Goal: Task Accomplishment & Management: Manage account settings

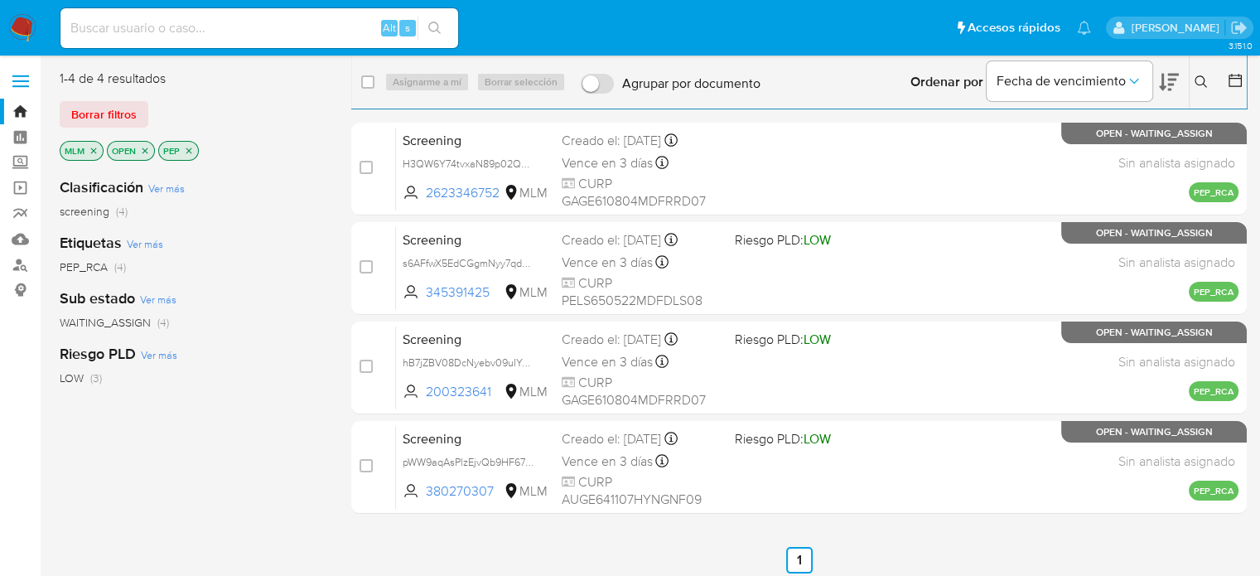
click at [25, 26] on img at bounding box center [22, 28] width 28 height 28
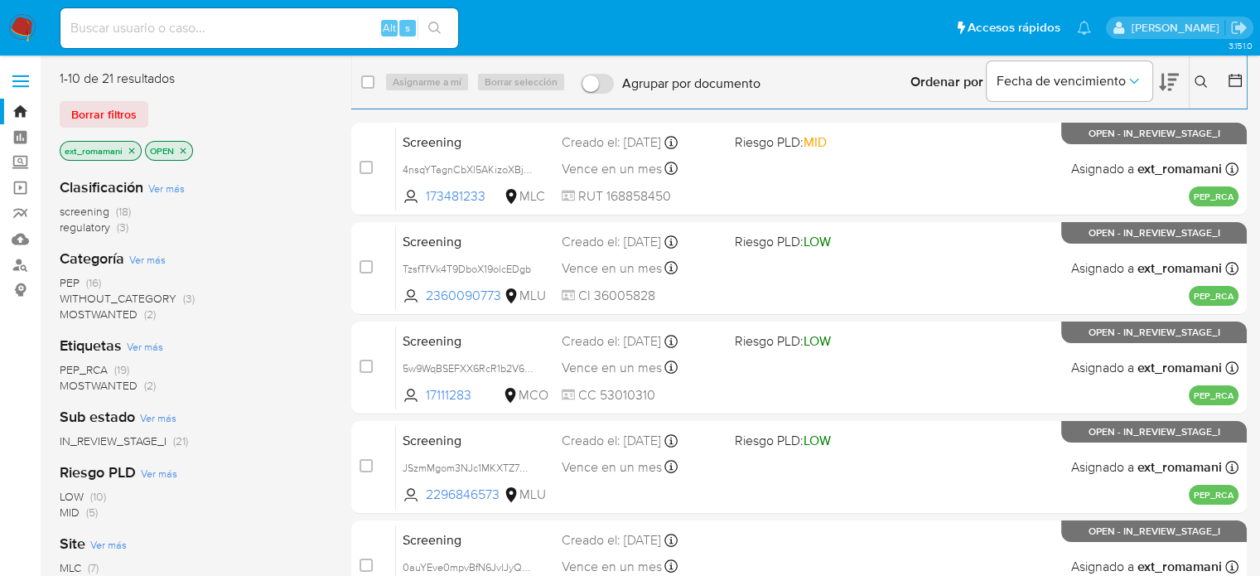
click at [132, 313] on span "MOSTWANTED" at bounding box center [99, 314] width 78 height 17
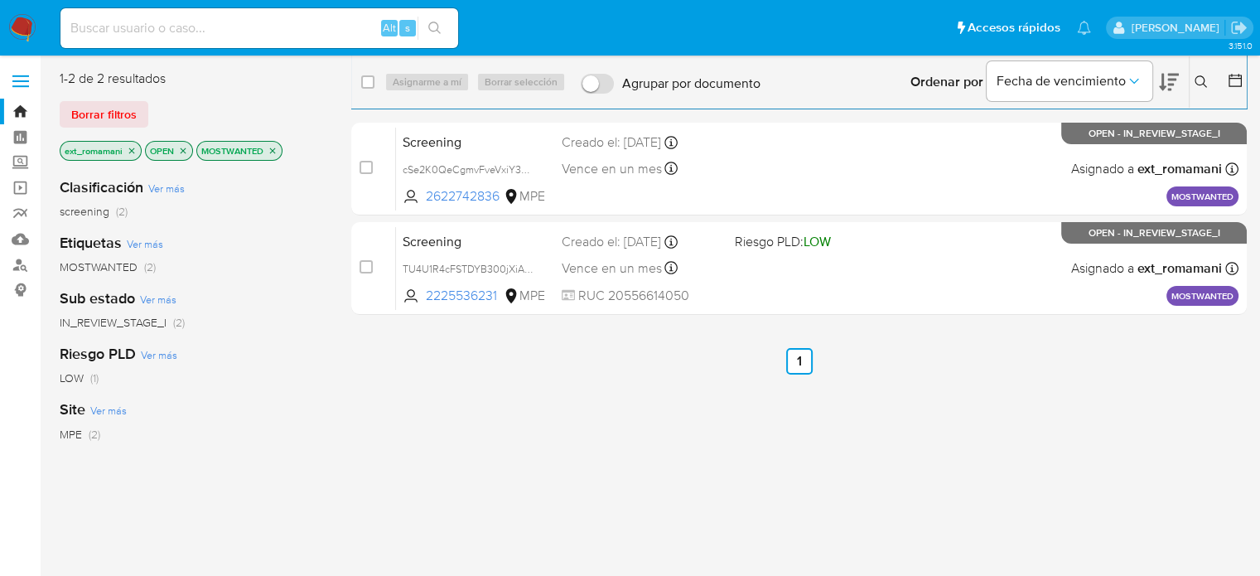
click at [274, 147] on icon "close-filter" at bounding box center [273, 151] width 10 height 10
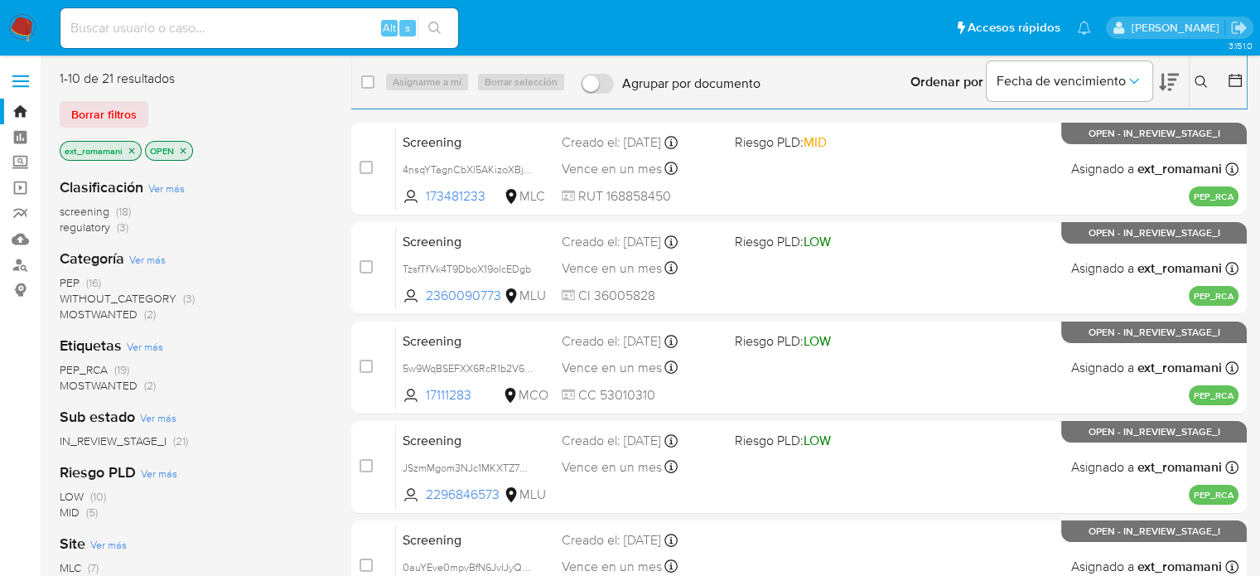
click at [100, 226] on span "regulatory" at bounding box center [85, 227] width 51 height 17
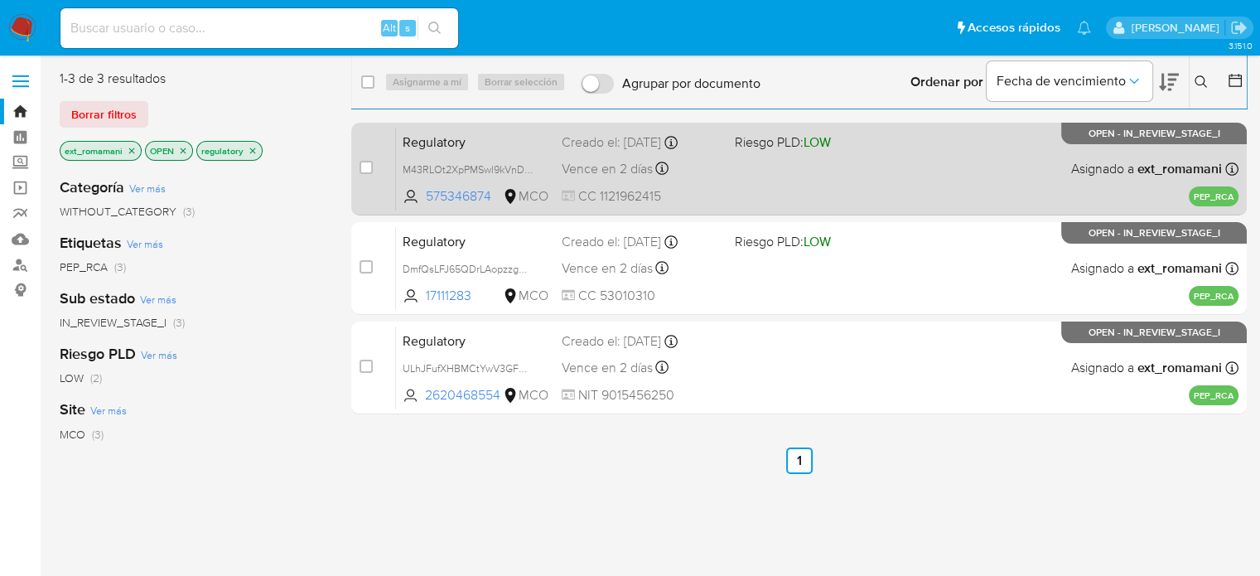
click at [789, 178] on div "Regulatory M43RLOt2XpPMSwl9kVnDHXUR 575346874 MCO Riesgo PLD: LOW Creado el: 11…" at bounding box center [817, 169] width 842 height 84
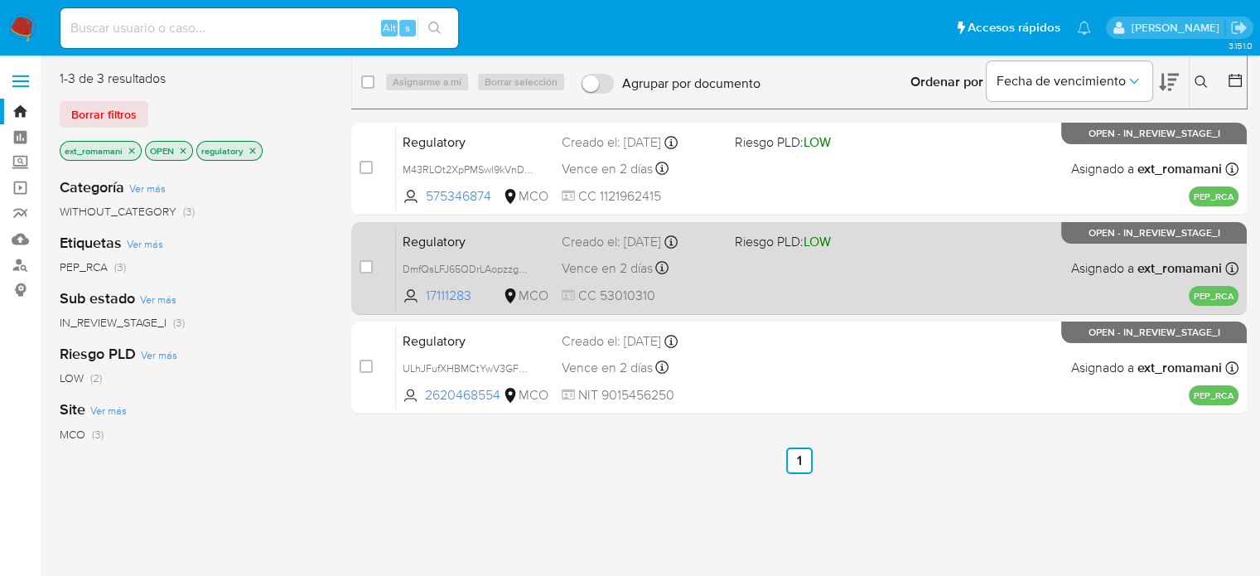
click at [772, 273] on div "Regulatory DmfQsLFJ65QDrLAopzzgWRCP 17111283 MCO Riesgo PLD: LOW Creado el: 11/…" at bounding box center [817, 268] width 842 height 84
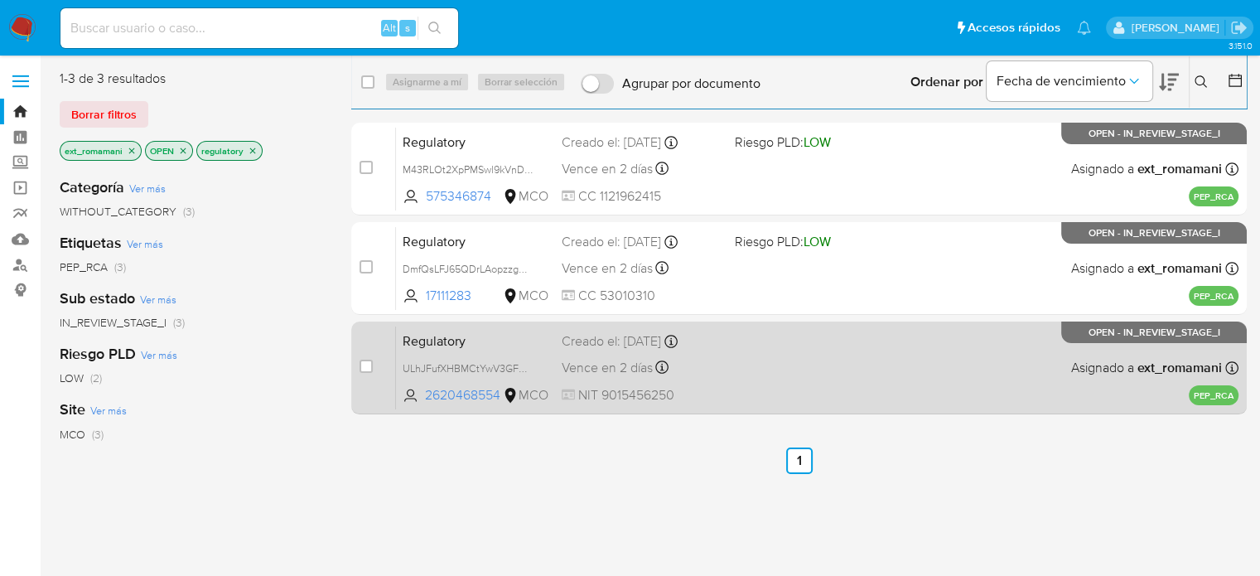
click at [765, 356] on div "Regulatory ULhJFufXHBMCtYwV3GFmULFS 2620468554 MCO Creado el: 11/08/2025 Creado…" at bounding box center [817, 368] width 842 height 84
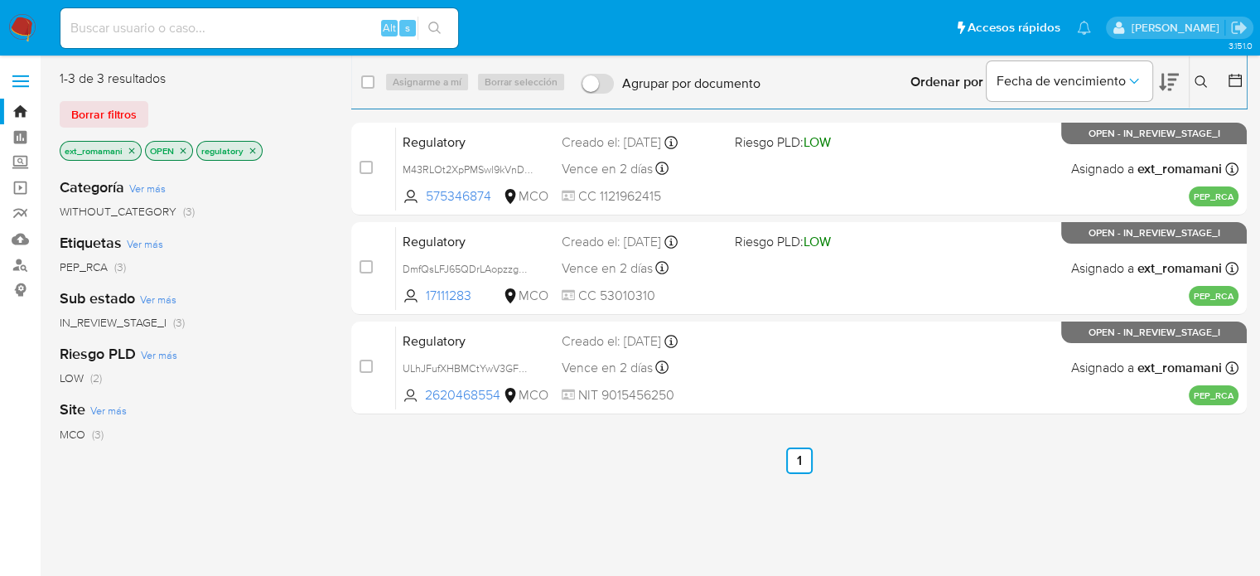
click at [249, 153] on icon "close-filter" at bounding box center [253, 151] width 10 height 10
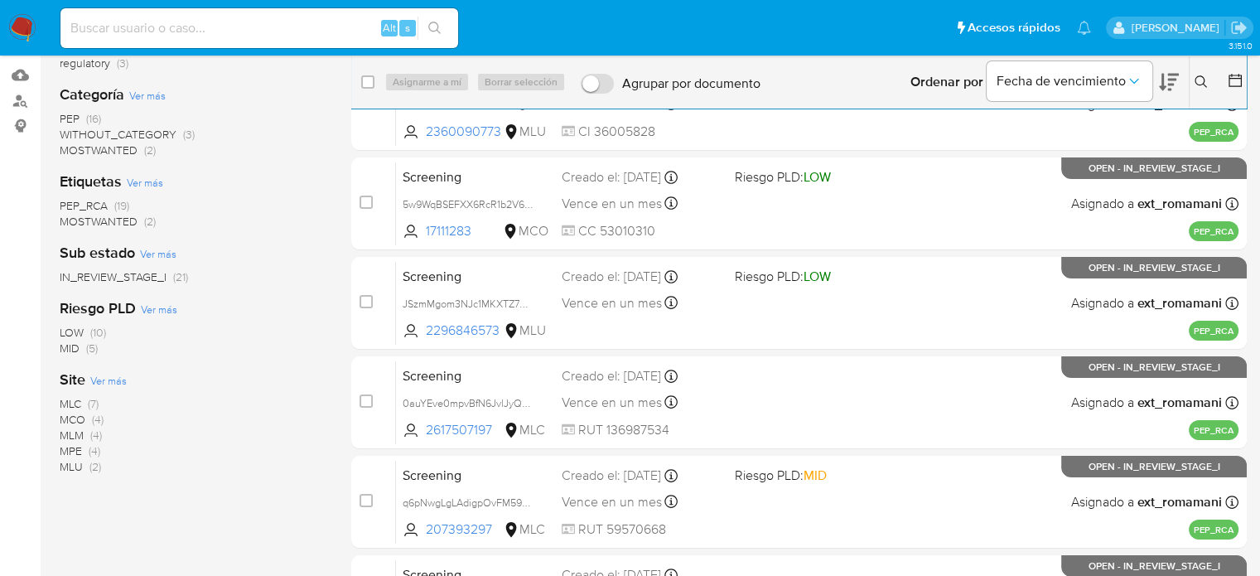
scroll to position [166, 0]
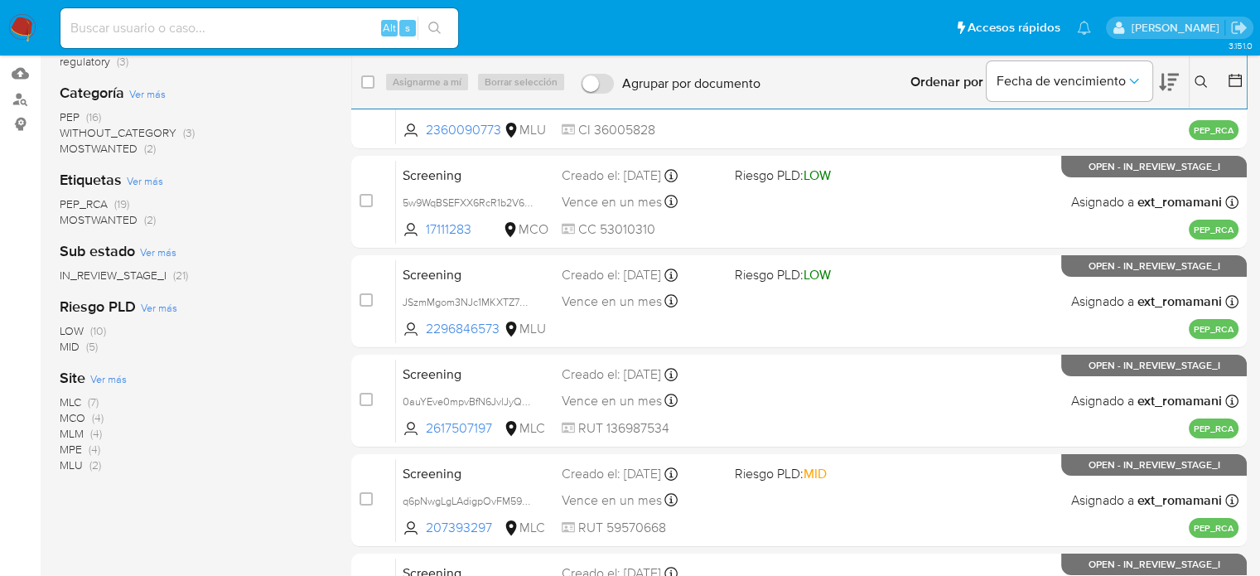
click at [75, 432] on span "MLM" at bounding box center [72, 433] width 24 height 17
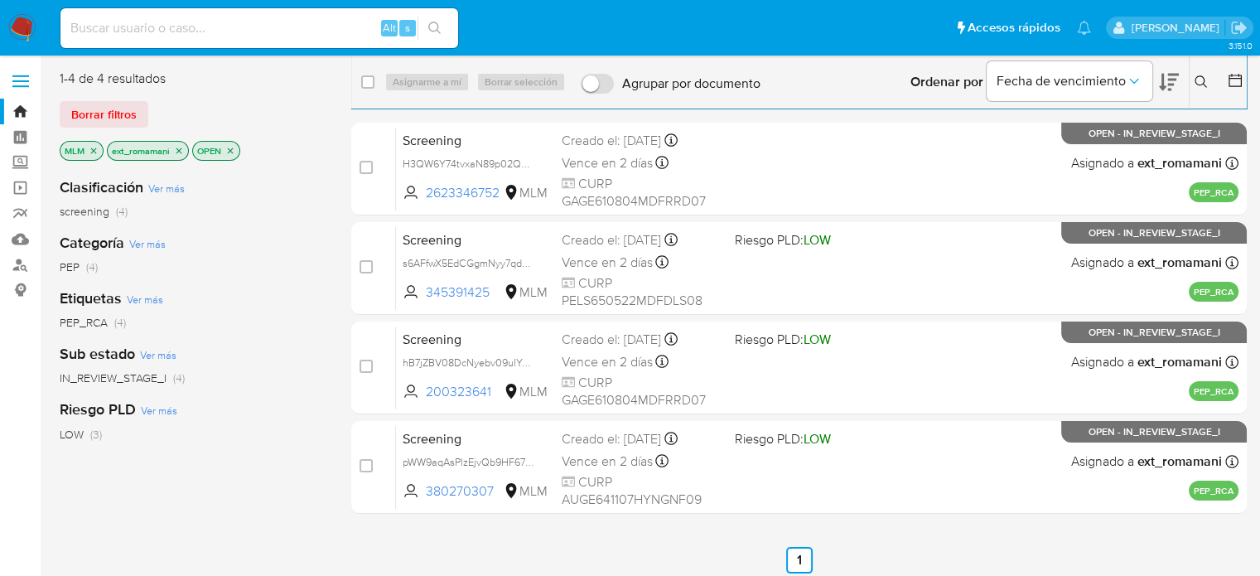
click at [91, 152] on icon "close-filter" at bounding box center [94, 150] width 6 height 6
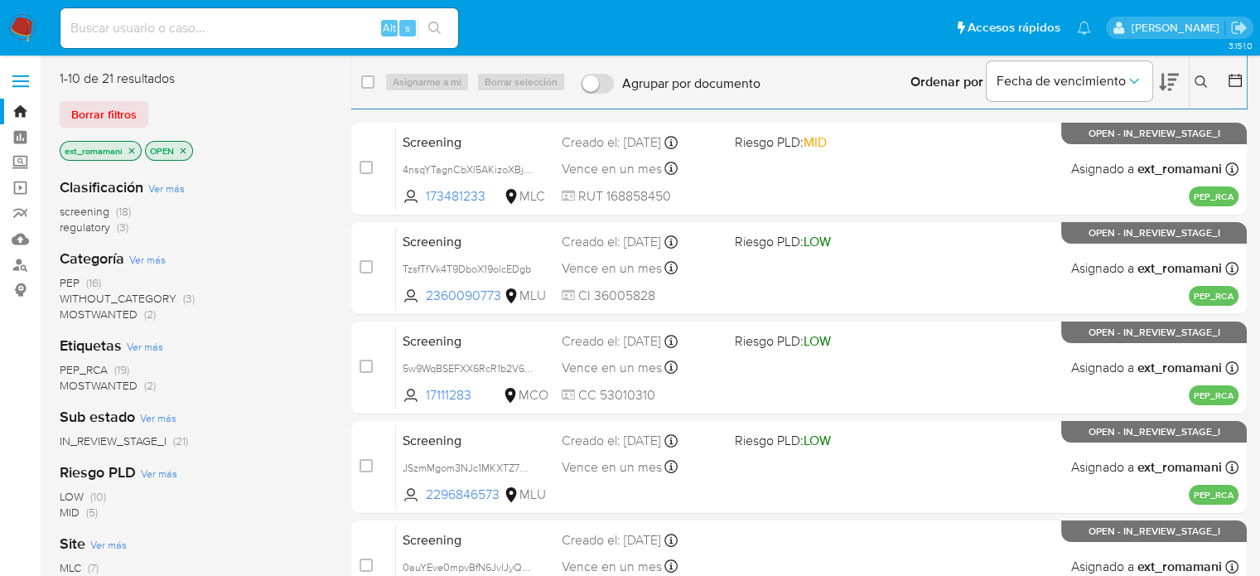
click at [133, 152] on icon "close-filter" at bounding box center [132, 151] width 10 height 10
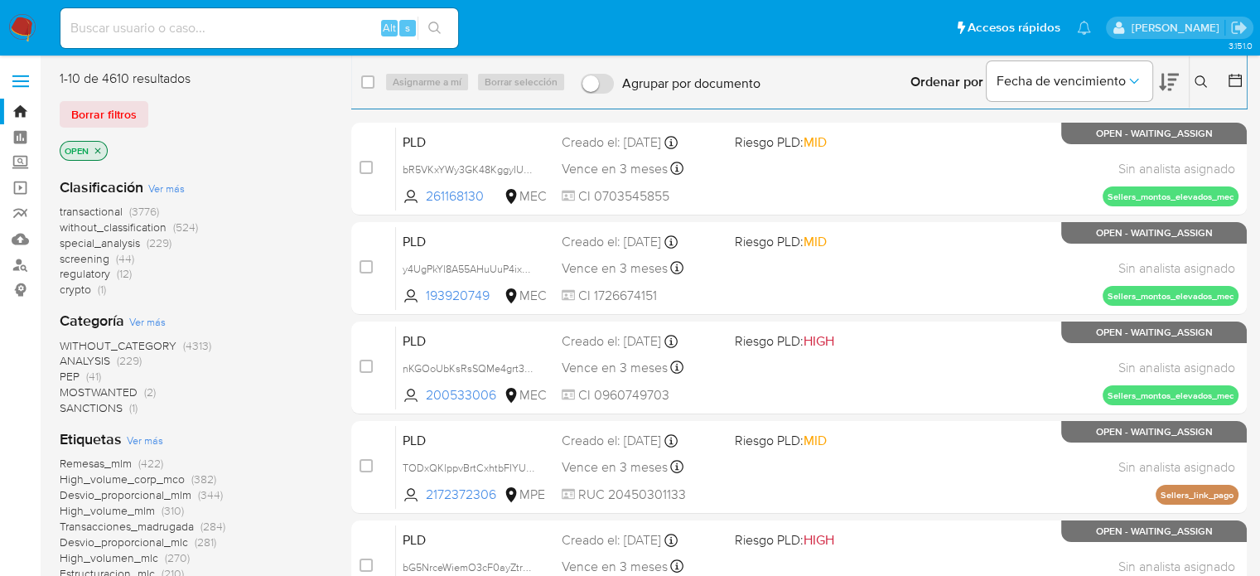
click at [81, 375] on span "PEP (41)" at bounding box center [80, 377] width 41 height 16
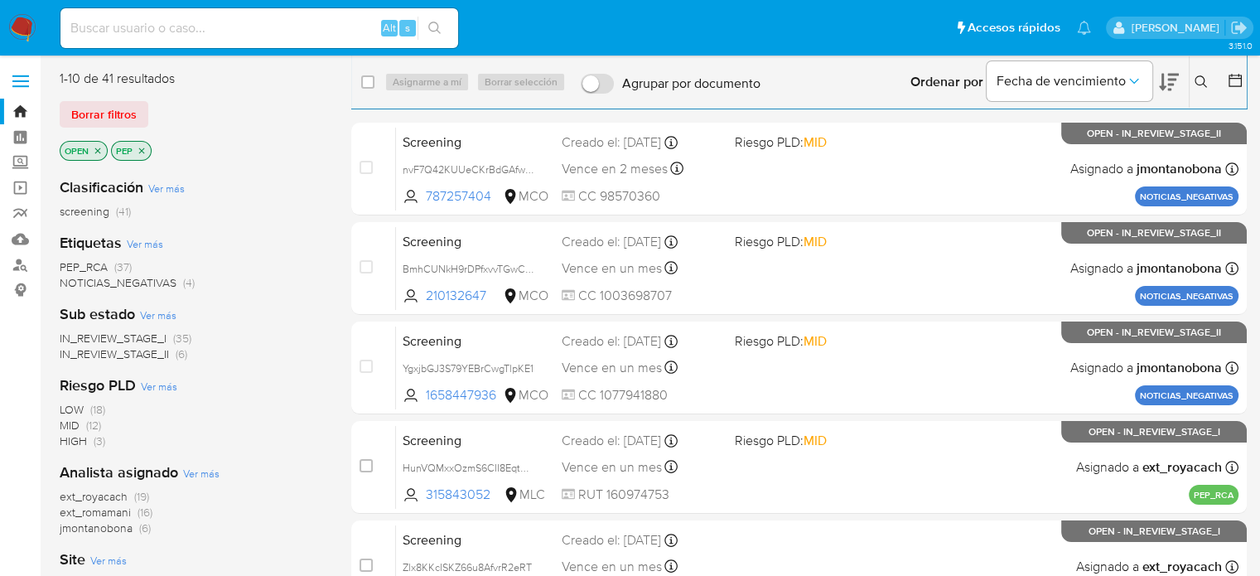
click at [123, 491] on span "ext_royacach" at bounding box center [94, 496] width 68 height 17
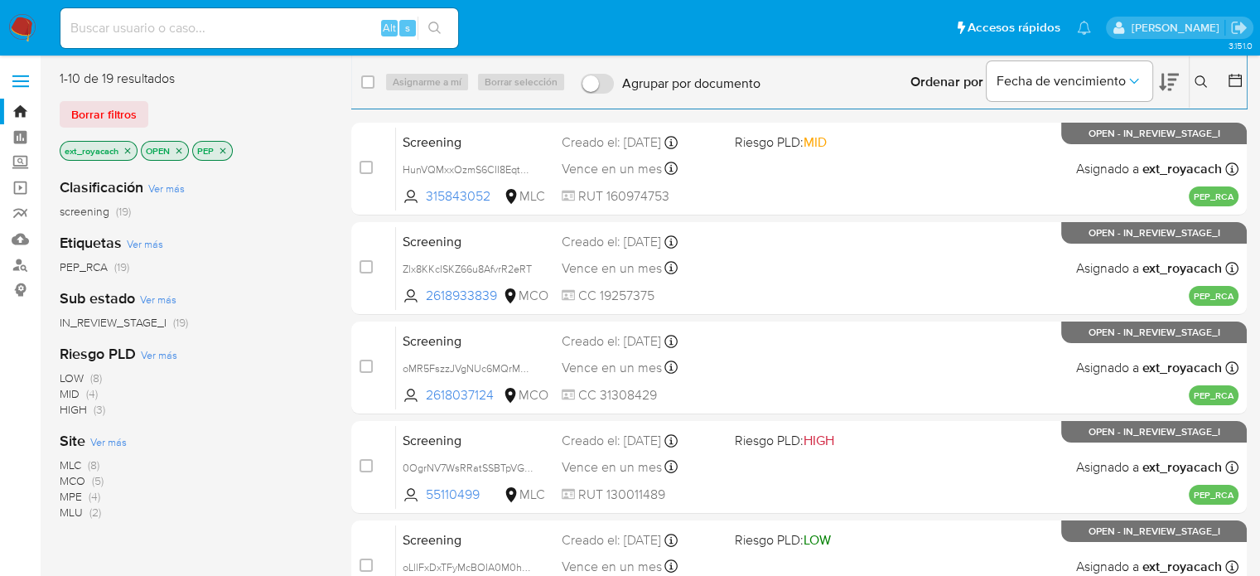
click at [219, 146] on icon "close-filter" at bounding box center [223, 151] width 10 height 10
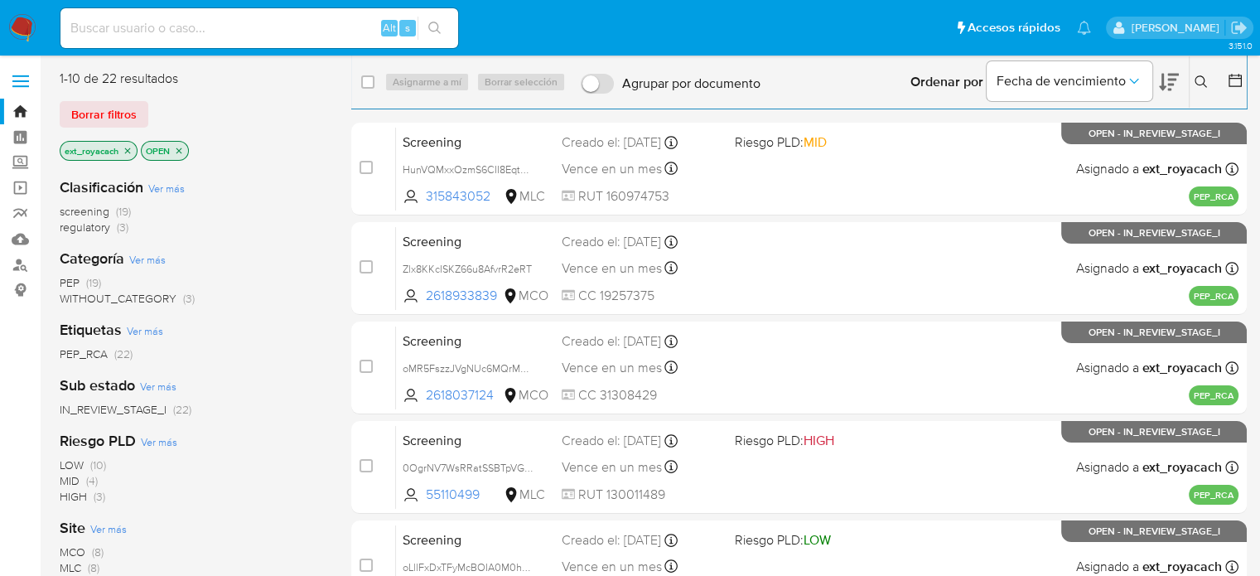
click at [26, 25] on img at bounding box center [22, 28] width 28 height 28
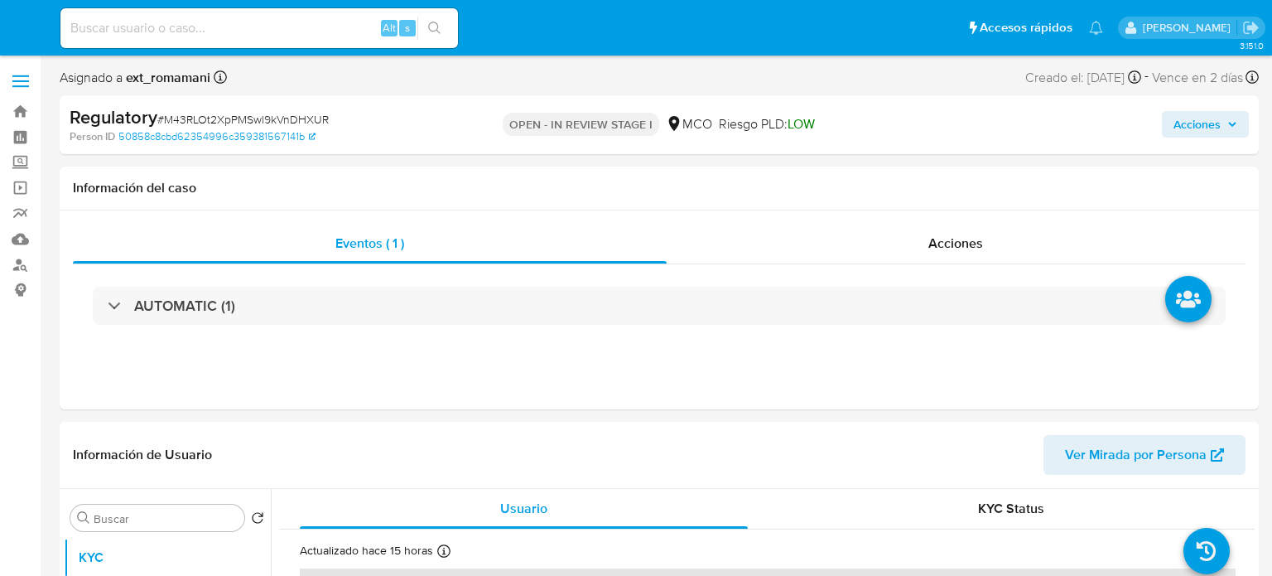
select select "10"
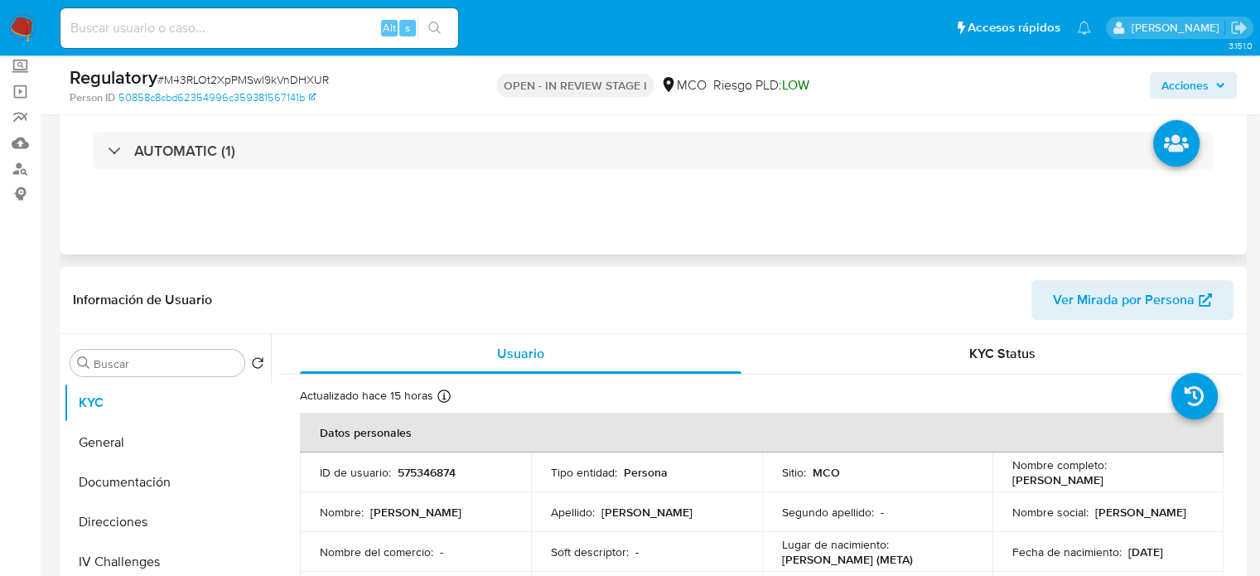
scroll to position [248, 0]
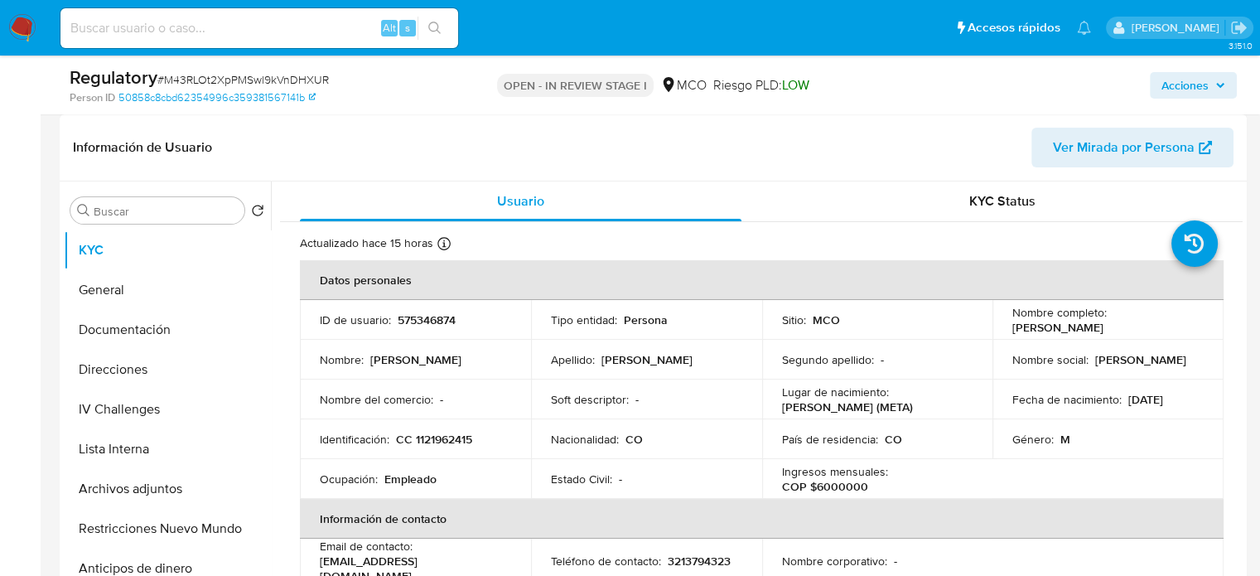
drag, startPoint x: 1153, startPoint y: 322, endPoint x: 1004, endPoint y: 331, distance: 149.3
click at [1004, 331] on td "Nombre completo : Jorge Luis Arias Barrera" at bounding box center [1107, 320] width 231 height 40
copy p "Jorge Luis Arias Barrera"
click at [1141, 327] on div "Nombre completo : Jorge Luis Arias Barrera" at bounding box center [1107, 320] width 191 height 30
drag, startPoint x: 1141, startPoint y: 327, endPoint x: 1004, endPoint y: 327, distance: 136.7
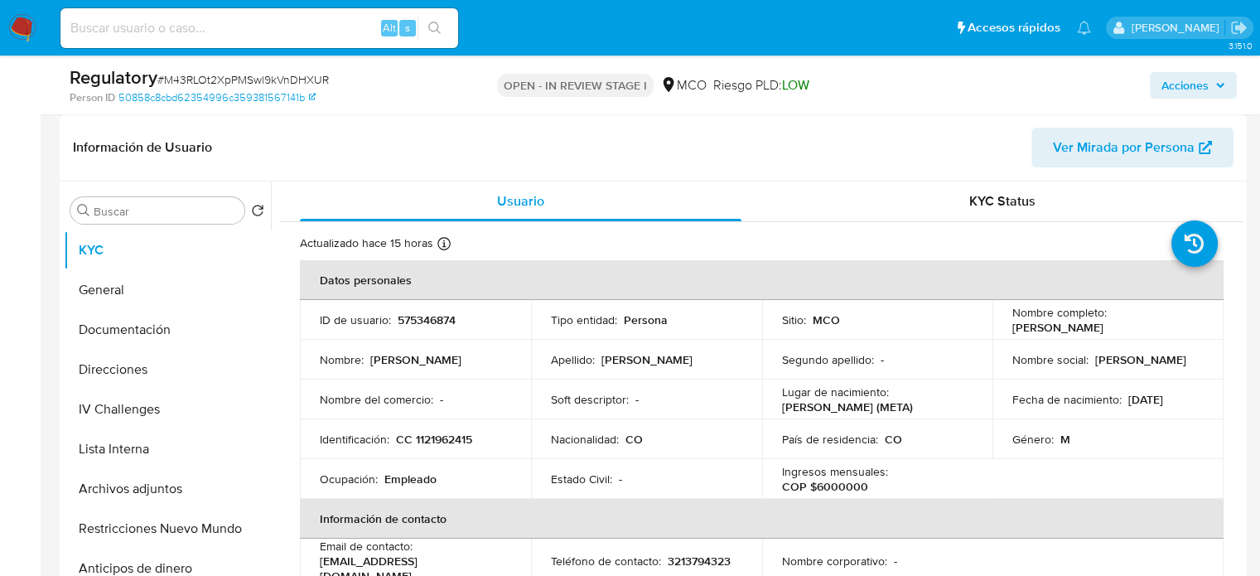
click at [1004, 327] on td "Nombre completo : Jorge Luis Arias Barrera" at bounding box center [1107, 320] width 231 height 40
copy p "Jorge Luis Arias Barrera"
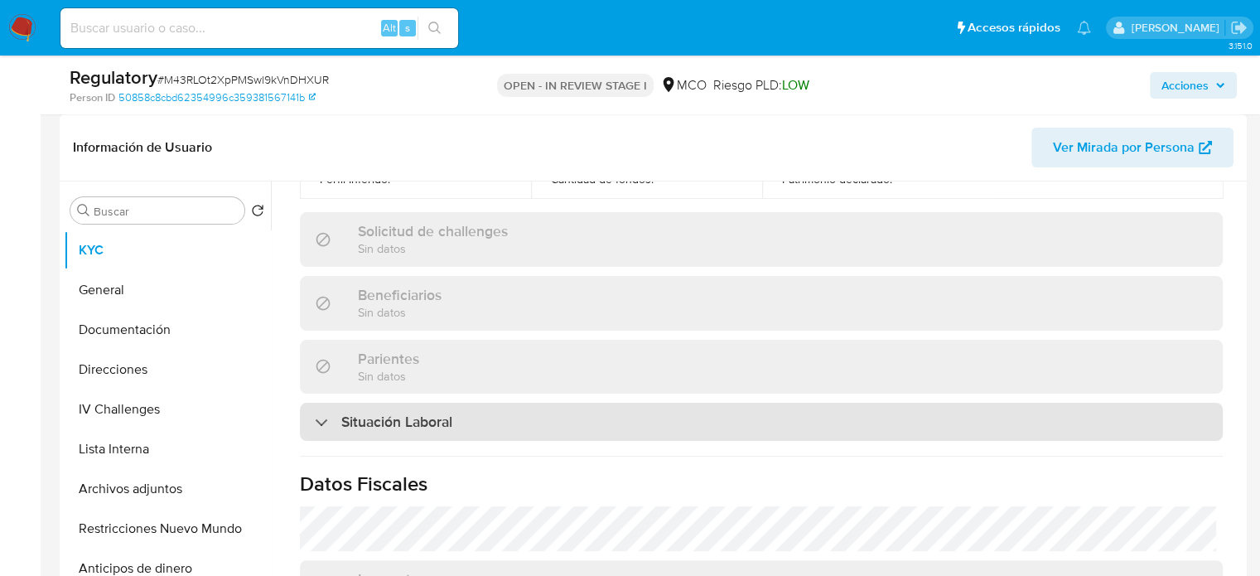
click at [428, 413] on h3 "Situación Laboral" at bounding box center [396, 422] width 111 height 18
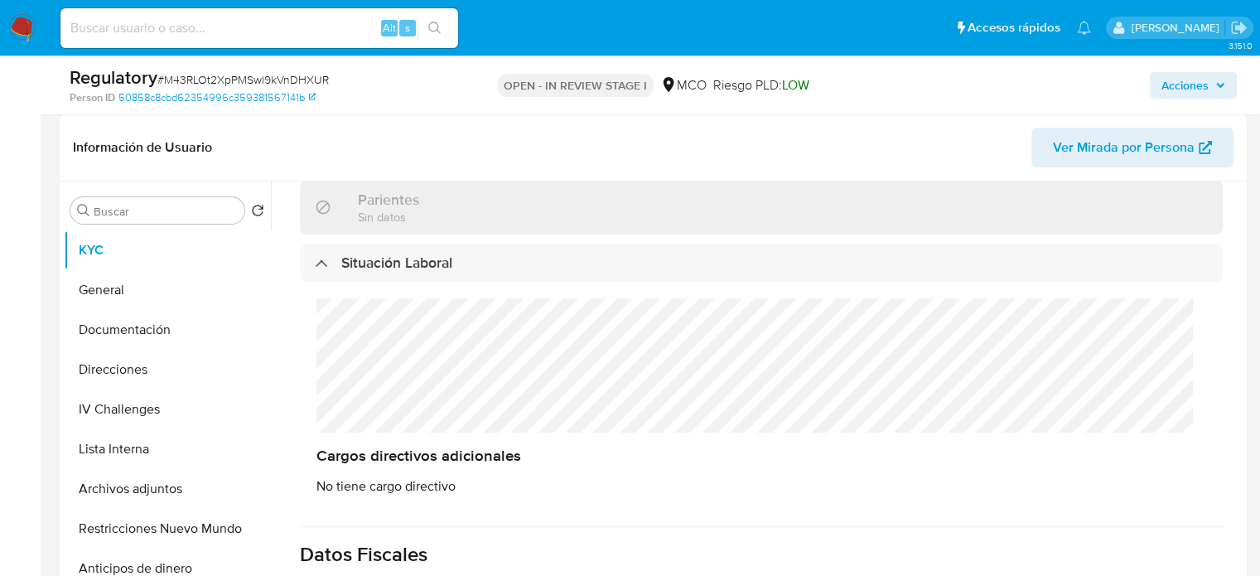
scroll to position [828, 0]
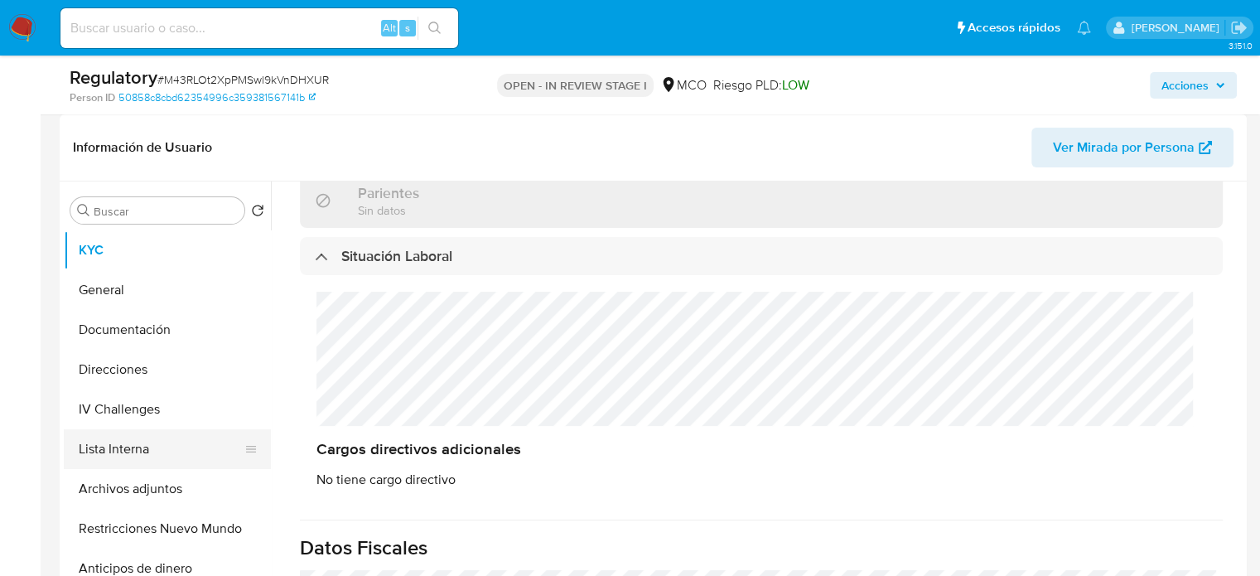
click at [161, 441] on button "Lista Interna" at bounding box center [161, 449] width 194 height 40
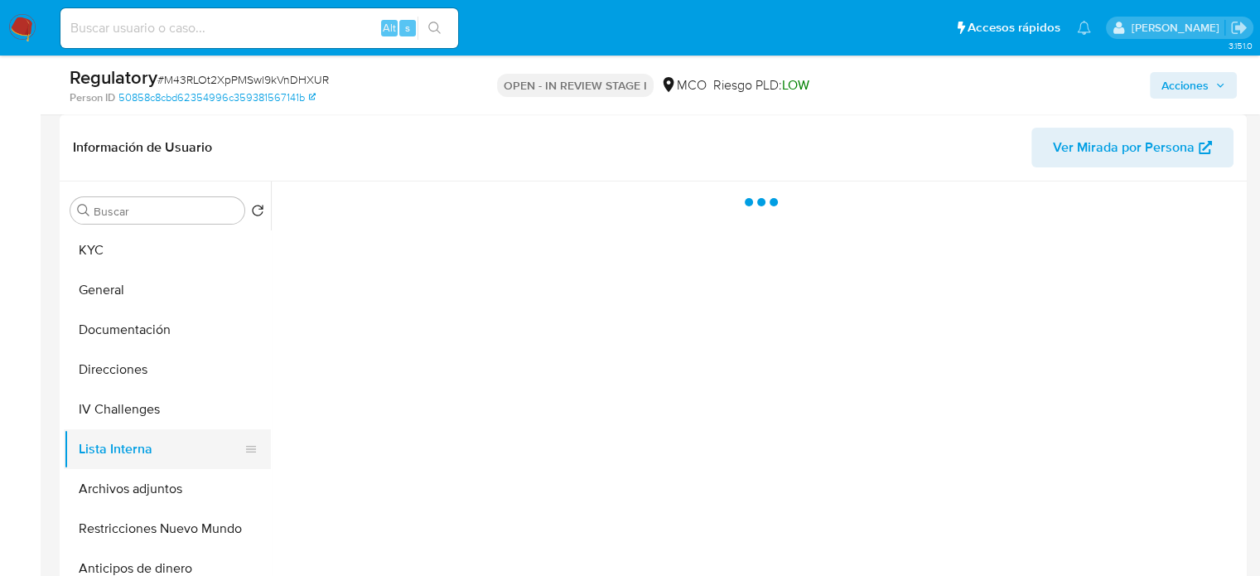
scroll to position [0, 0]
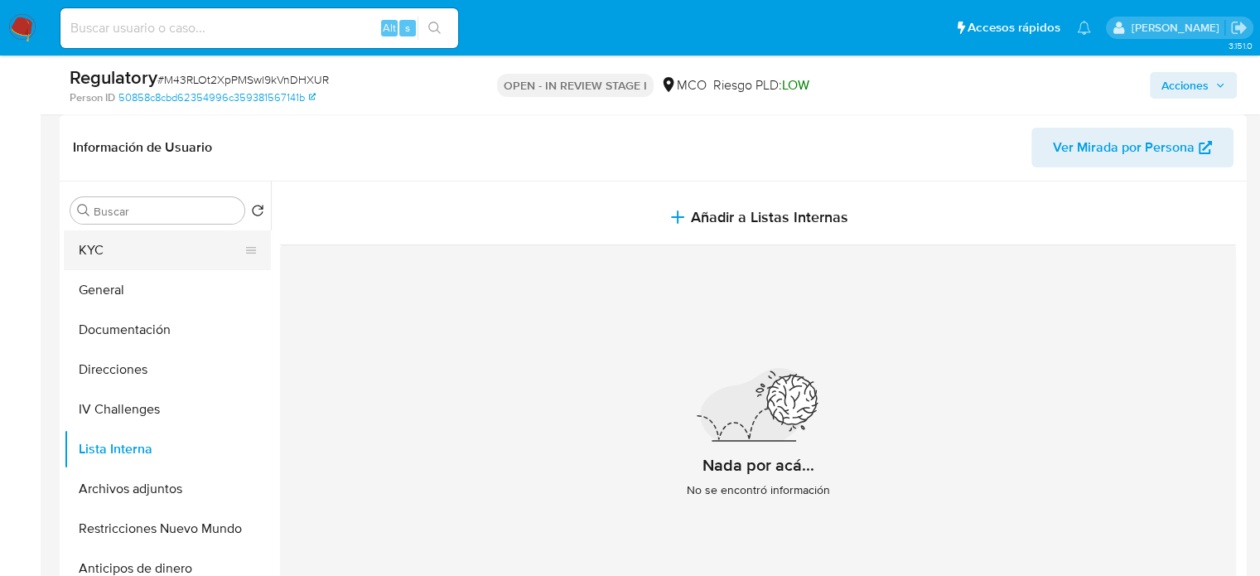
click at [146, 258] on button "KYC" at bounding box center [161, 250] width 194 height 40
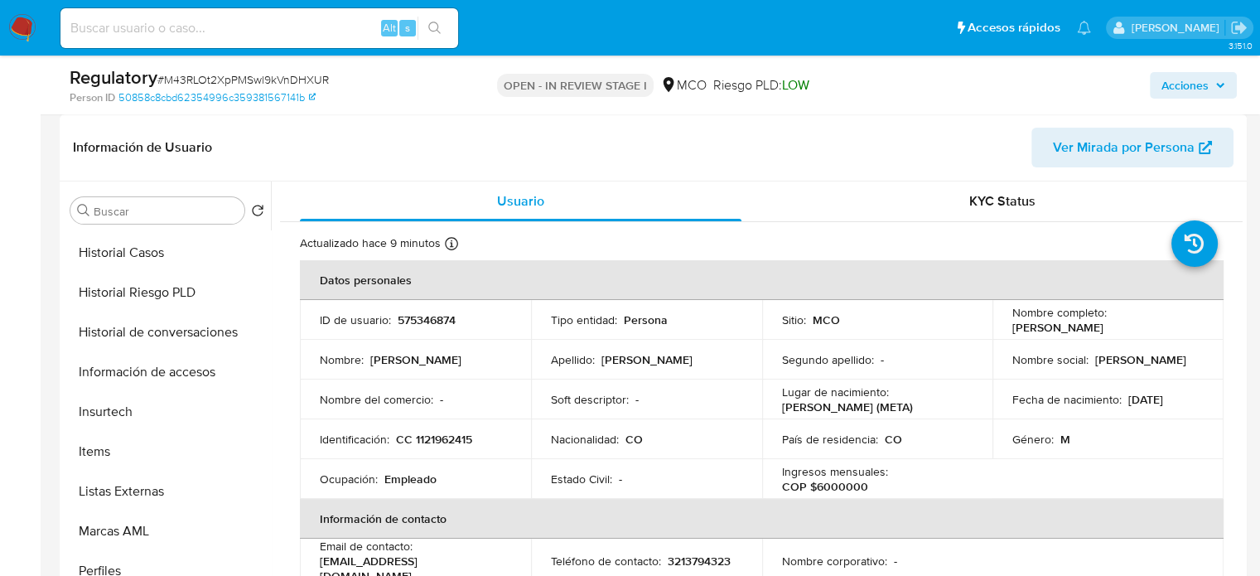
scroll to position [659, 0]
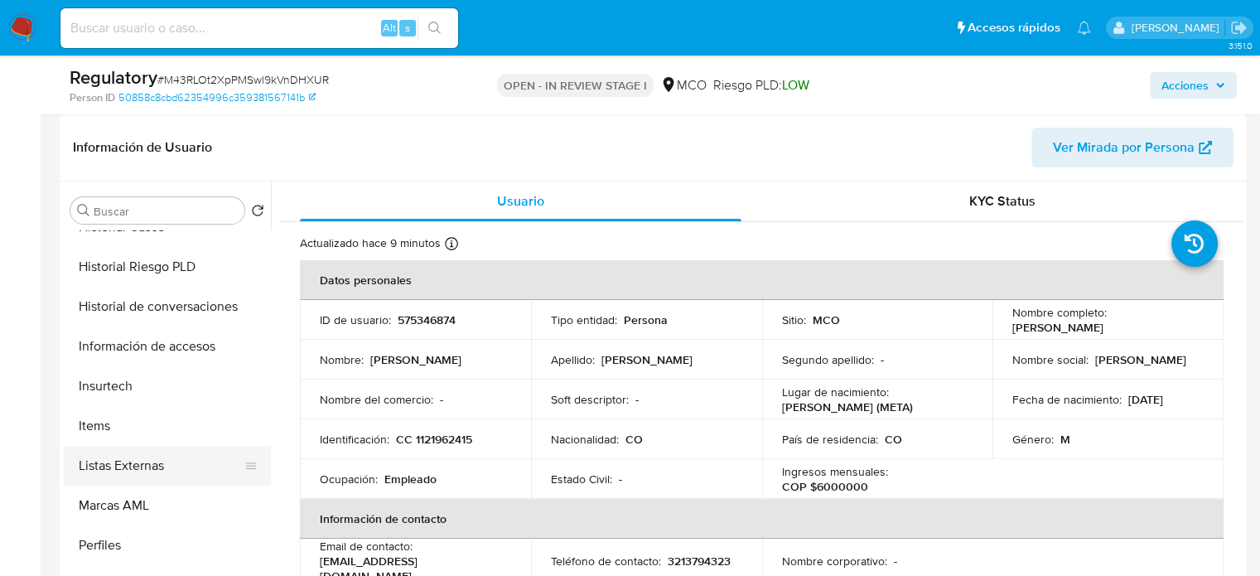
click at [129, 460] on button "Listas Externas" at bounding box center [161, 466] width 194 height 40
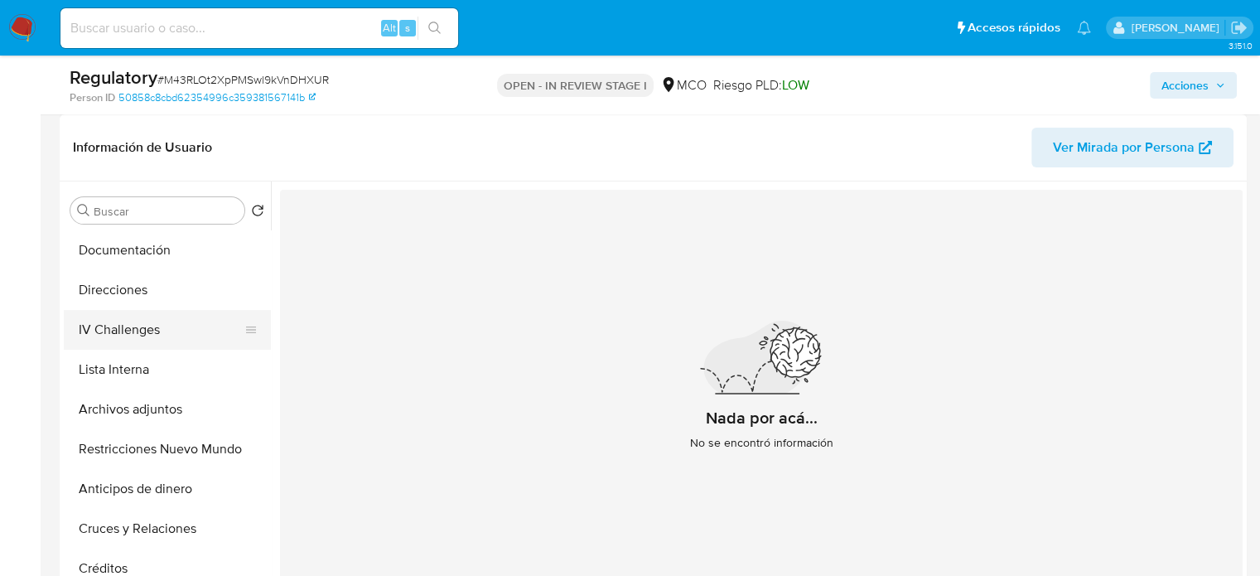
scroll to position [0, 0]
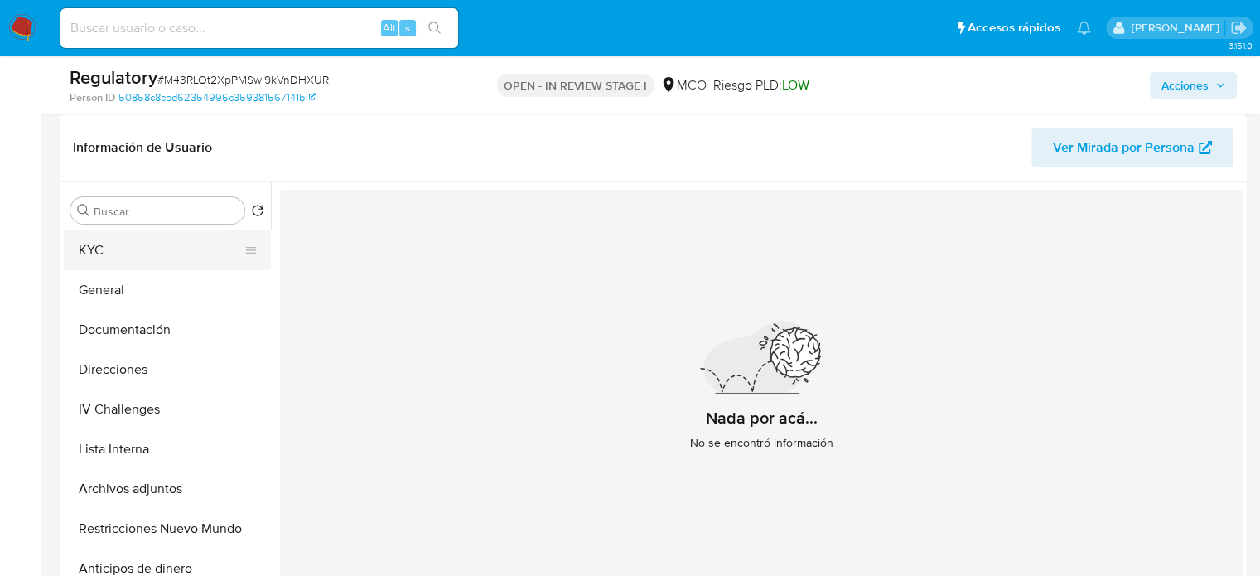
click at [143, 259] on button "KYC" at bounding box center [161, 250] width 194 height 40
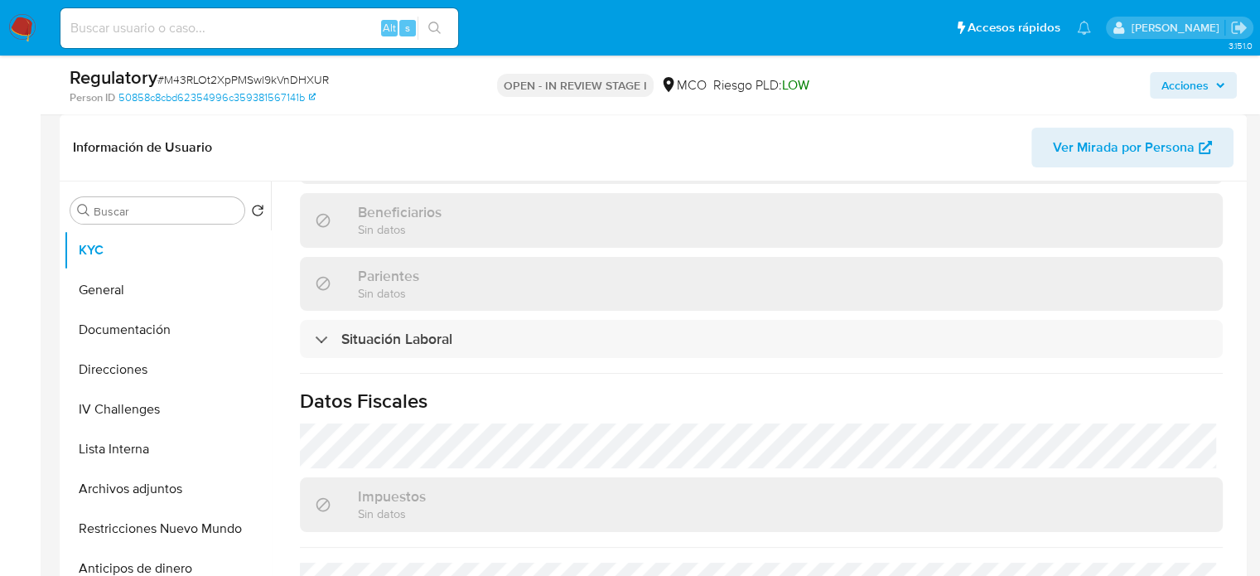
scroll to position [828, 0]
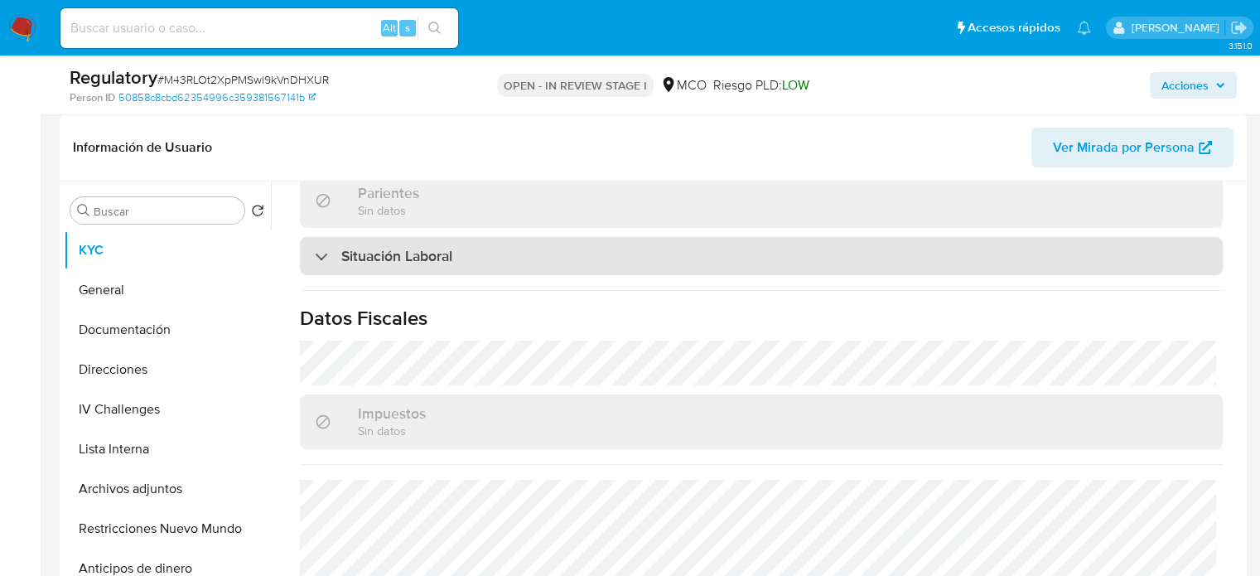
click at [456, 258] on div "Situación Laboral" at bounding box center [761, 256] width 923 height 38
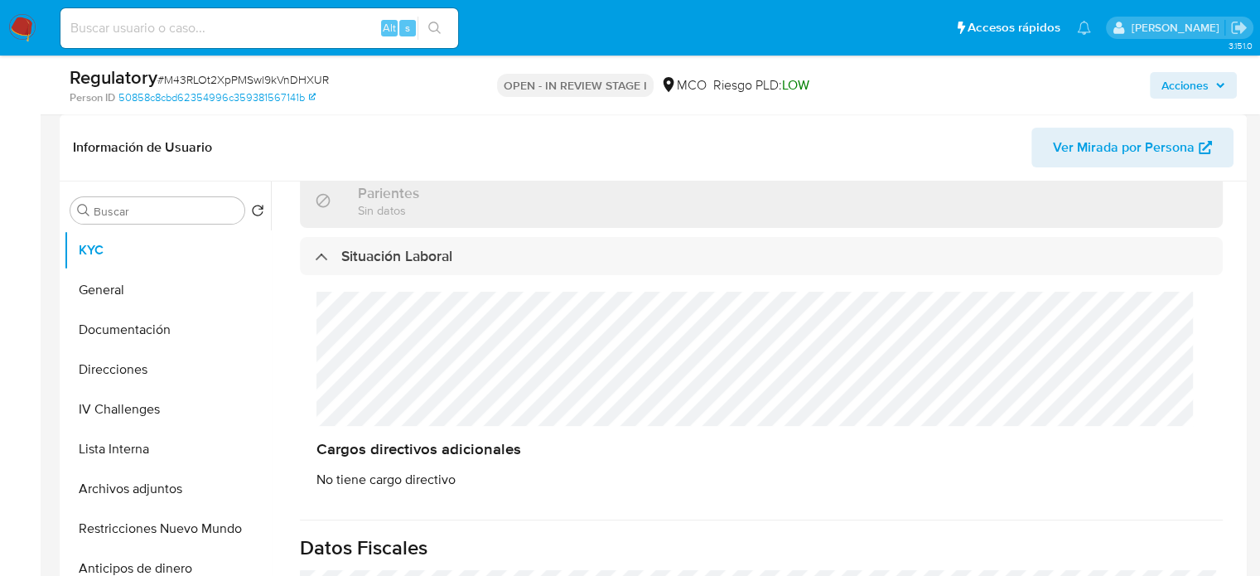
click at [313, 318] on div "Cargos directivos adicionales No tiene cargo directivo" at bounding box center [761, 389] width 923 height 229
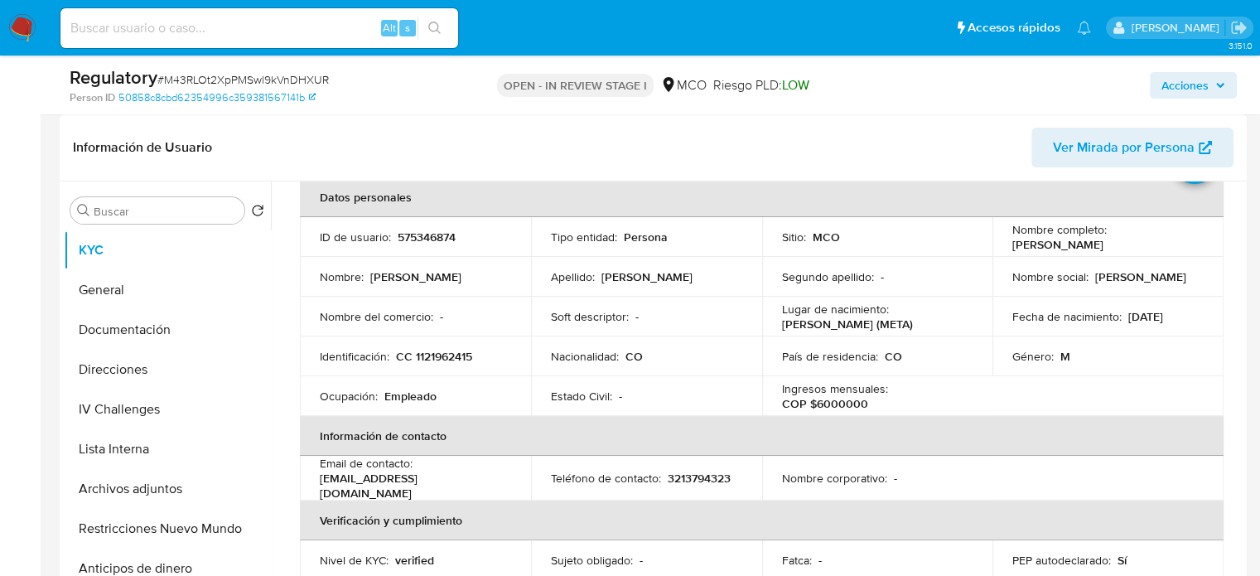
scroll to position [0, 0]
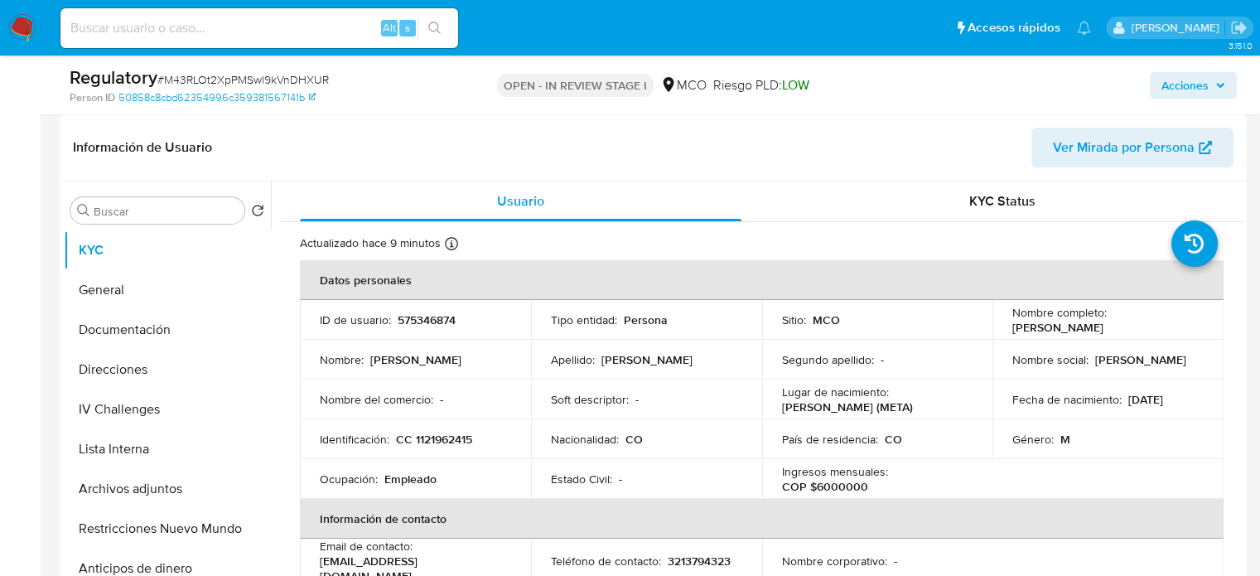
drag, startPoint x: 1151, startPoint y: 332, endPoint x: 1004, endPoint y: 328, distance: 147.5
click at [1004, 328] on td "Nombre completo : Jorge Luis Arias Barrera" at bounding box center [1107, 320] width 231 height 40
copy p "Jorge Luis Arias Barrera"
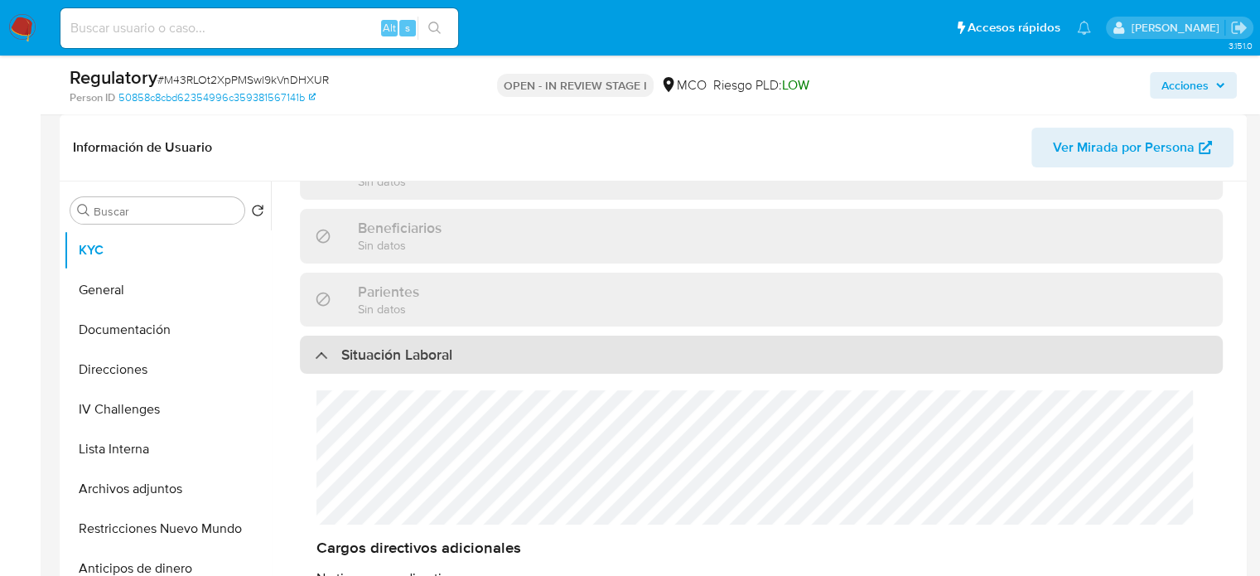
scroll to position [745, 0]
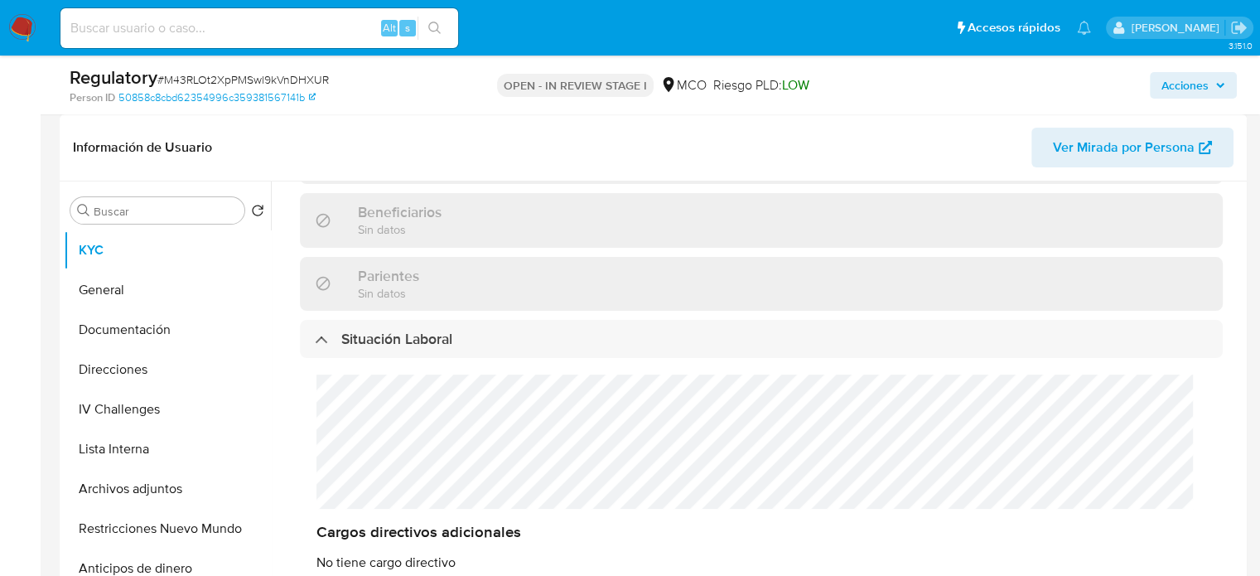
click at [314, 402] on div "Cargos directivos adicionales No tiene cargo directivo" at bounding box center [761, 472] width 923 height 229
click at [161, 446] on button "Lista Interna" at bounding box center [161, 449] width 194 height 40
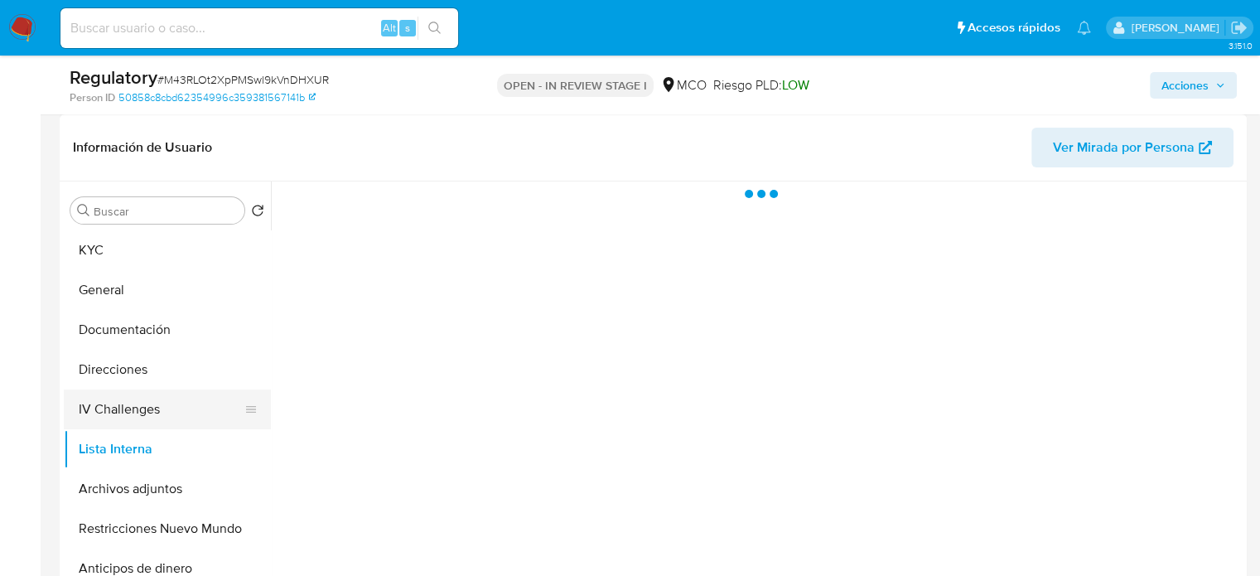
scroll to position [0, 0]
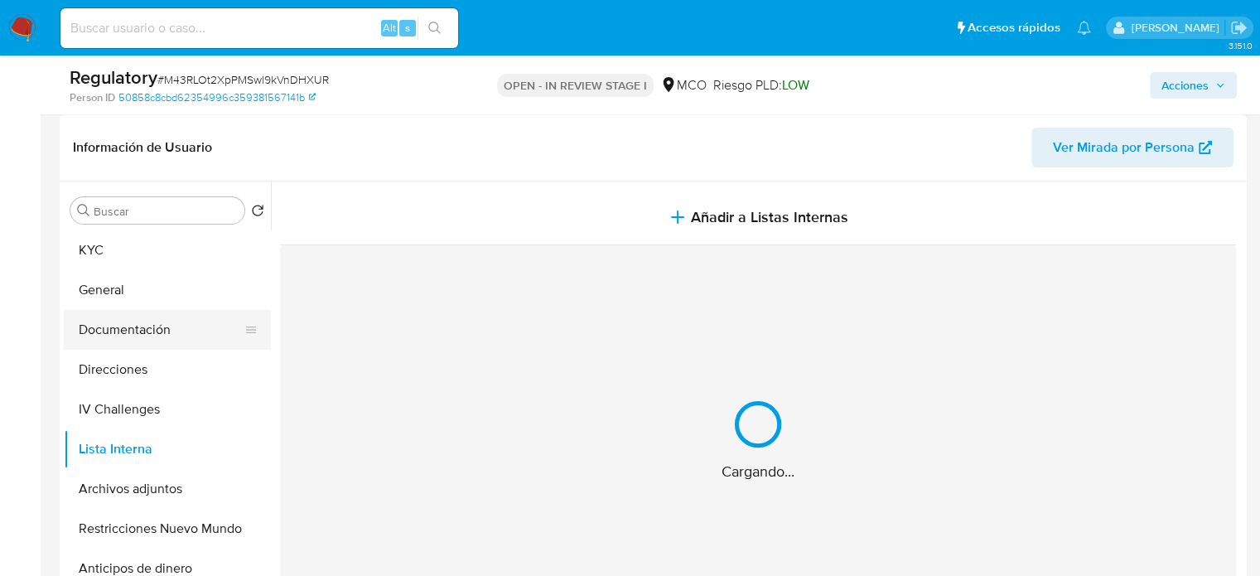
click at [192, 322] on button "Documentación" at bounding box center [161, 330] width 194 height 40
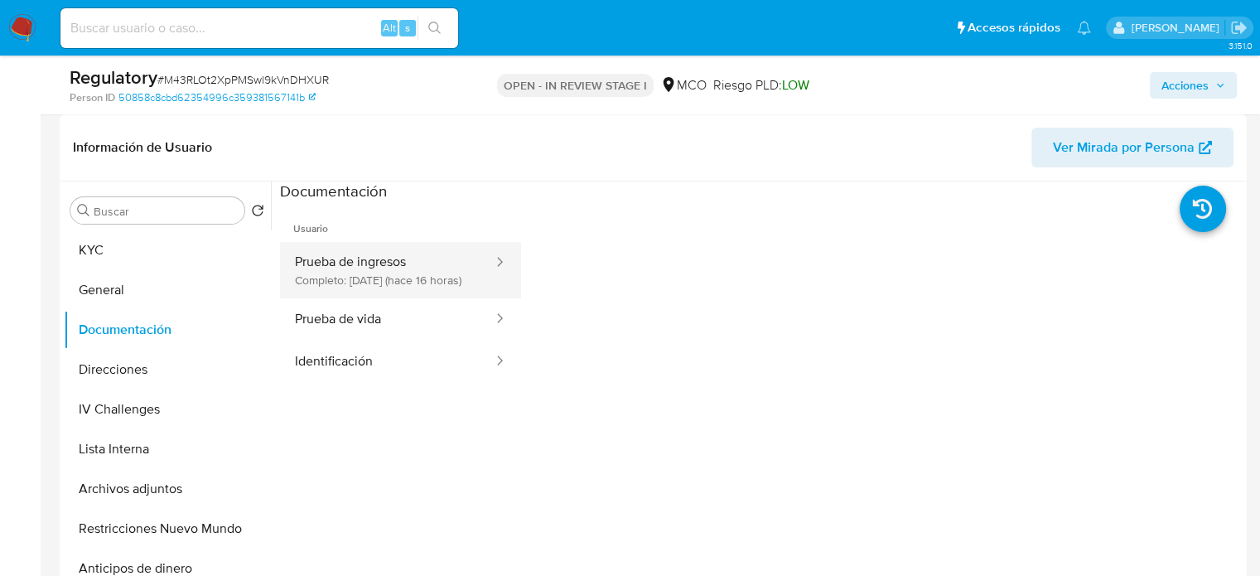
click at [391, 277] on button "Prueba de ingresos Completo: 11/08/2025 (hace 16 horas)" at bounding box center [387, 270] width 215 height 56
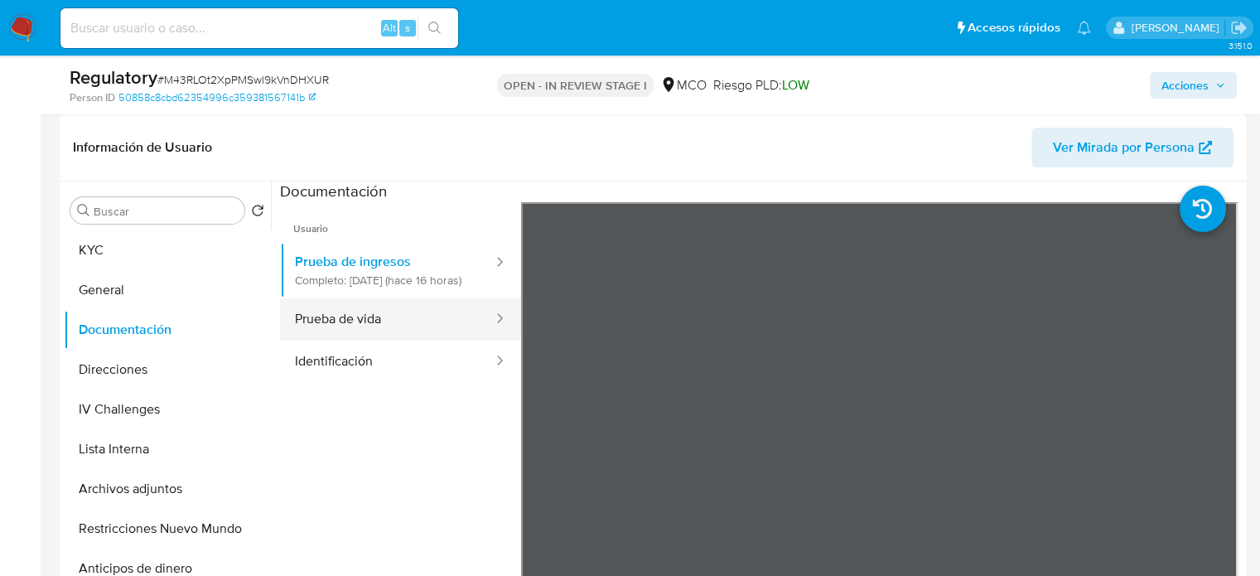
click at [390, 340] on button "Prueba de vida" at bounding box center [387, 319] width 215 height 42
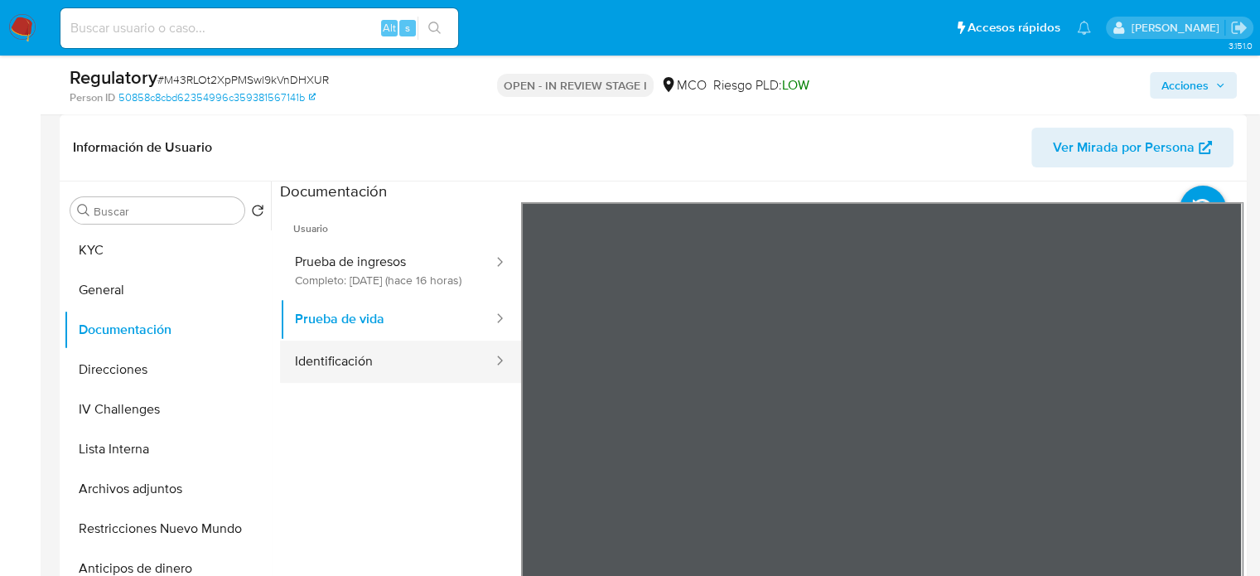
click at [368, 374] on button "Identificación" at bounding box center [387, 361] width 215 height 42
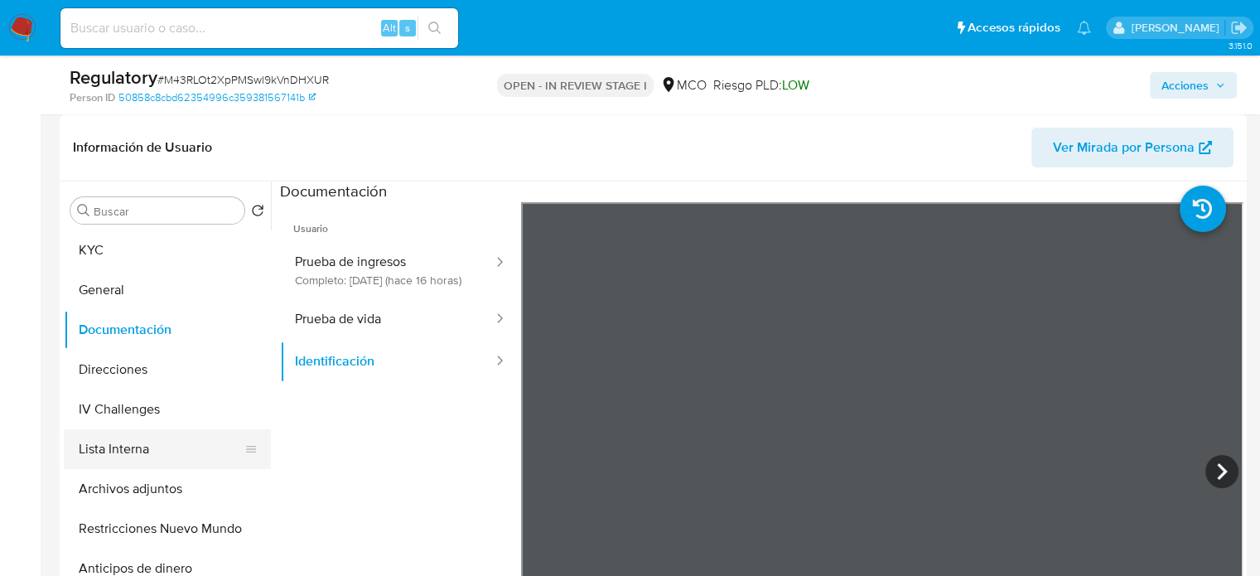
click at [141, 446] on button "Lista Interna" at bounding box center [161, 449] width 194 height 40
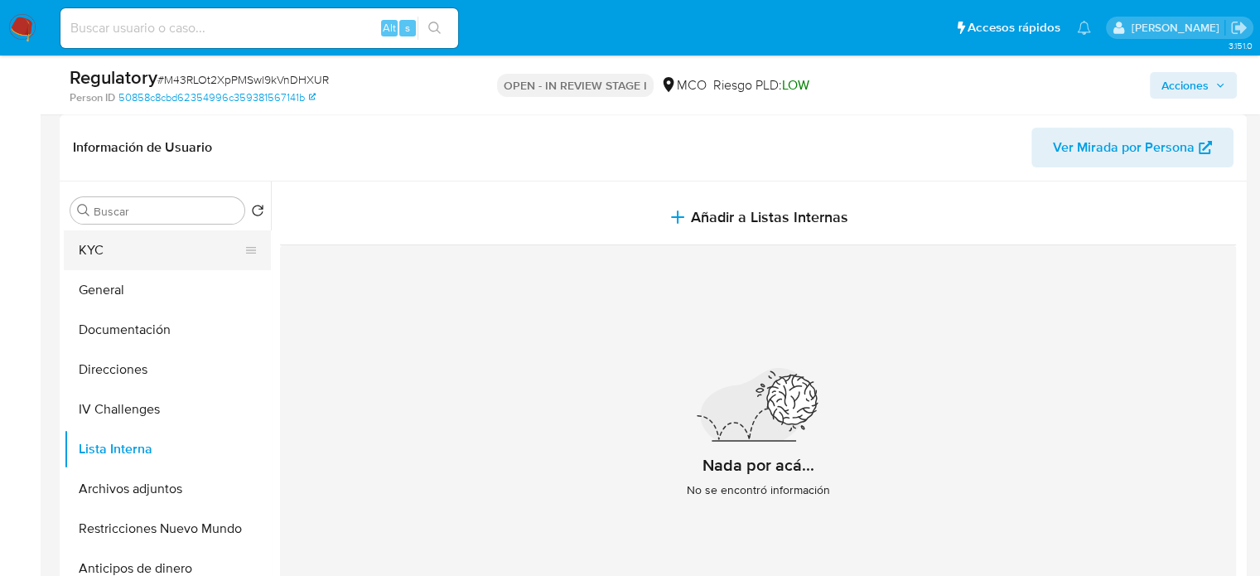
click at [136, 244] on button "KYC" at bounding box center [161, 250] width 194 height 40
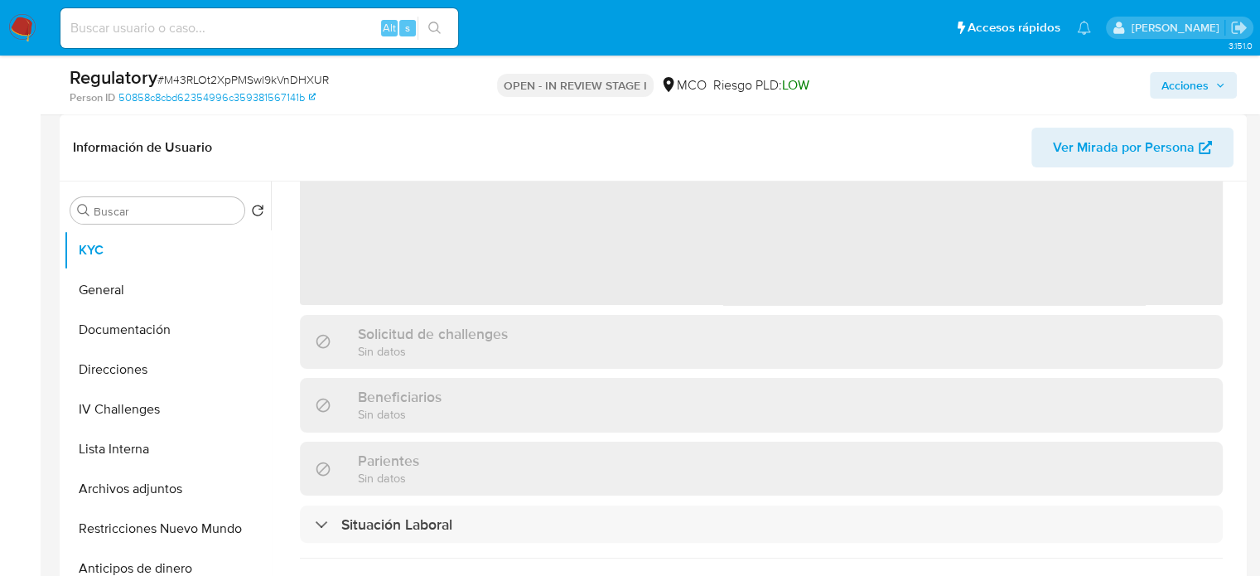
scroll to position [166, 0]
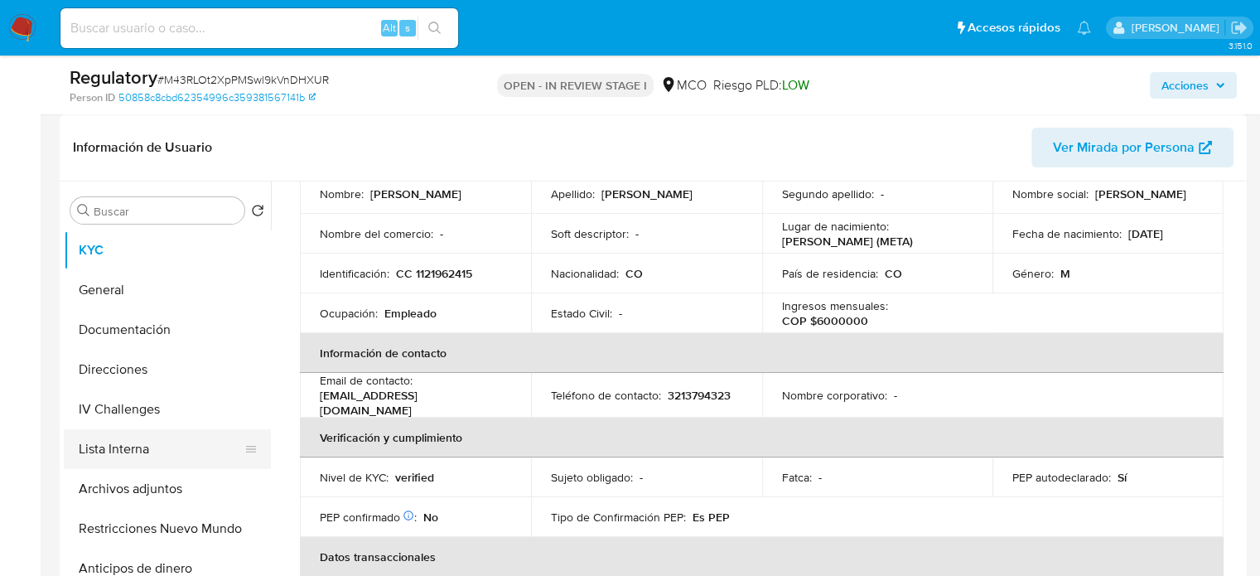
click at [156, 449] on button "Lista Interna" at bounding box center [161, 449] width 194 height 40
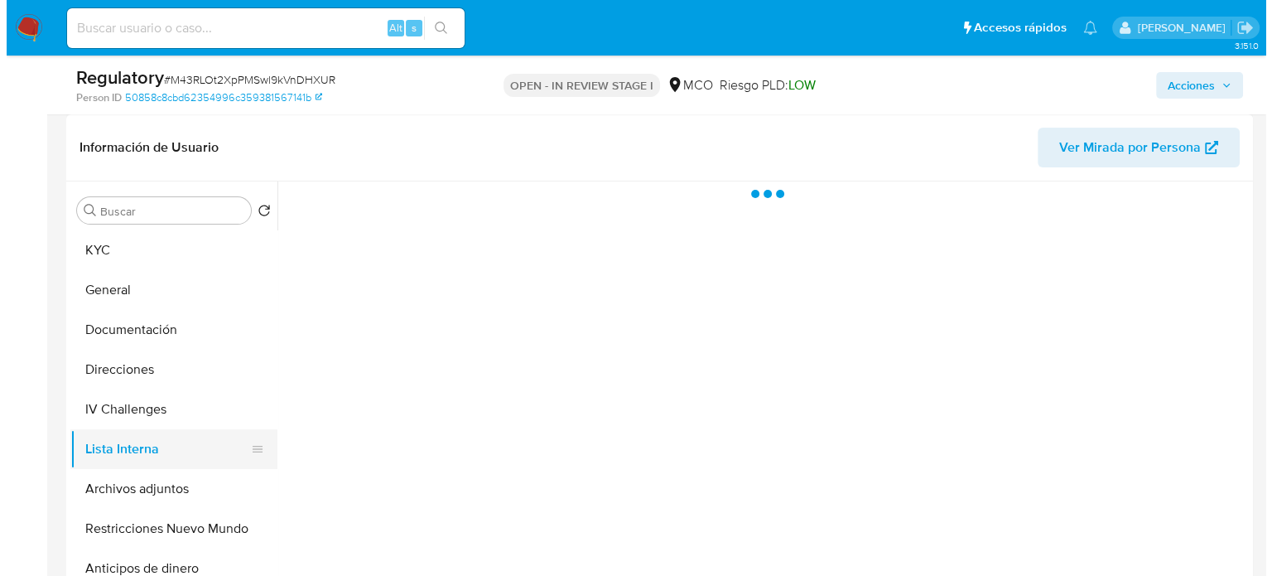
scroll to position [0, 0]
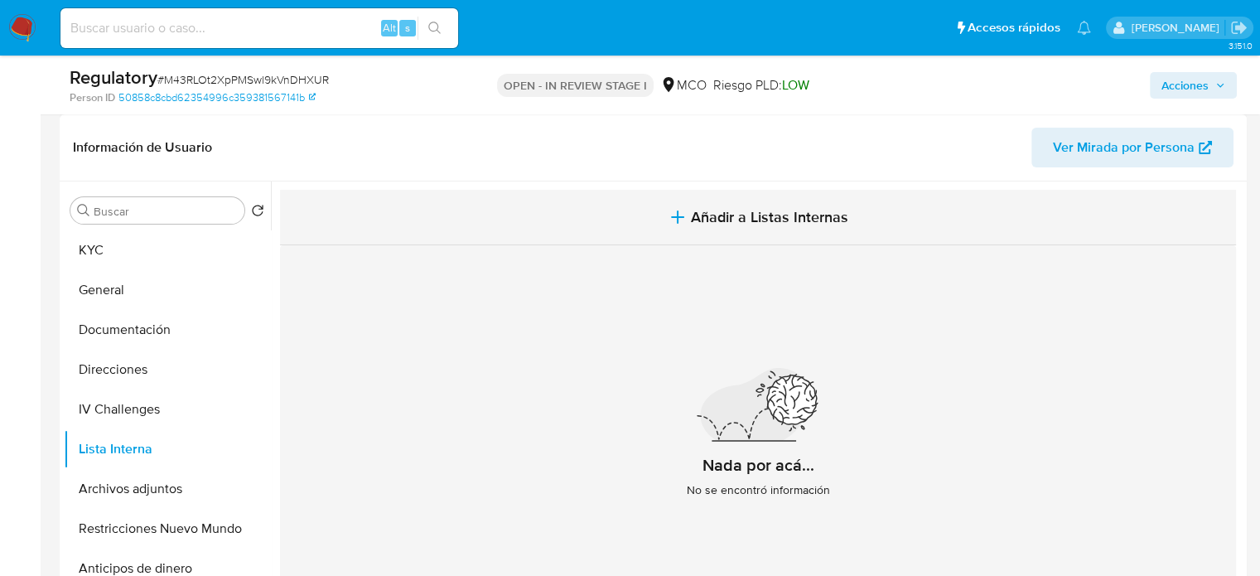
click at [778, 218] on span "Añadir a Listas Internas" at bounding box center [769, 217] width 157 height 18
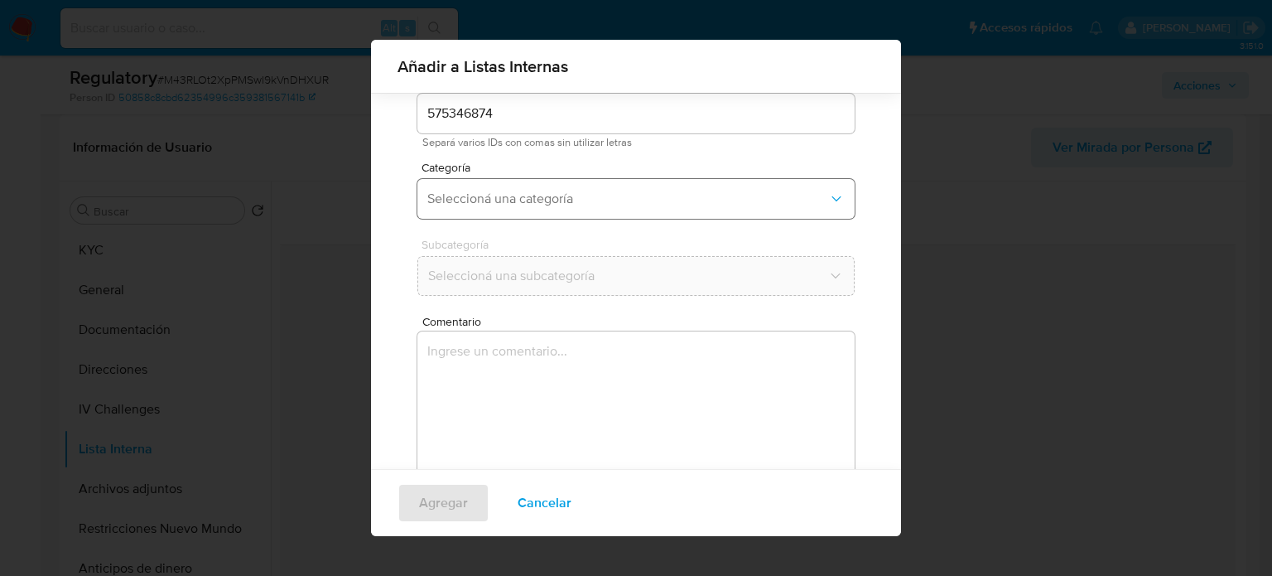
scroll to position [70, 0]
click at [526, 202] on span "Seleccioná una categoría" at bounding box center [627, 198] width 401 height 17
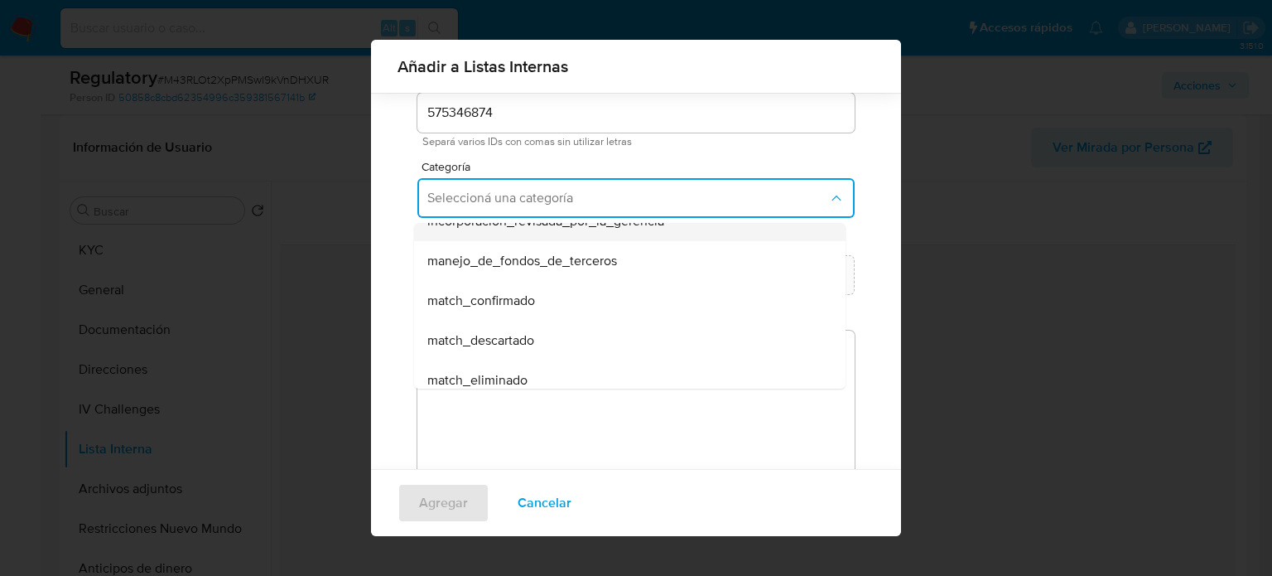
scroll to position [83, 0]
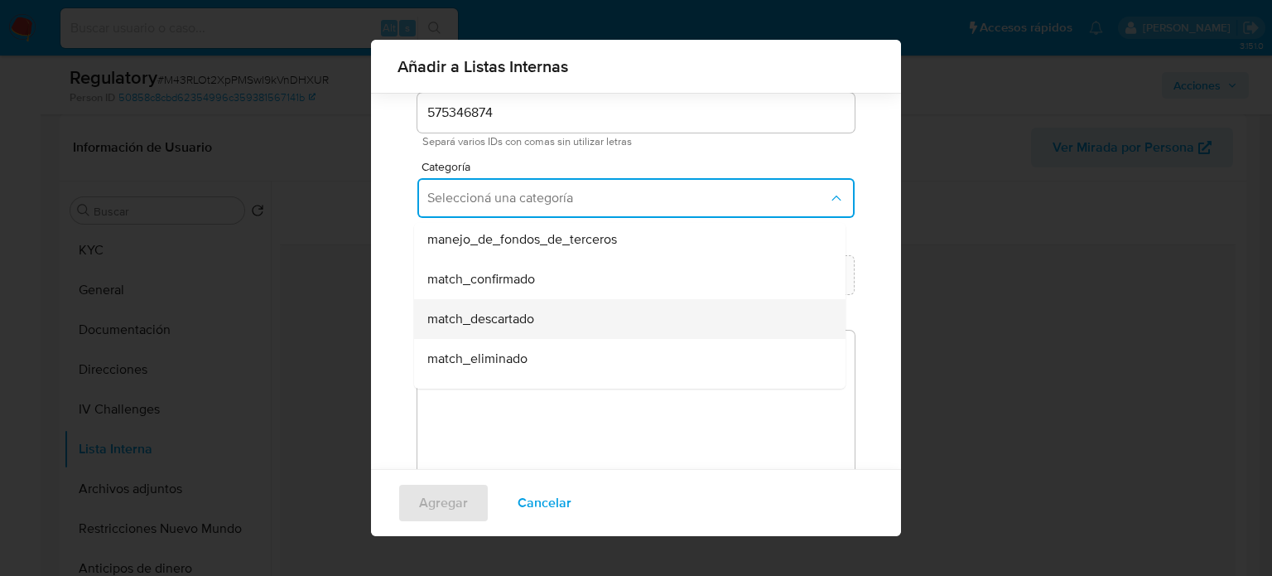
click at [514, 312] on span "match_descartado" at bounding box center [480, 319] width 107 height 17
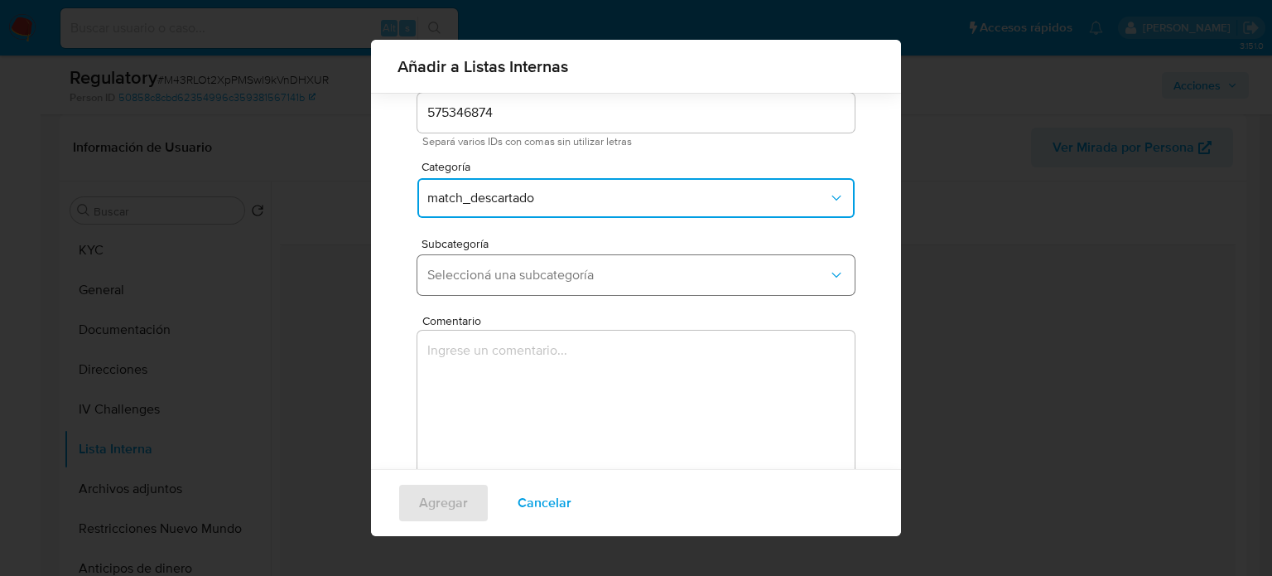
click at [523, 277] on span "Seleccioná una subcategoría" at bounding box center [627, 275] width 401 height 17
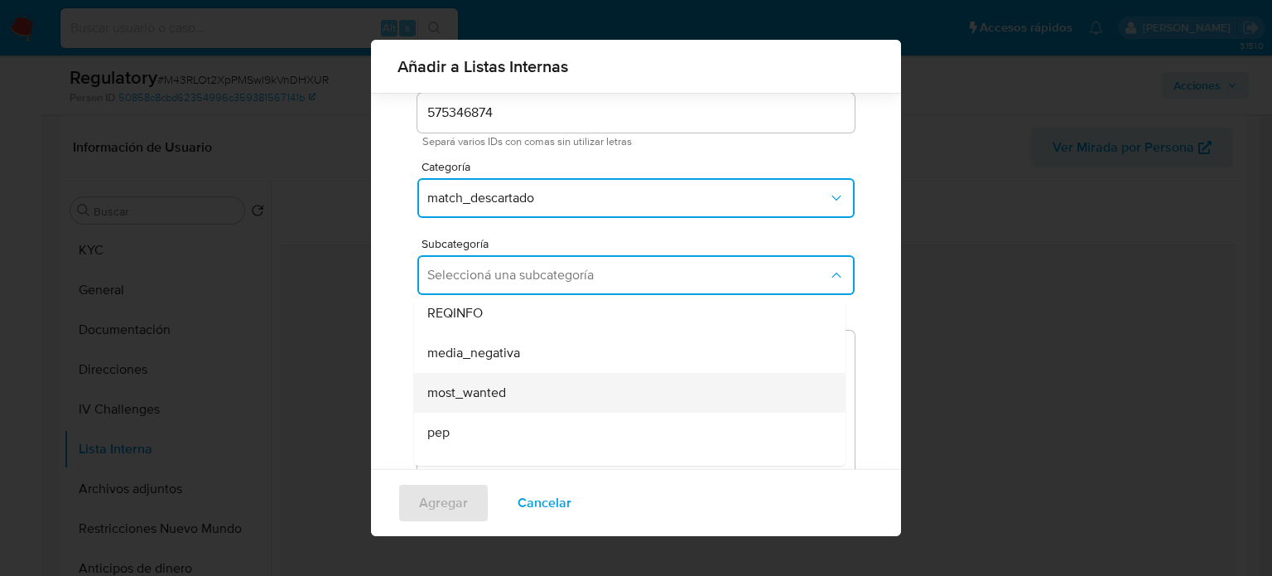
scroll to position [113, 0]
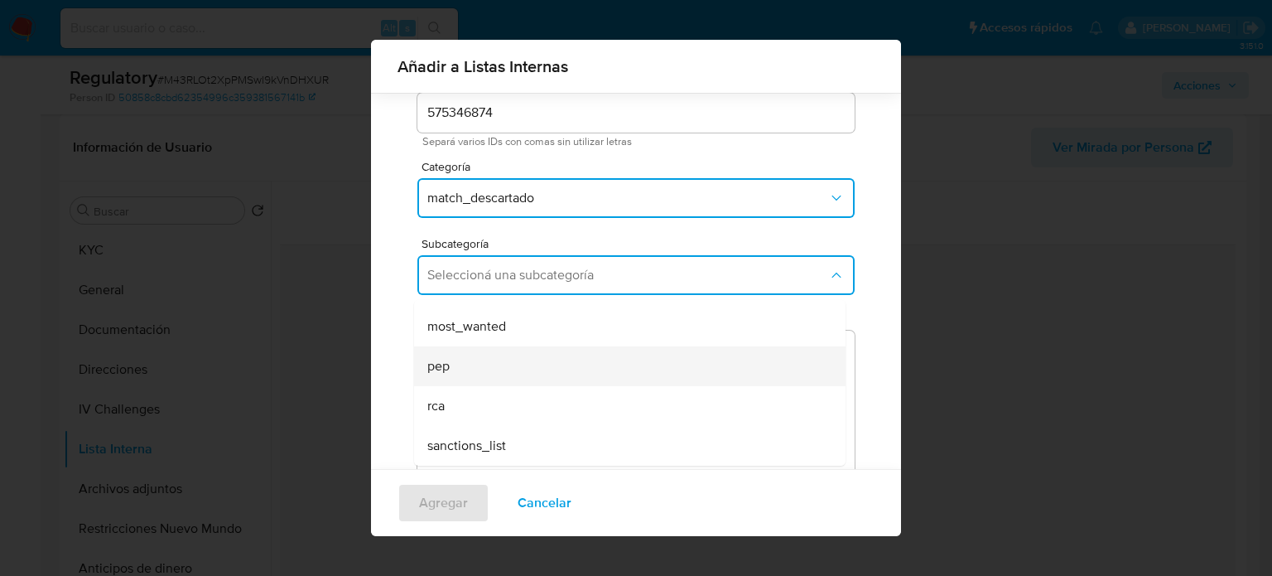
click at [494, 372] on div "pep" at bounding box center [624, 366] width 395 height 40
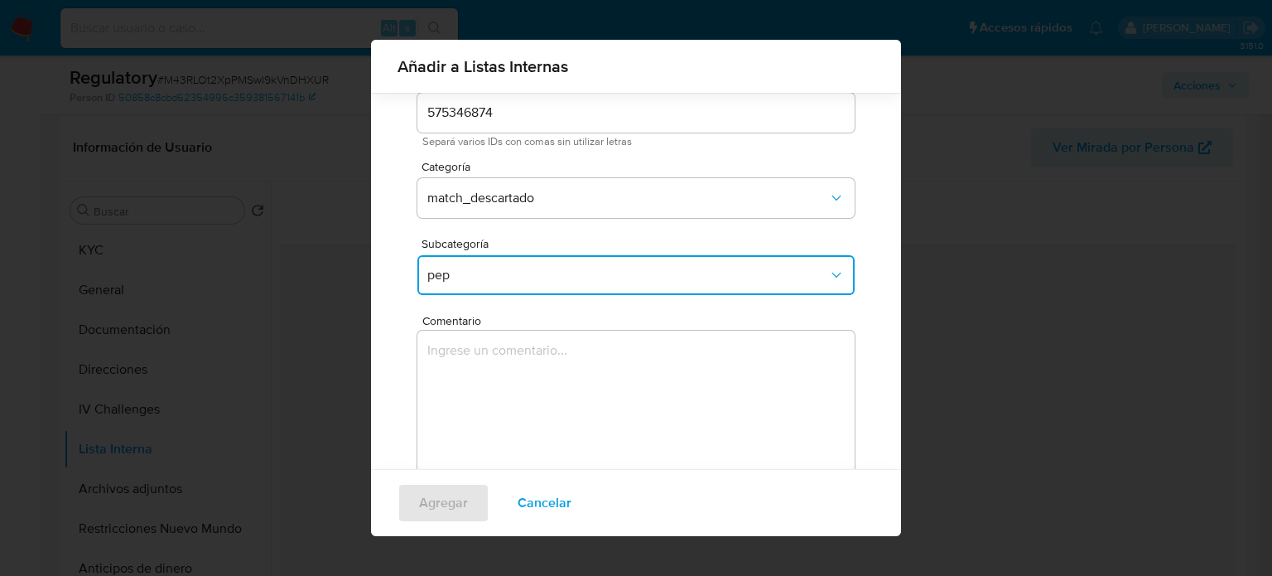
click at [494, 372] on textarea "Comentario" at bounding box center [635, 410] width 437 height 159
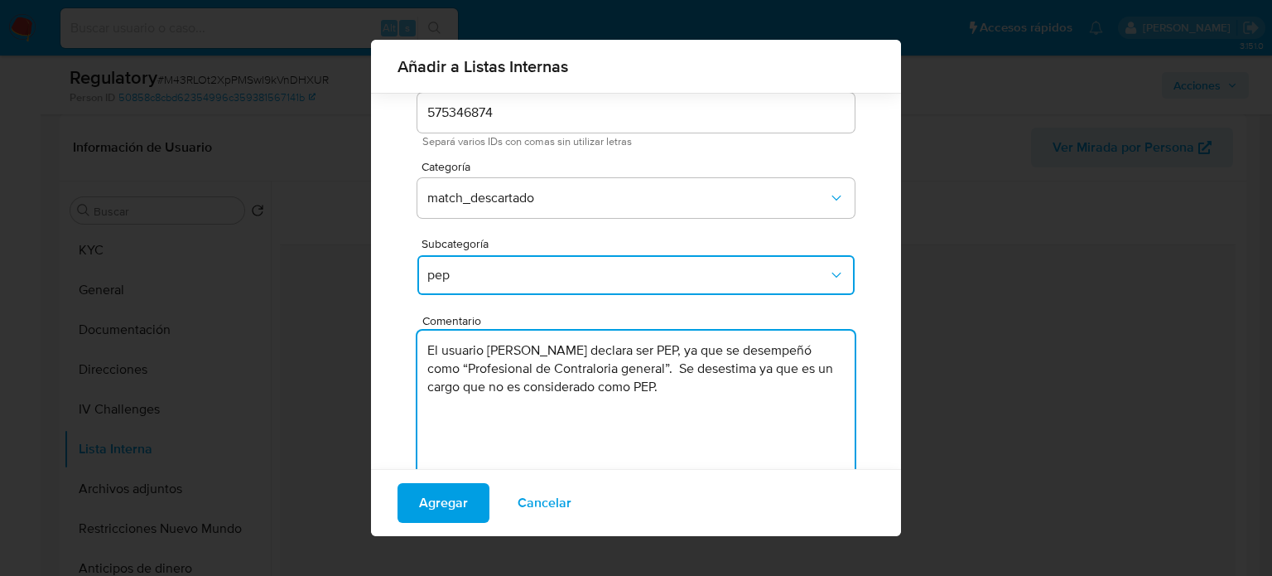
click at [470, 387] on textarea "El usuario Jorge Luis Arias Barrera declara ser PEP, ya que se desempeñó como “…" at bounding box center [635, 410] width 437 height 159
drag, startPoint x: 669, startPoint y: 393, endPoint x: 713, endPoint y: 424, distance: 53.5
click at [713, 424] on textarea "El usuario Jorge Luis Arias Barrera declara ser PEP, ya que se desempeñó como “…" at bounding box center [635, 410] width 437 height 159
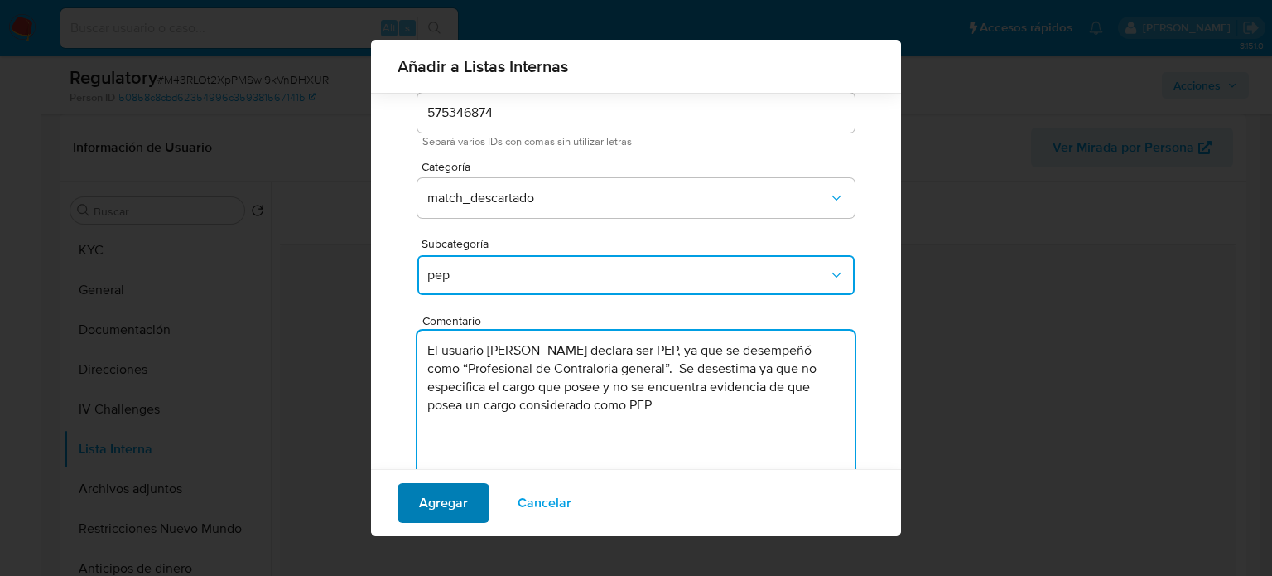
type textarea "El usuario Jorge Luis Arias Barrera declara ser PEP, ya que se desempeñó como “…"
click at [456, 499] on span "Agregar" at bounding box center [443, 503] width 49 height 36
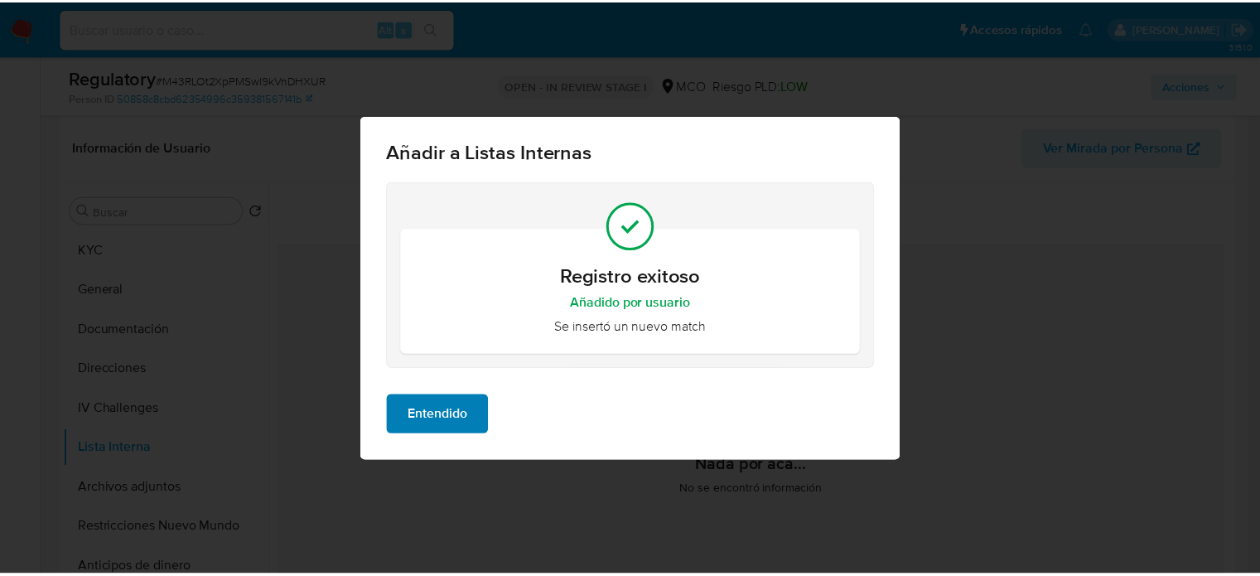
scroll to position [0, 0]
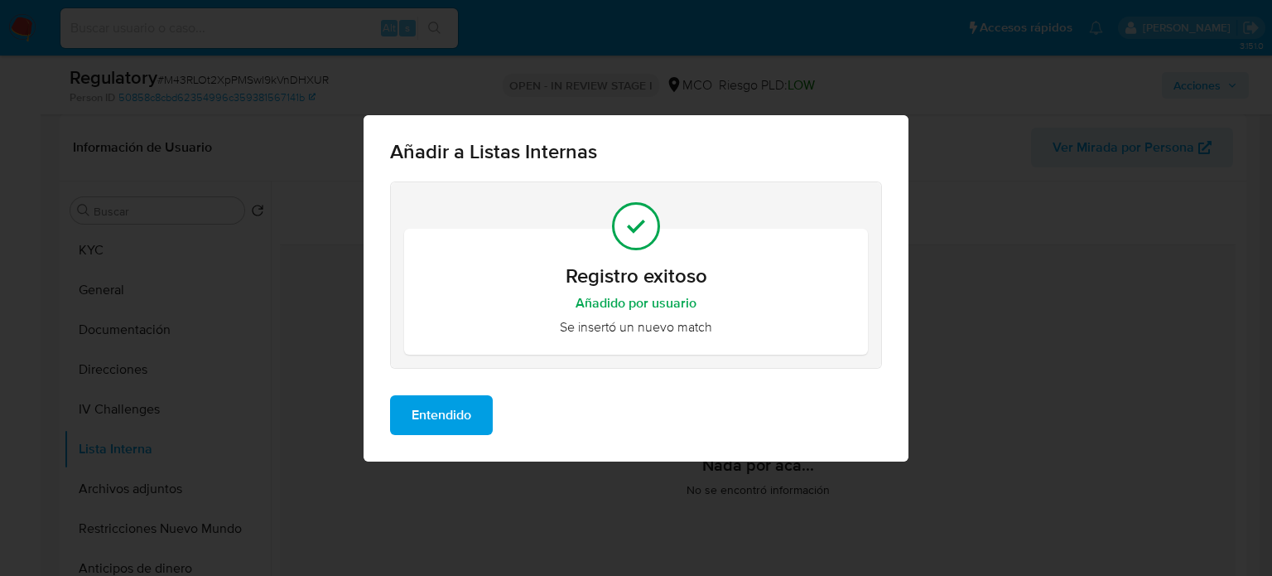
click at [466, 418] on span "Entendido" at bounding box center [442, 415] width 60 height 36
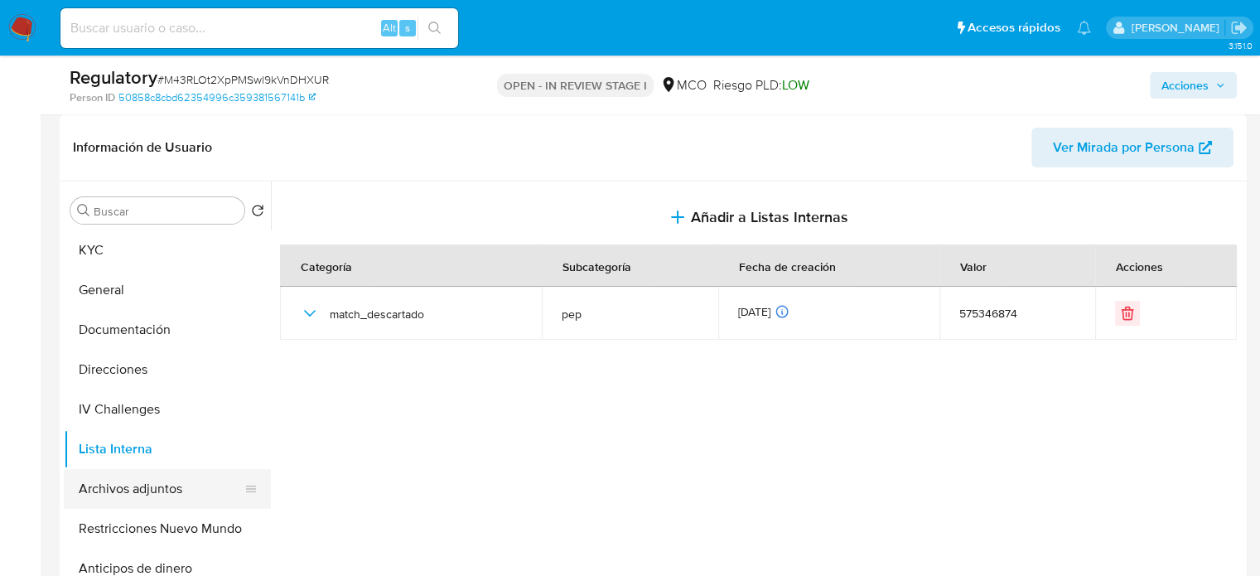
click at [162, 486] on button "Archivos adjuntos" at bounding box center [161, 489] width 194 height 40
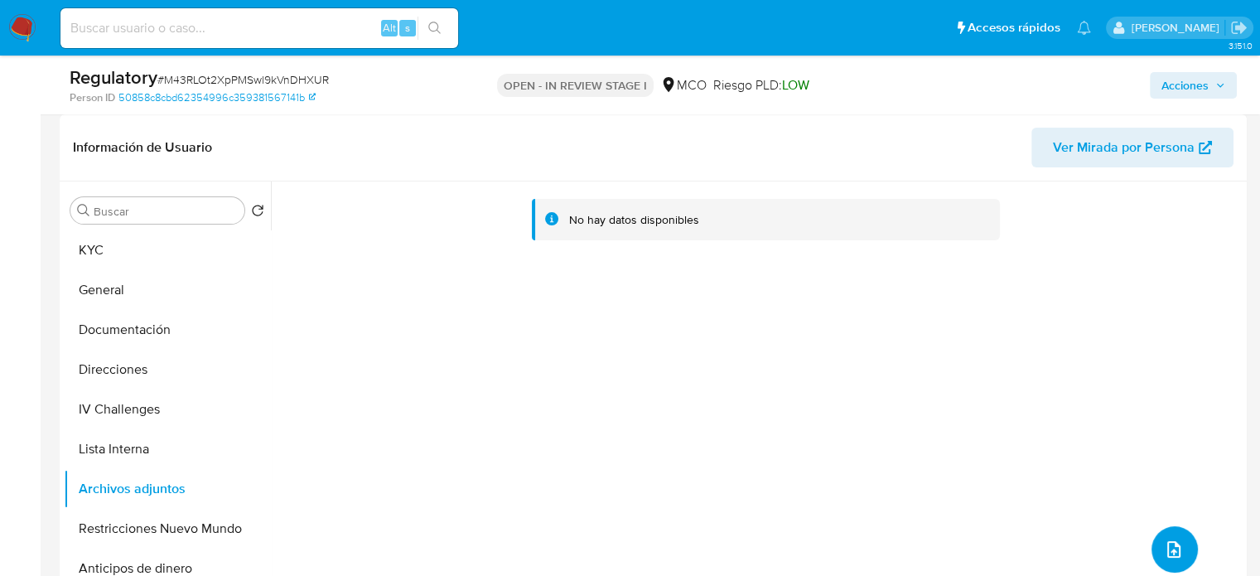
click at [1161, 529] on button "upload-file" at bounding box center [1174, 549] width 46 height 46
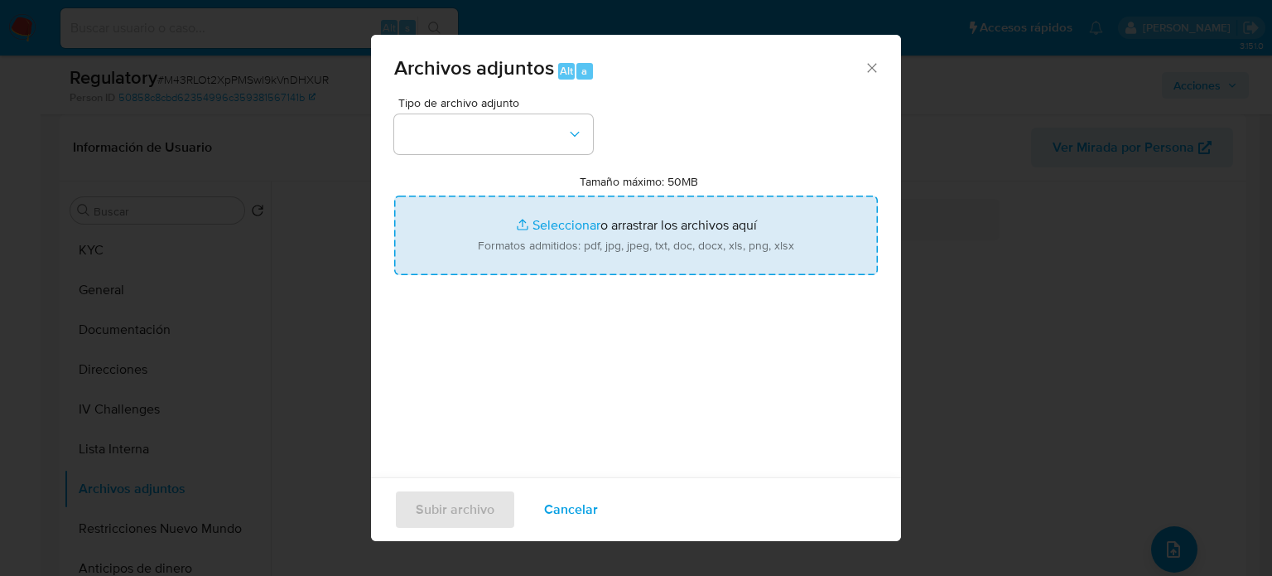
click at [563, 224] on input "Tamaño máximo: 50MB Seleccionar archivos" at bounding box center [636, 235] width 484 height 80
type input "C:\fakepath\CaseDossierReport_5jb6sv9llbz91jxbft06uuniq.pdf"
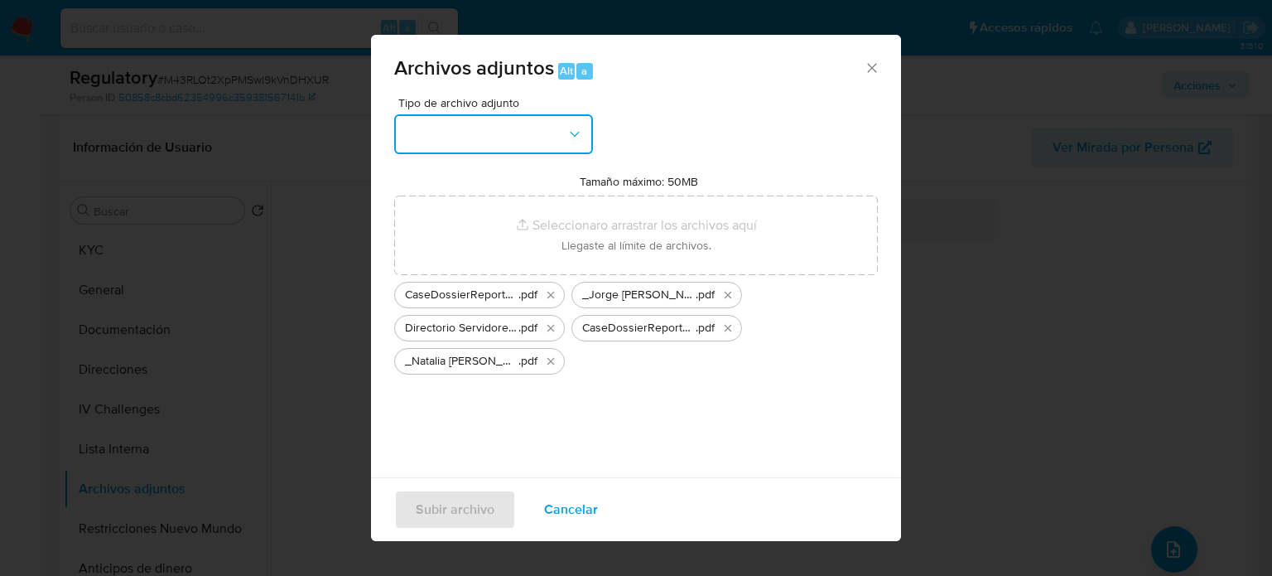
click at [533, 140] on button "button" at bounding box center [493, 134] width 199 height 40
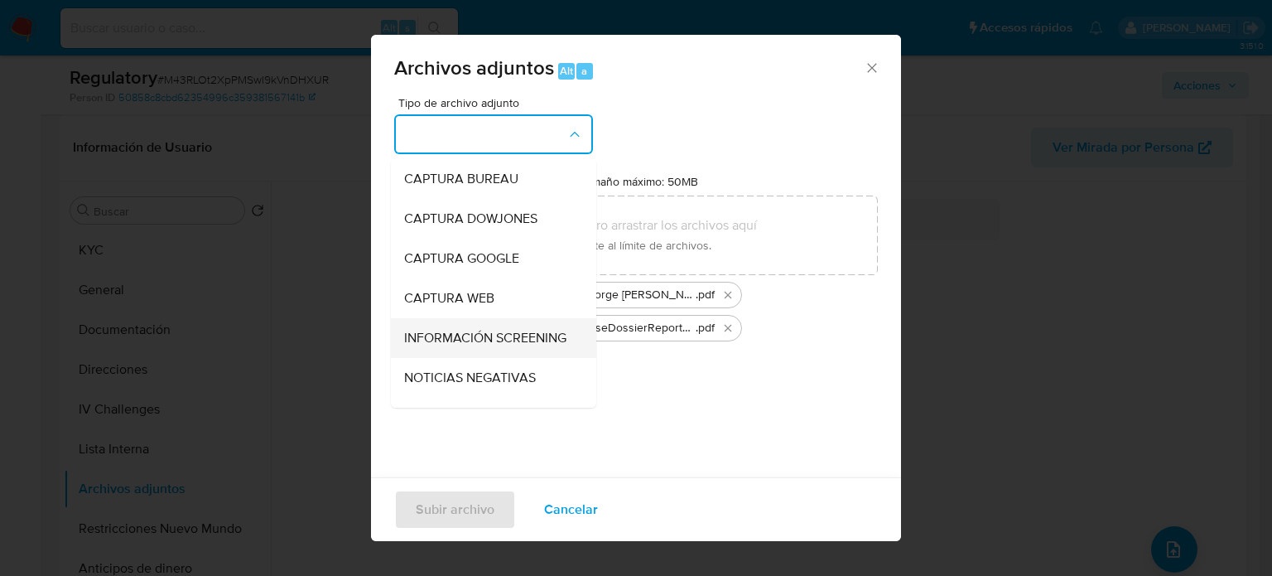
click at [481, 344] on span "INFORMACIÓN SCREENING" at bounding box center [485, 338] width 162 height 17
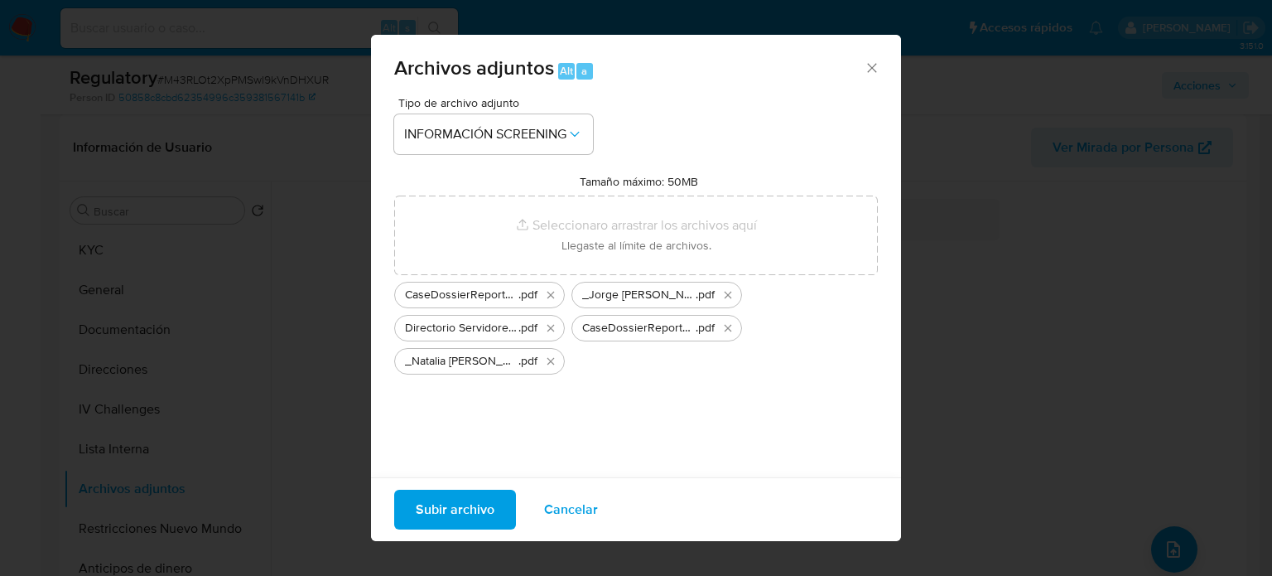
click at [457, 512] on span "Subir archivo" at bounding box center [455, 509] width 79 height 36
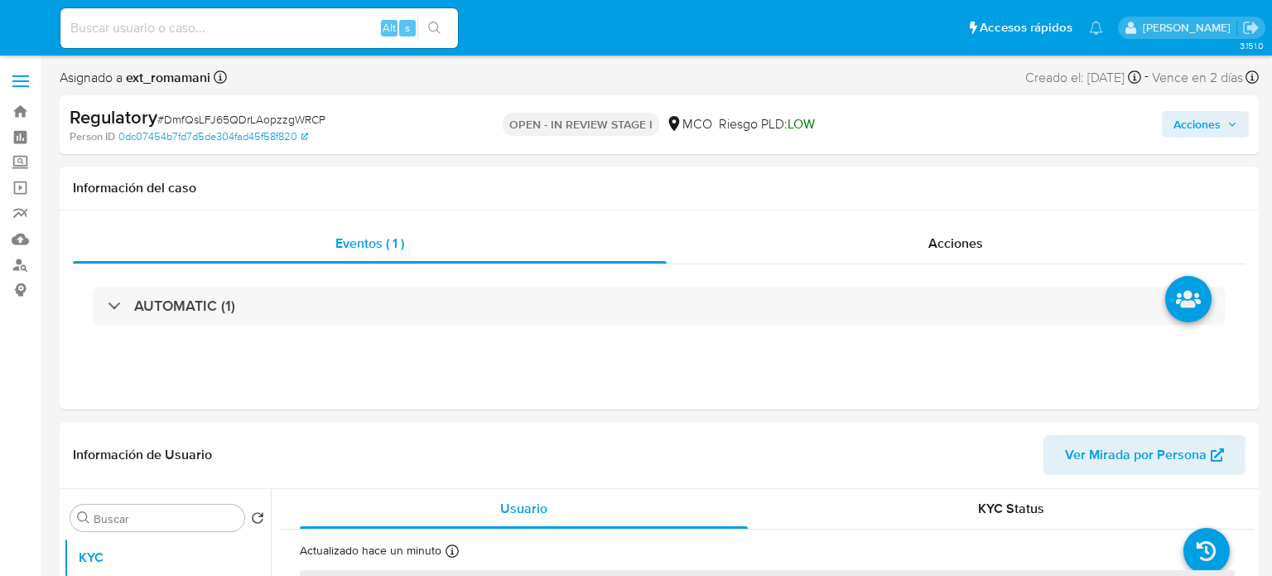
select select "10"
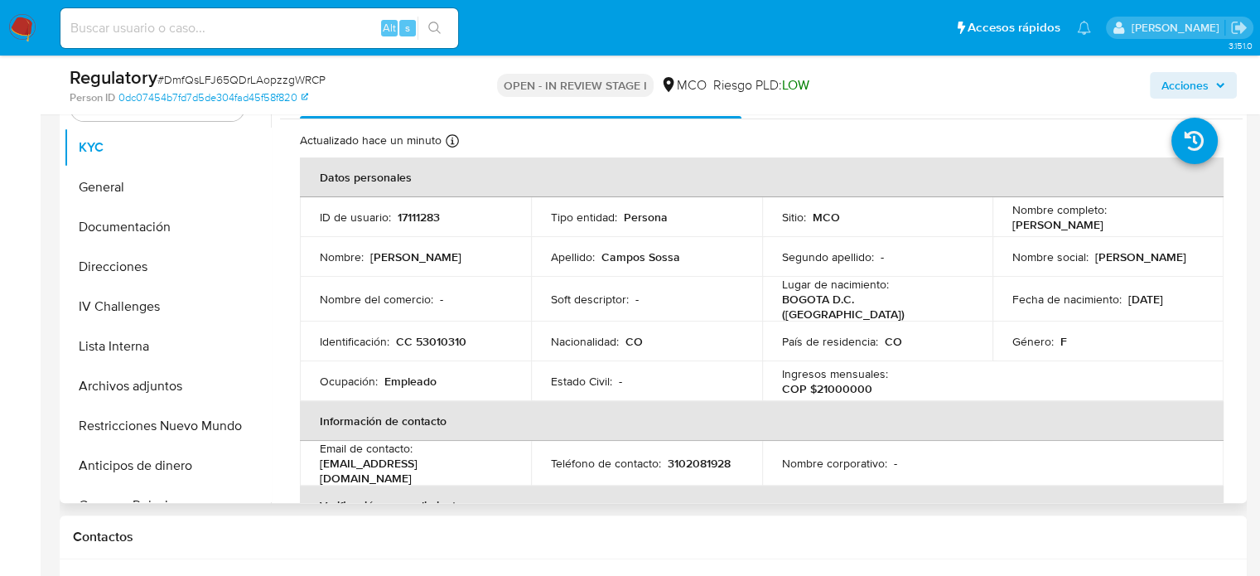
scroll to position [331, 0]
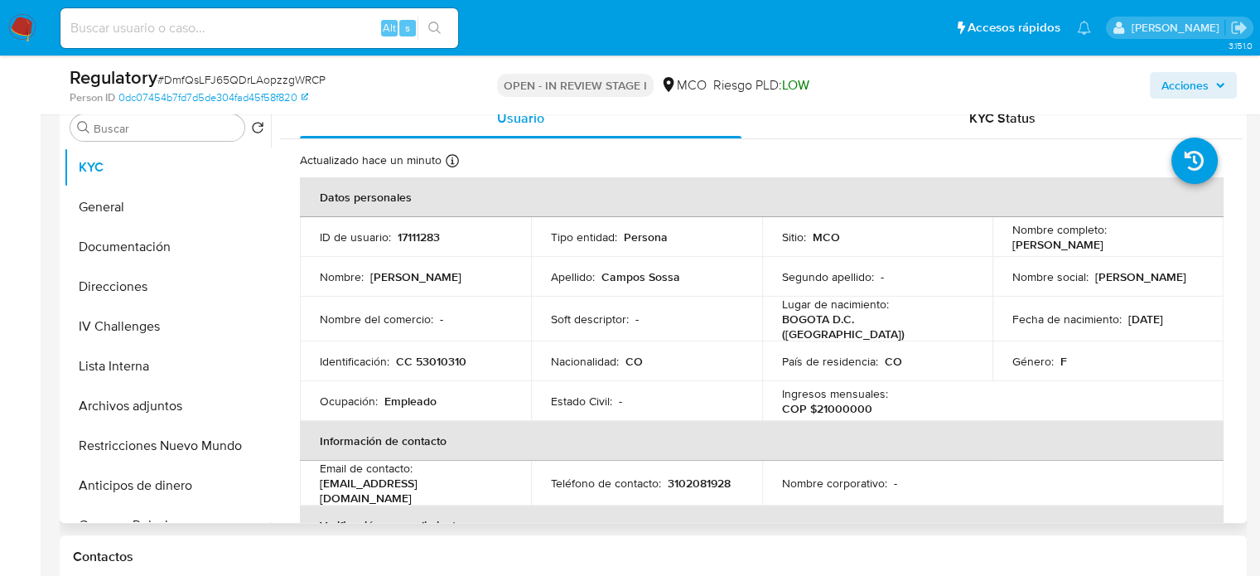
drag, startPoint x: 1173, startPoint y: 248, endPoint x: 999, endPoint y: 248, distance: 174.0
click at [999, 248] on td "Nombre completo : Natalia Paola Campos Sossa" at bounding box center [1107, 237] width 231 height 40
copy p "Natalia Paola Campos Sossa"
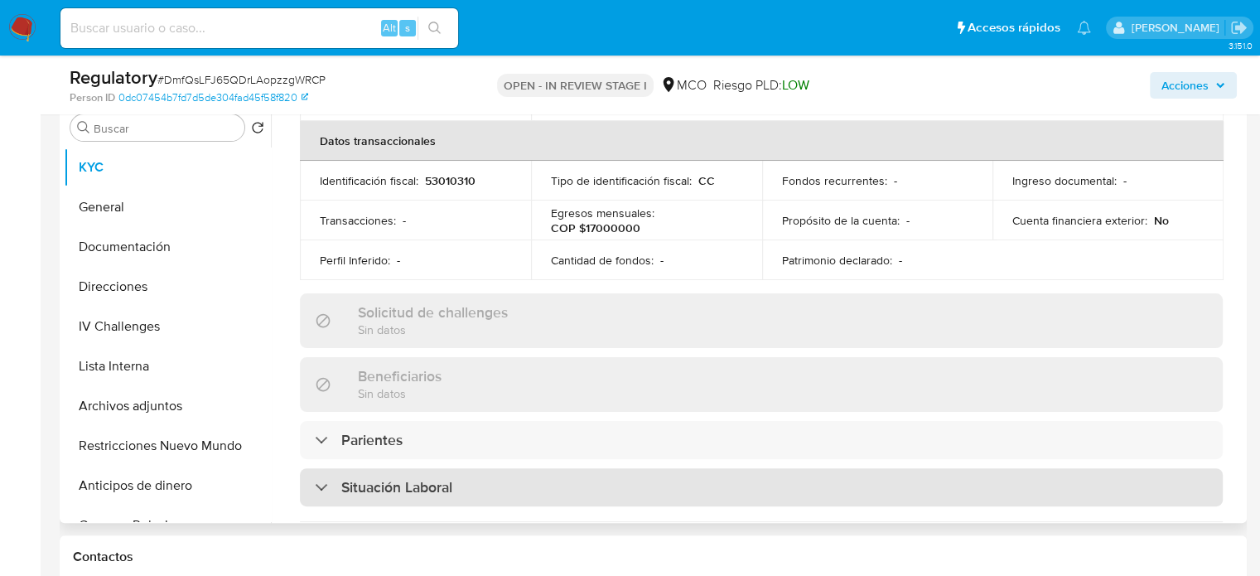
scroll to position [663, 0]
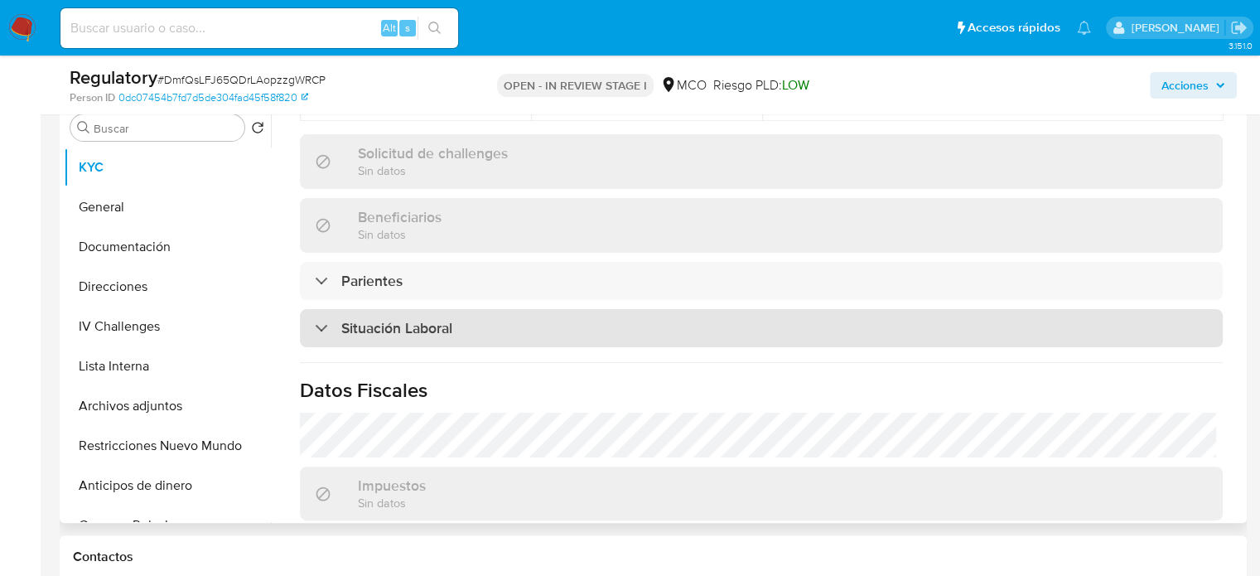
click at [497, 309] on div "Situación Laboral" at bounding box center [761, 328] width 923 height 38
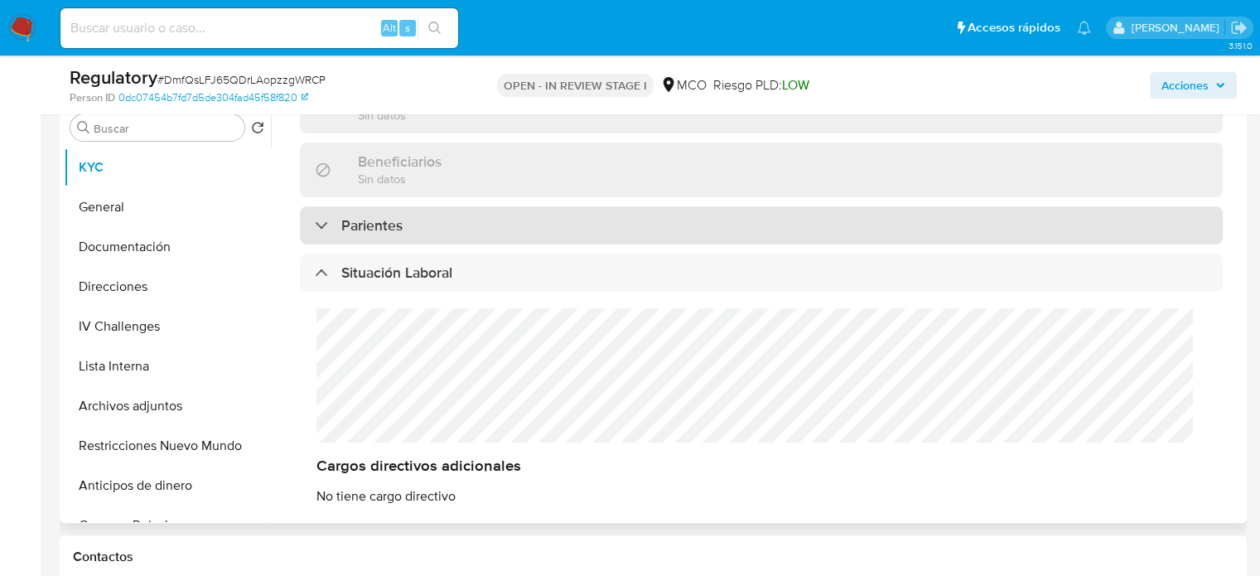
scroll to position [745, 0]
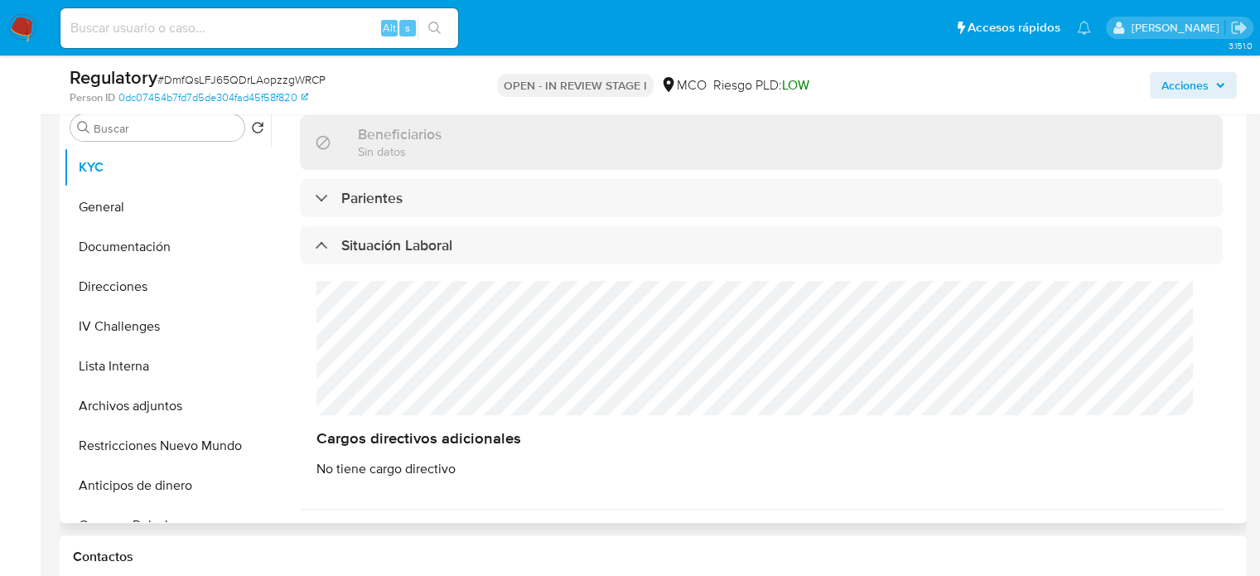
click at [774, 437] on div "Cargos directivos adicionales No tiene cargo directivo" at bounding box center [761, 379] width 890 height 196
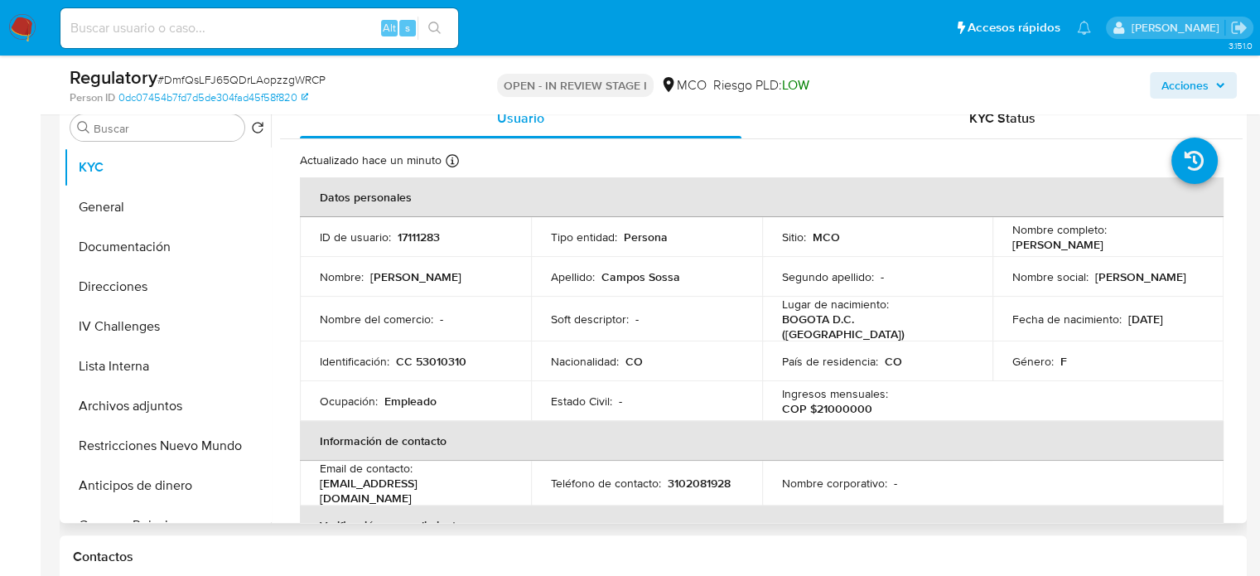
scroll to position [0, 0]
drag, startPoint x: 1158, startPoint y: 241, endPoint x: 1004, endPoint y: 244, distance: 154.1
click at [1004, 244] on td "Nombre completo : Natalia Paola Campos Sossa" at bounding box center [1107, 237] width 231 height 40
copy p "Natalia Paola Campos Sossa"
click at [147, 369] on button "Lista Interna" at bounding box center [161, 366] width 194 height 40
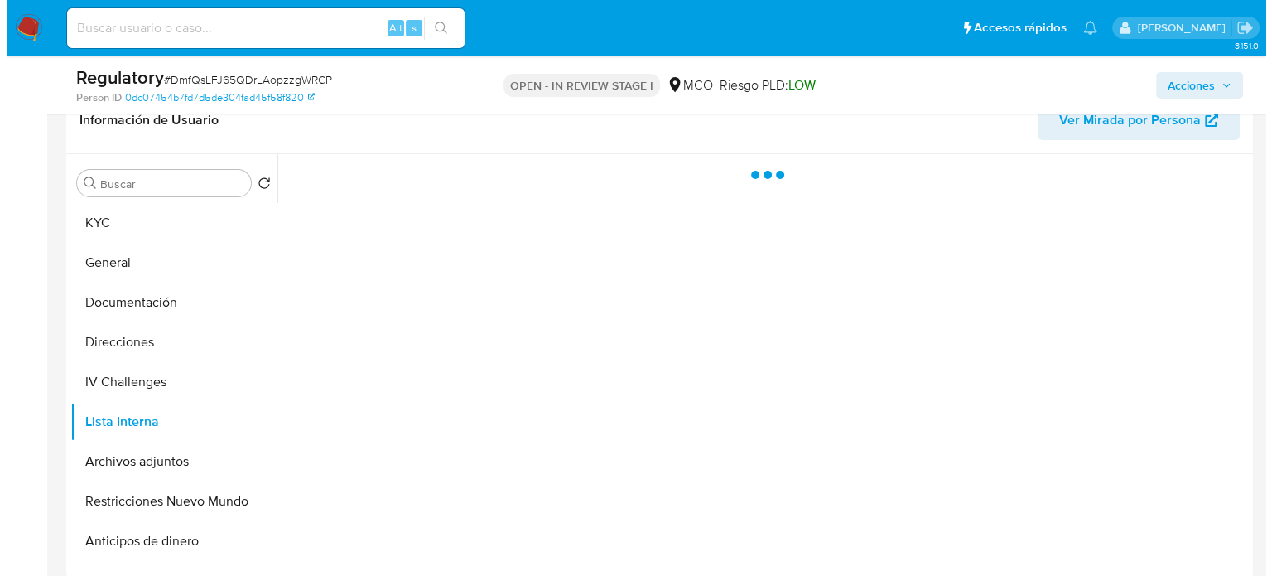
scroll to position [248, 0]
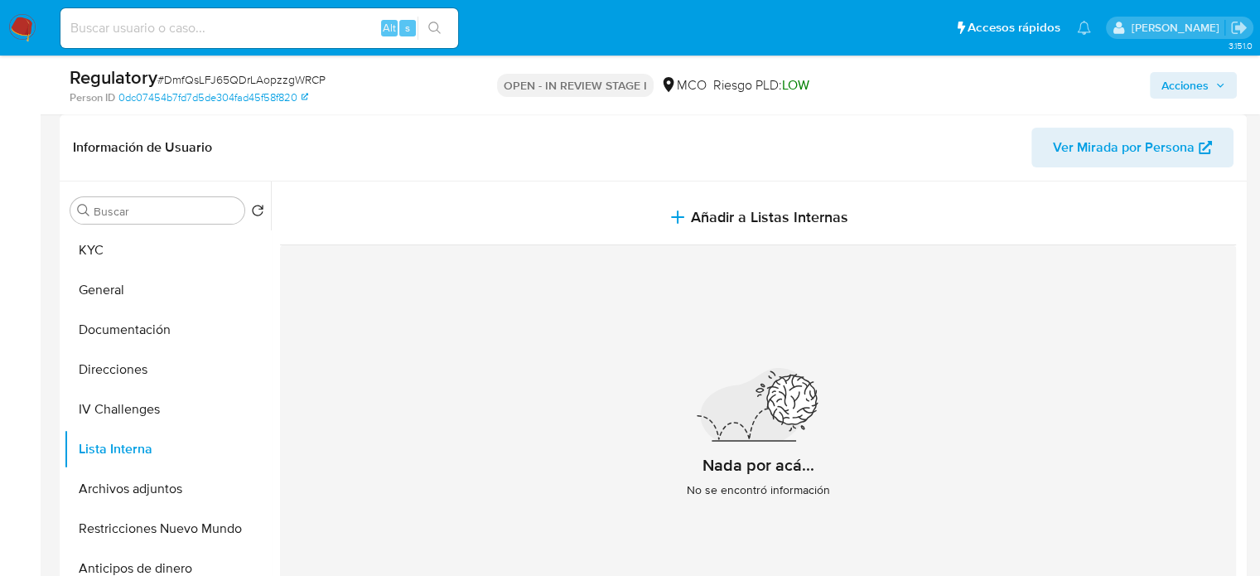
click at [738, 224] on span "Añadir a Listas Internas" at bounding box center [769, 217] width 157 height 18
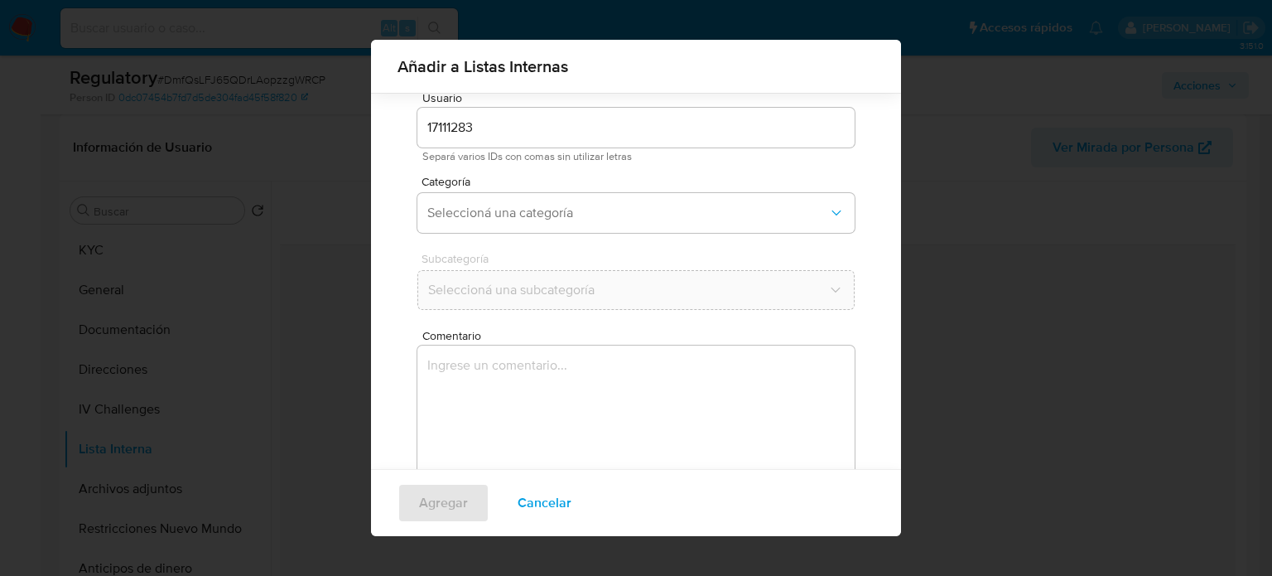
scroll to position [70, 0]
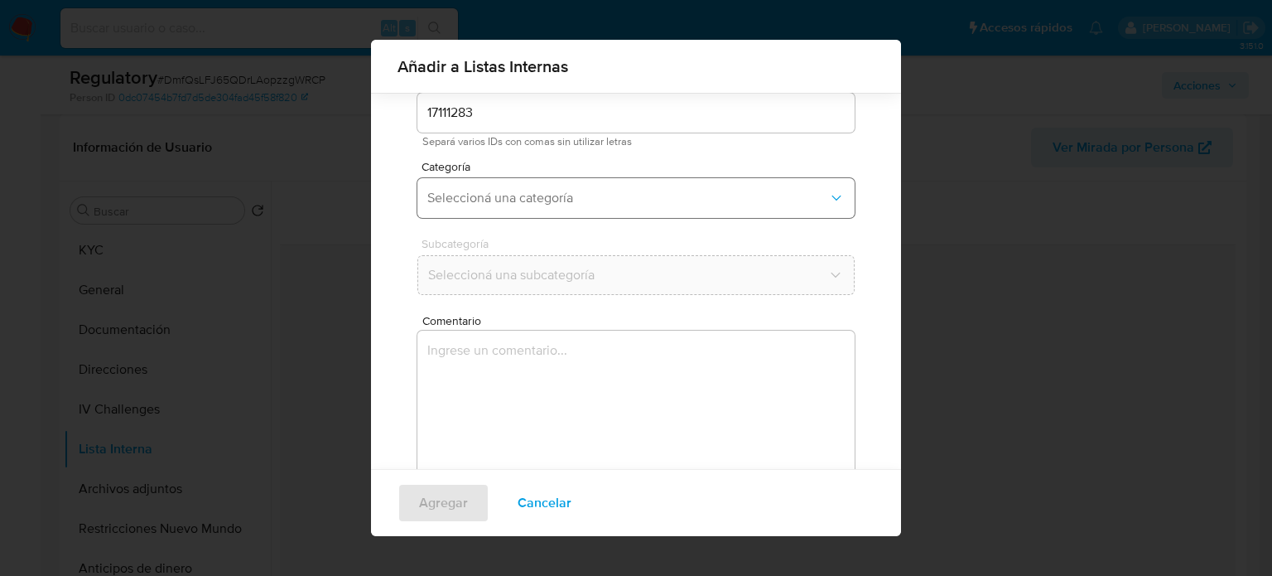
click at [601, 205] on span "Seleccioná una categoría" at bounding box center [627, 198] width 401 height 17
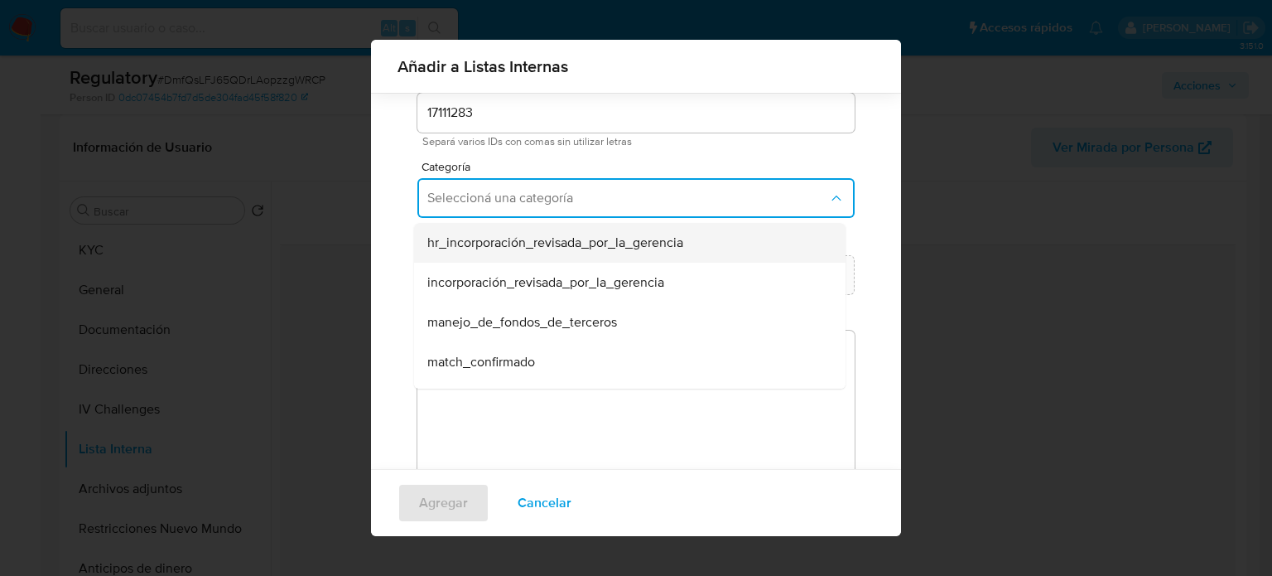
scroll to position [83, 0]
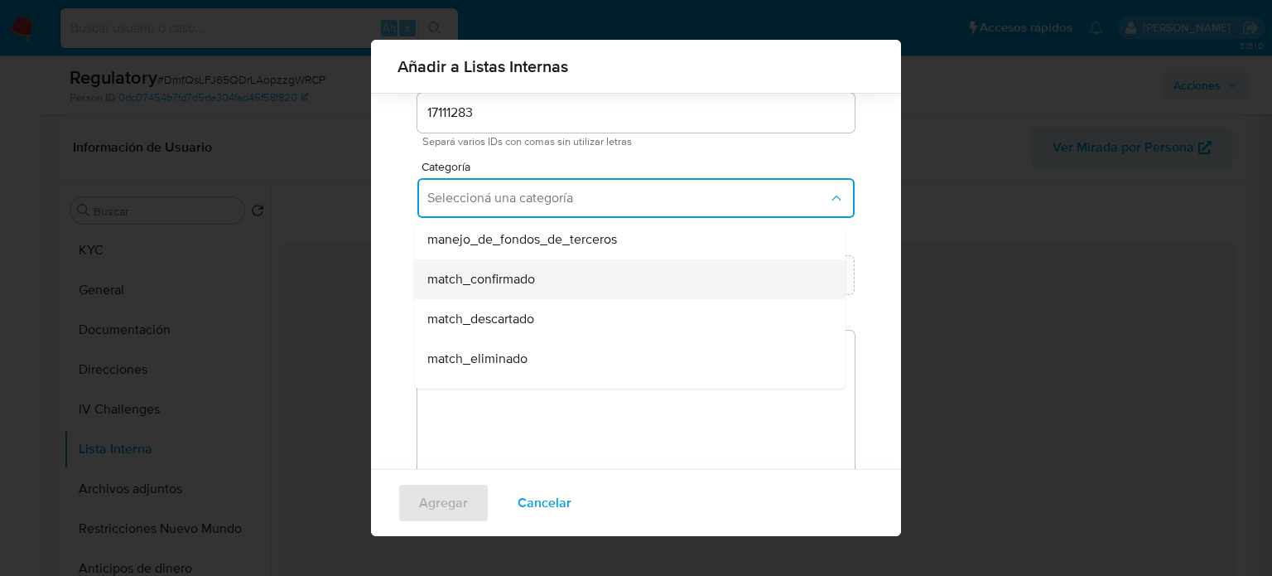
click at [496, 284] on span "match_confirmado" at bounding box center [481, 279] width 108 height 17
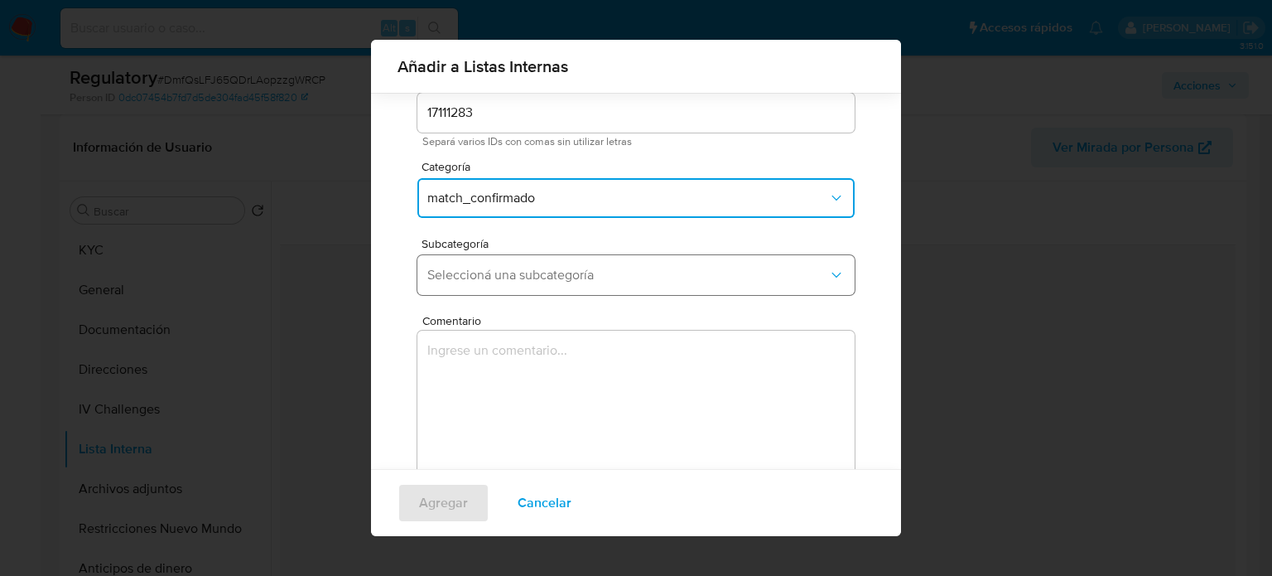
click at [515, 280] on span "Seleccioná una subcategoría" at bounding box center [627, 275] width 401 height 17
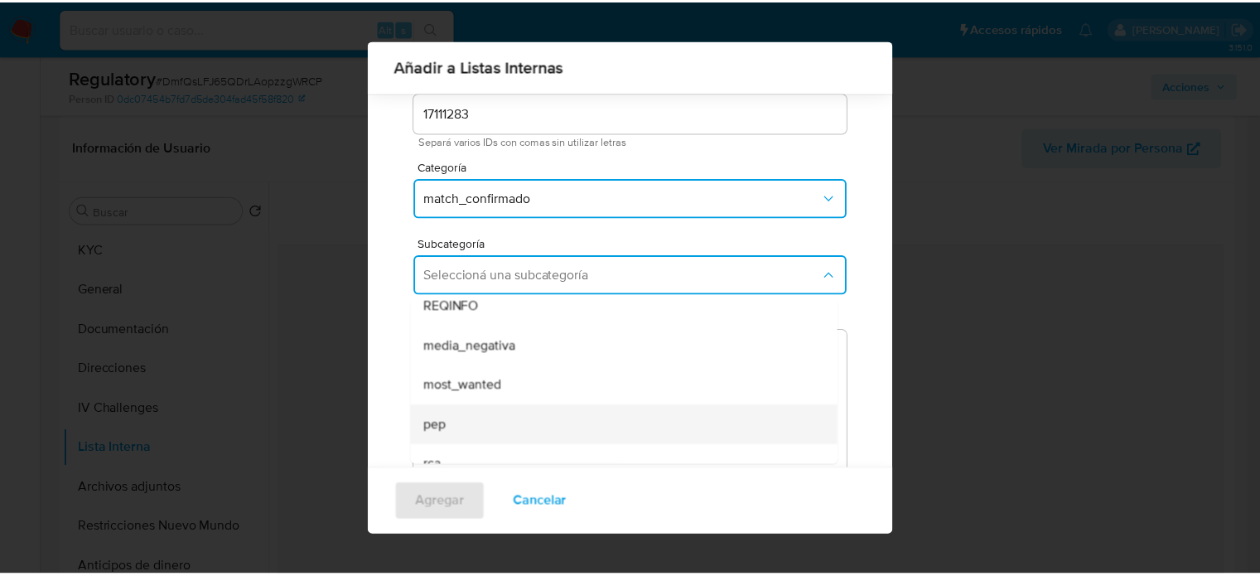
scroll to position [113, 0]
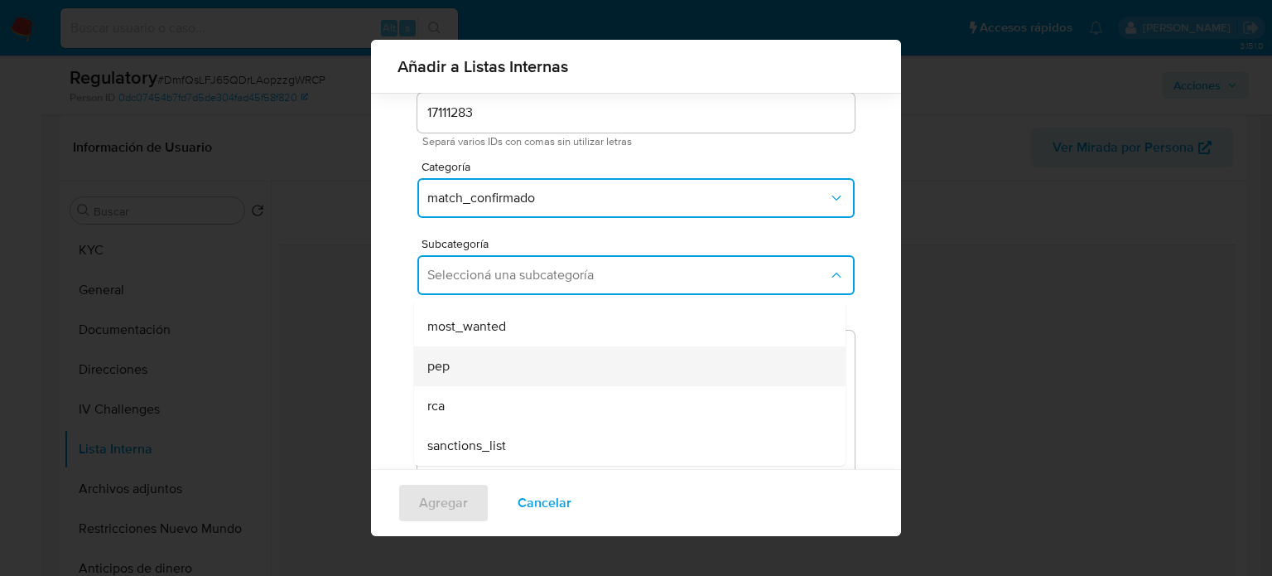
click at [470, 359] on div "pep" at bounding box center [624, 366] width 395 height 40
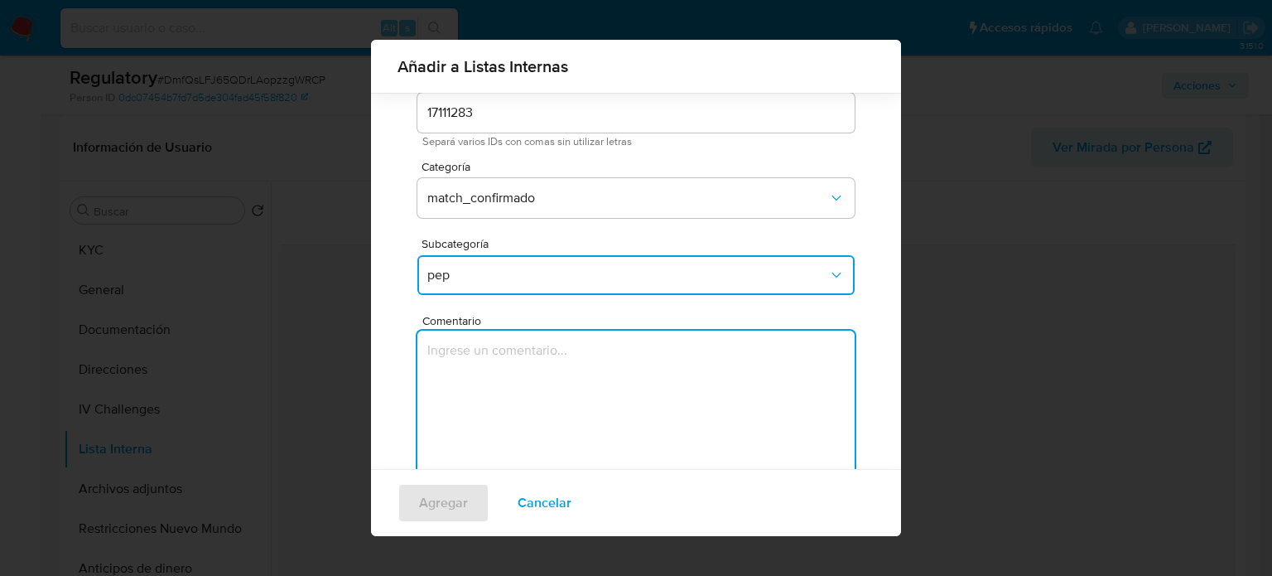
click at [470, 359] on textarea "Comentario" at bounding box center [635, 410] width 437 height 159
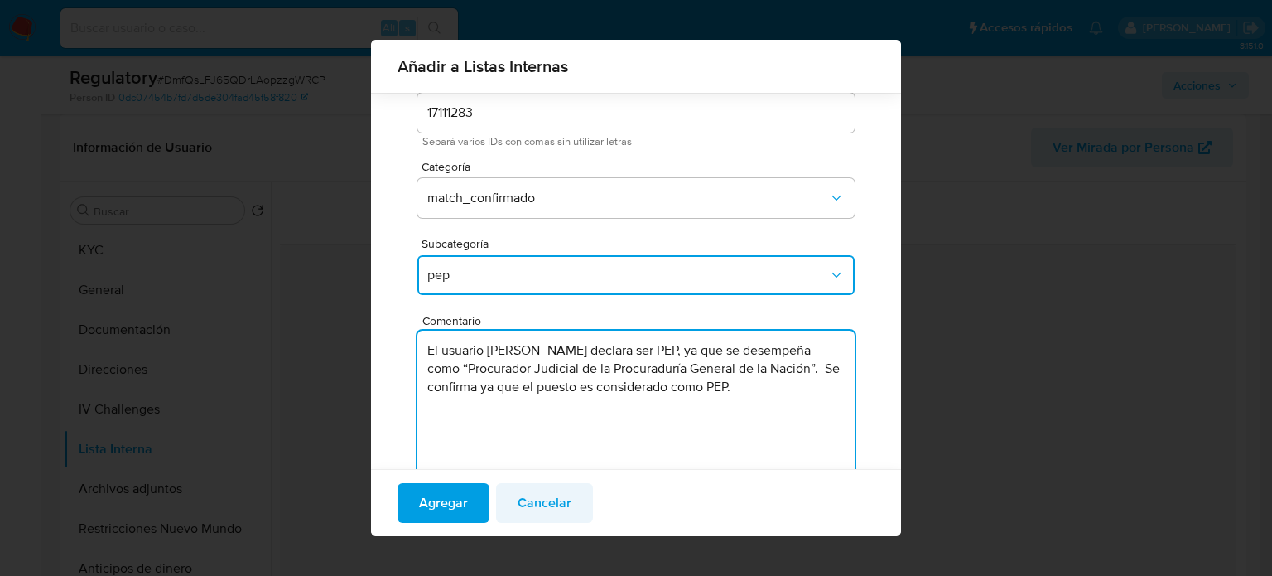
type textarea "El usuario Natalia Paola Campos Sossa declara ser PEP, ya que se desempeña como…"
click at [531, 509] on span "Cancelar" at bounding box center [545, 503] width 54 height 36
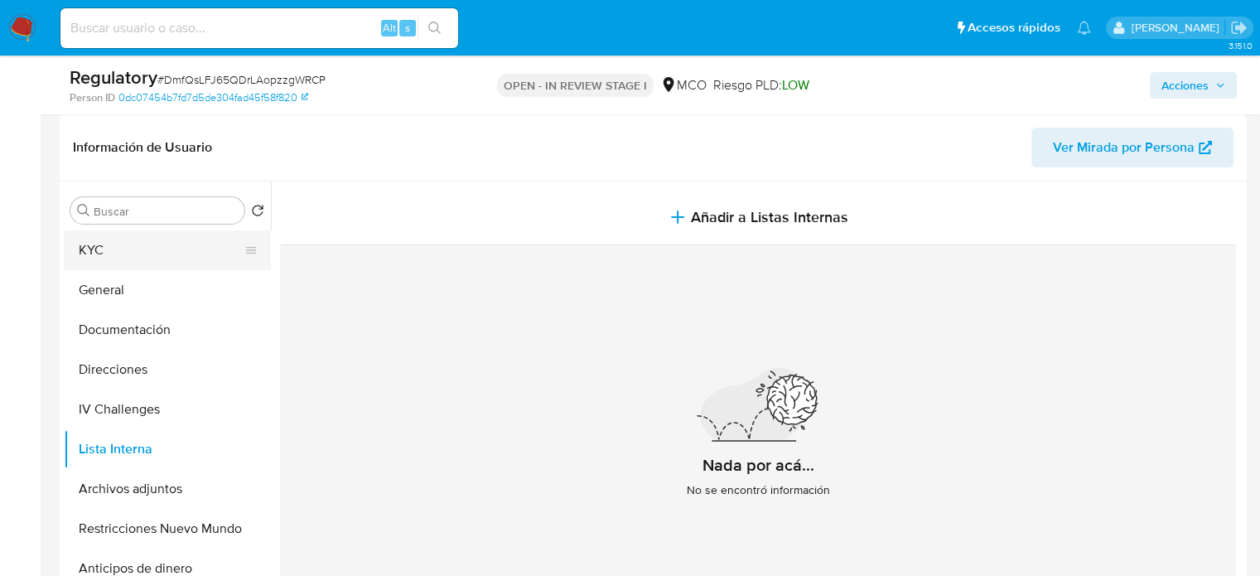
click at [127, 248] on button "KYC" at bounding box center [161, 250] width 194 height 40
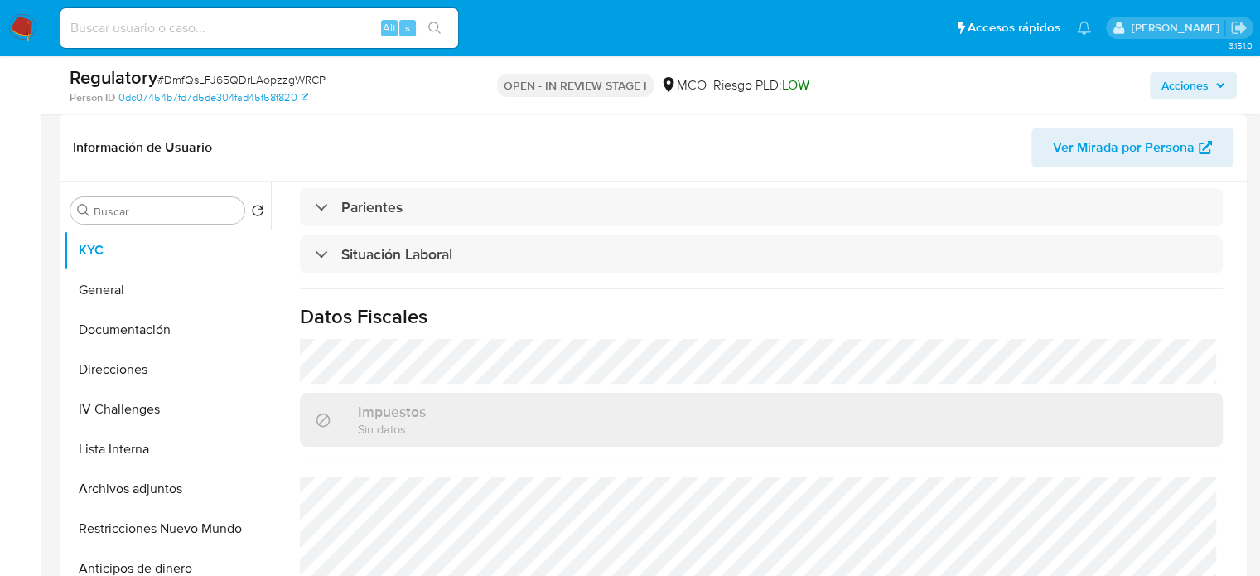
scroll to position [828, 0]
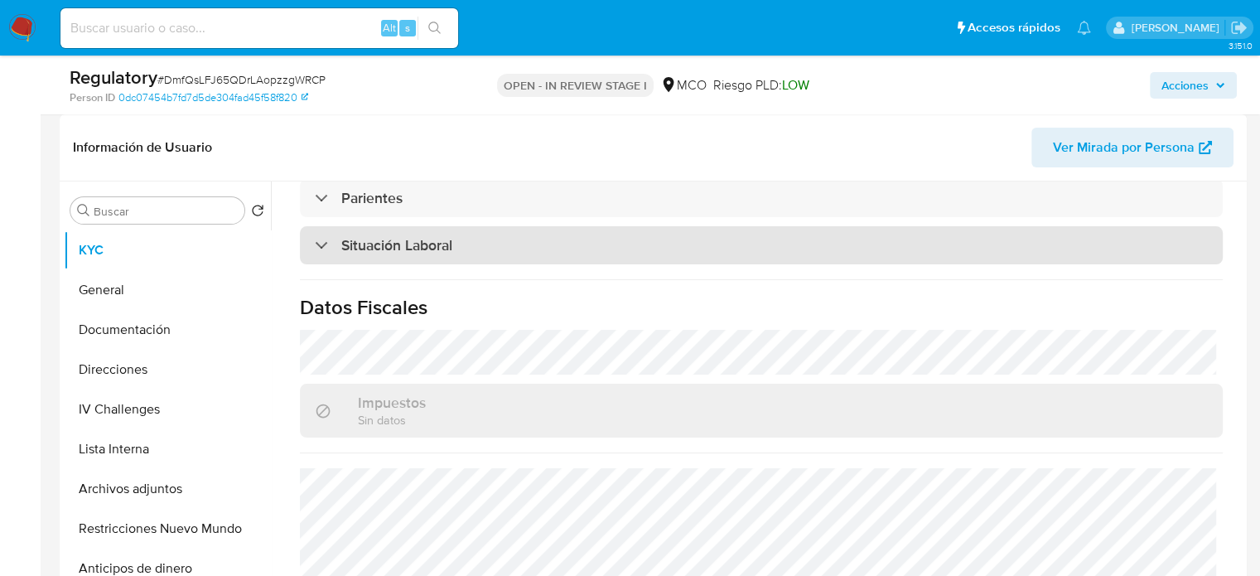
click at [426, 236] on h3 "Situación Laboral" at bounding box center [396, 245] width 111 height 18
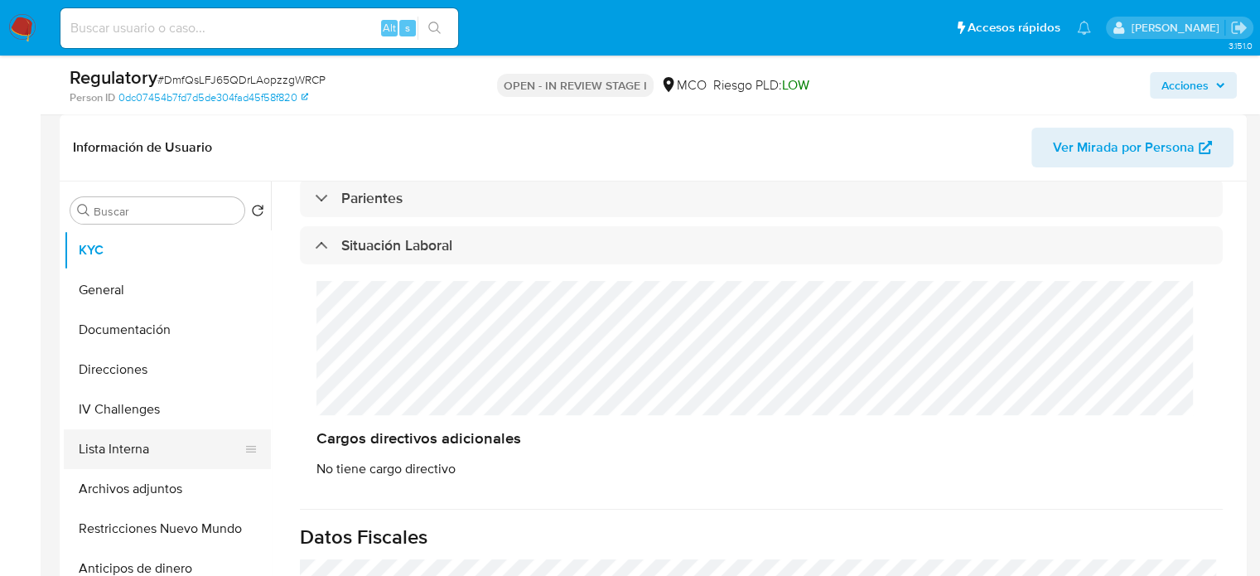
click at [148, 434] on button "Lista Interna" at bounding box center [161, 449] width 194 height 40
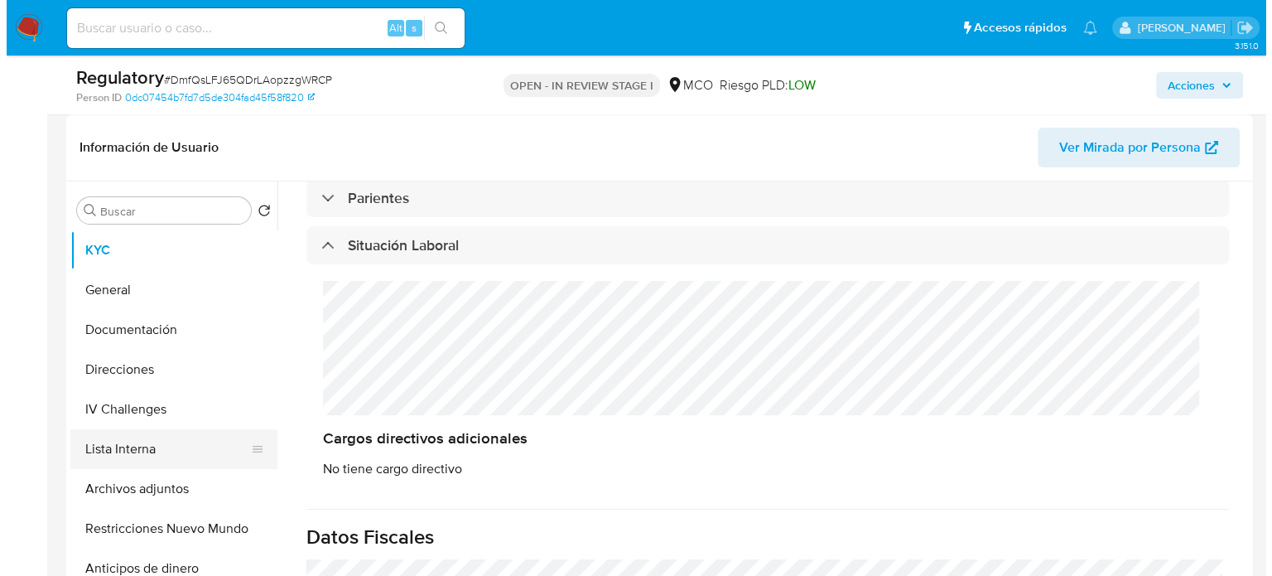
scroll to position [0, 0]
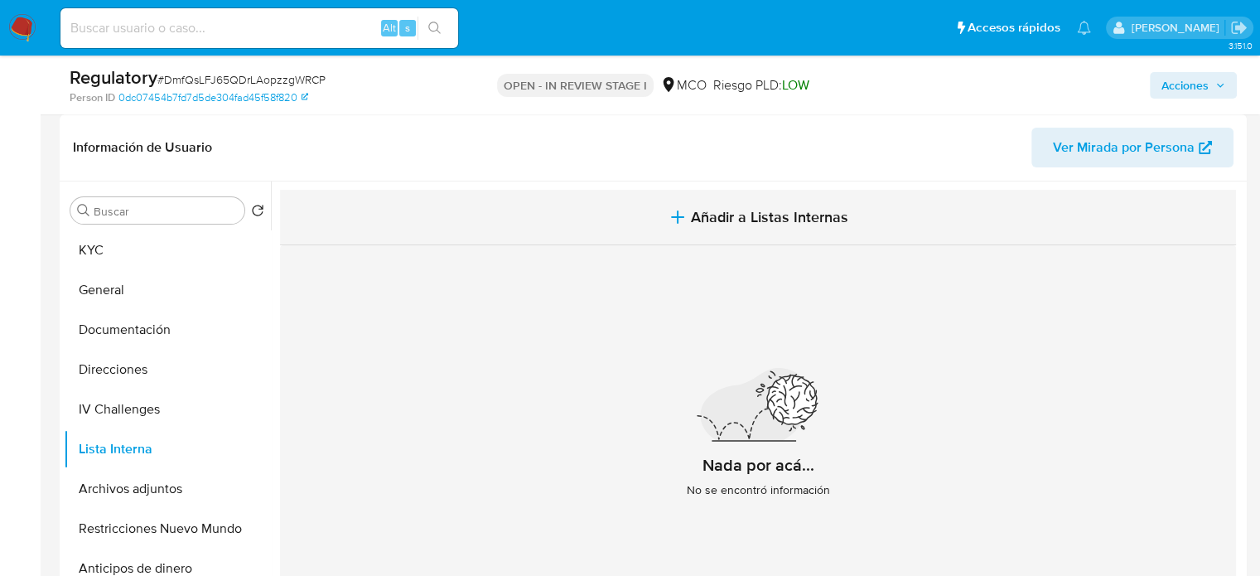
click at [736, 208] on span "Añadir a Listas Internas" at bounding box center [769, 217] width 157 height 18
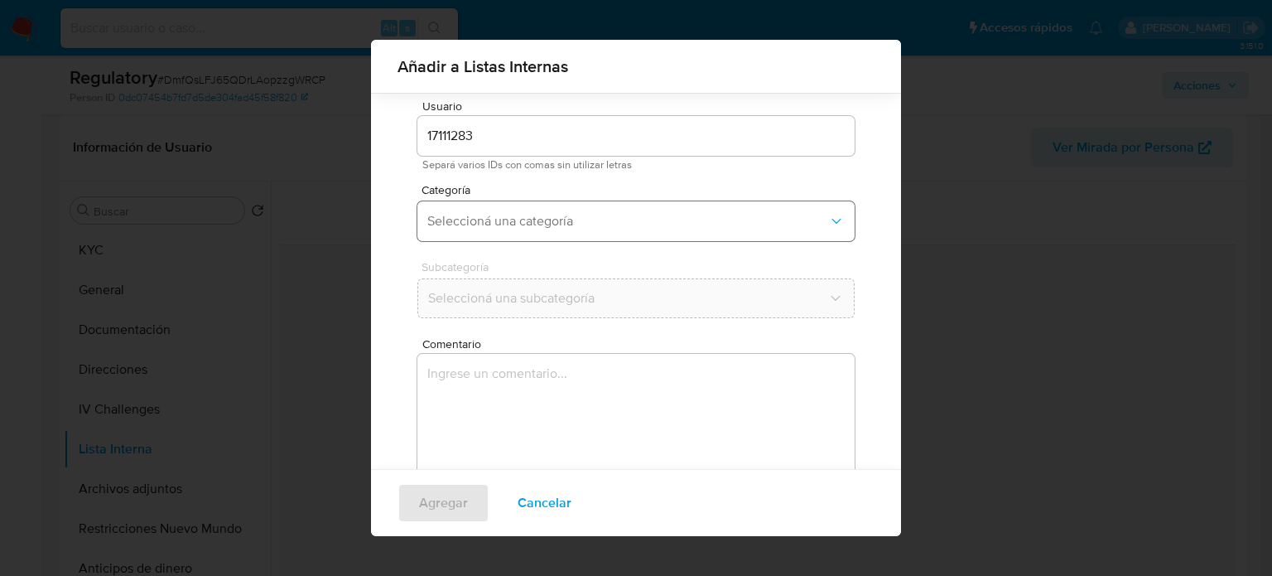
scroll to position [70, 0]
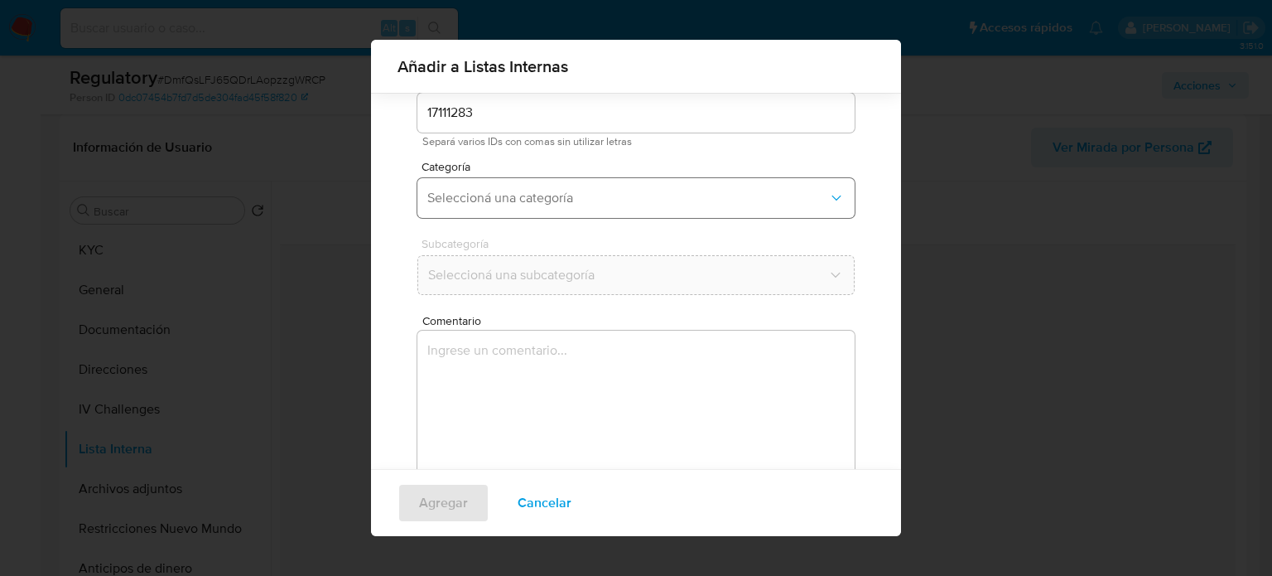
click at [504, 200] on span "Seleccioná una categoría" at bounding box center [627, 198] width 401 height 17
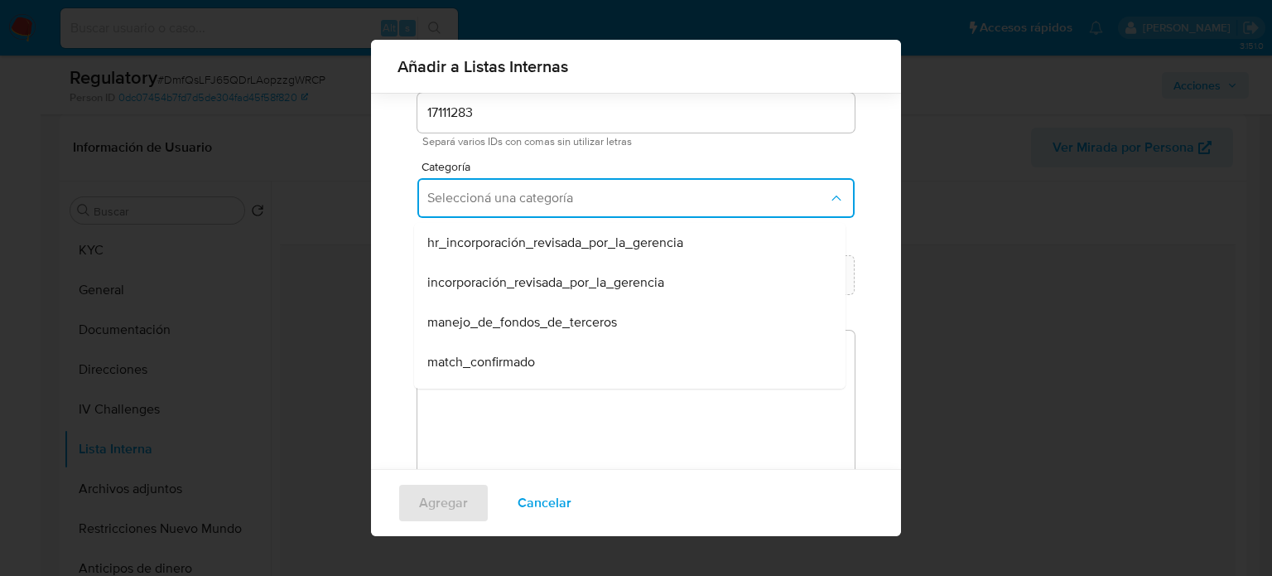
click at [509, 369] on span "match_confirmado" at bounding box center [481, 362] width 108 height 17
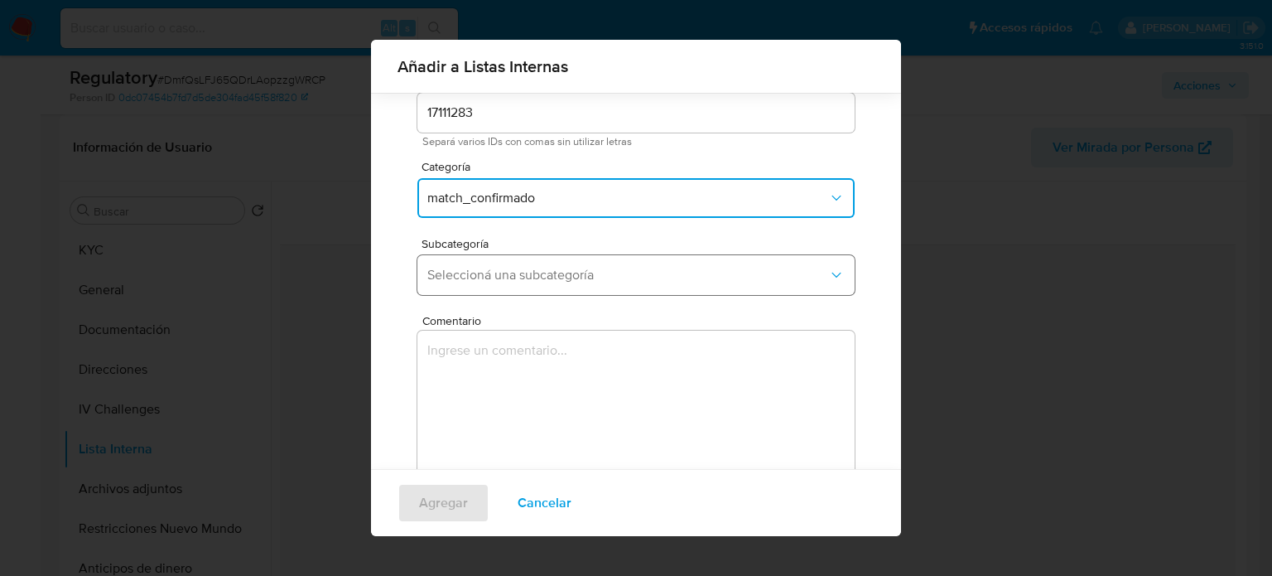
click at [583, 287] on button "Seleccioná una subcategoría" at bounding box center [635, 275] width 437 height 40
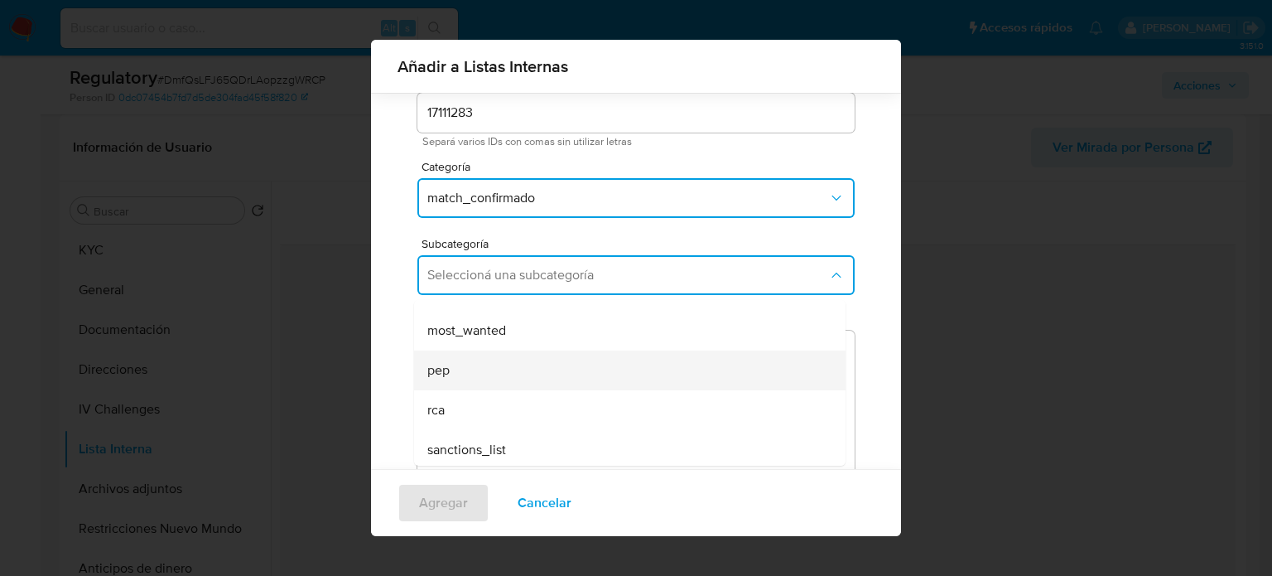
scroll to position [113, 0]
click at [507, 360] on div "pep" at bounding box center [624, 366] width 395 height 40
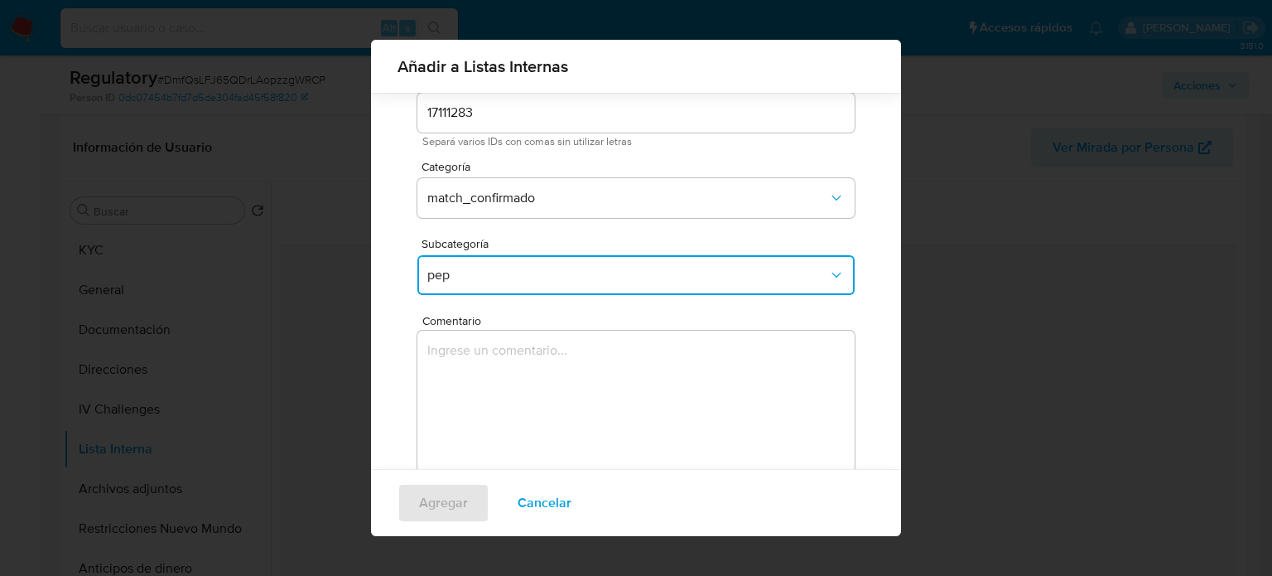
click at [507, 360] on textarea "Comentario" at bounding box center [635, 410] width 437 height 159
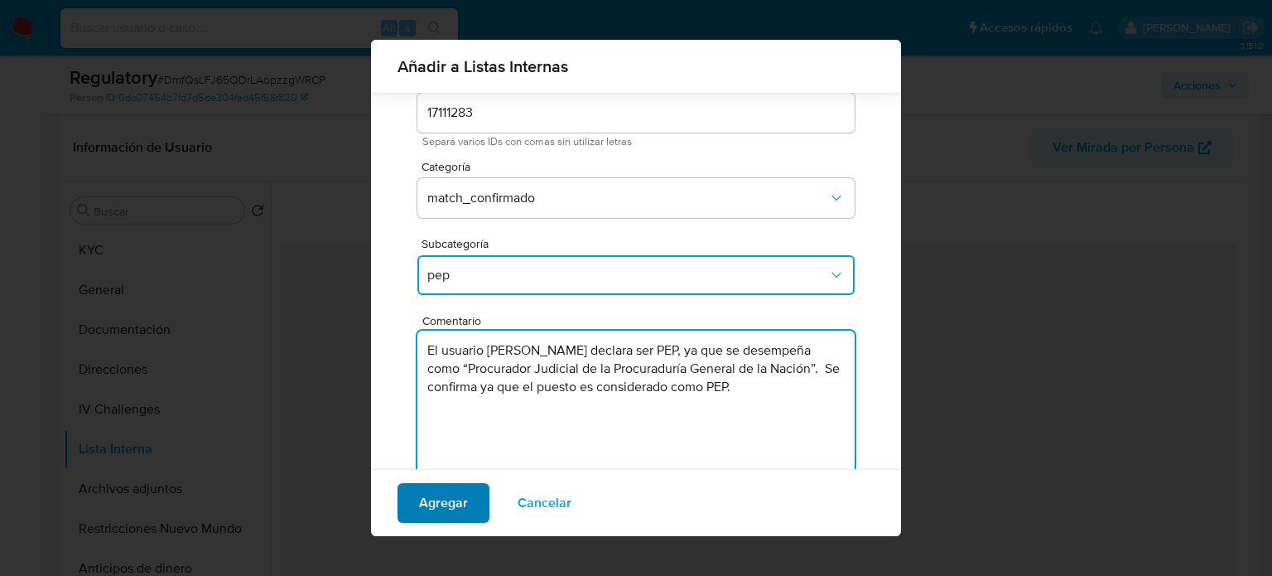
type textarea "El usuario Natalia Paola Campos Sossa declara ser PEP, ya que se desempeña como…"
click at [456, 505] on span "Agregar" at bounding box center [443, 503] width 49 height 36
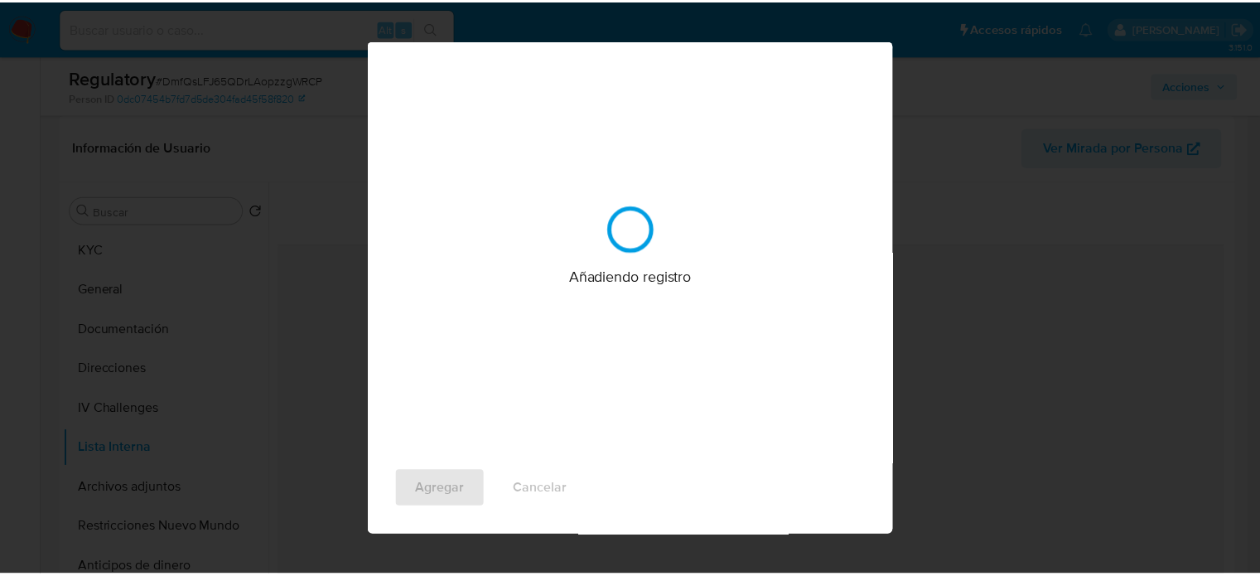
scroll to position [0, 0]
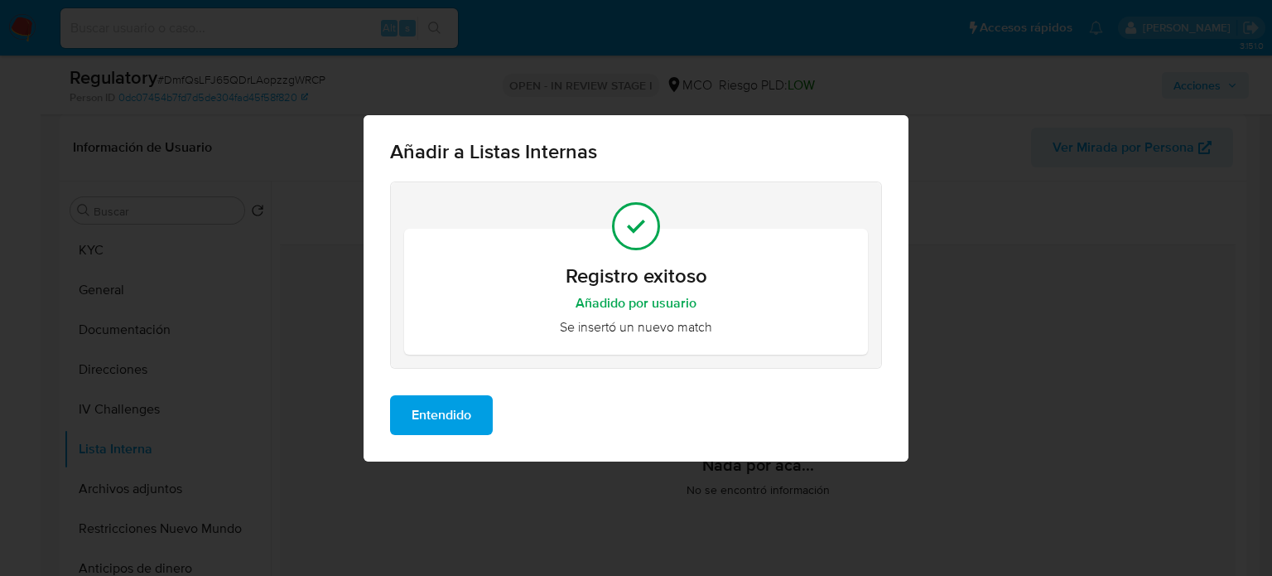
click at [437, 417] on span "Entendido" at bounding box center [442, 415] width 60 height 36
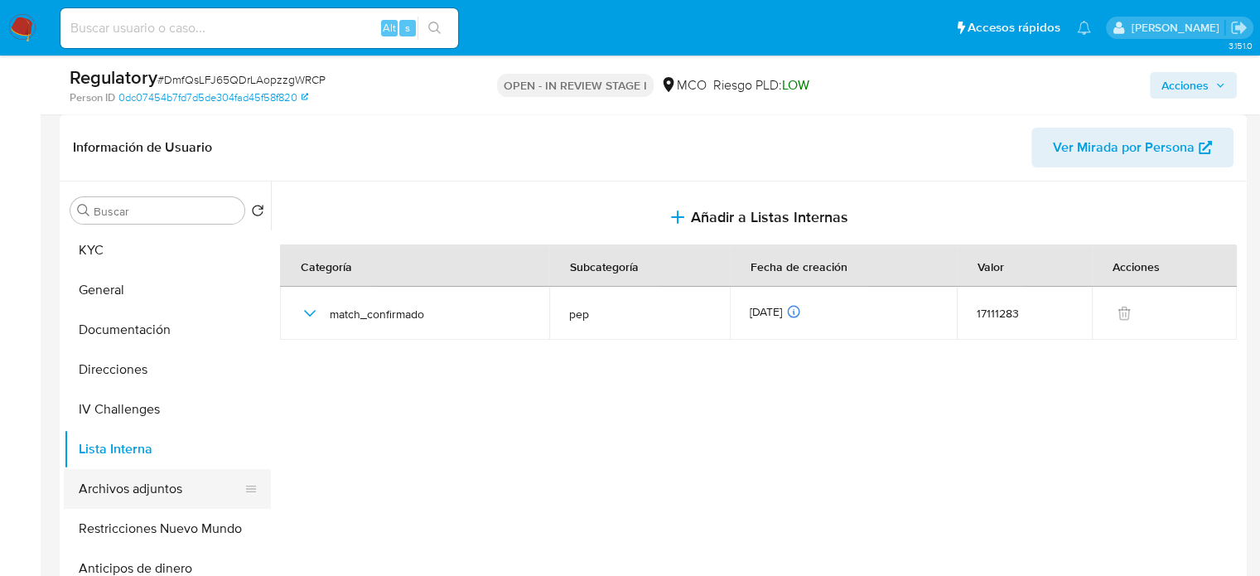
click at [126, 486] on button "Archivos adjuntos" at bounding box center [161, 489] width 194 height 40
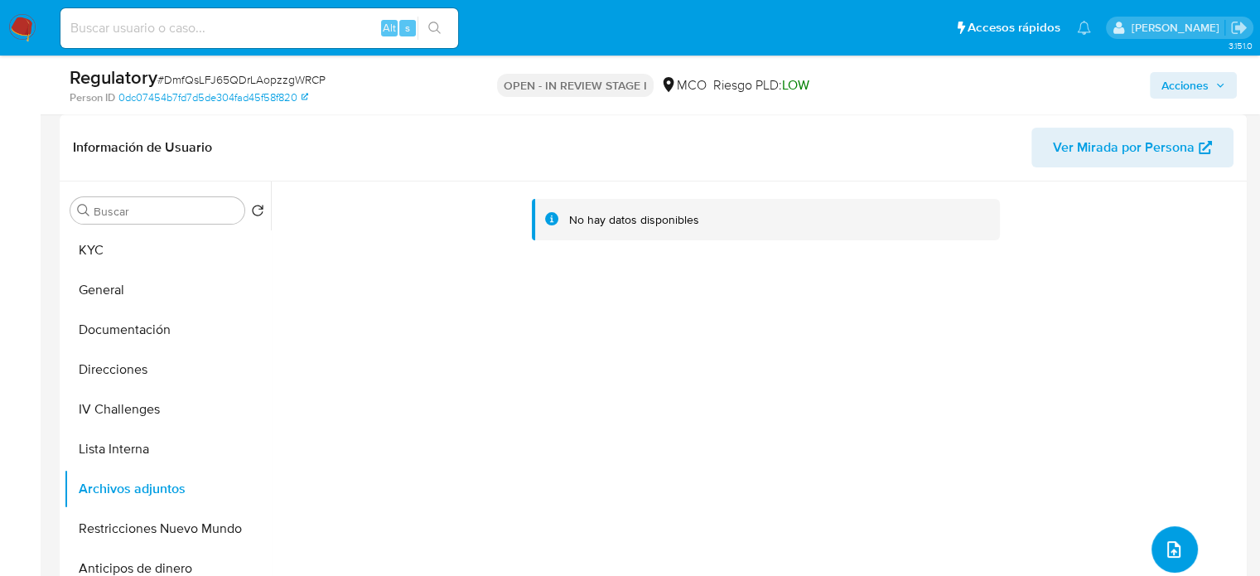
click at [1171, 547] on icon "upload-file" at bounding box center [1174, 549] width 20 height 20
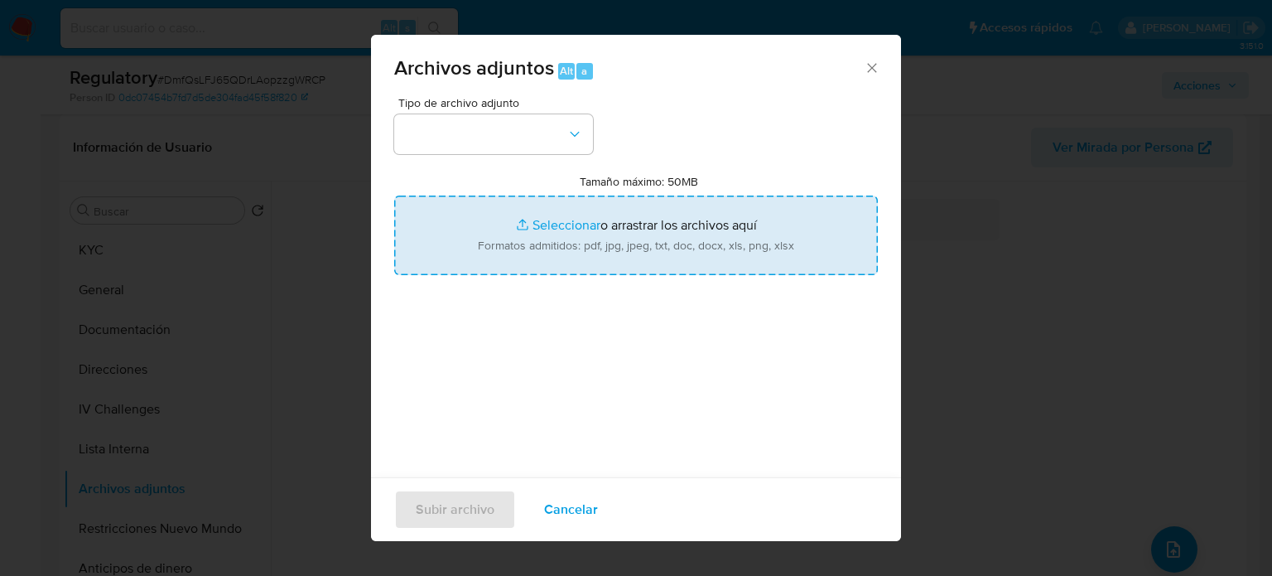
click at [726, 253] on input "Tamaño máximo: 50MB Seleccionar archivos" at bounding box center [636, 235] width 484 height 80
type input "C:\fakepath\Directorio Servidores Públicos - Detalle HV.pdf"
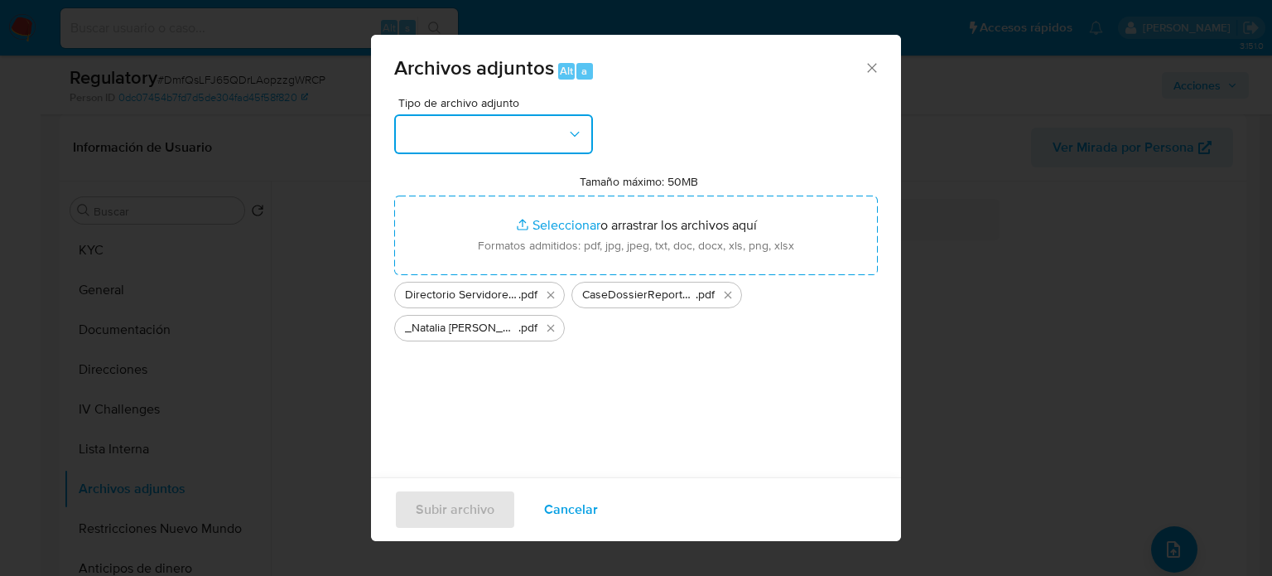
click at [564, 128] on button "button" at bounding box center [493, 134] width 199 height 40
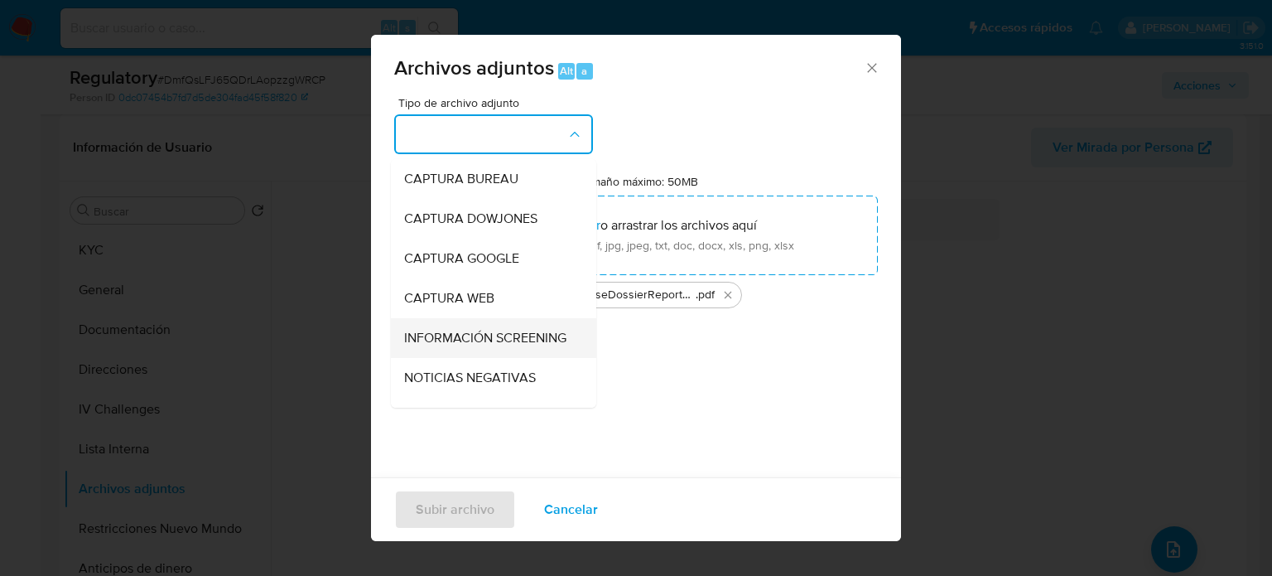
click at [428, 346] on span "INFORMACIÓN SCREENING" at bounding box center [485, 338] width 162 height 17
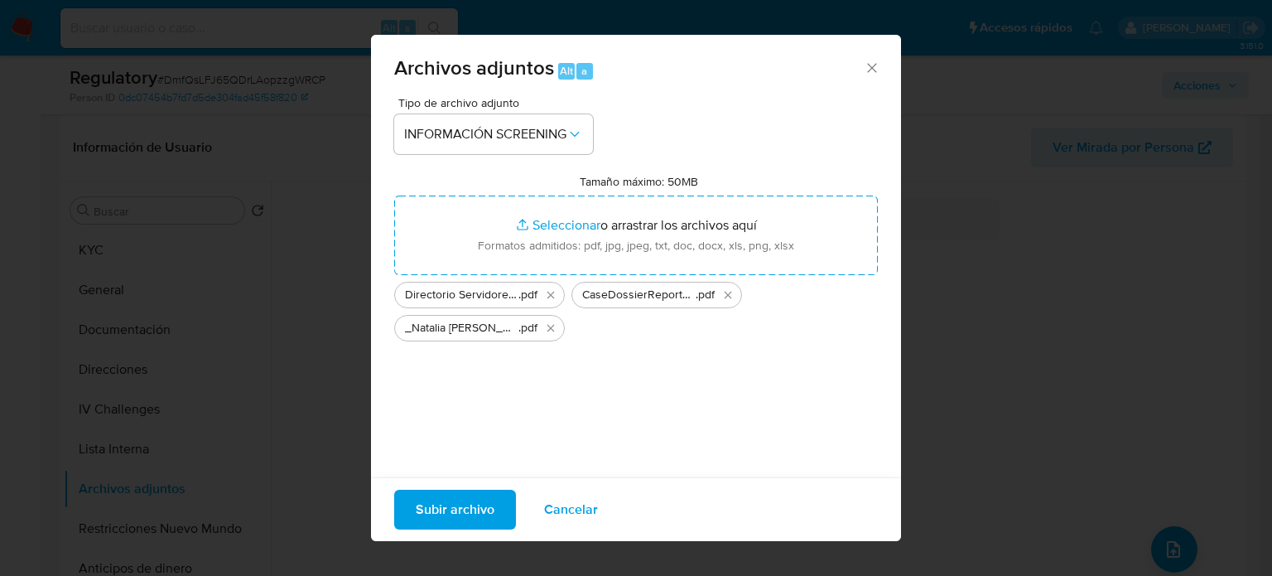
click at [450, 498] on span "Subir archivo" at bounding box center [455, 509] width 79 height 36
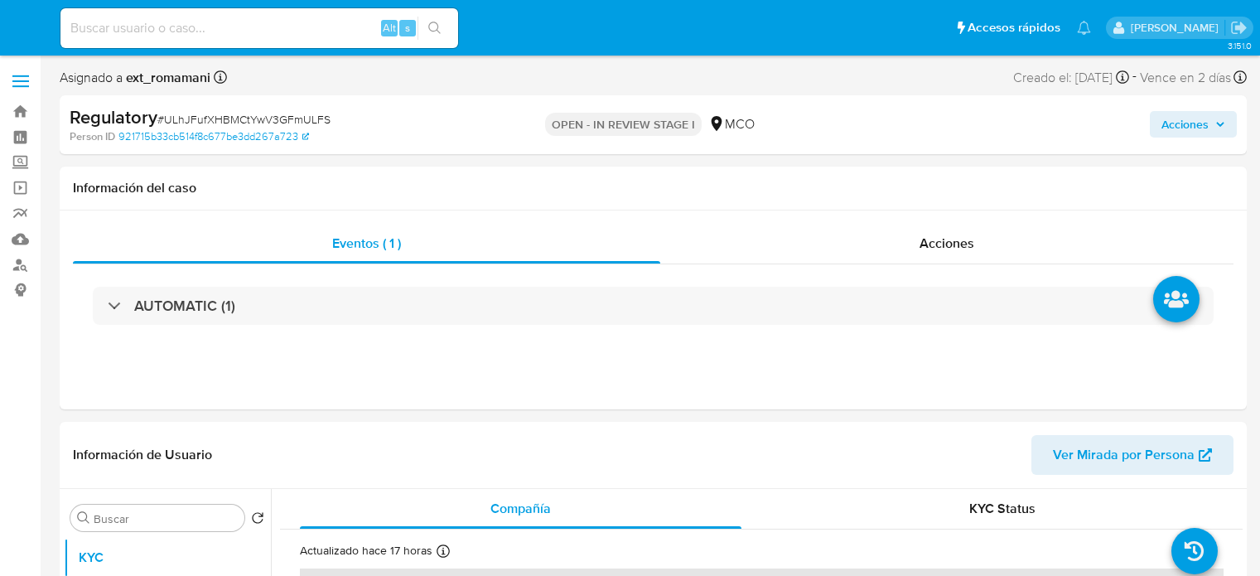
select select "10"
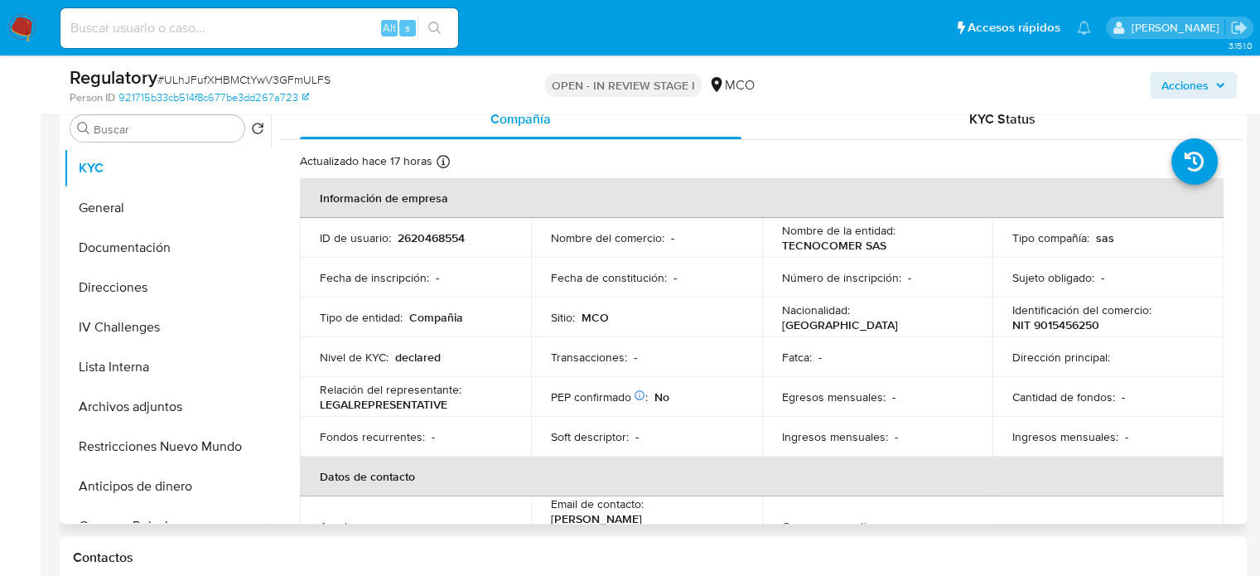
scroll to position [331, 0]
drag, startPoint x: 891, startPoint y: 244, endPoint x: 774, endPoint y: 243, distance: 116.8
click at [774, 243] on td "Nombre de la entidad : TECNOCOMER SAS" at bounding box center [877, 237] width 231 height 40
copy p "TECNOCOMER SAS"
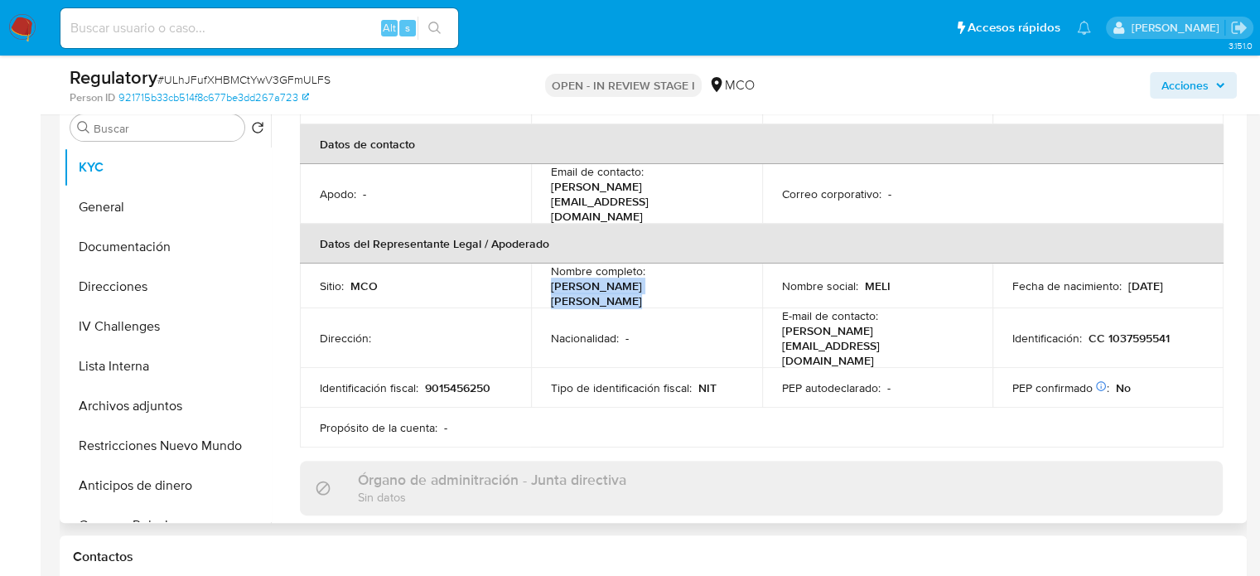
drag, startPoint x: 706, startPoint y: 273, endPoint x: 547, endPoint y: 278, distance: 159.1
click at [547, 278] on td "Nombre completo : [PERSON_NAME] [PERSON_NAME]" at bounding box center [646, 285] width 231 height 45
copy p "[PERSON_NAME] [PERSON_NAME]"
click at [696, 278] on p "[PERSON_NAME] [PERSON_NAME]" at bounding box center [643, 293] width 185 height 30
drag, startPoint x: 702, startPoint y: 274, endPoint x: 546, endPoint y: 277, distance: 156.6
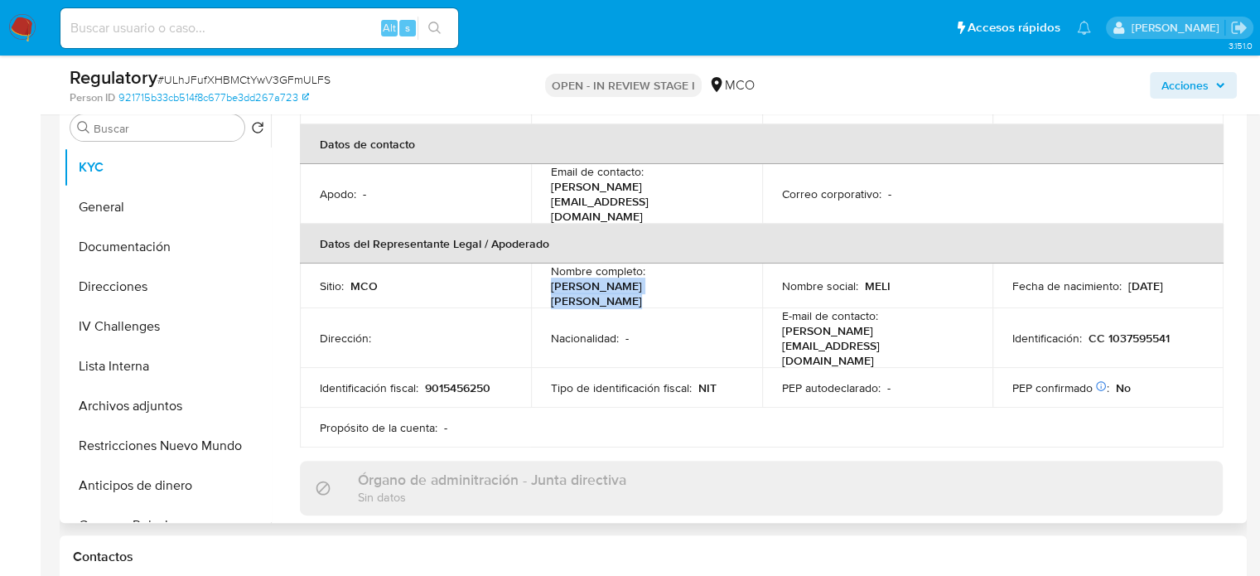
click at [546, 277] on td "Nombre completo : [PERSON_NAME] [PERSON_NAME]" at bounding box center [646, 285] width 231 height 45
copy p "[PERSON_NAME] [PERSON_NAME]"
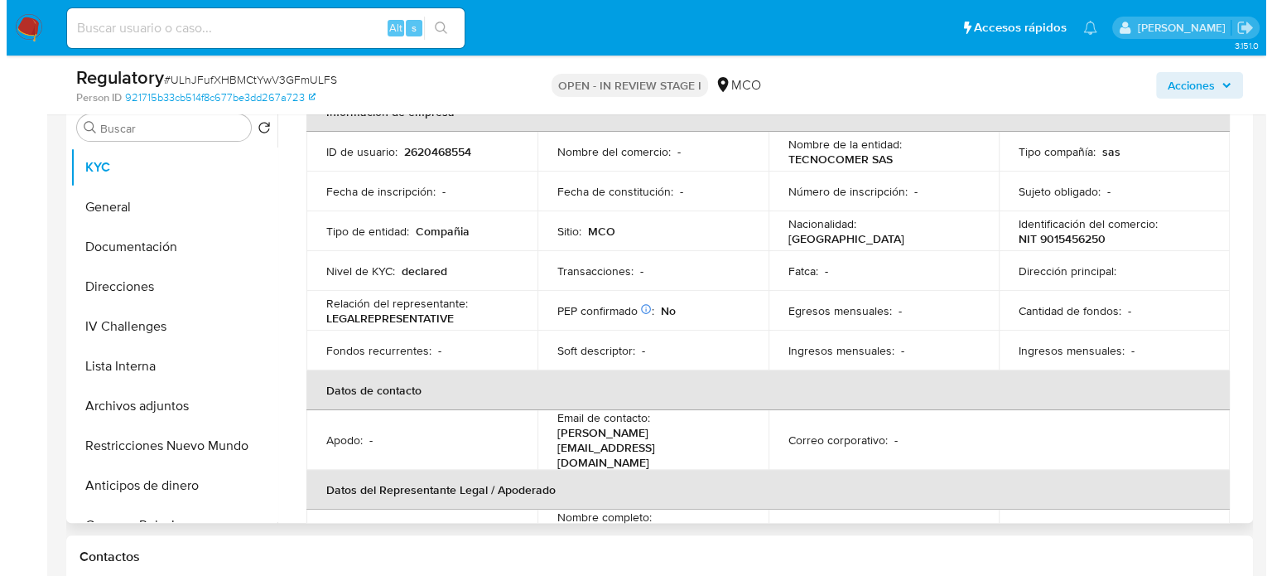
scroll to position [0, 0]
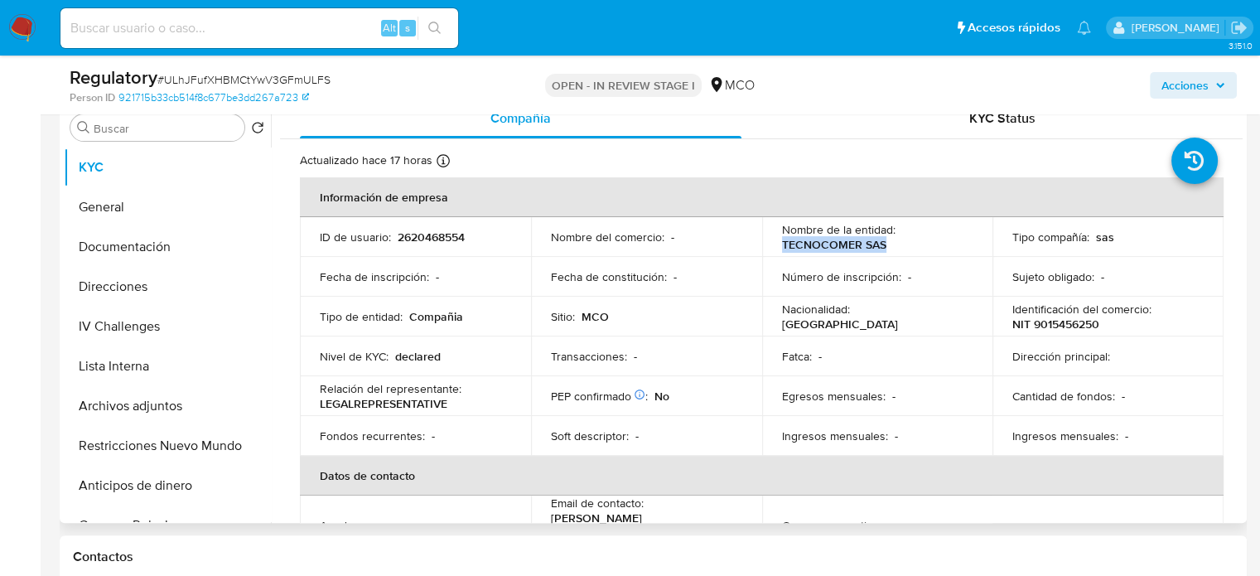
drag, startPoint x: 890, startPoint y: 239, endPoint x: 777, endPoint y: 243, distance: 113.6
click at [777, 243] on td "Nombre de la entidad : TECNOCOMER SAS" at bounding box center [877, 237] width 231 height 40
copy p "TECNOCOMER SAS"
click at [903, 249] on div "Nombre de la entidad : TECNOCOMER SAS" at bounding box center [877, 237] width 191 height 30
drag, startPoint x: 902, startPoint y: 244, endPoint x: 775, endPoint y: 249, distance: 126.8
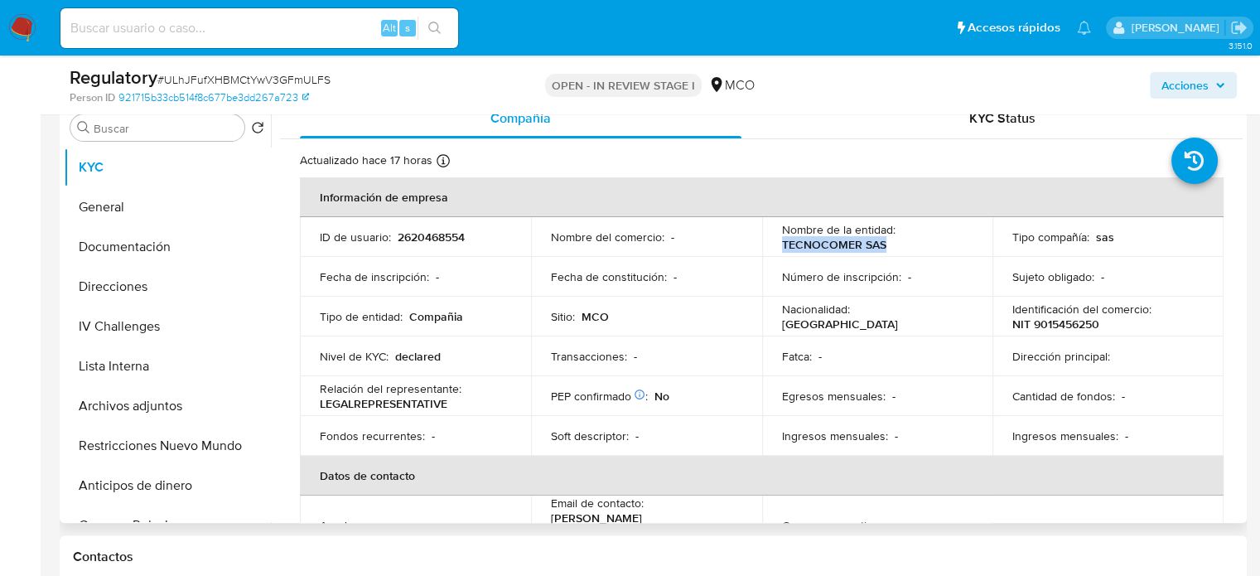
click at [775, 249] on td "Nombre de la entidad : TECNOCOMER SAS" at bounding box center [877, 237] width 231 height 40
copy p "TECNOCOMER SAS"
click at [894, 247] on div "Nombre de la entidad : TECNOCOMER SAS" at bounding box center [877, 237] width 191 height 30
drag, startPoint x: 894, startPoint y: 247, endPoint x: 773, endPoint y: 248, distance: 120.9
click at [773, 248] on td "Nombre de la entidad : TECNOCOMER SAS" at bounding box center [877, 237] width 231 height 40
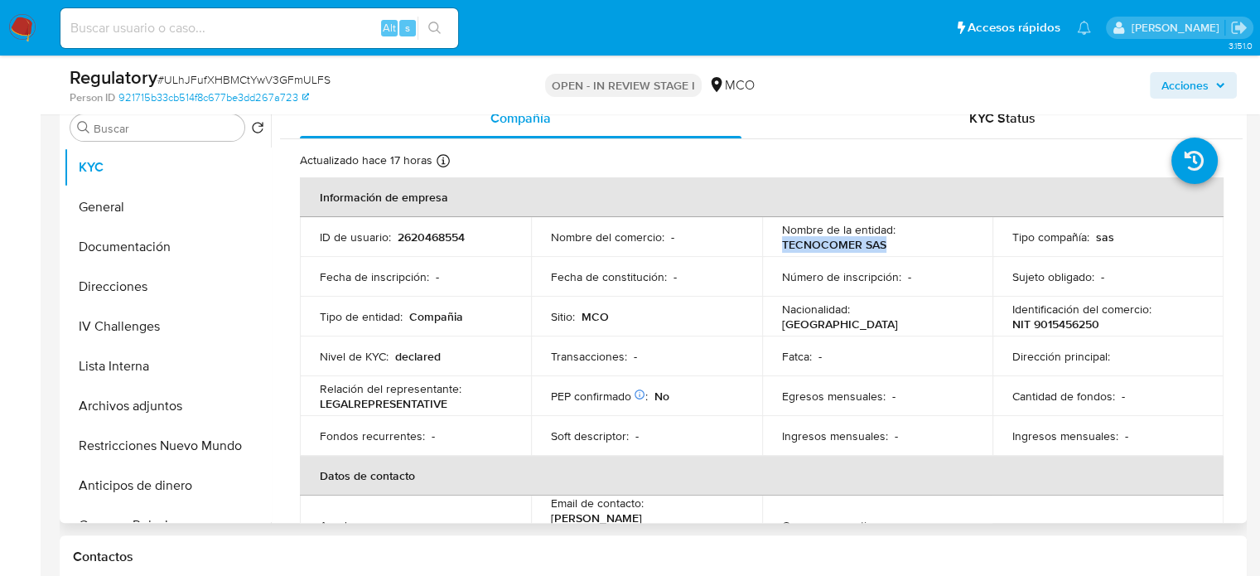
copy p "TECNOCOMER SAS"
drag, startPoint x: 1121, startPoint y: 327, endPoint x: 1008, endPoint y: 325, distance: 112.7
click at [1012, 325] on div "Identificación del comercio : NIT 9015456250" at bounding box center [1107, 317] width 191 height 30
copy p "NIT 9015456250"
click at [151, 362] on button "Lista Interna" at bounding box center [161, 366] width 194 height 40
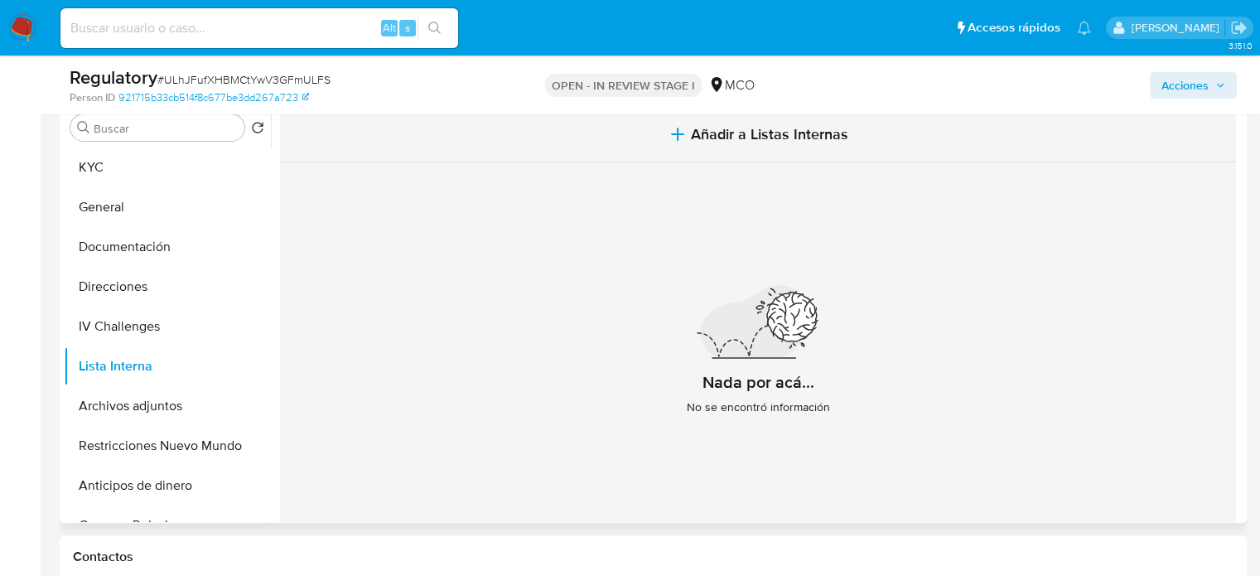
click at [669, 150] on button "Añadir a Listas Internas" at bounding box center [758, 134] width 956 height 55
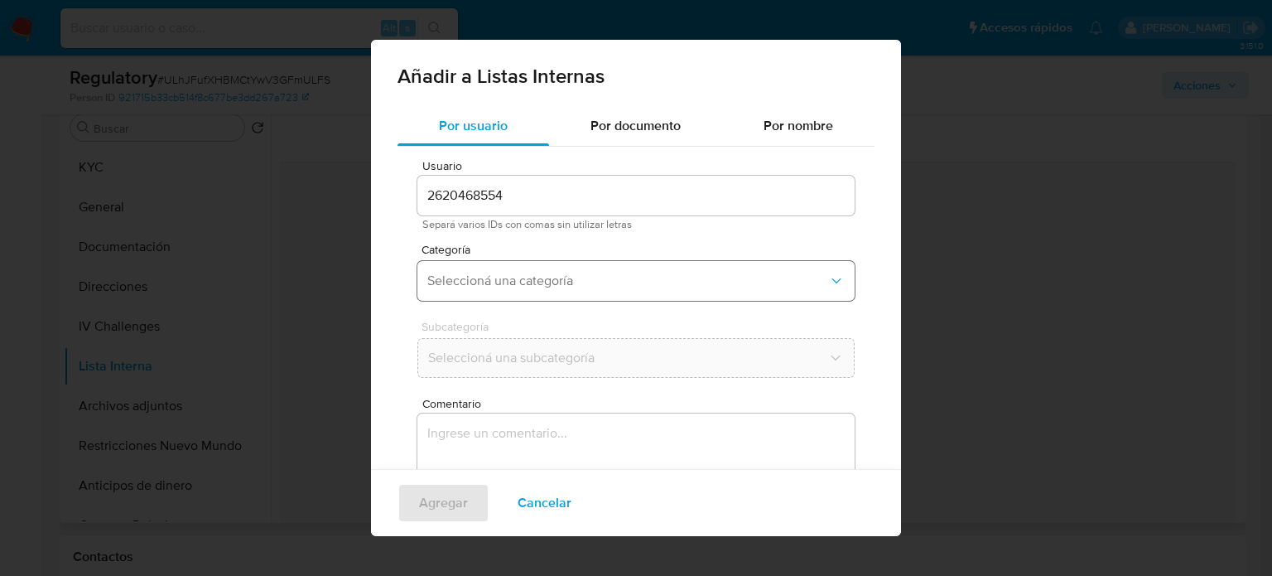
scroll to position [70, 0]
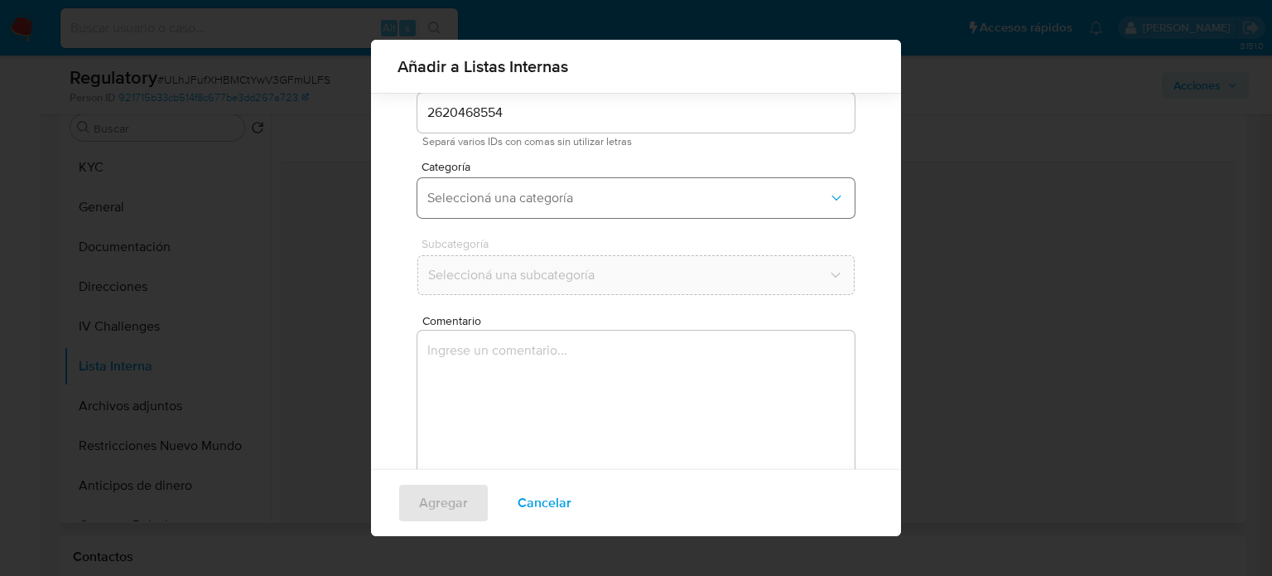
click at [567, 204] on span "Seleccioná una categoría" at bounding box center [627, 198] width 401 height 17
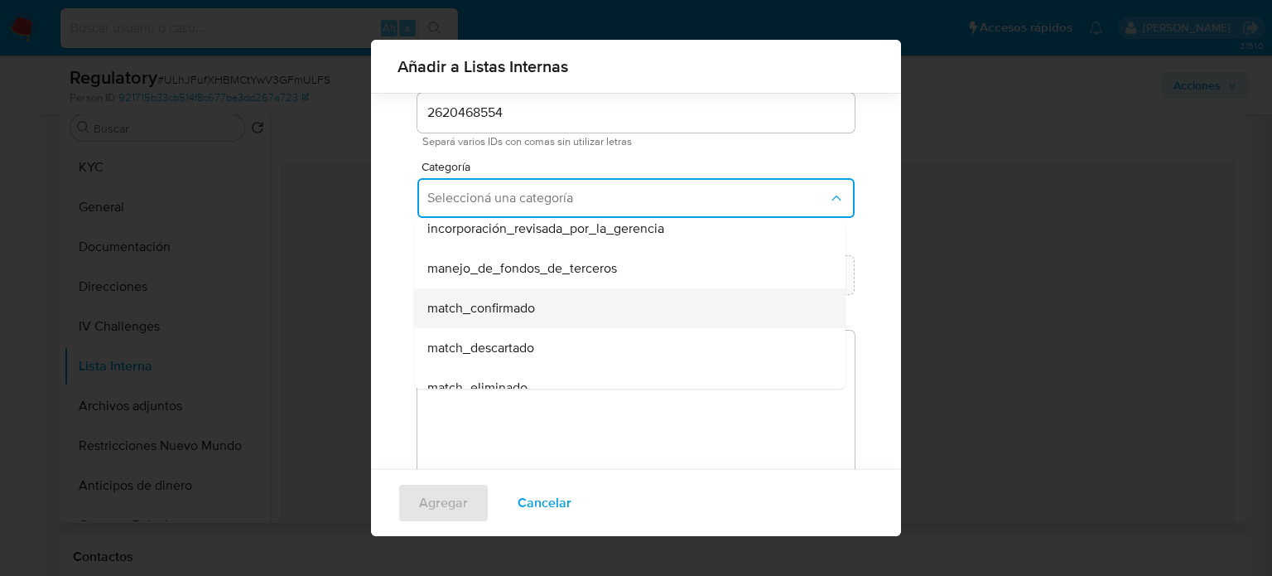
scroll to position [83, 0]
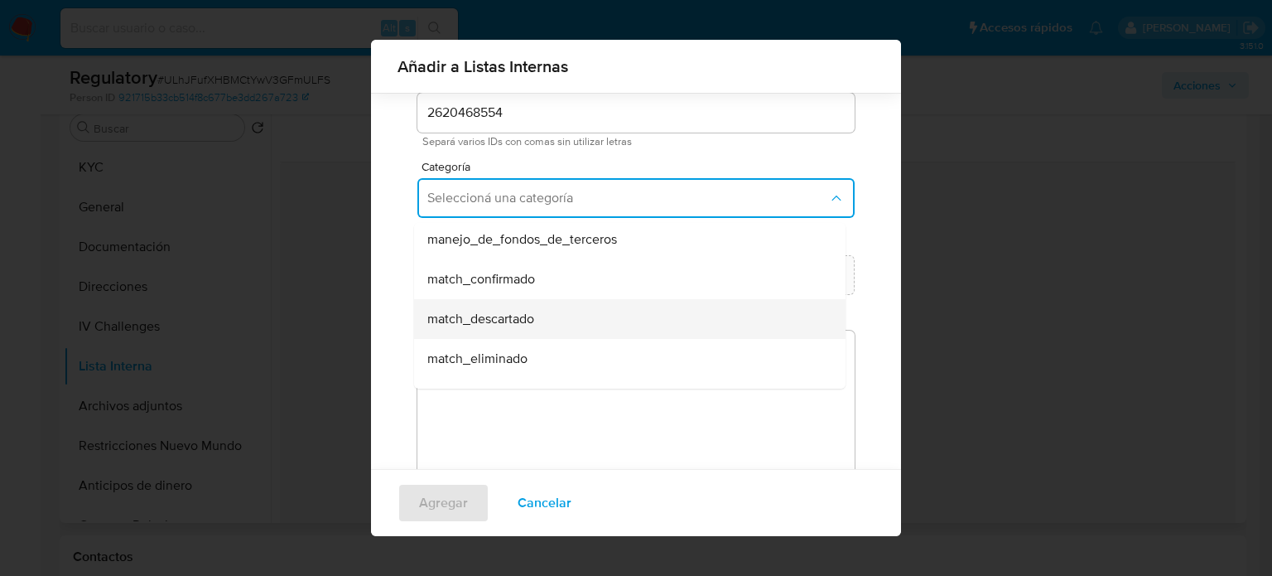
click at [501, 314] on span "match_descartado" at bounding box center [480, 319] width 107 height 17
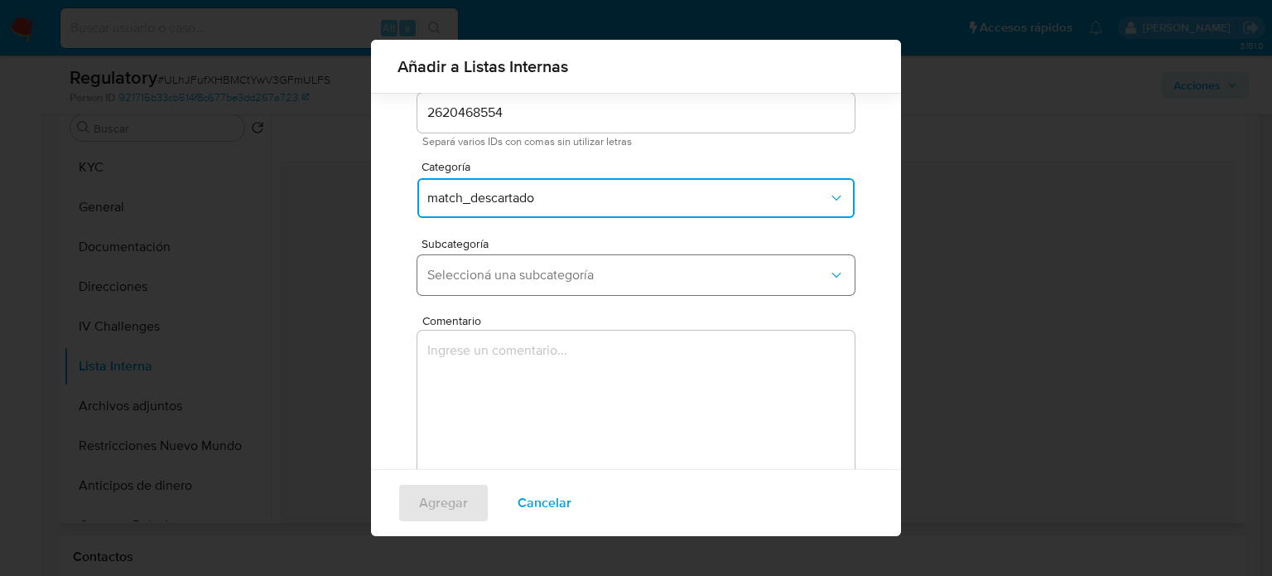
click at [524, 272] on span "Seleccioná una subcategoría" at bounding box center [627, 275] width 401 height 17
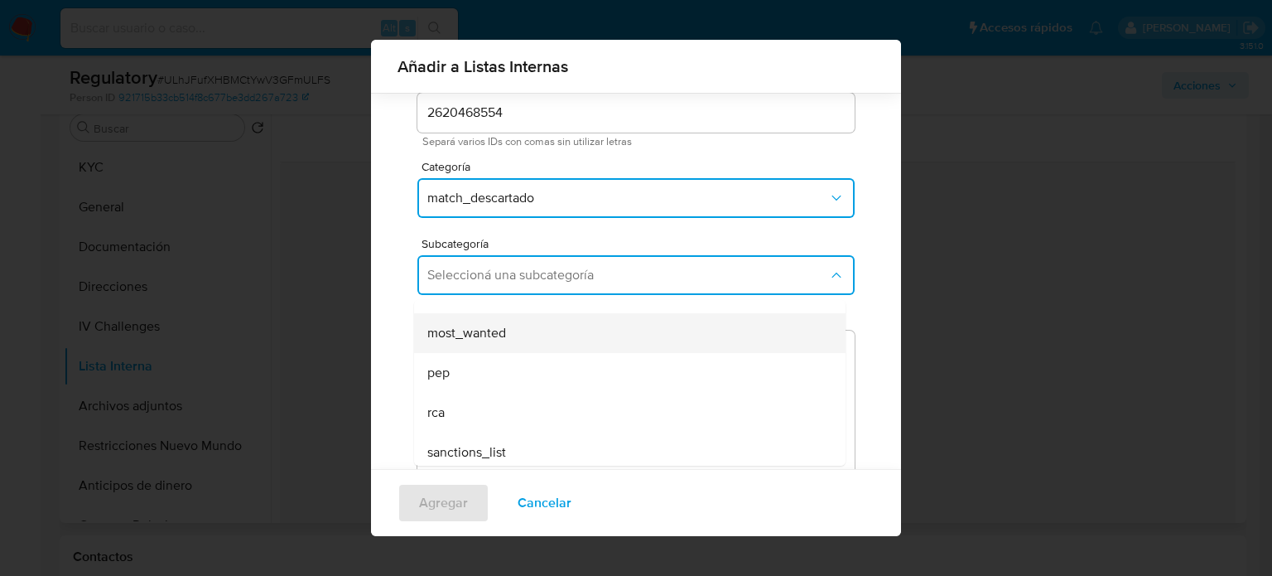
scroll to position [113, 0]
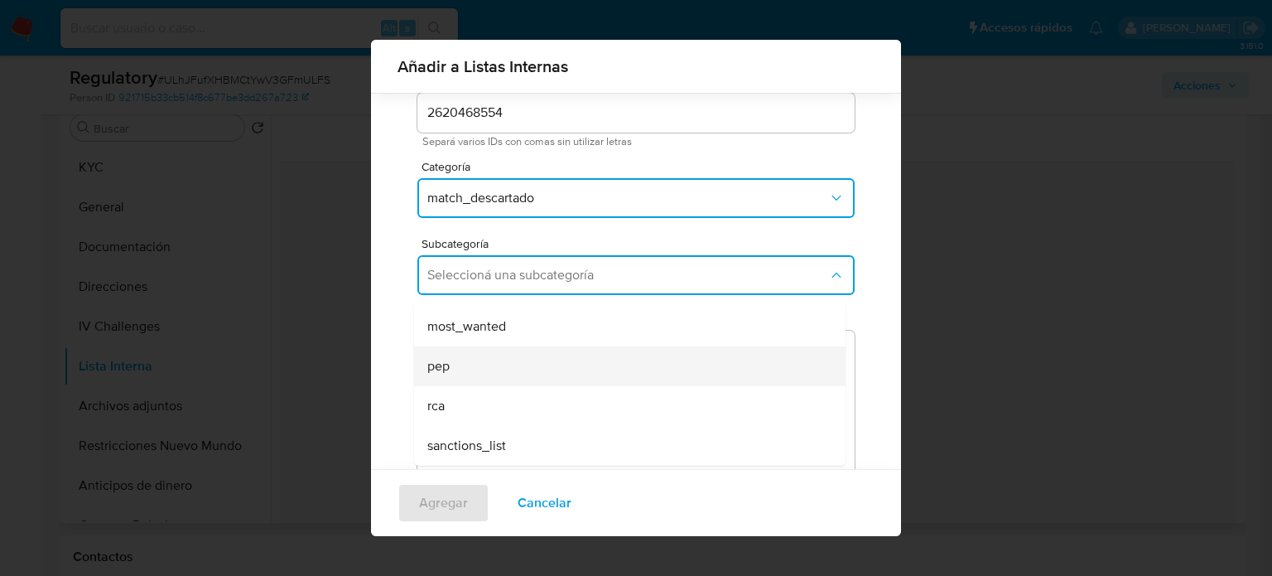
click at [437, 359] on span "pep" at bounding box center [438, 366] width 22 height 17
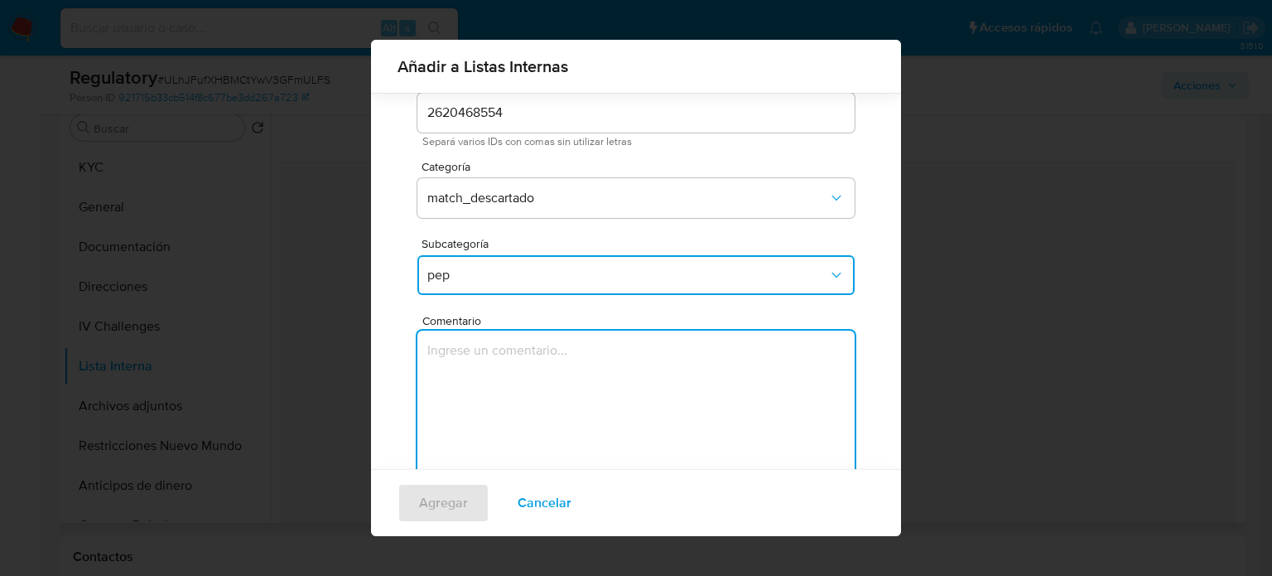
click at [437, 359] on textarea "Comentario" at bounding box center [635, 410] width 437 height 159
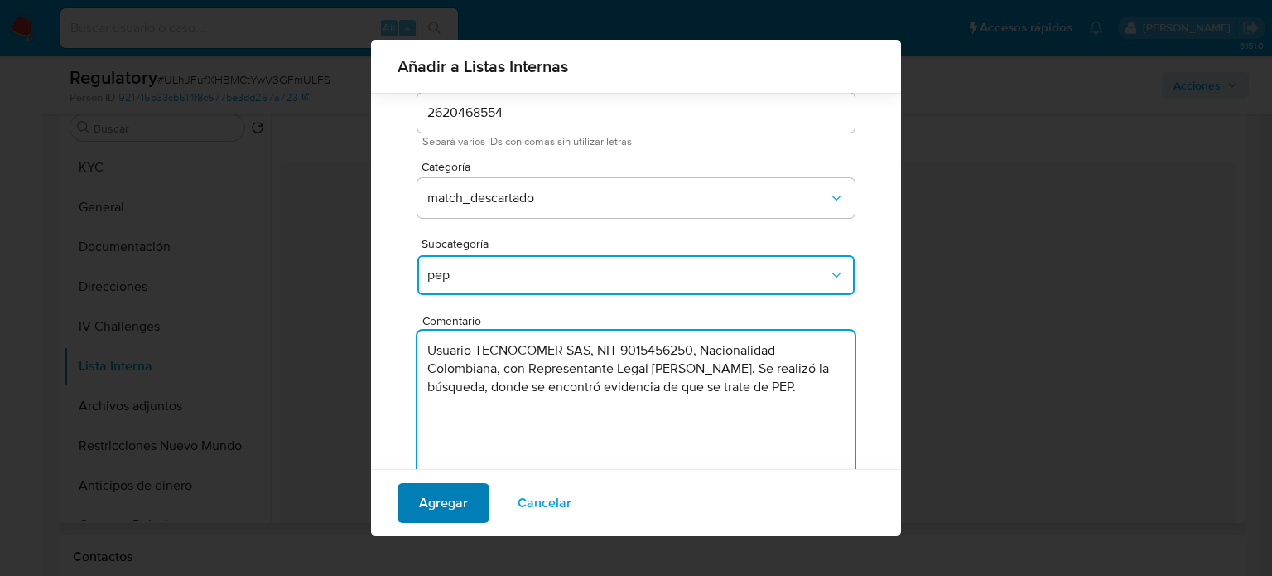
type textarea "Usuario TECNOCOMER SAS, NIT 9015456250, Nacionalidad Colombiana, con Representa…"
click at [473, 508] on button "Agregar" at bounding box center [444, 503] width 92 height 40
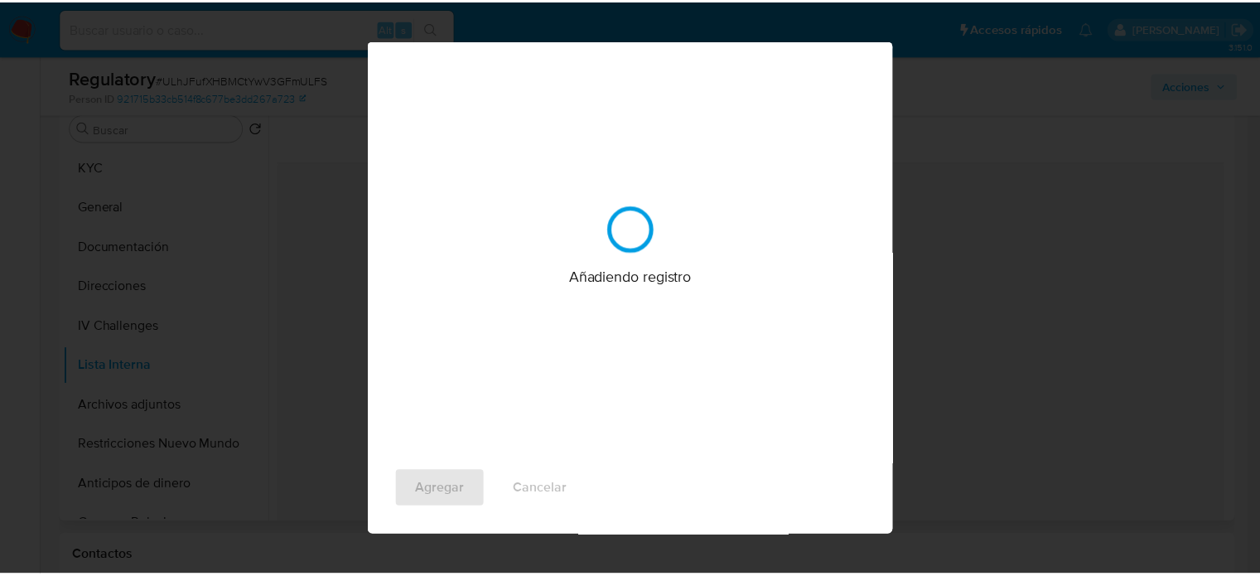
scroll to position [0, 0]
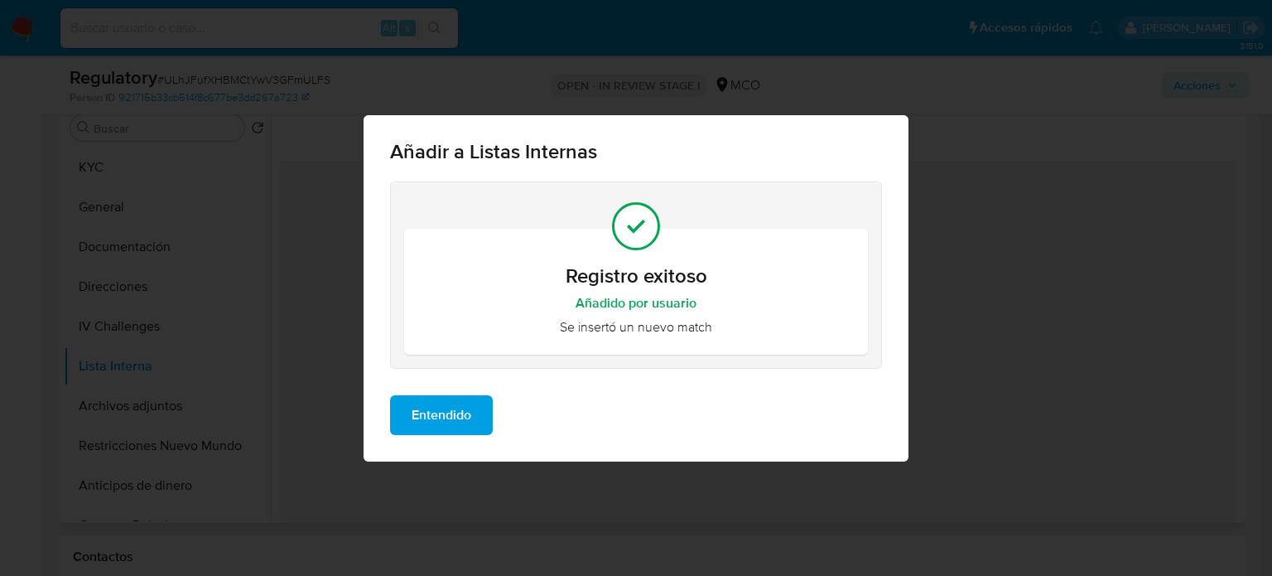
click at [440, 413] on span "Entendido" at bounding box center [442, 415] width 60 height 36
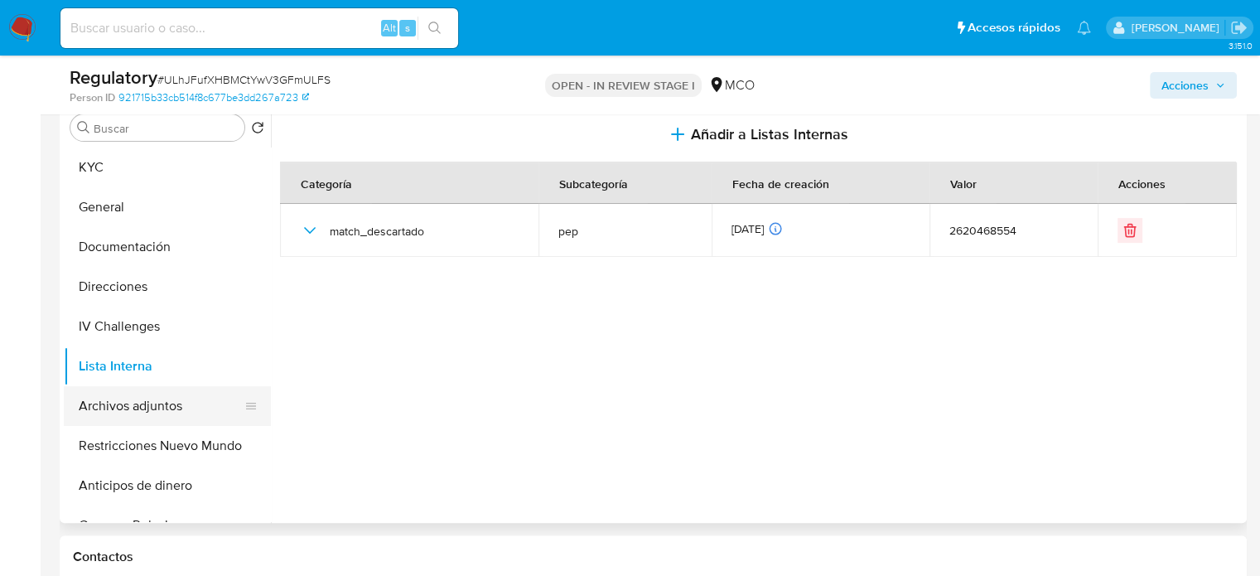
click at [123, 403] on button "Archivos adjuntos" at bounding box center [161, 406] width 194 height 40
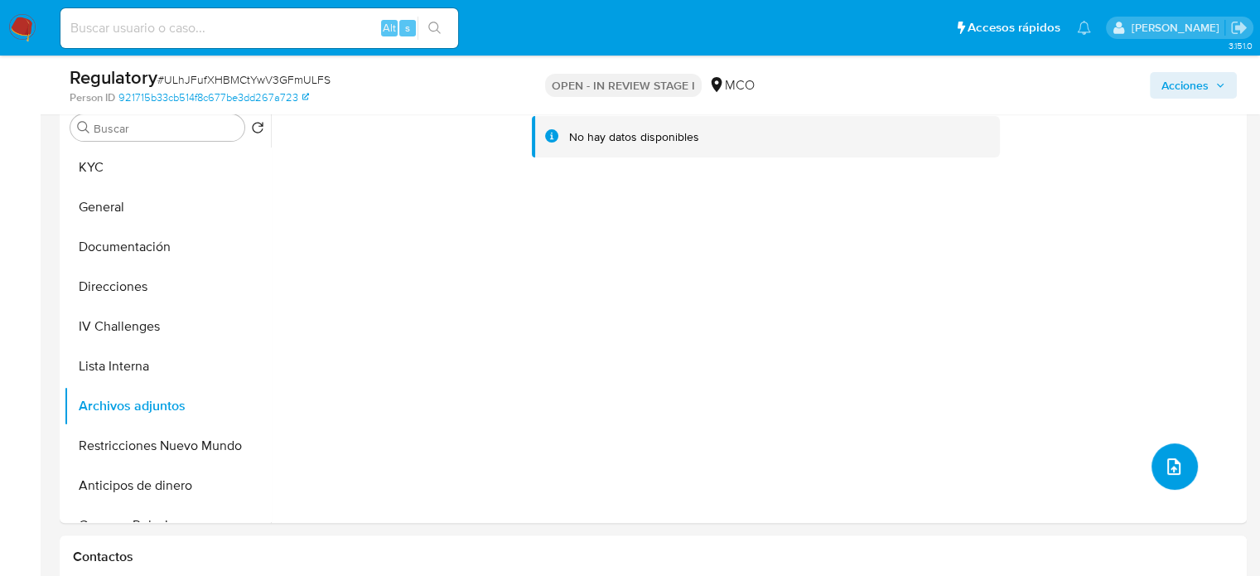
click at [1177, 470] on button "upload-file" at bounding box center [1174, 466] width 46 height 46
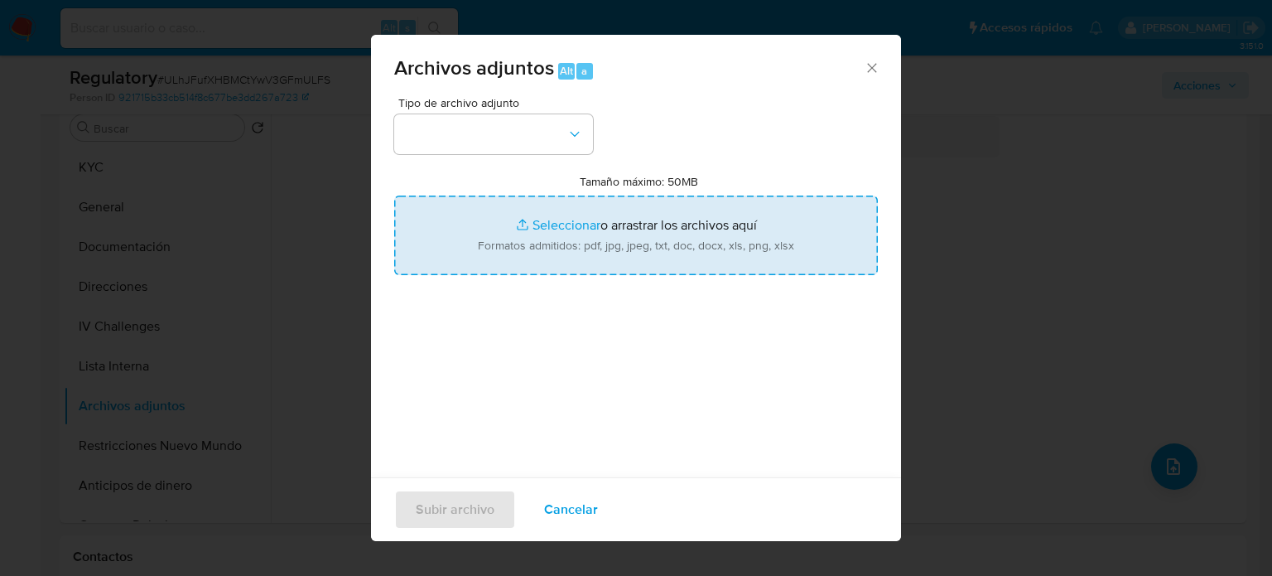
click at [668, 223] on input "Tamaño máximo: 50MB Seleccionar archivos" at bounding box center [636, 235] width 484 height 80
type input "C:\fakepath\CaseDossierReport_5jb893m1xmia1jxbe8dzxh71t.pdf"
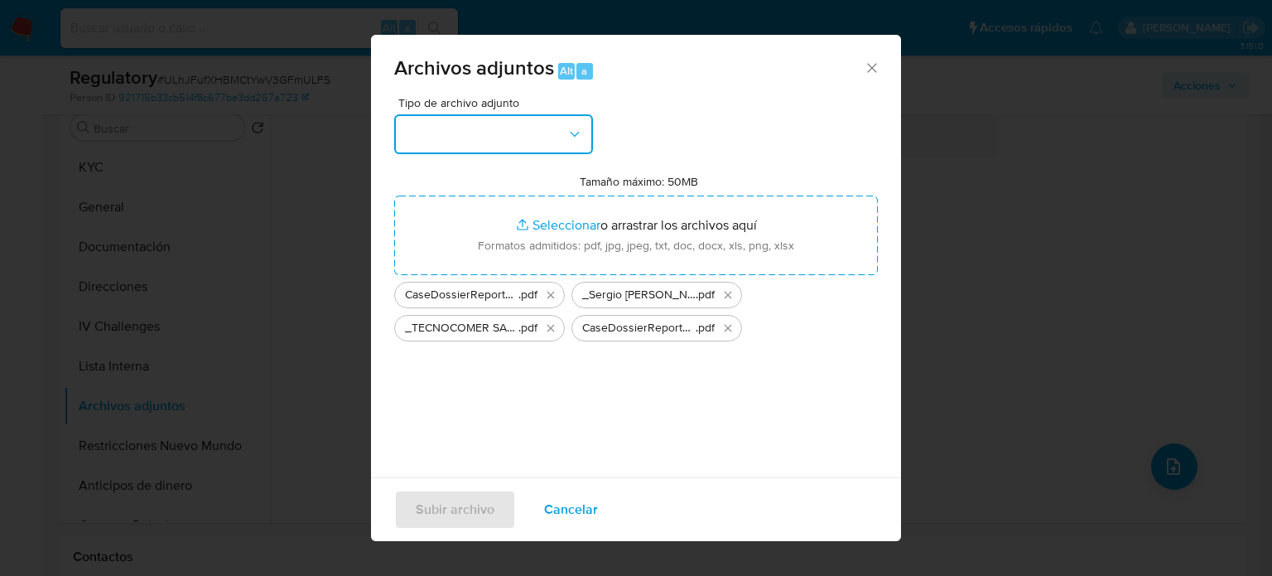
click at [552, 138] on button "button" at bounding box center [493, 134] width 199 height 40
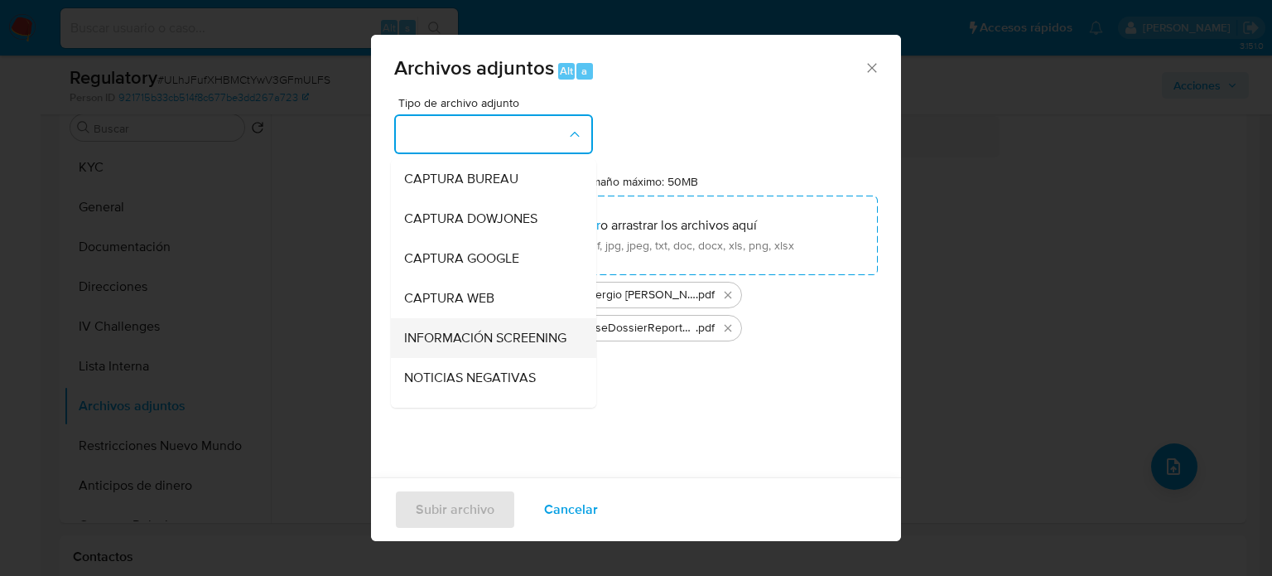
click at [474, 339] on span "INFORMACIÓN SCREENING" at bounding box center [485, 338] width 162 height 17
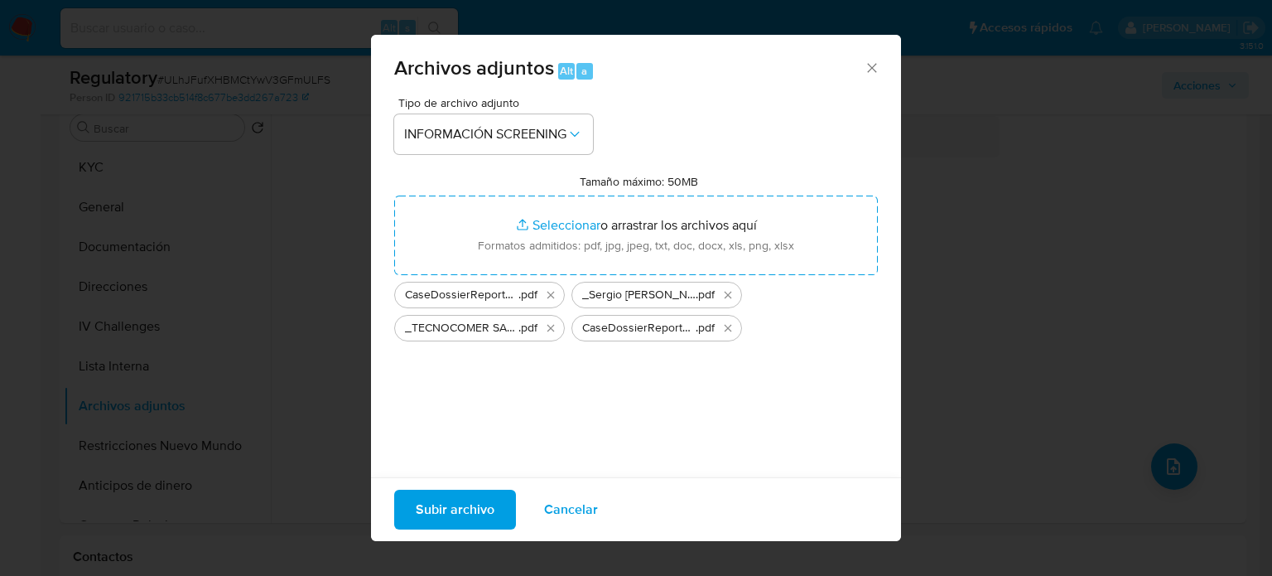
click at [466, 514] on span "Subir archivo" at bounding box center [455, 509] width 79 height 36
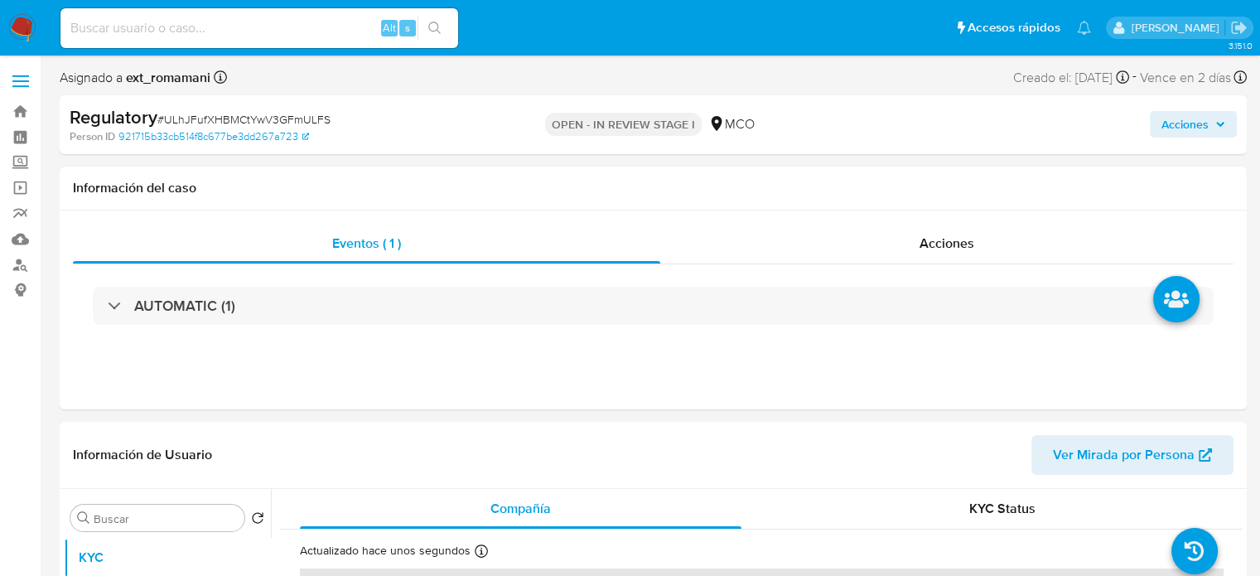
select select "10"
click at [960, 229] on div "Acciones" at bounding box center [946, 244] width 573 height 40
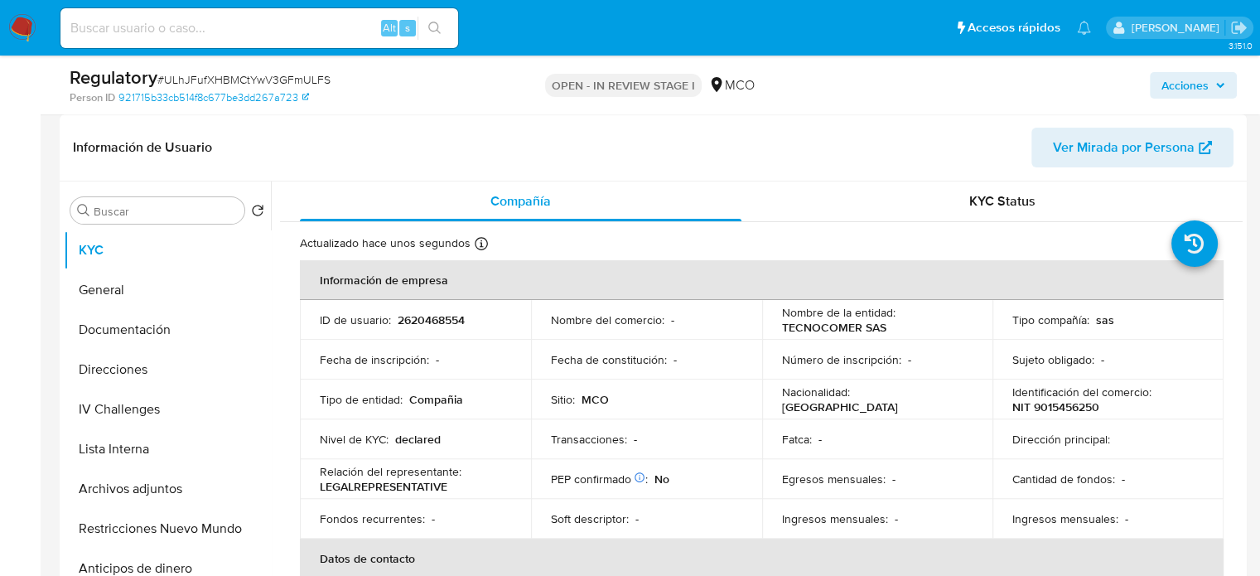
scroll to position [414, 0]
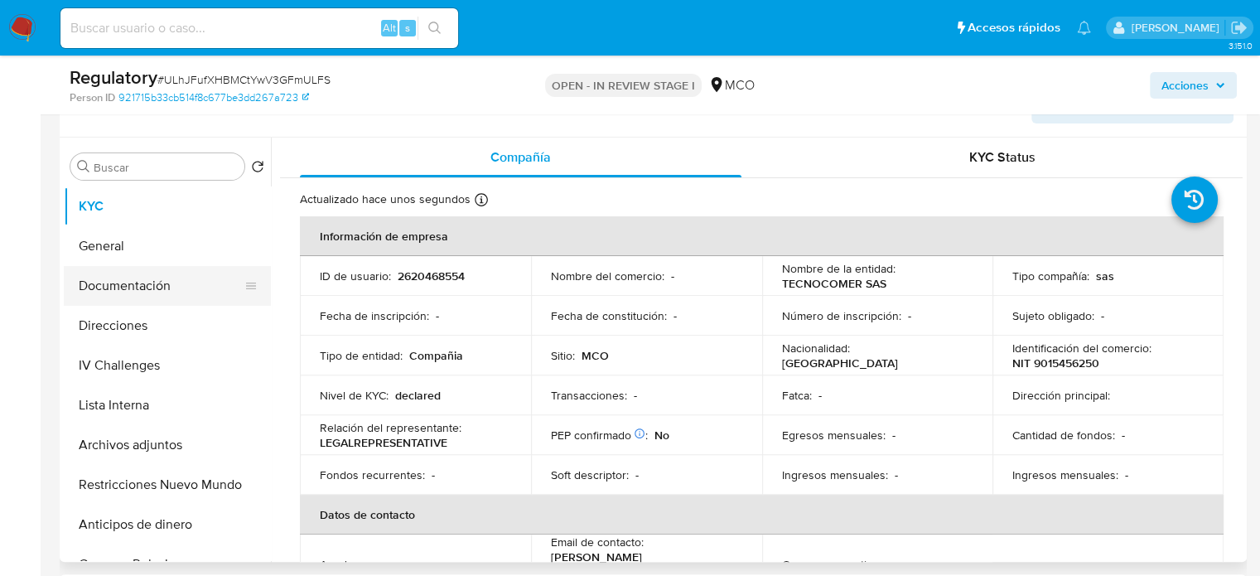
click at [145, 286] on button "Documentación" at bounding box center [161, 286] width 194 height 40
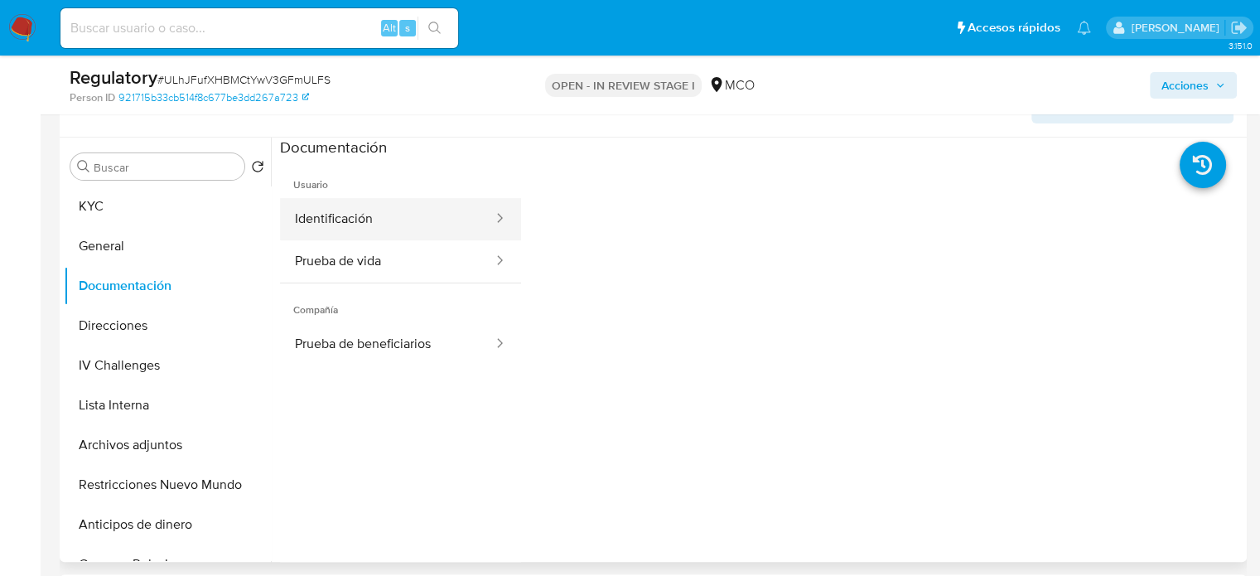
click at [425, 218] on button "Identificación" at bounding box center [387, 219] width 215 height 42
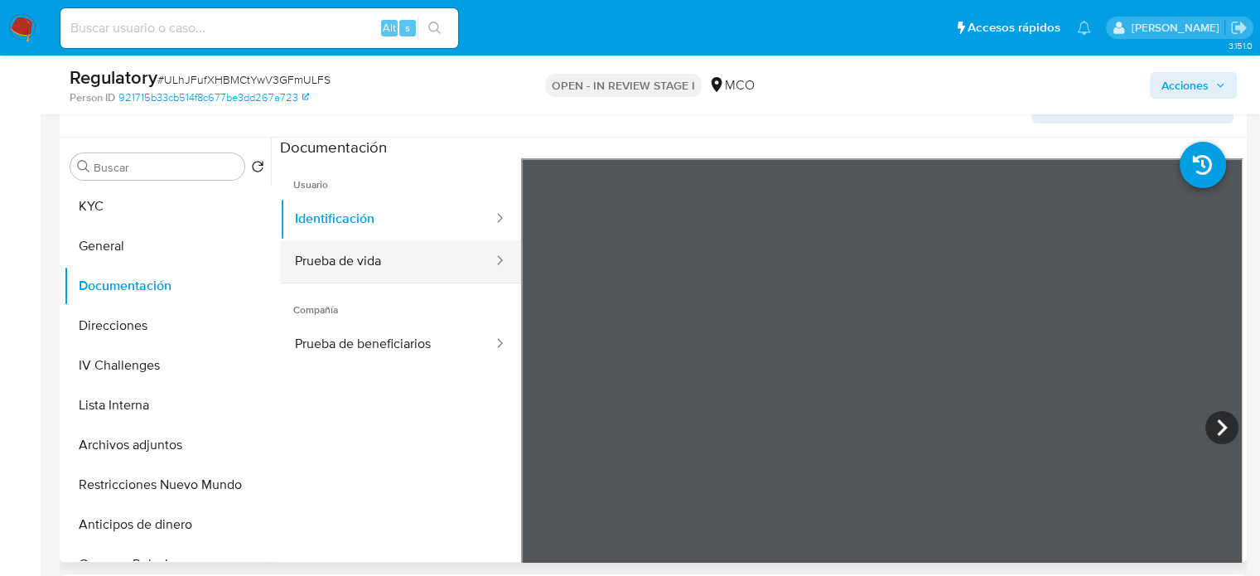
click at [364, 268] on button "Prueba de vida" at bounding box center [387, 261] width 215 height 42
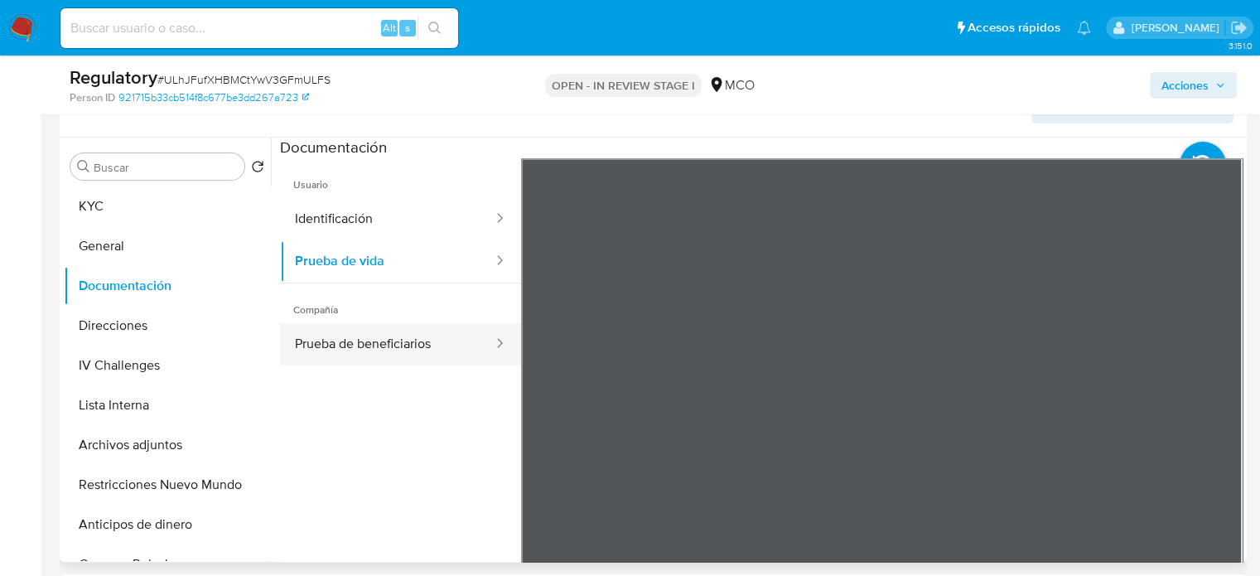
click at [438, 334] on button "Prueba de beneficiarios" at bounding box center [387, 344] width 215 height 42
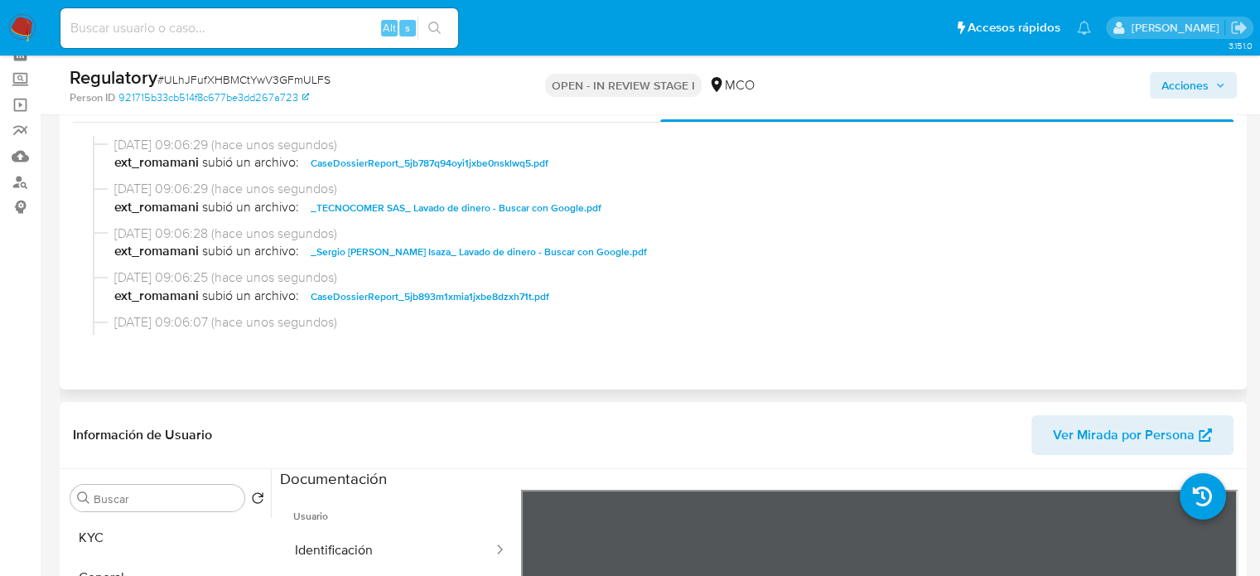
scroll to position [0, 0]
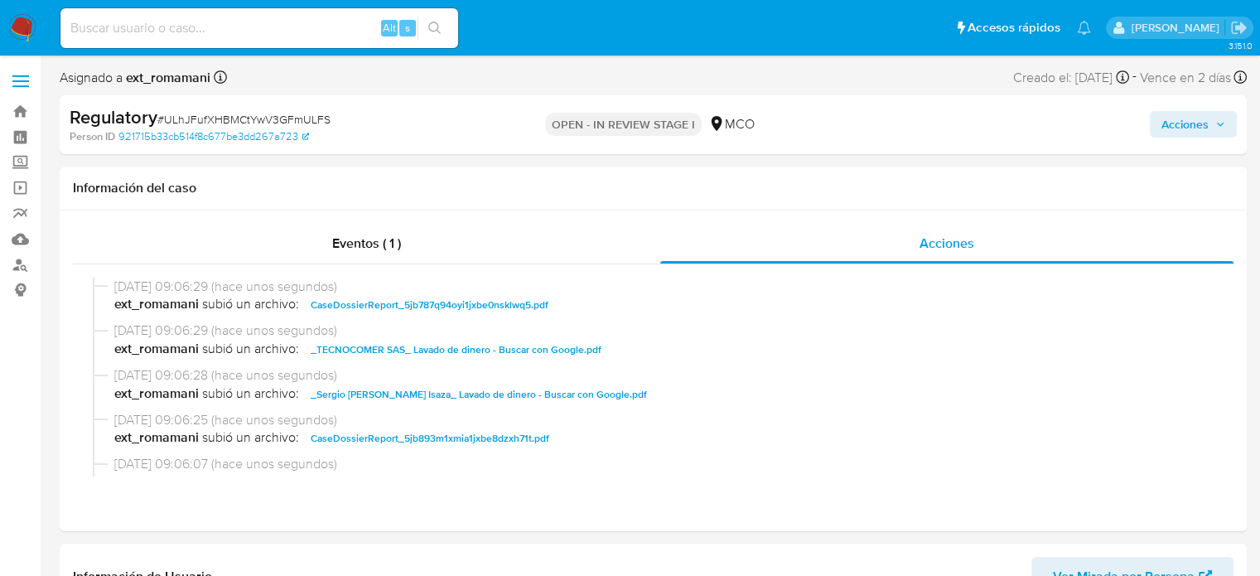
click at [1180, 122] on span "Acciones" at bounding box center [1184, 124] width 47 height 27
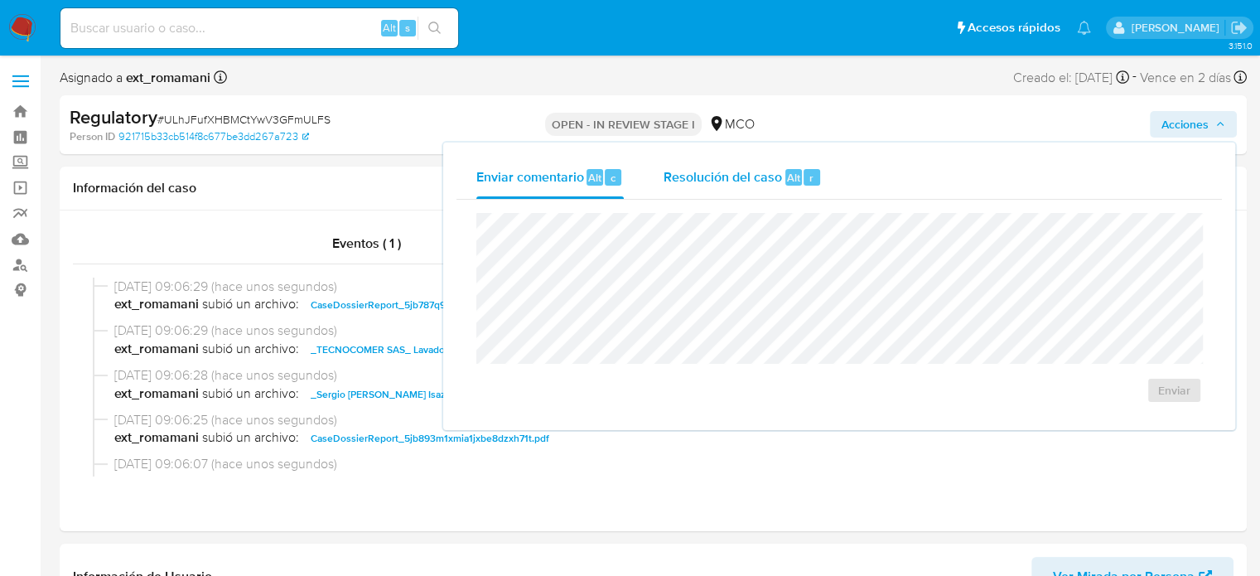
click at [693, 171] on span "Resolución del caso" at bounding box center [722, 176] width 118 height 19
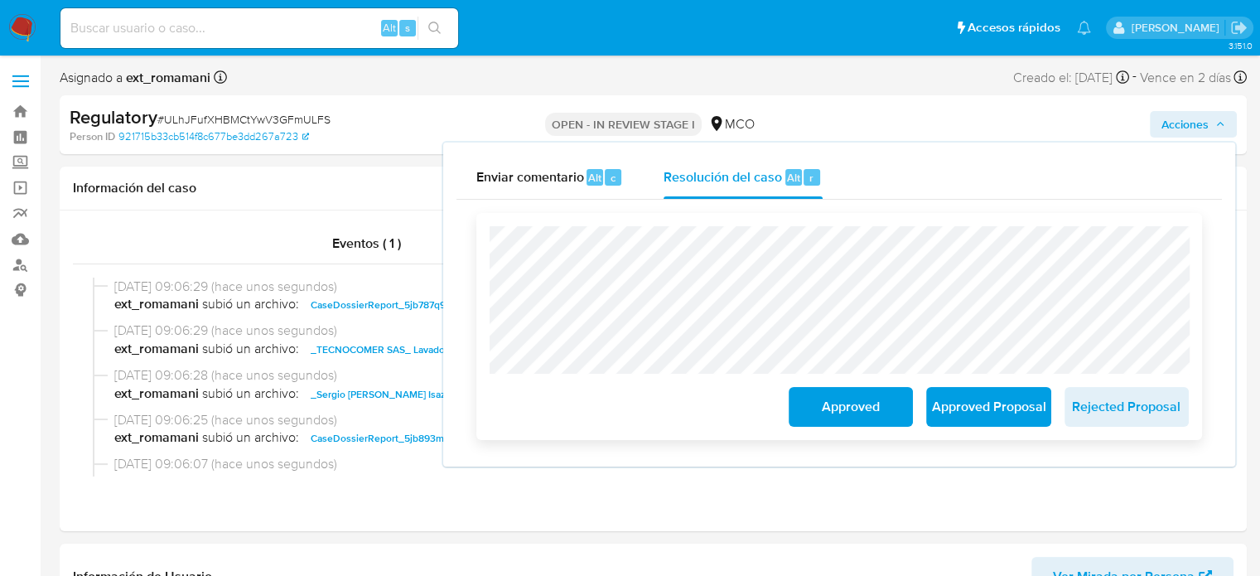
click at [818, 409] on span "Approved" at bounding box center [850, 406] width 81 height 36
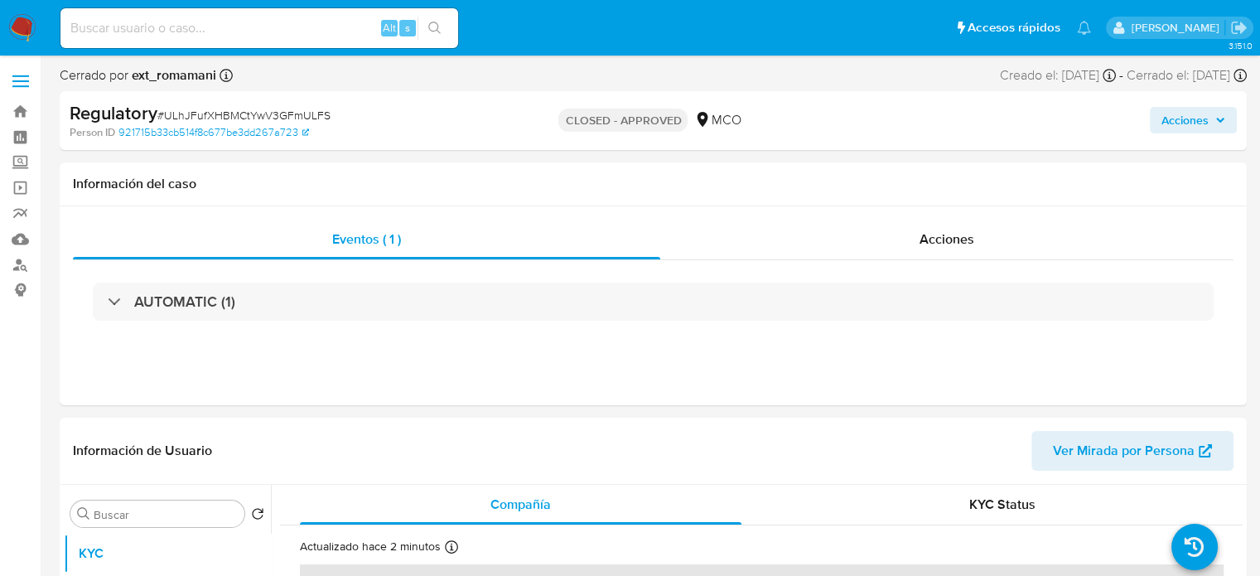
select select "10"
click at [953, 230] on span "Acciones" at bounding box center [946, 238] width 55 height 19
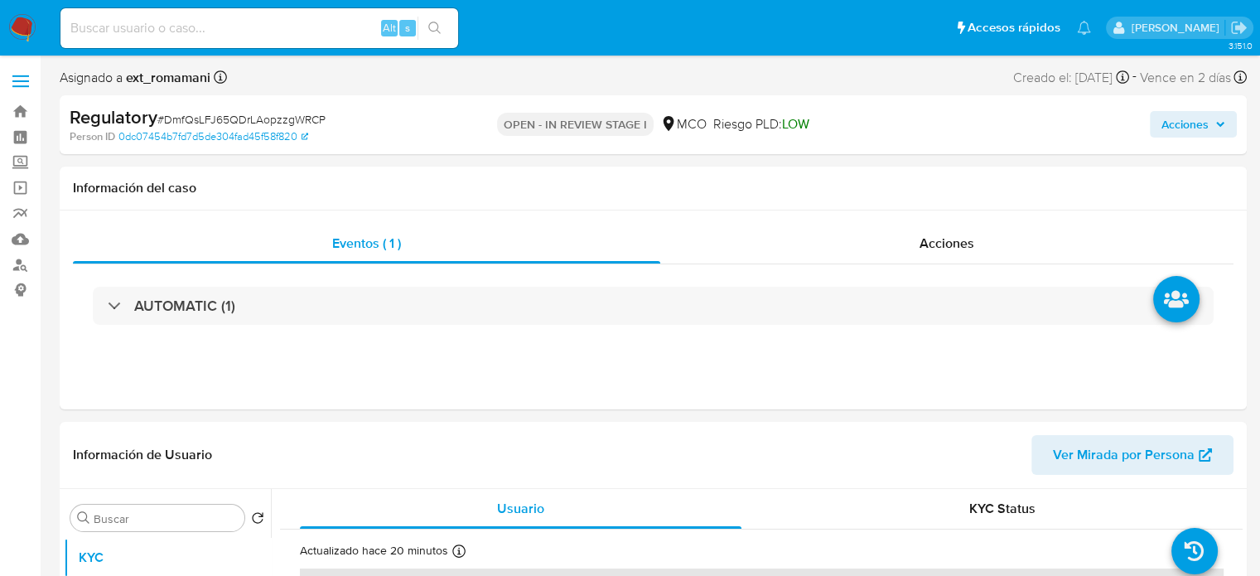
select select "10"
click at [880, 236] on div "Acciones" at bounding box center [946, 244] width 573 height 40
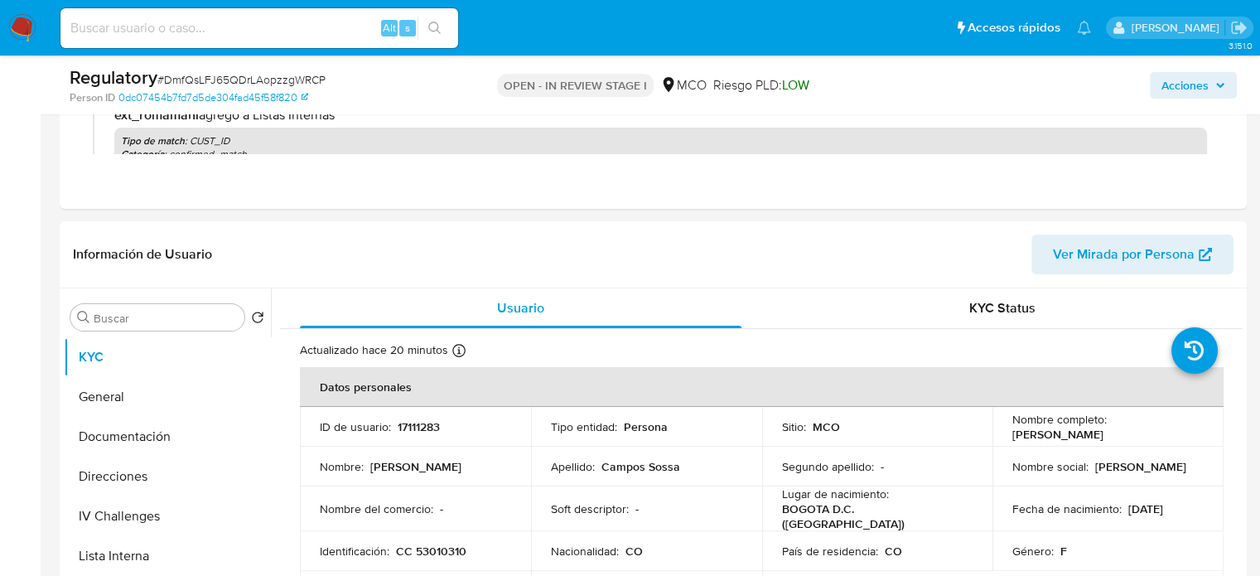
scroll to position [331, 0]
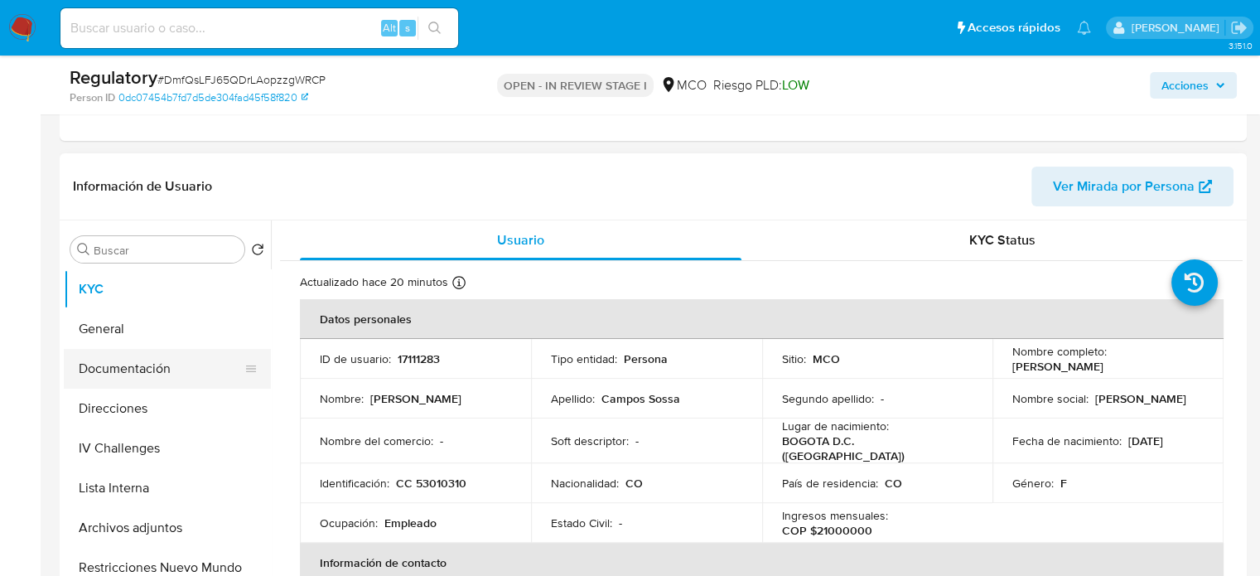
click at [128, 379] on button "Documentación" at bounding box center [161, 369] width 194 height 40
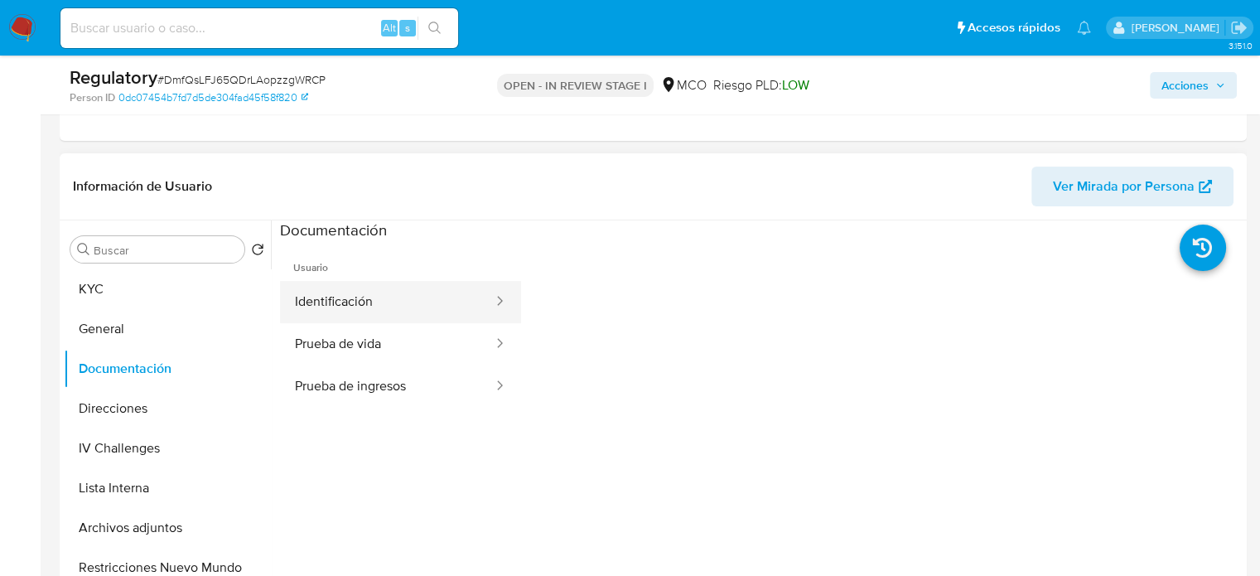
click at [374, 304] on button "Identificación" at bounding box center [387, 302] width 215 height 42
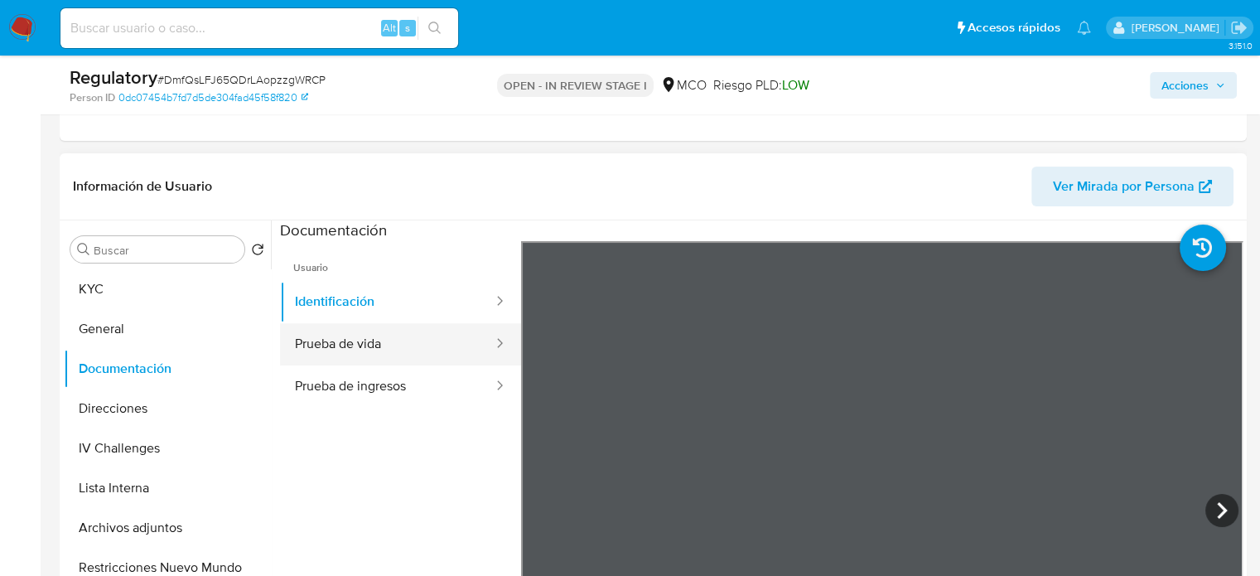
click at [331, 340] on button "Prueba de vida" at bounding box center [387, 344] width 215 height 42
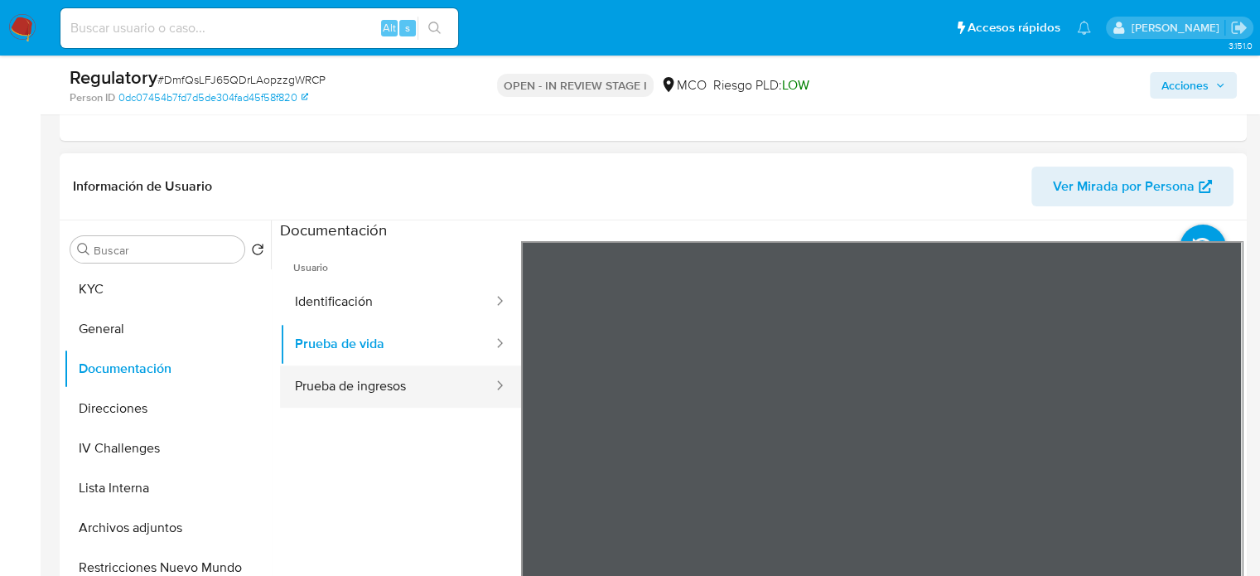
click at [427, 380] on button "Prueba de ingresos" at bounding box center [387, 386] width 215 height 42
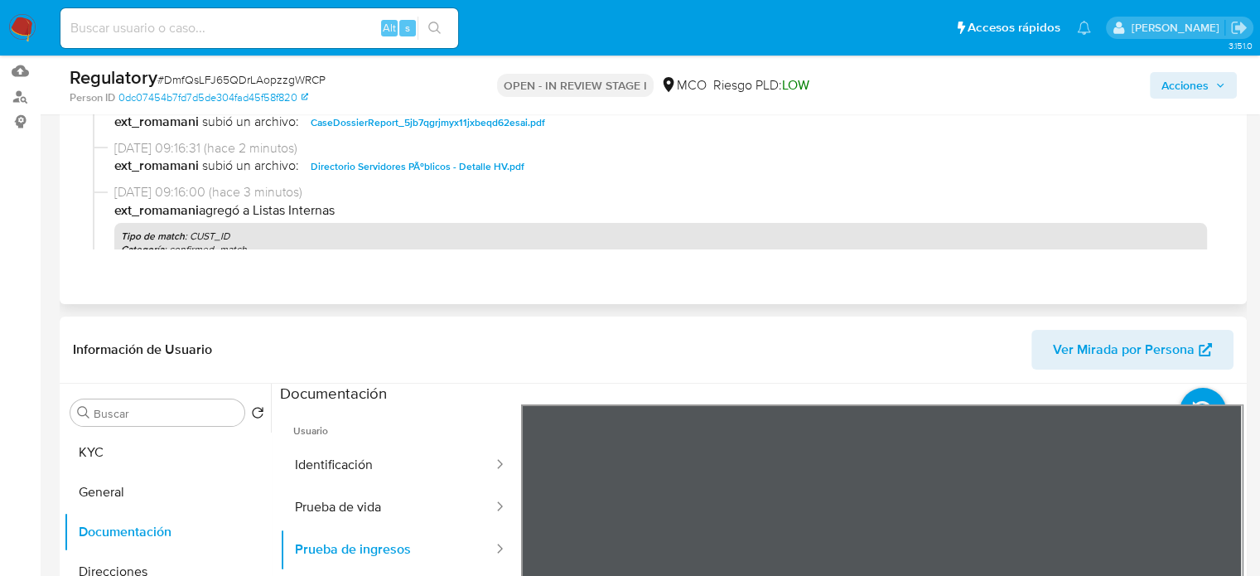
scroll to position [83, 0]
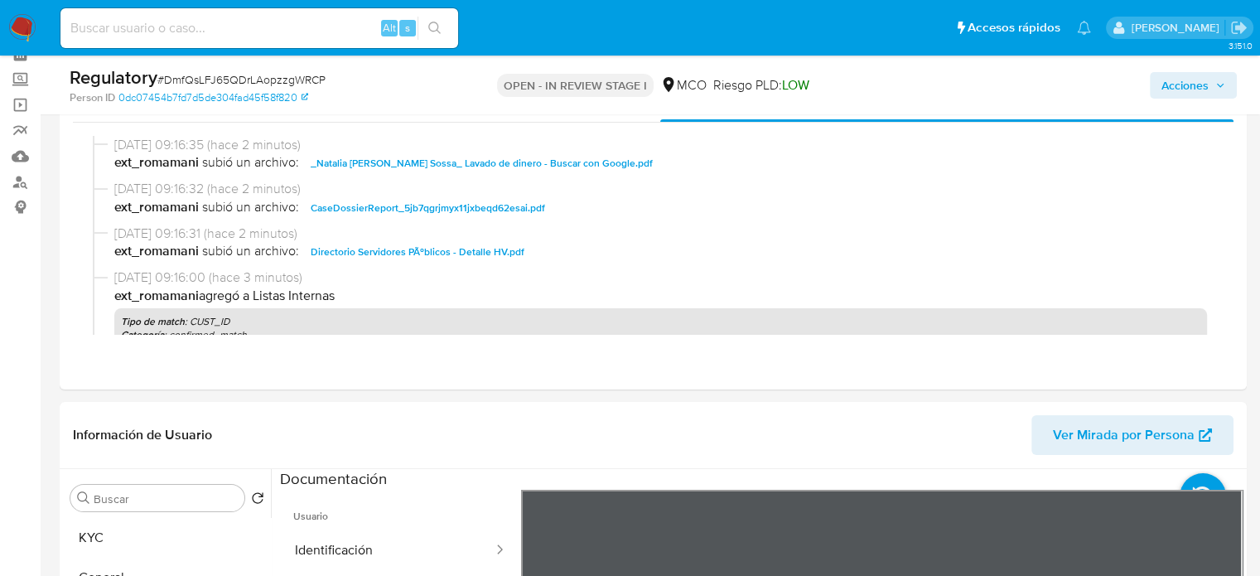
click at [1162, 86] on span "Acciones" at bounding box center [1184, 85] width 47 height 27
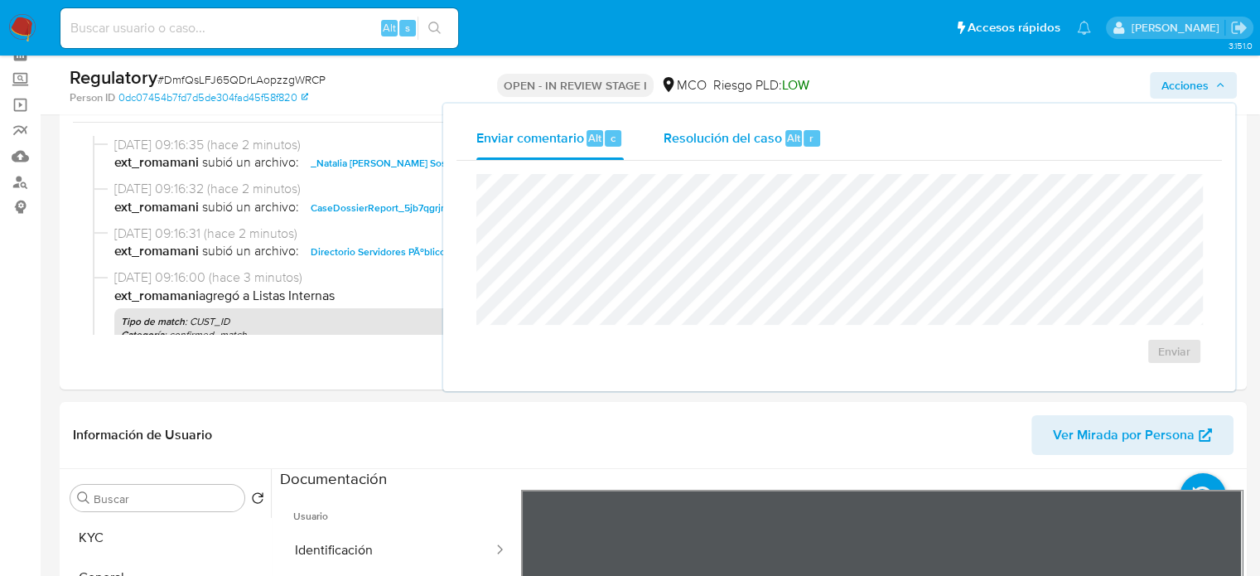
click at [750, 142] on span "Resolución del caso" at bounding box center [722, 137] width 118 height 19
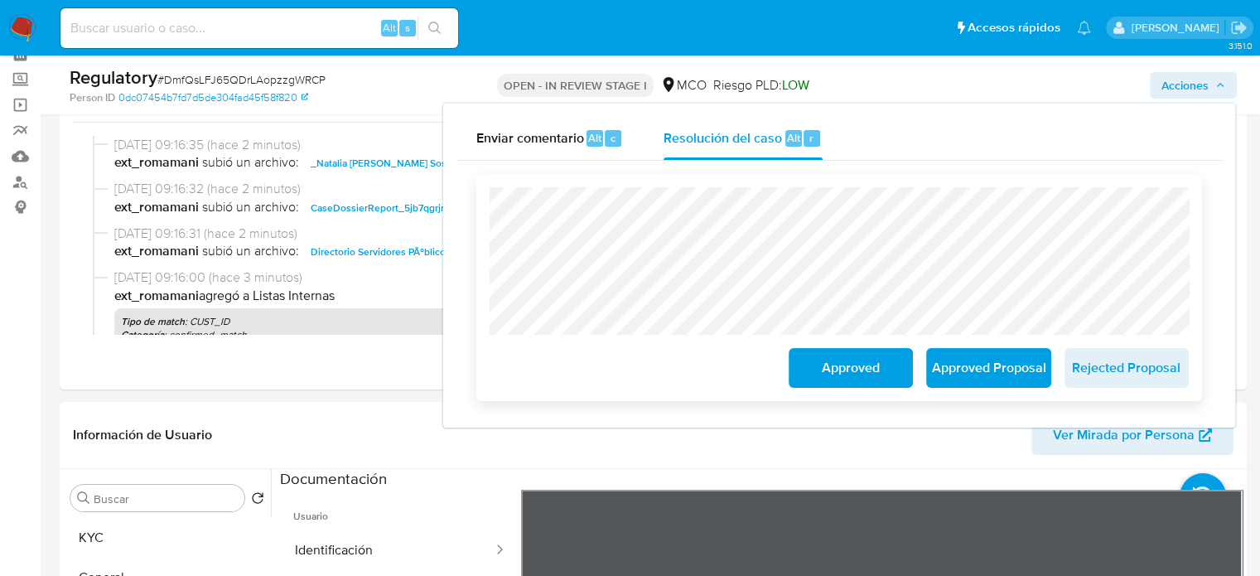
click at [994, 369] on span "Approved Proposal" at bounding box center [988, 368] width 81 height 36
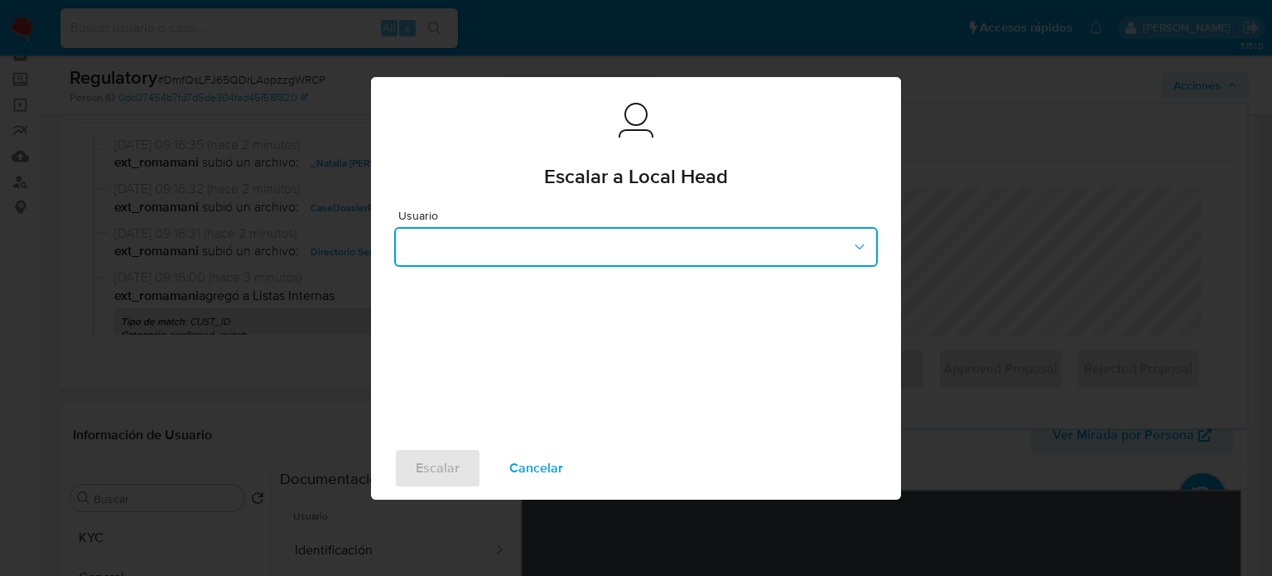
click at [580, 241] on button "button" at bounding box center [636, 247] width 484 height 40
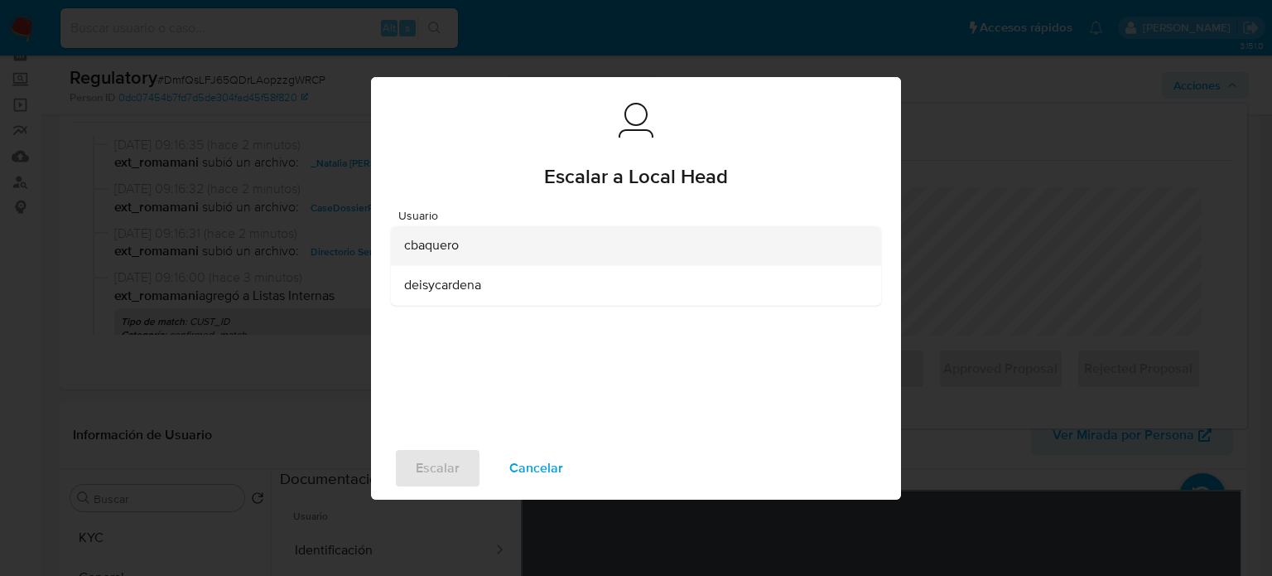
click at [434, 241] on span "cbaquero" at bounding box center [431, 245] width 55 height 17
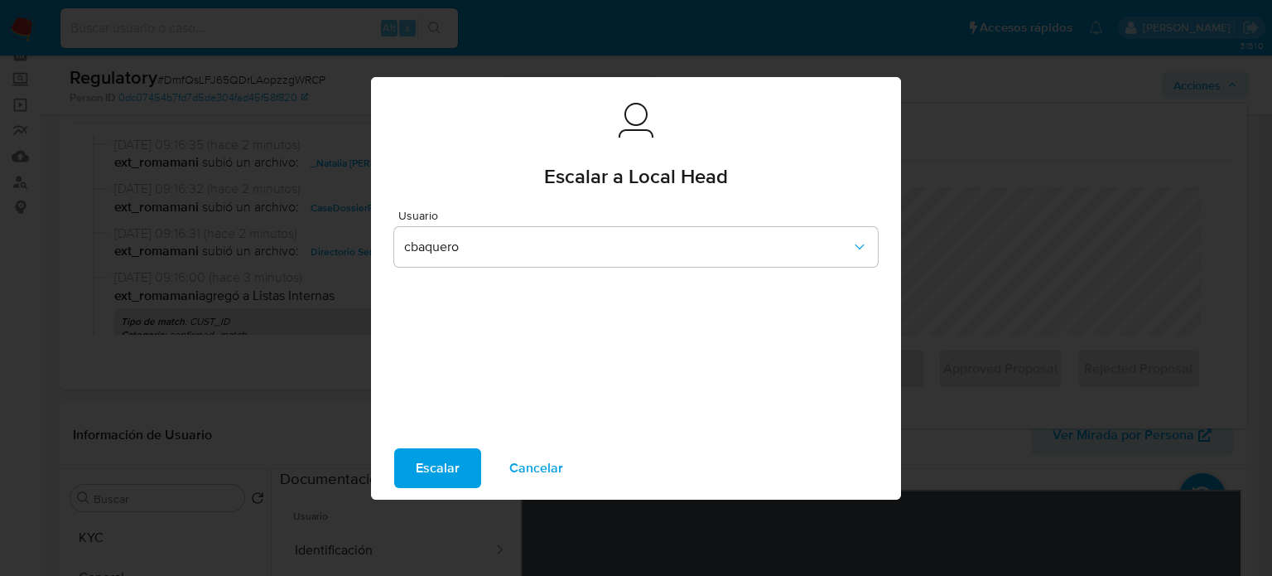
click at [459, 480] on button "Escalar" at bounding box center [437, 468] width 87 height 40
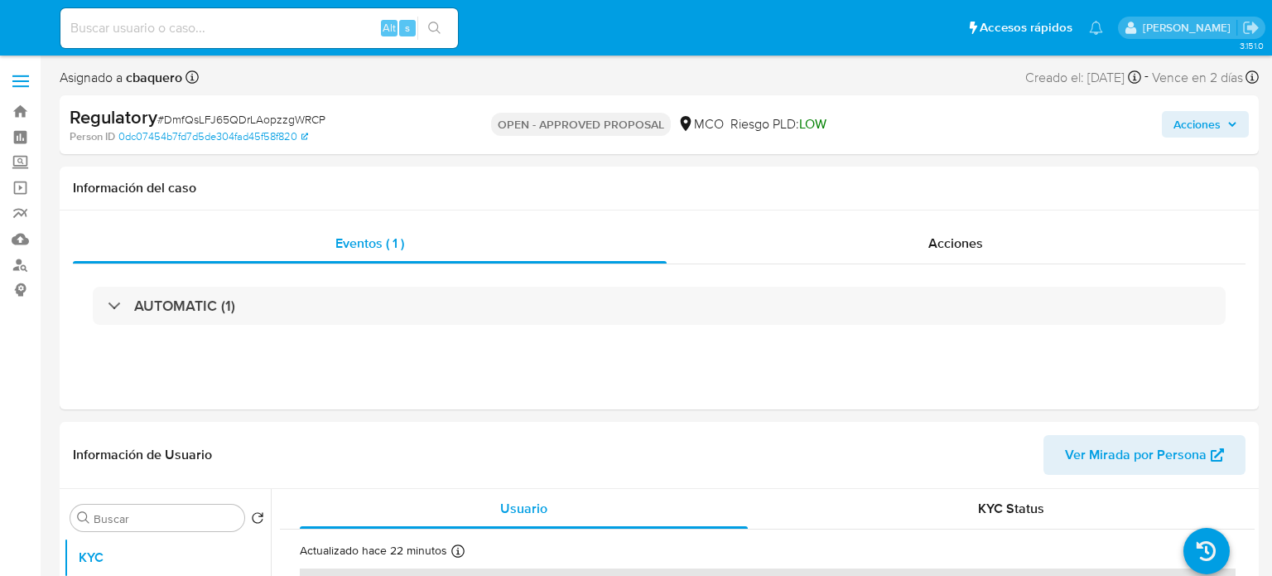
select select "10"
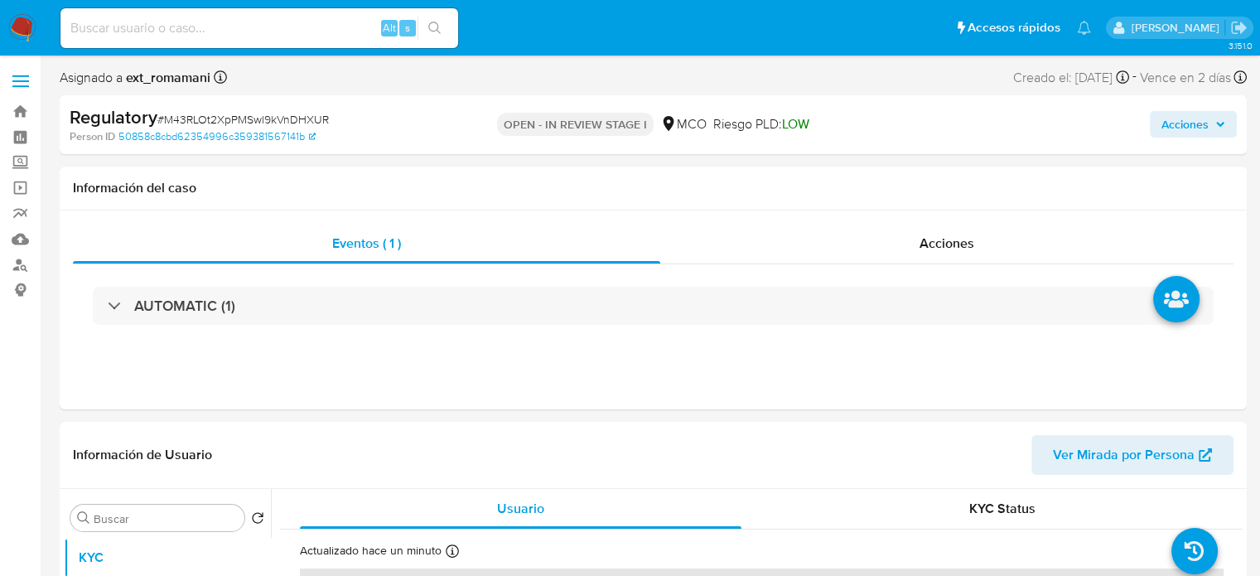
select select "10"
click at [905, 231] on div "Acciones" at bounding box center [946, 244] width 573 height 40
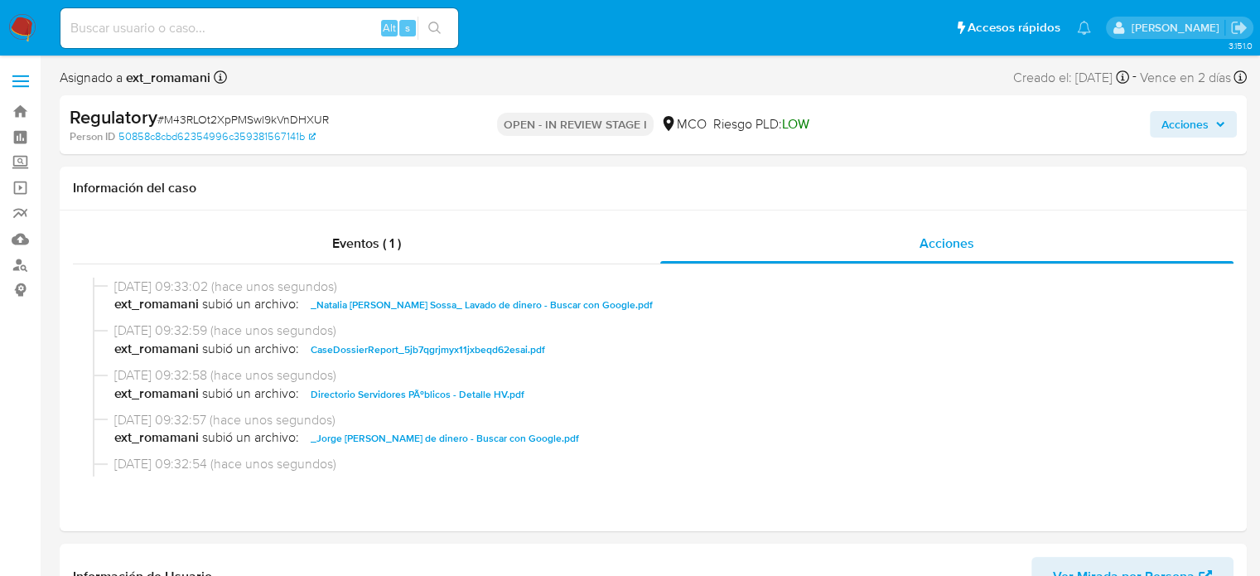
drag, startPoint x: 1221, startPoint y: 124, endPoint x: 1199, endPoint y: 132, distance: 23.6
click at [1220, 124] on icon "button" at bounding box center [1220, 125] width 7 height 4
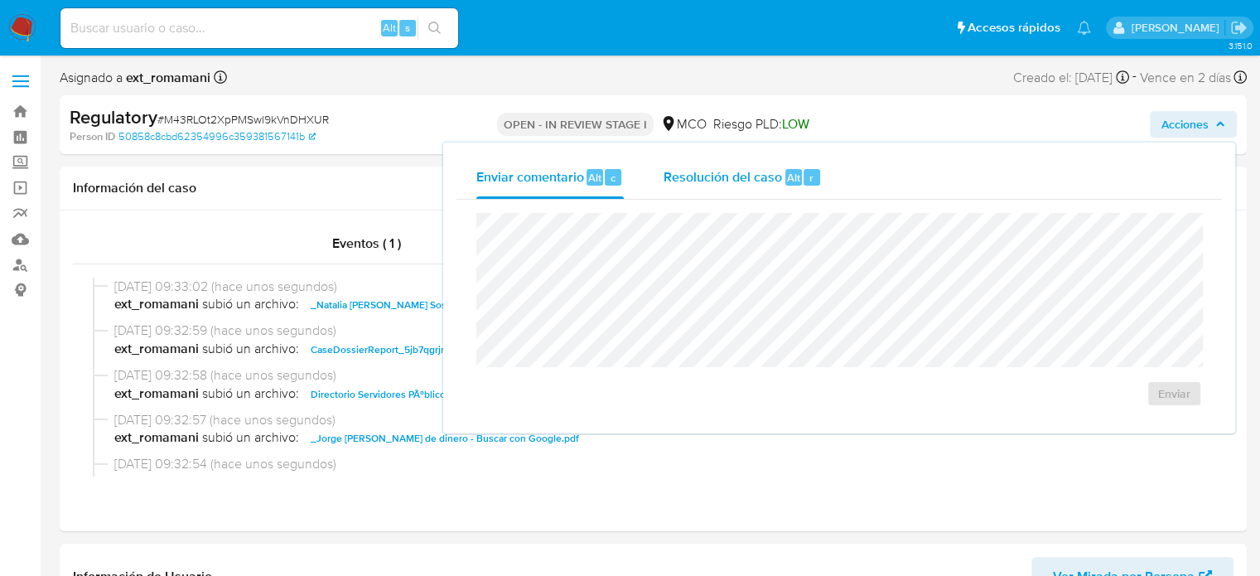
click at [712, 184] on span "Resolución del caso" at bounding box center [722, 176] width 118 height 19
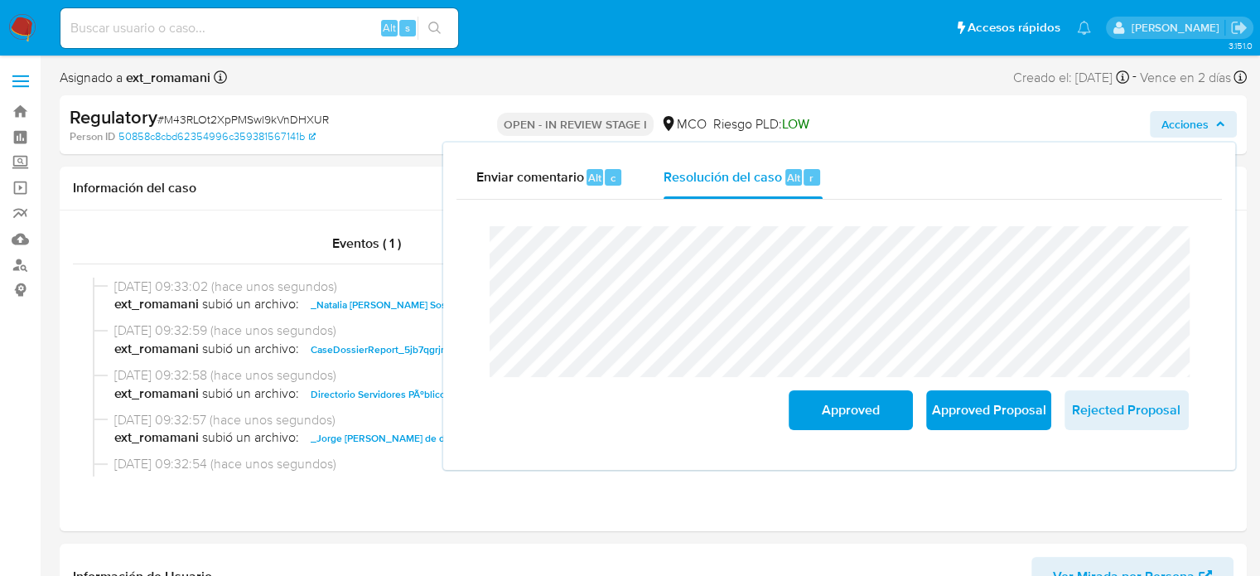
click at [465, 239] on div "Cierre de caso Approved Approved Proposal Rejected Proposal" at bounding box center [838, 328] width 765 height 257
click at [823, 413] on span "Approved" at bounding box center [850, 410] width 81 height 36
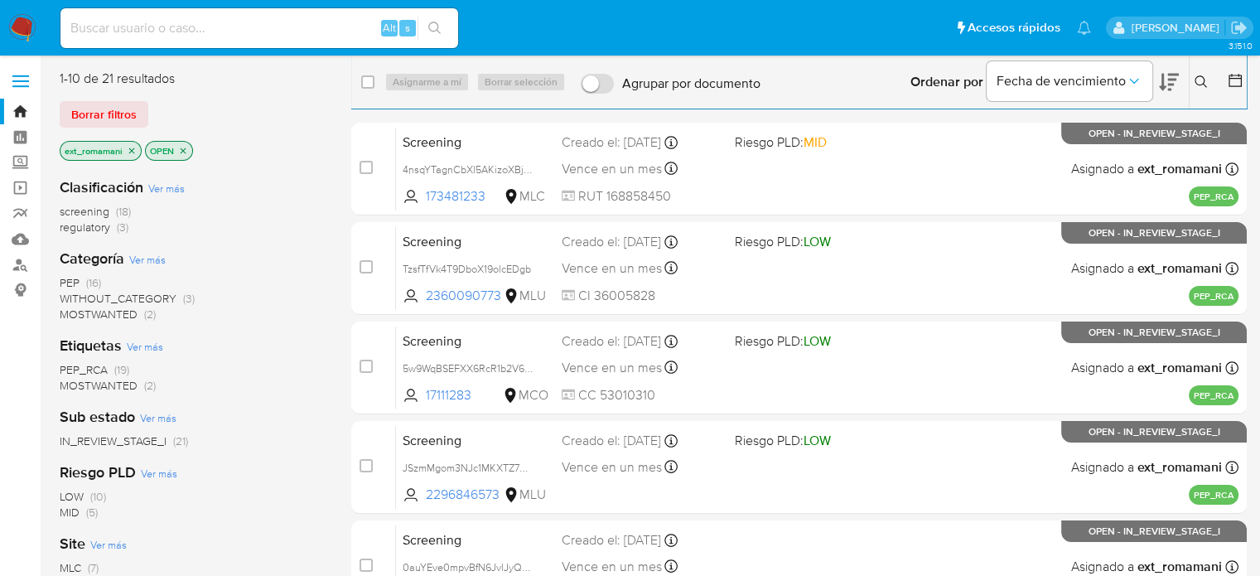
click at [89, 279] on span "(16)" at bounding box center [93, 282] width 15 height 17
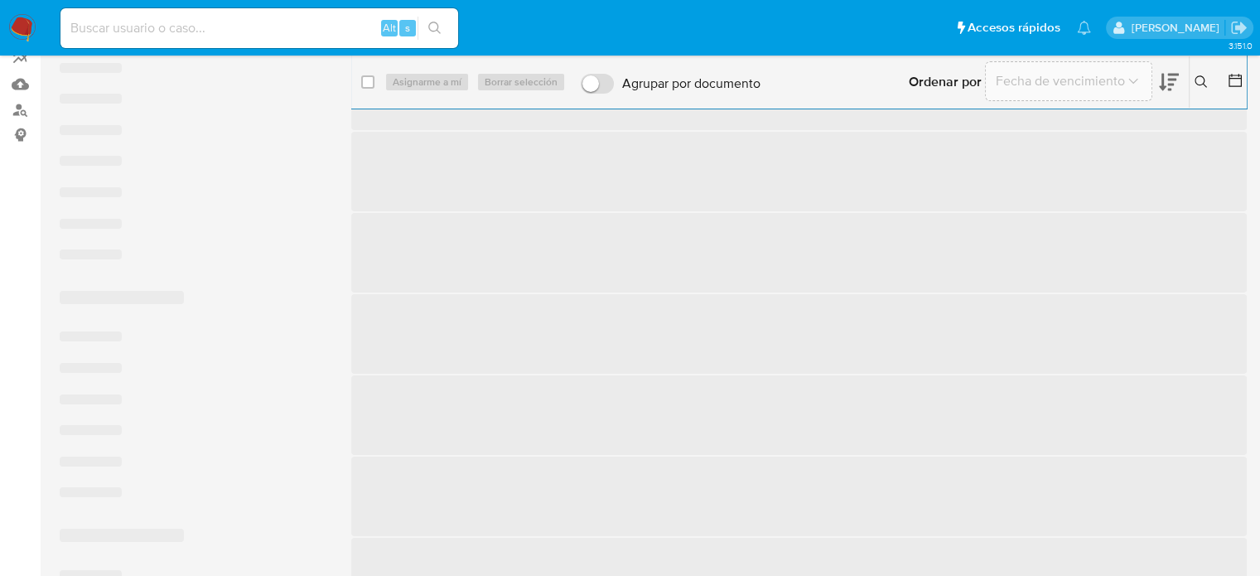
scroll to position [166, 0]
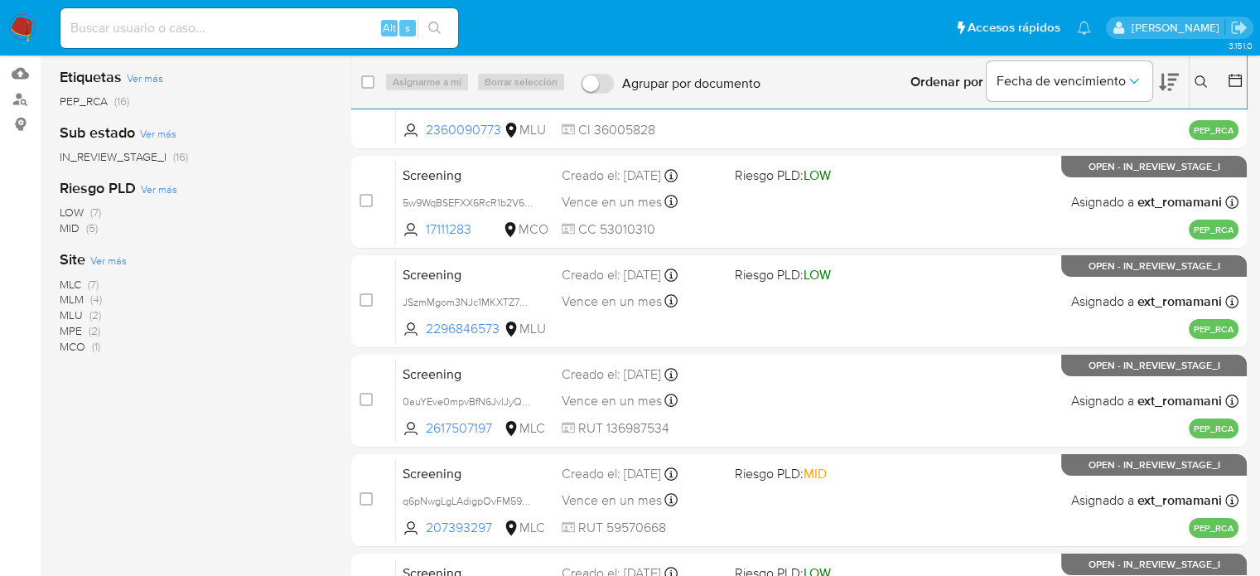
click at [85, 301] on span "MLM (4)" at bounding box center [81, 300] width 42 height 16
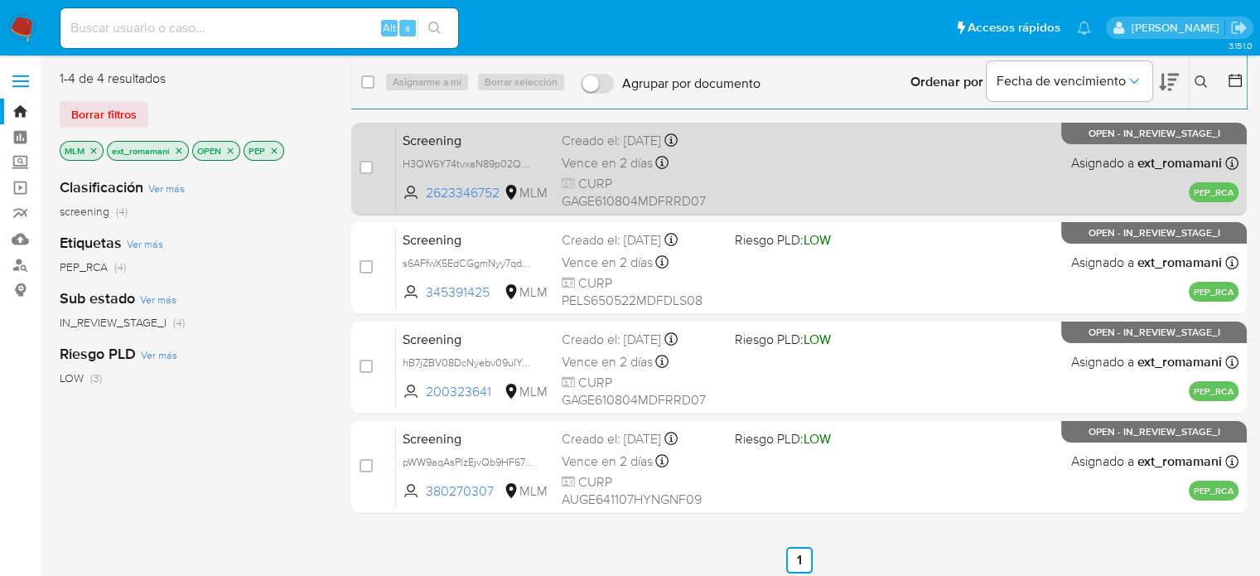
drag, startPoint x: 755, startPoint y: 175, endPoint x: 751, endPoint y: 195, distance: 20.2
click at [753, 189] on div "Screening H3QW6Y74tvxaN89p02QGZhS9 2623346752 MLM Creado el: 11/08/2025 Creado …" at bounding box center [817, 169] width 842 height 84
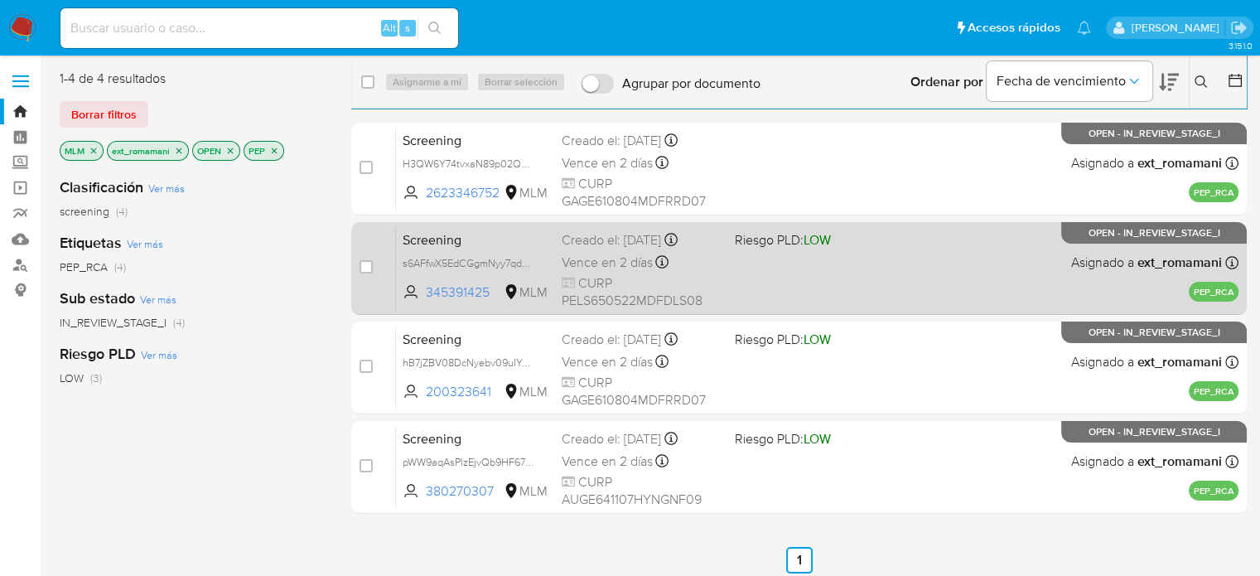
click at [735, 287] on div "Screening s6AFfwX5EdCGgmNyy7qd7TBp 345391425 MLM Riesgo PLD: LOW Creado el: 11/…" at bounding box center [817, 268] width 842 height 84
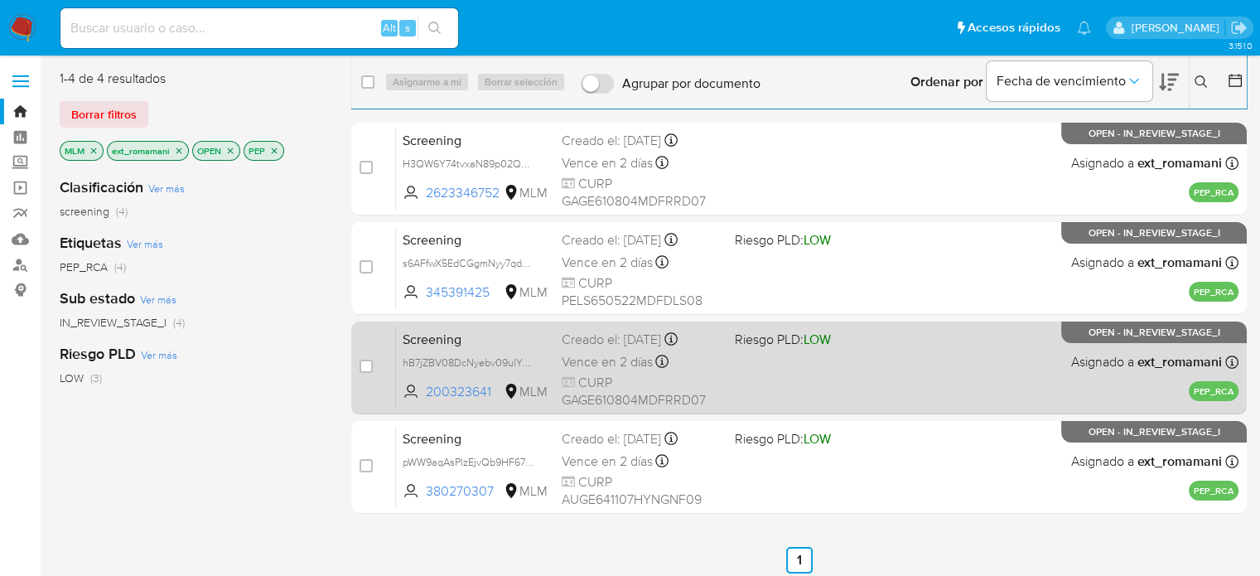
click at [735, 365] on div "Screening hB7jZBV08DcNyebv09uIYuhE 200323641 MLM Riesgo PLD: LOW Creado el: 11/…" at bounding box center [817, 368] width 842 height 84
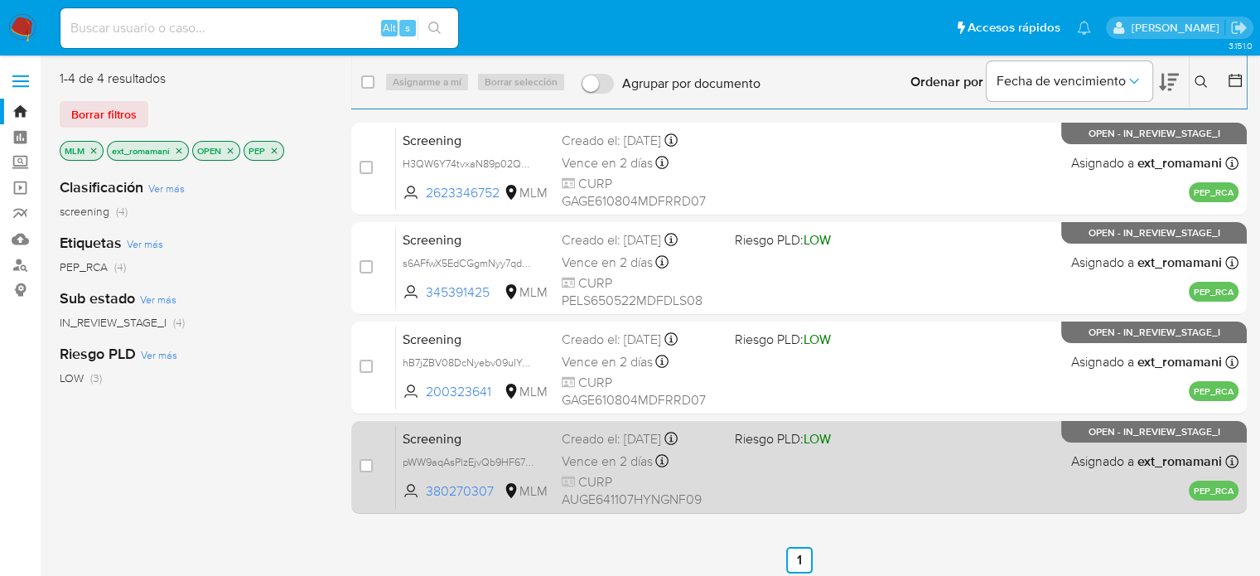
click at [749, 463] on div "Screening pWW9aqAsPlzEjvQb9HF67c2L 380270307 MLM Riesgo PLD: LOW Creado el: 11/…" at bounding box center [817, 467] width 842 height 84
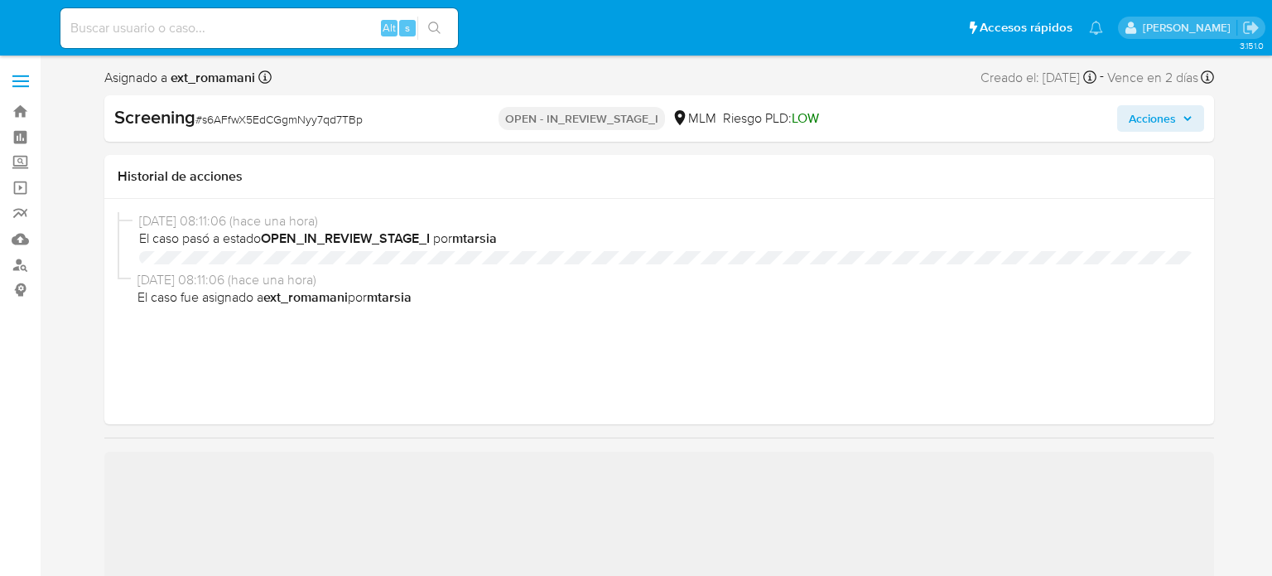
select select "10"
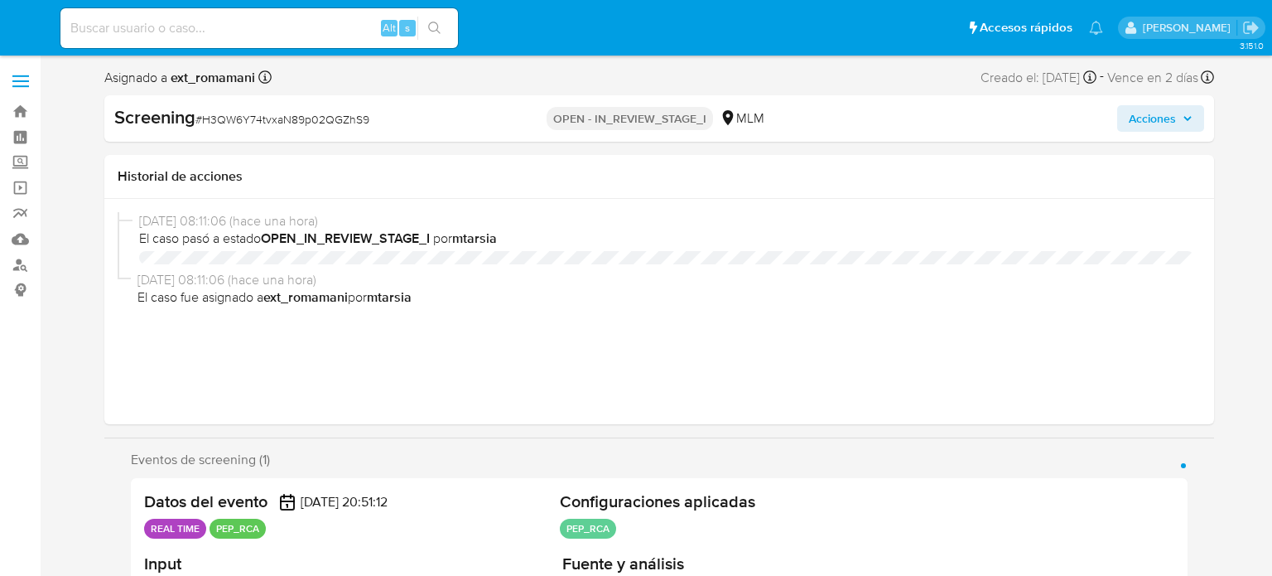
select select "10"
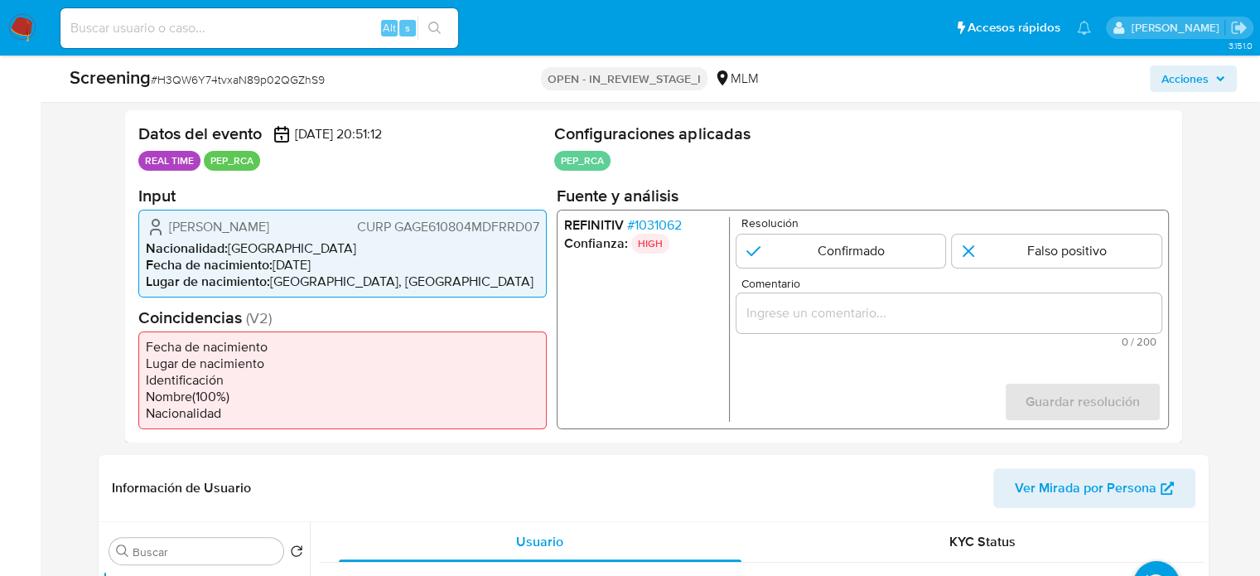
scroll to position [331, 0]
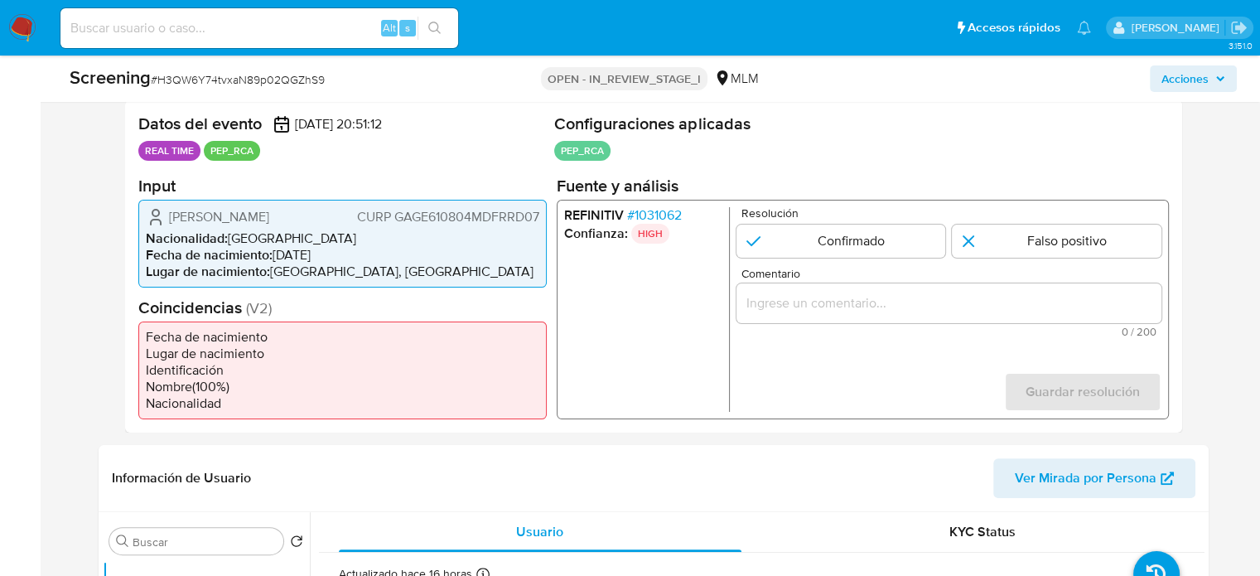
drag, startPoint x: 348, startPoint y: 211, endPoint x: 157, endPoint y: 211, distance: 191.3
click at [157, 211] on div "[PERSON_NAME] CURP GAGE610804MDFRRD07" at bounding box center [342, 216] width 393 height 20
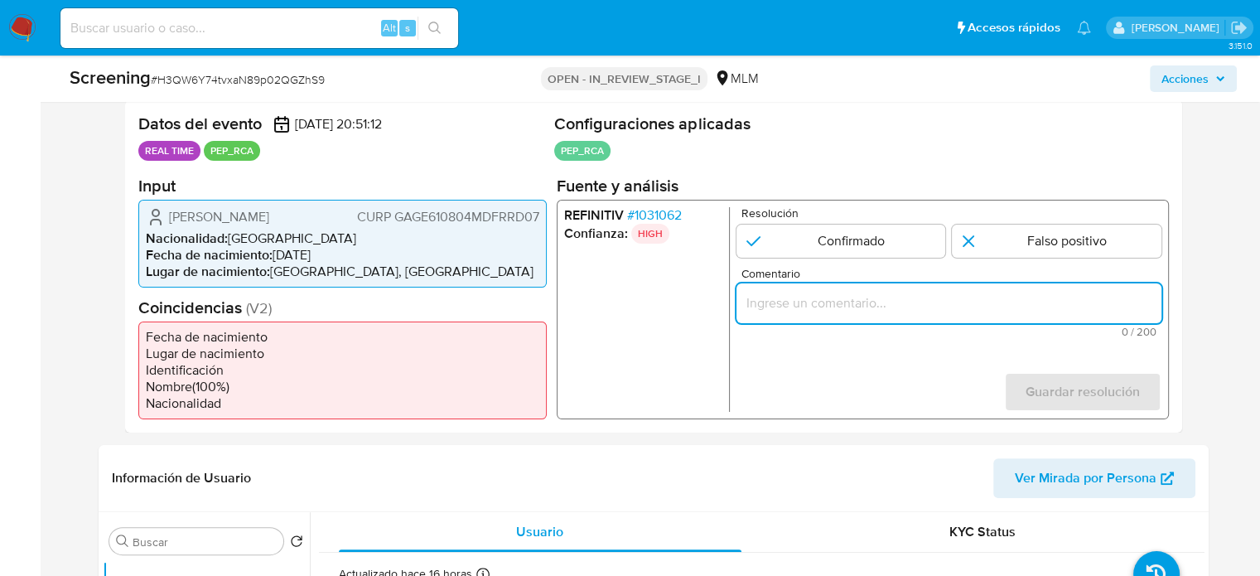
click at [861, 297] on input "Comentario" at bounding box center [948, 303] width 425 height 22
paste input "Titular de cuenta [PERSON_NAME], CURP GAGE610804MDFRRD07, se desempeña como Sen…"
type input "Titular de cuenta [PERSON_NAME], CURP GAGE610804MDFRRD07, se desempeña como Sen…"
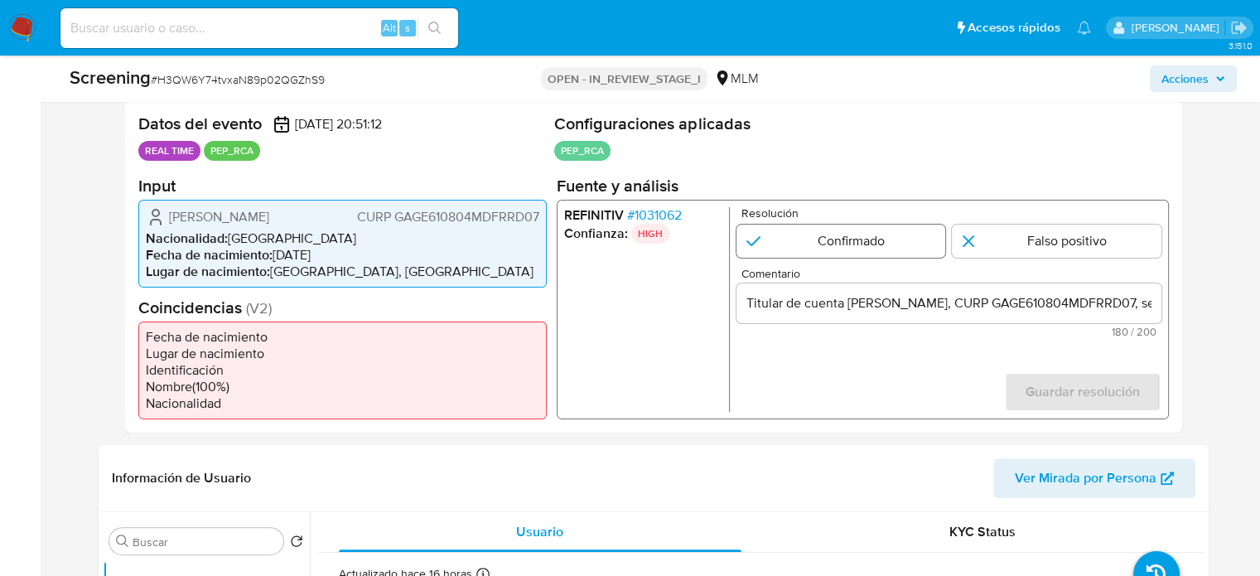
click at [818, 234] on input "1 de 1" at bounding box center [841, 240] width 210 height 33
radio input "true"
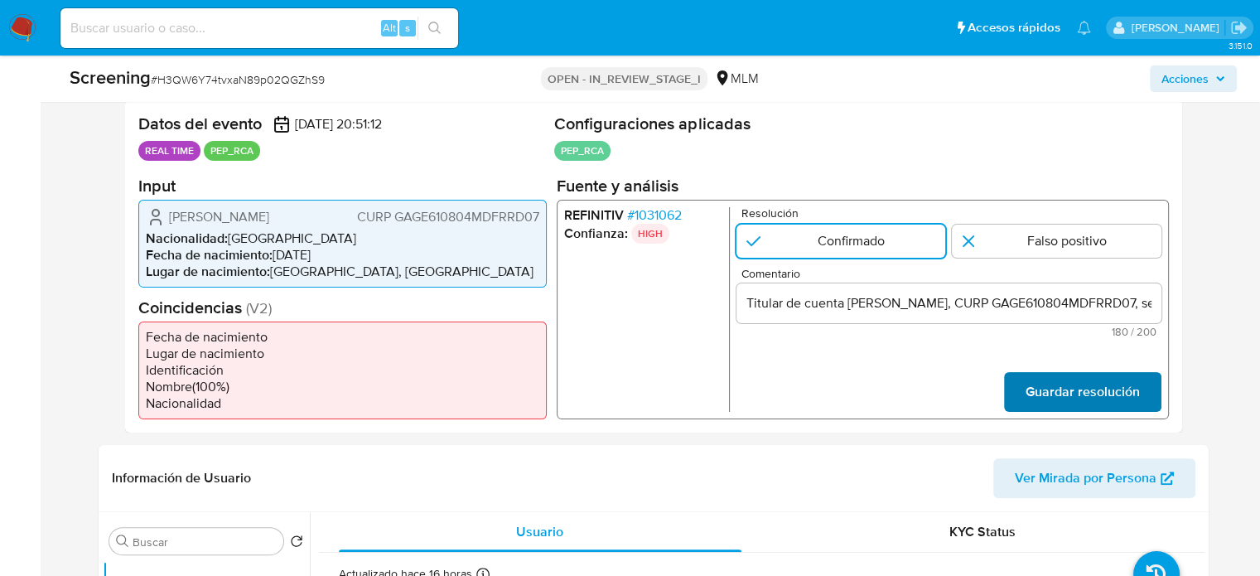
click at [1092, 384] on span "Guardar resolución" at bounding box center [1082, 391] width 114 height 36
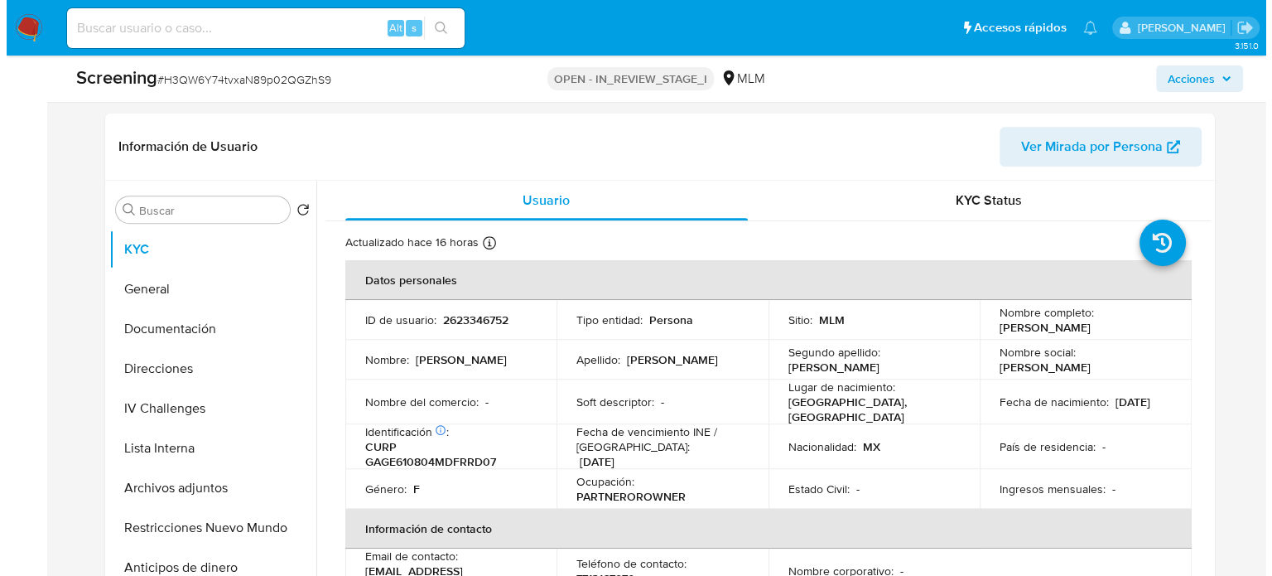
scroll to position [745, 0]
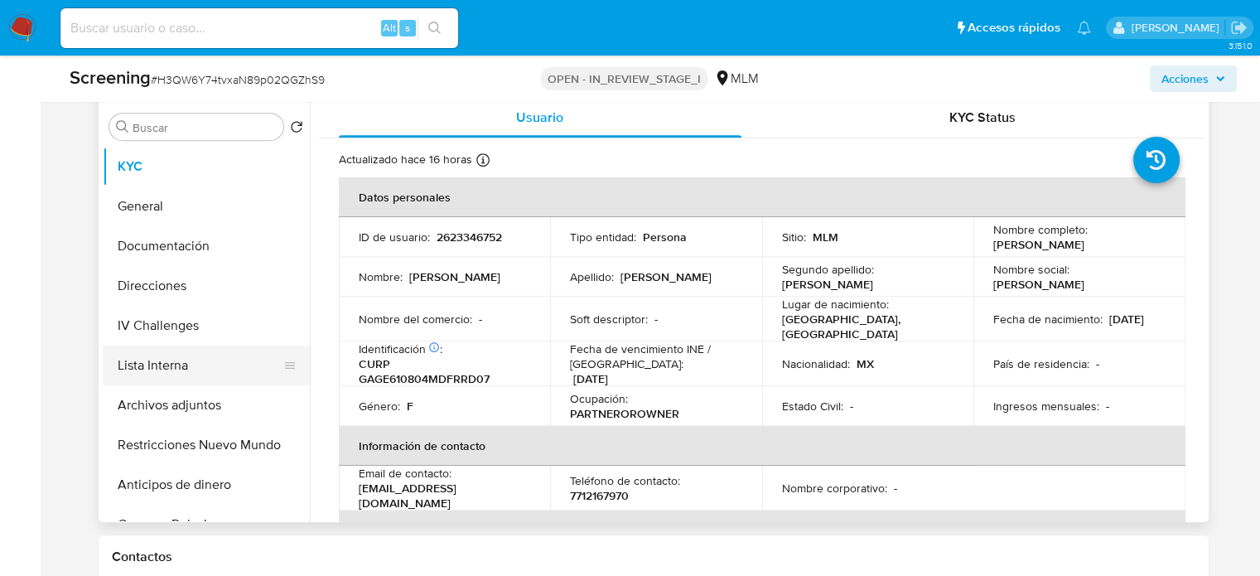
click at [189, 360] on button "Lista Interna" at bounding box center [200, 365] width 194 height 40
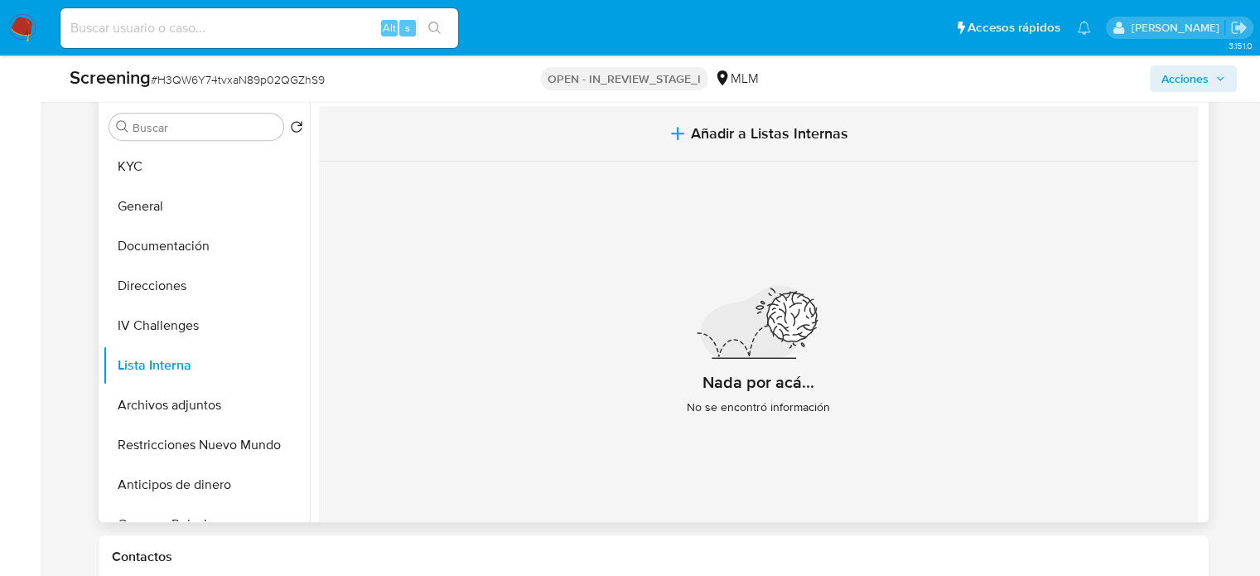
click at [705, 131] on span "Añadir a Listas Internas" at bounding box center [769, 133] width 157 height 18
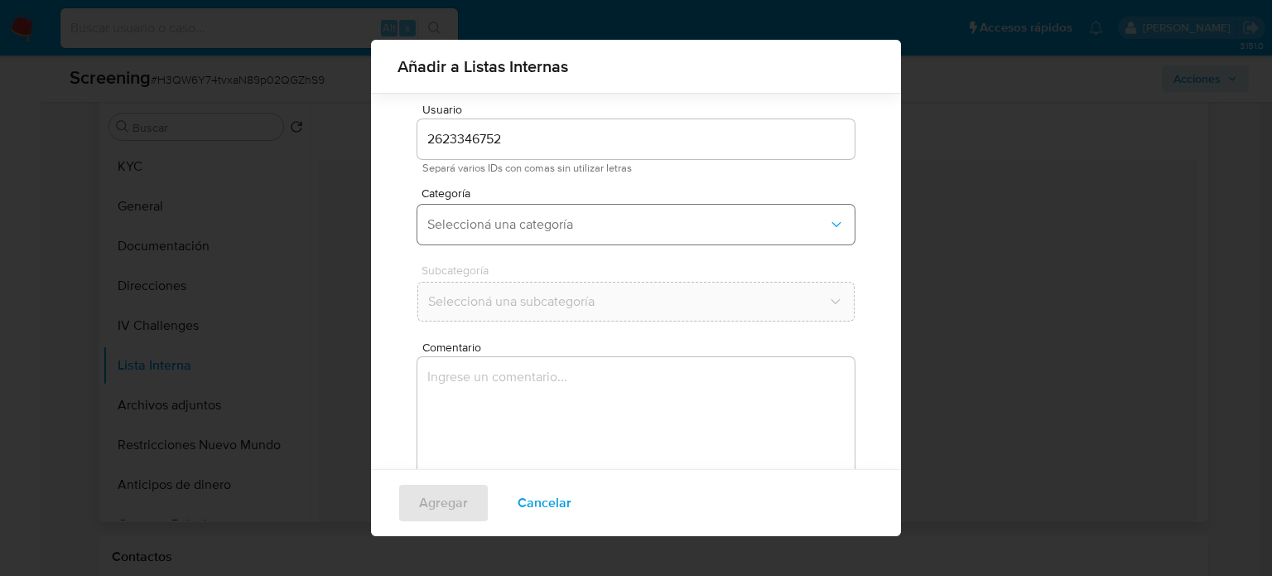
scroll to position [70, 0]
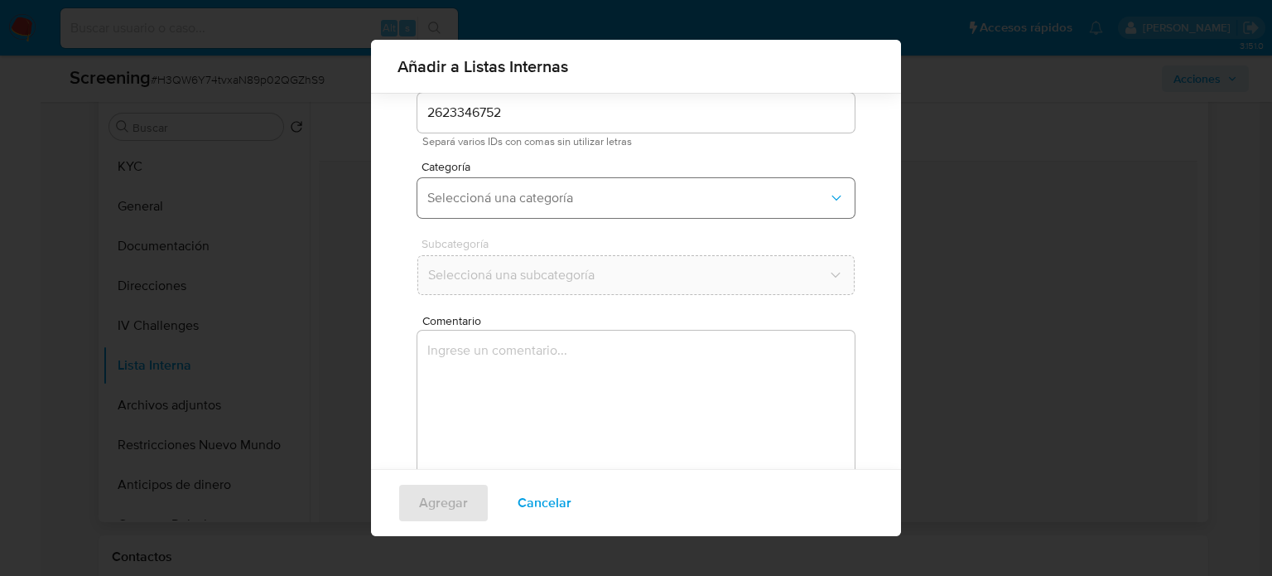
click at [650, 203] on span "Seleccioná una categoría" at bounding box center [627, 198] width 401 height 17
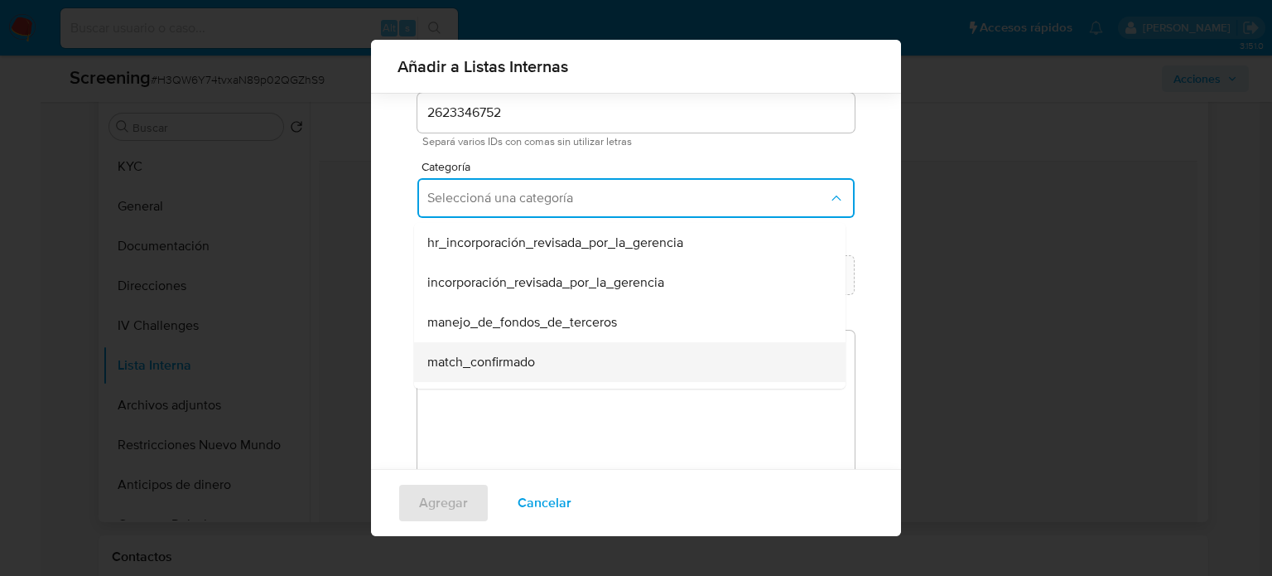
click at [527, 359] on span "match_confirmado" at bounding box center [481, 362] width 108 height 17
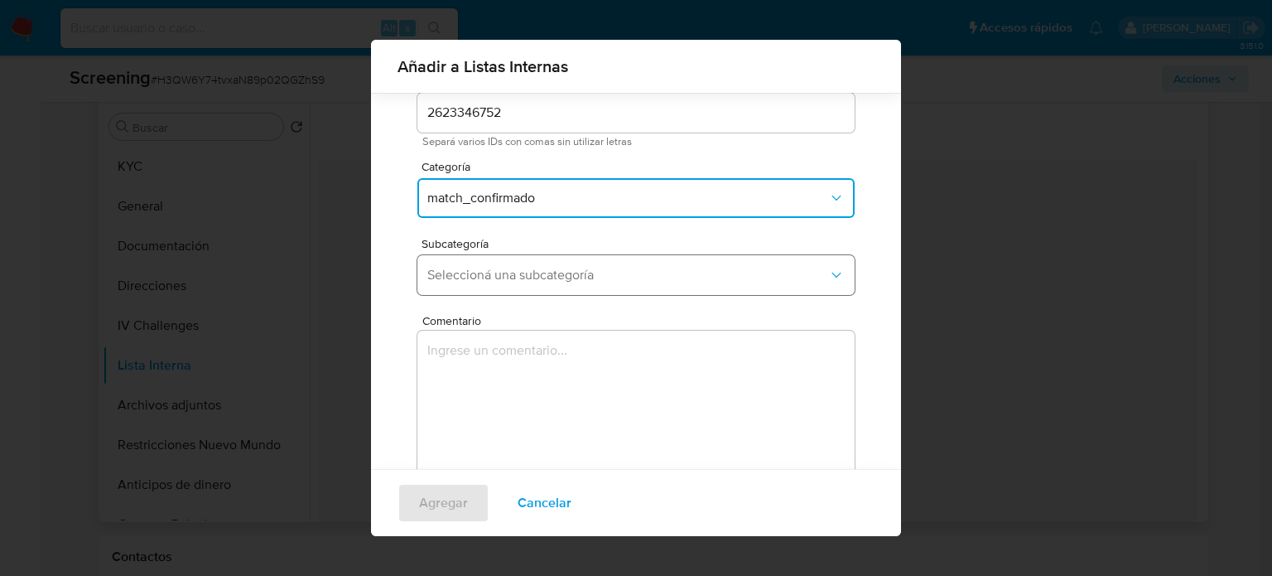
click at [568, 274] on span "Seleccioná una subcategoría" at bounding box center [627, 275] width 401 height 17
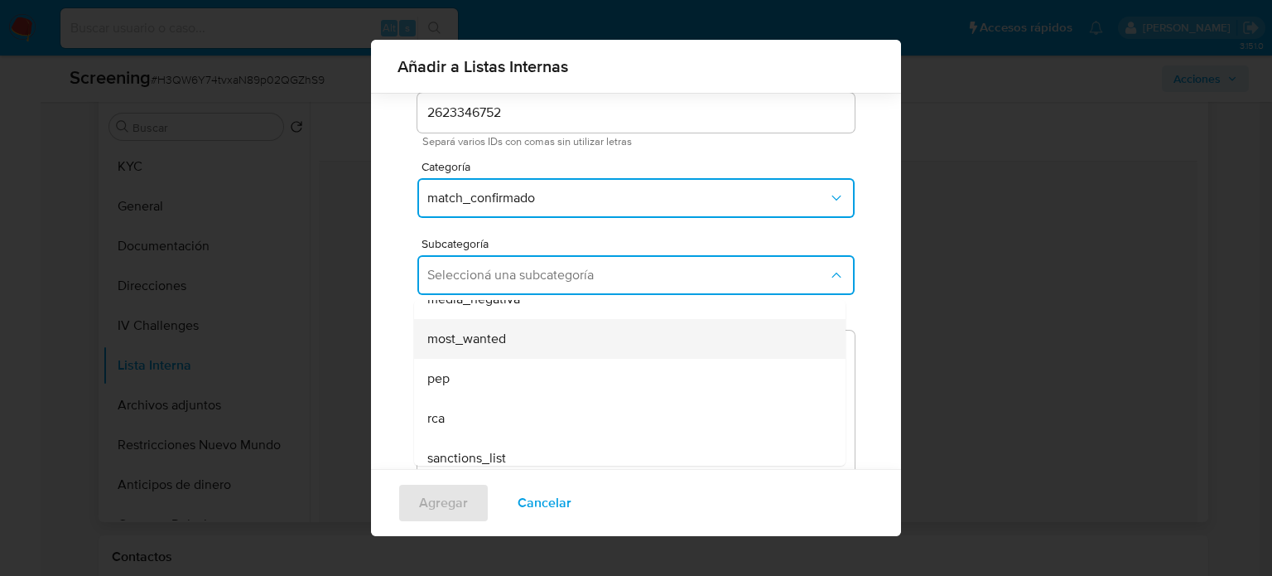
scroll to position [113, 0]
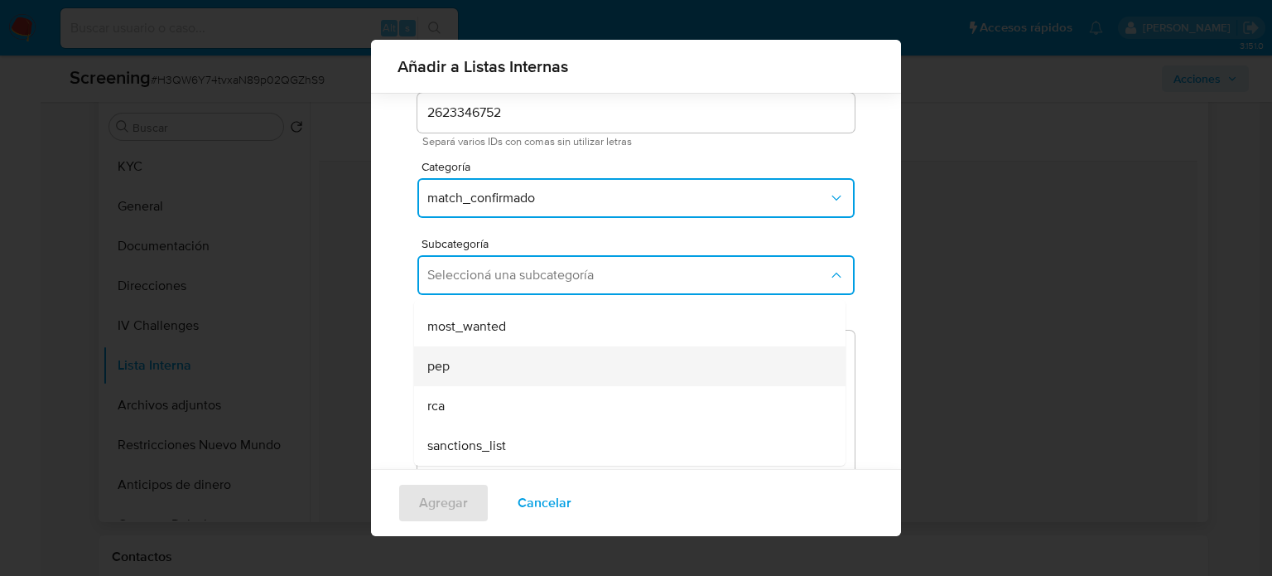
click at [512, 371] on div "pep" at bounding box center [624, 366] width 395 height 40
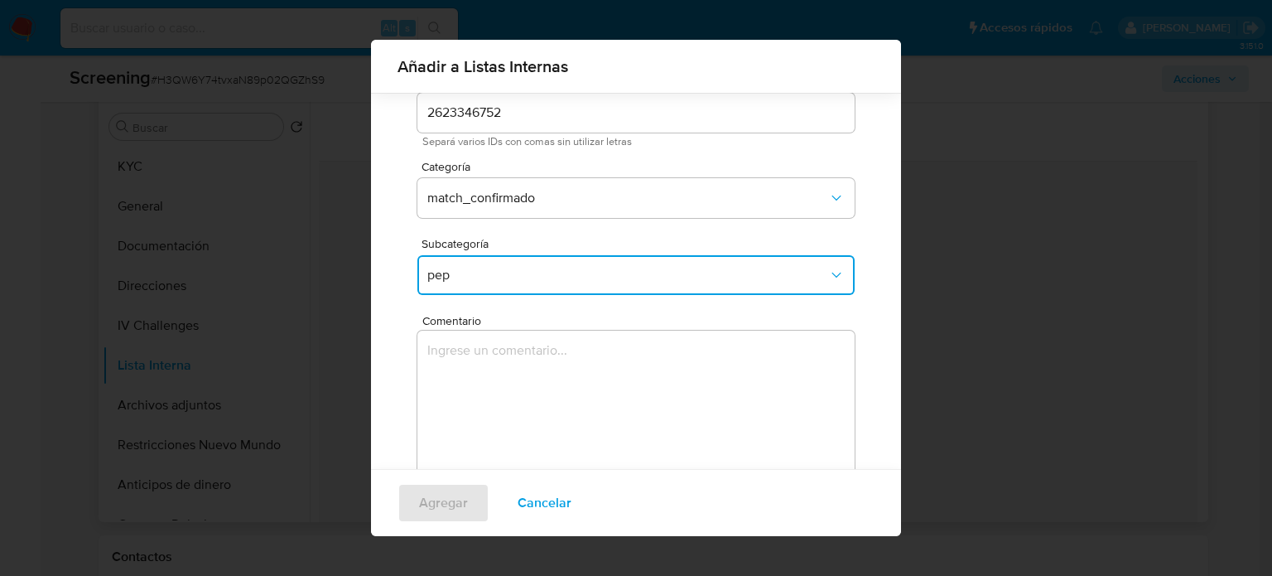
click at [512, 371] on textarea "Comentario" at bounding box center [635, 410] width 437 height 159
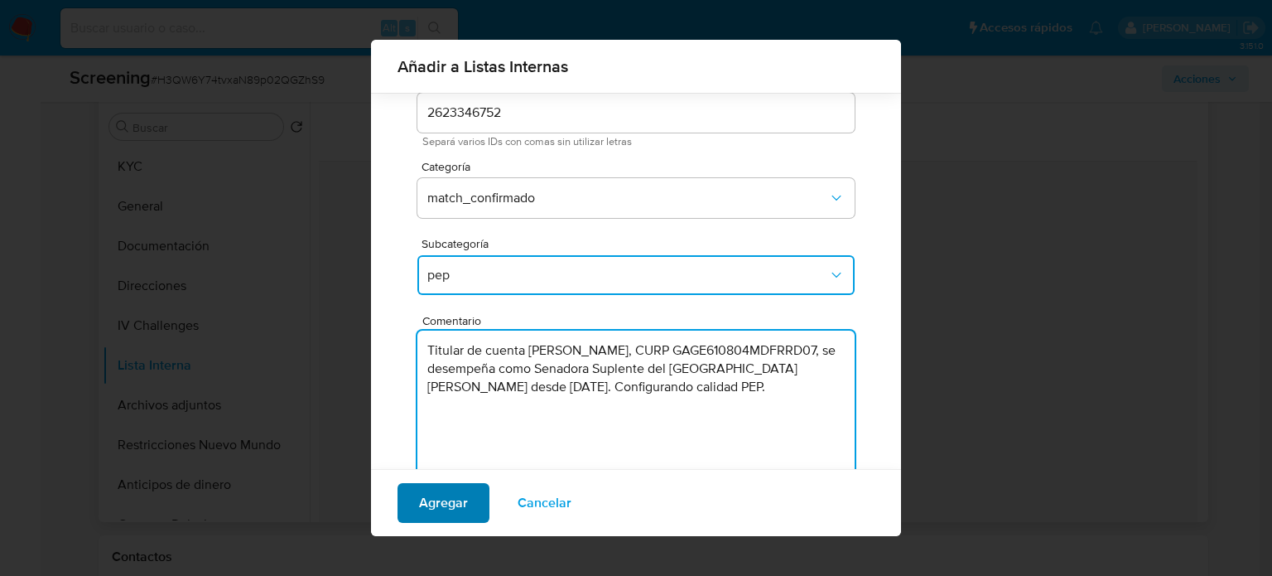
type textarea "Titular de cuenta [PERSON_NAME], CURP GAGE610804MDFRRD07, se desempeña como Sen…"
click at [454, 510] on span "Agregar" at bounding box center [443, 503] width 49 height 36
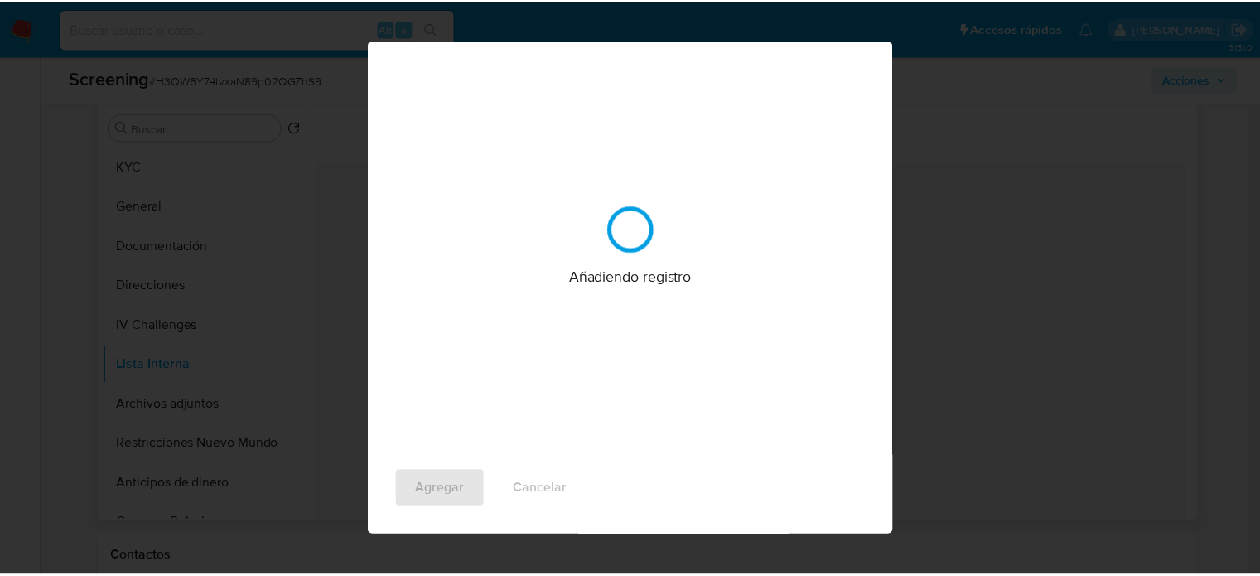
scroll to position [0, 0]
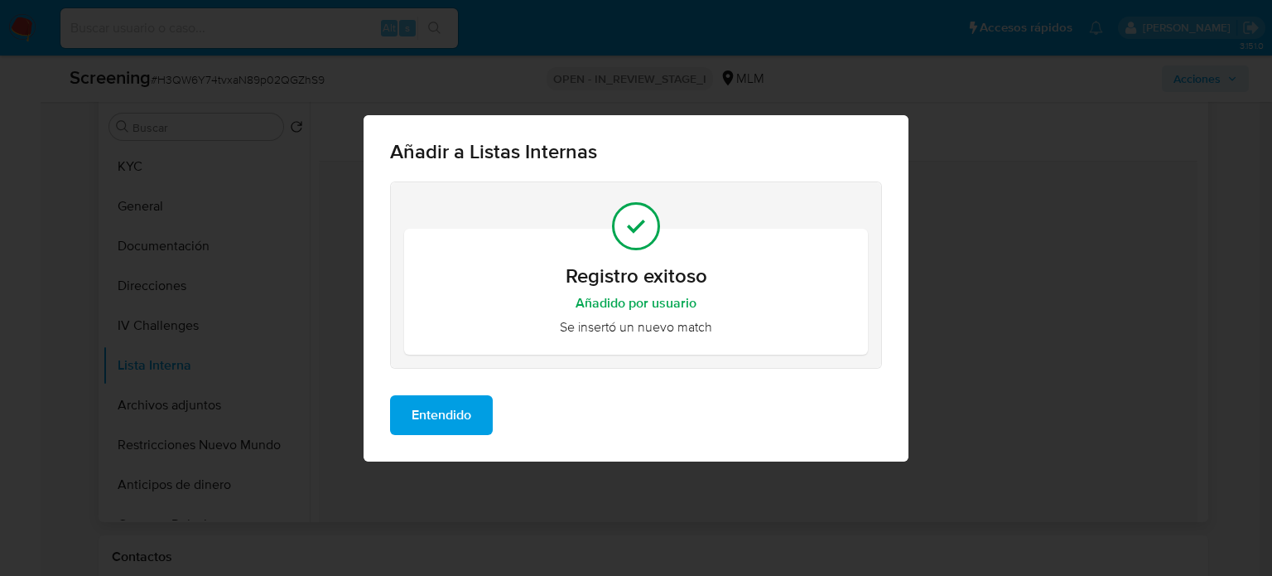
click at [438, 404] on span "Entendido" at bounding box center [442, 415] width 60 height 36
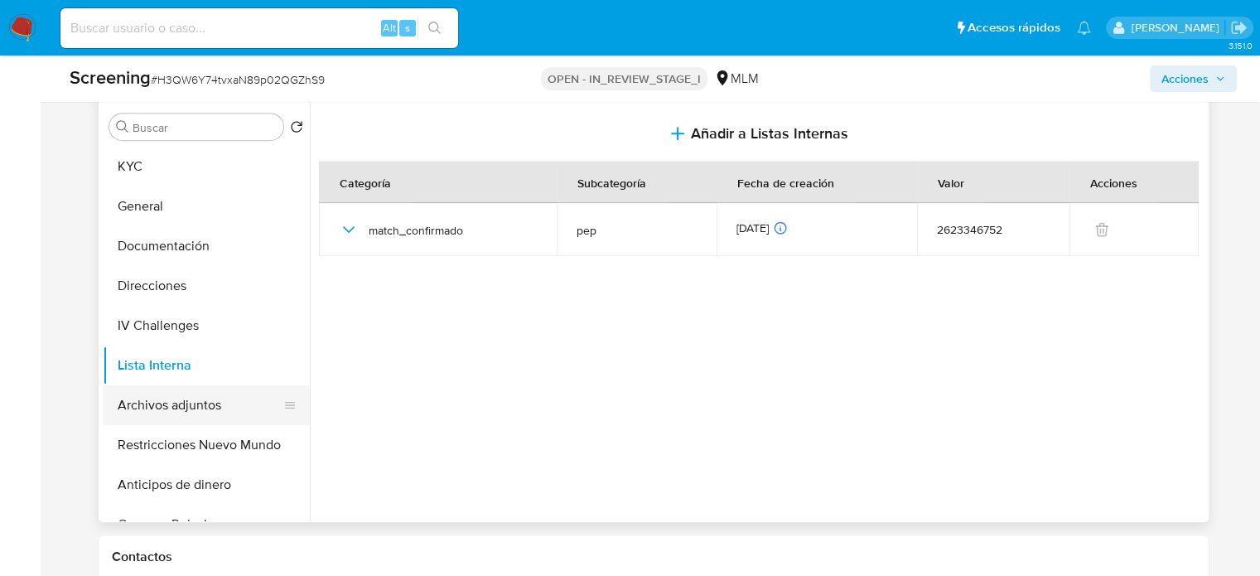
click at [195, 406] on button "Archivos adjuntos" at bounding box center [200, 405] width 194 height 40
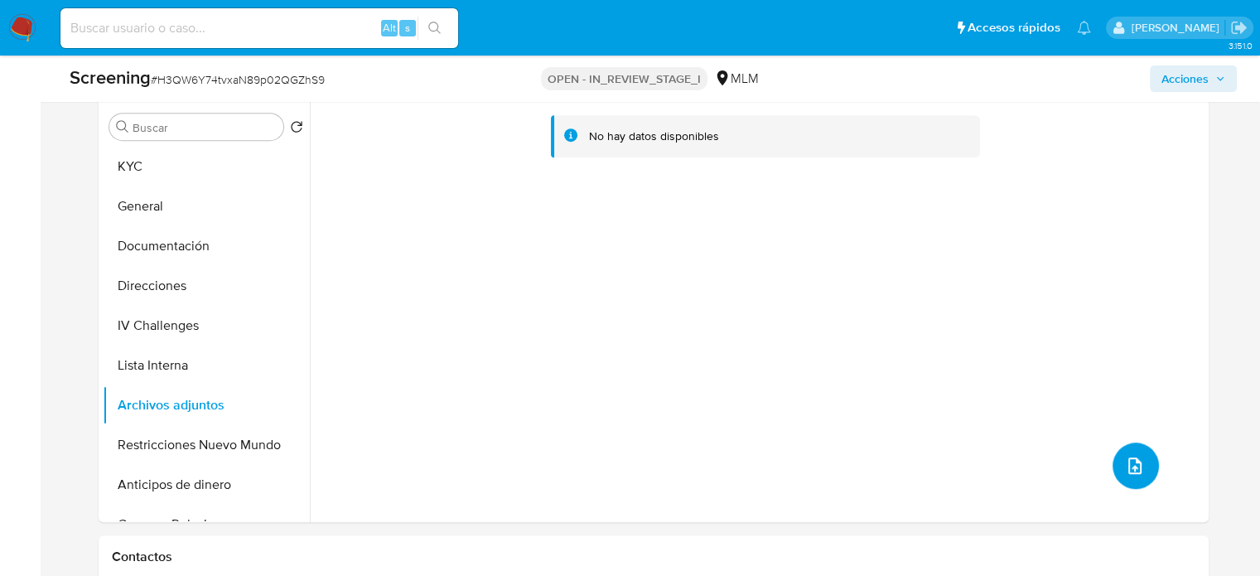
click at [1131, 461] on icon "upload-file" at bounding box center [1135, 466] width 20 height 20
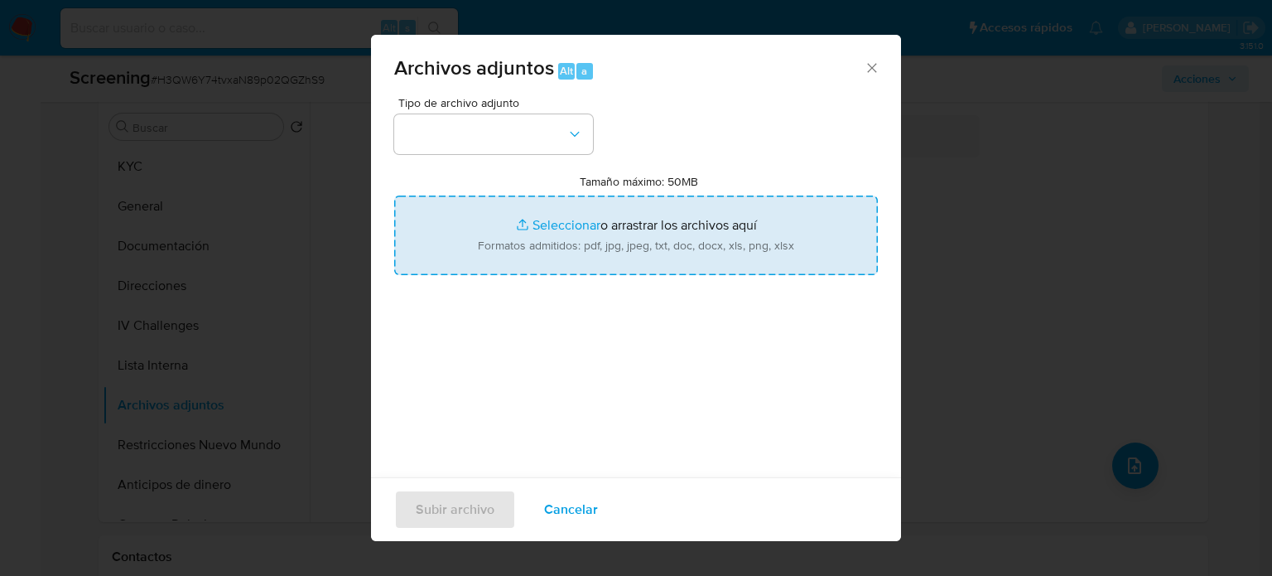
click at [515, 232] on input "Tamaño máximo: 50MB Seleccionar archivos" at bounding box center [636, 235] width 484 height 80
type input "C:\fakepath\[PERSON_NAME], llega al Senado - Diario Vía Libre.pdf"
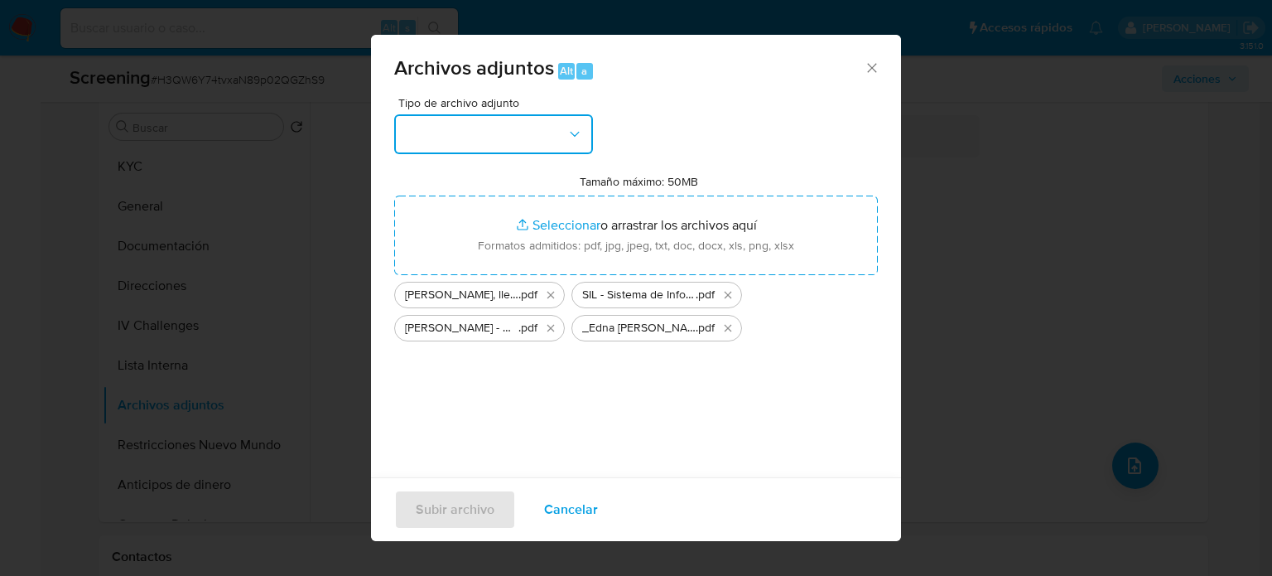
click at [564, 148] on button "button" at bounding box center [493, 134] width 199 height 40
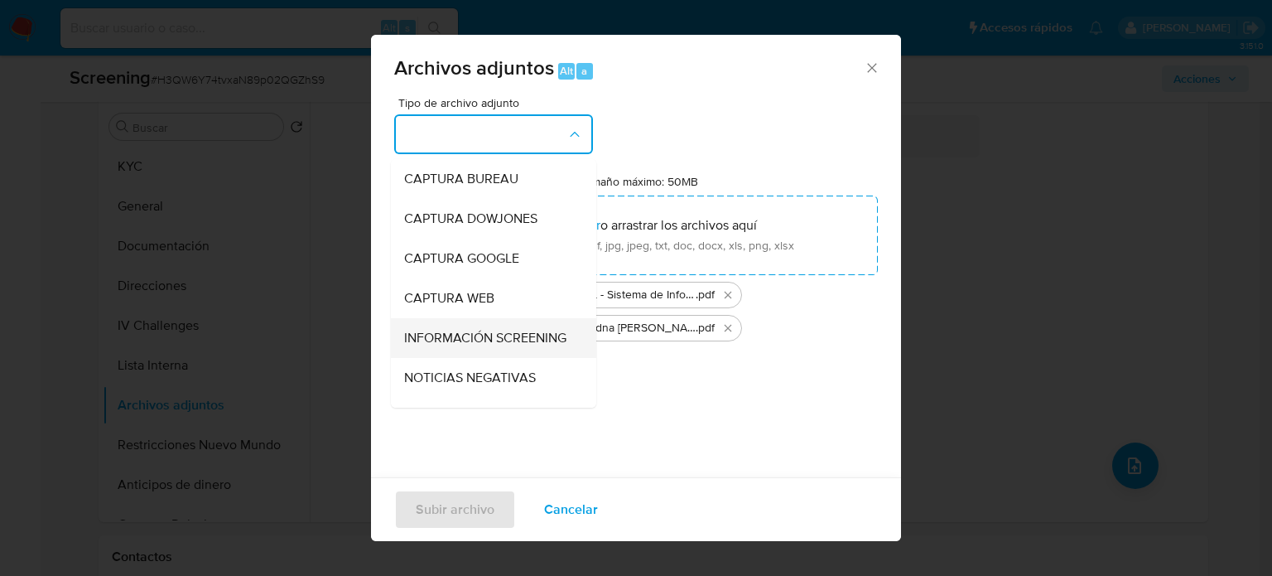
click at [498, 342] on span "INFORMACIÓN SCREENING" at bounding box center [485, 338] width 162 height 17
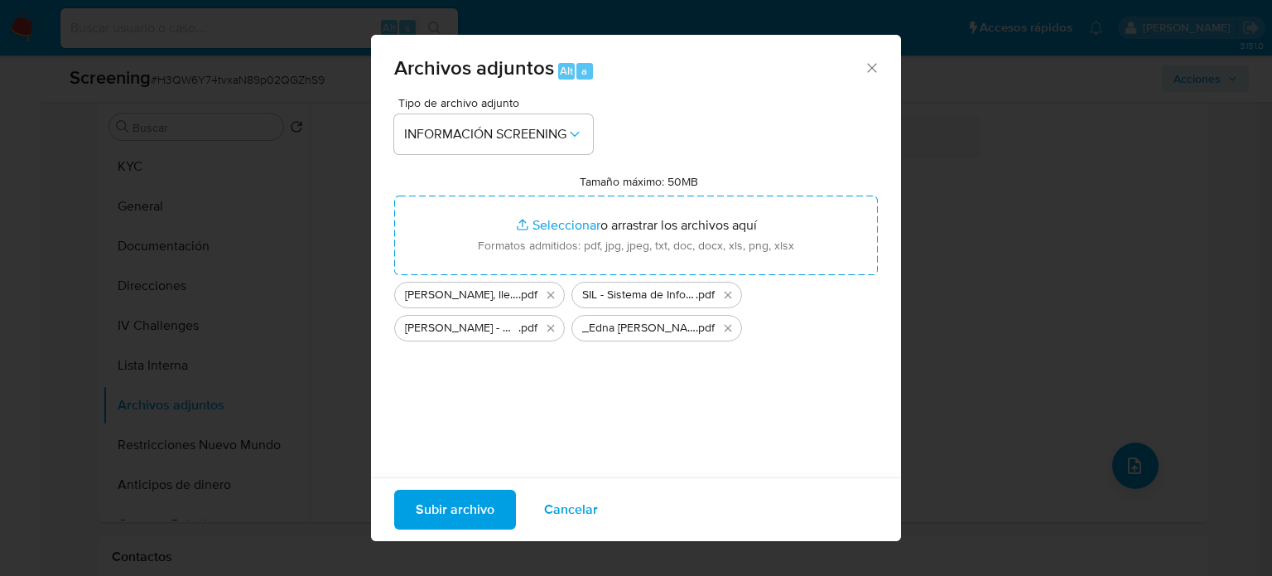
click at [448, 514] on span "Subir archivo" at bounding box center [455, 509] width 79 height 36
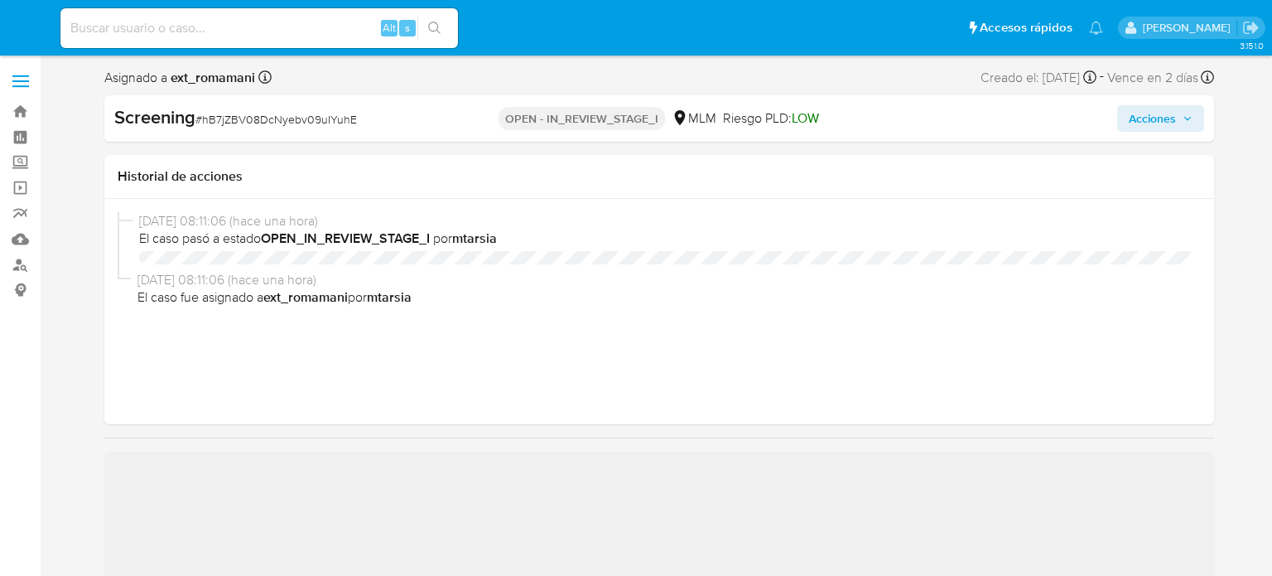
select select "10"
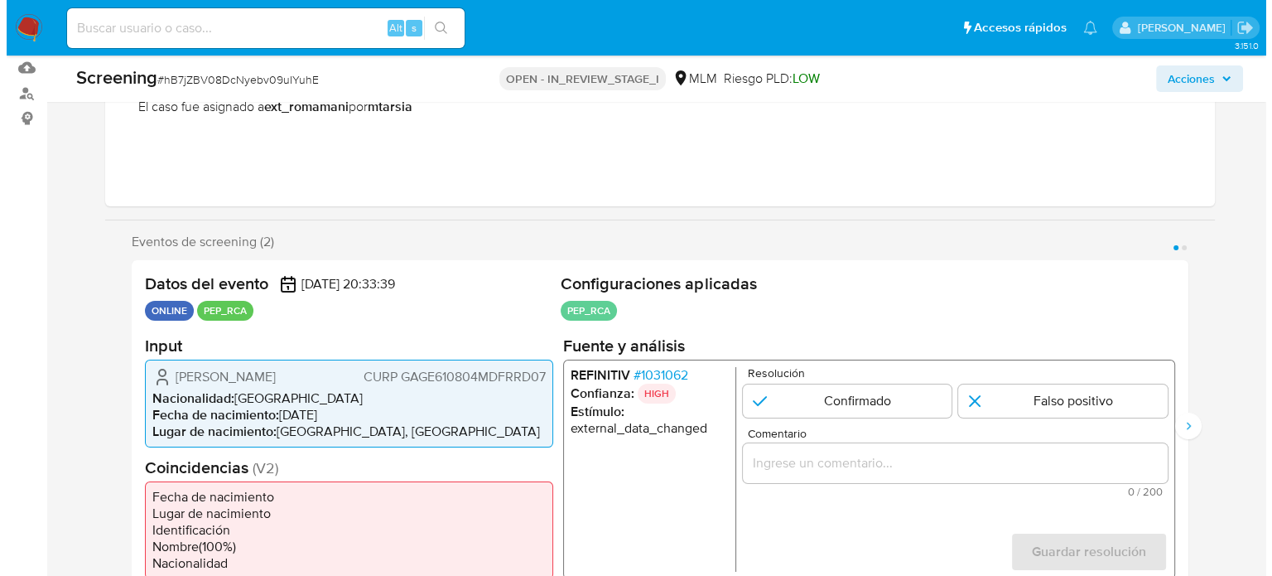
scroll to position [331, 0]
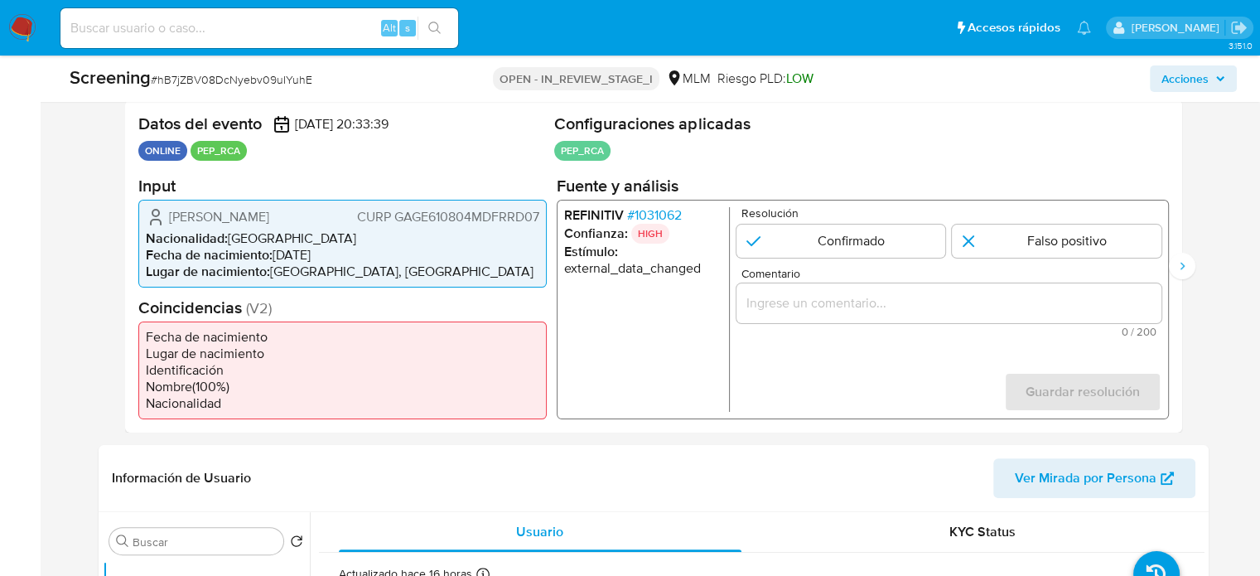
click at [319, 243] on li "Nacionalidad : [DEMOGRAPHIC_DATA]" at bounding box center [342, 237] width 393 height 17
drag, startPoint x: 350, startPoint y: 216, endPoint x: 169, endPoint y: 221, distance: 181.5
click at [169, 221] on div "[PERSON_NAME] CURP GAGE610804MDFRRD07" at bounding box center [342, 216] width 393 height 20
click at [666, 217] on span "# 1031062" at bounding box center [653, 214] width 55 height 17
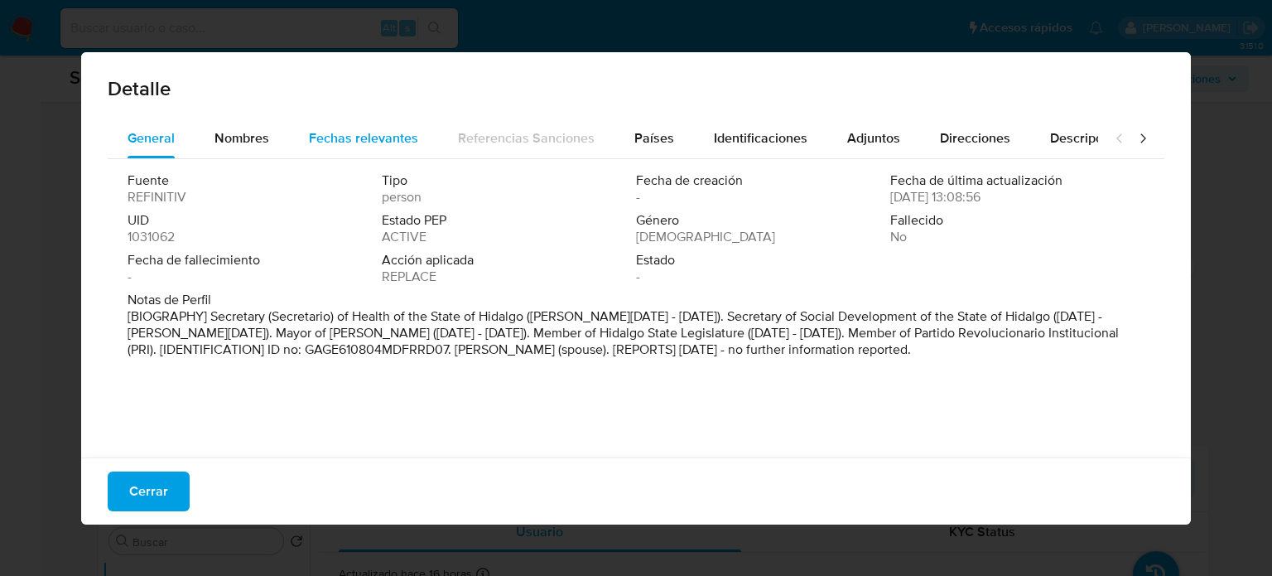
click at [323, 134] on span "Fechas relevantes" at bounding box center [363, 137] width 109 height 19
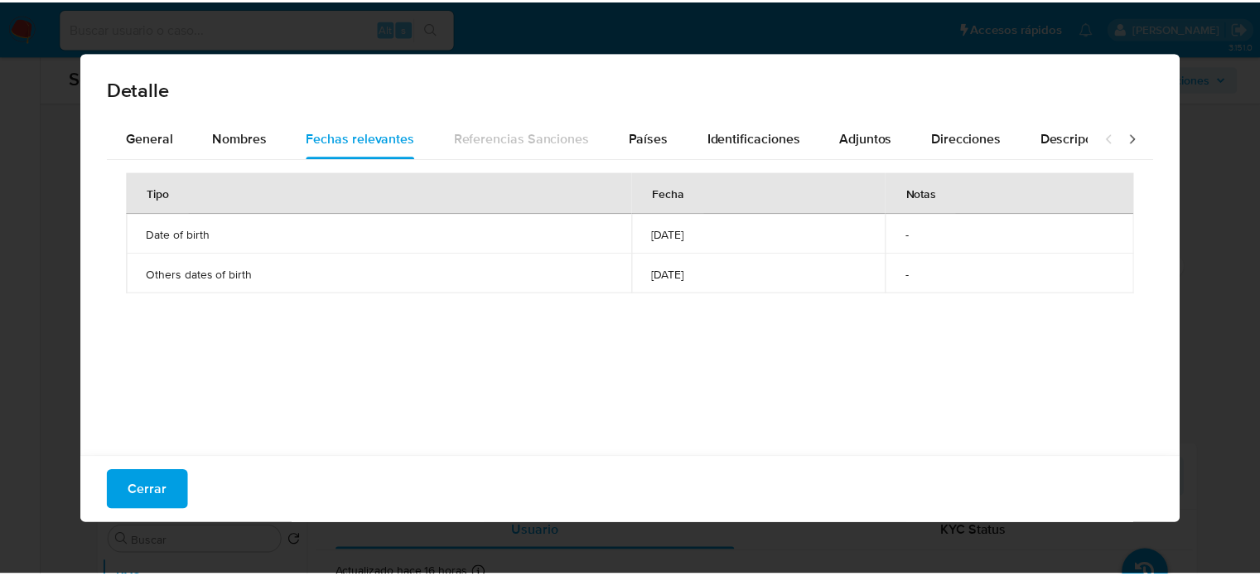
scroll to position [4, 0]
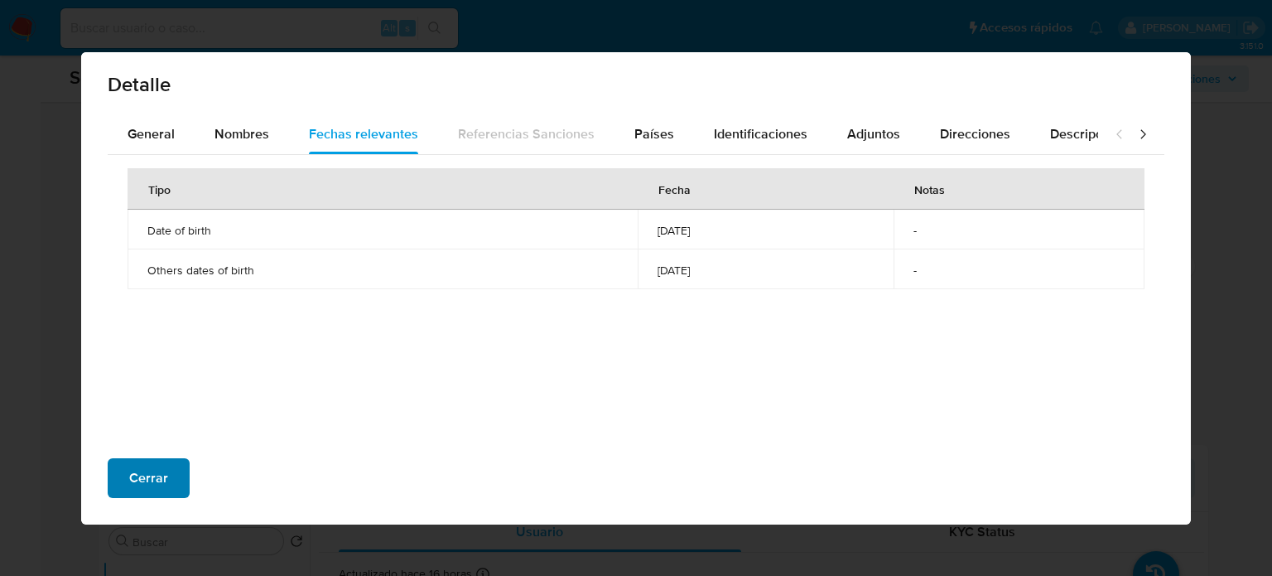
click at [138, 470] on span "Cerrar" at bounding box center [148, 478] width 39 height 36
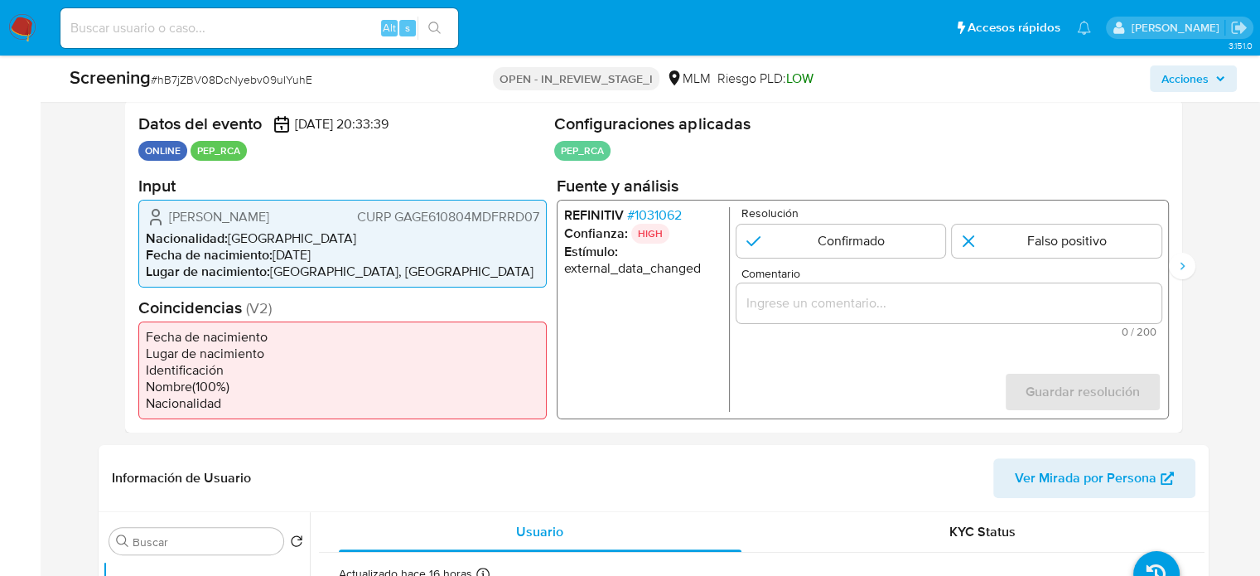
click at [680, 217] on span "# 1031062" at bounding box center [653, 214] width 55 height 17
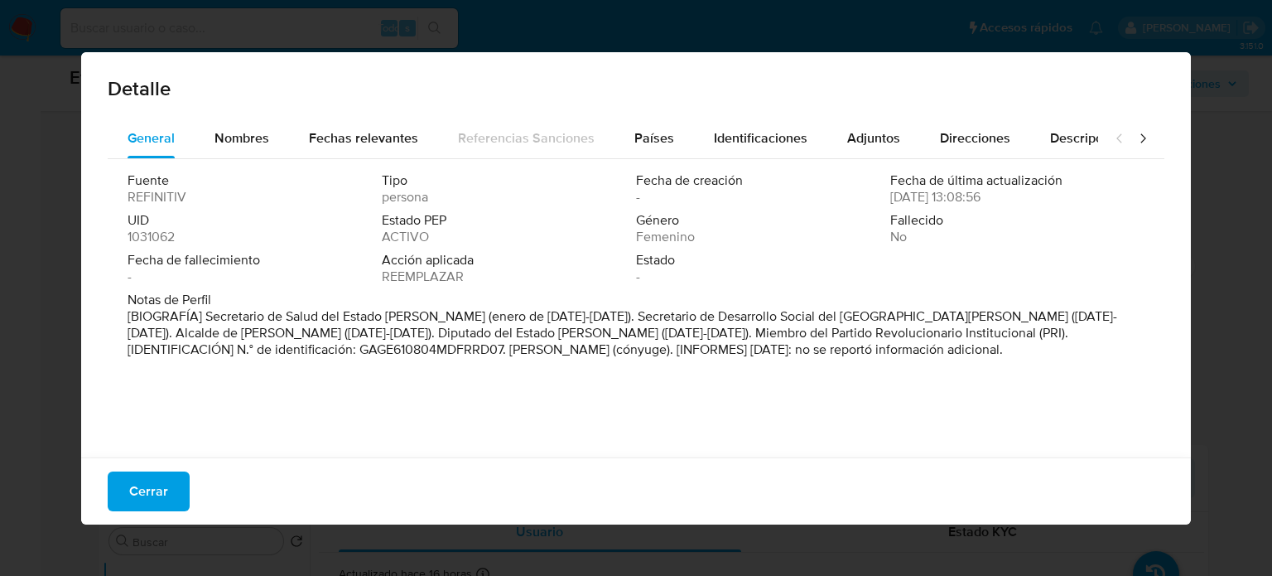
drag, startPoint x: 202, startPoint y: 312, endPoint x: 448, endPoint y: 320, distance: 246.1
click at [448, 320] on font "[BIOGRAFÍA] Secretario de Salud del Estado de Hidalgo (enero de 2015-2021). Sec…" at bounding box center [623, 332] width 990 height 52
click at [144, 482] on span "Cerrar" at bounding box center [148, 491] width 39 height 36
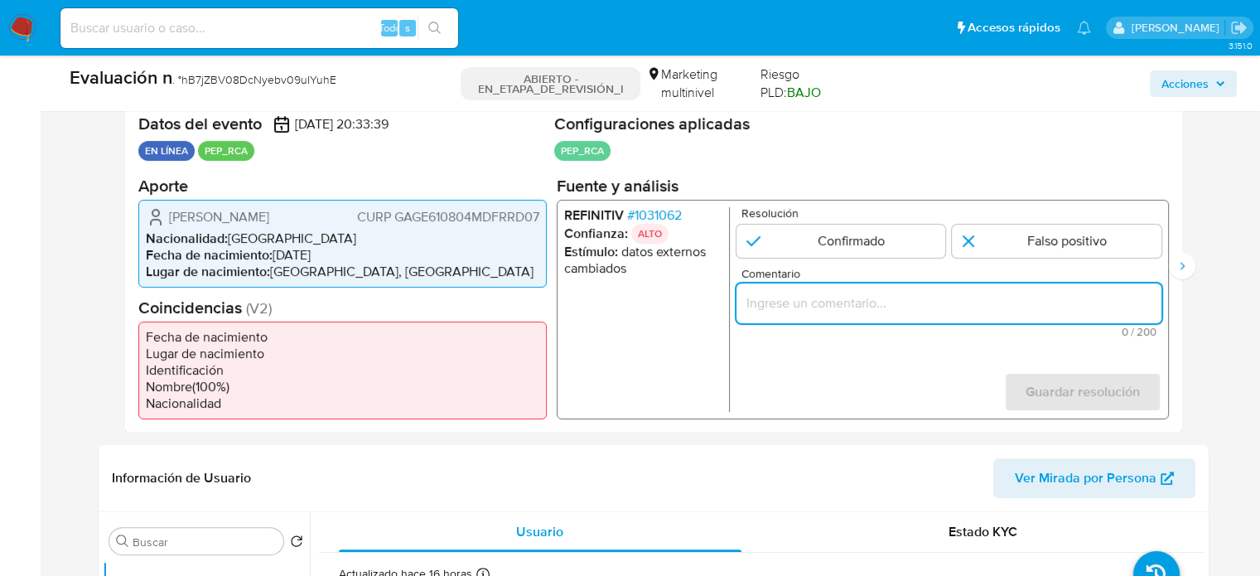
click at [819, 294] on input "Comentario" at bounding box center [948, 303] width 425 height 22
paste input "Titular de cuenta se desempeña como Configurando calidad PEP."
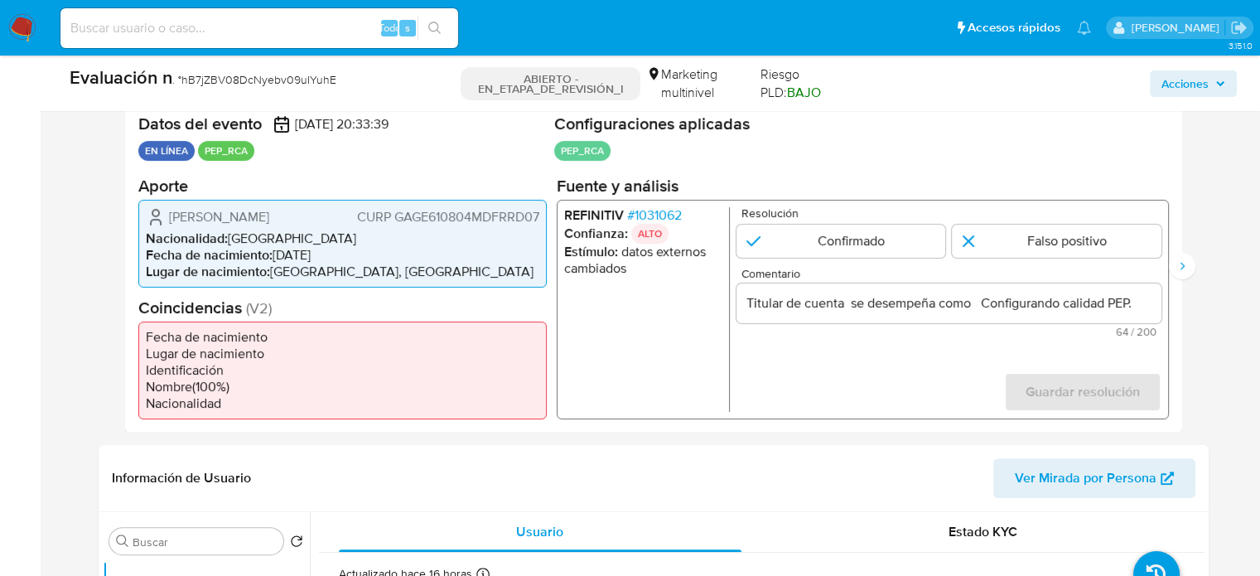
drag, startPoint x: 164, startPoint y: 217, endPoint x: 539, endPoint y: 220, distance: 375.2
click at [539, 220] on div "Edna Geraldina García Gordillo CURP GAGE610804MDFRRD07 Nacionalidad : México Fe…" at bounding box center [342, 243] width 408 height 88
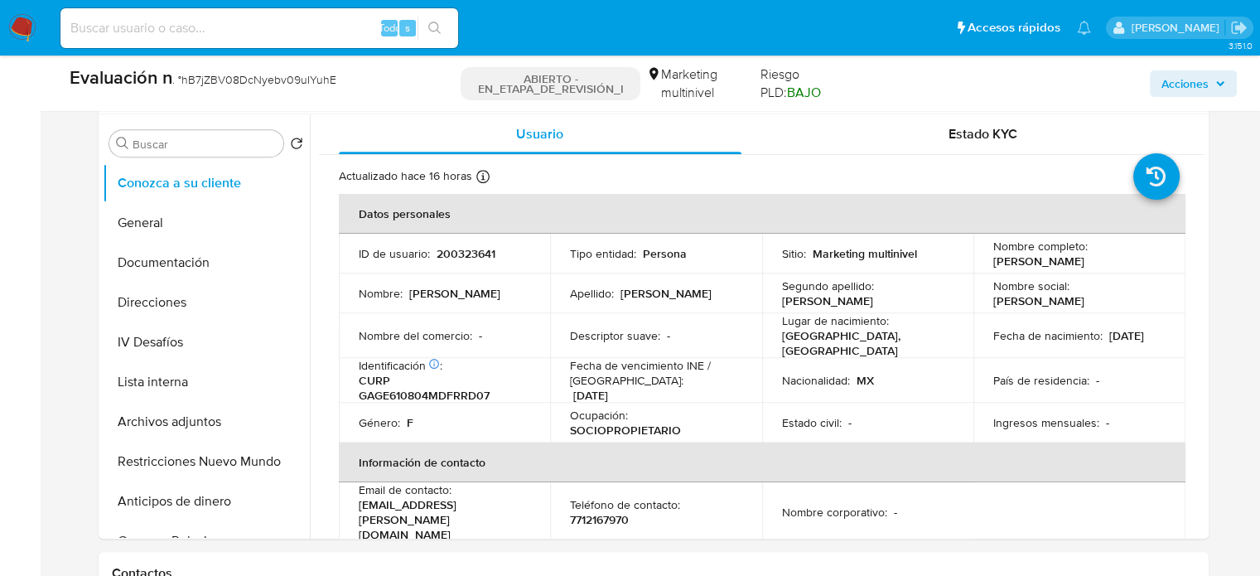
scroll to position [745, 0]
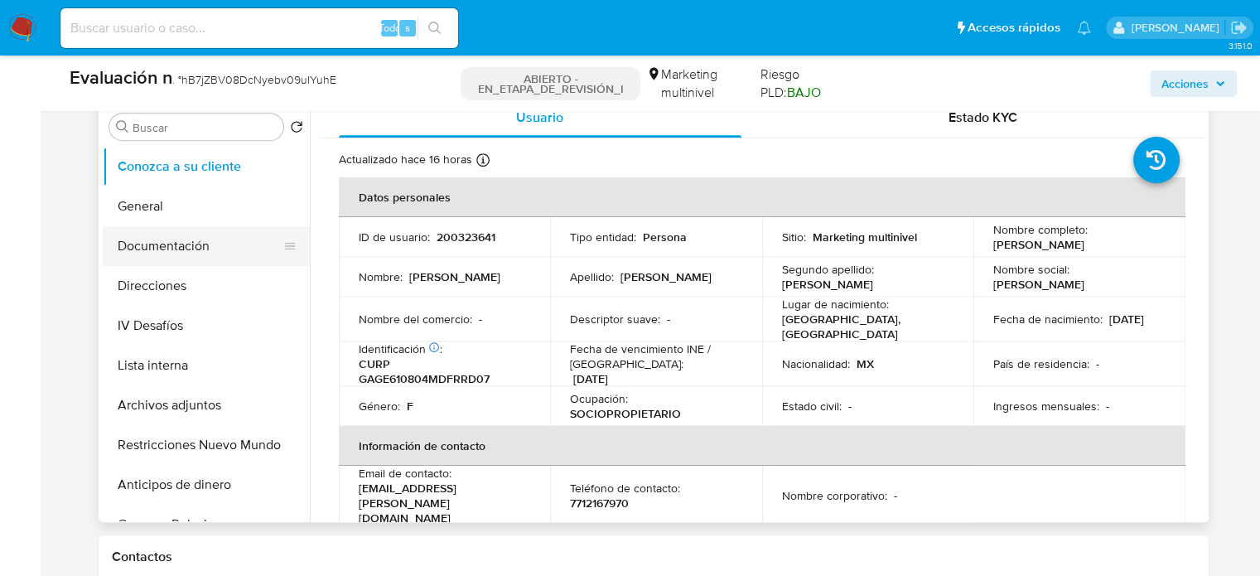
click at [211, 233] on button "Documentación" at bounding box center [200, 246] width 194 height 40
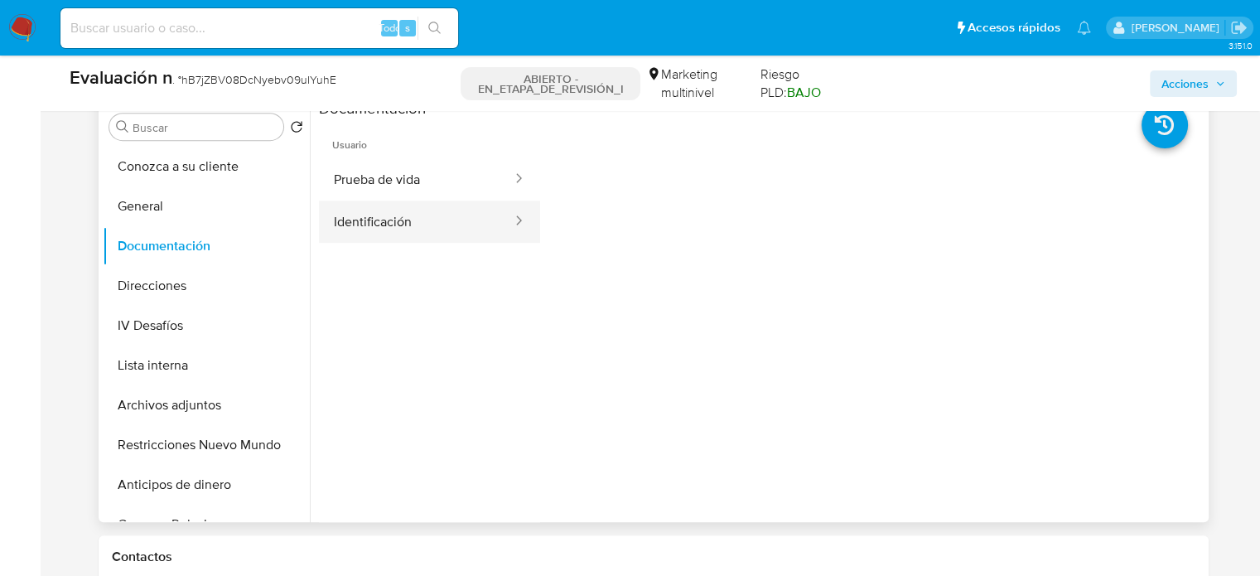
click at [404, 215] on button "Identificación" at bounding box center [416, 221] width 195 height 42
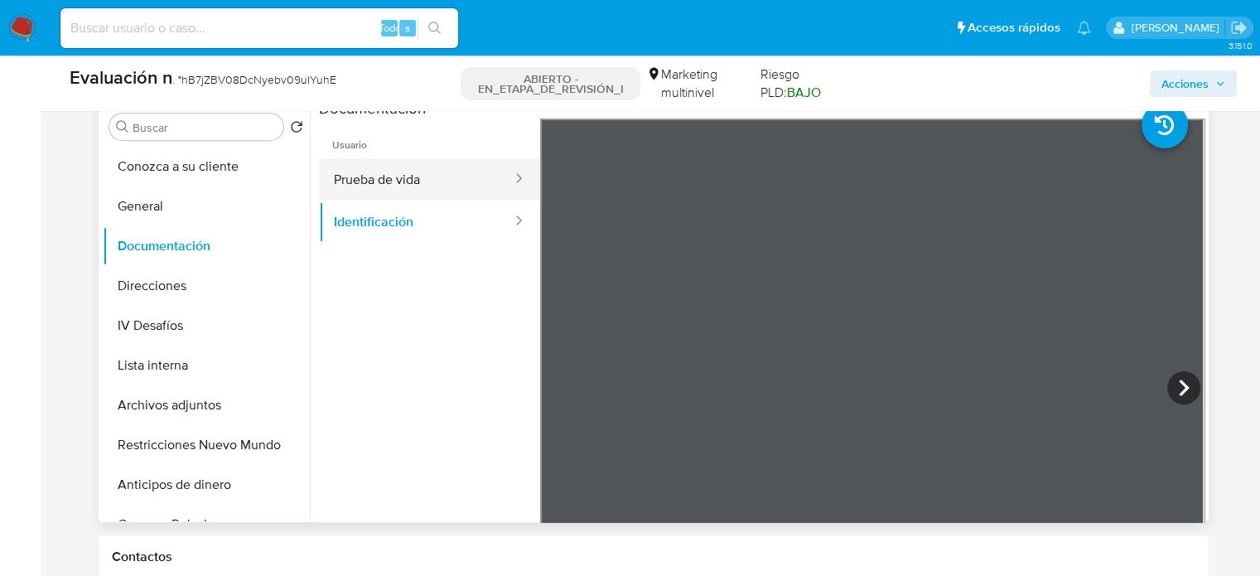
click at [394, 176] on button "Prueba de vida" at bounding box center [416, 179] width 195 height 42
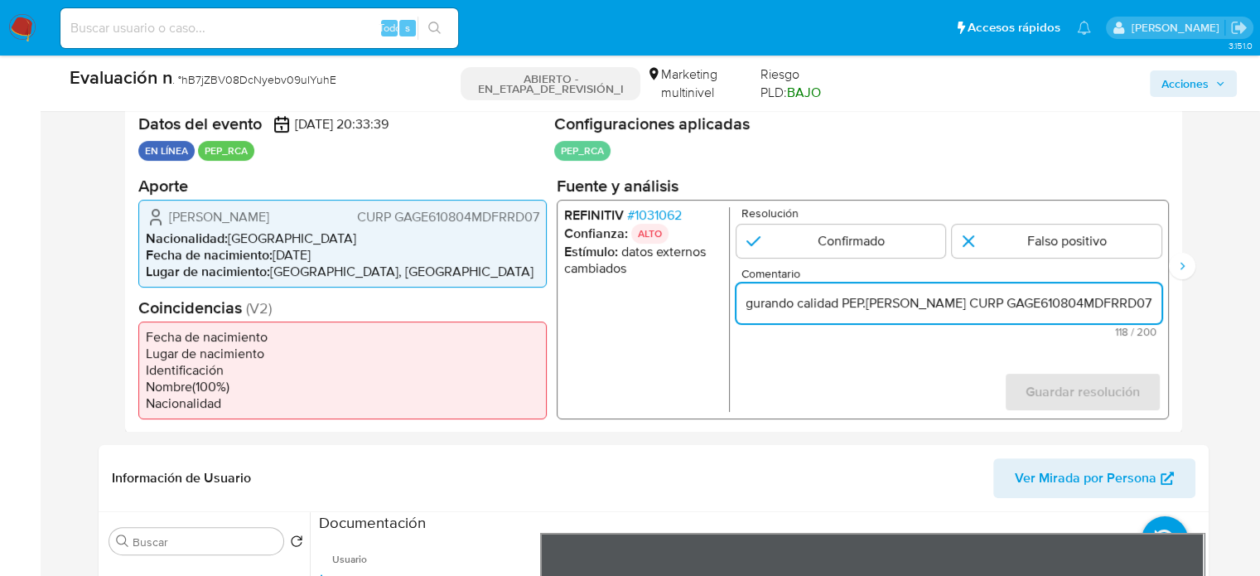
scroll to position [0, 0]
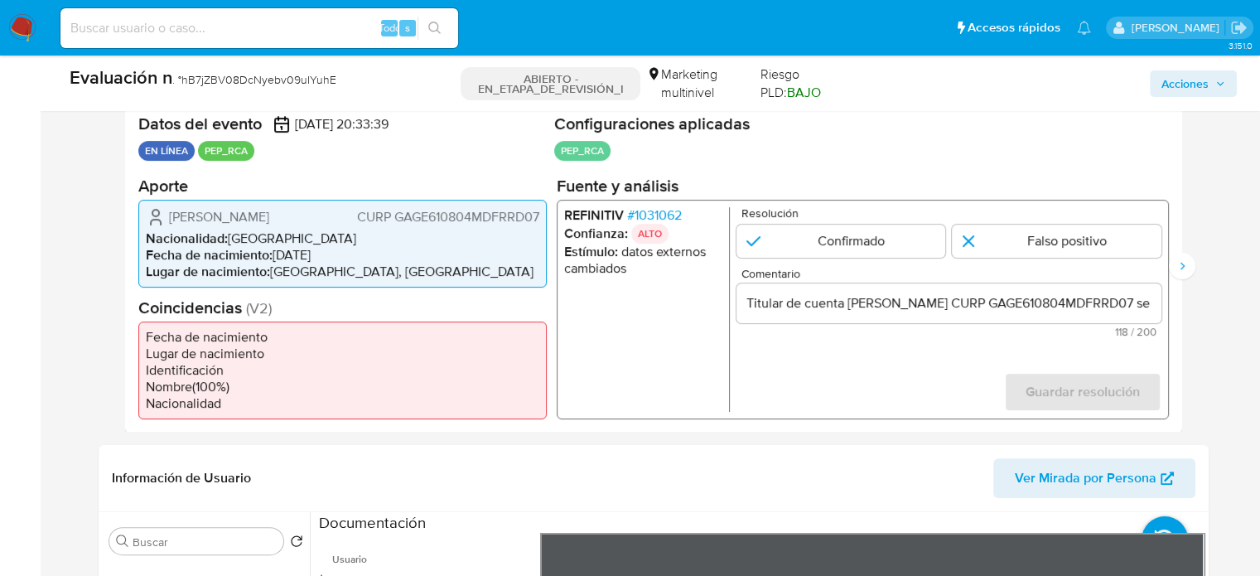
click at [1032, 341] on form "Resolución Confirmado Falso positivo Comentario Titular de cuenta Edna Geraldin…" at bounding box center [948, 308] width 425 height 205
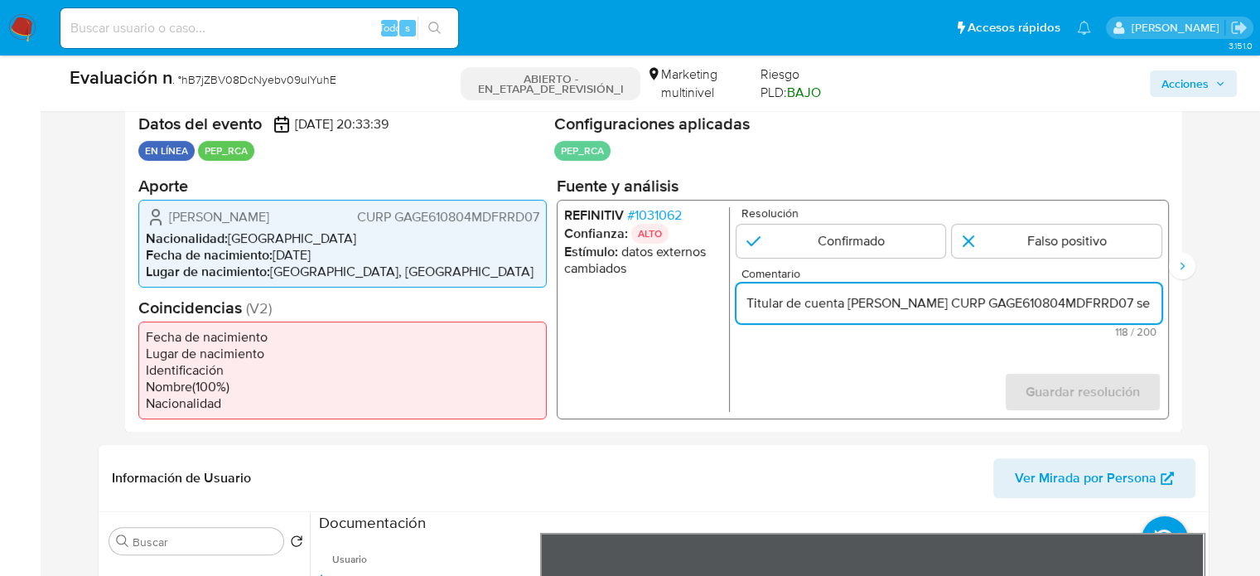
click at [1024, 306] on input "Titular de cuenta Edna Geraldina García Gordillo CURP GAGE610804MDFRRD07 se des…" at bounding box center [948, 303] width 425 height 22
drag, startPoint x: 1127, startPoint y: 306, endPoint x: 1143, endPoint y: 308, distance: 15.9
click at [1143, 308] on input "Titular de cuenta Edna Geraldina García Gordillo, CURP GAGE610804MDFRRD07 se de…" at bounding box center [948, 303] width 425 height 22
click at [869, 305] on input "Titular de cuenta Edna Geraldina García Gordillo, CURP GAGE610804MDFRRD07 se de…" at bounding box center [948, 303] width 425 height 22
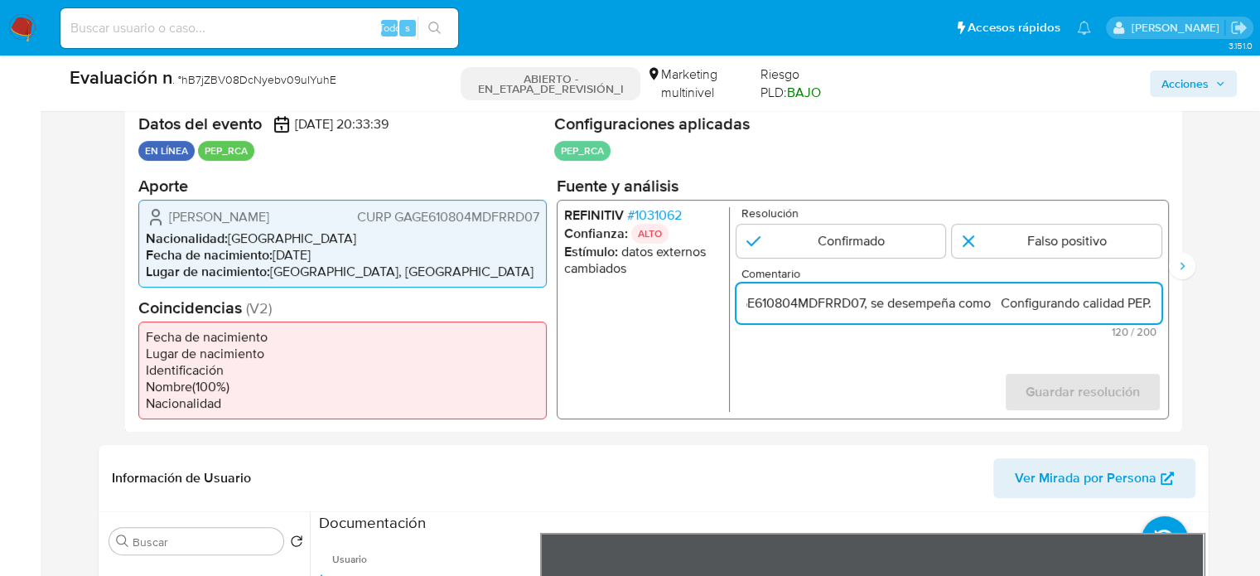
click at [1001, 304] on input "Titular de cuenta Edna Geraldina García Gordillo, CURP GAGE610804MDFRRD07, se d…" at bounding box center [948, 303] width 425 height 22
paste input "Secretario de Salud del Estado de Hidalgo desde Agosto de 2024."
type input "Titular de cuenta [PERSON_NAME], CURP GAGE610804MDFRRD07, se desempeña como Sec…"
click at [855, 240] on input "1 de 2" at bounding box center [841, 240] width 210 height 33
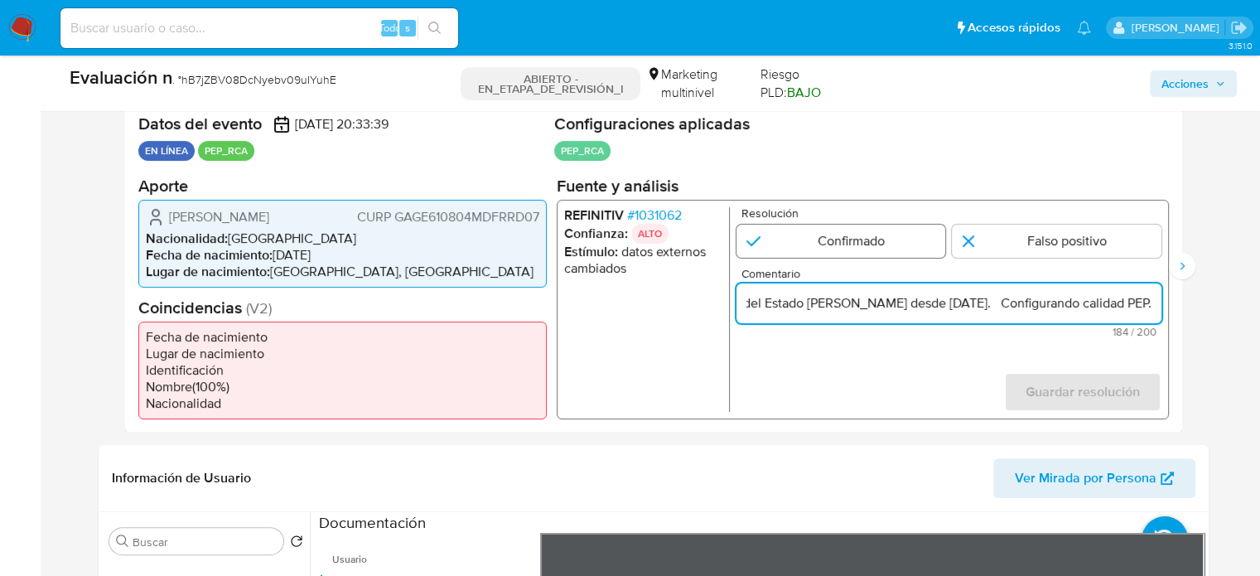
radio input "true"
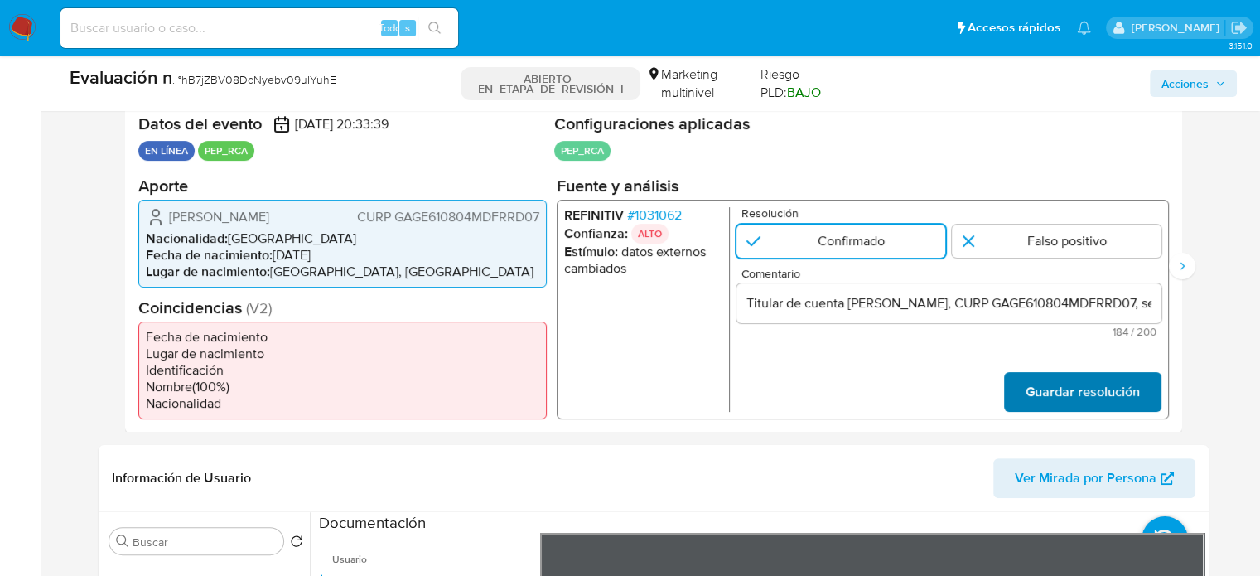
click at [1068, 387] on span "Guardar resolución" at bounding box center [1082, 391] width 114 height 36
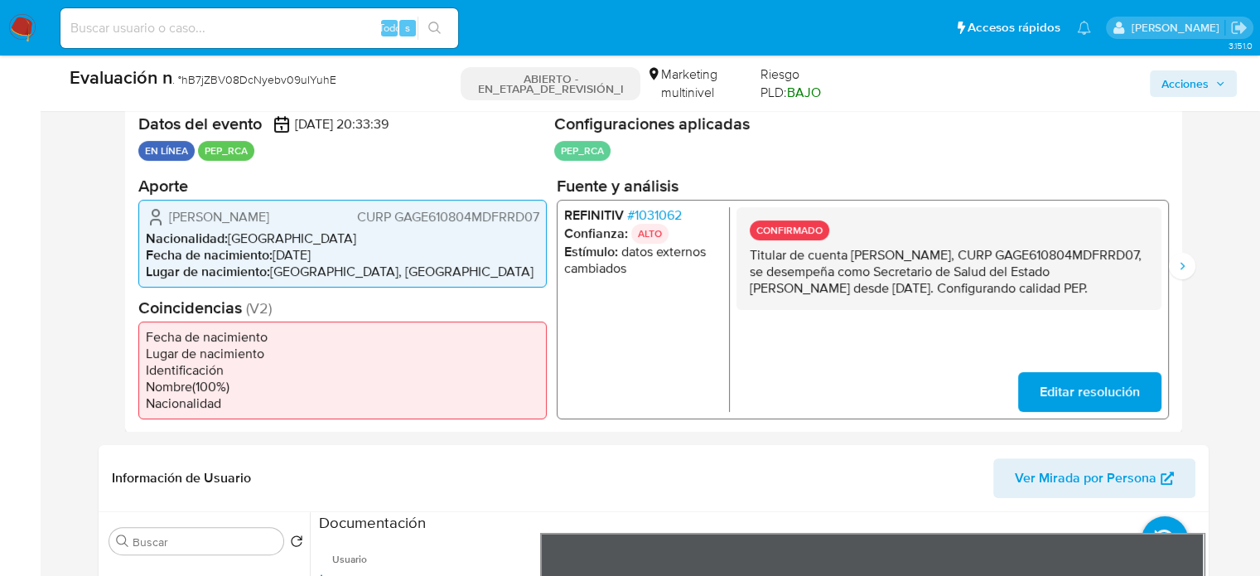
click at [1127, 382] on span "Editar resolución" at bounding box center [1089, 391] width 100 height 36
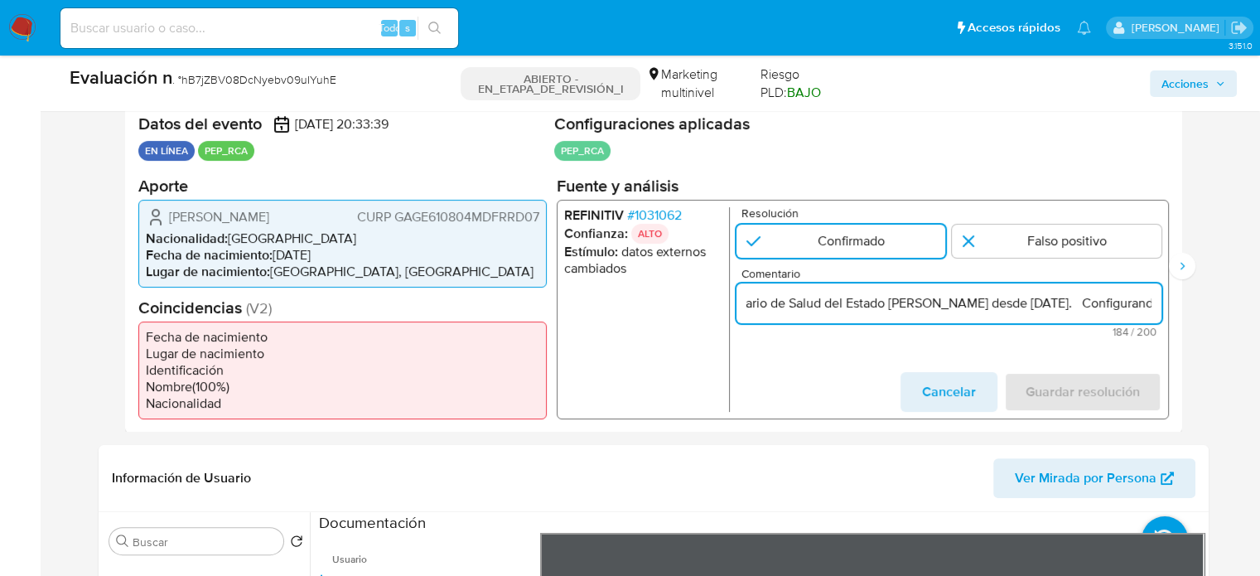
scroll to position [0, 743]
drag, startPoint x: 992, startPoint y: 309, endPoint x: 1180, endPoint y: 308, distance: 188.0
click at [1180, 308] on div "Datos del evento 11/08/2025 20:33:39 EN LÍNEA PEP_RCA Configuraciones aplicadas…" at bounding box center [653, 266] width 1057 height 332
click at [1015, 313] on div "Titular de cuenta [PERSON_NAME], CURP GAGE610804MDFRRD07, se desempeña como Sec…" at bounding box center [948, 302] width 425 height 40
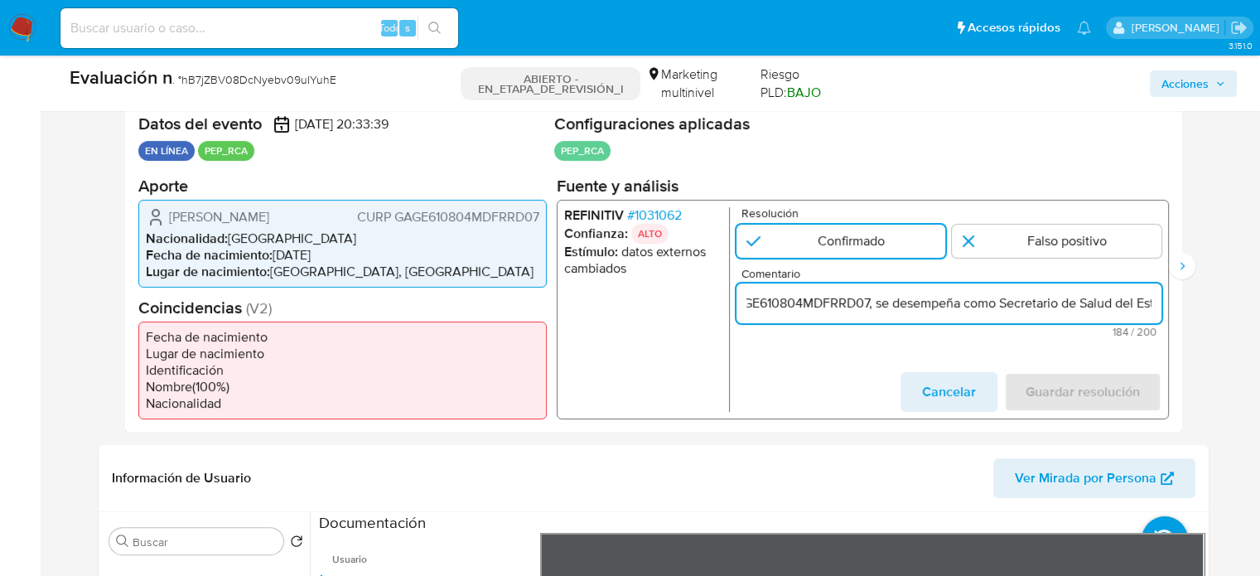
scroll to position [0, 361]
drag, startPoint x: 1097, startPoint y: 307, endPoint x: 1149, endPoint y: 302, distance: 52.4
click at [1149, 302] on input "Titular de cuenta [PERSON_NAME], CURP GAGE610804MDFRRD07, se desempeña como Sec…" at bounding box center [948, 303] width 425 height 22
click at [920, 307] on input "Titular de cuenta [PERSON_NAME], CURP GAGE610804MDFRRD07, se desempeña como Sec…" at bounding box center [948, 303] width 425 height 22
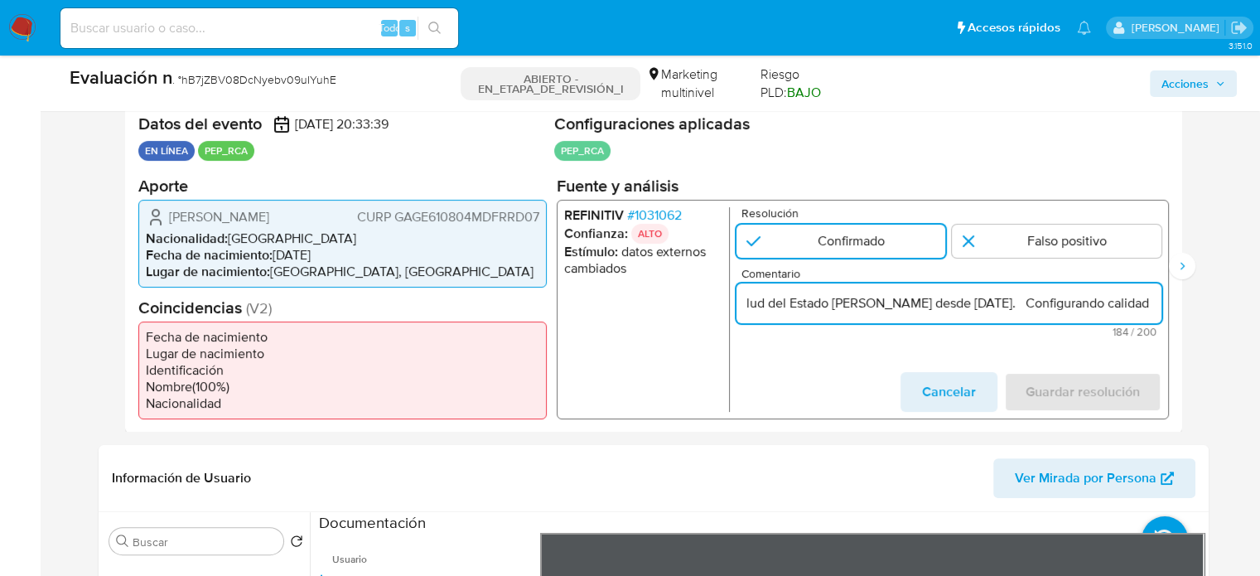
drag, startPoint x: 985, startPoint y: 303, endPoint x: 869, endPoint y: 307, distance: 116.0
click at [869, 307] on input "Titular de cuenta [PERSON_NAME], CURP GAGE610804MDFRRD07, se desempeña como Sec…" at bounding box center [948, 303] width 425 height 22
type input "Titular de cuenta [PERSON_NAME], CURP GAGE610804MDFRRD07, se desempeña como Sen…"
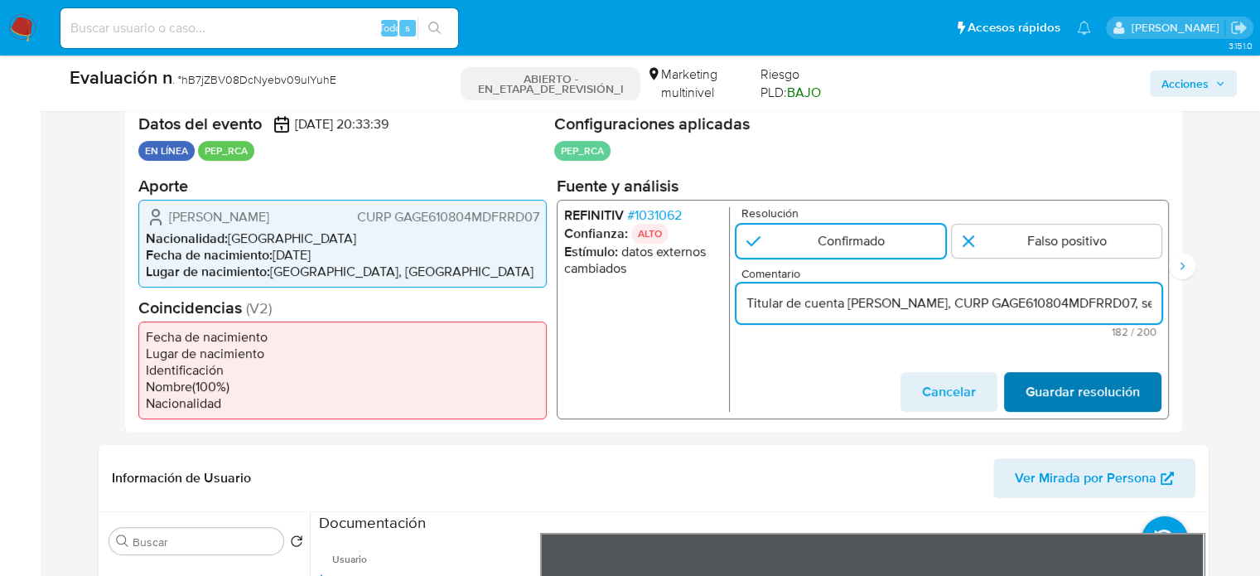
click at [1065, 388] on span "Guardar resolución" at bounding box center [1082, 391] width 114 height 36
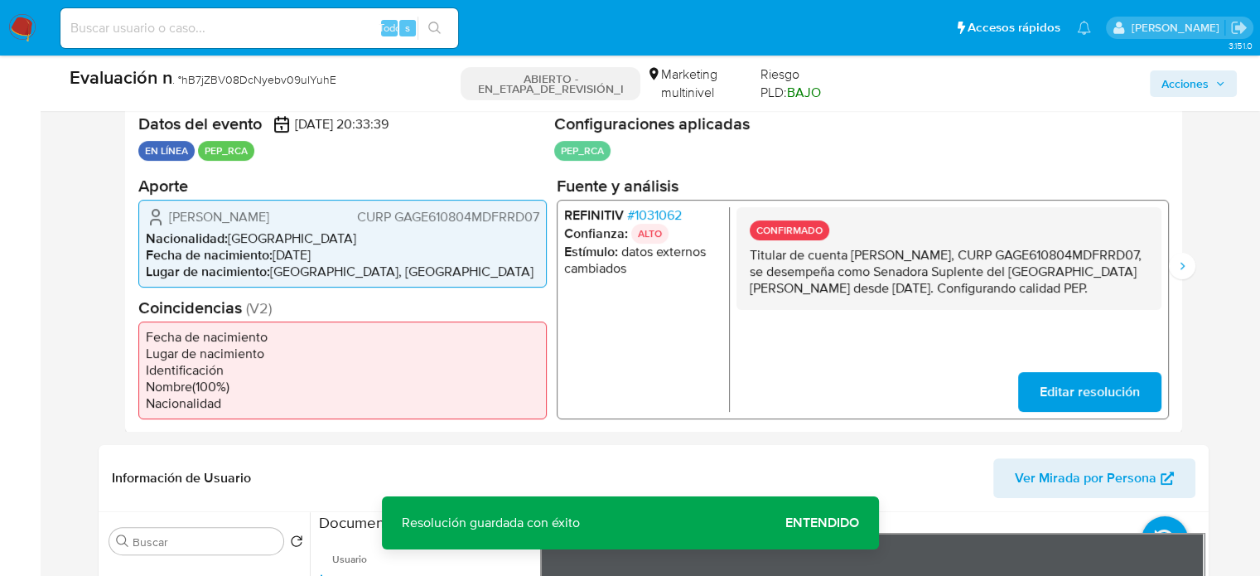
drag, startPoint x: 783, startPoint y: 311, endPoint x: 744, endPoint y: 254, distance: 68.5
click at [744, 254] on div "CONFIRMADO Titular de cuenta Edna Geraldina García Gordillo, CURP GAGE610804MDF…" at bounding box center [948, 257] width 425 height 103
click at [1175, 270] on icon "Siguiente" at bounding box center [1181, 265] width 13 height 13
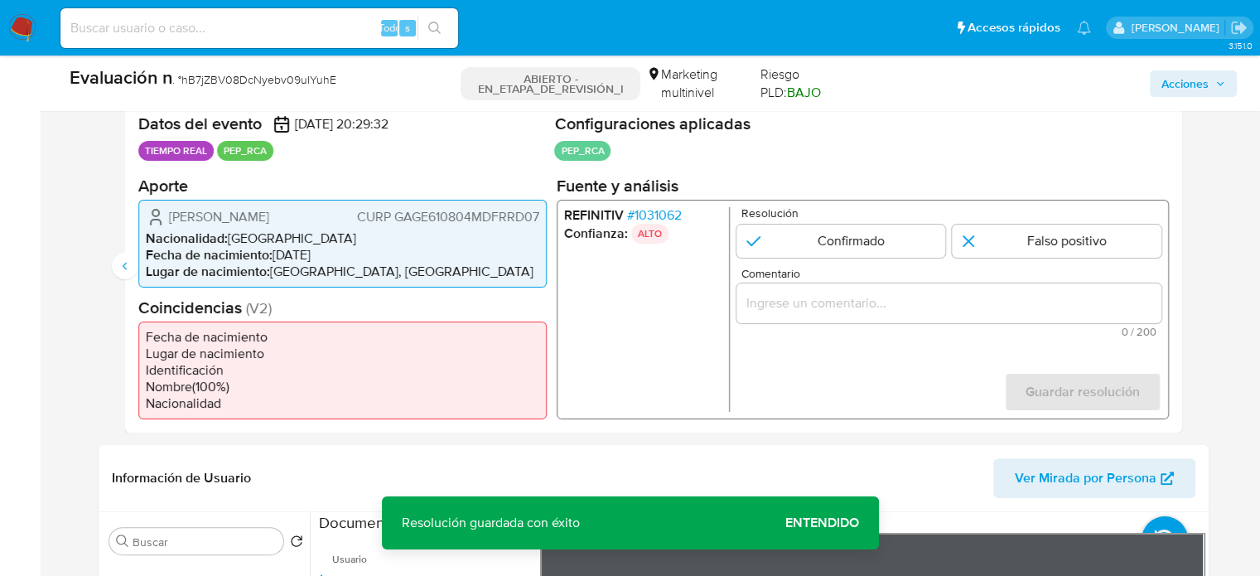
click at [845, 302] on input "Comentario" at bounding box center [948, 303] width 425 height 22
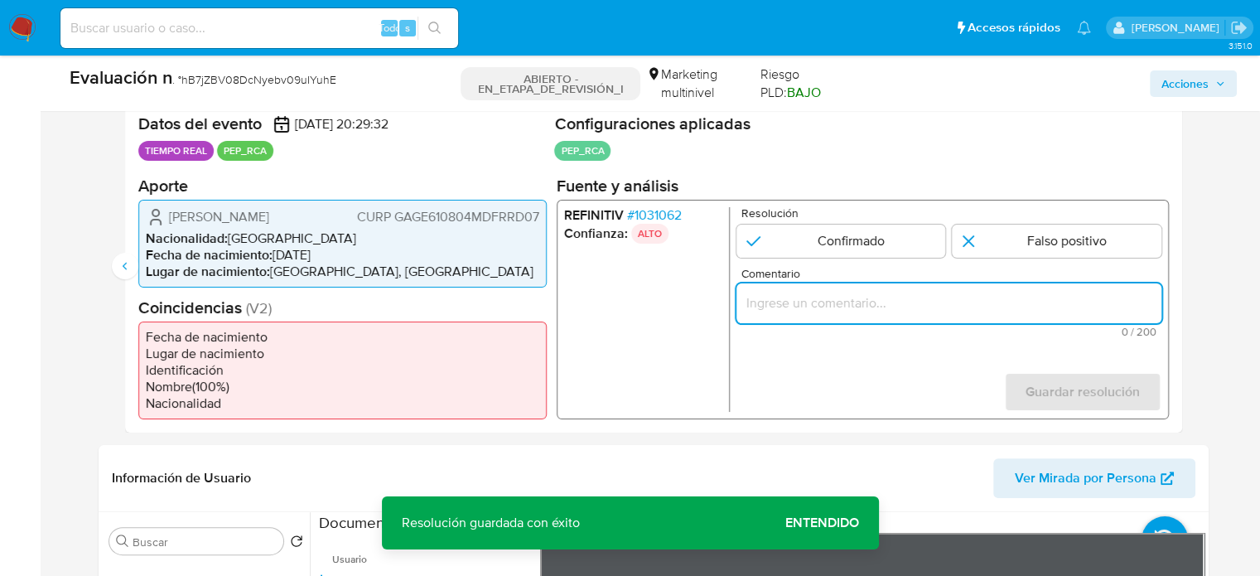
paste input "Titular de cuenta Edna Geraldina García Gordillo, CURP GAGE610804MDFRRD07, se d…"
type input "Titular de cuenta Edna Geraldina García Gordillo, CURP GAGE610804MDFRRD07, se d…"
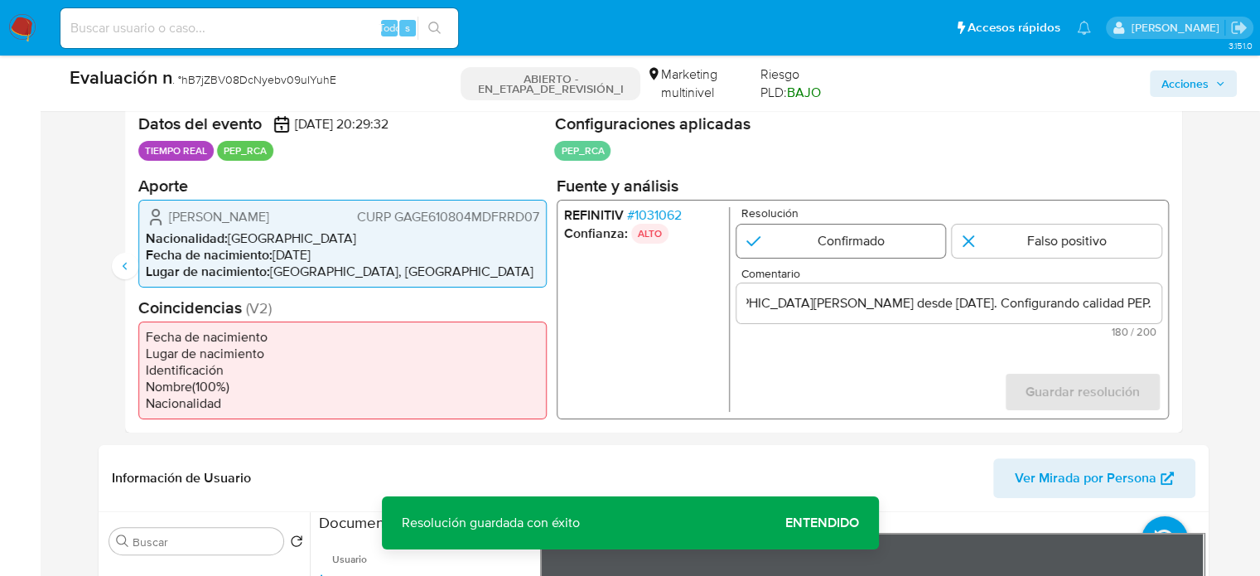
scroll to position [0, 0]
click at [836, 251] on input "2 de 2" at bounding box center [841, 240] width 210 height 33
radio input "true"
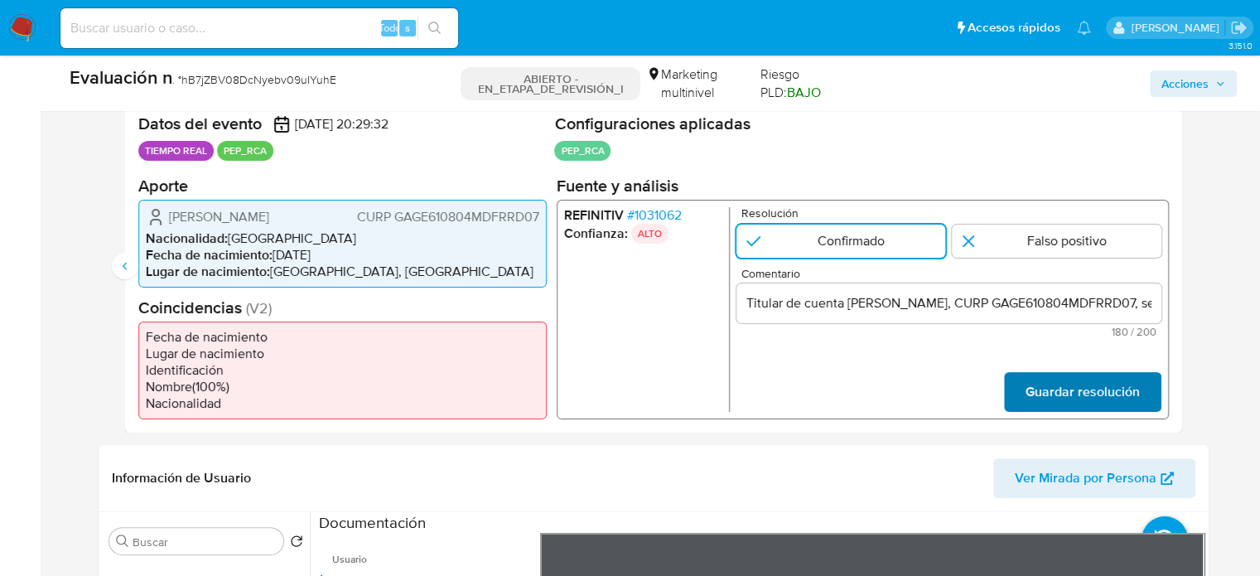
click at [1093, 388] on span "Guardar resolución" at bounding box center [1082, 391] width 114 height 36
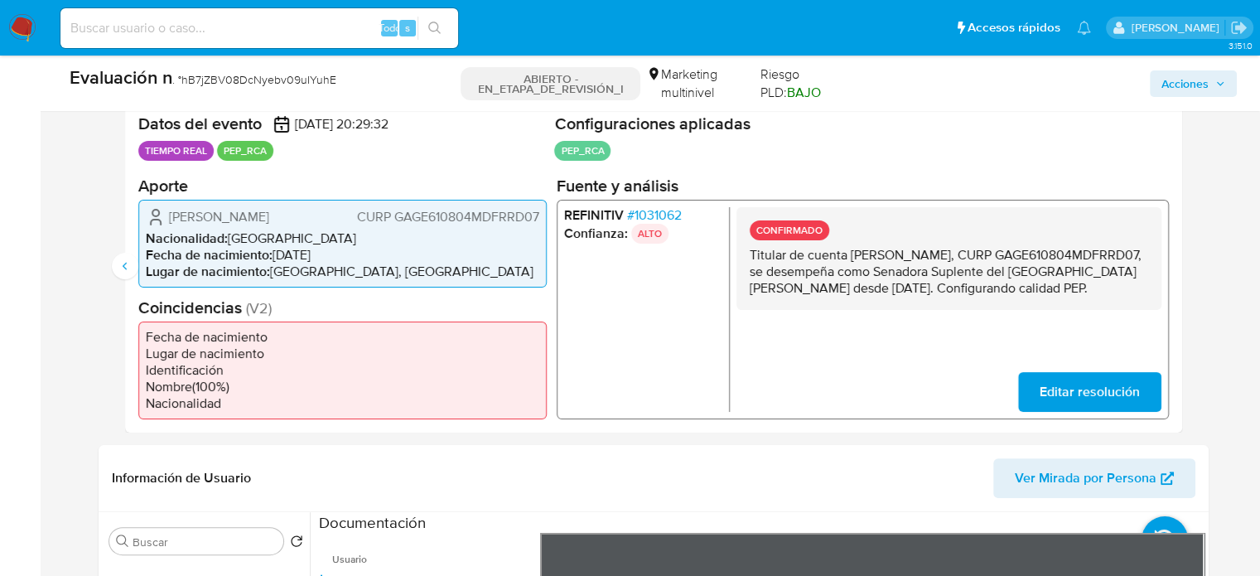
drag, startPoint x: 793, startPoint y: 311, endPoint x: 740, endPoint y: 258, distance: 75.0
click at [740, 258] on div "CONFIRMADO Titular de cuenta Edna Geraldina García Gordillo, CURP GAGE610804MDF…" at bounding box center [948, 257] width 425 height 103
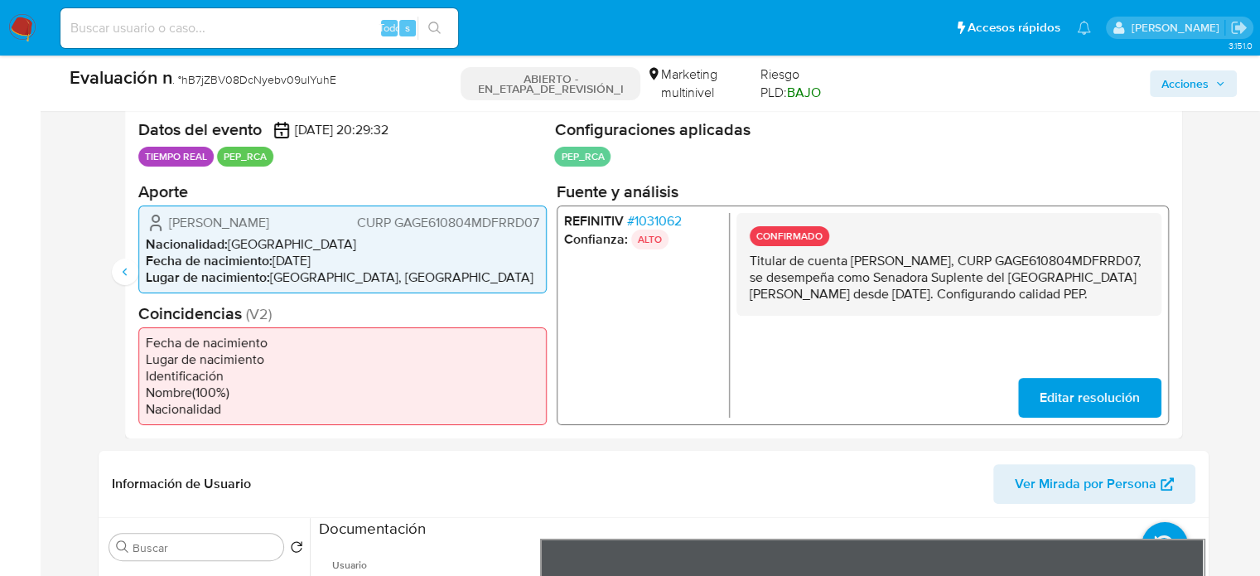
scroll to position [248, 0]
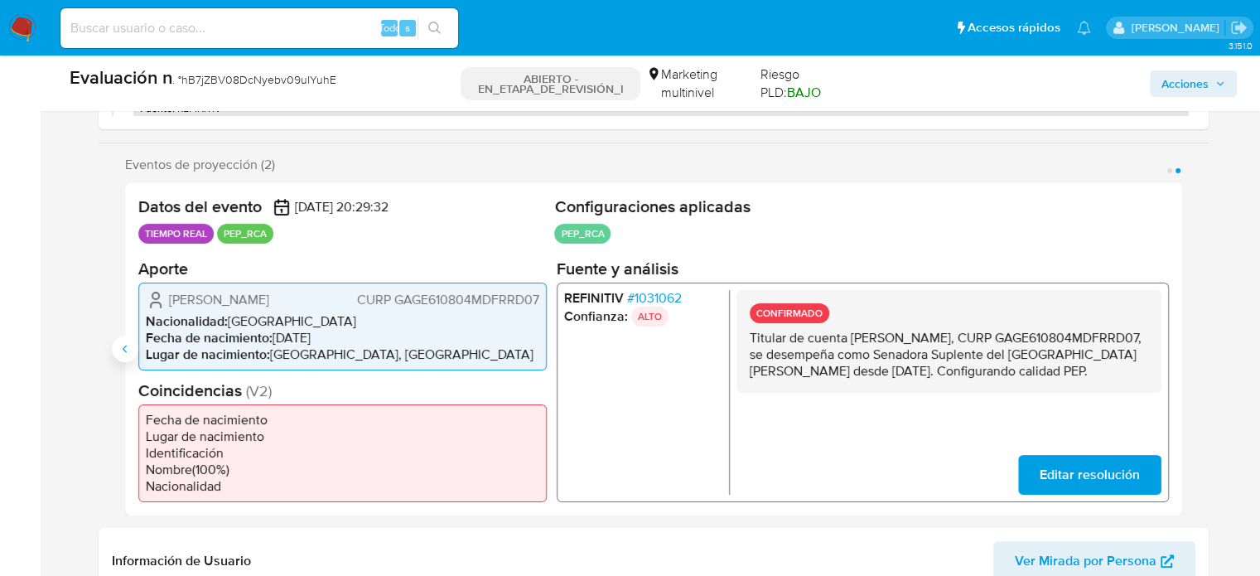
click at [127, 342] on icon "Anterior" at bounding box center [124, 348] width 13 height 13
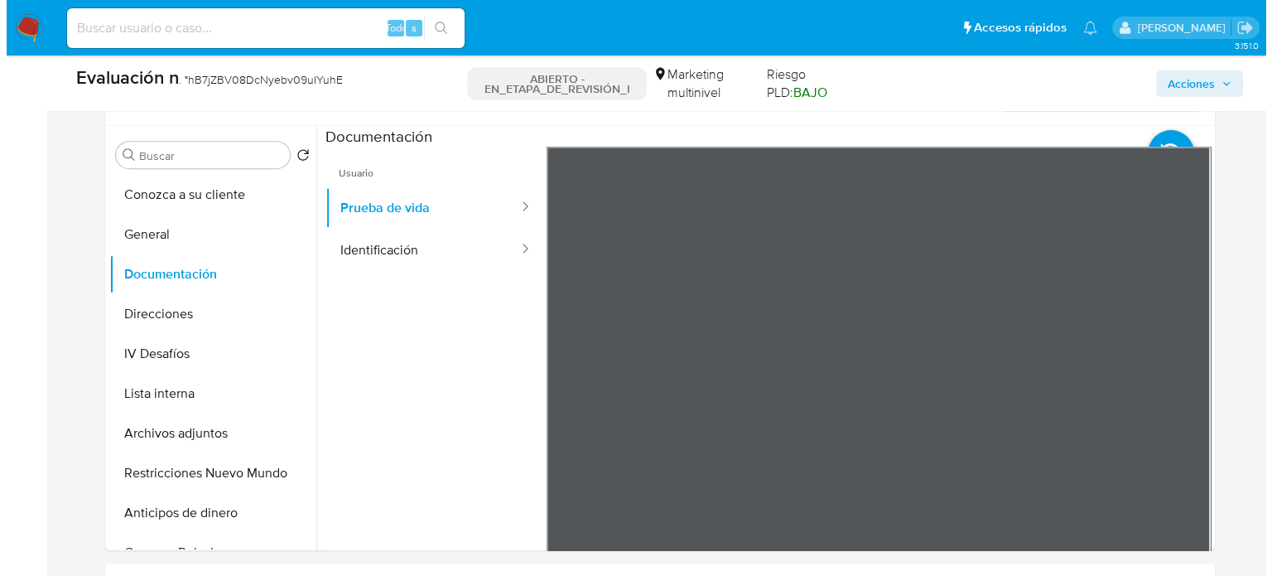
scroll to position [745, 0]
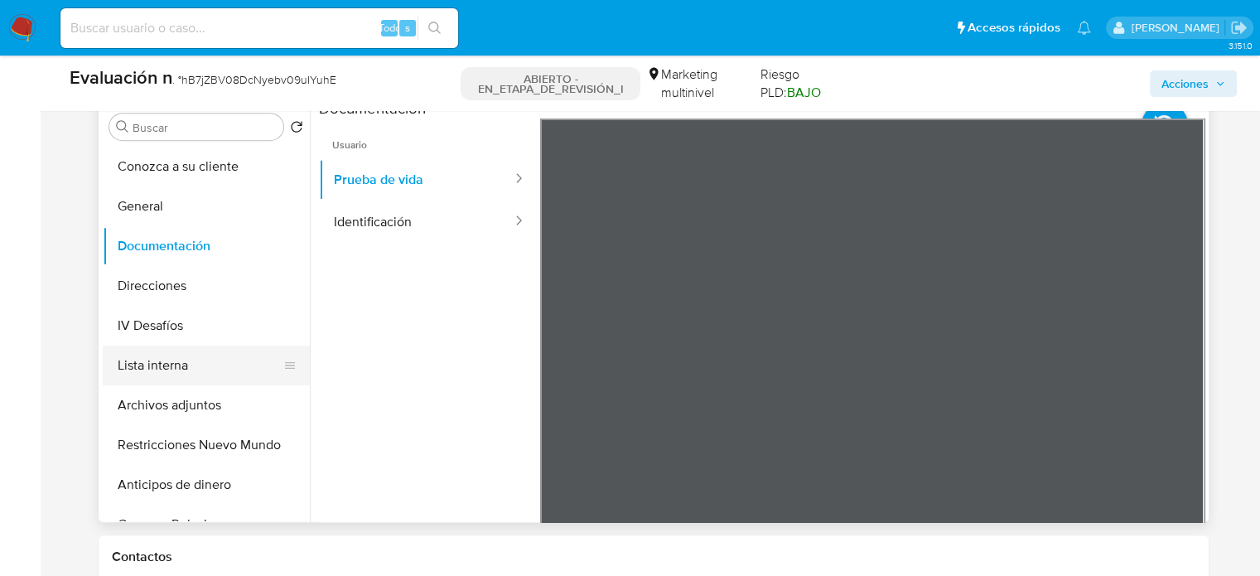
click at [162, 370] on button "Lista interna" at bounding box center [200, 365] width 194 height 40
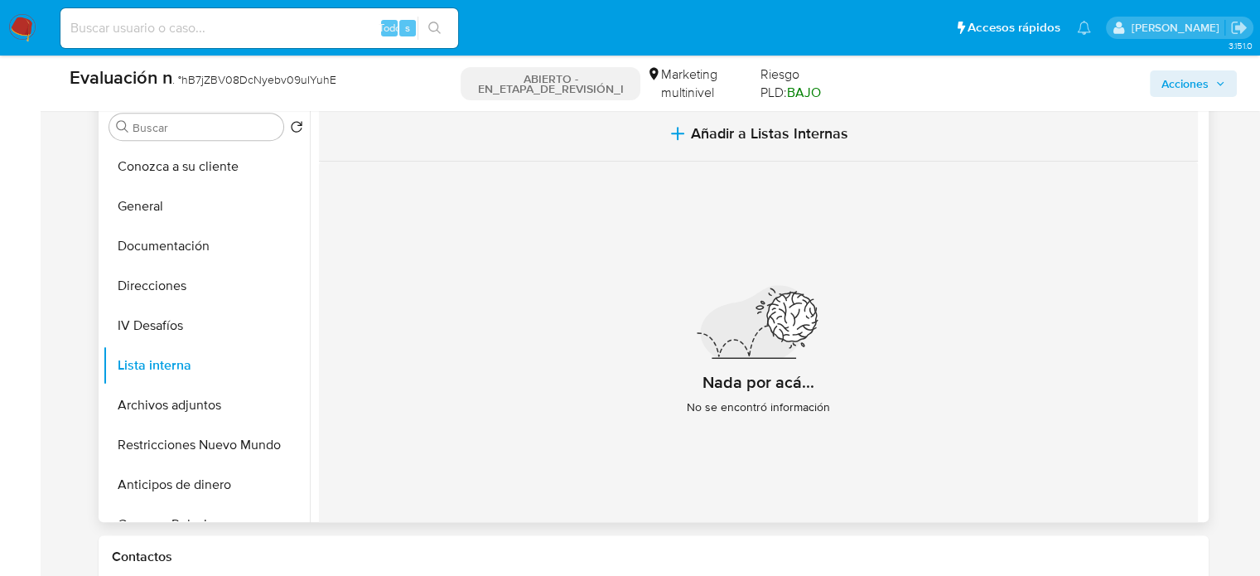
click at [701, 142] on span "Añadir a Listas Internas" at bounding box center [769, 133] width 157 height 18
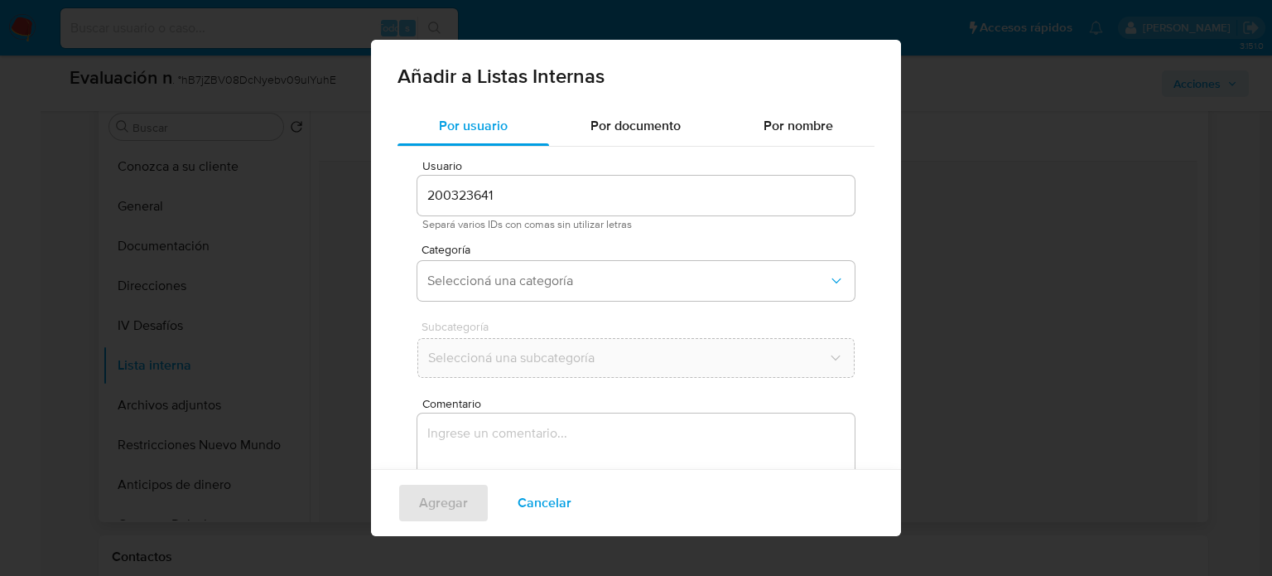
scroll to position [70, 0]
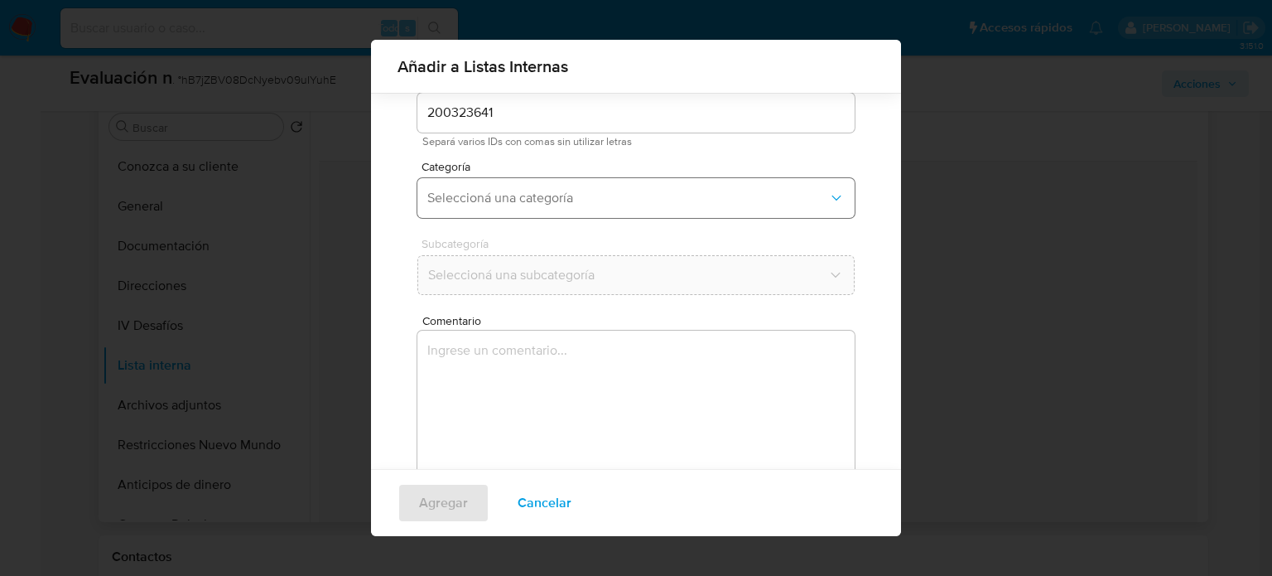
click at [586, 199] on span "Seleccioná una categoría" at bounding box center [627, 198] width 401 height 17
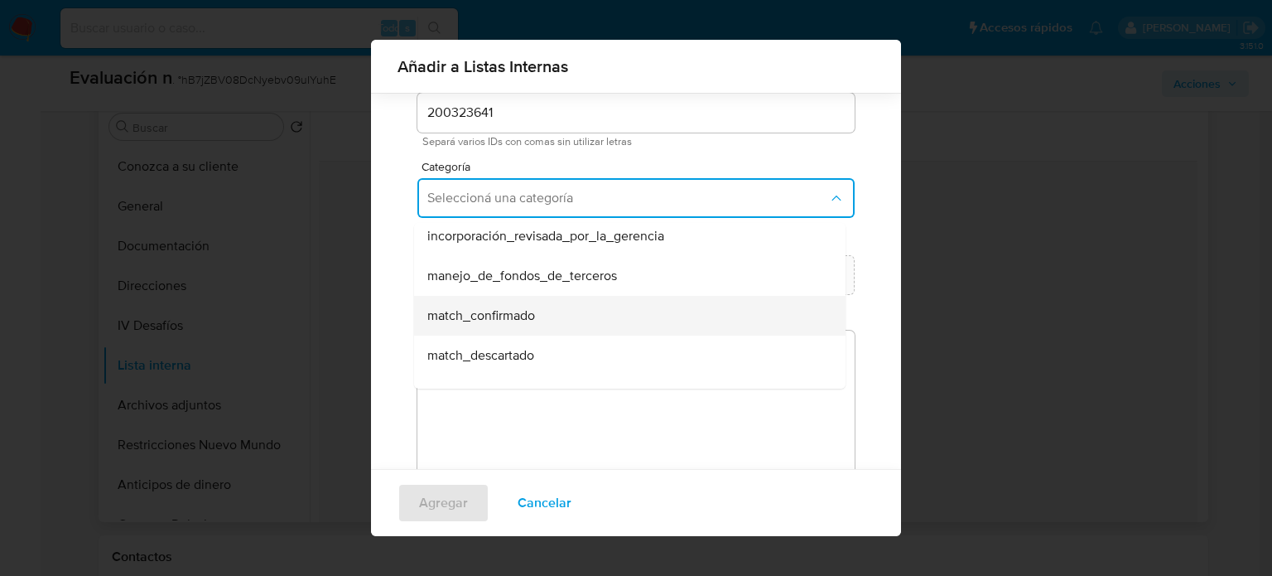
scroll to position [83, 0]
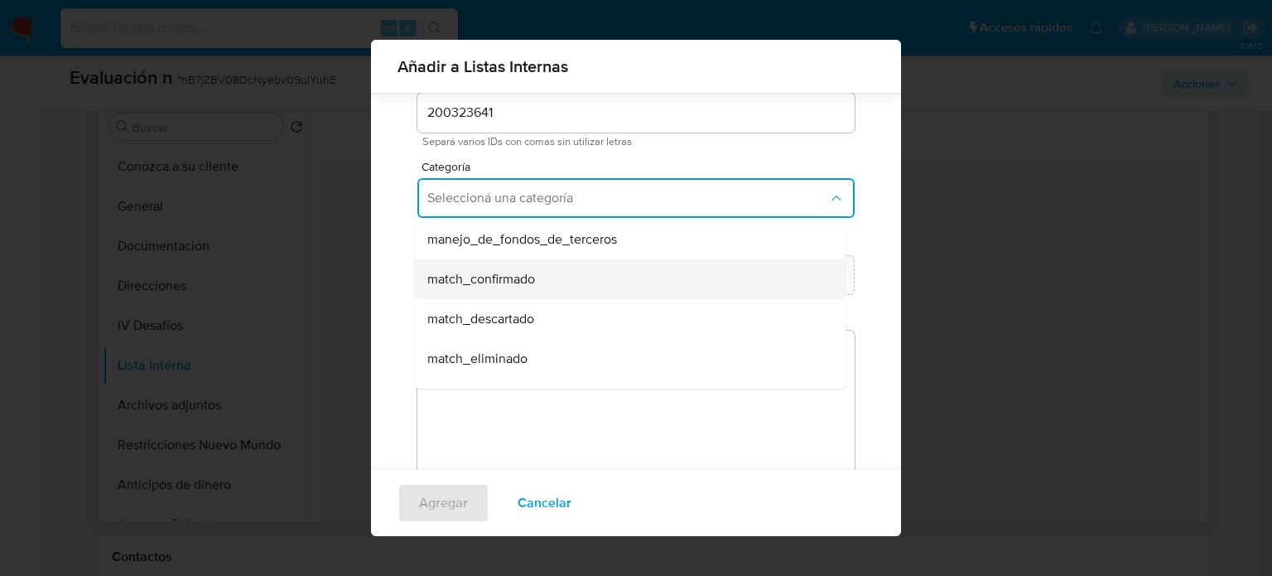
click at [530, 282] on span "match_confirmado" at bounding box center [481, 279] width 108 height 17
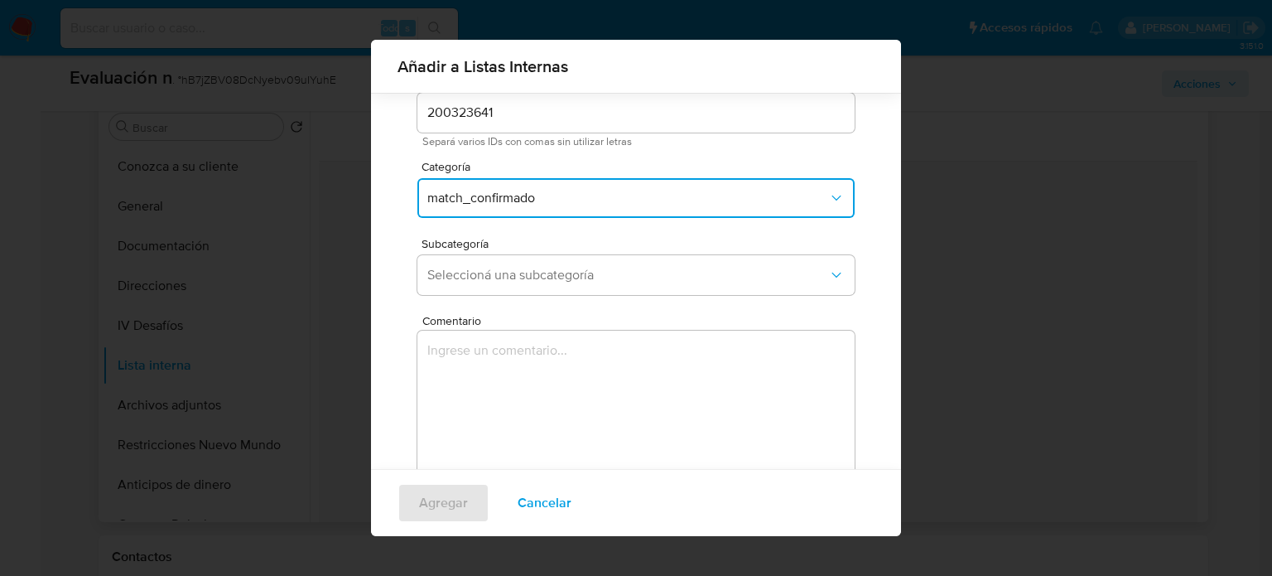
click at [530, 282] on span "Seleccioná una subcategoría" at bounding box center [627, 275] width 401 height 17
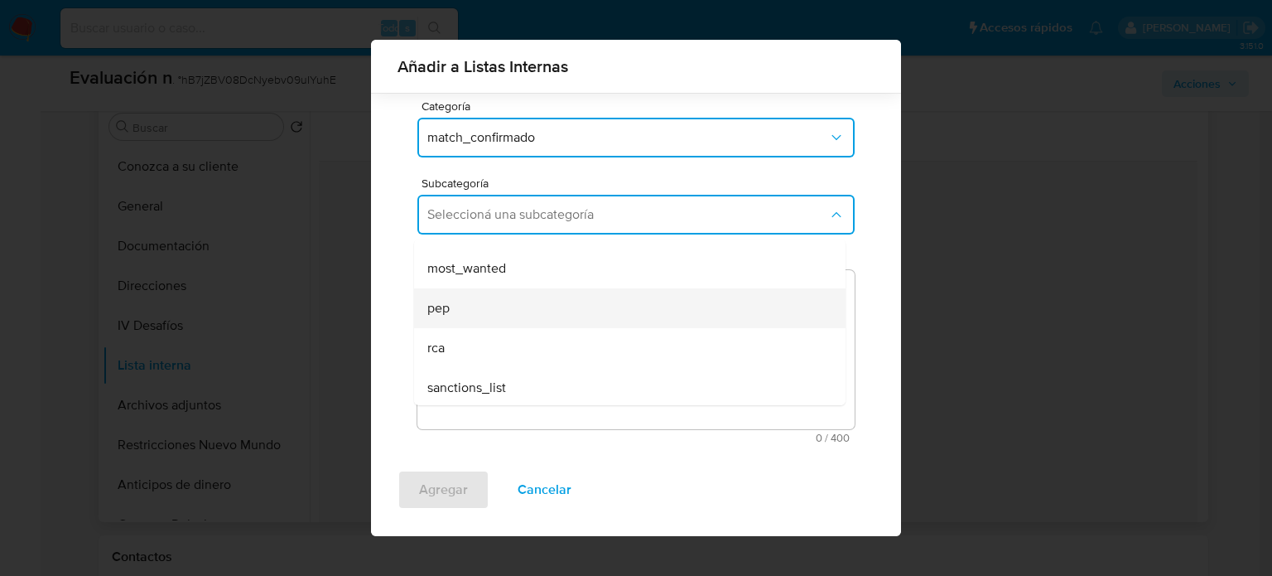
scroll to position [113, 0]
click at [490, 311] on div "pep" at bounding box center [624, 306] width 395 height 40
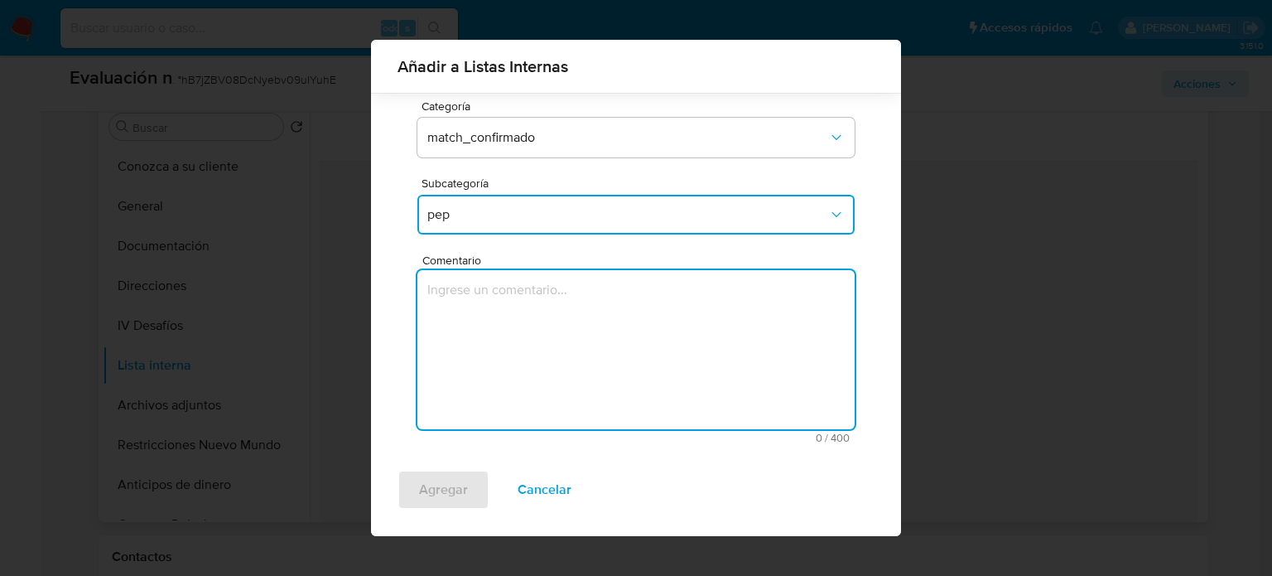
click at [490, 311] on textarea "Comentario" at bounding box center [635, 349] width 437 height 159
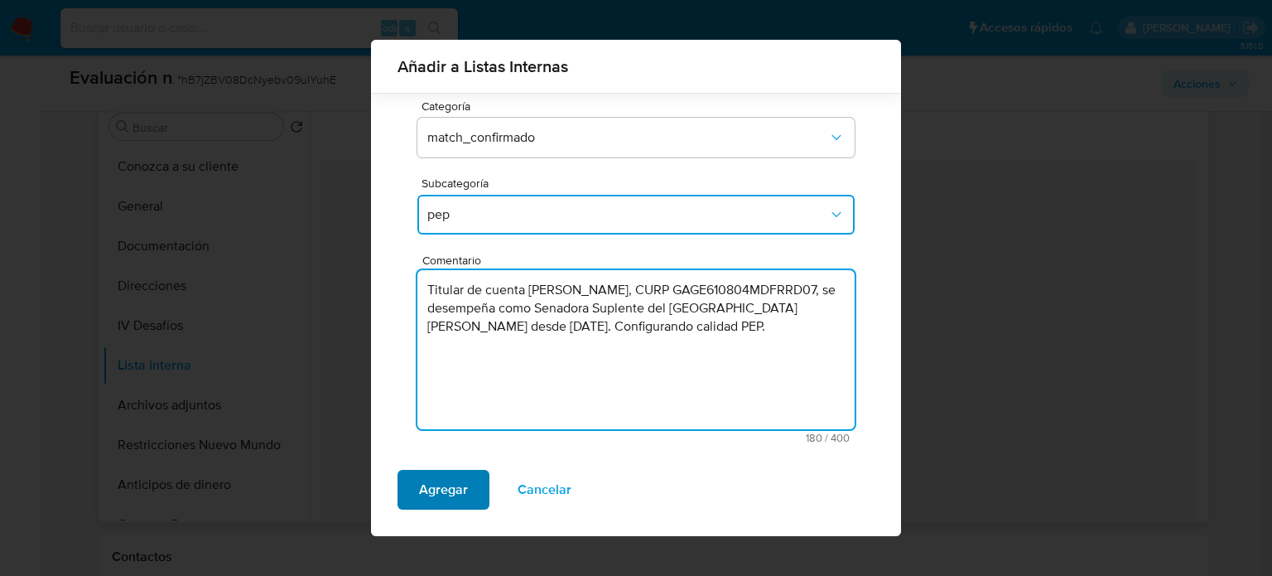
type textarea "Titular de cuenta Edna Geraldina García Gordillo, CURP GAGE610804MDFRRD07, se d…"
click at [452, 486] on span "Agregar" at bounding box center [443, 489] width 49 height 36
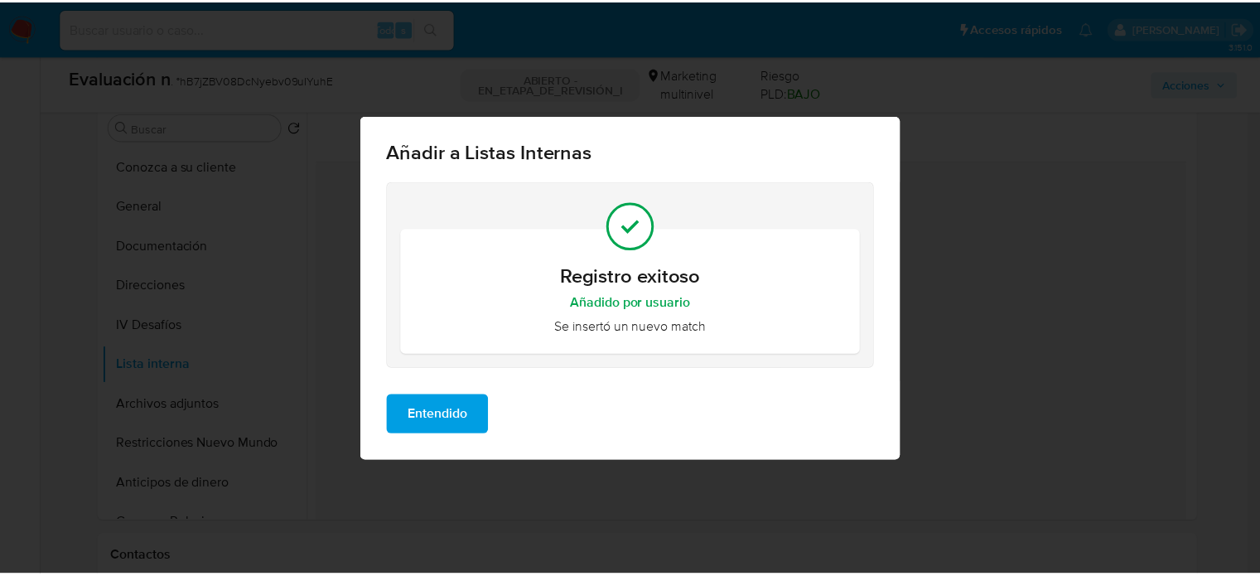
scroll to position [0, 0]
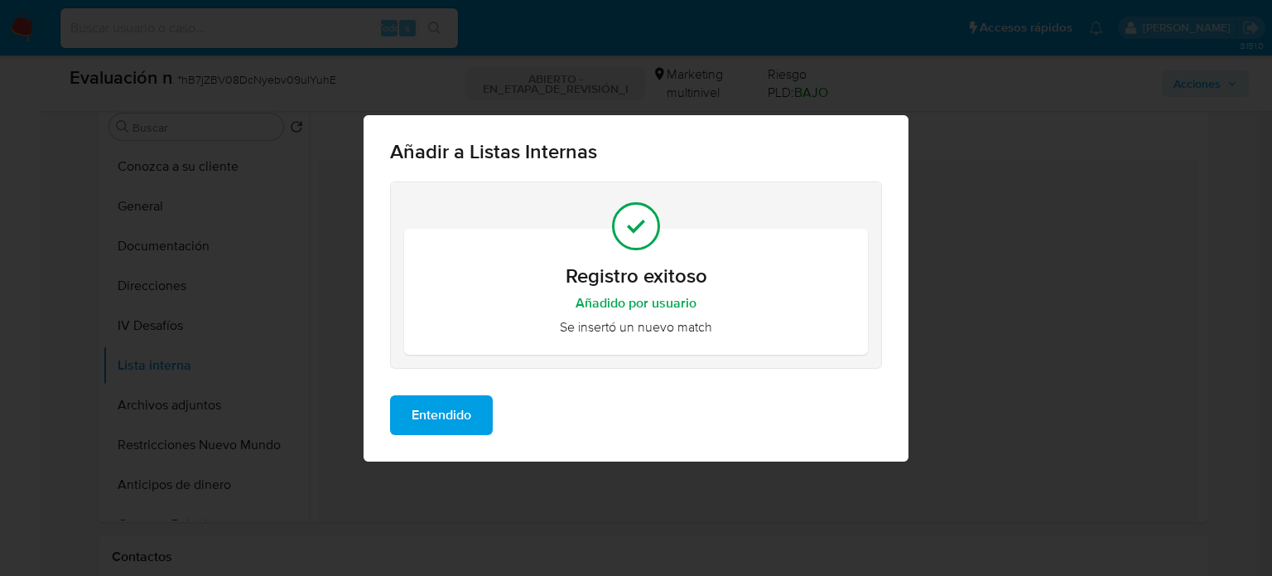
click at [408, 403] on button "Entendido" at bounding box center [441, 415] width 103 height 40
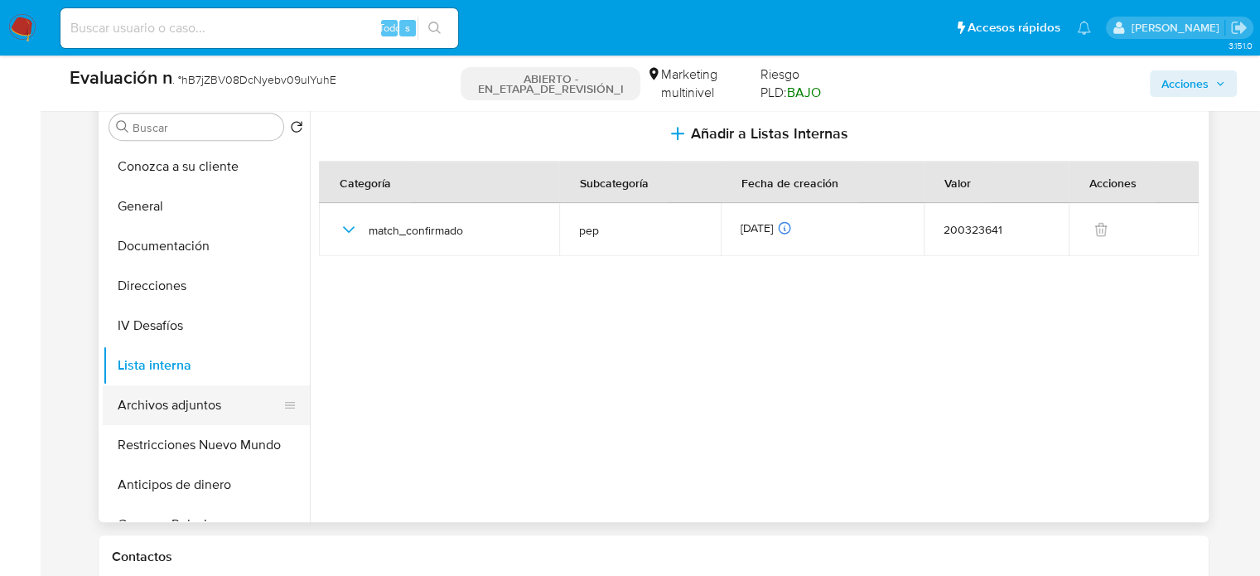
click at [186, 404] on button "Archivos adjuntos" at bounding box center [200, 405] width 194 height 40
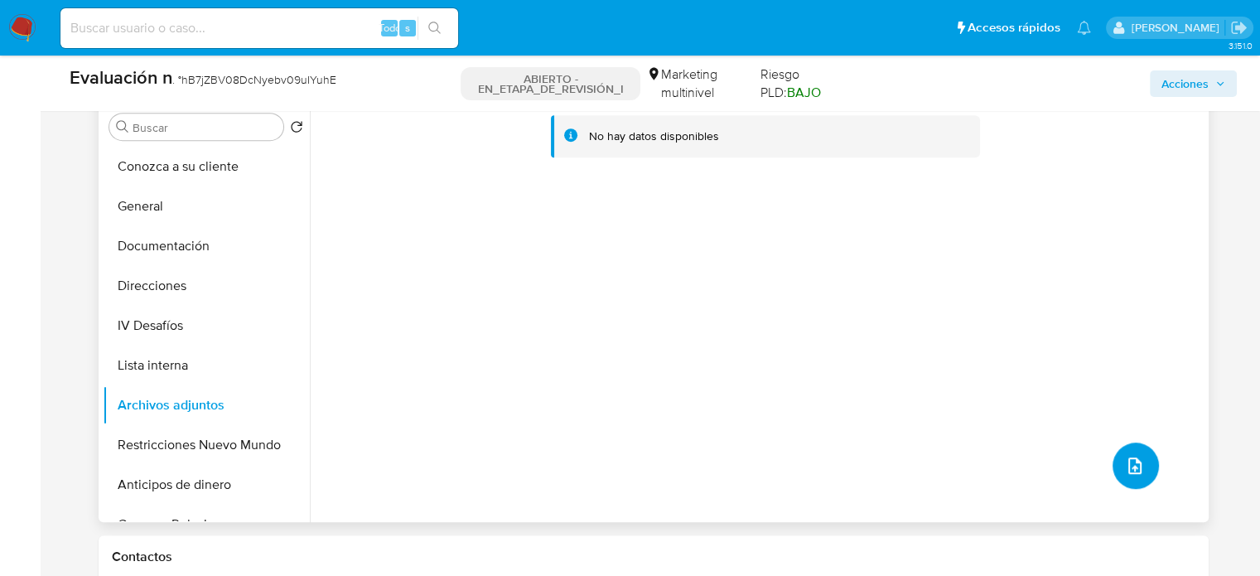
click at [1135, 466] on icon "subir archivo" at bounding box center [1135, 466] width 20 height 20
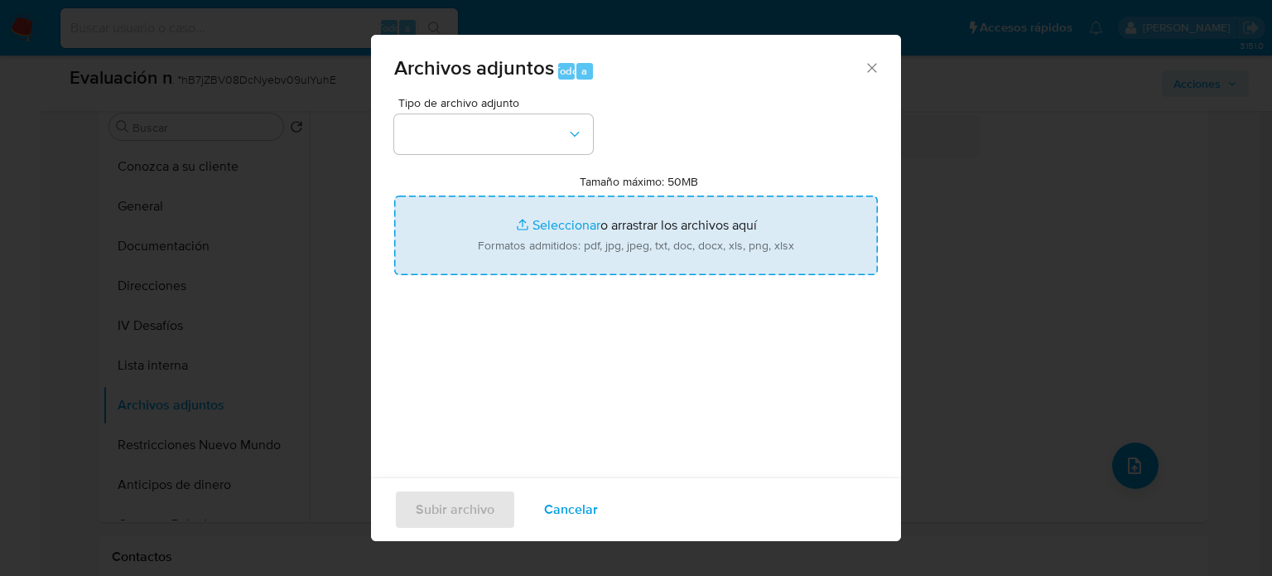
click at [591, 255] on input "Tamaño máximo: 50MB Seleccionar archivos" at bounding box center [636, 235] width 484 height 80
type input "C:\fakepath\Geraldina García, llega al Senado - Diario Vía Libre.pdf"
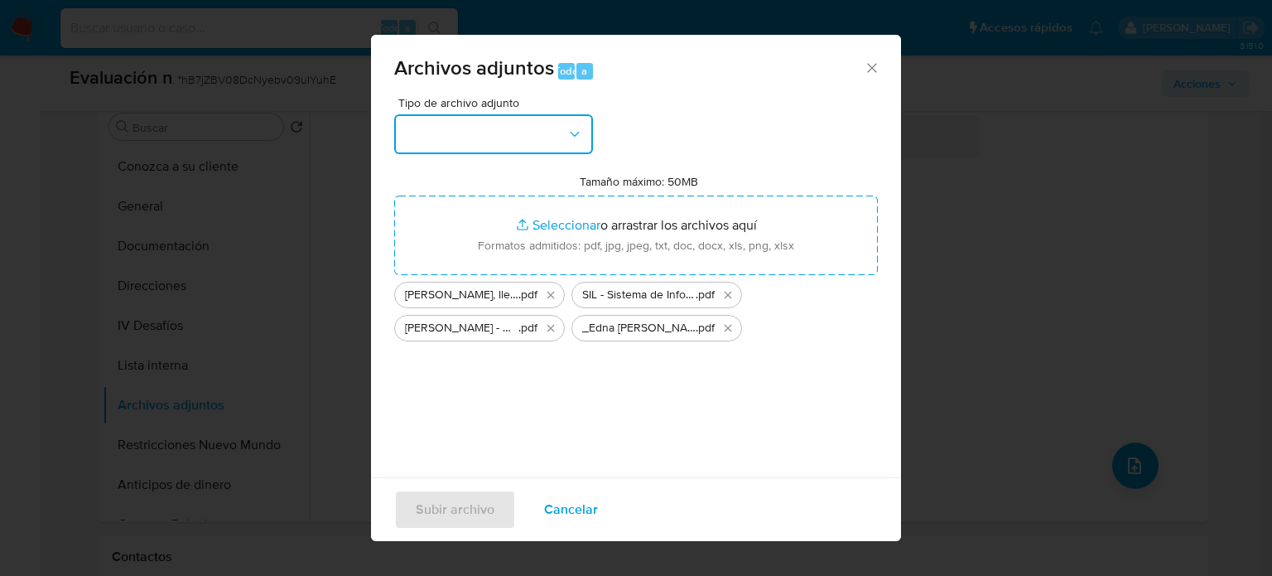
drag, startPoint x: 591, startPoint y: 255, endPoint x: 430, endPoint y: 143, distance: 195.8
click at [430, 143] on button "button" at bounding box center [493, 134] width 199 height 40
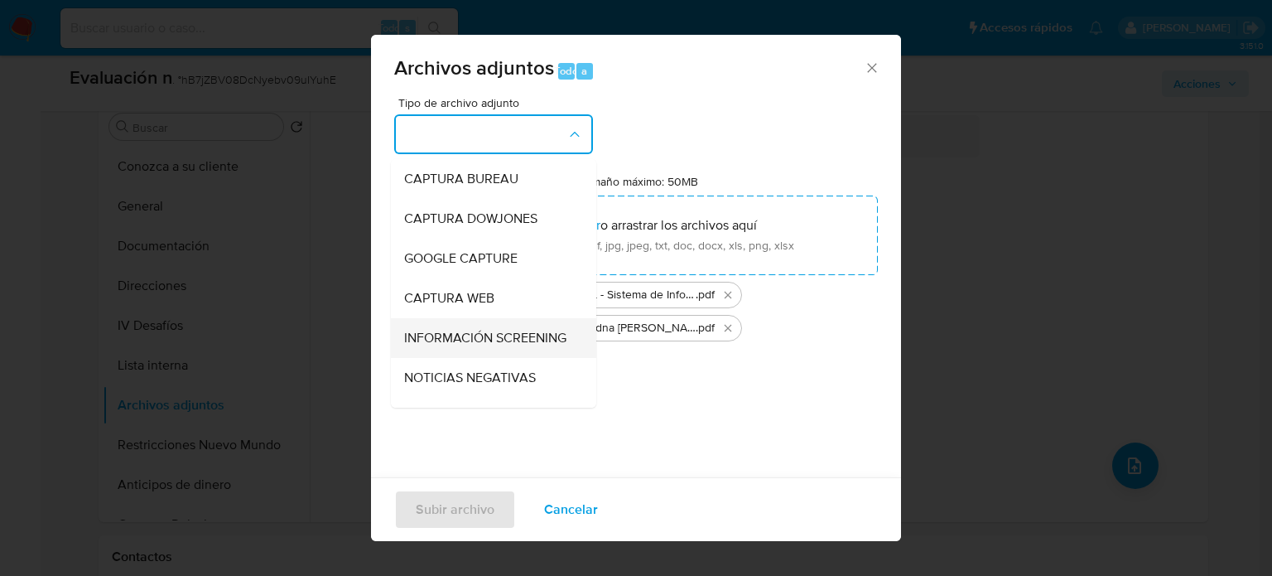
click at [461, 339] on span "INFORMACIÓN SCREENING" at bounding box center [485, 338] width 162 height 17
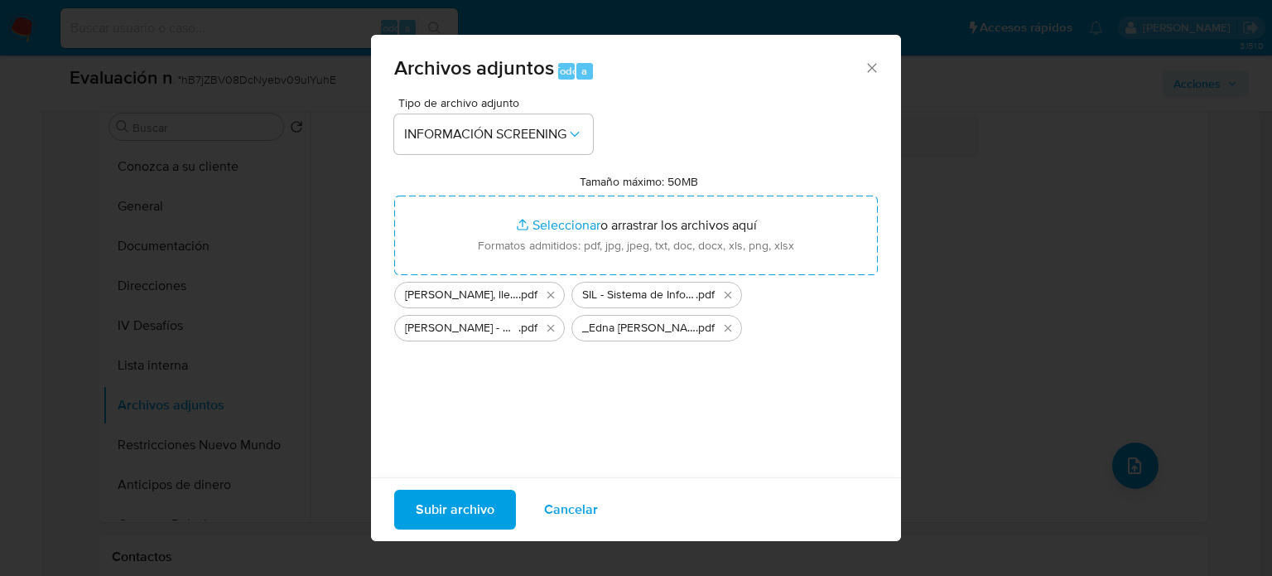
click at [470, 503] on span "Subir archivo" at bounding box center [455, 509] width 79 height 36
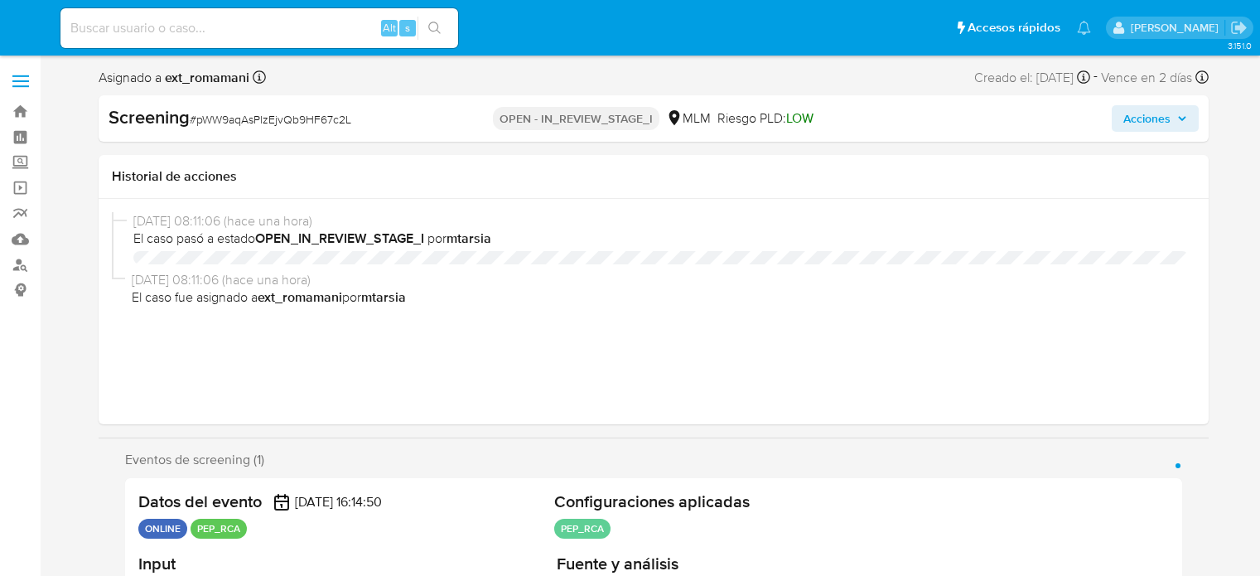
select select "10"
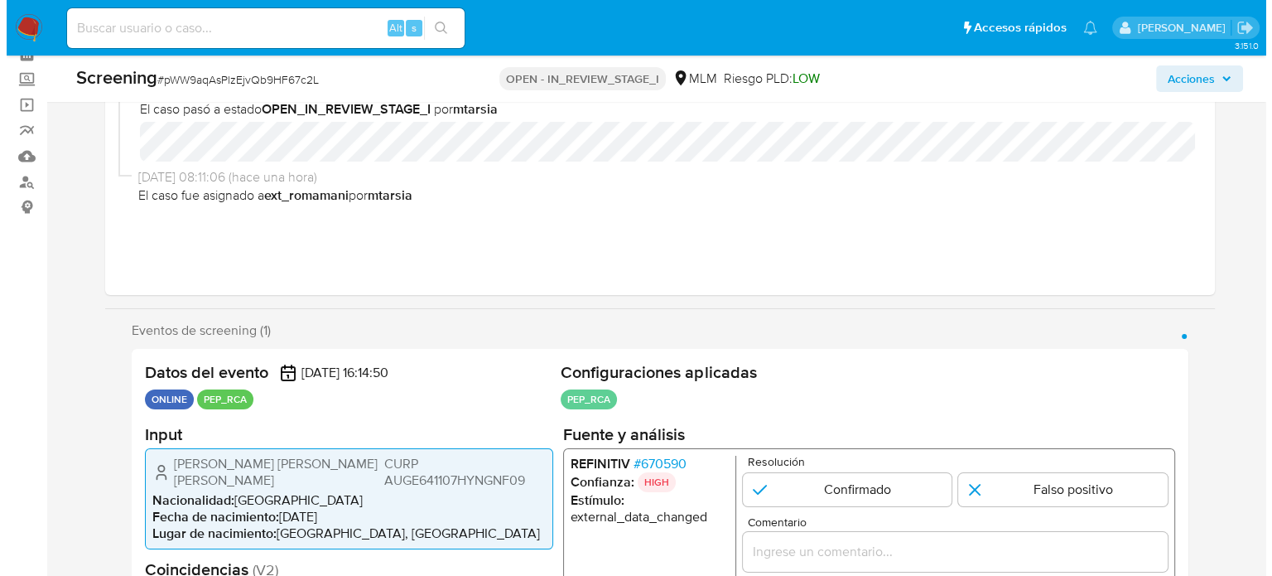
scroll to position [331, 0]
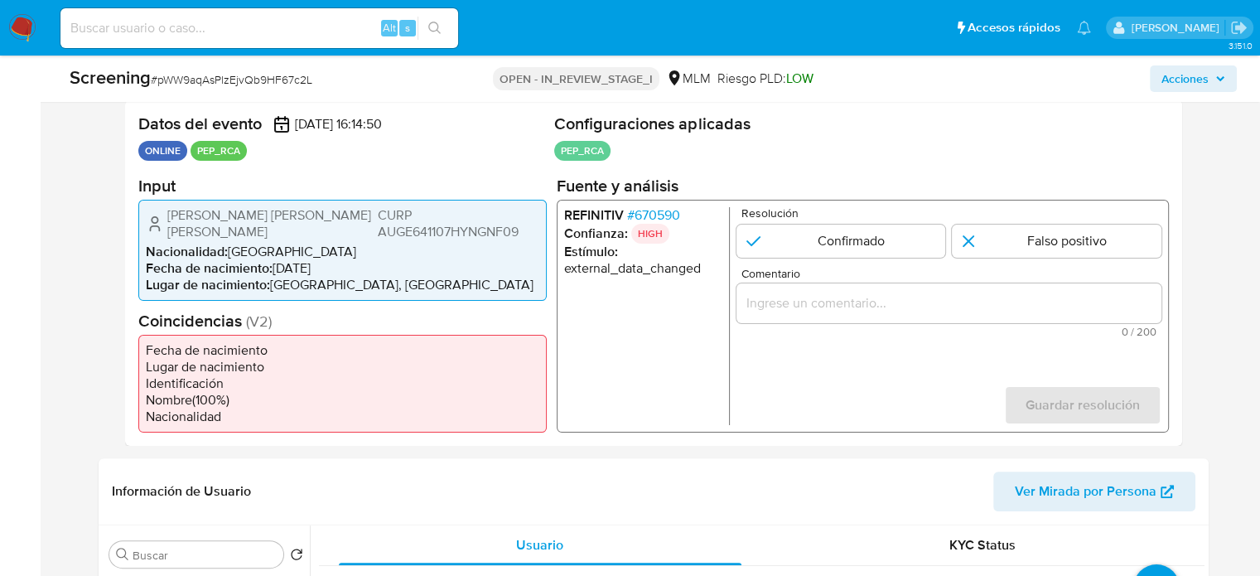
drag, startPoint x: 350, startPoint y: 215, endPoint x: 162, endPoint y: 220, distance: 188.1
click at [162, 220] on div "Efrain Ernesto Aguilar Gongora CURP AUGE641107HYNGNF09" at bounding box center [342, 222] width 393 height 33
click at [660, 218] on span "# 670590" at bounding box center [652, 214] width 53 height 17
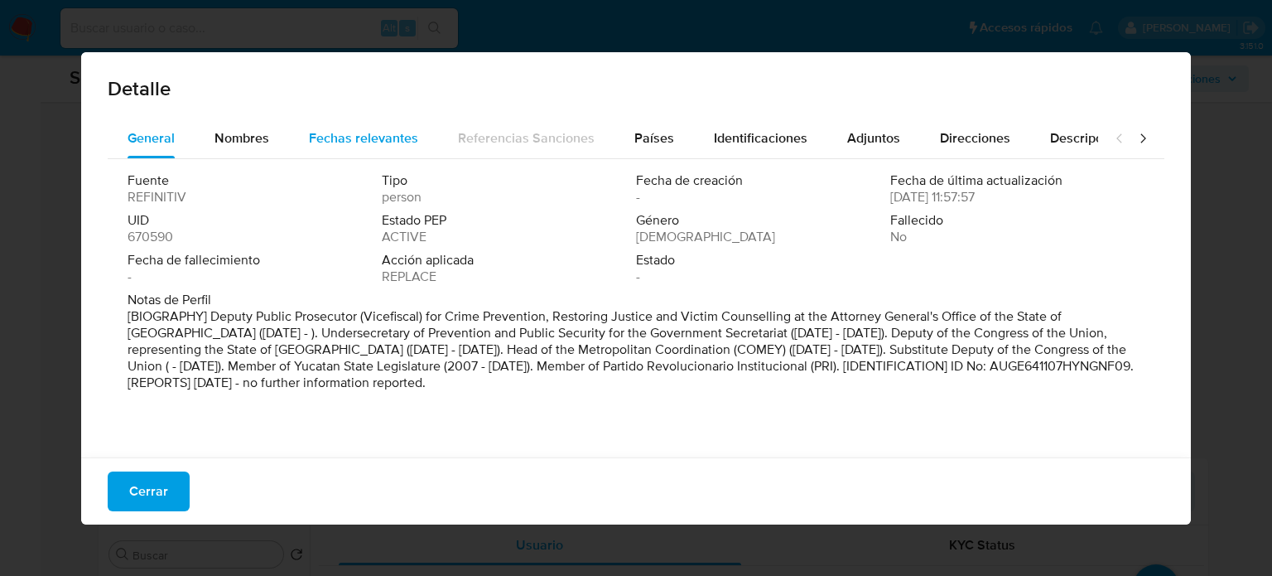
drag, startPoint x: 388, startPoint y: 118, endPoint x: 378, endPoint y: 129, distance: 15.3
click at [386, 118] on div "Fechas relevantes" at bounding box center [363, 138] width 109 height 40
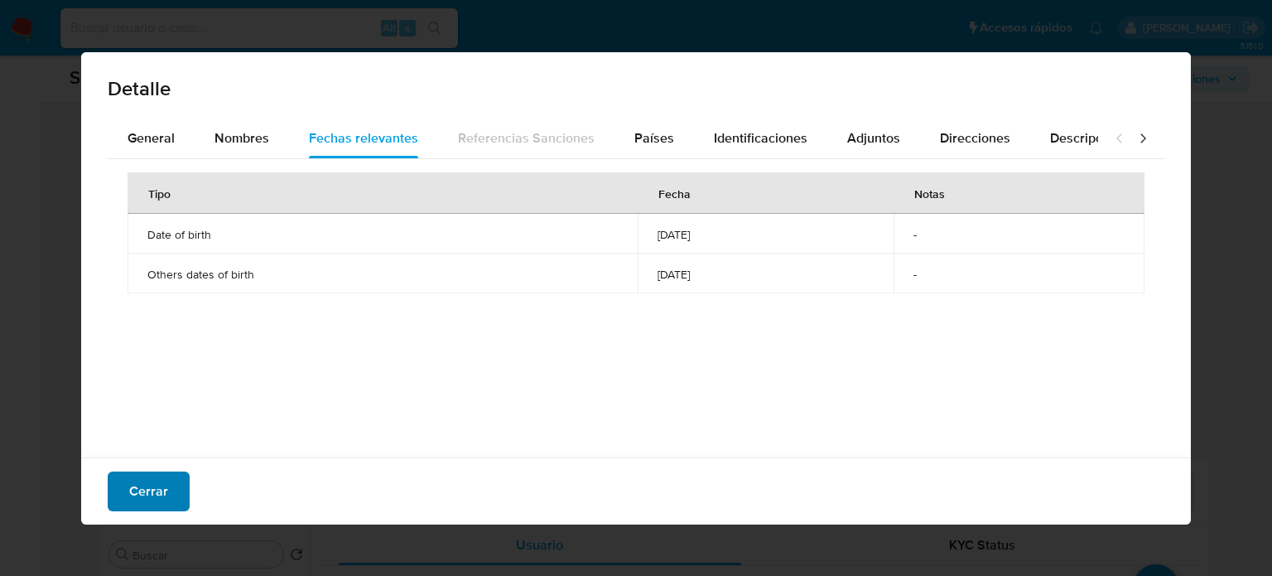
click at [166, 494] on span "Cerrar" at bounding box center [148, 491] width 39 height 36
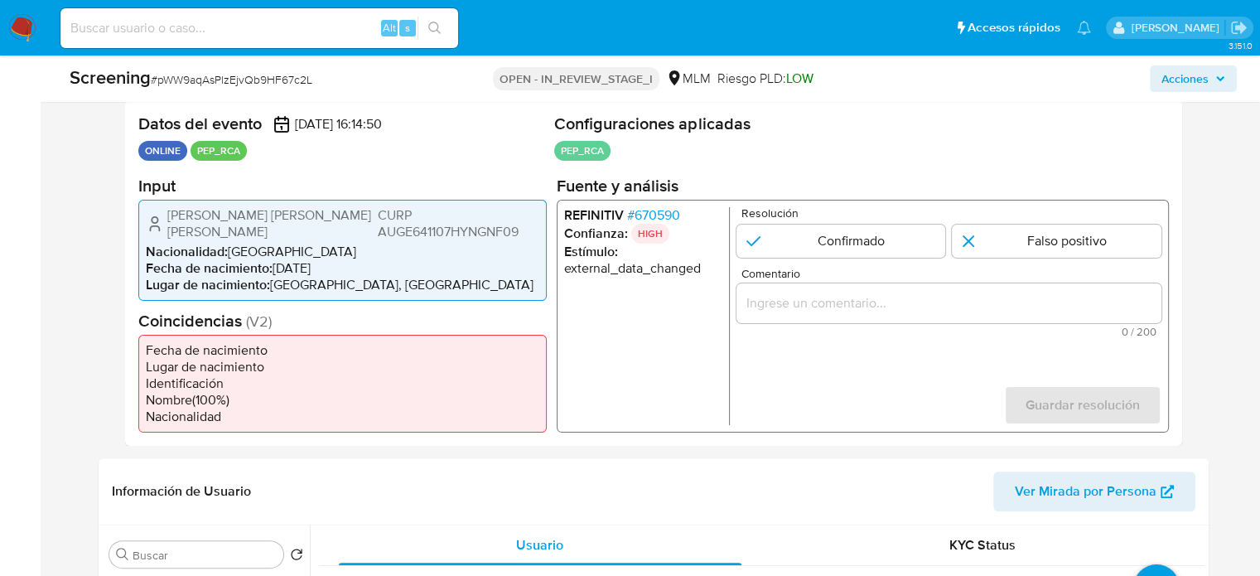
click at [659, 219] on span "# 670590" at bounding box center [652, 214] width 53 height 17
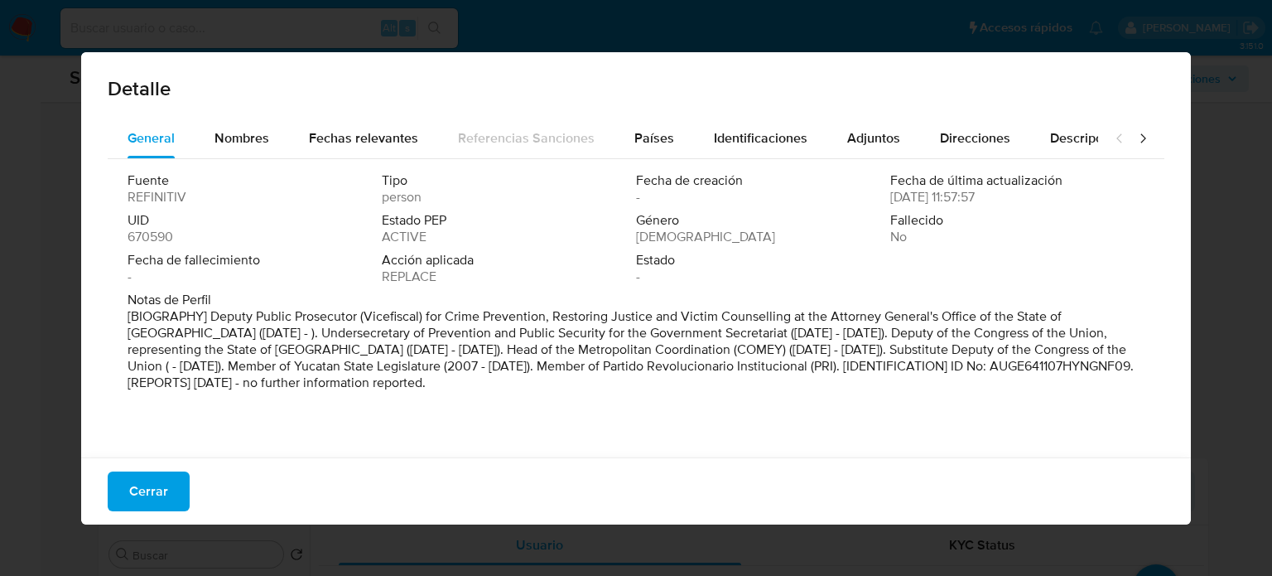
click at [1135, 132] on icon at bounding box center [1143, 138] width 17 height 17
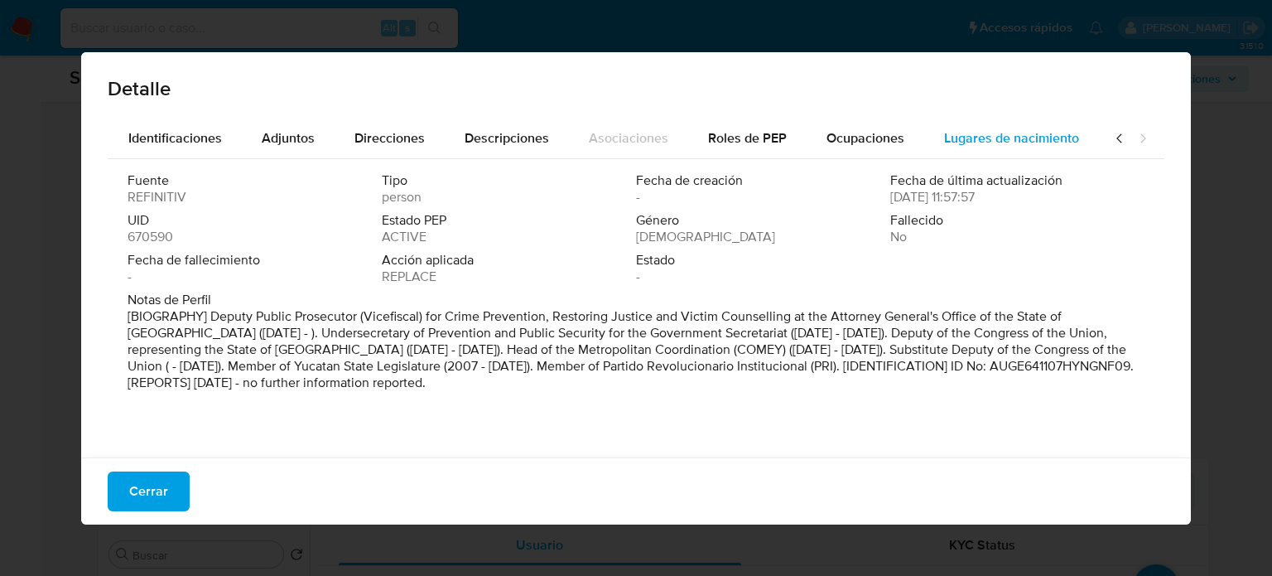
click at [1054, 135] on span "Lugares de nacimiento" at bounding box center [1011, 137] width 135 height 19
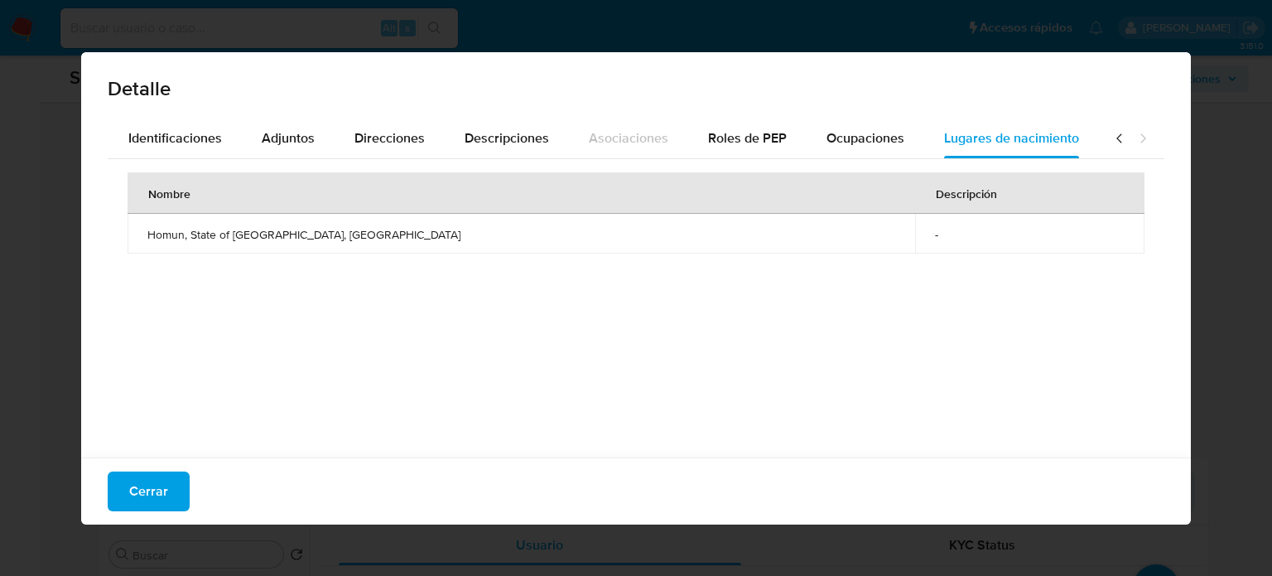
click at [1112, 138] on icon at bounding box center [1120, 138] width 17 height 17
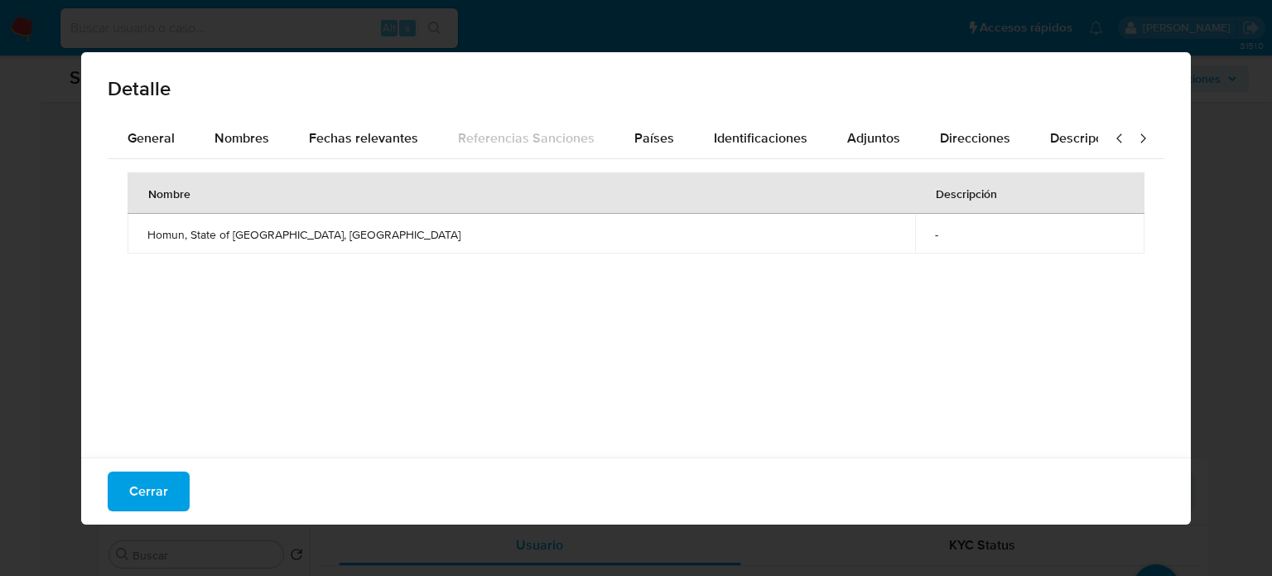
click at [1112, 138] on icon at bounding box center [1120, 138] width 17 height 17
click at [167, 146] on span "General" at bounding box center [151, 137] width 47 height 19
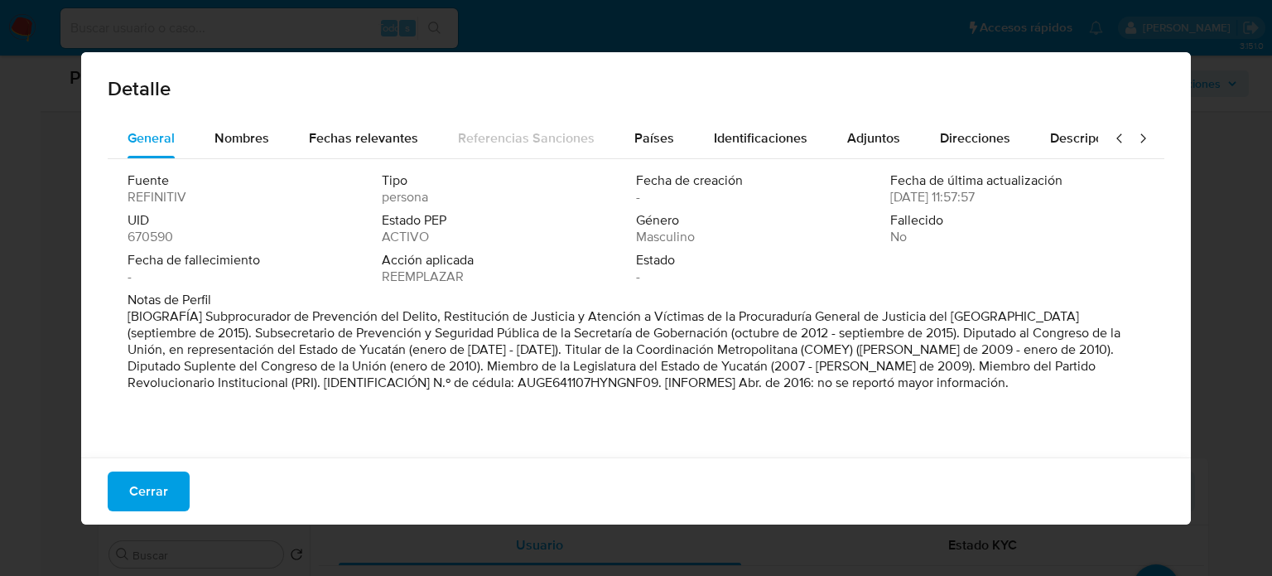
drag, startPoint x: 202, startPoint y: 318, endPoint x: 1072, endPoint y: 317, distance: 869.7
click at [1072, 317] on p "[BIOGRAFÍA] Subprocurador de Prevención del Delito, Restitución de Justicia y A…" at bounding box center [635, 349] width 1014 height 83
click at [160, 498] on span "Cerrar" at bounding box center [148, 491] width 39 height 36
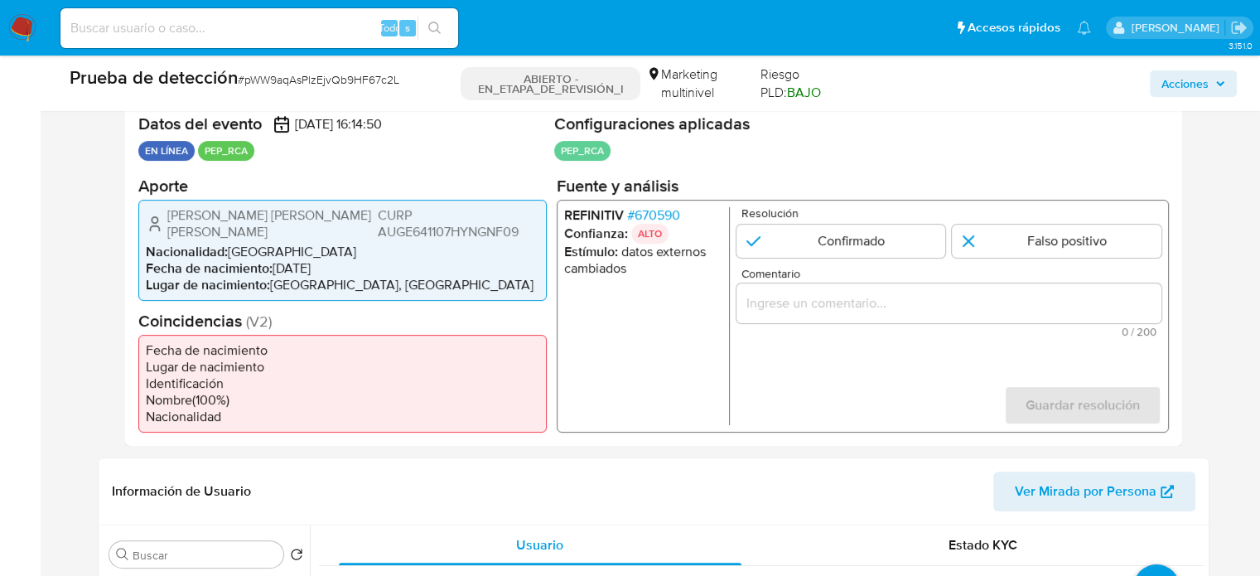
click at [664, 214] on font "670590" at bounding box center [657, 214] width 46 height 19
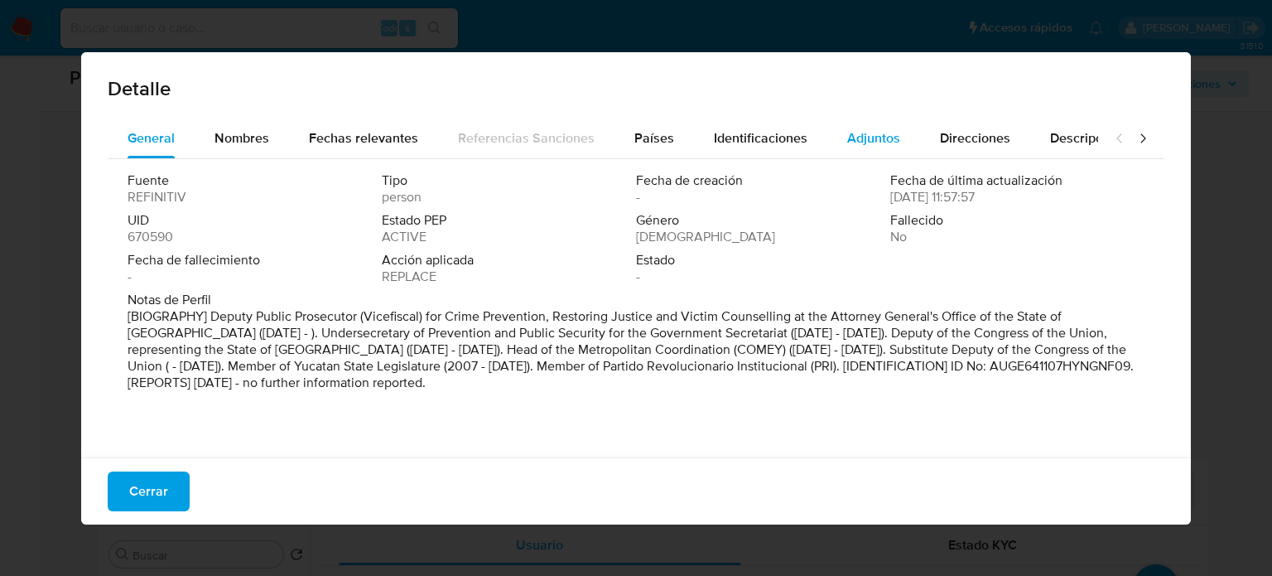
click at [866, 135] on span "Adjuntos" at bounding box center [873, 137] width 53 height 19
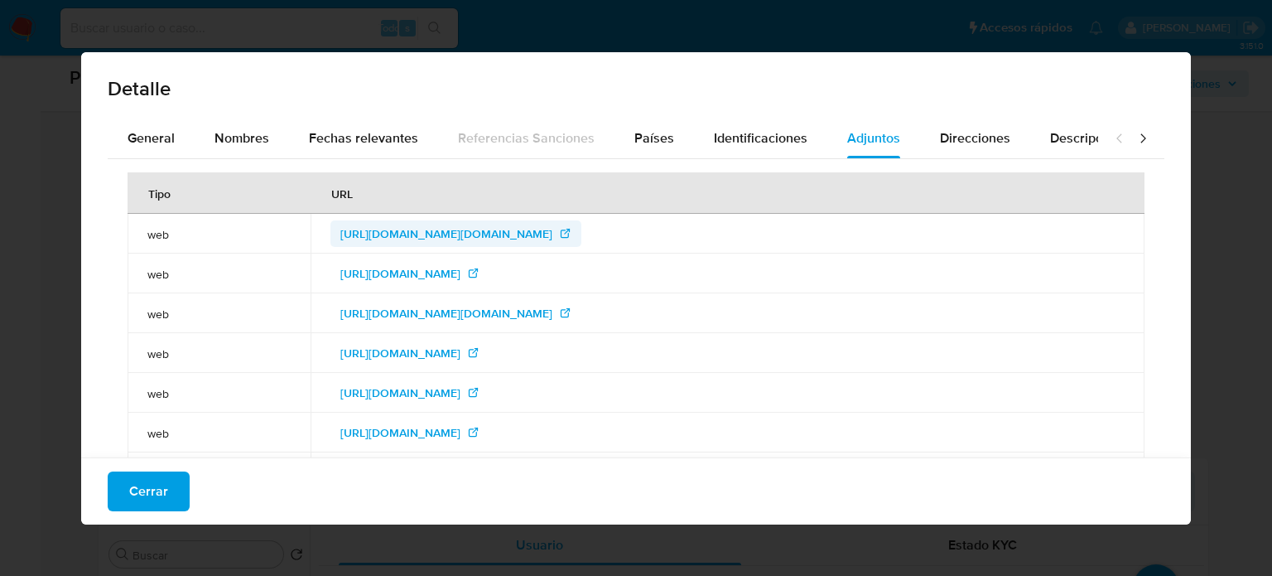
click at [552, 234] on span "http://consultas.curp.gob.mx/CurpSP/curp2.do?strCurp=AUGE641107HYNGNF09&strTipo…" at bounding box center [446, 233] width 212 height 27
click at [461, 276] on span "http://sitl.diputados.gob.mx/LXI_leg/curricula.php?dipt=794" at bounding box center [400, 273] width 120 height 27
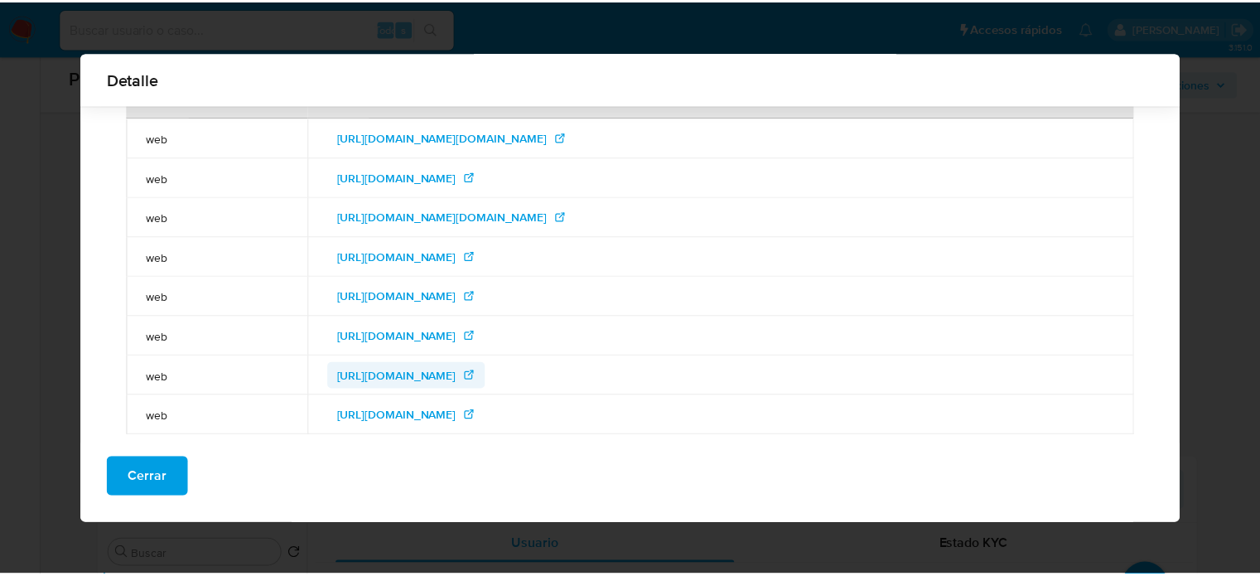
scroll to position [87, 0]
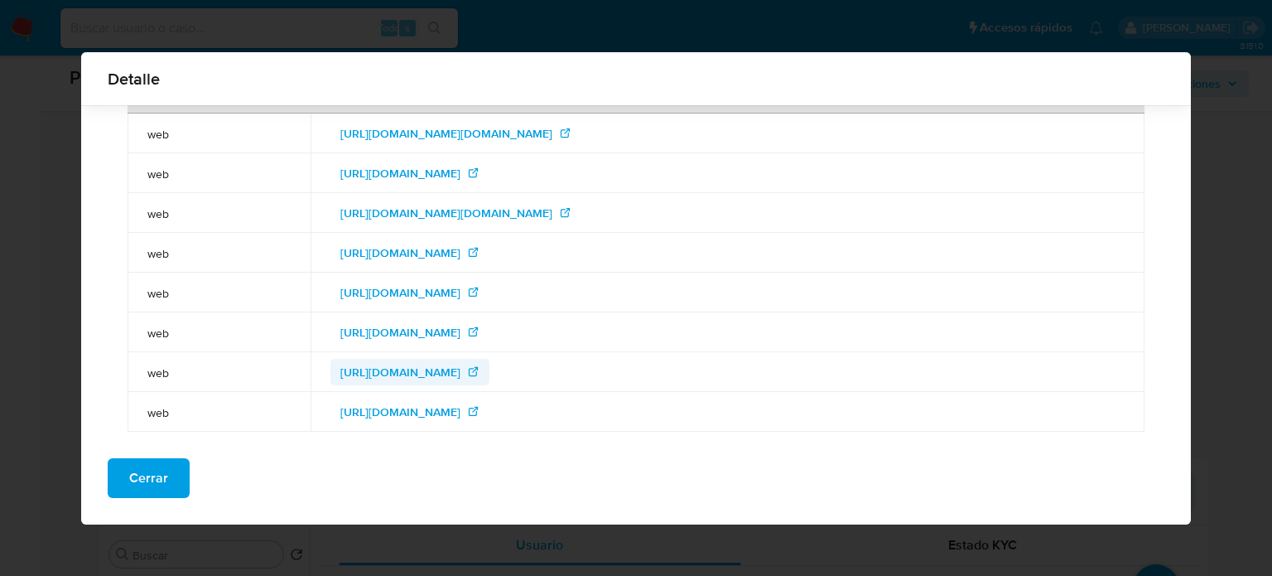
click at [461, 370] on span "http://www.saladeprensa.yucatan.gob.mx/noticias/verarticulo2.php?CategoriaSelec…" at bounding box center [400, 372] width 120 height 27
click at [461, 415] on span "http://yucatan.com.mx/merida/gobierno-merida/nuevos-nombramientos-en-el-gobiern…" at bounding box center [400, 411] width 120 height 27
drag, startPoint x: 138, startPoint y: 476, endPoint x: 155, endPoint y: 451, distance: 30.6
click at [139, 476] on font "Cerrar" at bounding box center [148, 478] width 39 height 40
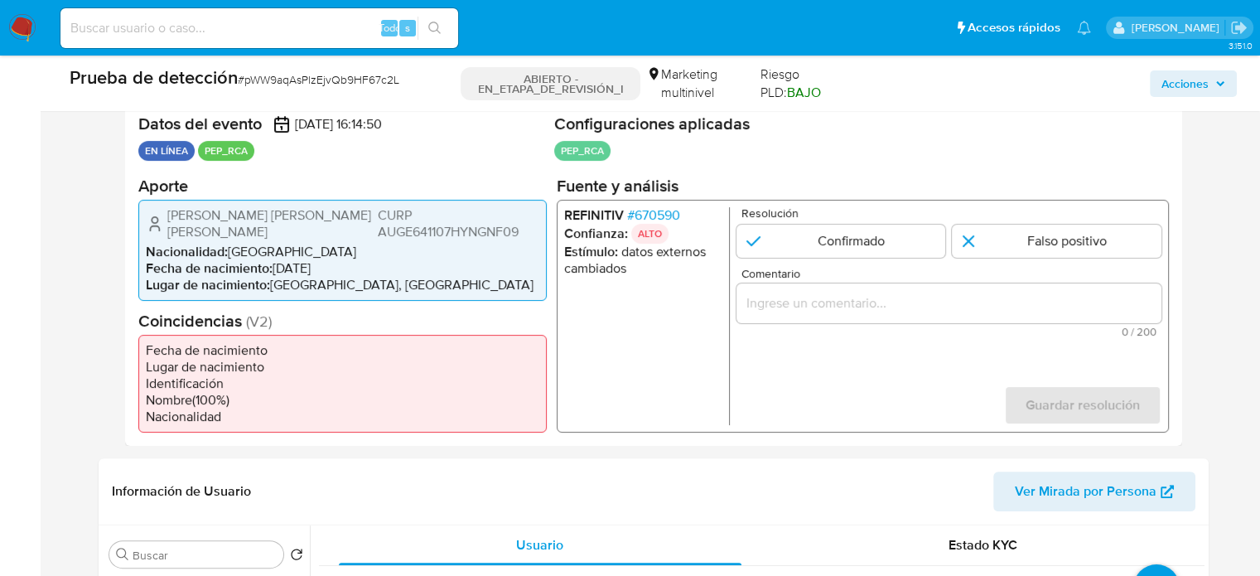
drag, startPoint x: 346, startPoint y: 215, endPoint x: 160, endPoint y: 223, distance: 186.6
click at [160, 223] on div "Efrain Ernesto Aguilar Gongora CURP AUGE641107HYNGNF09" at bounding box center [342, 222] width 393 height 33
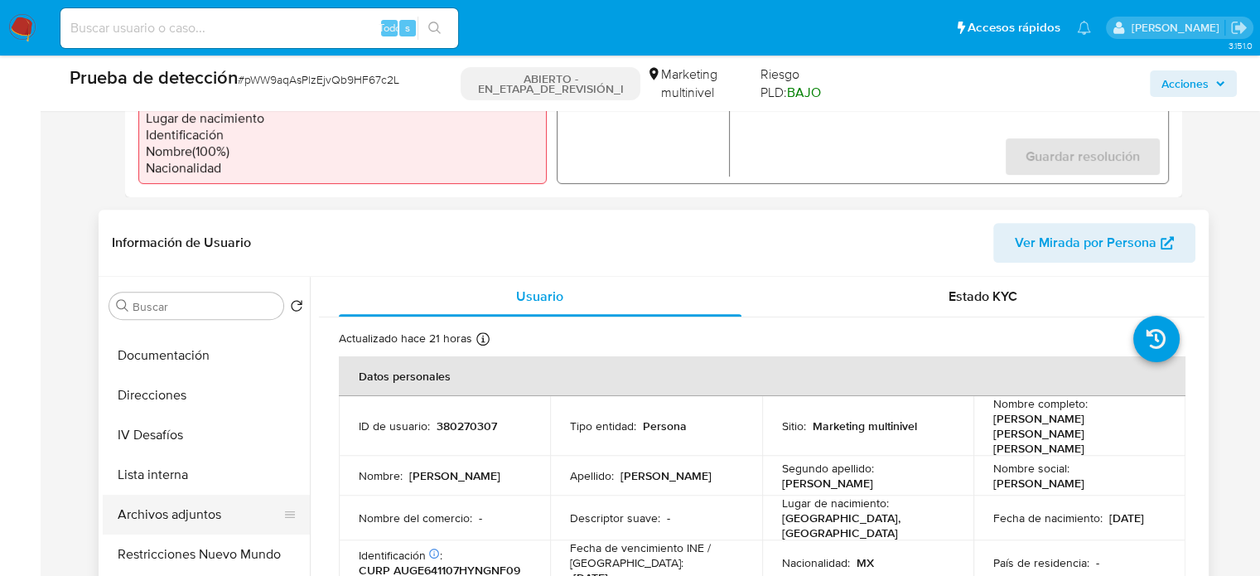
scroll to position [166, 0]
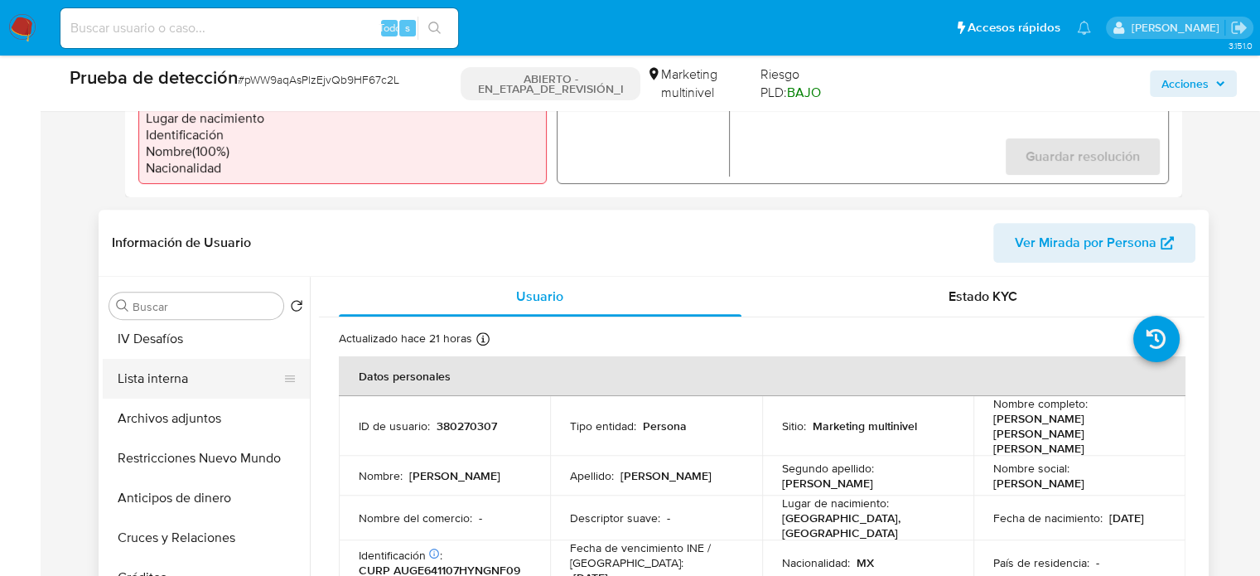
click at [166, 383] on button "Lista interna" at bounding box center [200, 379] width 194 height 40
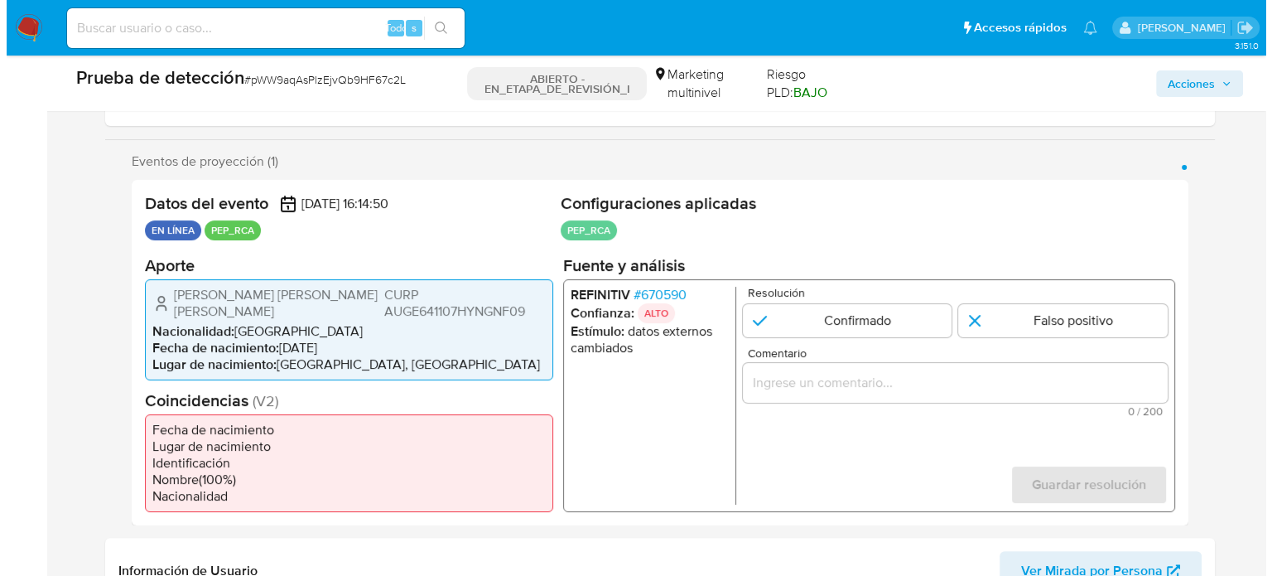
scroll to position [248, 0]
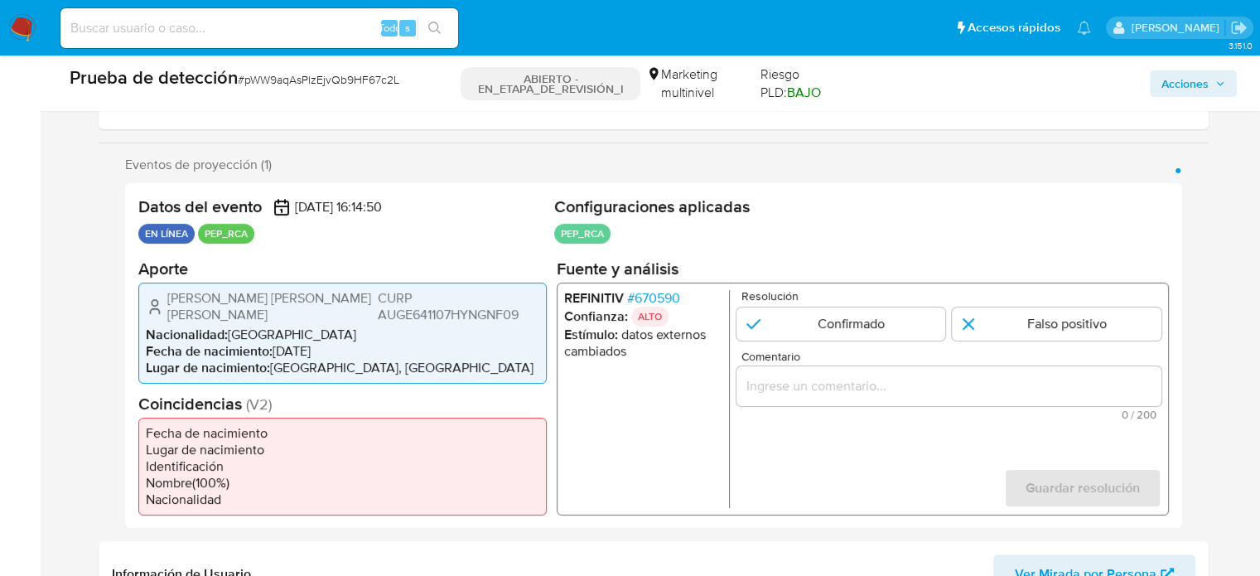
click at [659, 291] on font "670590" at bounding box center [657, 296] width 46 height 19
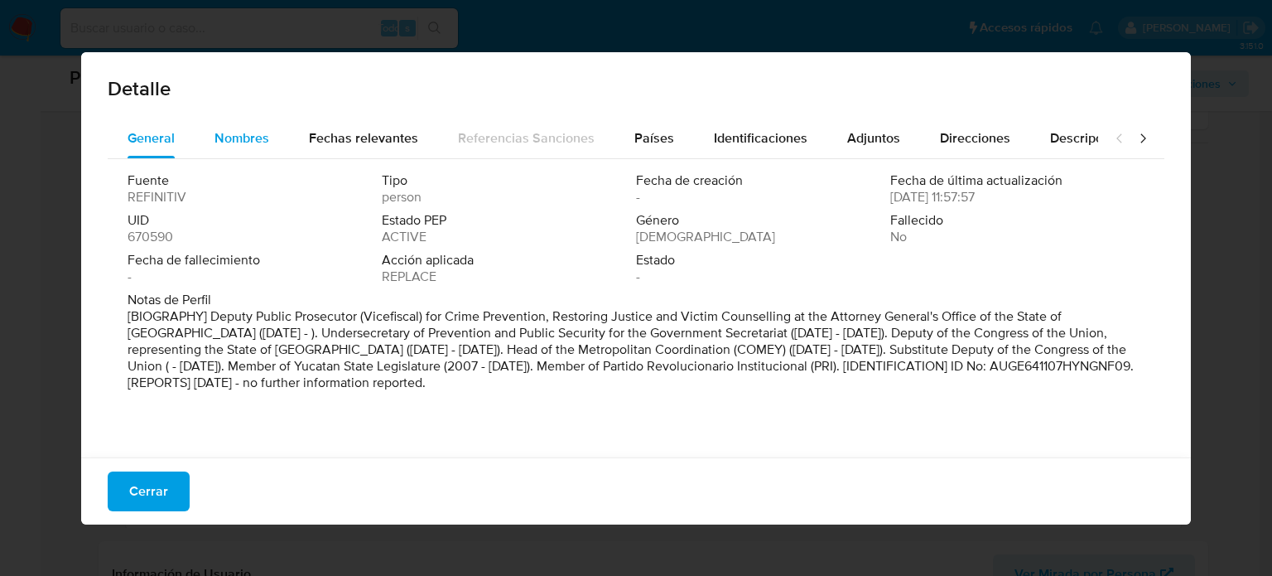
click at [246, 125] on div "Nombres" at bounding box center [242, 138] width 55 height 40
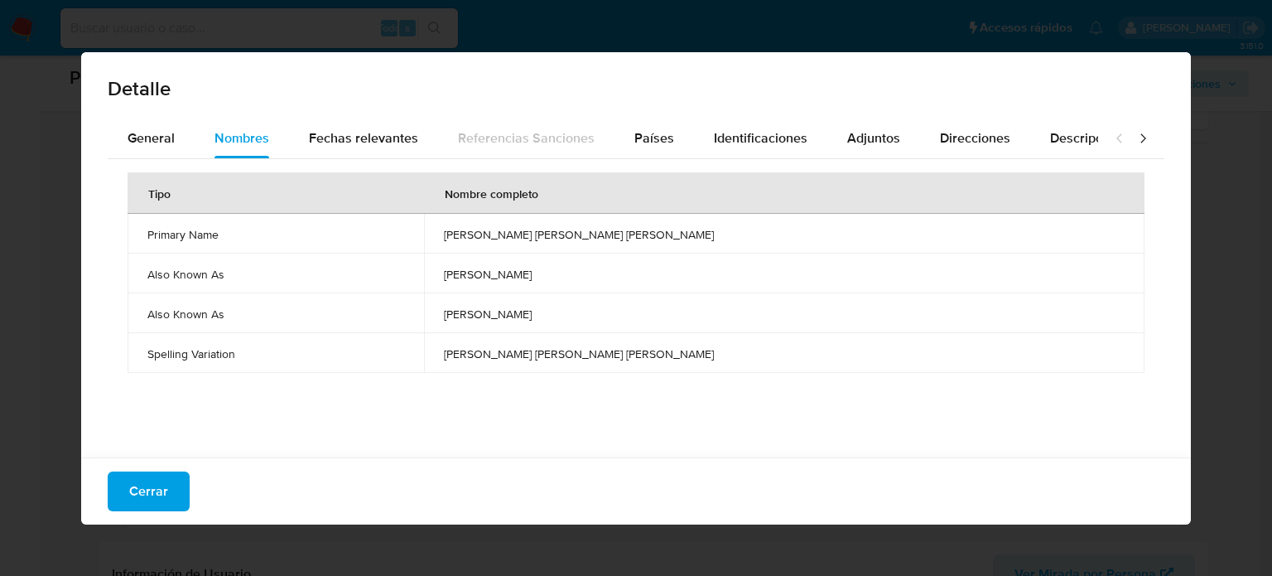
click at [613, 314] on span "efrain aguilar" at bounding box center [784, 313] width 681 height 15
drag, startPoint x: 661, startPoint y: 274, endPoint x: 580, endPoint y: 277, distance: 81.2
click at [580, 277] on span "[PERSON_NAME]" at bounding box center [784, 274] width 681 height 15
click at [163, 157] on div "General" at bounding box center [151, 138] width 47 height 40
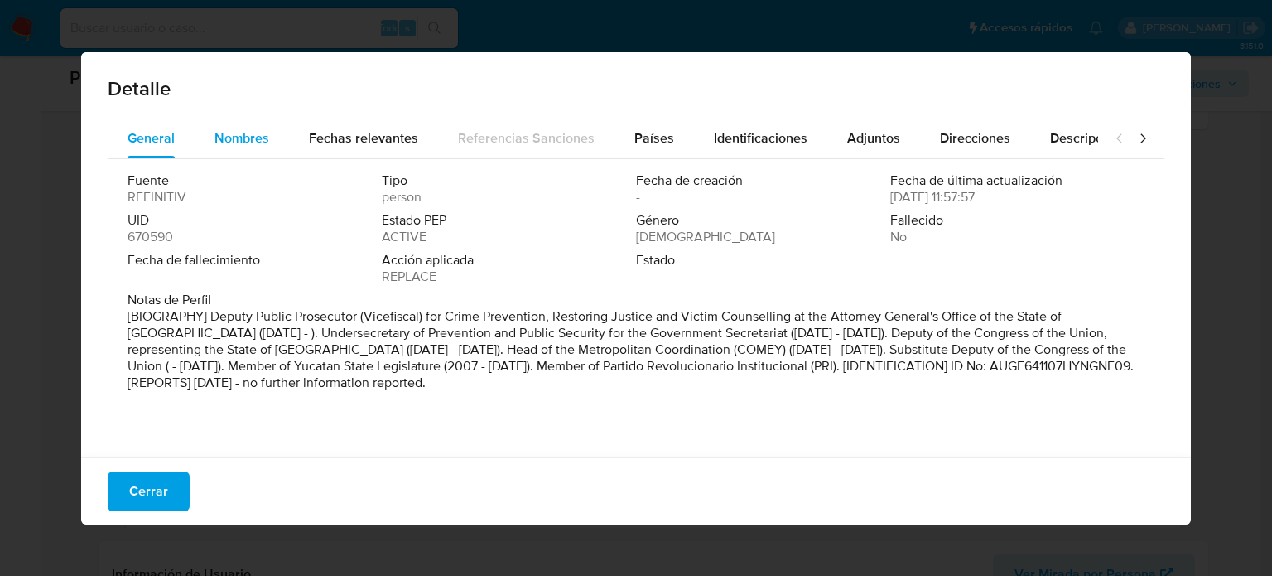
click at [245, 142] on span "Nombres" at bounding box center [242, 137] width 55 height 19
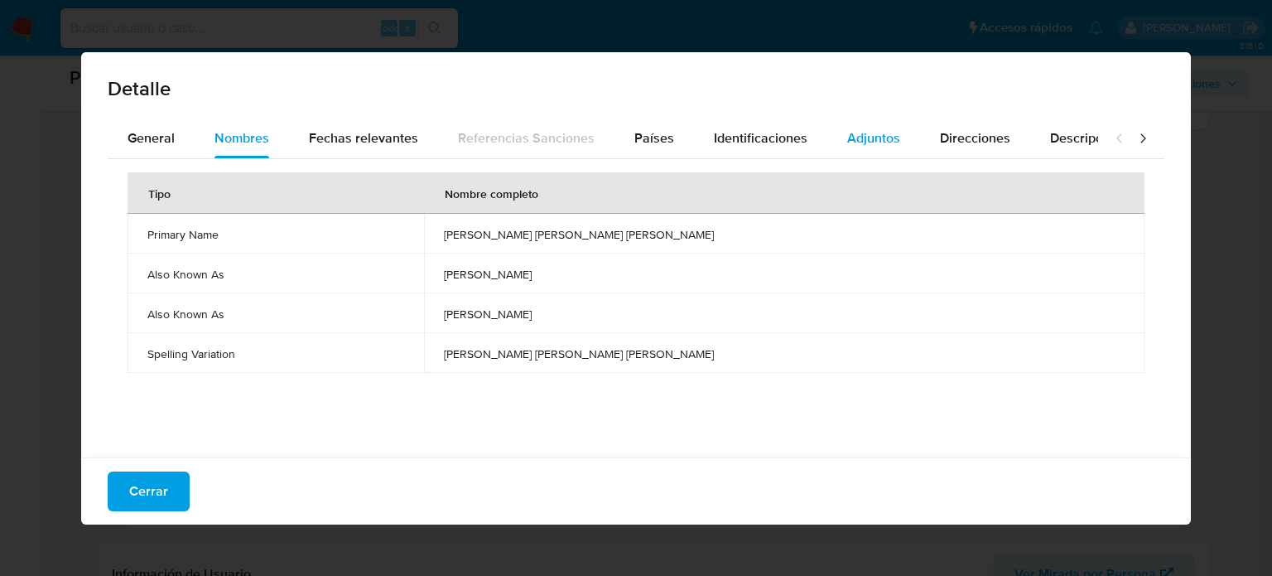
click at [891, 142] on span "Adjuntos" at bounding box center [873, 137] width 53 height 19
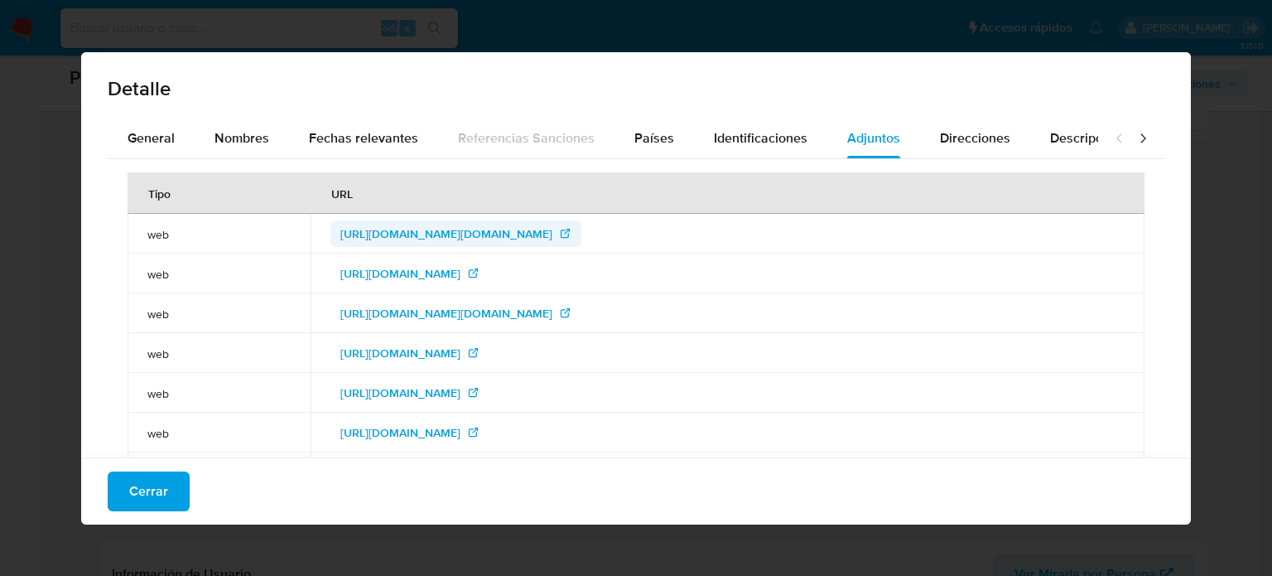
click at [552, 229] on span "http://consultas.curp.gob.mx/CurpSP/curp2.do?strCurp=AUGE641107HYNGNF09&strTipo…" at bounding box center [446, 233] width 212 height 27
click at [461, 275] on span "http://sitl.diputados.gob.mx/LXI_leg/curricula.php?dipt=794" at bounding box center [400, 273] width 120 height 27
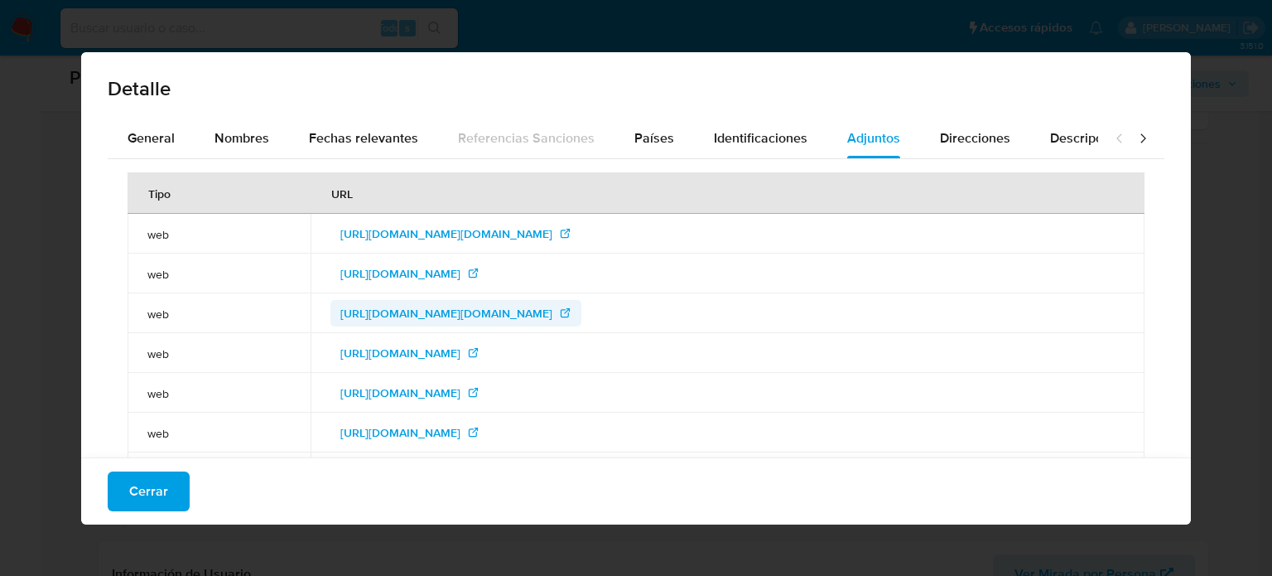
click at [552, 315] on span "http://www.congresoyucatan.gob.mx/diputados-dat.asp?iddiputado=13" at bounding box center [446, 313] width 212 height 27
drag, startPoint x: 581, startPoint y: 359, endPoint x: 555, endPoint y: 375, distance: 30.1
click at [461, 359] on span "http://www.elfinanciero.com.mx/ElFinanciero/Portal/cfpages/contentmgr.cfm?docId…" at bounding box center [400, 353] width 120 height 27
click at [461, 397] on span "http://www.larevista.com.mx/ver_nota.php?id=2319" at bounding box center [400, 392] width 120 height 27
drag, startPoint x: 120, startPoint y: 136, endPoint x: 141, endPoint y: 136, distance: 20.7
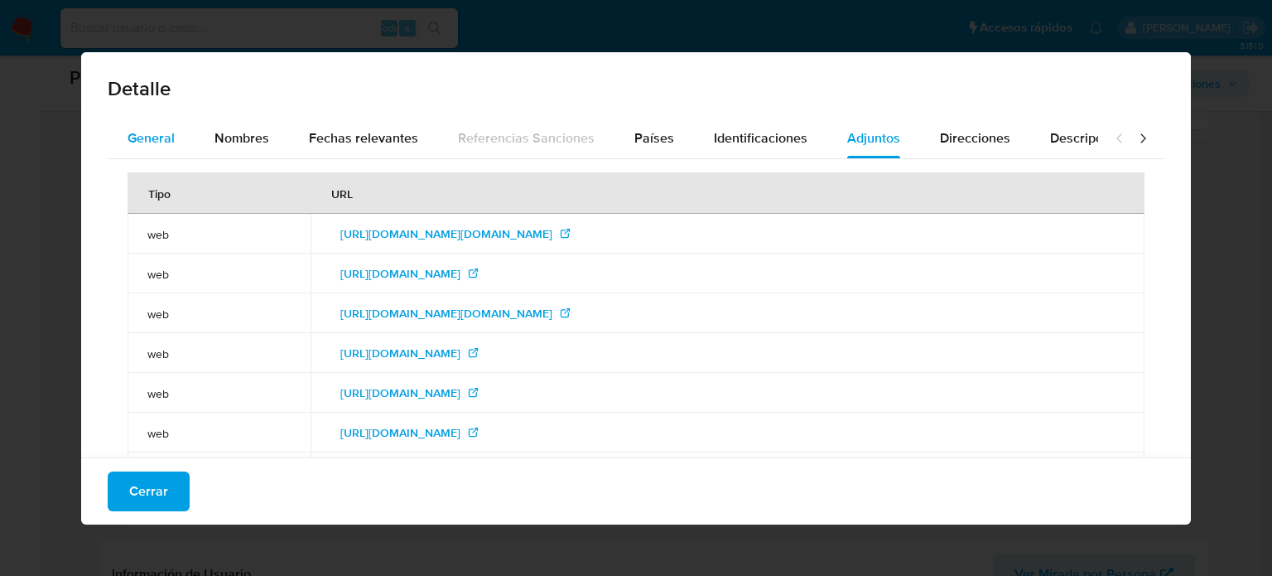
click at [119, 136] on button "General" at bounding box center [151, 138] width 87 height 40
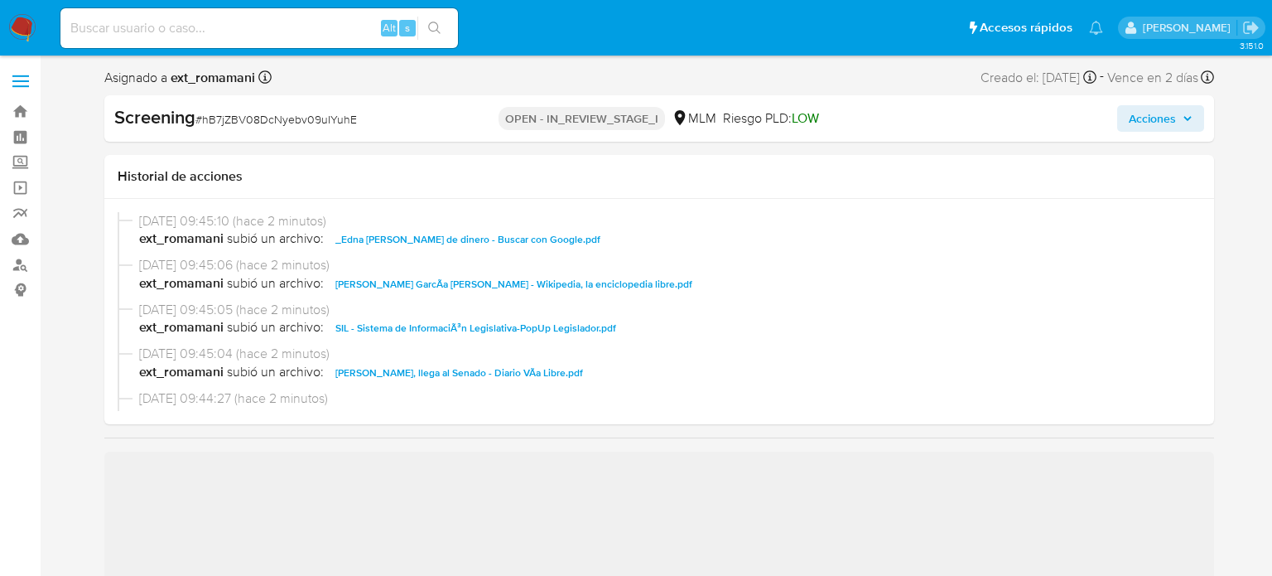
select select "10"
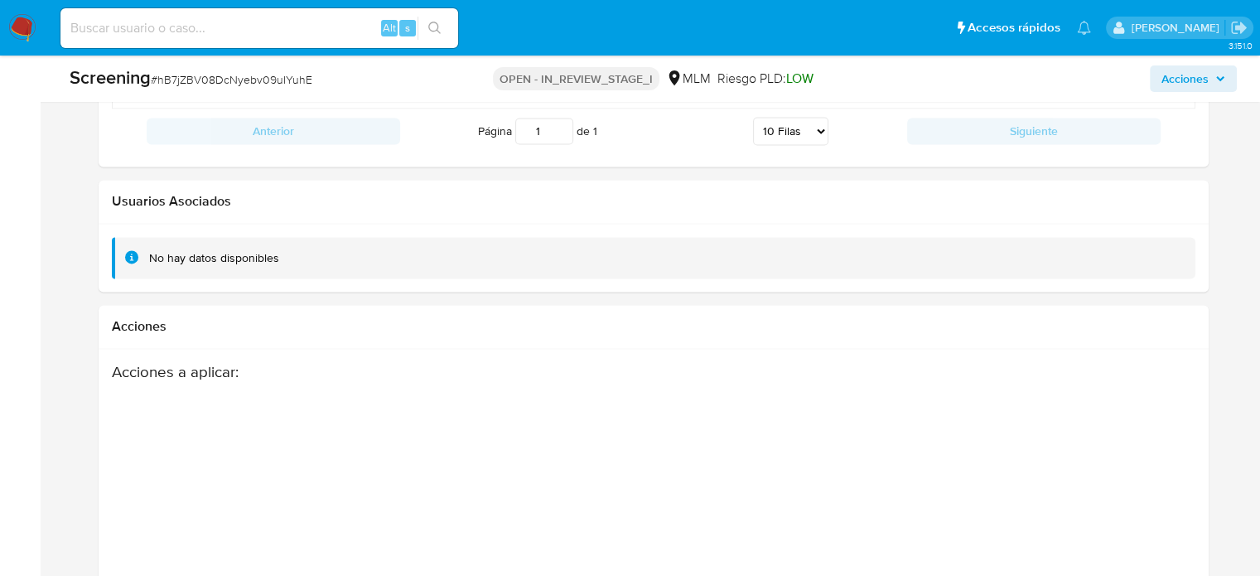
scroll to position [2748, 0]
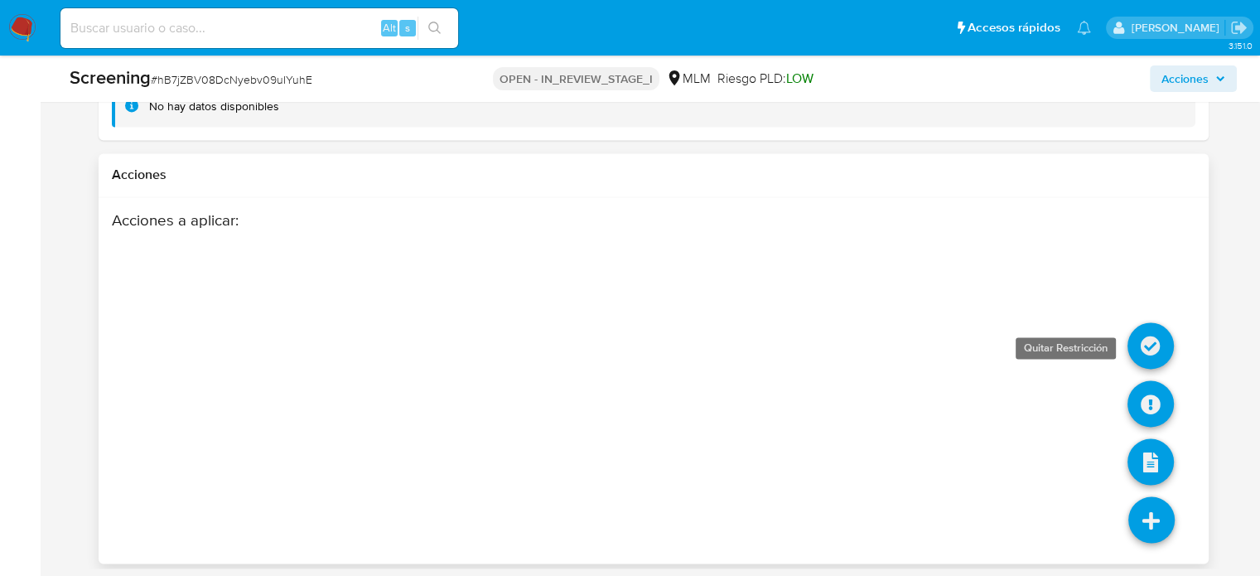
click at [1150, 344] on icon at bounding box center [1150, 345] width 46 height 46
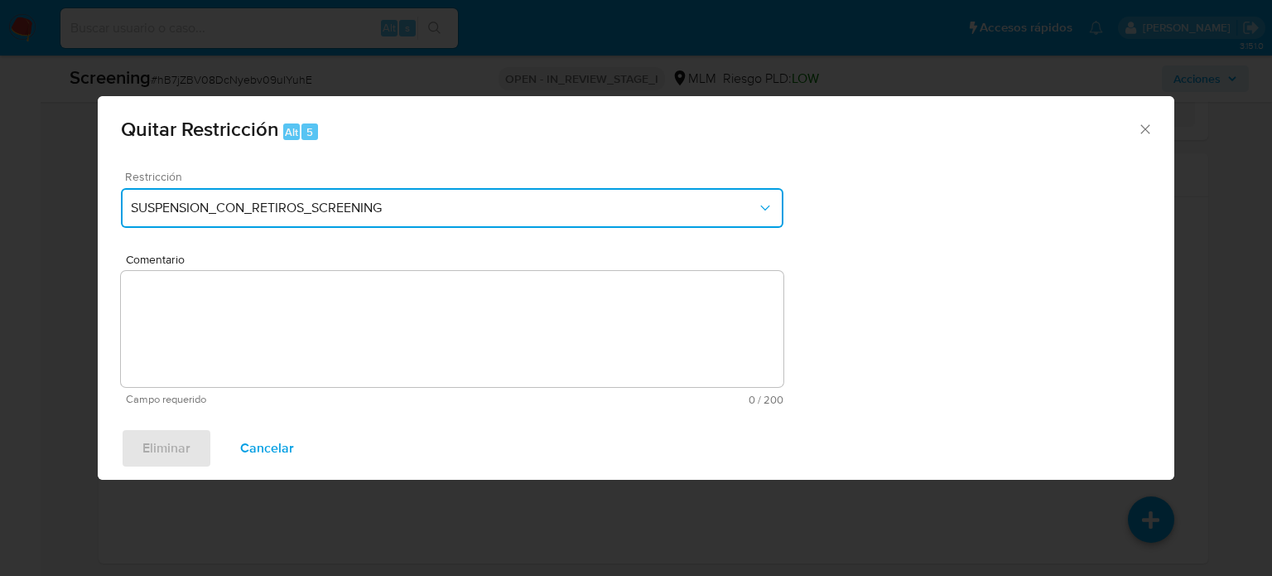
click at [323, 209] on span "SUSPENSION_CON_RETIROS_SCREENING" at bounding box center [444, 208] width 626 height 17
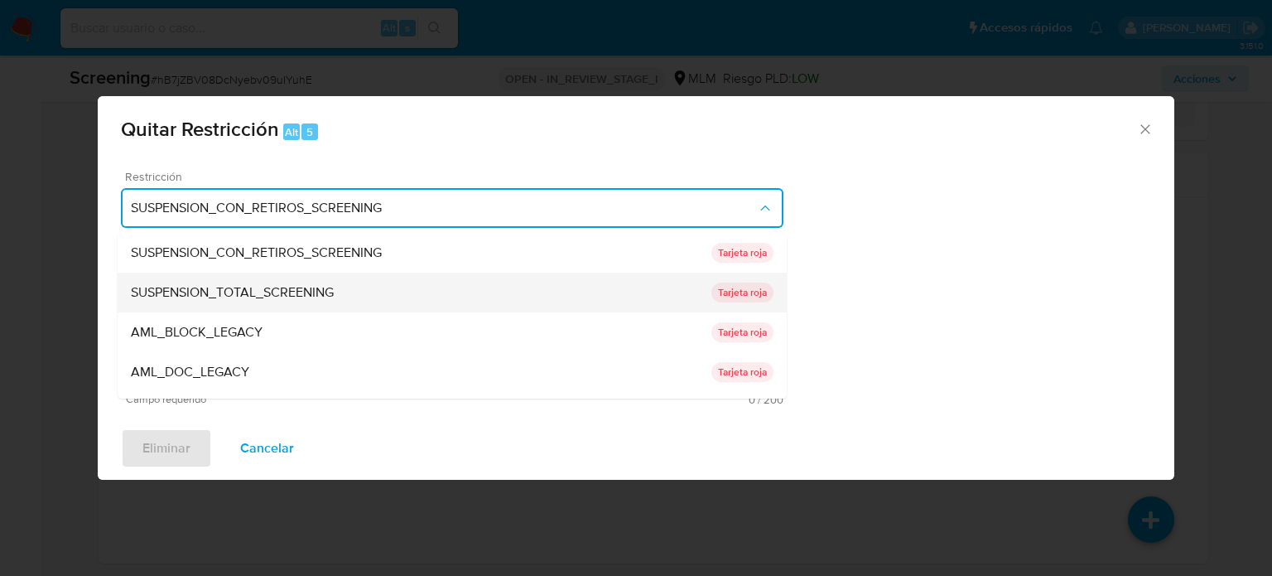
click at [279, 287] on span "SUSPENSION_TOTAL_SCREENING" at bounding box center [232, 292] width 203 height 17
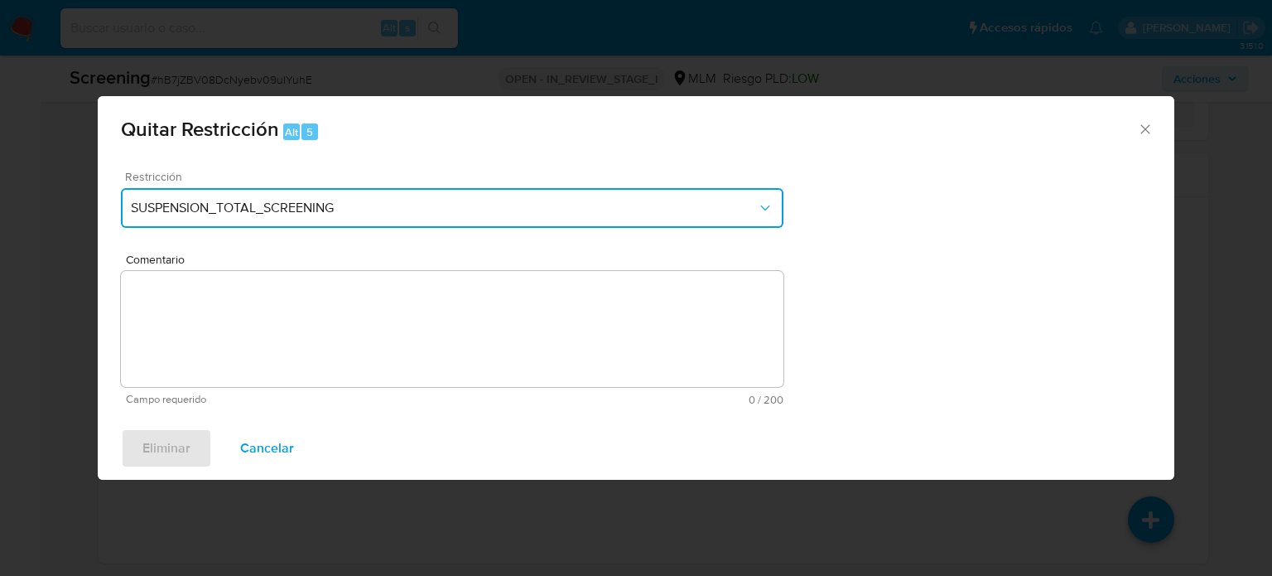
click at [319, 201] on span "SUSPENSION_TOTAL_SCREENING" at bounding box center [444, 208] width 626 height 17
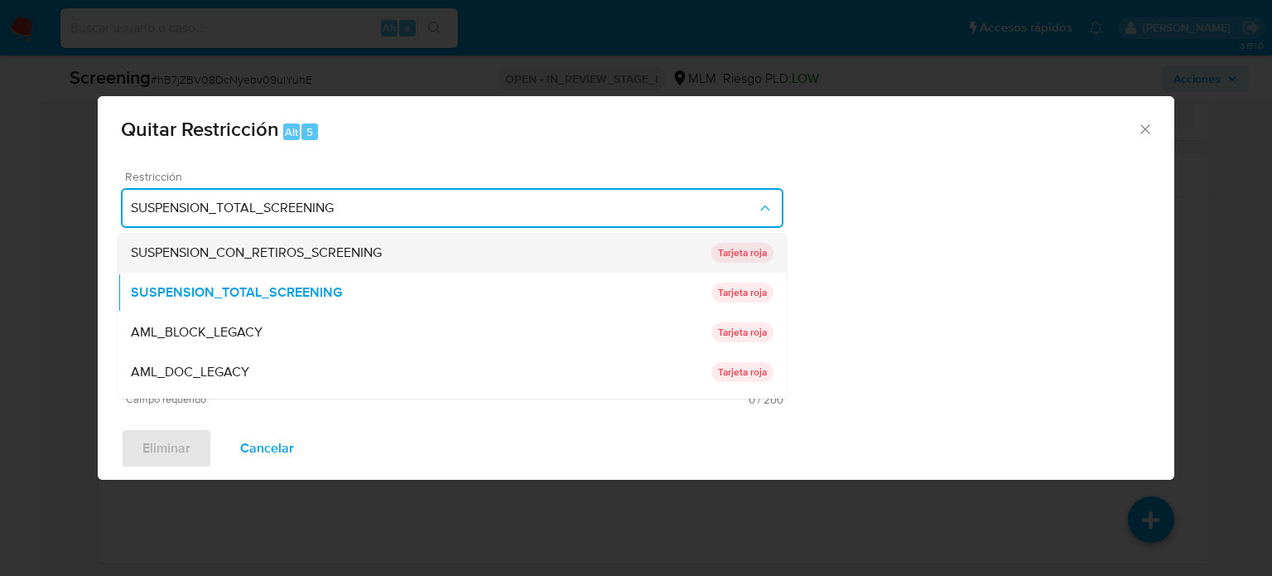
click at [305, 244] on span "SUSPENSION_CON_RETIROS_SCREENING" at bounding box center [256, 252] width 251 height 17
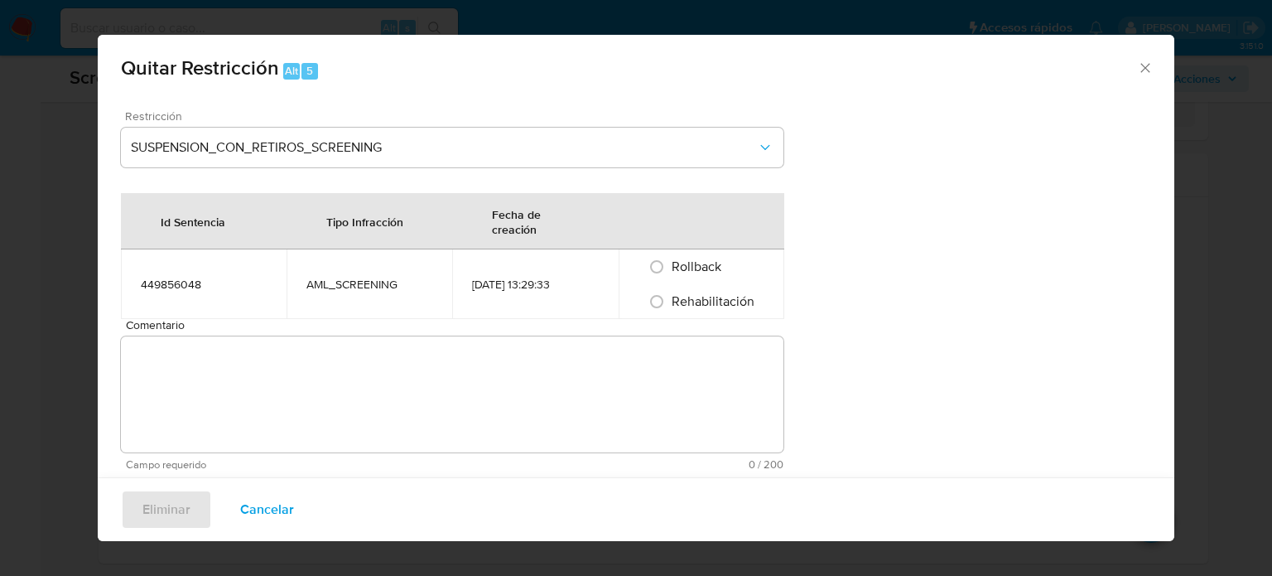
click at [703, 307] on span "Rehabilitación" at bounding box center [713, 301] width 83 height 19
click at [670, 307] on input "Rehabilitación" at bounding box center [657, 301] width 27 height 27
radio input "true"
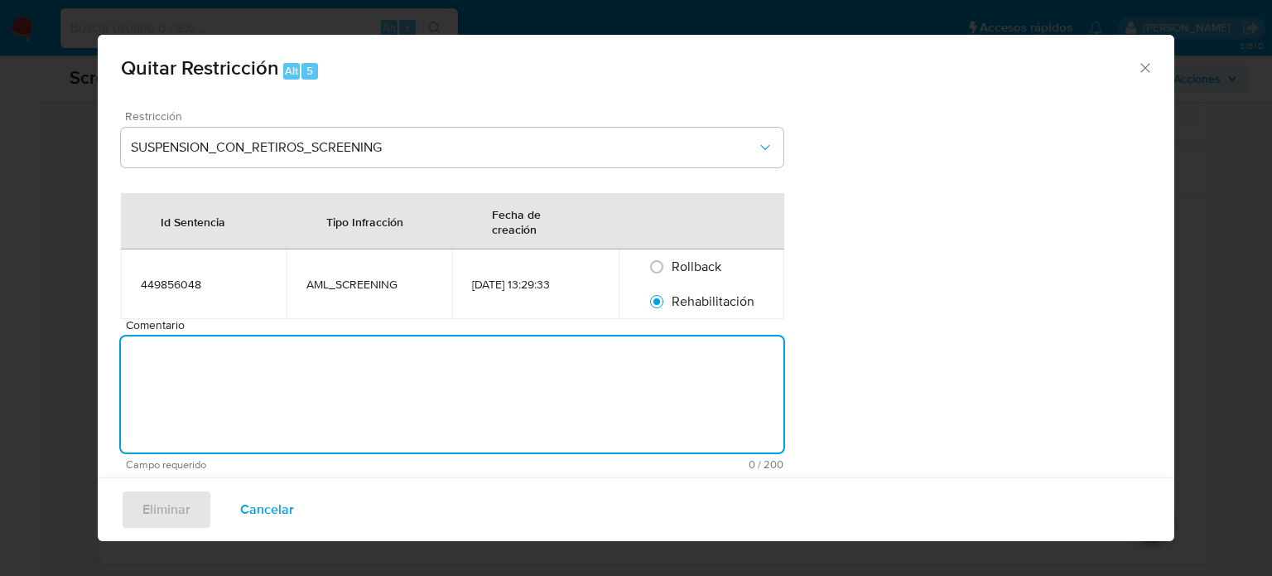
click at [557, 366] on textarea "Comentario" at bounding box center [452, 394] width 663 height 116
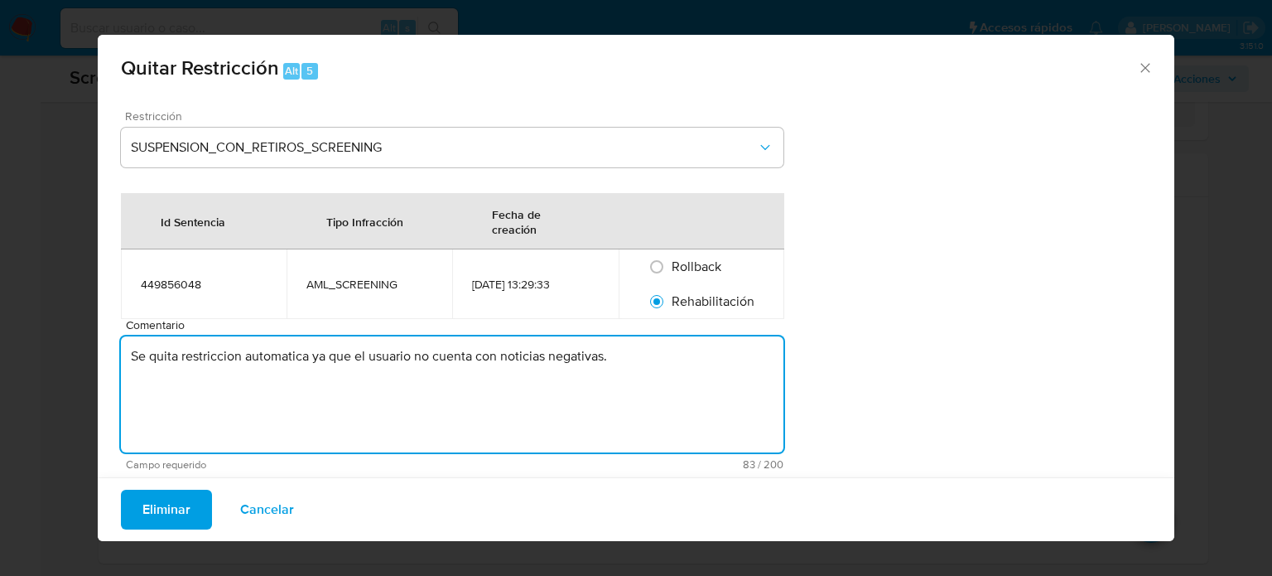
drag, startPoint x: 553, startPoint y: 430, endPoint x: 122, endPoint y: 398, distance: 432.8
click at [122, 398] on textarea "Se quita restriccion automatica ya que el usuario no cuenta con noticias negati…" at bounding box center [452, 394] width 663 height 116
drag, startPoint x: 707, startPoint y: 367, endPoint x: 119, endPoint y: 357, distance: 587.4
click at [119, 357] on div "Restricción SUSPENSION_CON_RETIROS_SCREENING Id Sentencia Tipo Infracción Fecha…" at bounding box center [636, 289] width 1077 height 385
type textarea "Se quita restriccion automatica ya que el usuario no cuenta con noticias negati…"
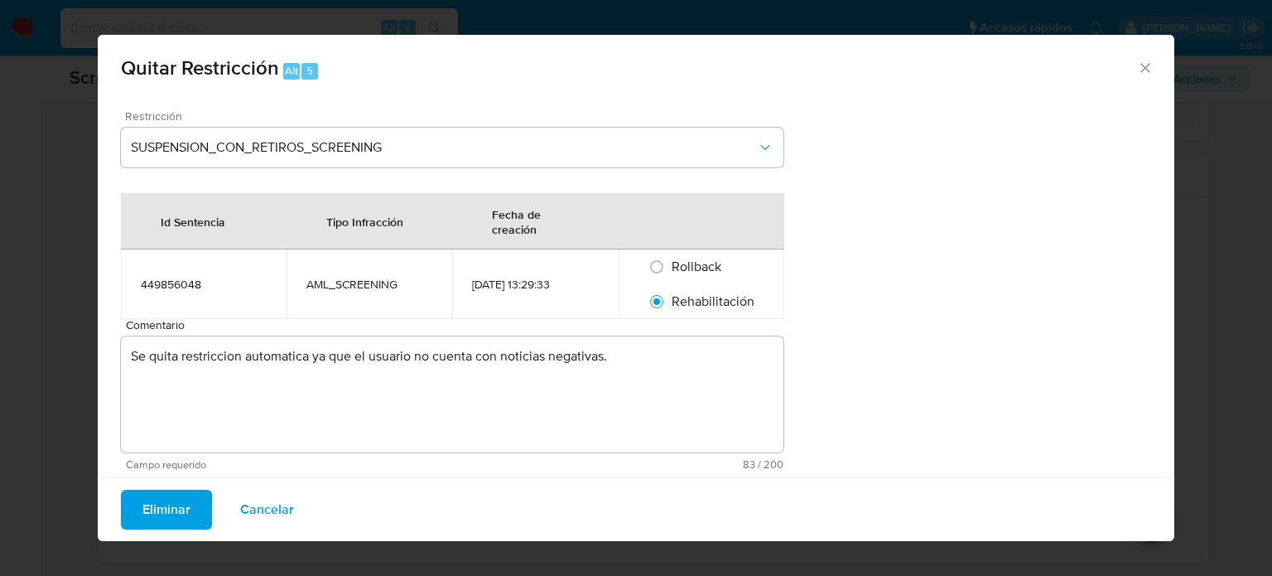
click at [136, 509] on button "Eliminar" at bounding box center [166, 510] width 91 height 40
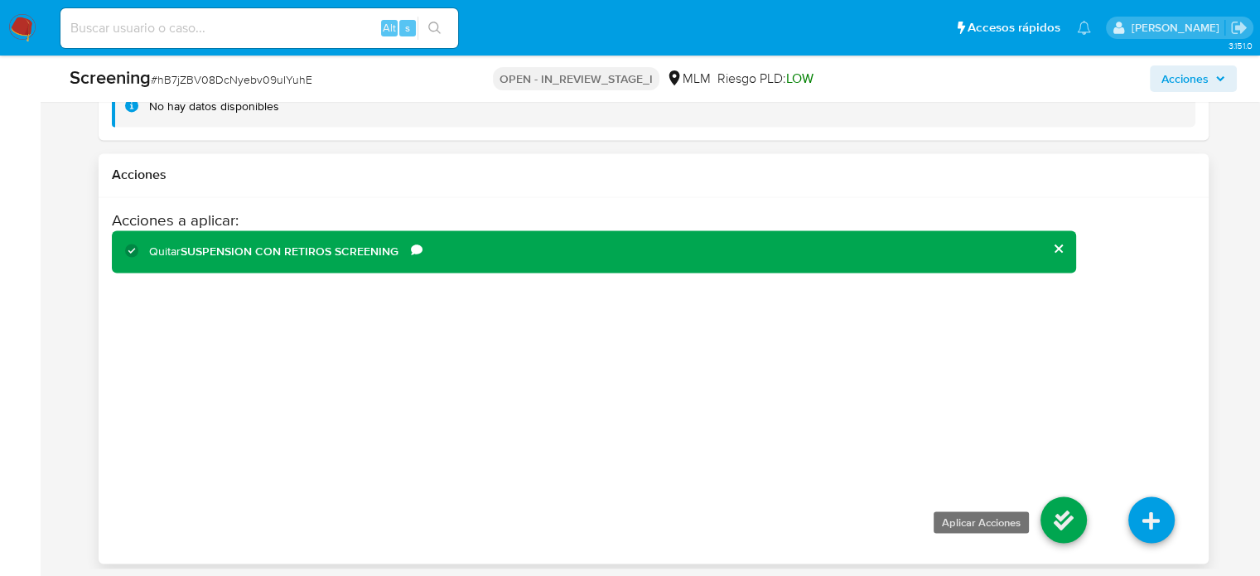
click at [1054, 519] on icon at bounding box center [1063, 519] width 46 height 46
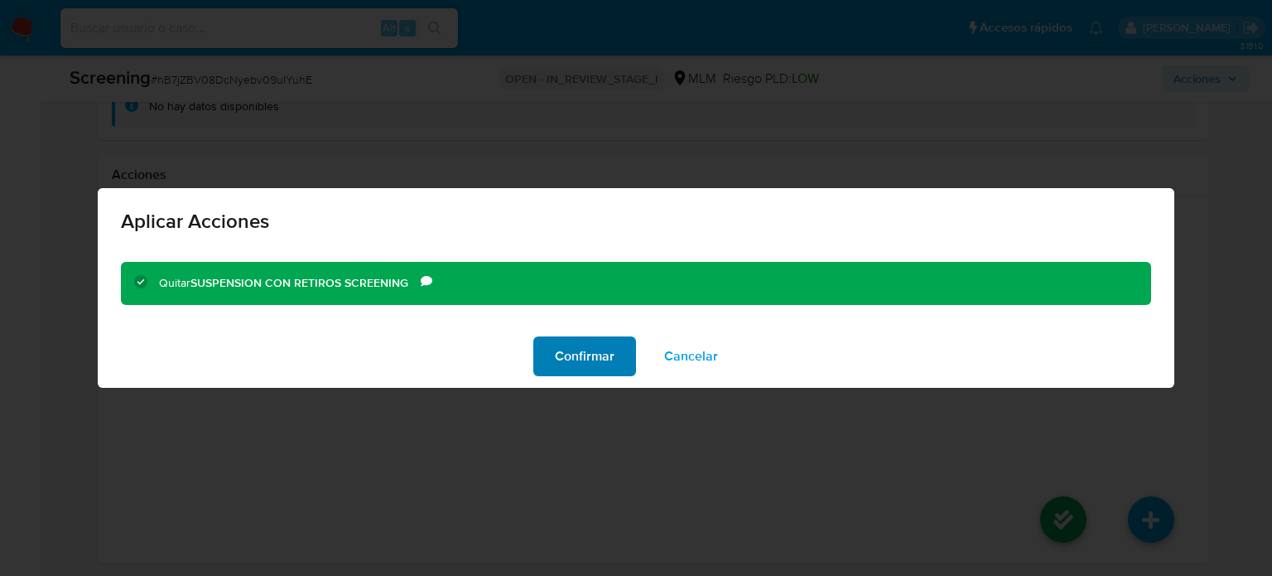
click at [593, 350] on span "Confirmar" at bounding box center [585, 356] width 60 height 36
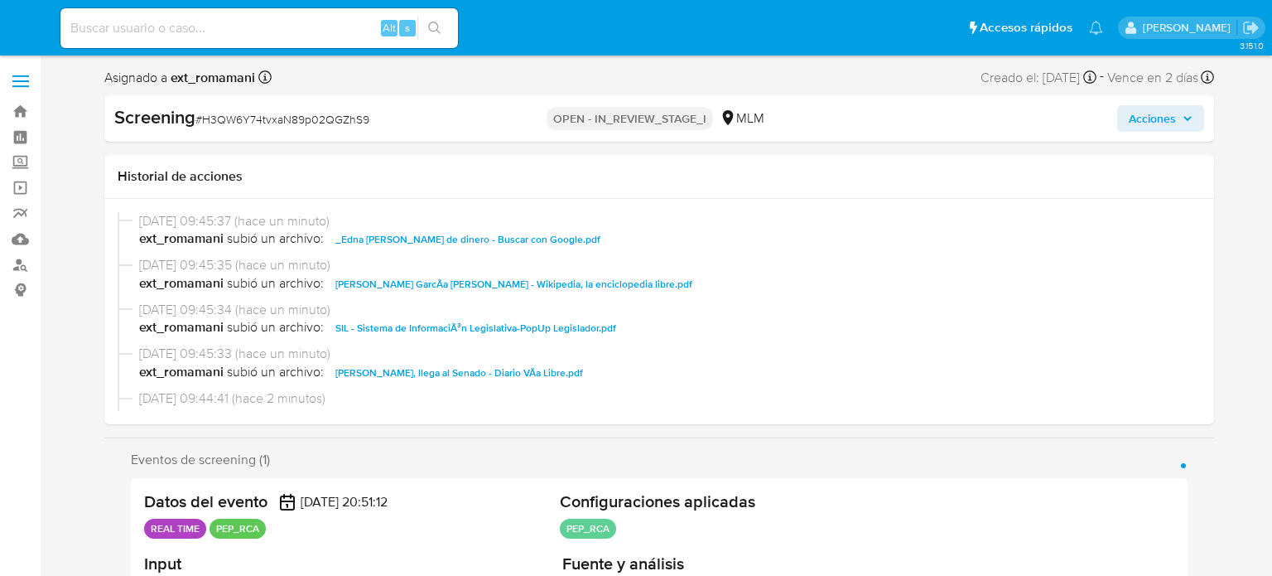
select select "10"
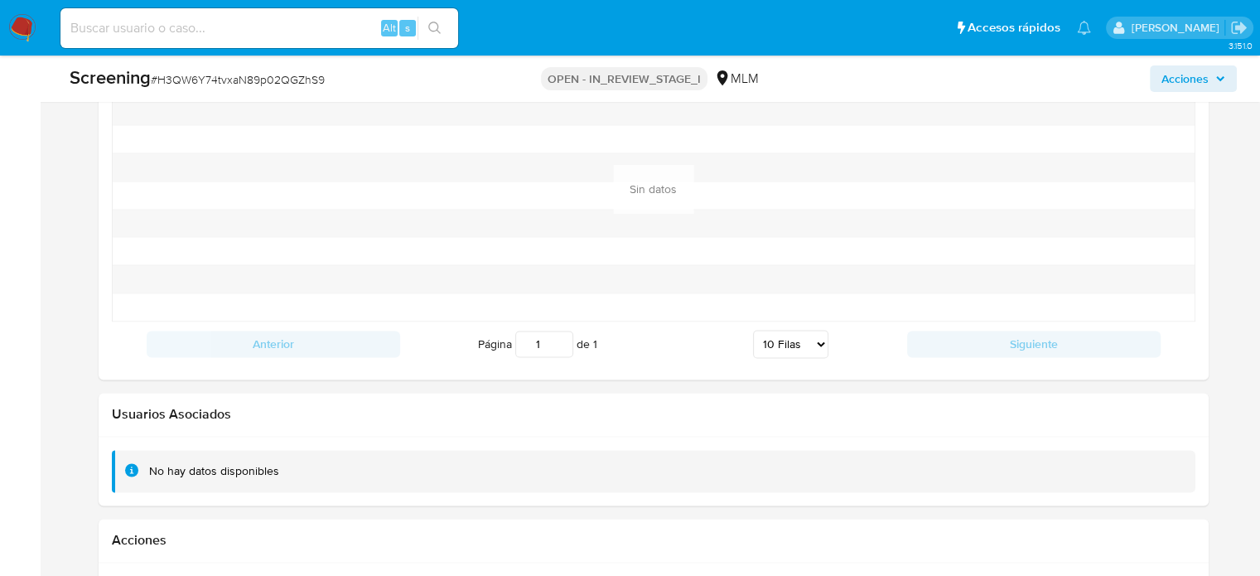
scroll to position [2859, 0]
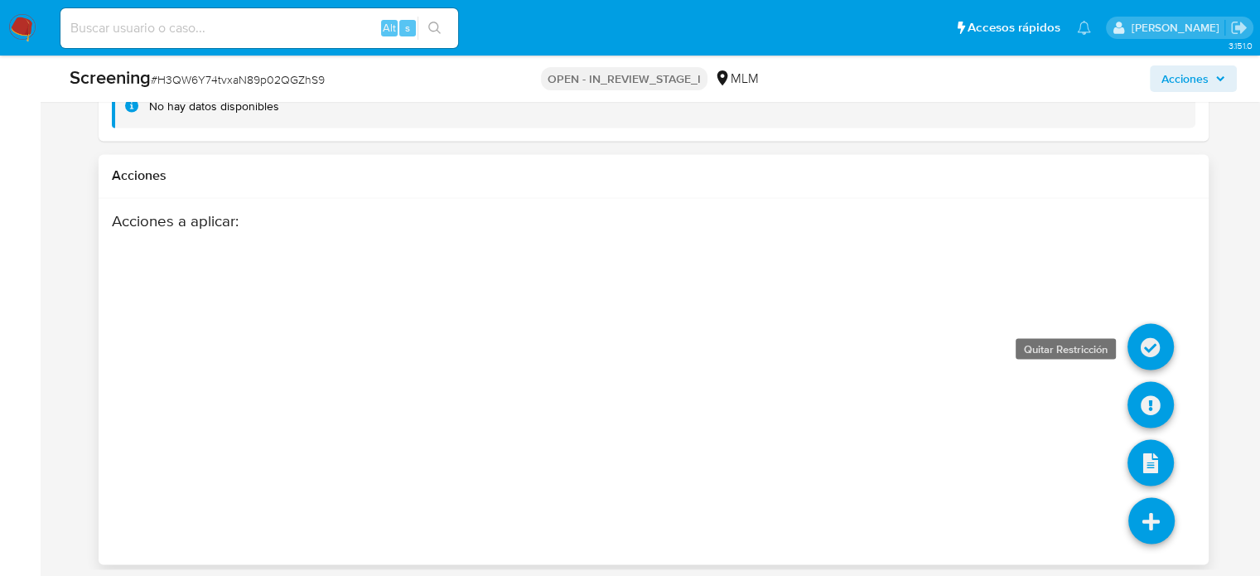
click at [1156, 347] on icon at bounding box center [1150, 346] width 46 height 46
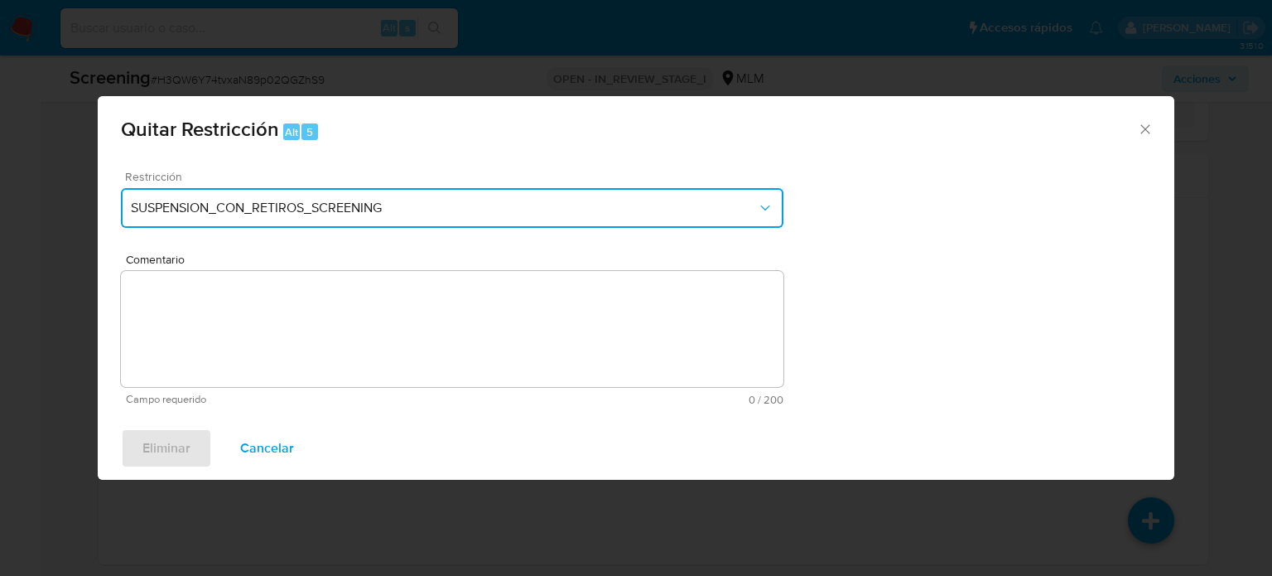
click at [346, 208] on span "SUSPENSION_CON_RETIROS_SCREENING" at bounding box center [444, 208] width 626 height 17
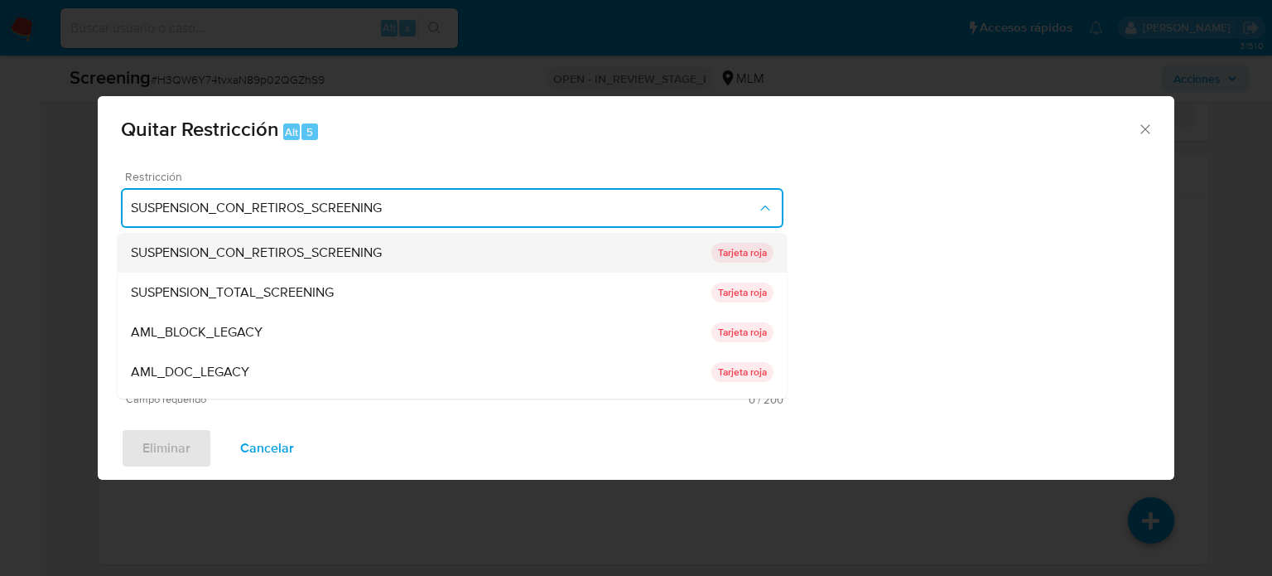
click at [348, 250] on span "SUSPENSION_CON_RETIROS_SCREENING" at bounding box center [256, 252] width 251 height 17
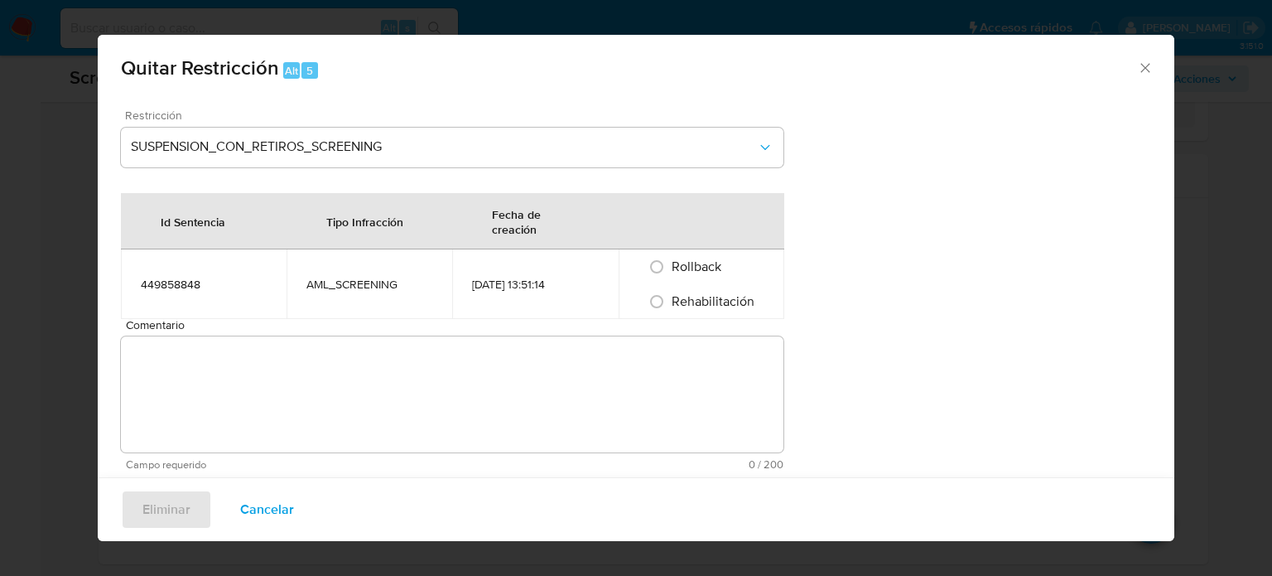
click at [340, 340] on textarea "Comentario" at bounding box center [452, 394] width 663 height 116
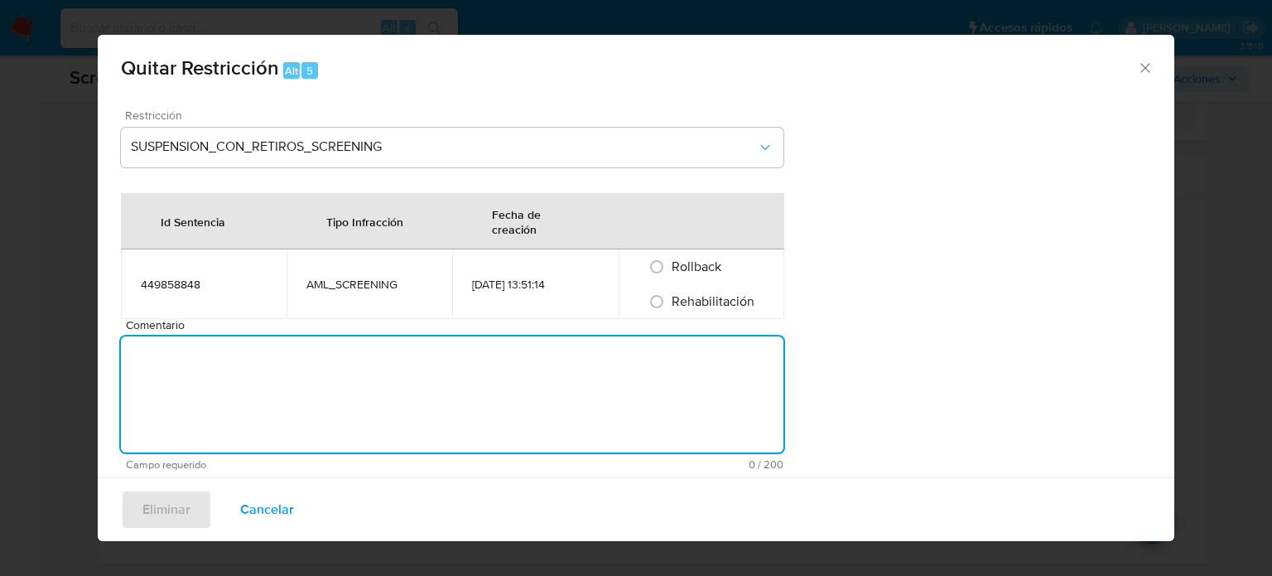
paste textarea "Se quita restriccion automatica ya que el usuario no cuenta con noticias negati…"
type textarea "Se quita restriccion automatica ya que el usuario no cuenta con noticias negati…"
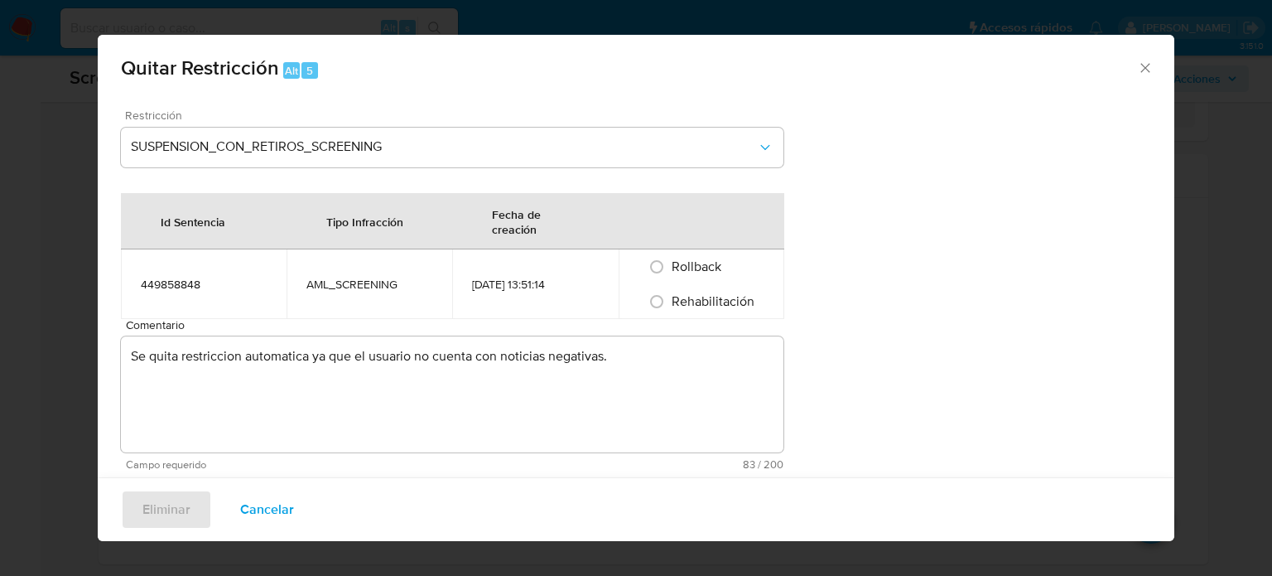
click at [705, 305] on span "Rehabilitación" at bounding box center [713, 301] width 83 height 19
click at [670, 305] on input "Rehabilitación" at bounding box center [657, 301] width 27 height 27
radio input "true"
click at [162, 514] on span "Eliminar" at bounding box center [166, 509] width 48 height 36
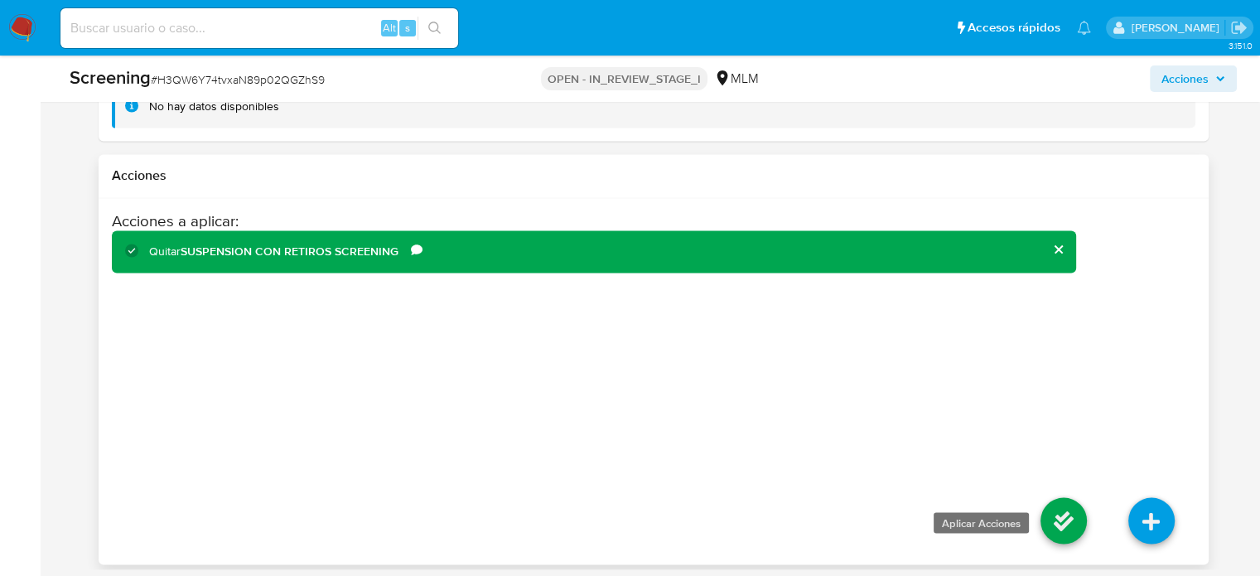
click at [1065, 524] on icon at bounding box center [1063, 520] width 46 height 46
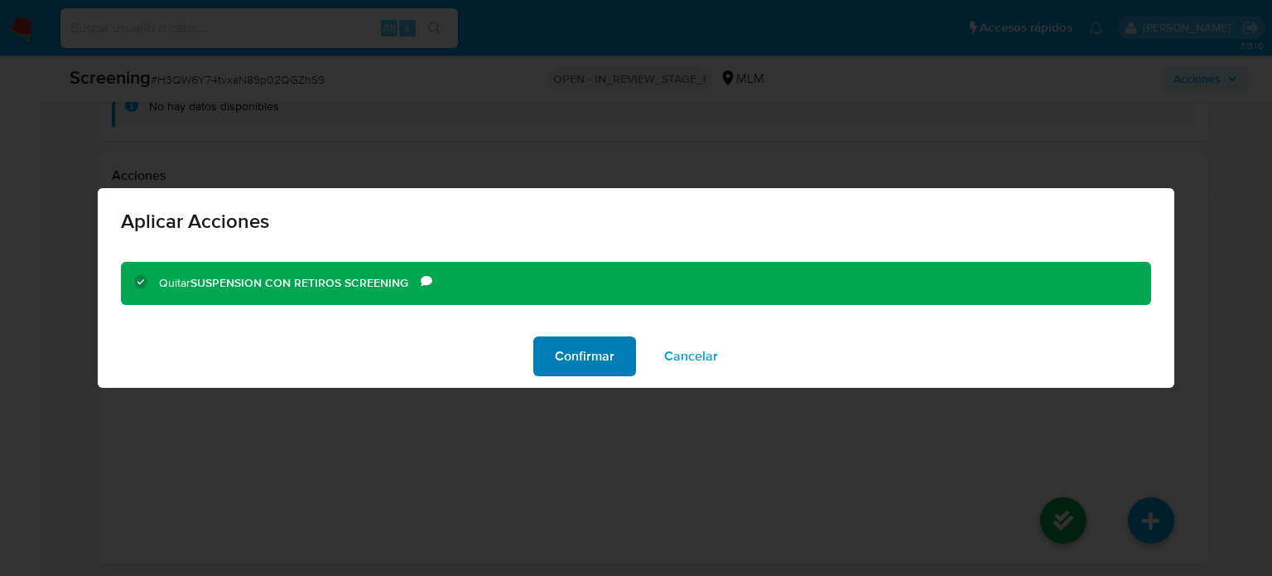
click at [563, 347] on span "Confirmar" at bounding box center [585, 356] width 60 height 36
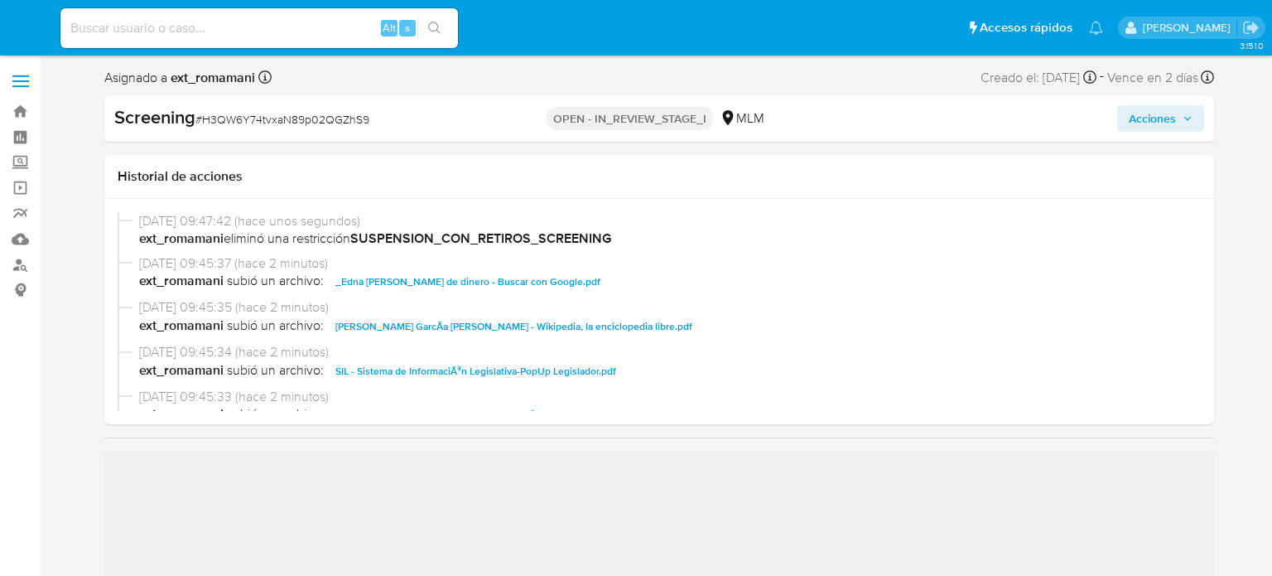
select select "10"
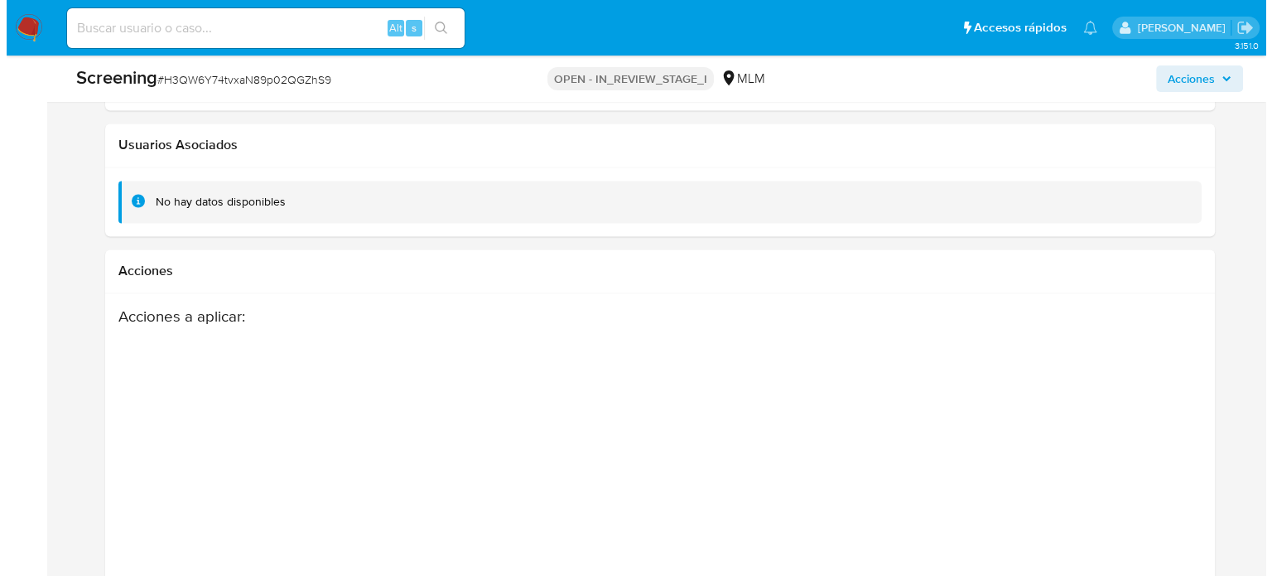
scroll to position [2859, 0]
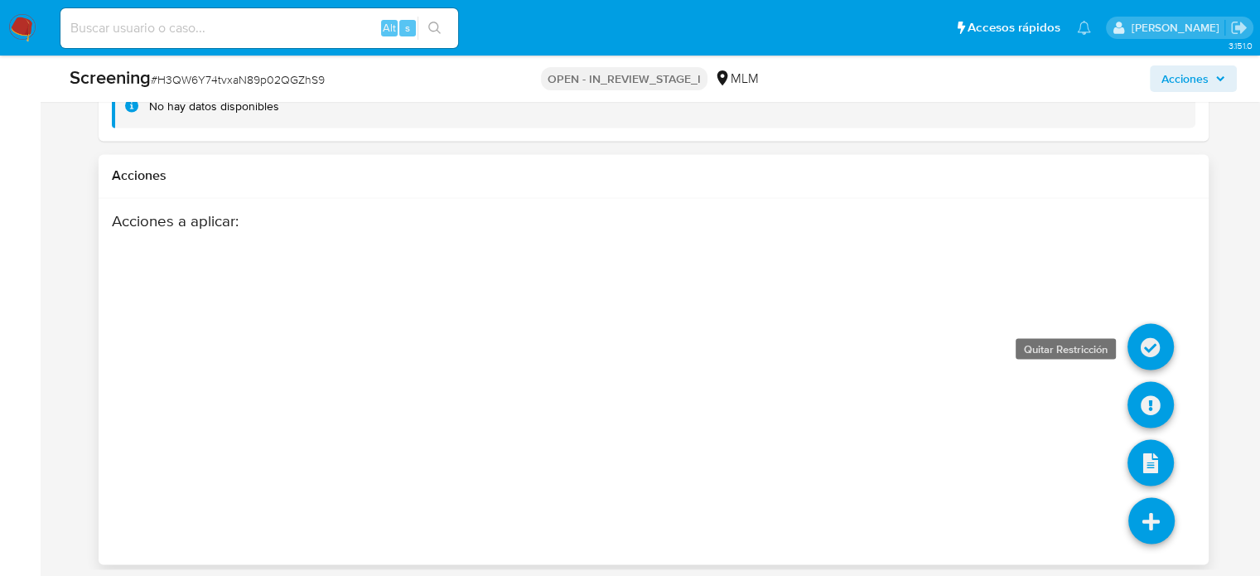
click at [1146, 347] on icon at bounding box center [1150, 346] width 46 height 46
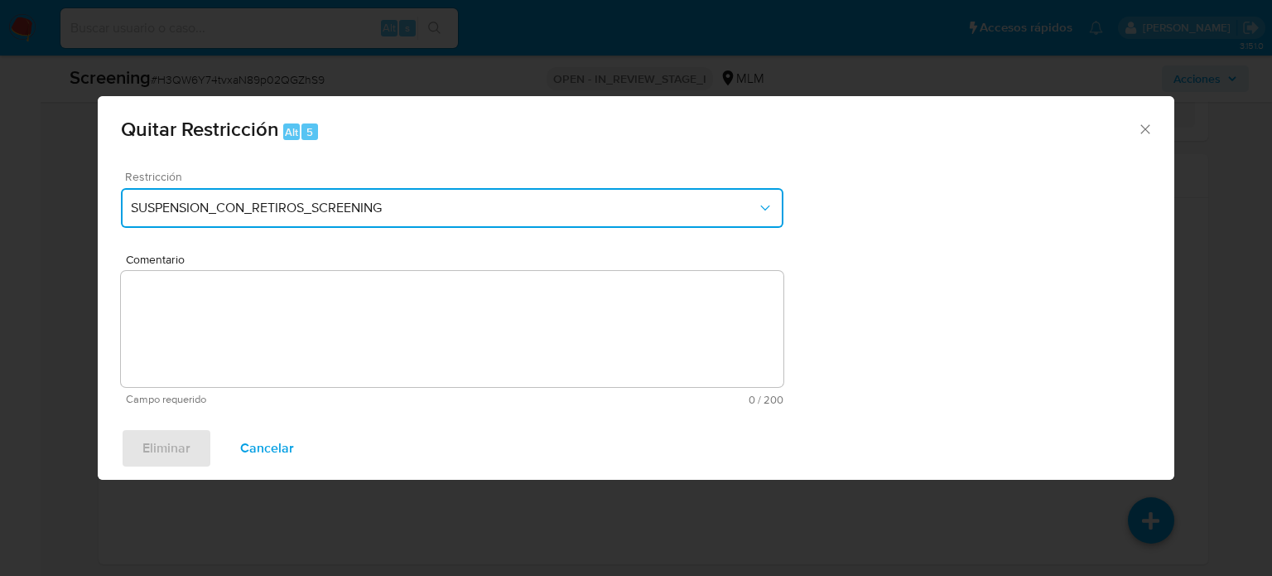
click at [350, 205] on span "SUSPENSION_CON_RETIROS_SCREENING" at bounding box center [444, 208] width 626 height 17
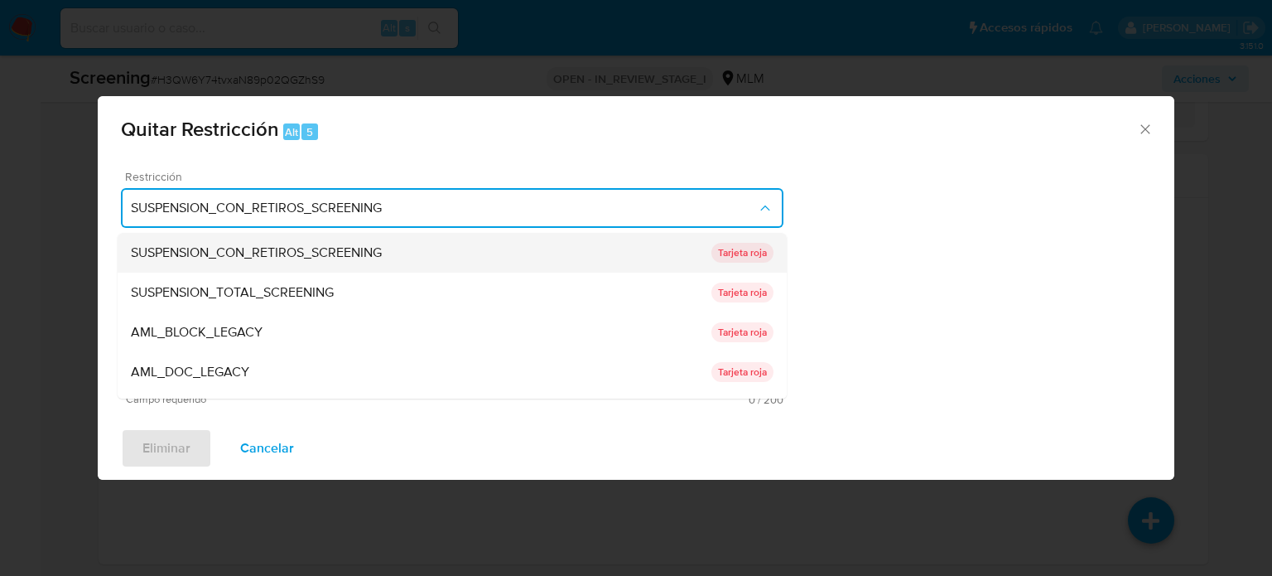
click at [307, 244] on span "SUSPENSION_CON_RETIROS_SCREENING" at bounding box center [256, 252] width 251 height 17
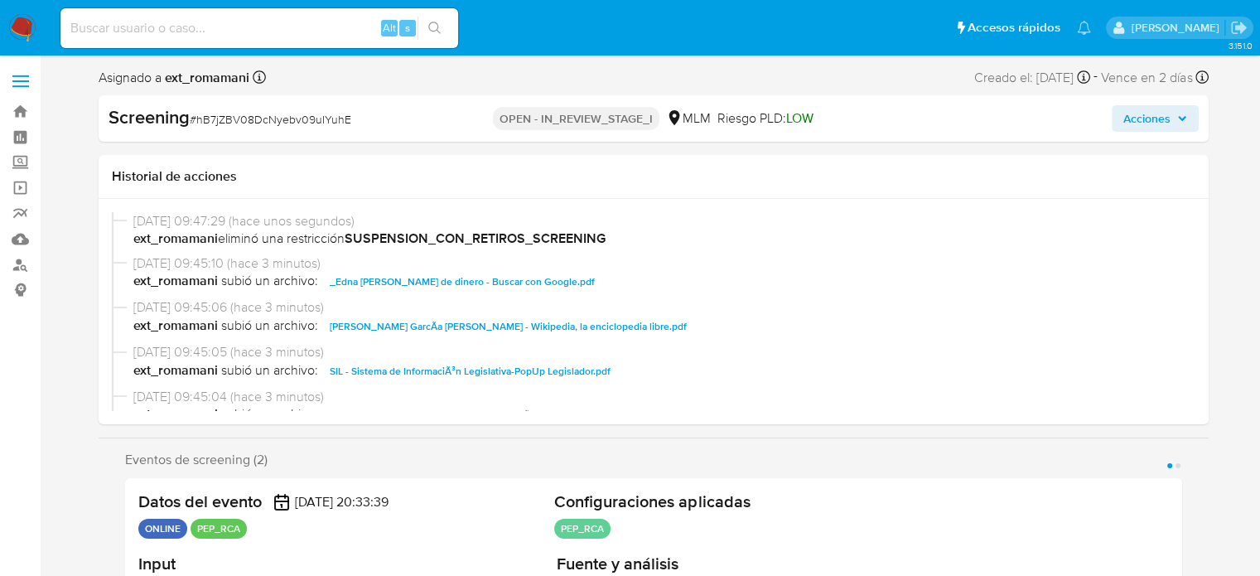
select select "10"
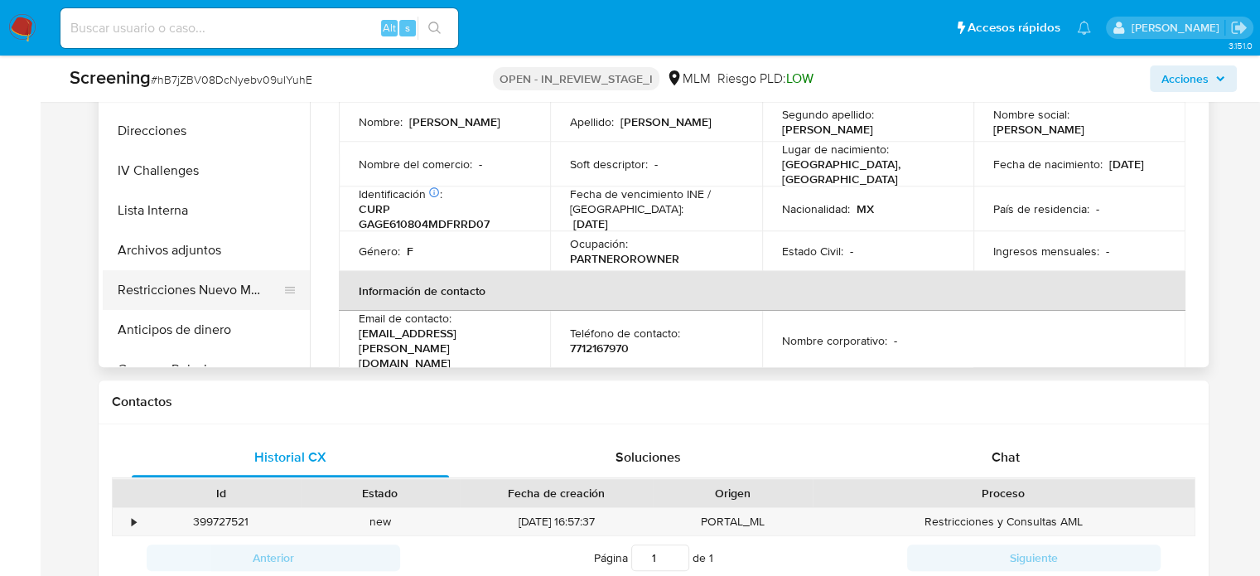
scroll to position [911, 0]
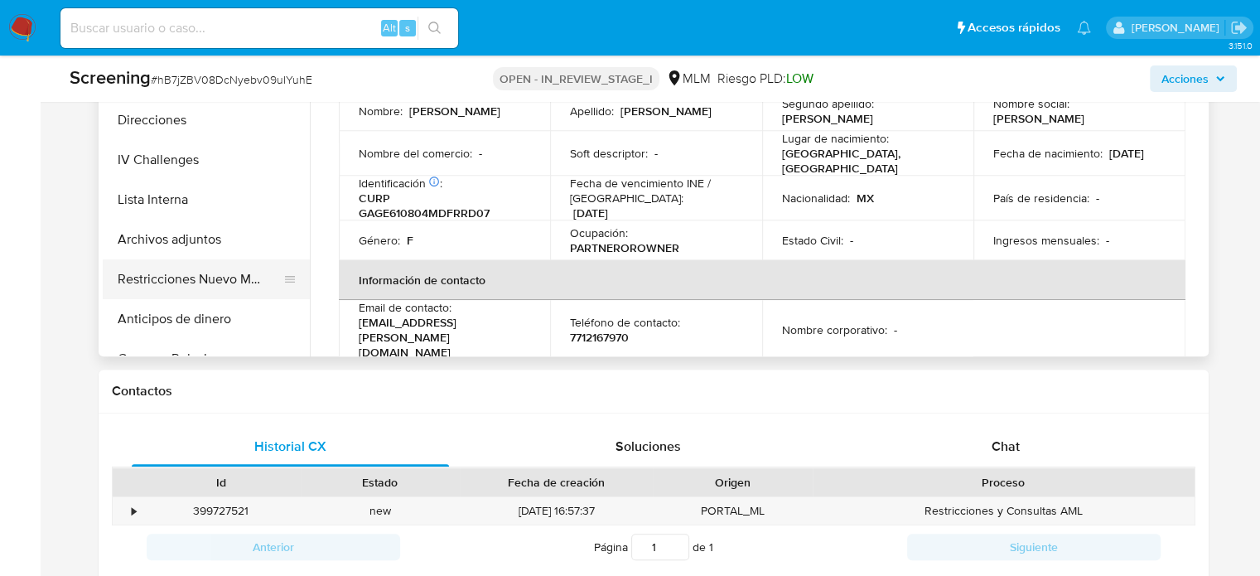
click at [200, 278] on button "Restricciones Nuevo Mundo" at bounding box center [200, 279] width 194 height 40
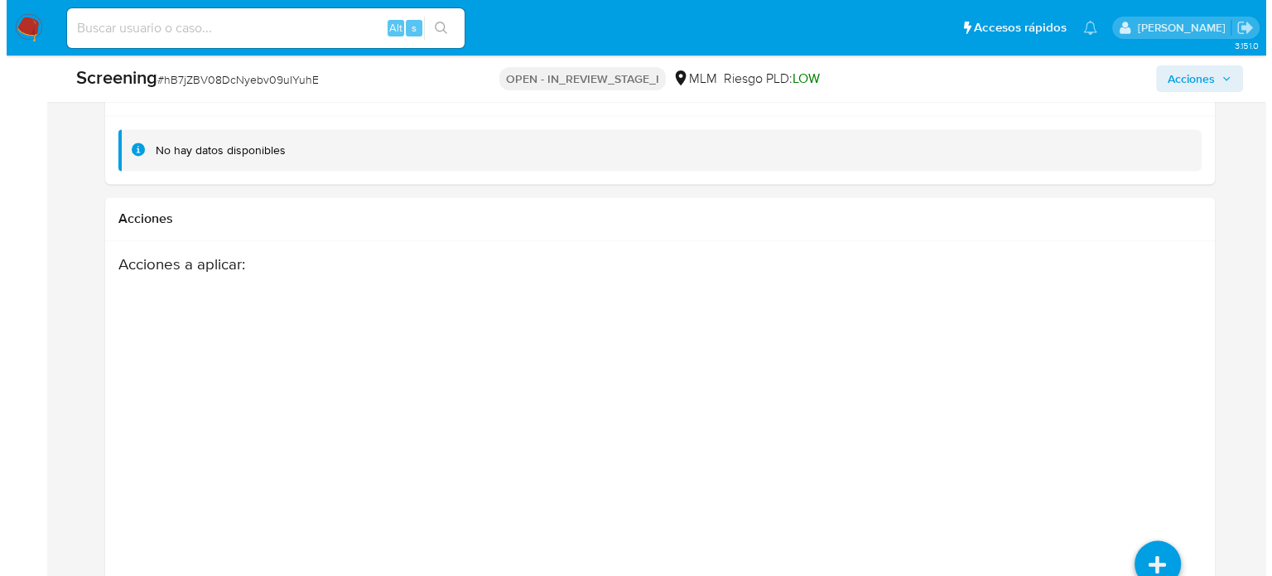
scroll to position [2748, 0]
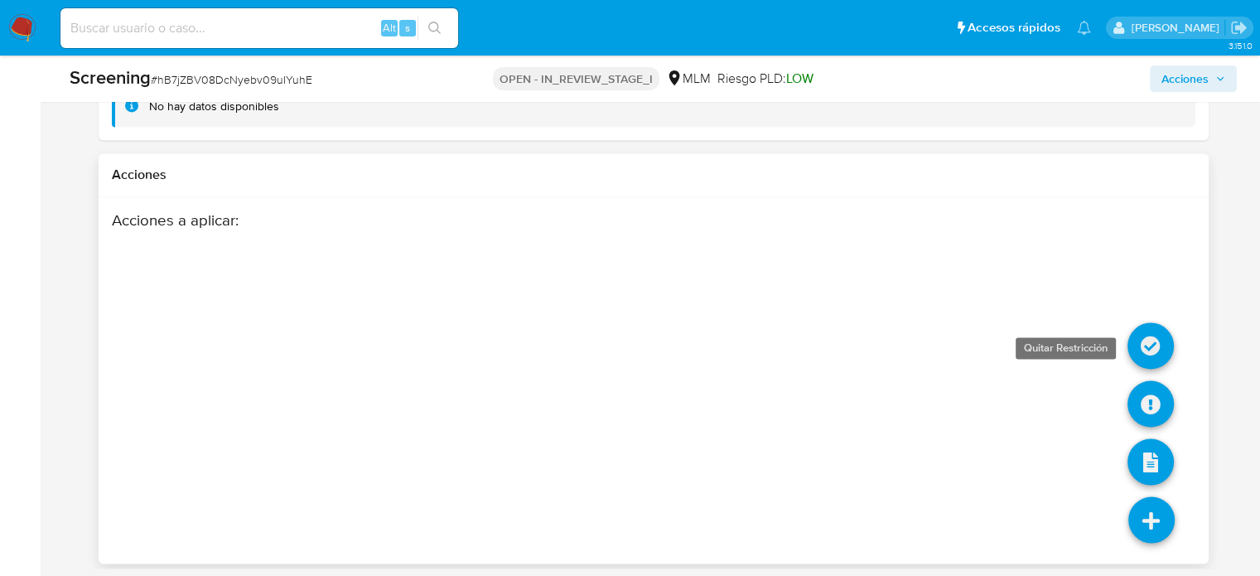
click at [1156, 345] on icon at bounding box center [1150, 345] width 46 height 46
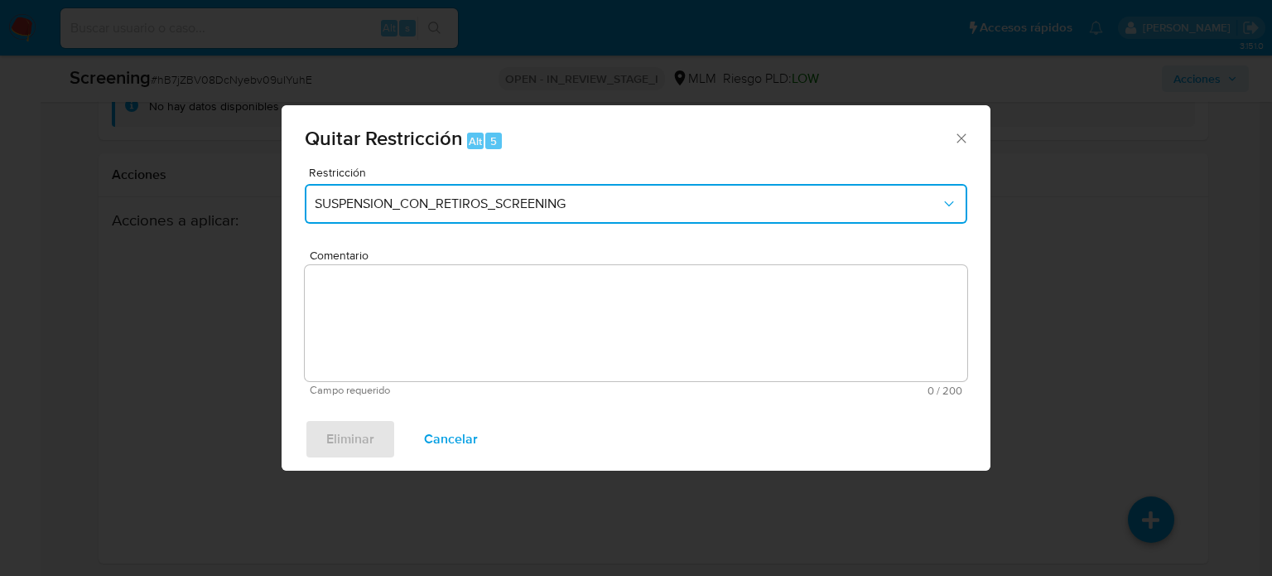
click at [419, 205] on span "SUSPENSION_CON_RETIROS_SCREENING" at bounding box center [628, 203] width 626 height 17
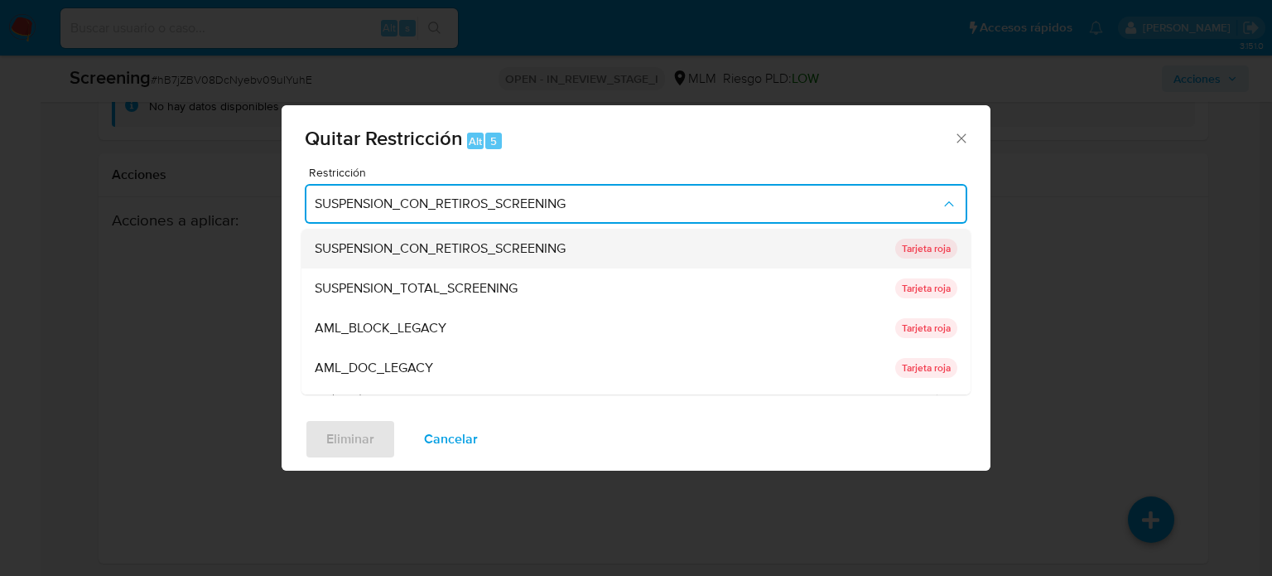
click at [431, 238] on div "SUSPENSION_CON_RETIROS_SCREENING" at bounding box center [600, 249] width 571 height 40
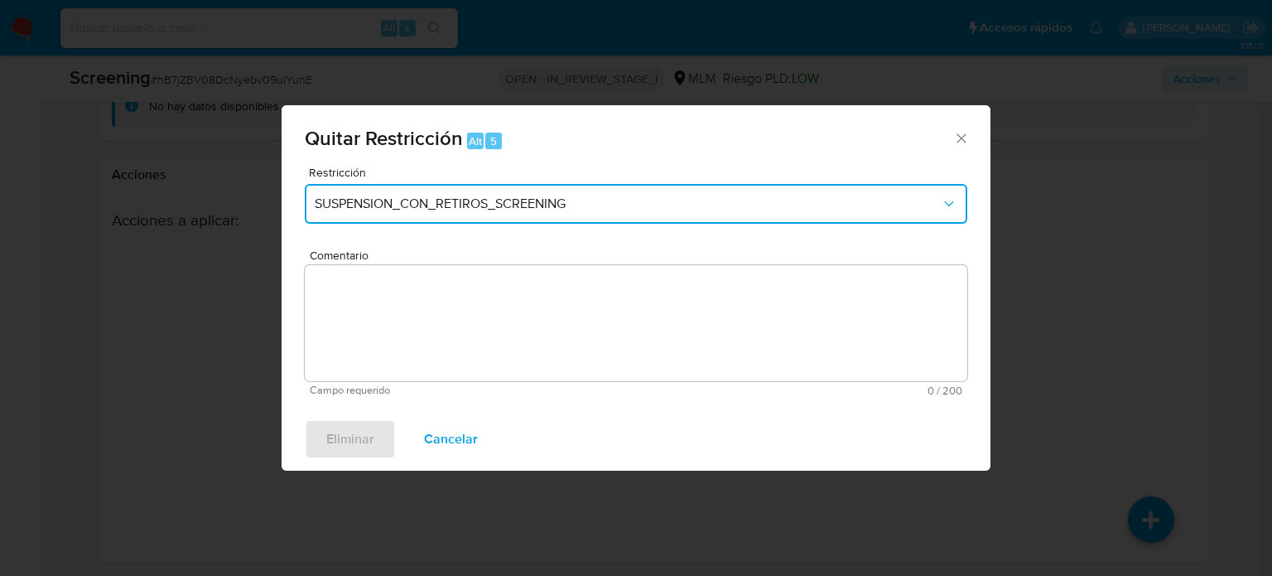
click at [499, 205] on span "SUSPENSION_CON_RETIROS_SCREENING" at bounding box center [628, 203] width 626 height 17
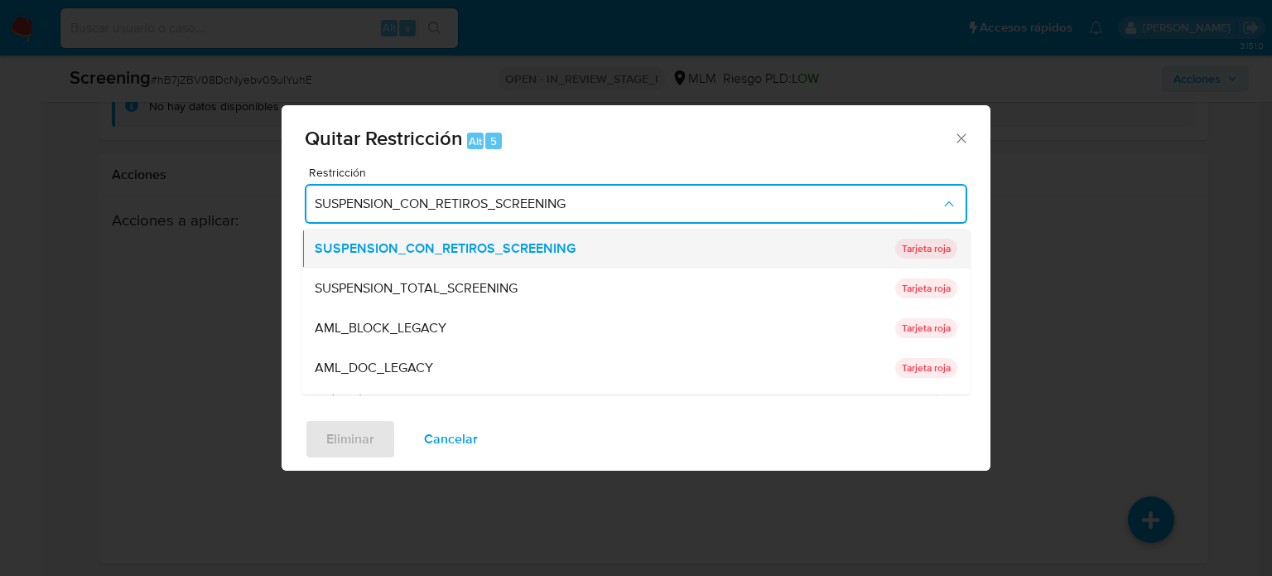
click at [480, 244] on span "SUSPENSION_CON_RETIROS_SCREENING" at bounding box center [445, 248] width 261 height 17
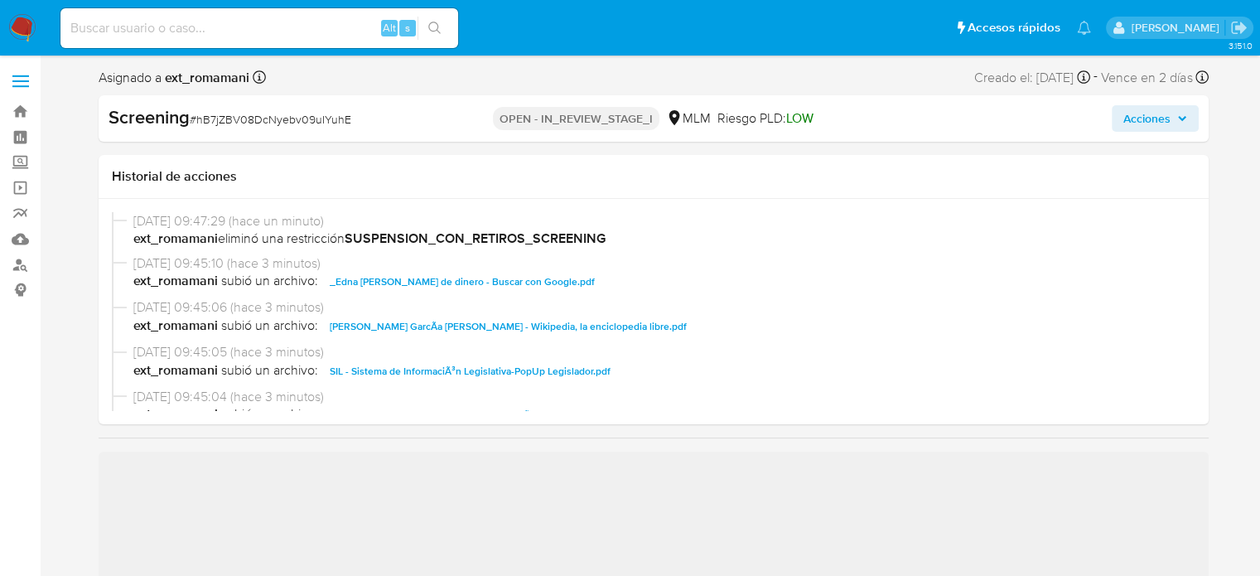
select select "10"
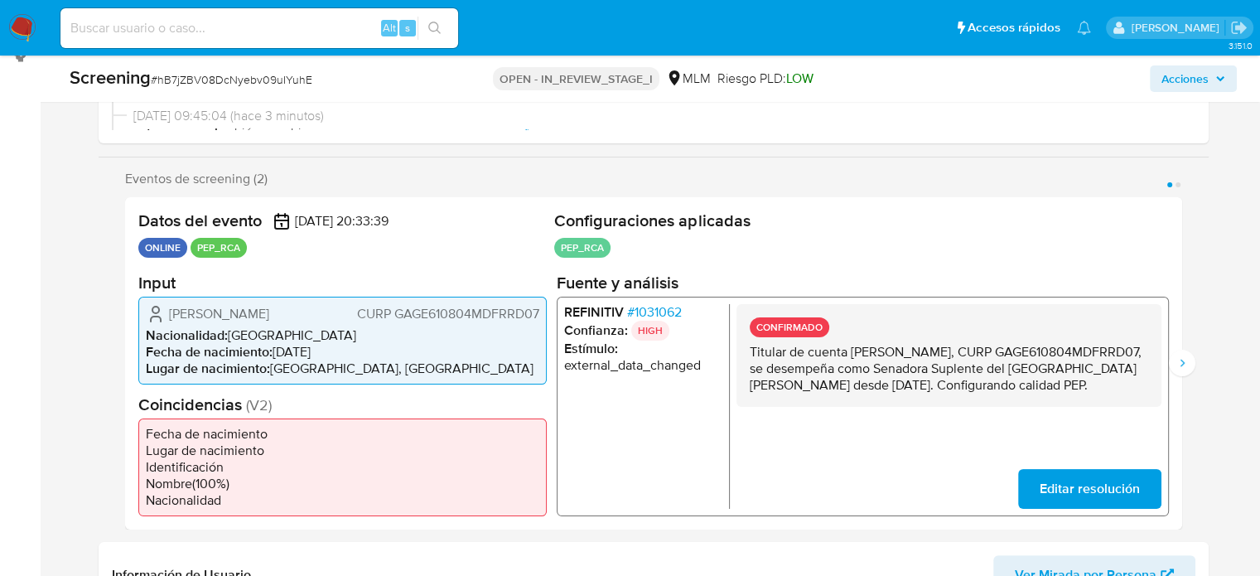
scroll to position [248, 0]
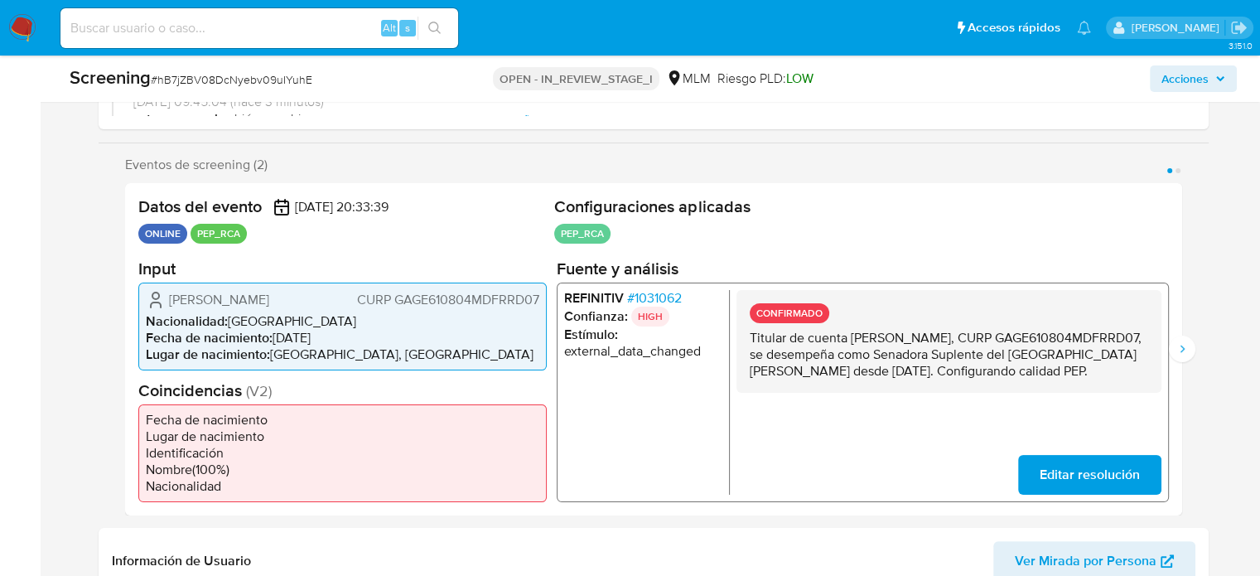
drag, startPoint x: 759, startPoint y: 387, endPoint x: 745, endPoint y: 335, distance: 53.0
click at [745, 335] on div "CONFIRMADO Titular de cuenta [PERSON_NAME], CURP GAGE610804MDFRRD07, se desempe…" at bounding box center [948, 340] width 425 height 103
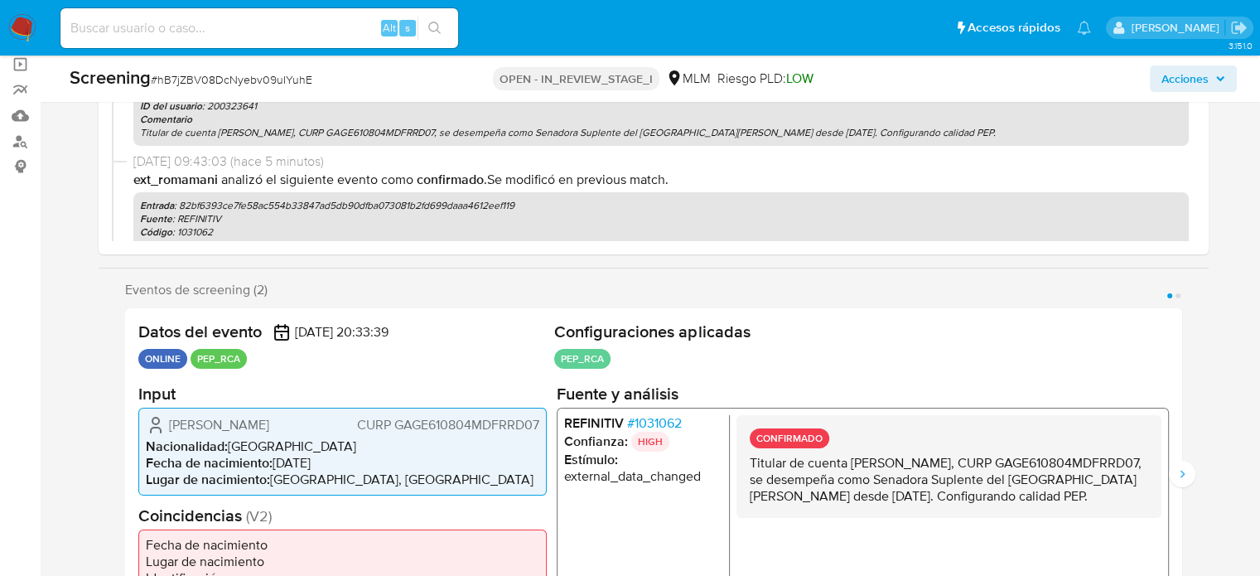
scroll to position [331, 0]
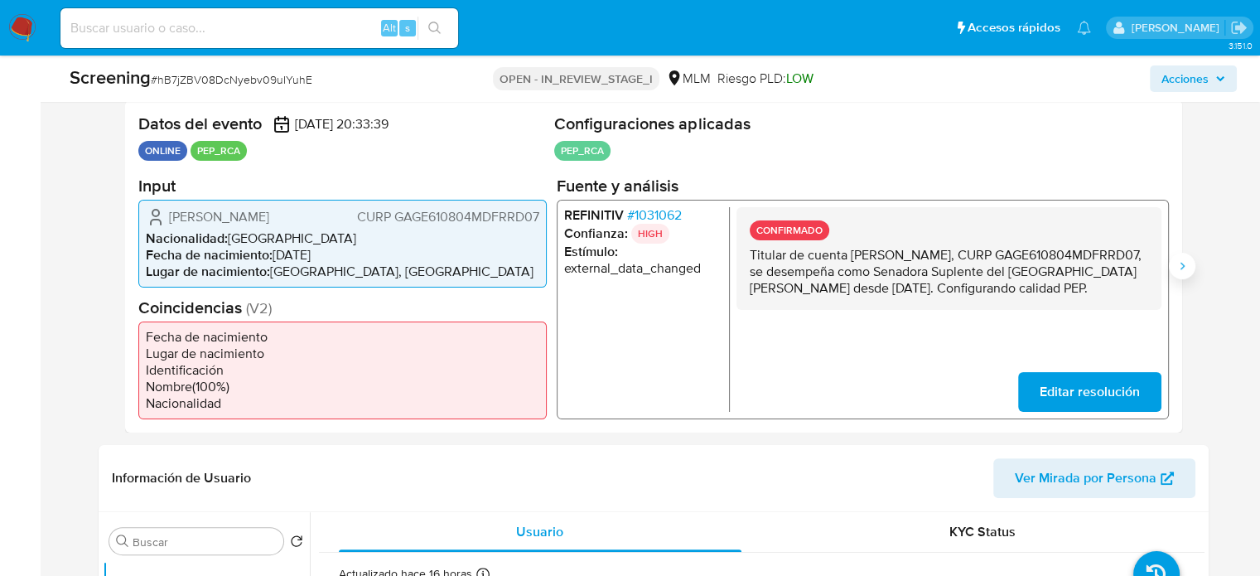
click at [1182, 266] on icon "Siguiente" at bounding box center [1181, 265] width 13 height 13
click at [121, 271] on icon "Anterior" at bounding box center [124, 265] width 13 height 13
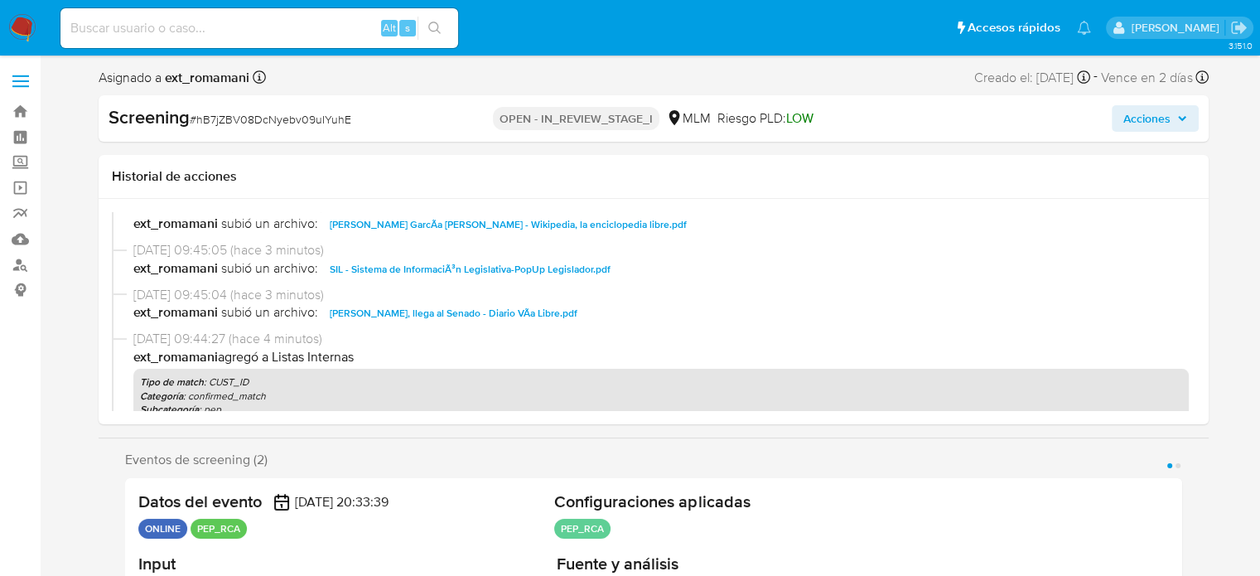
scroll to position [0, 0]
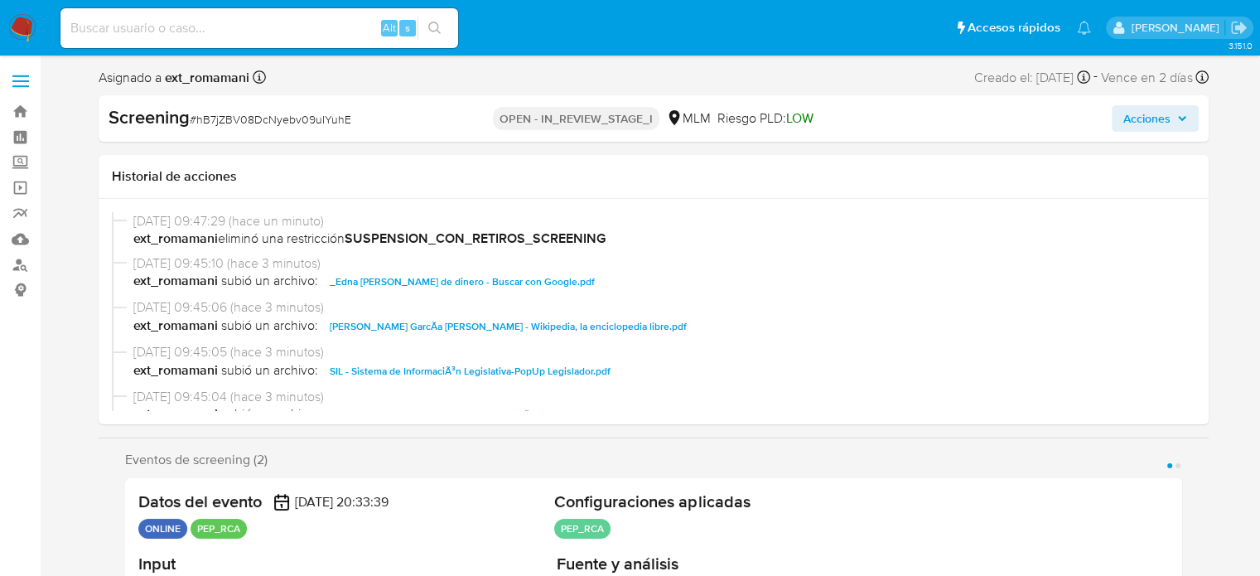
click at [1144, 118] on span "Acciones" at bounding box center [1146, 118] width 47 height 27
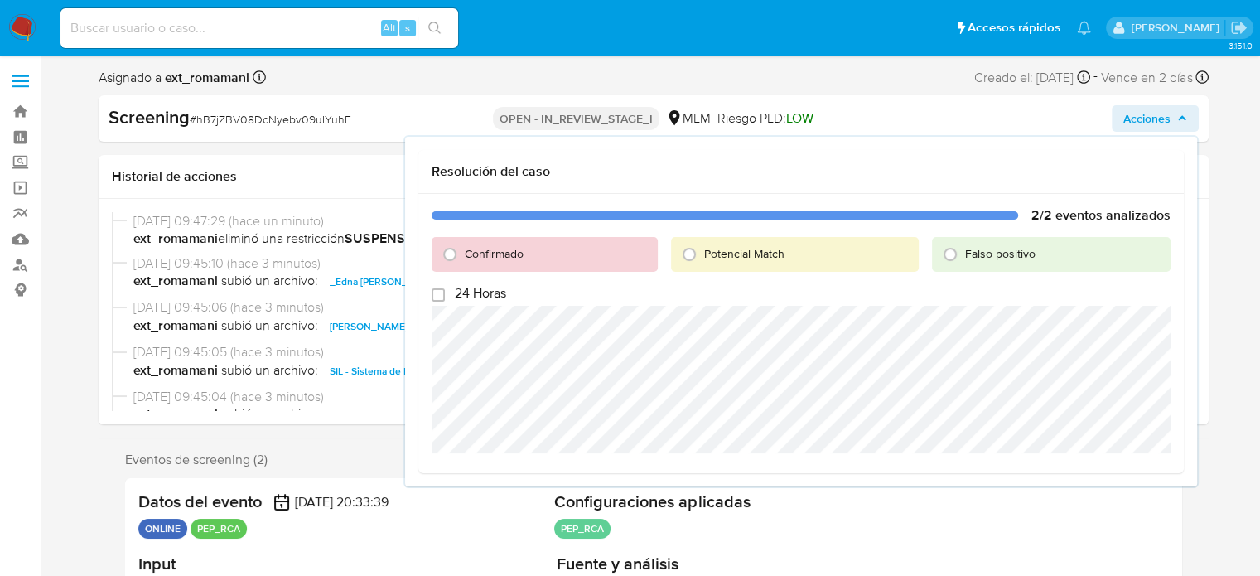
click at [474, 258] on span "Confirmado" at bounding box center [494, 253] width 59 height 17
click at [463, 258] on input "Confirmado" at bounding box center [450, 254] width 27 height 27
radio input "true"
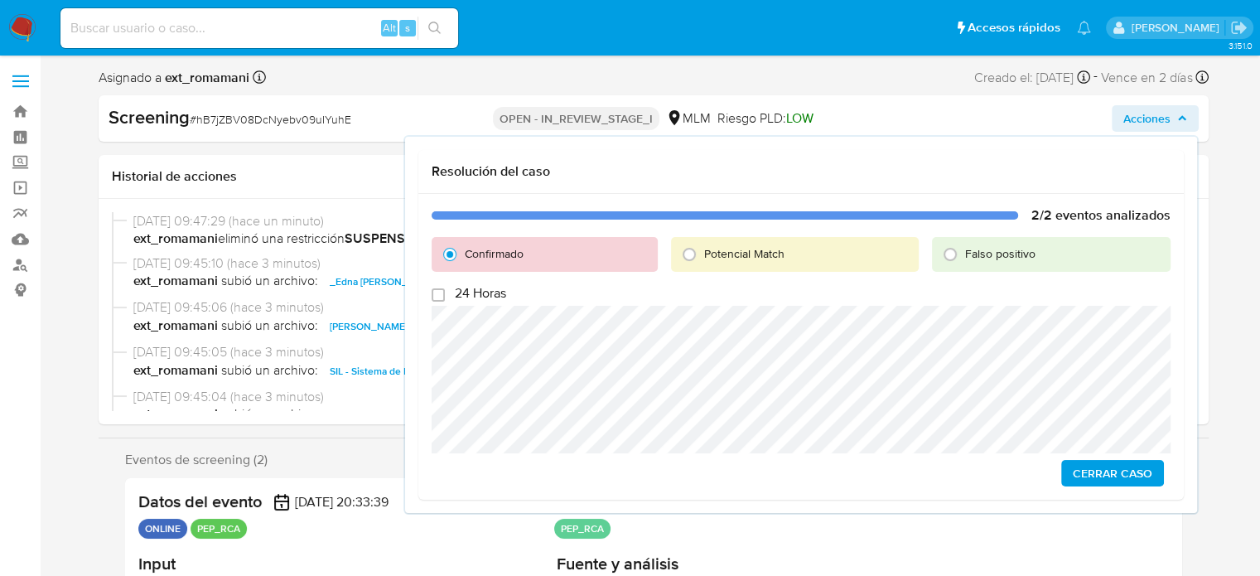
click at [1126, 473] on span "Cerrar Caso" at bounding box center [1113, 472] width 80 height 23
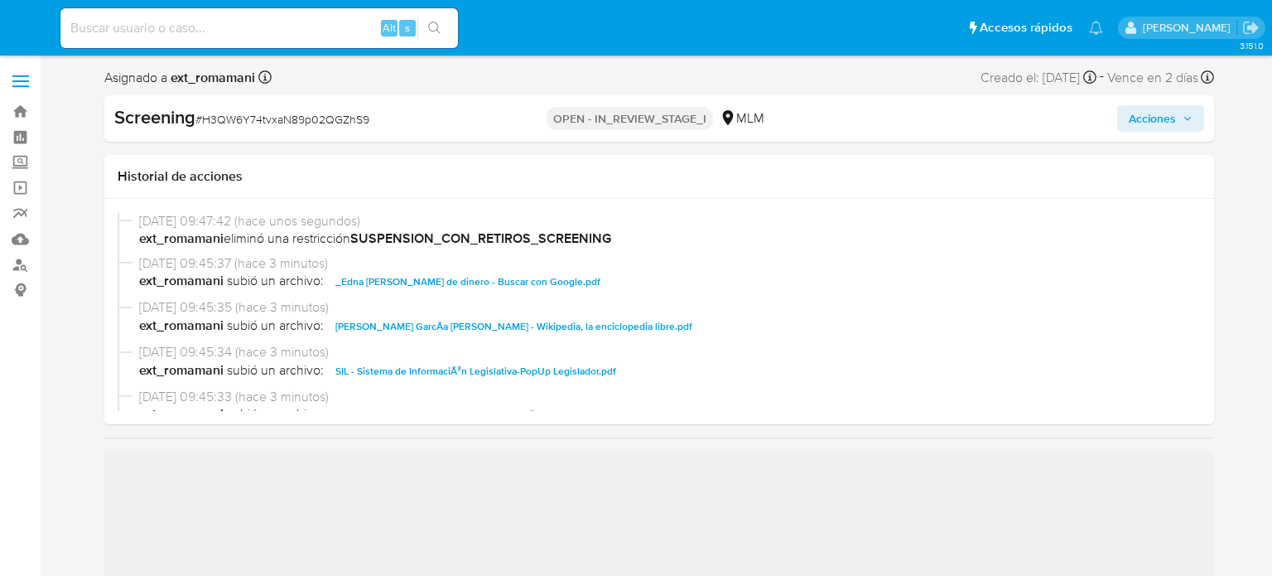
select select "10"
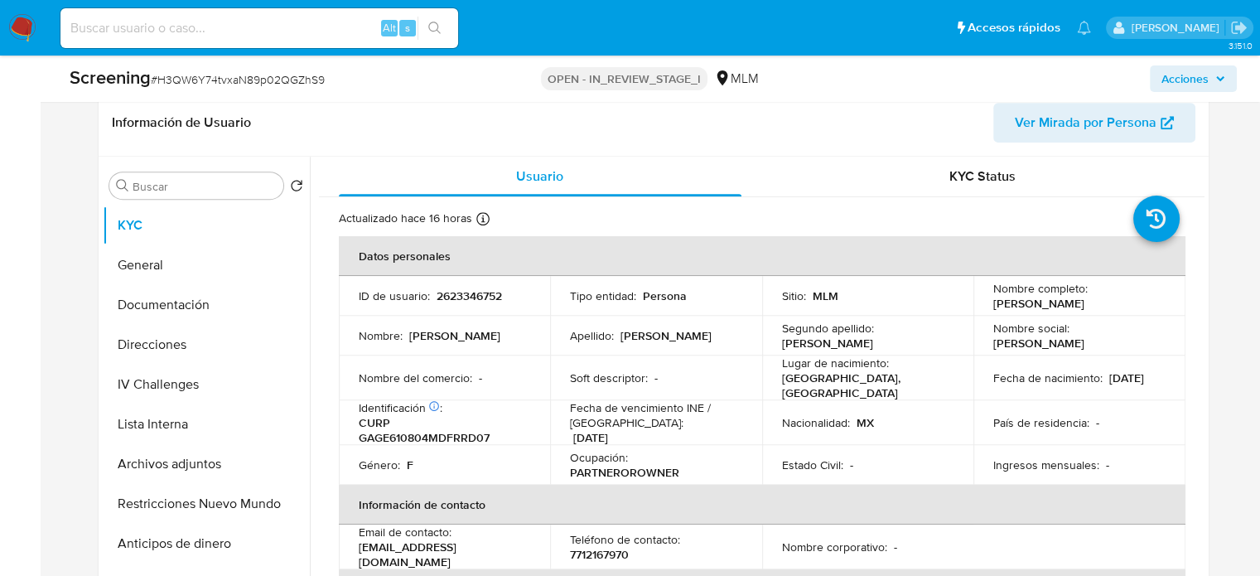
scroll to position [745, 0]
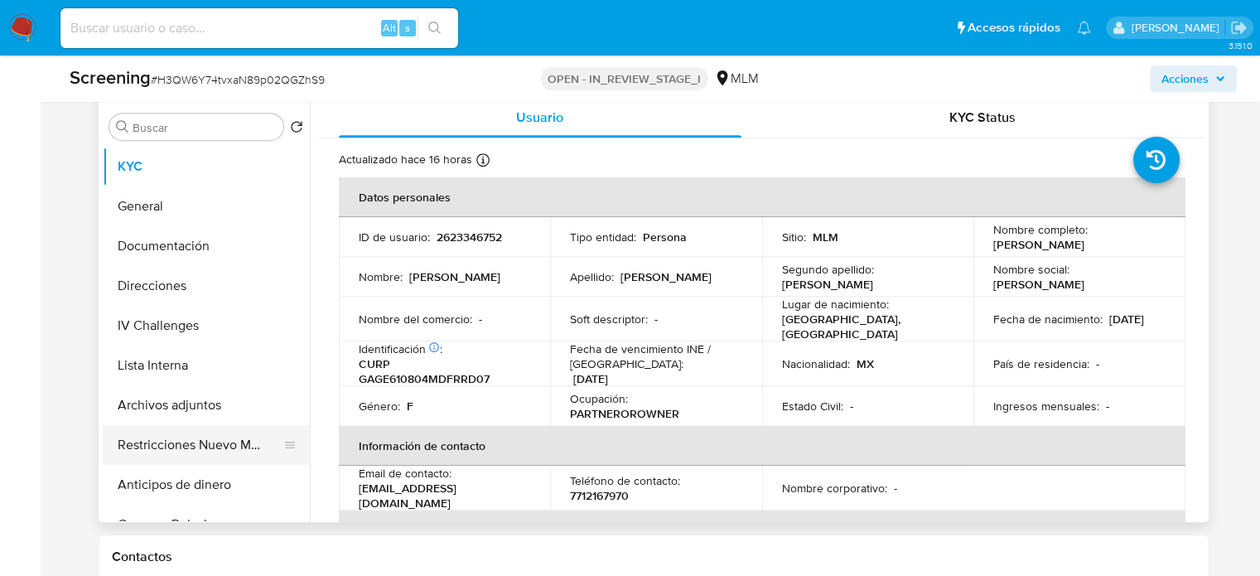
click at [182, 443] on button "Restricciones Nuevo Mundo" at bounding box center [200, 445] width 194 height 40
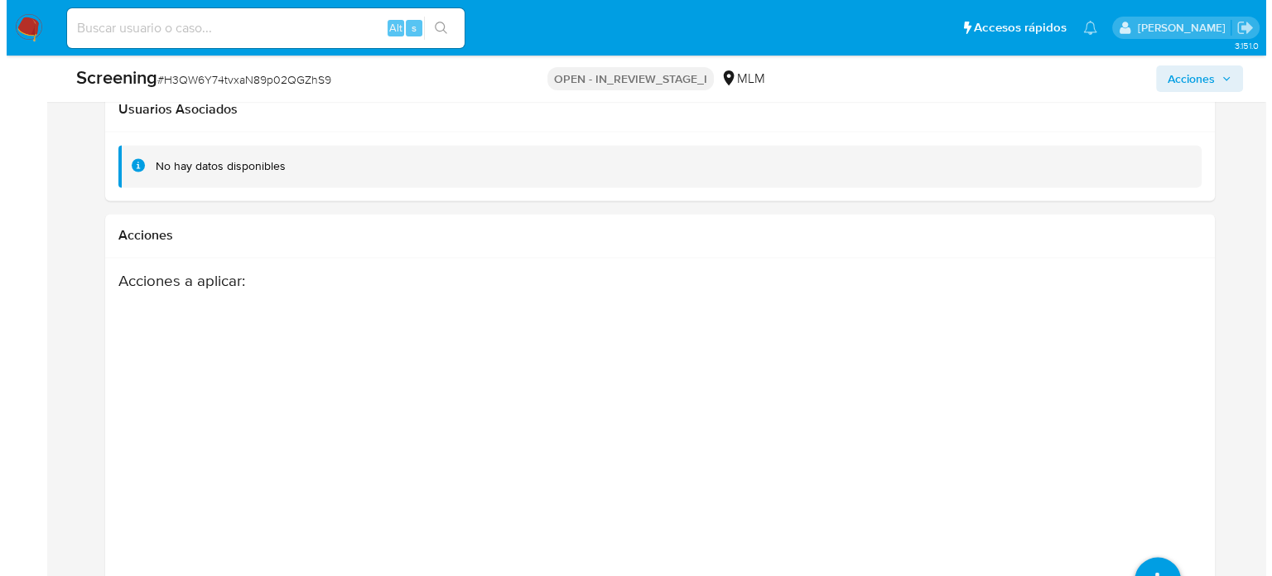
scroll to position [2859, 0]
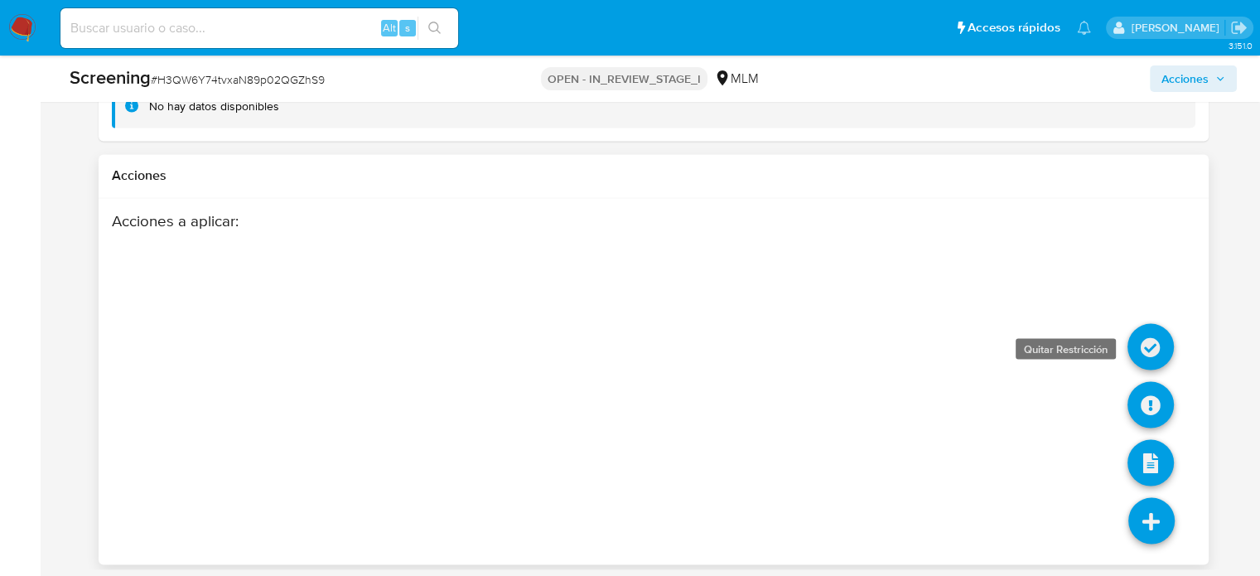
click at [1155, 347] on icon at bounding box center [1150, 346] width 46 height 46
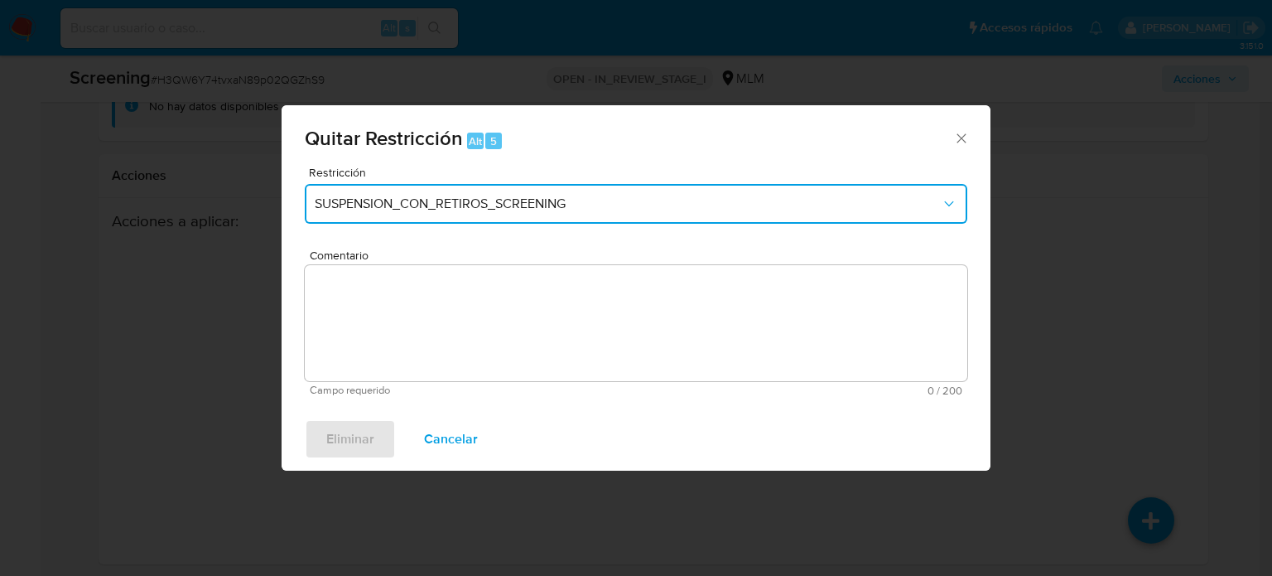
drag, startPoint x: 484, startPoint y: 201, endPoint x: 490, endPoint y: 215, distance: 14.8
click at [484, 201] on span "SUSPENSION_CON_RETIROS_SCREENING" at bounding box center [628, 203] width 626 height 17
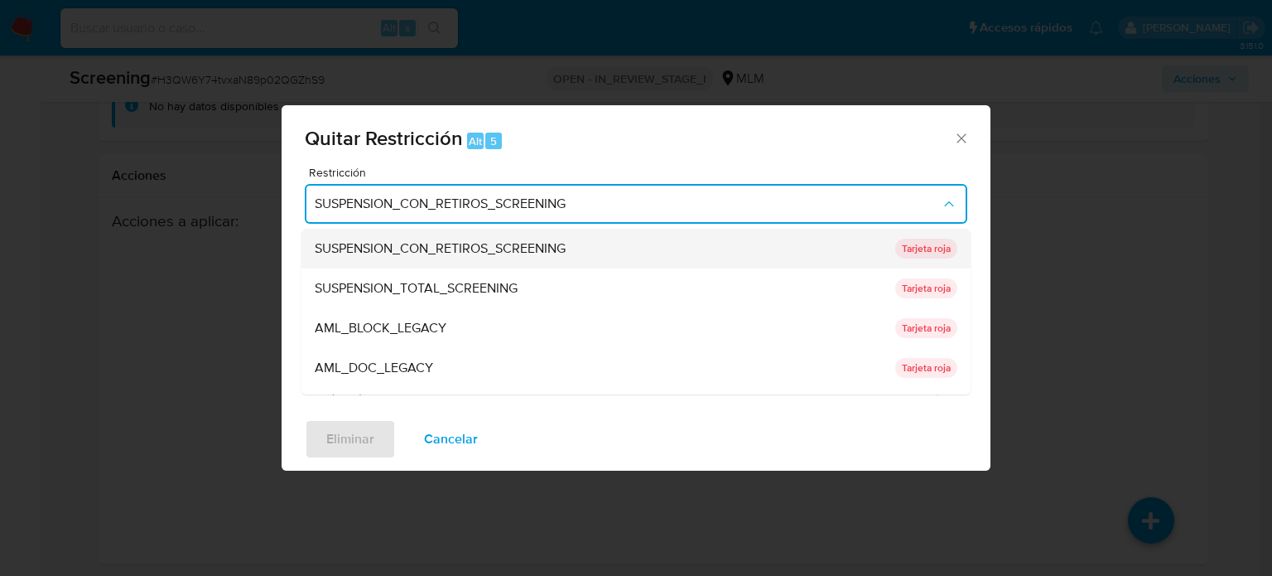
click at [488, 249] on span "SUSPENSION_CON_RETIROS_SCREENING" at bounding box center [440, 248] width 251 height 17
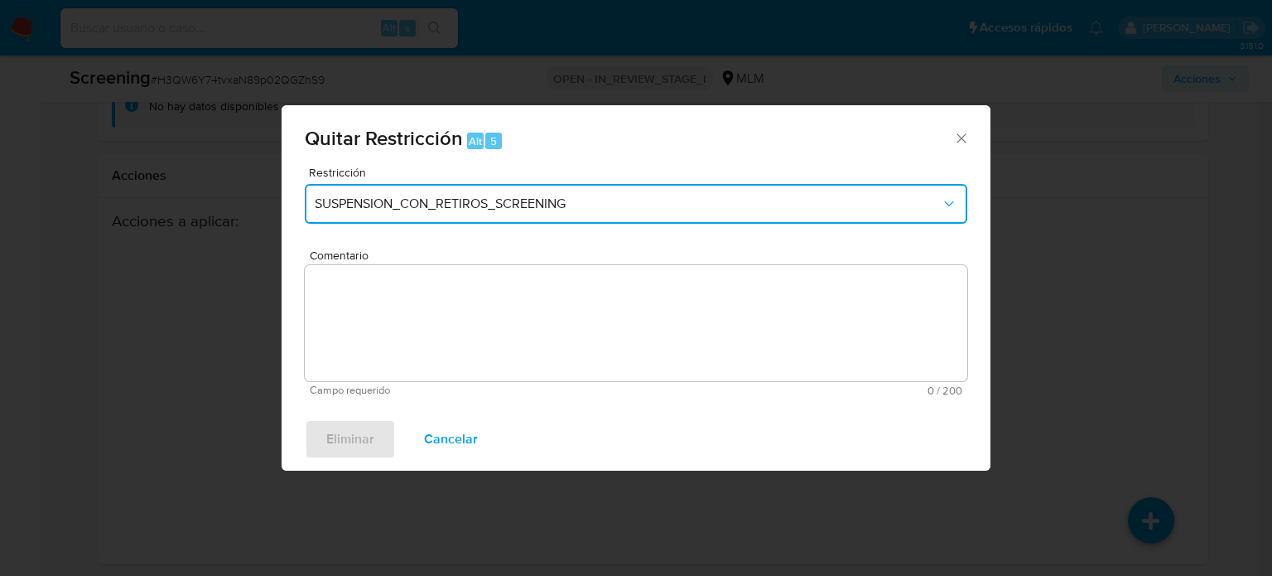
click at [497, 212] on button "SUSPENSION_CON_RETIROS_SCREENING" at bounding box center [636, 204] width 663 height 40
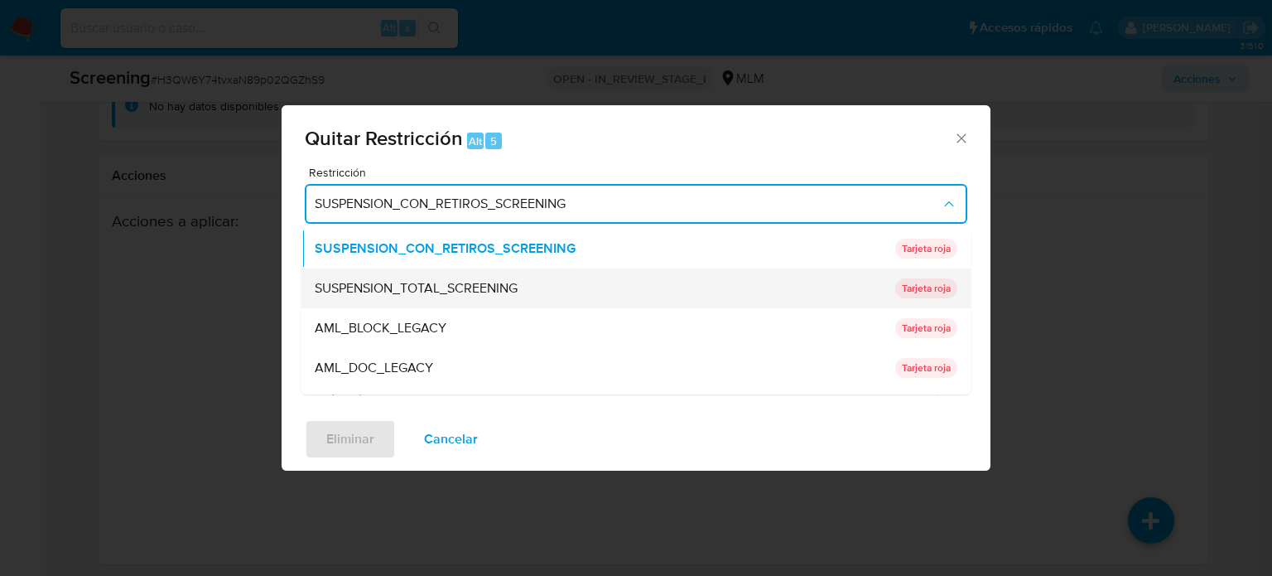
click at [475, 289] on span "SUSPENSION_TOTAL_SCREENING" at bounding box center [416, 288] width 203 height 17
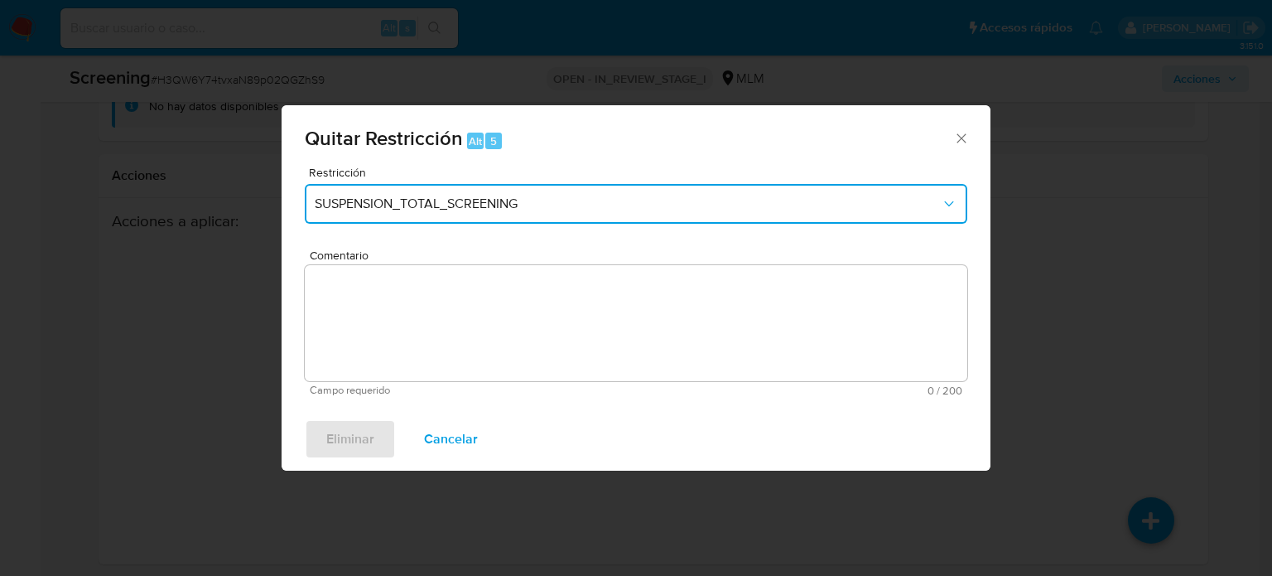
click at [500, 212] on button "SUSPENSION_TOTAL_SCREENING" at bounding box center [636, 204] width 663 height 40
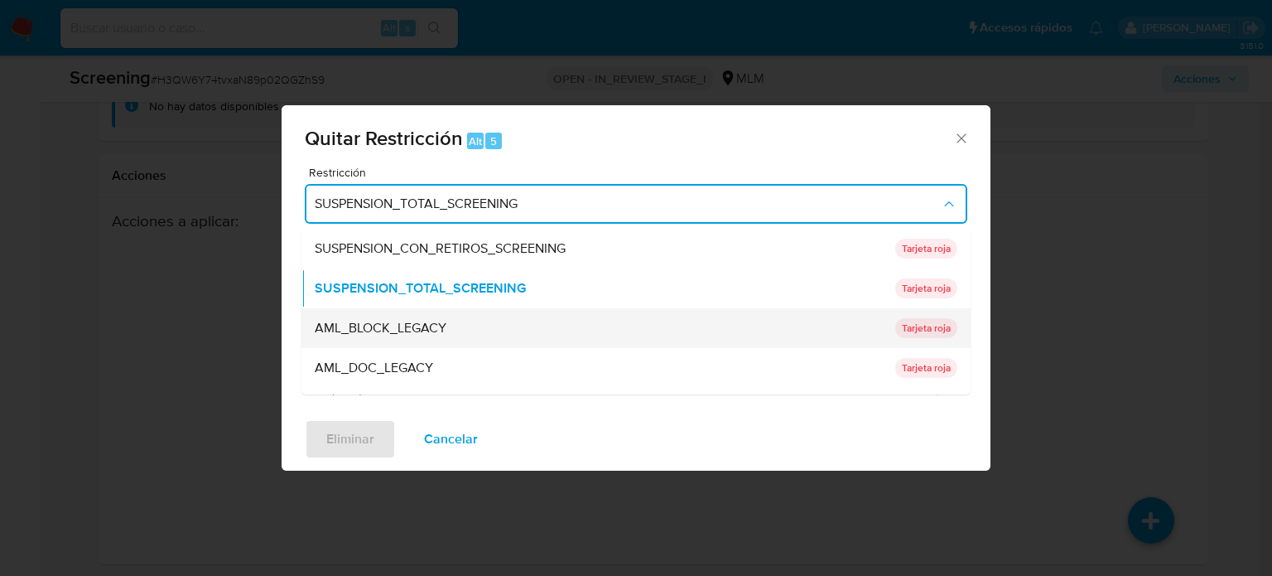
click at [450, 322] on div "AML_BLOCK_LEGACY" at bounding box center [600, 328] width 571 height 40
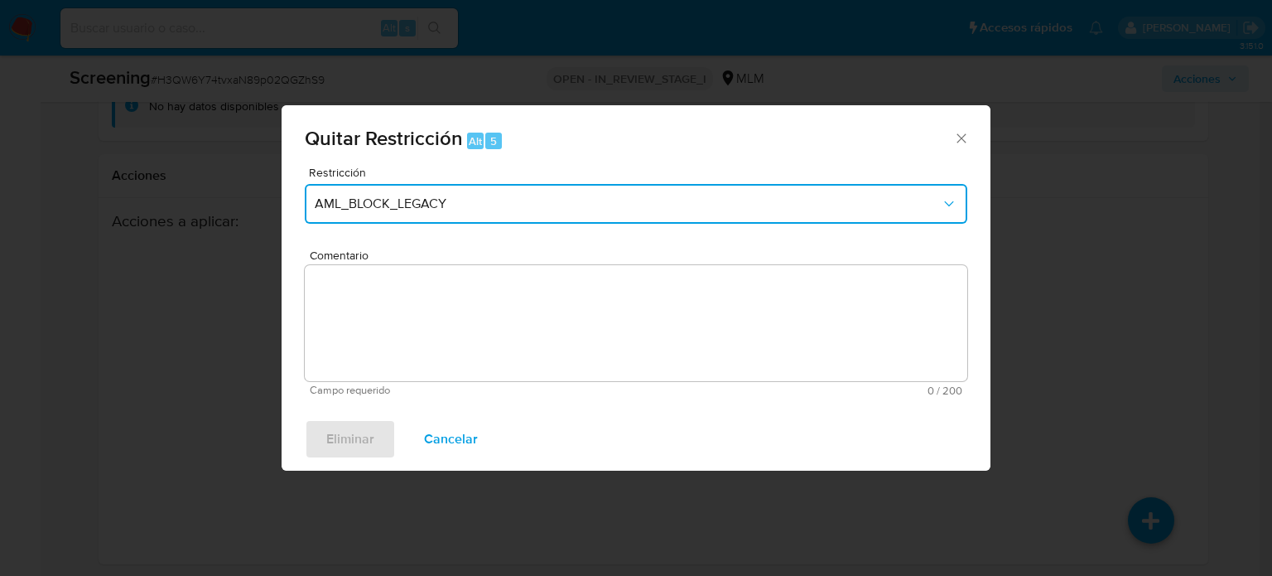
click at [510, 190] on button "AML_BLOCK_LEGACY" at bounding box center [636, 204] width 663 height 40
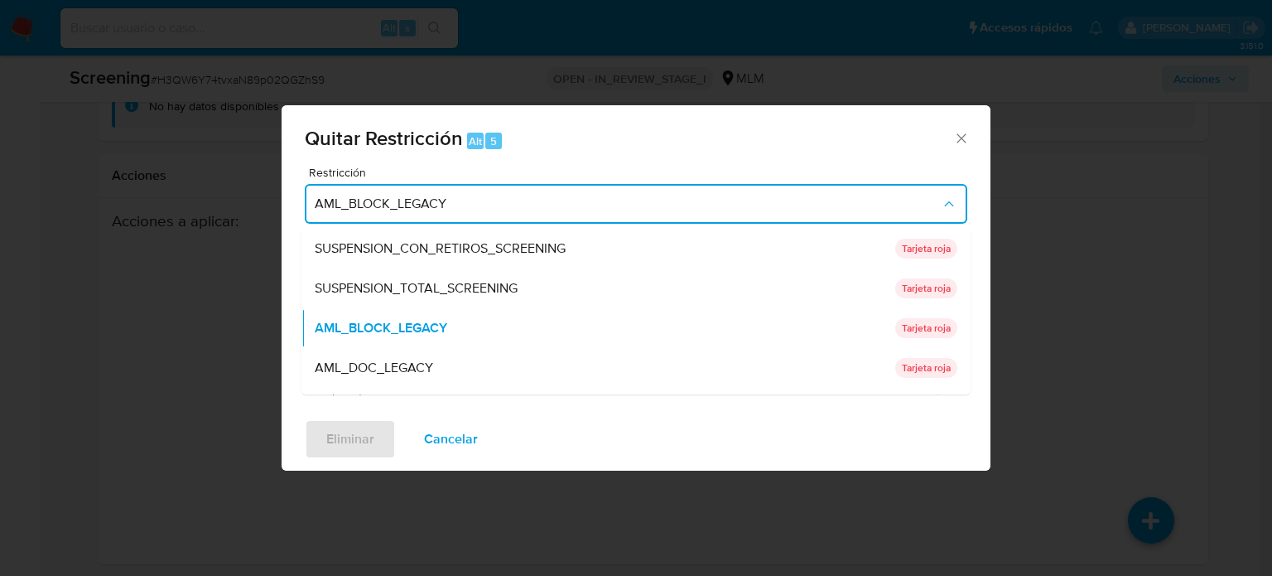
drag, startPoint x: 475, startPoint y: 369, endPoint x: 474, endPoint y: 244, distance: 125.1
click at [475, 368] on div "AML_DOC_LEGACY" at bounding box center [600, 368] width 571 height 40
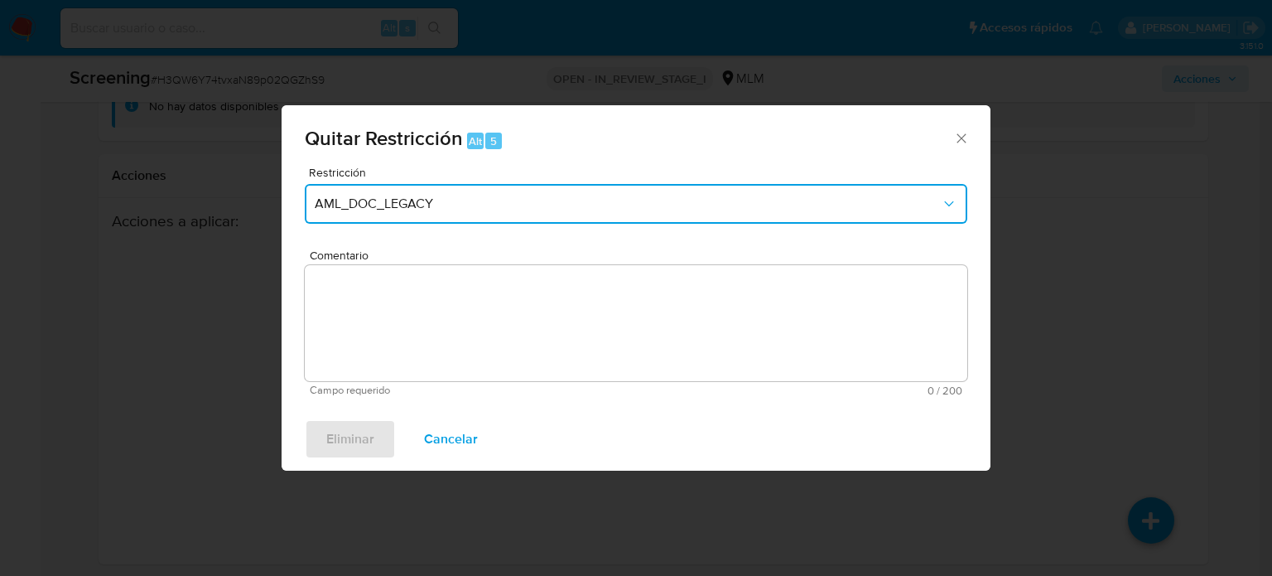
click at [487, 215] on button "AML_DOC_LEGACY" at bounding box center [636, 204] width 663 height 40
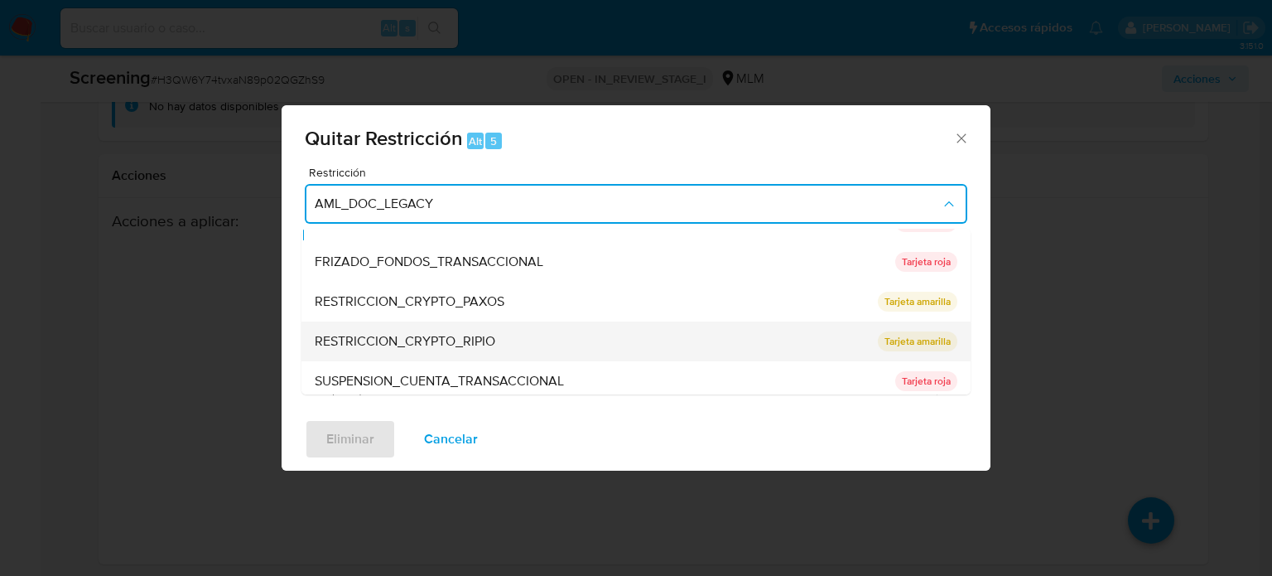
scroll to position [152, 0]
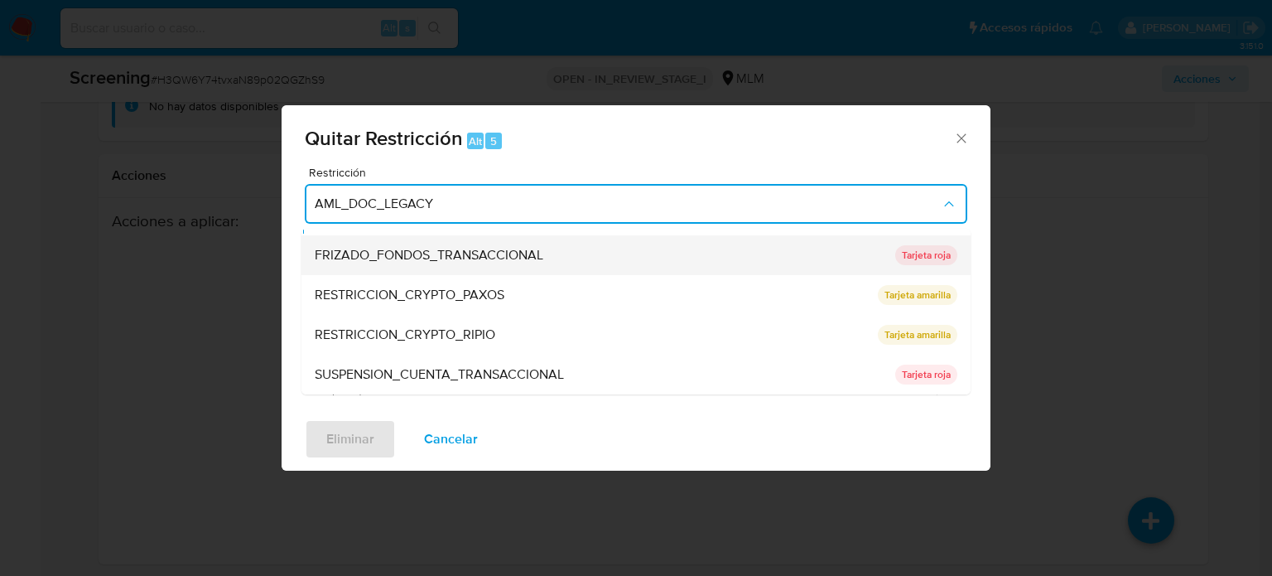
click at [517, 258] on span "FRIZADO_FONDOS_TRANSACCIONAL" at bounding box center [429, 255] width 229 height 17
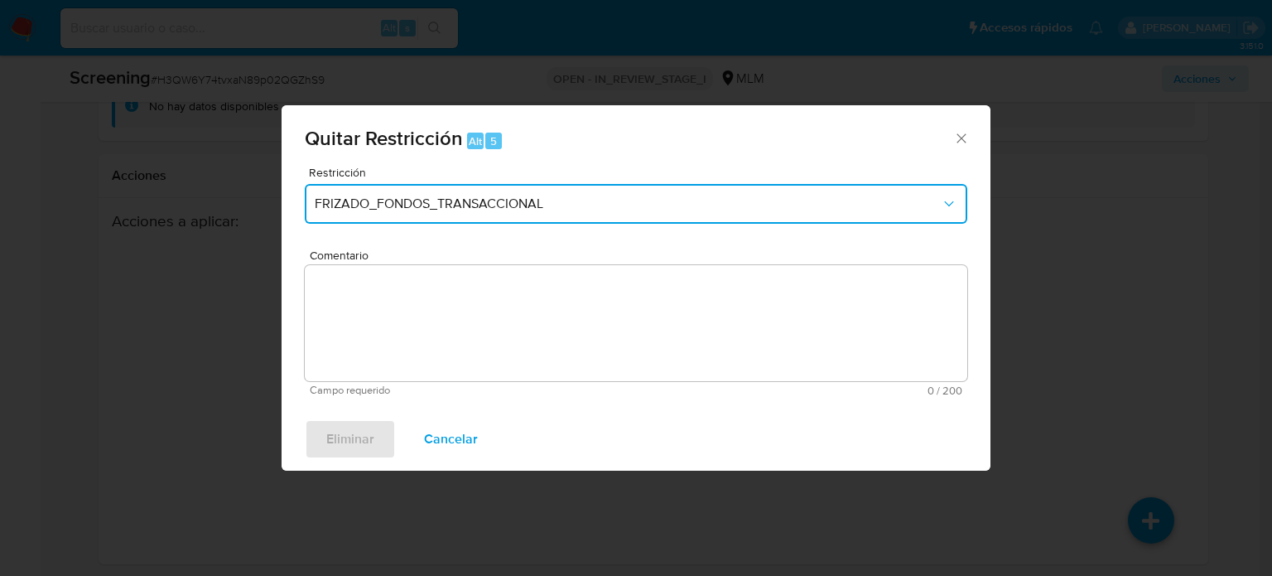
click at [529, 213] on button "FRIZADO_FONDOS_TRANSACCIONAL" at bounding box center [636, 204] width 663 height 40
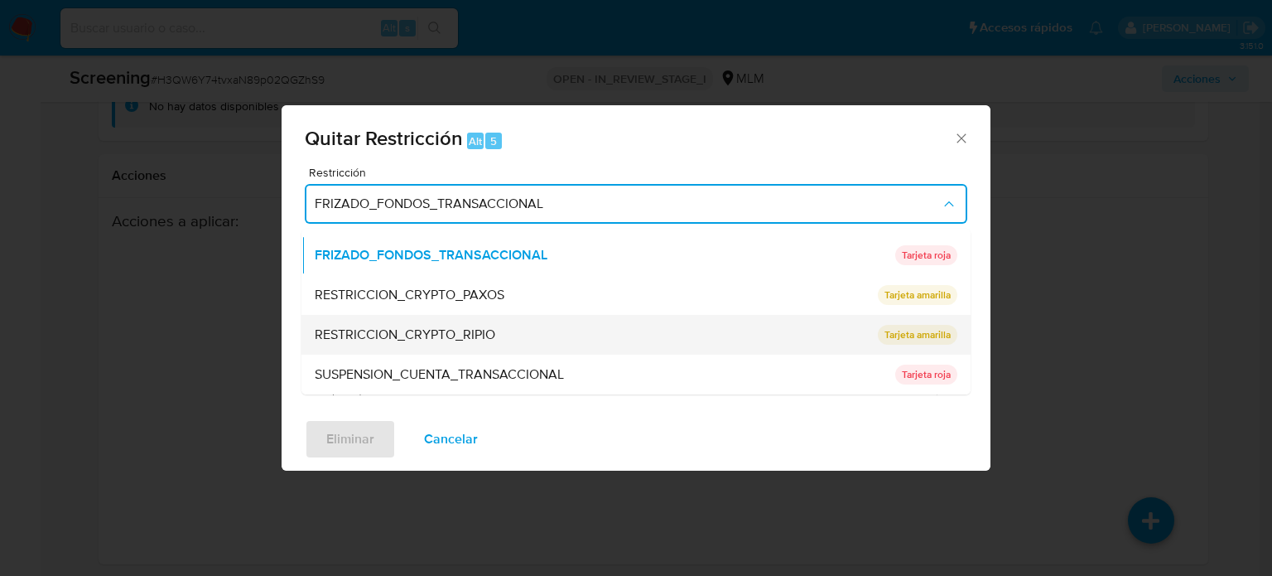
click at [505, 340] on div "RESTRICCION_CRYPTO_RIPIO" at bounding box center [591, 335] width 553 height 40
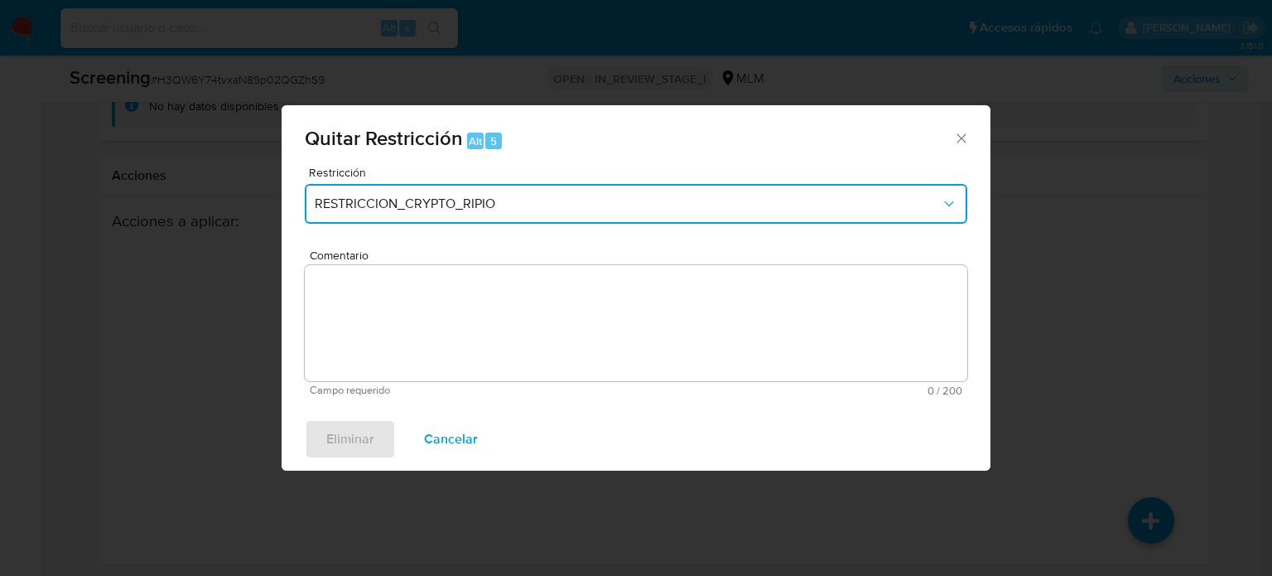
click at [532, 208] on span "RESTRICCION_CRYPTO_RIPIO" at bounding box center [628, 203] width 626 height 17
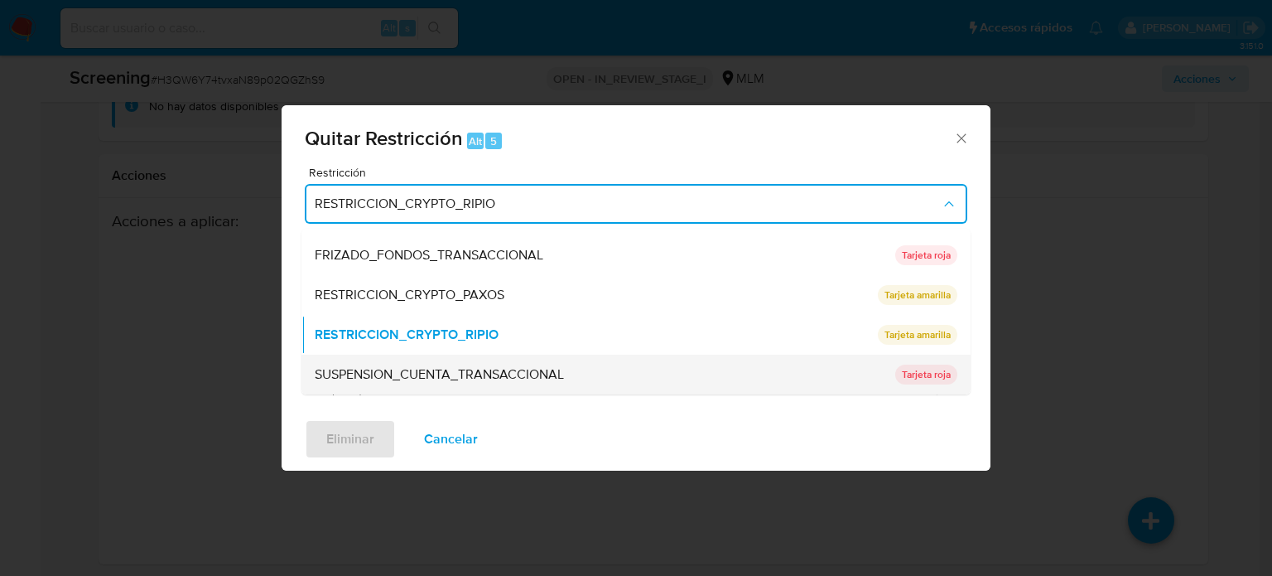
click at [511, 372] on span "SUSPENSION_CUENTA_TRANSACCIONAL" at bounding box center [439, 374] width 249 height 17
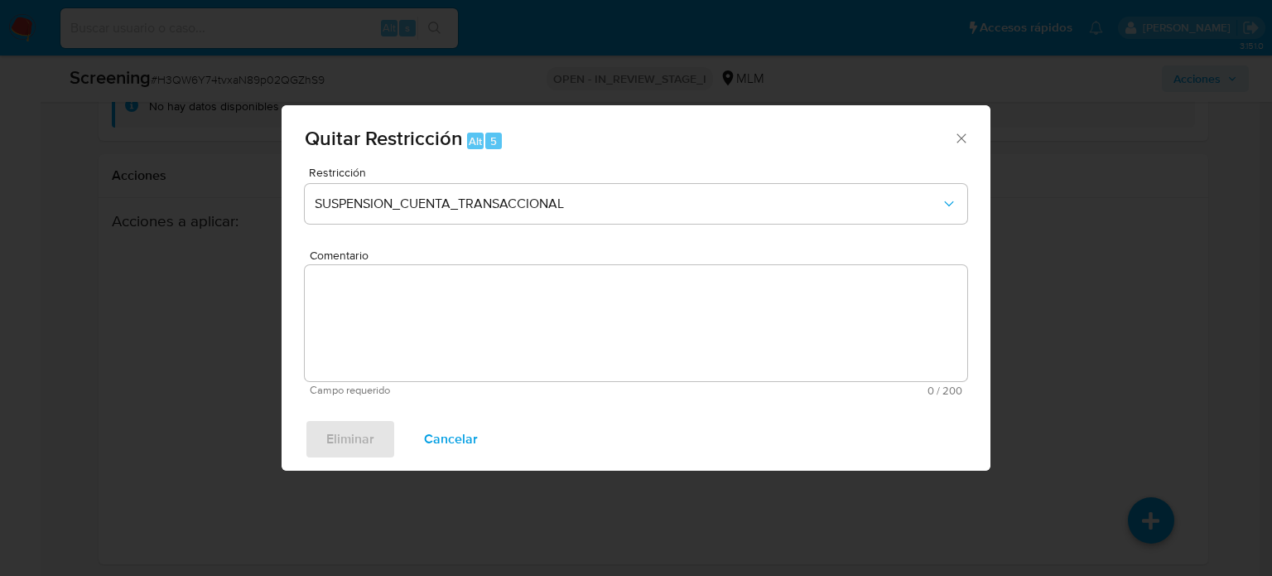
click at [457, 438] on span "Cancelar" at bounding box center [451, 439] width 54 height 36
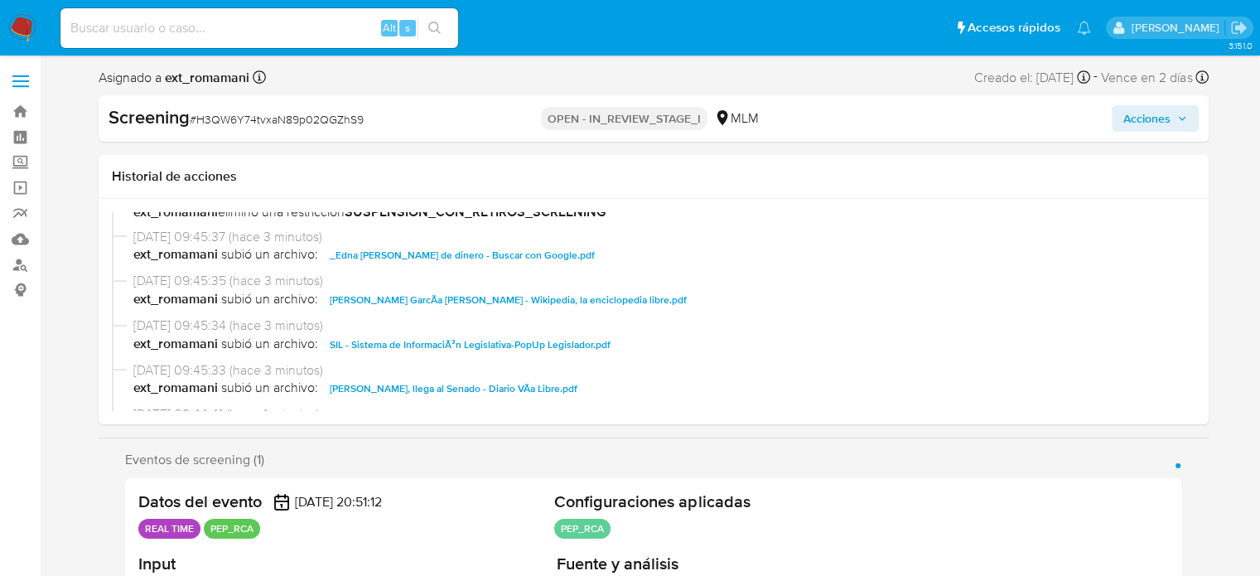
scroll to position [0, 0]
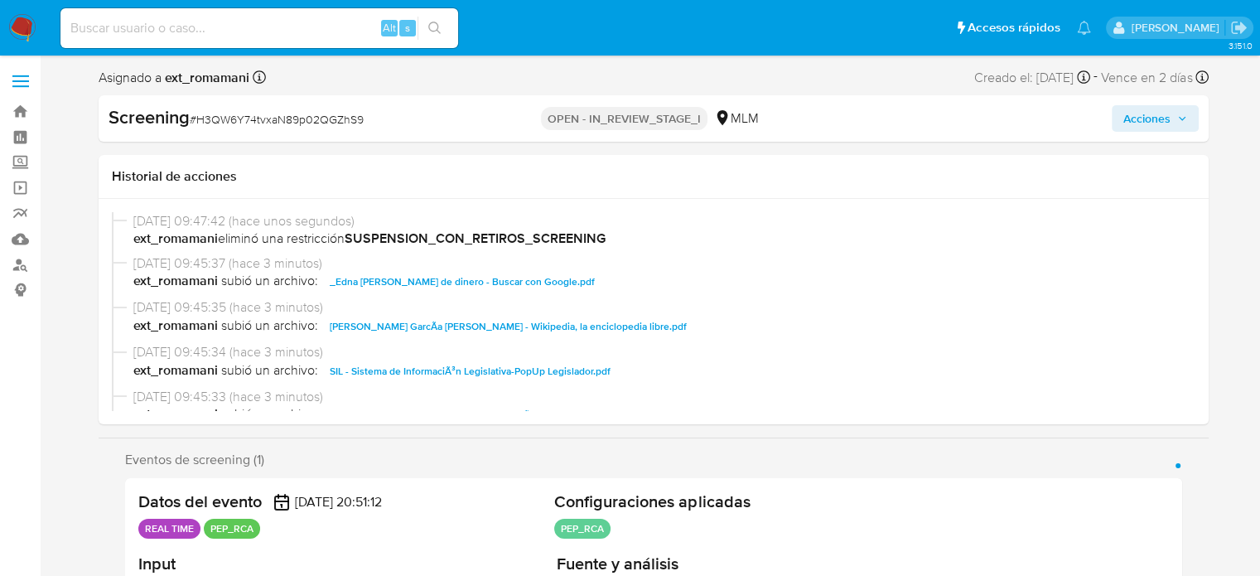
drag, startPoint x: 1163, startPoint y: 116, endPoint x: 1147, endPoint y: 121, distance: 16.5
click at [1162, 116] on span "Acciones" at bounding box center [1146, 118] width 47 height 27
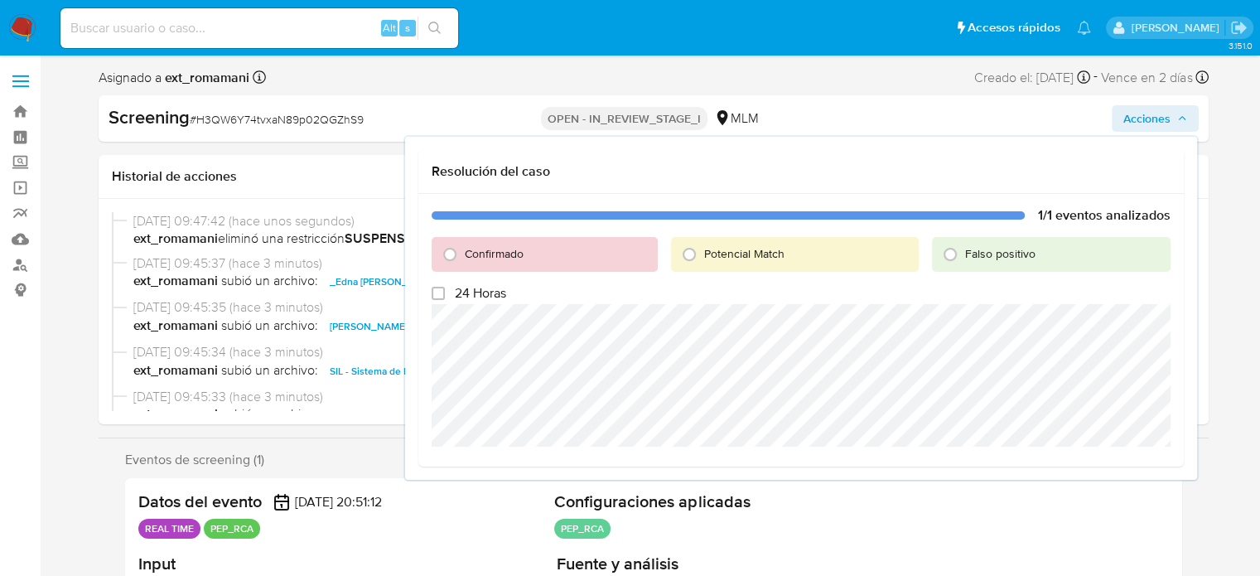
click at [470, 257] on span "Confirmado" at bounding box center [494, 253] width 59 height 17
click at [463, 257] on input "Confirmado" at bounding box center [450, 254] width 27 height 27
radio input "true"
click at [1096, 465] on span "Cerrar Caso" at bounding box center [1113, 466] width 80 height 23
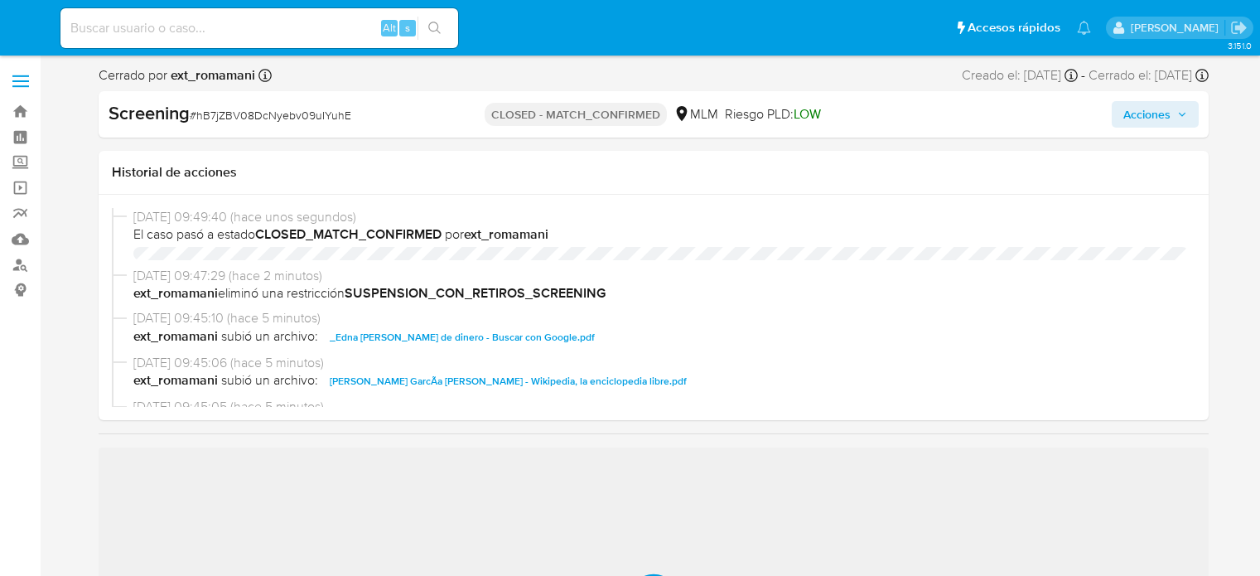
select select "10"
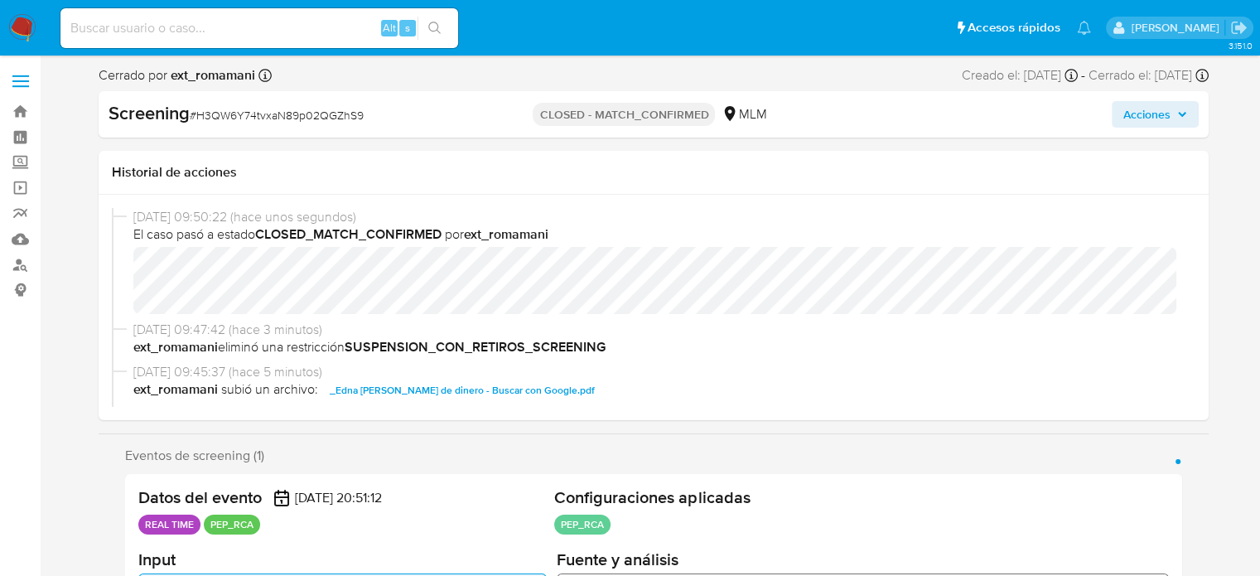
select select "10"
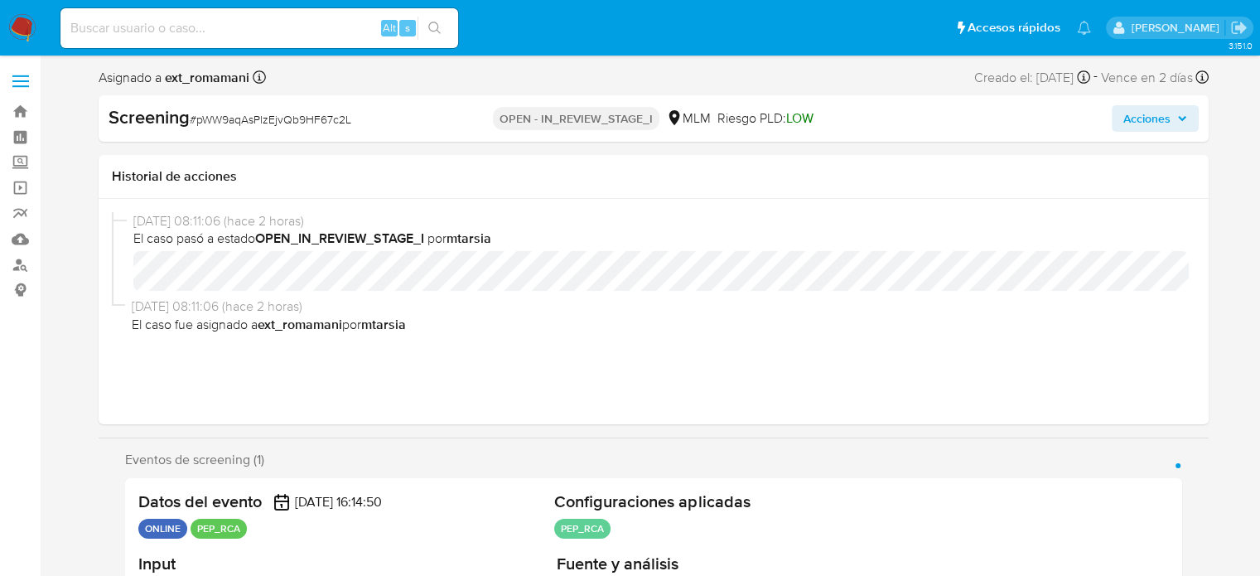
select select "10"
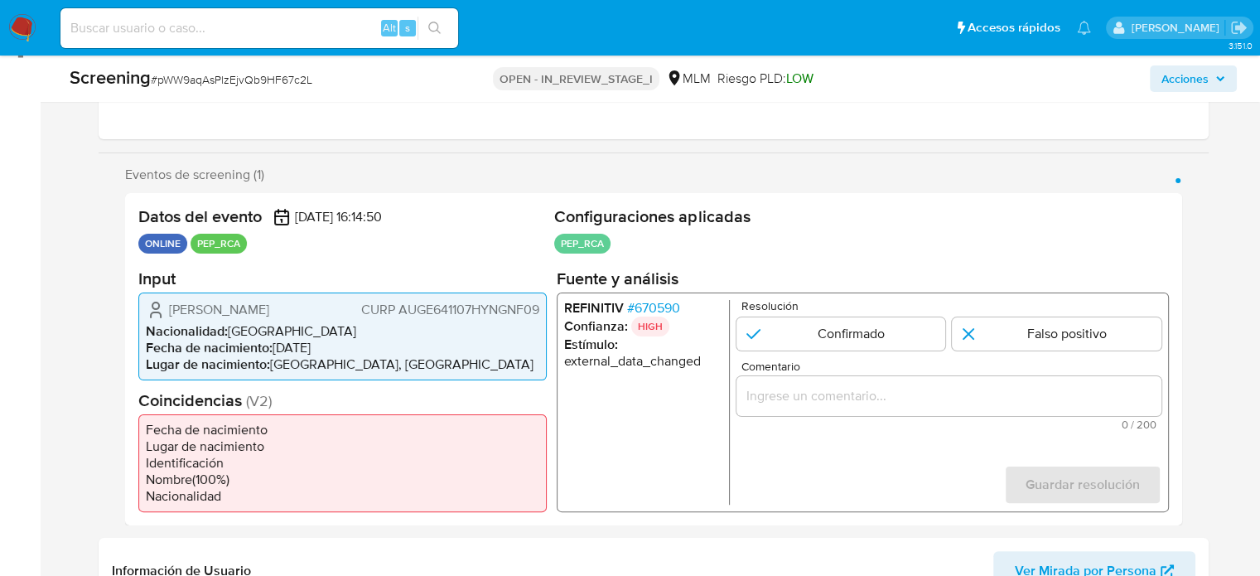
scroll to position [248, 0]
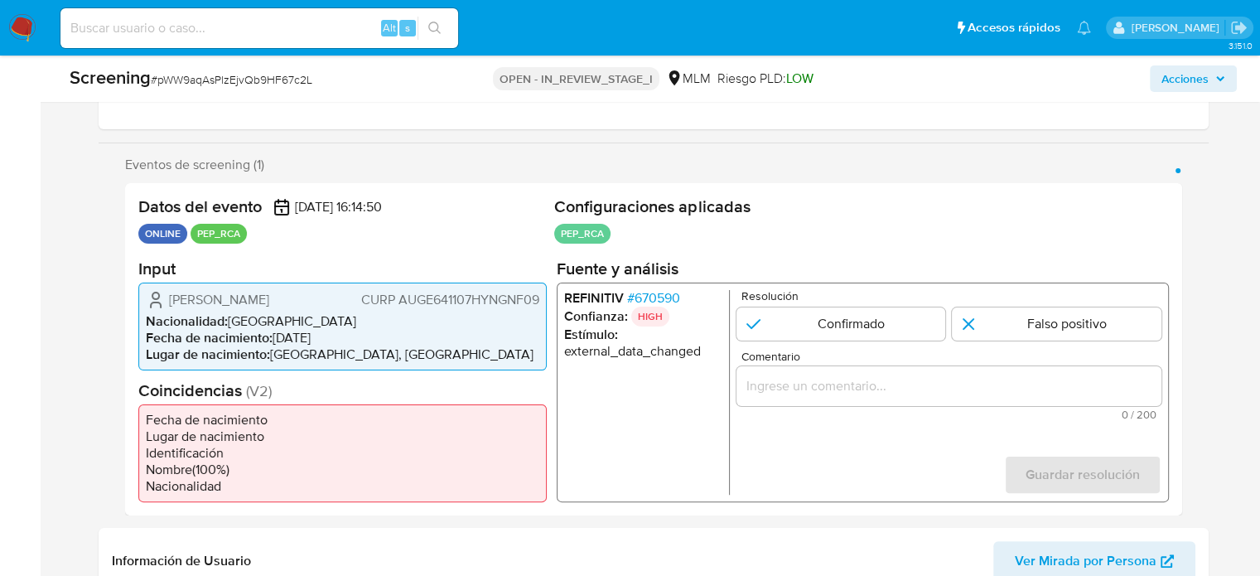
click at [655, 294] on span "# 670590" at bounding box center [652, 297] width 53 height 17
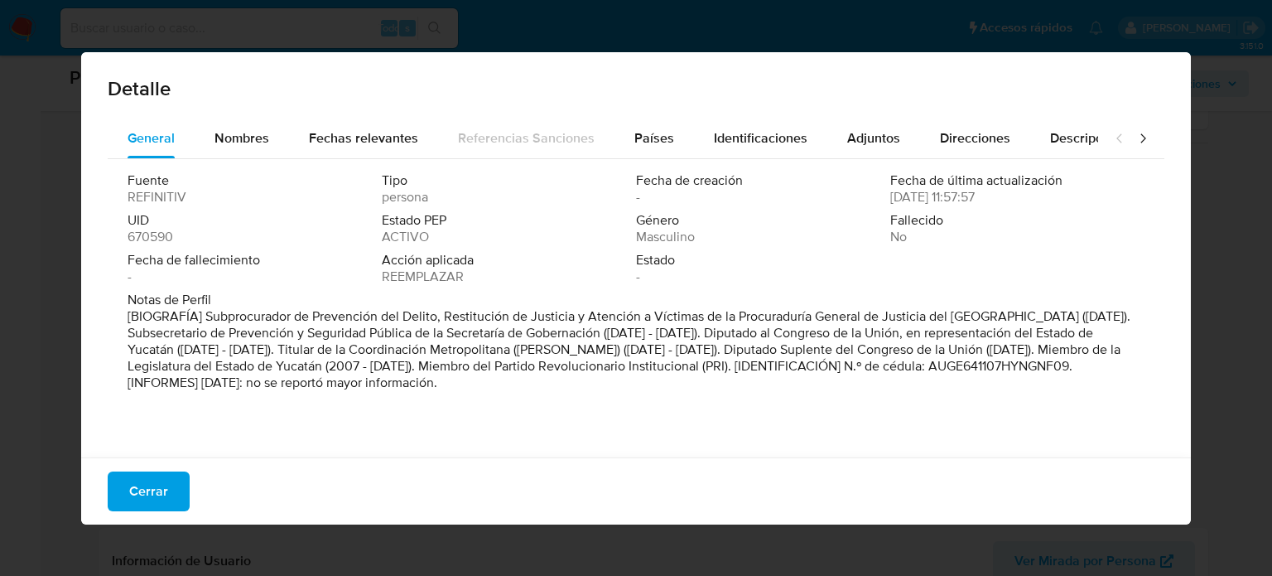
drag, startPoint x: 315, startPoint y: 316, endPoint x: 700, endPoint y: 323, distance: 385.2
click at [700, 323] on font "[BIOGRAFÍA] Subprocurador de Prevención del Delito, Restitución de Justicia y A…" at bounding box center [629, 348] width 1003 height 85
click at [235, 151] on div "Nombres" at bounding box center [242, 138] width 55 height 40
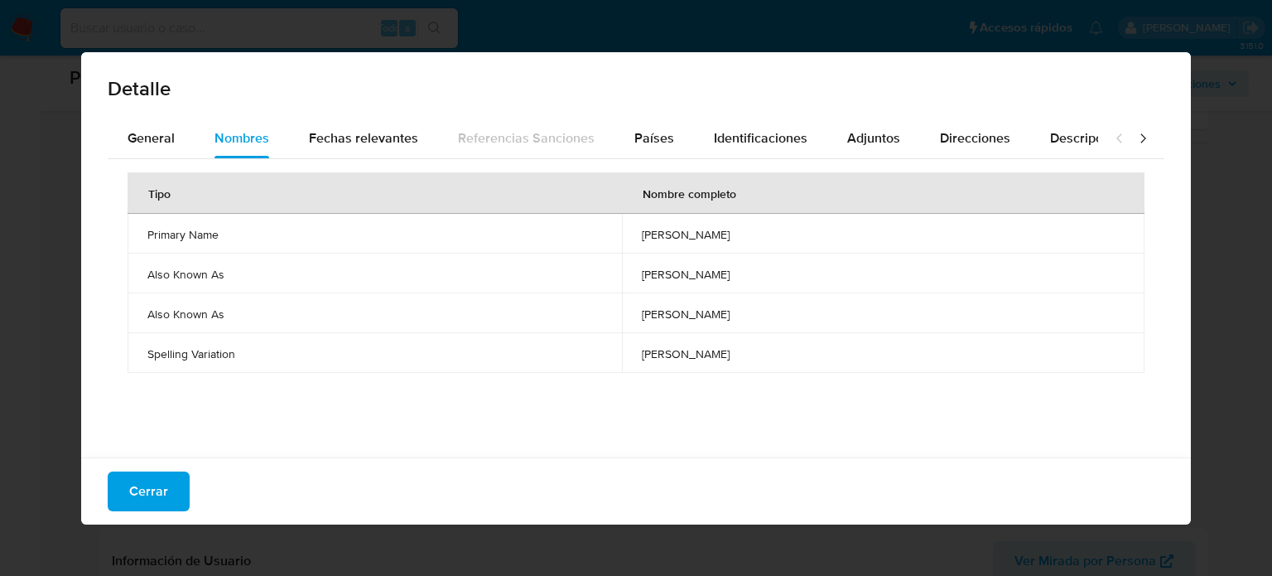
drag, startPoint x: 541, startPoint y: 229, endPoint x: 739, endPoint y: 233, distance: 198.0
click at [739, 233] on td "efrain ernesto aguilar gongora" at bounding box center [883, 234] width 523 height 40
click at [156, 496] on span "Cerrar" at bounding box center [148, 491] width 39 height 36
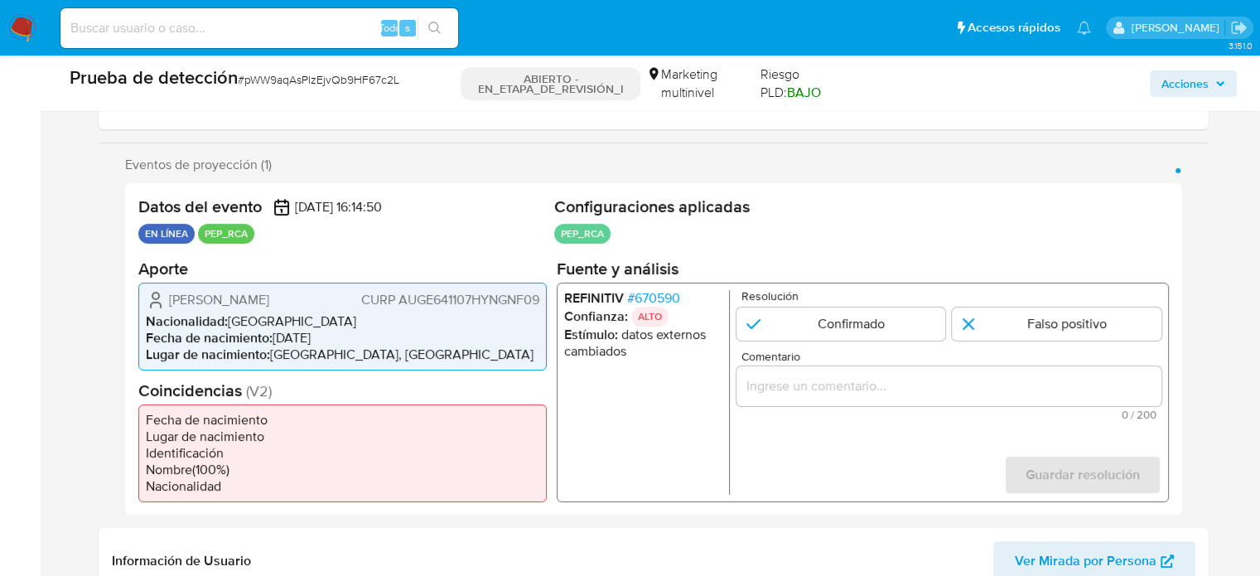
click at [868, 383] on input "Comentario" at bounding box center [948, 385] width 425 height 22
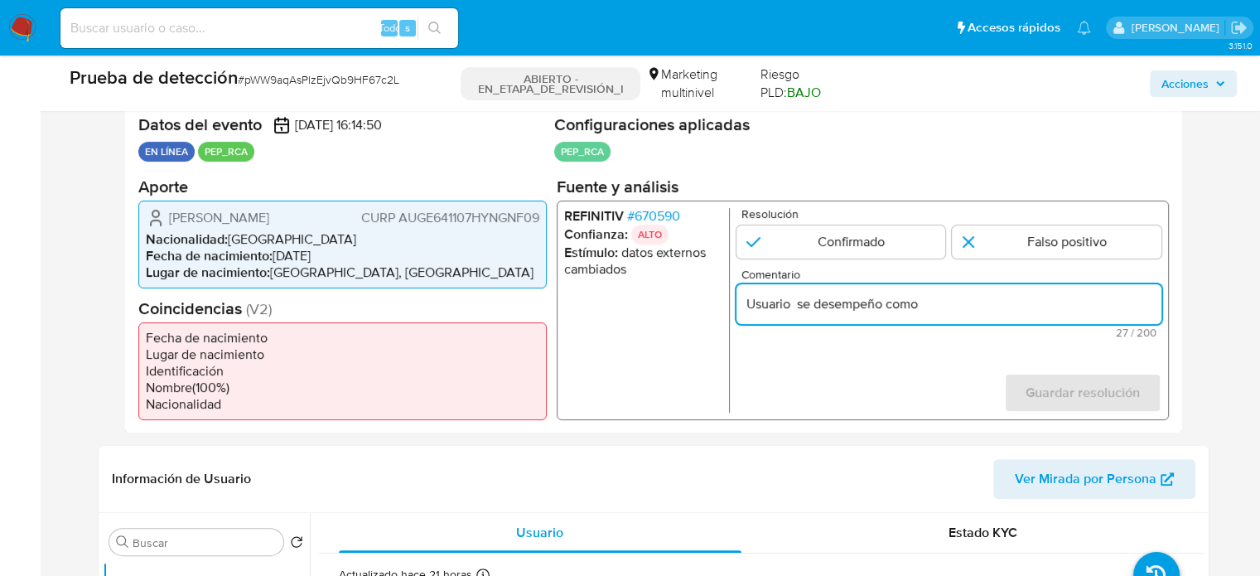
scroll to position [331, 0]
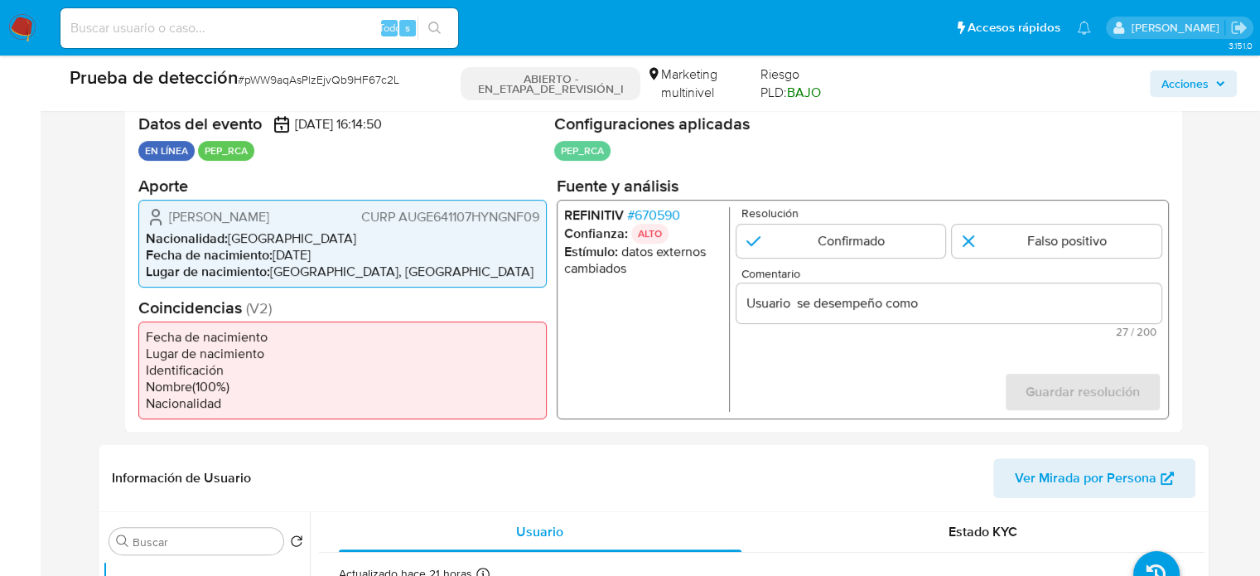
drag, startPoint x: 170, startPoint y: 218, endPoint x: 540, endPoint y: 221, distance: 370.3
click at [540, 221] on div "Efrain Ernesto Aguilar Gongora CURP AUGE641107HYNGNF09 Nacionalidad : México Fe…" at bounding box center [342, 243] width 408 height 88
click at [664, 219] on font "670590" at bounding box center [657, 214] width 46 height 19
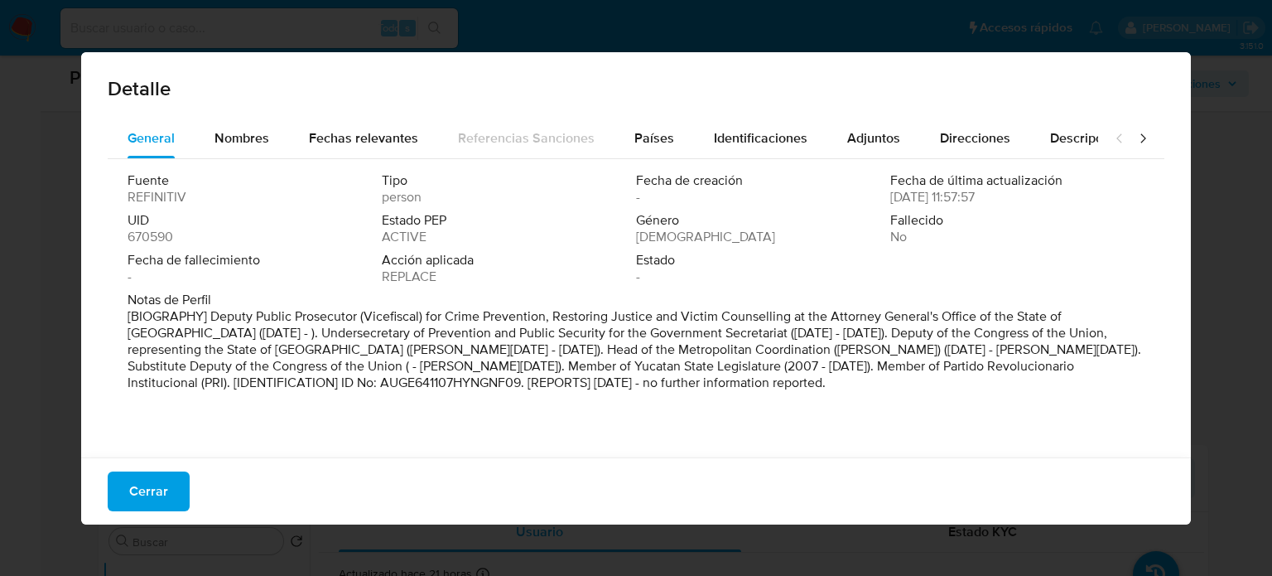
drag, startPoint x: 363, startPoint y: 317, endPoint x: 499, endPoint y: 323, distance: 136.0
click at [499, 323] on p "[BIOGRAPHY] Deputy Public Prosecutor (Vicefiscal) for Crime Prevention, Restori…" at bounding box center [635, 349] width 1014 height 83
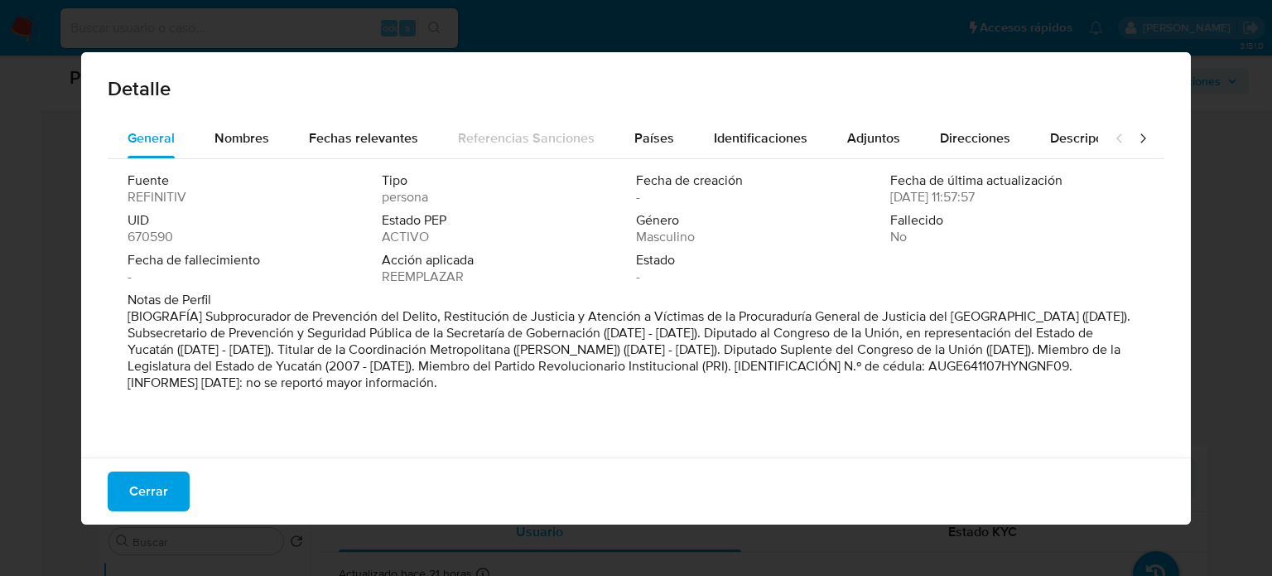
drag, startPoint x: 296, startPoint y: 316, endPoint x: 1073, endPoint y: 321, distance: 777.0
click at [1073, 321] on p "[BIOGRAFÍA] Subprocurador de Prevención del Delito, Restitución de Justicia y A…" at bounding box center [635, 349] width 1014 height 83
click at [173, 491] on button "Cerrar" at bounding box center [149, 491] width 82 height 40
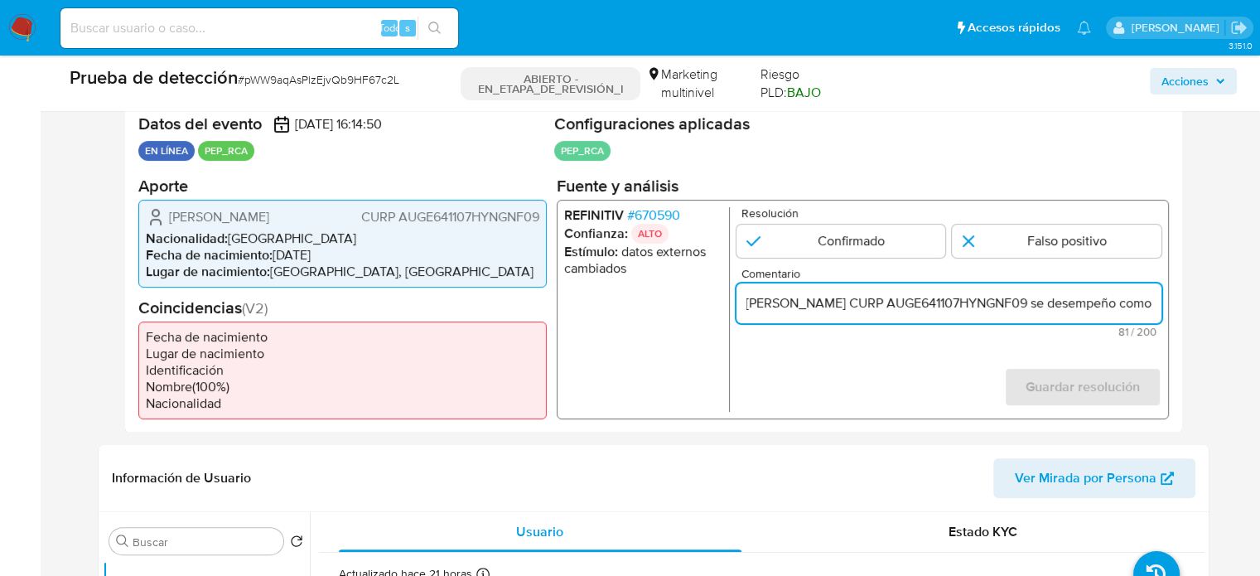
scroll to position [0, 135]
drag, startPoint x: 1107, startPoint y: 304, endPoint x: 1151, endPoint y: 304, distance: 43.9
click at [1151, 304] on input "Usuario Efrain Ernesto Aguilar Gongora CURP AUGE641107HYNGNF09 se desempeño como" at bounding box center [948, 303] width 425 height 22
paste input "de Prevención del Delito, Restitución de Justicia y Atención a Víctimas de la P…"
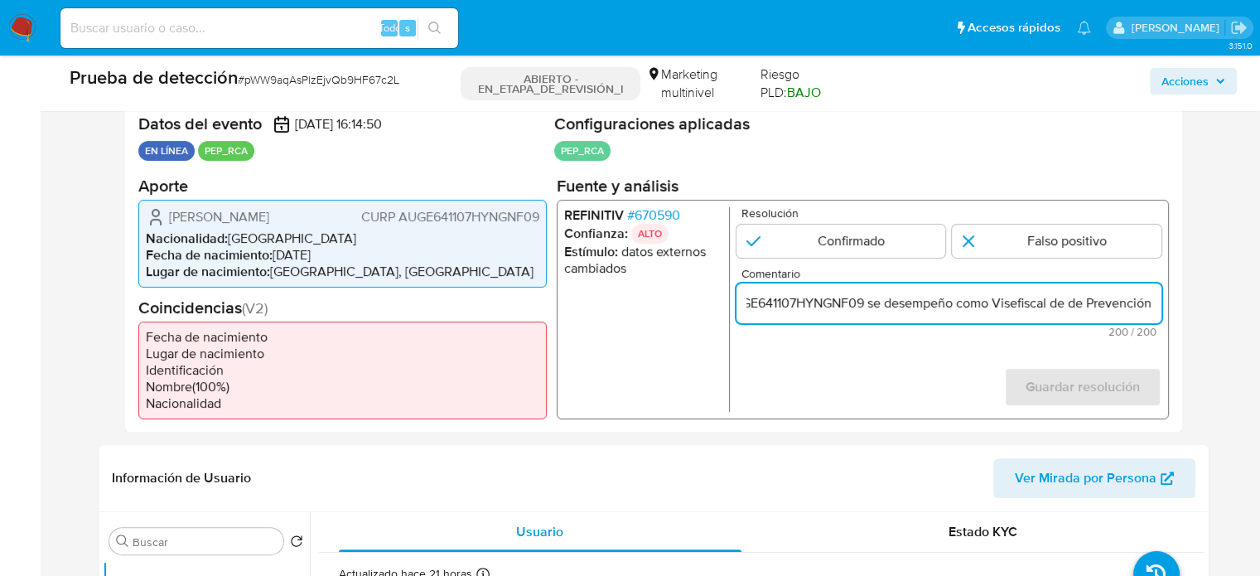
scroll to position [0, 818]
drag, startPoint x: 1061, startPoint y: 302, endPoint x: 1012, endPoint y: 310, distance: 49.4
click at [1012, 310] on input "Usuario Efrain Ernesto Aguilar Gongora CURP AUGE641107HYNGNF09 se desempeño com…" at bounding box center [948, 303] width 425 height 22
drag, startPoint x: 1114, startPoint y: 303, endPoint x: 1076, endPoint y: 302, distance: 38.1
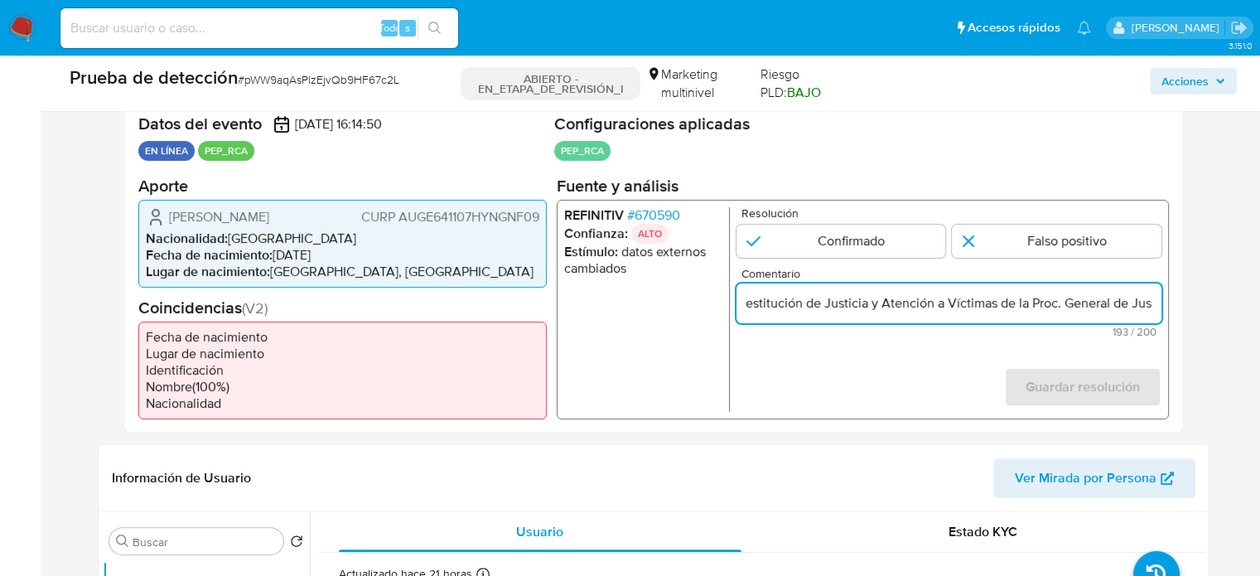
click at [1076, 302] on input "Usuario Efrain Ernesto Aguilar Gongora CURP AUGE641107HYNGNF09 se desempeño com…" at bounding box center [948, 303] width 425 height 22
drag, startPoint x: 1113, startPoint y: 301, endPoint x: 1180, endPoint y: 314, distance: 67.6
click at [1180, 314] on div "Datos del evento 11/08/2025 16:14:50 EN LÍNEA PEP_RCA Configuraciones aplicadas…" at bounding box center [653, 266] width 1057 height 332
click at [1151, 306] on input "Usuario Efrain Ernesto Aguilar Gongora CURP AUGE641107HYNGNF09 se desempeño com…" at bounding box center [948, 303] width 425 height 22
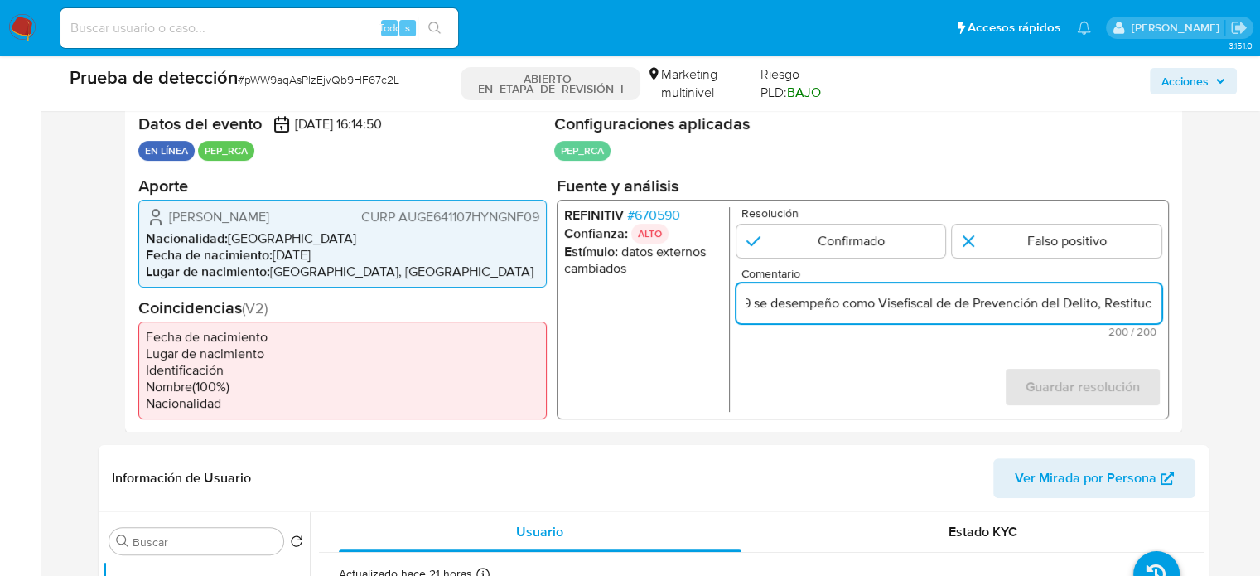
scroll to position [0, 0]
drag, startPoint x: 885, startPoint y: 306, endPoint x: 734, endPoint y: 309, distance: 150.8
click at [734, 309] on div "REFINITIV # 670590 Confianza: ALTO Estímulo : datos externos cambiados Resoluci…" at bounding box center [862, 309] width 612 height 220
click at [879, 309] on input "Usuario Efrain Ernesto Aguilar Gongora CURP AUGE641107HYNGNF09 se desempeño com…" at bounding box center [948, 303] width 425 height 22
drag, startPoint x: 1075, startPoint y: 302, endPoint x: 1149, endPoint y: 305, distance: 73.8
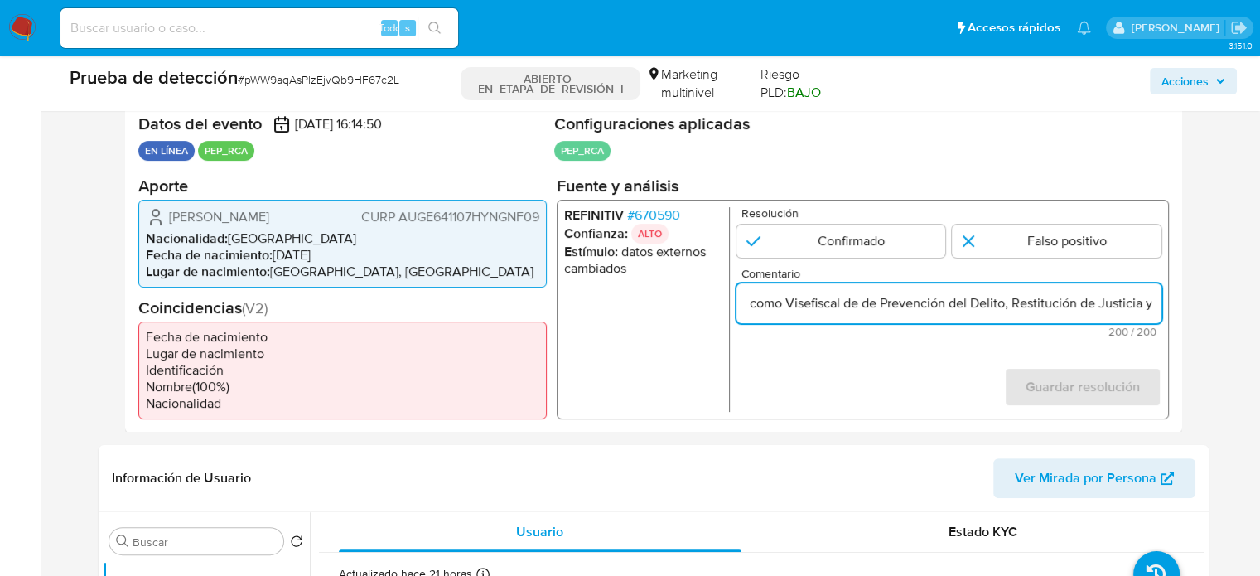
click at [1149, 305] on input "Usuario Efrain Ernesto Aguilar Gongora CURP AUGE641107HYNGNF09 se desempeño com…" at bounding box center [948, 303] width 425 height 22
click at [970, 307] on input "Usuario Efrain Ernesto Aguilar Gongora CURP AUGE641107HYNGNF09 se desempeño com…" at bounding box center [948, 303] width 425 height 22
click at [1020, 306] on input "Usuario Efrain Ernesto Aguilar Gongora CURP AUGE641107HYNGNF09 se desempeño com…" at bounding box center [948, 303] width 425 height 22
drag, startPoint x: 1108, startPoint y: 307, endPoint x: 1145, endPoint y: 307, distance: 36.4
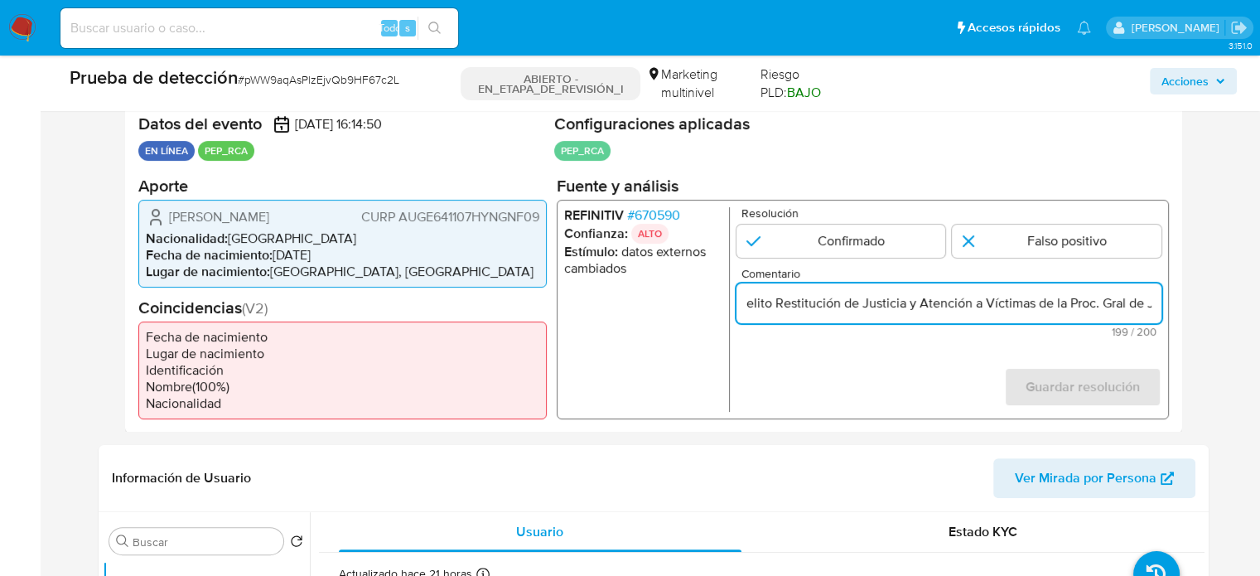
click at [1145, 307] on input "Usuario Efrain Ernesto Aguilar Gongora CURP AUGE641107HYNGNF09 se desempeño com…" at bounding box center [948, 303] width 425 height 22
click at [1029, 307] on input "Usuario Efrain Ernesto Aguilar Gongora CURP AUGE641107HYNGNF09 se desempeño com…" at bounding box center [948, 303] width 425 height 22
drag, startPoint x: 1063, startPoint y: 304, endPoint x: 1154, endPoint y: 310, distance: 91.3
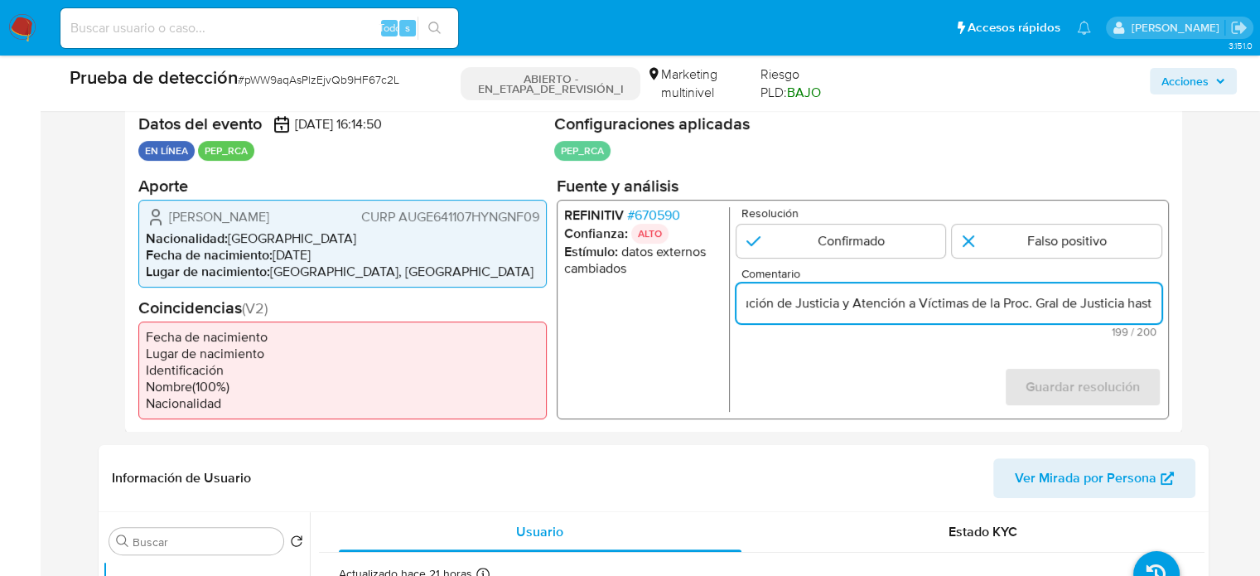
click at [1154, 310] on input "Usuario Efrain Ernesto Aguilar Gongora CURP AUGE641107HYNGNF09 se desempeño com…" at bounding box center [948, 303] width 425 height 22
click at [986, 311] on input "Usuario Efrain Ernesto Aguilar Gongora CURP AUGE641107HYNGNF09 se desempeño com…" at bounding box center [948, 303] width 425 height 22
drag, startPoint x: 965, startPoint y: 304, endPoint x: 934, endPoint y: 306, distance: 31.5
click at [934, 306] on input "Usuario Efrain Ernesto Aguilar Gongora CURP AUGE641107HYNGNF09 se desempeño com…" at bounding box center [948, 303] width 425 height 22
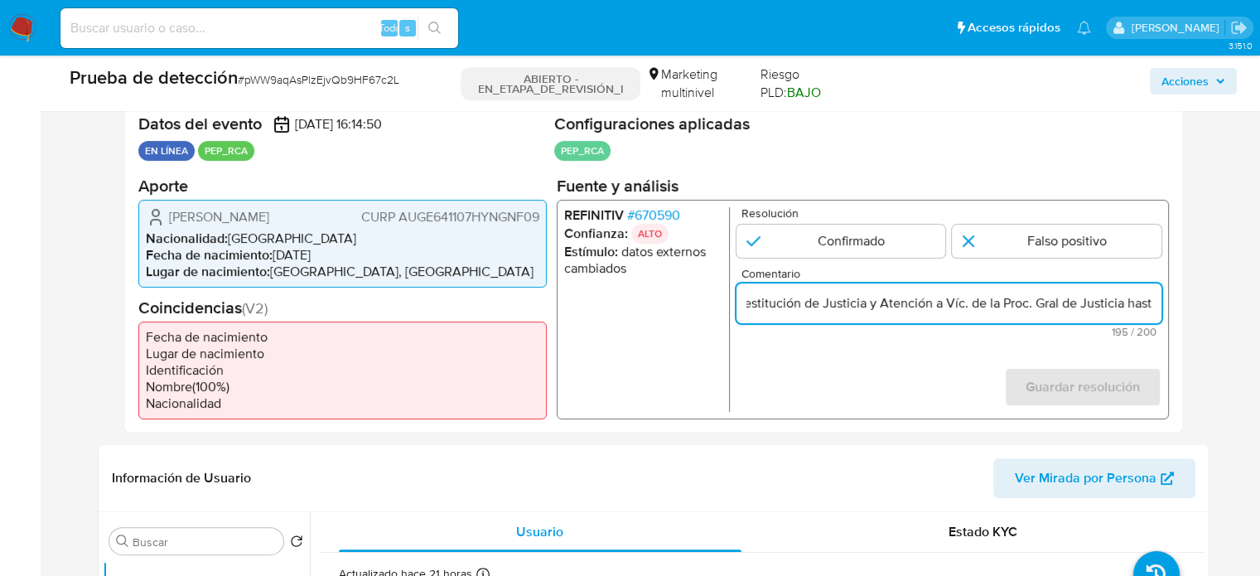
click at [1170, 305] on div "Datos del evento 11/08/2025 16:14:50 EN LÍNEA PEP_RCA Configuraciones aplicadas…" at bounding box center [653, 266] width 1057 height 332
click at [1157, 304] on input "Usuario Efrain Ernesto Aguilar Gongora CURP AUGE641107HYNGNF09 se desempeño com…" at bounding box center [948, 303] width 425 height 22
drag, startPoint x: 902, startPoint y: 304, endPoint x: 859, endPoint y: 303, distance: 43.1
click at [859, 303] on input "Usuario Efrain Ernesto Aguilar Gongora CURP AUGE641107HYNGNF09 se desempeño com…" at bounding box center [948, 303] width 425 height 22
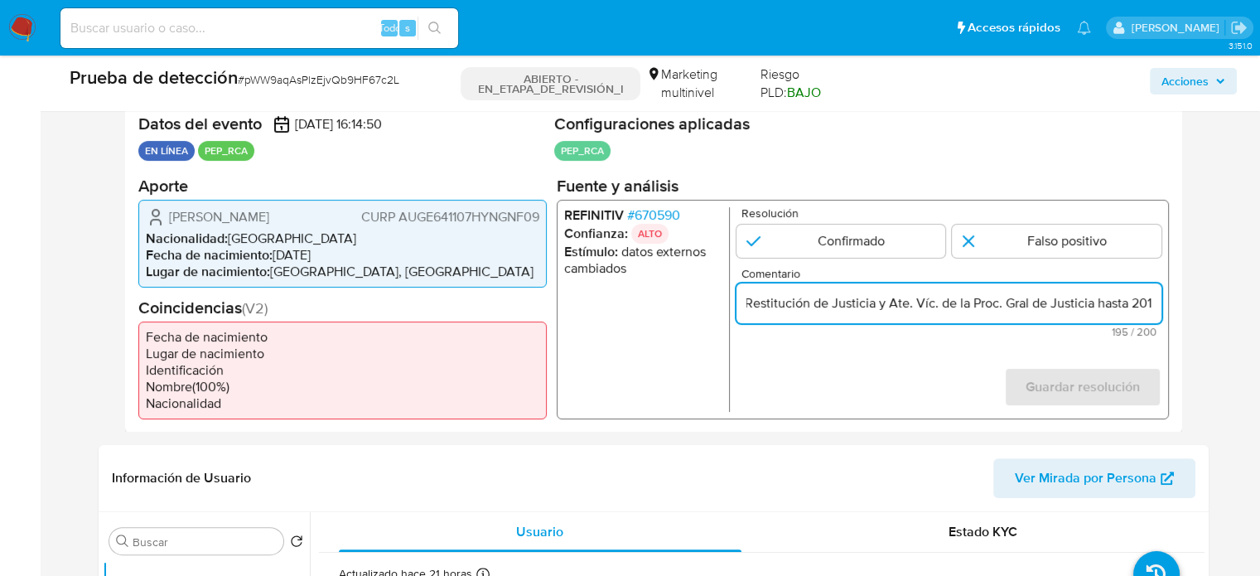
scroll to position [0, 763]
click at [1160, 302] on div "REFINITIV # 670590 Confianza: ALTO Estímulo : datos externos cambiados Resoluci…" at bounding box center [862, 309] width 612 height 220
type input "Usuario Efrain Ernesto Aguilar Gongora CURP AUGE641107HYNGNF09 se desempeño com…"
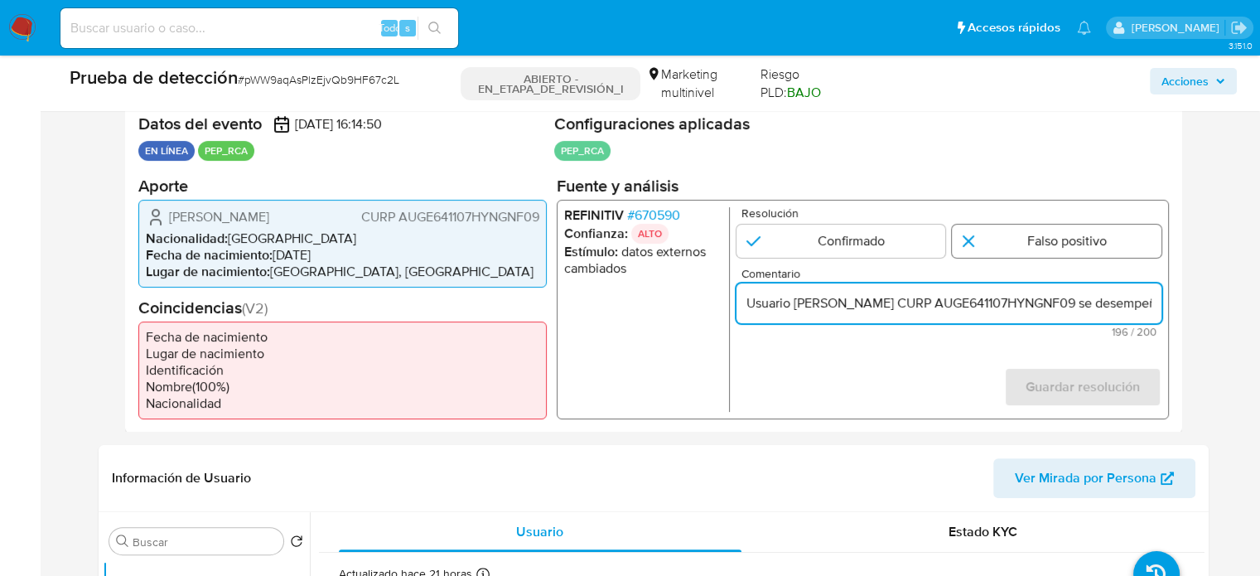
click at [995, 248] on input "1 de 1" at bounding box center [1057, 240] width 210 height 33
radio input "true"
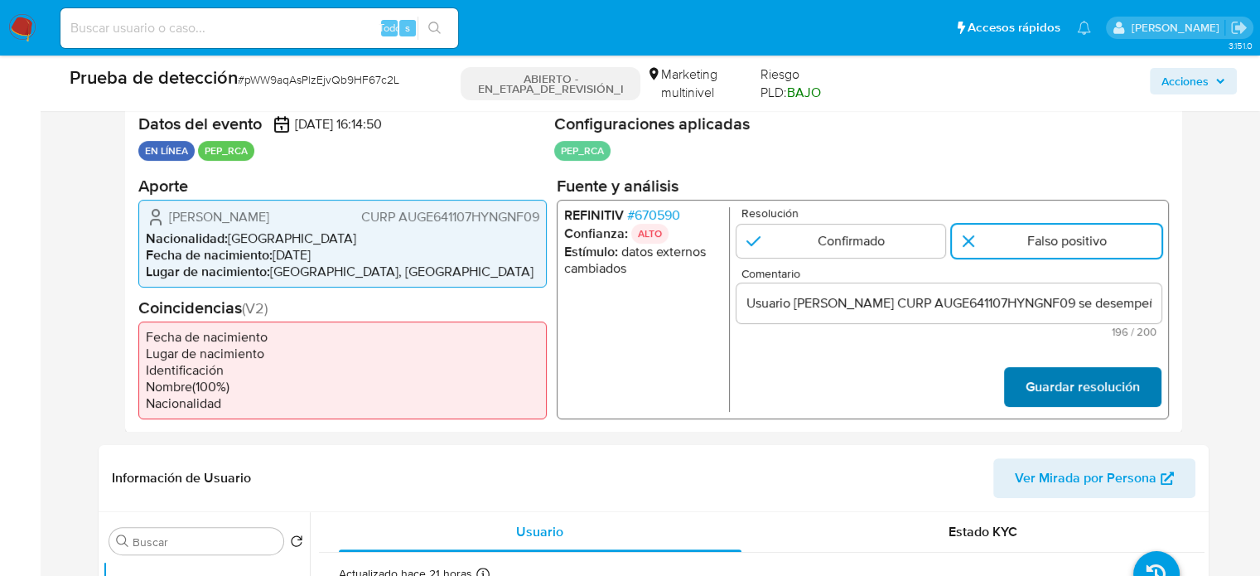
click at [1040, 380] on font "Guardar resolución" at bounding box center [1082, 387] width 114 height 40
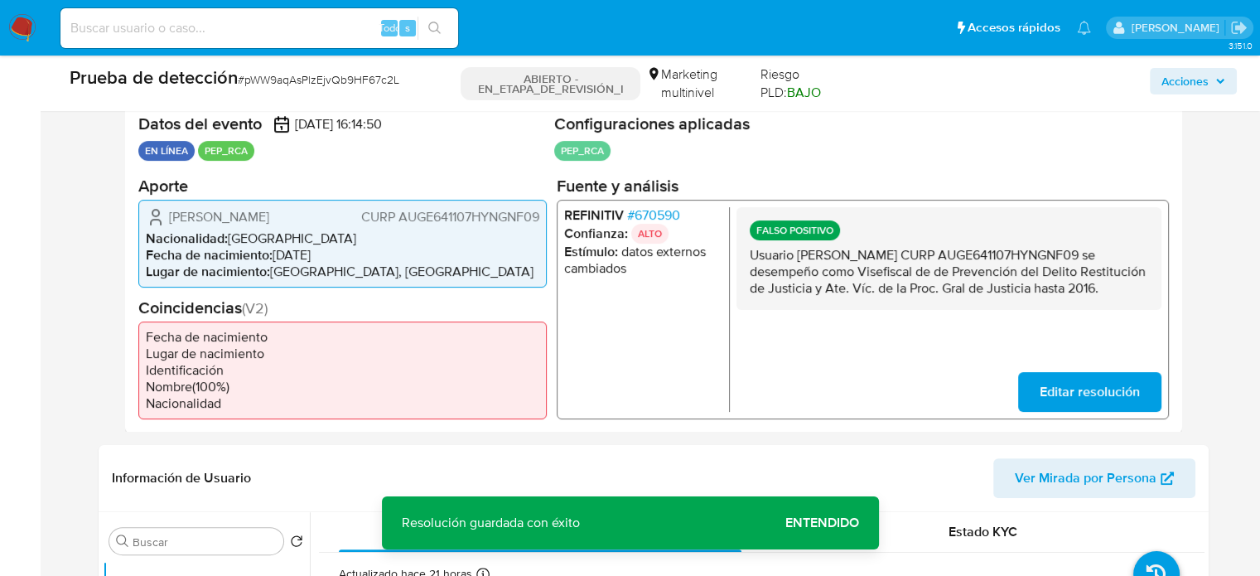
drag, startPoint x: 906, startPoint y: 306, endPoint x: 745, endPoint y: 254, distance: 168.7
click at [745, 254] on div "FALSO POSITIVO Usuario Efrain Ernesto Aguilar Gongora CURP AUGE641107HYNGNF09 s…" at bounding box center [948, 257] width 425 height 103
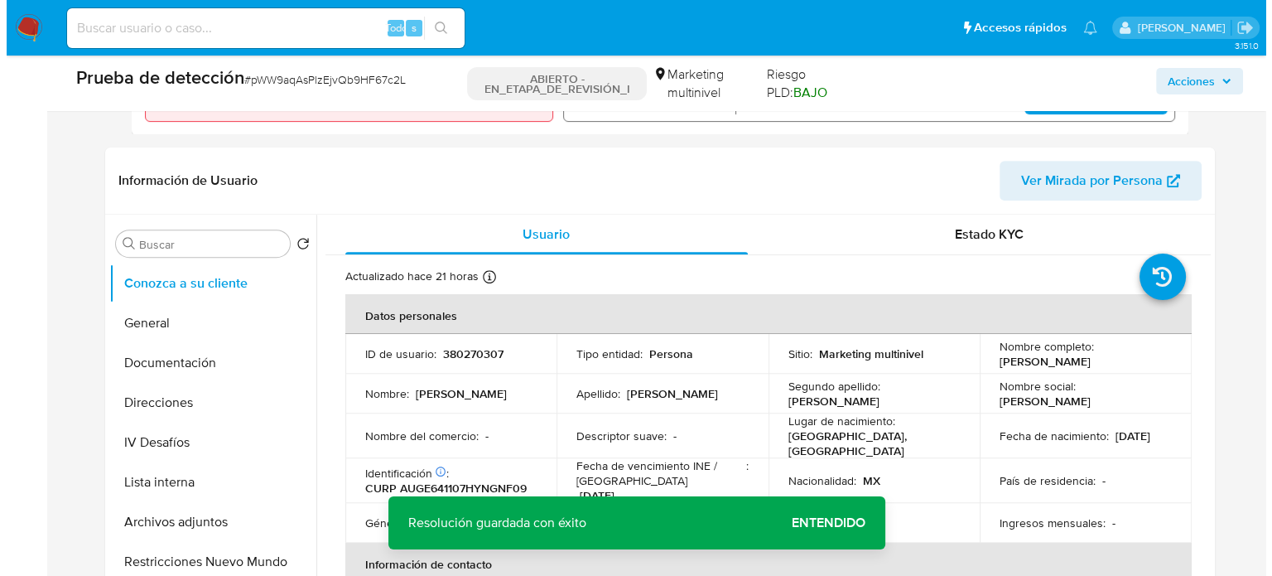
scroll to position [745, 0]
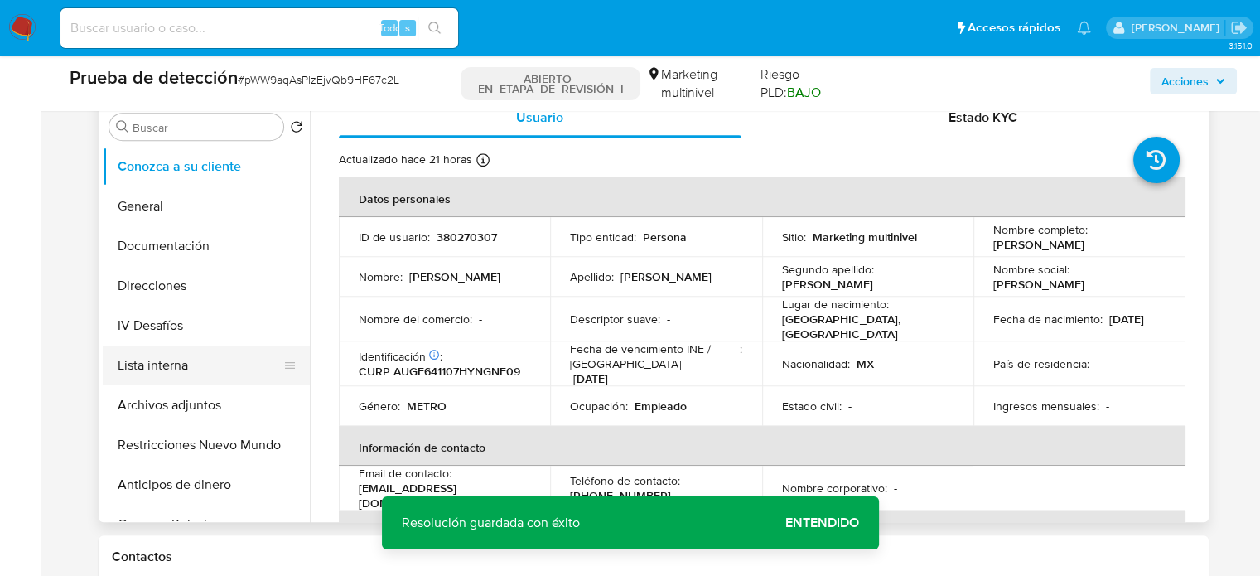
click at [118, 352] on button "Lista interna" at bounding box center [200, 365] width 194 height 40
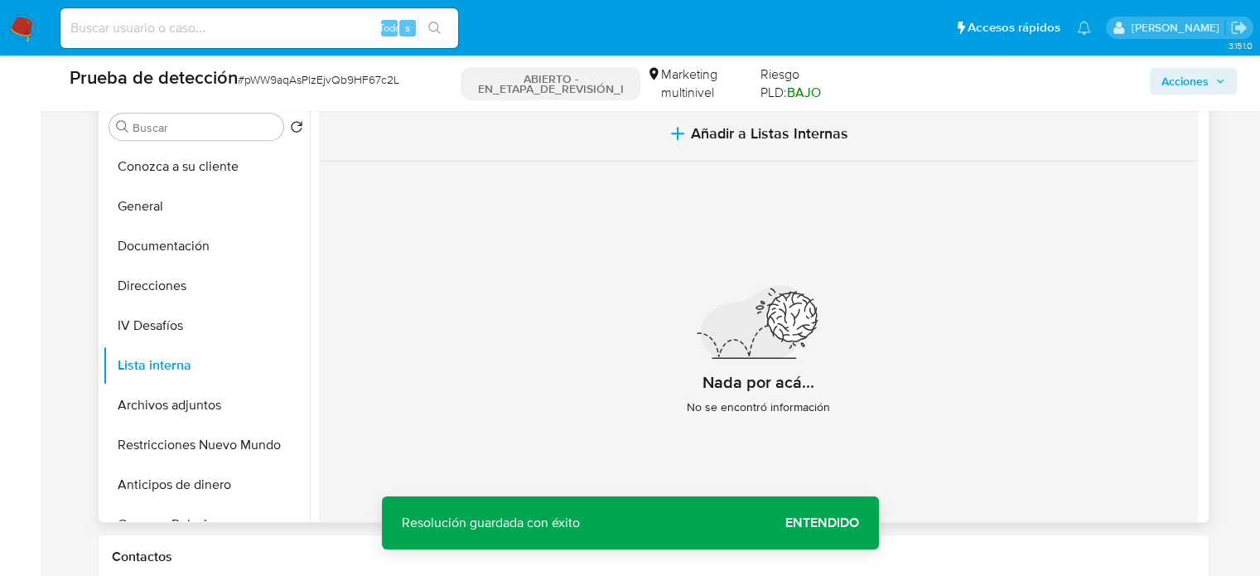
click at [686, 138] on button "Añadir a Listas Internas" at bounding box center [758, 133] width 879 height 55
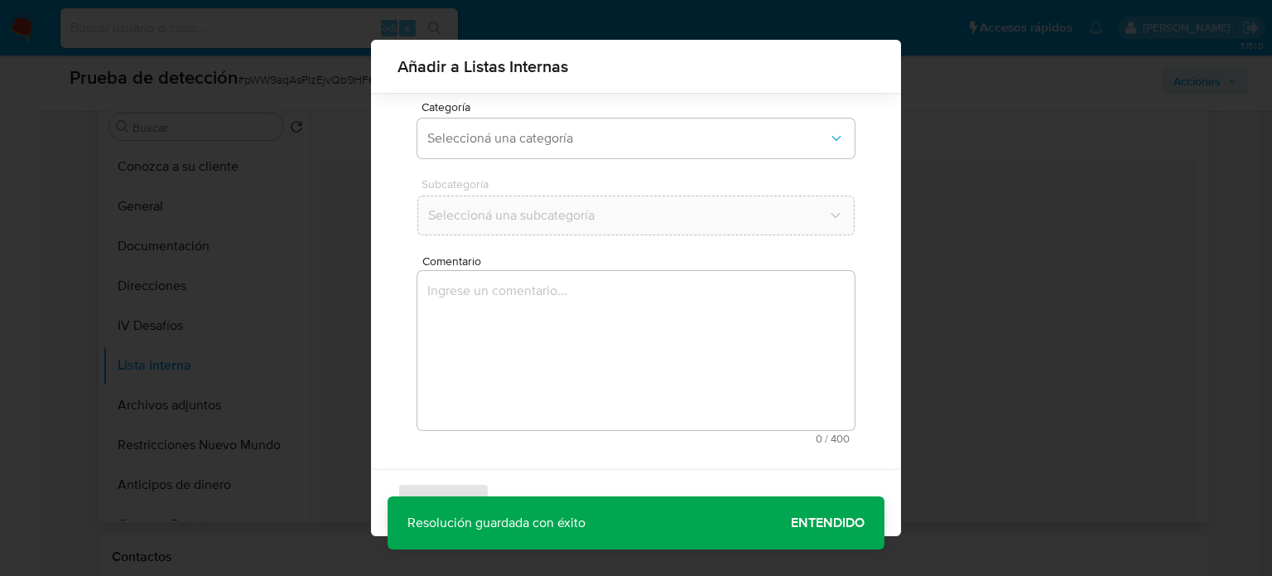
scroll to position [130, 0]
click at [569, 137] on span "Seleccioná una categoría" at bounding box center [627, 137] width 401 height 17
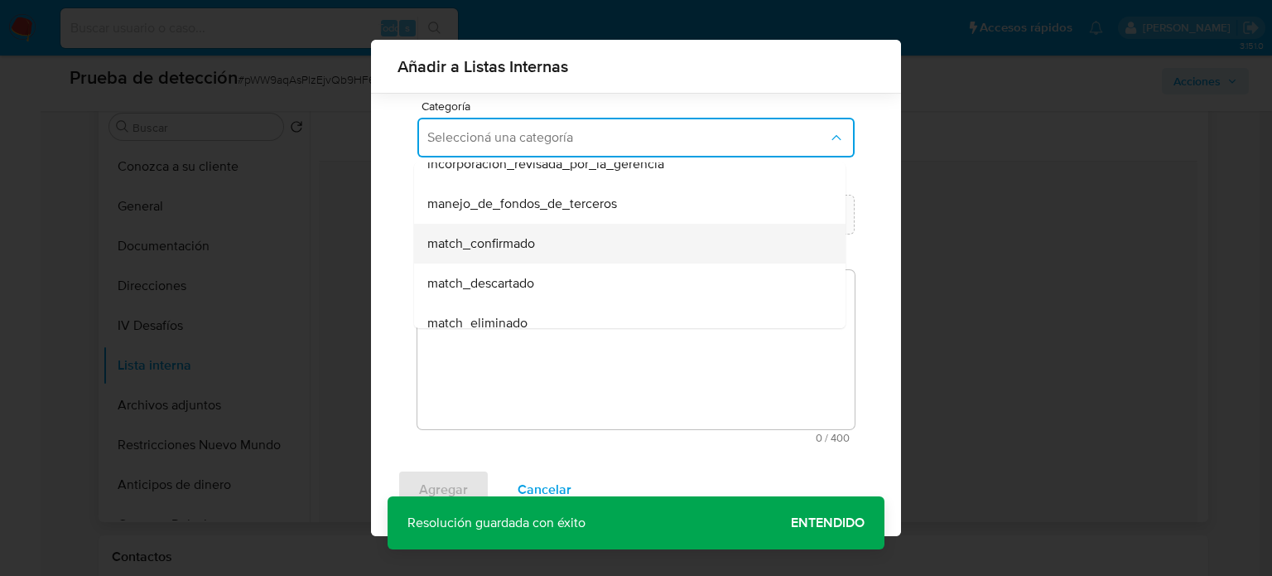
scroll to position [83, 0]
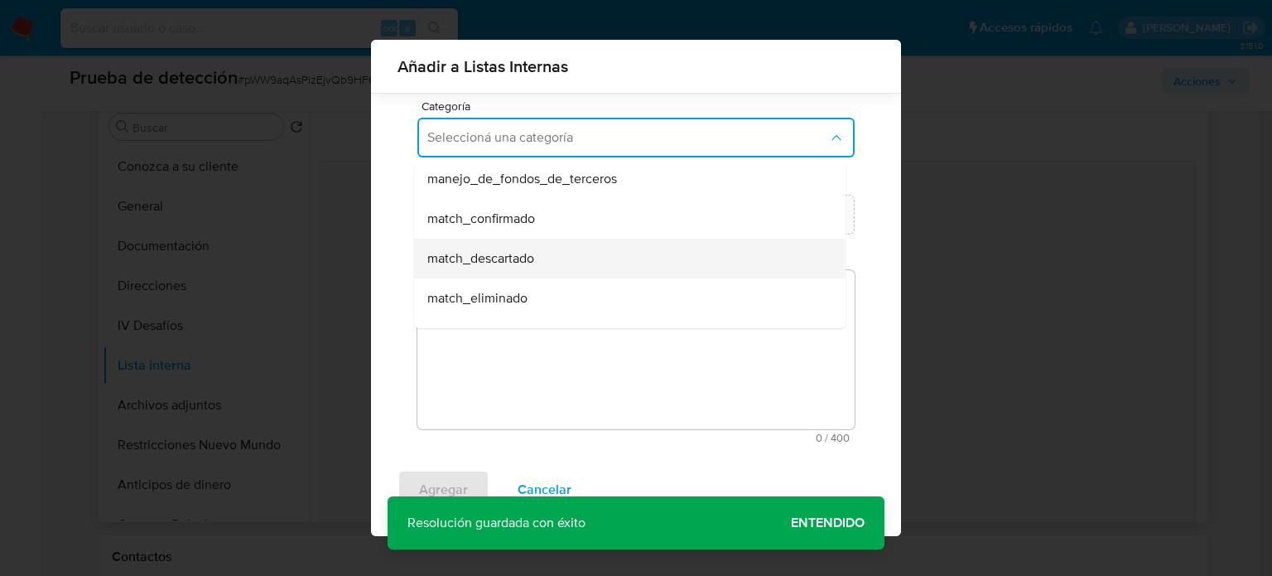
click at [483, 261] on span "match_descartado" at bounding box center [480, 258] width 107 height 17
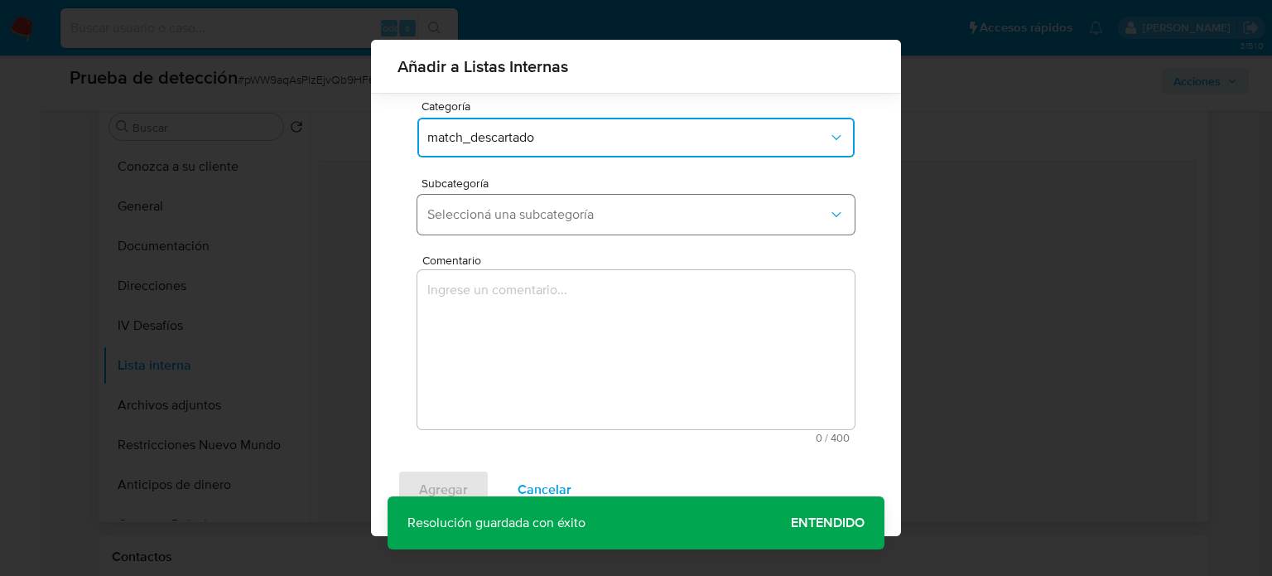
click at [522, 224] on button "Seleccioná una subcategoría" at bounding box center [635, 215] width 437 height 40
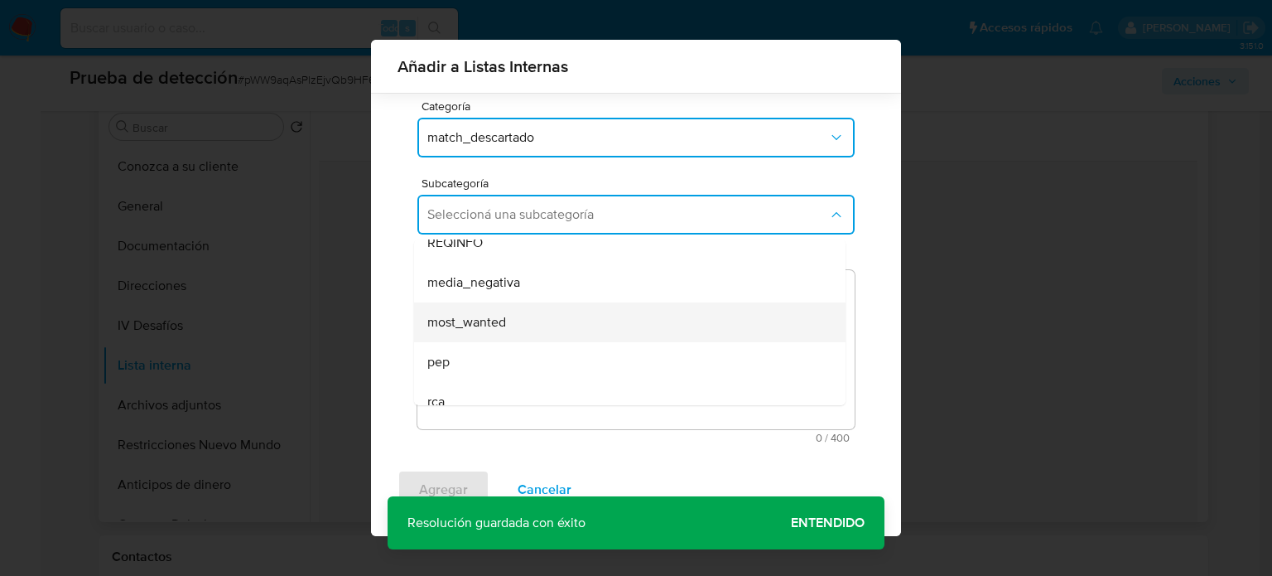
scroll to position [113, 0]
click at [475, 301] on div "pep" at bounding box center [624, 306] width 395 height 40
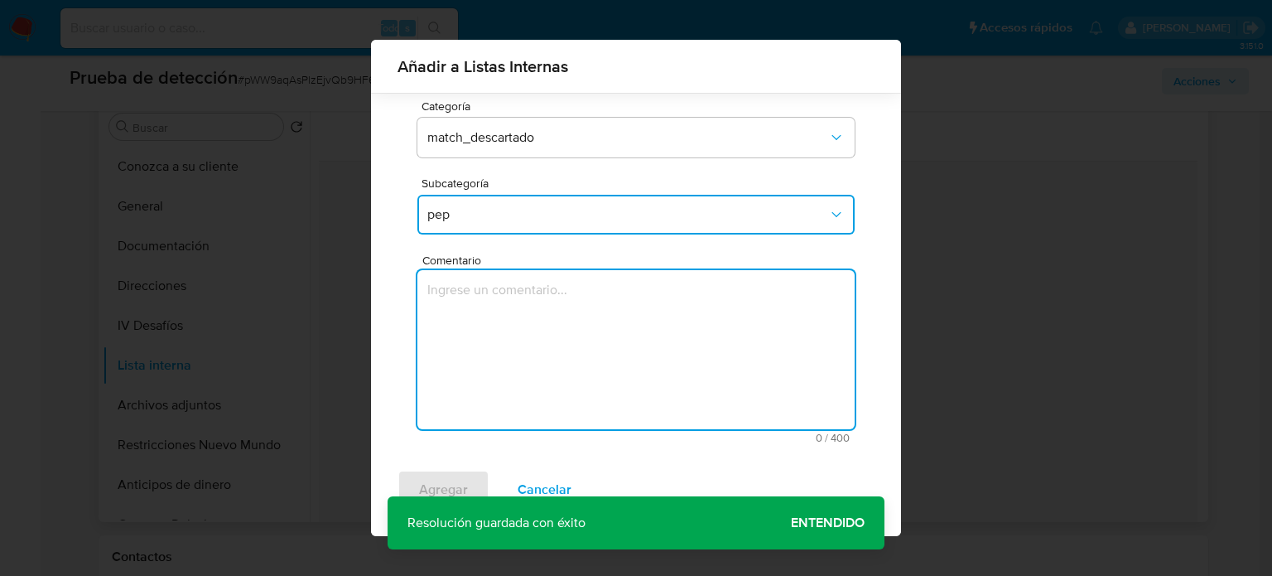
click at [475, 301] on textarea "Comentario" at bounding box center [635, 349] width 437 height 159
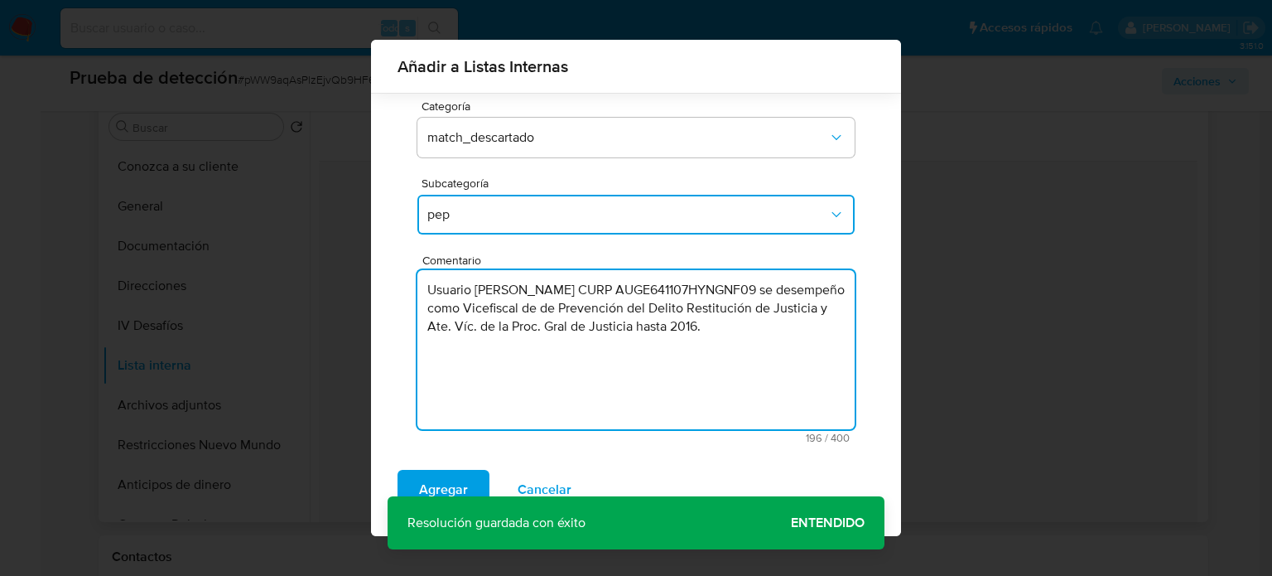
click at [741, 324] on textarea "Usuario Efrain Ernesto Aguilar Gongora CURP AUGE641107HYNGNF09 se desempeño com…" at bounding box center [635, 349] width 437 height 159
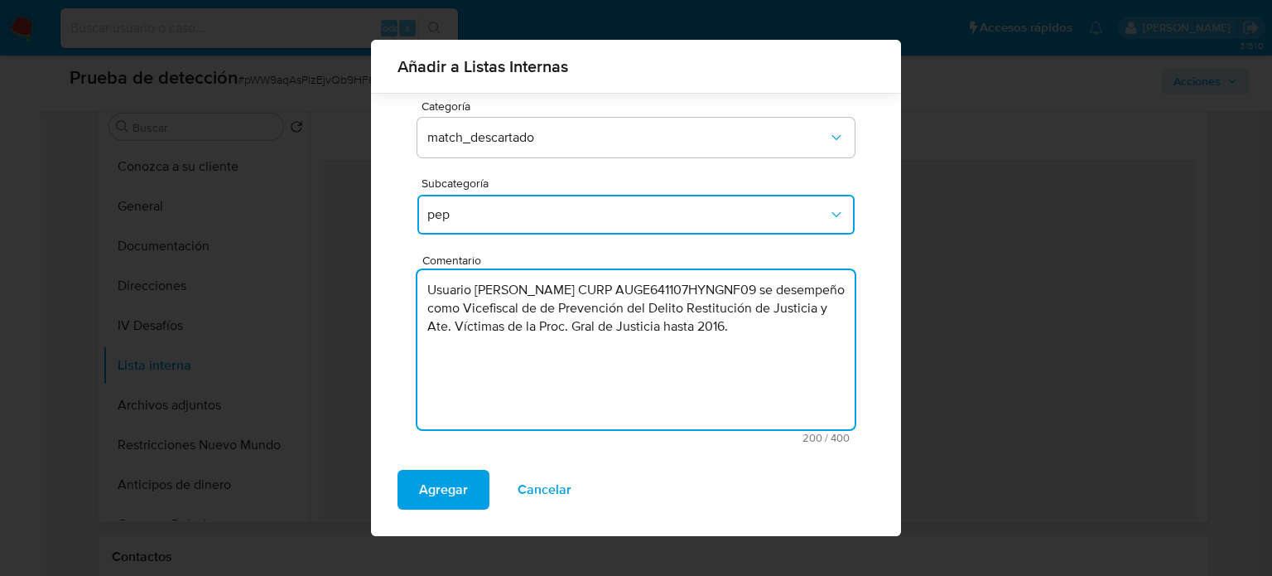
click at [451, 350] on textarea "Usuario Efrain Ernesto Aguilar Gongora CURP AUGE641107HYNGNF09 se desempeño com…" at bounding box center [635, 349] width 437 height 159
click at [736, 352] on textarea "Usuario Efrain Ernesto Aguilar Gongora CURP AUGE641107HYNGNF09 se desempeño com…" at bounding box center [635, 349] width 437 height 159
click at [634, 349] on textarea "Usuario Efrain Ernesto Aguilar Gongora CURP AUGE641107HYNGNF09 se desempeño com…" at bounding box center [635, 349] width 437 height 159
click at [613, 369] on textarea "Usuario Efrain Ernesto Aguilar Gongora CURP AUGE641107HYNGNF09 se desempeño com…" at bounding box center [635, 349] width 437 height 159
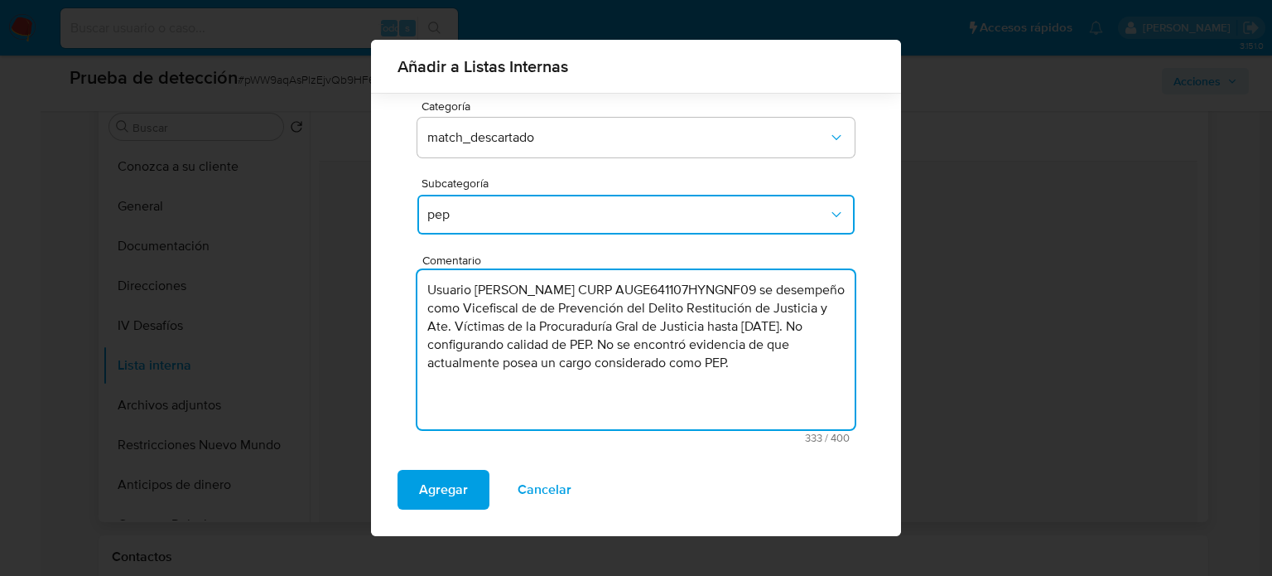
drag, startPoint x: 644, startPoint y: 411, endPoint x: 406, endPoint y: 278, distance: 272.2
click at [406, 278] on div "Usuario 380270307 Separá varios IDs con comas sin utilizar letras Categoría mat…" at bounding box center [636, 229] width 477 height 453
type textarea "Usuario Efrain Ernesto Aguilar Gongora CURP AUGE641107HYNGNF09 se desempeño com…"
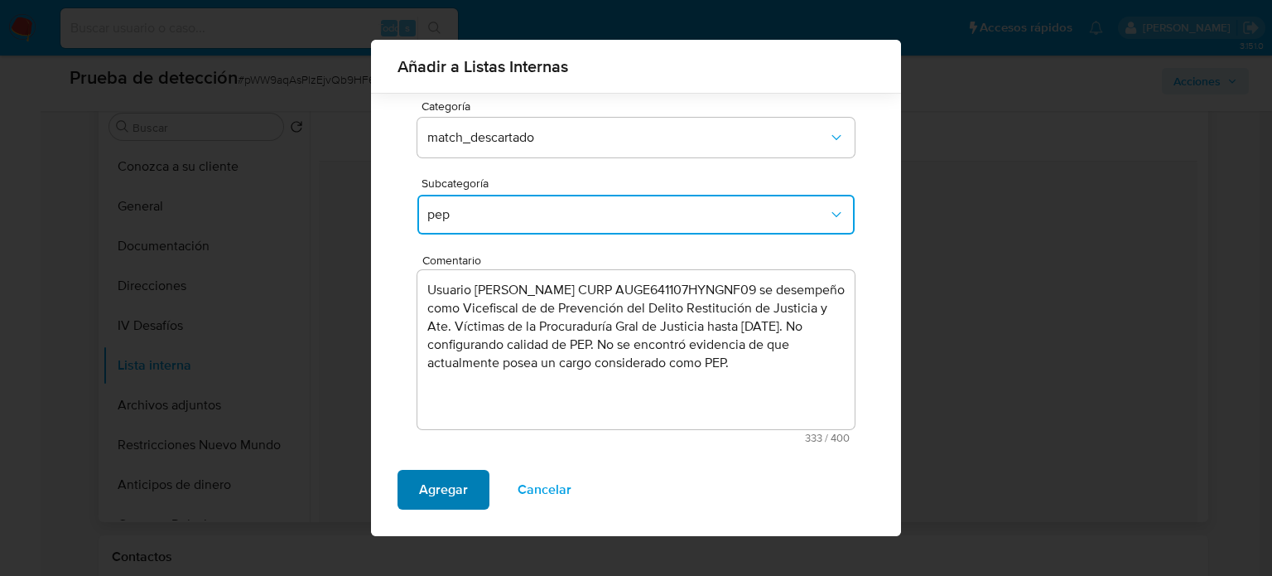
click at [437, 486] on span "Agregar" at bounding box center [443, 489] width 49 height 36
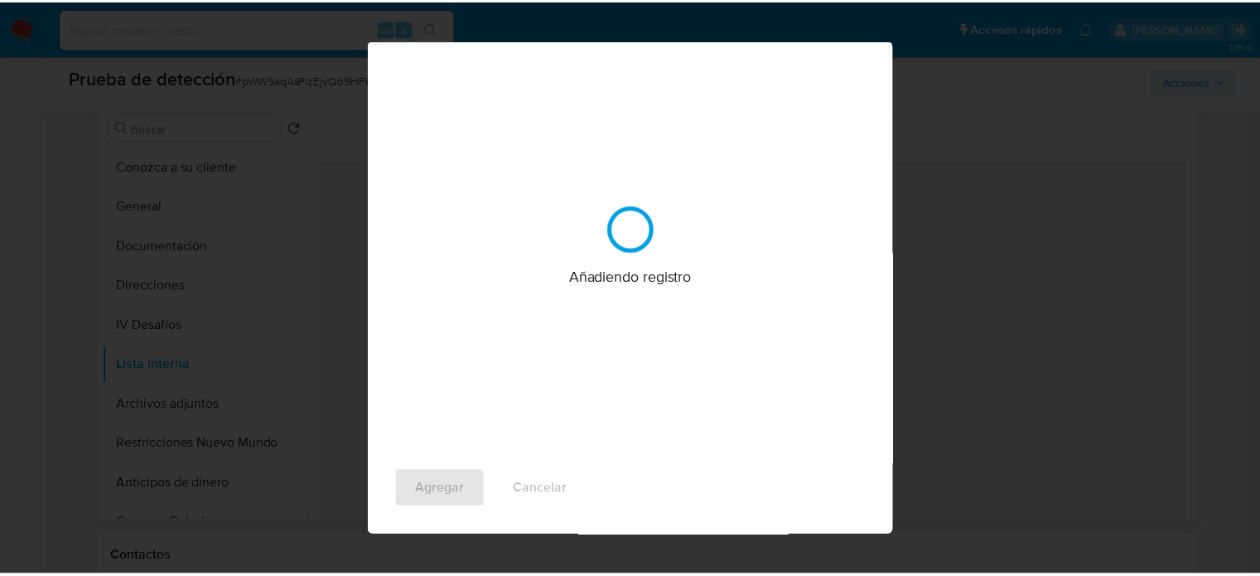
scroll to position [0, 0]
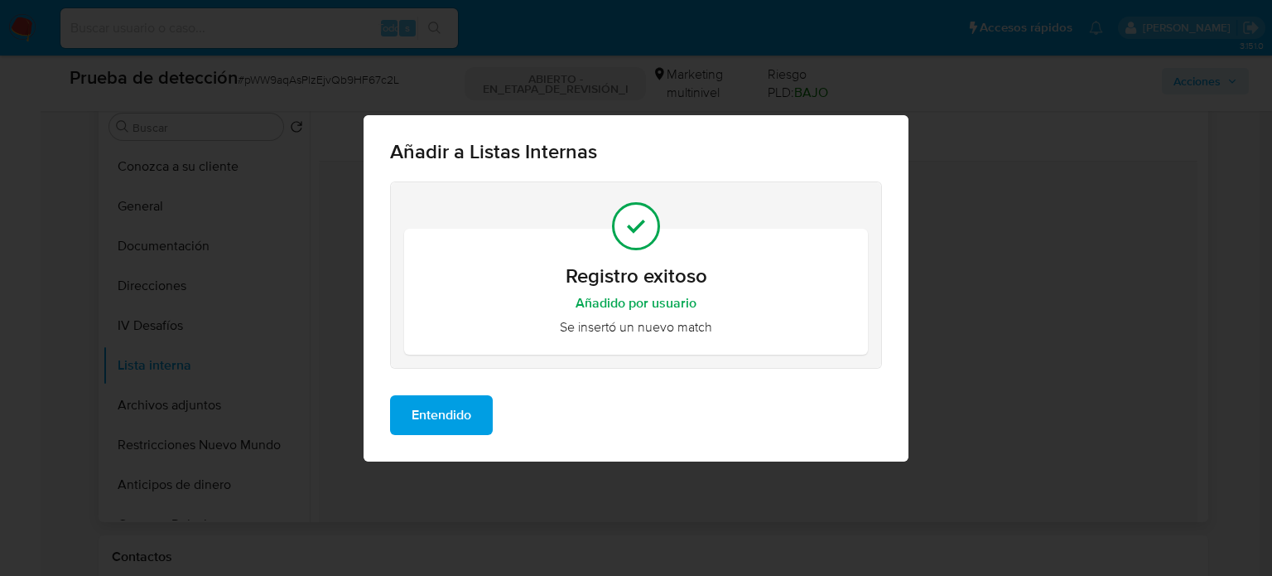
click at [455, 413] on span "Entendido" at bounding box center [442, 415] width 60 height 36
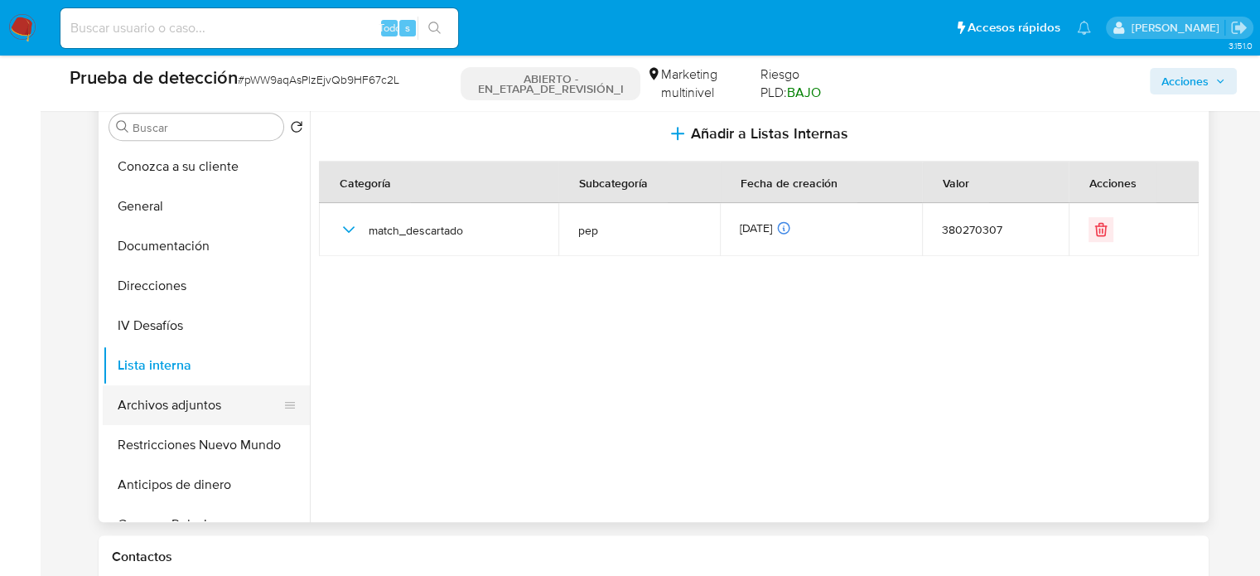
click at [186, 412] on button "Archivos adjuntos" at bounding box center [200, 405] width 194 height 40
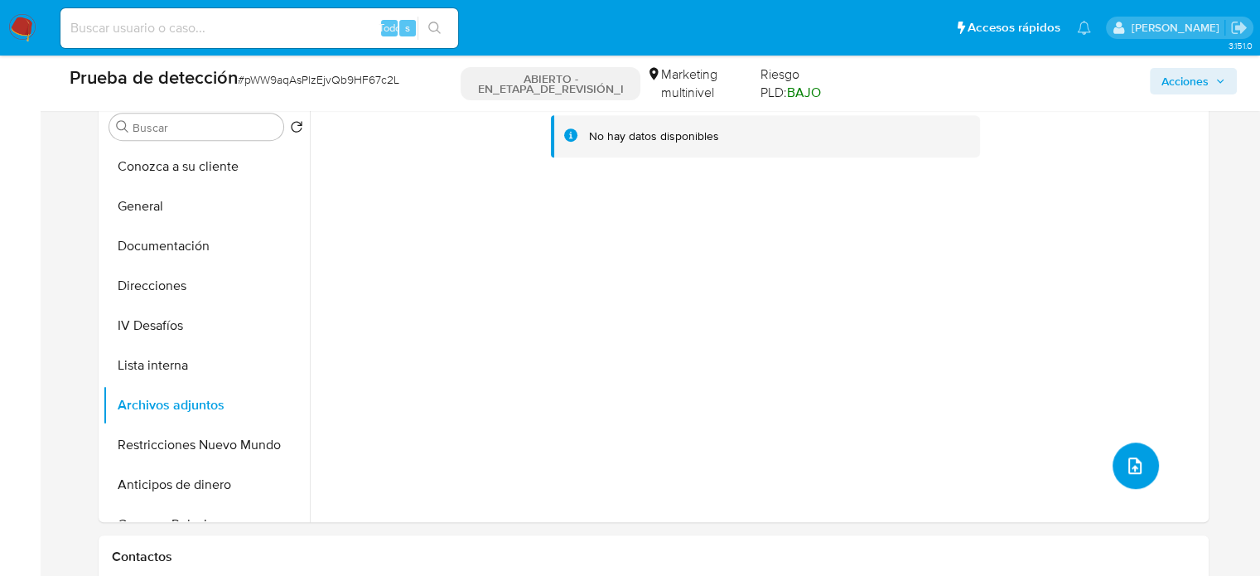
click at [1113, 469] on button "subir archivo" at bounding box center [1135, 465] width 46 height 46
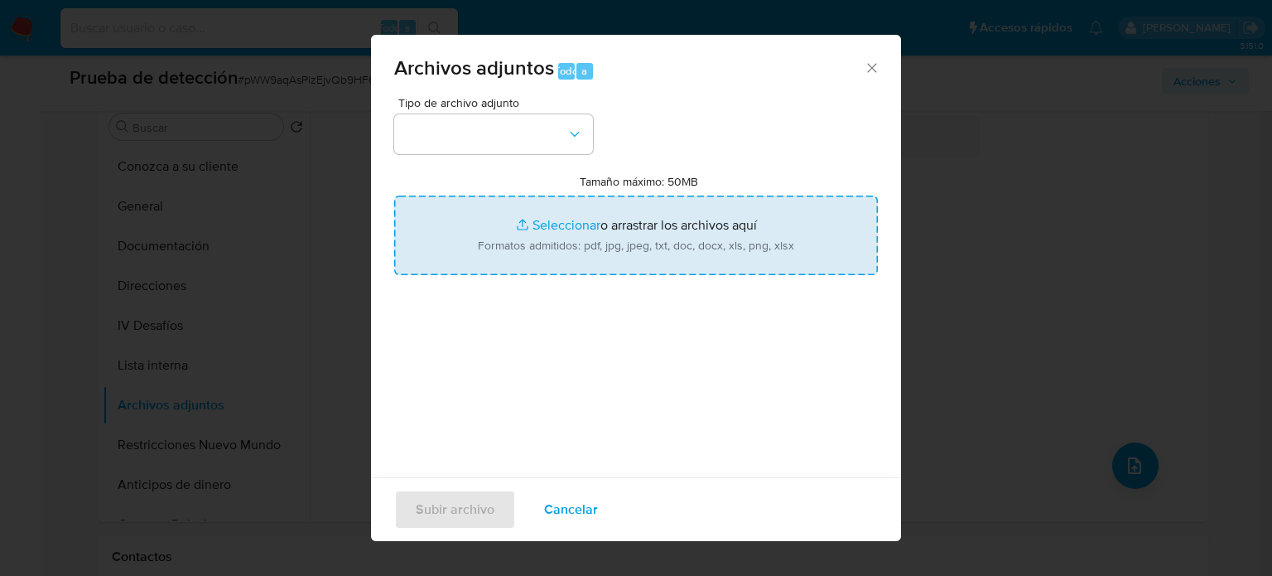
click at [586, 247] on input "Tamaño máximo: 50MB Seleccionar archivos" at bounding box center [636, 235] width 484 height 80
type input "C:\fakepath\Buscador.pdf"
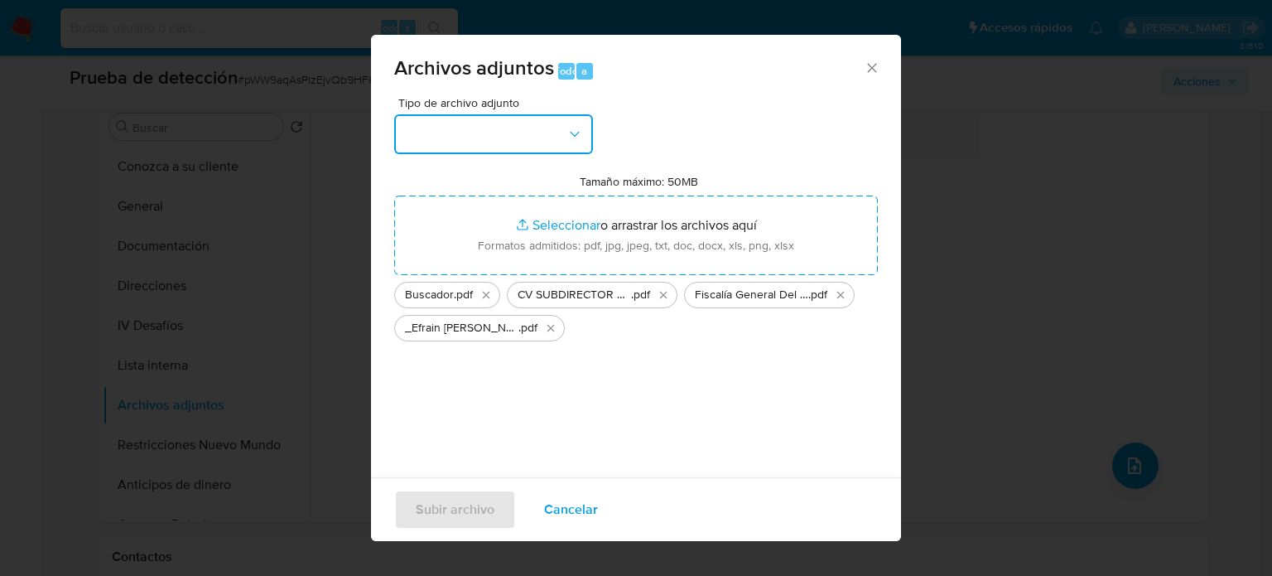
drag, startPoint x: 586, startPoint y: 247, endPoint x: 443, endPoint y: 138, distance: 179.7
click at [443, 138] on button "button" at bounding box center [493, 134] width 199 height 40
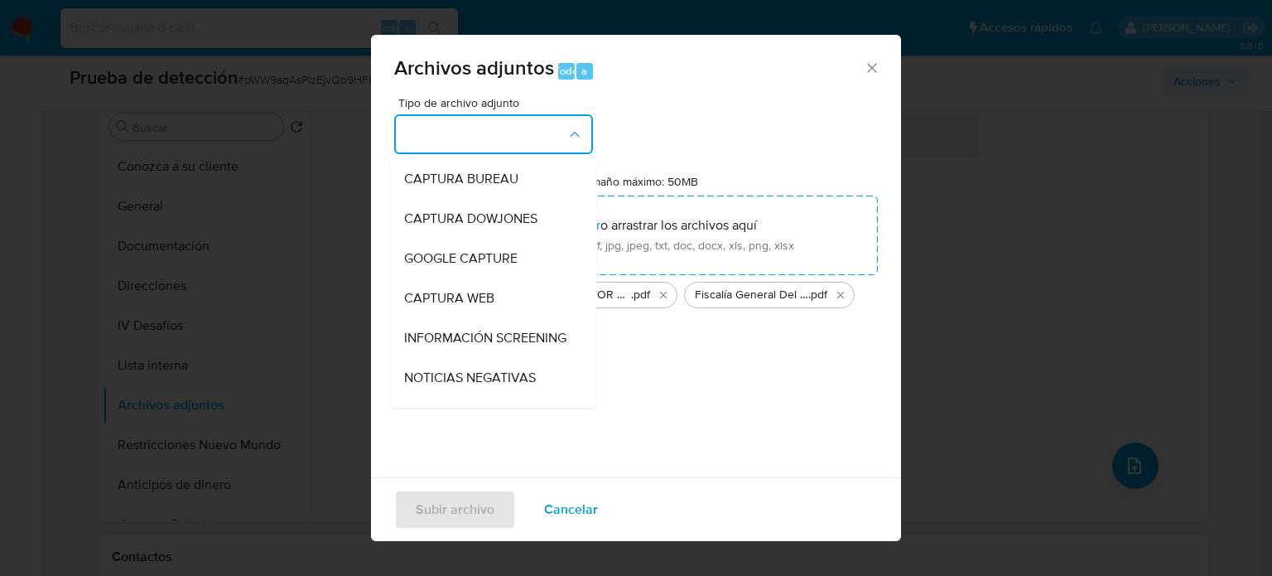
drag, startPoint x: 430, startPoint y: 340, endPoint x: 437, endPoint y: 355, distance: 15.6
click at [432, 346] on span "INFORMACIÓN SCREENING" at bounding box center [485, 338] width 162 height 17
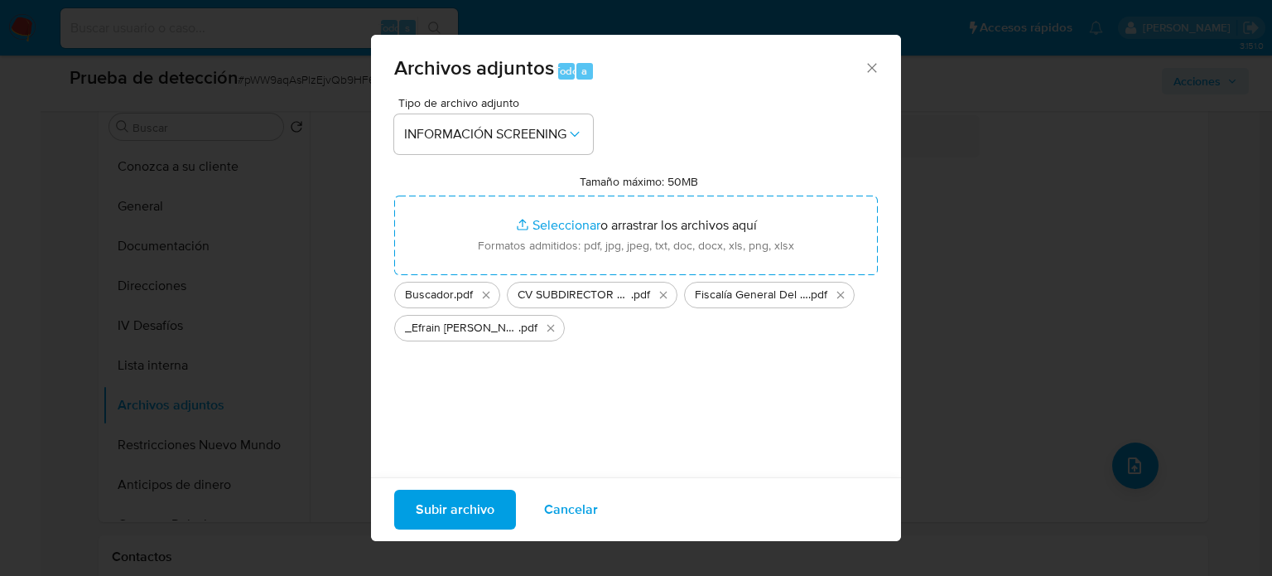
click at [495, 521] on button "Subir archivo" at bounding box center [455, 510] width 122 height 40
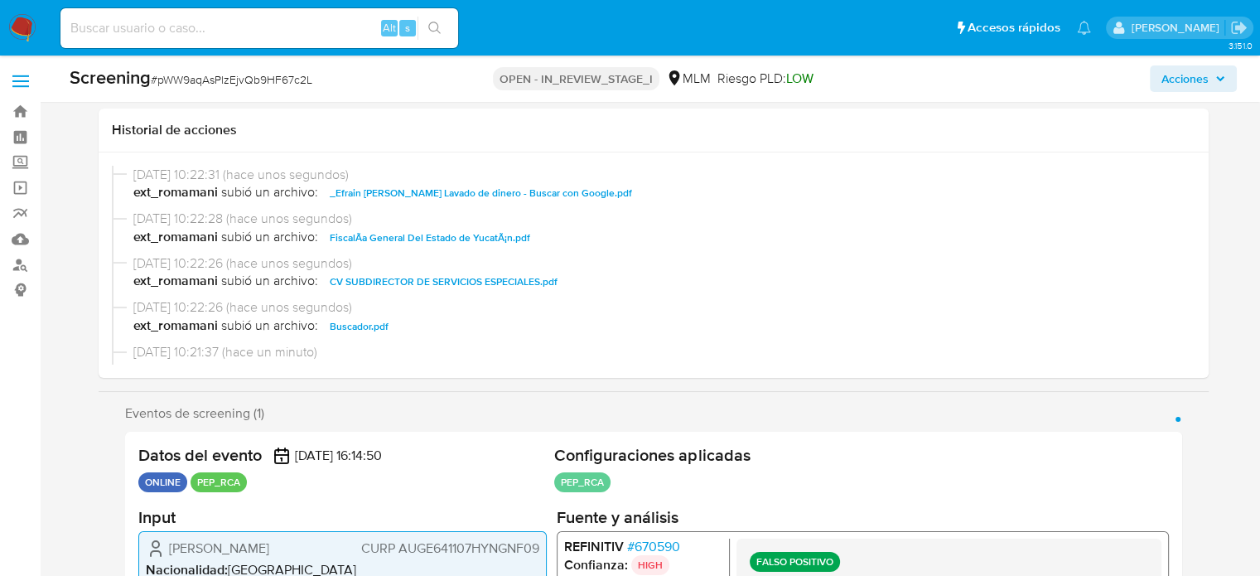
select select "10"
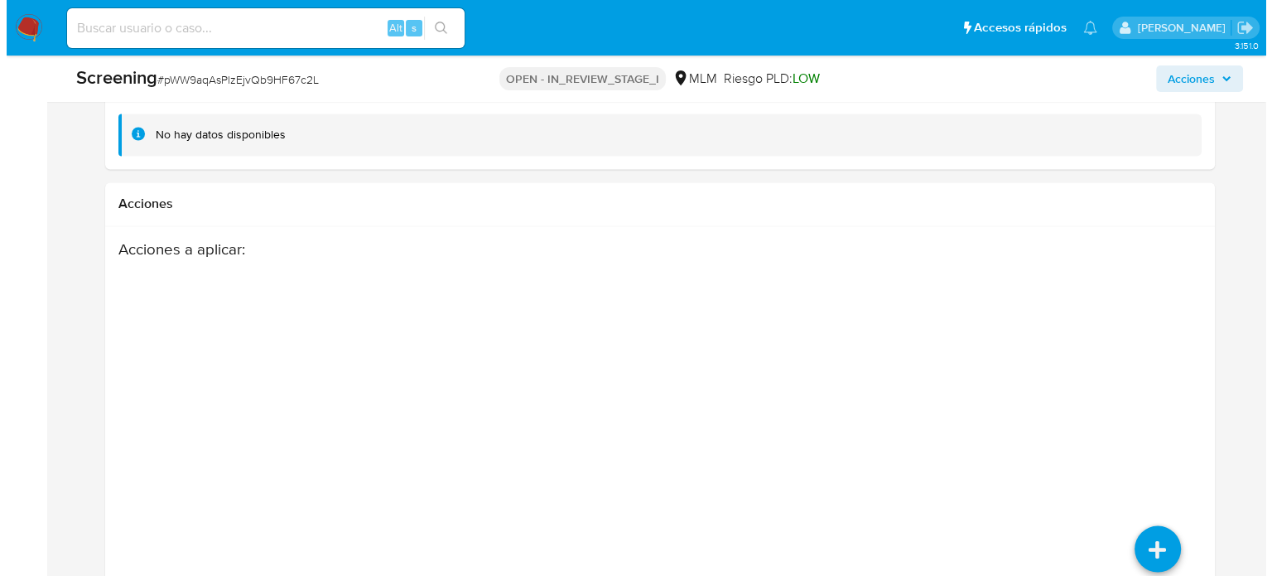
scroll to position [2904, 0]
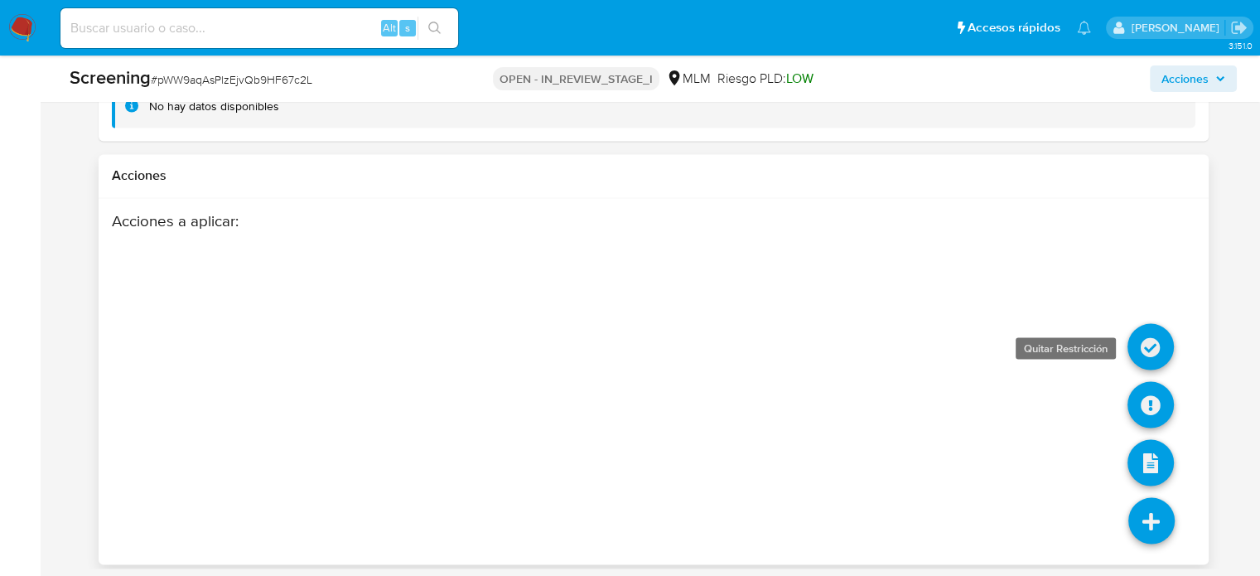
click at [1148, 340] on icon at bounding box center [1150, 346] width 46 height 46
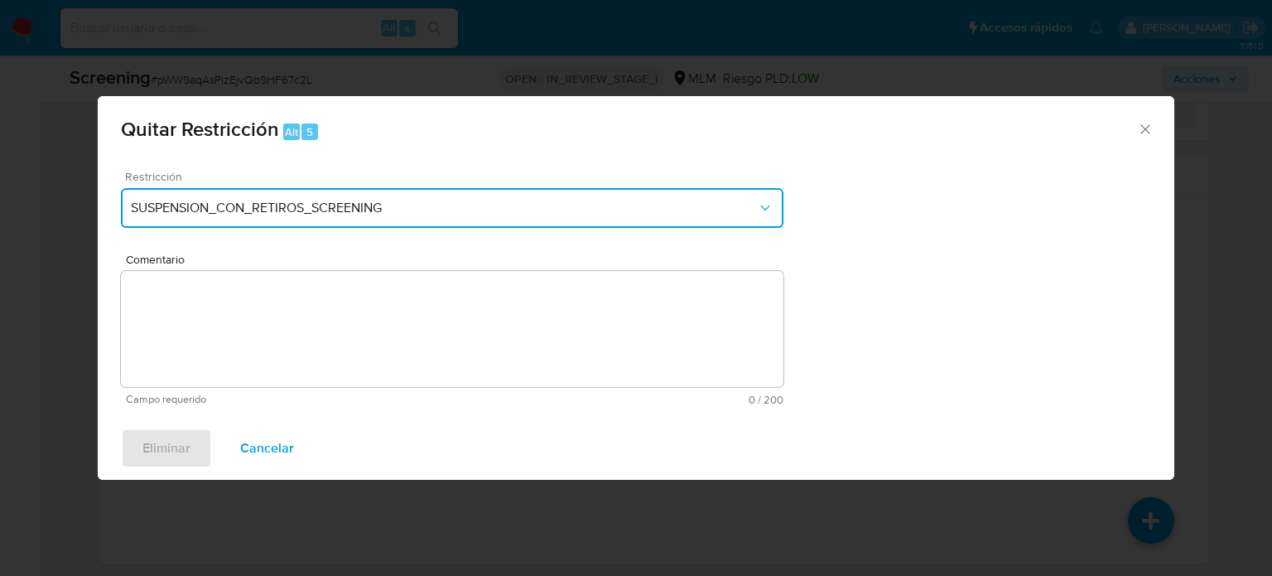
click at [378, 206] on span "SUSPENSION_CON_RETIROS_SCREENING" at bounding box center [444, 208] width 626 height 17
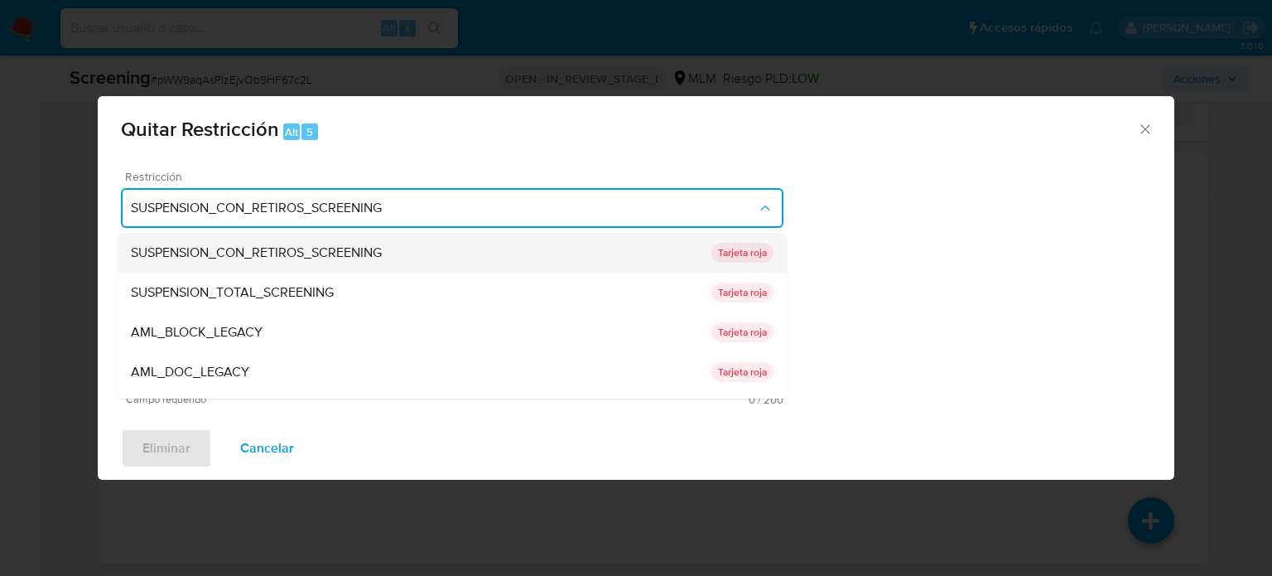
click at [331, 242] on div "SUSPENSION_CON_RETIROS_SCREENING" at bounding box center [421, 253] width 581 height 40
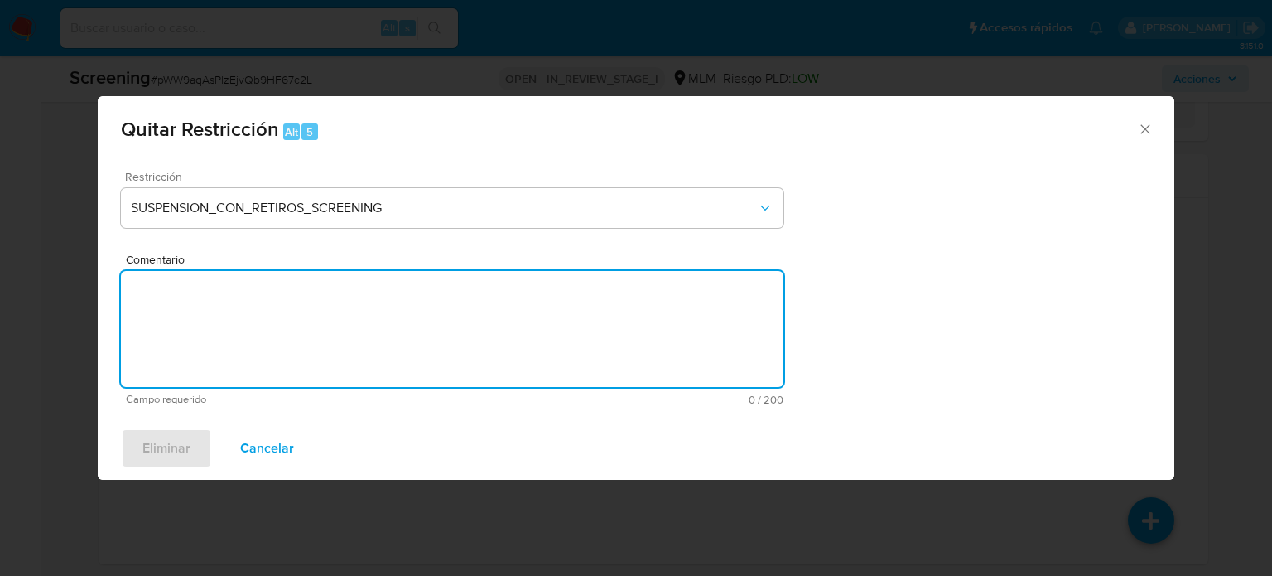
click at [319, 326] on textarea "Comentario" at bounding box center [452, 329] width 663 height 116
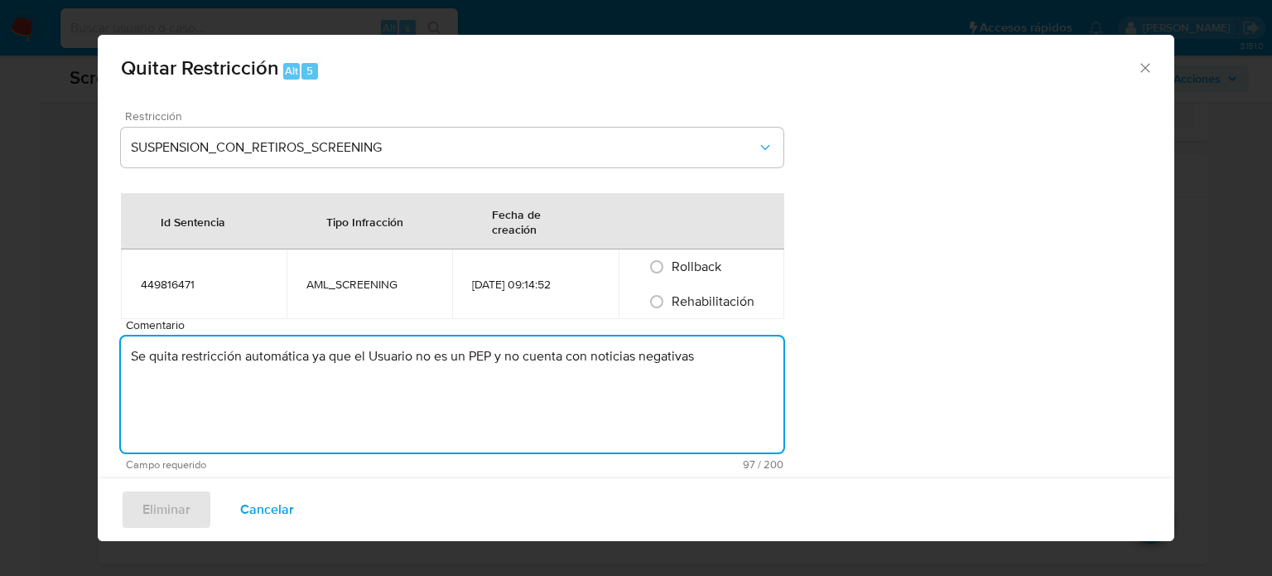
type textarea "Se quita restricción automática ya que el Usuario no es un PEP y no cuenta con …"
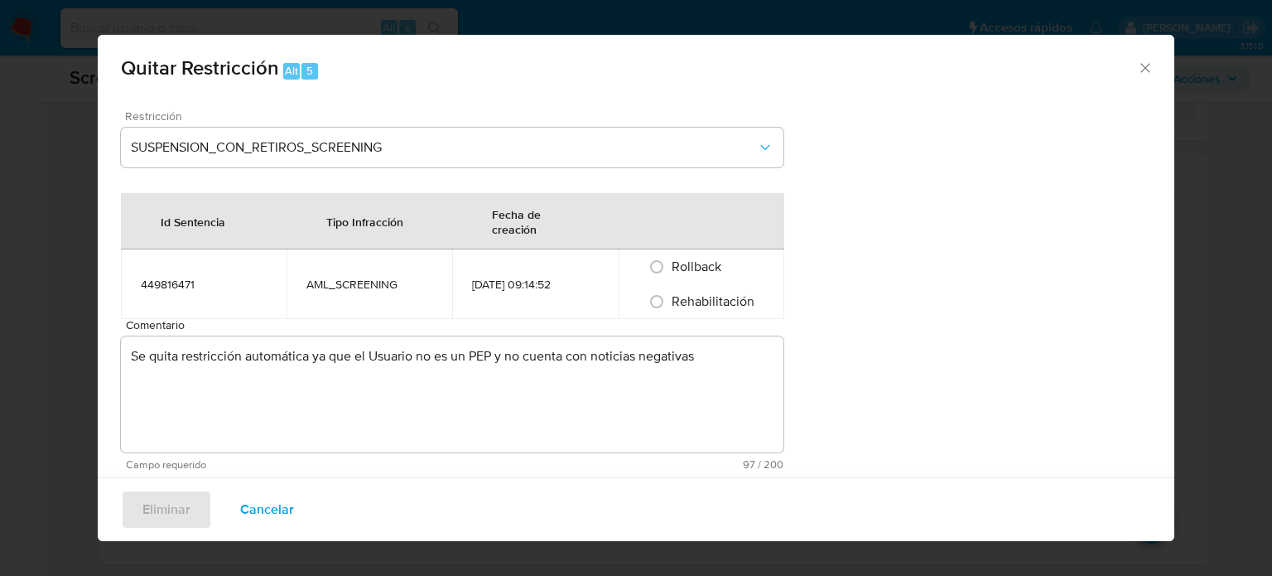
click at [677, 300] on span "Rehabilitación" at bounding box center [713, 301] width 83 height 19
click at [670, 300] on input "Rehabilitación" at bounding box center [657, 301] width 27 height 27
radio input "true"
click at [172, 499] on span "Eliminar" at bounding box center [166, 509] width 48 height 36
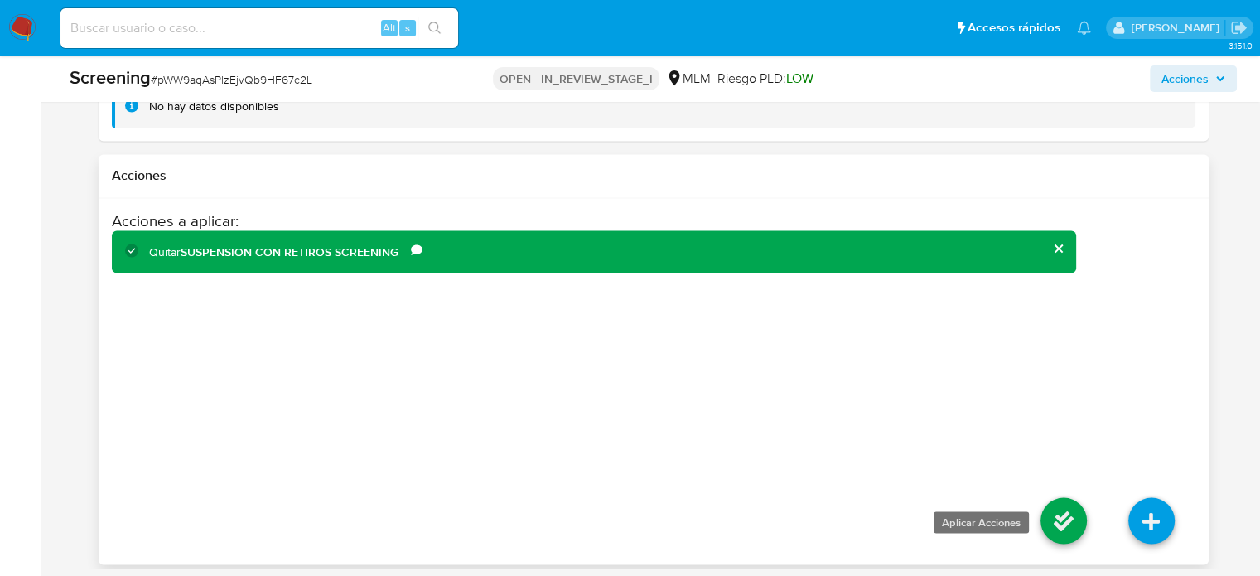
click at [1060, 506] on icon at bounding box center [1063, 520] width 46 height 46
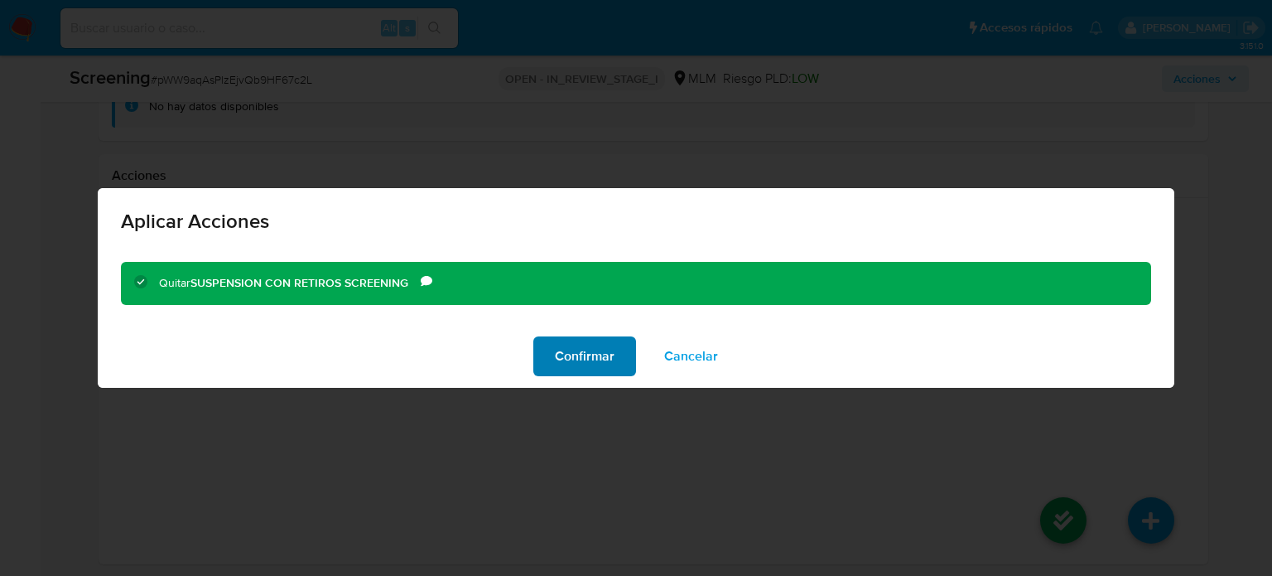
click at [586, 347] on span "Confirmar" at bounding box center [585, 356] width 60 height 36
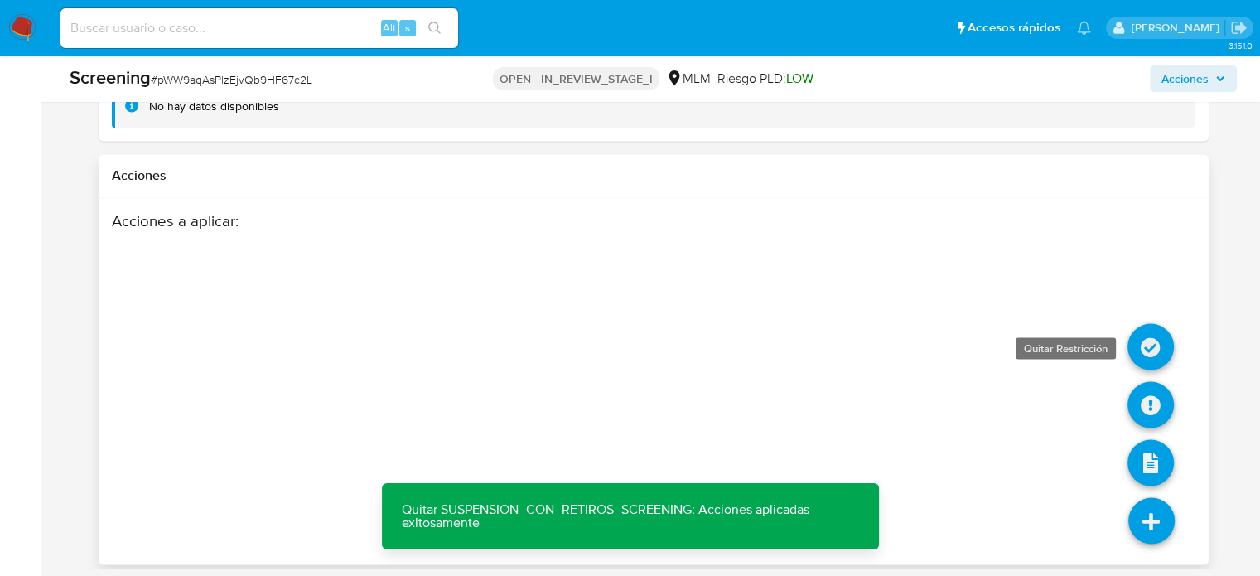
click at [1153, 344] on icon at bounding box center [1150, 346] width 46 height 46
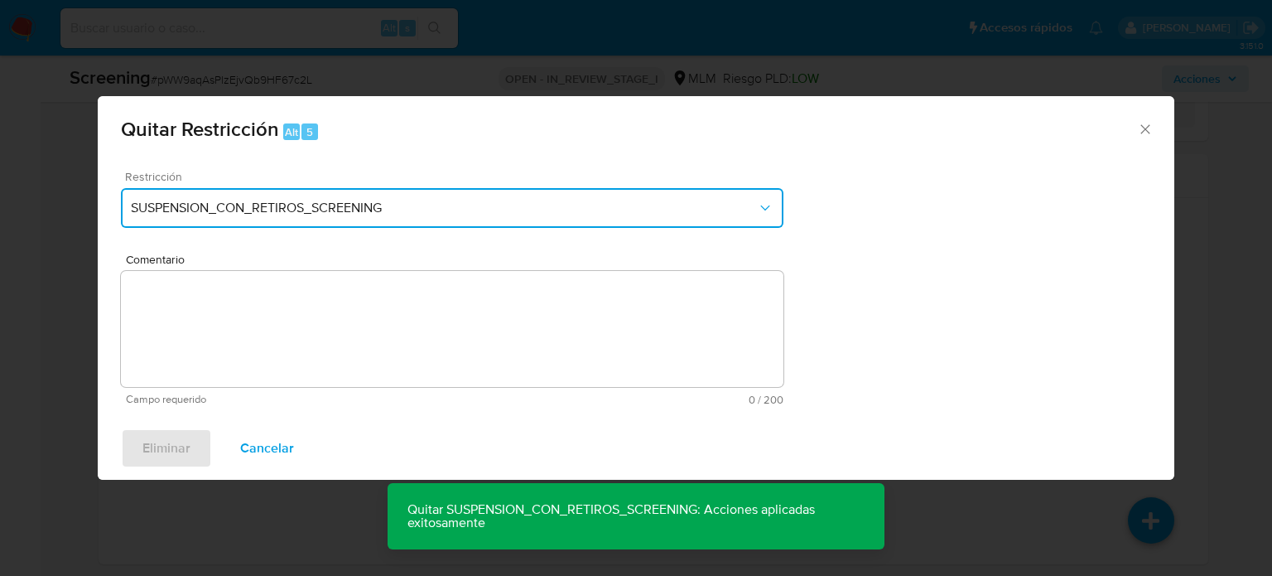
click at [359, 198] on button "SUSPENSION_CON_RETIROS_SCREENING" at bounding box center [452, 208] width 663 height 40
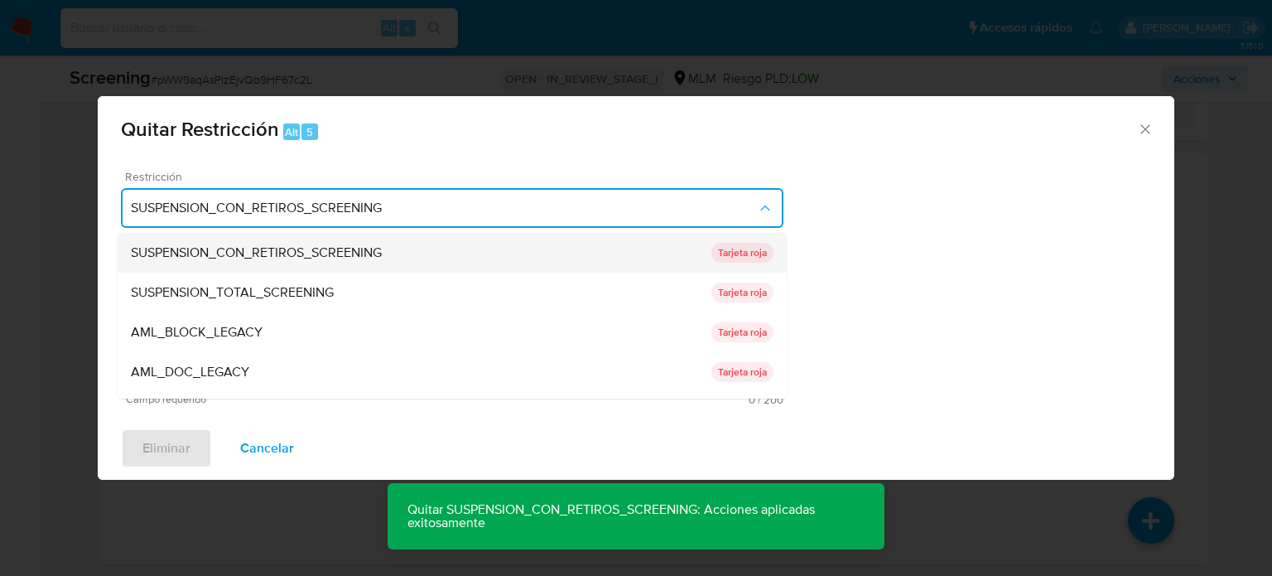
click at [326, 259] on span "SUSPENSION_CON_RETIROS_SCREENING" at bounding box center [256, 252] width 251 height 17
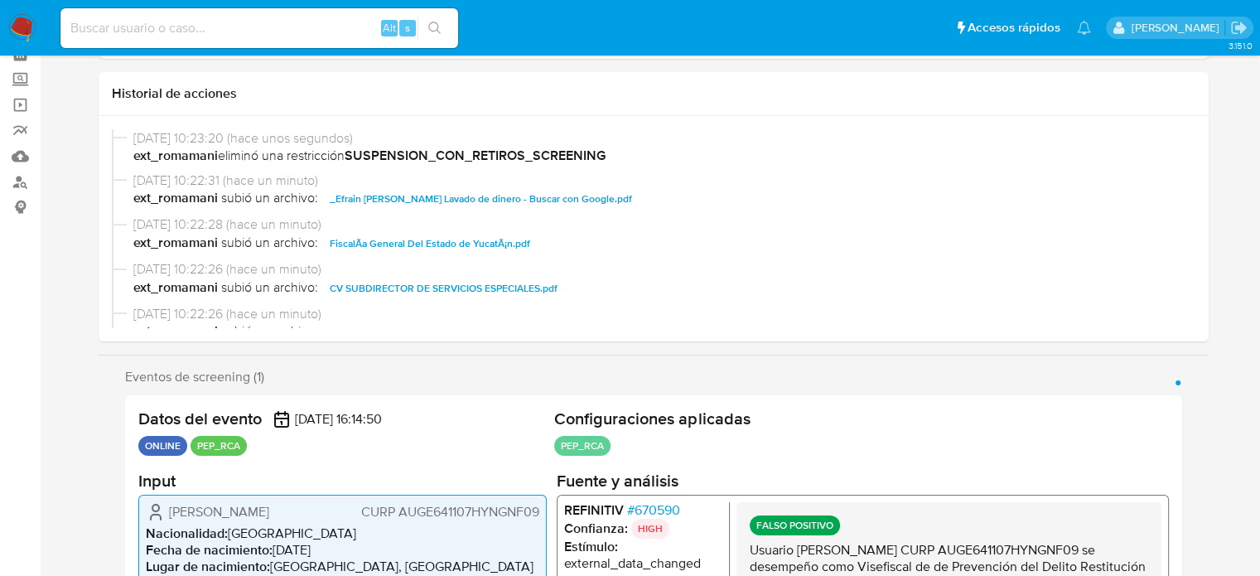
select select "10"
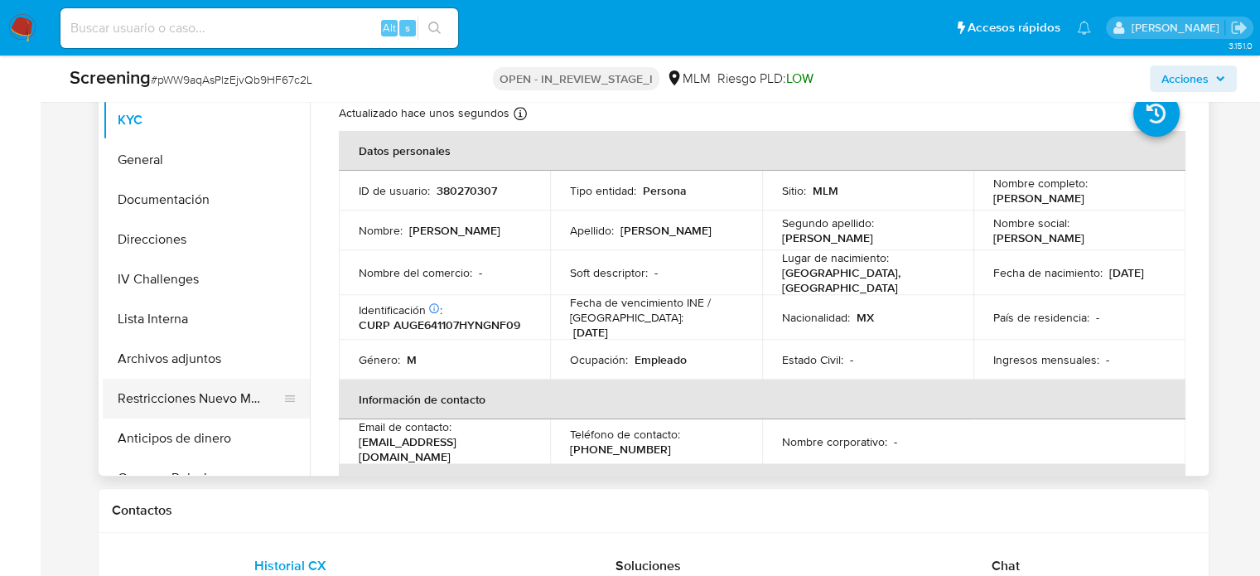
scroll to position [828, 0]
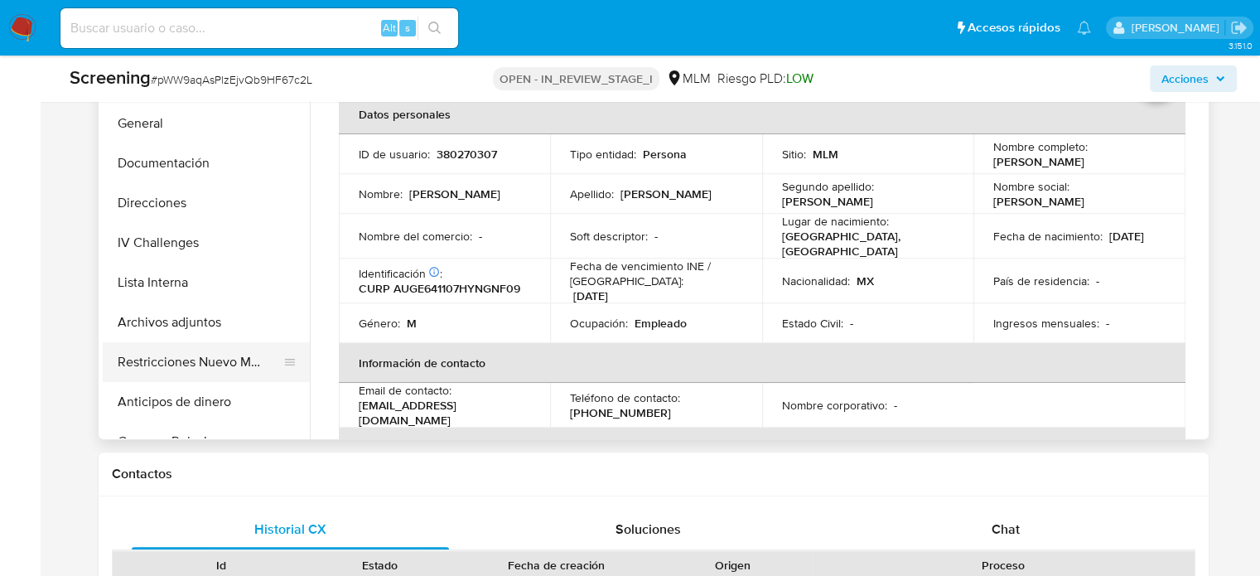
click at [222, 375] on button "Restricciones Nuevo Mundo" at bounding box center [200, 362] width 194 height 40
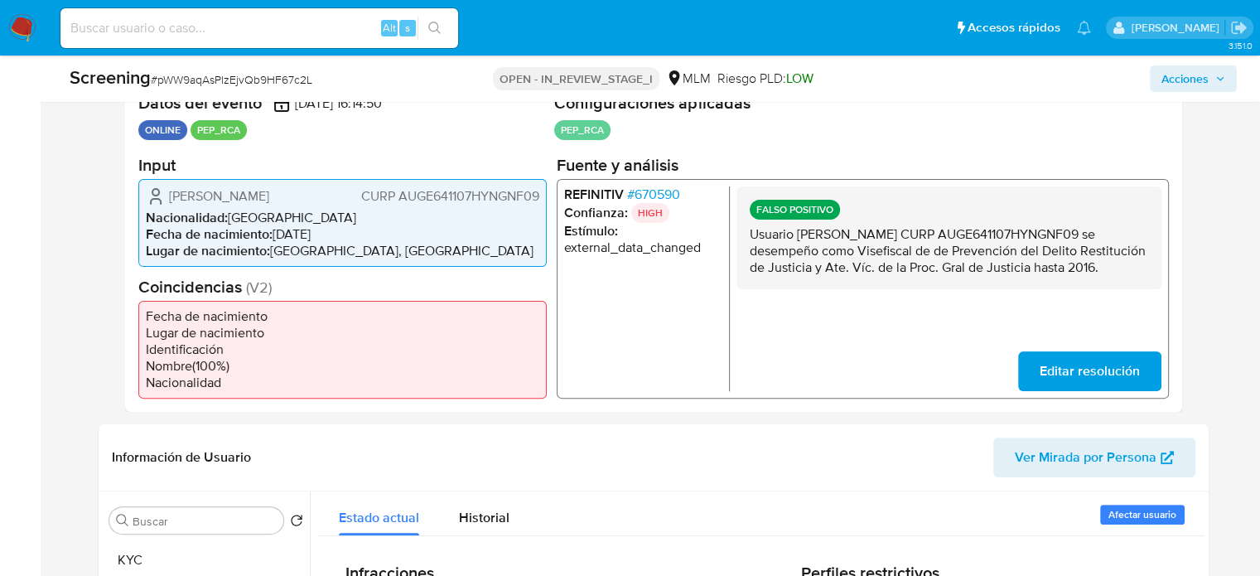
scroll to position [248, 0]
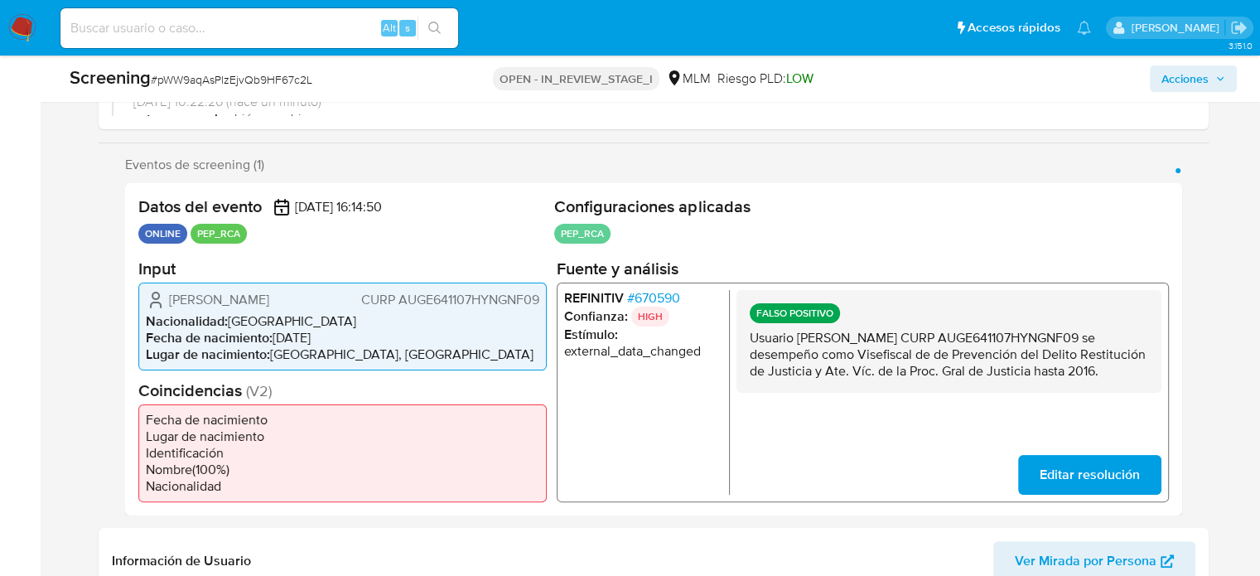
click at [943, 379] on p "Usuario Efrain Ernesto Aguilar Gongora CURP AUGE641107HYNGNF09 se desempeño com…" at bounding box center [948, 354] width 398 height 50
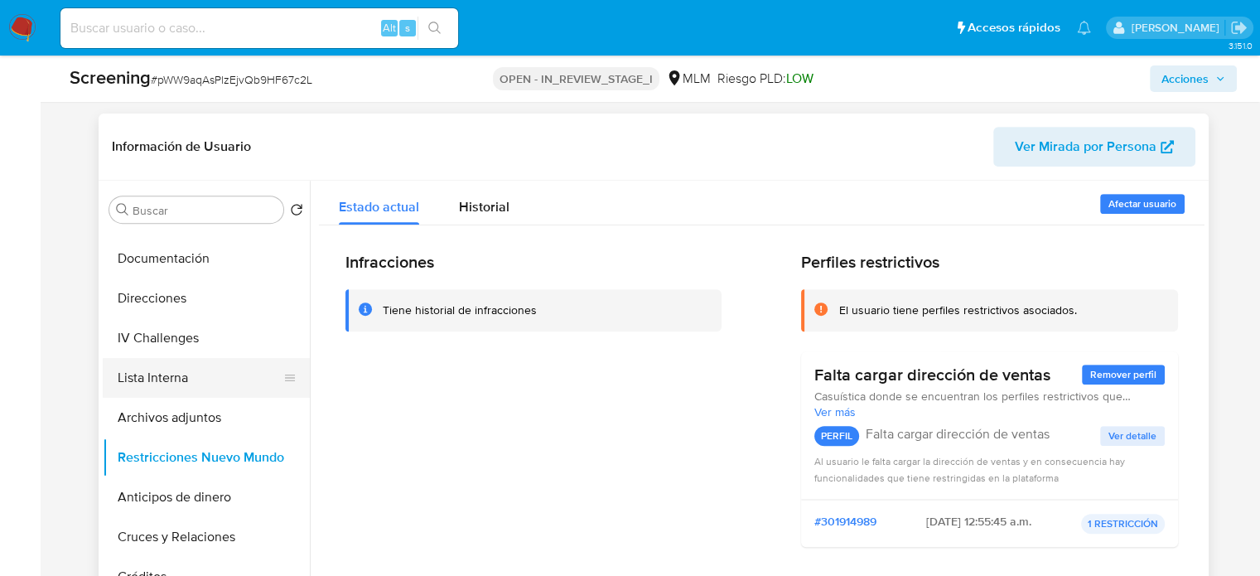
scroll to position [166, 0]
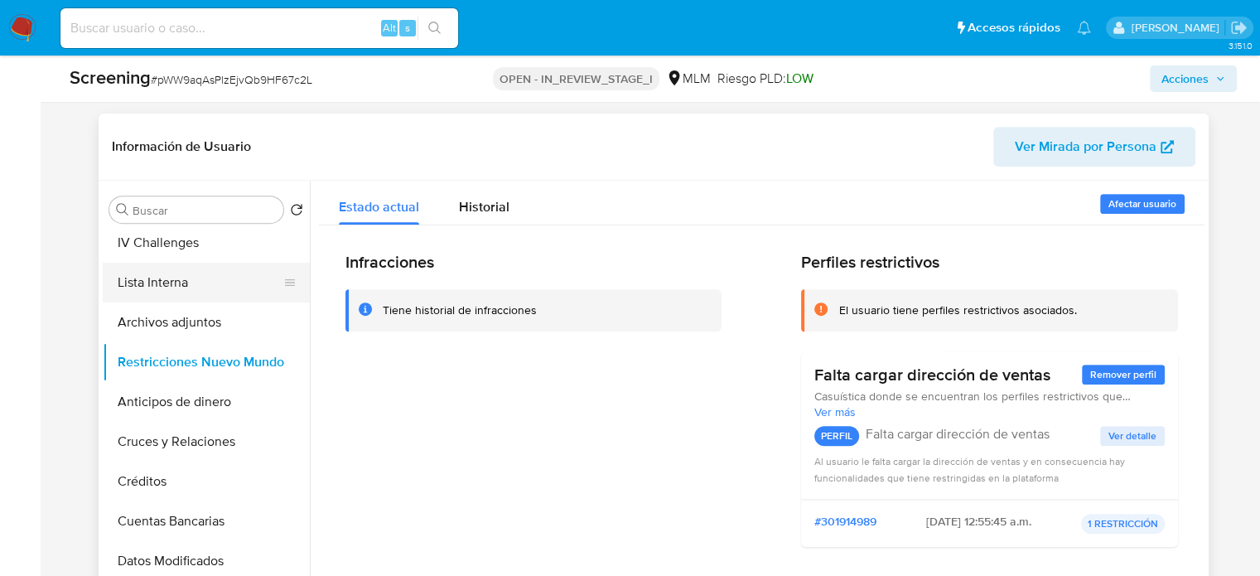
click at [174, 291] on button "Lista Interna" at bounding box center [200, 283] width 194 height 40
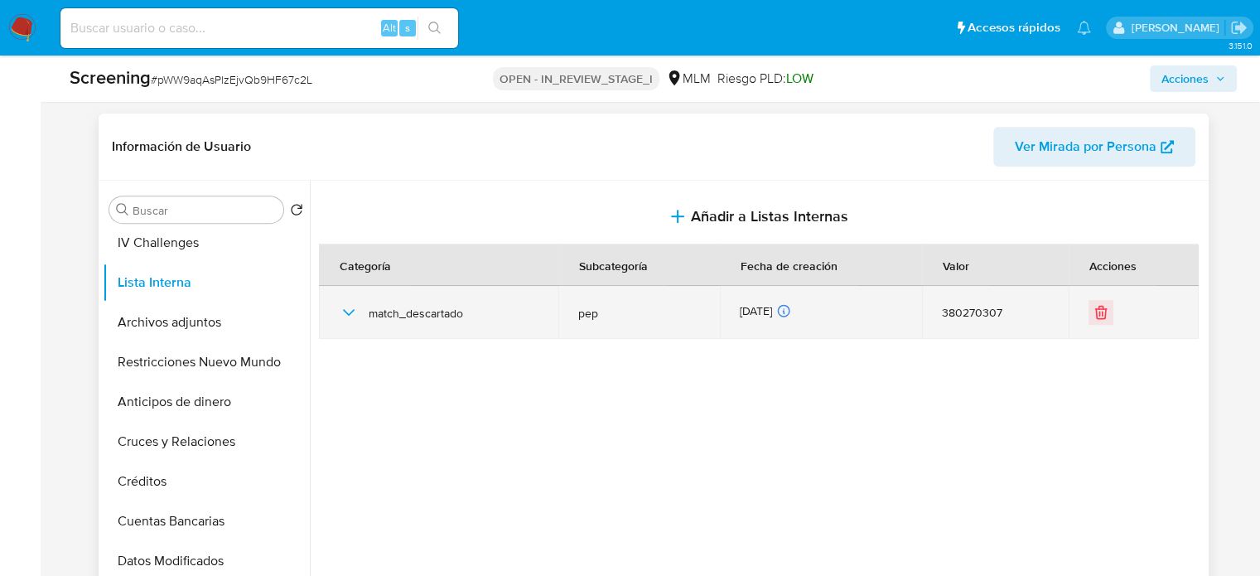
click at [349, 314] on icon "button" at bounding box center [348, 312] width 12 height 7
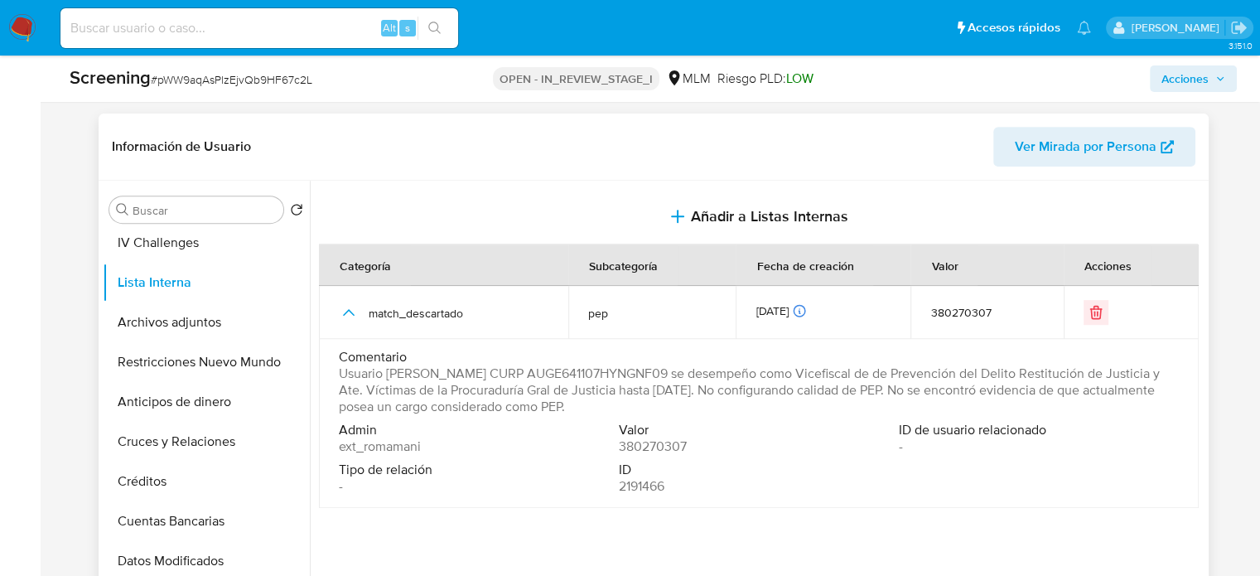
drag, startPoint x: 775, startPoint y: 406, endPoint x: 331, endPoint y: 380, distance: 444.7
click at [331, 380] on td "Comentario Usuario Efrain Ernesto Aguilar Gongora CURP AUGE641107HYNGNF09 se de…" at bounding box center [759, 423] width 880 height 169
click at [1195, 73] on span "Acciones" at bounding box center [1184, 78] width 47 height 27
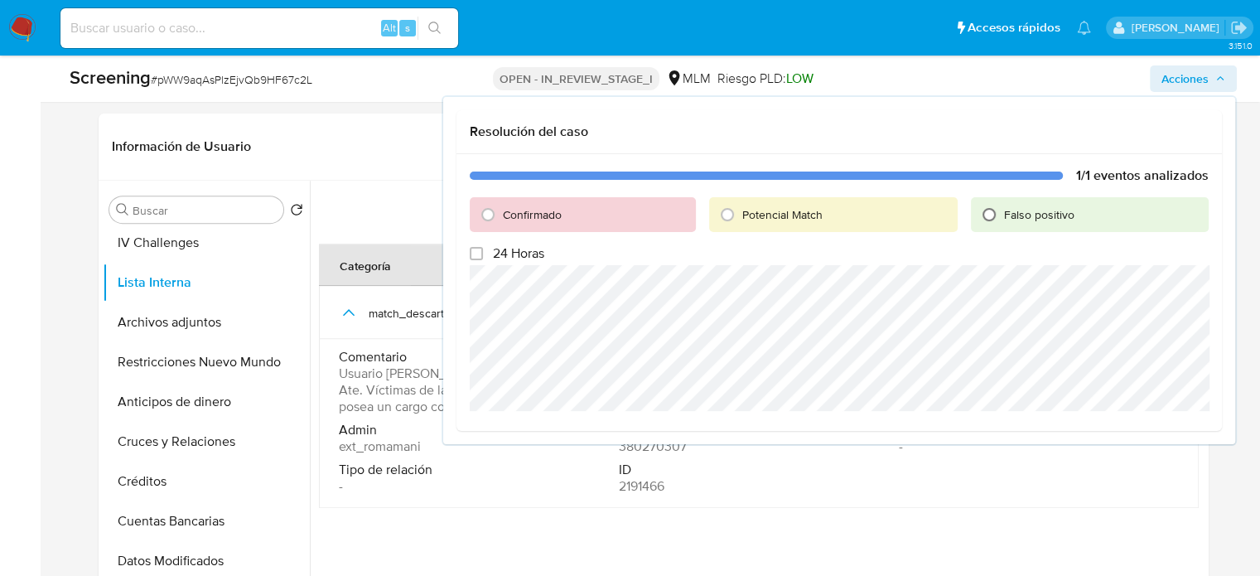
click at [997, 210] on input "Falso positivo" at bounding box center [989, 214] width 27 height 27
radio input "true"
click at [1141, 426] on span "Cerrar Caso" at bounding box center [1151, 427] width 80 height 23
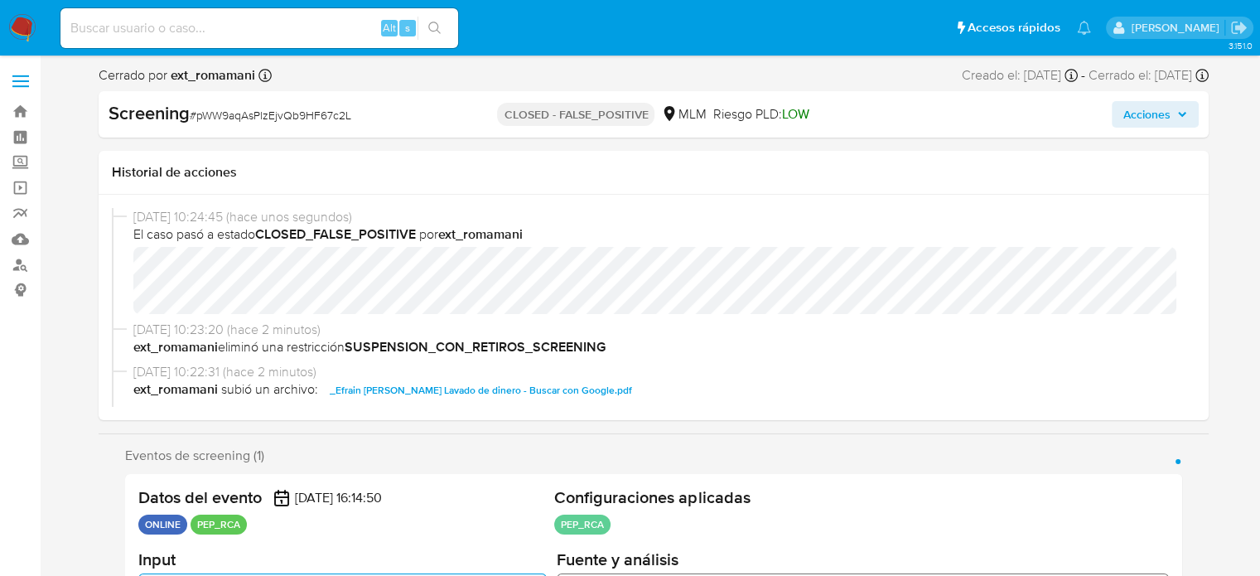
select select "10"
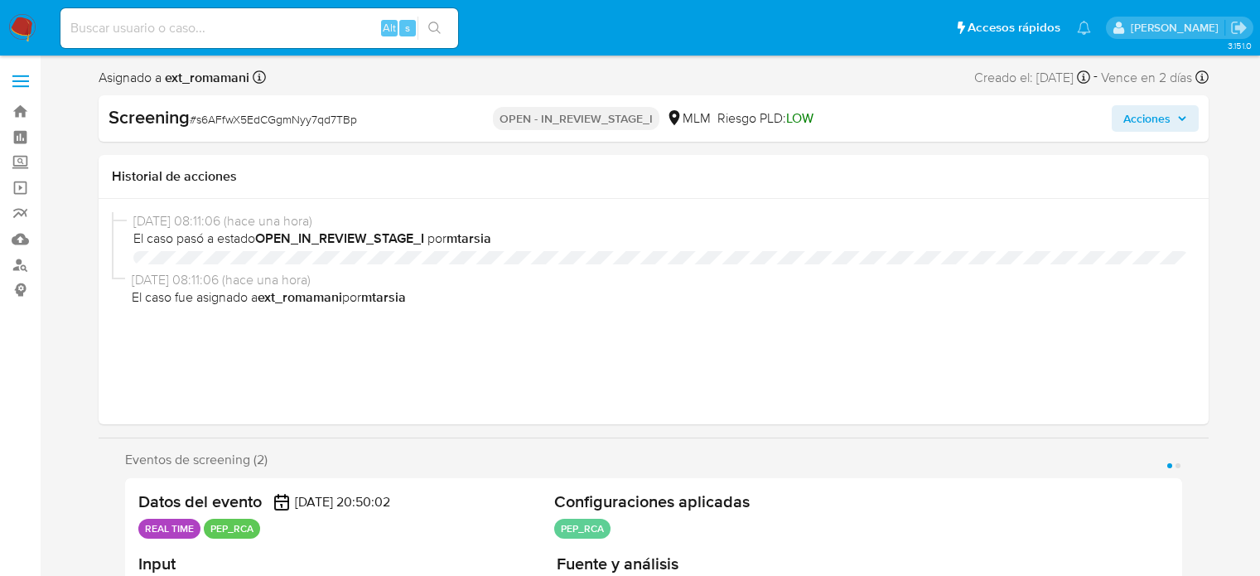
select select "10"
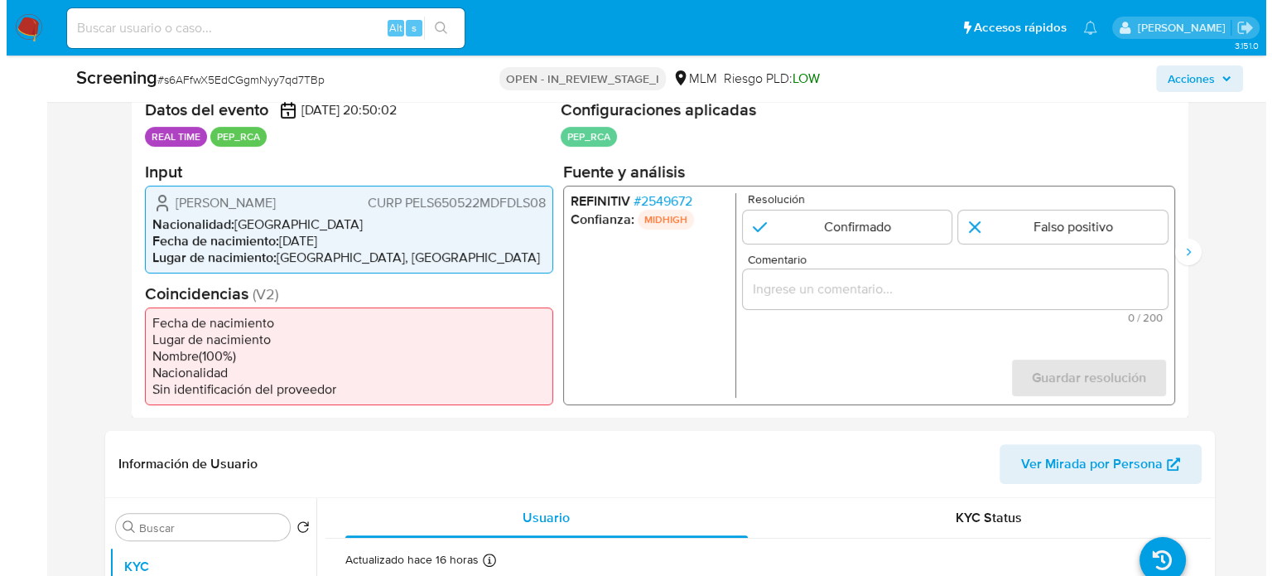
scroll to position [414, 0]
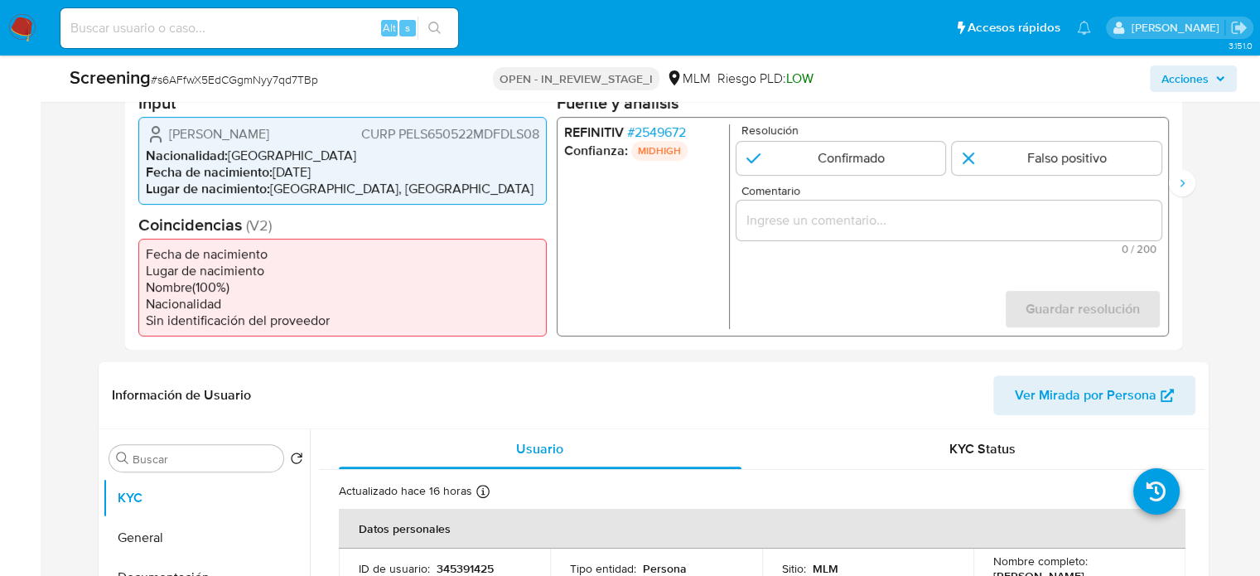
drag, startPoint x: 216, startPoint y: 147, endPoint x: 165, endPoint y: 130, distance: 54.0
click at [163, 131] on div "Susana Thalia Pedroza de la Llave CURP PELS650522MDFDLS08" at bounding box center [342, 133] width 393 height 20
click at [229, 142] on span "Susana Thalia Pedroza de la Llave" at bounding box center [219, 133] width 100 height 17
drag, startPoint x: 211, startPoint y: 150, endPoint x: 159, endPoint y: 135, distance: 54.3
click at [159, 135] on div "Susana Thalia Pedroza de la Llave CURP PELS650522MDFDLS08" at bounding box center [342, 133] width 393 height 20
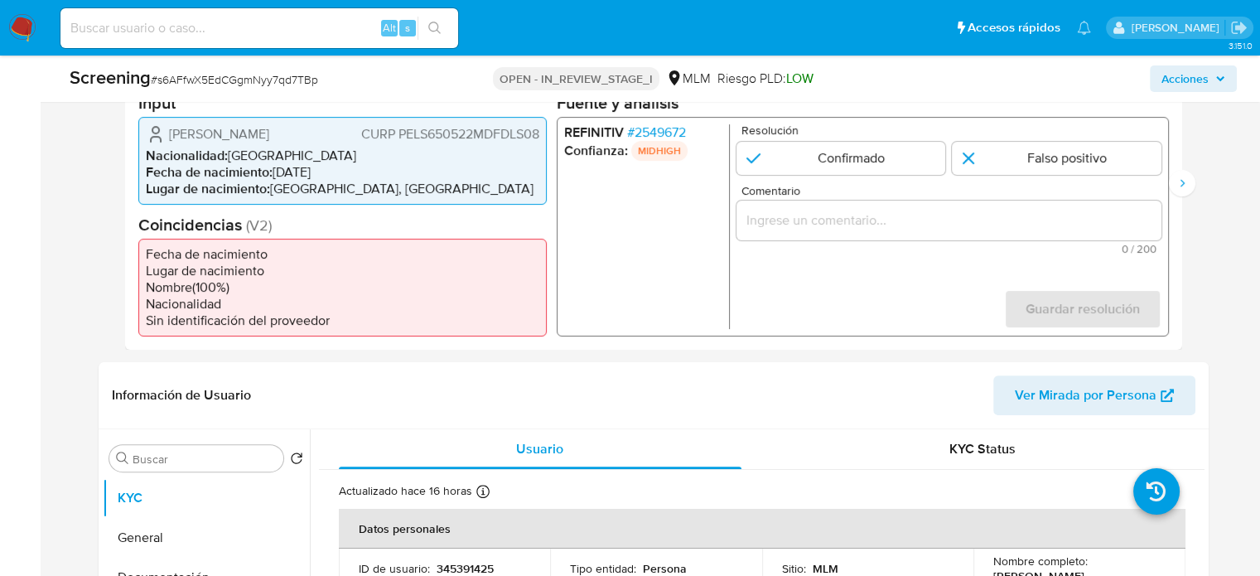
click at [652, 132] on span "# 2549672" at bounding box center [655, 131] width 59 height 17
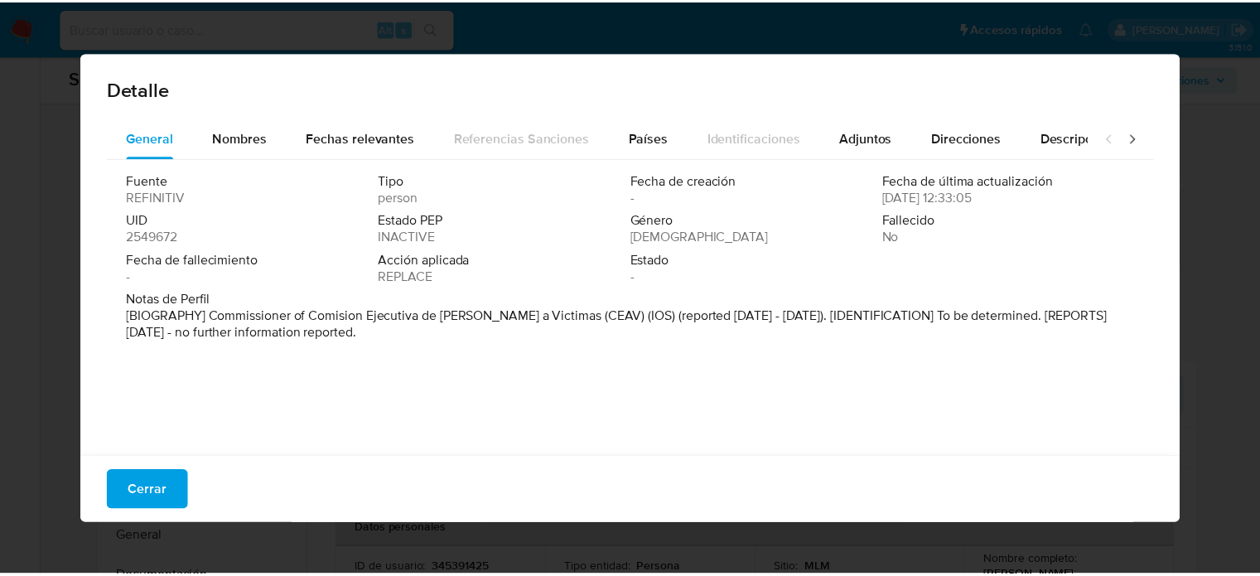
scroll to position [4, 0]
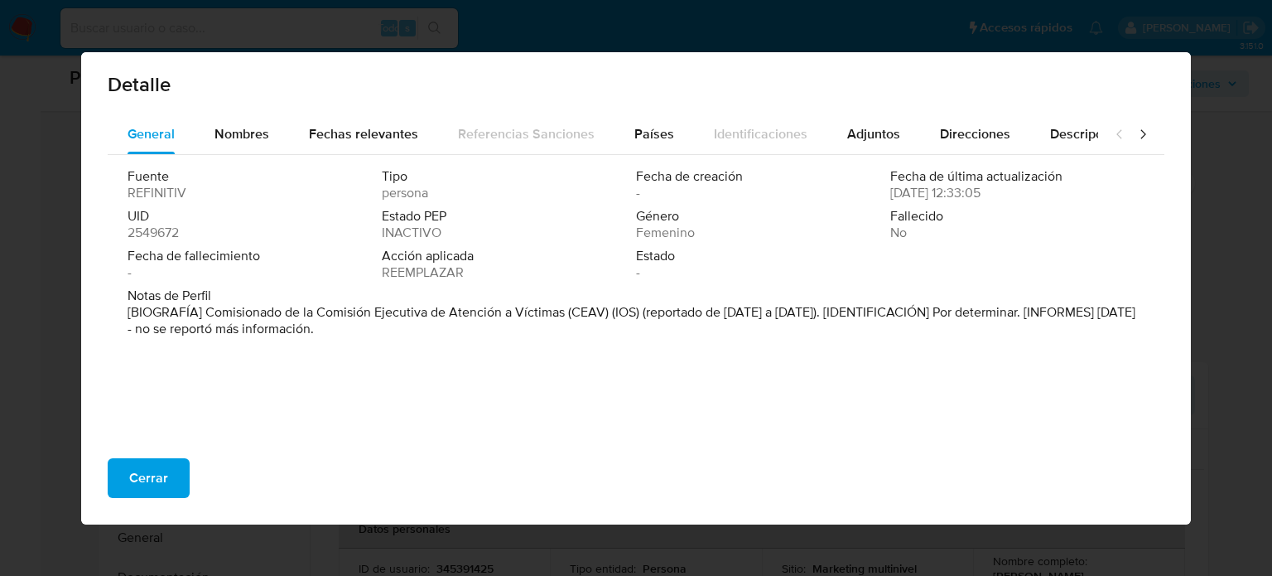
drag, startPoint x: 563, startPoint y: 315, endPoint x: 203, endPoint y: 315, distance: 360.3
click at [203, 315] on font "[BIOGRAFÍA] Comisionado de la Comisión Ejecutiva de Atención a Víctimas (CEAV) …" at bounding box center [632, 320] width 1008 height 36
click at [326, 348] on div "Fuente REFINITIV Tipo persona Fecha de creación - Fecha de última actualización…" at bounding box center [636, 300] width 1057 height 290
drag, startPoint x: 124, startPoint y: 475, endPoint x: 138, endPoint y: 470, distance: 14.5
click at [131, 475] on button "Cerrar" at bounding box center [149, 478] width 82 height 40
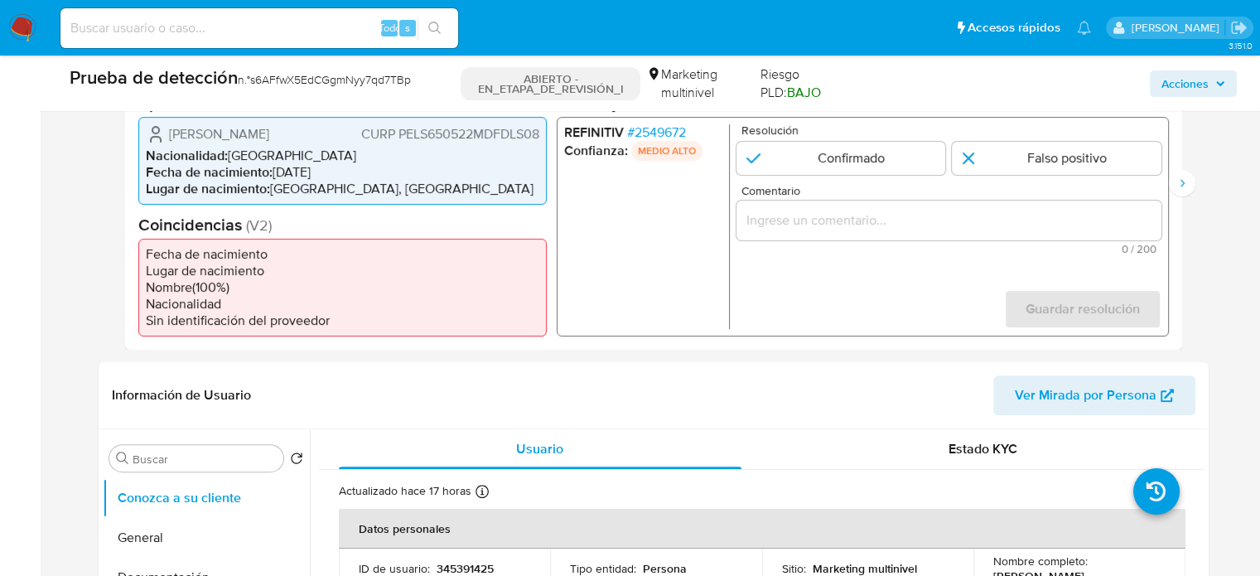
click at [656, 125] on font "2549672" at bounding box center [659, 131] width 51 height 19
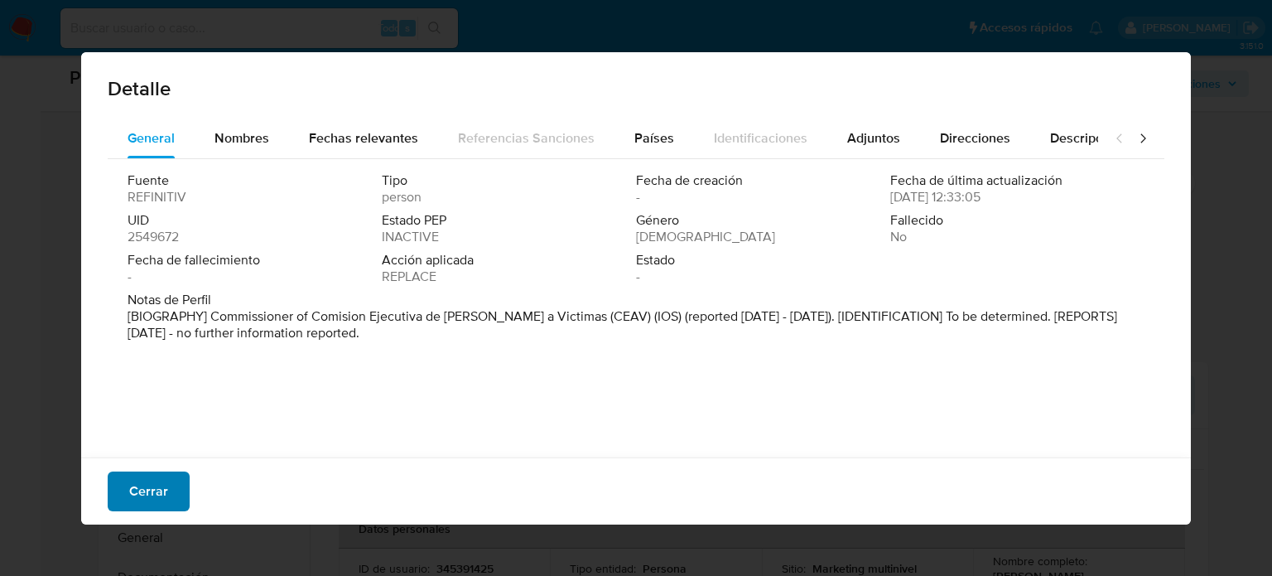
click at [162, 488] on font "Cerrar" at bounding box center [148, 491] width 39 height 40
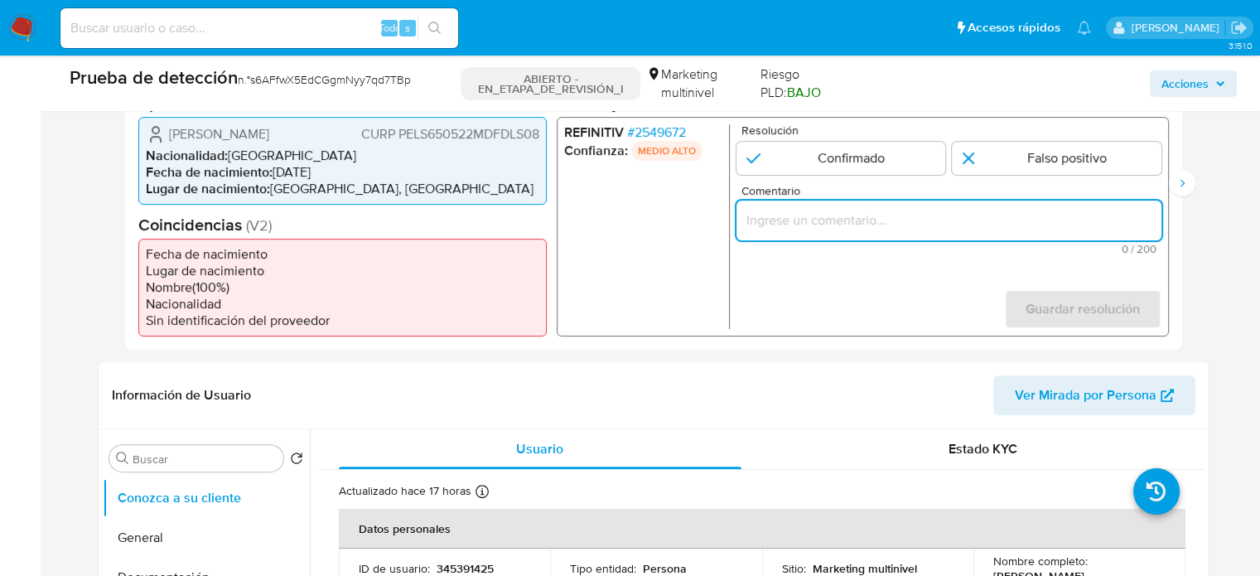
click at [879, 216] on input "Comentario" at bounding box center [948, 220] width 425 height 22
paste input "Titular de cuenta se desempeño como No configurando PEP."
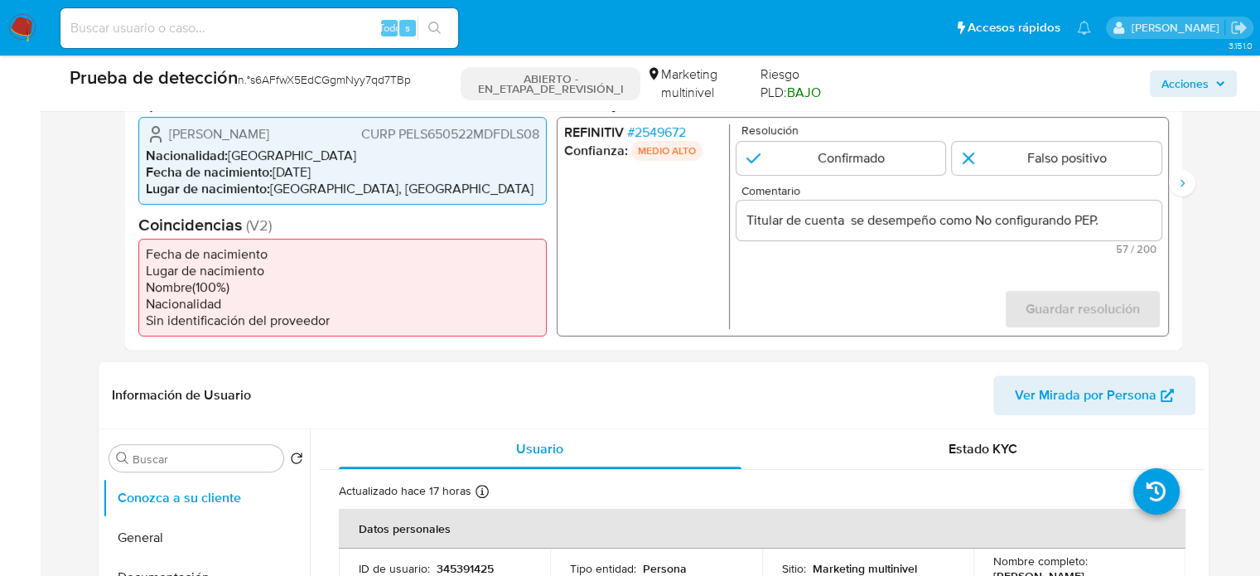
drag, startPoint x: 166, startPoint y: 130, endPoint x: 519, endPoint y: 148, distance: 353.3
click at [519, 143] on div "Susana Thalia Pedroza de la Llave CURP PELS650522MDFDLS08" at bounding box center [342, 133] width 393 height 20
click at [1085, 220] on input "Titular de cuenta Susana Thalia Pedroza de la Llave CURP PELS650522MDFDLS08 se …" at bounding box center [948, 220] width 425 height 22
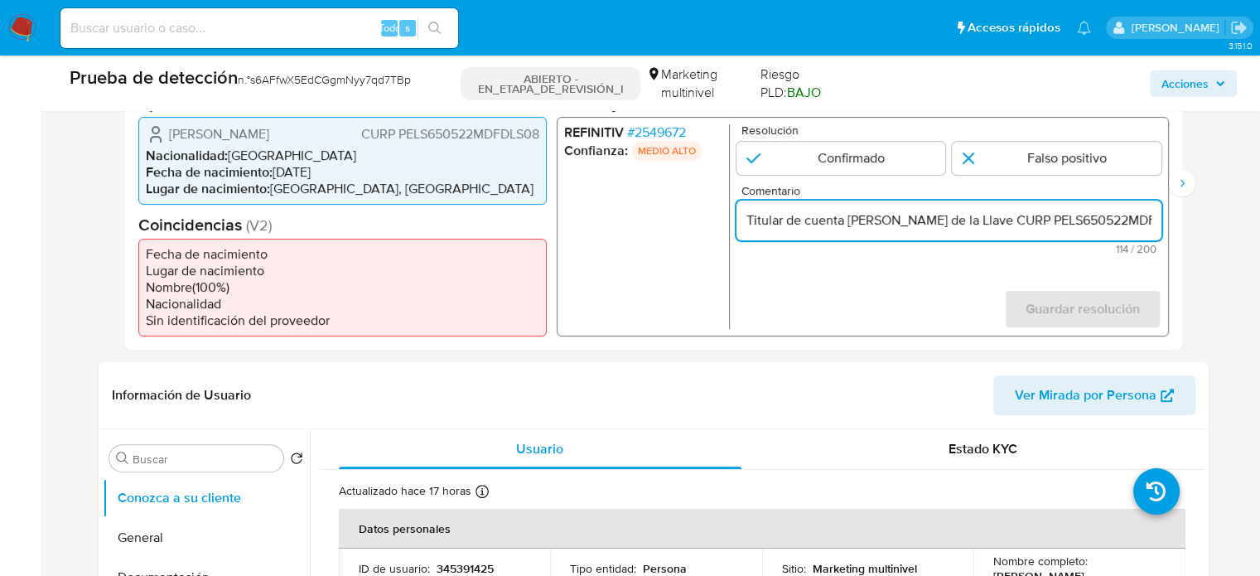
click at [1042, 223] on input "Titular de cuenta Susana Thalia Pedroza de la Llave CURP PELS650522MDFDLS08 se …" at bounding box center [948, 220] width 425 height 22
drag, startPoint x: 1100, startPoint y: 221, endPoint x: 1142, endPoint y: 221, distance: 42.2
click at [1142, 221] on input "Titular de cuenta Susana Thalia Pedroza de la Llave, CURP PELS650522MDFDLS08 se…" at bounding box center [948, 220] width 425 height 22
click at [962, 220] on input "Titular de cuenta Susana Thalia Pedroza de la Llave, CURP PELS650522MDFDLS08 se…" at bounding box center [948, 220] width 425 height 22
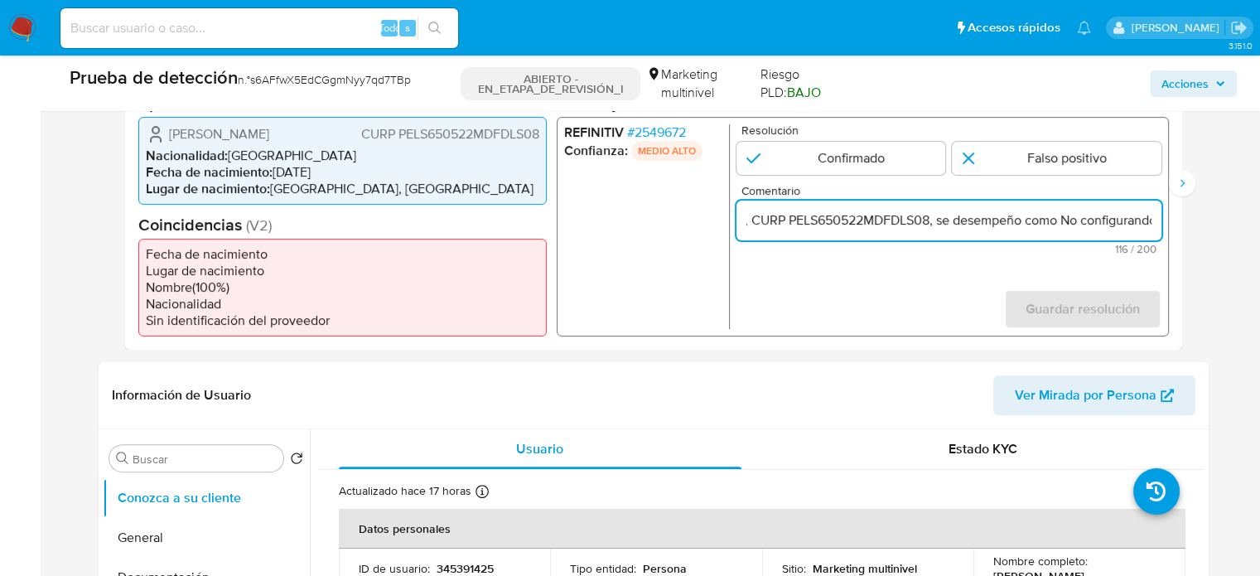
click at [1093, 220] on input "Titular de cuenta Susana Thalia Pedroza de la Llave, CURP PELS650522MDFDLS08, s…" at bounding box center [948, 220] width 425 height 22
paste input "Comisionado de la Comisión Ejecutiva de Atención a Víctimas hasta Noviembre de …"
drag, startPoint x: 1146, startPoint y: 222, endPoint x: 1155, endPoint y: 223, distance: 9.1
click at [1155, 223] on input "Titular de cuenta Susana Thalia Pedroza de la Llave, CURP PELS650522MDFDLS08, s…" at bounding box center [948, 220] width 425 height 22
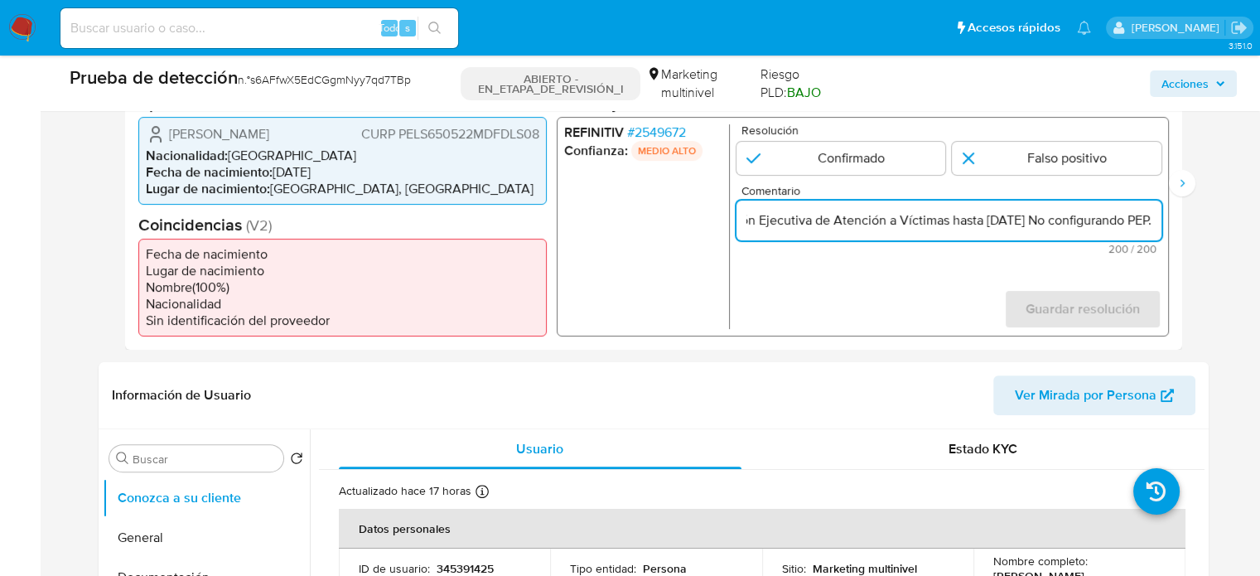
click at [1025, 224] on input "Titular de cuenta Susana Thalia Pedroza de la Llave, CURP PELS650522MDFDLS08, s…" at bounding box center [948, 220] width 425 height 22
drag, startPoint x: 943, startPoint y: 227, endPoint x: 686, endPoint y: 231, distance: 256.8
click at [686, 231] on div "REFINITIV # 2549672 Confianza: MEDIO ALTO Resolución Confirmado Falso positivo …" at bounding box center [862, 226] width 612 height 220
click at [870, 224] on input "Titular de cuenta Susana Thalia Pedroza de la Llave, CURP PELS650522MDFDLS08, s…" at bounding box center [948, 220] width 425 height 22
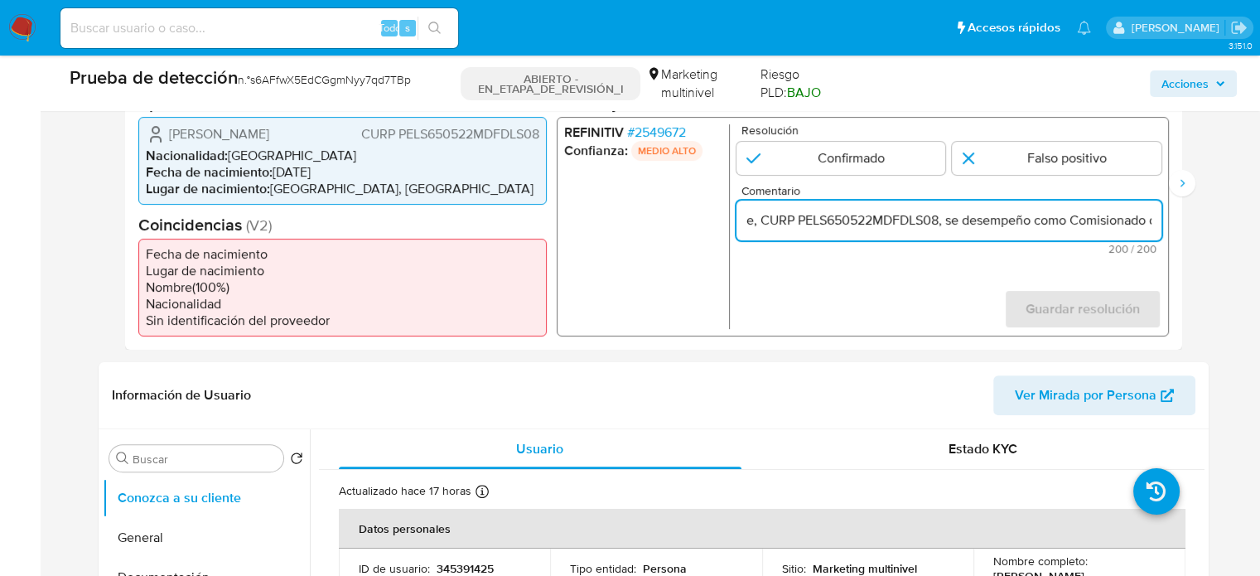
scroll to position [0, 406]
drag, startPoint x: 1054, startPoint y: 220, endPoint x: 1148, endPoint y: 222, distance: 93.6
click at [1148, 222] on input "Titular de cuenta Susana Thalia Pedroza de la Llave, CURP PELS650522MDFDLS08, s…" at bounding box center [948, 220] width 425 height 22
click at [990, 222] on input "Titular de cuenta Susana Thalia Pedroza de la Llave, CURP PELS650522MDFDLS08, s…" at bounding box center [948, 220] width 425 height 22
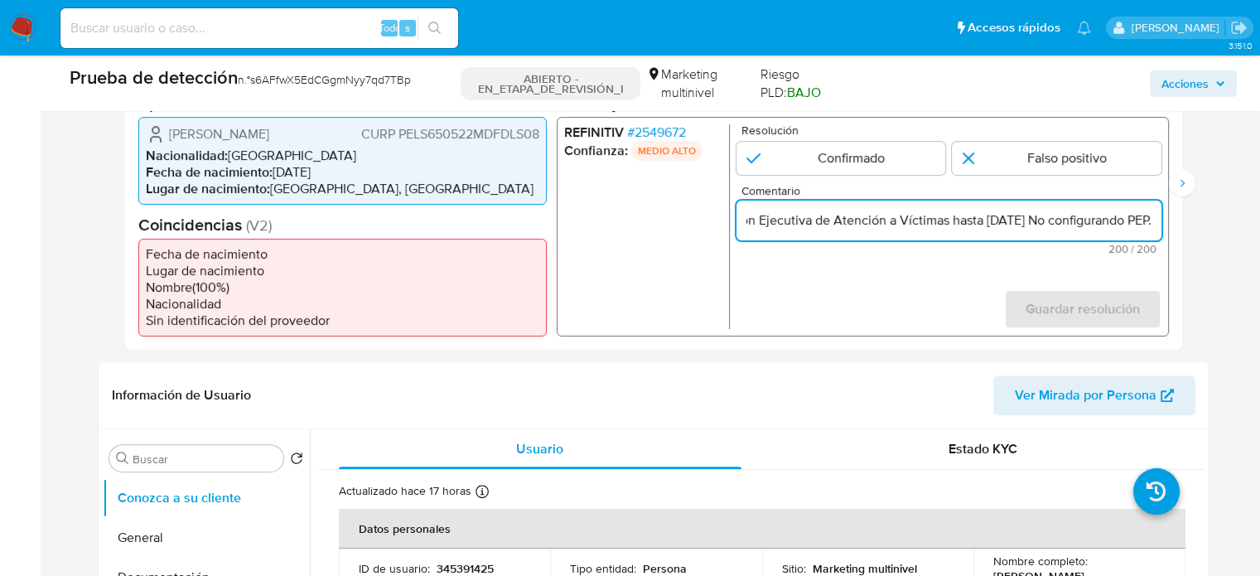
drag, startPoint x: 1053, startPoint y: 217, endPoint x: 1186, endPoint y: 218, distance: 133.4
click at [1186, 218] on div "Eventos de proyección (2) Página 1 Página 2 Datos del evento 11/08/2025 20:50:0…" at bounding box center [654, 170] width 1110 height 359
click at [1154, 220] on input "Titular de cuenta Susana Thalia Pedroza de la Llave, CURP PELS650522MDFDLS08, s…" at bounding box center [948, 220] width 425 height 22
click at [1024, 224] on input "Titular de cuenta Susana Thalia Pedroza de la Llave, CURP PELS650522MDFDLS08, s…" at bounding box center [948, 220] width 425 height 22
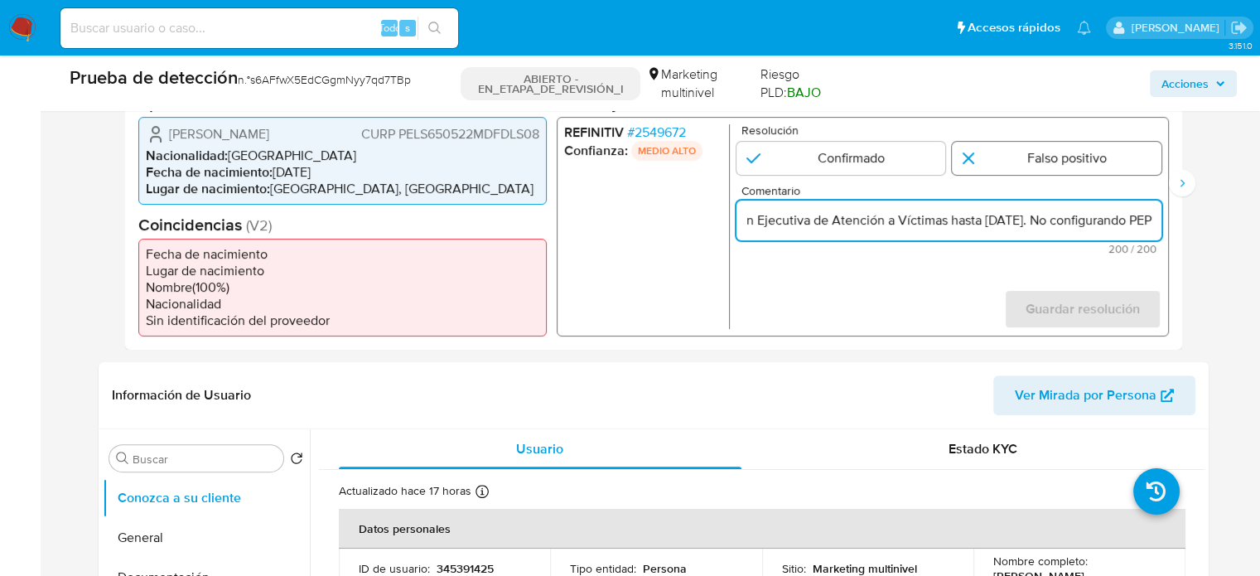
type input "Titular de cuenta Susana Thalia Pedroza de la Llave, CURP PELS650522MDFDLS08, s…"
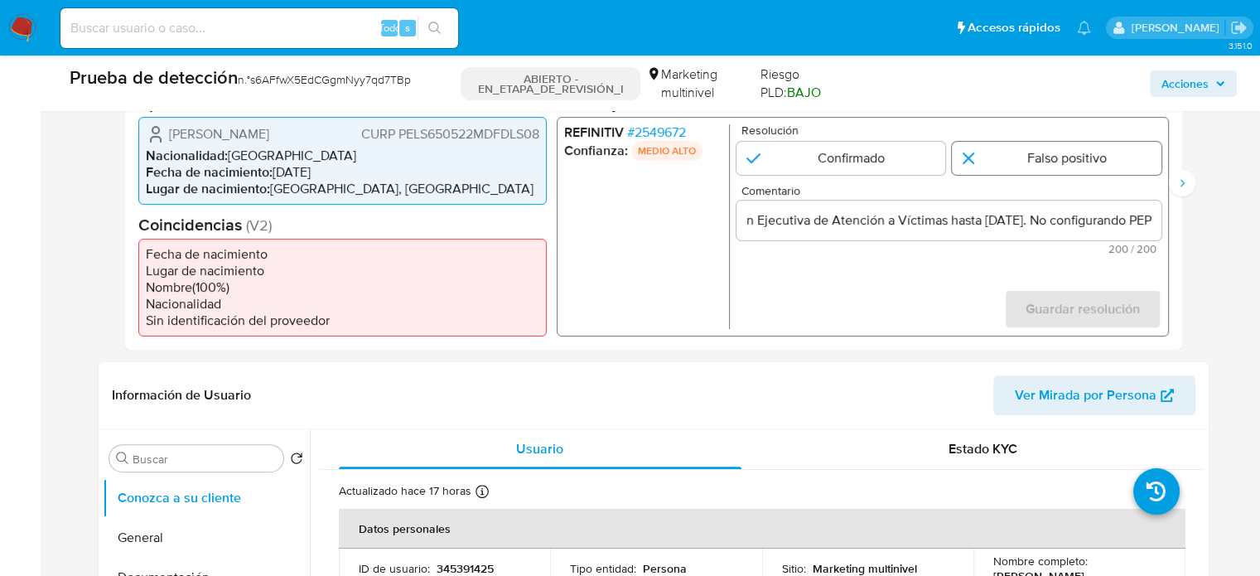
scroll to position [0, 0]
click at [1002, 162] on input "1 de 2" at bounding box center [1057, 157] width 210 height 33
radio input "true"
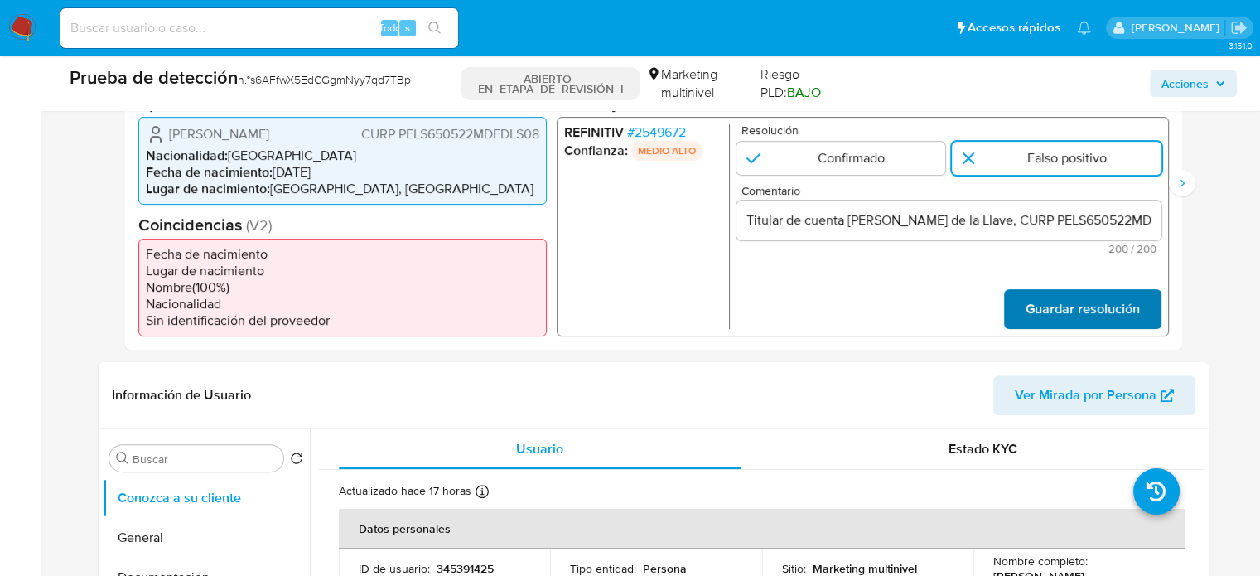
click at [1040, 322] on span "Guardar resolución" at bounding box center [1082, 308] width 114 height 36
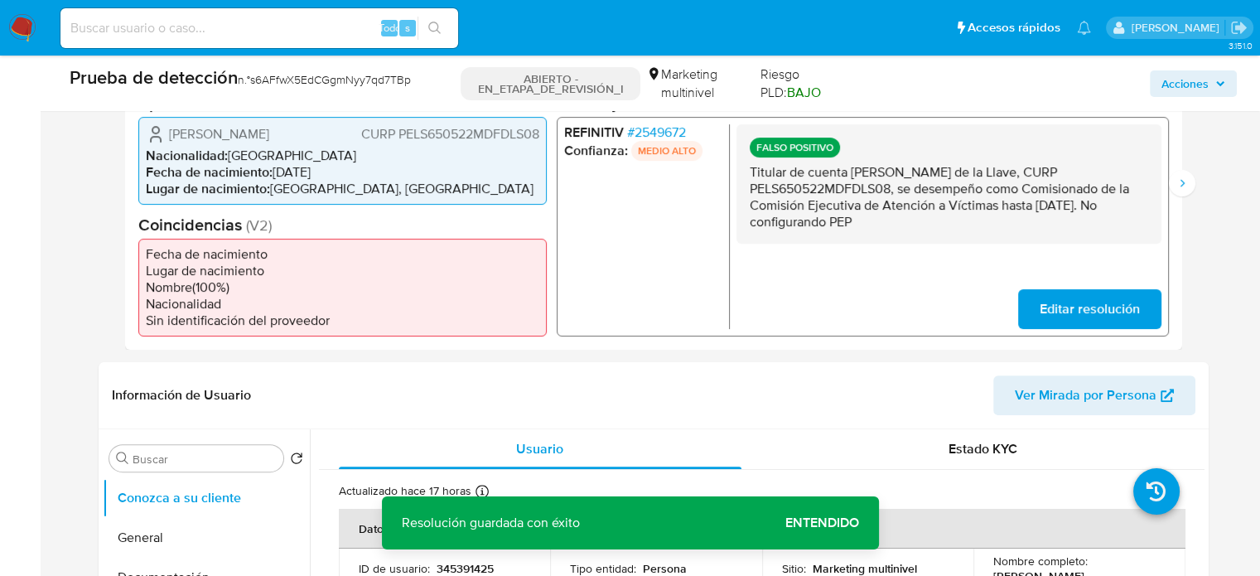
drag, startPoint x: 923, startPoint y: 221, endPoint x: 736, endPoint y: 175, distance: 192.9
click at [736, 175] on div "FALSO POSITIVO Titular de cuenta Susana Thalia Pedroza de la Llave, CURP PELS65…" at bounding box center [948, 182] width 425 height 119
click at [1176, 190] on icon "Siguiente" at bounding box center [1181, 182] width 13 height 13
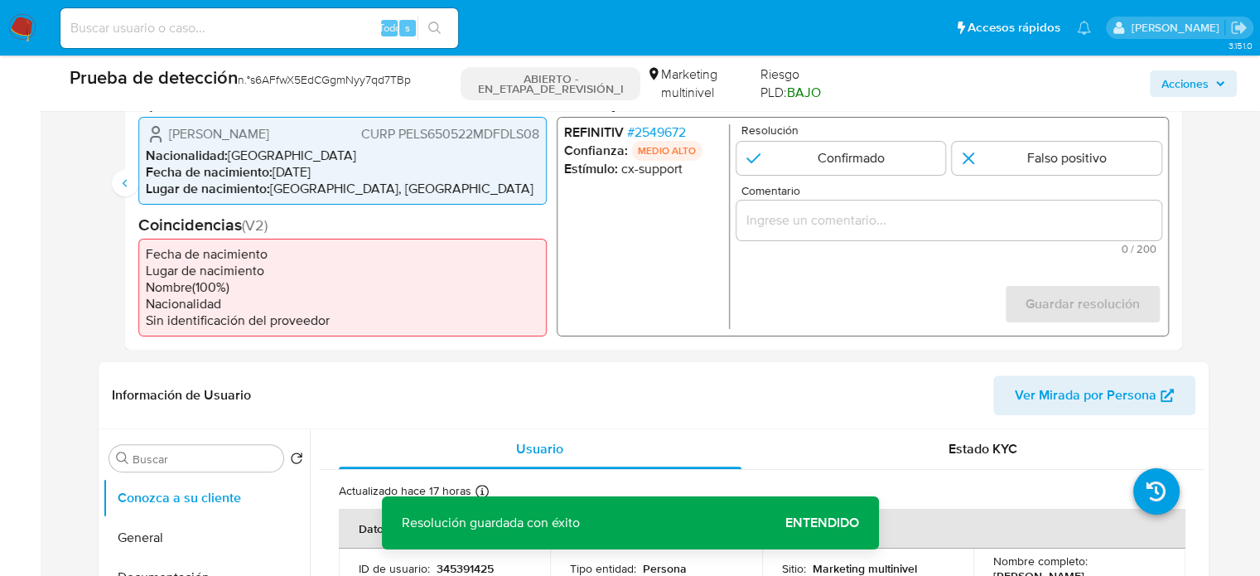
click at [982, 220] on input "Comentario" at bounding box center [948, 220] width 425 height 22
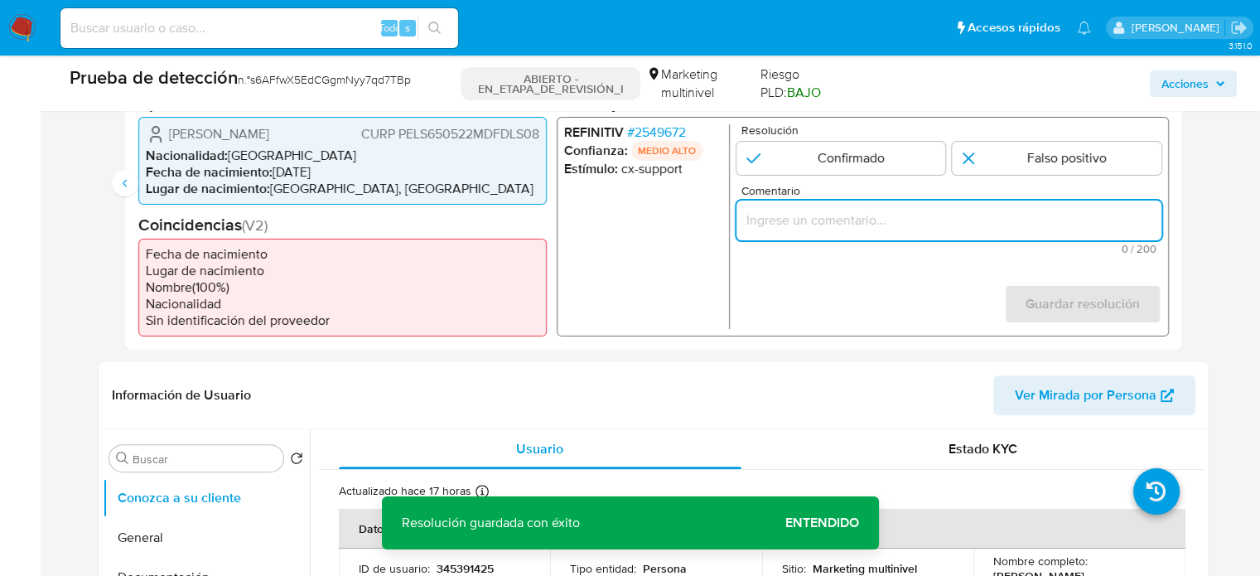
paste input "Titular de cuenta Susana Thalia Pedroza de la Llave, CURP PELS650522MDFDLS08, s…"
type input "Titular de cuenta Susana Thalia Pedroza de la Llave, CURP PELS650522MDFDLS08, s…"
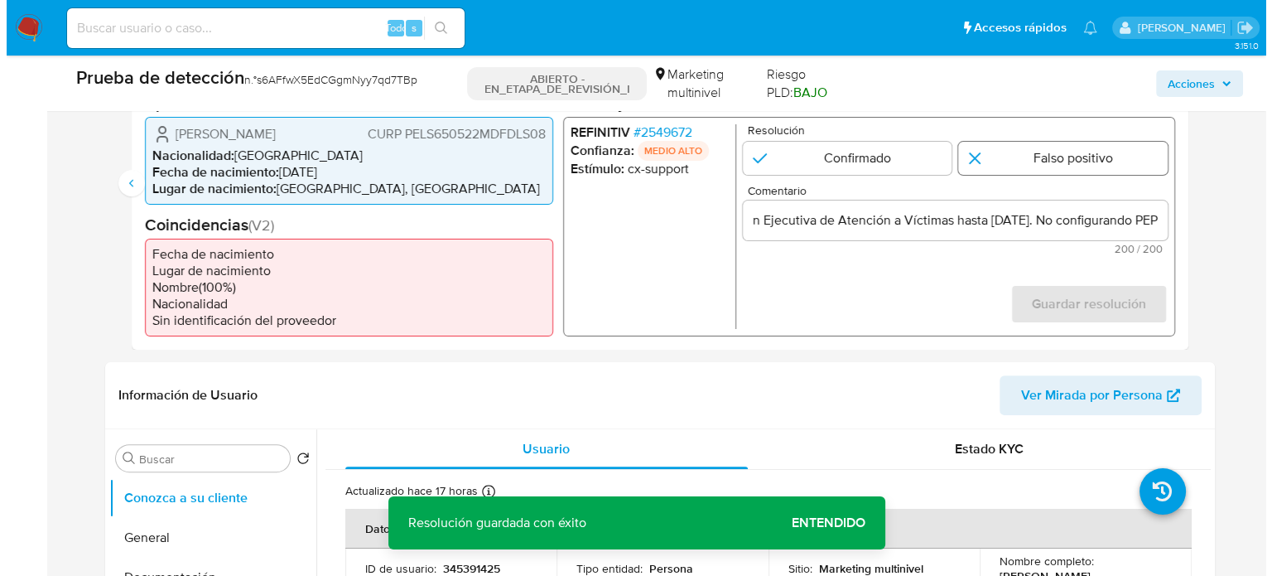
scroll to position [0, 0]
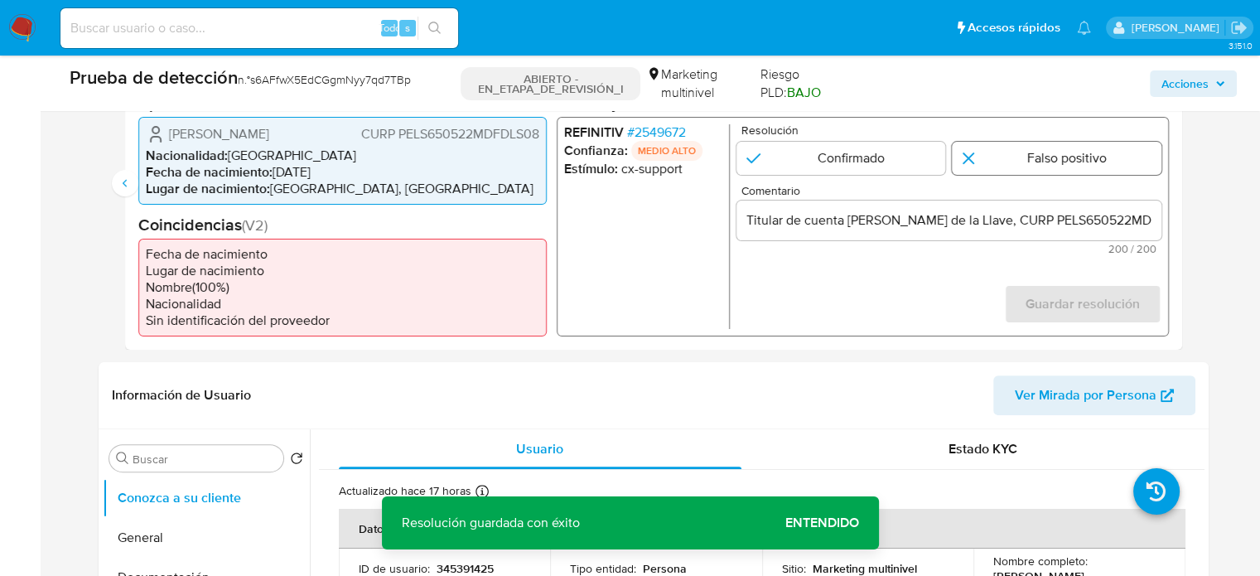
click at [1027, 160] on input "2 de 2" at bounding box center [1057, 157] width 210 height 33
radio input "true"
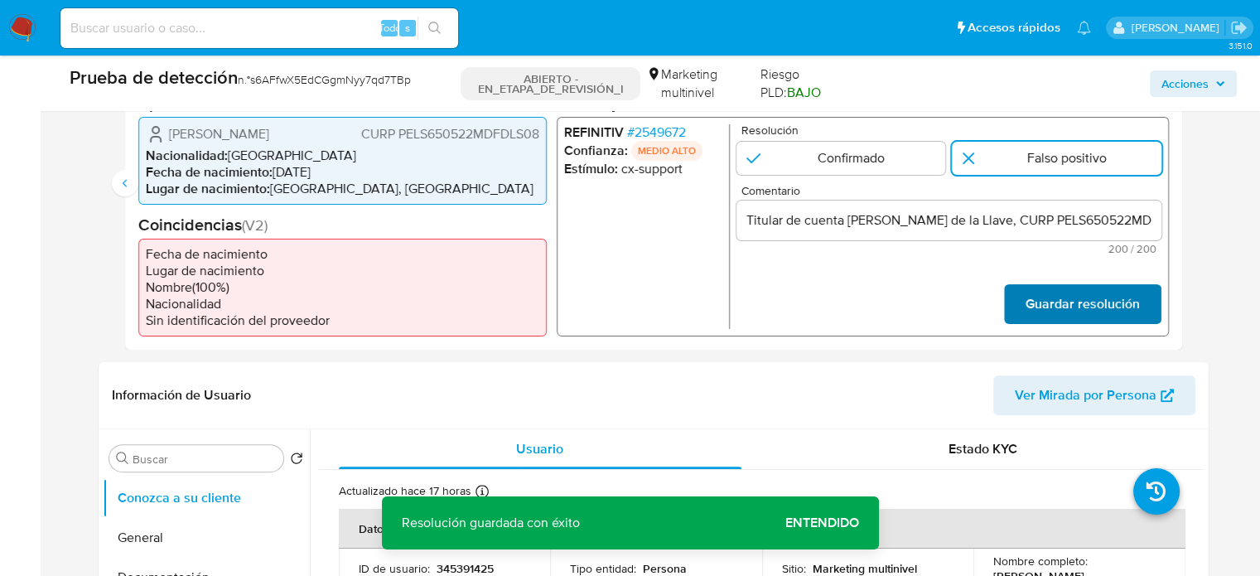
click at [1049, 316] on font "Guardar resolución" at bounding box center [1082, 304] width 114 height 40
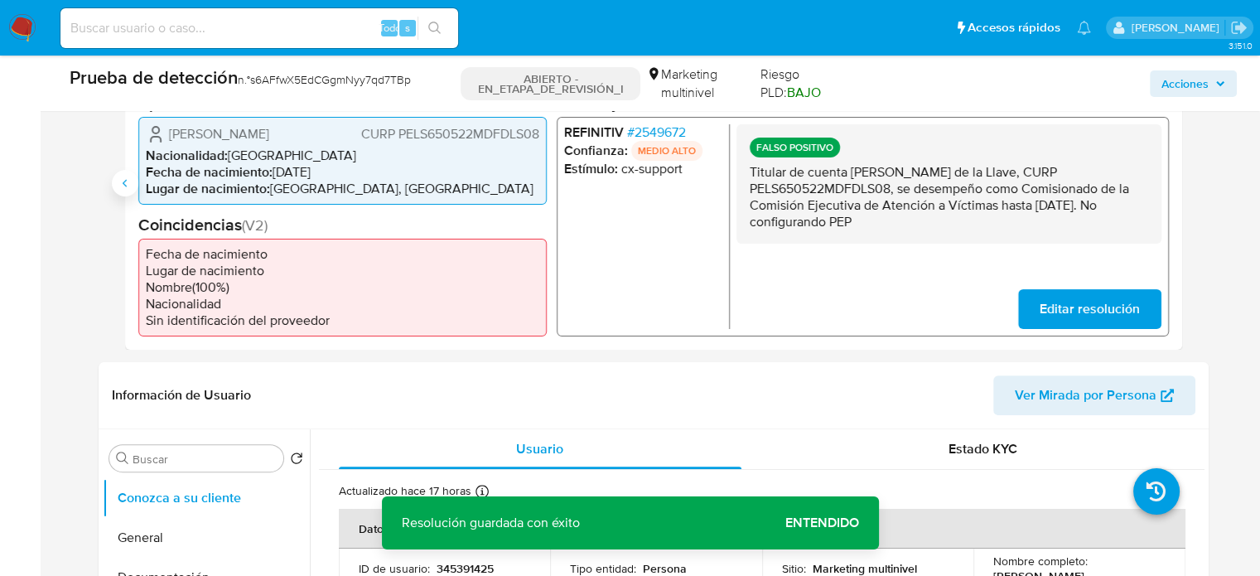
click at [126, 190] on icon "Anterior" at bounding box center [124, 182] width 13 height 13
click at [673, 129] on font "2549672" at bounding box center [659, 131] width 51 height 19
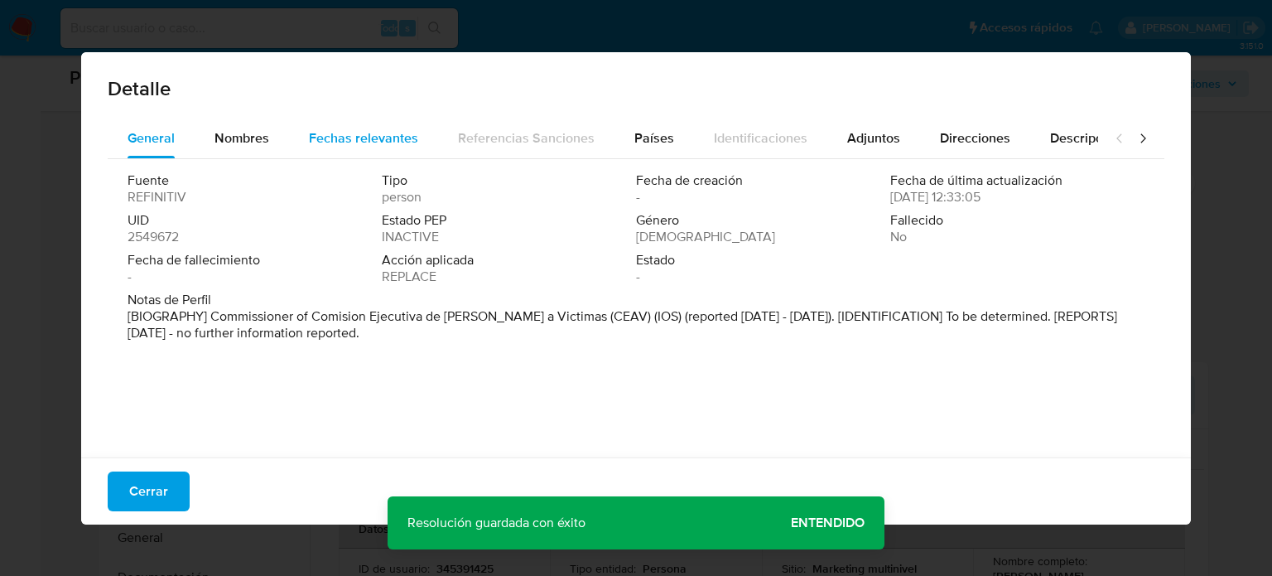
click at [357, 132] on span "Fechas relevantes" at bounding box center [363, 137] width 109 height 19
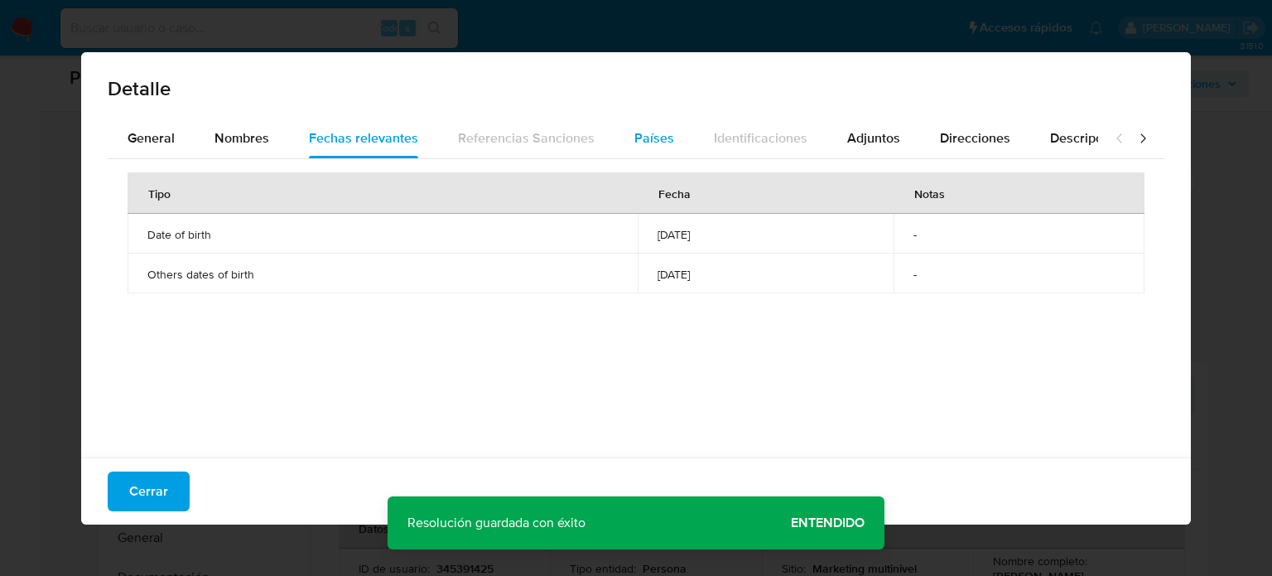
click at [659, 145] on span "Países" at bounding box center [654, 137] width 40 height 19
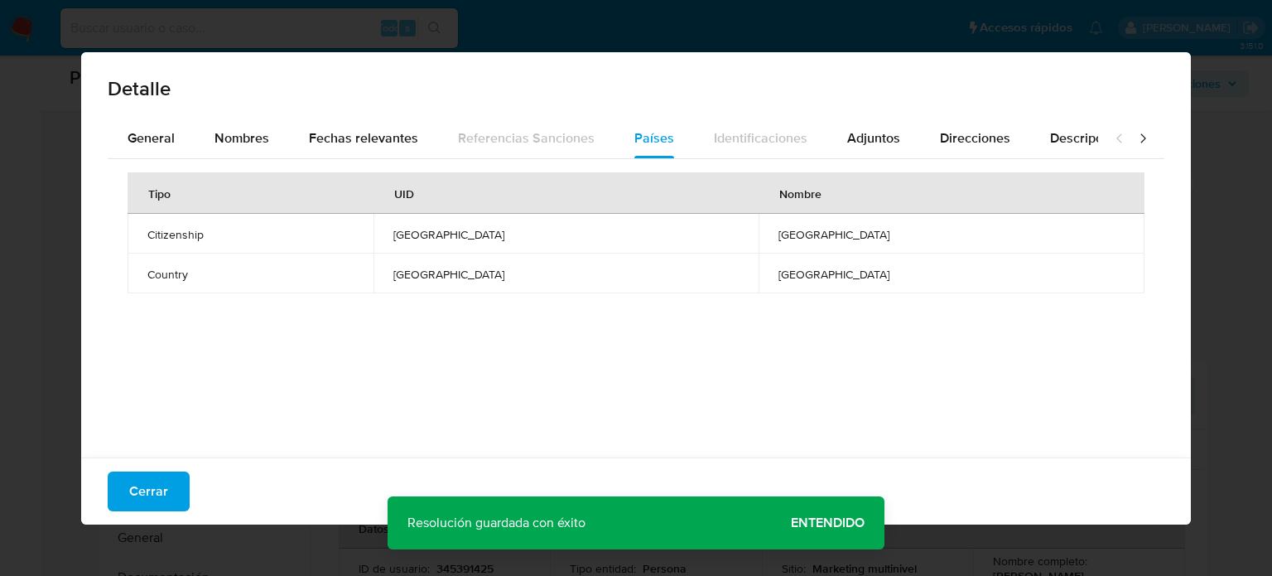
click at [1135, 142] on icon at bounding box center [1143, 138] width 17 height 17
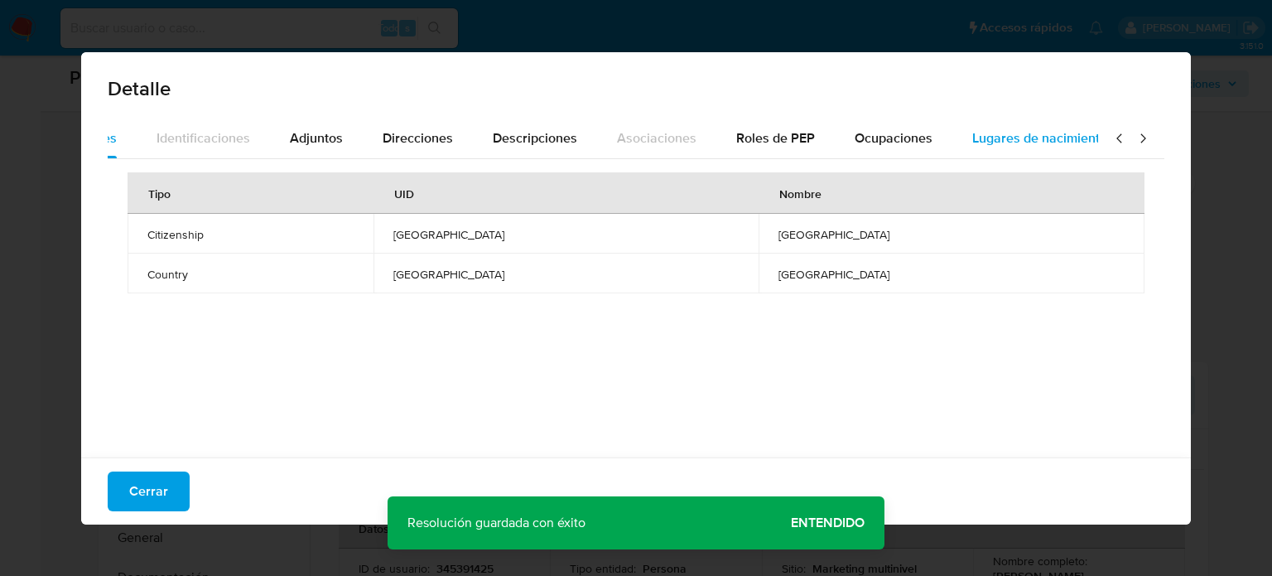
scroll to position [0, 586]
click at [1027, 143] on span "Lugares de nacimiento" at bounding box center [1011, 137] width 135 height 19
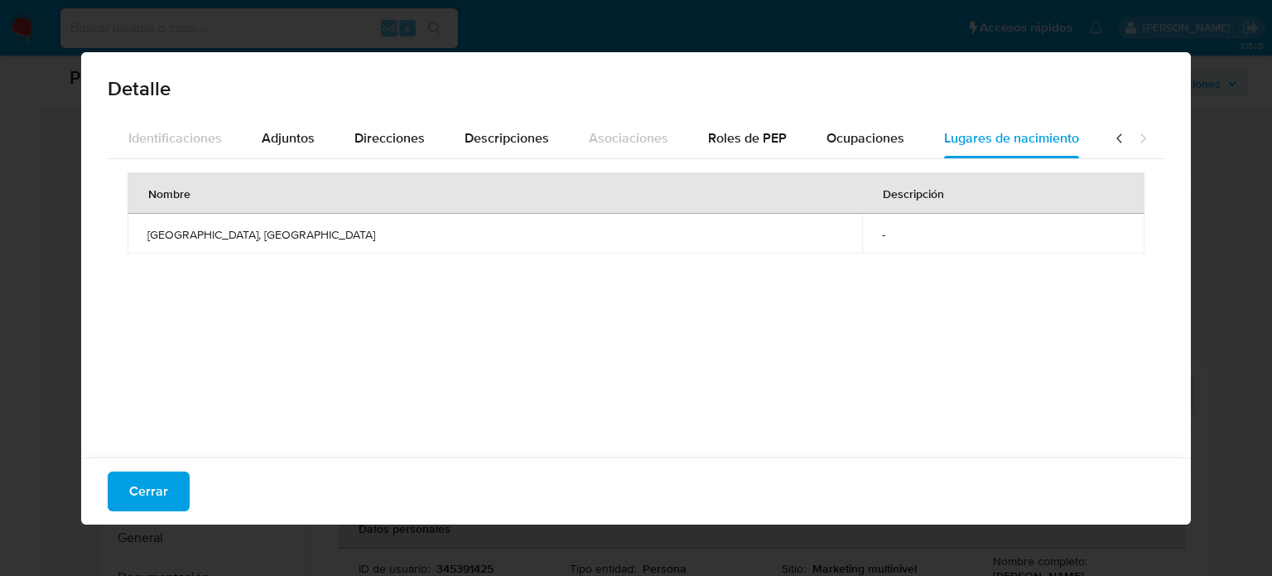
click at [1117, 135] on icon at bounding box center [1119, 137] width 5 height 9
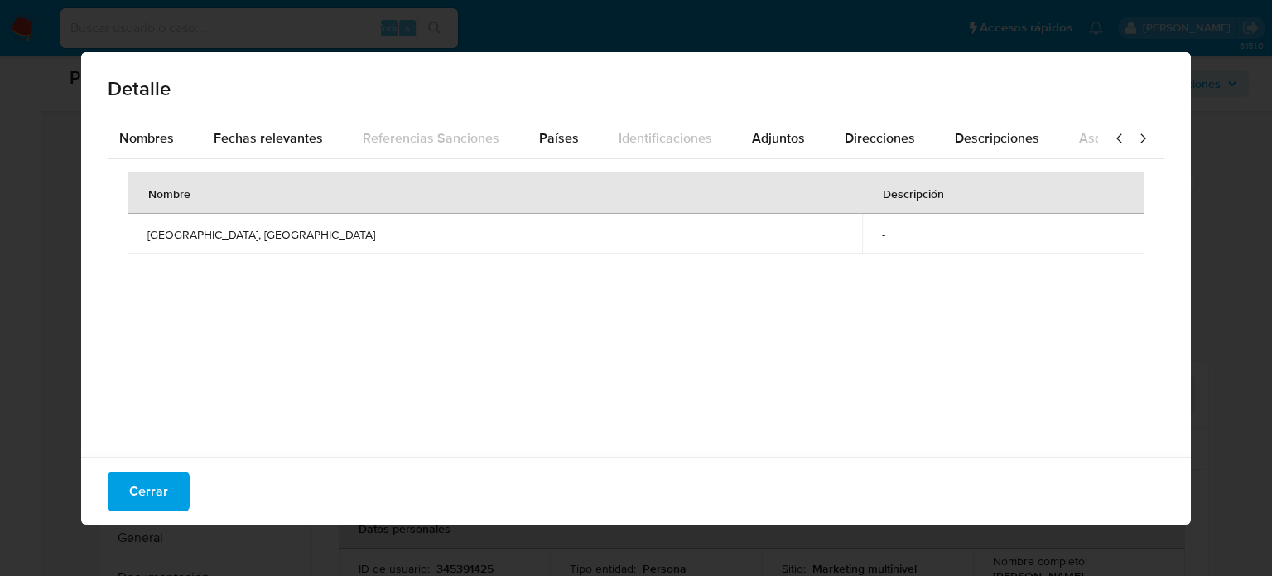
scroll to position [0, 8]
click at [1117, 135] on icon at bounding box center [1119, 137] width 5 height 9
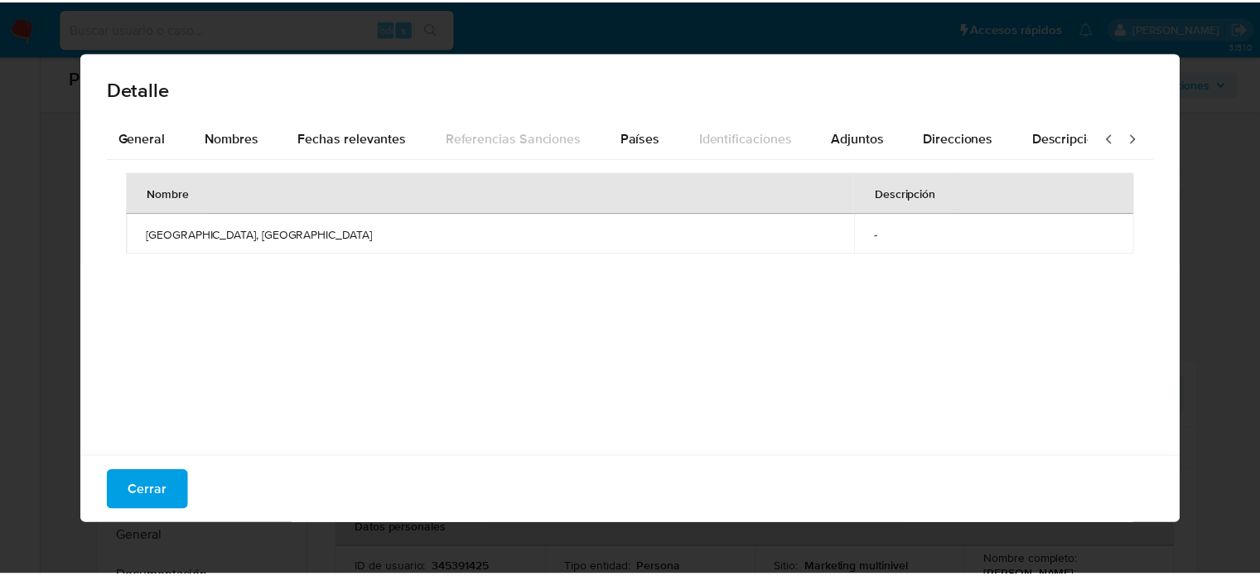
scroll to position [0, 0]
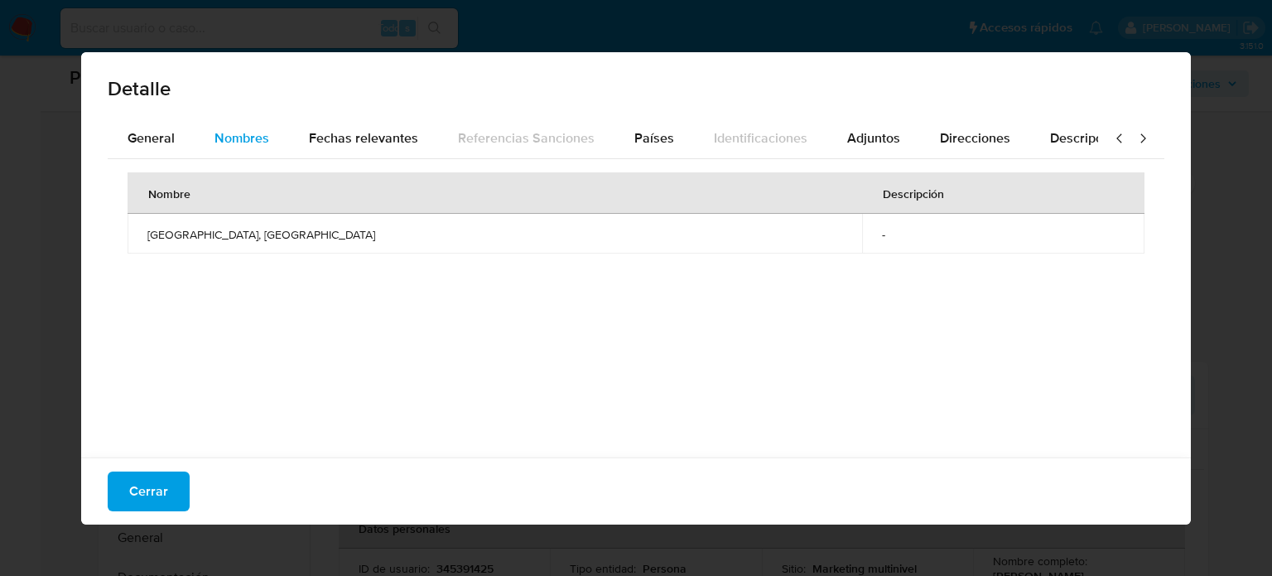
click at [239, 138] on span "Nombres" at bounding box center [242, 137] width 55 height 19
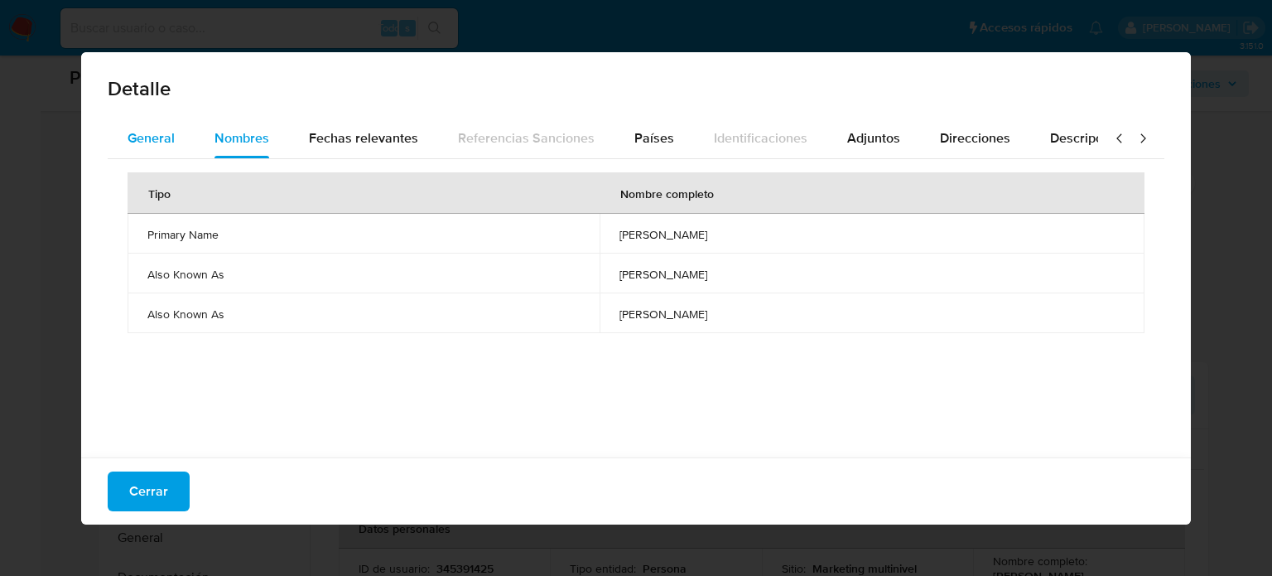
click at [160, 139] on span "General" at bounding box center [151, 137] width 47 height 19
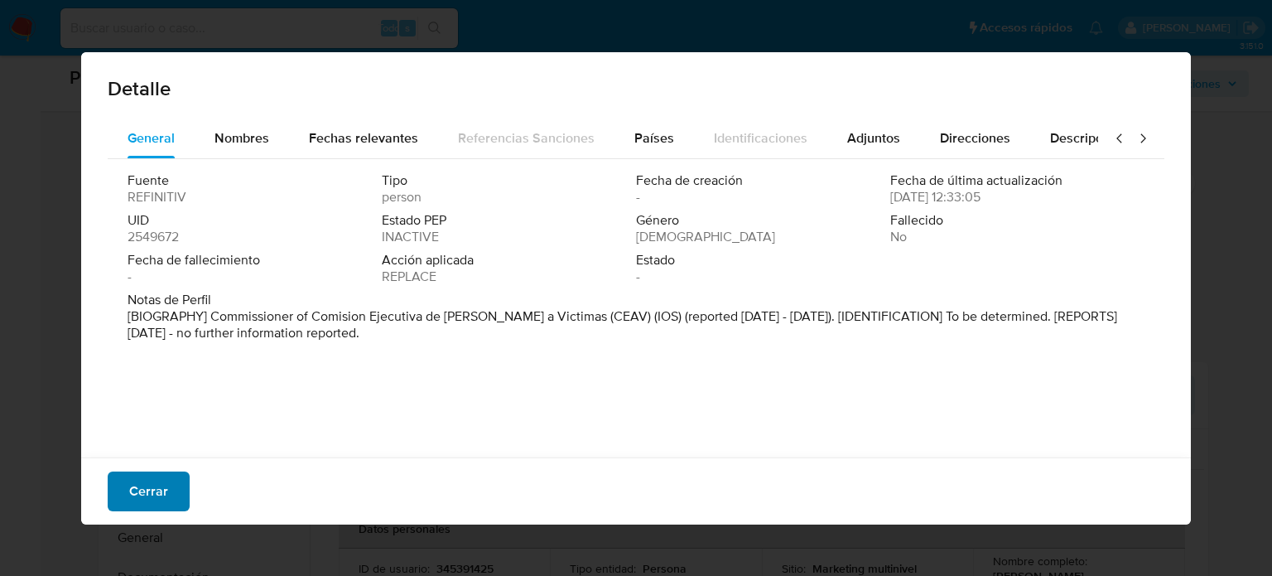
click at [144, 489] on font "Cerrar" at bounding box center [148, 491] width 39 height 40
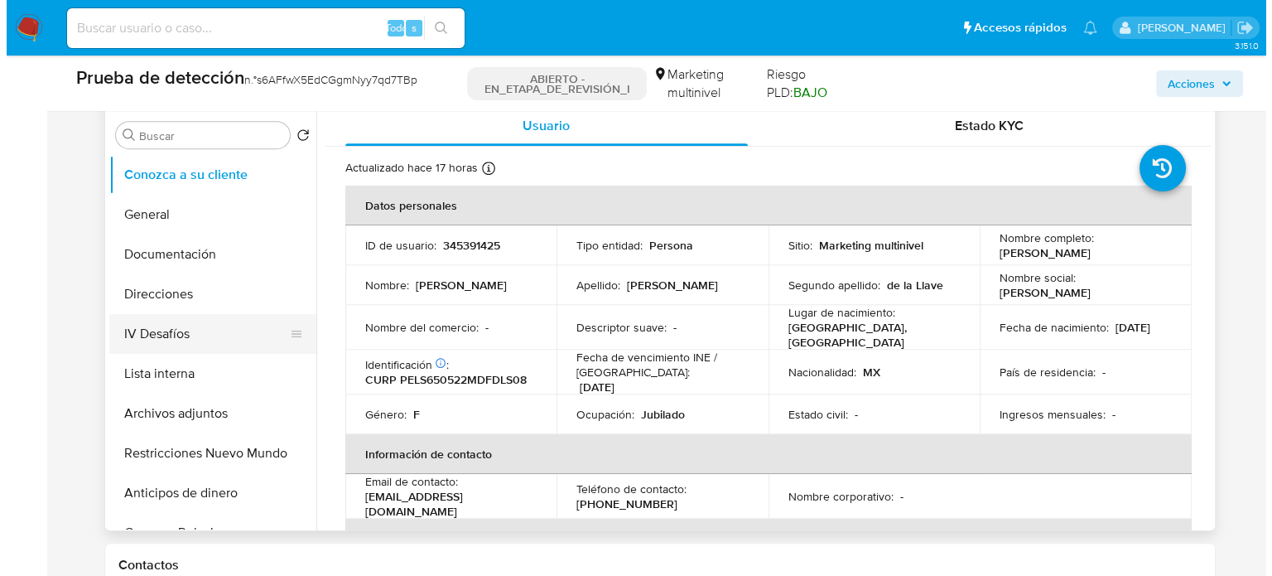
scroll to position [745, 0]
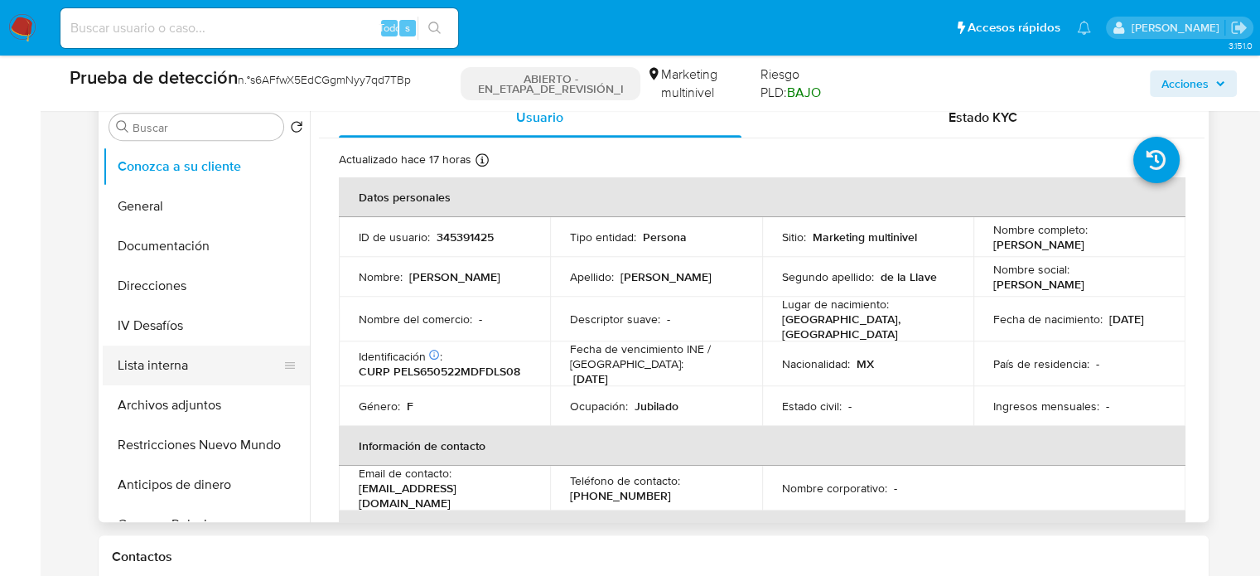
click at [174, 383] on button "Lista interna" at bounding box center [200, 365] width 194 height 40
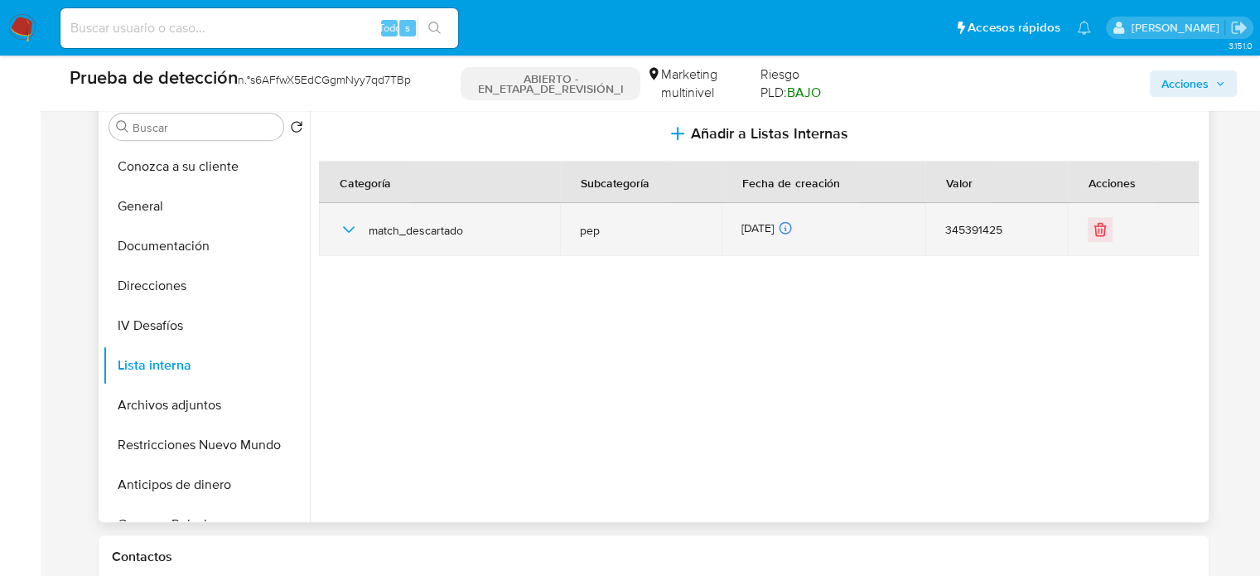
click at [345, 239] on icon "button" at bounding box center [349, 230] width 20 height 20
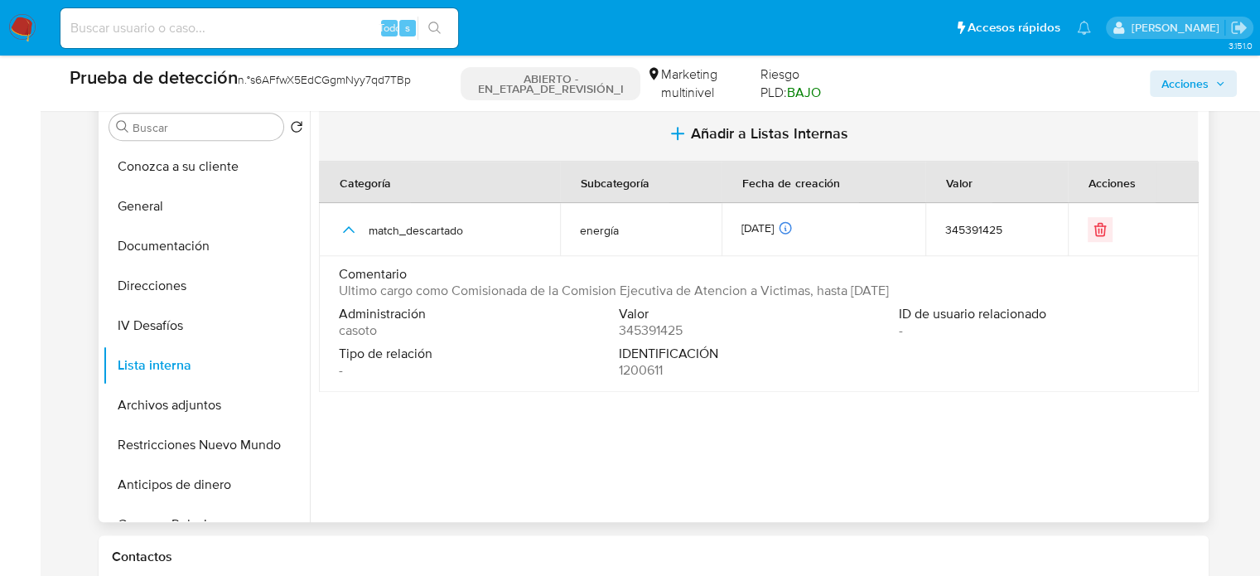
click at [712, 141] on span "Añadir a Listas Internas" at bounding box center [769, 133] width 157 height 18
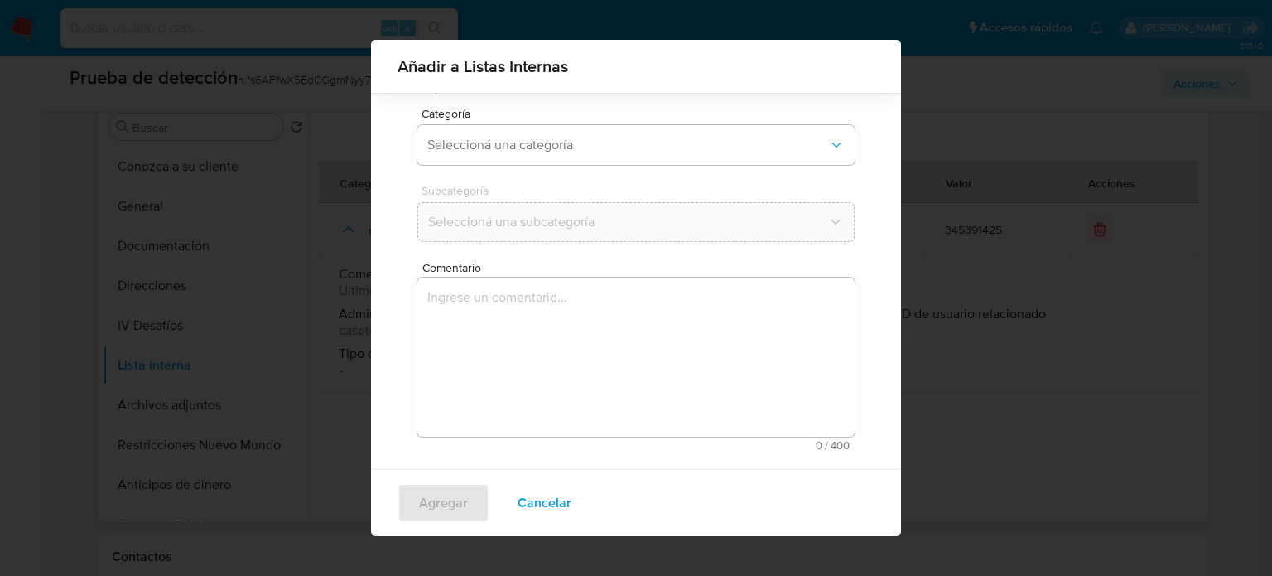
scroll to position [130, 0]
click at [514, 147] on button "Seleccioná una categoría" at bounding box center [635, 138] width 437 height 40
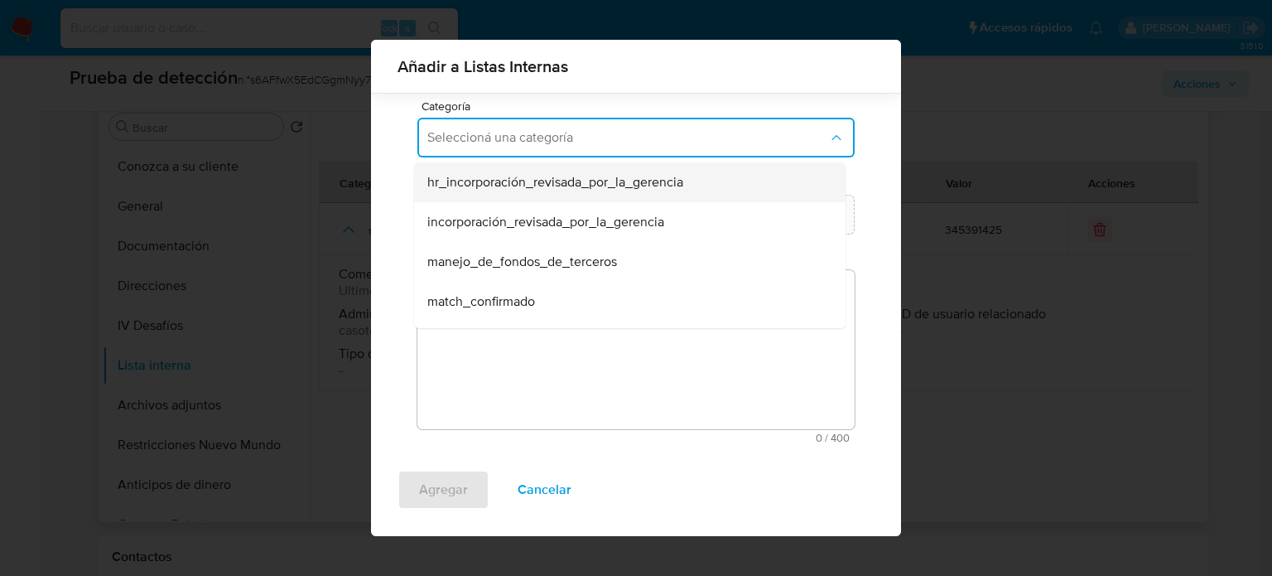
scroll to position [83, 0]
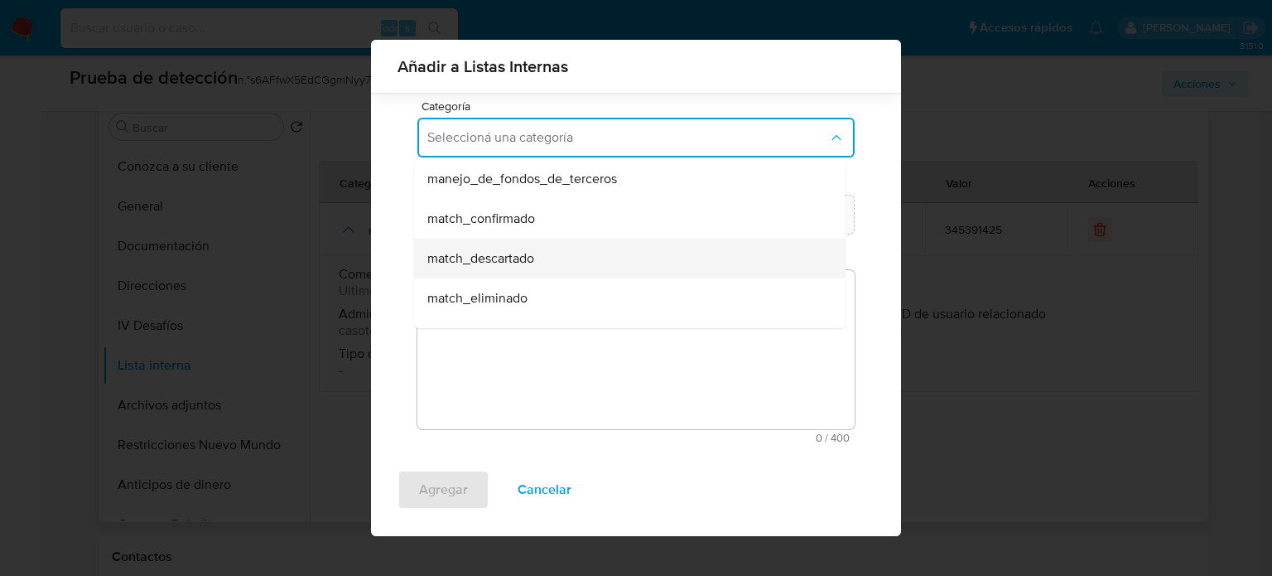
click at [514, 254] on span "match_descartado" at bounding box center [480, 258] width 107 height 17
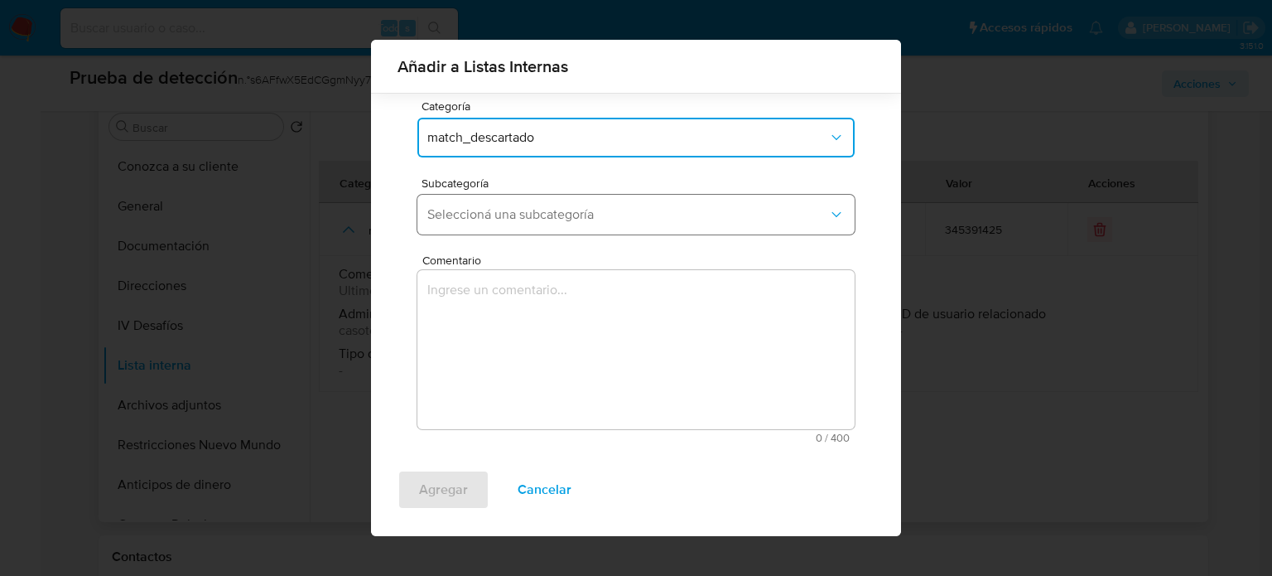
click at [527, 225] on button "Seleccioná una subcategoría" at bounding box center [635, 215] width 437 height 40
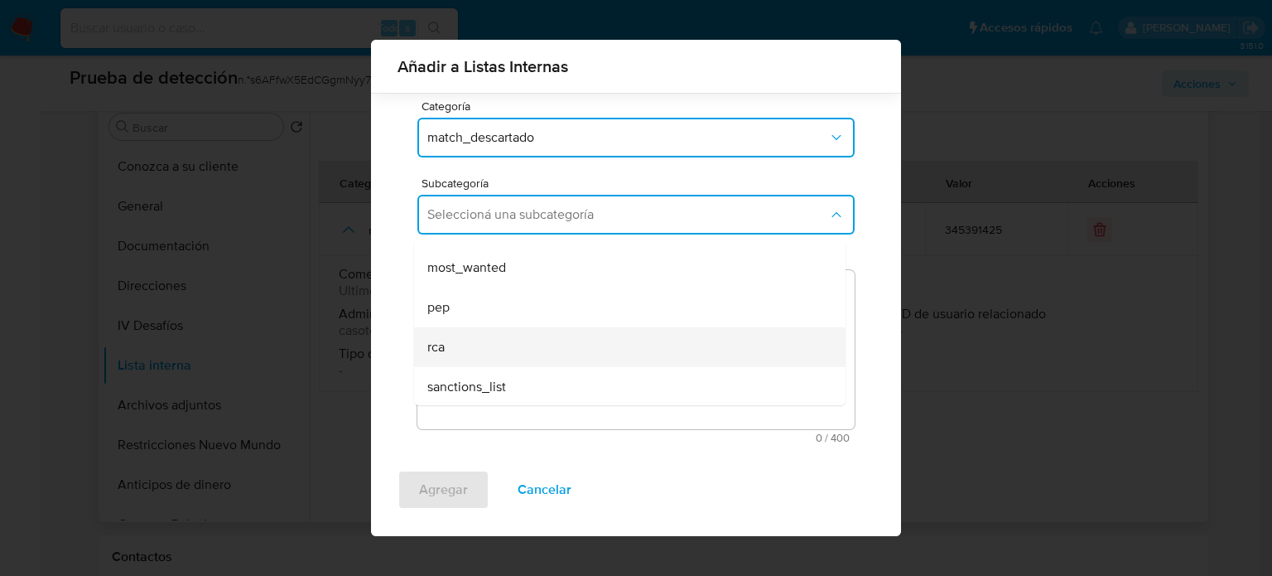
scroll to position [113, 0]
click at [499, 335] on div "rca" at bounding box center [624, 346] width 395 height 40
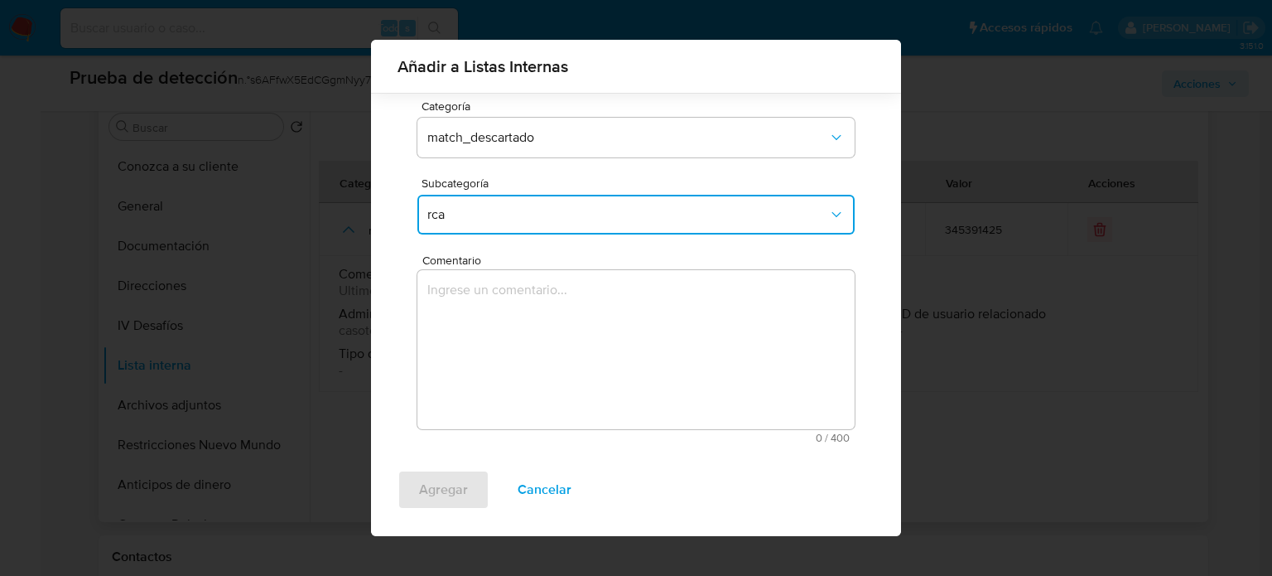
click at [480, 213] on span "rca" at bounding box center [627, 214] width 401 height 17
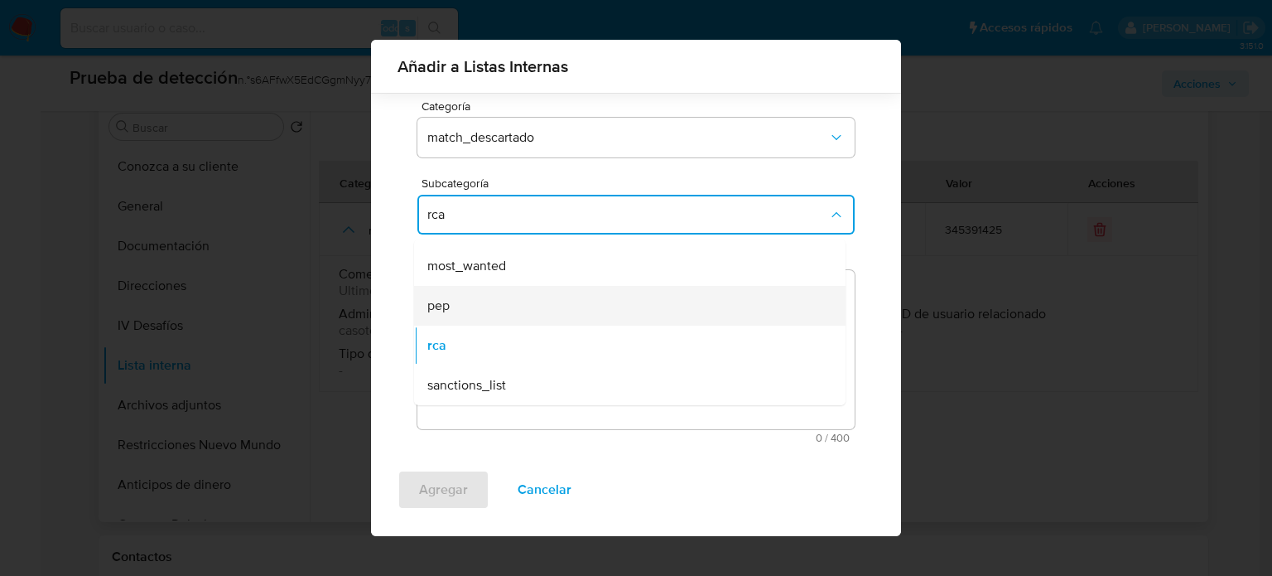
click at [470, 316] on div "pep" at bounding box center [624, 306] width 395 height 40
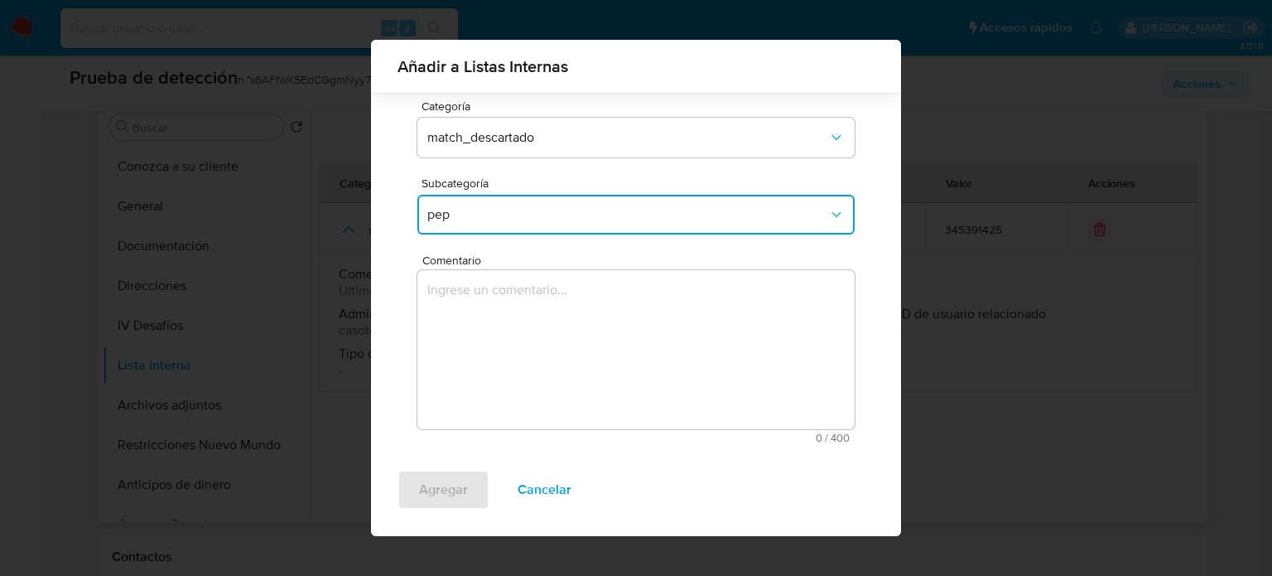
click at [470, 316] on textarea "Comentario" at bounding box center [635, 349] width 437 height 159
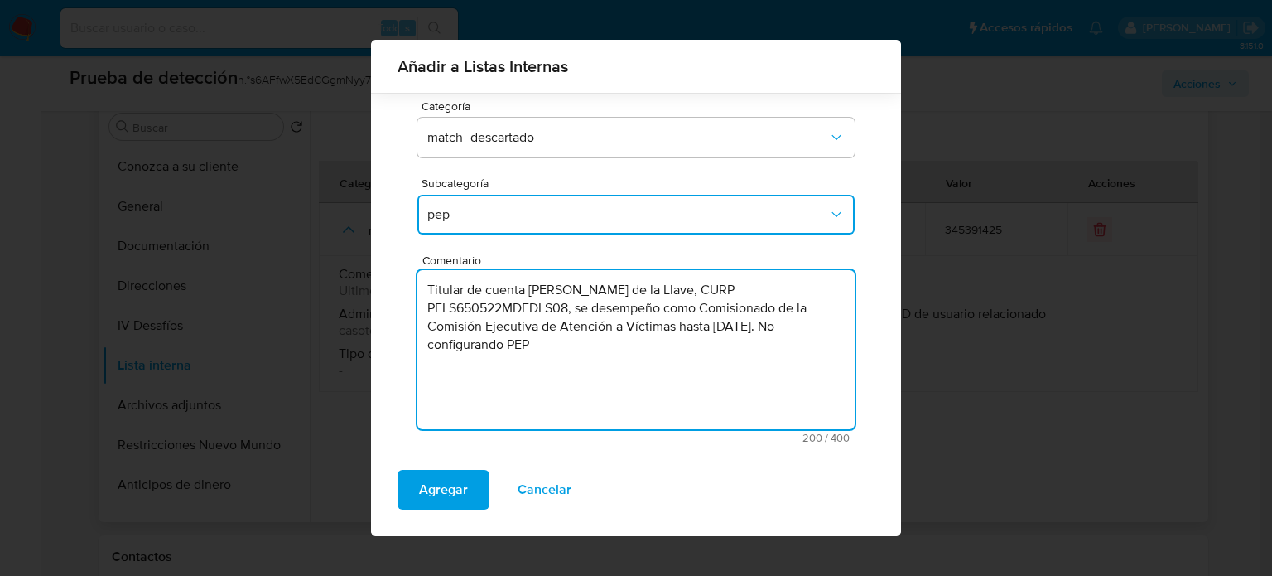
click at [528, 354] on textarea "Titular de cuenta Susana Thalia Pedroza de la Llave, CURP PELS650522MDFDLS08, s…" at bounding box center [635, 349] width 437 height 159
type textarea "Titular de cuenta Susana Thalia Pedroza de la Llave, CURP PELS650522MDFDLS08, s…"
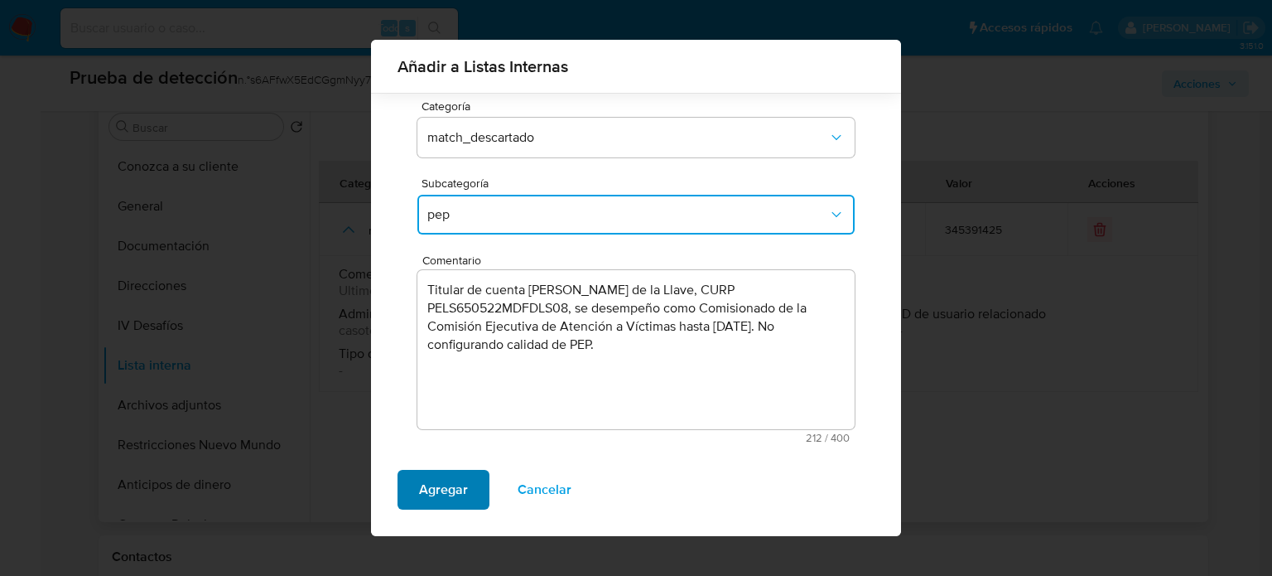
click at [427, 490] on span "Agregar" at bounding box center [443, 489] width 49 height 36
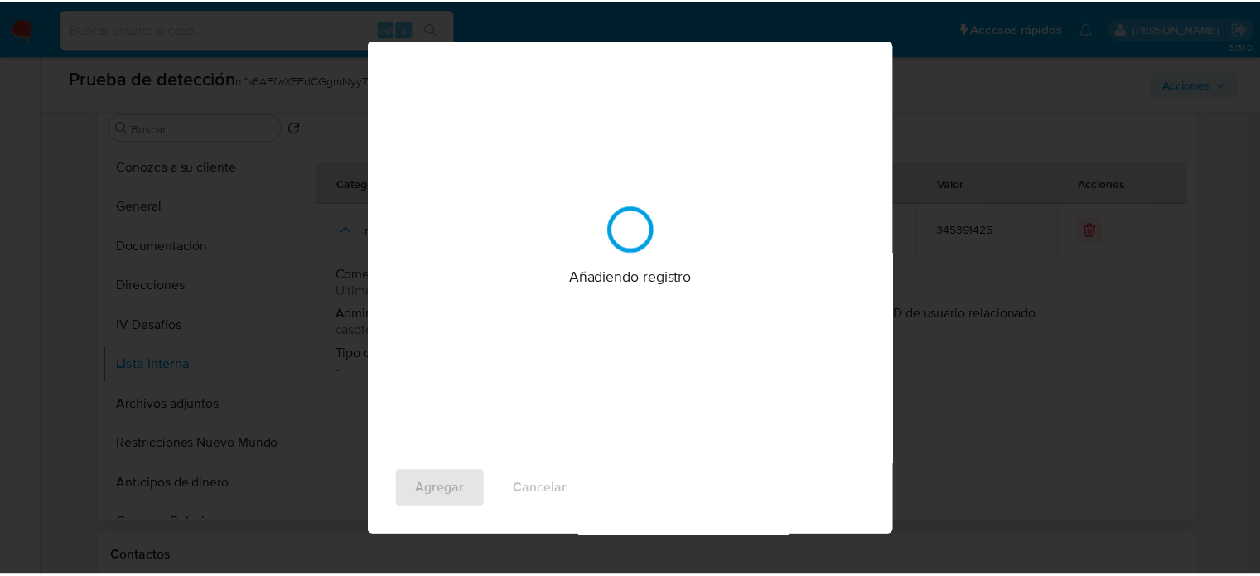
scroll to position [0, 0]
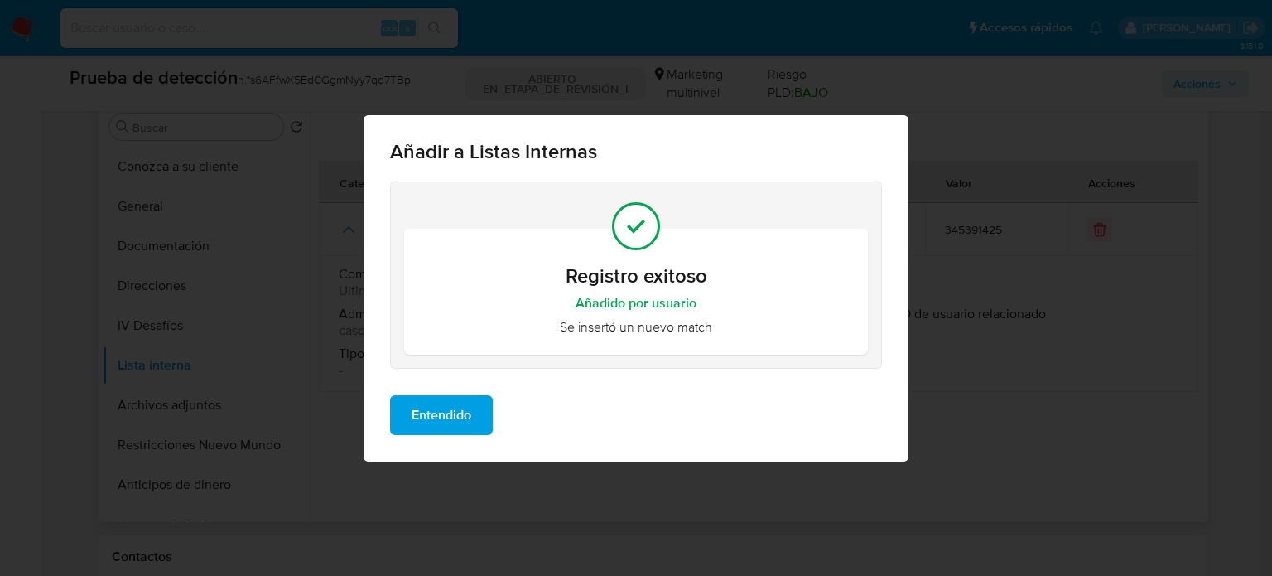
click at [454, 409] on span "Entendido" at bounding box center [442, 415] width 60 height 36
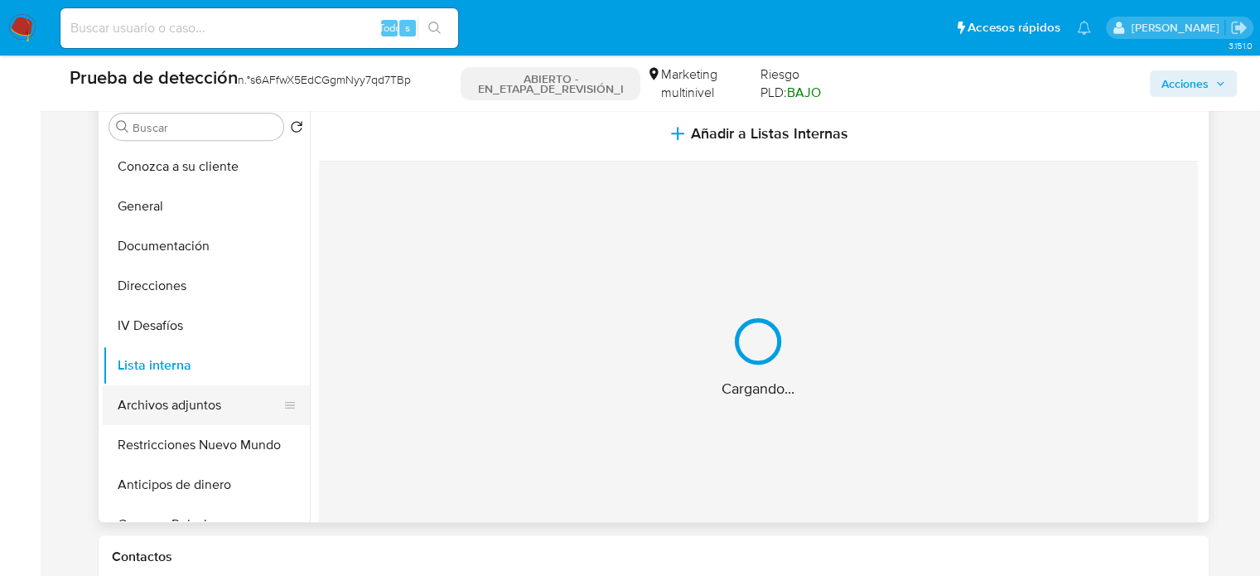
click at [172, 420] on button "Archivos adjuntos" at bounding box center [200, 405] width 194 height 40
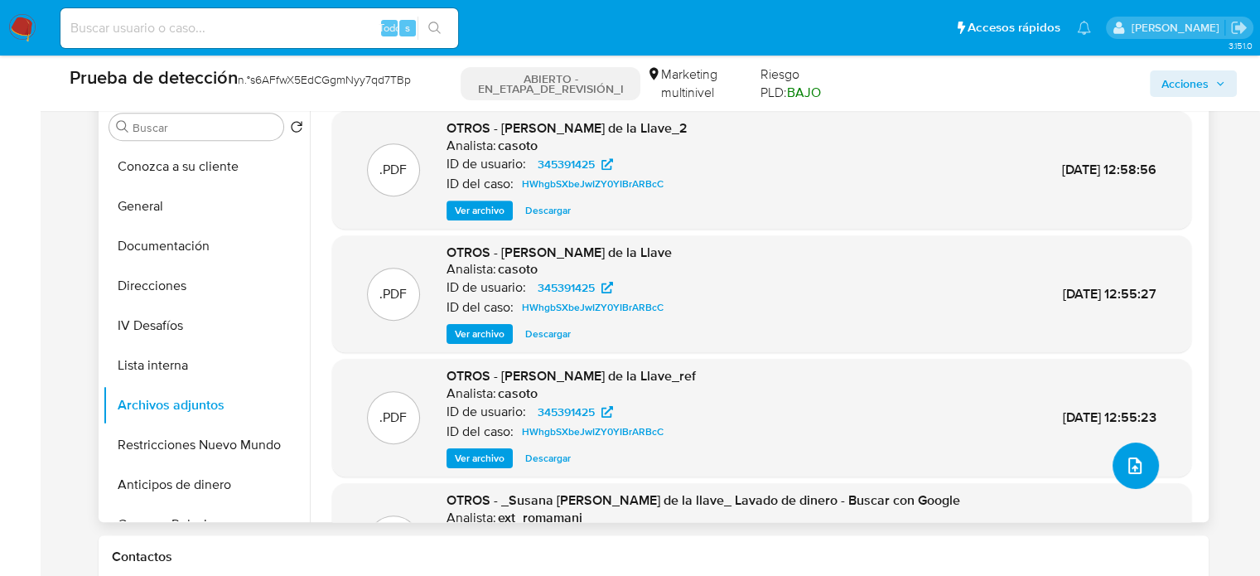
click at [1125, 475] on icon "subir archivo" at bounding box center [1135, 466] width 20 height 20
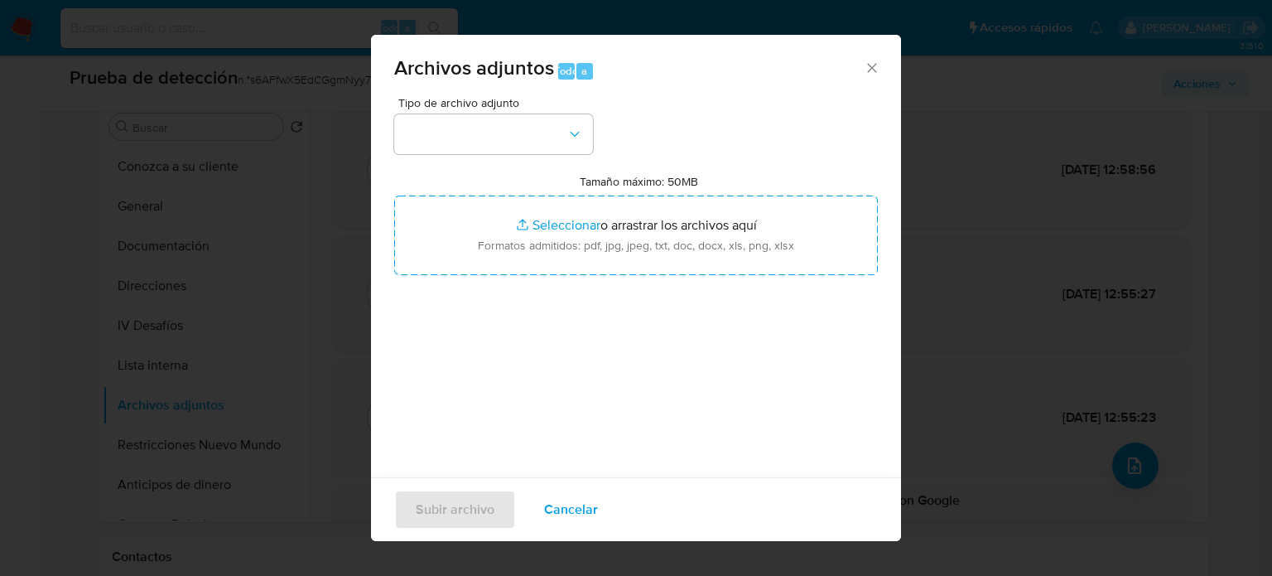
click at [620, 188] on label "Tamaño máximo: 50MB Seleccionar archivos" at bounding box center [639, 181] width 118 height 15
click at [620, 195] on input "Tamaño máximo: 50MB Seleccionar archivos" at bounding box center [636, 235] width 484 height 80
type input "C:\fakepath\Susana Thalía Pedroza de la Llave en HUMANINDEX.pdf"
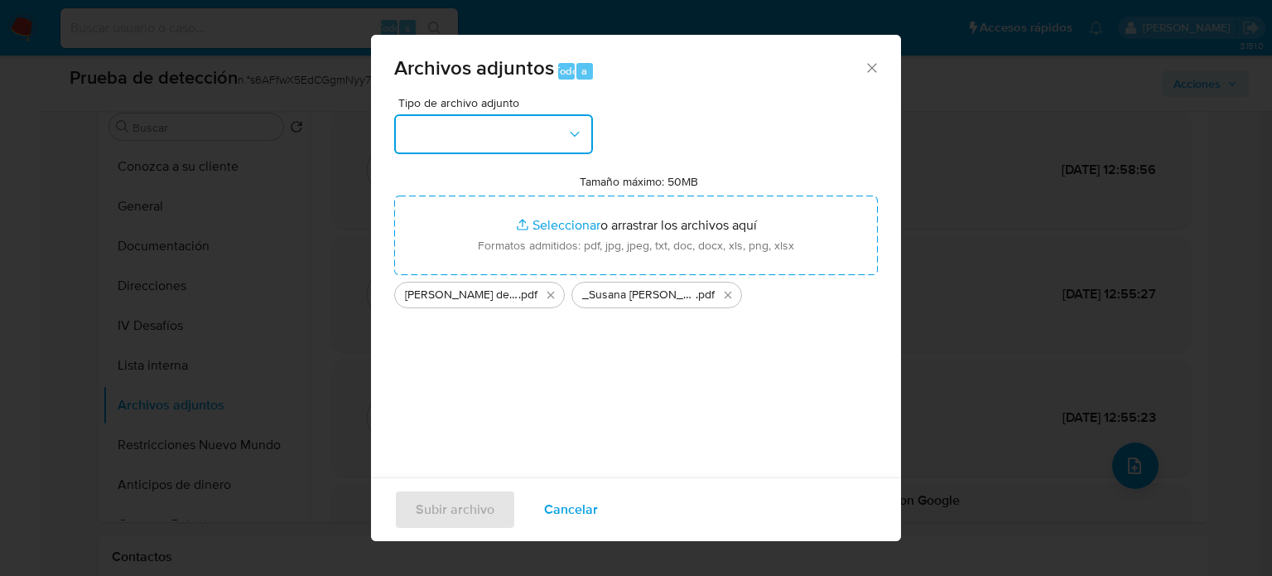
click at [554, 148] on button "button" at bounding box center [493, 134] width 199 height 40
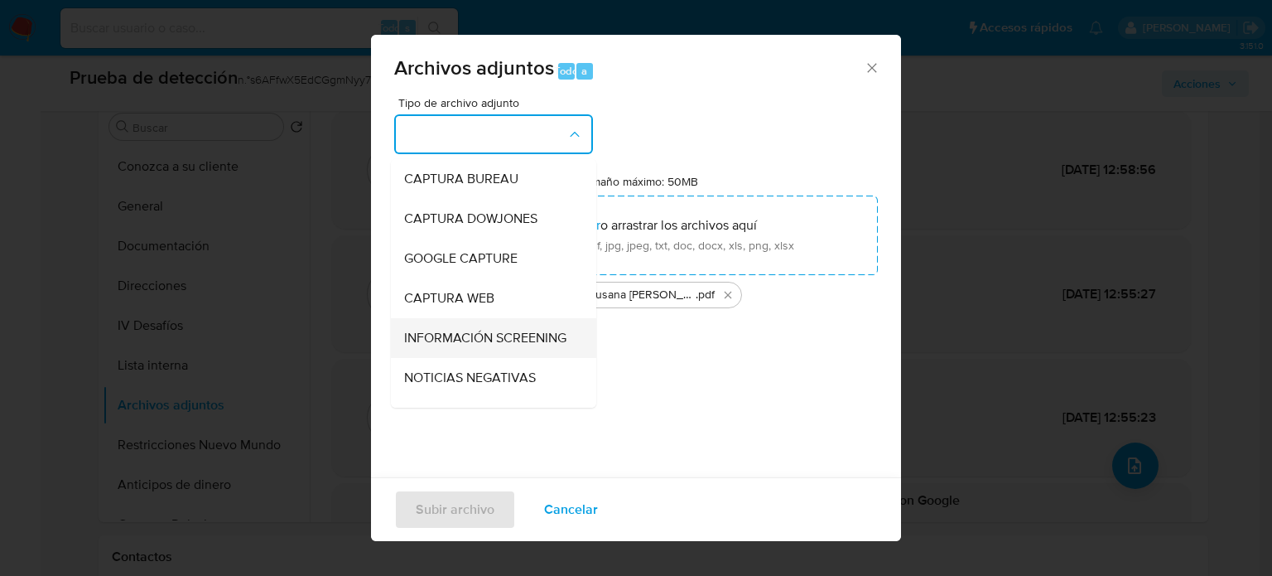
click at [461, 339] on span "INFORMACIÓN SCREENING" at bounding box center [485, 338] width 162 height 17
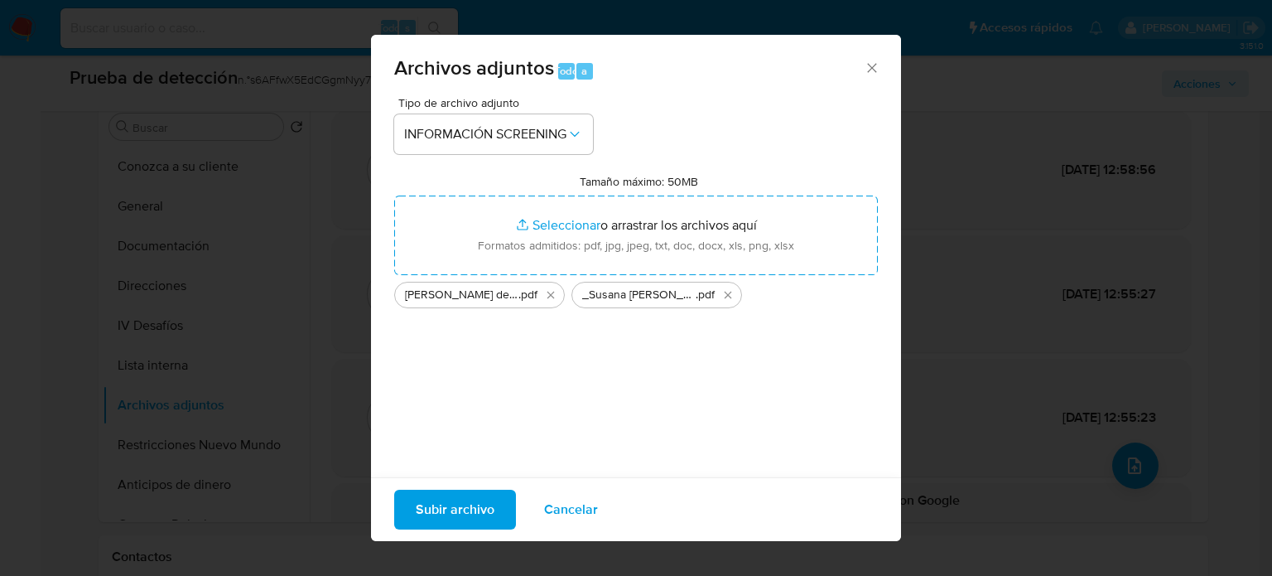
click at [441, 525] on span "Subir archivo" at bounding box center [455, 509] width 79 height 36
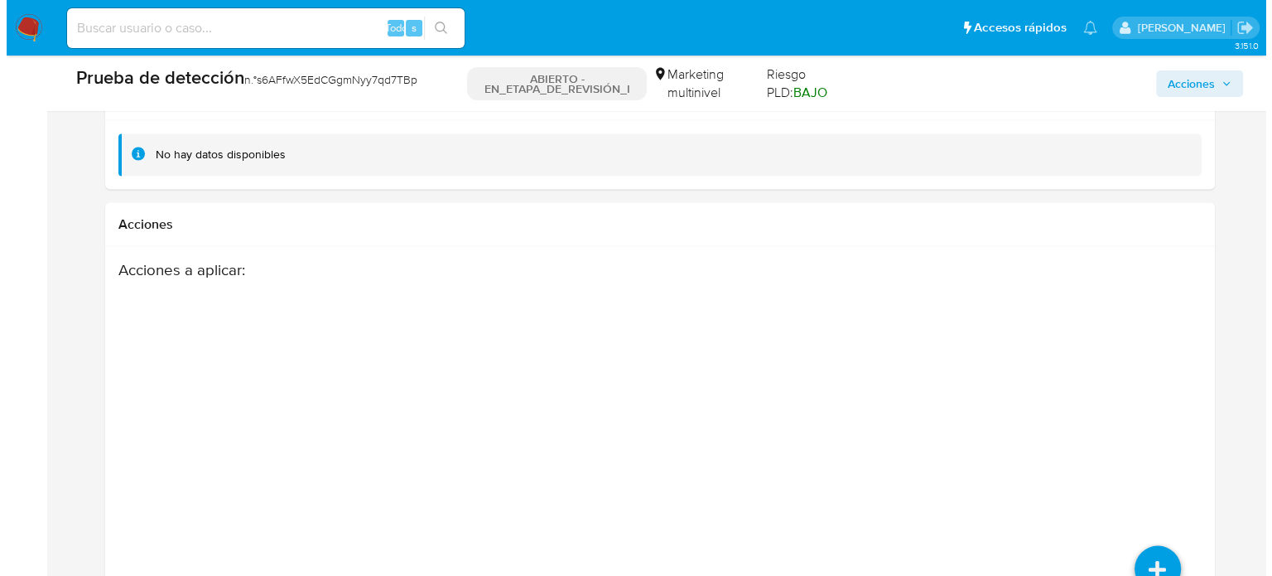
scroll to position [3039, 0]
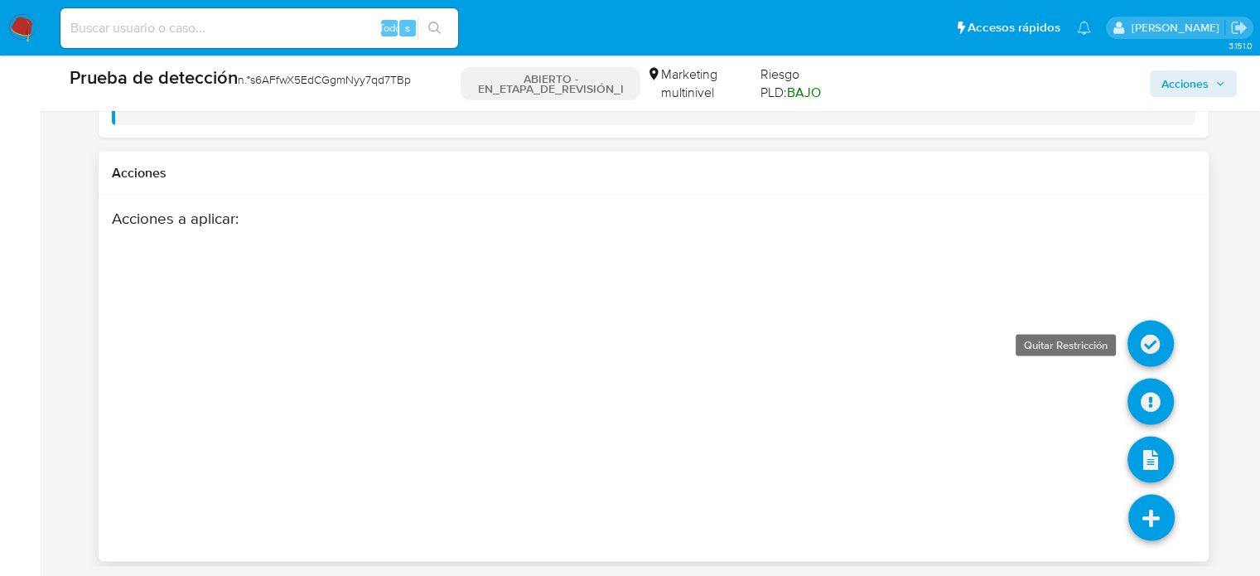
click at [1153, 347] on icon at bounding box center [1150, 343] width 46 height 46
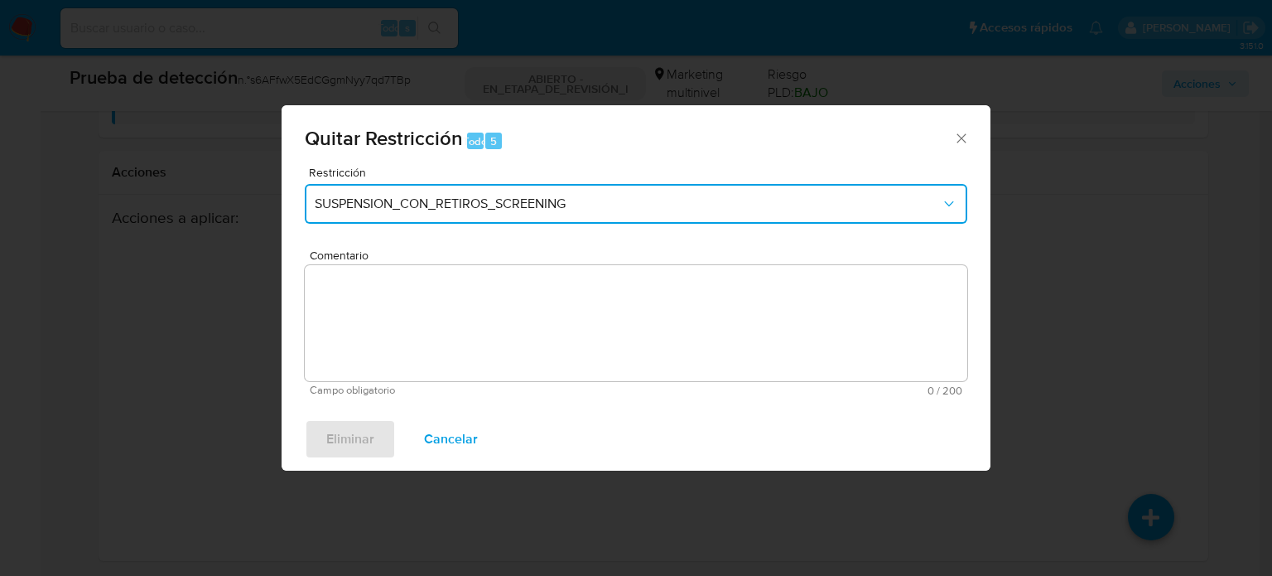
click at [379, 199] on span "SUSPENSION_CON_RETIROS_SCREENING" at bounding box center [628, 203] width 626 height 17
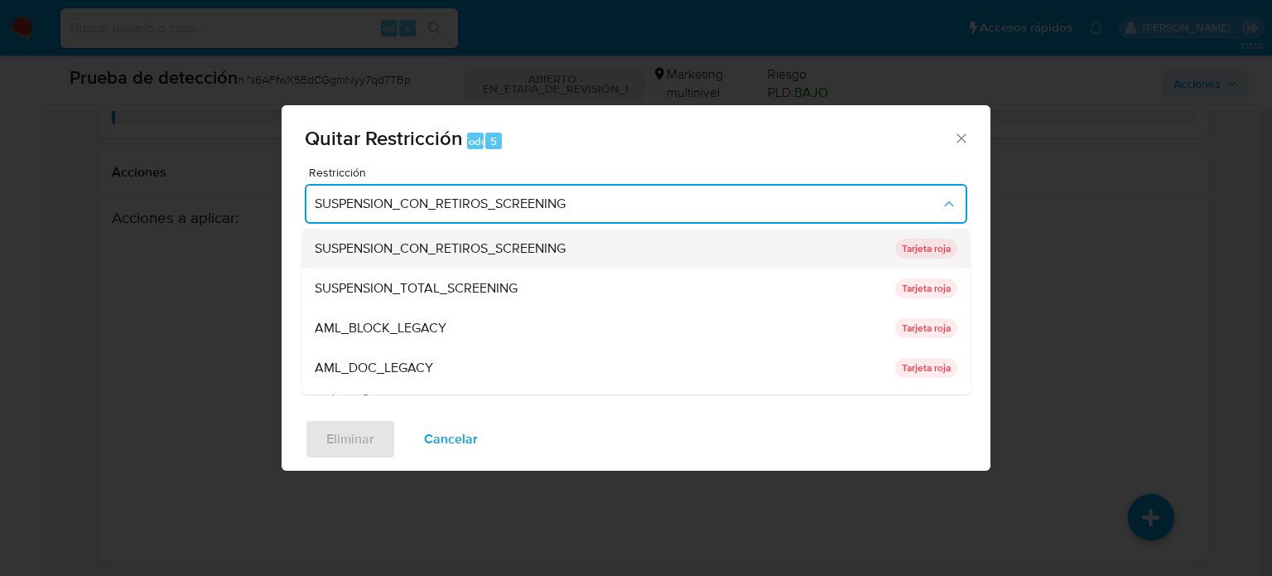
click at [462, 248] on span "SUSPENSION_CON_RETIROS_SCREENING" at bounding box center [440, 248] width 251 height 17
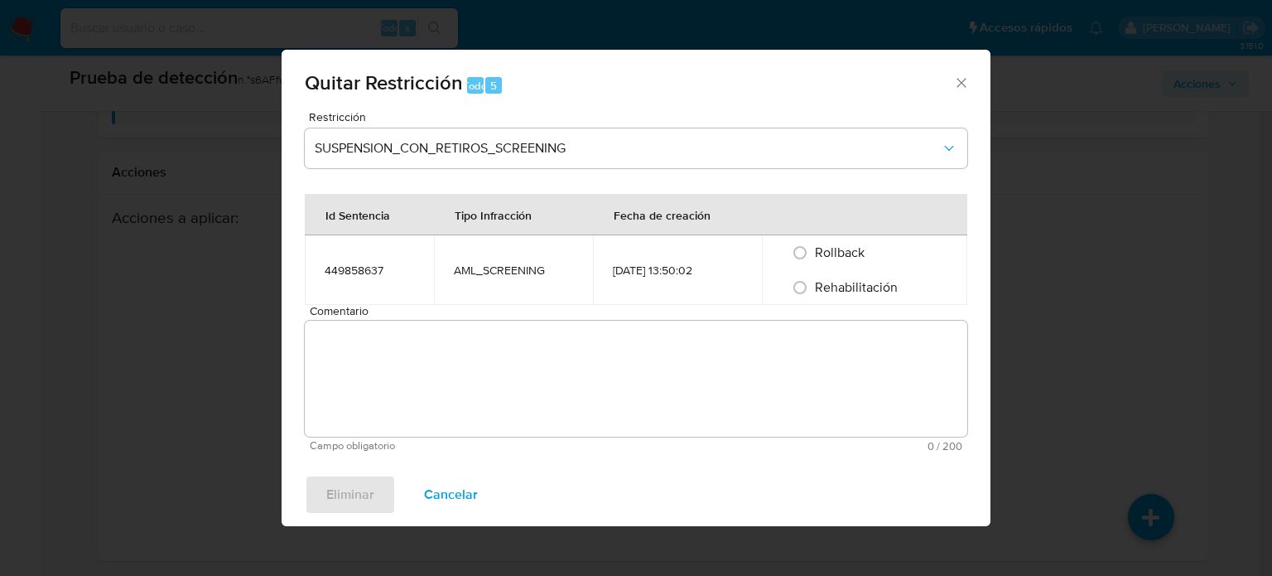
click at [458, 305] on span "Comentario" at bounding box center [641, 311] width 663 height 12
click at [458, 321] on textarea "Comentario" at bounding box center [636, 379] width 663 height 116
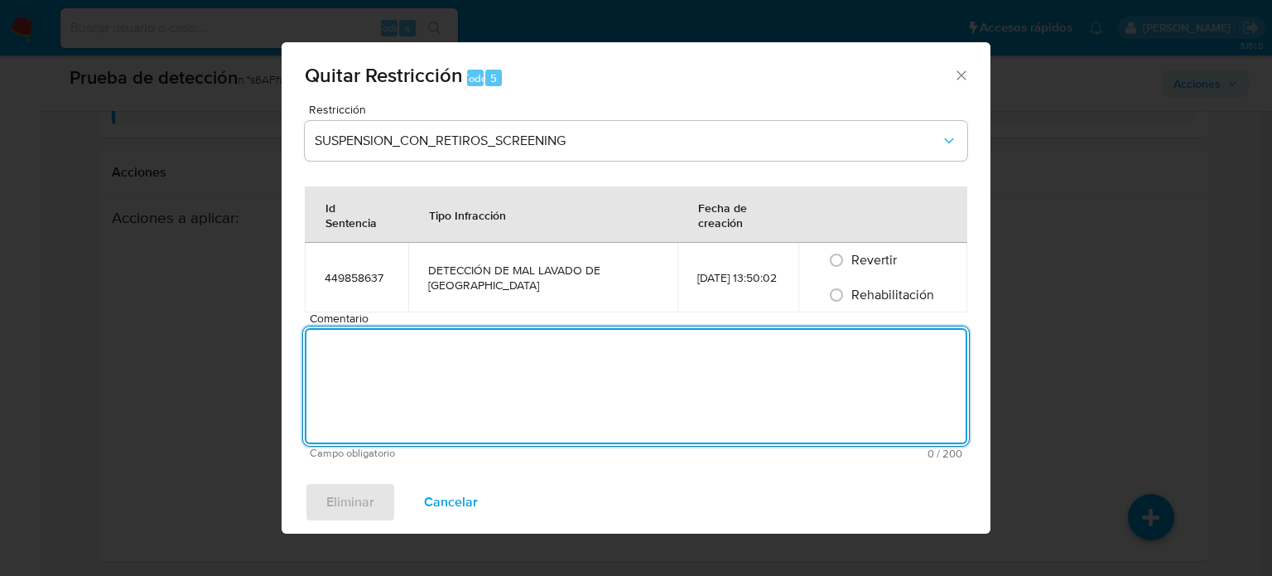
click at [449, 355] on textarea "Comentario" at bounding box center [636, 386] width 663 height 116
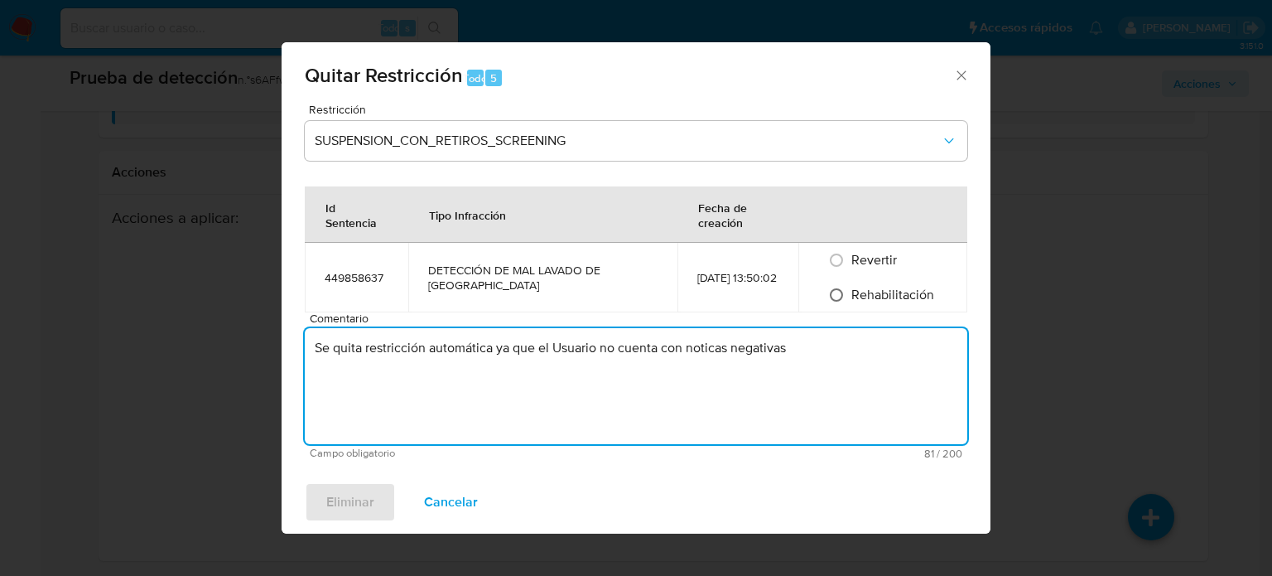
type textarea "Se quita restricción automática ya que el Usuario no cuenta con noticas negativ…"
click at [835, 288] on input "Rehabilitación" at bounding box center [836, 295] width 27 height 27
radio input "true"
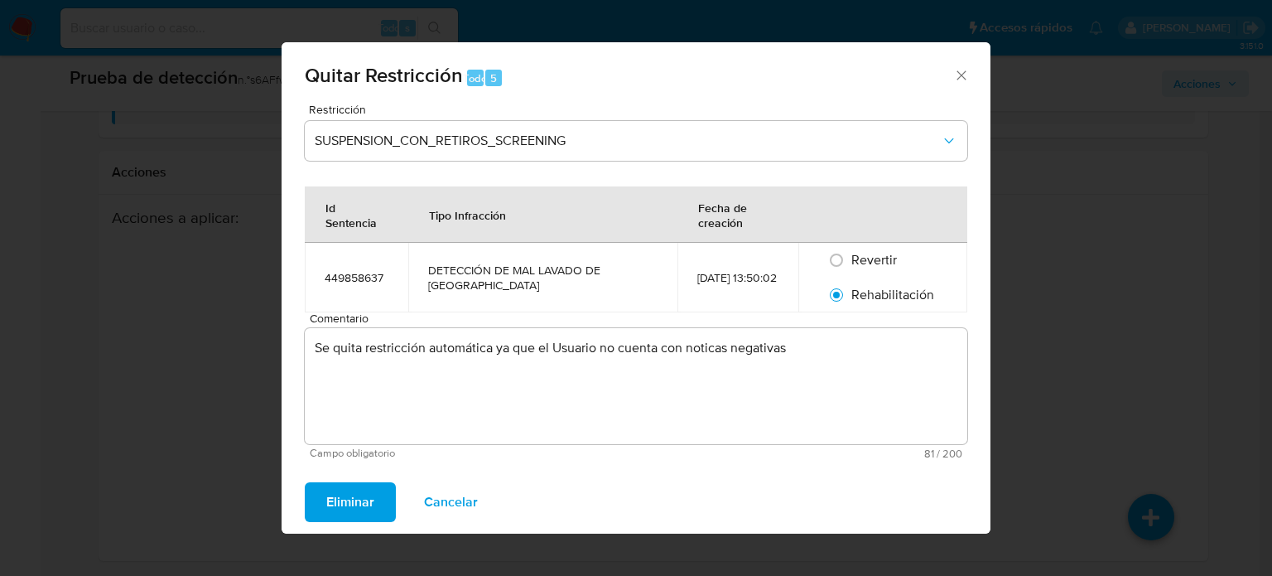
click at [350, 509] on font "Eliminar" at bounding box center [350, 502] width 48 height 40
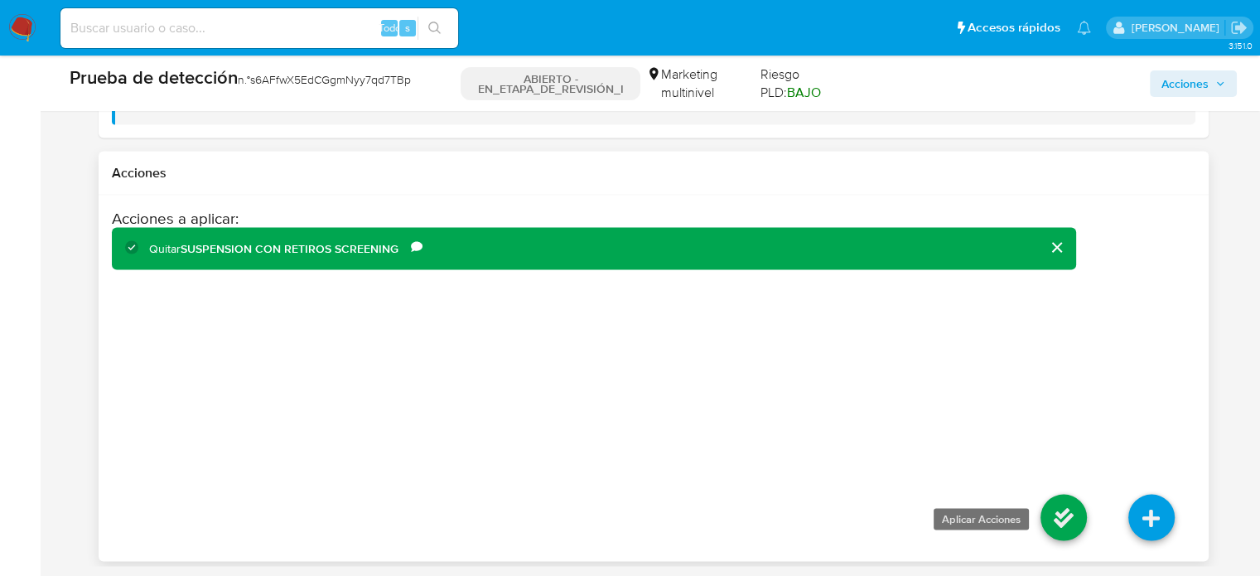
click at [1052, 519] on icon at bounding box center [1063, 517] width 46 height 46
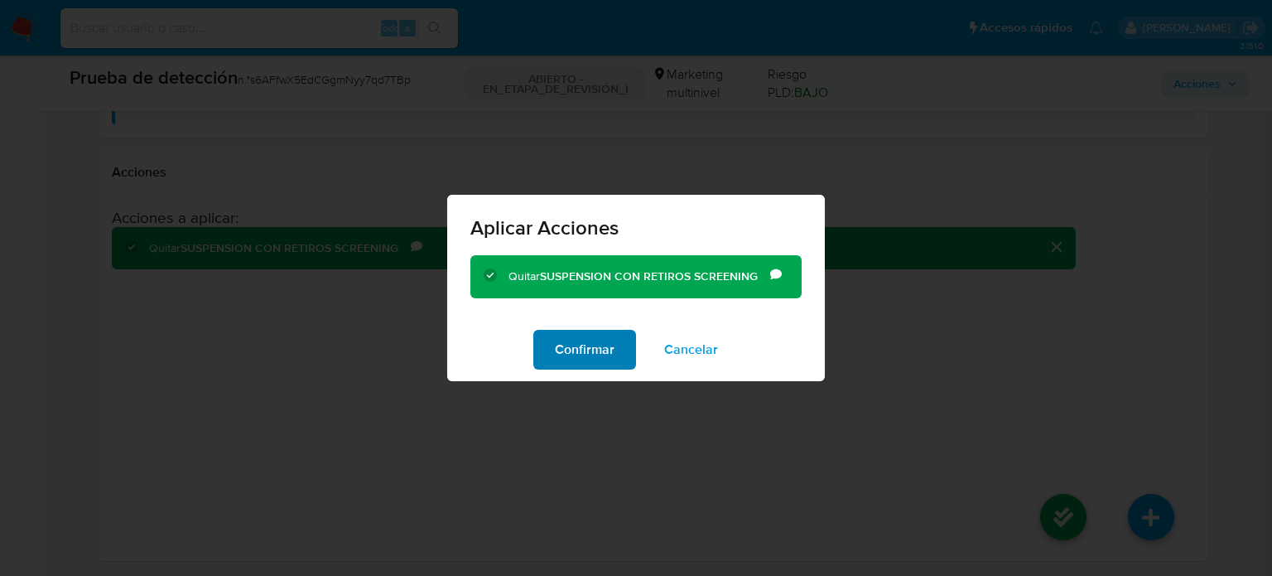
click at [603, 341] on font "Confirmar" at bounding box center [585, 350] width 60 height 40
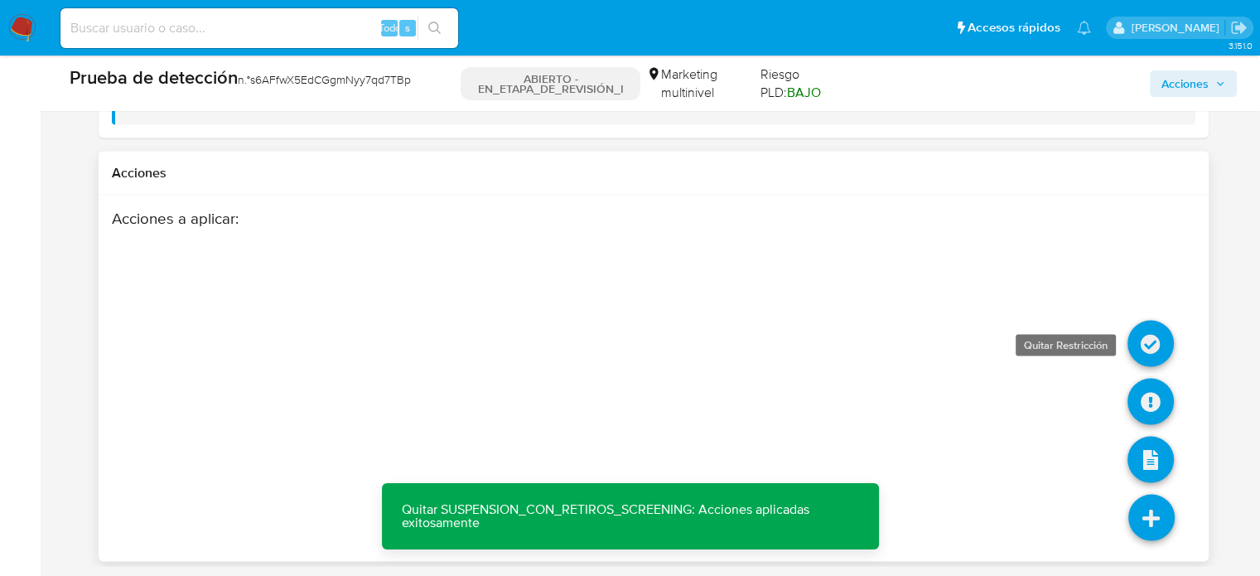
click at [1153, 354] on icon at bounding box center [1150, 343] width 46 height 46
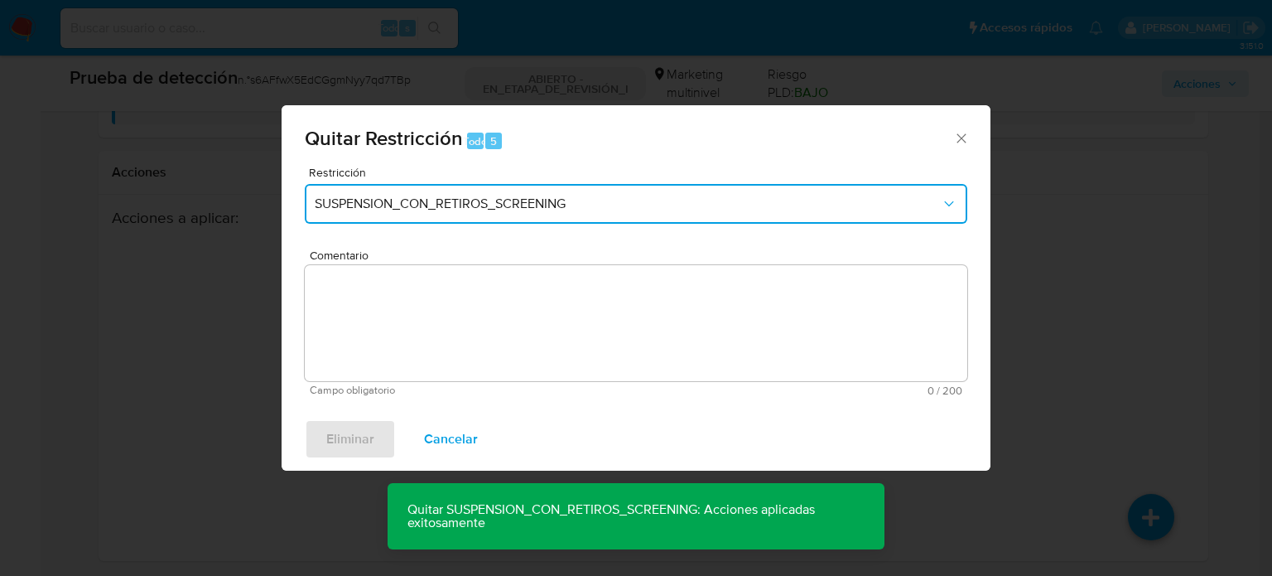
drag, startPoint x: 503, startPoint y: 195, endPoint x: 492, endPoint y: 219, distance: 26.3
click at [503, 195] on button "SUSPENSION_CON_RETIROS_SCREENING" at bounding box center [636, 204] width 663 height 40
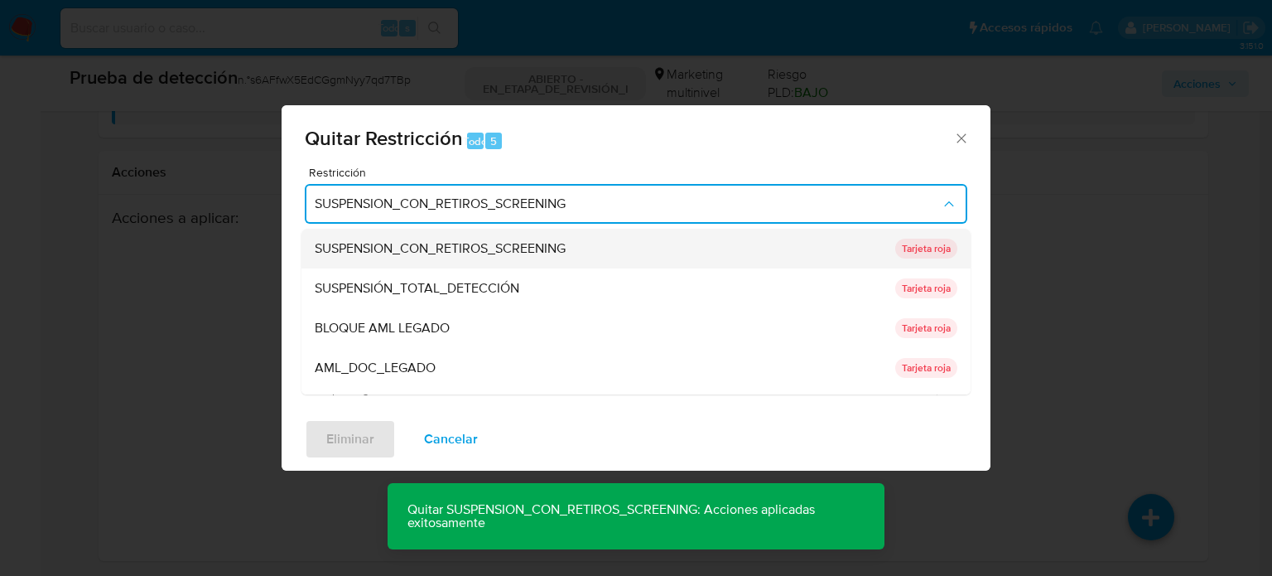
click at [475, 250] on font "SUSPENSION_CON_RETIROS_SCREENING" at bounding box center [440, 248] width 251 height 19
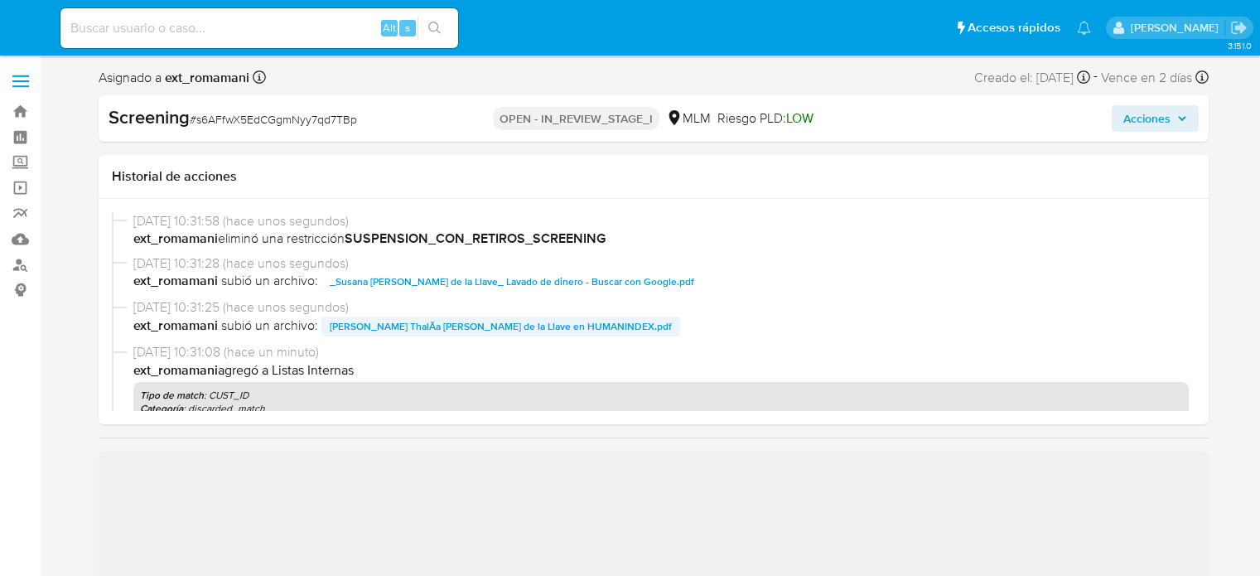
select select "10"
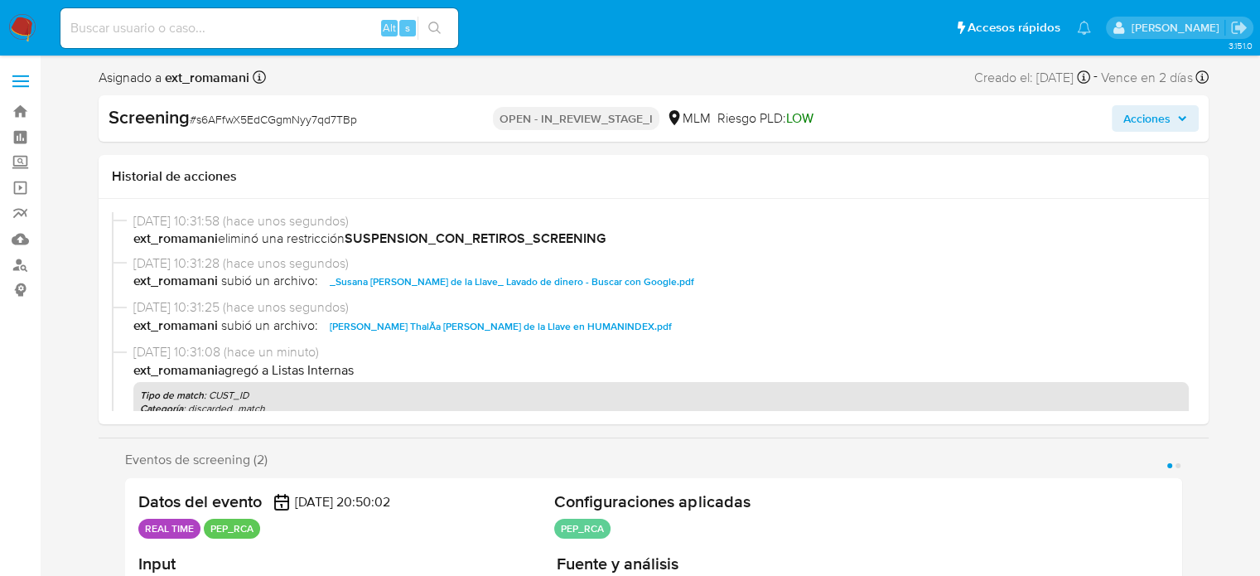
click at [1172, 118] on span "Acciones" at bounding box center [1155, 118] width 64 height 23
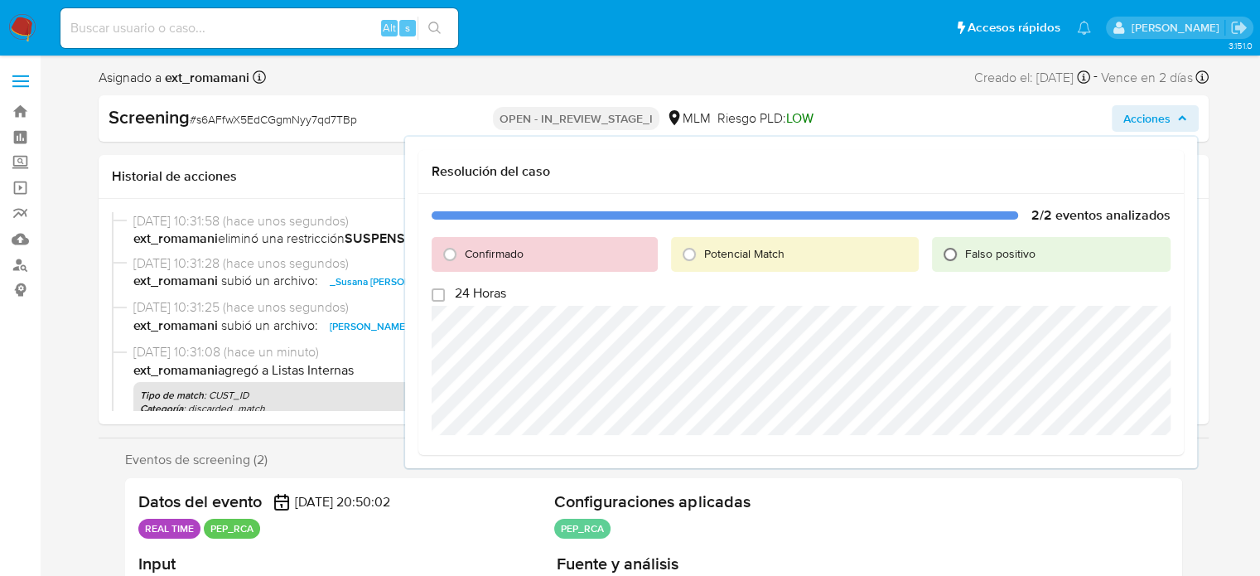
click at [959, 248] on input "Falso positivo" at bounding box center [950, 254] width 27 height 27
radio input "true"
click at [1117, 455] on span "Cerrar Caso" at bounding box center [1113, 454] width 80 height 23
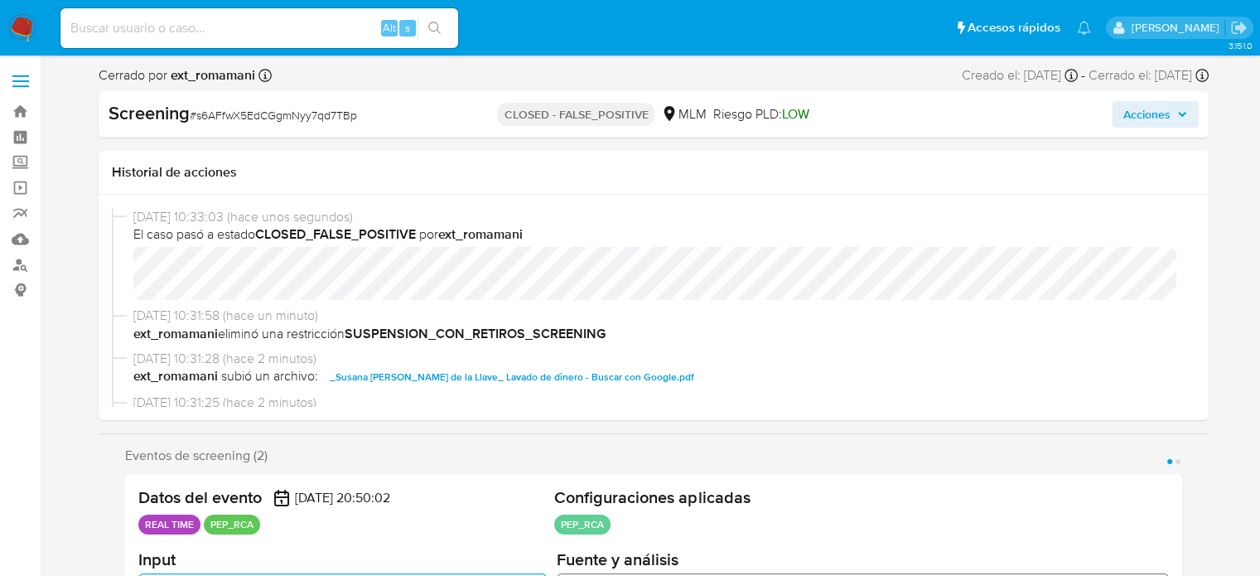
select select "10"
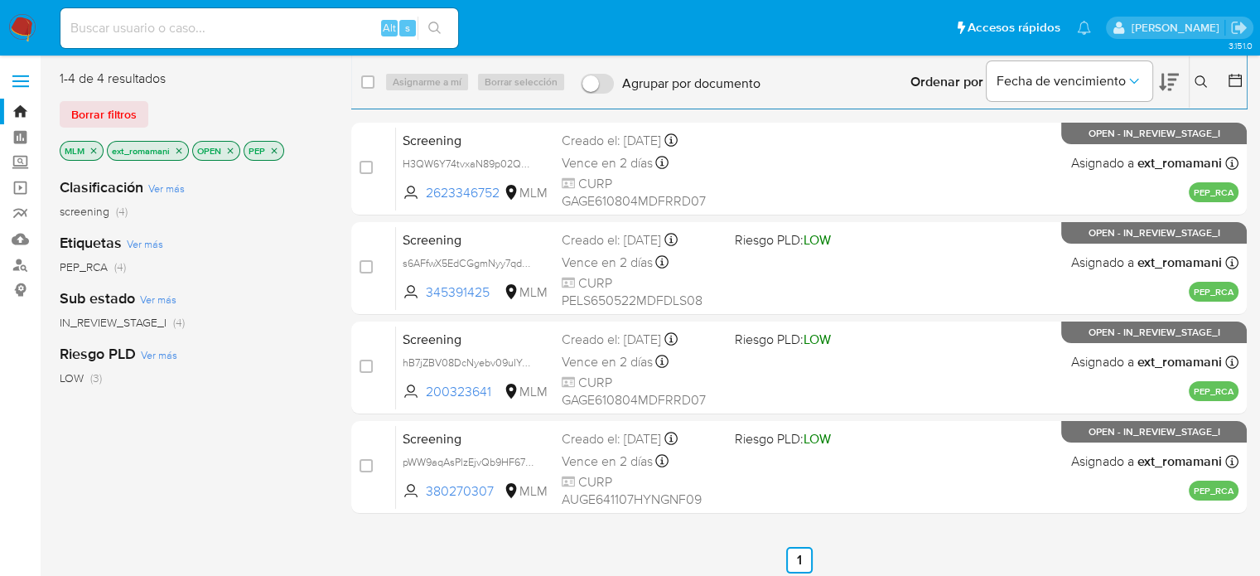
click at [22, 31] on img at bounding box center [22, 28] width 28 height 28
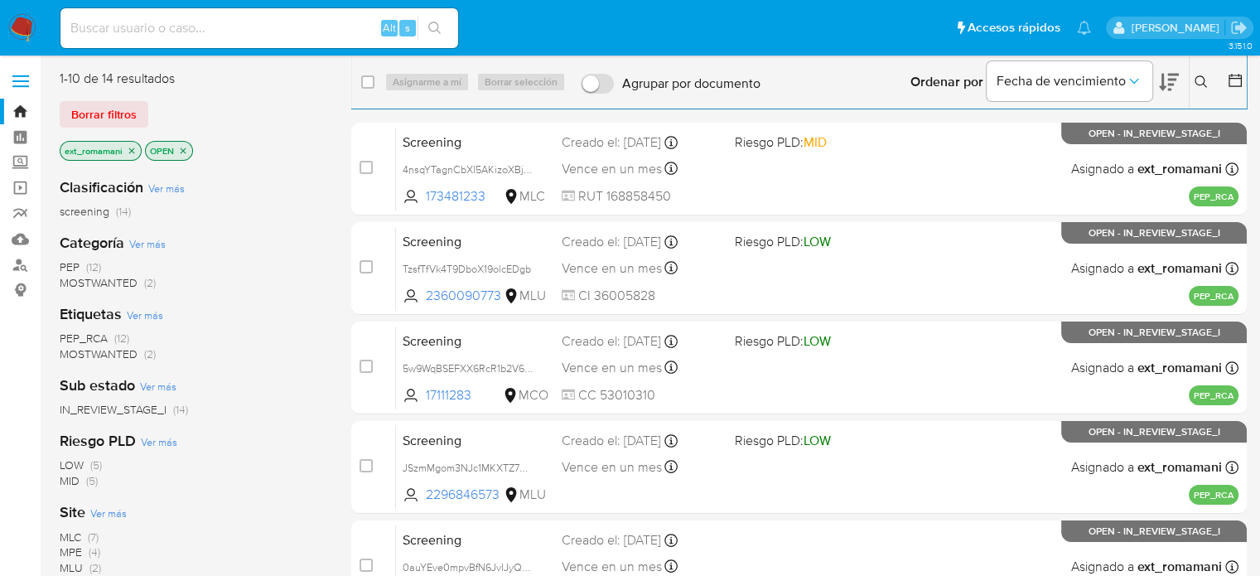
click at [13, 27] on img at bounding box center [22, 28] width 28 height 28
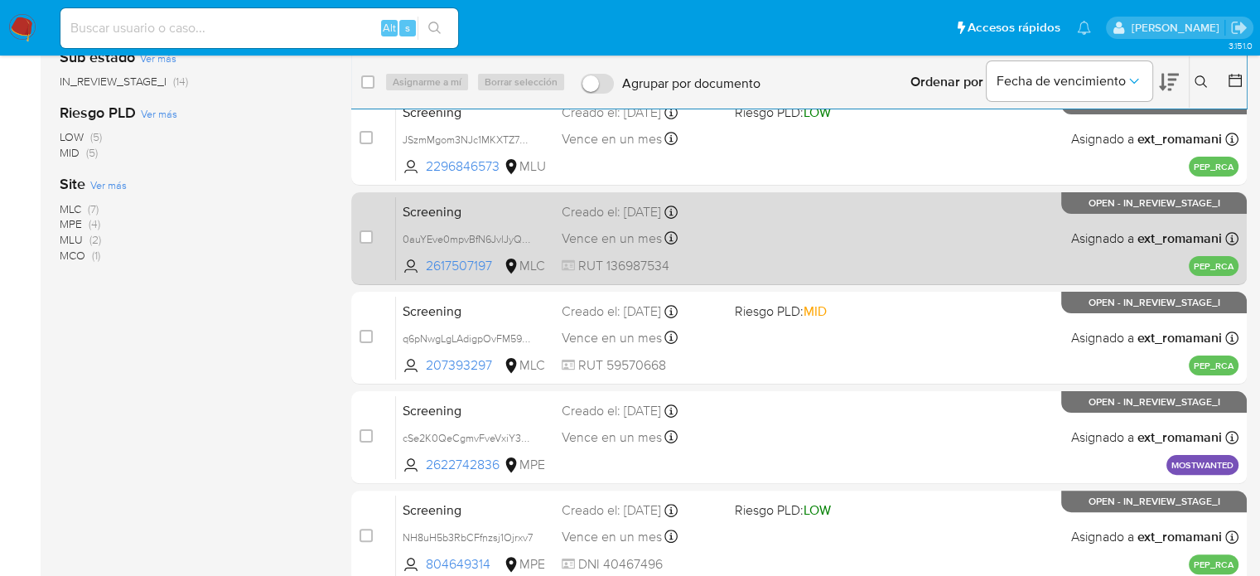
scroll to position [331, 0]
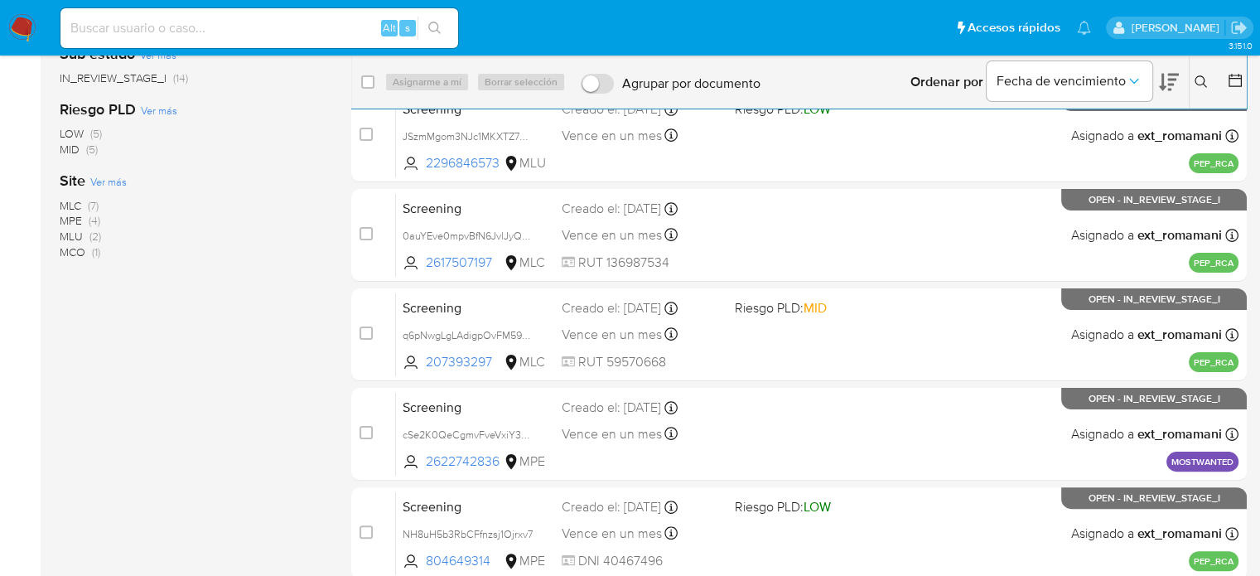
click at [89, 205] on span "(7)" at bounding box center [93, 205] width 11 height 17
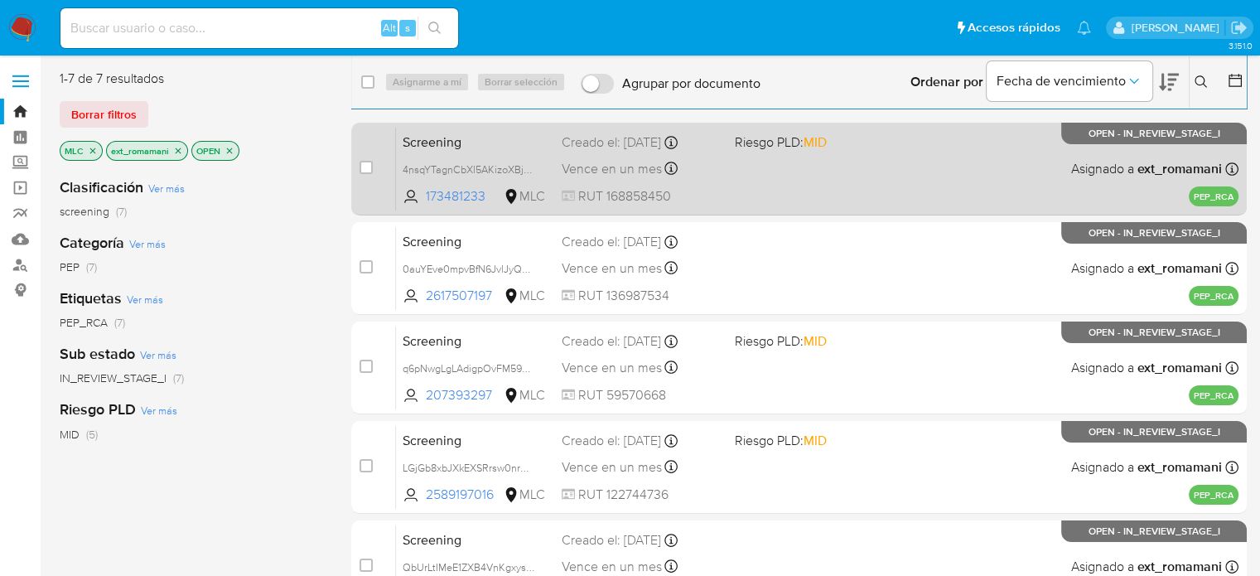
click at [785, 176] on div "Screening 4nsqYTagnCbXl5AKizoXBjWw 173481233 MLC Riesgo PLD: MID Creado el: [DA…" at bounding box center [817, 169] width 842 height 84
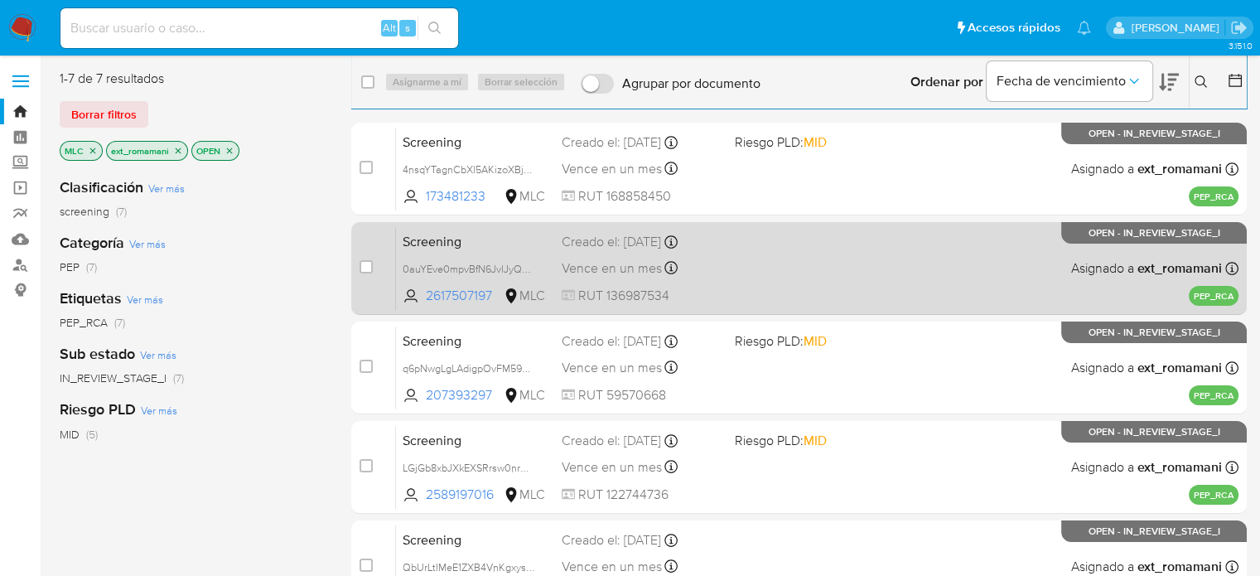
click at [772, 275] on div "Screening 0auYEve0mpvBfN6JvlJyQ0lS 2617507197 MLC Creado el: [DATE] Creado el: …" at bounding box center [817, 268] width 842 height 84
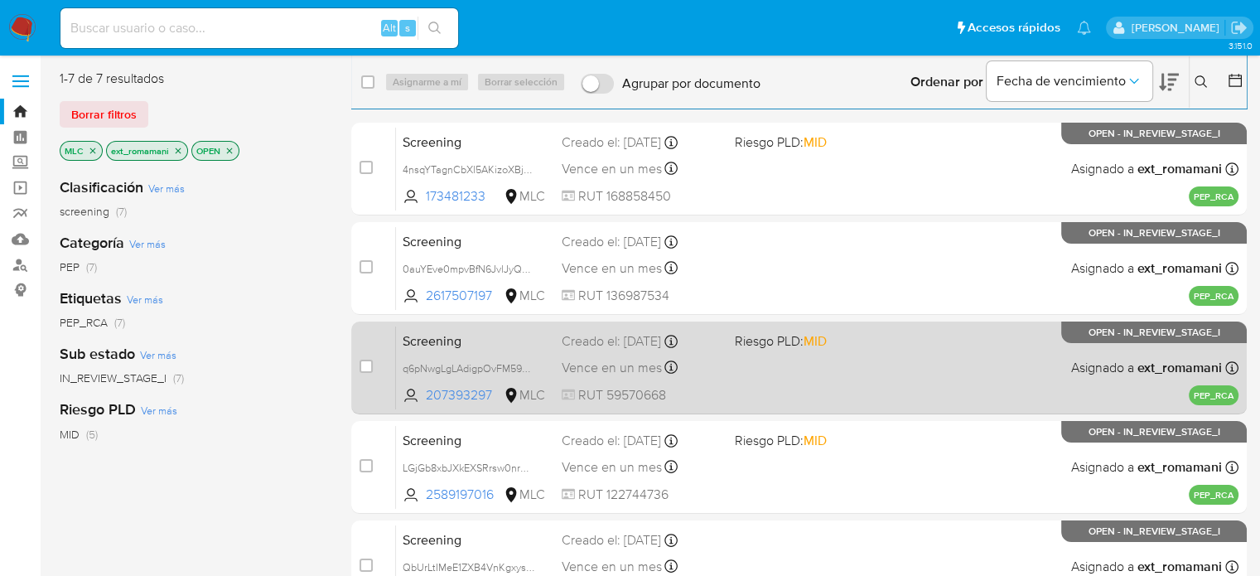
click at [755, 341] on span "Riesgo PLD: MID" at bounding box center [780, 340] width 92 height 18
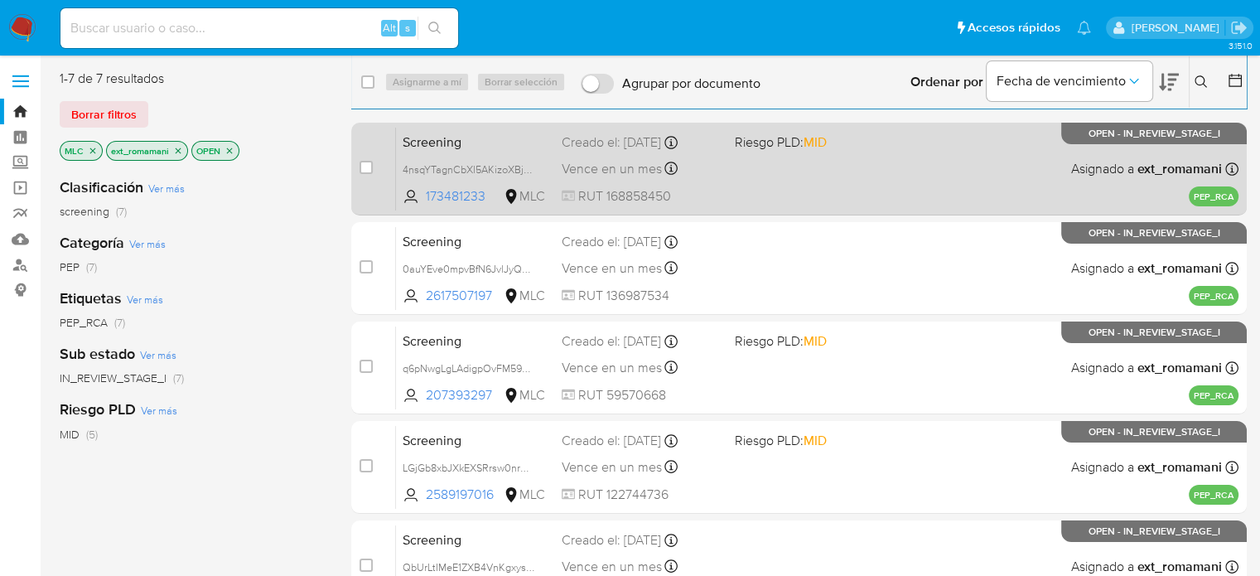
click at [792, 178] on div "Screening 4nsqYTagnCbXl5AKizoXBjWw 173481233 MLC Riesgo PLD: MID Creado el: [DA…" at bounding box center [817, 169] width 842 height 84
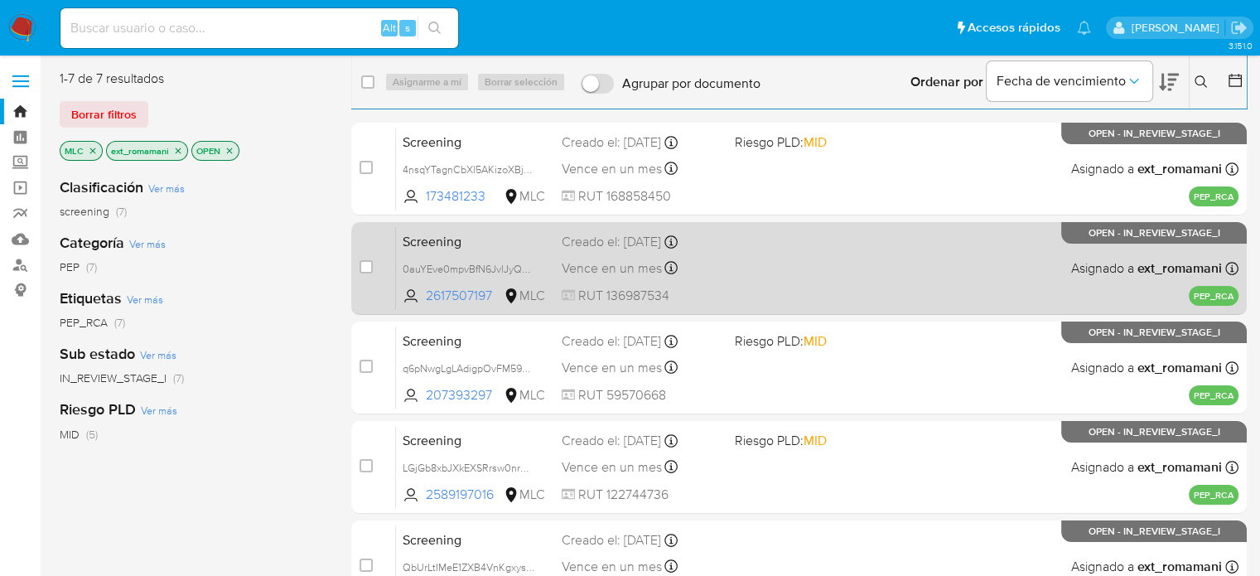
click at [745, 291] on div "Screening 0auYEve0mpvBfN6JvlJyQ0lS 2617507197 MLC Creado el: [DATE] Creado el: …" at bounding box center [817, 268] width 842 height 84
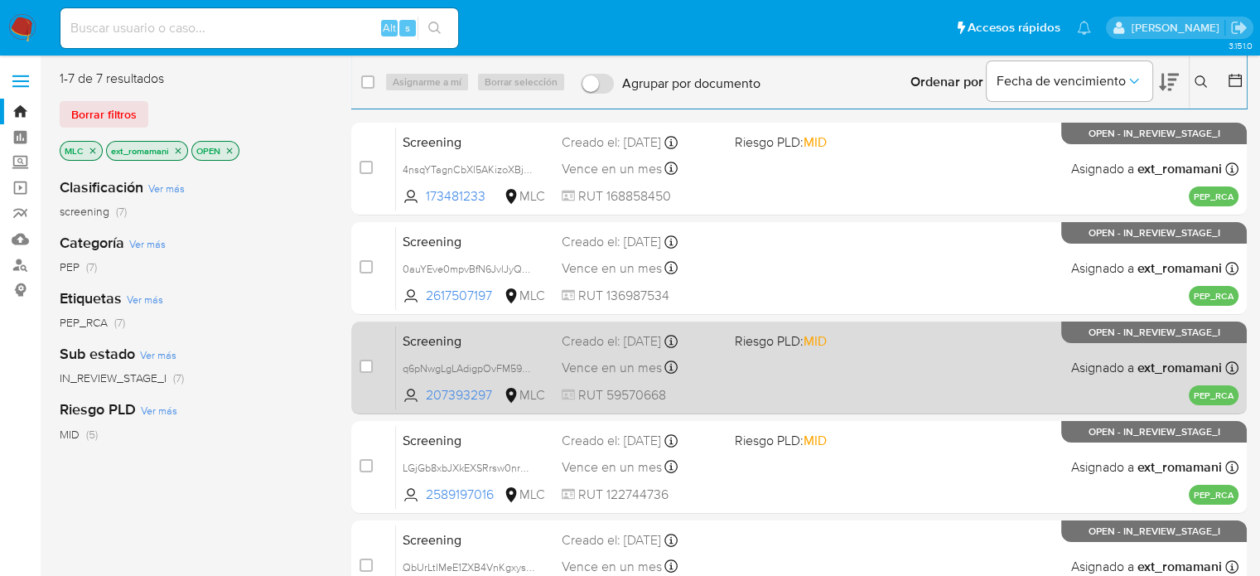
click at [728, 360] on div "Screening q6pNwgLgLAdigpOvFM5972xO 207393297 MLC Riesgo PLD: MID Creado el: [DA…" at bounding box center [817, 368] width 842 height 84
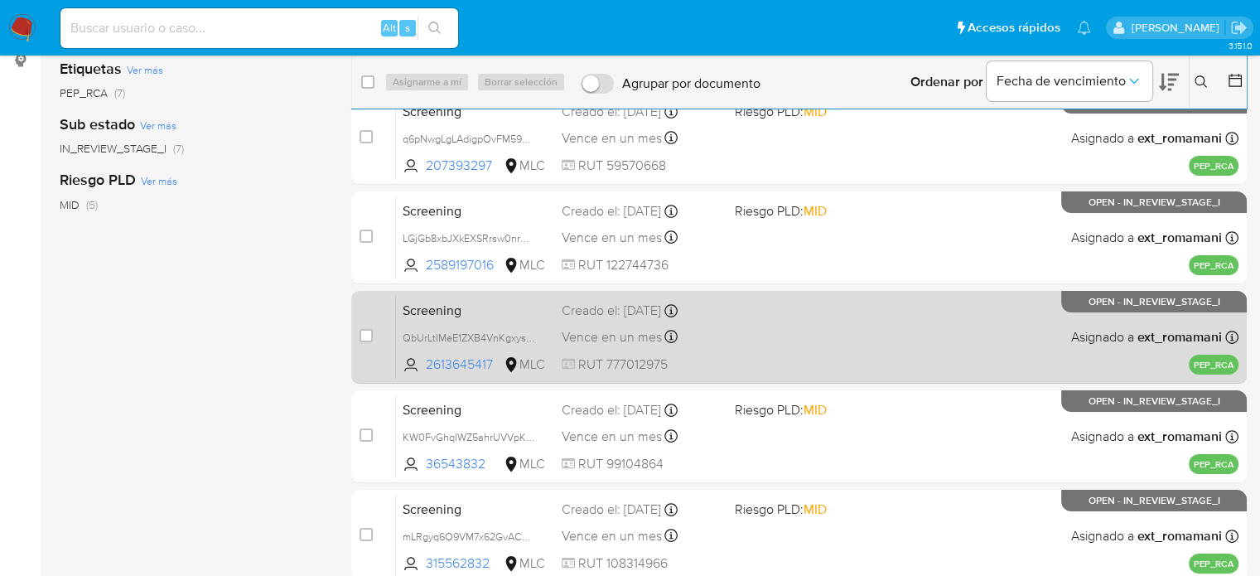
scroll to position [248, 0]
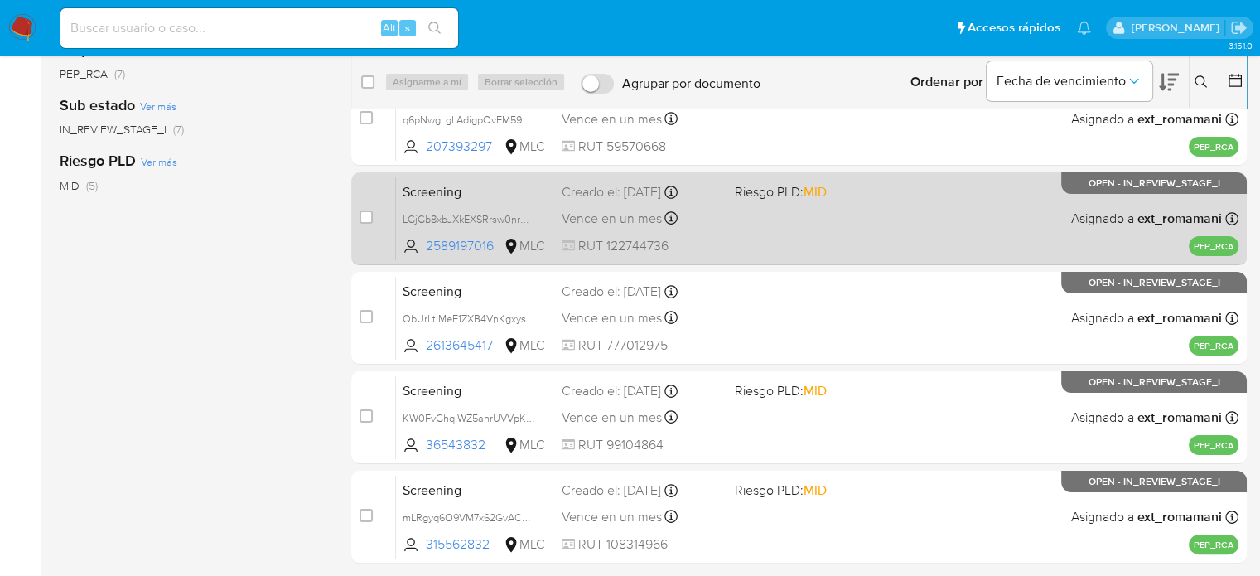
click at [771, 231] on div "Screening LGjGb8xbJXkEXSRrsw0nrXbC 2589197016 MLC Riesgo PLD: MID Creado el: [D…" at bounding box center [817, 218] width 842 height 84
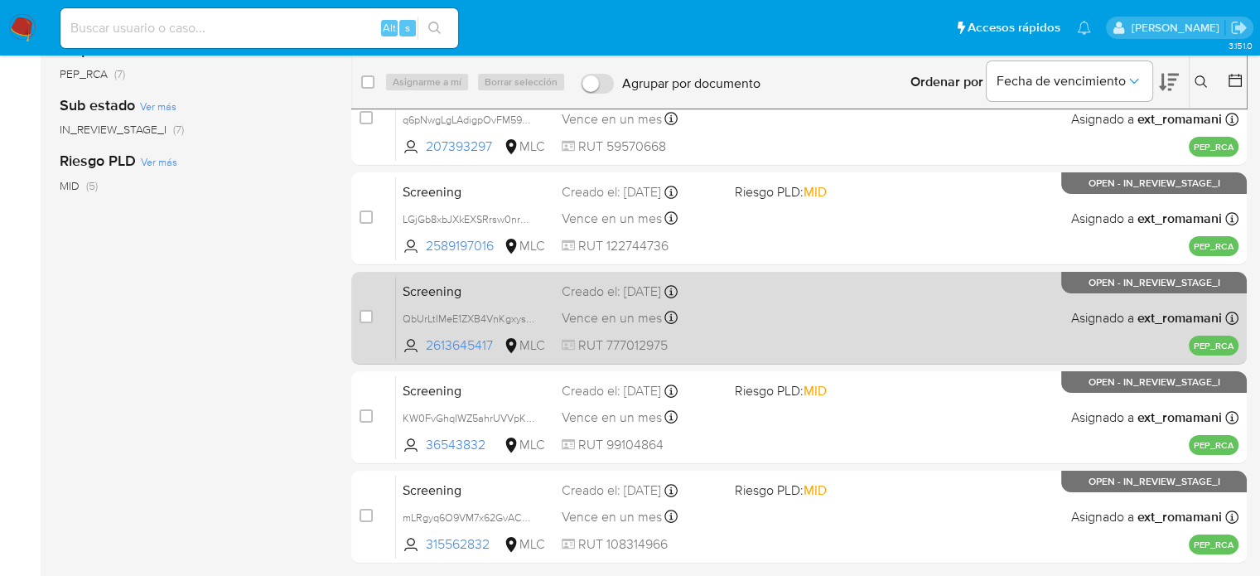
click at [743, 331] on div "Screening QbUrLtIMeE1ZXB4VnKgxyscF 2613645417 MLC Creado el: [DATE] Creado el: …" at bounding box center [817, 318] width 842 height 84
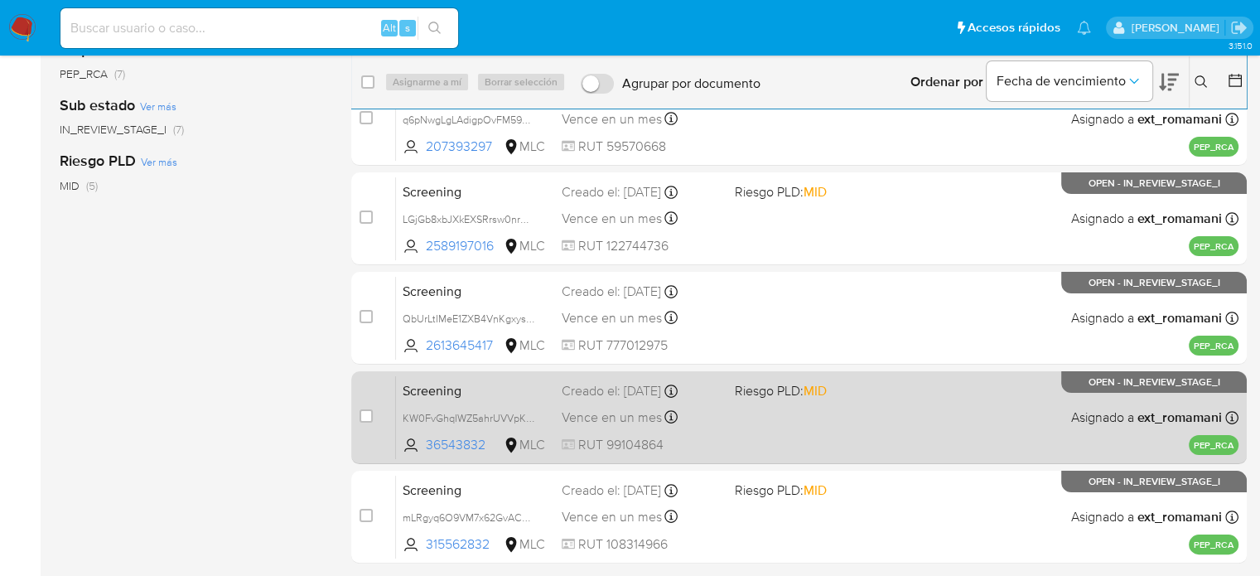
click at [733, 408] on div "Screening KW0FvGhqIWZ5ahrUVVpKLkap 36543832 MLC Riesgo PLD: MID Creado el: [DAT…" at bounding box center [817, 417] width 842 height 84
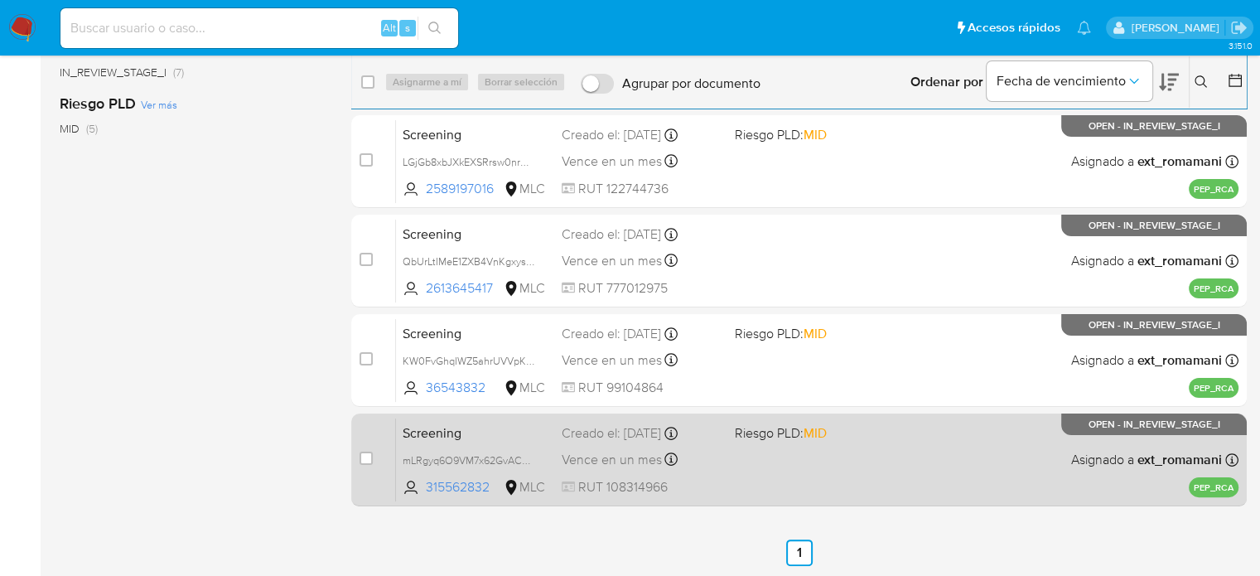
click at [736, 451] on div "Screening mLRgyq6O9VM7x62GvAC6pb19 315562832 MLC Riesgo PLD: MID Creado el: [DA…" at bounding box center [817, 459] width 842 height 84
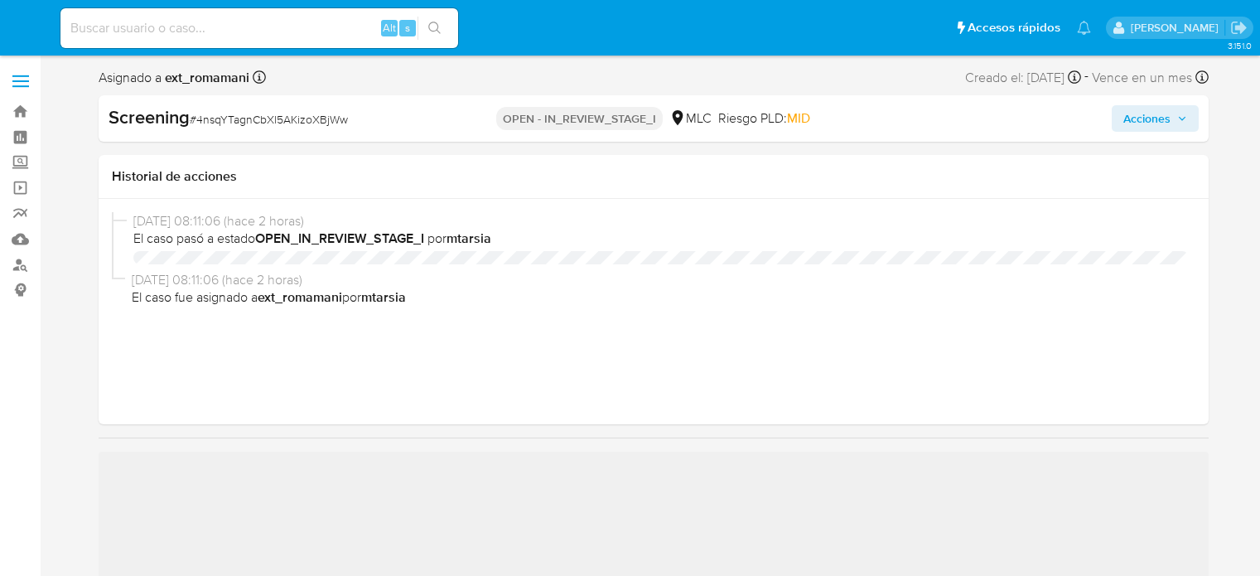
select select "10"
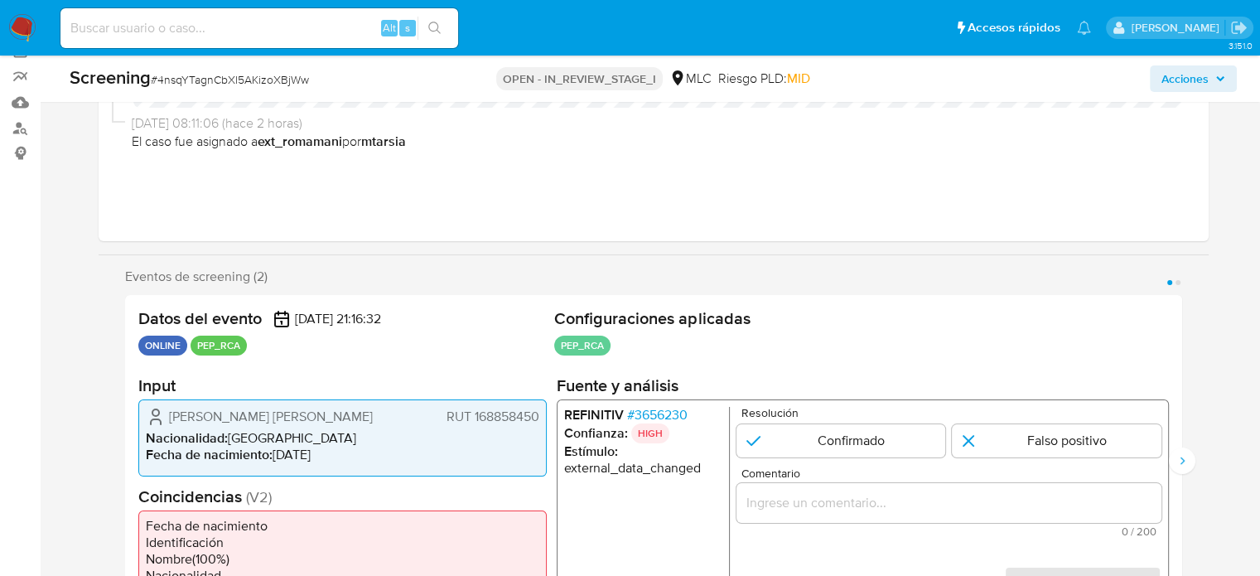
scroll to position [331, 0]
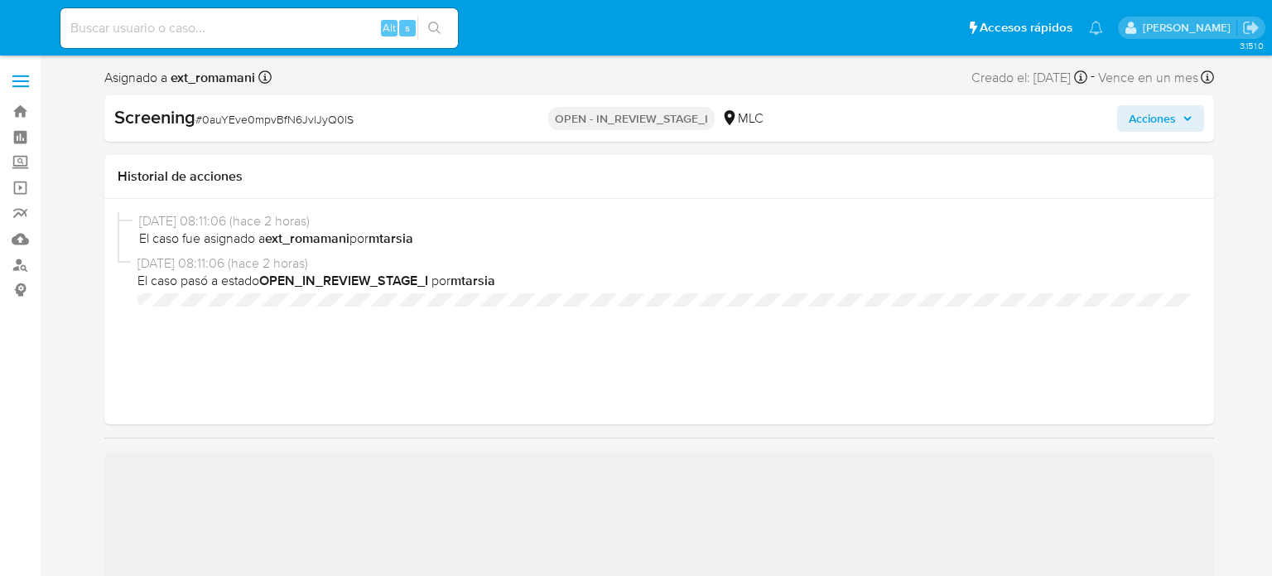
select select "10"
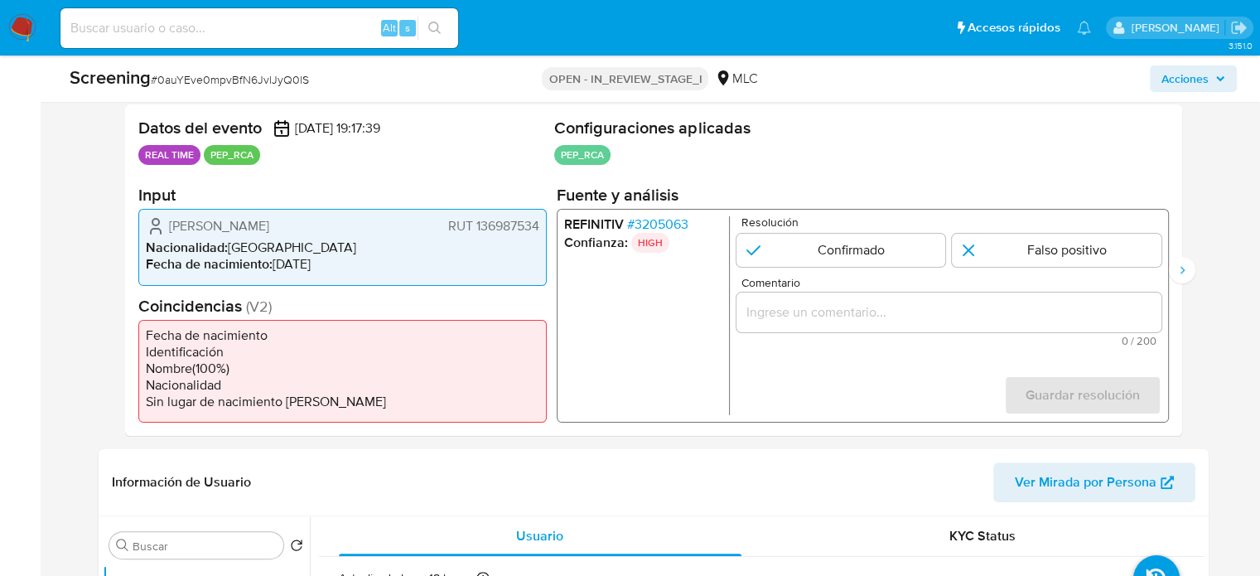
scroll to position [331, 0]
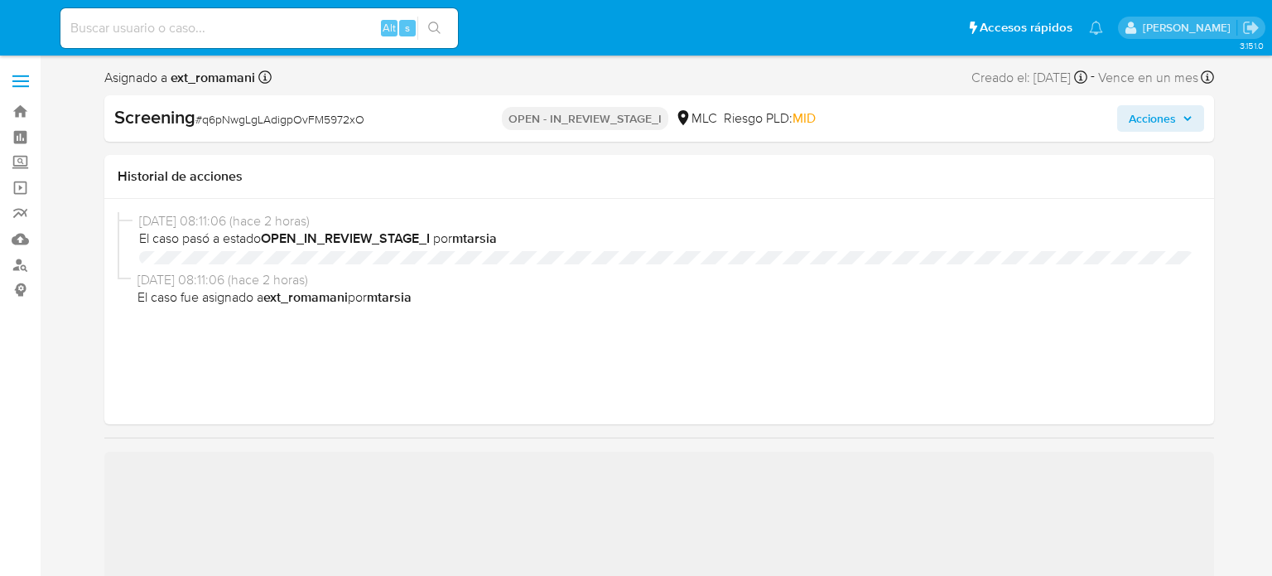
select select "10"
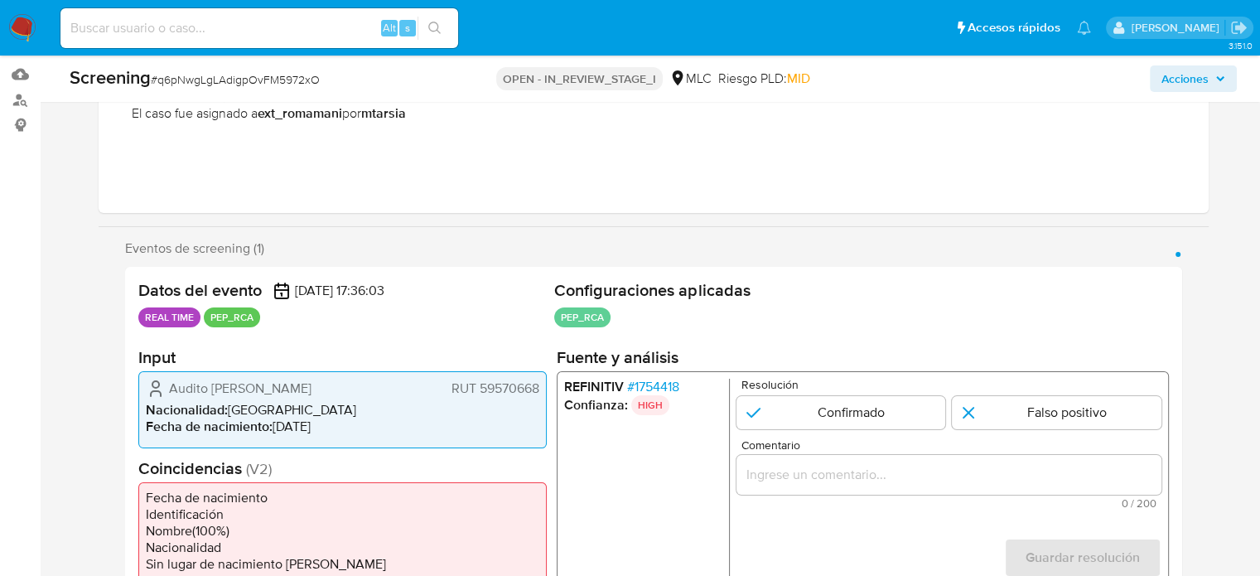
scroll to position [414, 0]
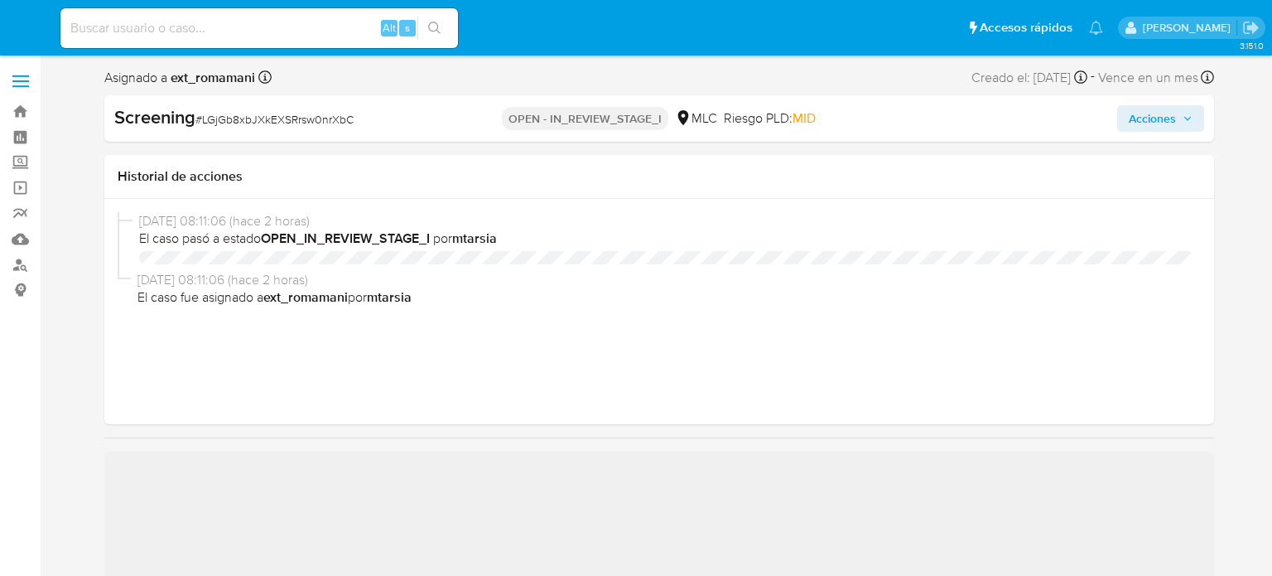
select select "10"
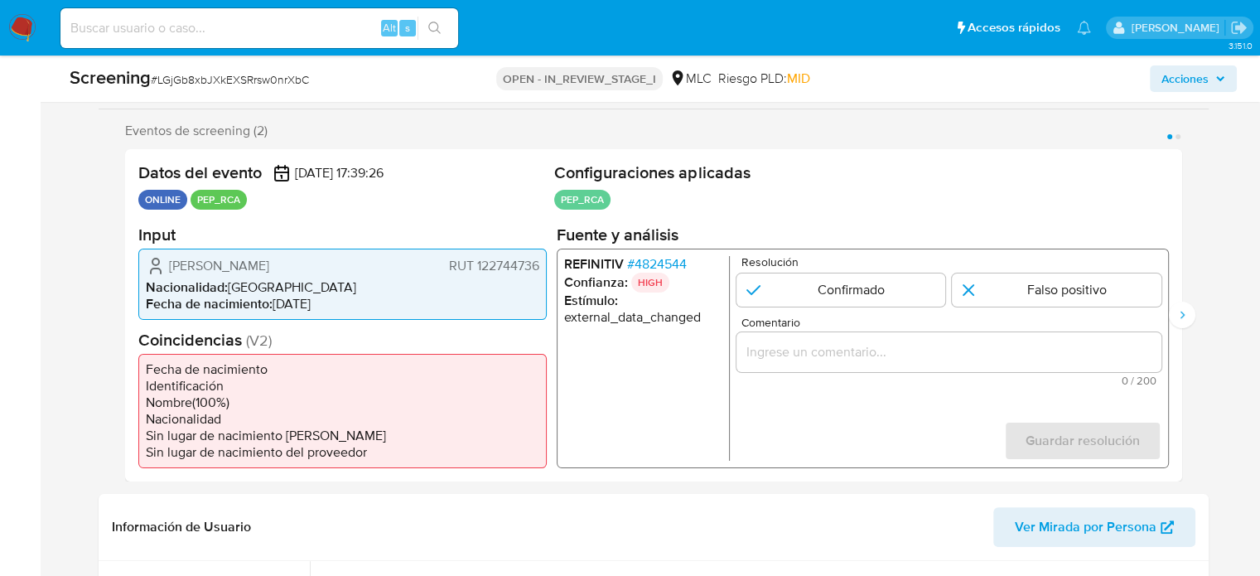
scroll to position [331, 0]
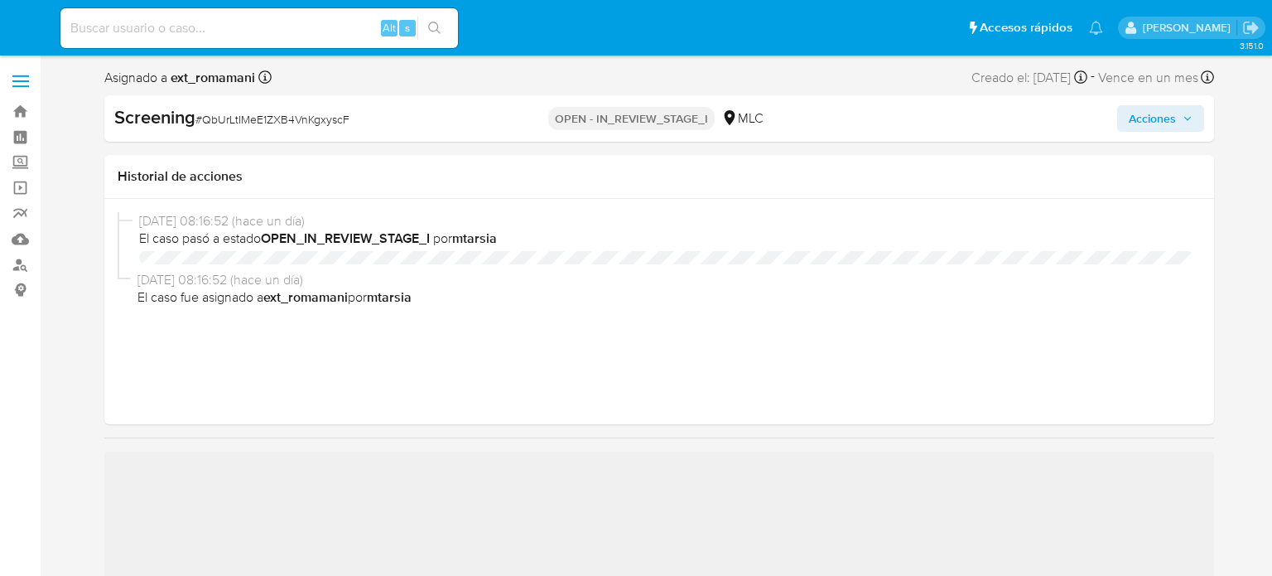
select select "10"
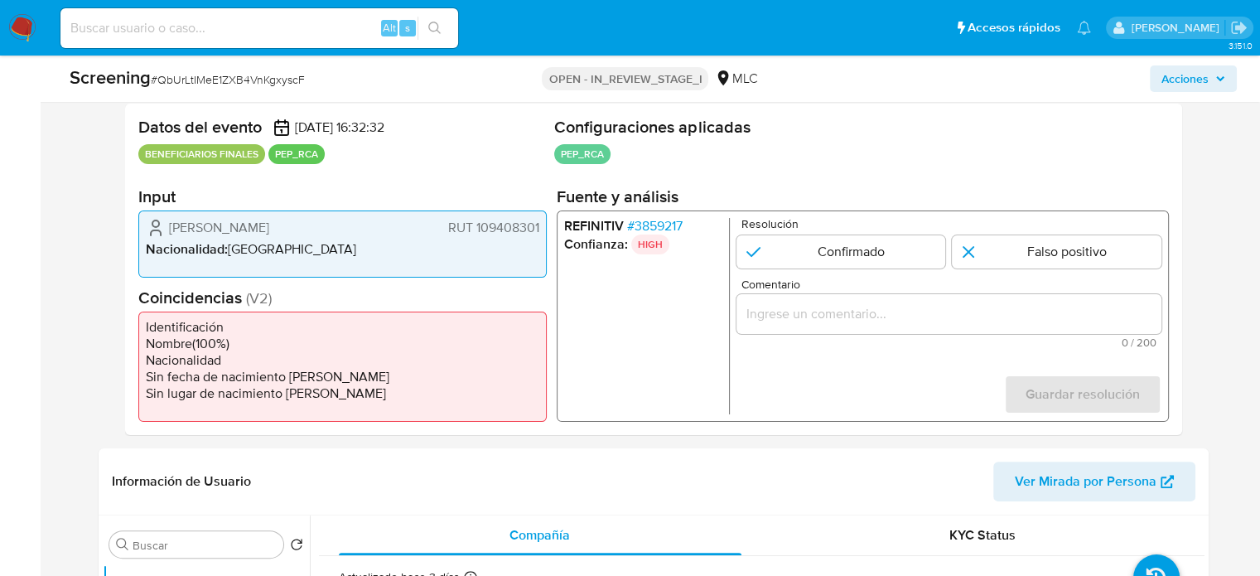
scroll to position [331, 0]
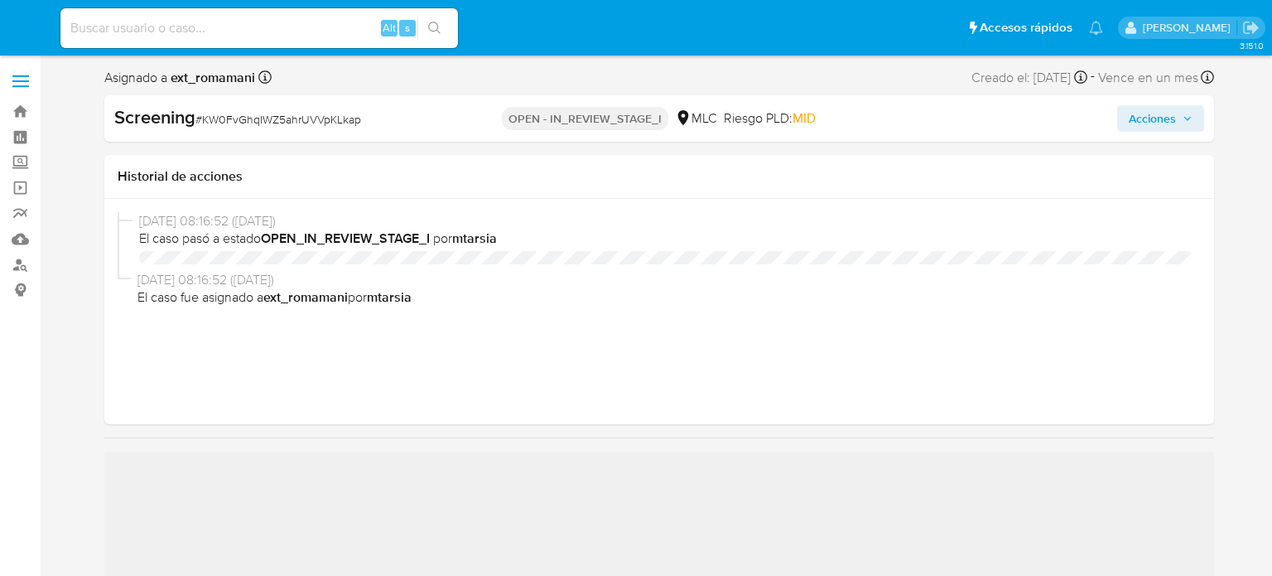
select select "10"
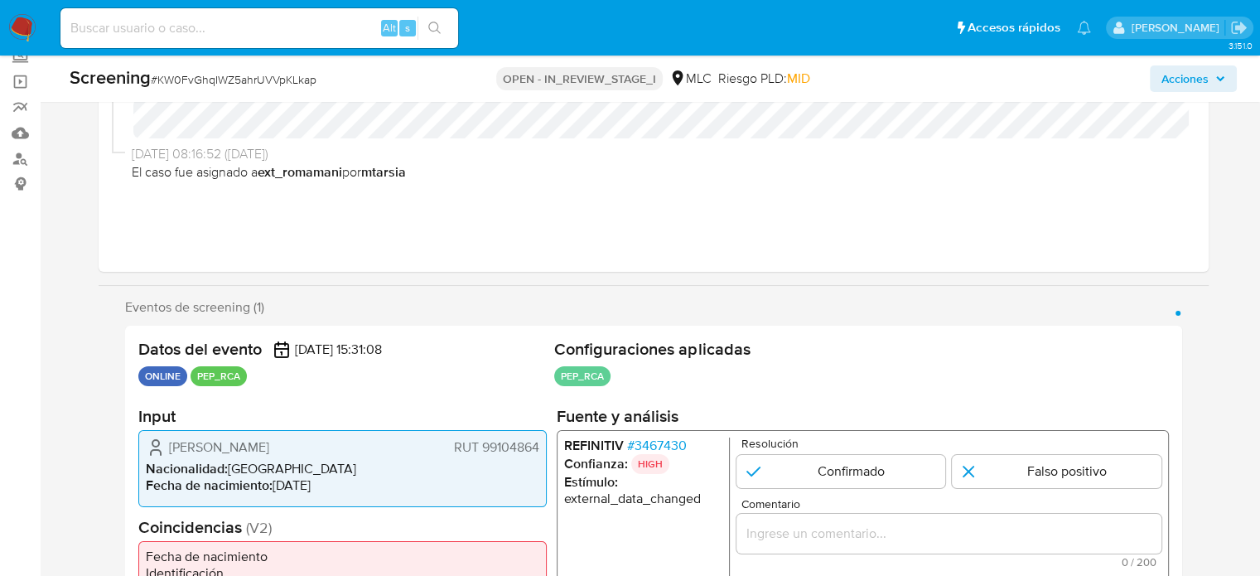
scroll to position [331, 0]
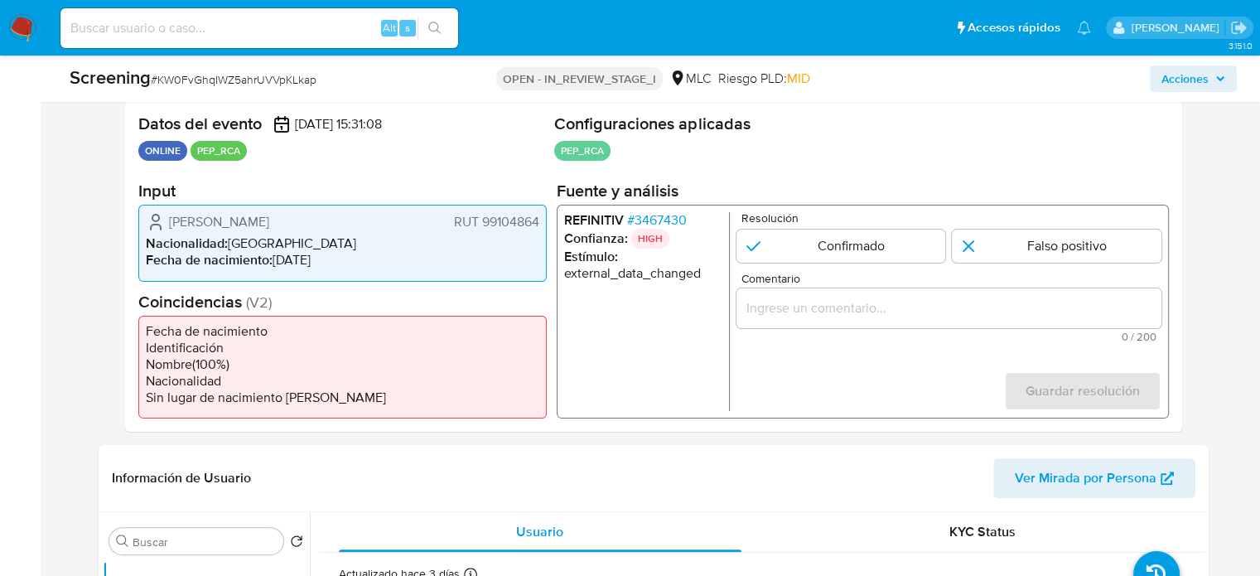
drag, startPoint x: 357, startPoint y: 220, endPoint x: 156, endPoint y: 221, distance: 201.3
click at [156, 221] on div "[PERSON_NAME] 99104864" at bounding box center [342, 222] width 393 height 20
click at [666, 224] on span "# 3467430" at bounding box center [656, 220] width 60 height 17
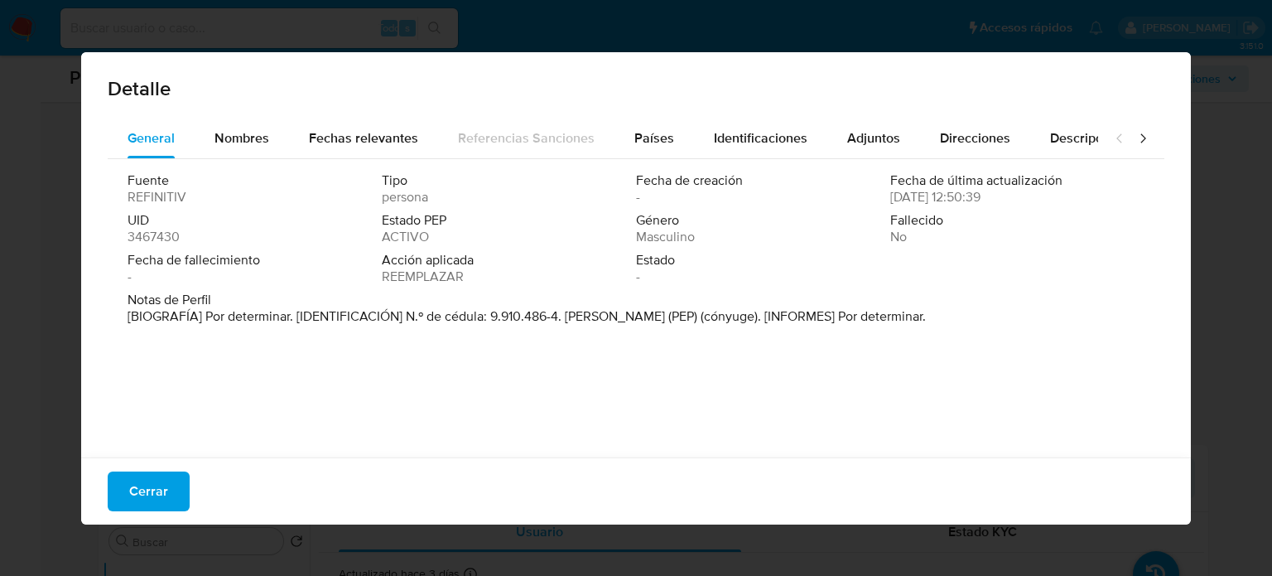
drag, startPoint x: 567, startPoint y: 324, endPoint x: 744, endPoint y: 324, distance: 177.3
click at [744, 324] on font "[BIOGRAFÍA] Por determinar. [IDENTIFICACIÓN] N.º de cédula: 9.910.486-4. [PERSO…" at bounding box center [527, 315] width 799 height 19
click at [723, 329] on div "Notas de Perfil [BIOGRAFÍA] Por determinar. [IDENTIFICACIÓN] N.º de cédula: 9.9…" at bounding box center [636, 312] width 1017 height 40
drag, startPoint x: 744, startPoint y: 319, endPoint x: 566, endPoint y: 319, distance: 178.1
click at [566, 319] on font "[BIOGRAFÍA] Por determinar. [IDENTIFICACIÓN] N.º de cédula: 9.910.486-4. [PERSO…" at bounding box center [527, 315] width 799 height 19
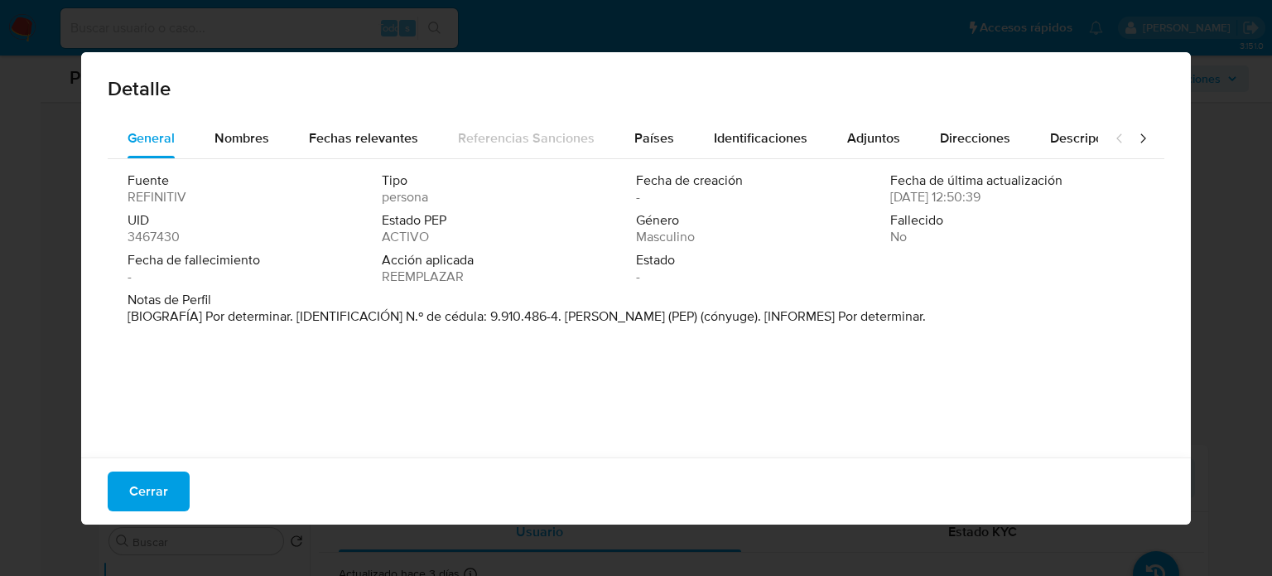
drag, startPoint x: 137, startPoint y: 487, endPoint x: 235, endPoint y: 437, distance: 110.4
click at [137, 486] on span "Cerrar" at bounding box center [148, 491] width 39 height 36
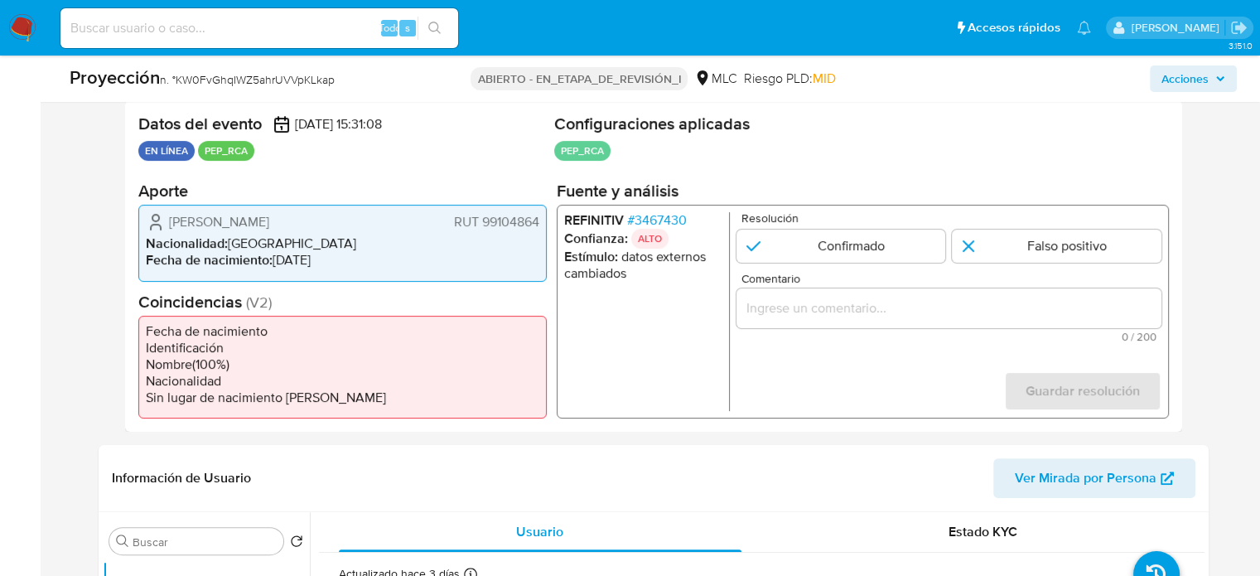
click at [817, 313] on input "Comentario" at bounding box center [948, 308] width 425 height 22
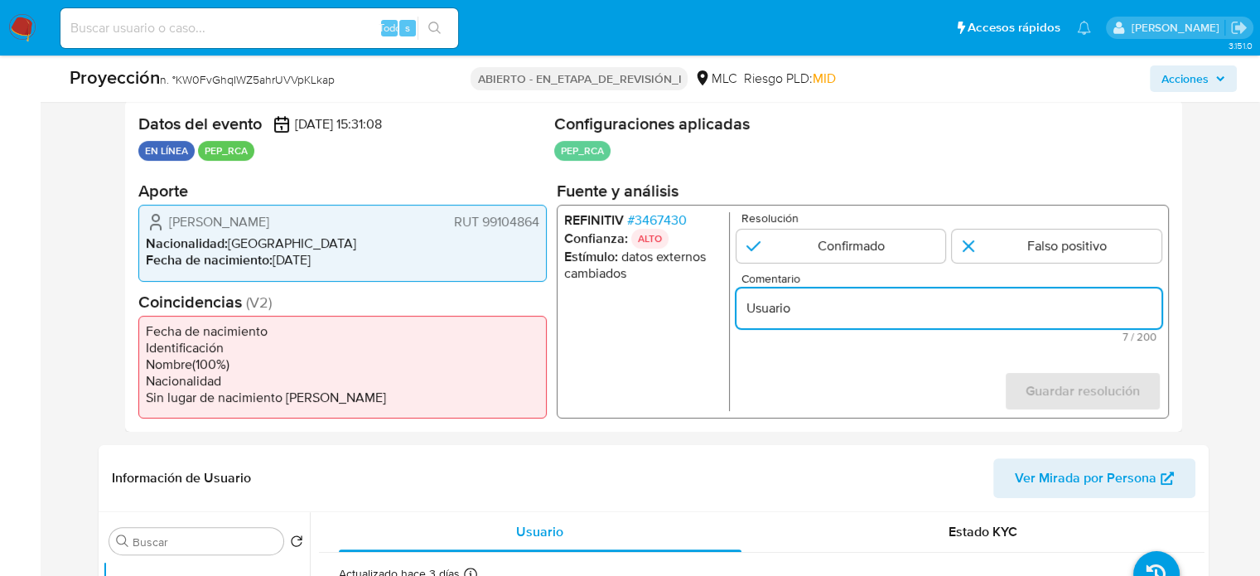
click at [817, 313] on input "Usuario" at bounding box center [948, 308] width 425 height 22
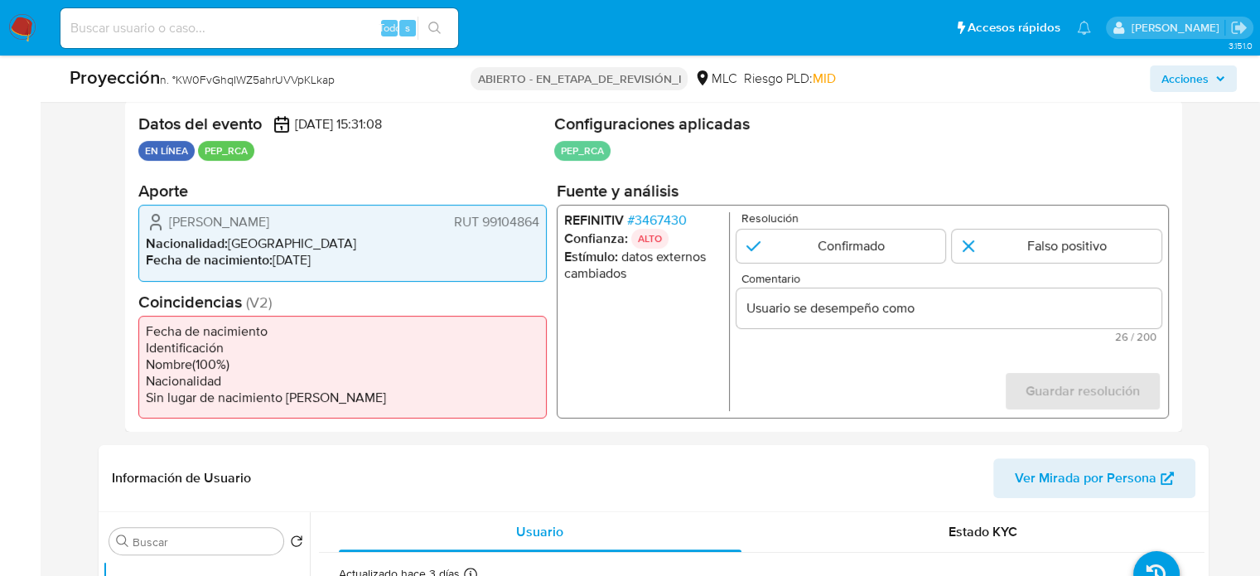
drag, startPoint x: 158, startPoint y: 220, endPoint x: 538, endPoint y: 226, distance: 380.3
click at [538, 226] on div "[PERSON_NAME] RUT 99104864 Nacionalidad : [DEMOGRAPHIC_DATA] Fecha de nacimient…" at bounding box center [342, 243] width 408 height 76
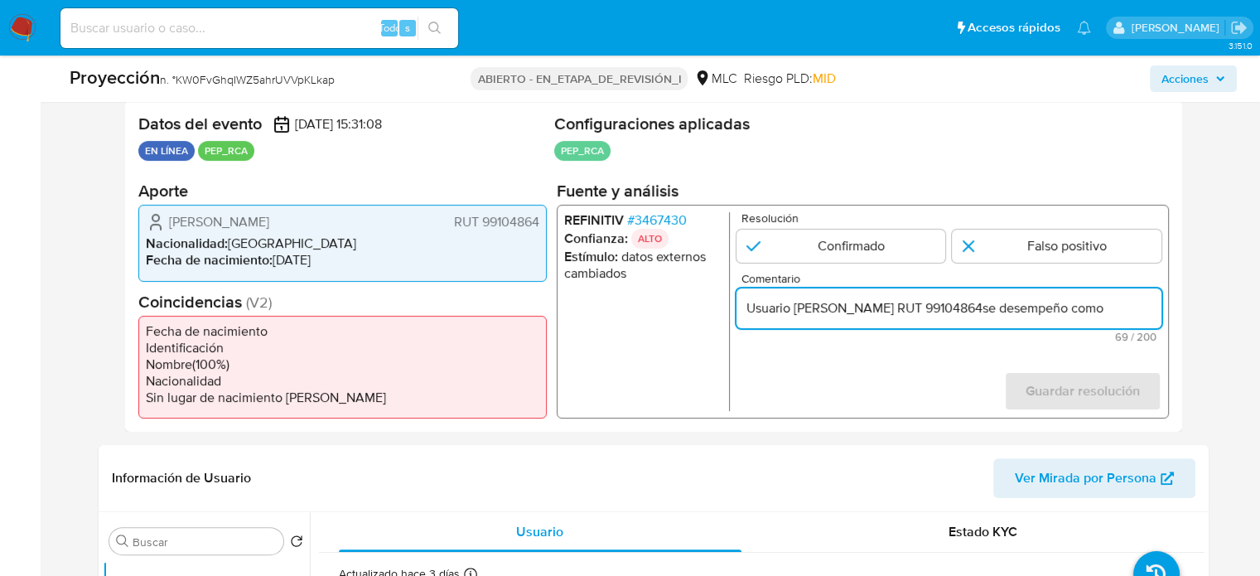
click at [1066, 311] on input "Usuario [PERSON_NAME] RUT 99104864se desempeño como" at bounding box center [948, 308] width 425 height 22
click at [676, 218] on font "3467430" at bounding box center [660, 219] width 52 height 19
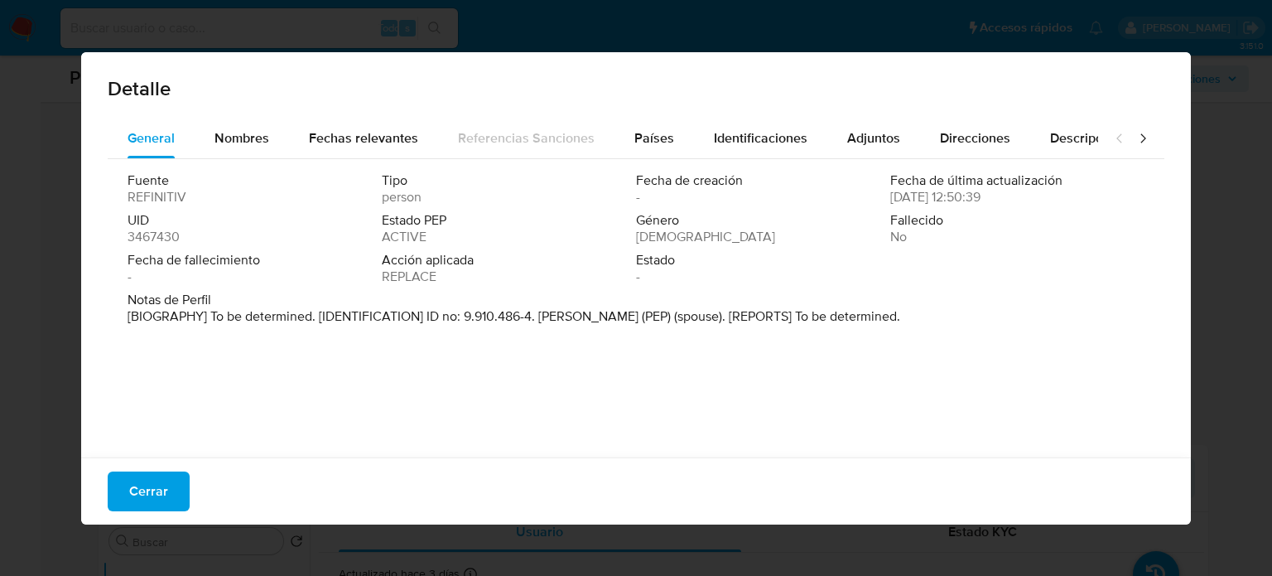
drag, startPoint x: 538, startPoint y: 316, endPoint x: 696, endPoint y: 318, distance: 157.4
click at [716, 322] on p "[BIOGRAPHY] To be determined. [IDENTIFICATION] ID no: 9.910.486-4. [PERSON_NAME…" at bounding box center [514, 316] width 773 height 17
click at [174, 495] on button "Cerrar" at bounding box center [149, 491] width 82 height 40
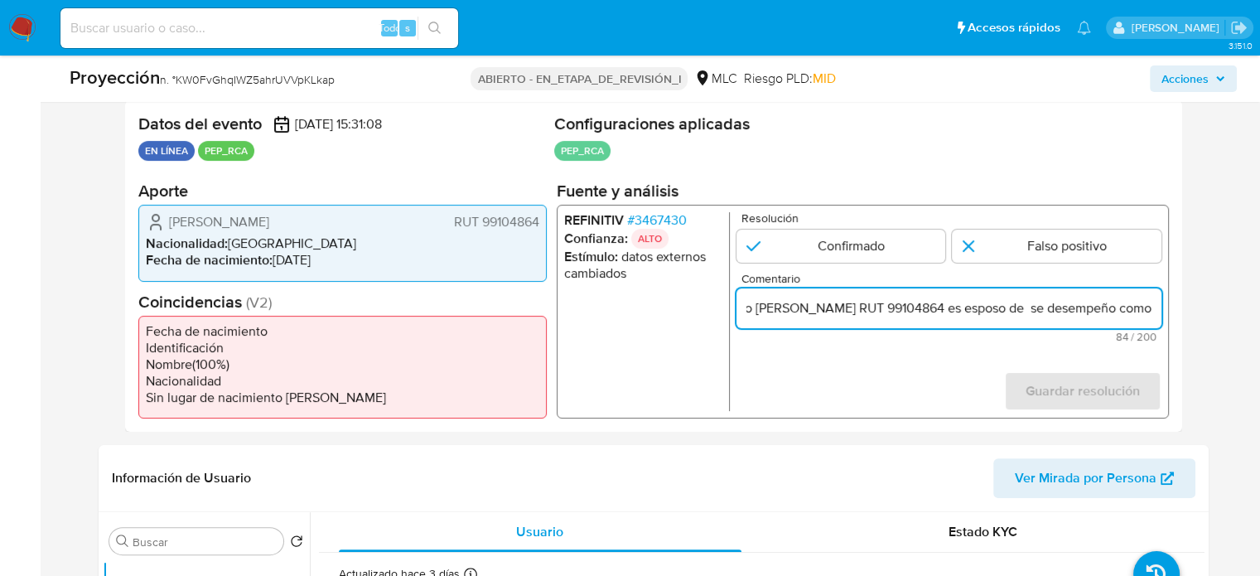
scroll to position [0, 128]
drag, startPoint x: 1148, startPoint y: 311, endPoint x: 1159, endPoint y: 311, distance: 10.8
click at [1159, 311] on input "Usuario [PERSON_NAME] RUT 99104864 es esposo de se desempeño como" at bounding box center [948, 308] width 425 height 22
click at [1014, 311] on input "Usuario [PERSON_NAME] RUT 99104864 es esposo de se desempeño como" at bounding box center [948, 308] width 425 height 22
click at [1023, 310] on input "Usuario [PERSON_NAME] RUT 99104864 es esposo de se desempeño como" at bounding box center [948, 308] width 425 height 22
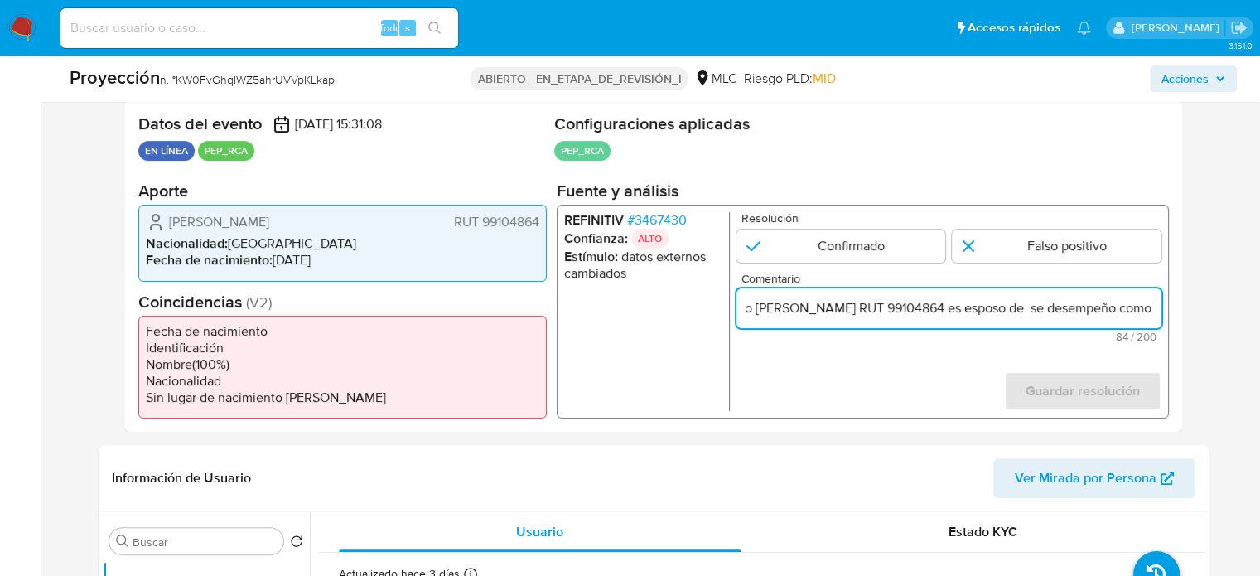
paste input "[PERSON_NAME]"
drag, startPoint x: 1137, startPoint y: 311, endPoint x: 1152, endPoint y: 311, distance: 14.9
click at [1152, 311] on input "Usuario [PERSON_NAME] RUT 99104864 es esposo de [PERSON_NAME] se desempeño como" at bounding box center [948, 308] width 425 height 22
click at [1143, 311] on input "Usuario [PERSON_NAME] RUT 99104864 es esposo de [PERSON_NAME] se desempeño como" at bounding box center [948, 308] width 425 height 22
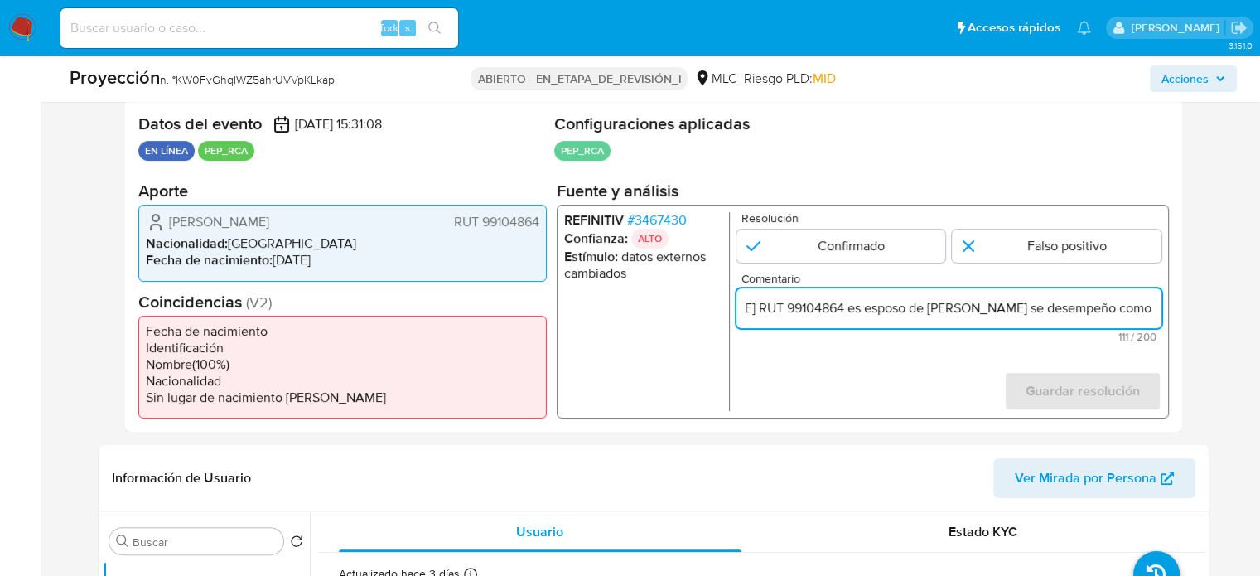
click at [1153, 315] on input "Usuario [PERSON_NAME] RUT 99104864 es esposo de [PERSON_NAME] se desempeño como" at bounding box center [948, 308] width 425 height 22
drag, startPoint x: 1129, startPoint y: 303, endPoint x: 1170, endPoint y: 313, distance: 42.6
click at [1170, 313] on div "Datos del evento [DATE] 15:31:08 EN LÍNEA PEP_RCA Configuraciones aplicadas PEP…" at bounding box center [653, 265] width 1057 height 331
click at [1158, 311] on input "Usuario [PERSON_NAME] RUT 99104864 es esposo de [PERSON_NAME] se desempeño como" at bounding box center [948, 308] width 425 height 22
paste input "Director de la Comisión Chilena de Comercio (PROCHILE) del Ministerio de Relaci…"
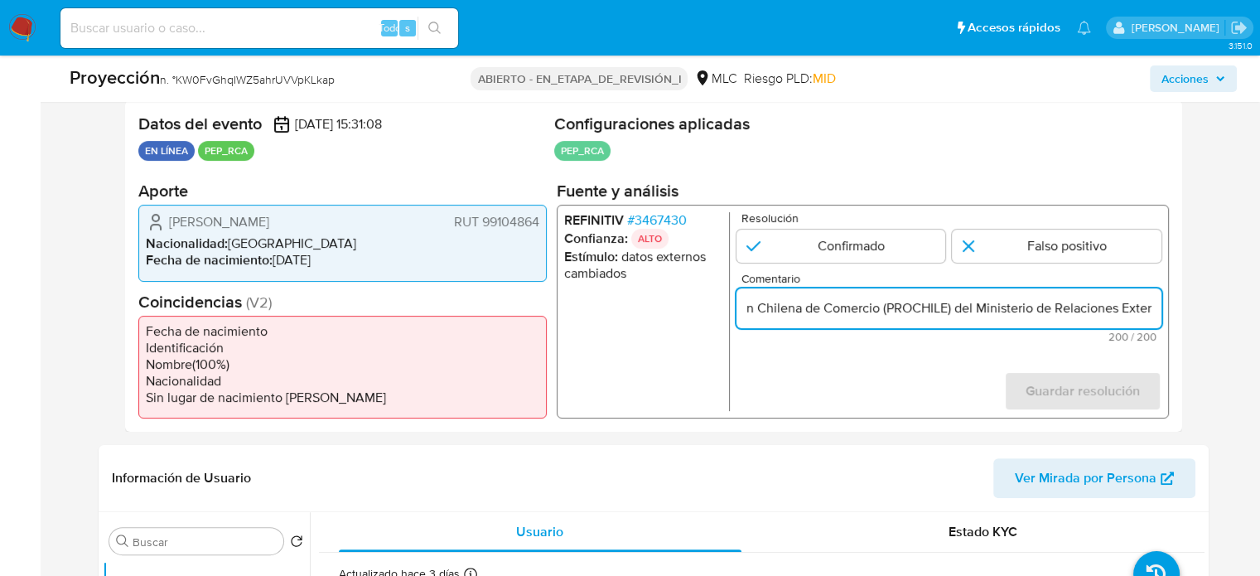
scroll to position [0, 0]
click at [681, 213] on font "3467430" at bounding box center [660, 219] width 52 height 19
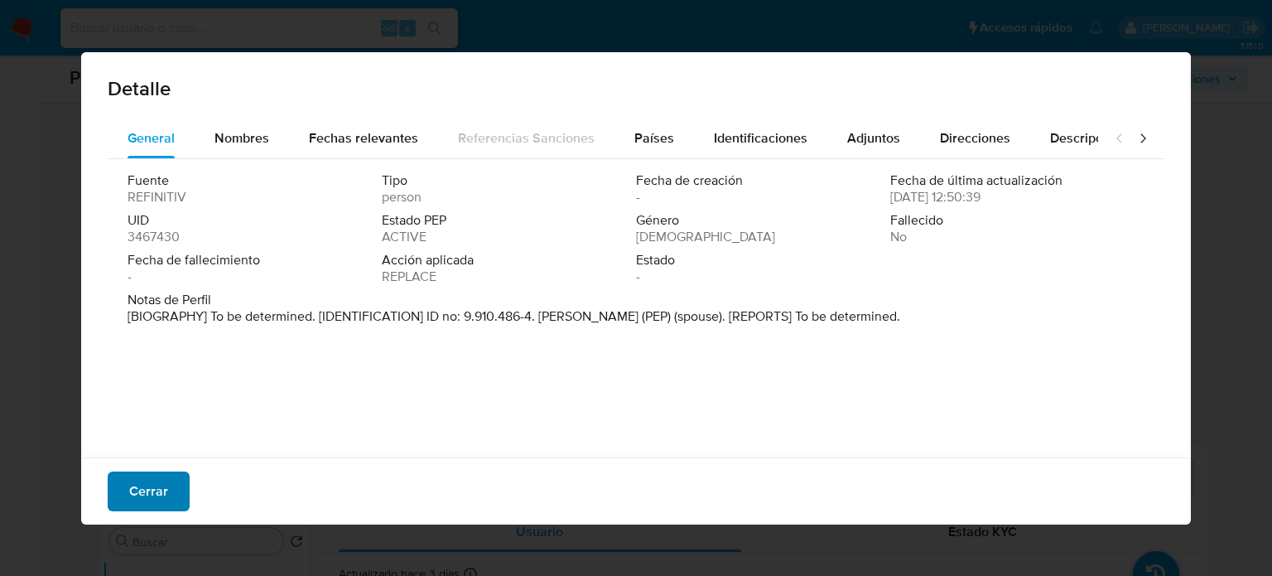
click at [152, 488] on font "Cerrar" at bounding box center [148, 491] width 39 height 40
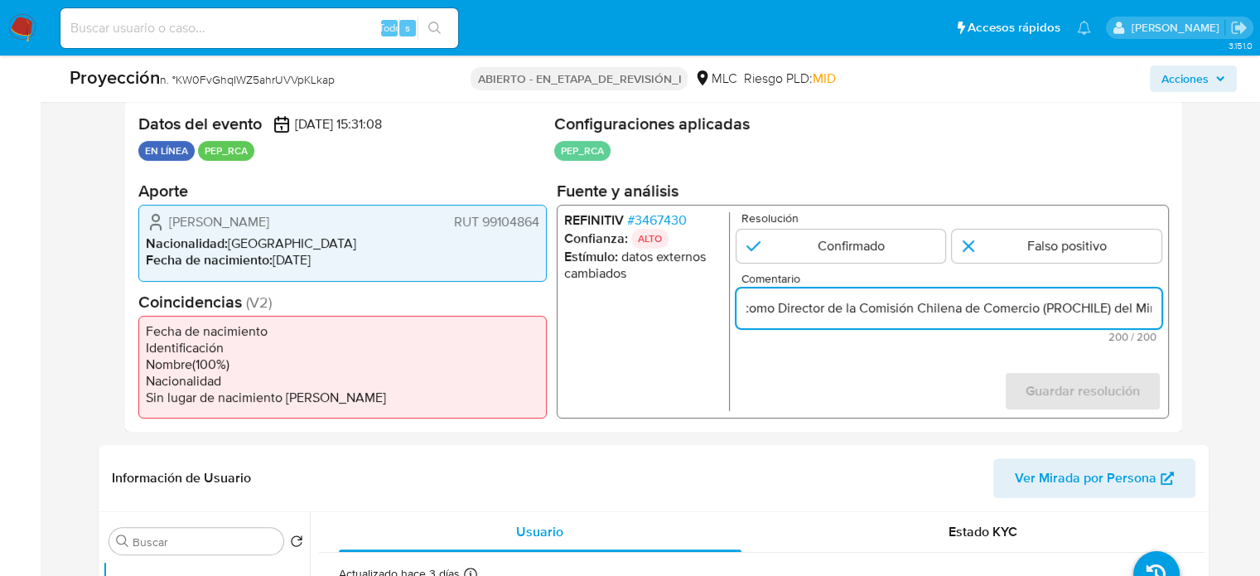
click at [1150, 315] on input "Usuario [PERSON_NAME] RUT 99104864 es esposo de [PERSON_NAME] se desempeño como…" at bounding box center [948, 308] width 425 height 22
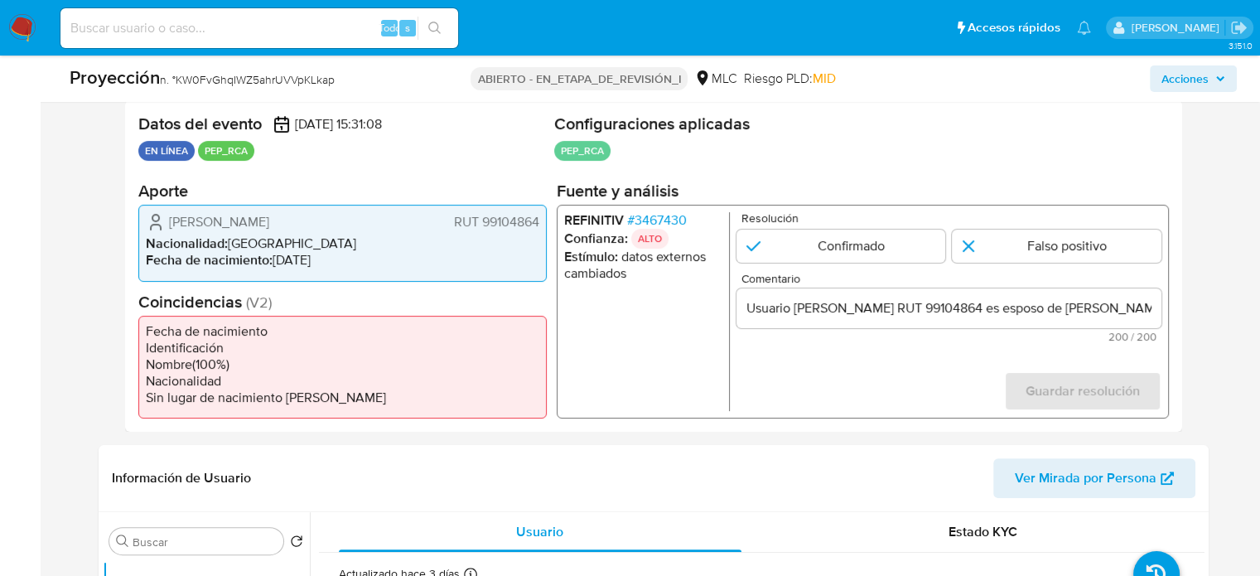
click at [977, 322] on div "Usuario [PERSON_NAME] RUT 99104864 es esposo de [PERSON_NAME] se desempeño como…" at bounding box center [948, 308] width 425 height 40
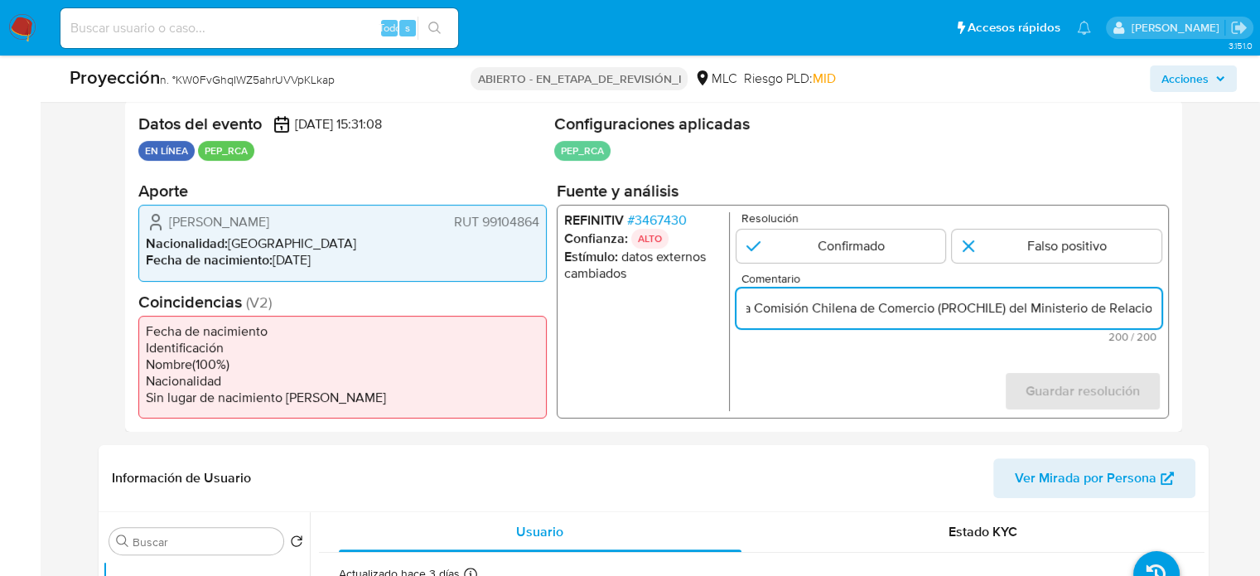
drag, startPoint x: 984, startPoint y: 307, endPoint x: 1173, endPoint y: 306, distance: 188.9
click at [1173, 306] on div "Datos del evento [DATE] 15:31:08 EN LÍNEA PEP_RCA Configuraciones aplicadas PEP…" at bounding box center [653, 265] width 1057 height 331
click at [869, 311] on input "Usuario [PERSON_NAME] RUT 99104864 es esposo de [PERSON_NAME] se desempeño como…" at bounding box center [948, 308] width 425 height 22
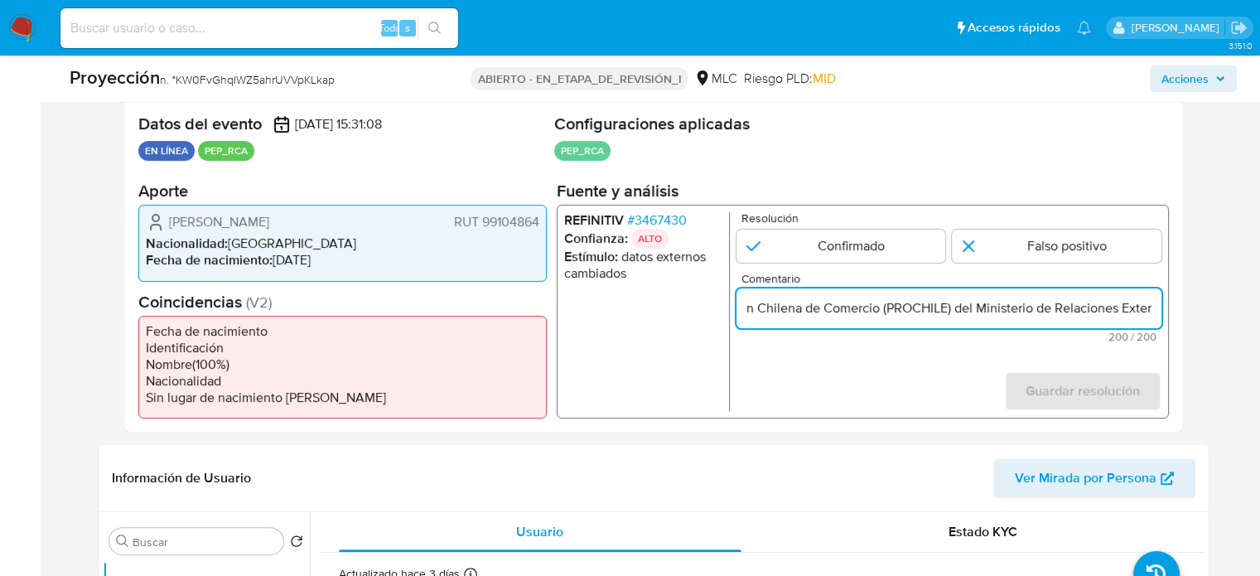
click at [1155, 307] on input "Usuario [PERSON_NAME] RUT 99104864 es esposo de [PERSON_NAME] se desempeño como…" at bounding box center [948, 308] width 425 height 22
click at [1163, 311] on div "REFINITIV # 3467430 Confianza: ALTO Estímulo : datos externos cambiados Resoluc…" at bounding box center [862, 312] width 612 height 214
drag, startPoint x: 1085, startPoint y: 309, endPoint x: 1152, endPoint y: 312, distance: 67.2
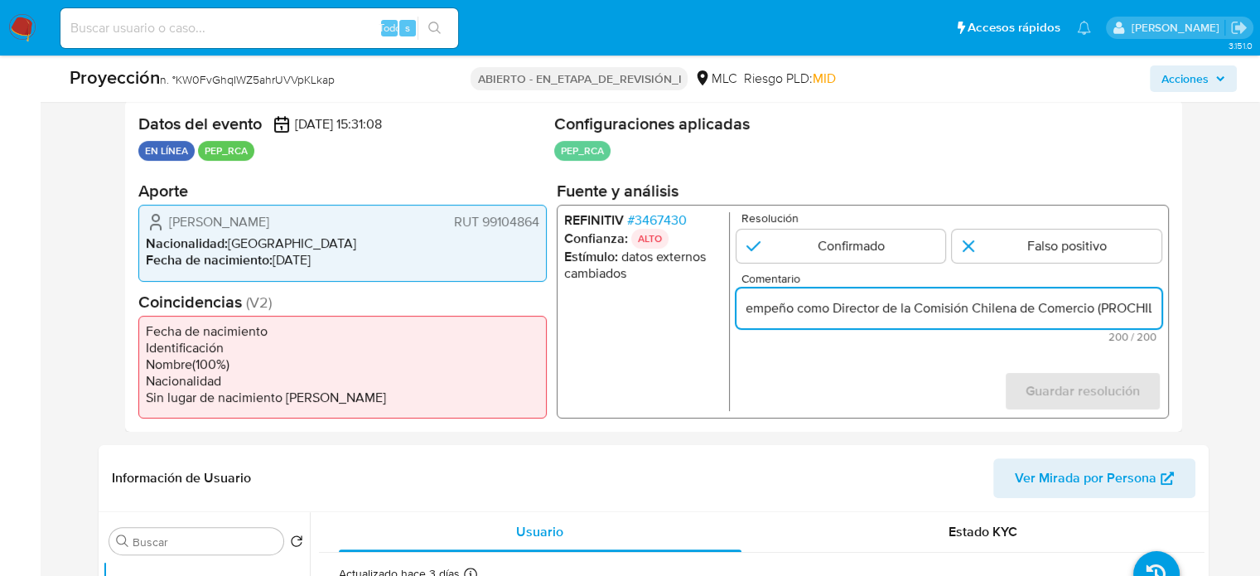
click at [1152, 312] on input "Usuario [PERSON_NAME] RUT 99104864 es esposo de [PERSON_NAME] se desempeño como…" at bounding box center [948, 308] width 425 height 22
click at [977, 303] on input "Usuario [PERSON_NAME] RUT 99104864 es esposo de [PERSON_NAME] se desempeño como…" at bounding box center [948, 308] width 425 height 22
paste input "Comentario"
drag, startPoint x: 1067, startPoint y: 311, endPoint x: 1156, endPoint y: 313, distance: 89.5
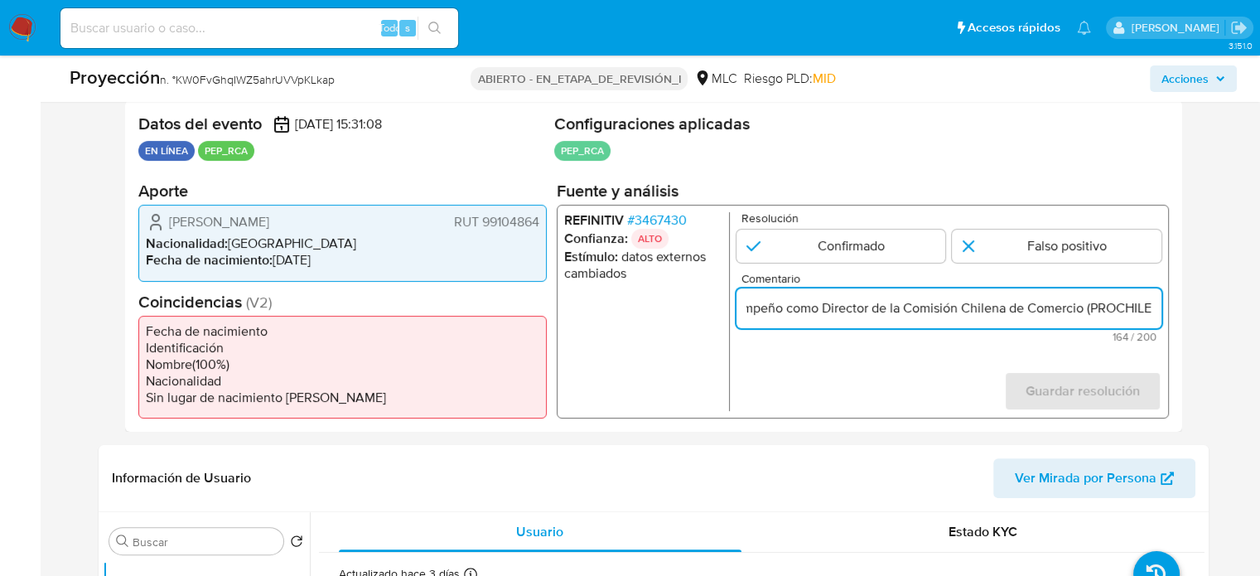
click at [1156, 313] on input "Usuario [PERSON_NAME] RUT 99104864 es esposo de [PERSON_NAME] se desempeño como…" at bounding box center [948, 308] width 425 height 22
click at [1087, 309] on input "Usuario [PERSON_NAME] RUT 99104864 es esposo de [PERSON_NAME] se desempeño como…" at bounding box center [948, 308] width 425 height 22
click at [1156, 309] on input "Usuario [PERSON_NAME] RUT 99104864 es esposo de [PERSON_NAME] se desempeño como…" at bounding box center [948, 308] width 425 height 22
click at [1140, 310] on input "Usuario [PERSON_NAME] RUT 99104864 es esposo de [PERSON_NAME] se desempeño como…" at bounding box center [948, 308] width 425 height 22
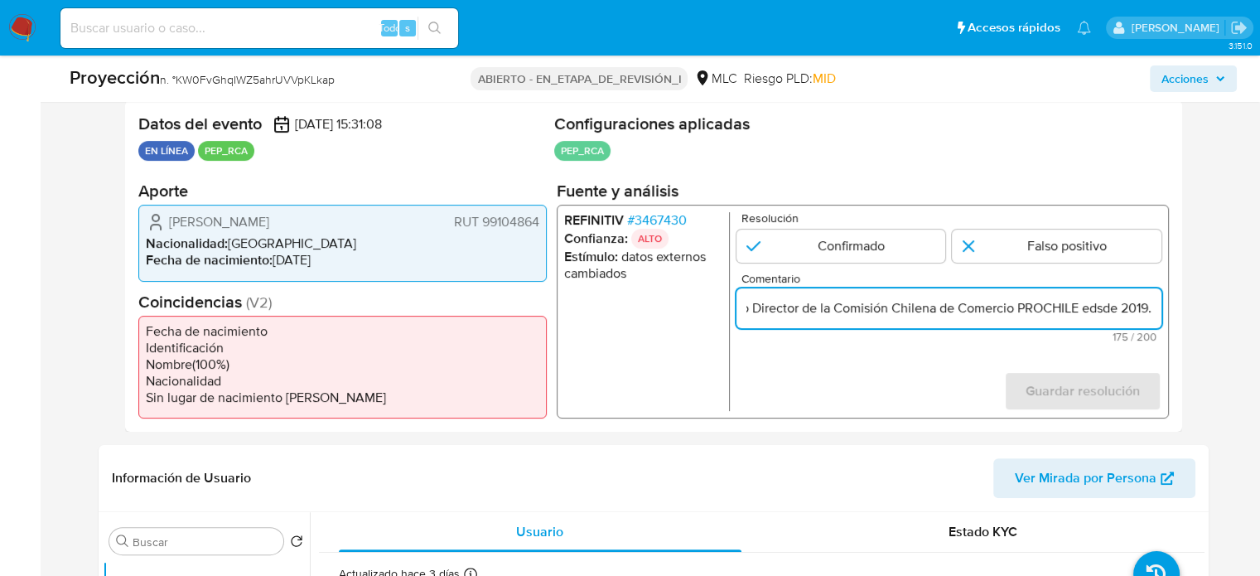
scroll to position [0, 709]
click at [1156, 311] on input "Usuario [PERSON_NAME] RUT 99104864 es esposo de [PERSON_NAME] se desempeño como…" at bounding box center [948, 308] width 425 height 22
click at [1097, 313] on input "Usuario [PERSON_NAME] RUT 99104864 es esposo de [PERSON_NAME] se desempeño como…" at bounding box center [948, 308] width 425 height 22
click at [1137, 310] on input "Usuario [PERSON_NAME] RUT 99104864 es esposo de [PERSON_NAME] se desempeño como…" at bounding box center [948, 308] width 425 height 22
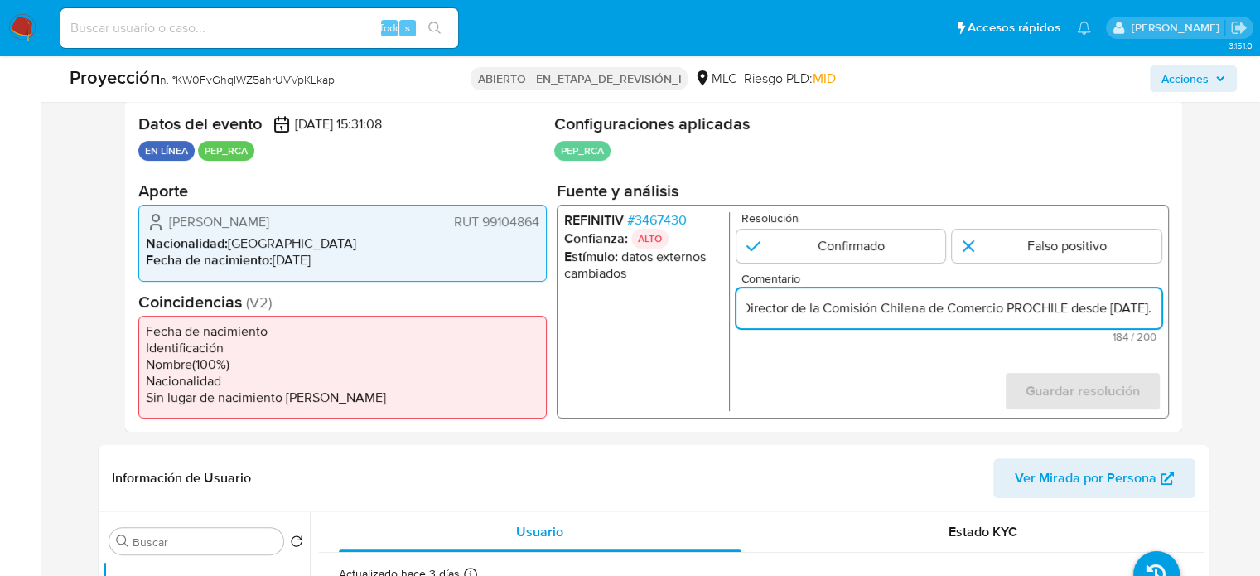
scroll to position [0, 762]
drag, startPoint x: 1127, startPoint y: 306, endPoint x: 1160, endPoint y: 310, distance: 34.2
click at [1160, 310] on div "REFINITIV # 3467430 Confianza: ALTO Estímulo : datos externos cambiados Resoluc…" at bounding box center [862, 312] width 612 height 214
click at [1156, 310] on input "Usuario [PERSON_NAME] RUT 99104864 es esposo de [PERSON_NAME] se desempeño como…" at bounding box center [948, 308] width 425 height 22
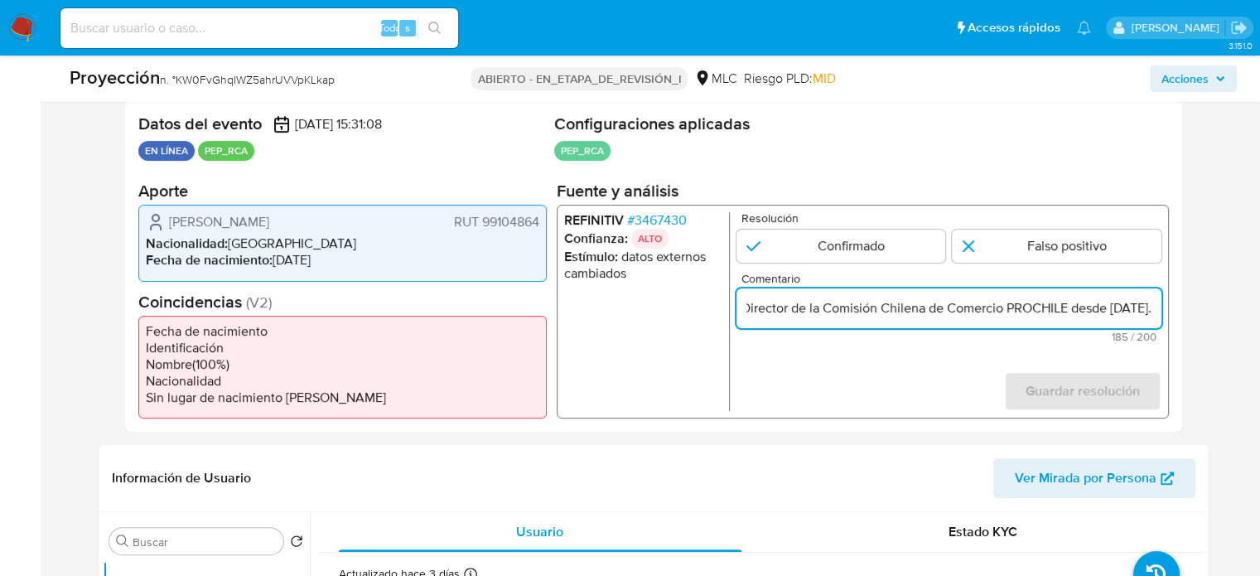
drag, startPoint x: 1156, startPoint y: 310, endPoint x: 1025, endPoint y: 311, distance: 131.7
click at [1025, 311] on input "Usuario Cristian Mauricio Sánchez Jeno RUT 99104864 es esposo de Paola Andrea V…" at bounding box center [948, 308] width 425 height 22
type input "Usuario Cristian Mauricio Sánchez Jeno RUT 99104864 es esposo de Paola Andrea V…"
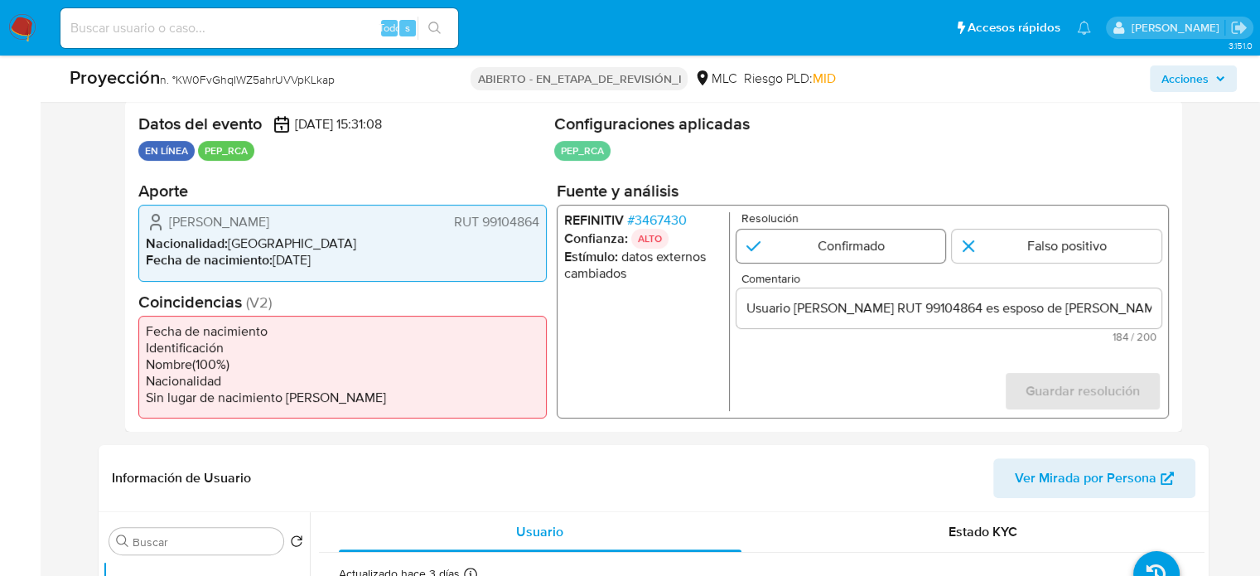
click at [854, 254] on input "1 de 1" at bounding box center [841, 245] width 210 height 33
radio input "true"
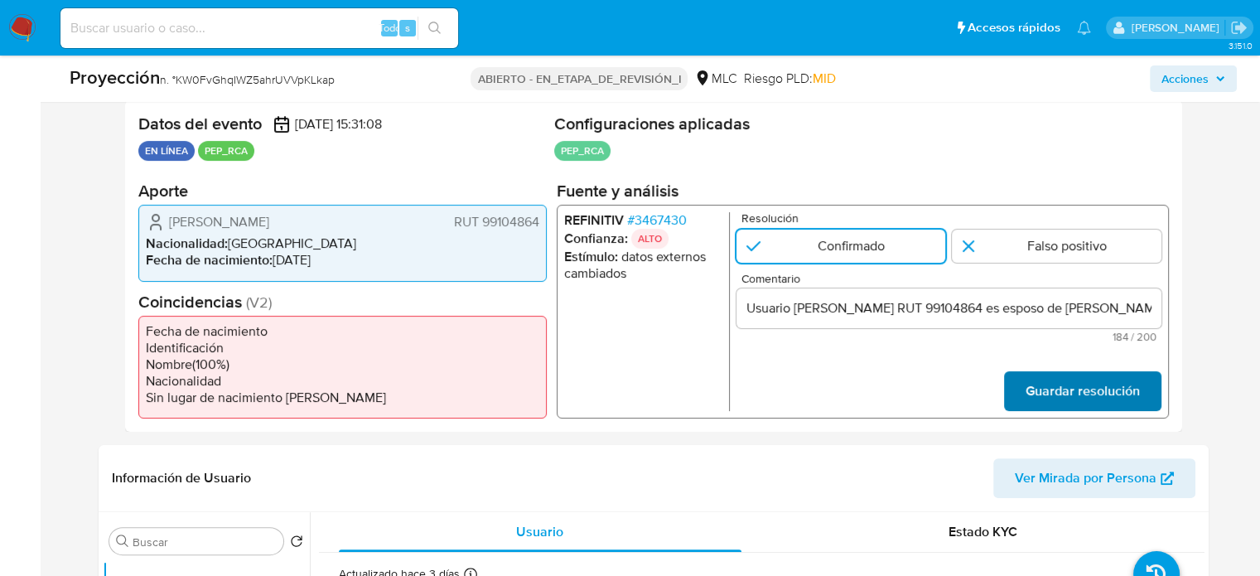
click at [1047, 397] on span "Guardar resolución" at bounding box center [1082, 391] width 114 height 36
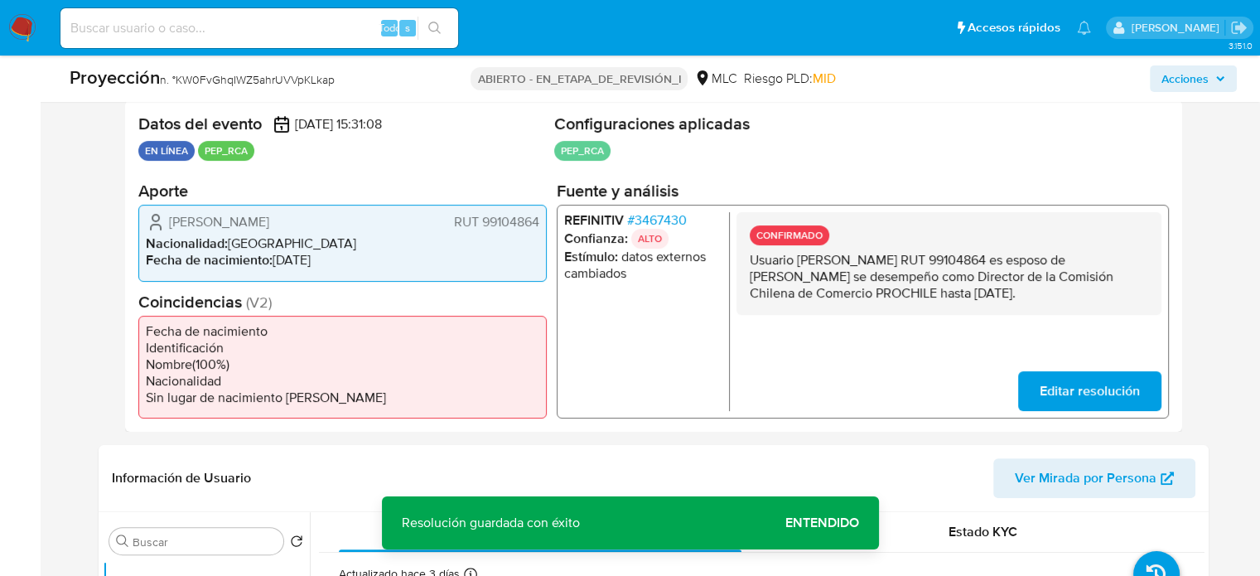
drag, startPoint x: 1140, startPoint y: 291, endPoint x: 749, endPoint y: 263, distance: 391.9
click at [749, 263] on p "Usuario Cristian Mauricio Sánchez Jeno RUT 99104864 es esposo de Paola Andrea V…" at bounding box center [948, 277] width 398 height 50
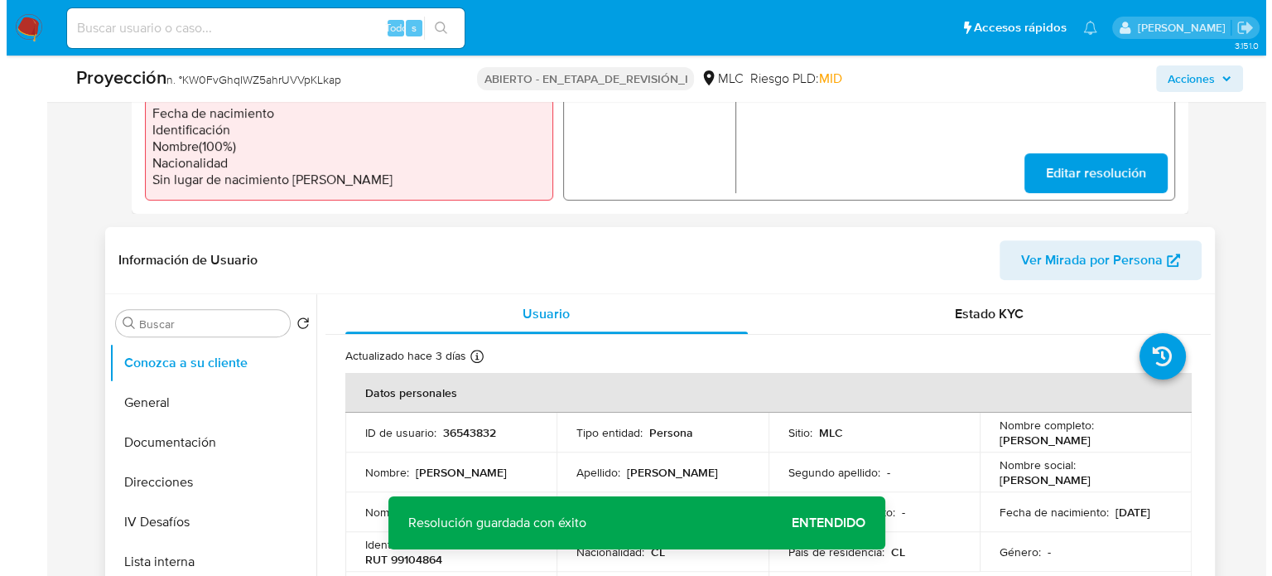
scroll to position [745, 0]
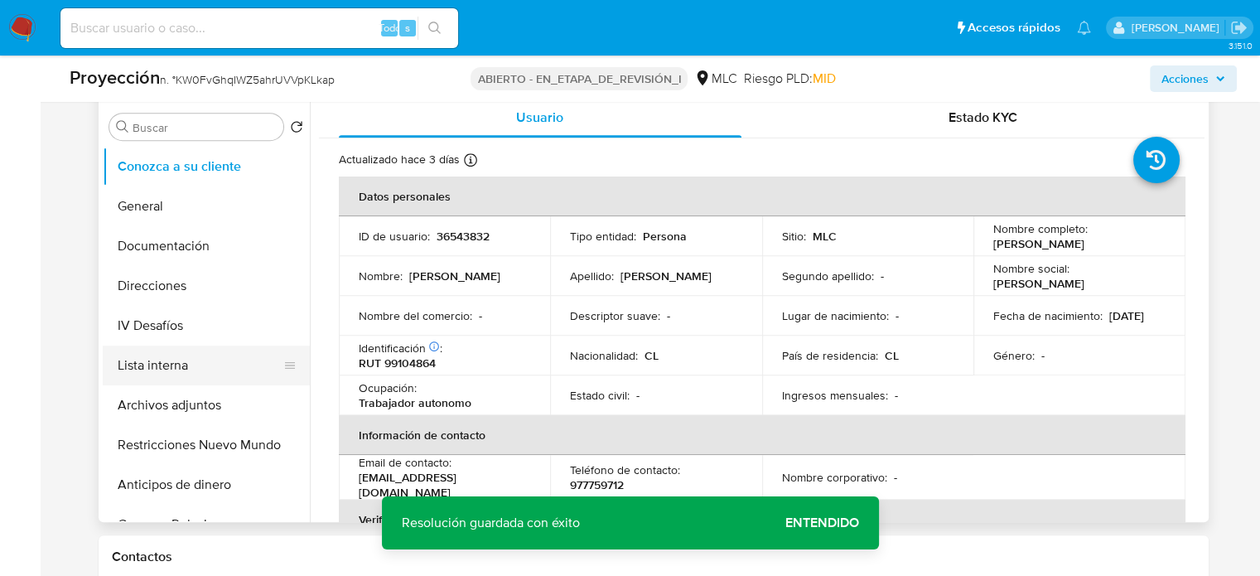
click at [204, 368] on button "Lista interna" at bounding box center [200, 365] width 194 height 40
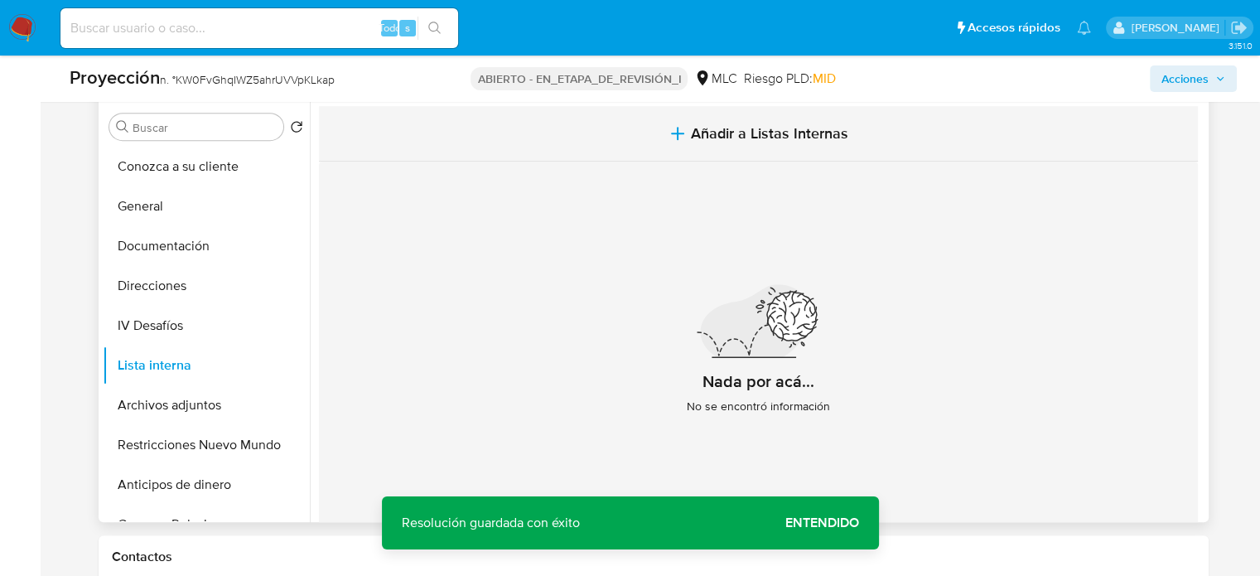
click at [702, 130] on span "Añadir a Listas Internas" at bounding box center [769, 133] width 157 height 18
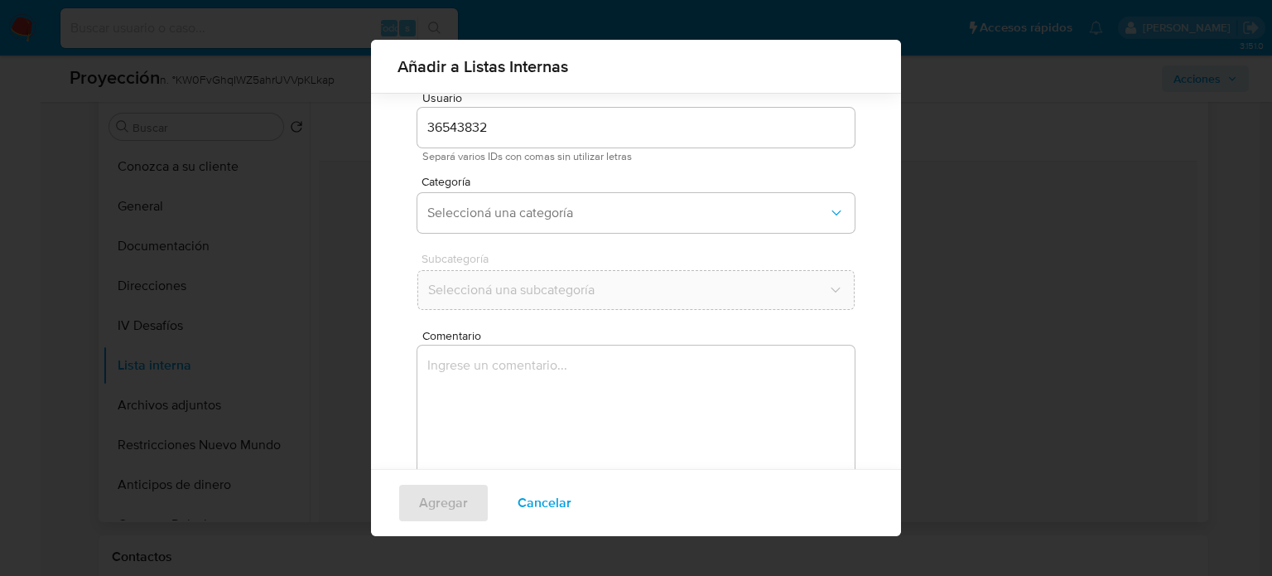
scroll to position [70, 0]
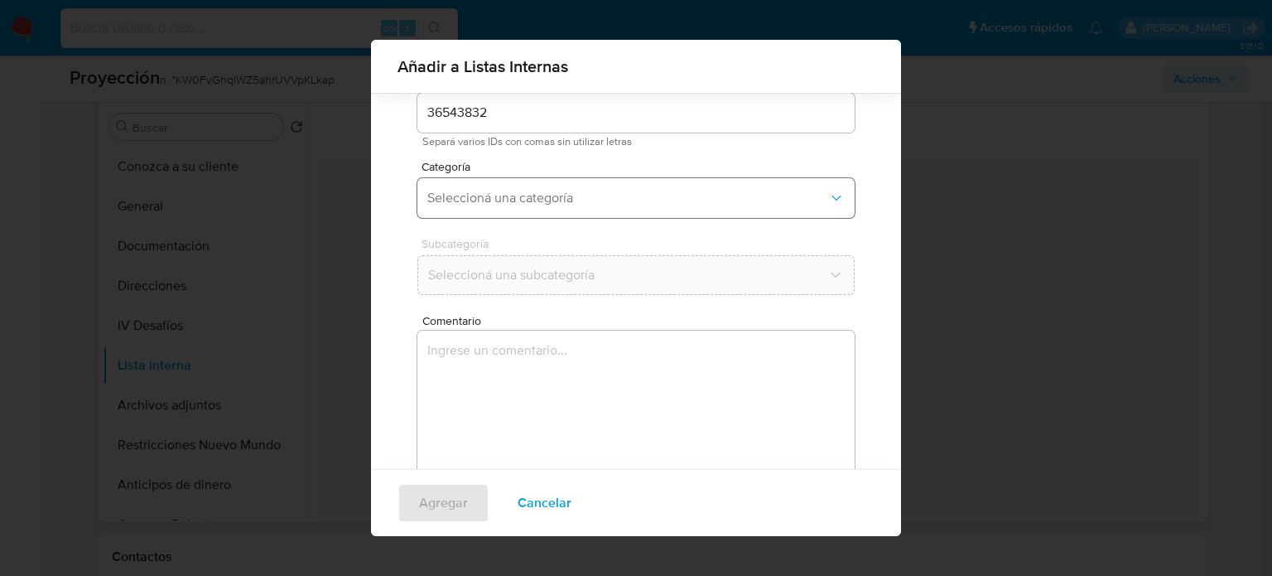
click at [552, 190] on span "Seleccioná una categoría" at bounding box center [627, 198] width 401 height 17
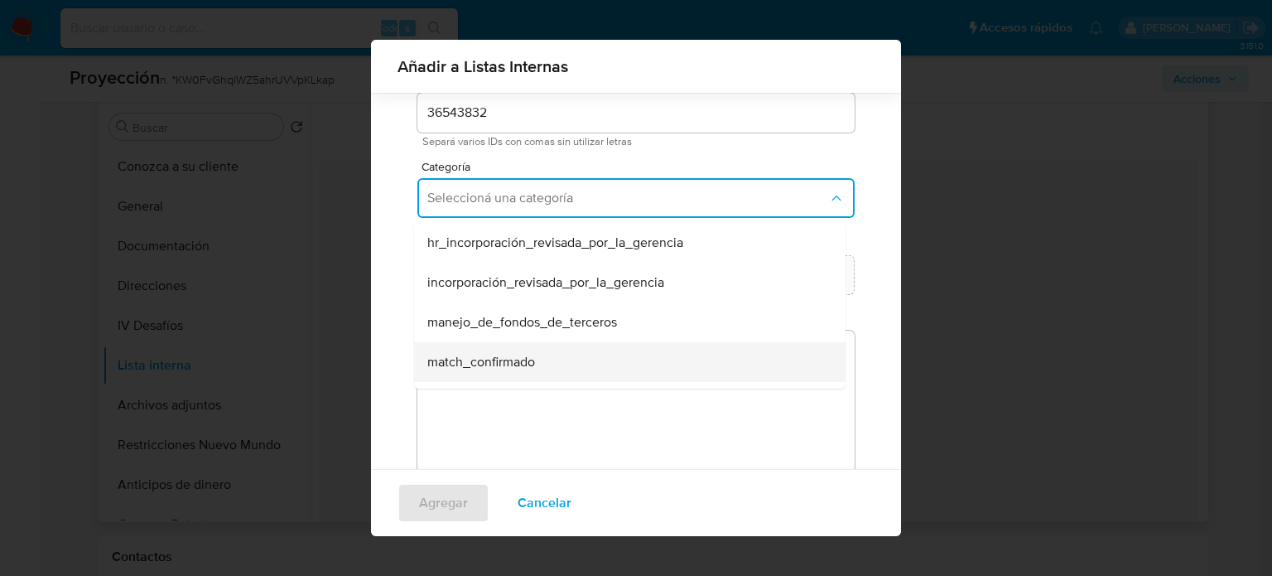
click at [504, 361] on span "match_confirmado" at bounding box center [481, 362] width 108 height 17
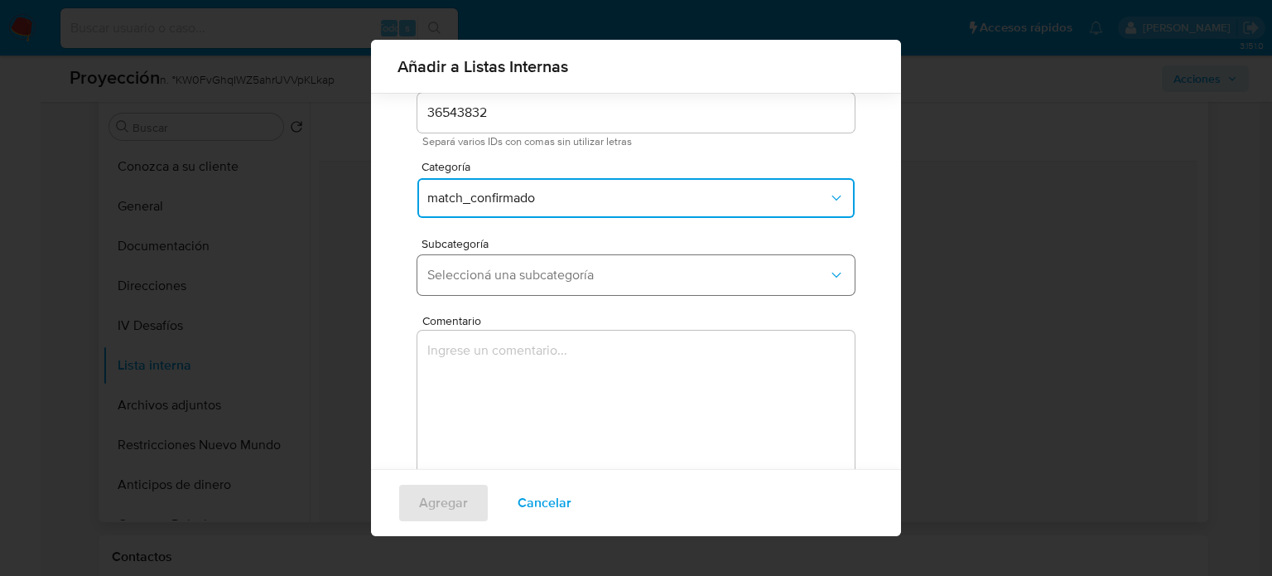
click at [533, 281] on span "Seleccioná una subcategoría" at bounding box center [627, 275] width 401 height 17
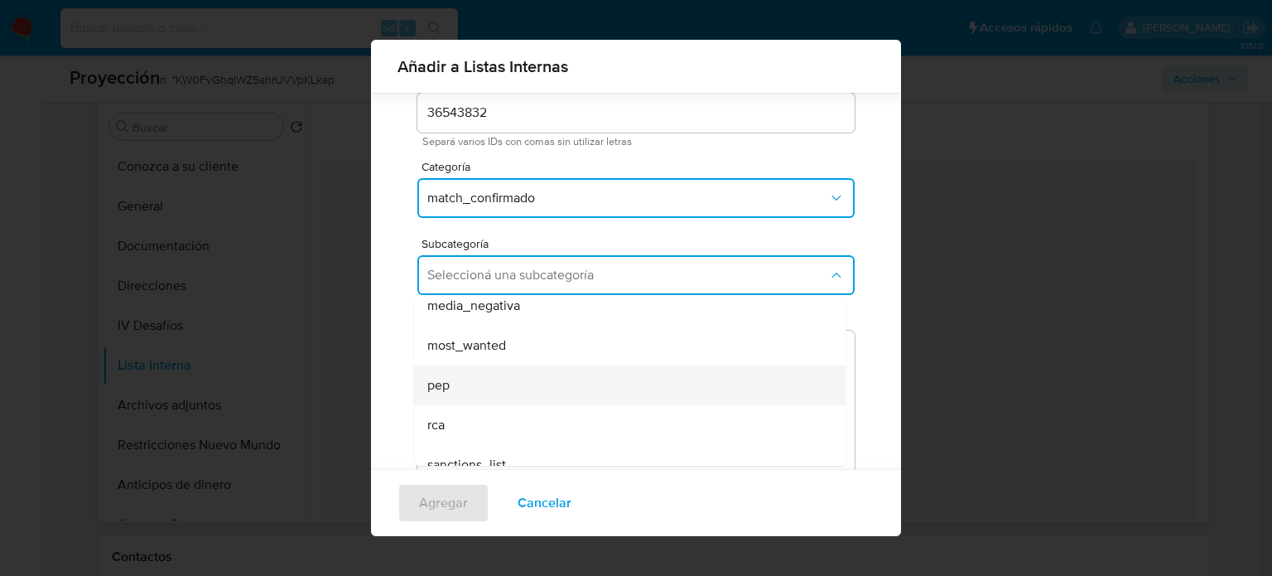
scroll to position [113, 0]
click at [457, 397] on div "rca" at bounding box center [624, 406] width 395 height 40
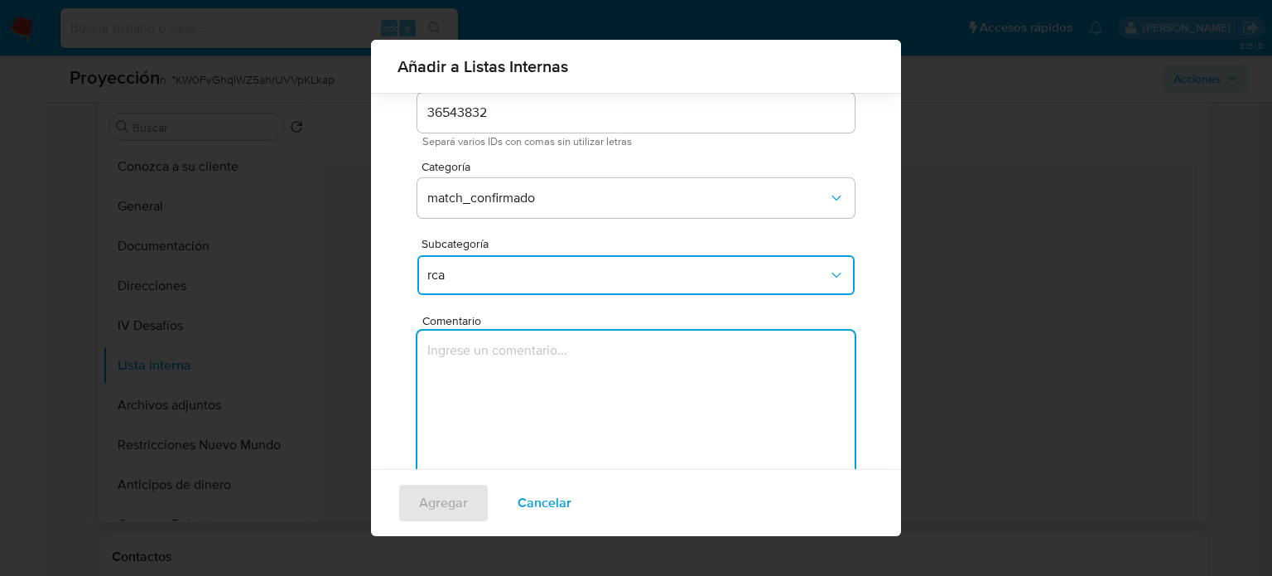
click at [457, 397] on textarea "Comentario" at bounding box center [635, 410] width 437 height 159
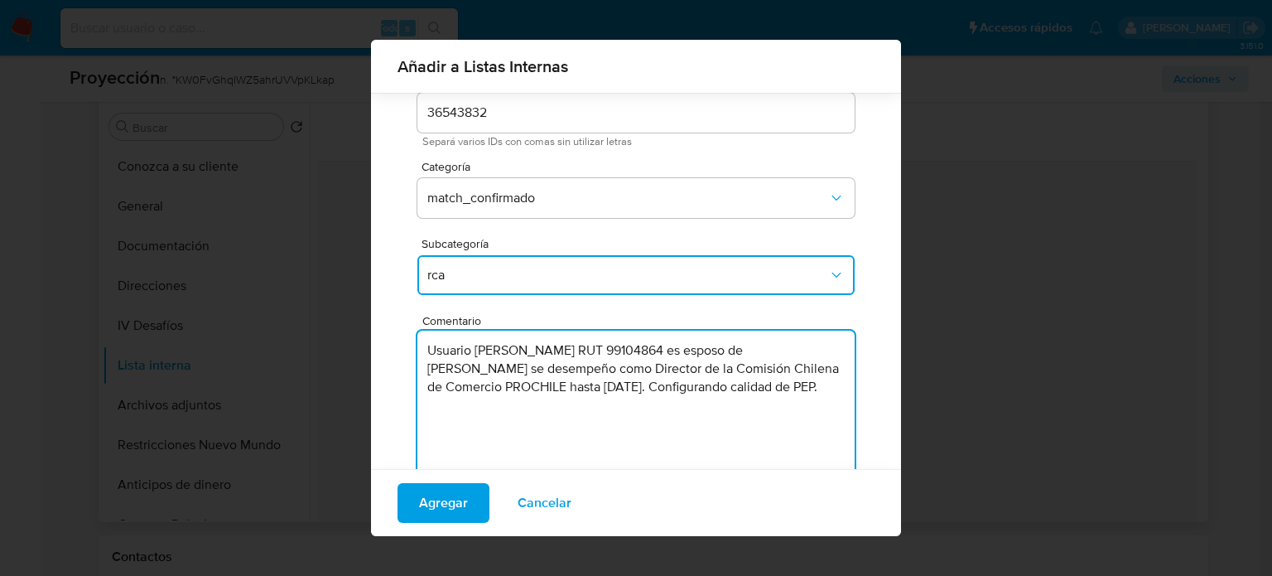
click at [608, 374] on textarea "Usuario Cristian Mauricio Sánchez Jeno RUT 99104864 es esposo de Paola Andrea V…" at bounding box center [635, 410] width 437 height 159
click at [509, 407] on textarea "Usuario Cristian Mauricio Sánchez Jeno RUT 99104864 es esposo de Paola Andrea V…" at bounding box center [635, 410] width 437 height 159
type textarea "Usuario Cristian Mauricio Sánchez Jeno RUT 99104864 es esposo de Paola Andrea V…"
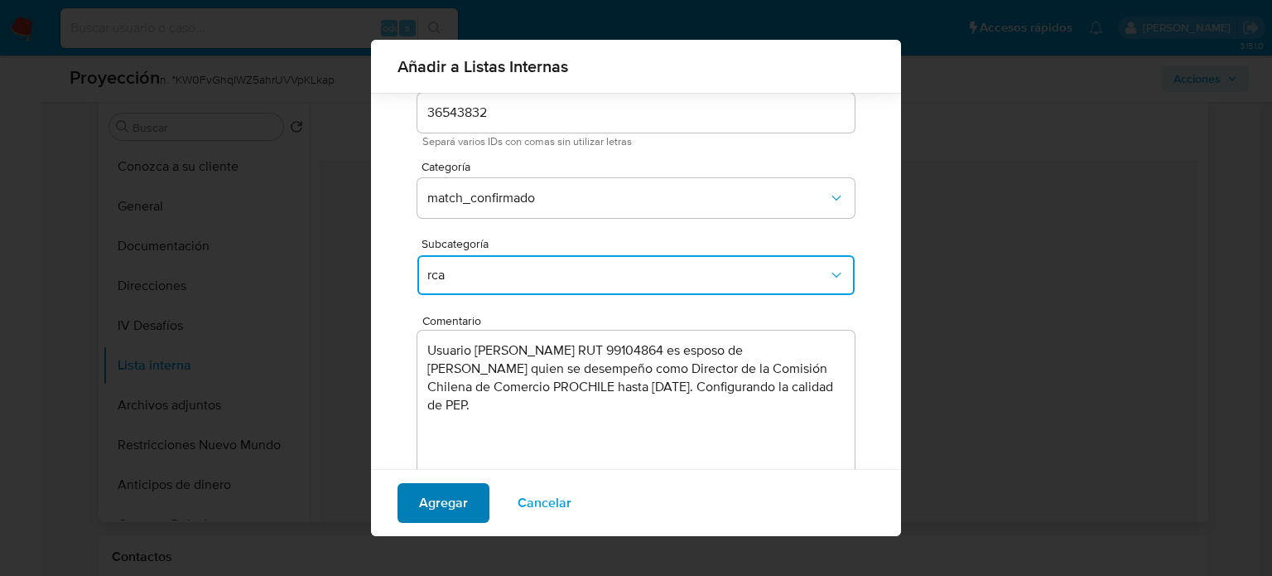
click at [446, 510] on span "Agregar" at bounding box center [443, 503] width 49 height 36
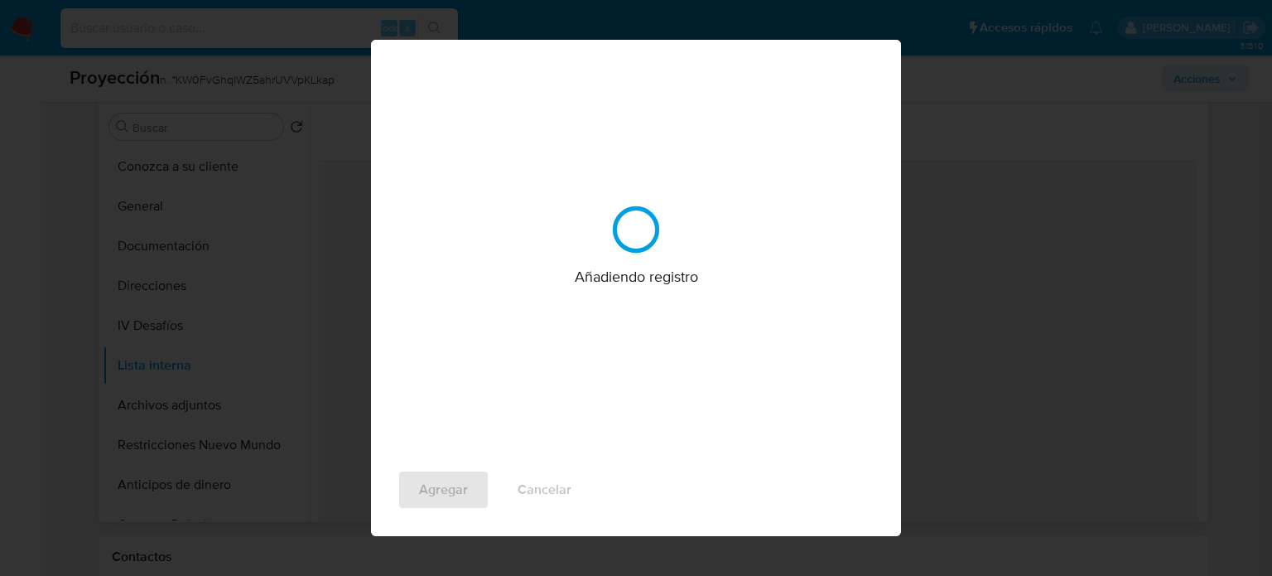
scroll to position [0, 0]
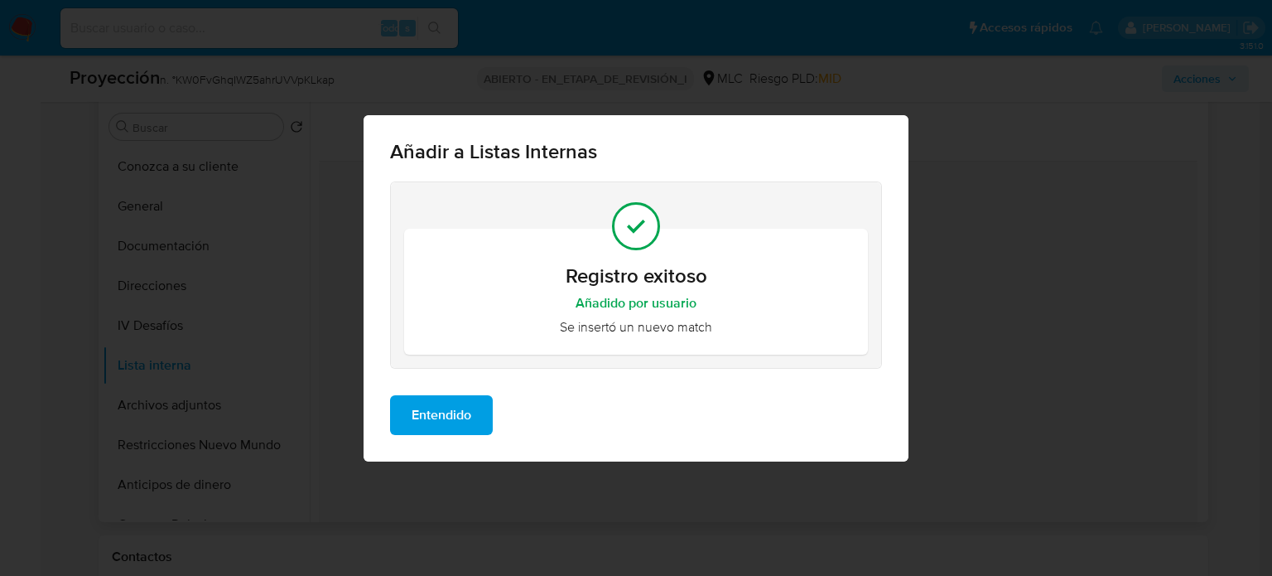
click at [451, 419] on span "Entendido" at bounding box center [442, 415] width 60 height 36
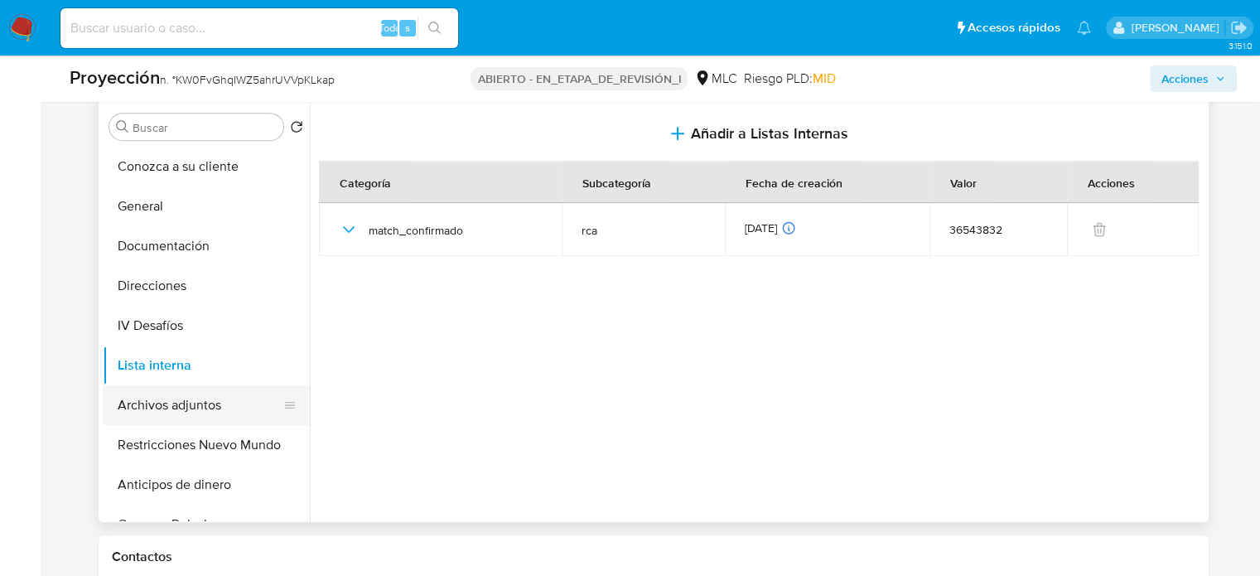
click at [168, 396] on button "Archivos adjuntos" at bounding box center [200, 405] width 194 height 40
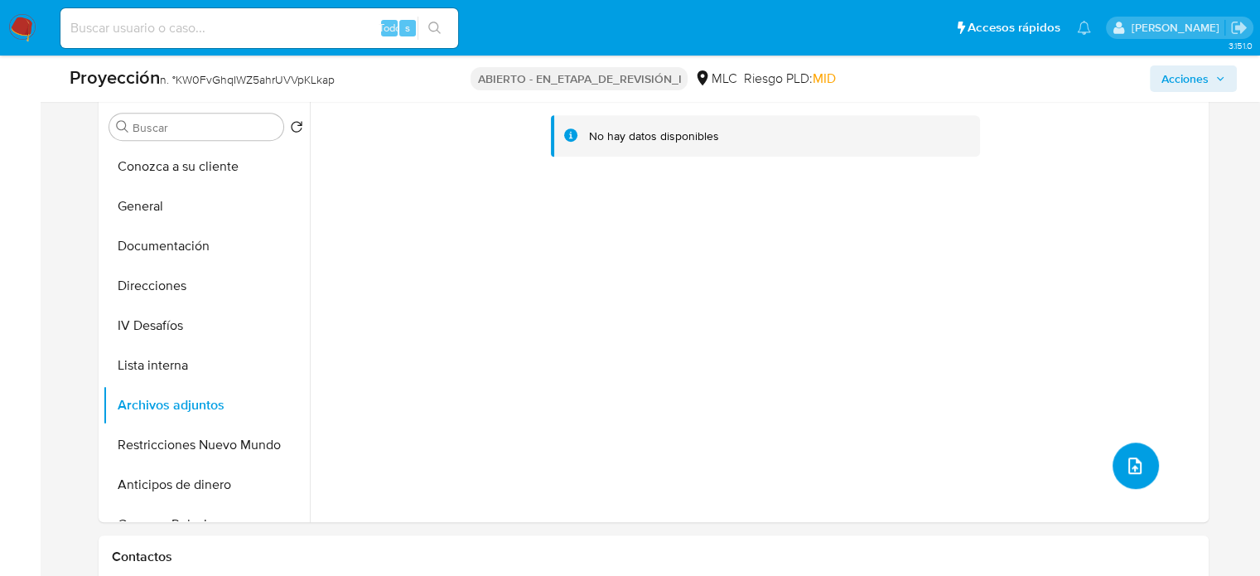
click at [1125, 461] on icon "subir archivo" at bounding box center [1135, 466] width 20 height 20
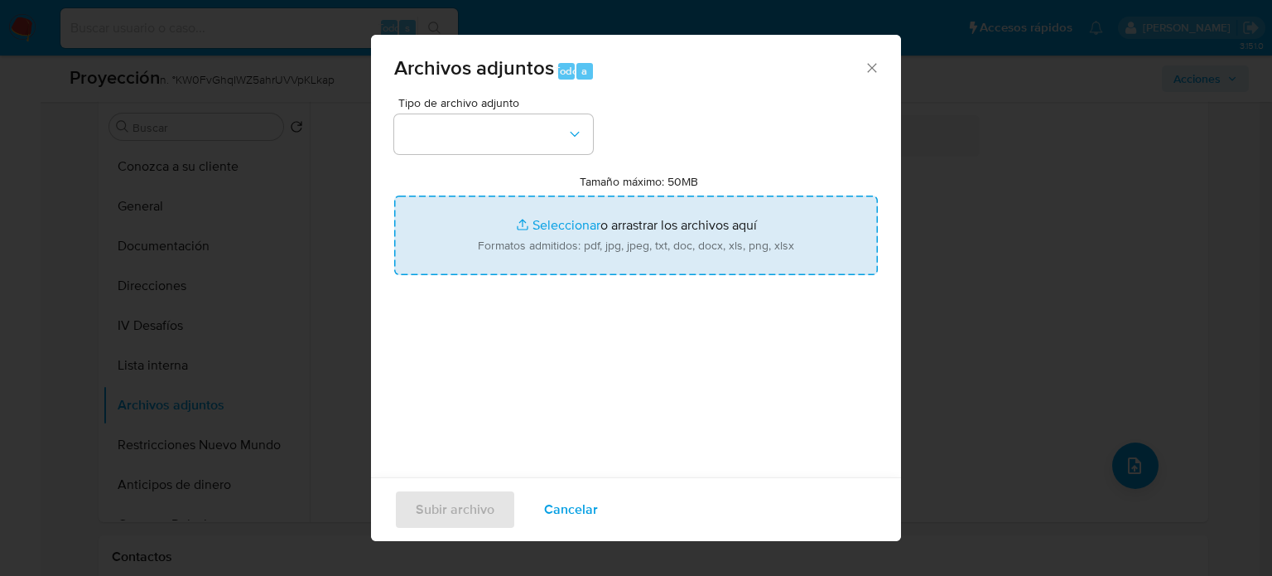
click at [596, 236] on input "Tamaño máximo: 50MB Seleccionar archivos" at bounding box center [636, 235] width 484 height 80
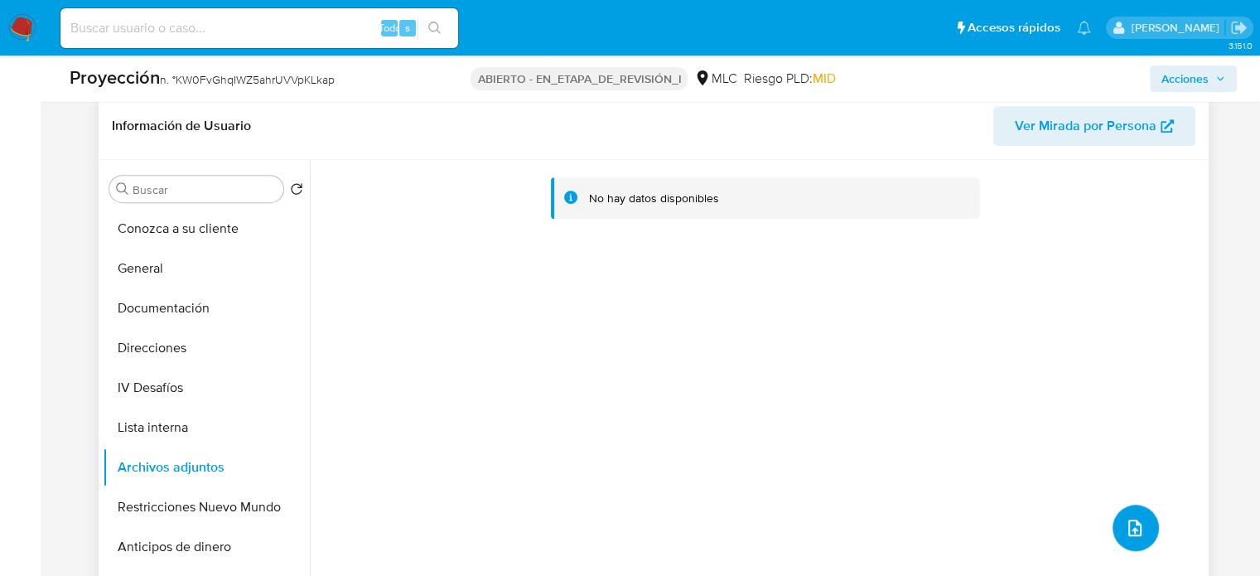
scroll to position [745, 0]
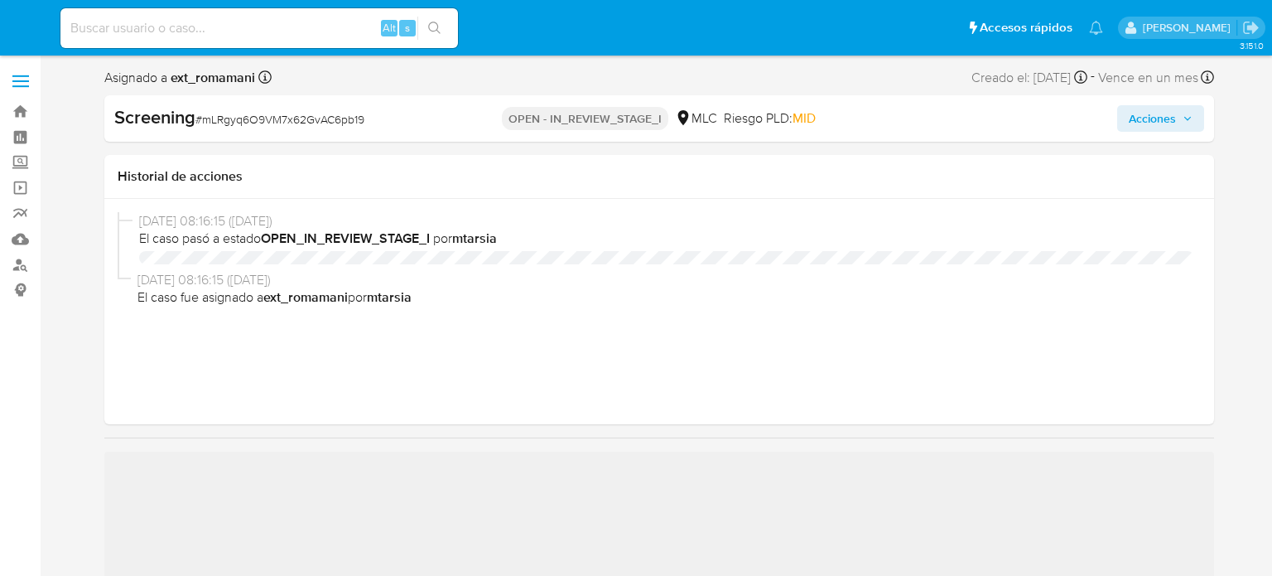
select select "10"
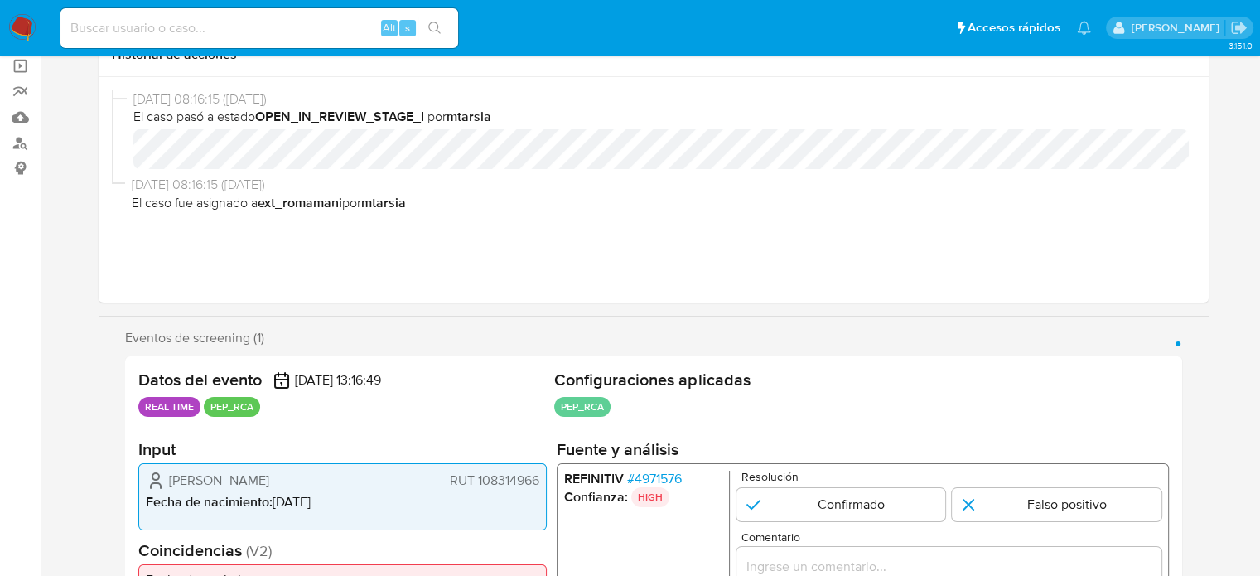
scroll to position [331, 0]
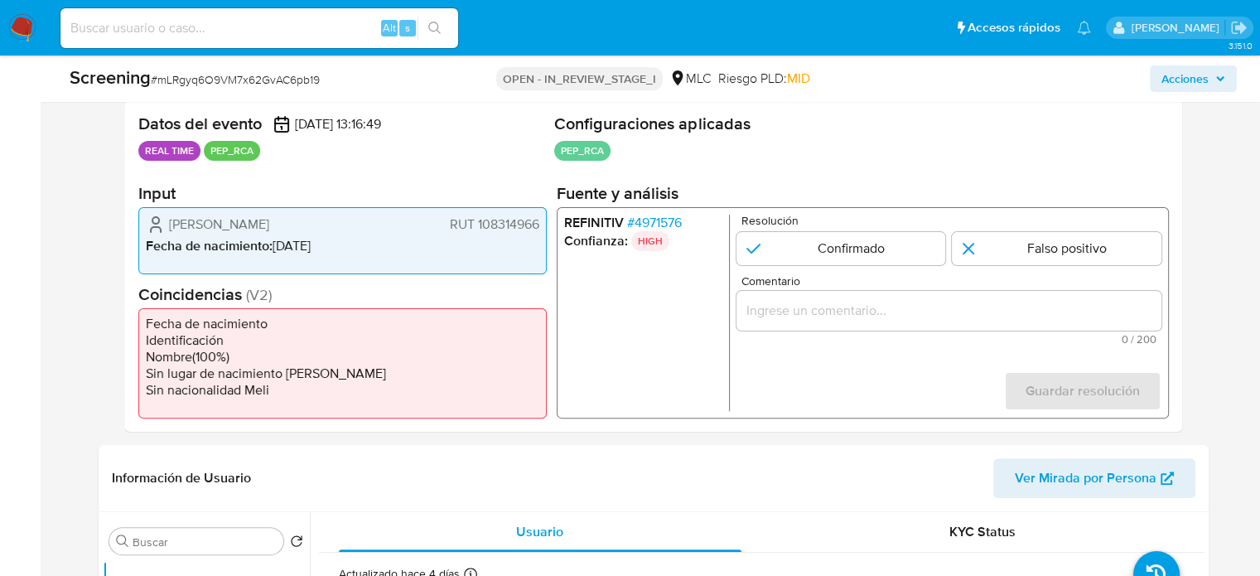
drag, startPoint x: 359, startPoint y: 227, endPoint x: 161, endPoint y: 224, distance: 198.8
click at [161, 224] on div "[PERSON_NAME] RUT 108314966" at bounding box center [342, 225] width 393 height 20
click at [652, 229] on span "# 4971576" at bounding box center [653, 223] width 55 height 17
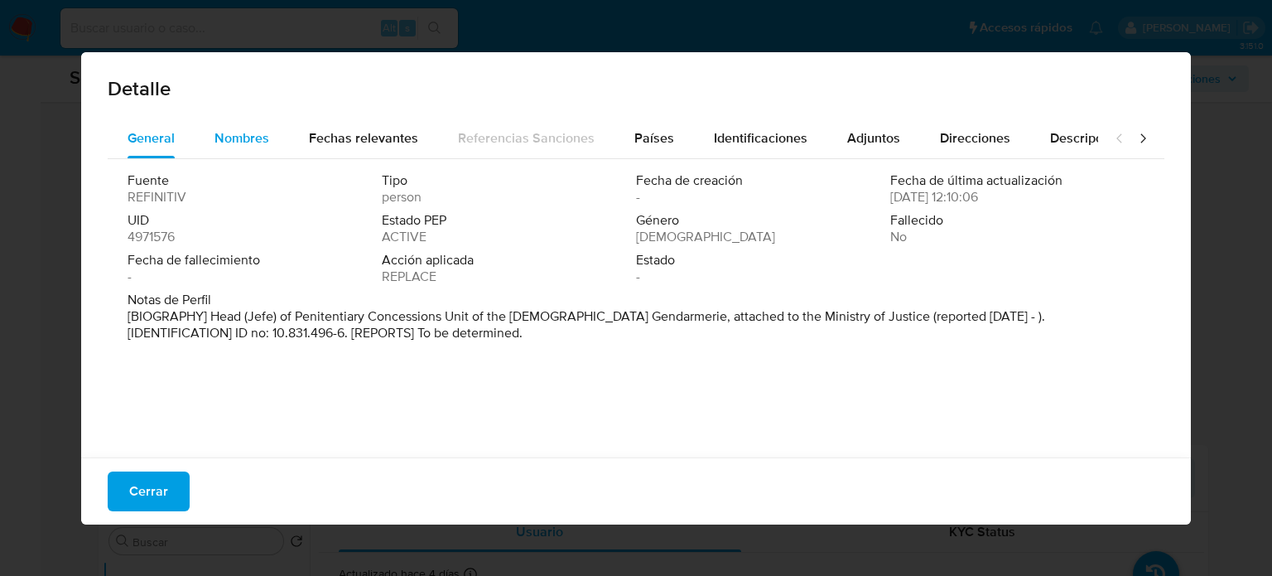
click at [231, 133] on span "Nombres" at bounding box center [242, 137] width 55 height 19
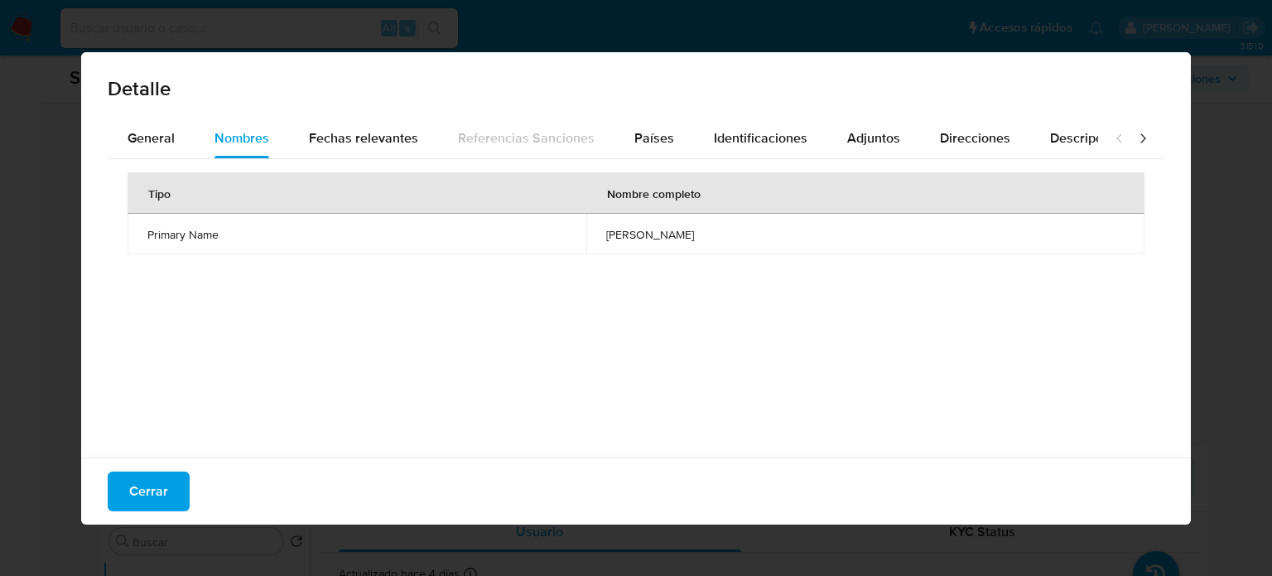
drag, startPoint x: 547, startPoint y: 231, endPoint x: 697, endPoint y: 239, distance: 150.2
click at [697, 239] on td "[PERSON_NAME]" at bounding box center [865, 234] width 558 height 40
click at [159, 480] on span "Cerrar" at bounding box center [148, 491] width 39 height 36
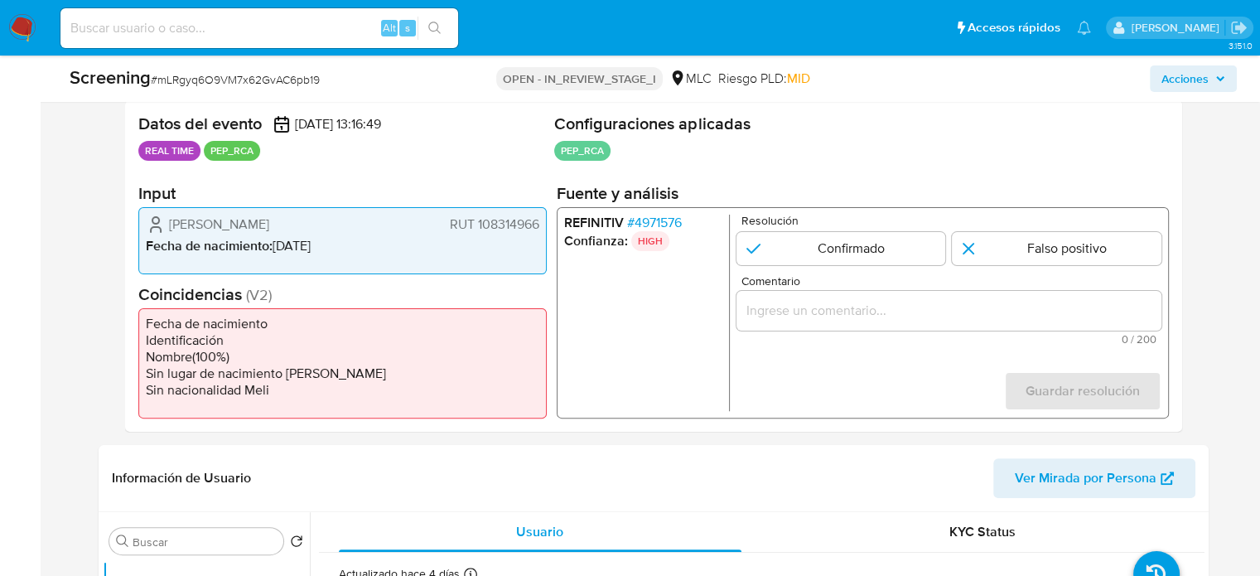
drag, startPoint x: 348, startPoint y: 228, endPoint x: 142, endPoint y: 224, distance: 205.5
click at [142, 224] on div "[PERSON_NAME] RUT 108314966 Fecha de nacimiento : [DEMOGRAPHIC_DATA]" at bounding box center [342, 240] width 408 height 67
click at [666, 216] on span "# 4971576" at bounding box center [653, 223] width 55 height 17
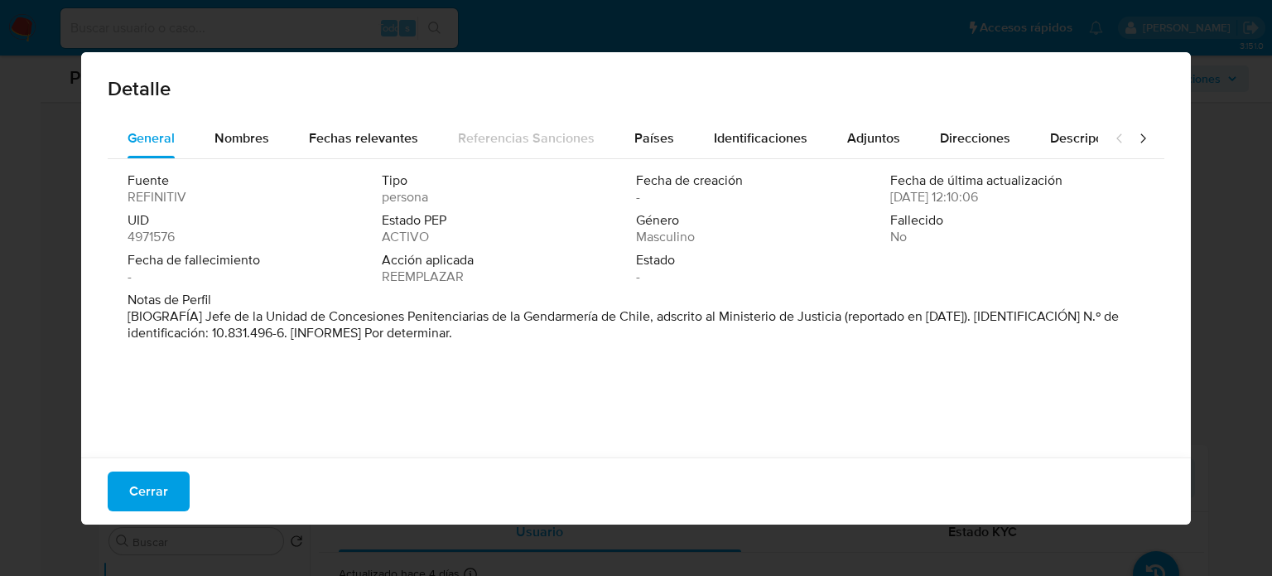
drag, startPoint x: 840, startPoint y: 318, endPoint x: 205, endPoint y: 316, distance: 635.3
click at [205, 316] on font "[BIOGRAFÍA] Jefe de la Unidad de Concesiones Penitenciarias de la Gendarmería d…" at bounding box center [624, 324] width 992 height 36
click at [351, 80] on span "Detalle" at bounding box center [636, 89] width 1057 height 20
click at [145, 486] on span "Cerrar" at bounding box center [148, 491] width 39 height 36
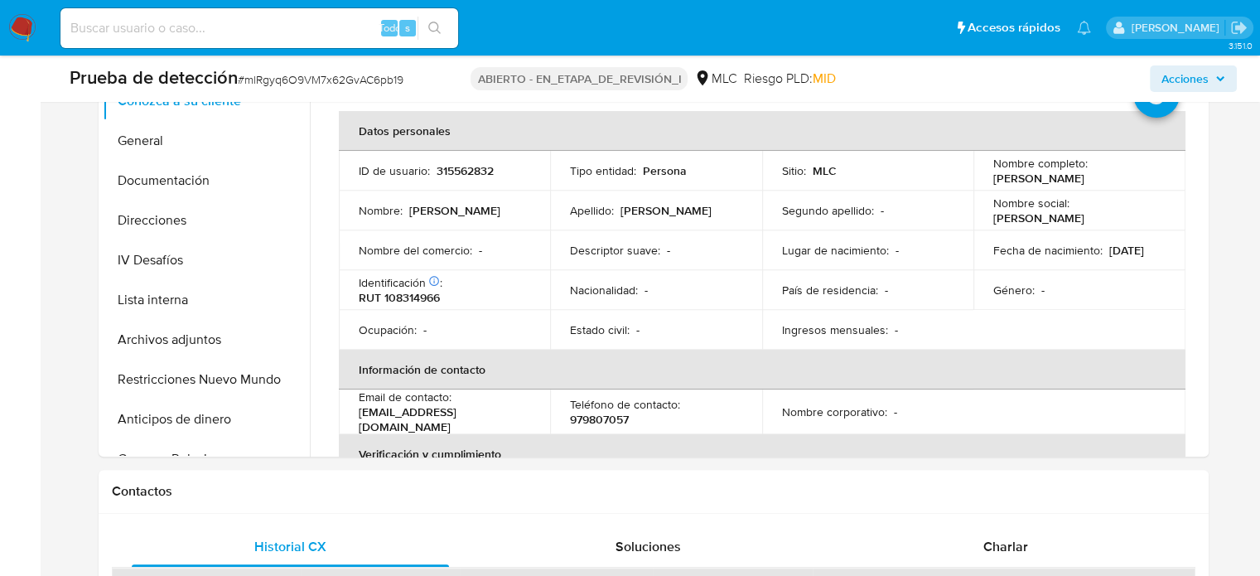
scroll to position [828, 0]
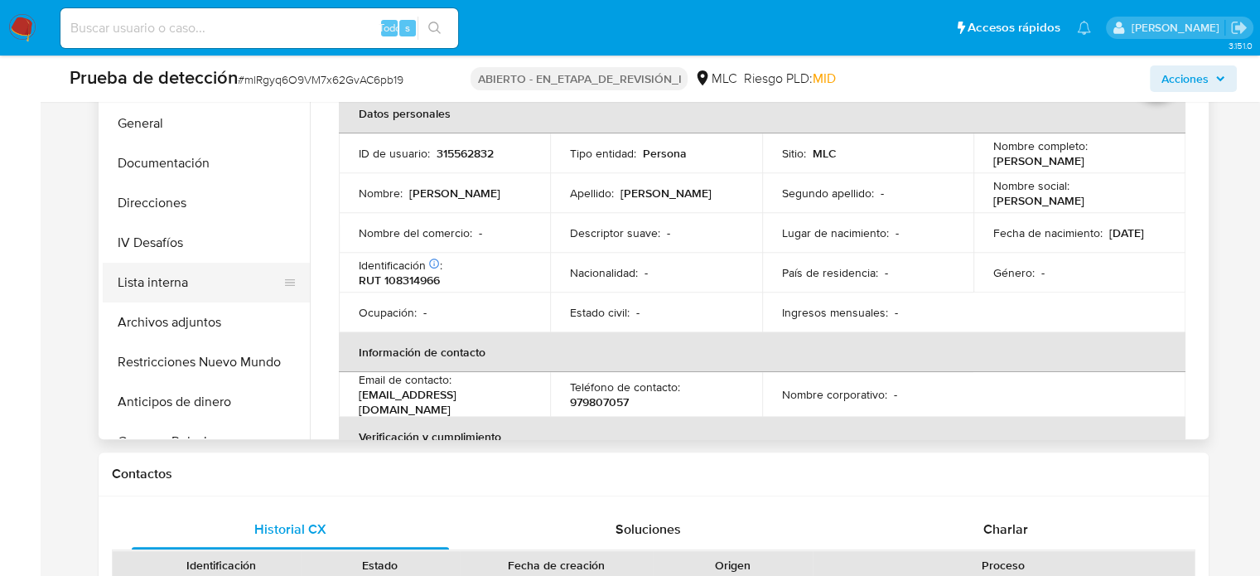
click at [186, 277] on button "Lista interna" at bounding box center [200, 283] width 194 height 40
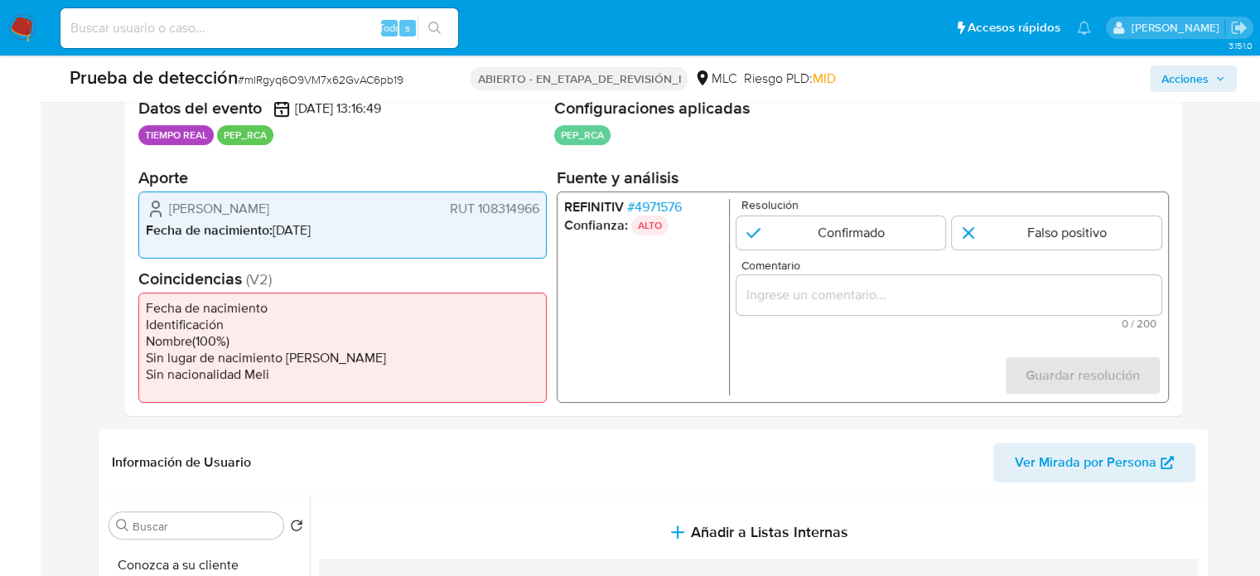
scroll to position [331, 0]
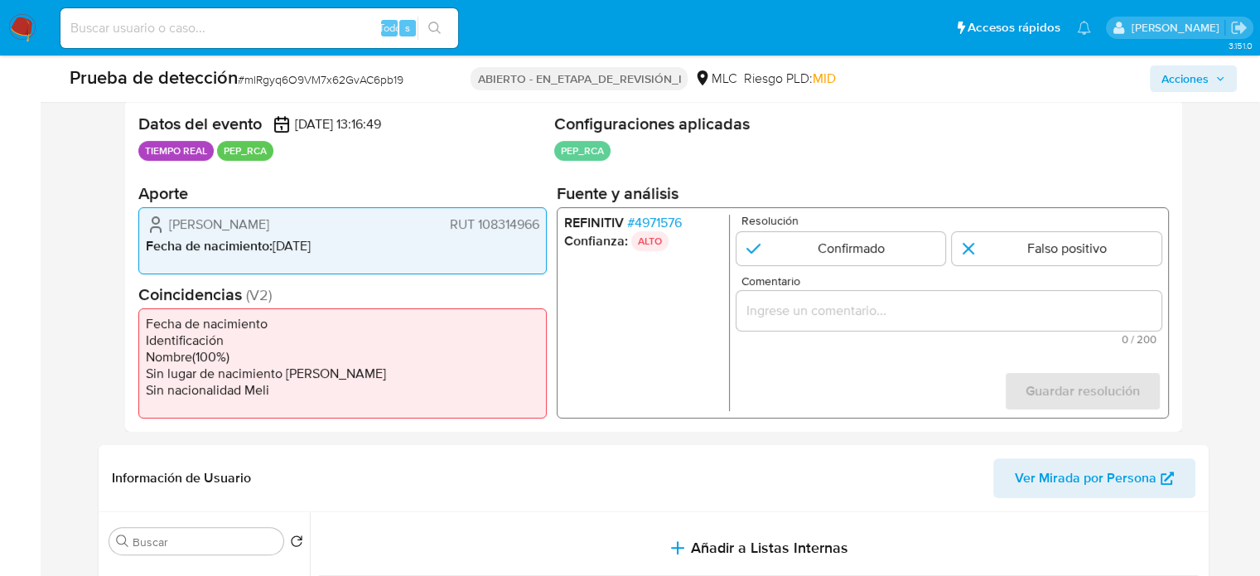
click at [663, 221] on font "4971576" at bounding box center [657, 222] width 47 height 19
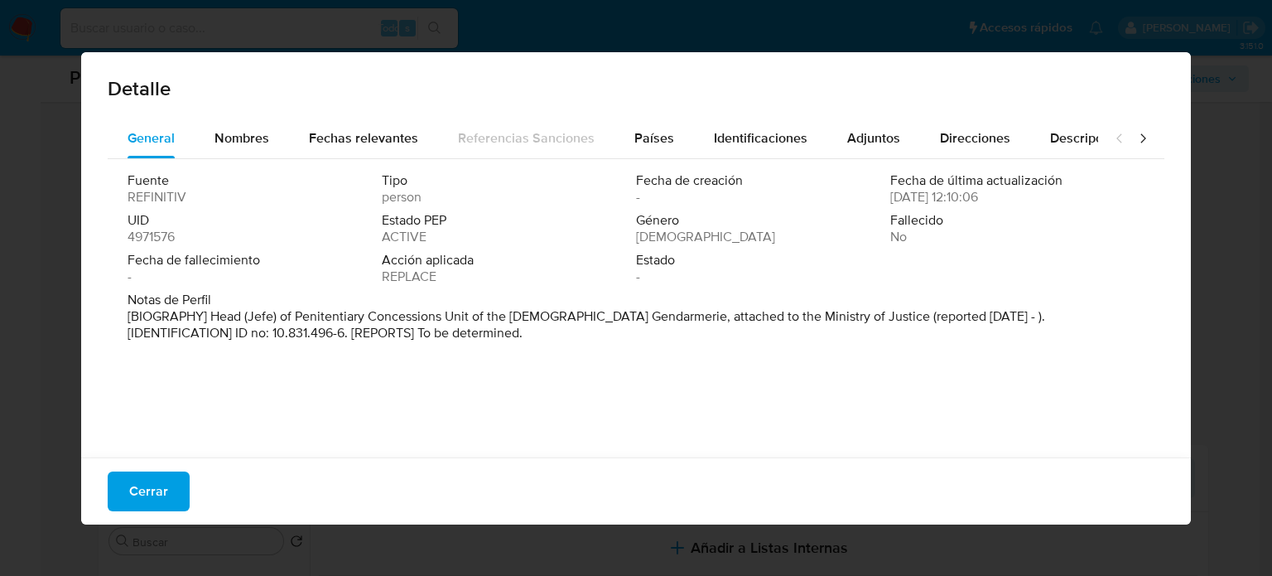
click at [7, 256] on div "Detalle General Nombres Fechas relevantes Referencias Sanciones Países Identifi…" at bounding box center [636, 288] width 1272 height 576
click at [505, 37] on div "Detalle General Nombres Fechas relevantes Referencias Sanciones Países Identifi…" at bounding box center [636, 288] width 1272 height 576
click at [176, 485] on button "Cerrar" at bounding box center [149, 491] width 82 height 40
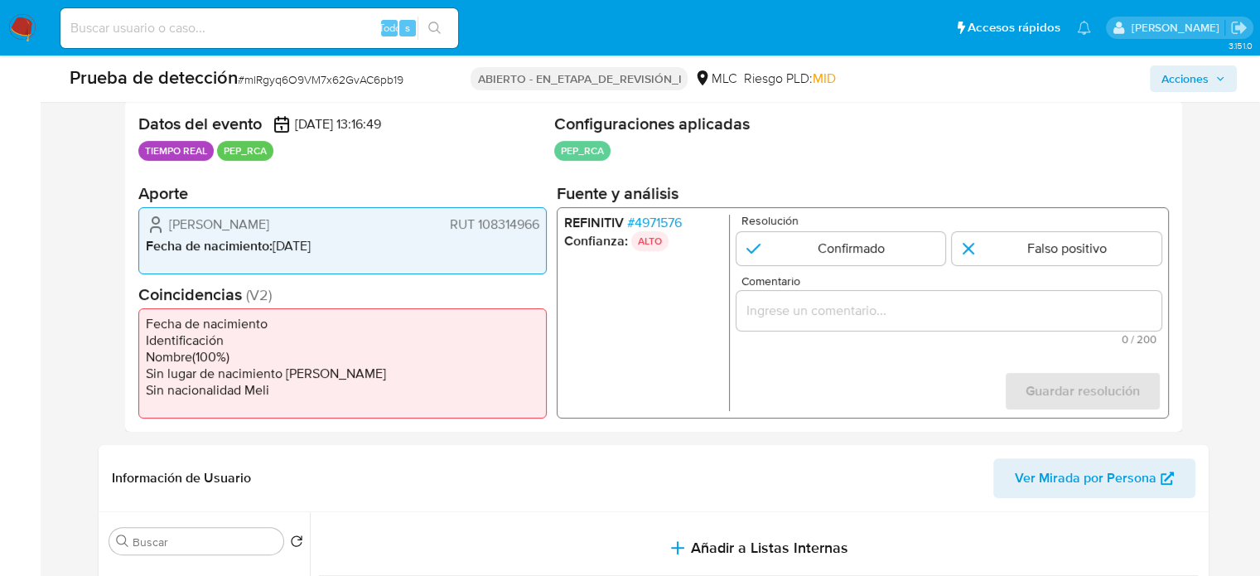
click at [663, 224] on font "4971576" at bounding box center [657, 222] width 47 height 19
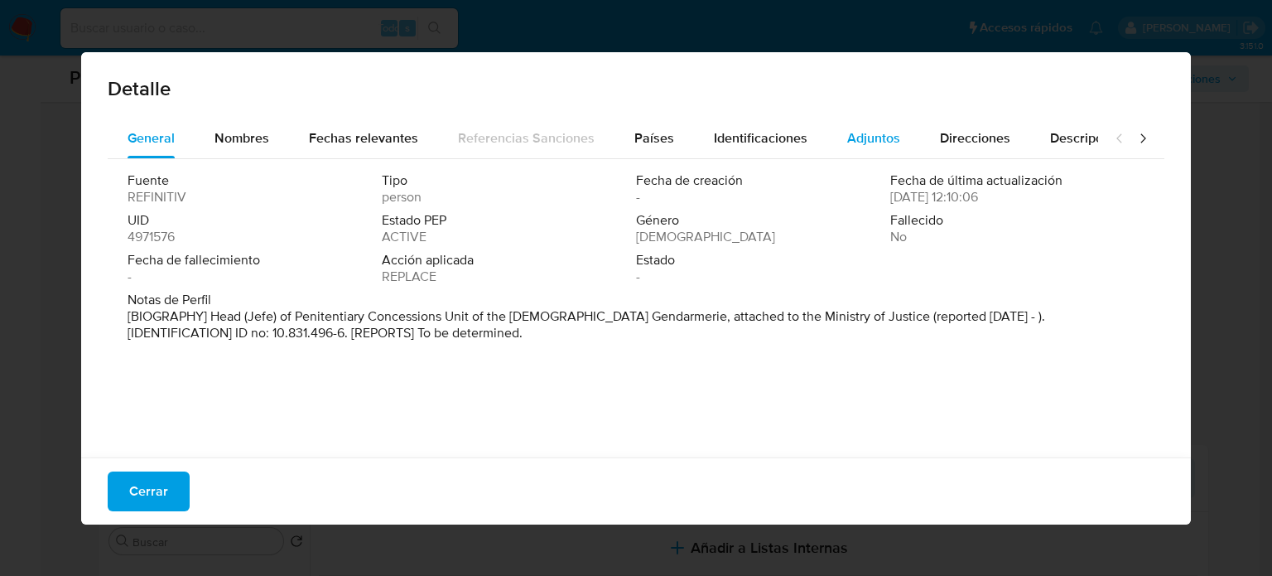
click at [854, 138] on span "Adjuntos" at bounding box center [873, 137] width 53 height 19
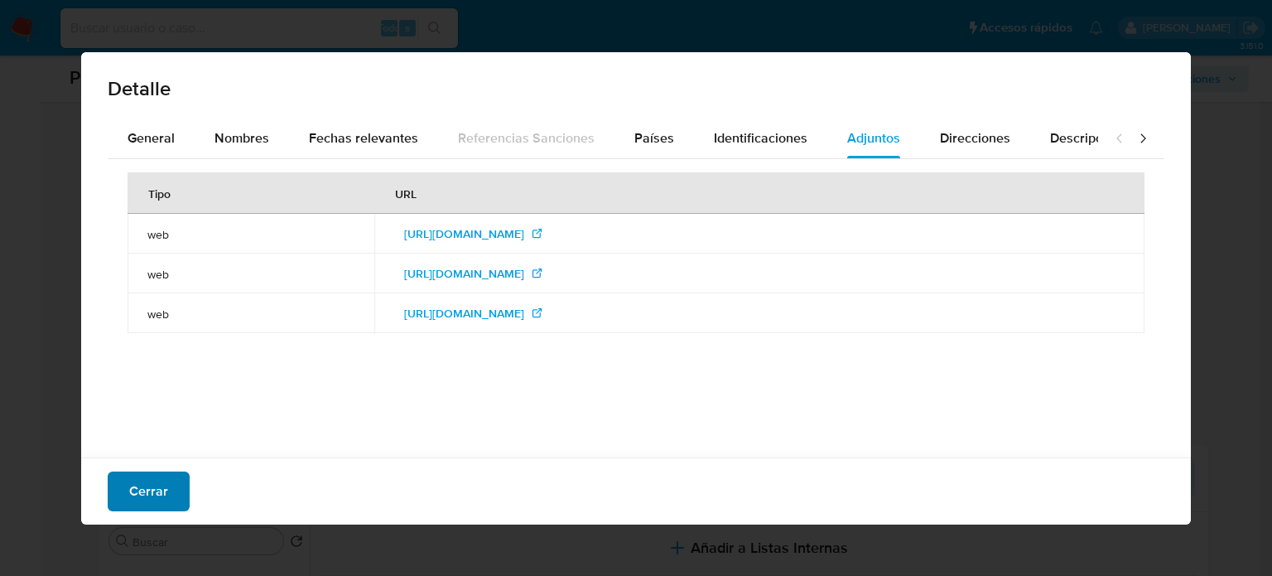
click at [154, 490] on font "Cerrar" at bounding box center [148, 491] width 39 height 40
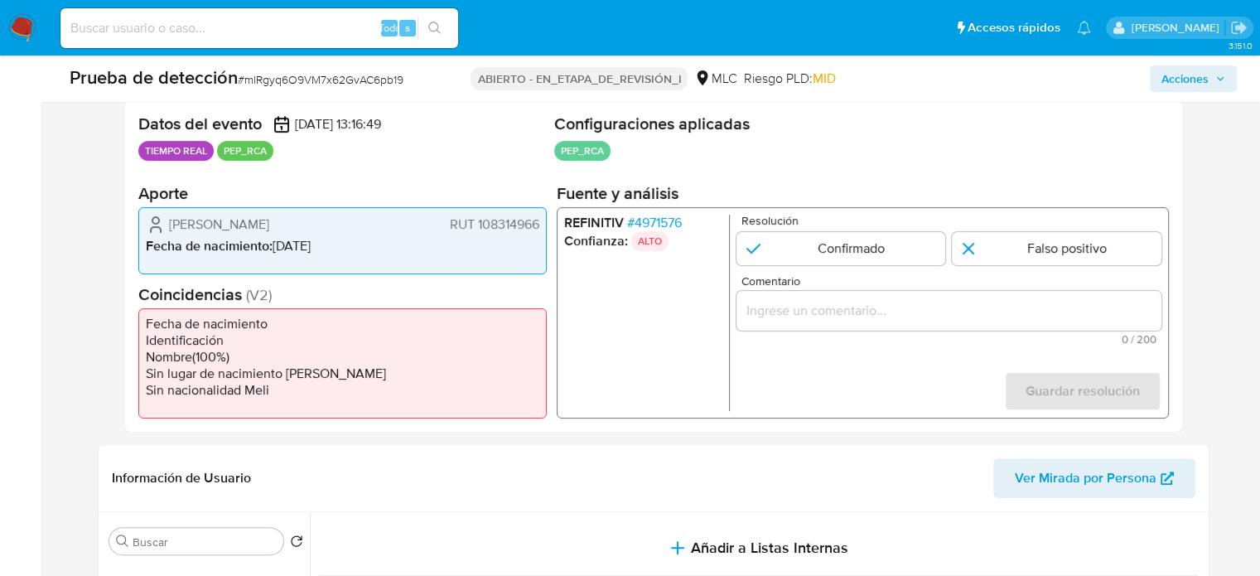
drag, startPoint x: 361, startPoint y: 226, endPoint x: 156, endPoint y: 223, distance: 205.5
click at [156, 223] on div "Juan Carlos Rojas Ravanal RUT 108314966" at bounding box center [342, 225] width 393 height 20
click at [905, 321] on div "1 de 1" at bounding box center [948, 311] width 425 height 40
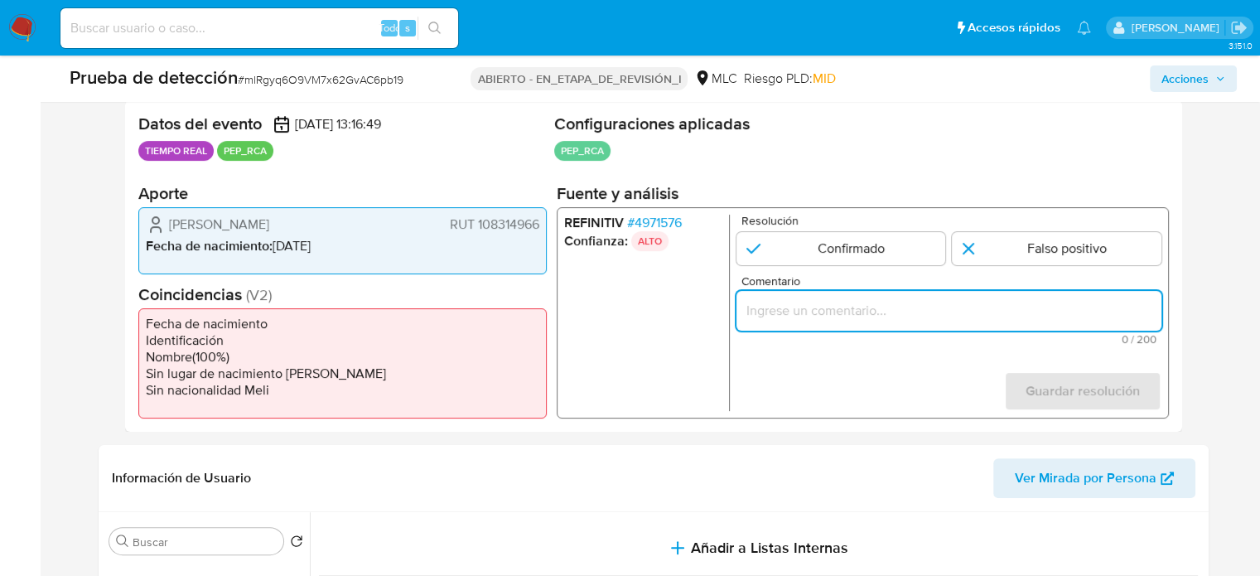
click at [908, 314] on input "Comentario" at bounding box center [948, 311] width 425 height 22
paste input "Titular de cuenta se desempeña como Configurando calidad PEP."
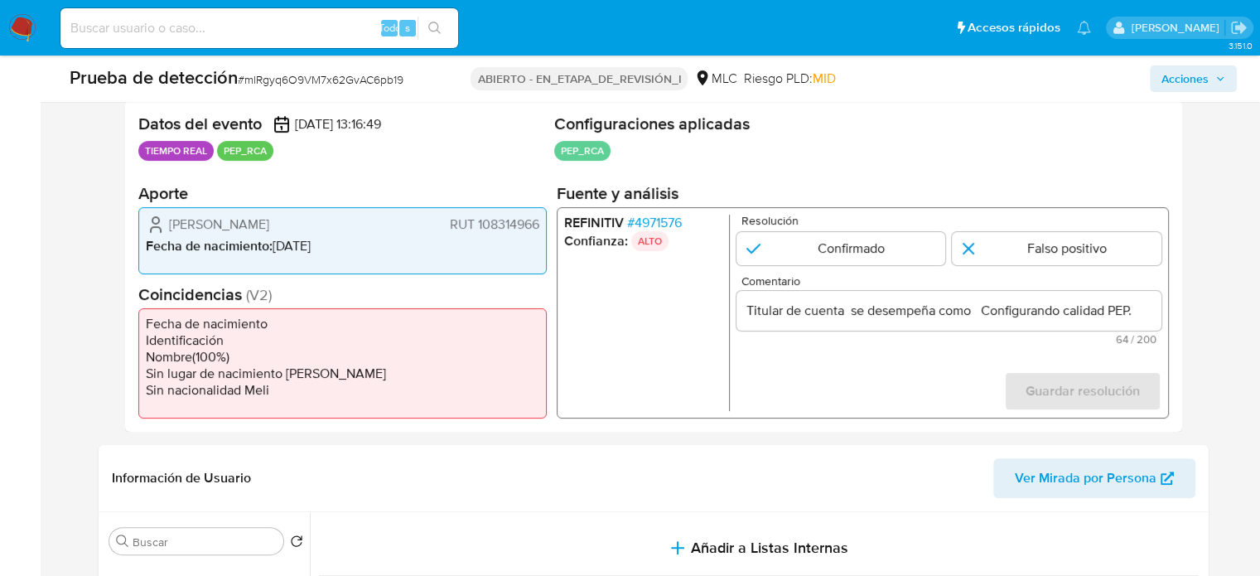
drag, startPoint x: 189, startPoint y: 224, endPoint x: 539, endPoint y: 228, distance: 350.4
click at [539, 228] on div "Juan Carlos Rojas Ravanal RUT 108314966 Fecha de nacimiento : 11/09/1967" at bounding box center [342, 240] width 408 height 67
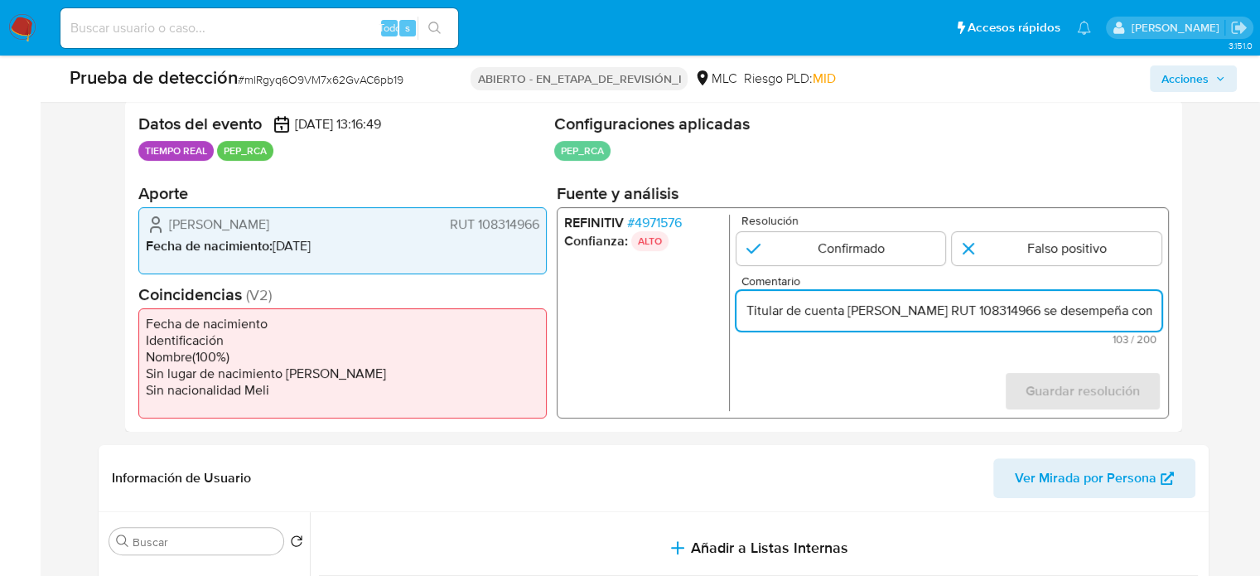
click at [1127, 316] on input "Titular de cuenta Juan Carlos Rojas Ravanal RUT 108314966 se desempeña como Con…" at bounding box center [948, 311] width 425 height 22
drag, startPoint x: 1116, startPoint y: 314, endPoint x: 1199, endPoint y: 314, distance: 83.7
click at [1199, 314] on div "Eventos de proyección (1) Página 1 Datos del evento 08/08/2025 13:16:49 TIEMPO …" at bounding box center [654, 253] width 1110 height 358
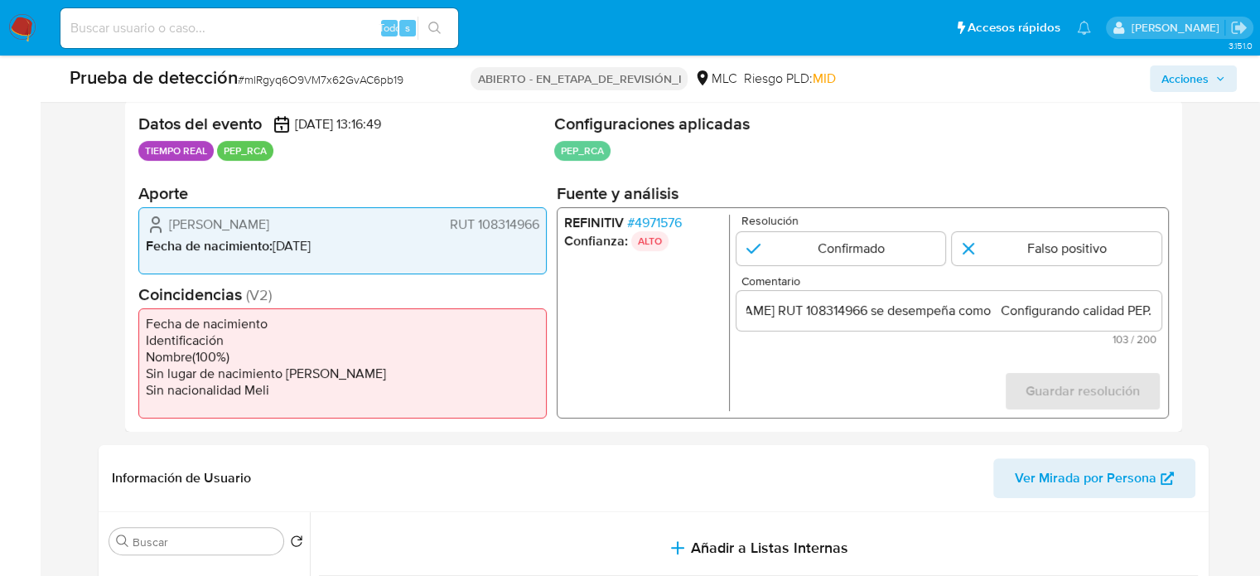
scroll to position [0, 0]
click at [1113, 306] on input "Titular de cuenta Juan Carlos Rojas Ravanal RUT 108314966 se desempeña como Con…" at bounding box center [948, 311] width 425 height 22
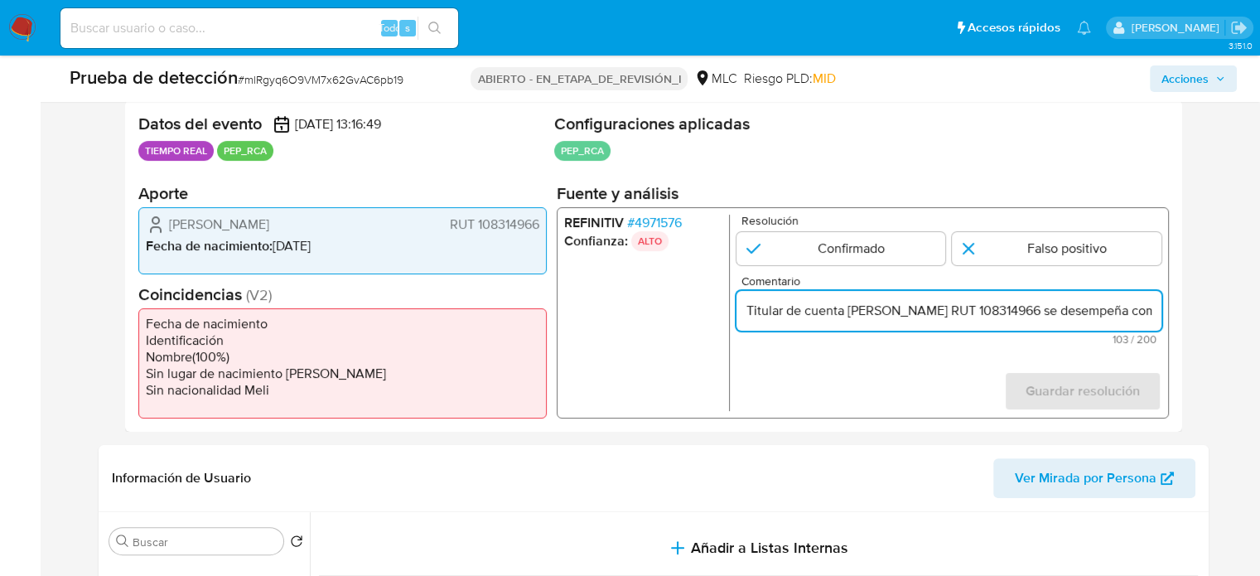
scroll to position [0, 230]
drag, startPoint x: 1096, startPoint y: 304, endPoint x: 1199, endPoint y: 313, distance: 103.1
click at [1127, 309] on input "Titular de cuenta Juan Carlos Rojas Ravanal RUT 108314966 se desempeña como Con…" at bounding box center [948, 311] width 425 height 22
drag, startPoint x: 1156, startPoint y: 312, endPoint x: 990, endPoint y: 321, distance: 166.7
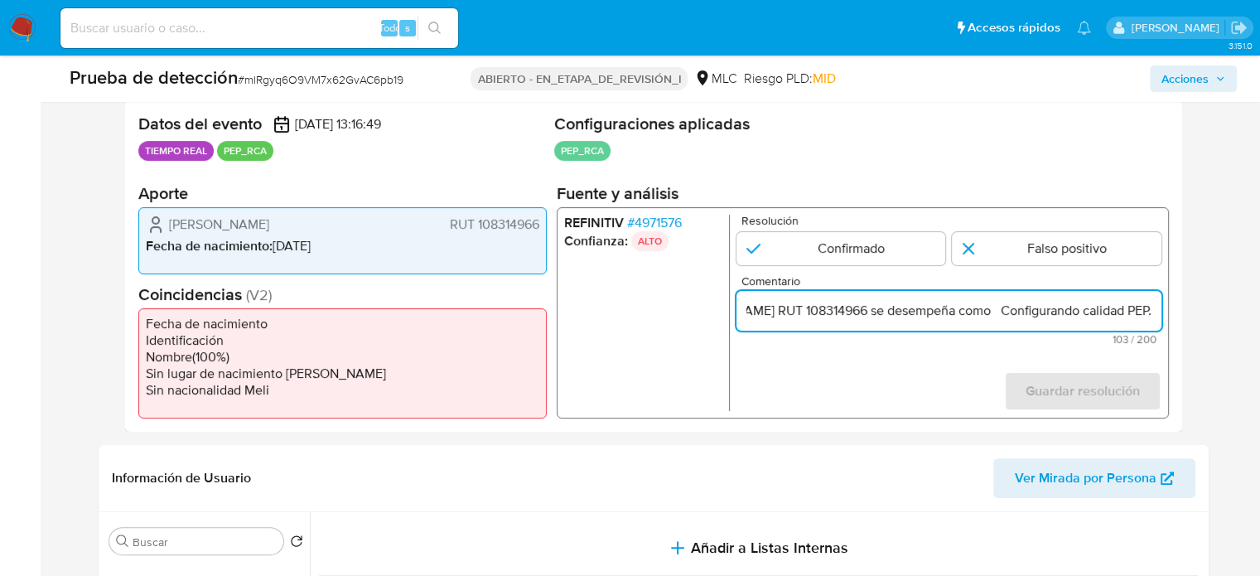
click at [990, 321] on div "Titular de cuenta Juan Carlos Rojas Ravanal RUT 108314966 se desempeña como Con…" at bounding box center [948, 311] width 425 height 40
paste input "Jefe de la Unidad de Concesiones Penitenciarias de la Gendarmería de Chile del …"
click at [672, 223] on font "4971576" at bounding box center [657, 222] width 47 height 19
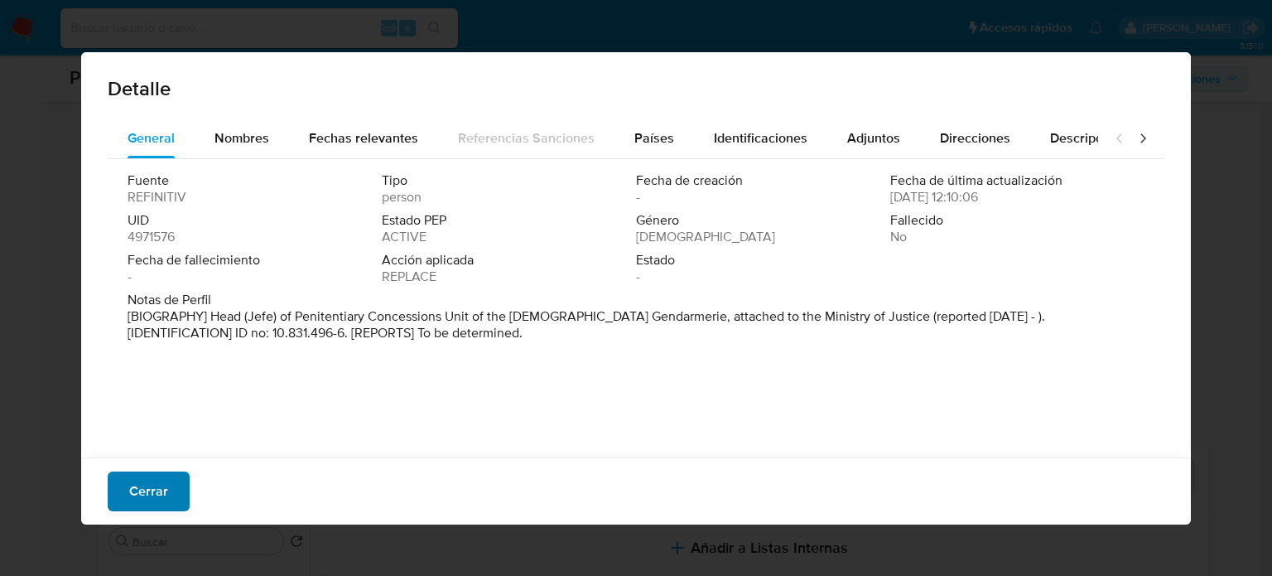
click at [165, 492] on font "Cerrar" at bounding box center [148, 491] width 39 height 40
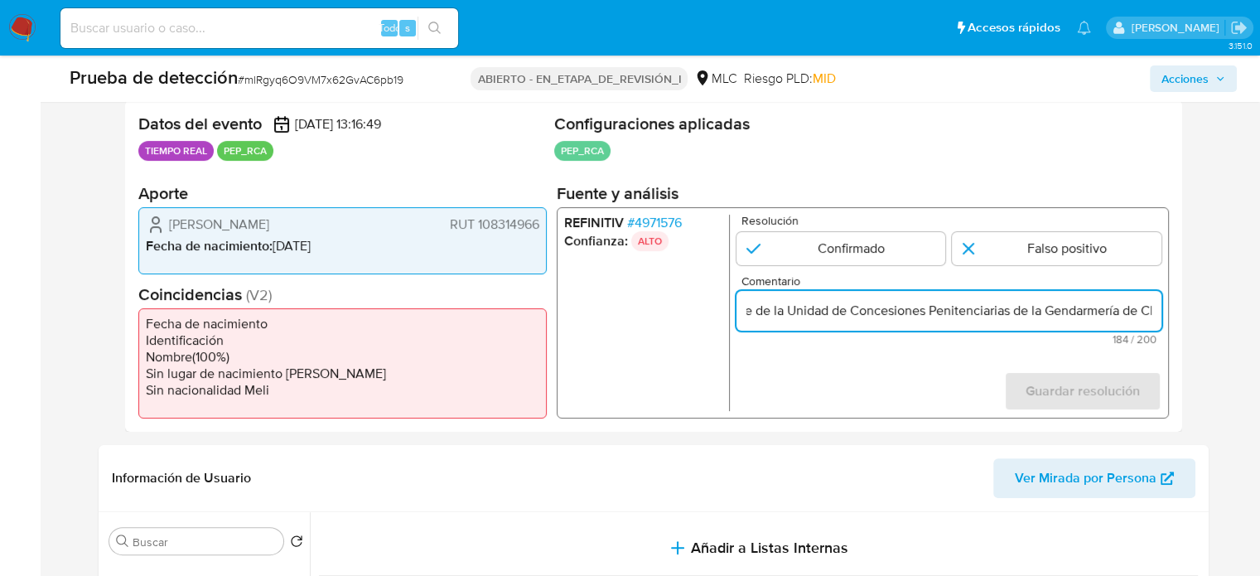
scroll to position [0, 707]
click at [1162, 311] on div "REFINITIV # 4971576 Confianza: ALTO Resolución Confirmado Falso positivo Coment…" at bounding box center [862, 312] width 612 height 211
click at [1150, 311] on input "Titular de cuenta Juan Carlos Rojas Ravanal RUT 108314966 se desempeña como Jef…" at bounding box center [948, 311] width 425 height 22
type input "Titular de cuenta Juan Carlos Rojas Ravanal RUT 108314966 se desempeña como Jef…"
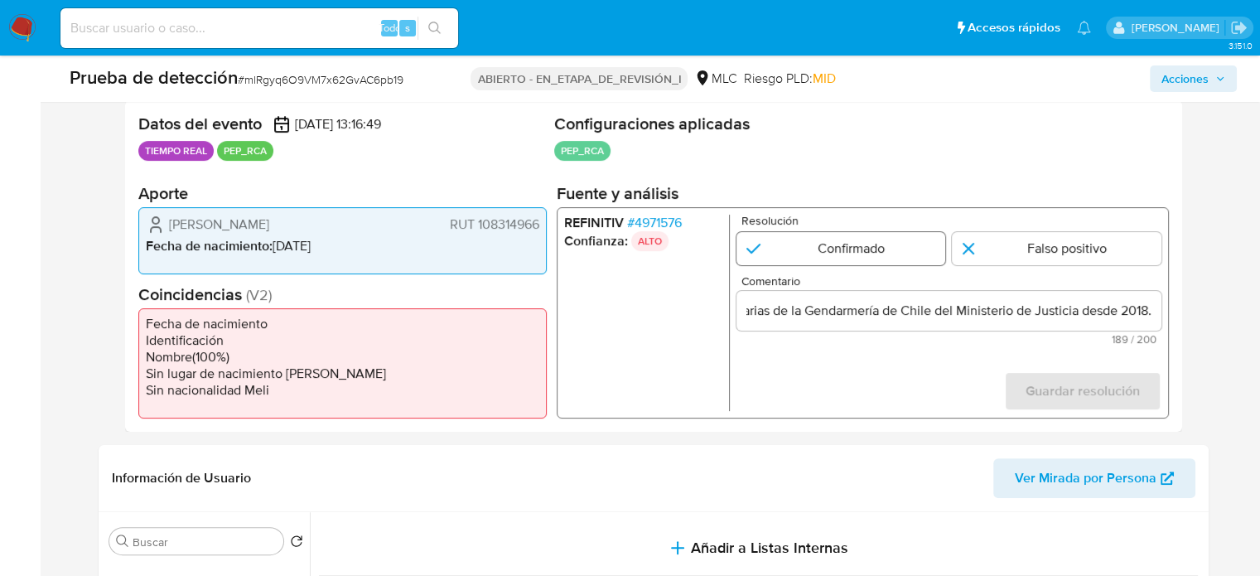
scroll to position [0, 0]
click at [823, 246] on input "1 de 1" at bounding box center [841, 248] width 210 height 33
radio input "true"
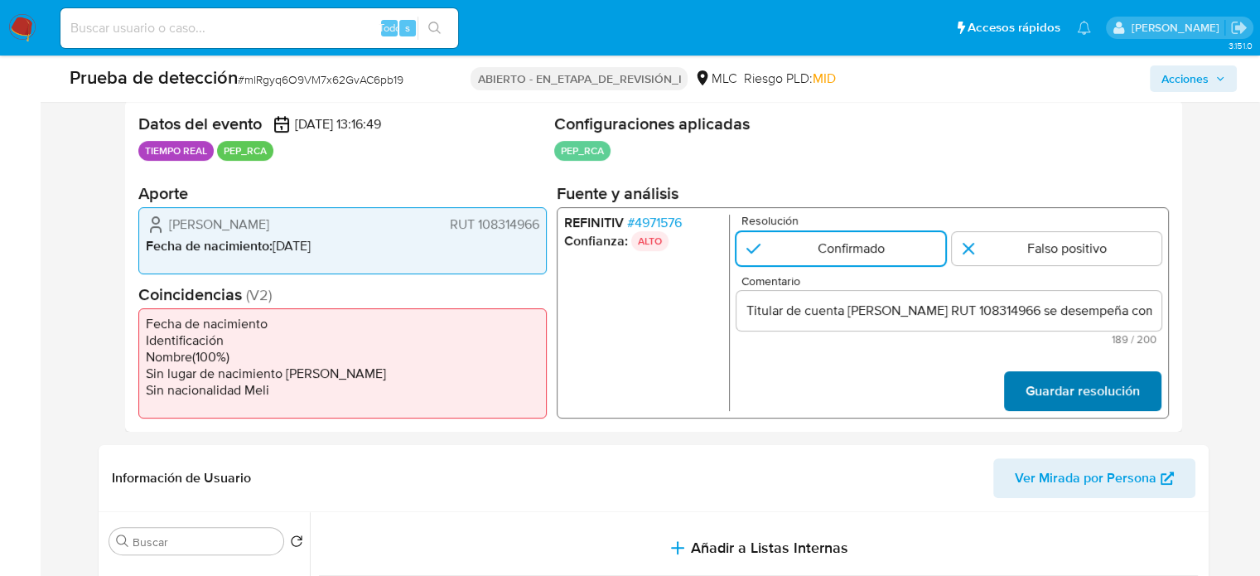
click at [1078, 400] on span "Guardar resolución" at bounding box center [1082, 391] width 114 height 36
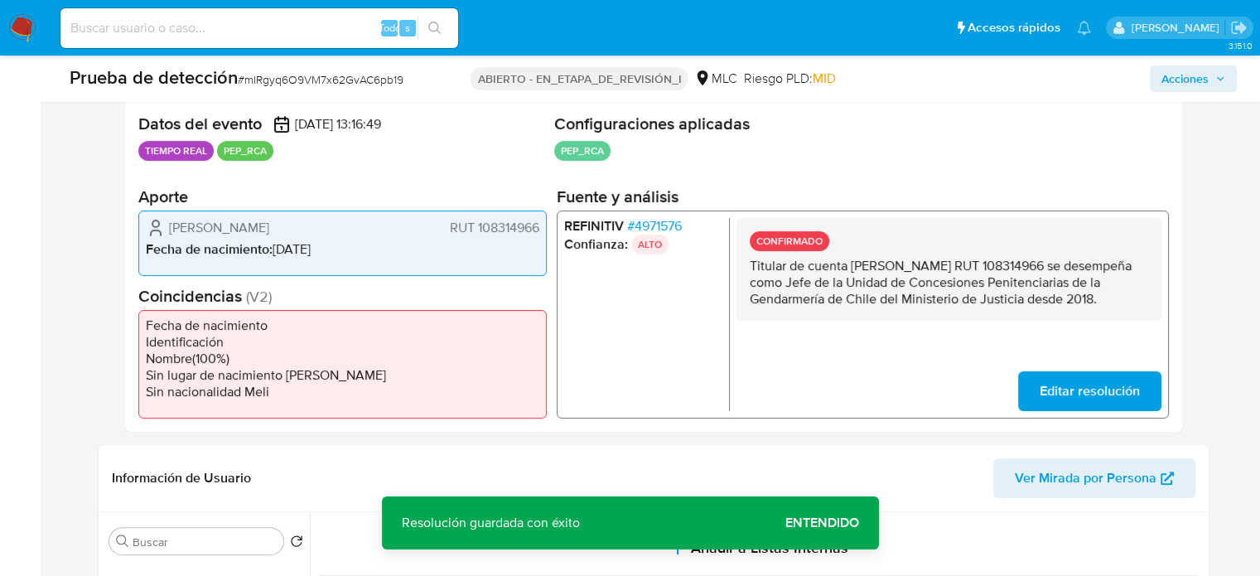
drag, startPoint x: 1137, startPoint y: 301, endPoint x: 742, endPoint y: 266, distance: 396.6
click at [742, 266] on div "CONFIRMADO Titular de cuenta Juan Carlos Rojas Ravanal RUT 108314966 se desempe…" at bounding box center [948, 268] width 425 height 103
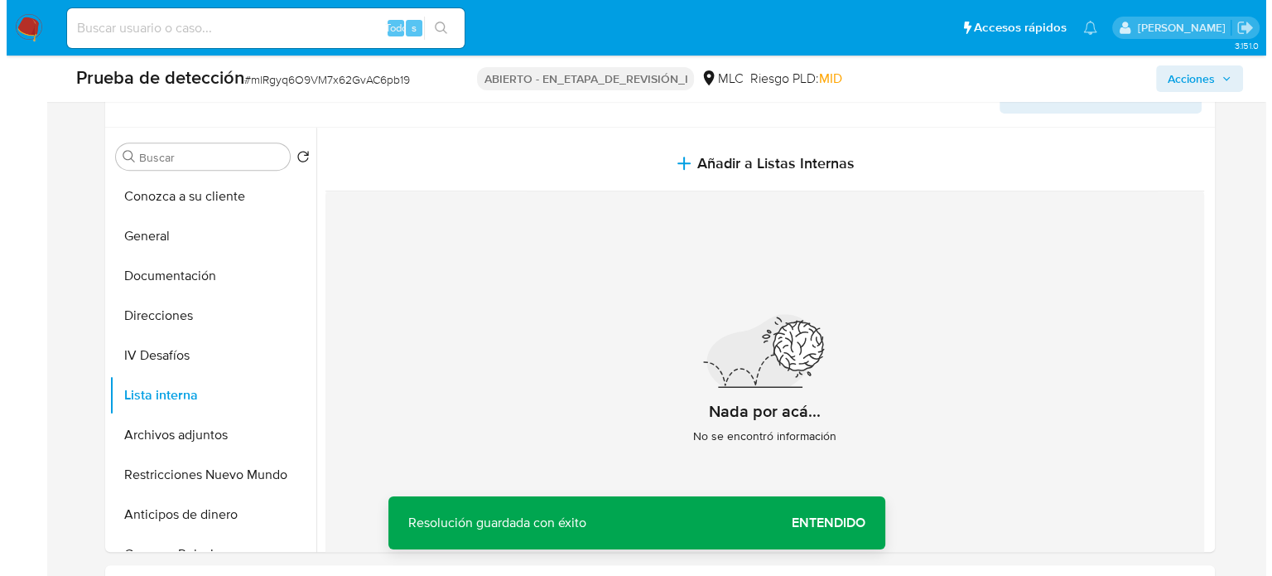
scroll to position [745, 0]
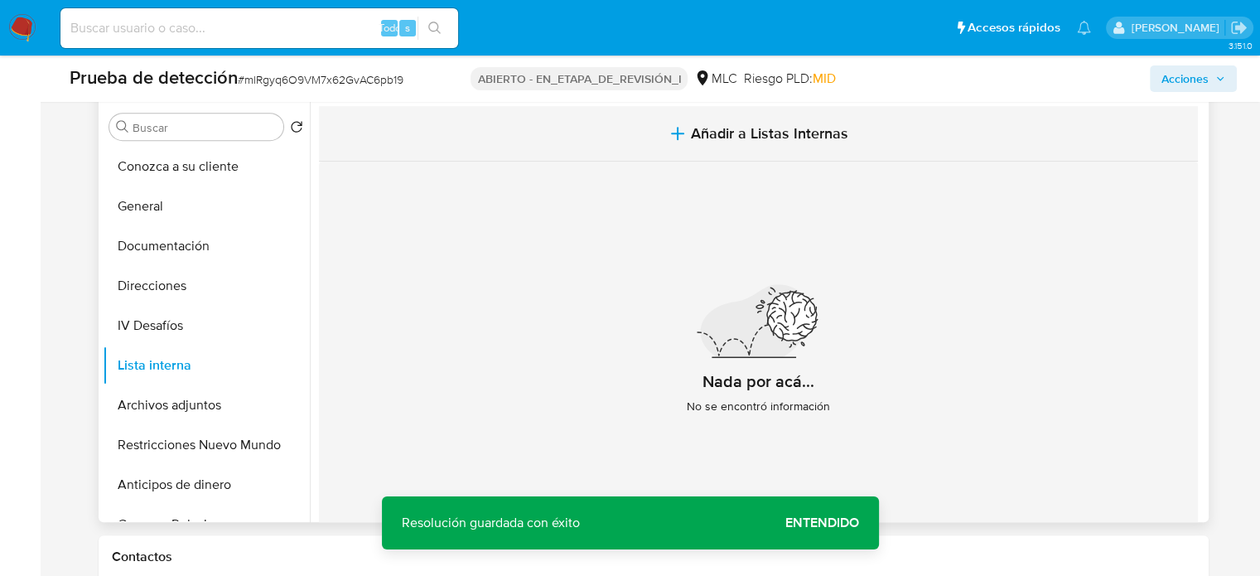
click at [675, 140] on icon "button" at bounding box center [678, 133] width 20 height 20
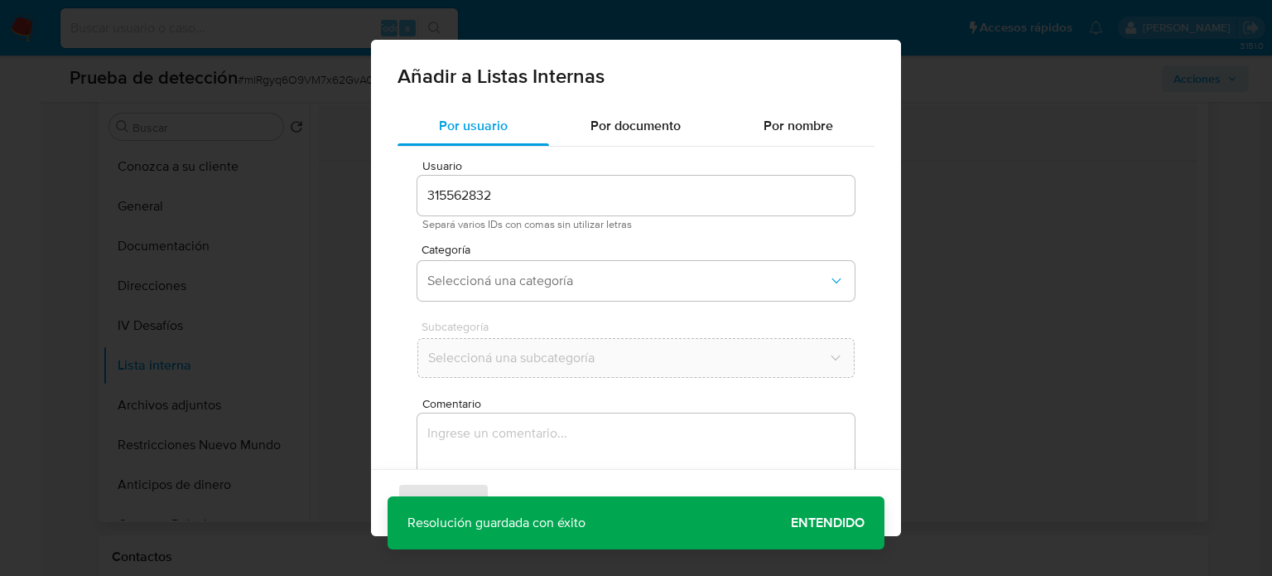
scroll to position [70, 0]
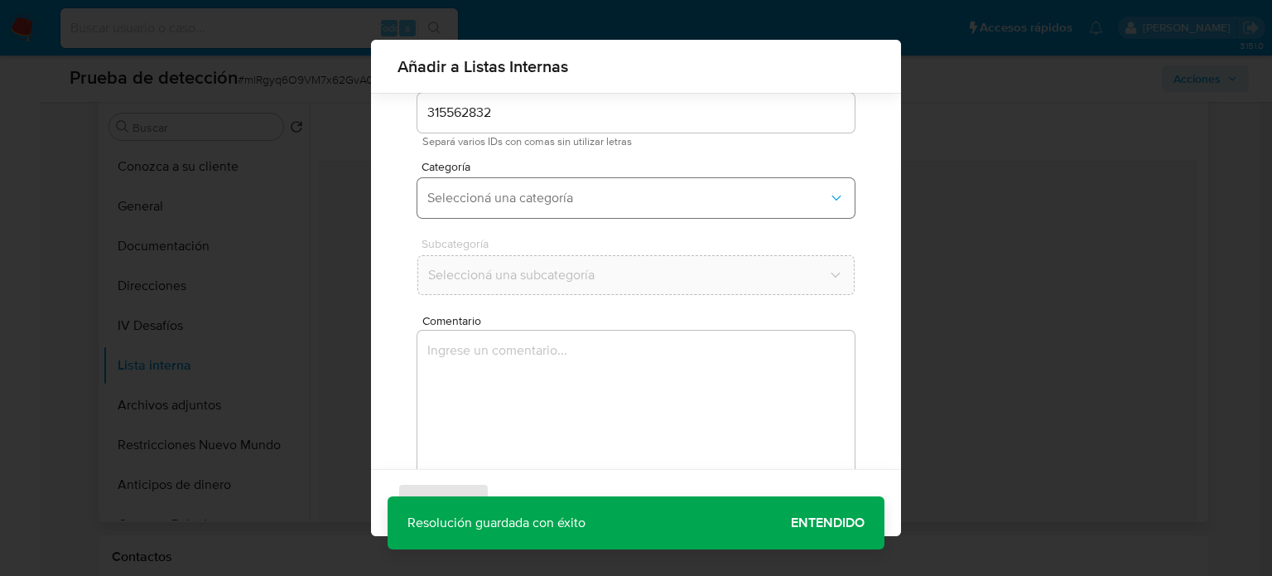
click at [526, 201] on span "Seleccioná una categoría" at bounding box center [627, 198] width 401 height 17
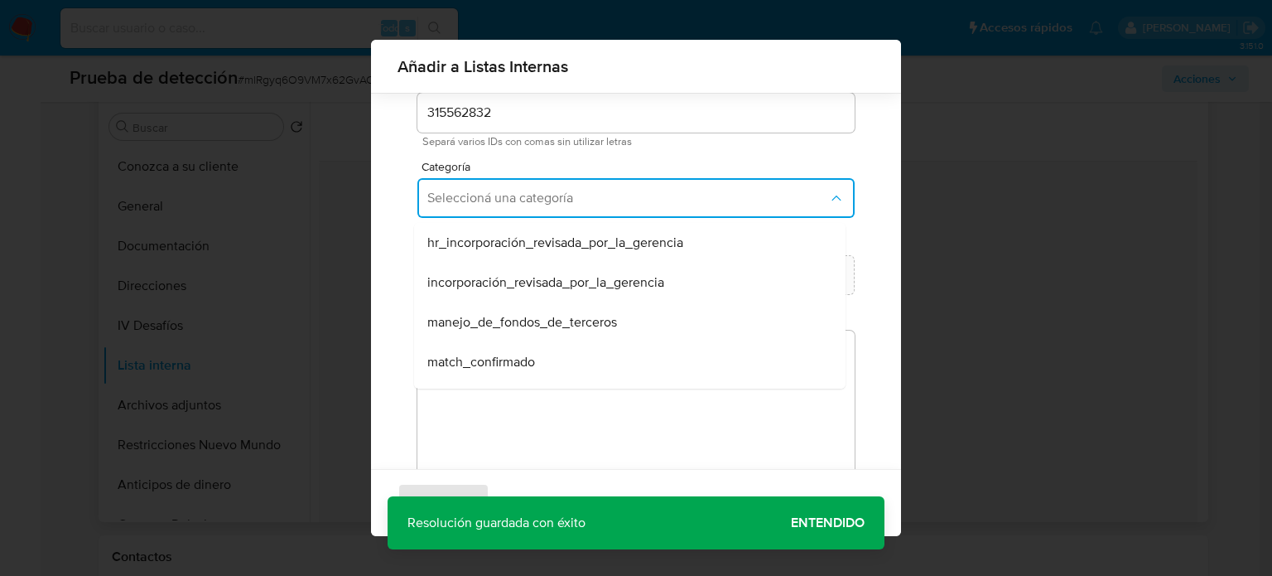
drag, startPoint x: 492, startPoint y: 370, endPoint x: 494, endPoint y: 355, distance: 15.8
click at [491, 370] on span "match_confirmado" at bounding box center [481, 362] width 108 height 17
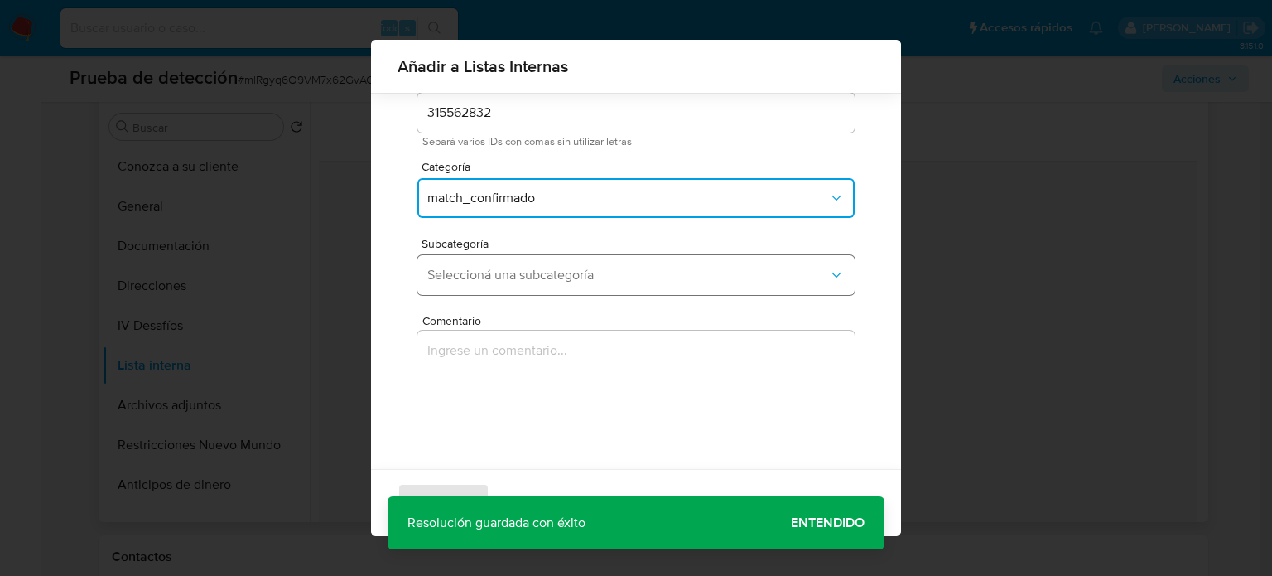
click at [567, 285] on button "Seleccioná una subcategoría" at bounding box center [635, 275] width 437 height 40
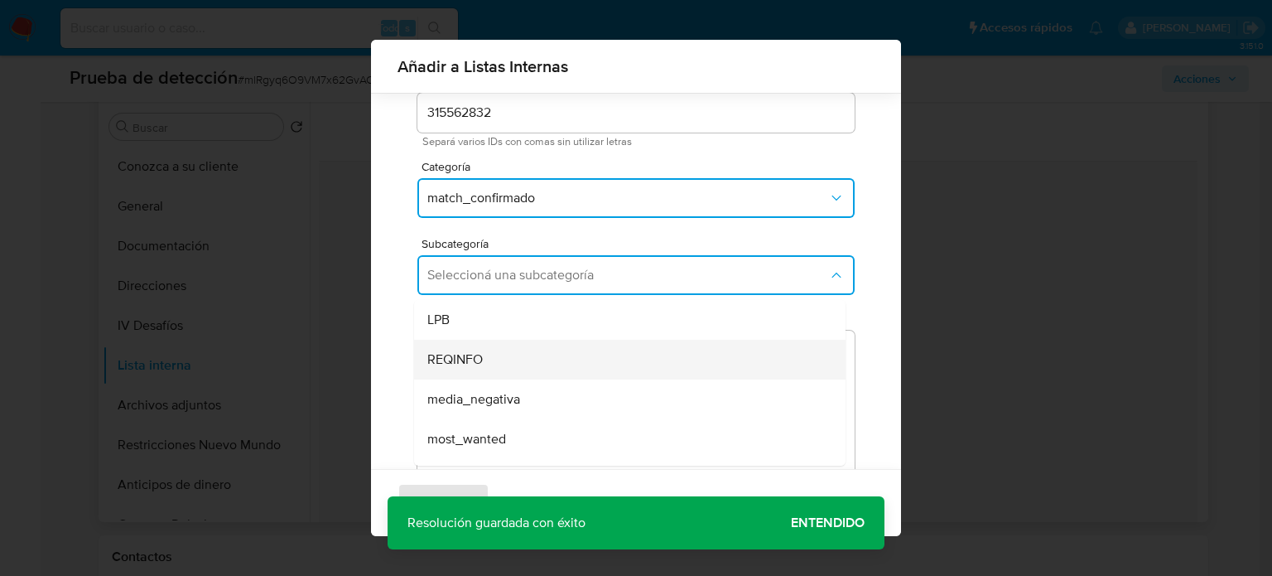
scroll to position [83, 0]
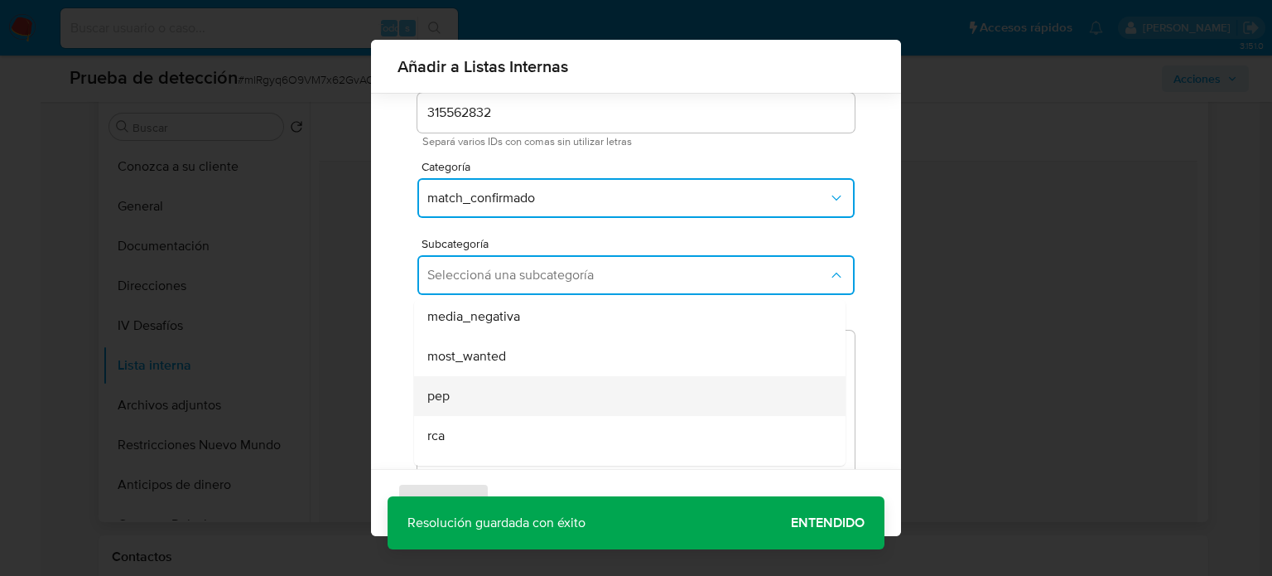
click at [468, 388] on div "pep" at bounding box center [624, 396] width 395 height 40
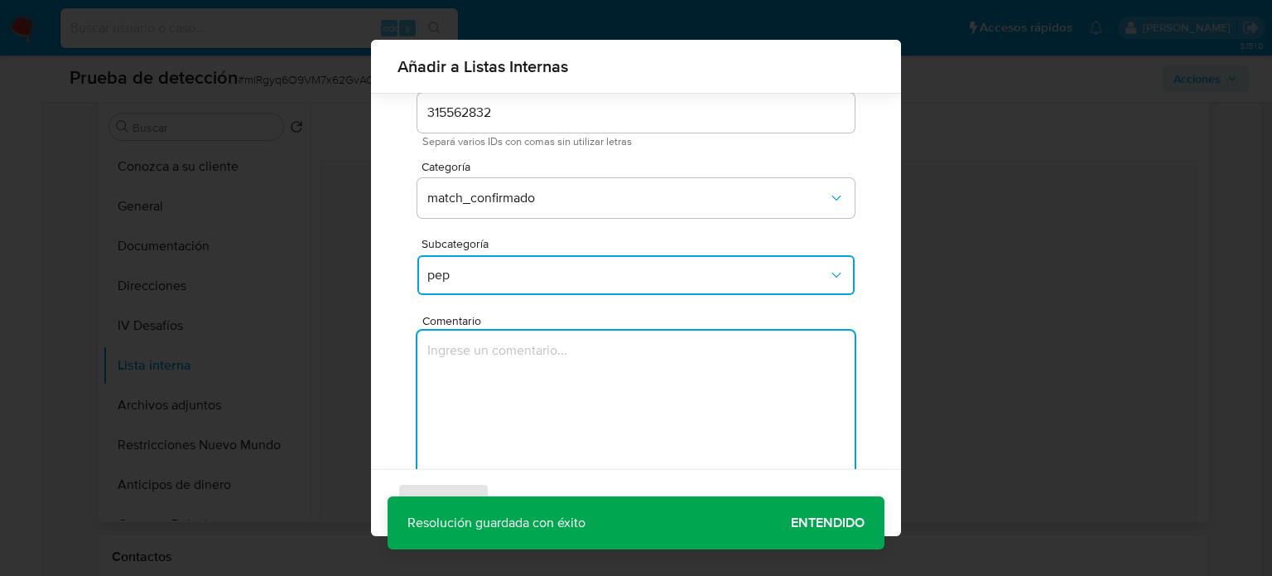
click at [468, 389] on textarea "Comentario" at bounding box center [635, 410] width 437 height 159
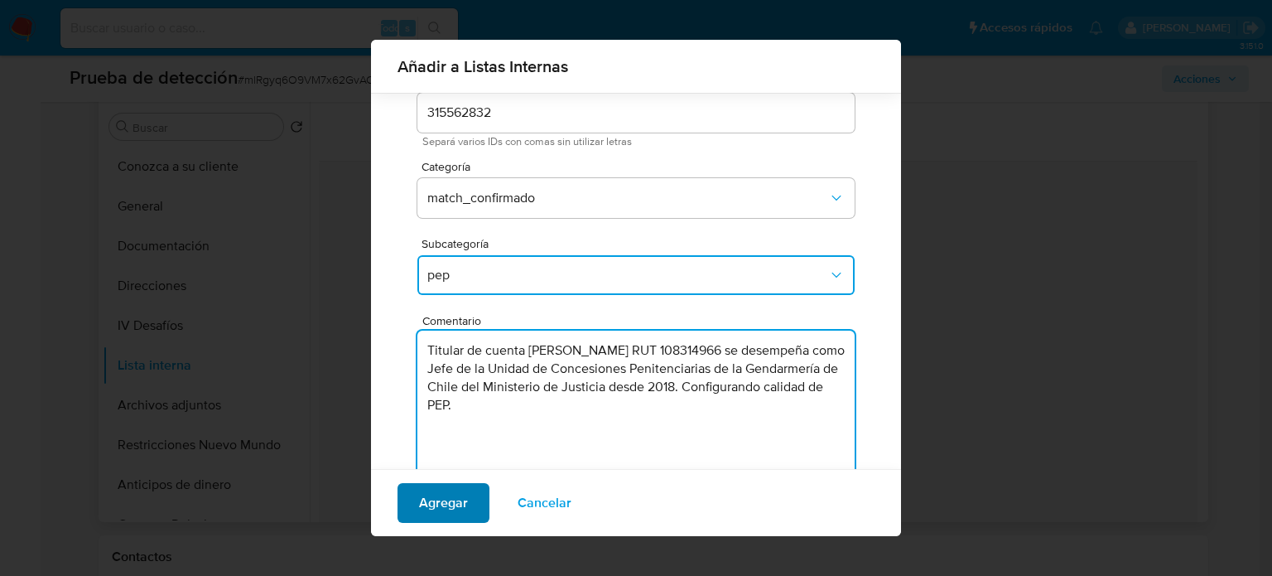
type textarea "Titular de cuenta Juan Carlos Rojas Ravanal RUT 108314966 se desempeña como Jef…"
click at [453, 506] on span "Agregar" at bounding box center [443, 503] width 49 height 36
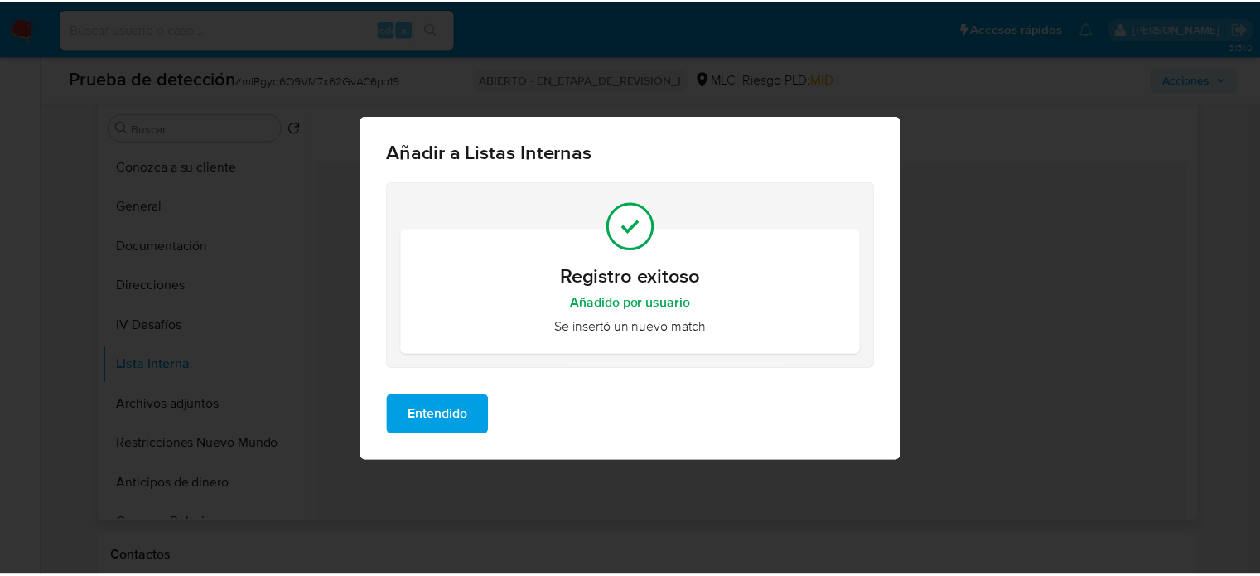
scroll to position [0, 0]
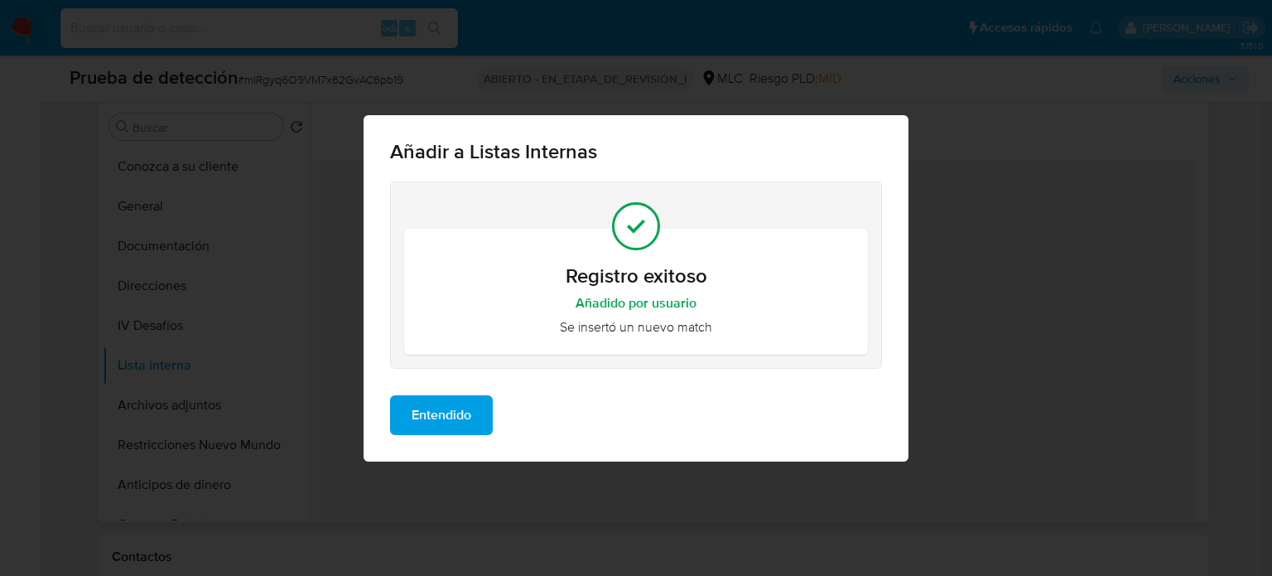
click at [427, 410] on span "Entendido" at bounding box center [442, 415] width 60 height 36
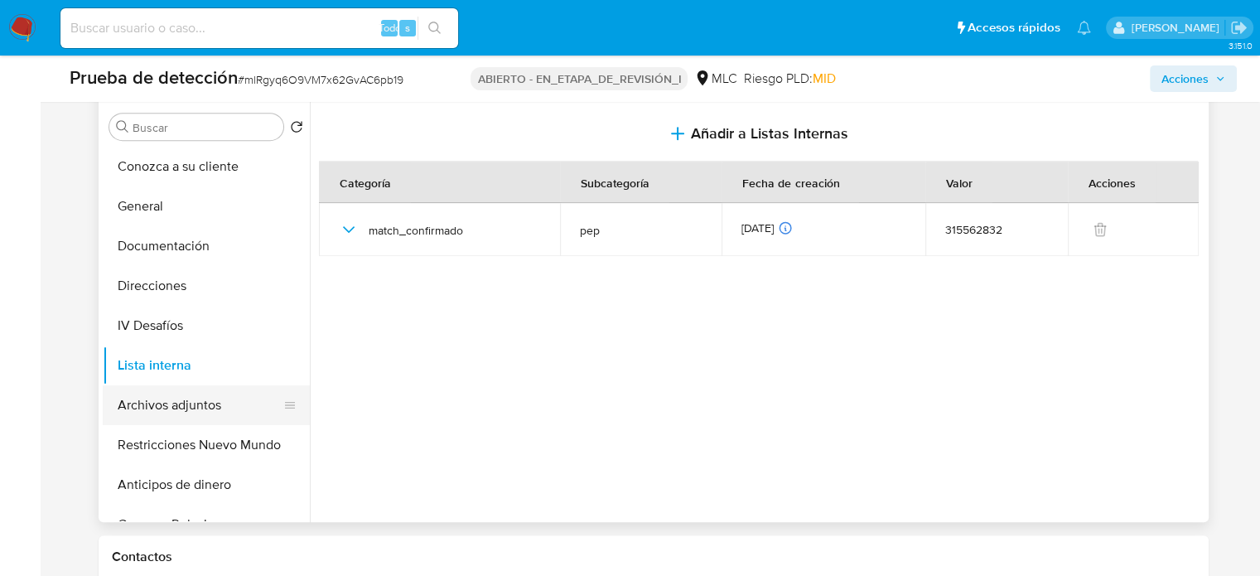
click at [209, 412] on button "Archivos adjuntos" at bounding box center [200, 405] width 194 height 40
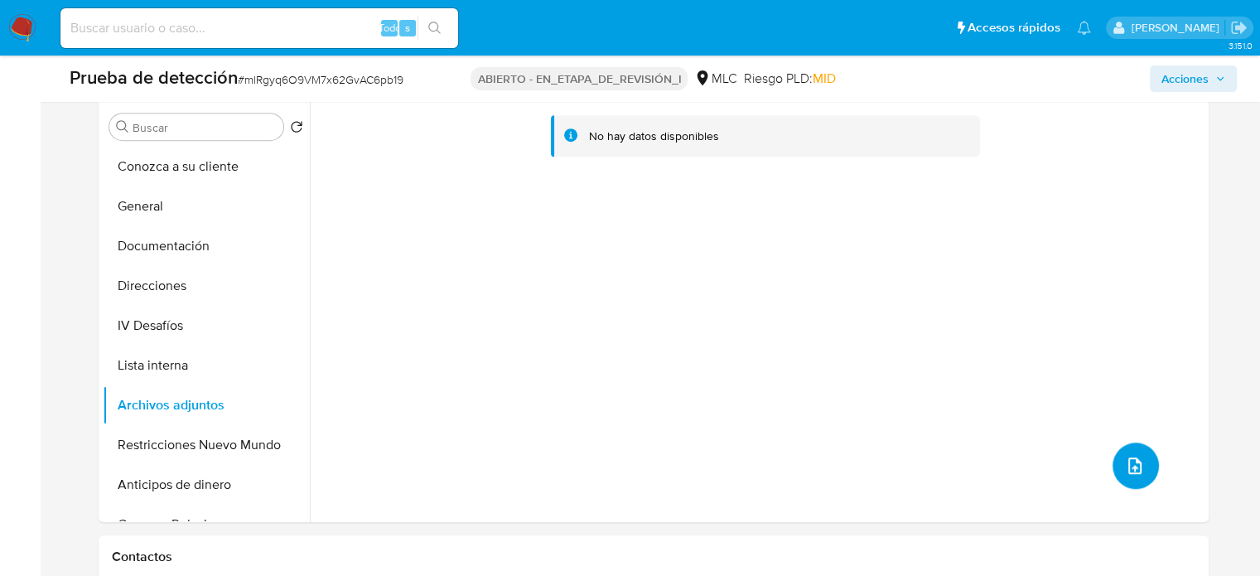
click at [1131, 458] on icon "subir archivo" at bounding box center [1134, 465] width 13 height 17
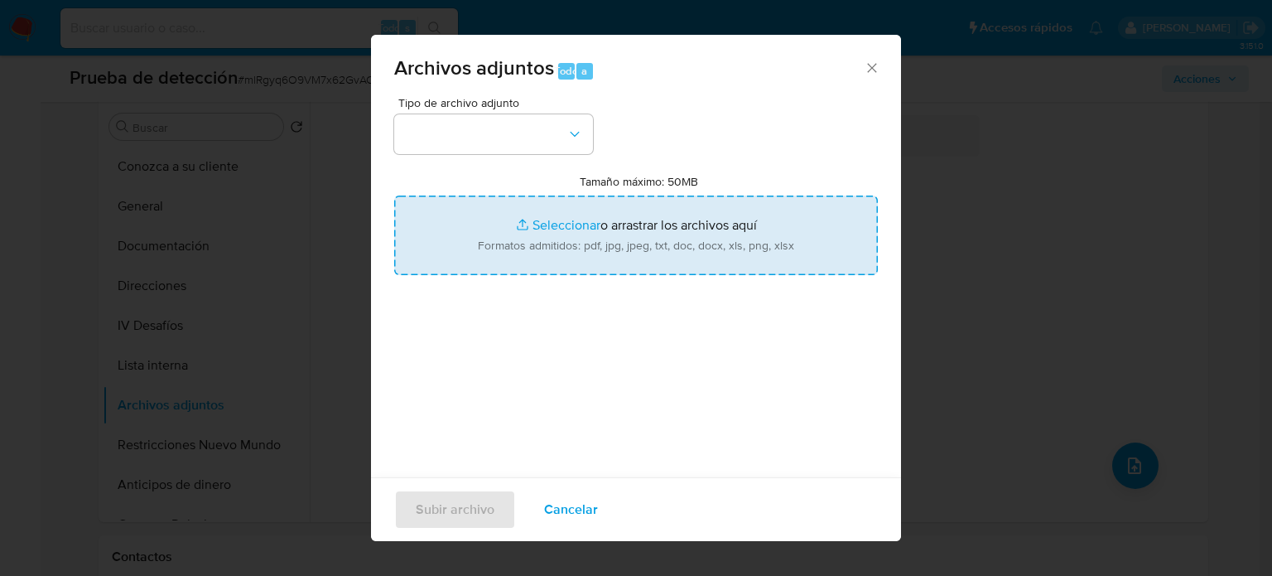
click at [606, 242] on input "Tamaño máximo: 50MB Seleccionar archivos" at bounding box center [636, 235] width 484 height 80
type input "C:\fakepath\Gendarmería de Chile.pdf"
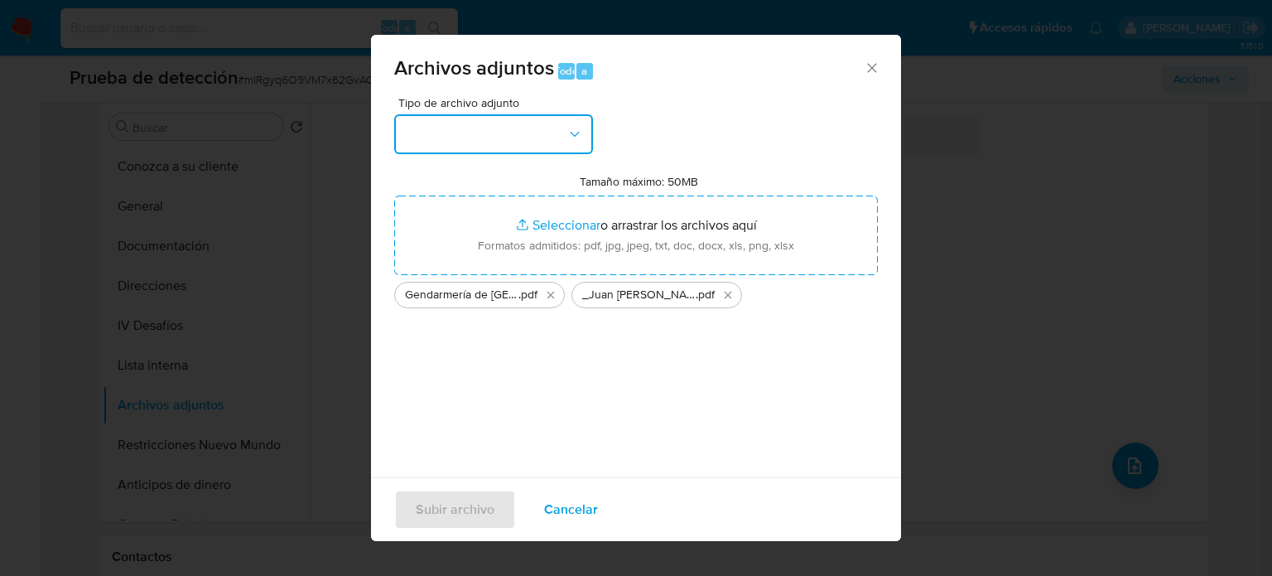
click at [449, 138] on button "button" at bounding box center [493, 134] width 199 height 40
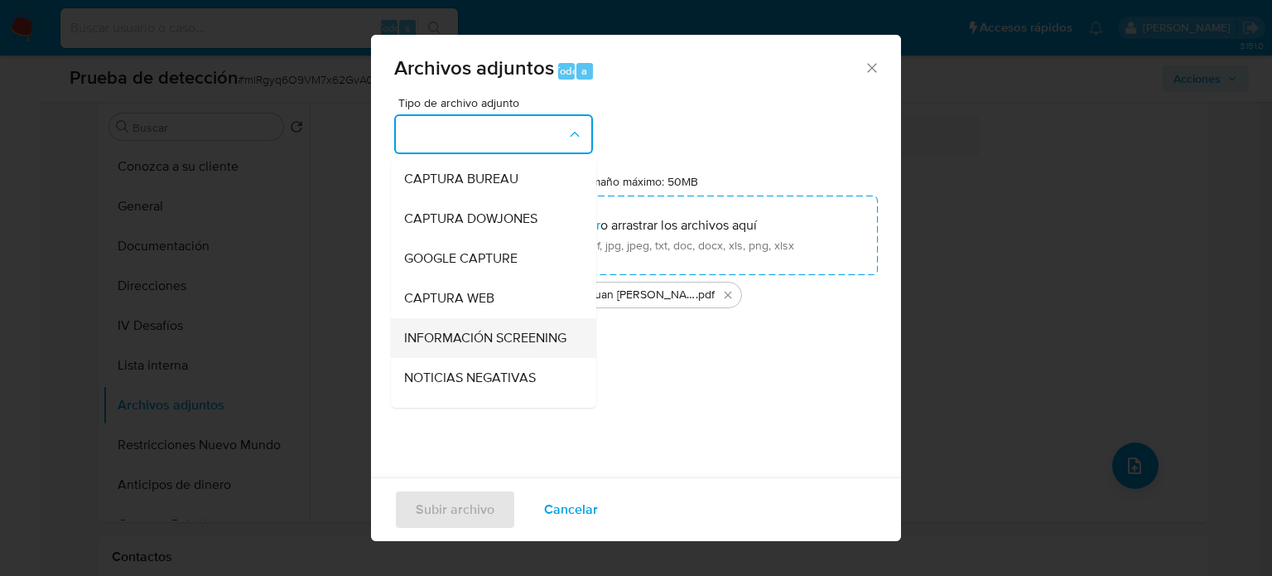
click at [443, 346] on span "INFORMACIÓN SCREENING" at bounding box center [485, 338] width 162 height 17
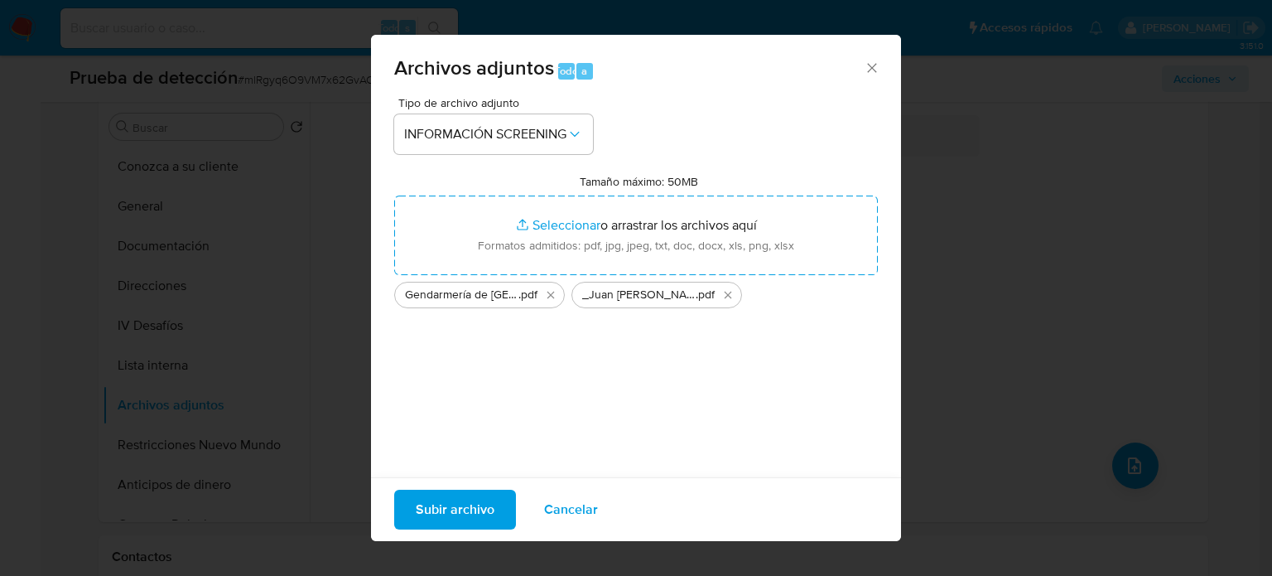
click at [482, 499] on span "Subir archivo" at bounding box center [455, 509] width 79 height 36
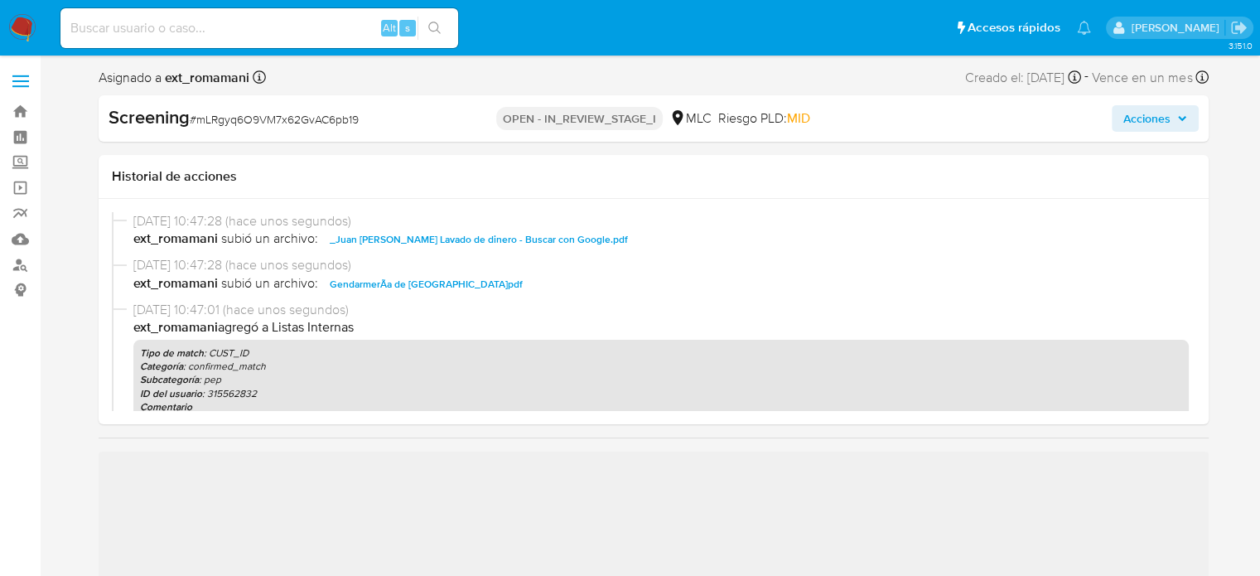
select select "10"
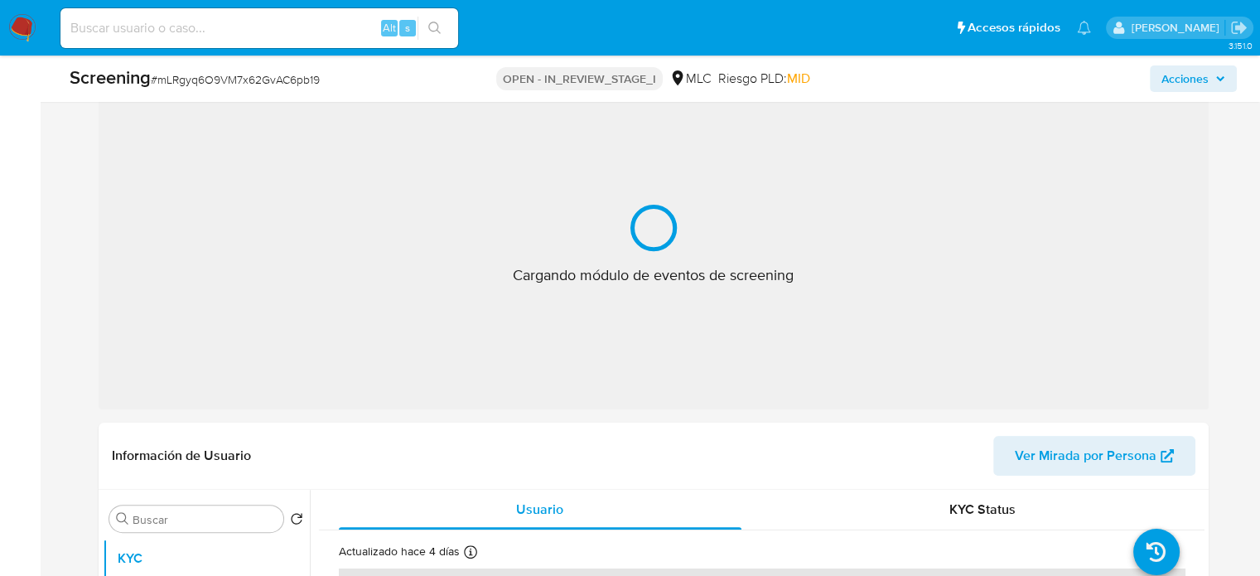
scroll to position [331, 0]
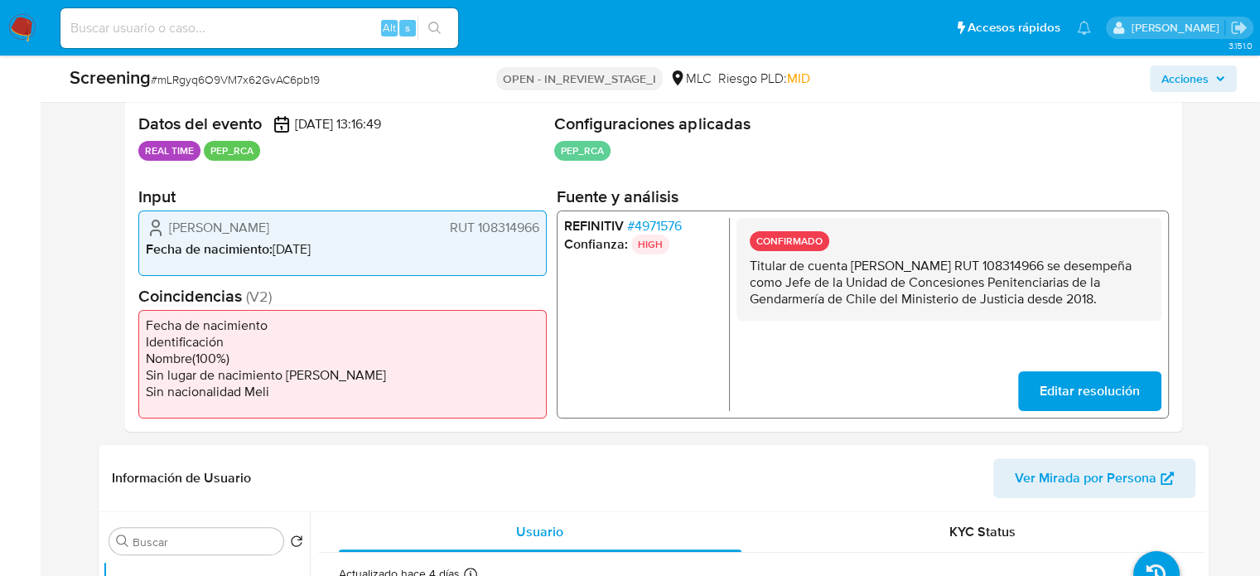
drag, startPoint x: 1136, startPoint y: 296, endPoint x: 750, endPoint y: 268, distance: 387.0
click at [750, 268] on p "Titular de cuenta [PERSON_NAME] RUT 108314966 se desempeña como Jefe de la Unid…" at bounding box center [948, 282] width 398 height 50
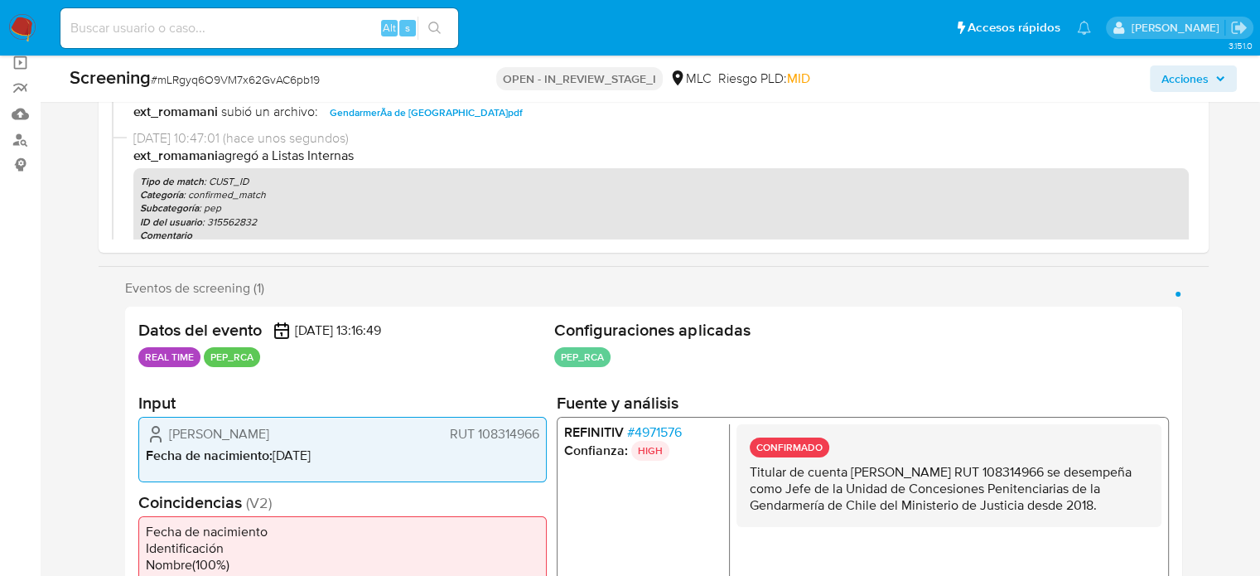
scroll to position [0, 0]
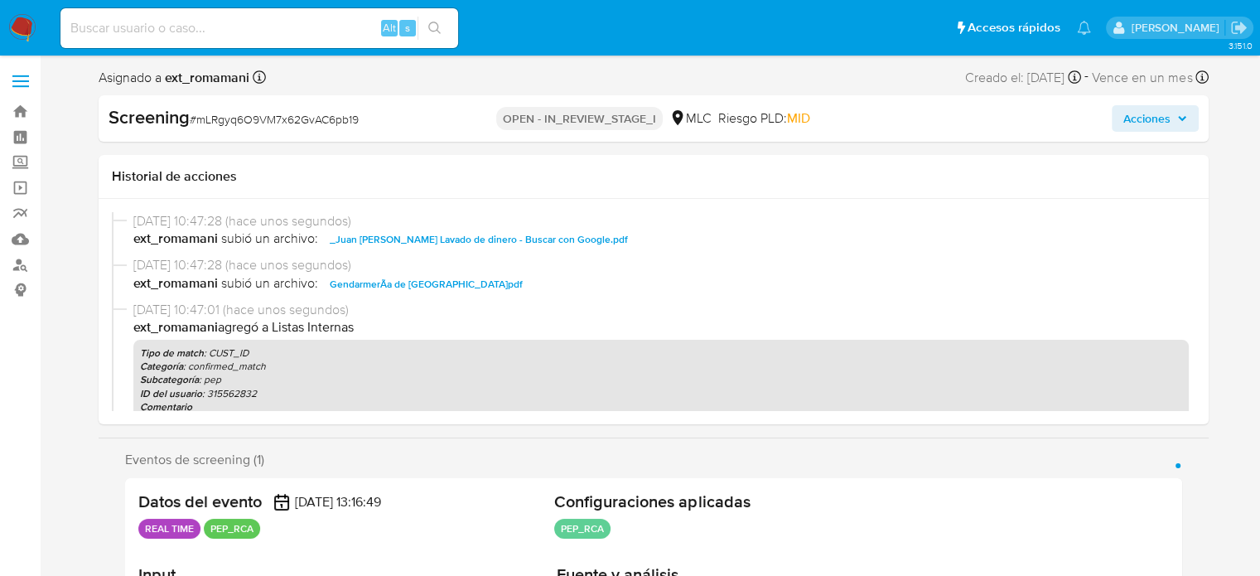
drag, startPoint x: 1158, startPoint y: 114, endPoint x: 1131, endPoint y: 126, distance: 29.7
click at [1153, 115] on span "Acciones" at bounding box center [1146, 118] width 47 height 27
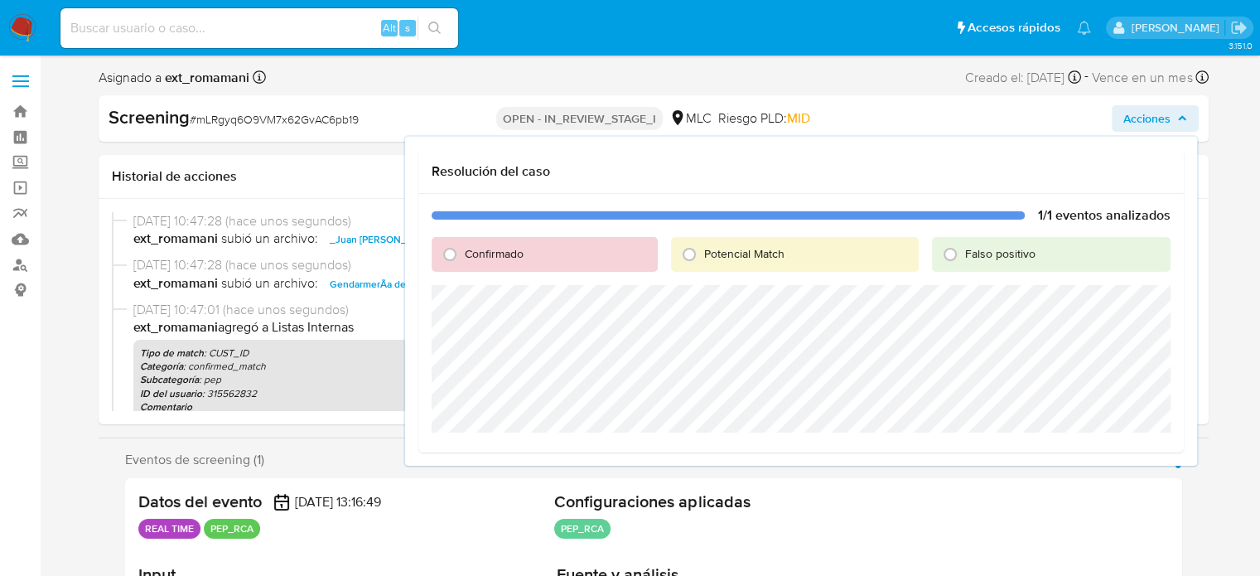
click at [465, 259] on span "Confirmado" at bounding box center [494, 253] width 59 height 17
click at [463, 259] on input "Confirmado" at bounding box center [450, 254] width 27 height 27
radio input "true"
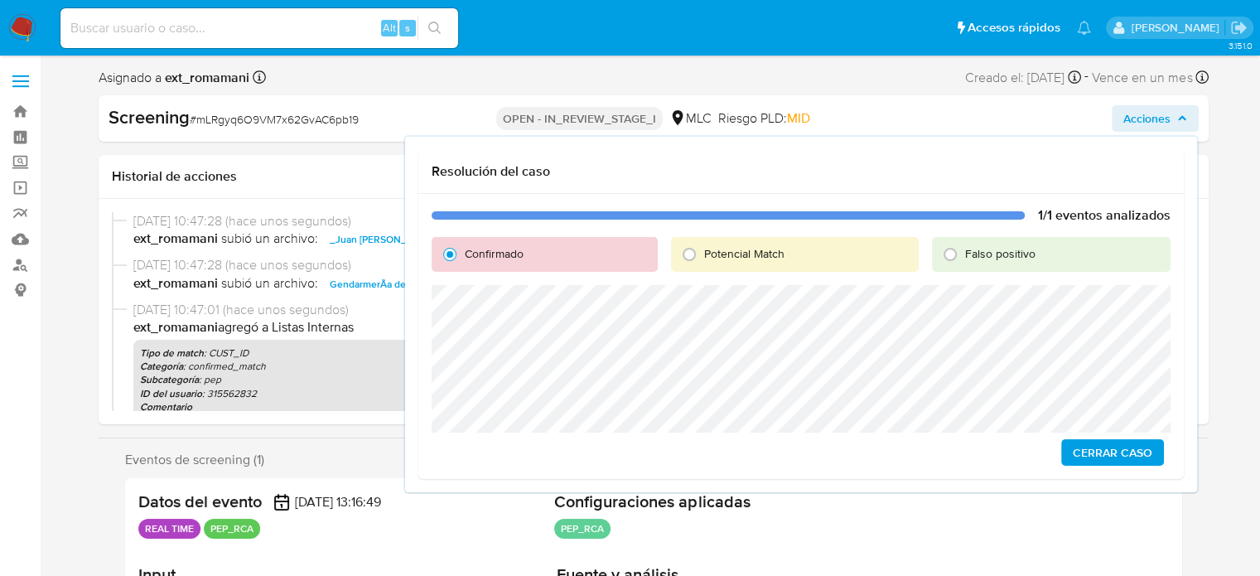
click at [1101, 457] on span "Cerrar Caso" at bounding box center [1113, 452] width 80 height 23
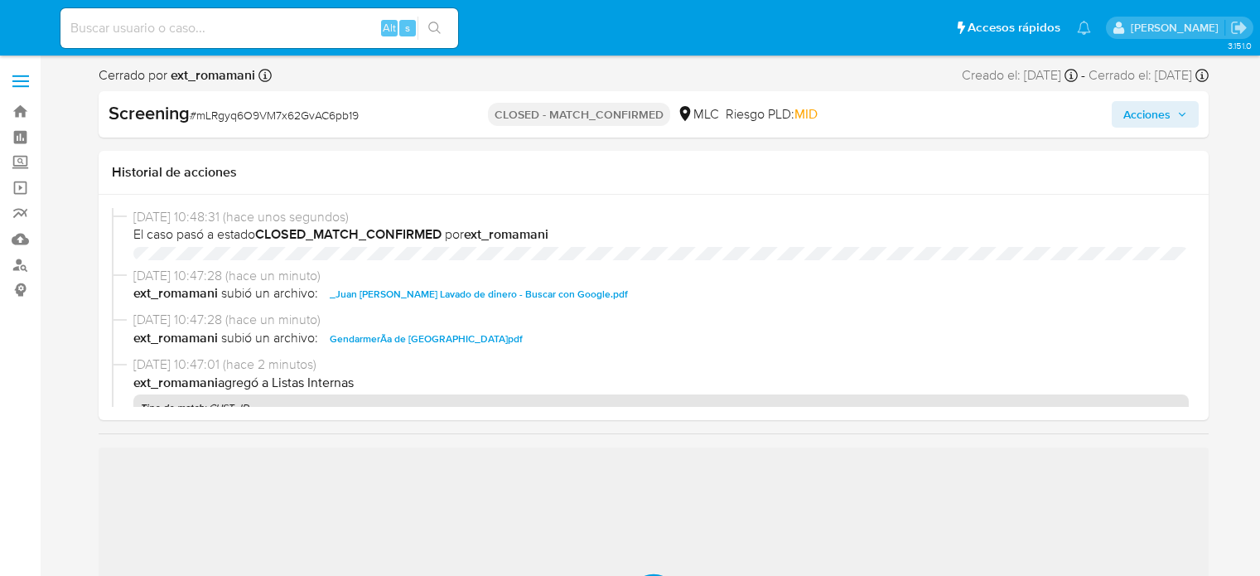
select select "10"
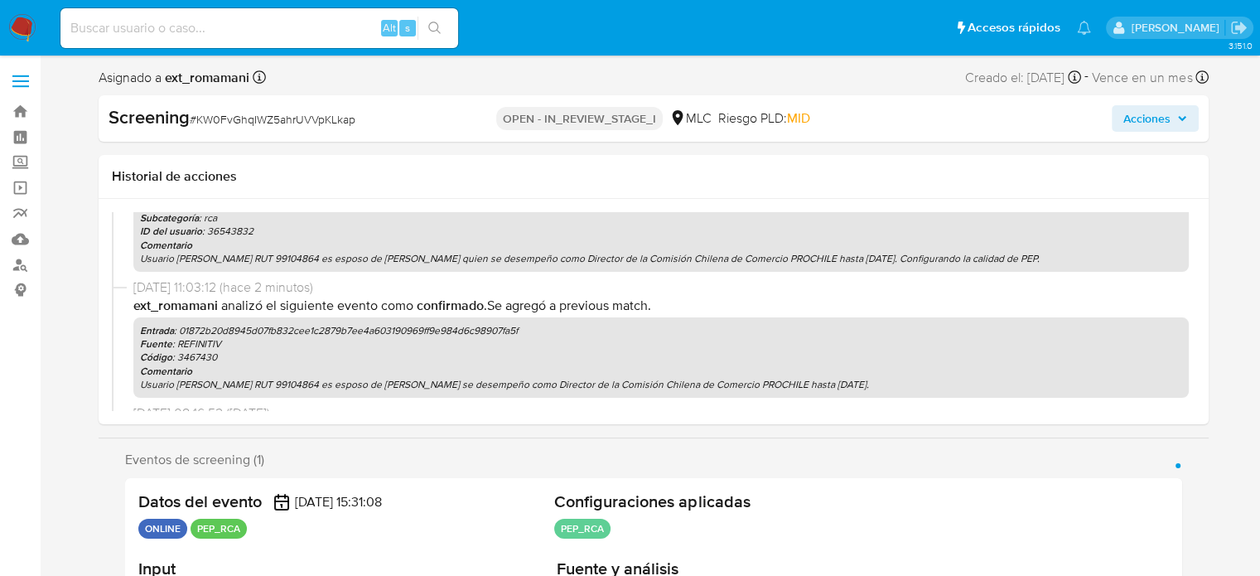
select select "10"
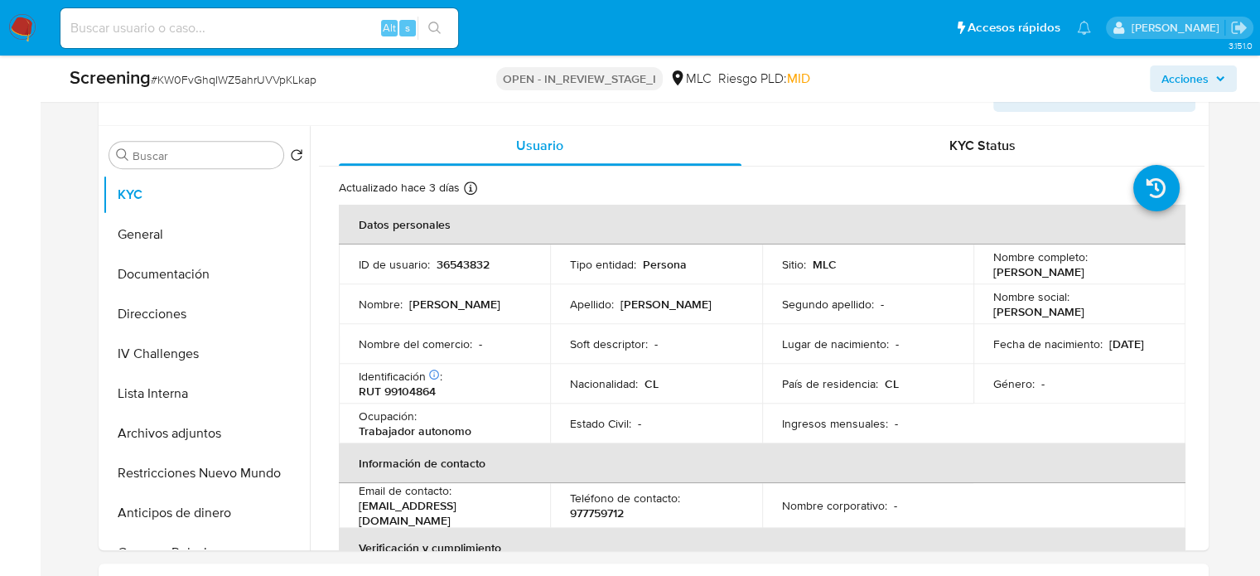
scroll to position [745, 0]
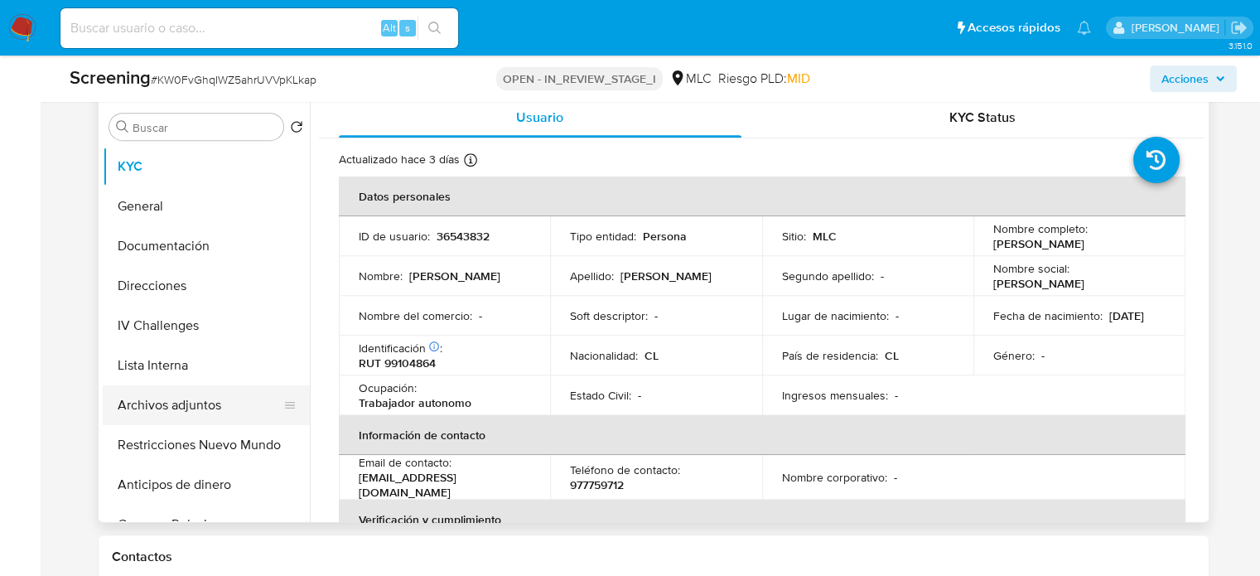
click at [210, 414] on button "Archivos adjuntos" at bounding box center [200, 405] width 194 height 40
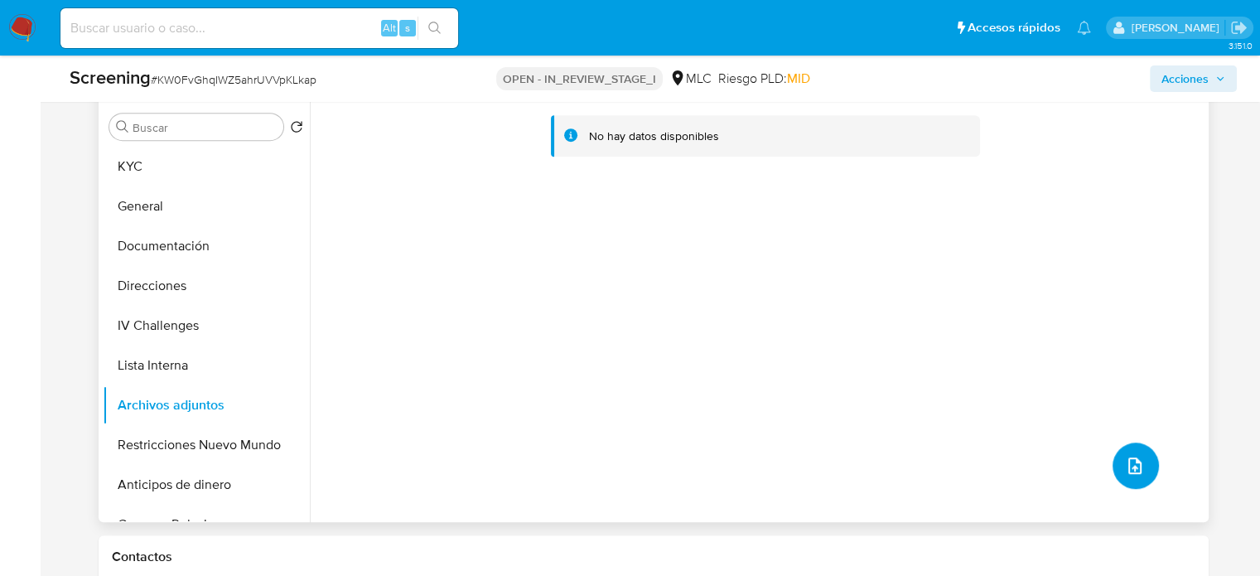
click at [1131, 456] on icon "upload-file" at bounding box center [1135, 466] width 20 height 20
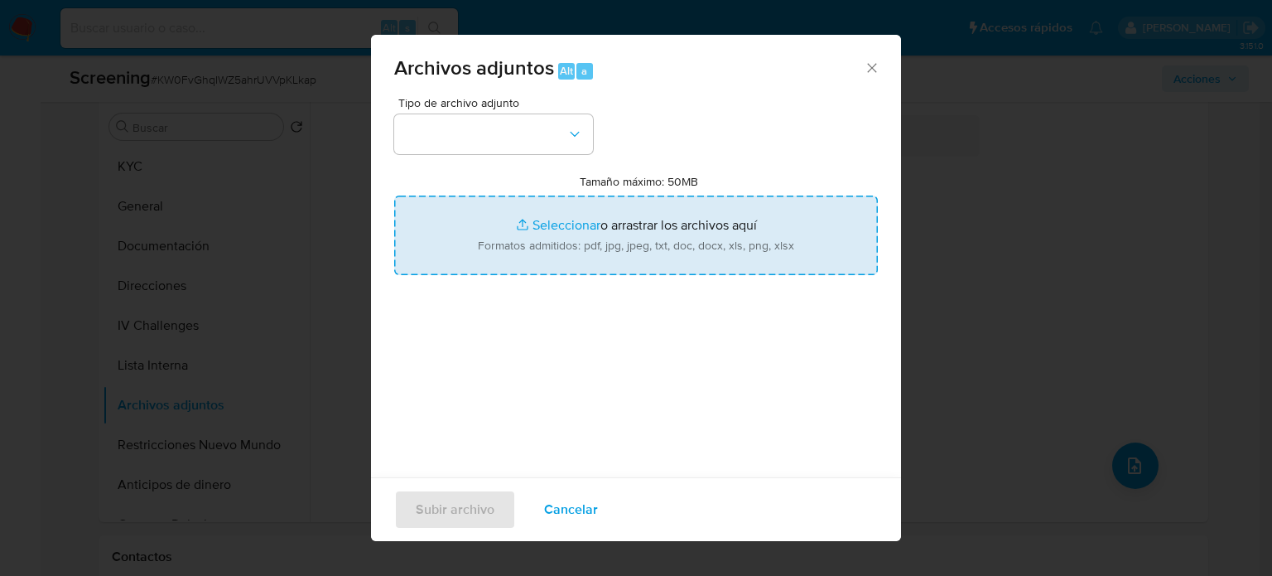
click at [514, 244] on input "Tamaño máximo: 50MB Seleccionar archivos" at bounding box center [636, 235] width 484 height 80
type input "C:\fakepath\_Paola [PERSON_NAME] de dinero - Buscar con Google.pdf"
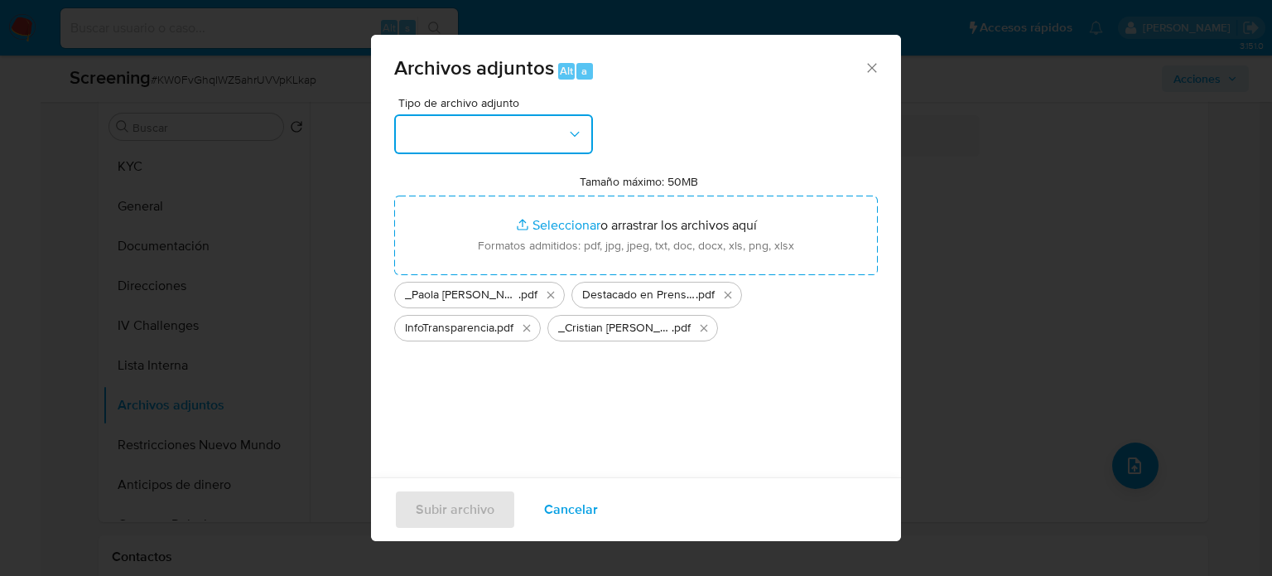
click at [510, 129] on button "button" at bounding box center [493, 134] width 199 height 40
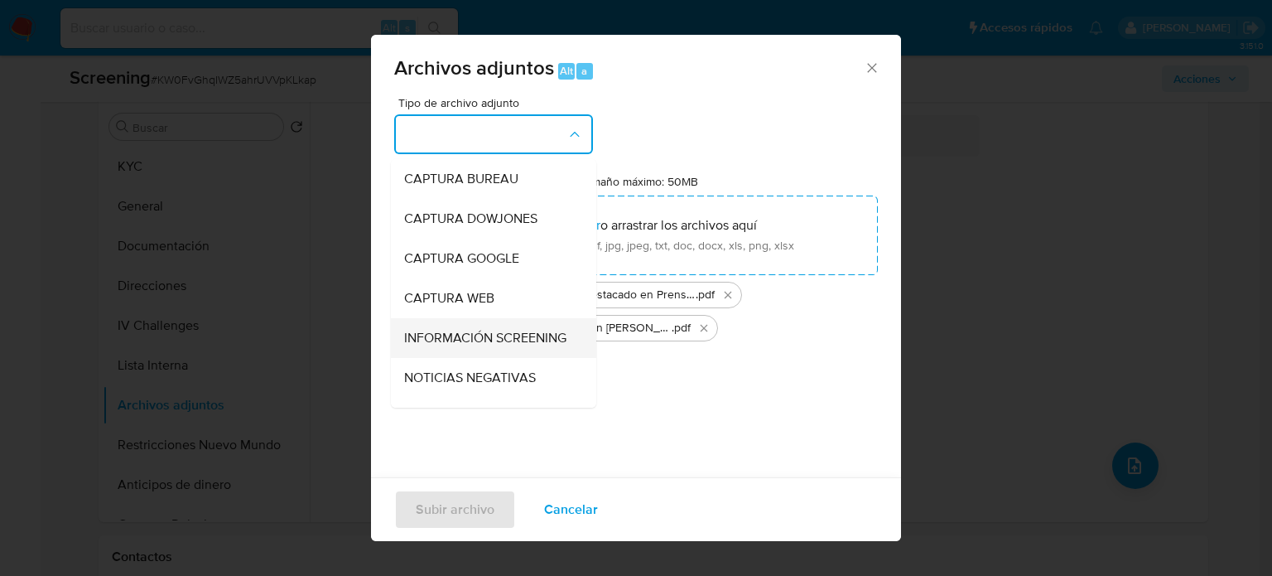
click at [447, 345] on span "INFORMACIÓN SCREENING" at bounding box center [485, 338] width 162 height 17
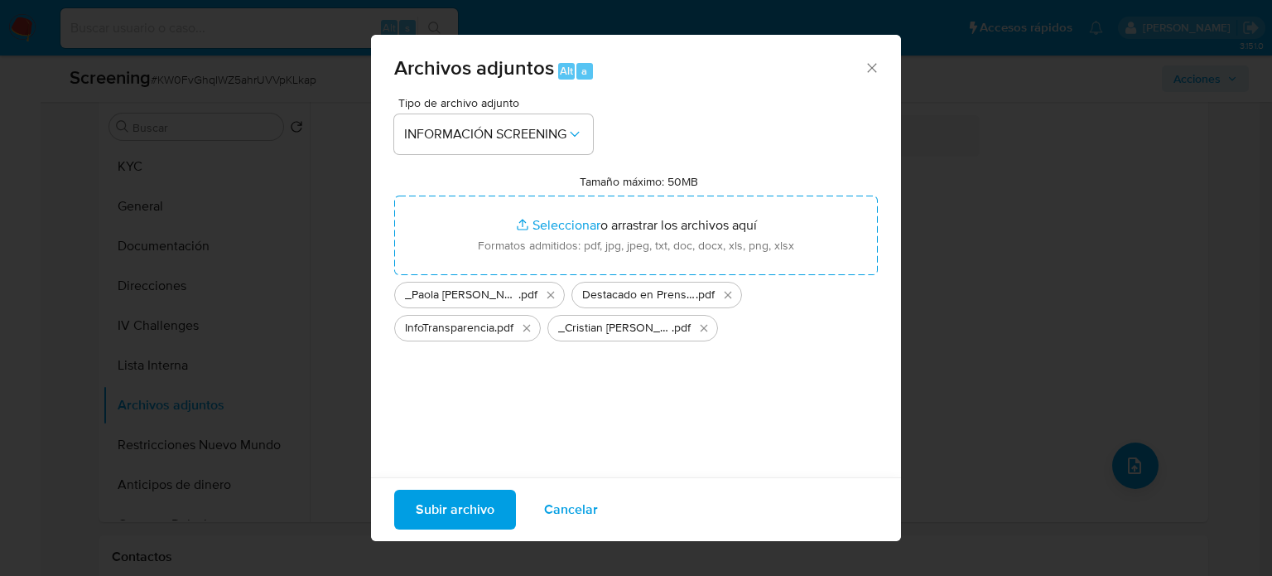
click at [466, 507] on span "Subir archivo" at bounding box center [455, 509] width 79 height 36
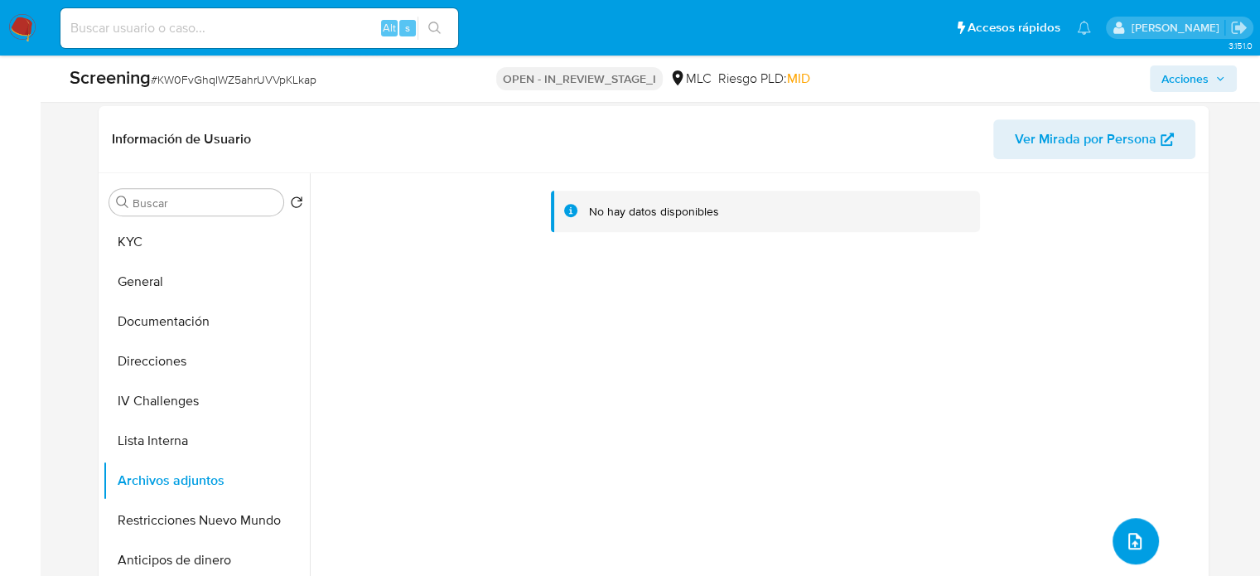
scroll to position [497, 0]
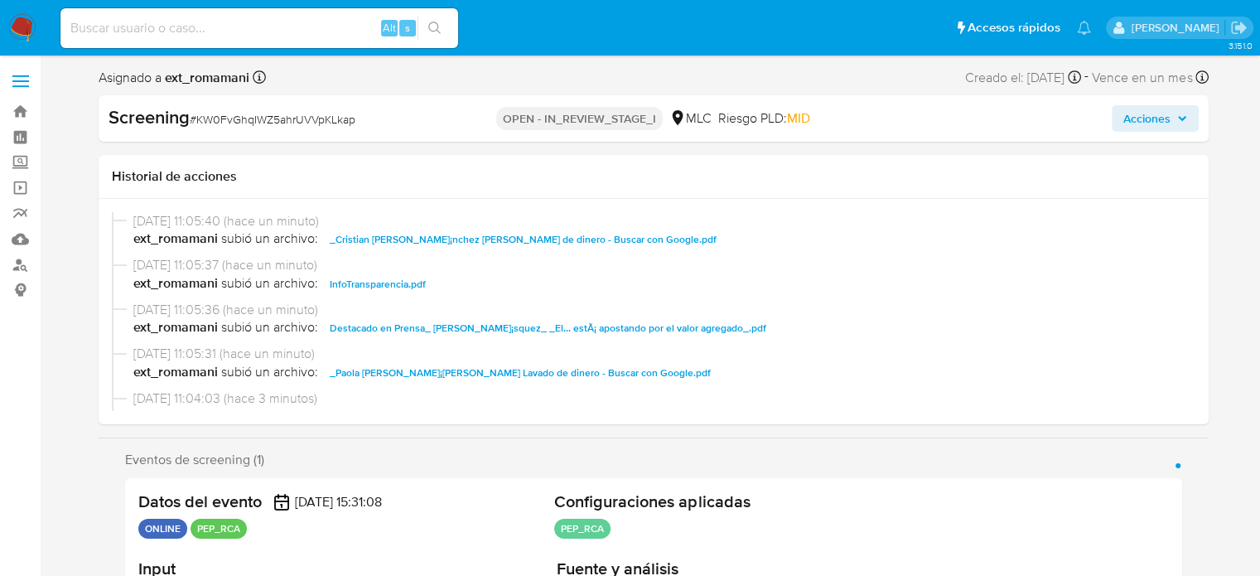
select select "10"
click at [1131, 122] on span "Acciones" at bounding box center [1146, 118] width 47 height 27
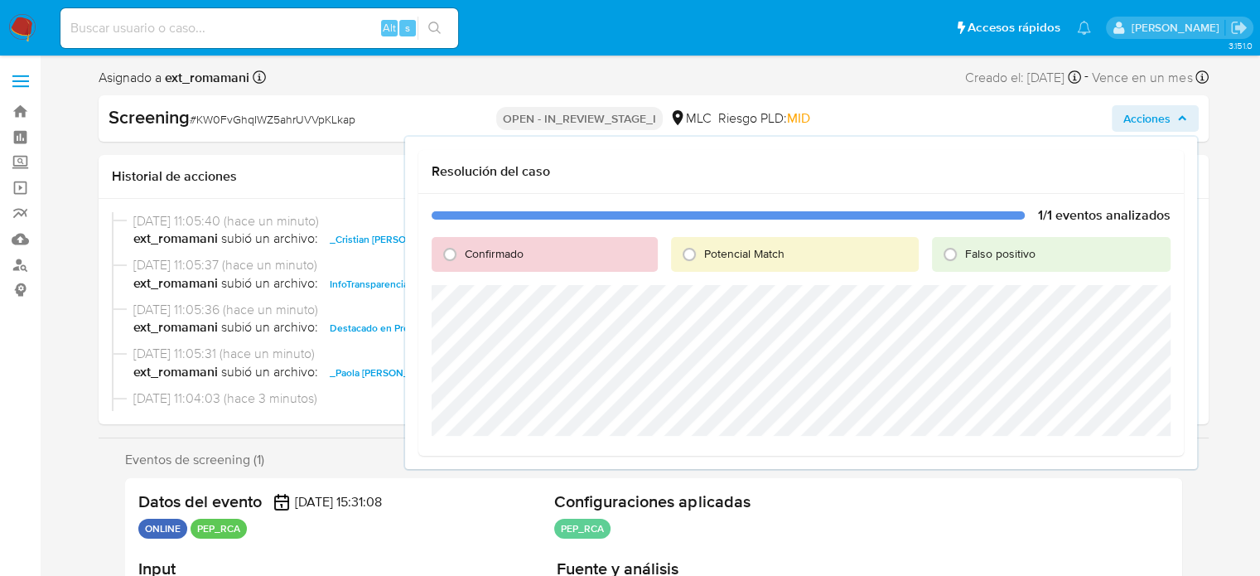
click at [466, 261] on div "Confirmado" at bounding box center [545, 254] width 226 height 35
click at [466, 253] on span "Confirmado" at bounding box center [494, 253] width 59 height 17
click at [463, 253] on input "Confirmado" at bounding box center [450, 254] width 27 height 27
radio input "true"
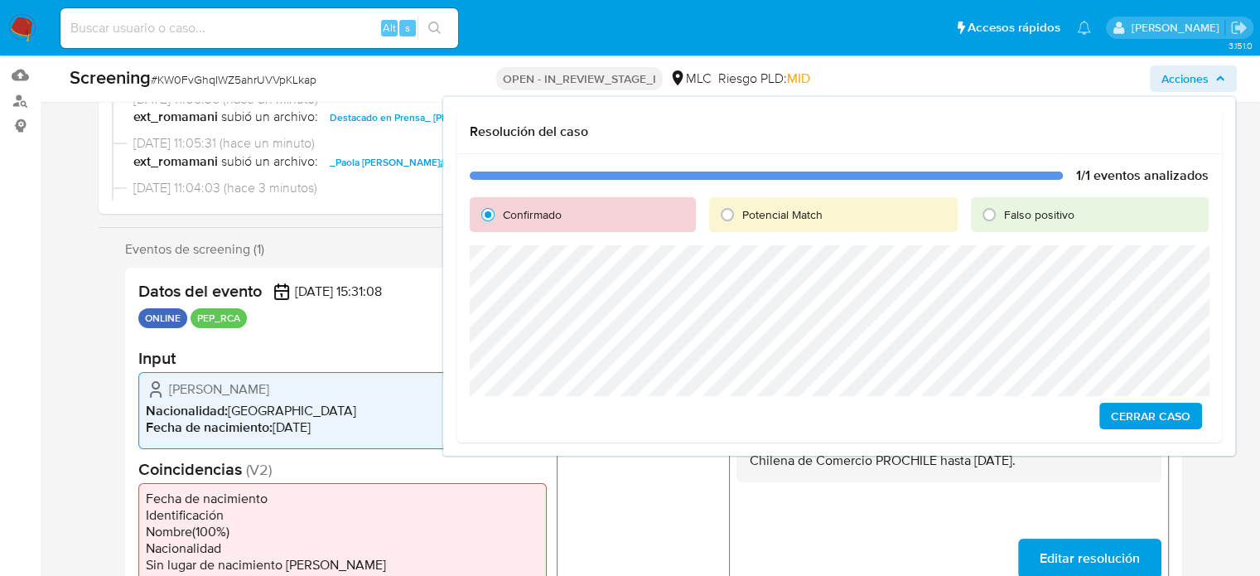
scroll to position [166, 0]
click at [1110, 414] on button "Cerrar Caso" at bounding box center [1150, 416] width 103 height 27
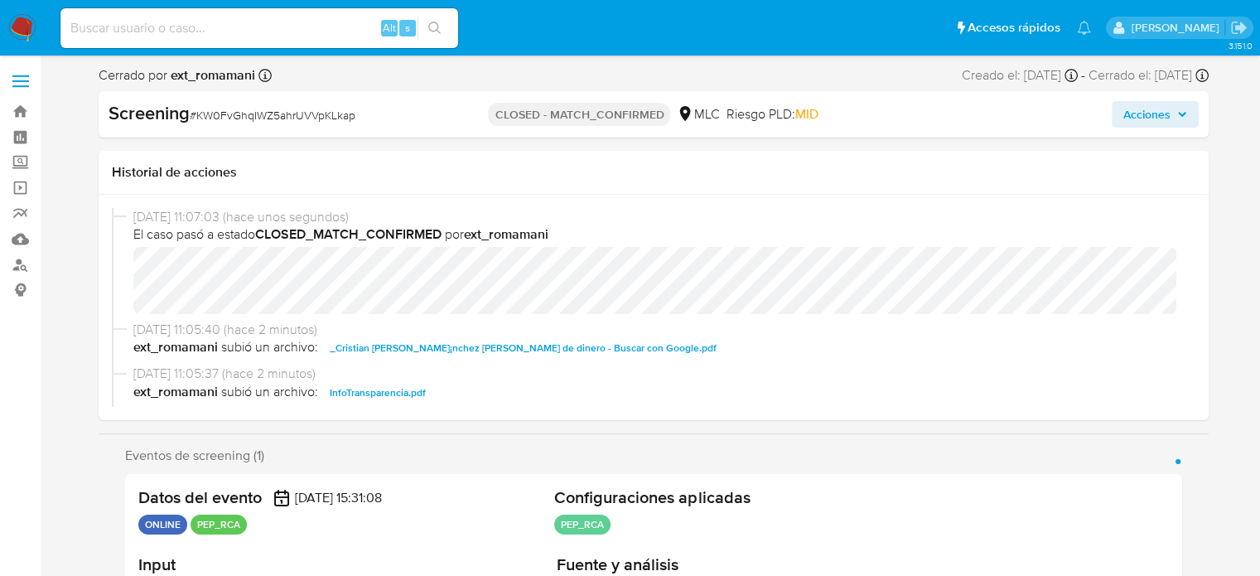
select select "10"
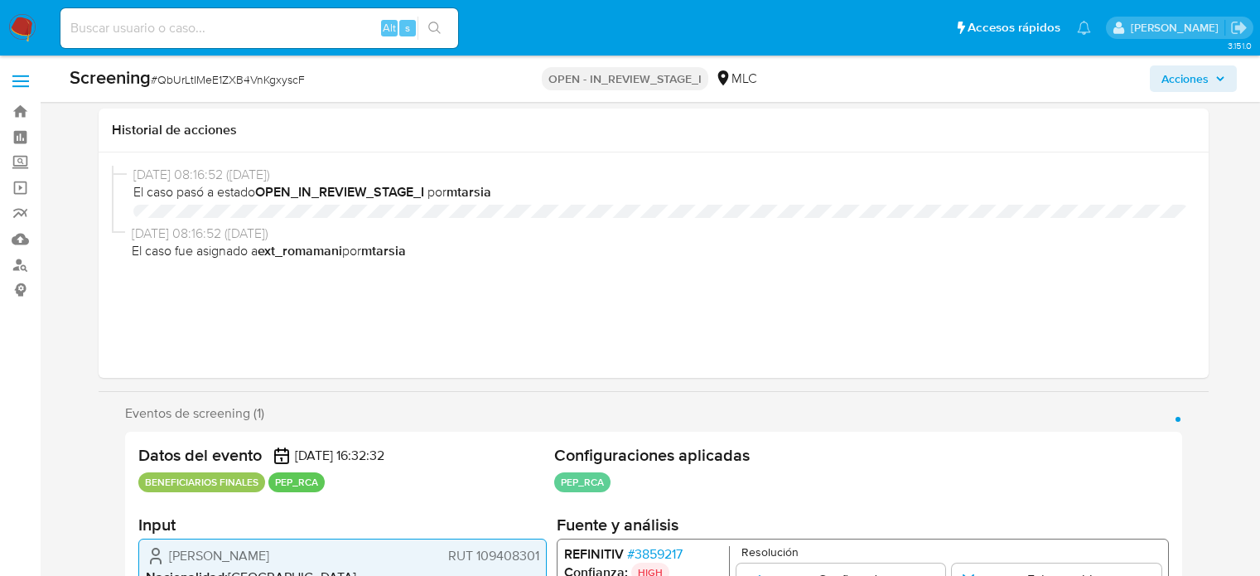
select select "10"
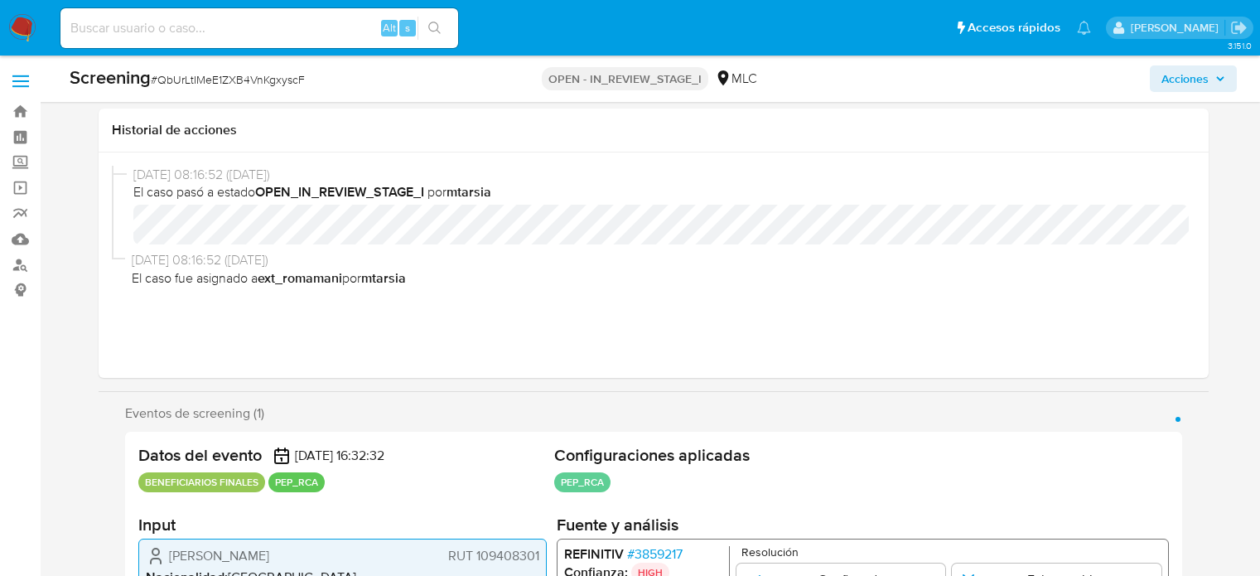
scroll to position [331, 0]
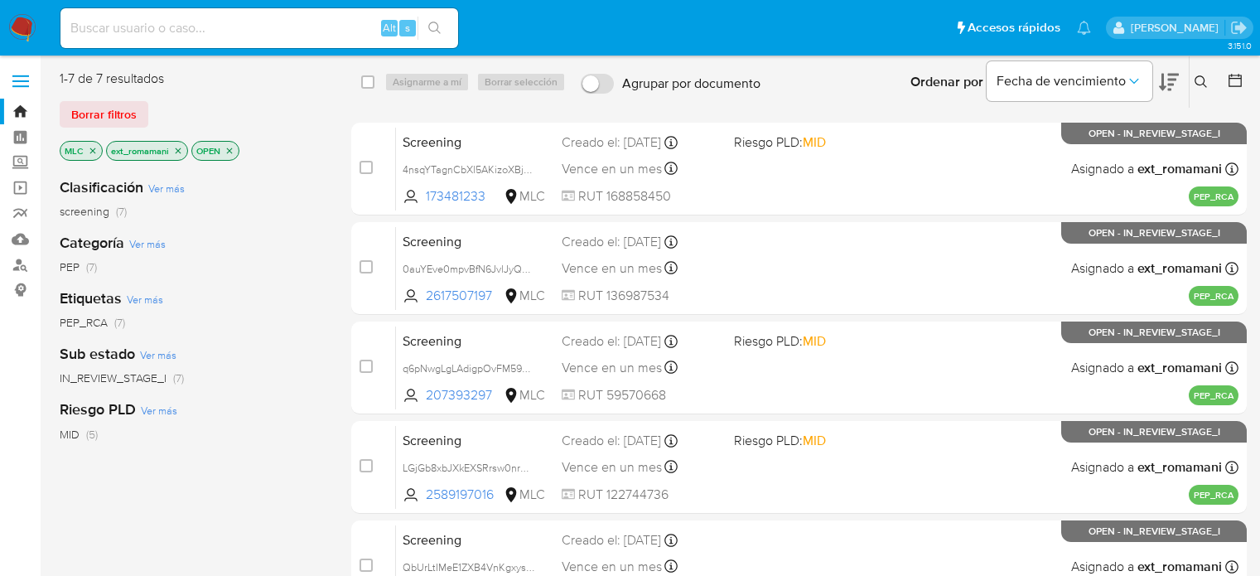
click at [22, 26] on img at bounding box center [22, 28] width 28 height 28
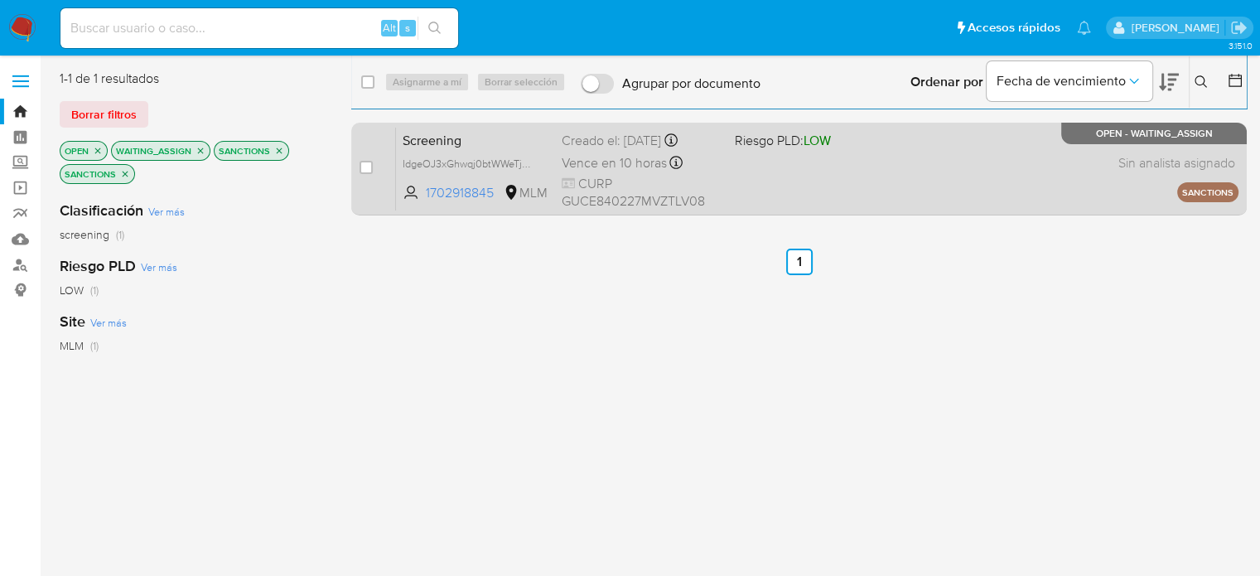
click at [765, 186] on div "Screening IdgeOJ3xGhwqj0btWWeTjHxG 1702918845 MLM Riesgo PLD: LOW Creado el: [D…" at bounding box center [817, 169] width 842 height 84
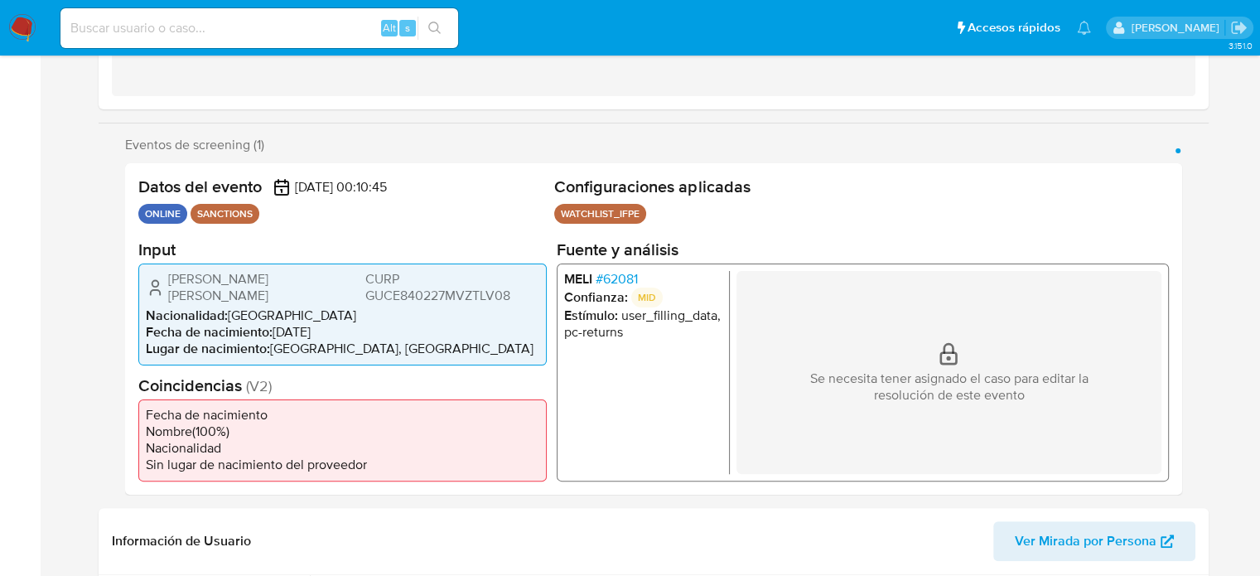
select select "10"
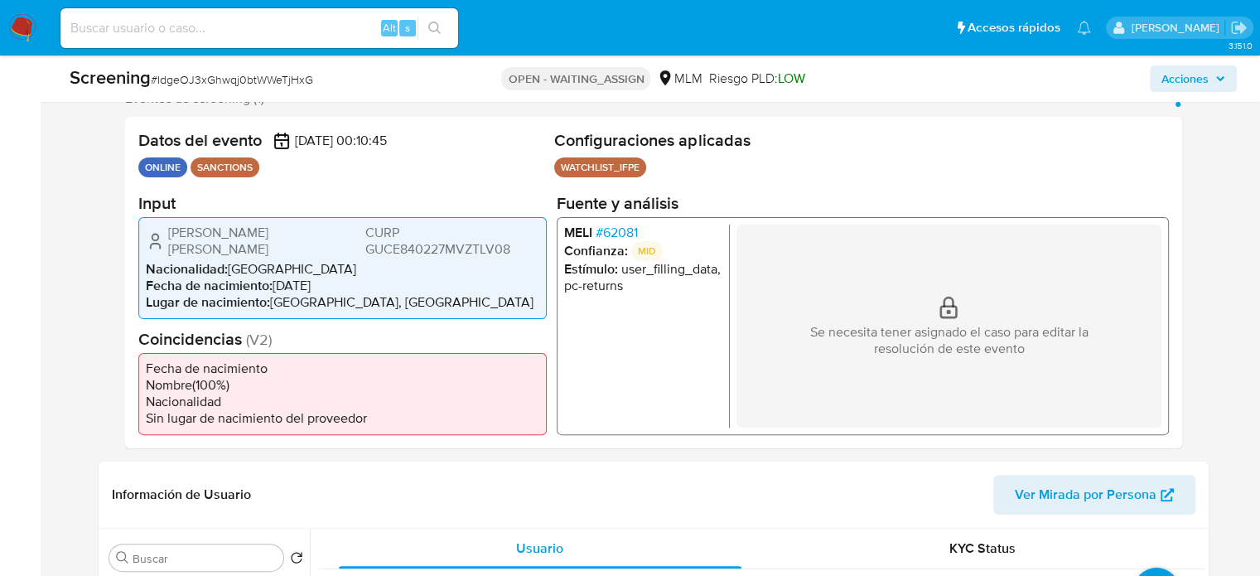
scroll to position [331, 0]
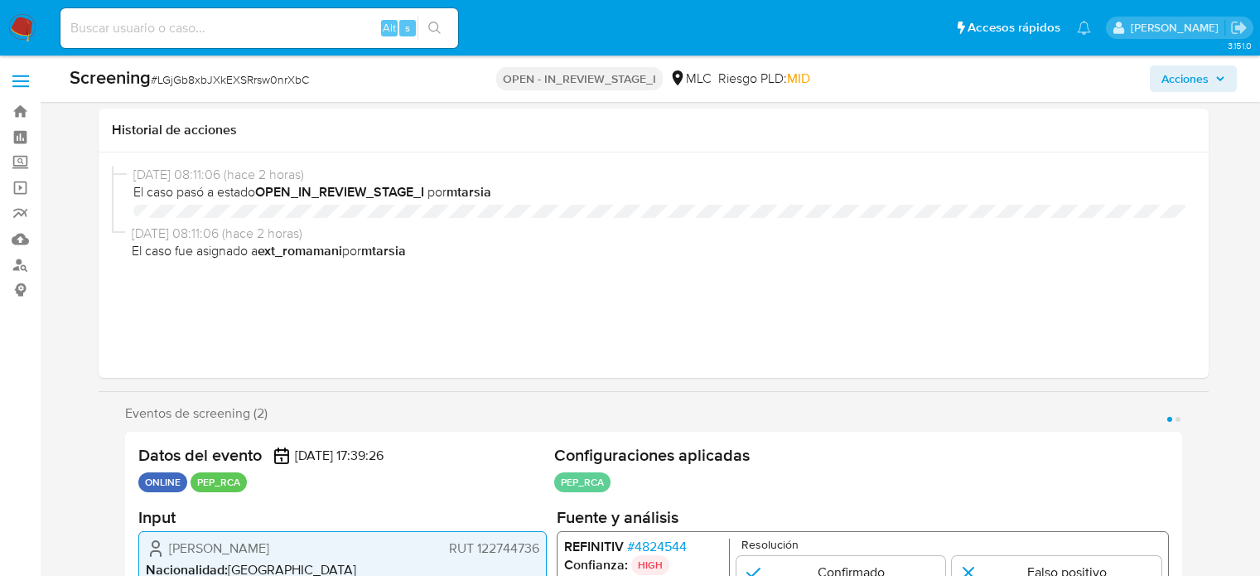
select select "10"
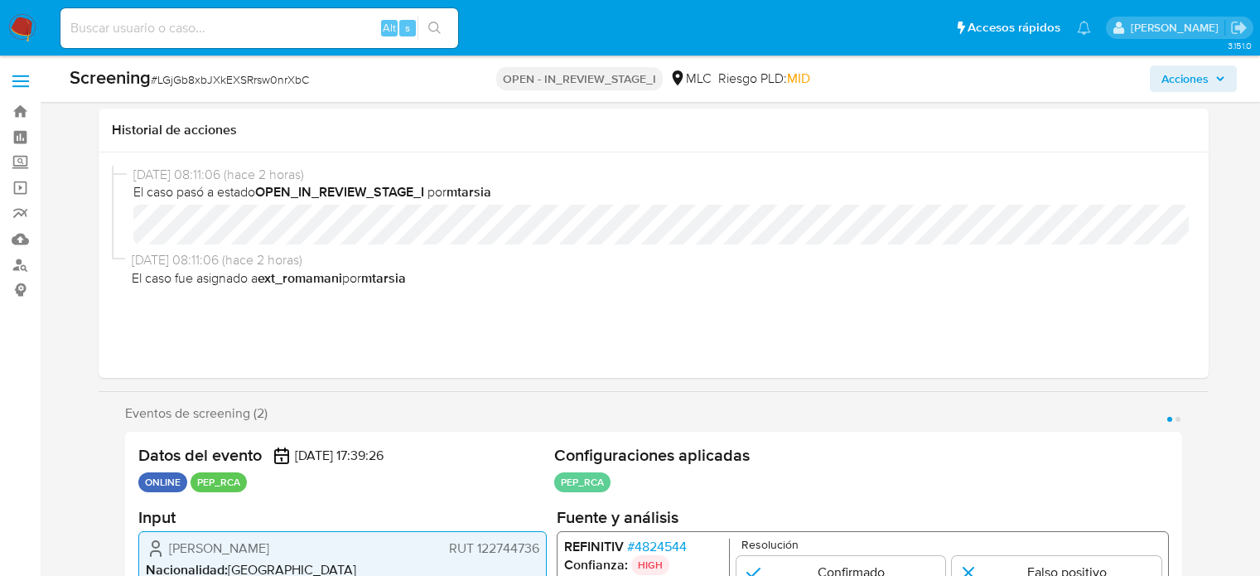
scroll to position [331, 0]
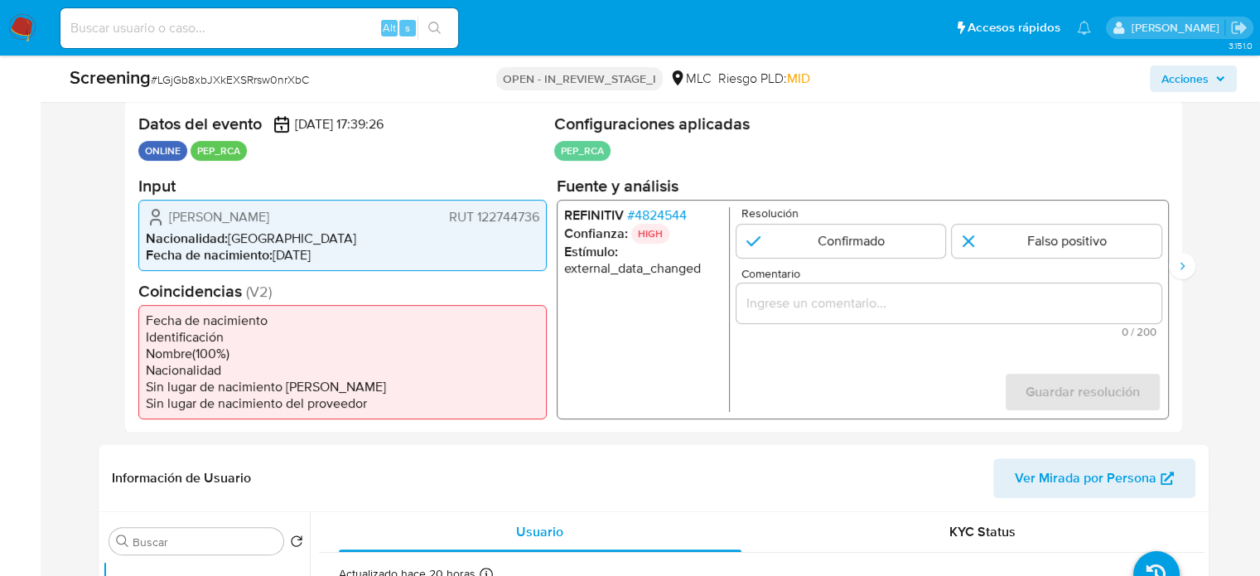
drag, startPoint x: 395, startPoint y: 214, endPoint x: 166, endPoint y: 215, distance: 229.4
click at [166, 215] on div "[PERSON_NAME] RUT 122744736" at bounding box center [342, 216] width 393 height 20
click at [663, 209] on span "# 4824544" at bounding box center [656, 214] width 60 height 17
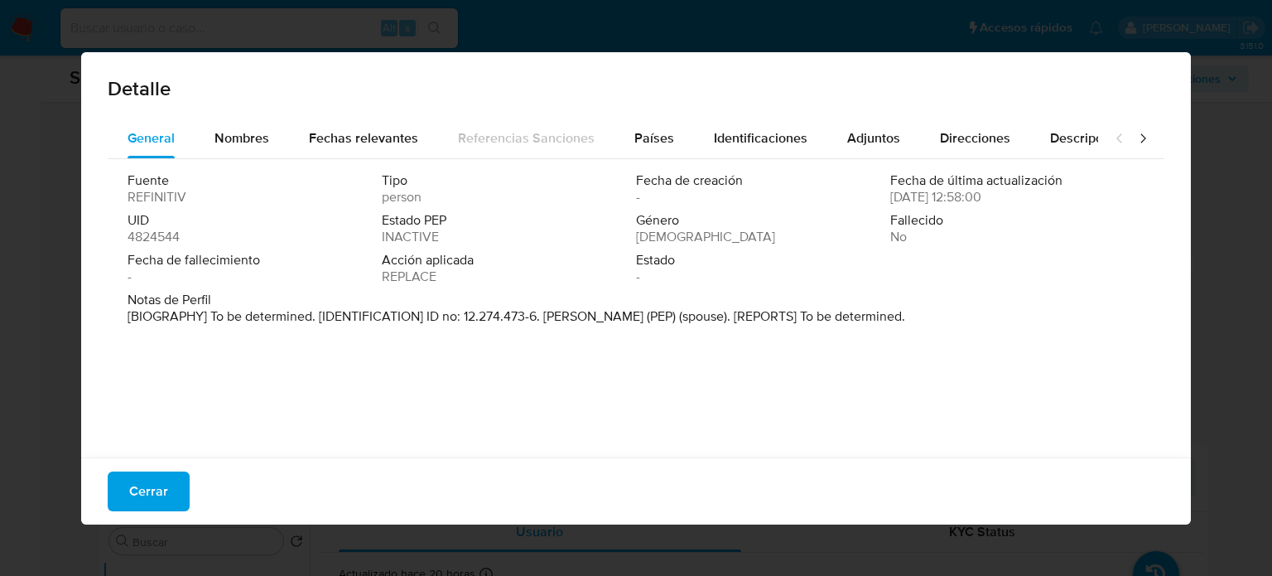
drag, startPoint x: 545, startPoint y: 317, endPoint x: 661, endPoint y: 324, distance: 116.2
click at [661, 324] on div "Notas de Perfil [BIOGRAPHY] To be determined. [IDENTIFICATION] ID no: 12.274.47…" at bounding box center [636, 312] width 1017 height 40
click at [242, 139] on span "Nombres" at bounding box center [242, 137] width 55 height 19
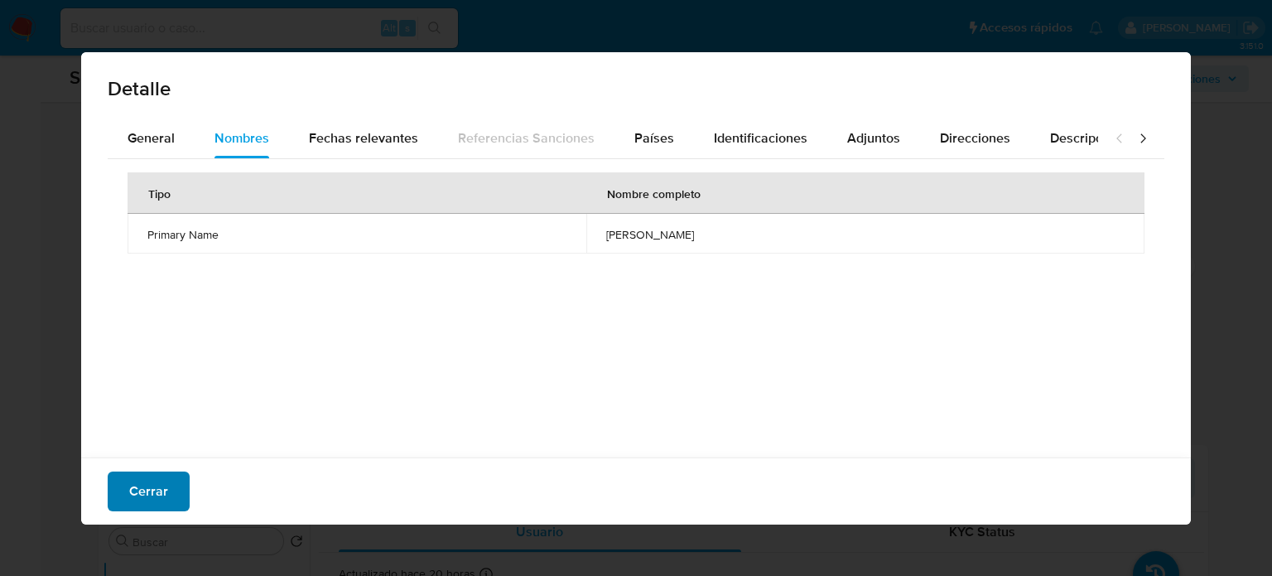
click at [159, 488] on span "Cerrar" at bounding box center [148, 491] width 39 height 36
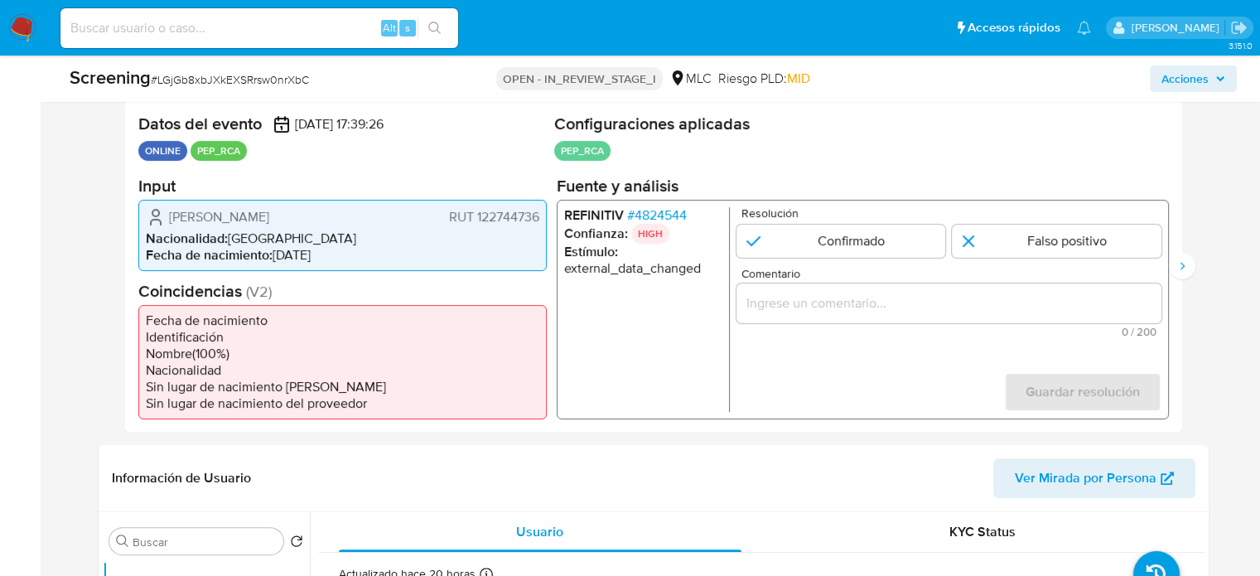
click at [814, 307] on input "Comentario" at bounding box center [948, 303] width 425 height 22
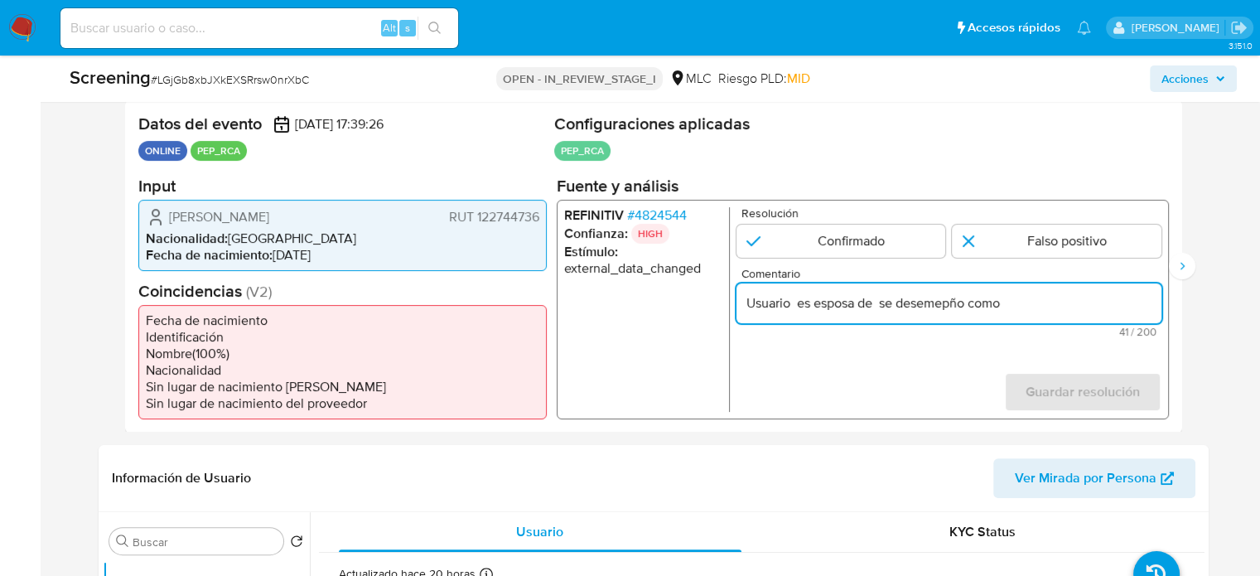
paste input "Subdirector de la Policía Nacional hasta [DATE]."
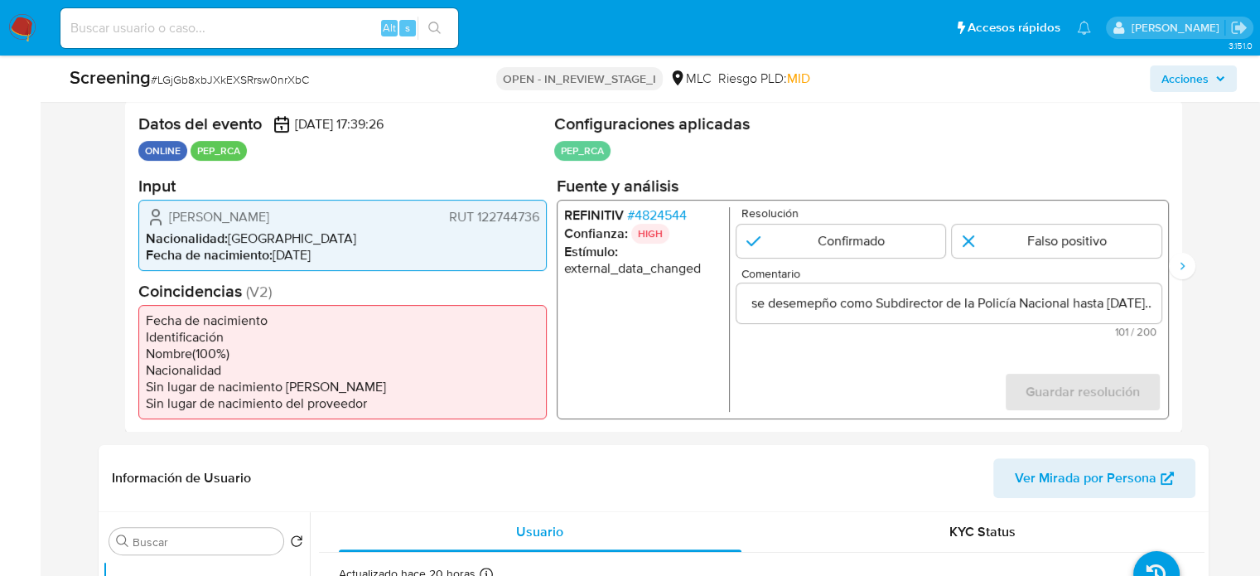
scroll to position [0, 0]
click at [742, 368] on form "Resolución Confirmado Falso positivo Comentario Usuario es esposa de se desemep…" at bounding box center [948, 308] width 425 height 205
drag, startPoint x: 166, startPoint y: 217, endPoint x: 539, endPoint y: 218, distance: 373.6
click at [539, 218] on div "[PERSON_NAME] RUT 122744736 Nacionalidad : [DEMOGRAPHIC_DATA] Fecha de nacimien…" at bounding box center [342, 234] width 408 height 71
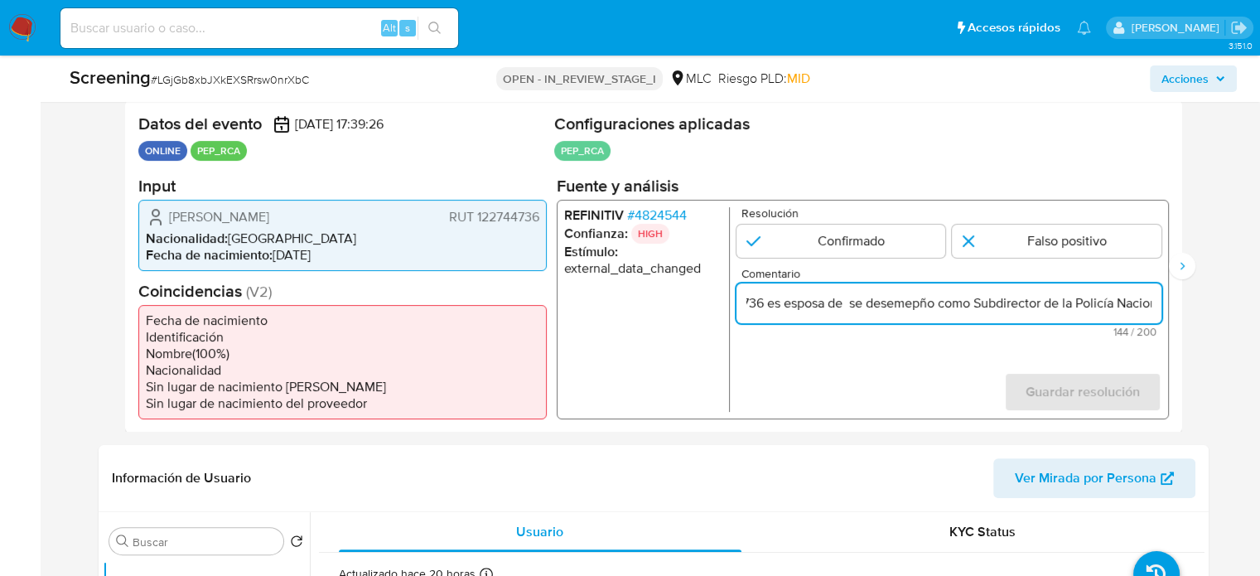
scroll to position [0, 340]
click at [1153, 305] on input "Usuario [PERSON_NAME] RUT 122744736 es esposa de se desemepño como Subdirector …" at bounding box center [948, 303] width 425 height 22
click at [805, 304] on input "Usuario [PERSON_NAME] RUT 122744736 es esposa de se desemepño como Subdirector …" at bounding box center [948, 303] width 425 height 22
click at [812, 304] on input "Usuario [PERSON_NAME] RUT 122744736 es esposa de se desemepño como Subdirector …" at bounding box center [948, 303] width 425 height 22
click at [807, 304] on input "Usuario [PERSON_NAME] RUT 122744736 es esposa de se desemepño como Subdirector …" at bounding box center [948, 303] width 425 height 22
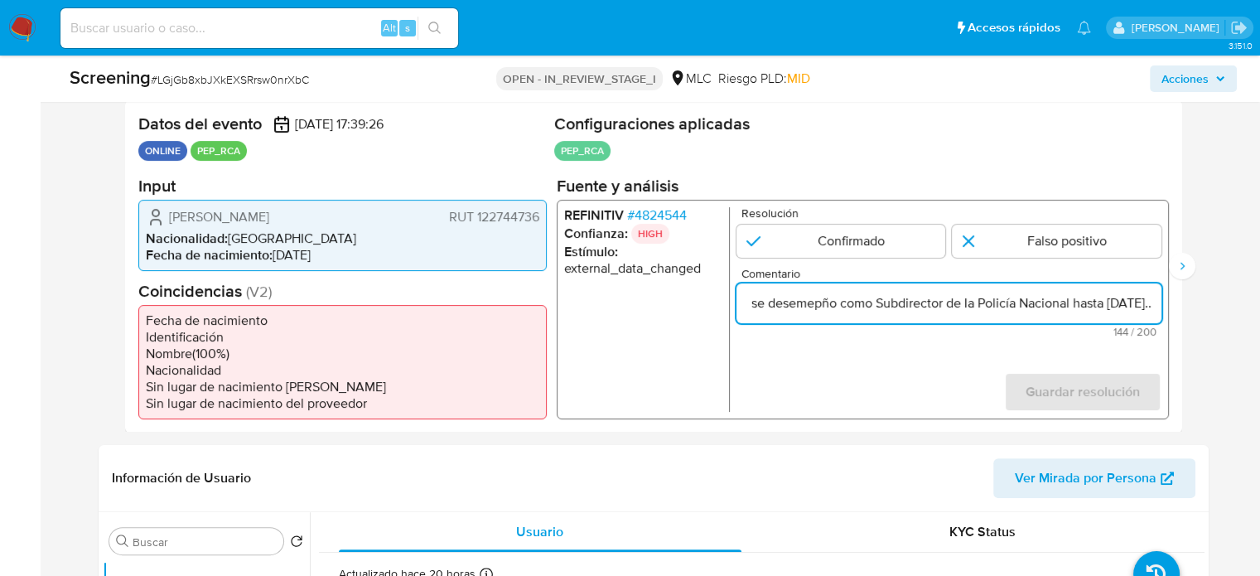
paste input "[PERSON_NAME]"
drag, startPoint x: 1020, startPoint y: 304, endPoint x: 1034, endPoint y: 307, distance: 14.5
click at [1034, 307] on input "Usuario [PERSON_NAME] RUT 122744736 es esposa de [PERSON_NAME] quien se desemep…" at bounding box center [948, 303] width 425 height 22
drag, startPoint x: 1107, startPoint y: 304, endPoint x: 1157, endPoint y: 305, distance: 49.7
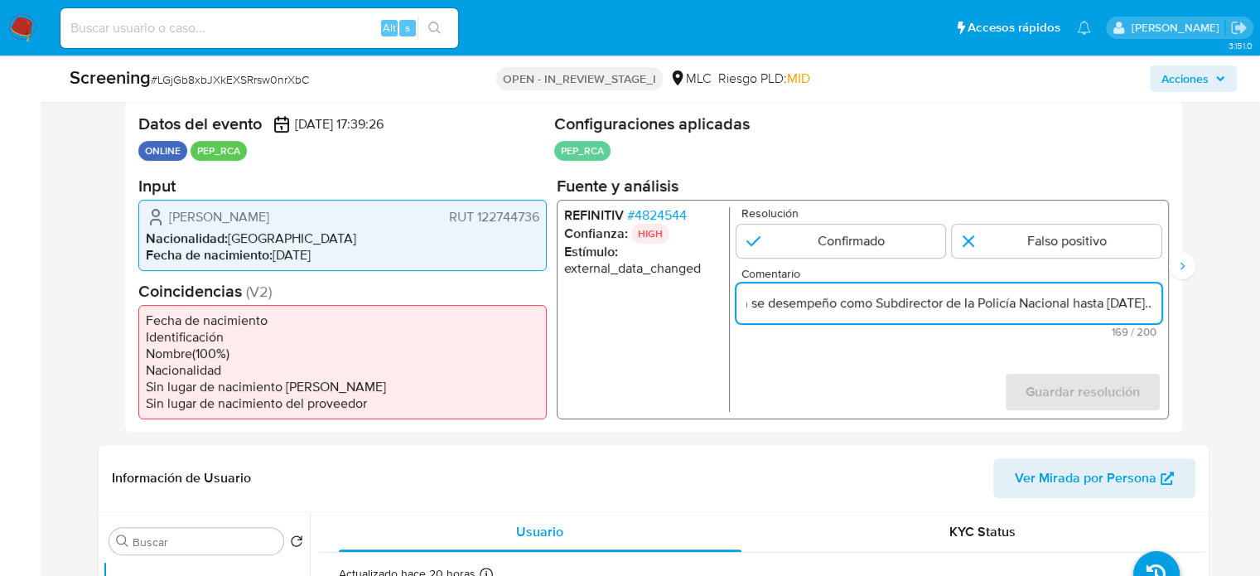
click at [1157, 305] on input "Usuario [PERSON_NAME] RUT 122744736 es esposa de [PERSON_NAME] quien se desempe…" at bounding box center [948, 303] width 425 height 22
type input "Usuario [PERSON_NAME] RUT 122744736 es esposa de [PERSON_NAME] quien se desempe…"
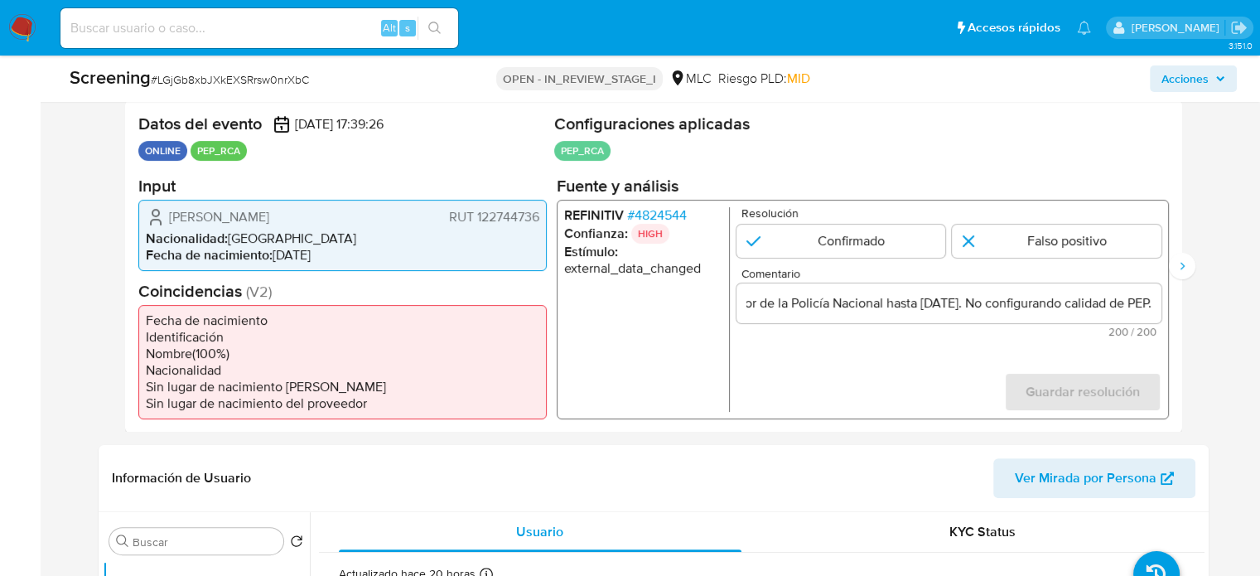
scroll to position [0, 0]
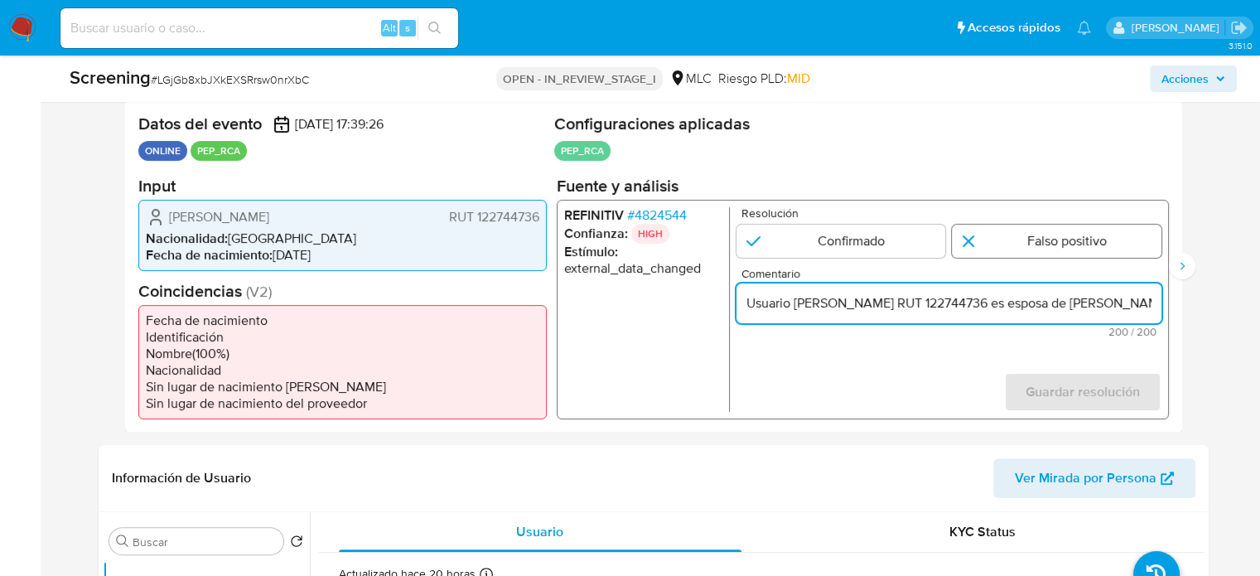
click at [1044, 242] on input "1 de 2" at bounding box center [1057, 240] width 210 height 33
radio input "true"
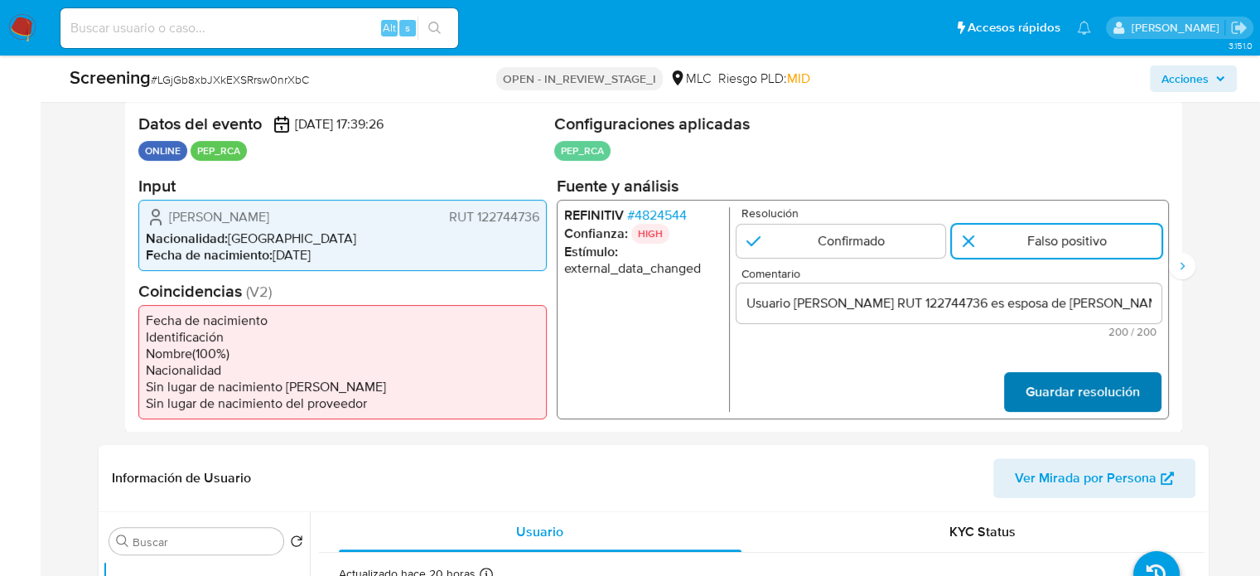
click at [1057, 405] on span "Guardar resolución" at bounding box center [1082, 391] width 114 height 36
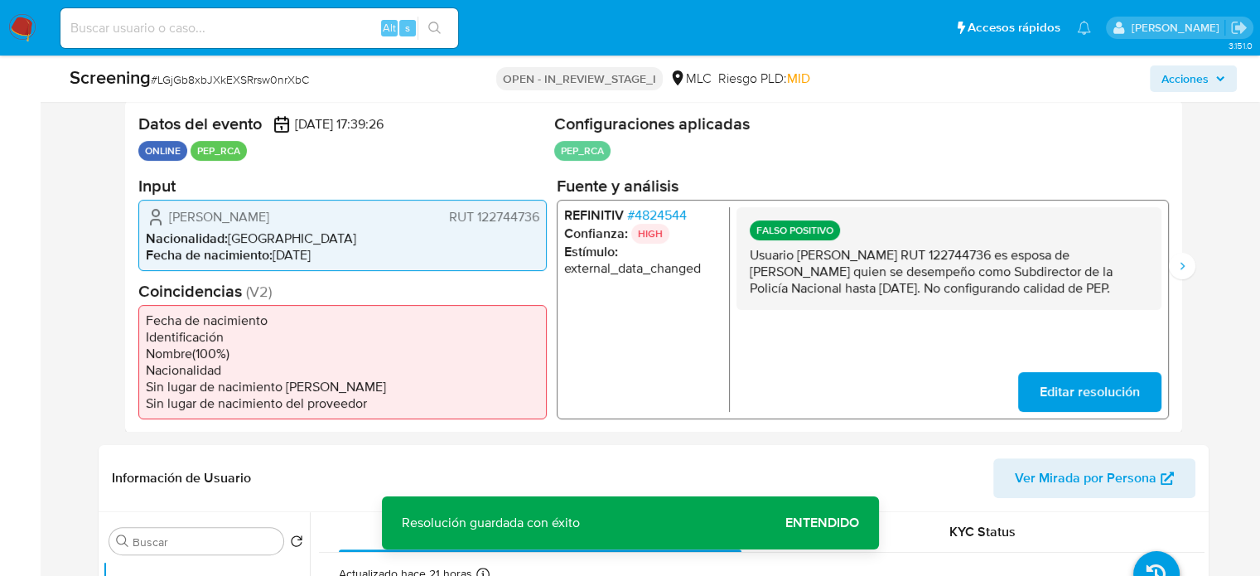
drag, startPoint x: 803, startPoint y: 304, endPoint x: 750, endPoint y: 258, distance: 70.5
click at [750, 258] on p "Usuario [PERSON_NAME] RUT 122744736 es esposa de [PERSON_NAME] quien se desempe…" at bounding box center [948, 271] width 398 height 50
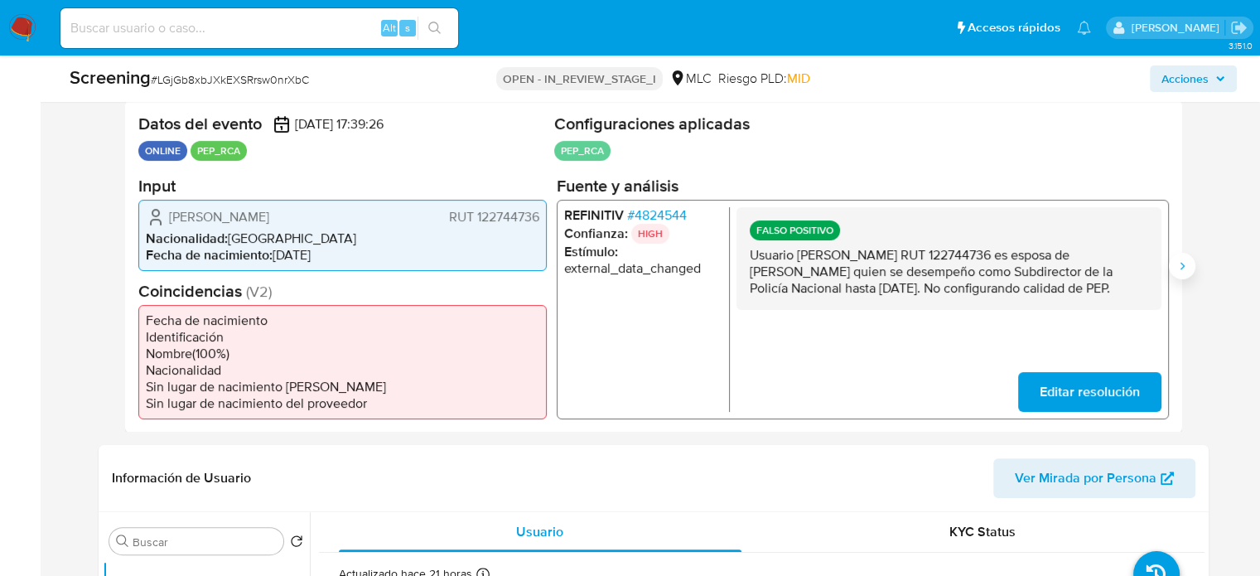
click at [1185, 270] on icon "Siguiente" at bounding box center [1181, 265] width 13 height 13
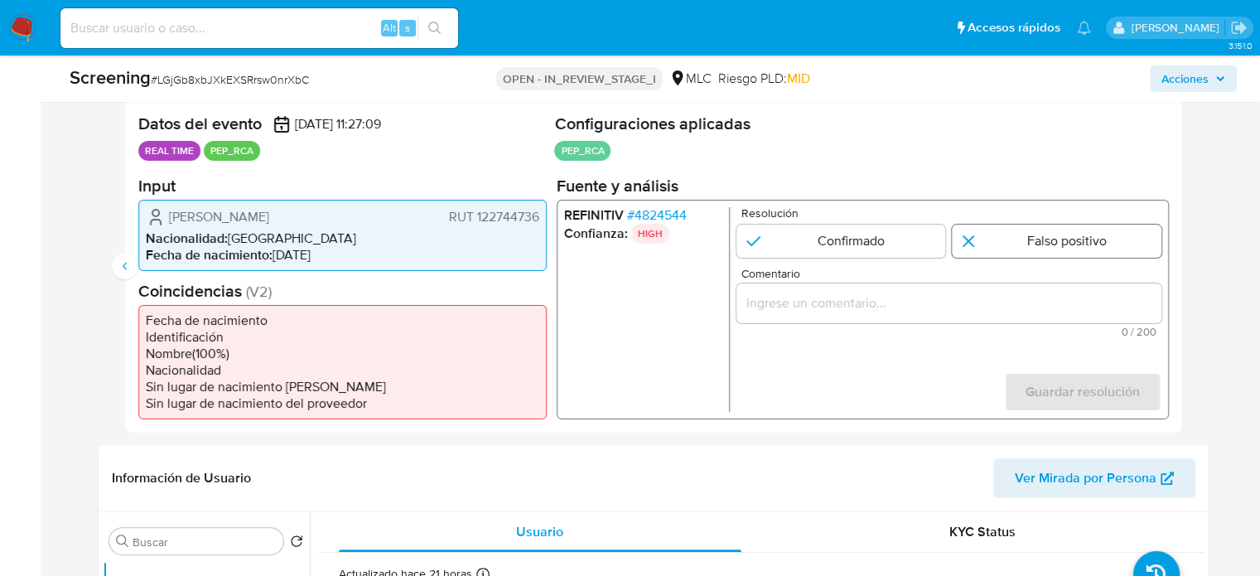
click at [1020, 253] on input "2 de 2" at bounding box center [1057, 240] width 210 height 33
radio input "true"
click at [967, 302] on input "Comentario" at bounding box center [948, 303] width 425 height 22
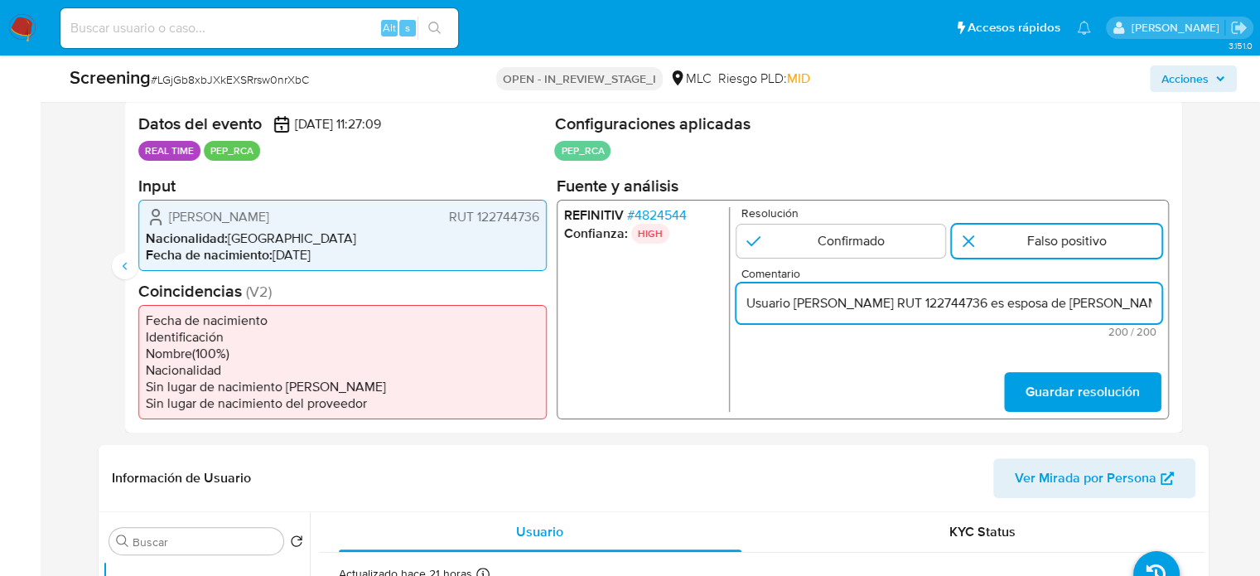
scroll to position [0, 824]
type input "Usuario [PERSON_NAME] RUT 122744736 es esposa de [PERSON_NAME] quien se desempe…"
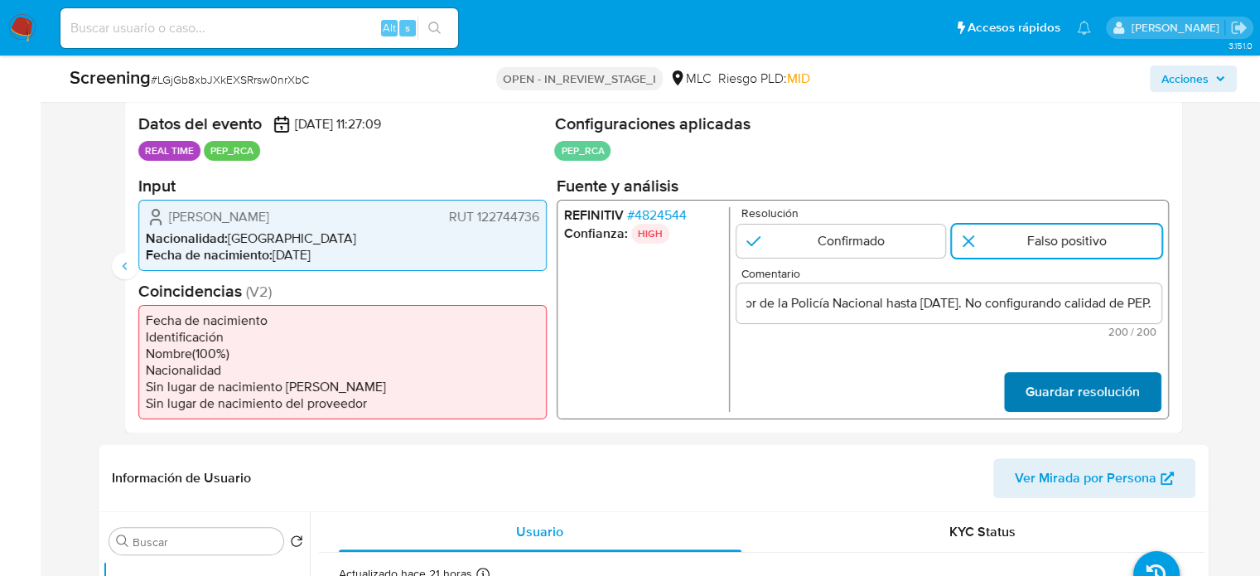
scroll to position [0, 0]
click at [1051, 390] on span "Guardar resolución" at bounding box center [1082, 391] width 114 height 36
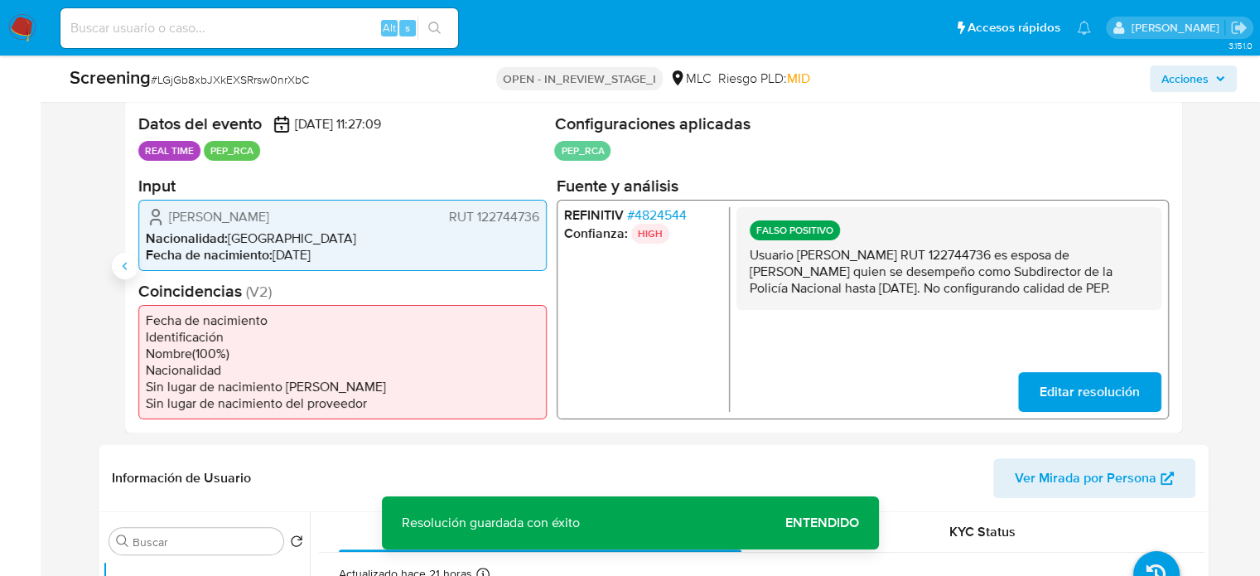
click at [123, 264] on icon "Anterior" at bounding box center [124, 265] width 4 height 7
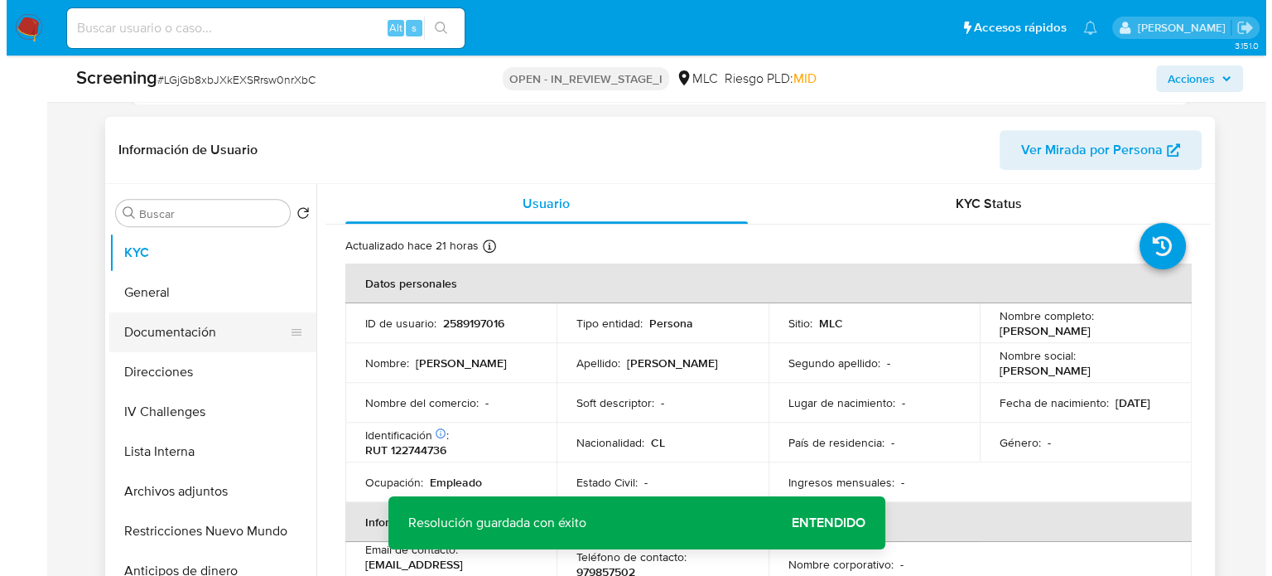
scroll to position [663, 0]
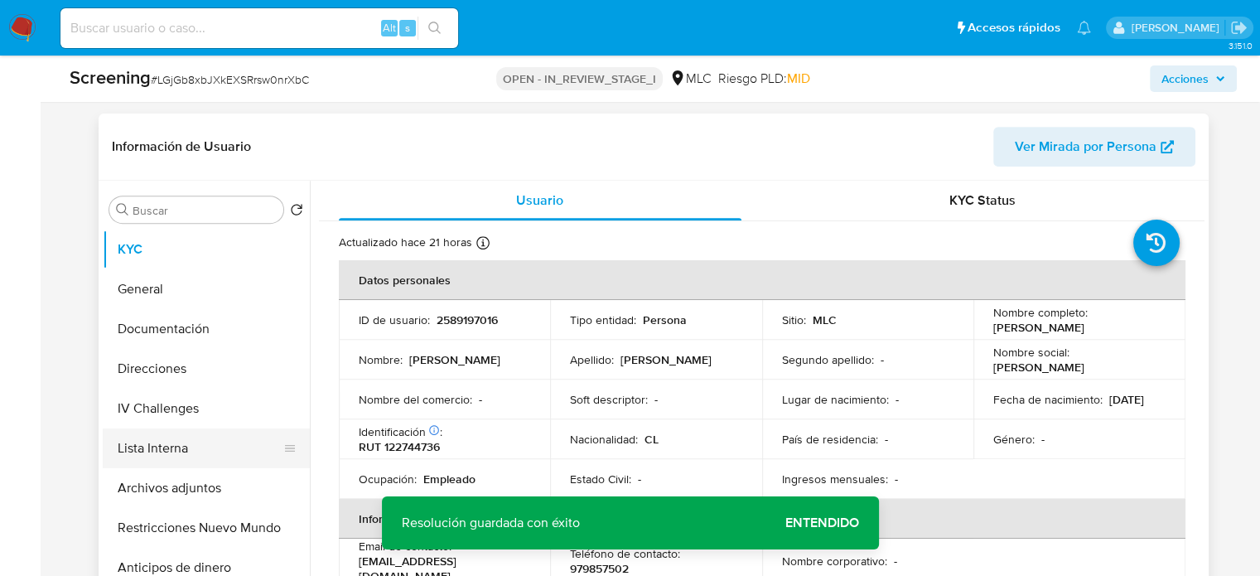
click at [198, 446] on button "Lista Interna" at bounding box center [200, 448] width 194 height 40
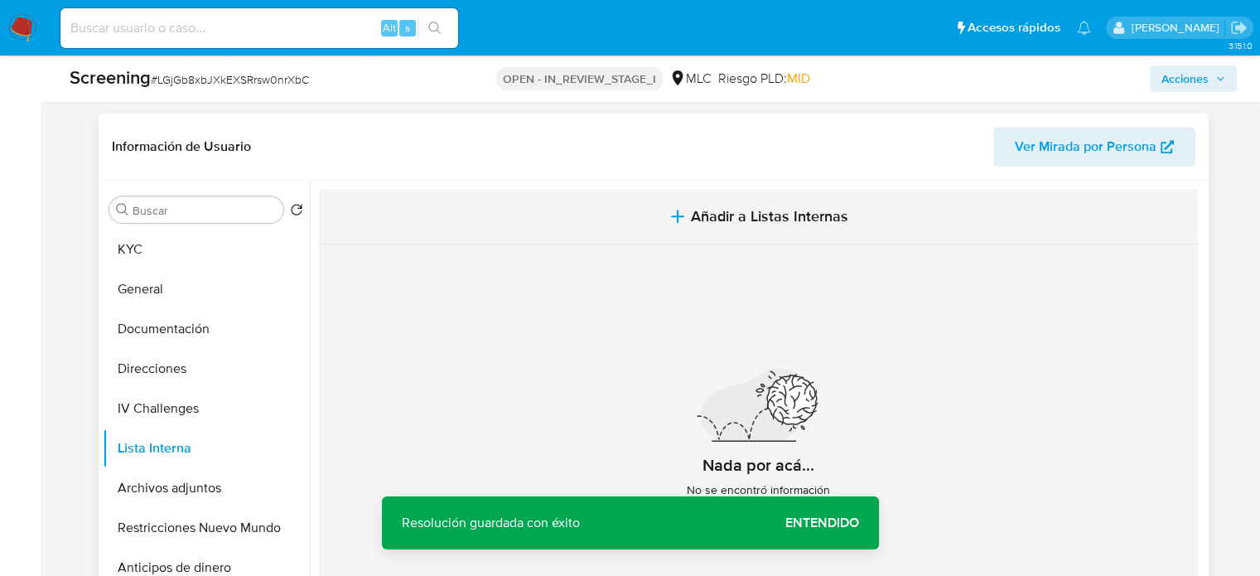
click at [675, 207] on icon "button" at bounding box center [678, 216] width 20 height 20
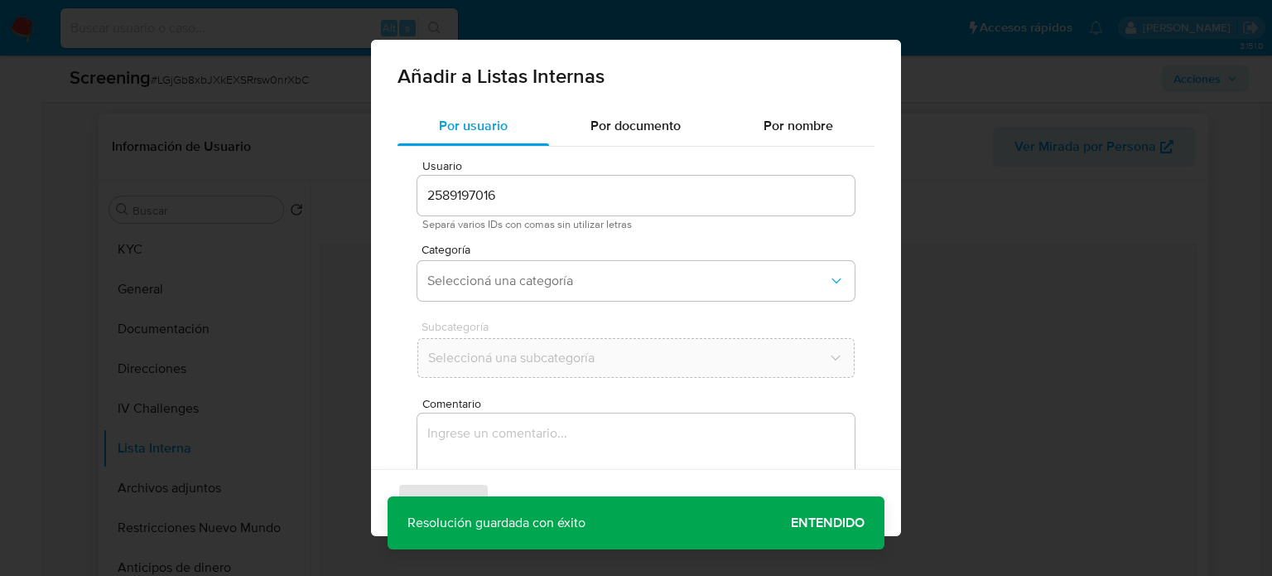
scroll to position [70, 0]
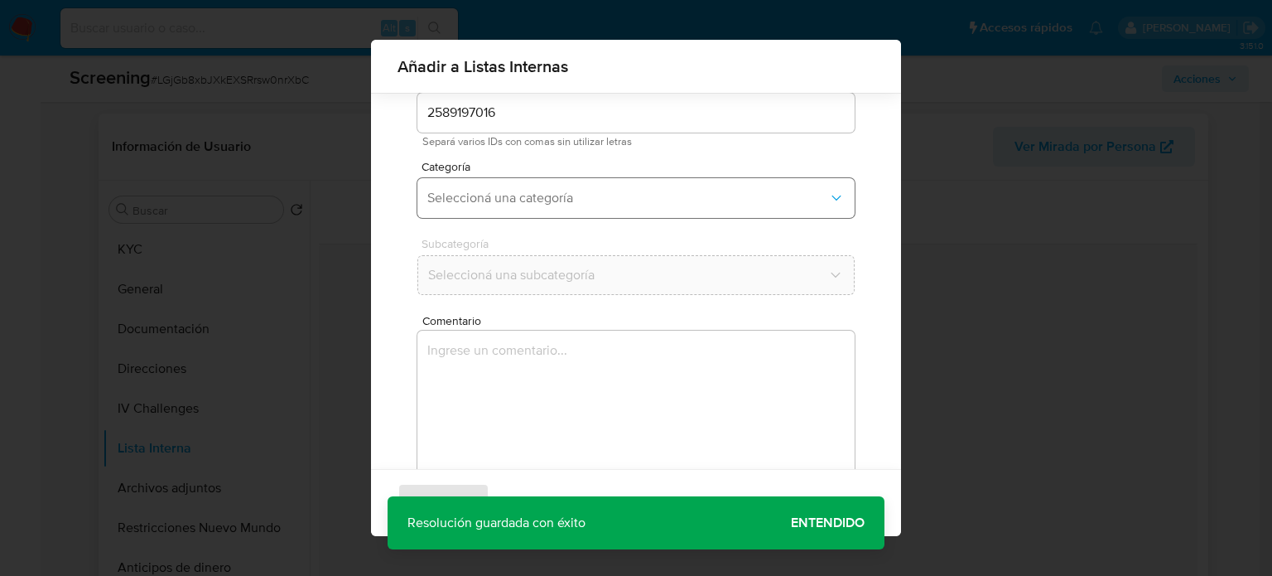
click at [617, 204] on span "Seleccioná una categoría" at bounding box center [627, 198] width 401 height 17
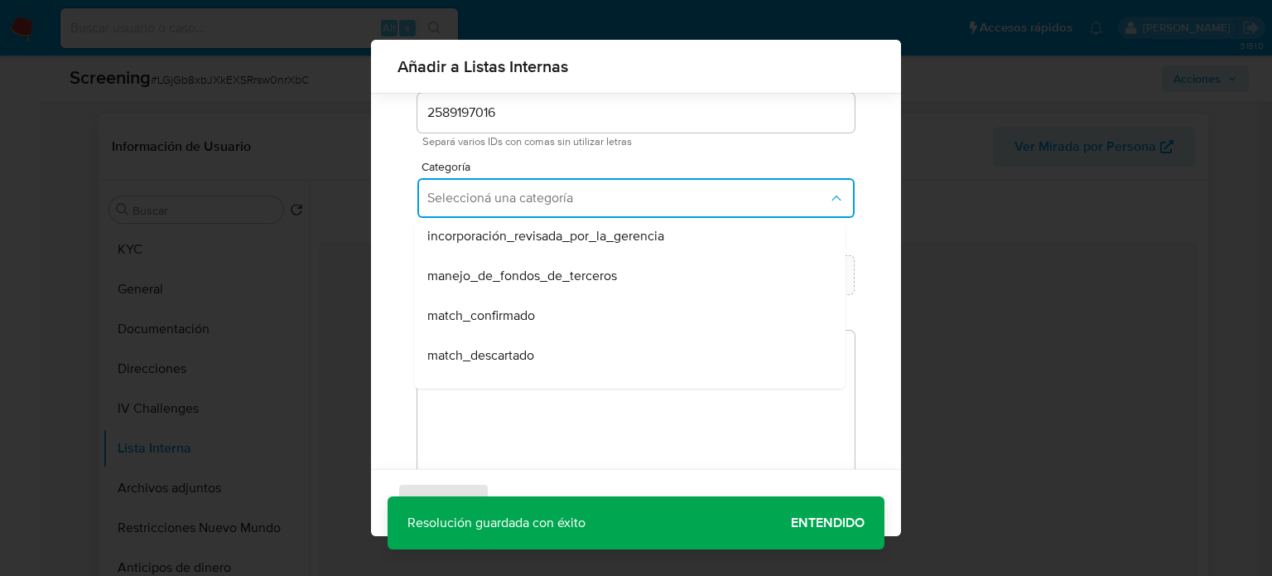
scroll to position [83, 0]
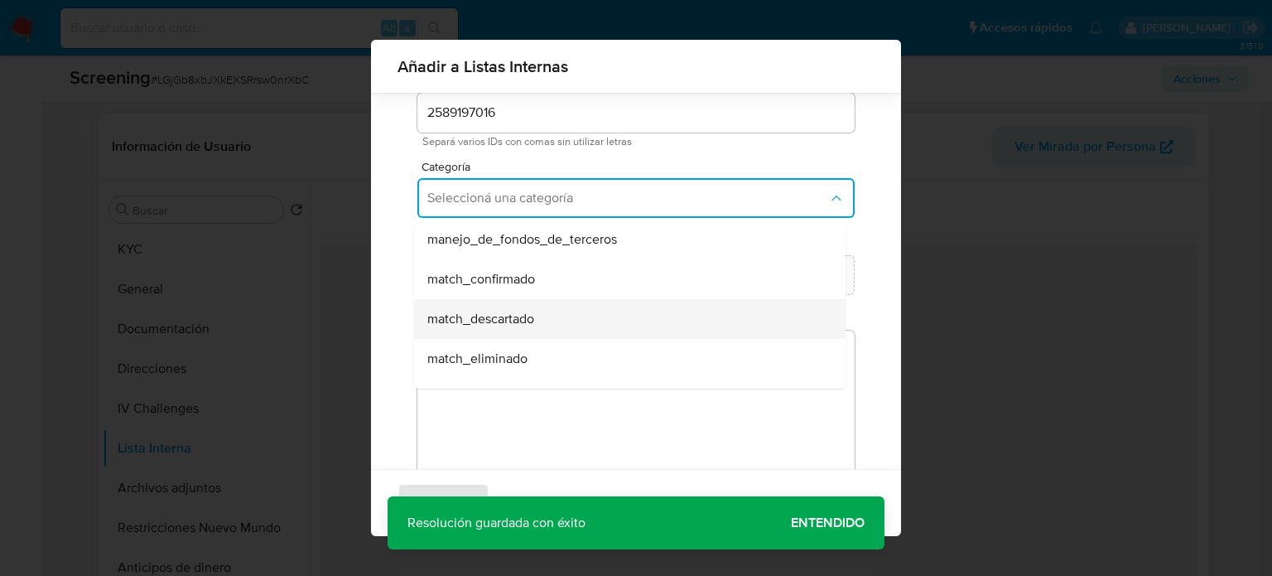
click at [530, 314] on span "match_descartado" at bounding box center [480, 319] width 107 height 17
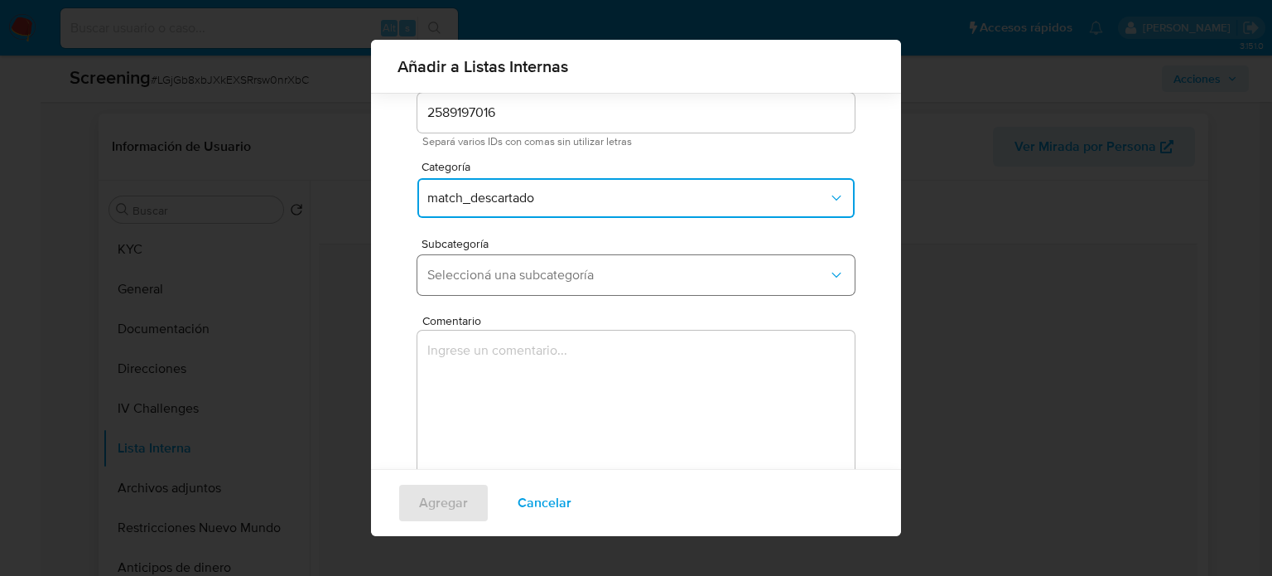
click at [557, 274] on span "Seleccioná una subcategoría" at bounding box center [627, 275] width 401 height 17
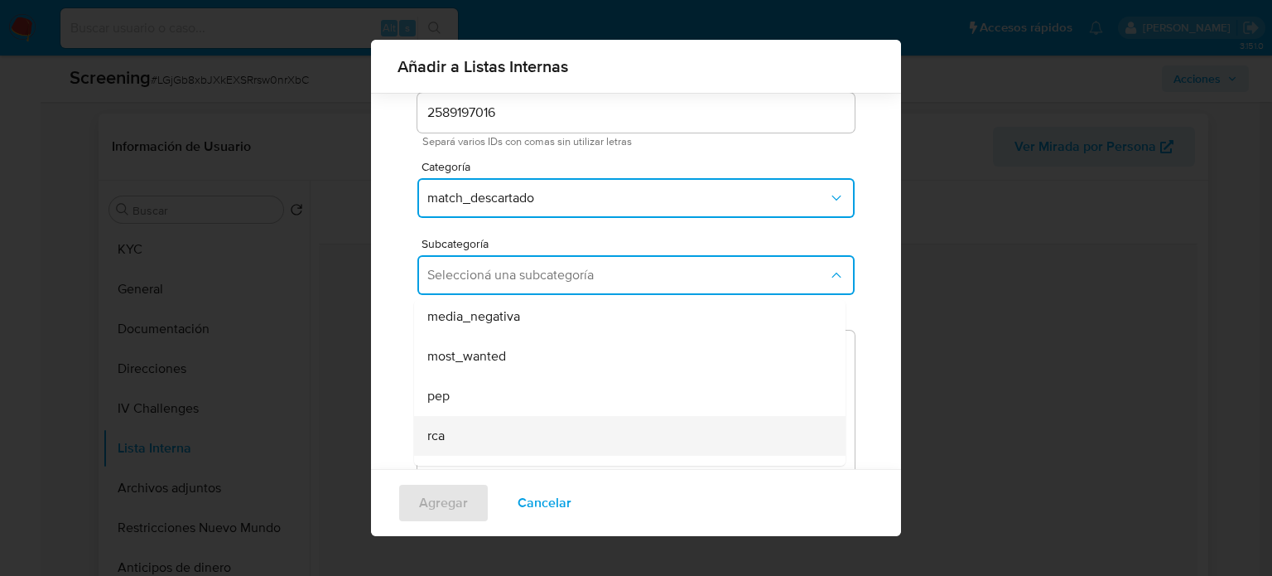
click at [464, 433] on div "rca" at bounding box center [624, 436] width 395 height 40
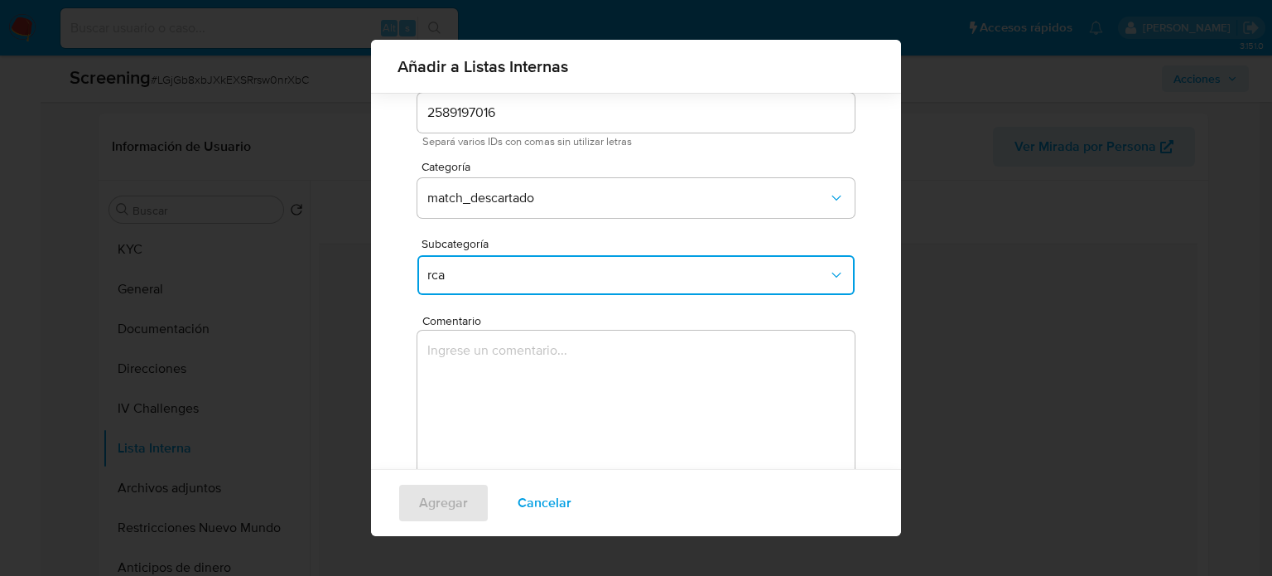
drag, startPoint x: 532, startPoint y: 503, endPoint x: 590, endPoint y: 419, distance: 101.8
click at [531, 503] on span "Cancelar" at bounding box center [545, 503] width 54 height 36
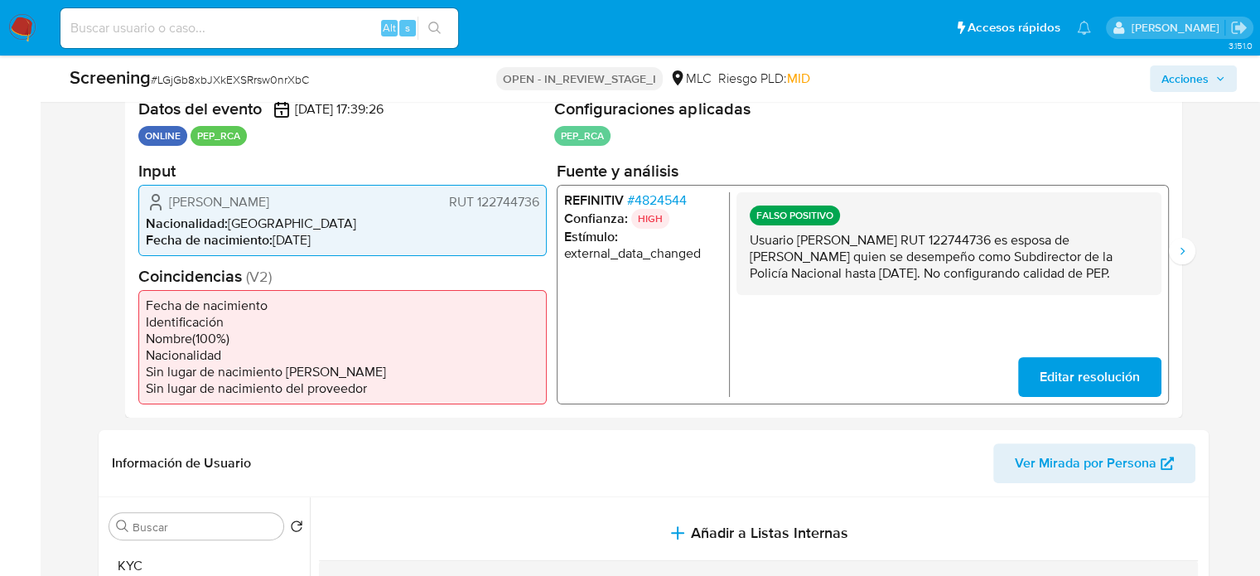
scroll to position [331, 0]
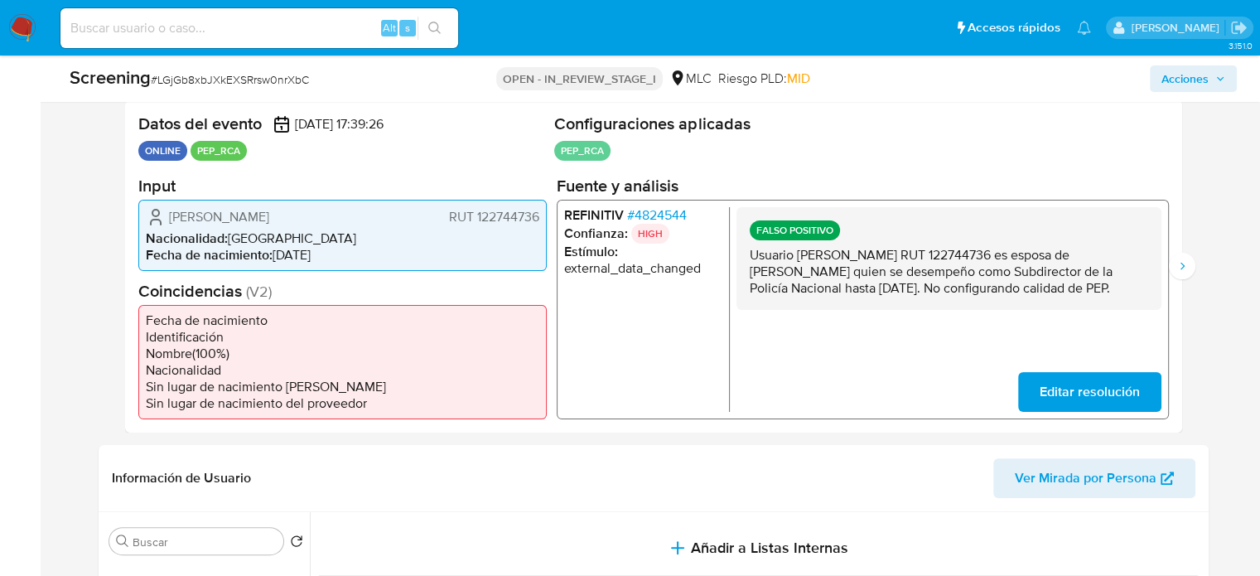
click at [658, 218] on span "# 4824544" at bounding box center [656, 214] width 60 height 17
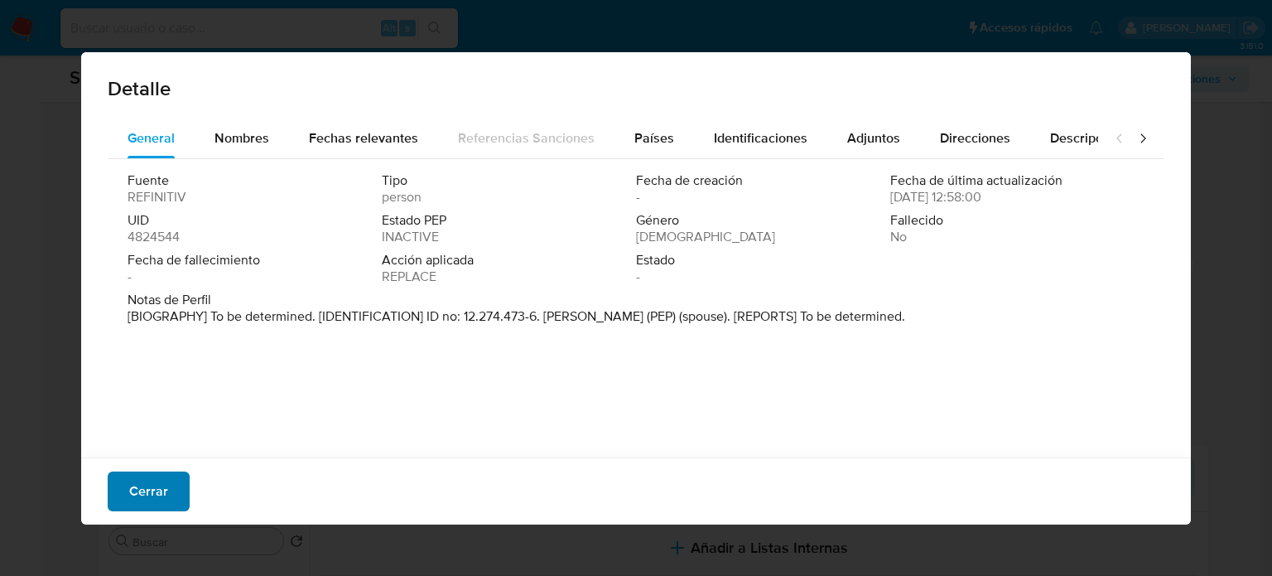
click at [162, 482] on span "Cerrar" at bounding box center [148, 491] width 39 height 36
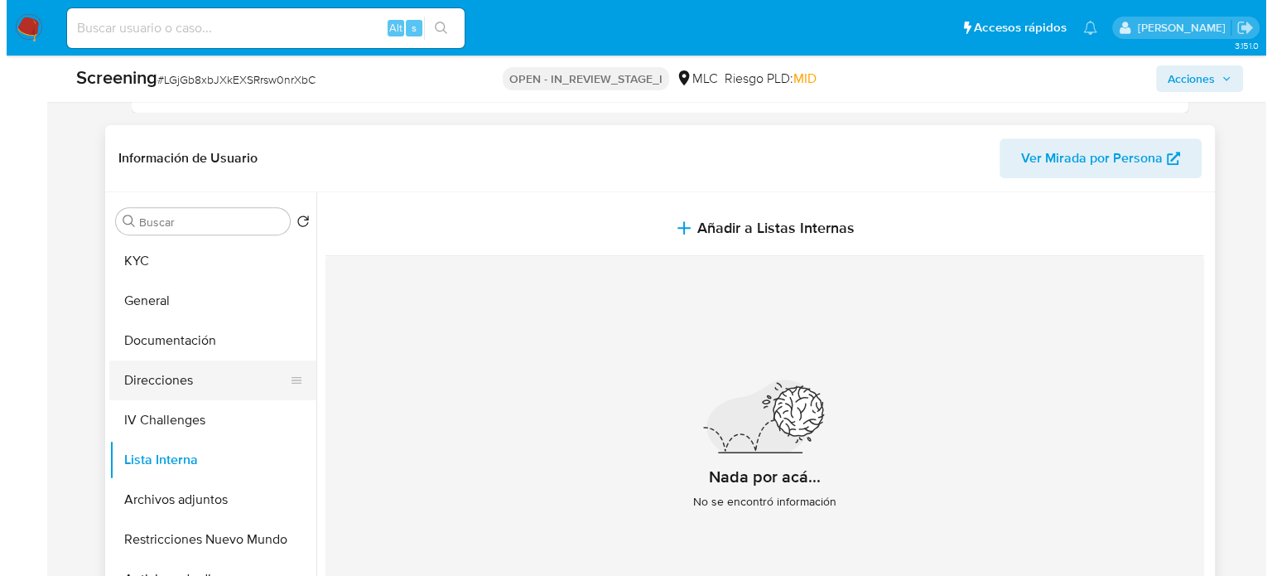
scroll to position [663, 0]
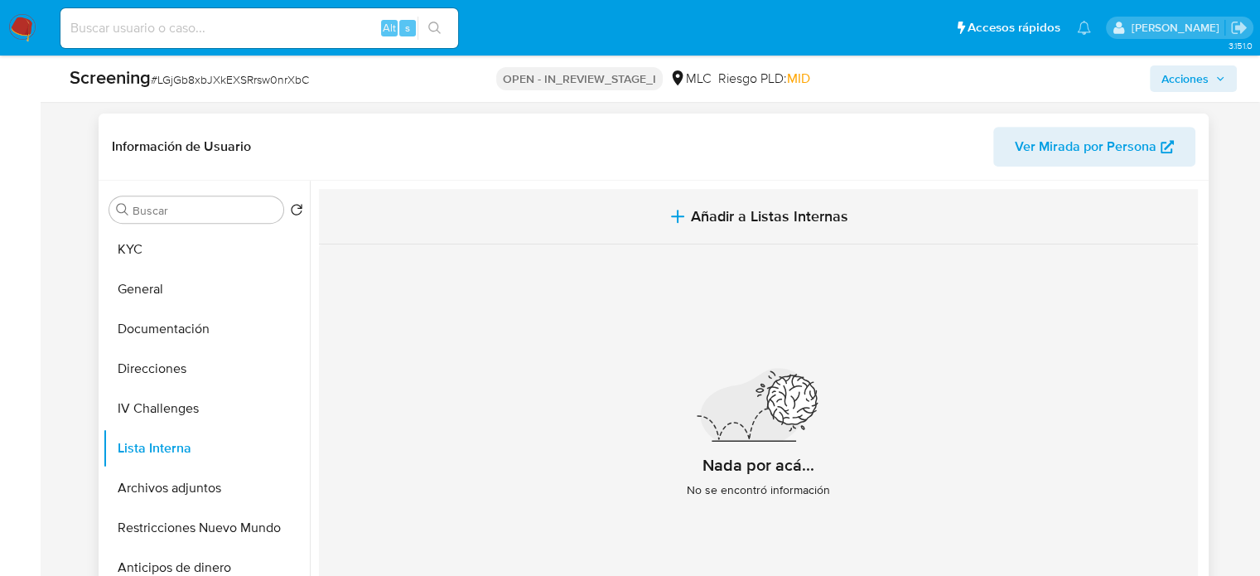
click at [678, 217] on icon "button" at bounding box center [678, 216] width 0 height 12
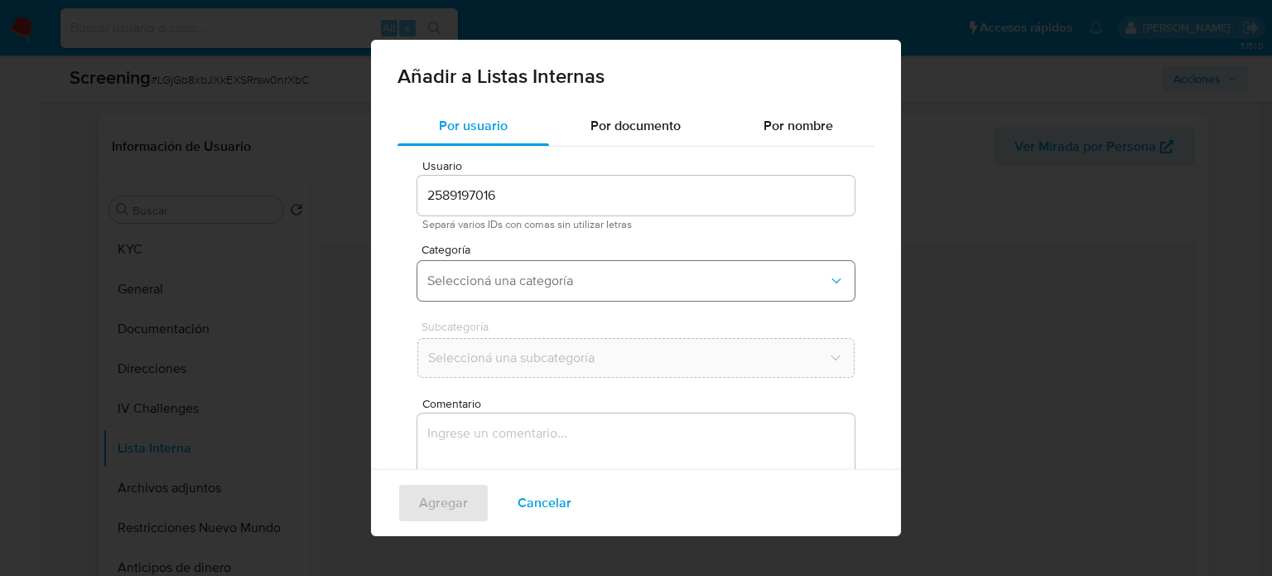
click at [504, 281] on span "Seleccioná una categoría" at bounding box center [627, 281] width 401 height 17
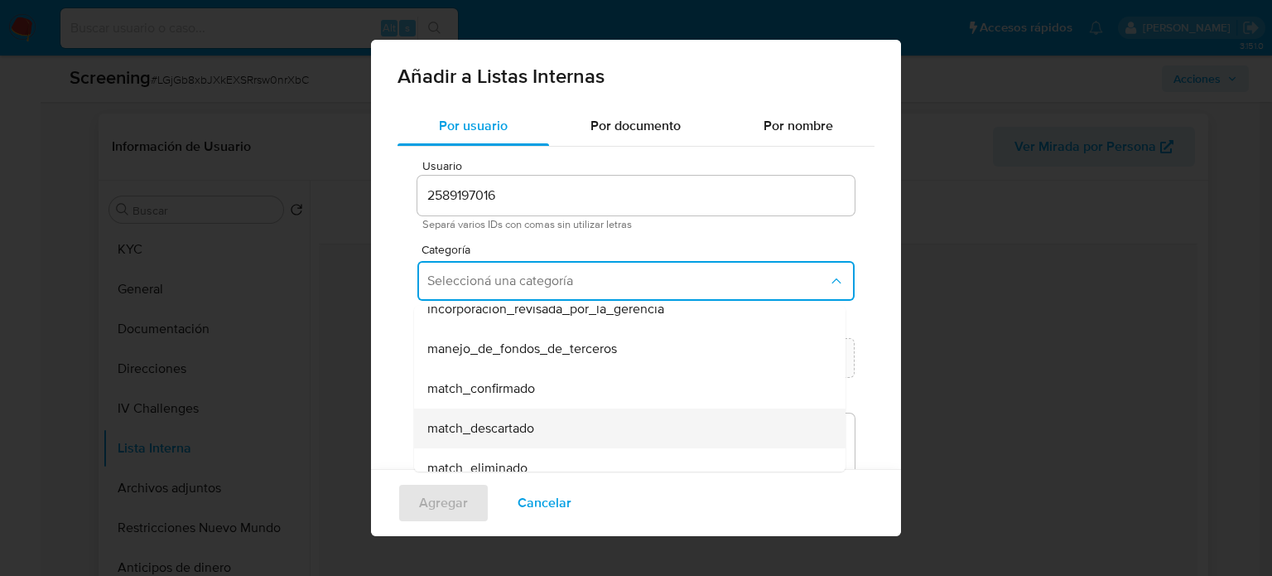
scroll to position [83, 0]
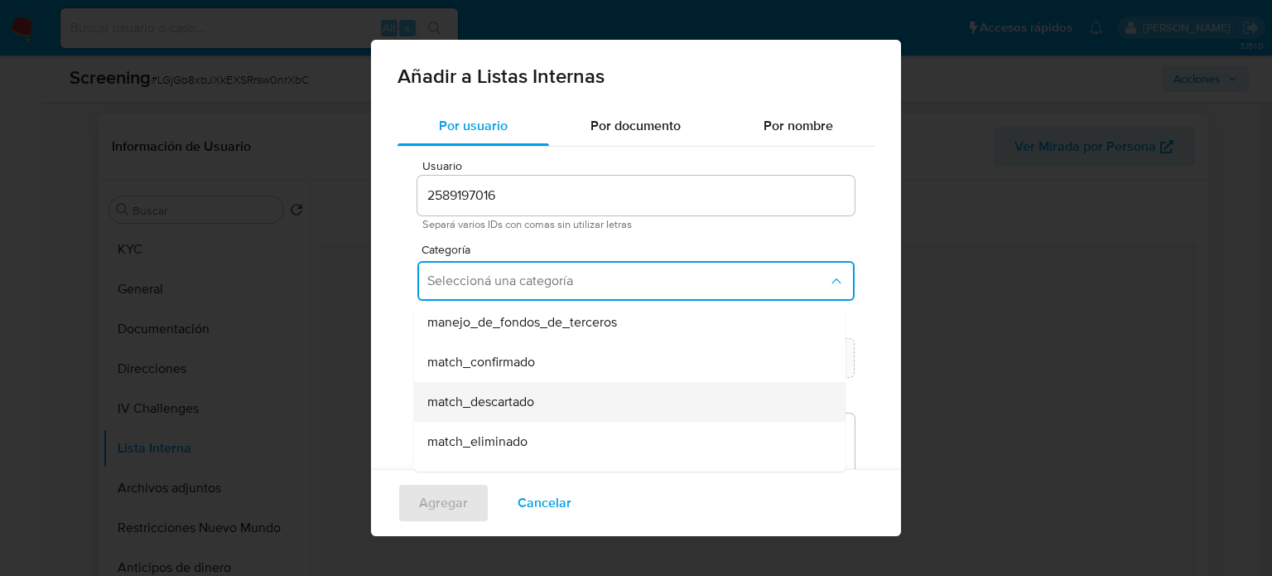
click at [489, 397] on span "match_descartado" at bounding box center [480, 401] width 107 height 17
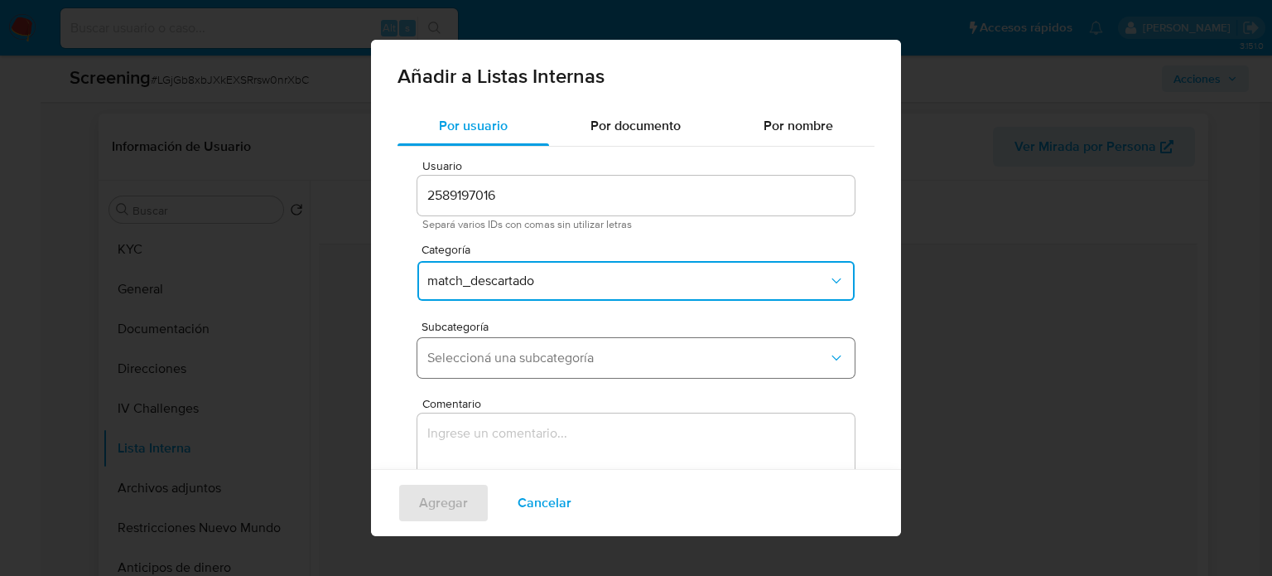
click at [507, 350] on span "Seleccioná una subcategoría" at bounding box center [627, 358] width 401 height 17
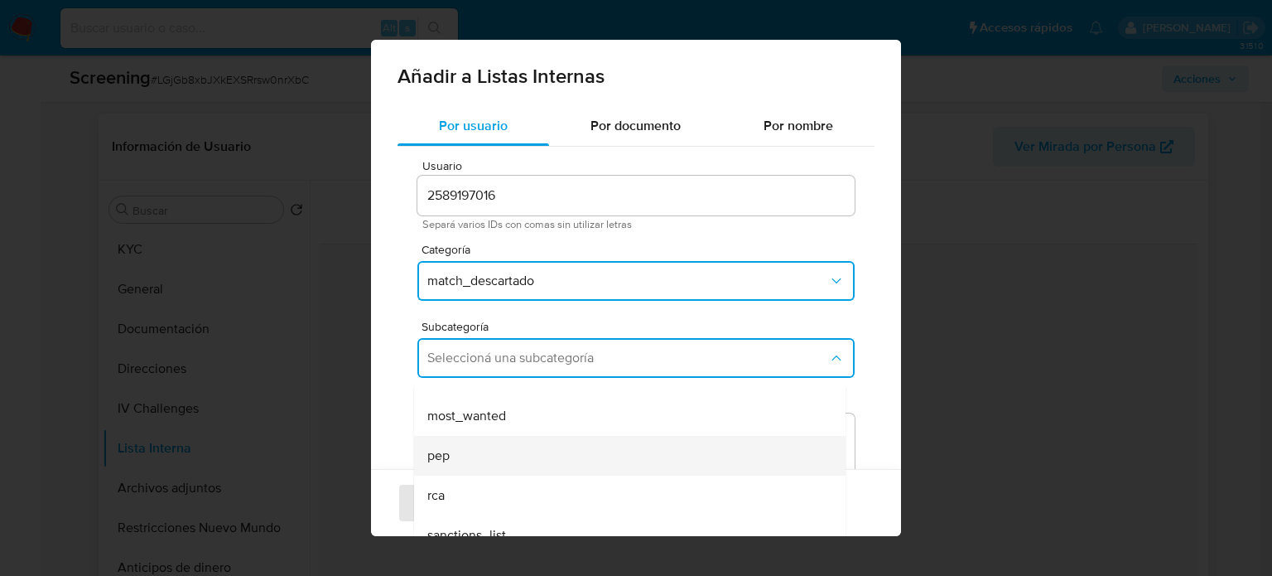
scroll to position [113, 0]
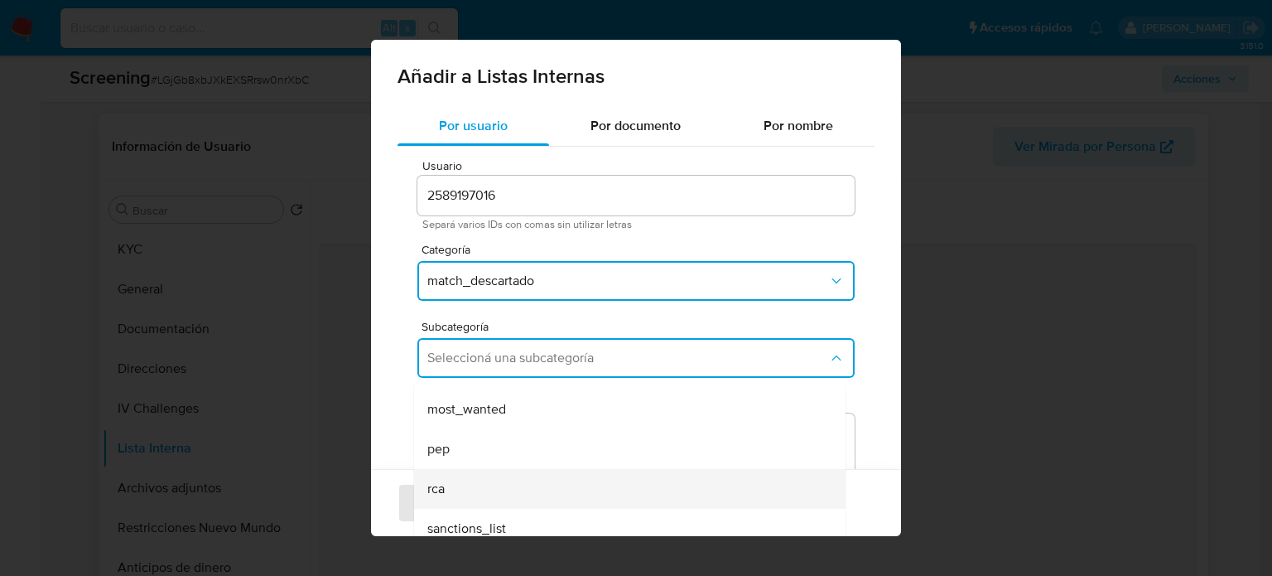
click at [470, 481] on div "rca" at bounding box center [624, 489] width 395 height 40
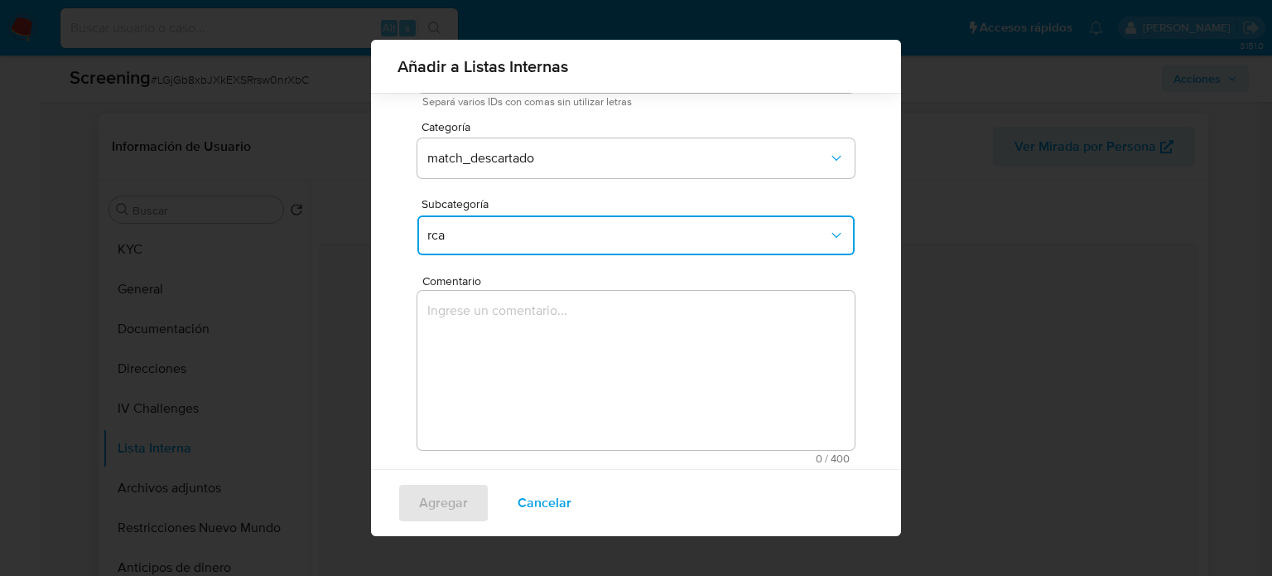
scroll to position [130, 0]
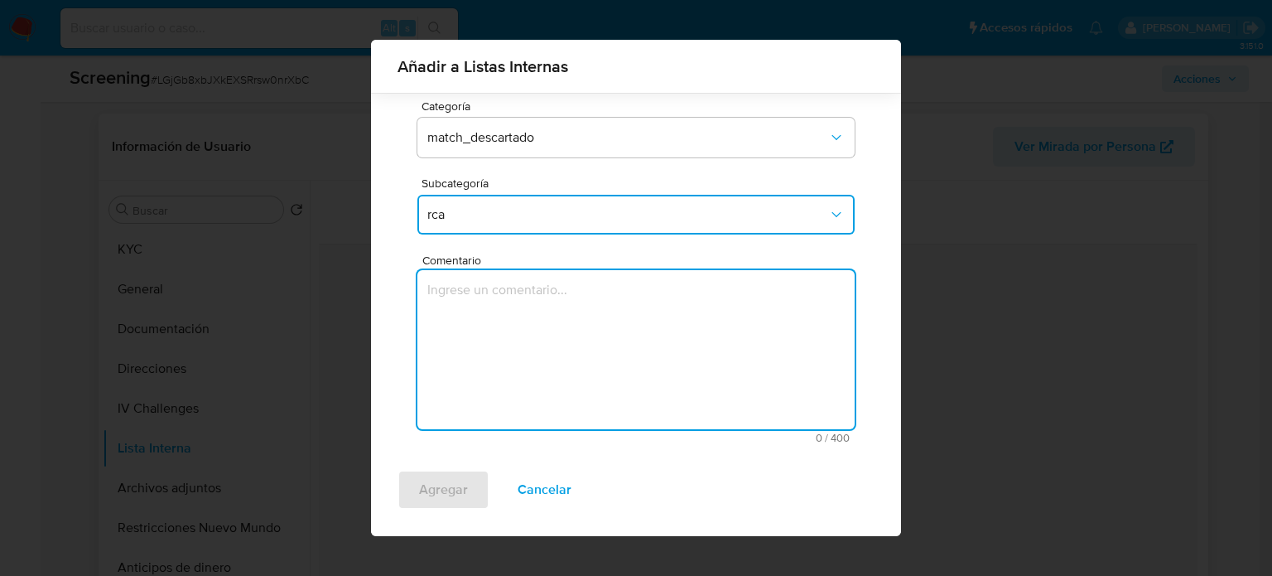
click at [500, 331] on textarea "Comentario" at bounding box center [635, 349] width 437 height 159
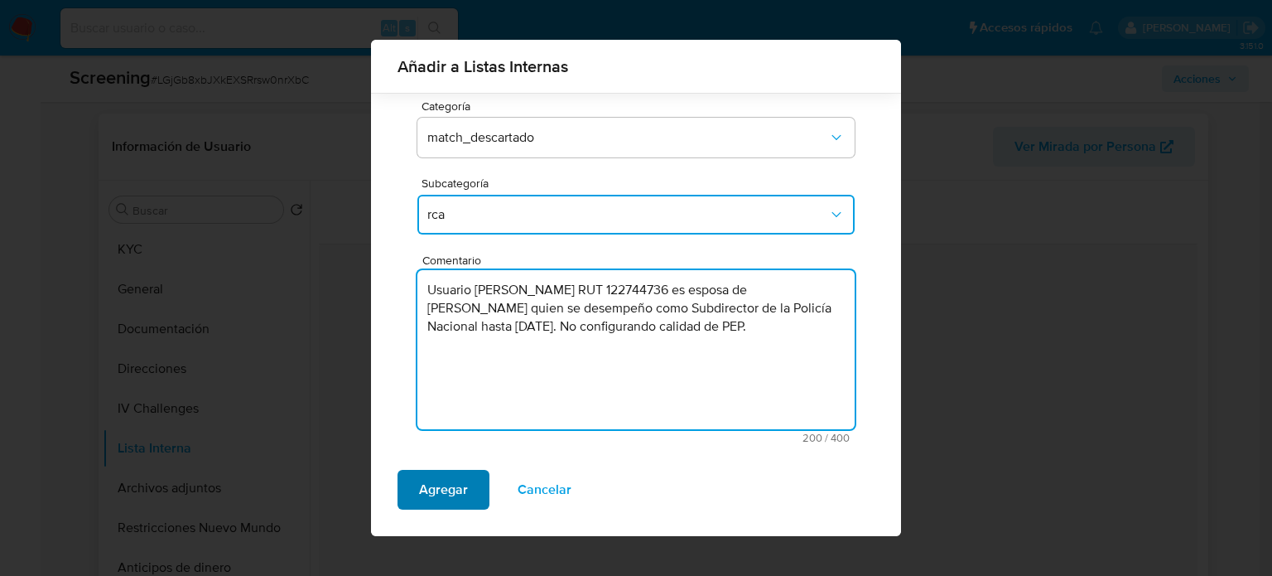
type textarea "Usuario [PERSON_NAME] RUT 122744736 es esposa de [PERSON_NAME] quien se desempe…"
click at [450, 486] on span "Agregar" at bounding box center [443, 489] width 49 height 36
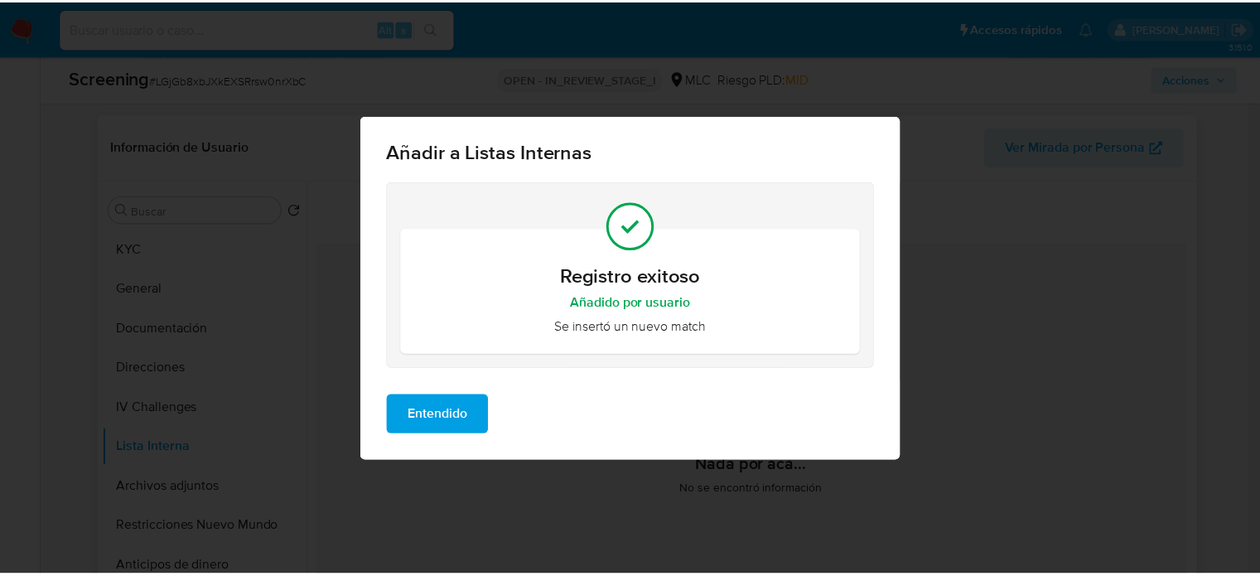
scroll to position [0, 0]
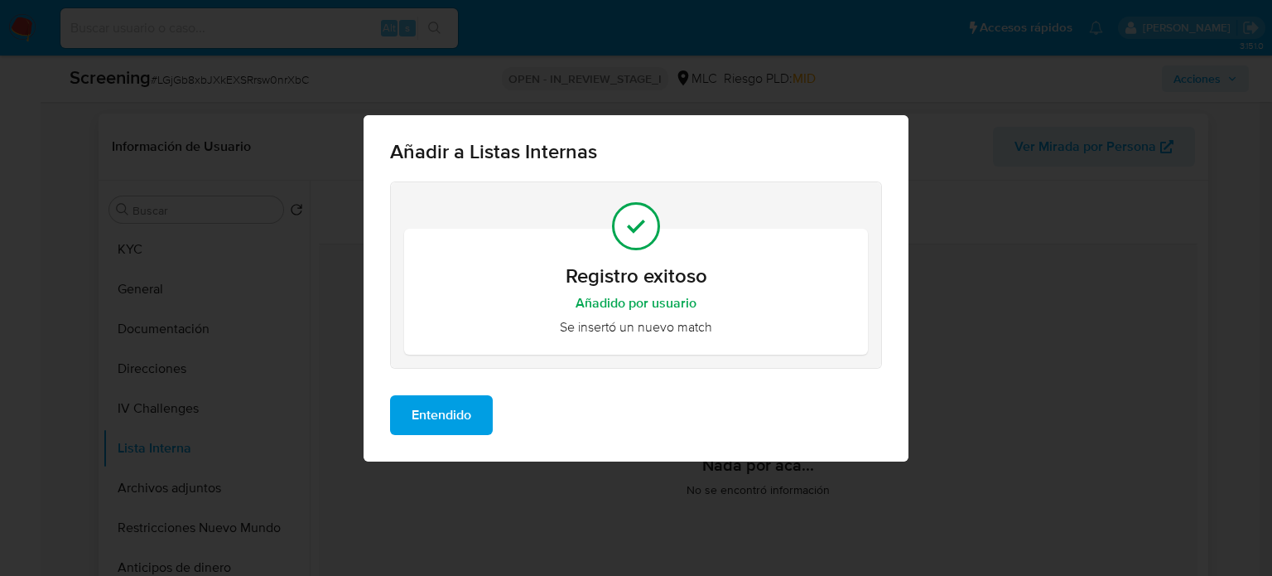
click at [437, 422] on span "Entendido" at bounding box center [442, 415] width 60 height 36
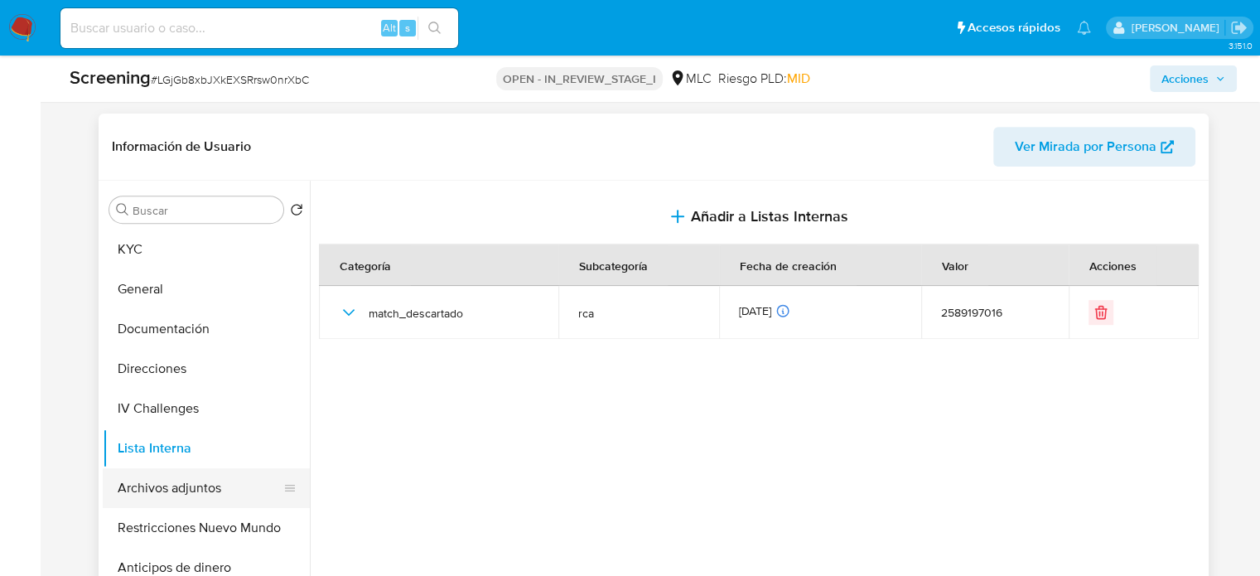
click at [177, 489] on button "Archivos adjuntos" at bounding box center [200, 488] width 194 height 40
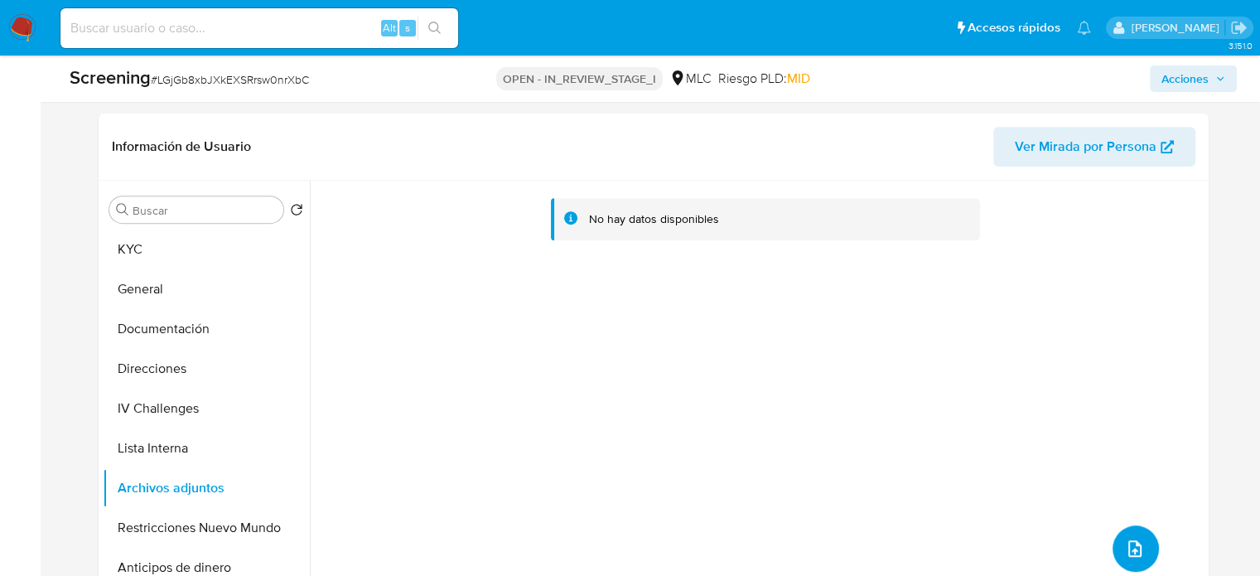
click at [1127, 539] on icon "upload-file" at bounding box center [1135, 548] width 20 height 20
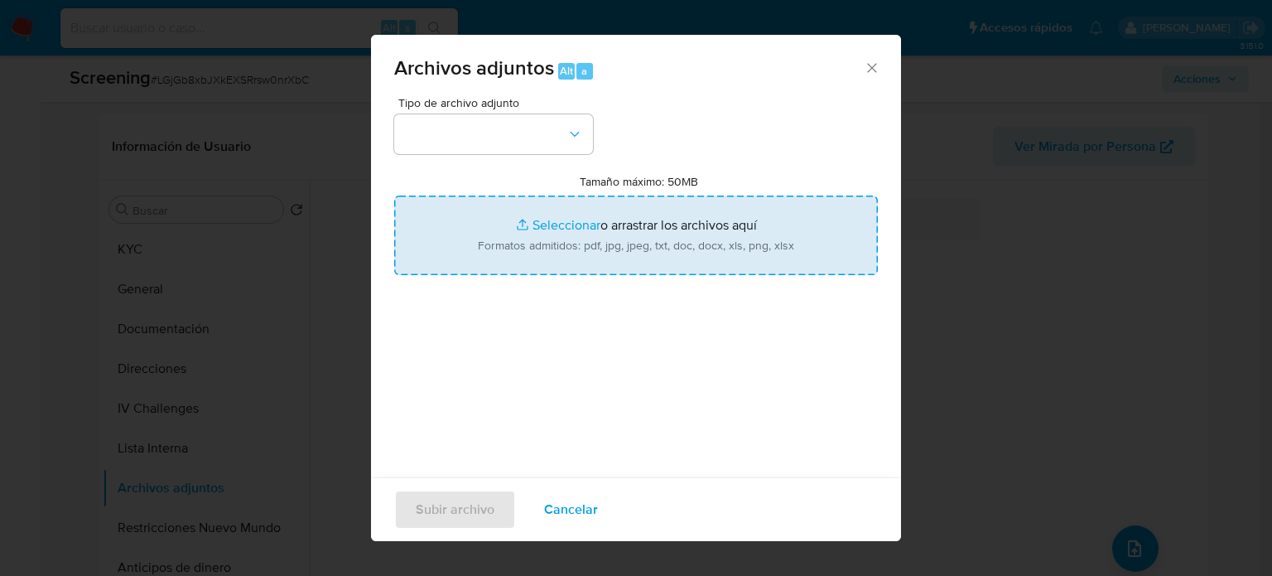
click at [606, 241] on input "Tamaño máximo: 50MB Seleccionar archivos" at bounding box center [636, 235] width 484 height 80
type input "C:\fakepath\Tribunal fijó para el [DATE][PERSON_NAME] la audiencia de formaliza…"
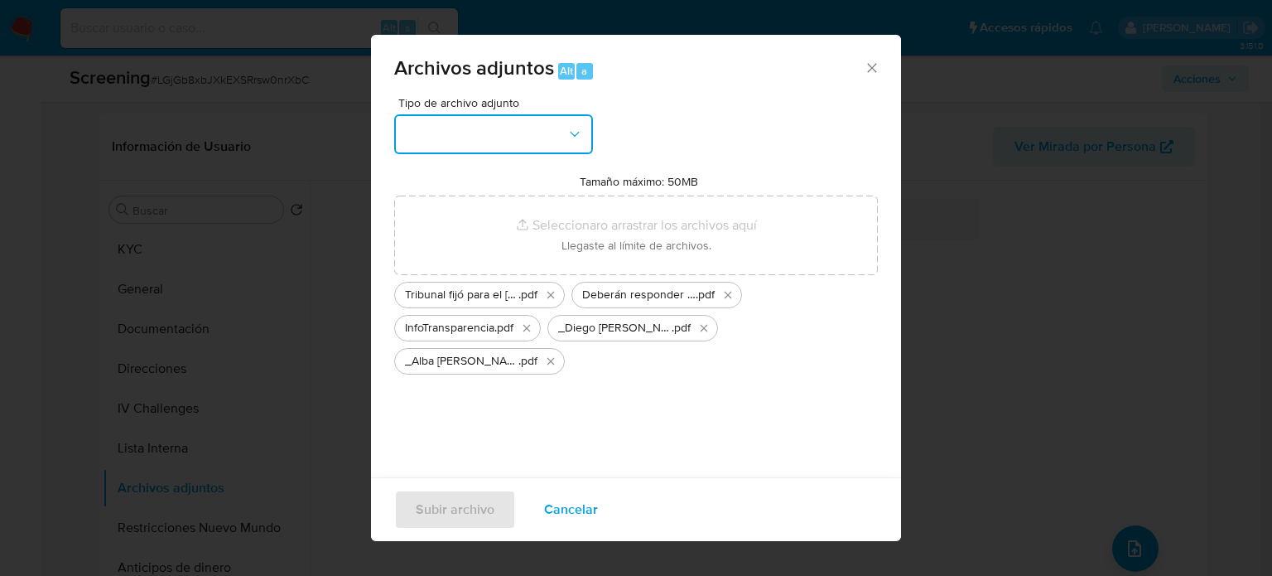
drag, startPoint x: 606, startPoint y: 241, endPoint x: 421, endPoint y: 132, distance: 214.7
click at [421, 132] on button "button" at bounding box center [493, 134] width 199 height 40
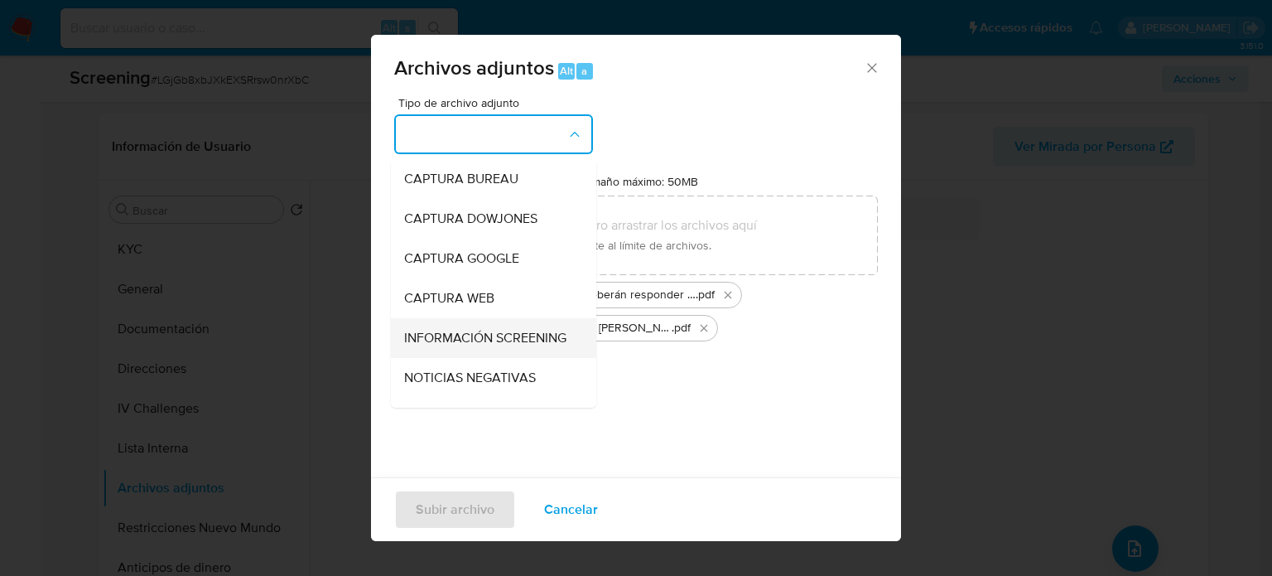
click at [457, 340] on span "INFORMACIÓN SCREENING" at bounding box center [485, 338] width 162 height 17
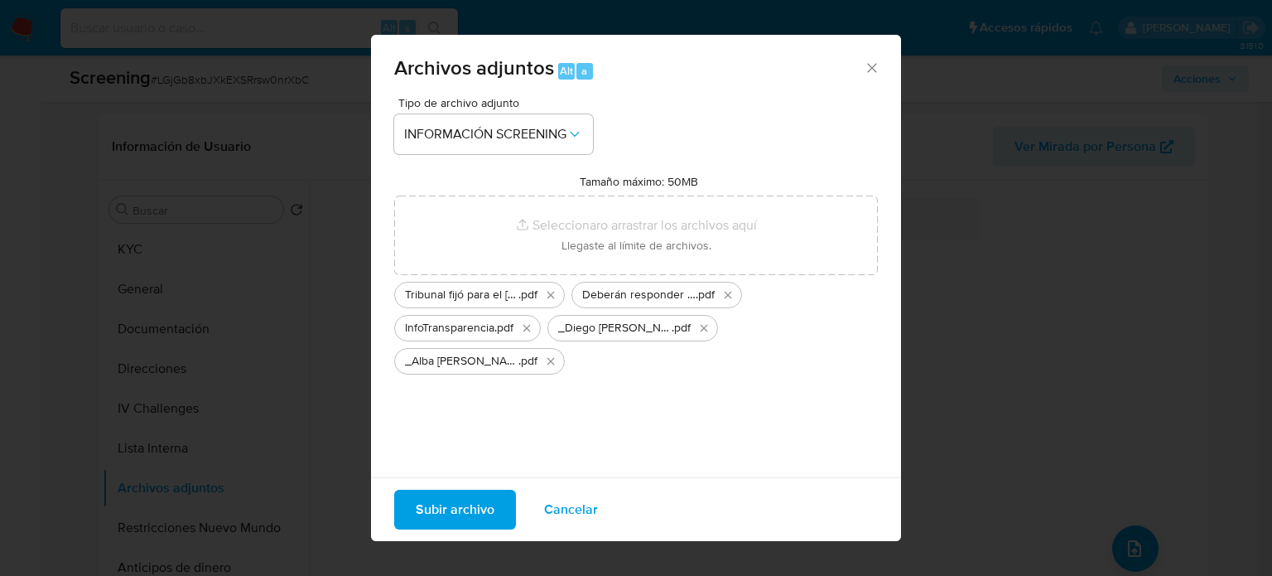
click at [451, 506] on span "Subir archivo" at bounding box center [455, 509] width 79 height 36
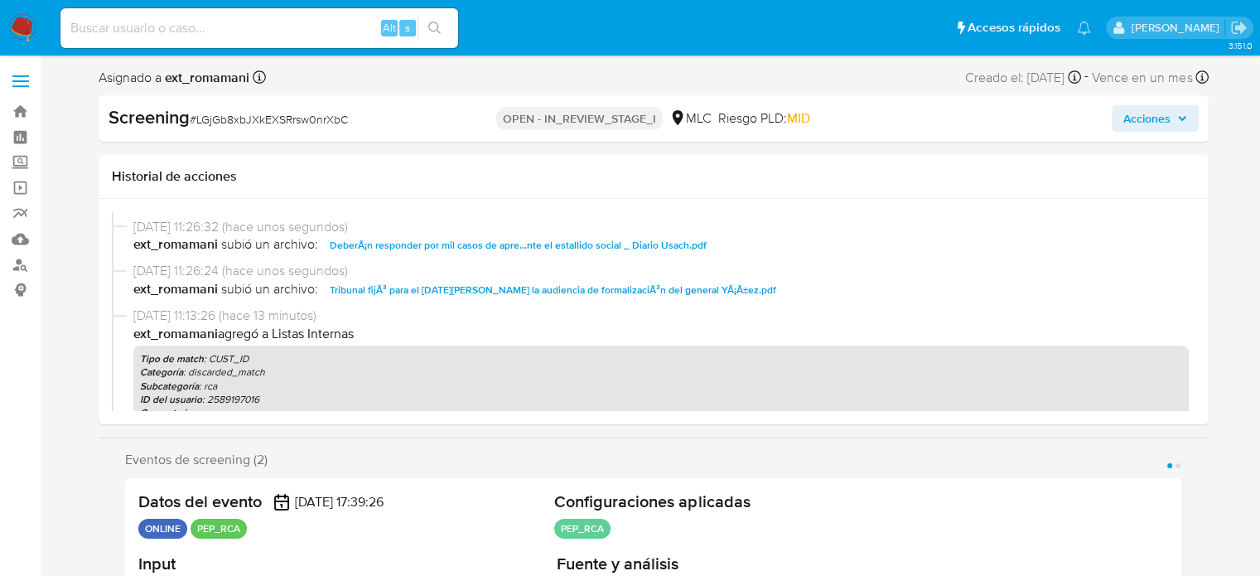
select select "10"
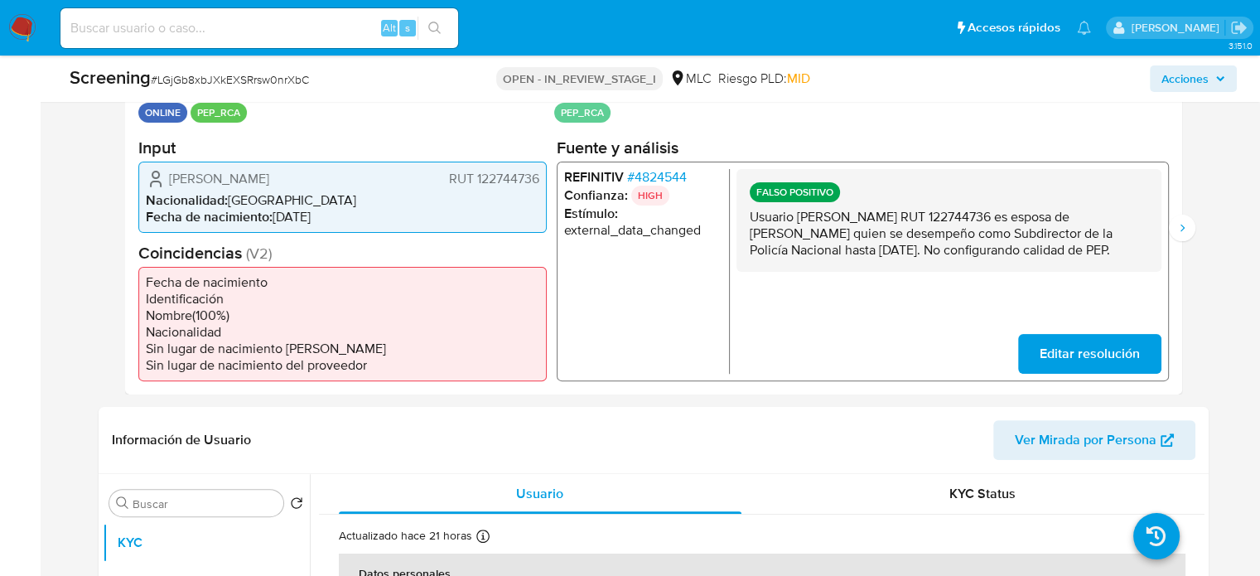
scroll to position [414, 0]
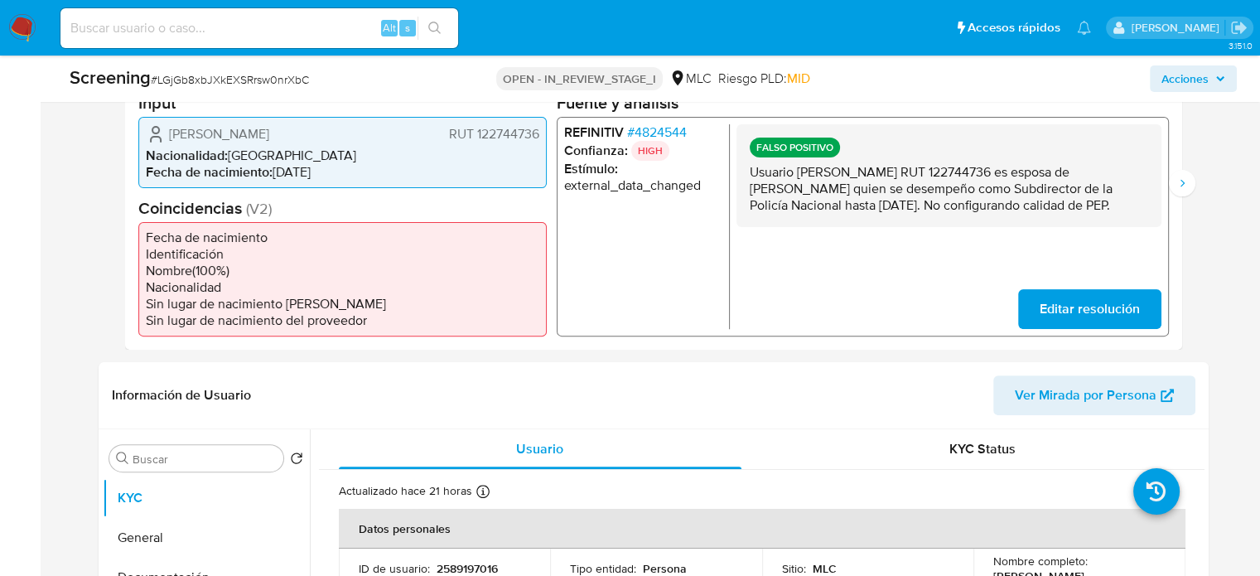
drag, startPoint x: 799, startPoint y: 223, endPoint x: 745, endPoint y: 174, distance: 72.7
click at [745, 174] on div "FALSO POSITIVO Usuario [PERSON_NAME] RUT 122744736 es esposa de [PERSON_NAME] q…" at bounding box center [948, 174] width 425 height 103
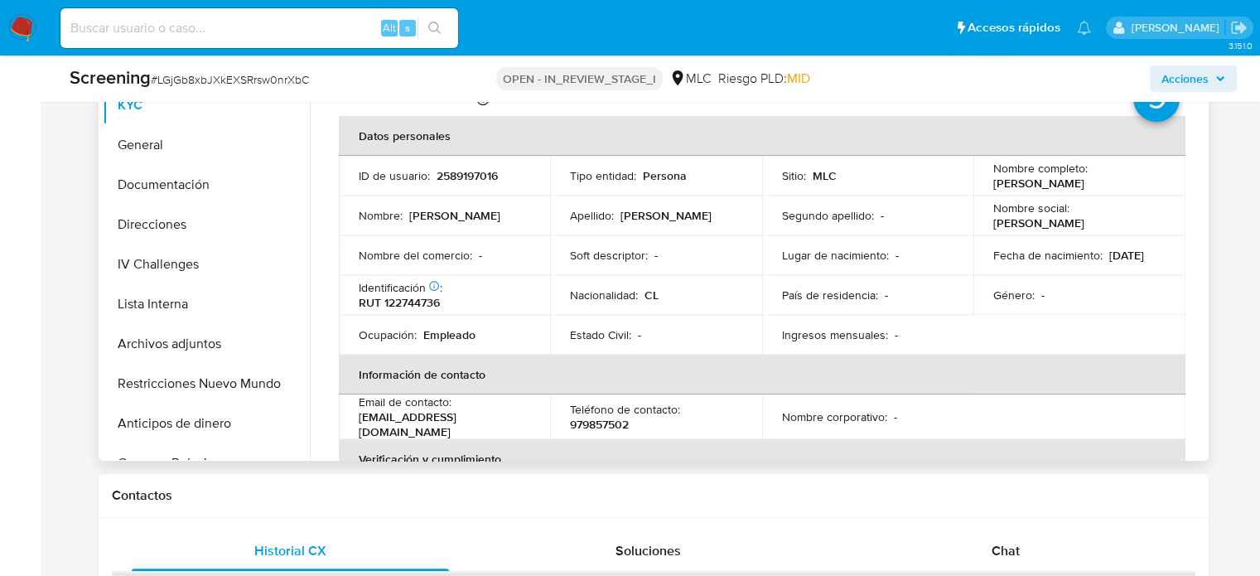
scroll to position [828, 0]
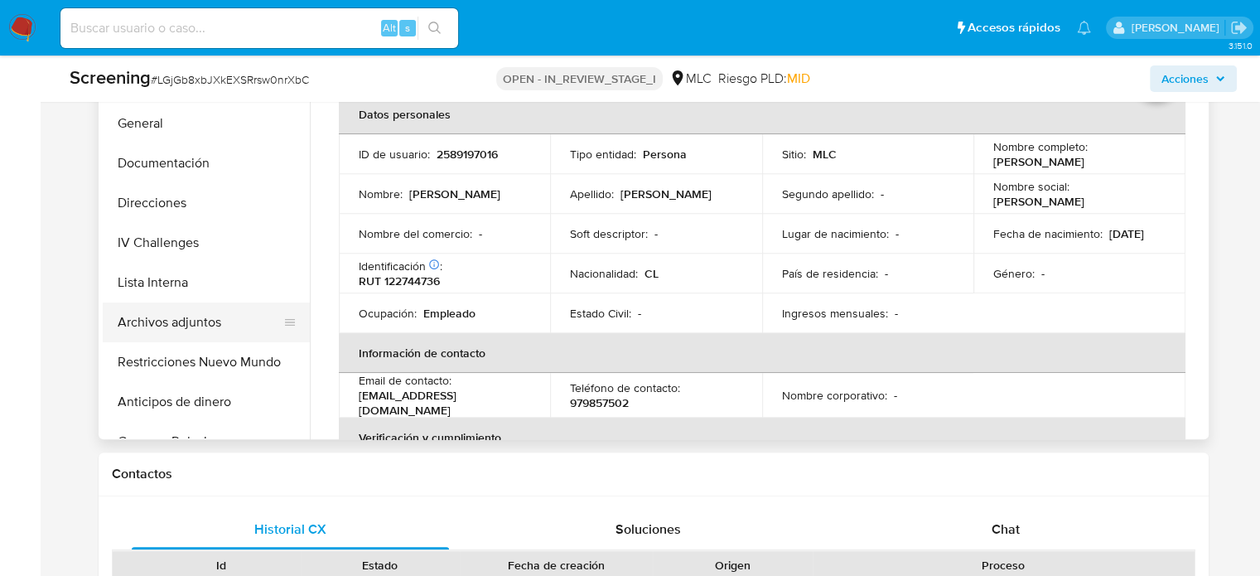
click at [200, 331] on button "Archivos adjuntos" at bounding box center [200, 322] width 194 height 40
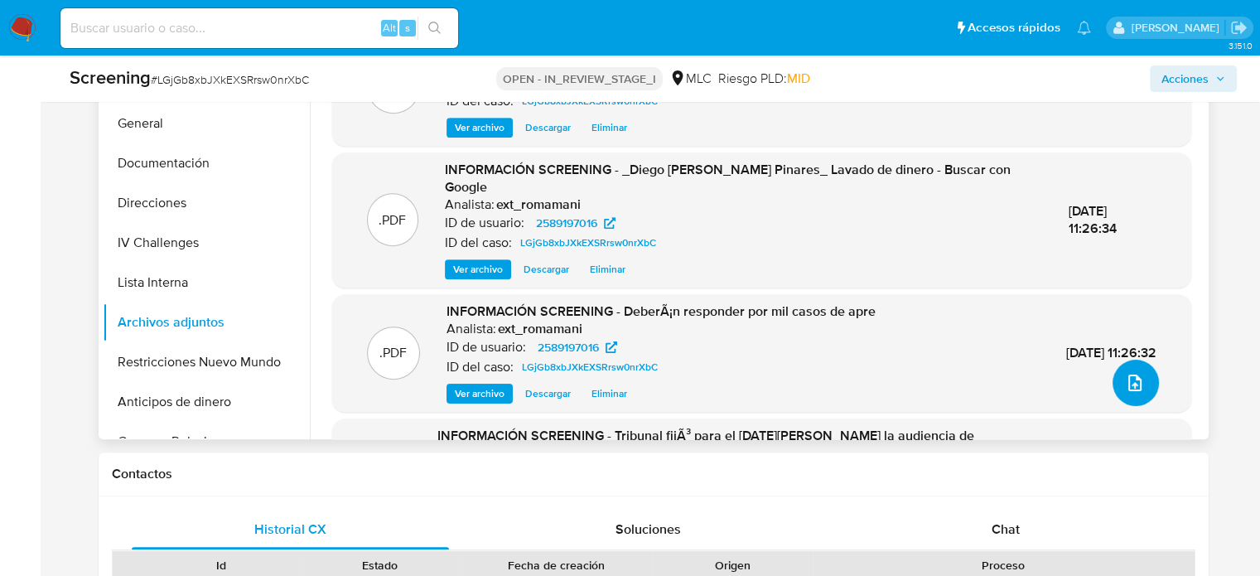
click at [1135, 385] on icon "upload-file" at bounding box center [1135, 383] width 20 height 20
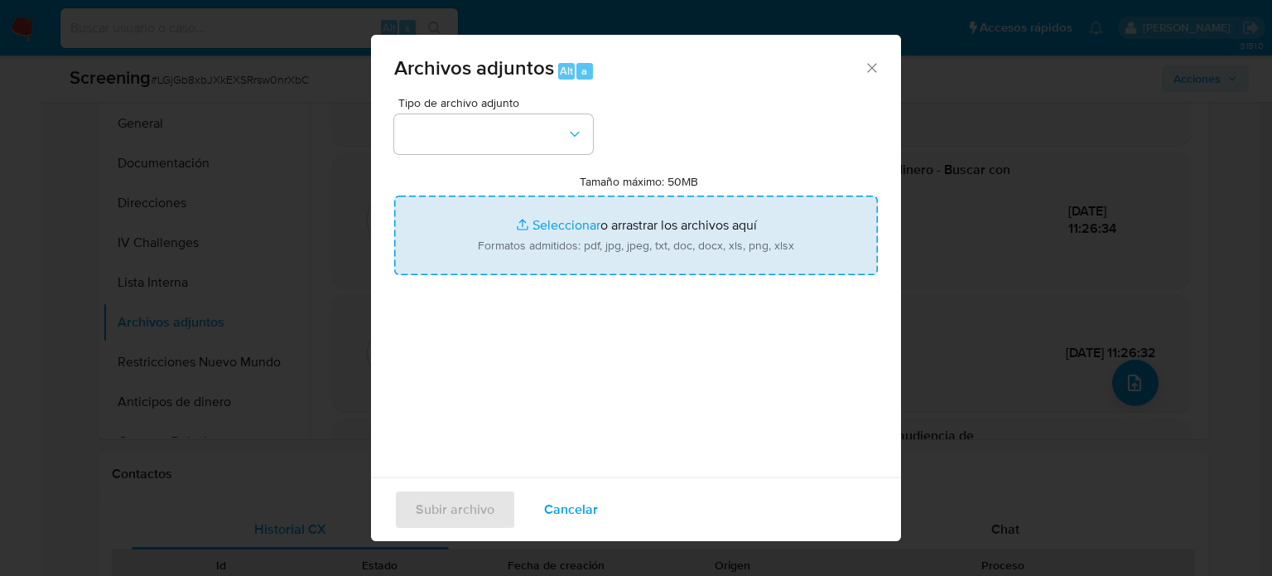
click at [548, 244] on input "Tamaño máximo: 50MB Seleccionar archivos" at bounding box center [636, 235] width 484 height 80
type input "C:\fakepath\Decretan arraigo nacional y firma quinc...ara generales (r) [PERSON…"
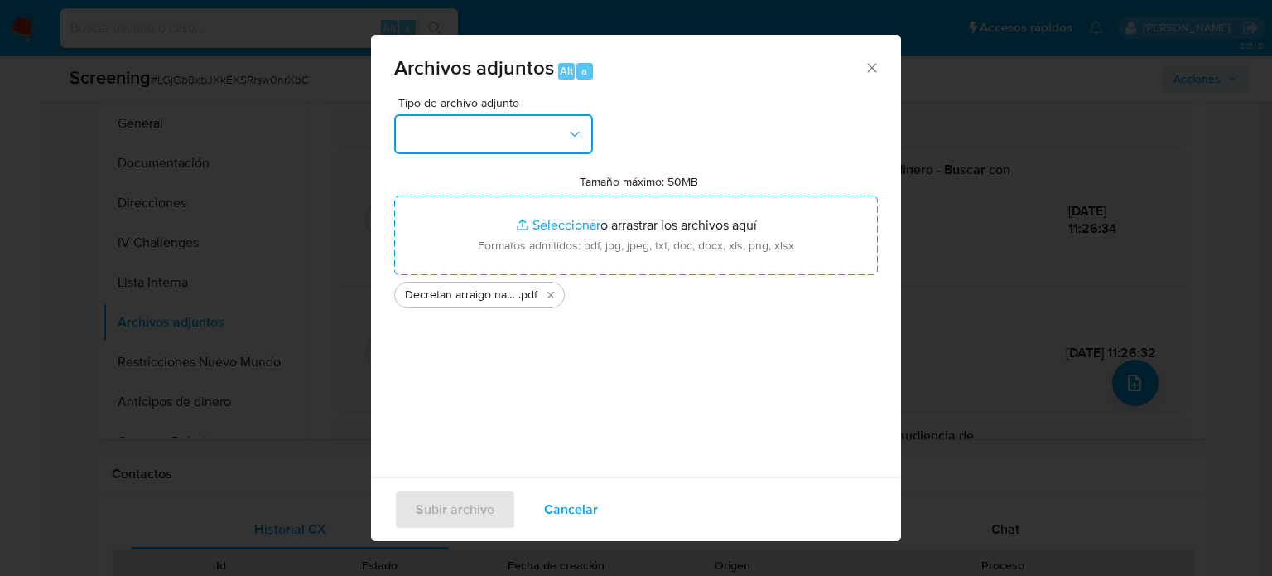
click at [495, 144] on button "button" at bounding box center [493, 134] width 199 height 40
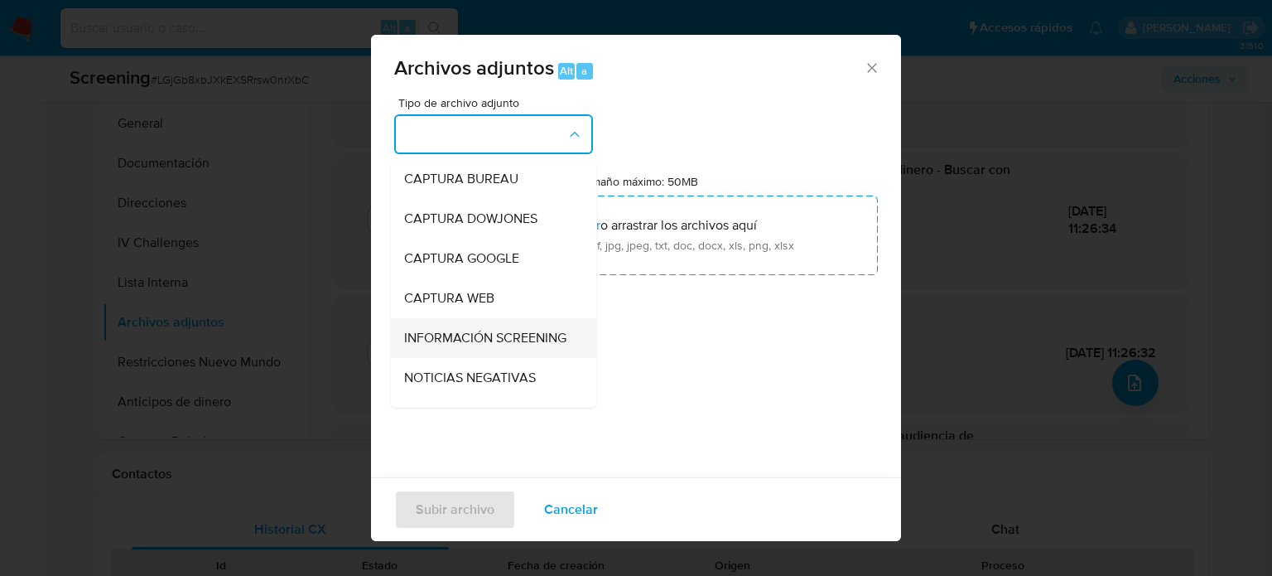
click at [473, 345] on span "INFORMACIÓN SCREENING" at bounding box center [485, 338] width 162 height 17
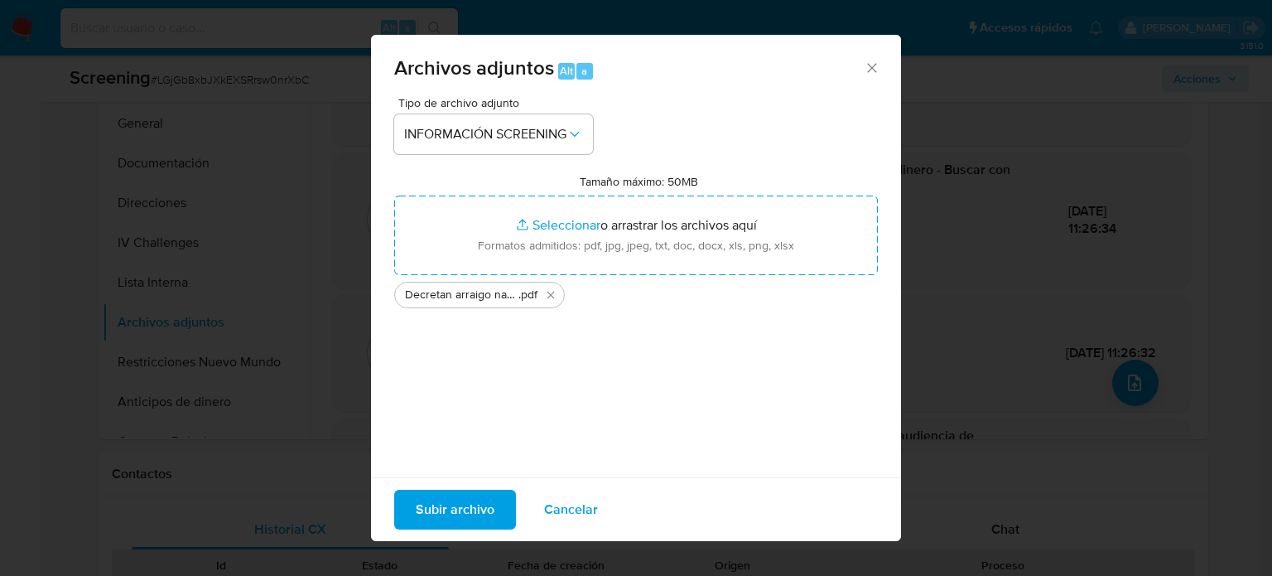
click at [479, 515] on span "Subir archivo" at bounding box center [455, 509] width 79 height 36
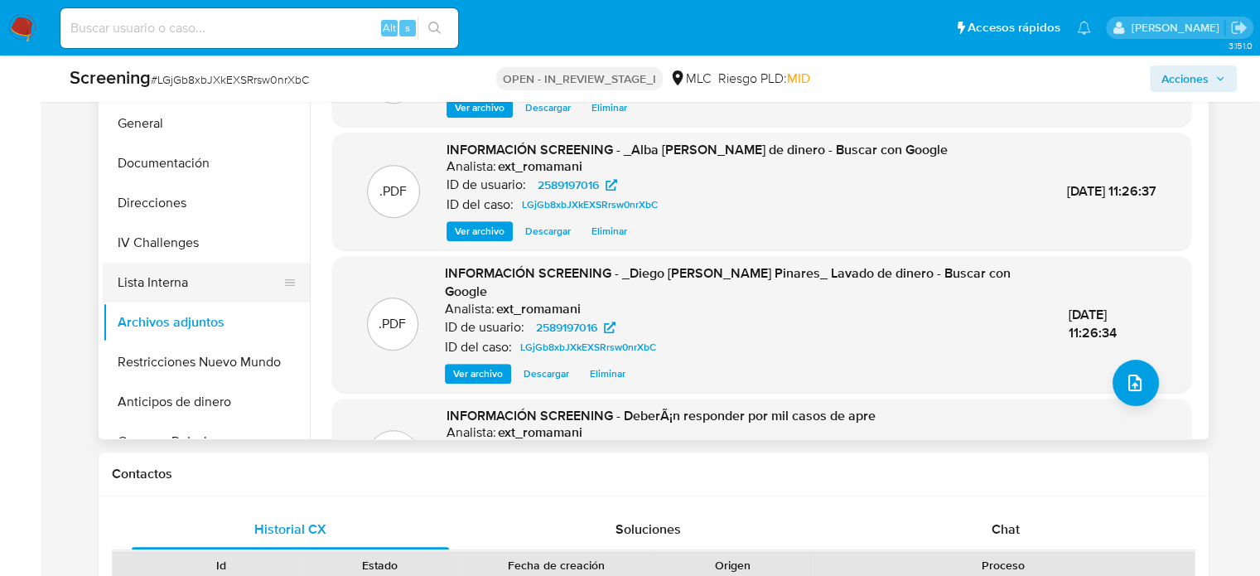
click at [171, 292] on button "Lista Interna" at bounding box center [200, 283] width 194 height 40
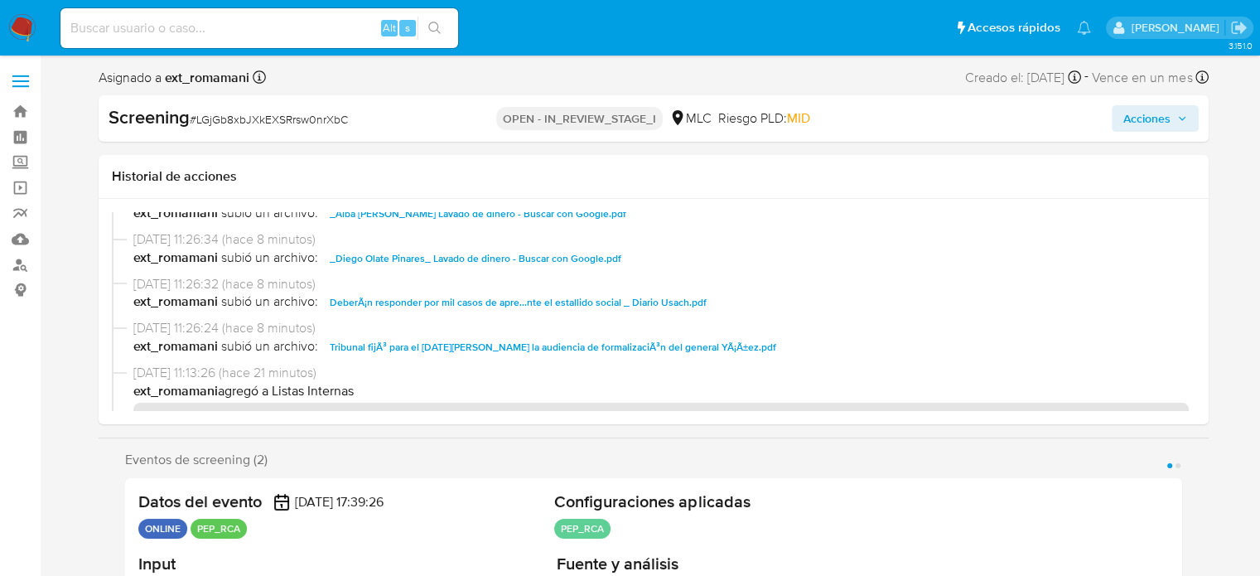
scroll to position [0, 0]
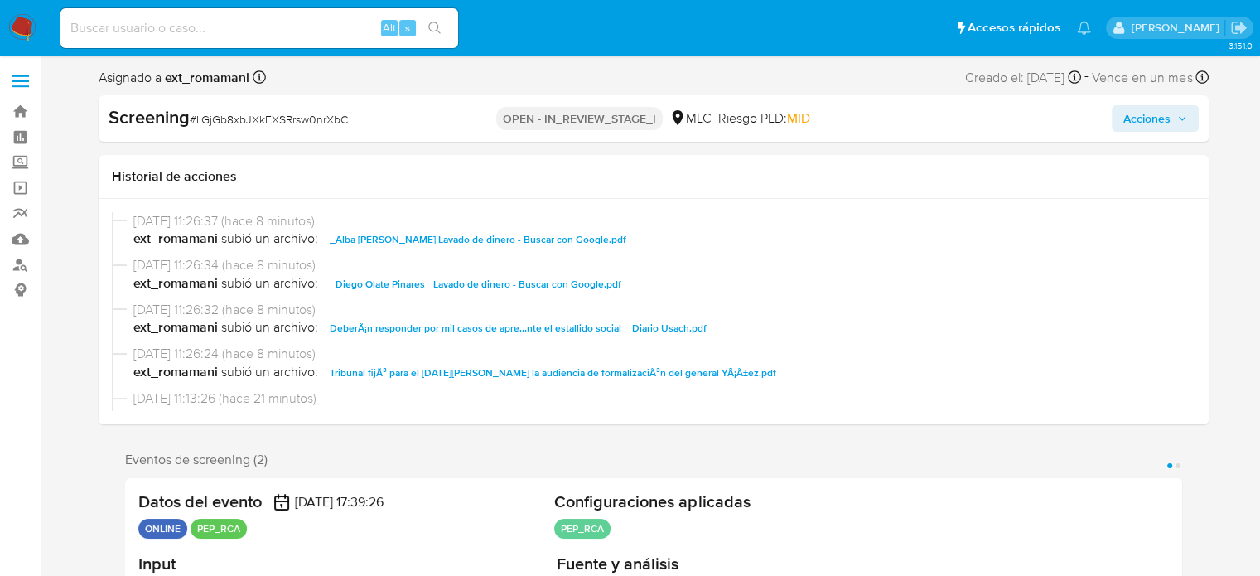
click at [1135, 120] on span "Acciones" at bounding box center [1146, 118] width 47 height 27
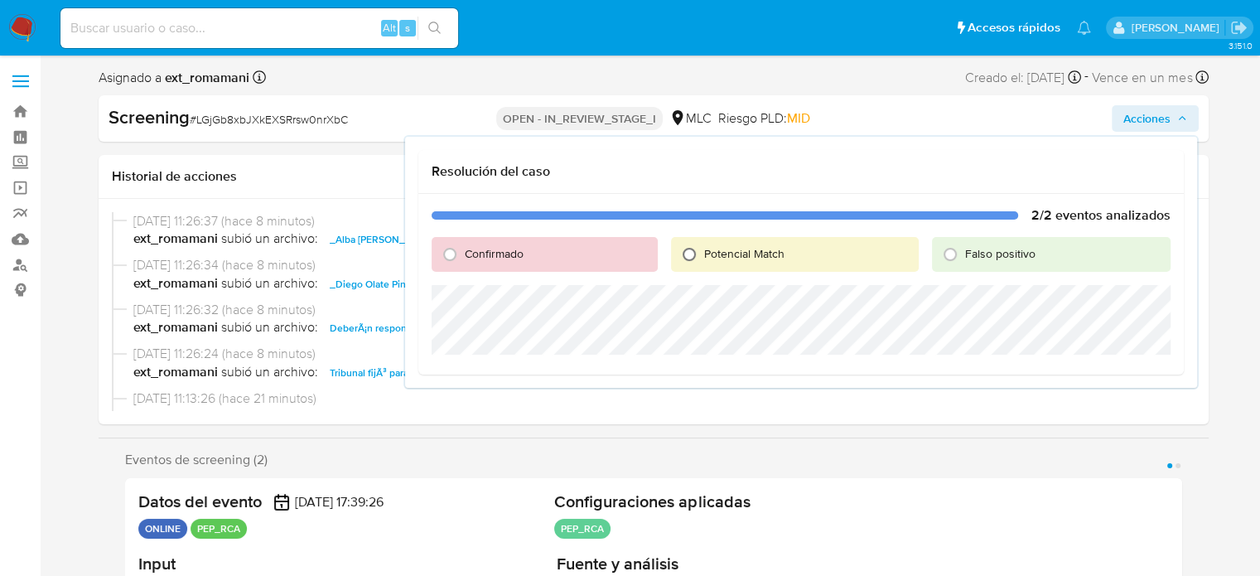
click at [693, 254] on input "Potencial Match" at bounding box center [689, 254] width 27 height 27
radio input "true"
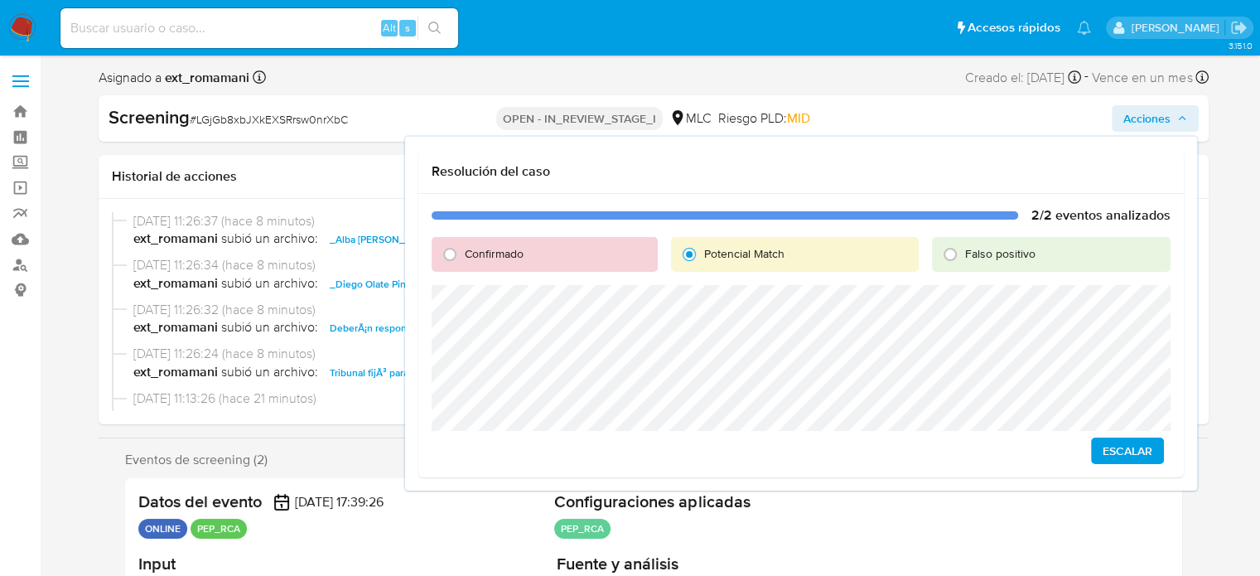
click at [1109, 460] on span "Escalar" at bounding box center [1128, 450] width 50 height 23
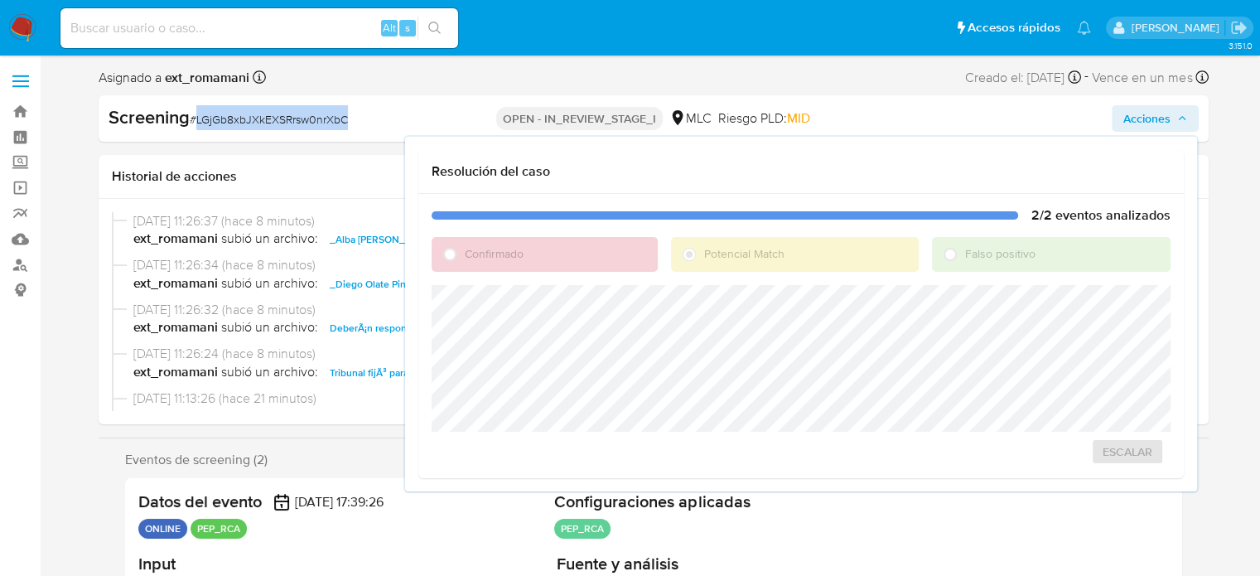
drag, startPoint x: 381, startPoint y: 122, endPoint x: 198, endPoint y: 128, distance: 183.2
click at [198, 128] on div "Screening # LGjGb8xbJXkEXSRrsw0nrXbC" at bounding box center [287, 117] width 357 height 25
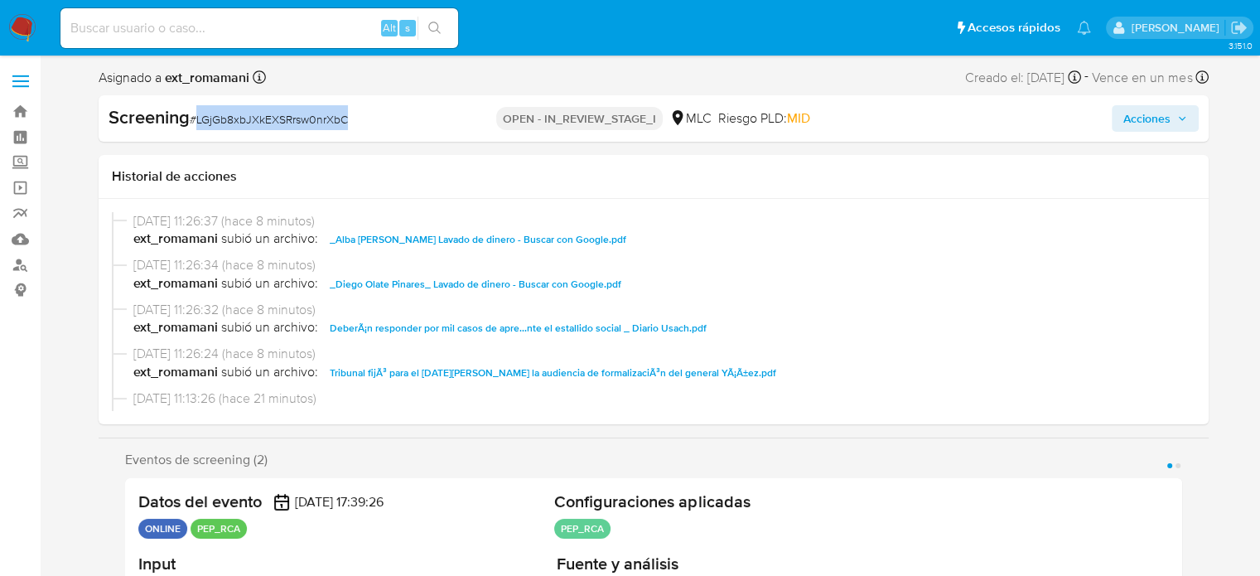
copy span "LGjGb8xbJXkEXSRrsw0nrXbC"
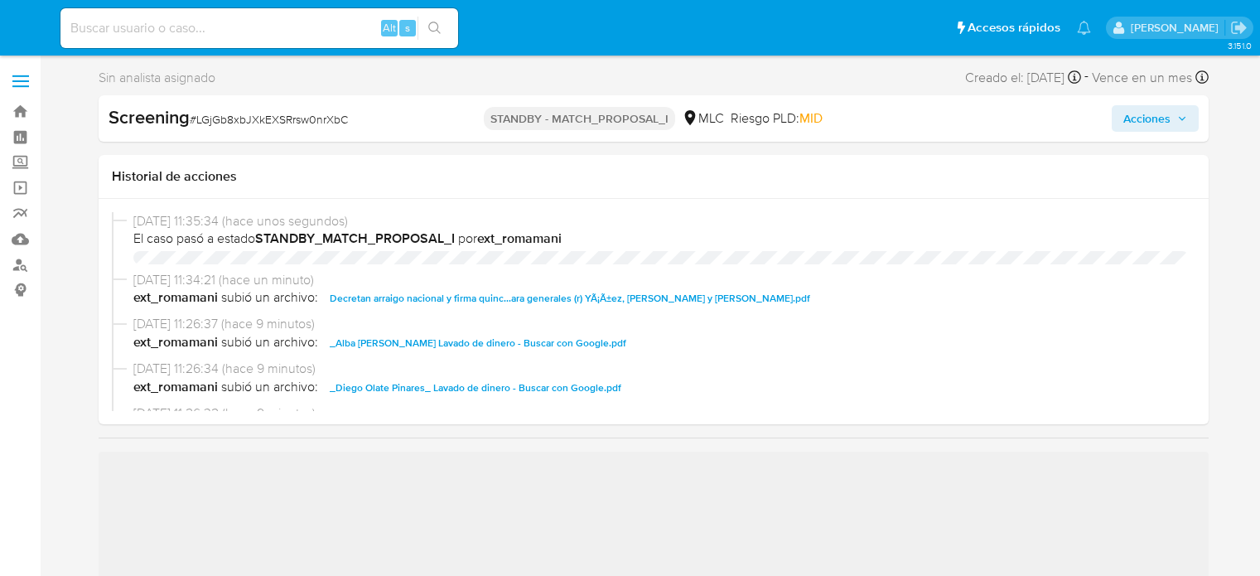
select select "10"
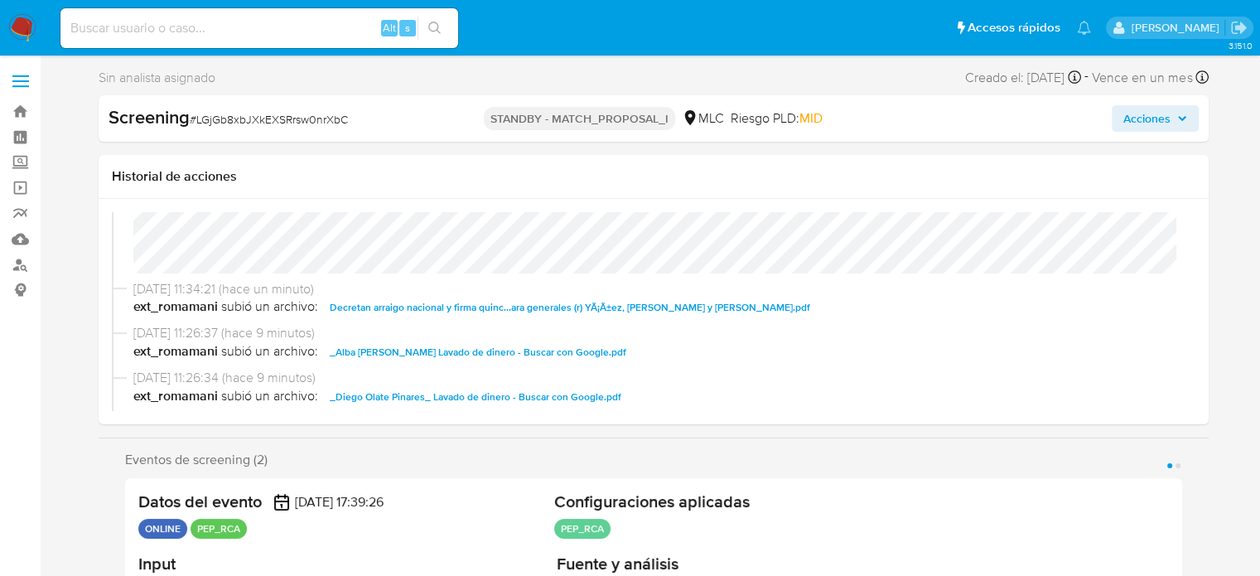
scroll to position [83, 0]
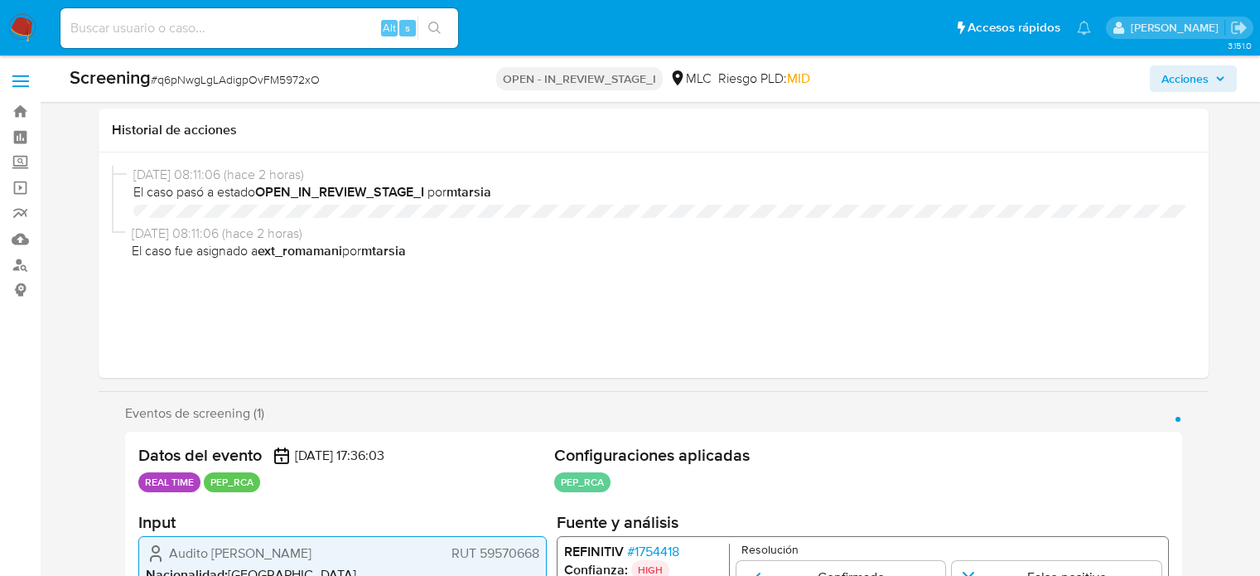
select select "10"
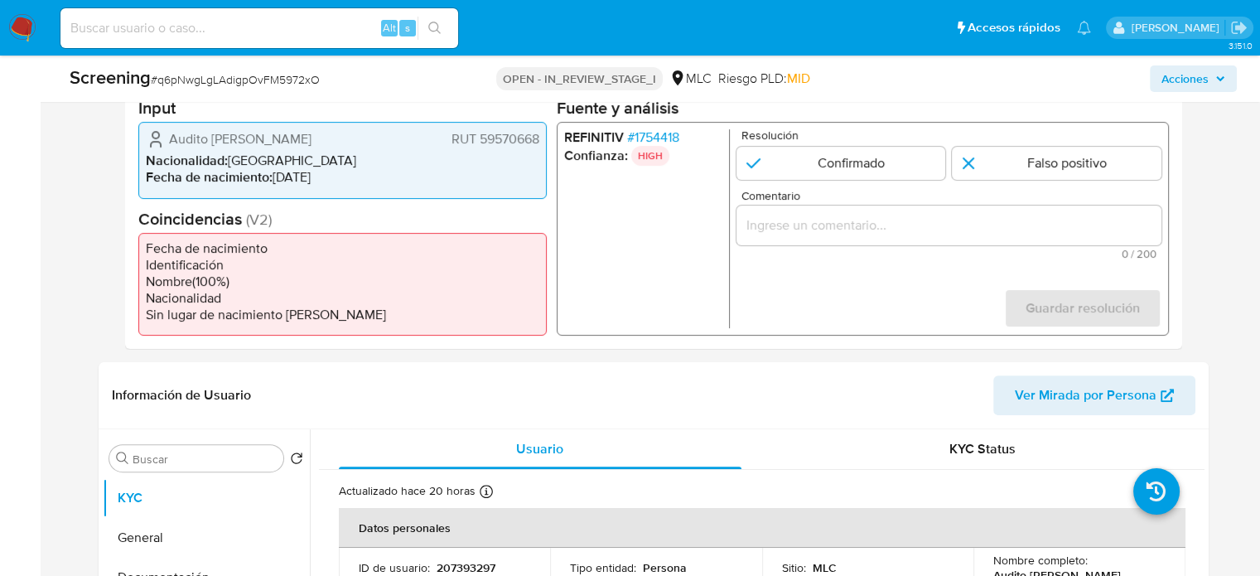
scroll to position [331, 0]
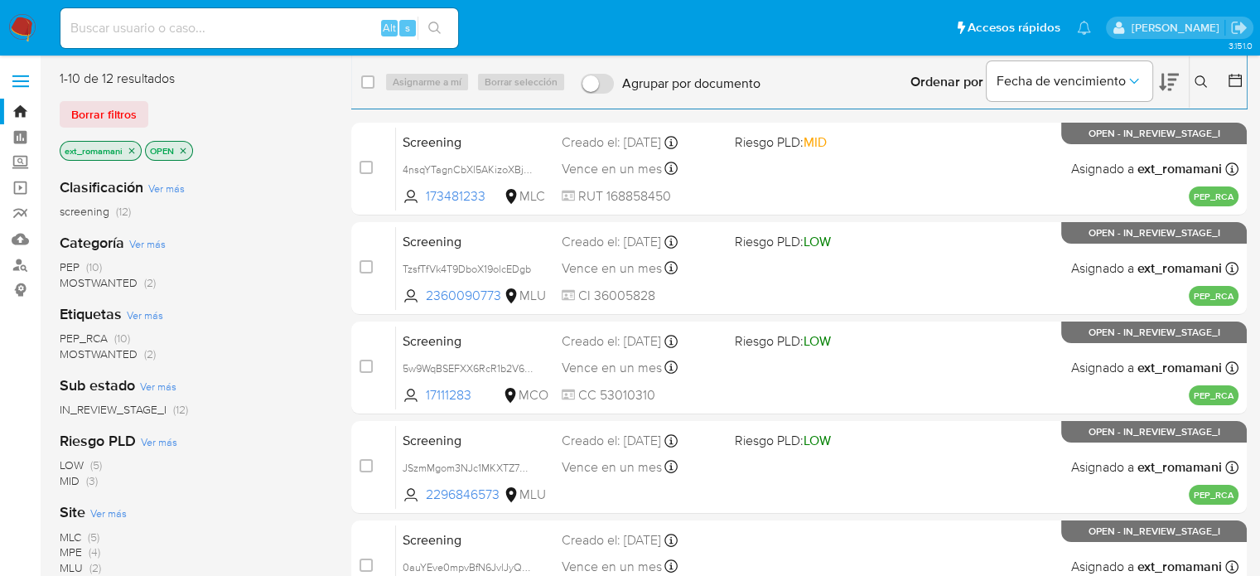
click at [19, 25] on img at bounding box center [22, 28] width 28 height 28
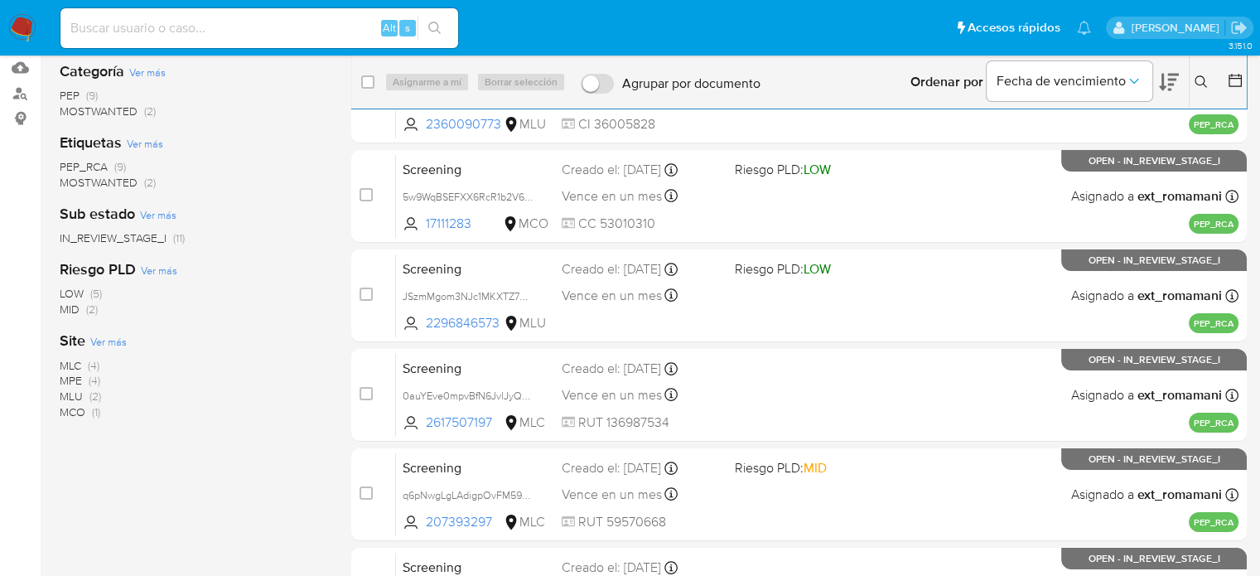
scroll to position [248, 0]
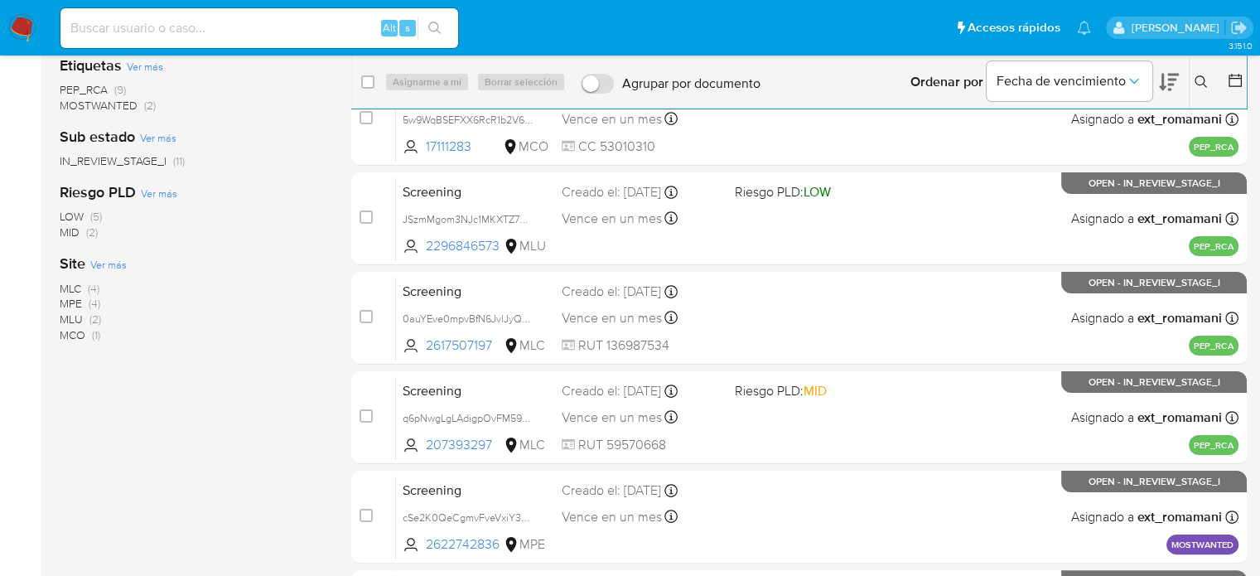
click at [94, 337] on span "(1)" at bounding box center [96, 334] width 8 height 17
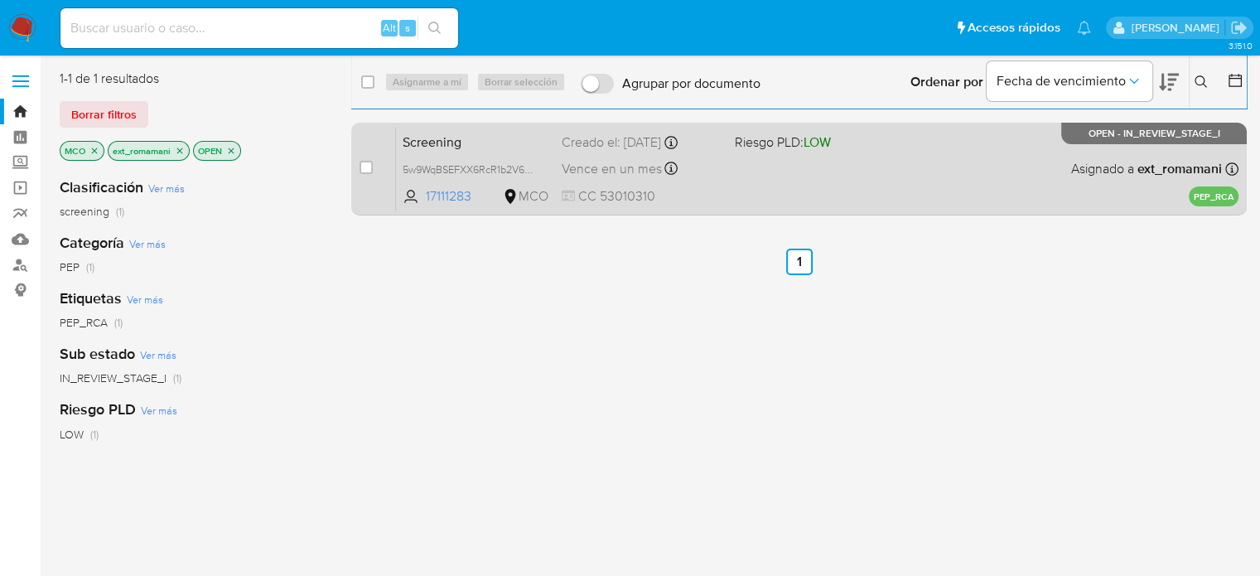
click at [802, 192] on div "Screening 5w9WqBSEFXX6RcR1b2V6eDdL 17111283 MCO Riesgo PLD: LOW Creado el: [DAT…" at bounding box center [817, 169] width 842 height 84
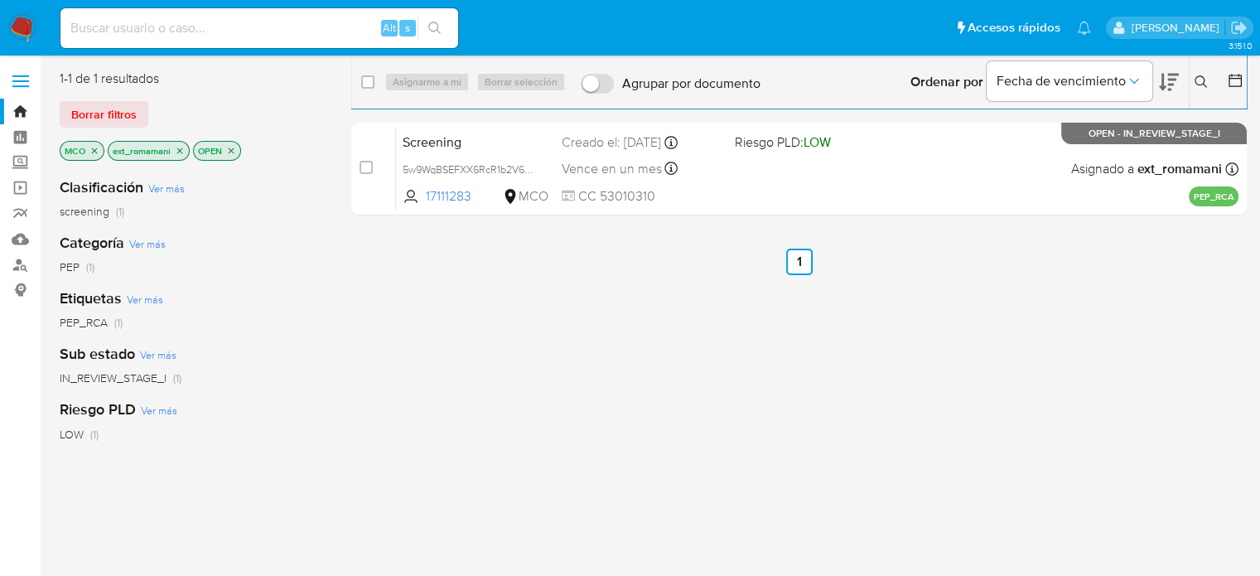
click at [20, 25] on img at bounding box center [22, 28] width 28 height 28
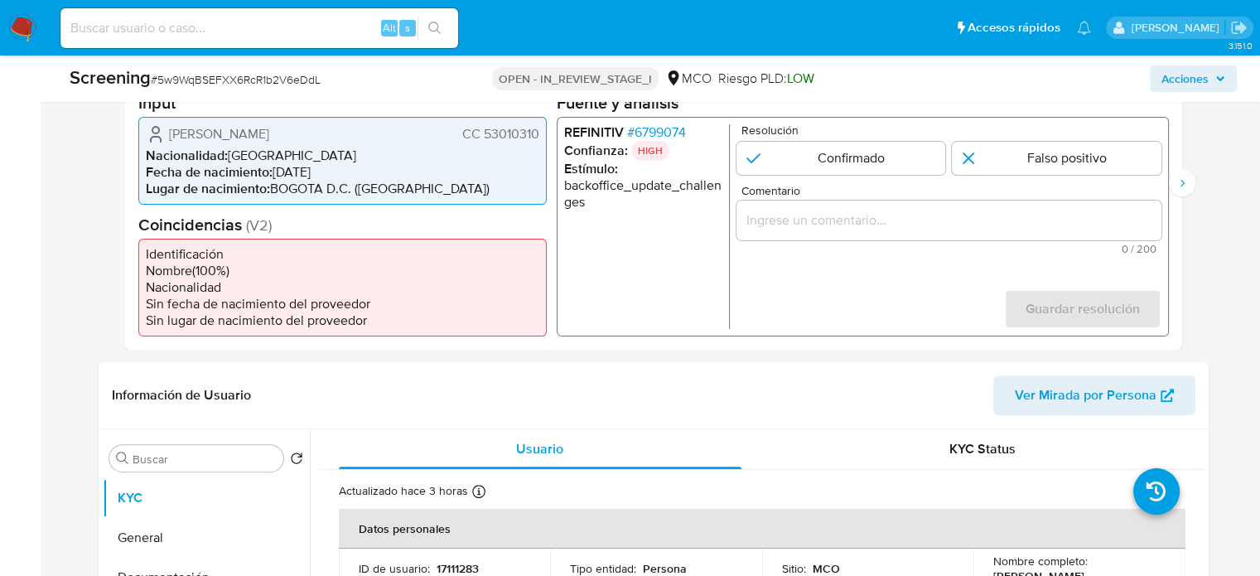
select select "10"
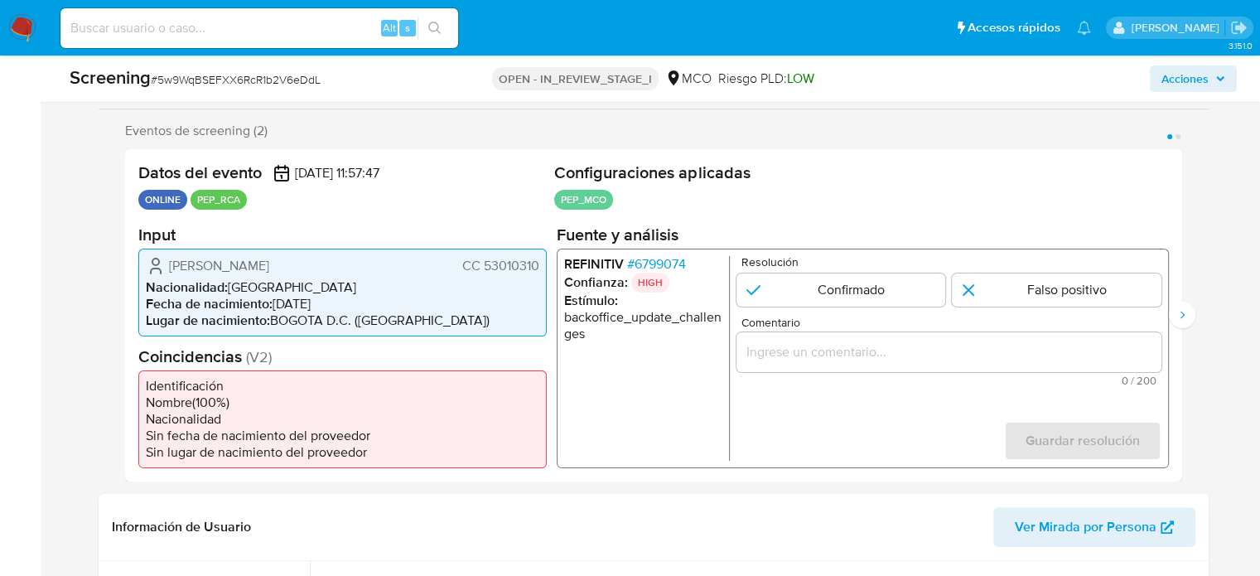
scroll to position [331, 0]
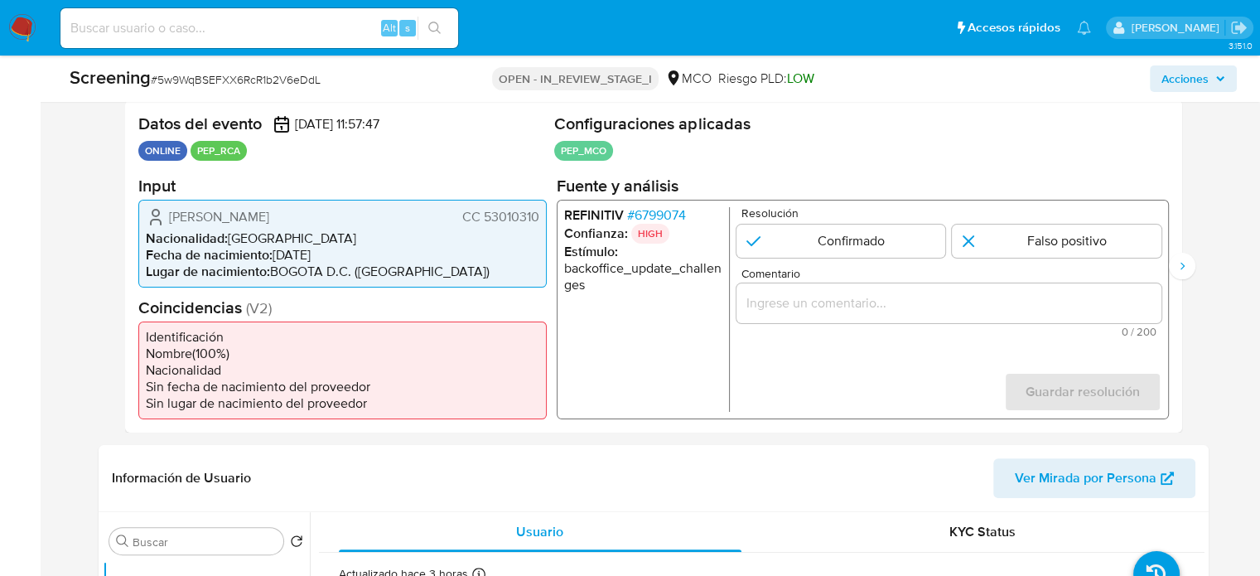
drag, startPoint x: 397, startPoint y: 221, endPoint x: 166, endPoint y: 218, distance: 230.3
click at [166, 218] on div "Natalia Paola Campos Sossa CC 53010310" at bounding box center [342, 216] width 393 height 20
click at [856, 308] on input "Comentario" at bounding box center [948, 303] width 425 height 22
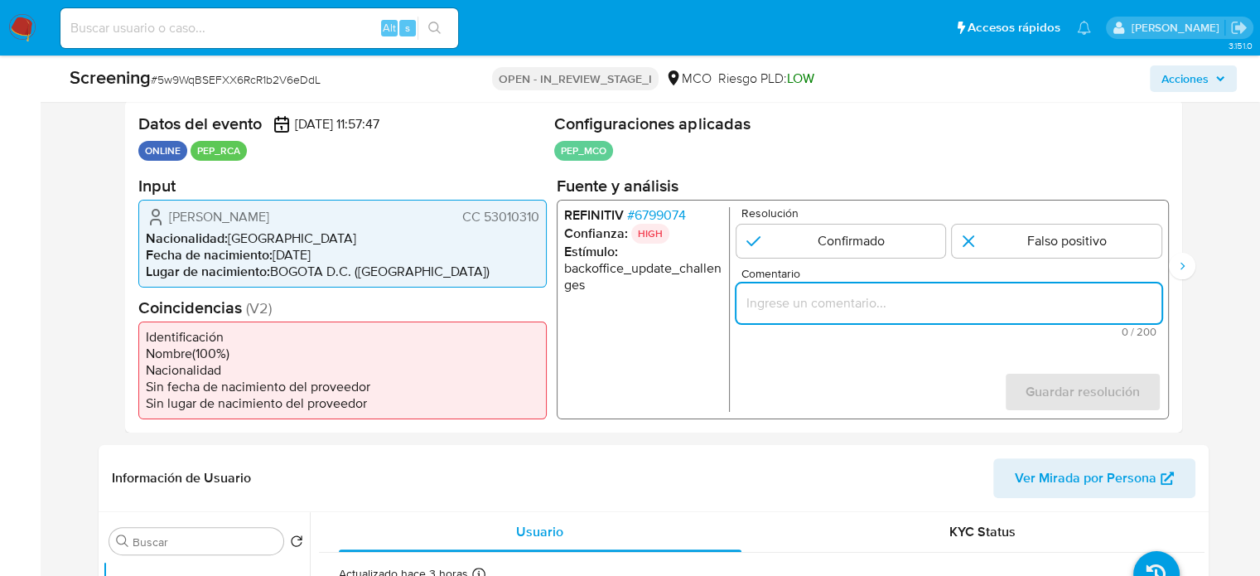
paste input "Titular de cuenta se desempeña como Configurando calidad PEP."
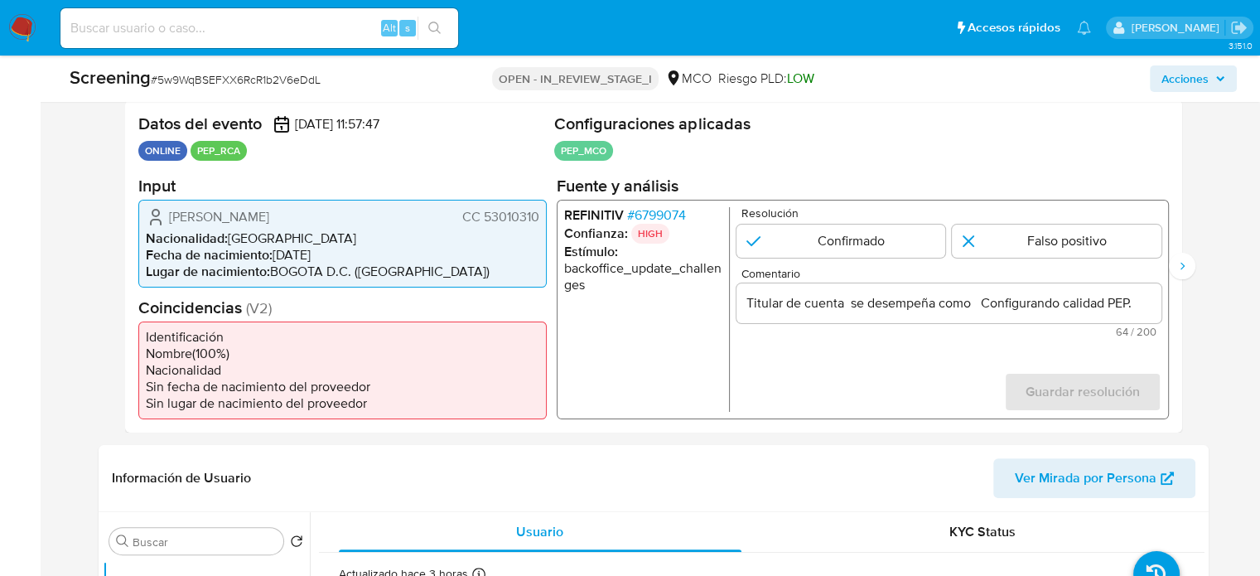
drag, startPoint x: 278, startPoint y: 220, endPoint x: 538, endPoint y: 222, distance: 260.1
click at [538, 222] on div "Natalia Paola Campos Sossa CC 53010310 Nacionalidad : Colombia Fecha de nacimie…" at bounding box center [342, 243] width 408 height 88
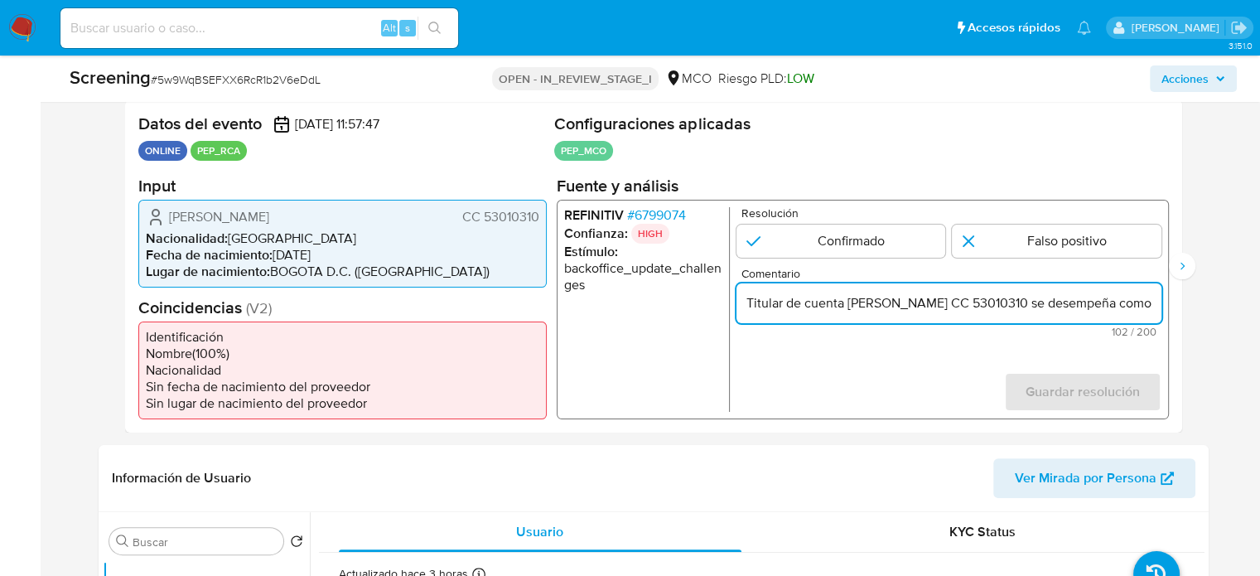
type input "Titular de cuenta Natalia Paola Campos Sossa CC 53010310 se desempeña como Conf…"
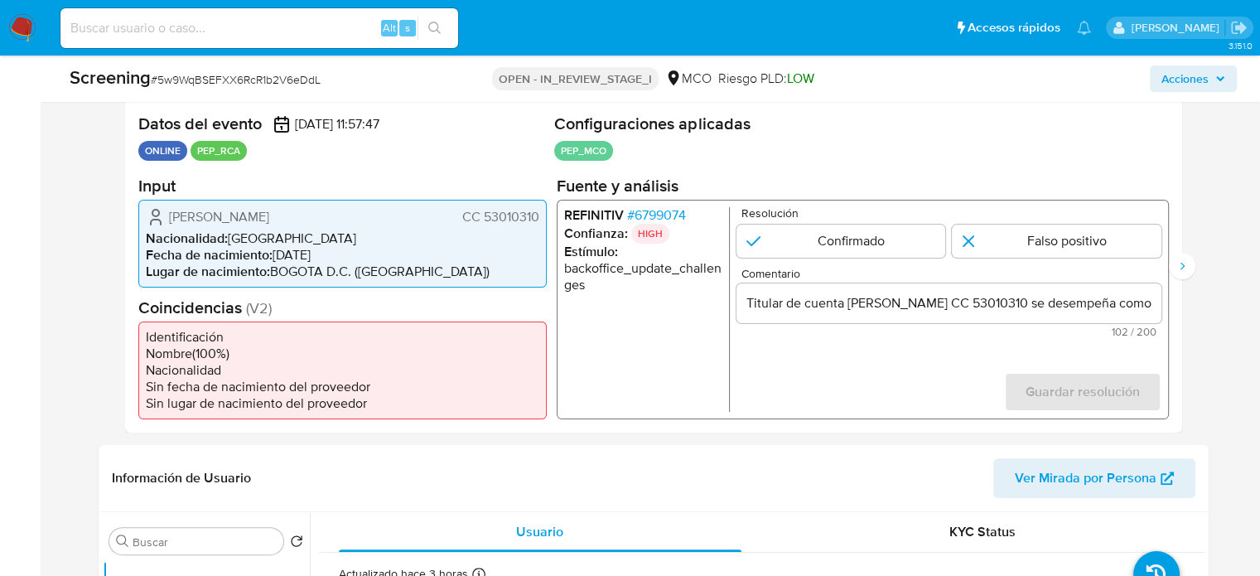
click at [663, 218] on span "# 6799074" at bounding box center [655, 214] width 59 height 17
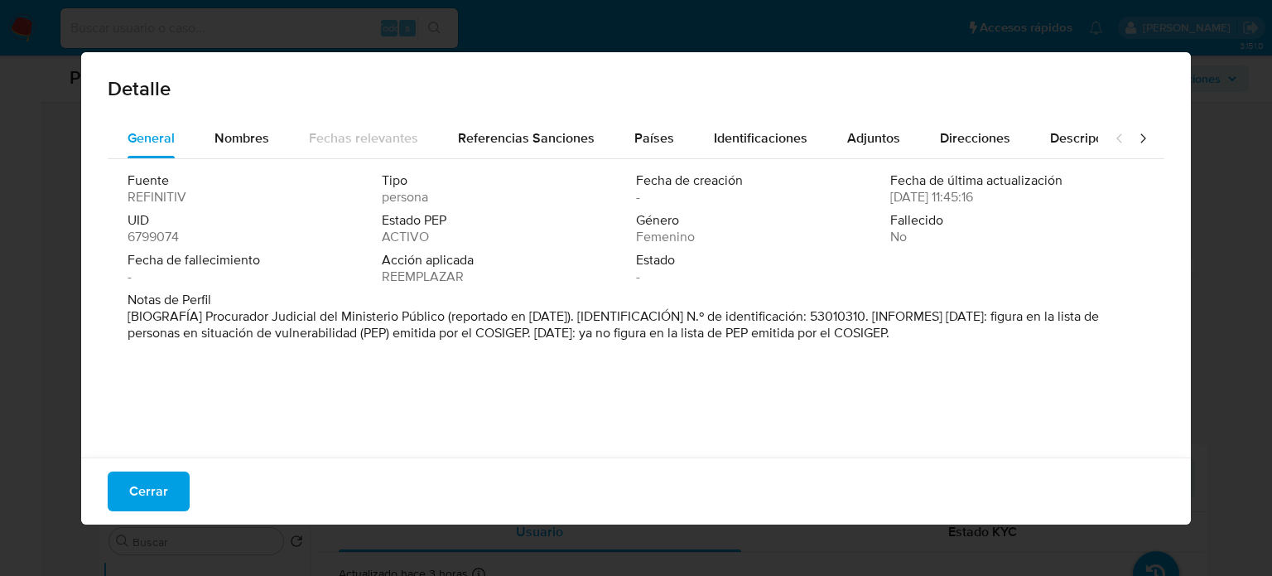
drag, startPoint x: 202, startPoint y: 316, endPoint x: 447, endPoint y: 323, distance: 245.3
click at [447, 323] on font "[BIOGRAFÍA] Procurador Judicial del Ministerio Público (reportado en noviembre …" at bounding box center [614, 324] width 972 height 36
click at [171, 483] on button "Cerrar" at bounding box center [149, 491] width 82 height 40
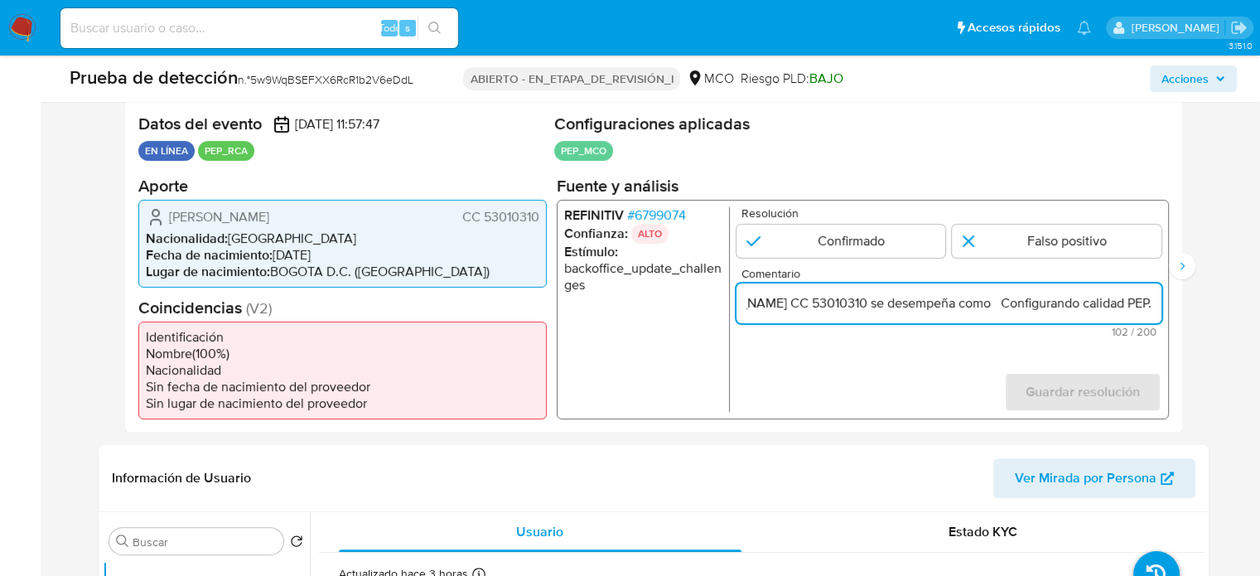
scroll to position [0, 229]
drag, startPoint x: 1086, startPoint y: 301, endPoint x: 1147, endPoint y: 307, distance: 61.7
click at [1148, 307] on input "Titular de cuenta Natalia Paola Campos Sossa CC 53010310 se desempeña como Conf…" at bounding box center [948, 303] width 425 height 22
click at [991, 306] on input "Titular de cuenta Natalia Paola Campos Sossa CC 53010310 se desempeña como Conf…" at bounding box center [948, 303] width 425 height 22
paste input "Procurador Judicial del Ministerio Público"
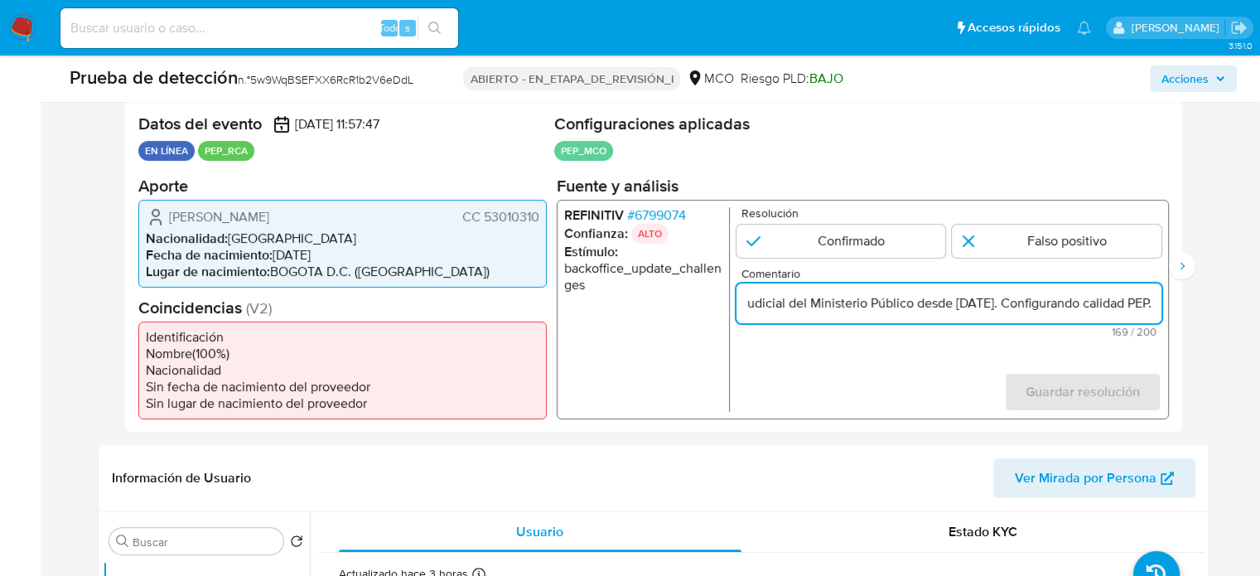
scroll to position [0, 494]
type input "Titular de cuenta [PERSON_NAME] CC 53010310 se desempeña como Procurador Judici…"
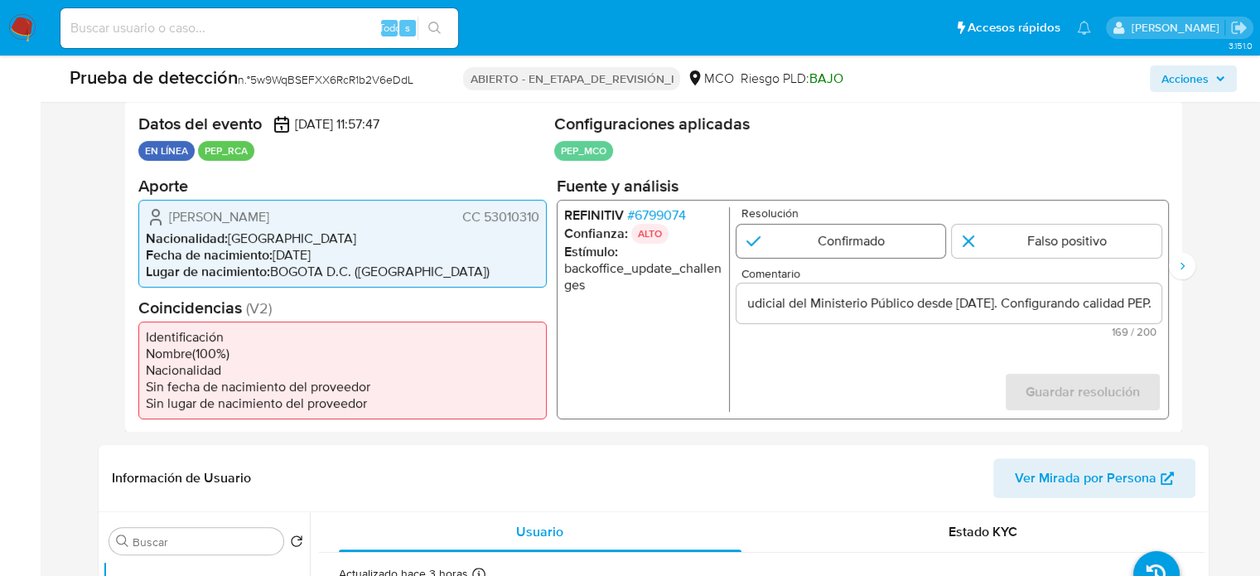
scroll to position [0, 0]
click at [861, 240] on input "1 de 2" at bounding box center [841, 240] width 210 height 33
radio input "true"
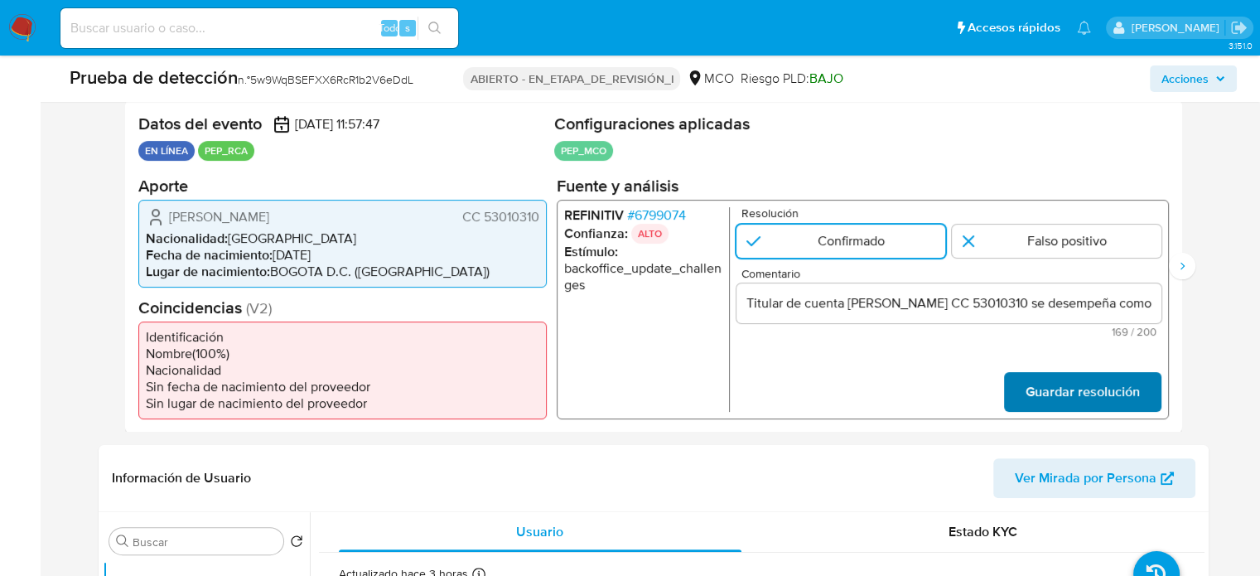
click at [1025, 388] on button "Guardar resolución" at bounding box center [1081, 391] width 157 height 40
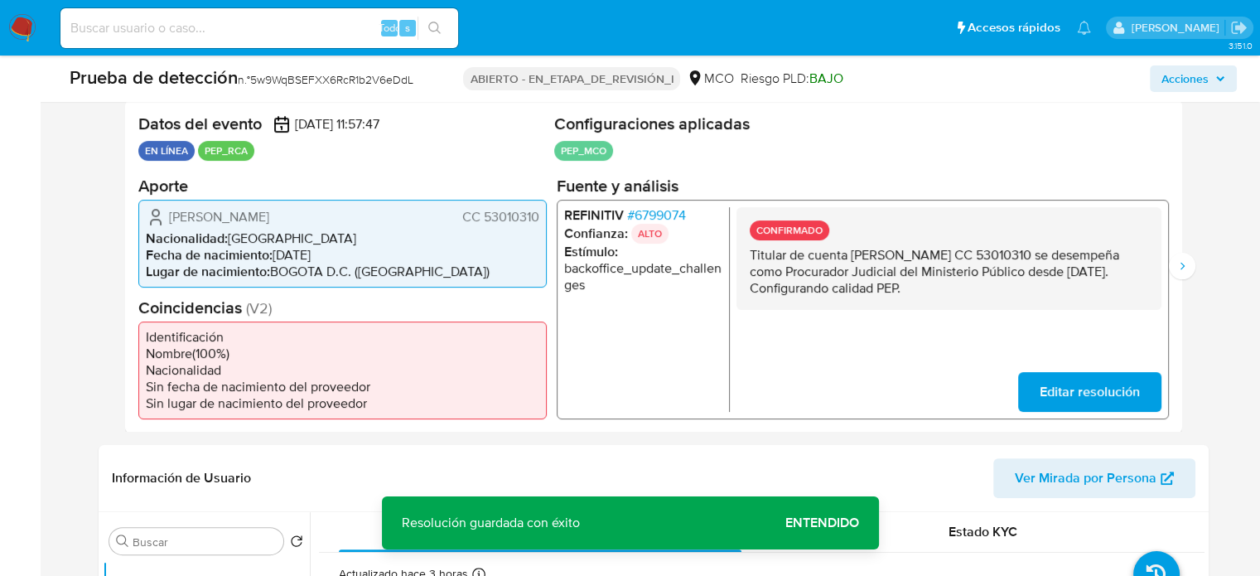
drag, startPoint x: 1059, startPoint y: 292, endPoint x: 747, endPoint y: 256, distance: 313.6
click at [747, 256] on div "CONFIRMADO Titular de cuenta Natalia Paola Campos Sossa CC 53010310 se desempeñ…" at bounding box center [948, 257] width 425 height 103
click at [1186, 268] on icon "Siguiente" at bounding box center [1181, 265] width 13 height 13
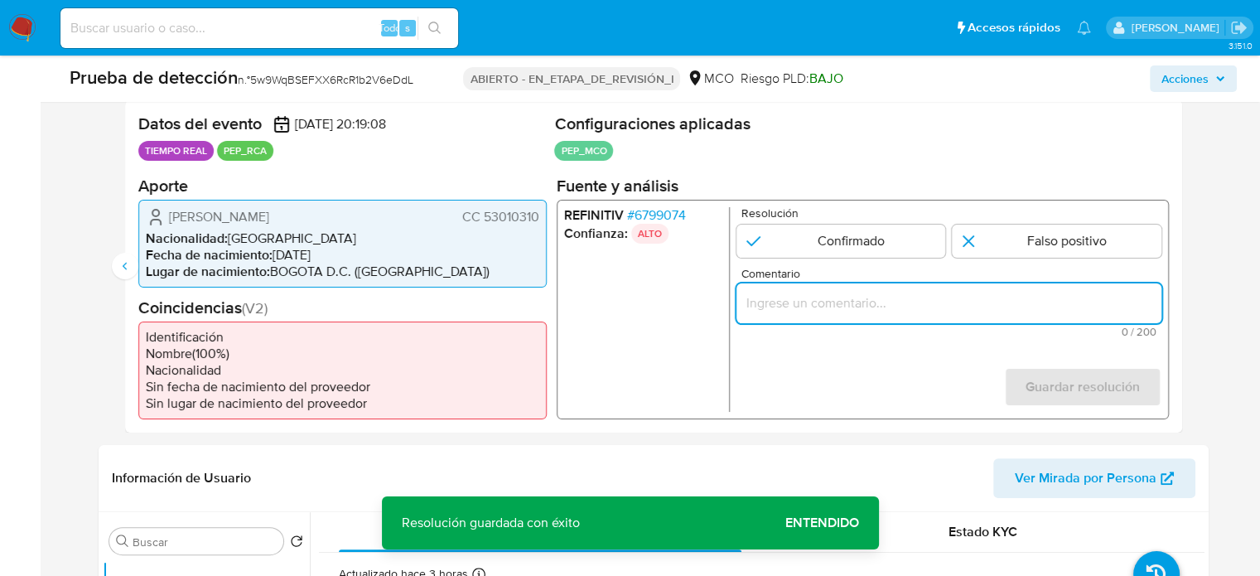
click at [861, 296] on input "Comentario" at bounding box center [948, 303] width 425 height 22
paste input "Titular de cuenta Natalia Paola Campos Sossa CC 53010310 se desempeña como Proc…"
type input "Titular de cuenta Natalia Paola Campos Sossa CC 53010310 se desempeña como Proc…"
click at [848, 241] on input "2 de 2" at bounding box center [841, 240] width 210 height 33
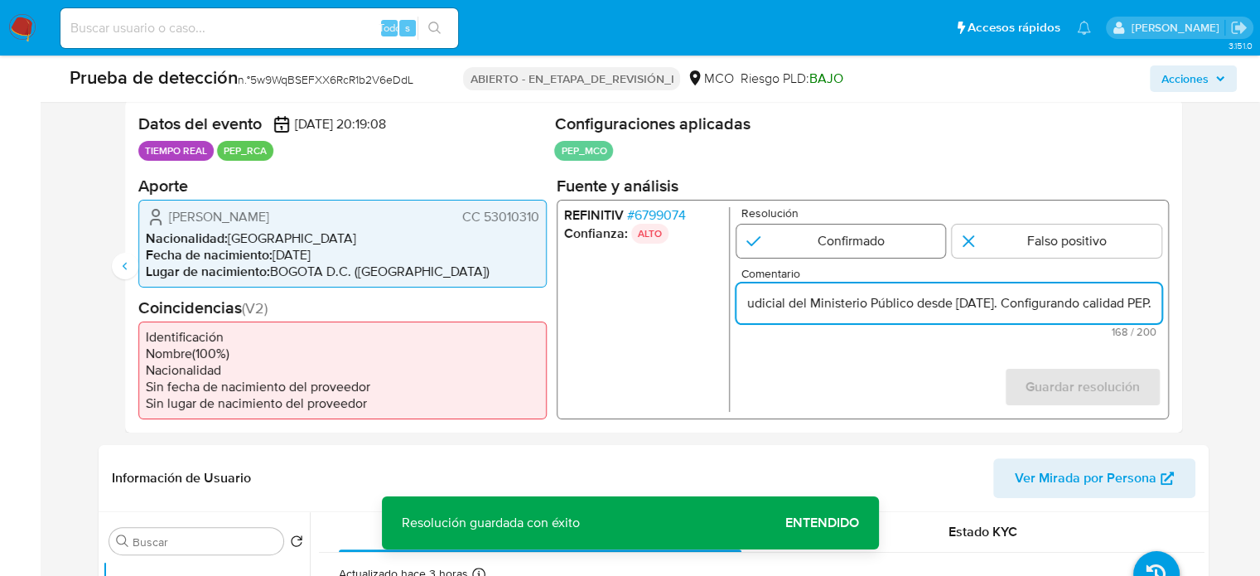
radio input "true"
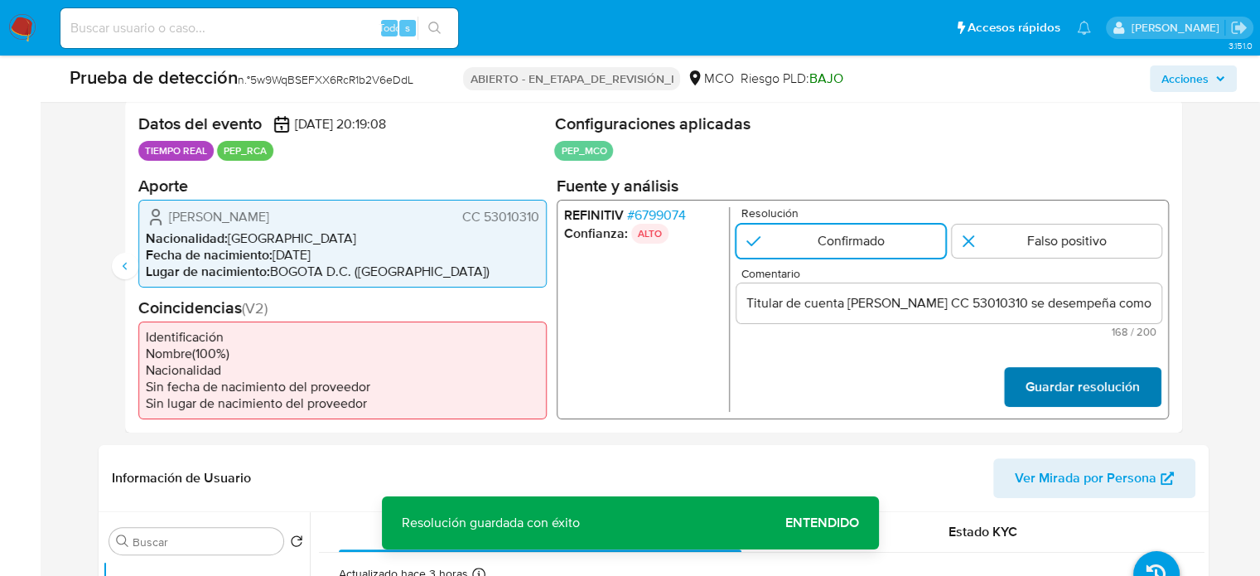
click at [1026, 385] on button "Guardar resolución" at bounding box center [1081, 387] width 157 height 40
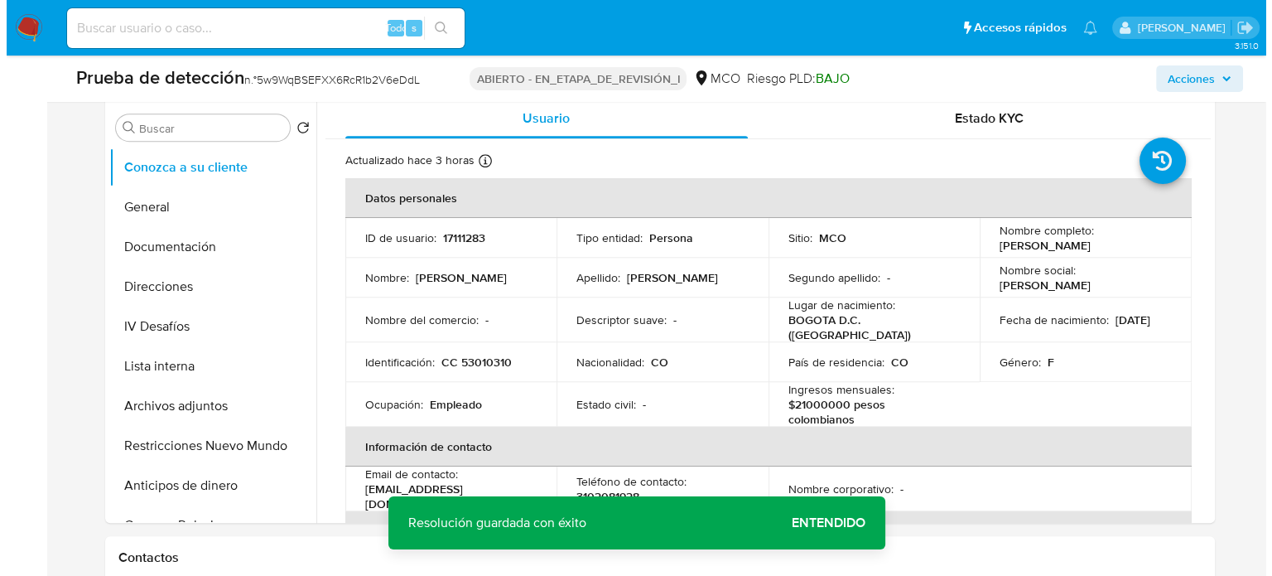
scroll to position [745, 0]
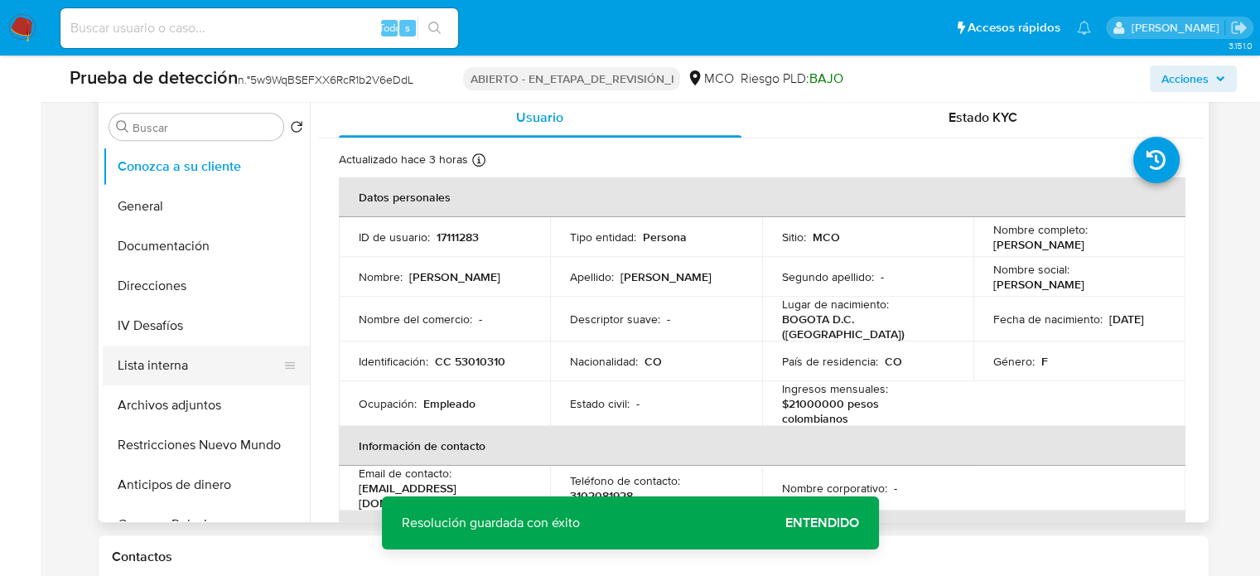
click at [162, 367] on button "Lista interna" at bounding box center [200, 365] width 194 height 40
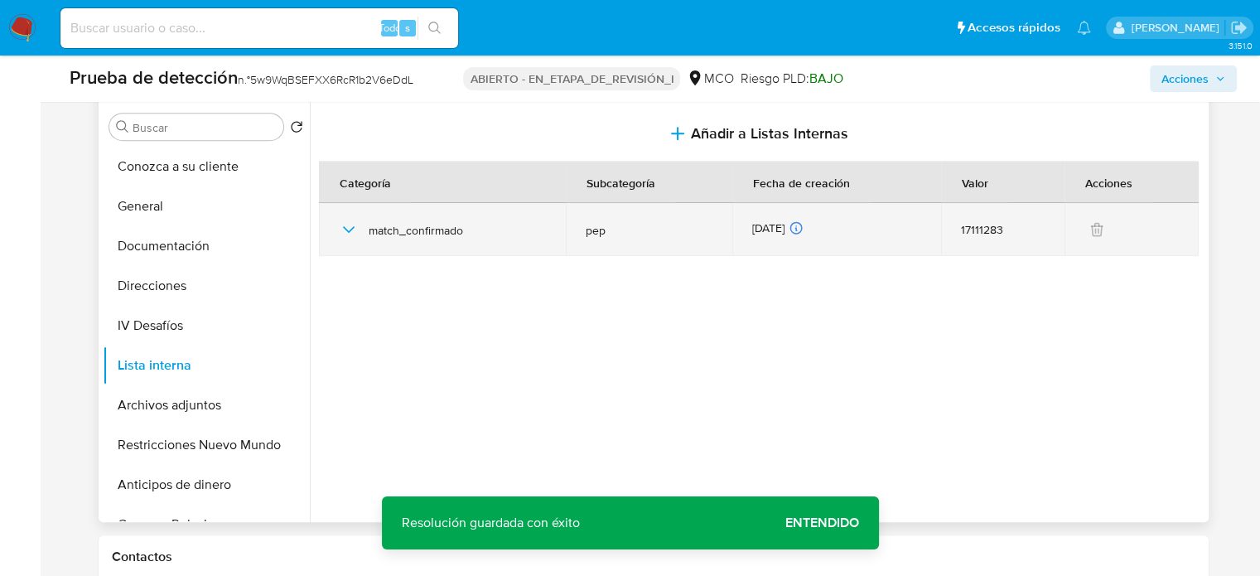
click at [343, 224] on icon "button" at bounding box center [349, 230] width 20 height 20
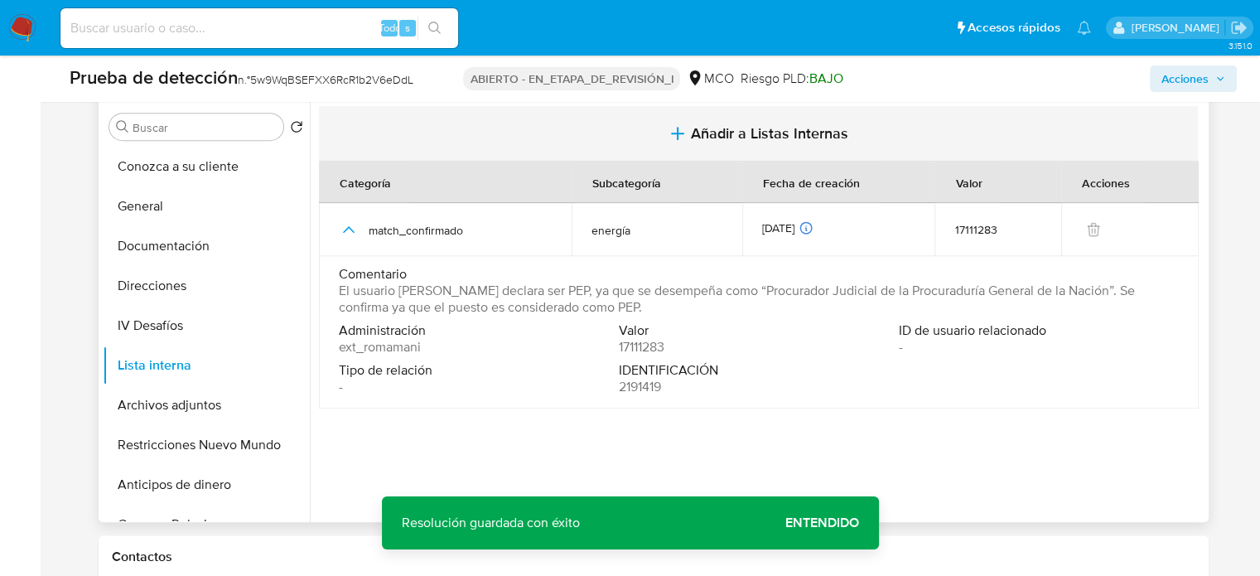
click at [673, 131] on icon "button" at bounding box center [678, 133] width 20 height 20
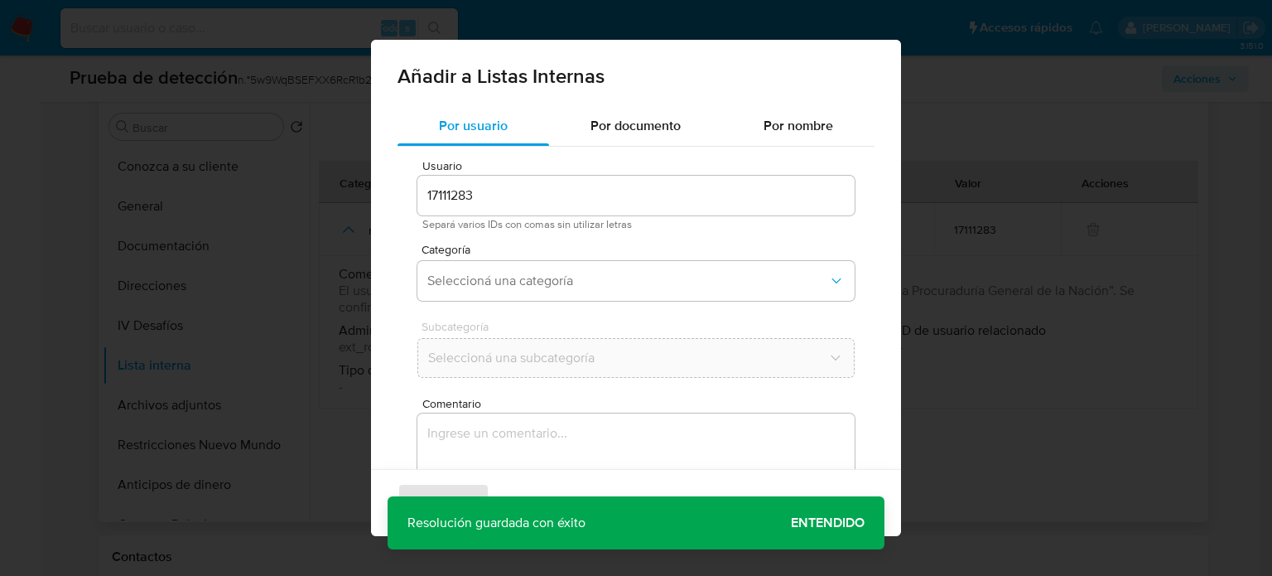
scroll to position [70, 0]
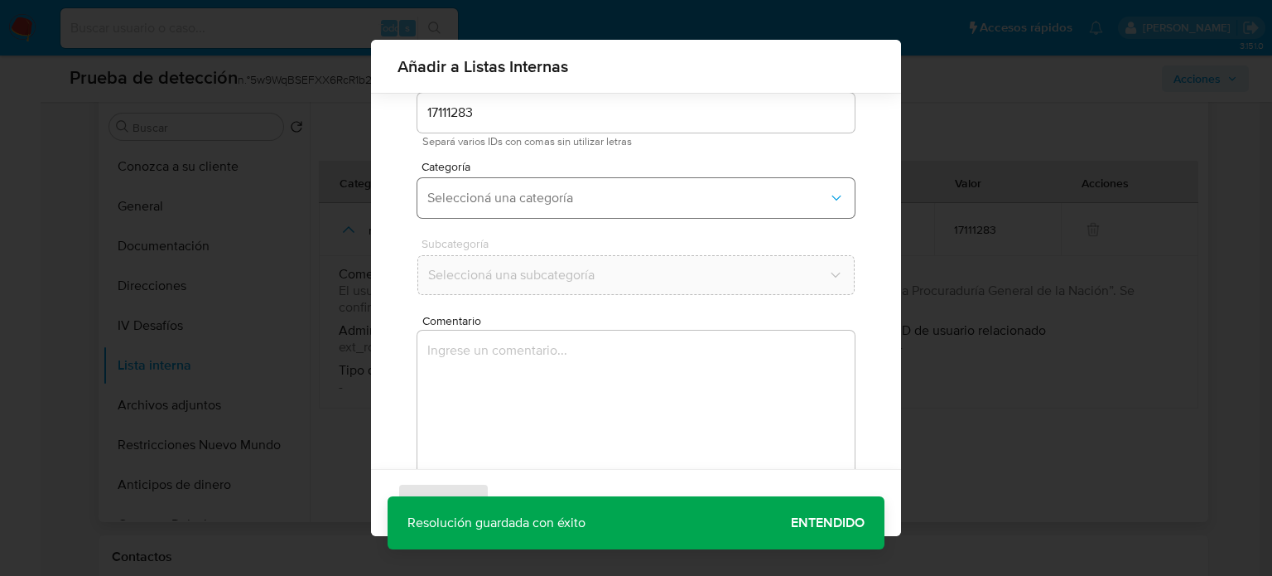
click at [557, 185] on button "Seleccioná una categoría" at bounding box center [635, 198] width 437 height 40
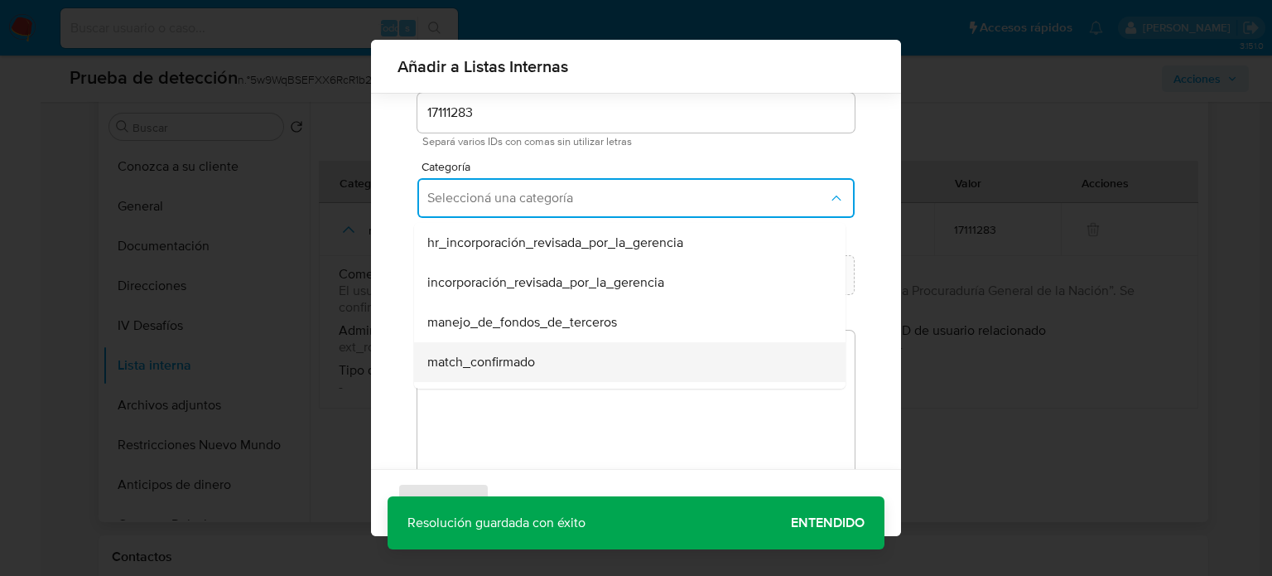
click at [485, 365] on span "match_confirmado" at bounding box center [481, 362] width 108 height 17
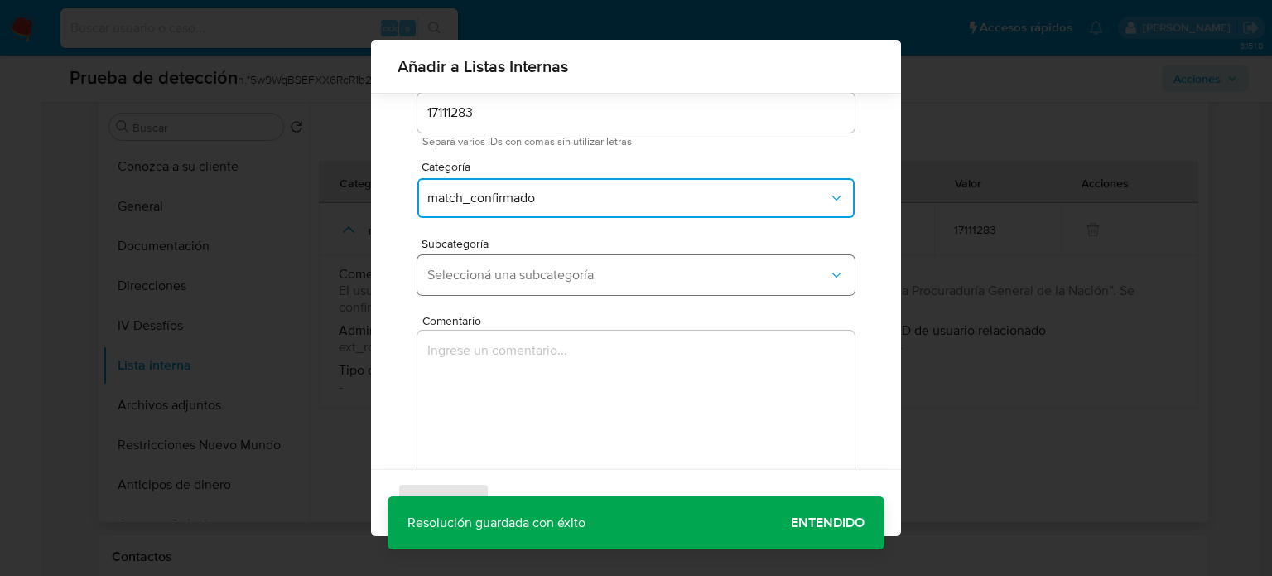
click at [527, 273] on span "Seleccioná una subcategoría" at bounding box center [627, 275] width 401 height 17
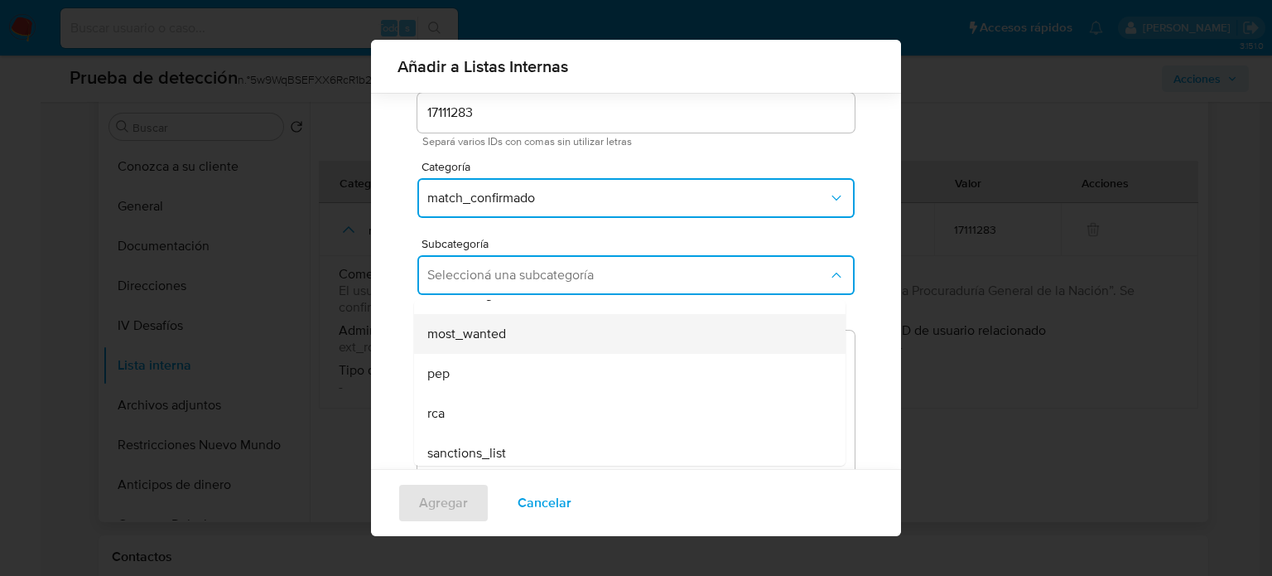
scroll to position [113, 0]
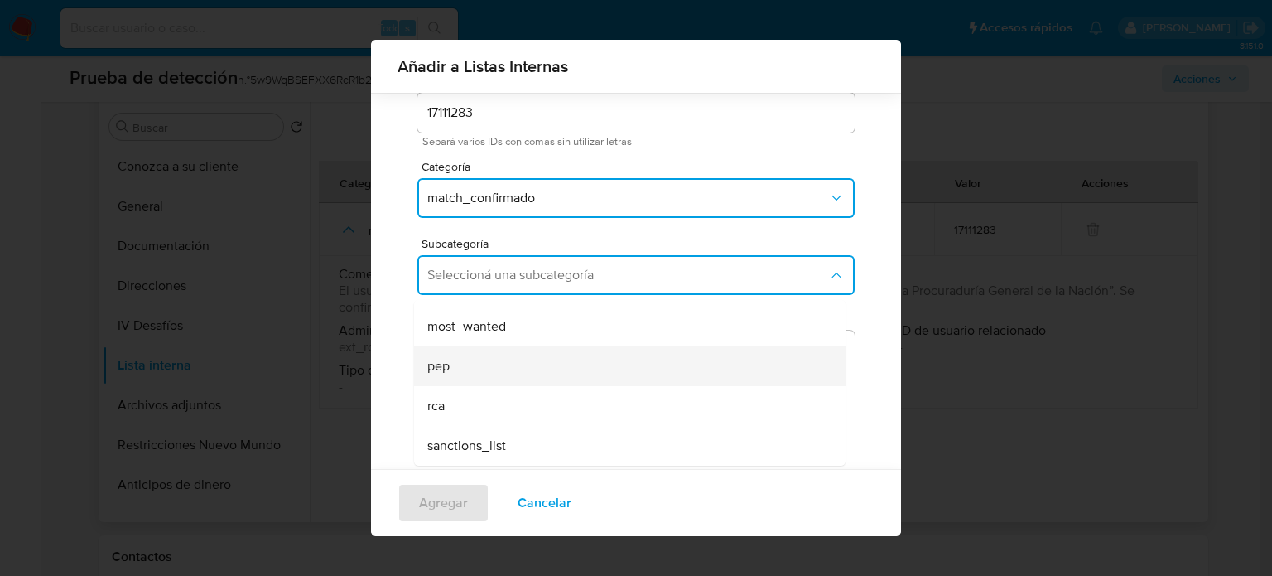
click at [477, 380] on div "pep" at bounding box center [624, 366] width 395 height 40
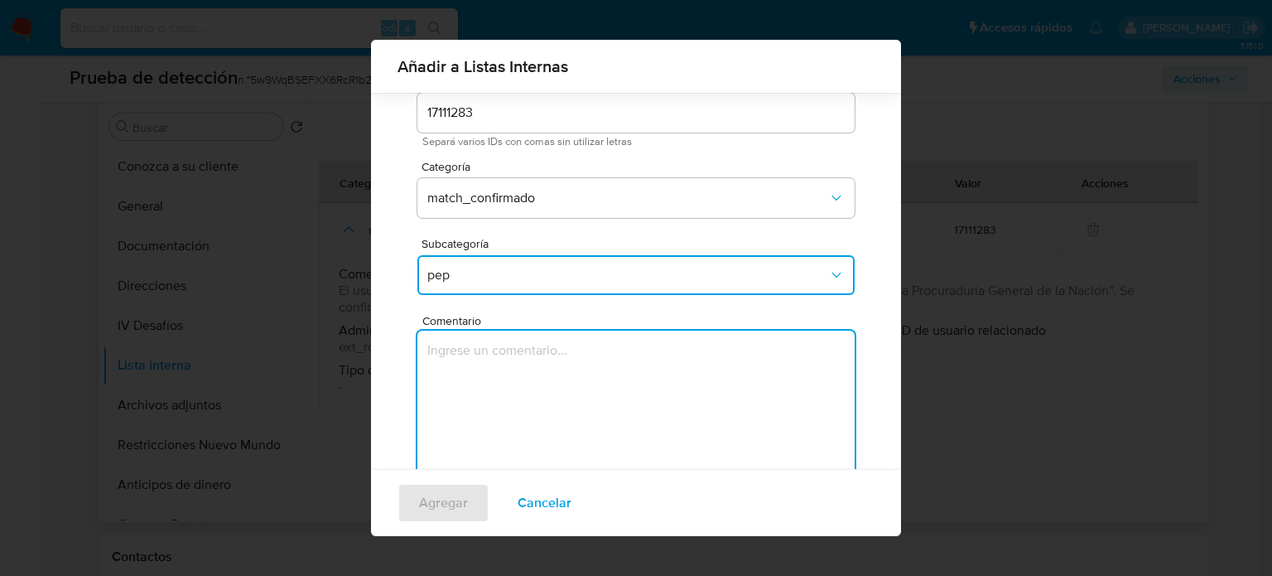
click at [477, 380] on textarea "Comentario" at bounding box center [635, 410] width 437 height 159
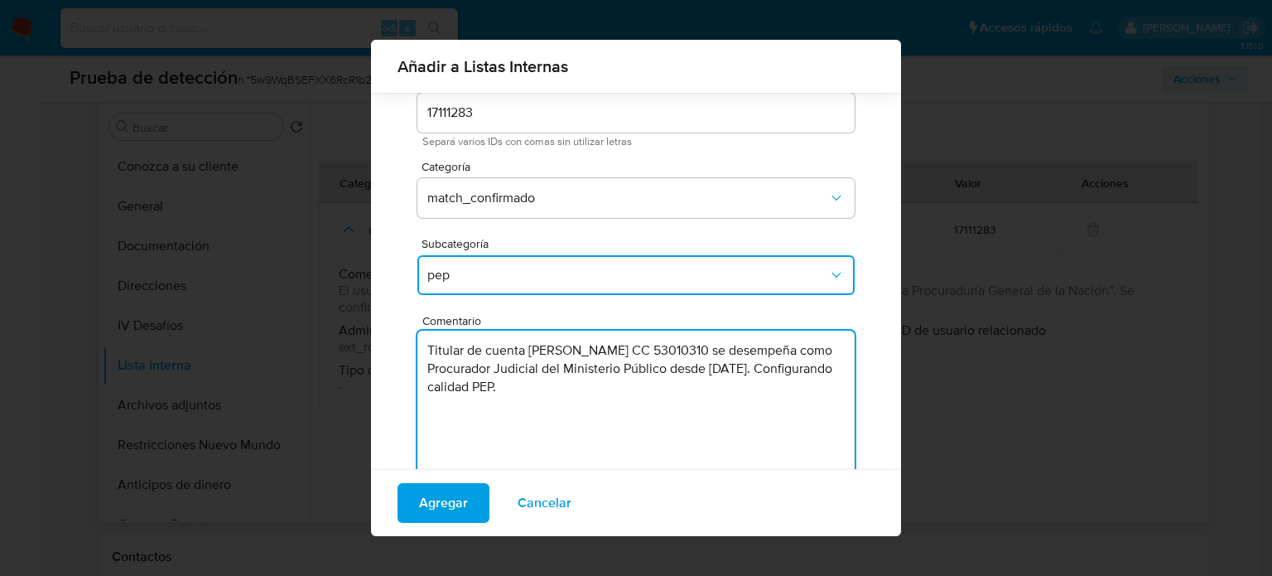
click at [626, 390] on textarea "Titular de cuenta Natalia Paola Campos Sossa CC 53010310 se desempeña como Proc…" at bounding box center [635, 410] width 437 height 159
type textarea "Titular de cuenta Natalia Paola Campos Sossa CC 53010310 se desempeña como Proc…"
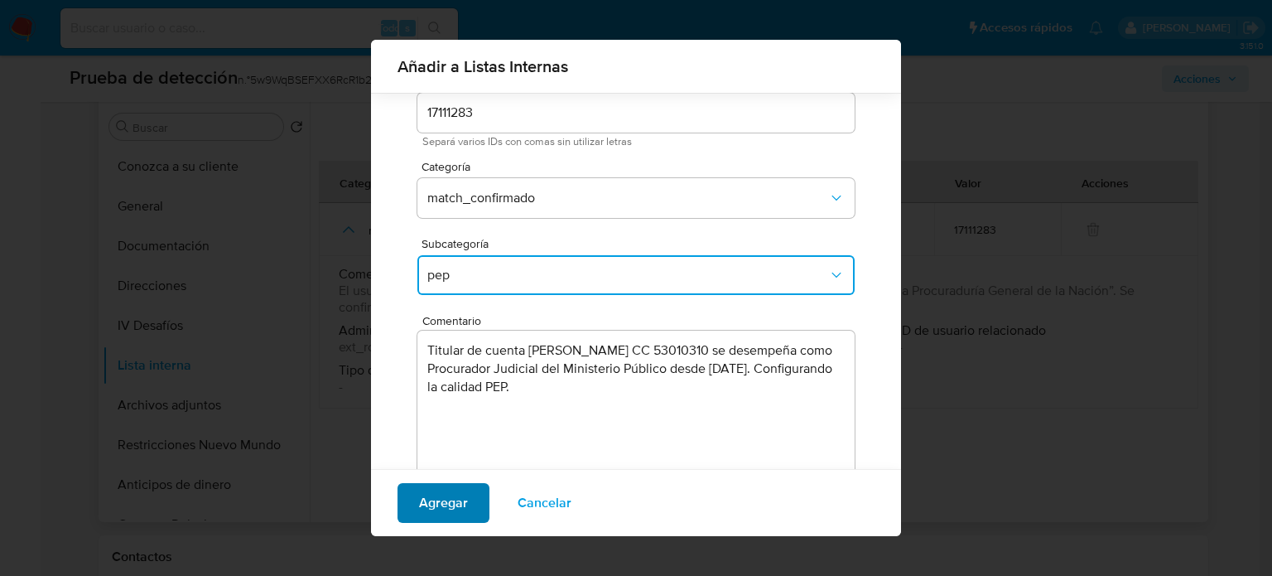
click at [441, 504] on span "Agregar" at bounding box center [443, 503] width 49 height 36
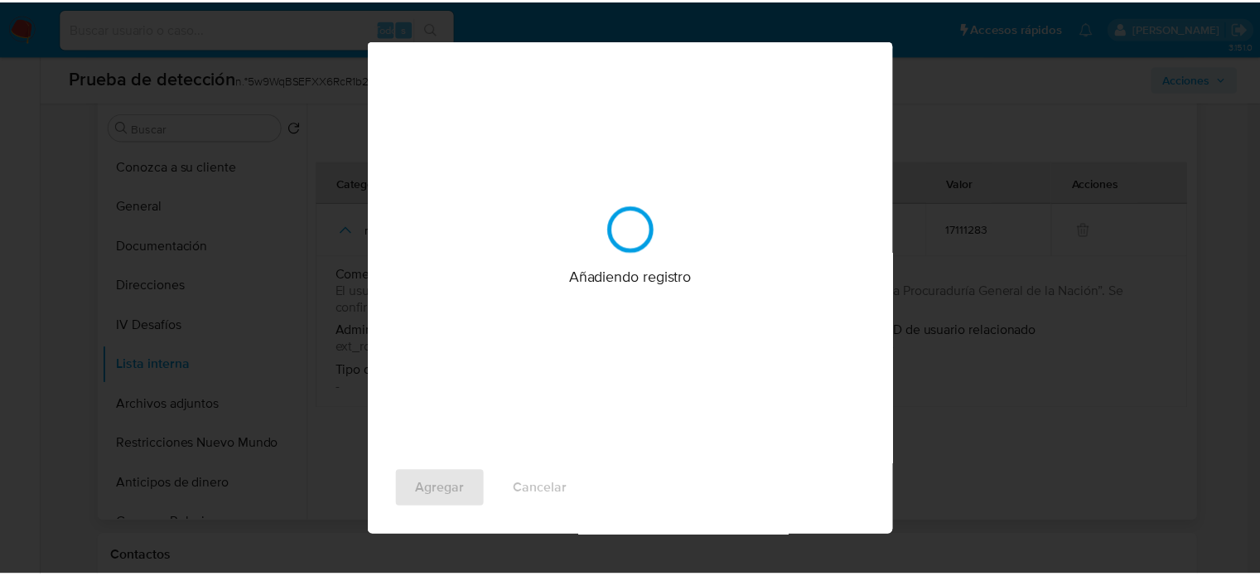
scroll to position [0, 0]
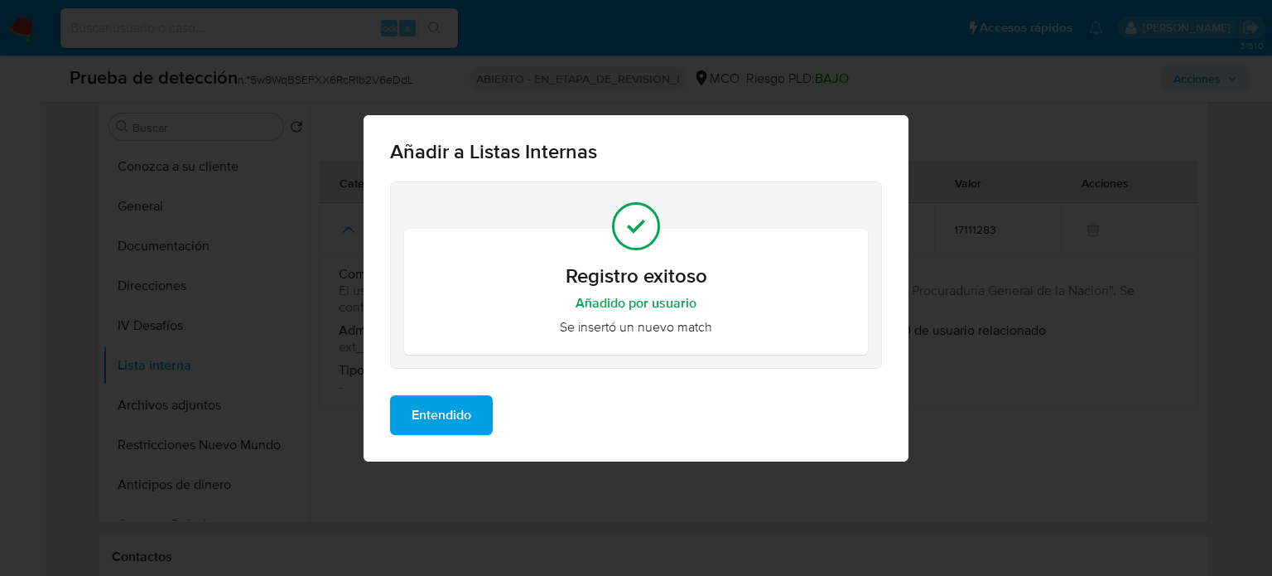
click at [455, 424] on span "Entendido" at bounding box center [442, 415] width 60 height 36
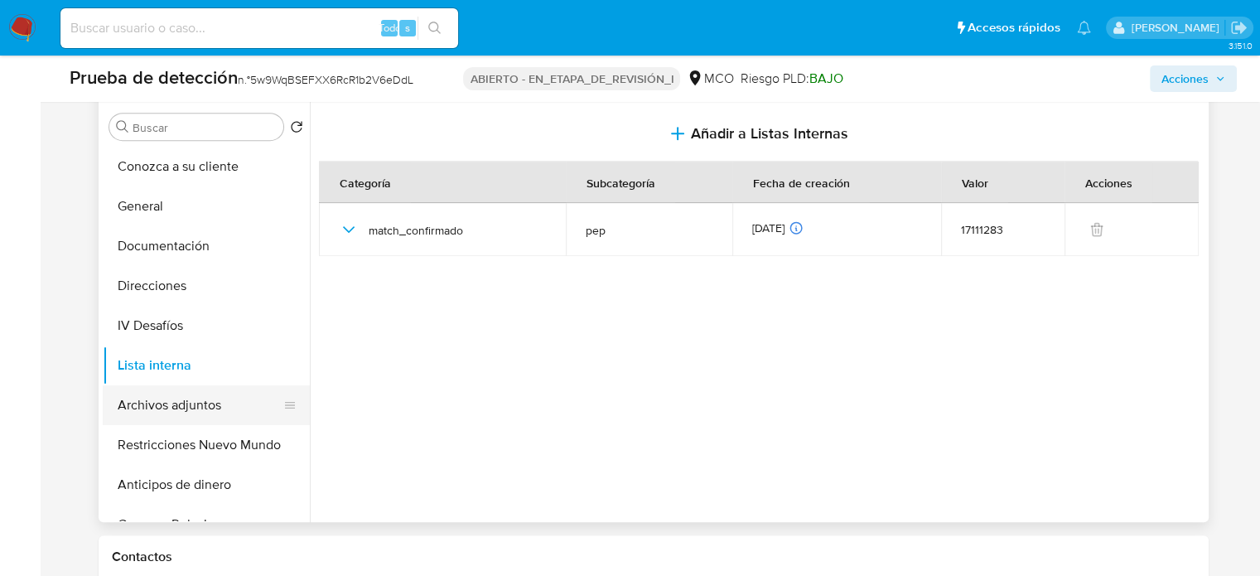
click at [155, 406] on button "Archivos adjuntos" at bounding box center [200, 405] width 194 height 40
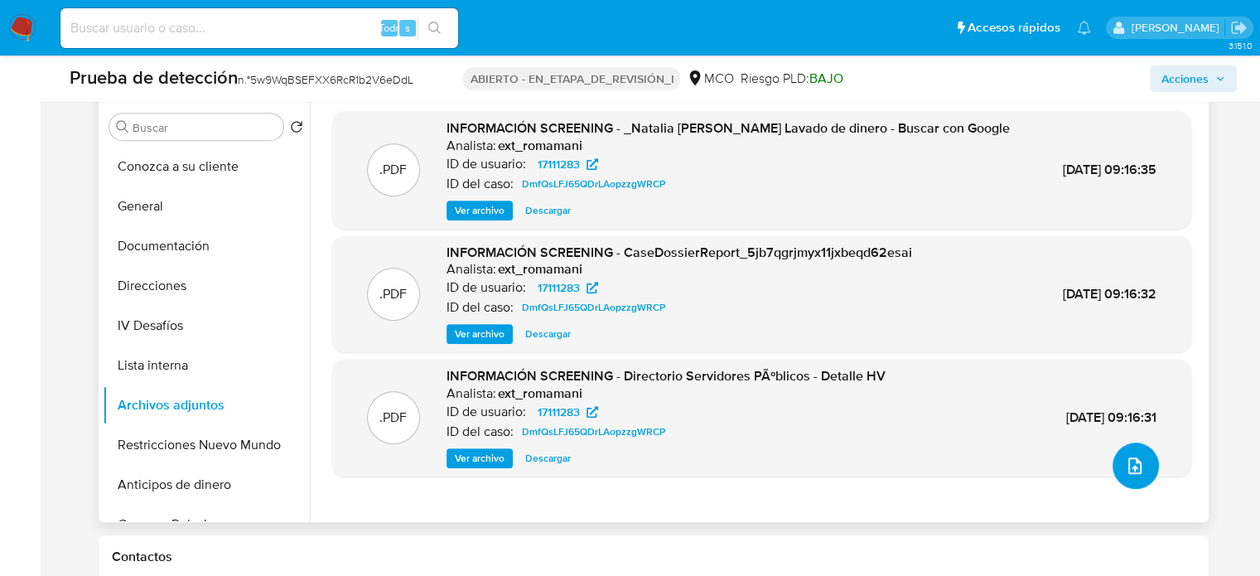
click at [1131, 458] on icon "subir archivo" at bounding box center [1135, 466] width 20 height 20
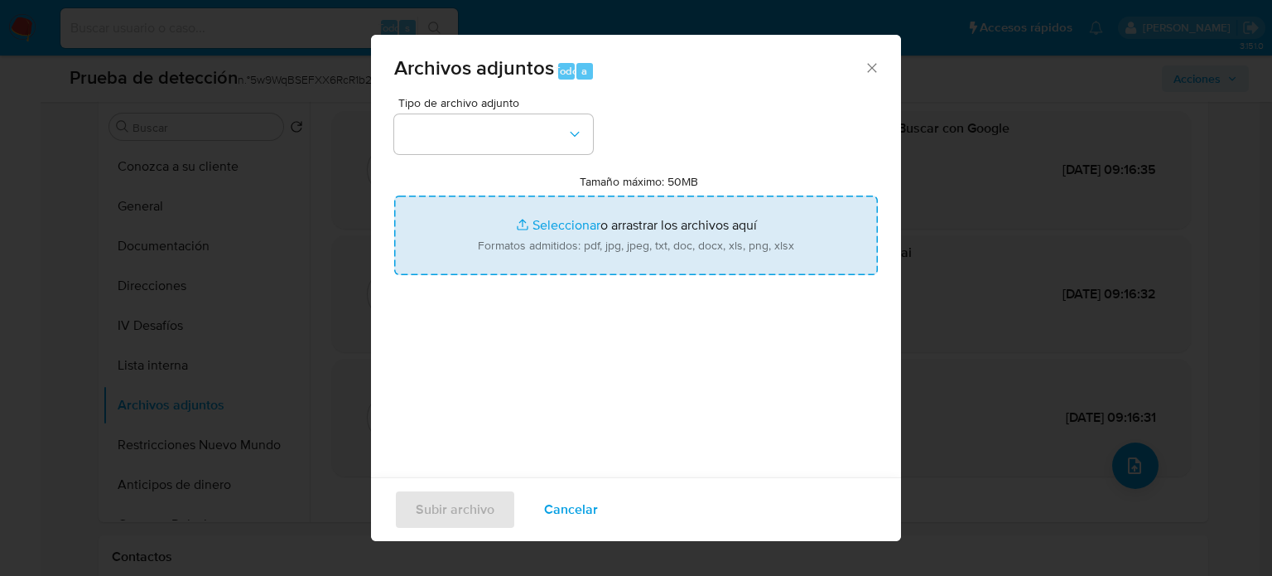
click at [556, 238] on input "Tamaño máximo: 50MB Seleccionar archivos" at bounding box center [636, 235] width 484 height 80
type input "C:\fakepath\_Natalia Paola Campos Sossa_ Lavado de dinero - Buscar con Google.p…"
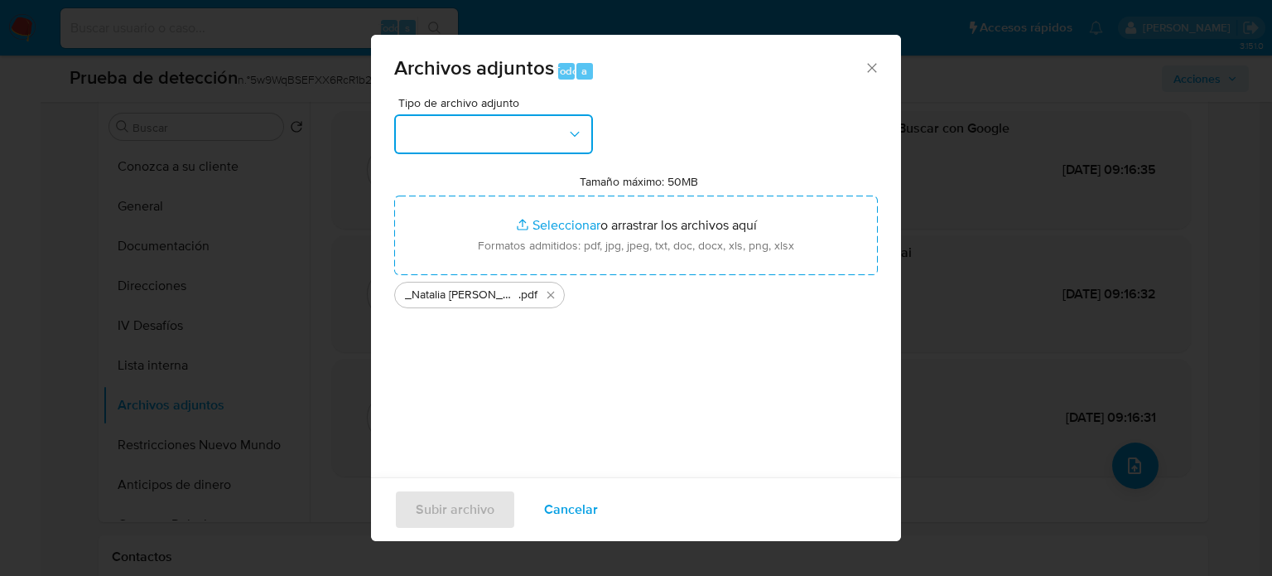
click at [543, 118] on button "button" at bounding box center [493, 134] width 199 height 40
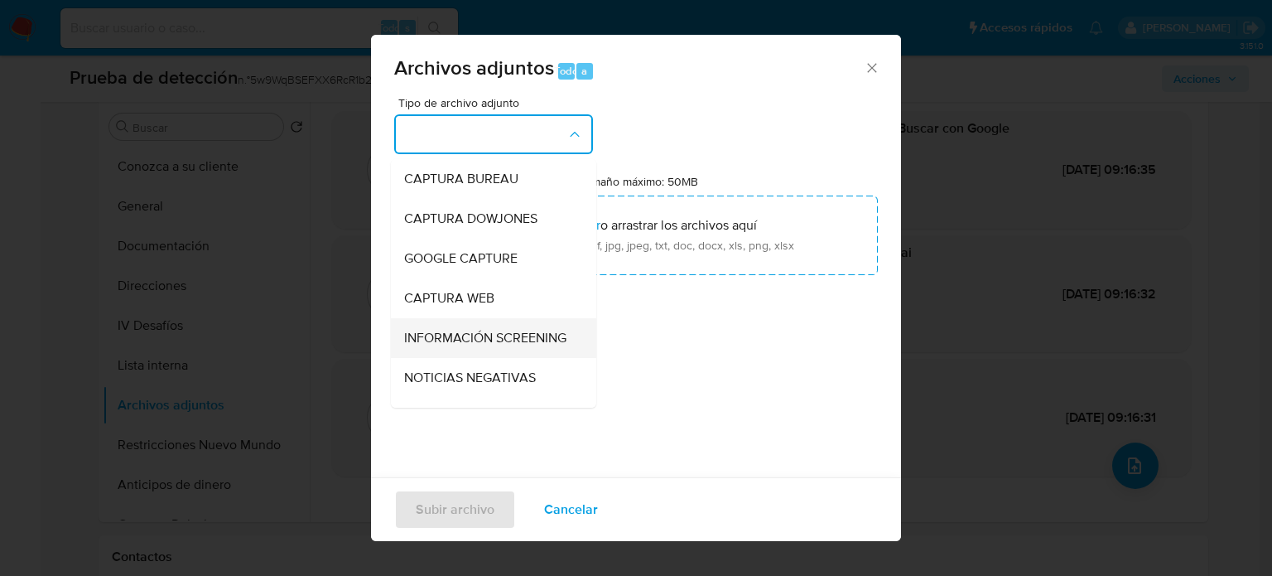
click at [444, 334] on span "INFORMACIÓN SCREENING" at bounding box center [485, 338] width 162 height 17
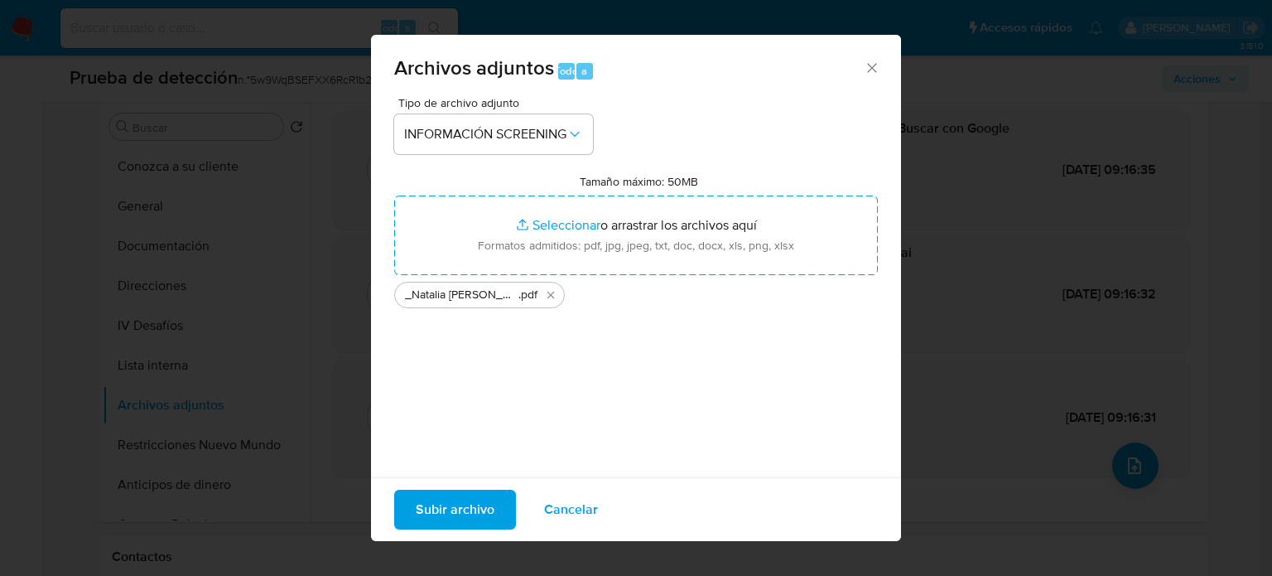
click at [490, 500] on button "Subir archivo" at bounding box center [455, 510] width 122 height 40
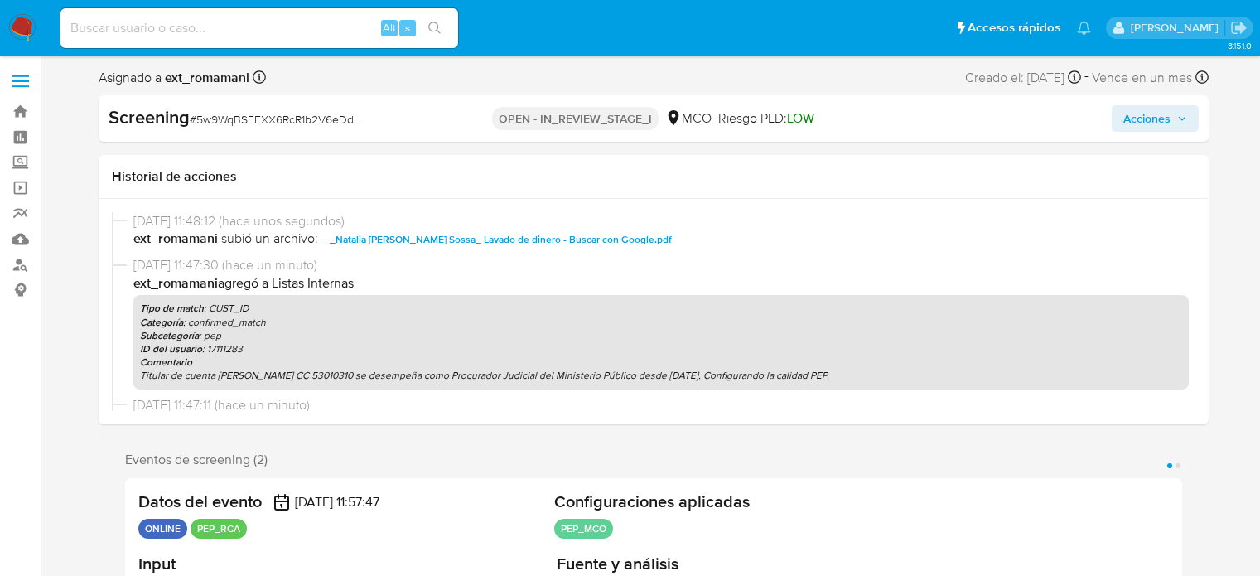
select select "10"
drag, startPoint x: 1133, startPoint y: 117, endPoint x: 1103, endPoint y: 128, distance: 32.0
click at [1130, 118] on span "Acciones" at bounding box center [1146, 118] width 47 height 27
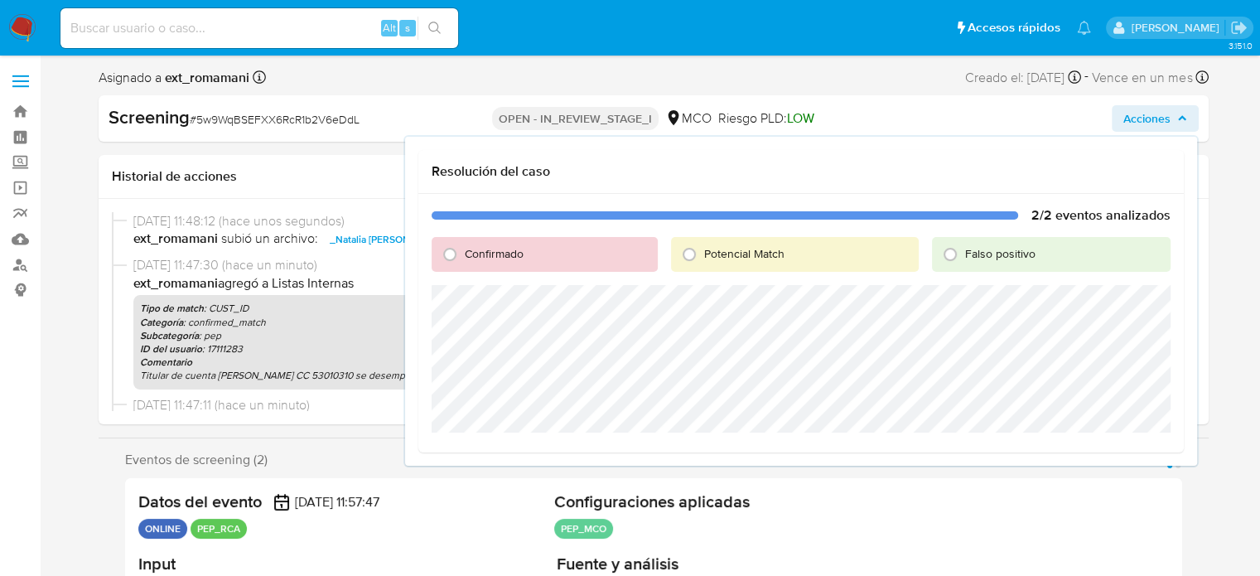
click at [467, 254] on span "Confirmado" at bounding box center [494, 253] width 59 height 17
click at [463, 254] on input "Confirmado" at bounding box center [450, 254] width 27 height 27
radio input "true"
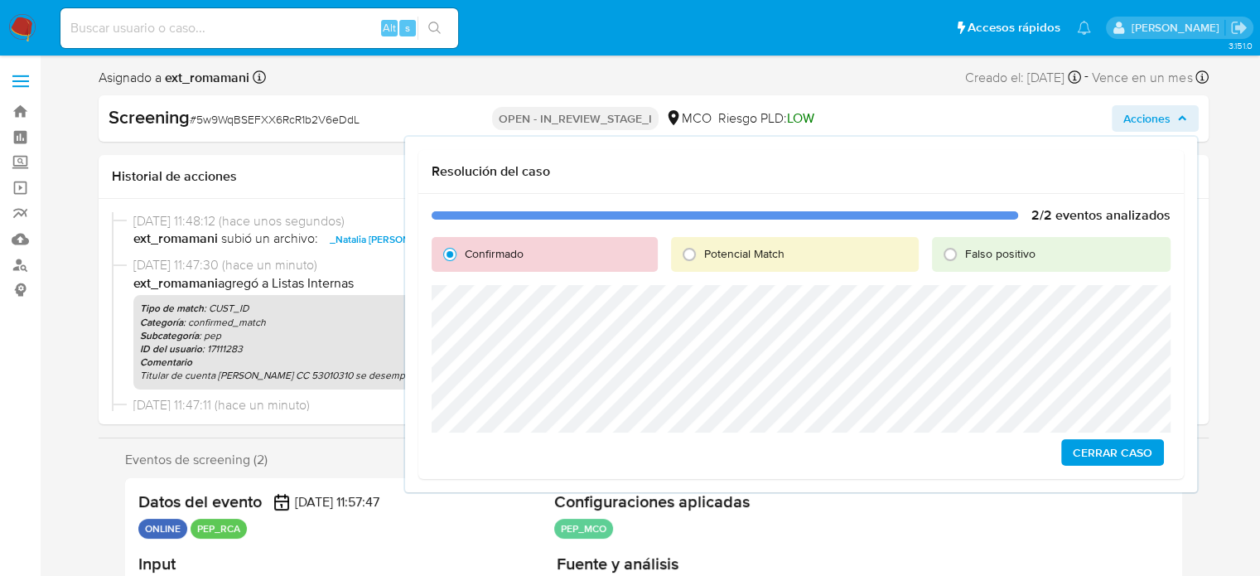
click at [1078, 453] on span "Cerrar Caso" at bounding box center [1113, 452] width 80 height 23
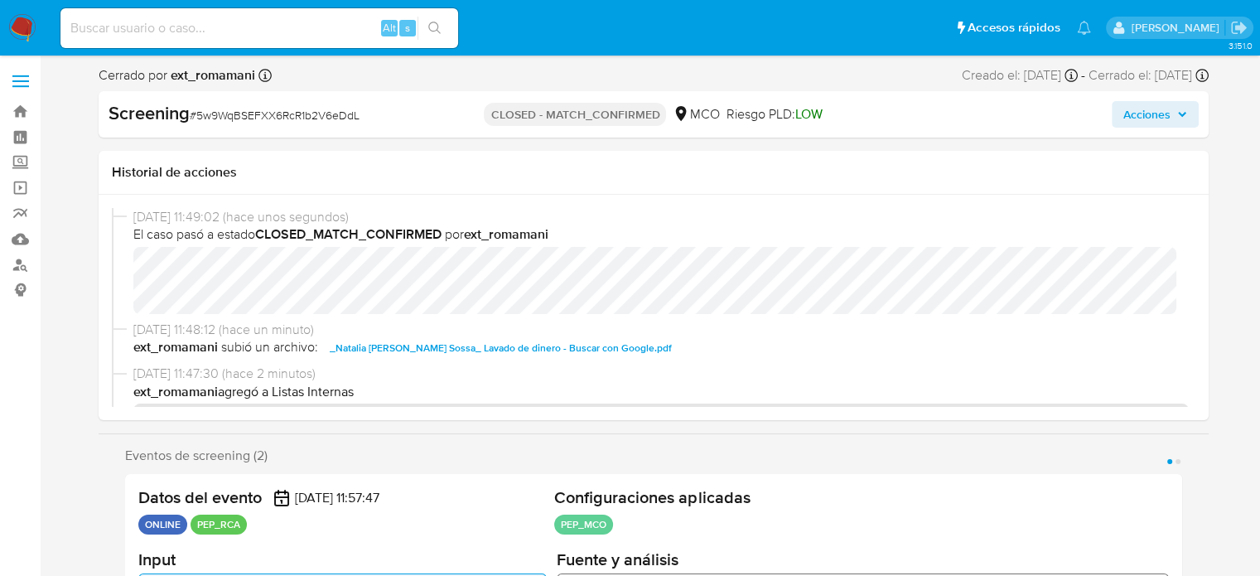
select select "10"
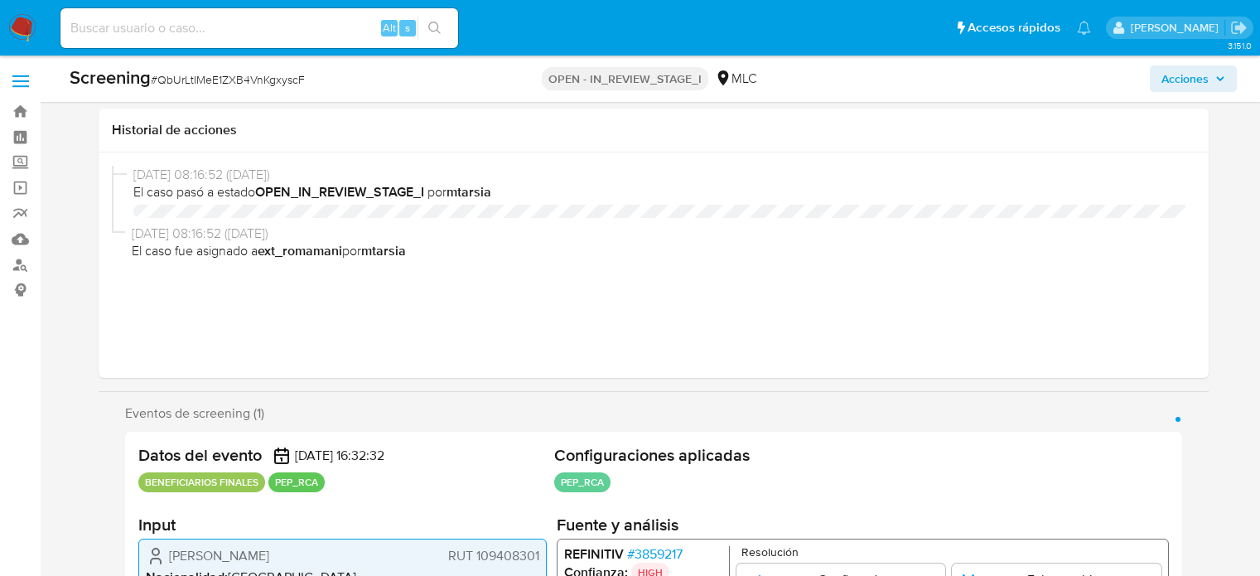
select select "10"
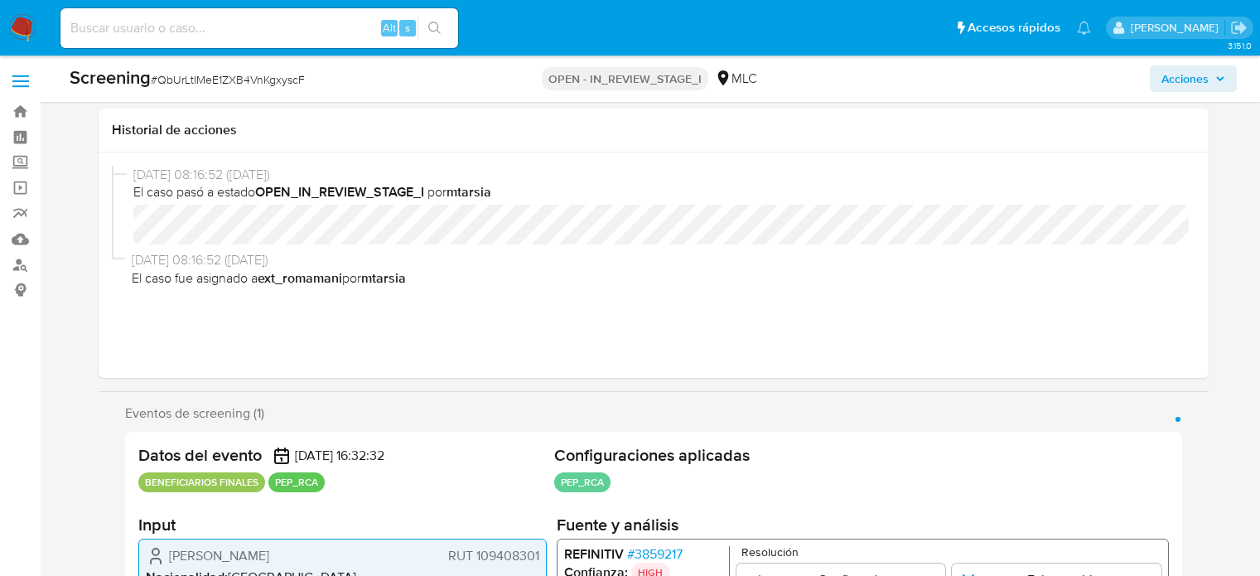
scroll to position [331, 0]
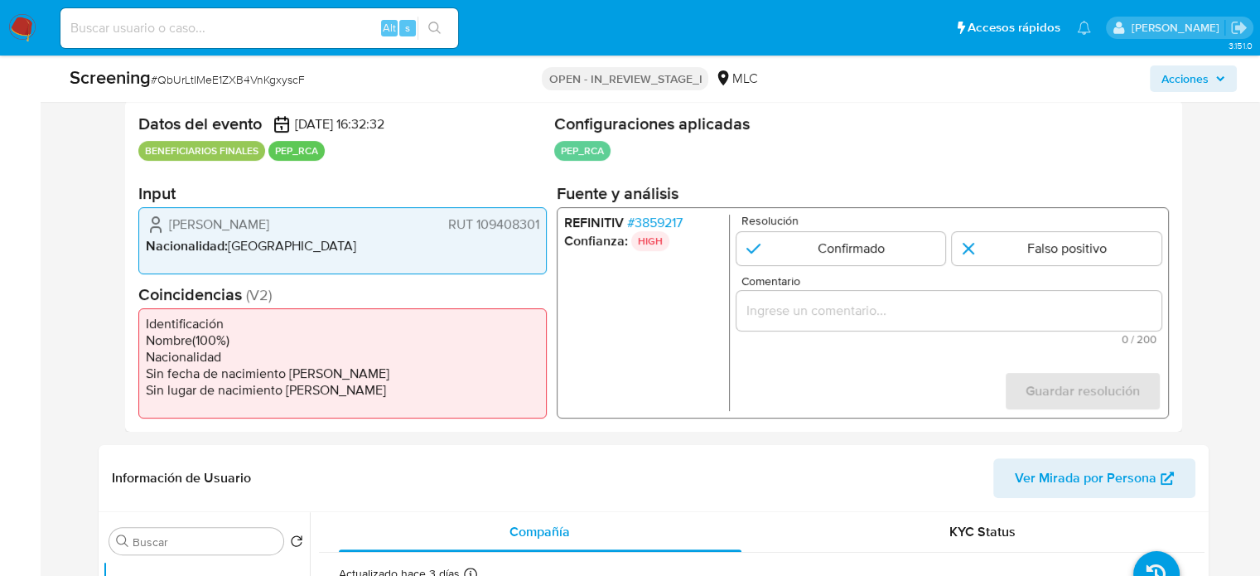
drag, startPoint x: 308, startPoint y: 231, endPoint x: 172, endPoint y: 229, distance: 135.9
click at [169, 231] on div "[PERSON_NAME] RUT 109408301" at bounding box center [342, 225] width 393 height 20
click at [673, 224] on span "# 3859217" at bounding box center [653, 223] width 55 height 17
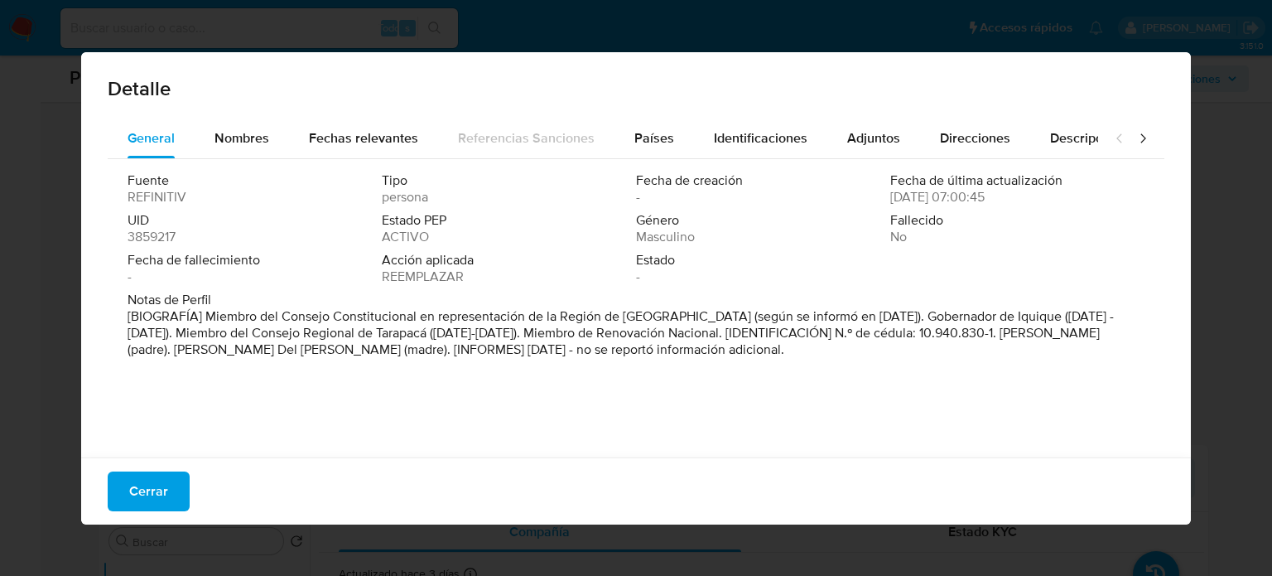
drag, startPoint x: 202, startPoint y: 317, endPoint x: 675, endPoint y: 321, distance: 473.0
click at [675, 321] on font "[BIOGRAFÍA] Miembro del Consejo Constitucional en representación de la Región d…" at bounding box center [621, 332] width 987 height 52
drag, startPoint x: 161, startPoint y: 493, endPoint x: 250, endPoint y: 478, distance: 90.7
click at [162, 492] on span "Cerrar" at bounding box center [148, 491] width 39 height 36
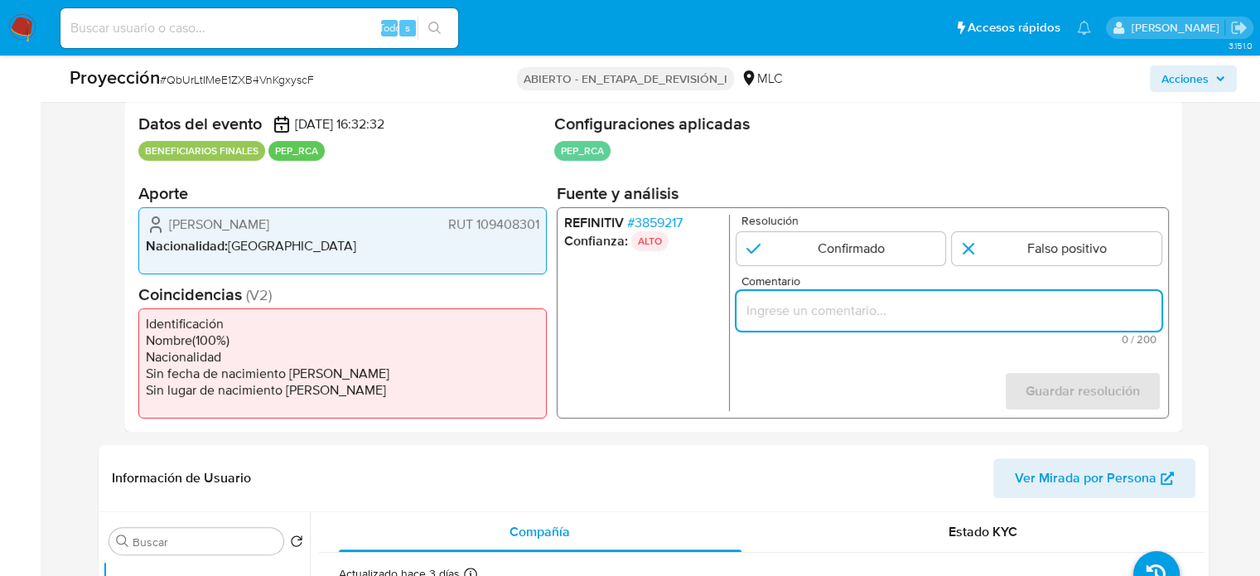
click at [841, 314] on input "Comentario" at bounding box center [948, 311] width 425 height 22
paste input "Titular de cuenta se desempeño como No configurando PEP."
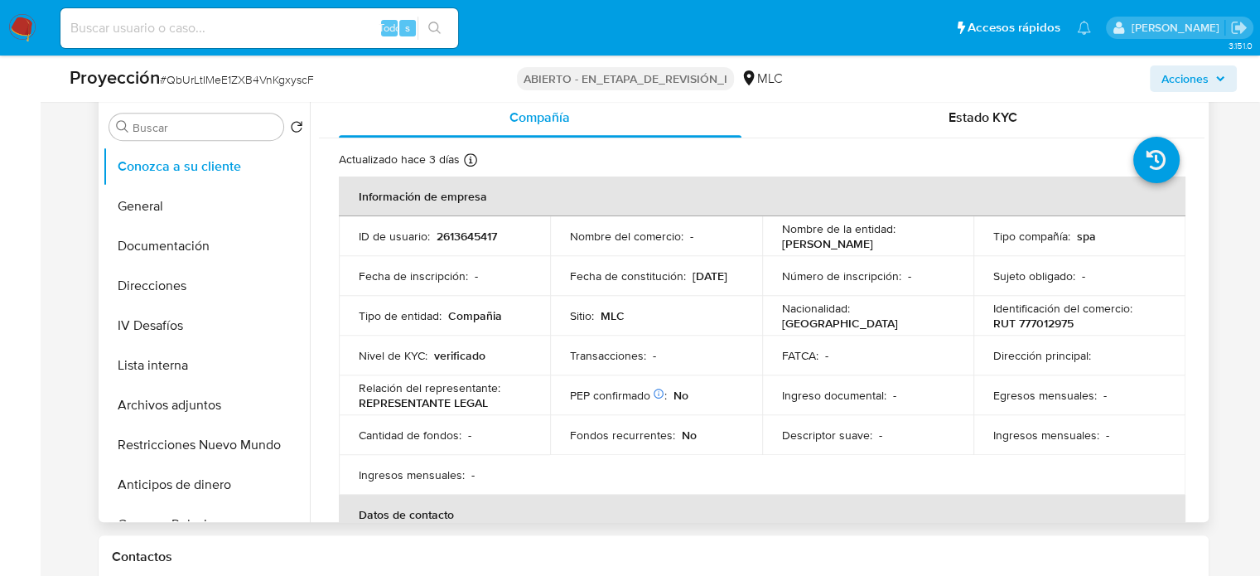
scroll to position [414, 0]
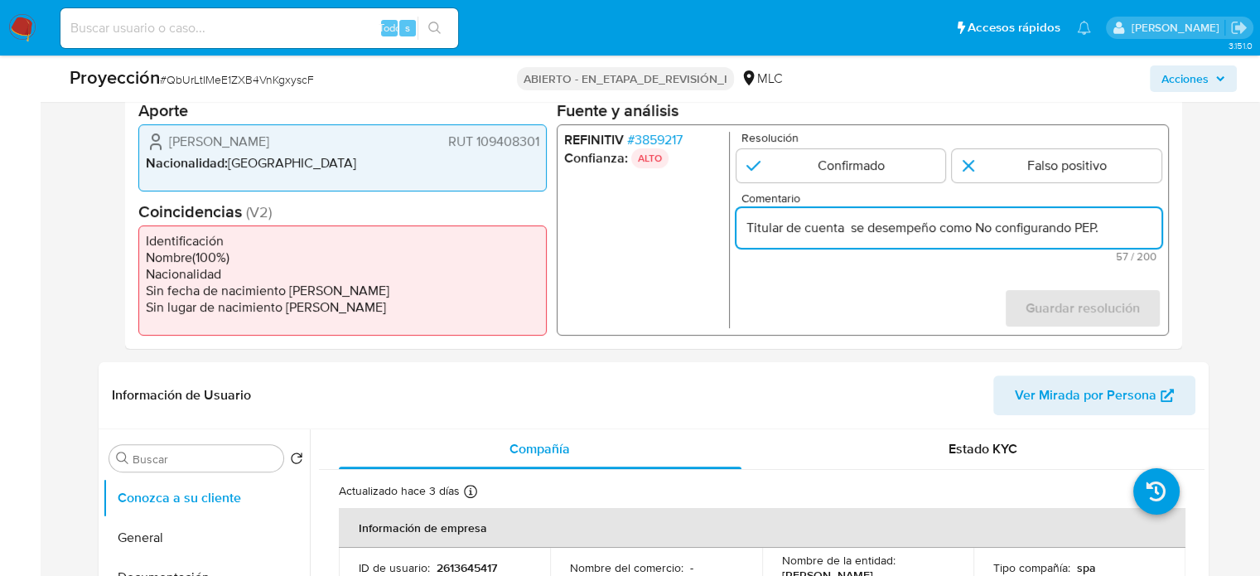
drag, startPoint x: 845, startPoint y: 223, endPoint x: 704, endPoint y: 224, distance: 140.8
click at [704, 224] on div "REFINITIV # 3859217 Confianza: ALTO Resolución Confirmado Falso positivo Coment…" at bounding box center [862, 229] width 612 height 211
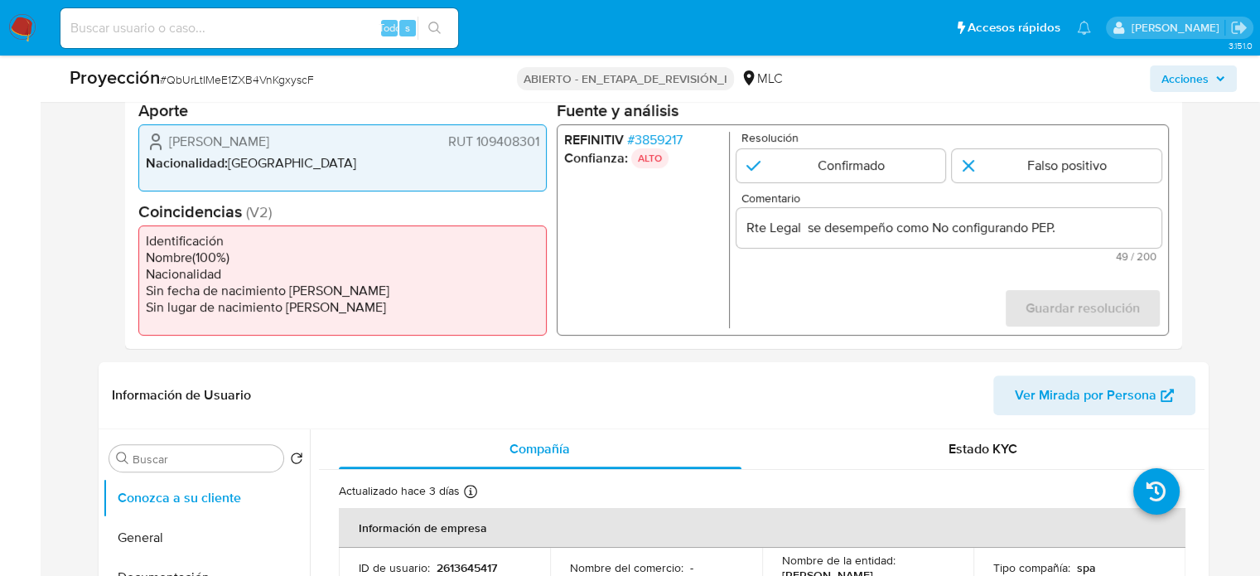
drag, startPoint x: 162, startPoint y: 143, endPoint x: 544, endPoint y: 142, distance: 382.7
click at [544, 142] on div "[PERSON_NAME] RUT 109408301 Nacionalidad : [DEMOGRAPHIC_DATA]" at bounding box center [342, 157] width 408 height 67
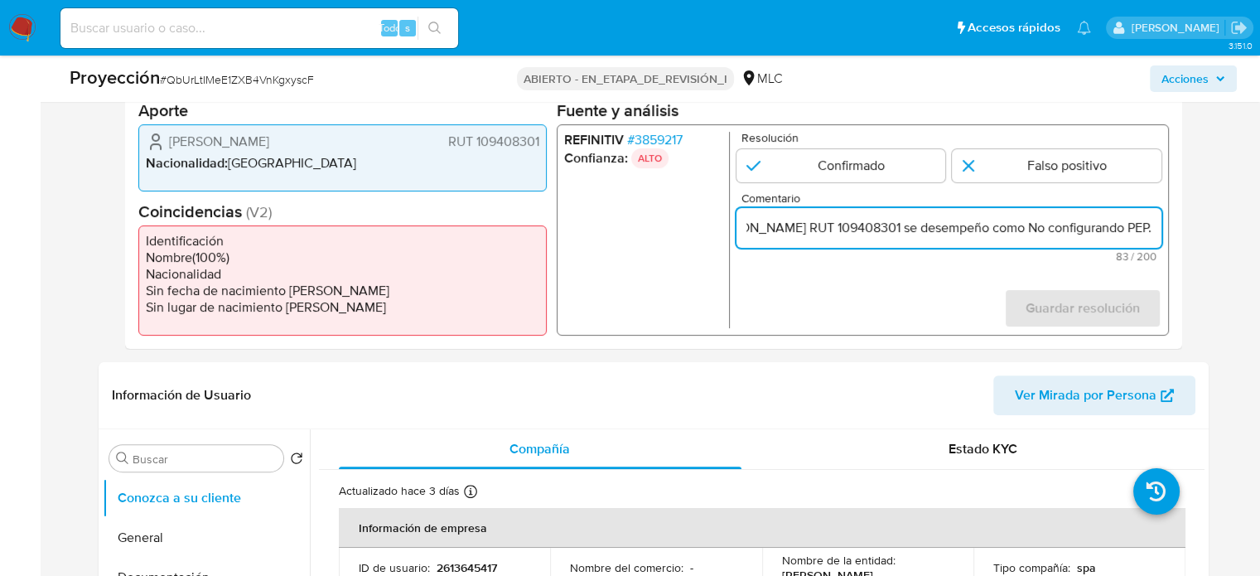
scroll to position [0, 123]
drag, startPoint x: 1128, startPoint y: 229, endPoint x: 1151, endPoint y: 231, distance: 22.5
click at [1151, 231] on input "Rte Legal [PERSON_NAME] RUT 109408301 se desempeño como No configurando PEP." at bounding box center [948, 228] width 425 height 22
click at [1025, 230] on input "Rte Legal [PERSON_NAME] RUT 109408301 se desempeño como No configurando PEP." at bounding box center [948, 228] width 425 height 22
paste input "Miembro del Consejo Constitucional en representación de la Región de Tarapacá C…"
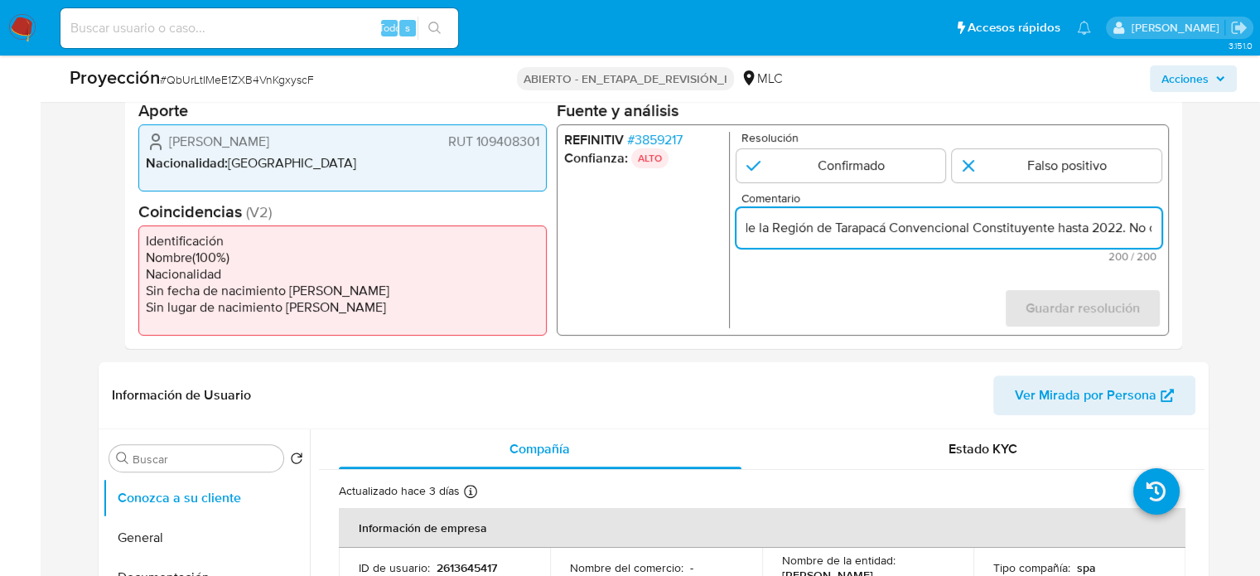
scroll to position [0, 712]
type input "Rte Legal [PERSON_NAME] RUT 109408301 se desempeño como Miembro del Consejo Con…"
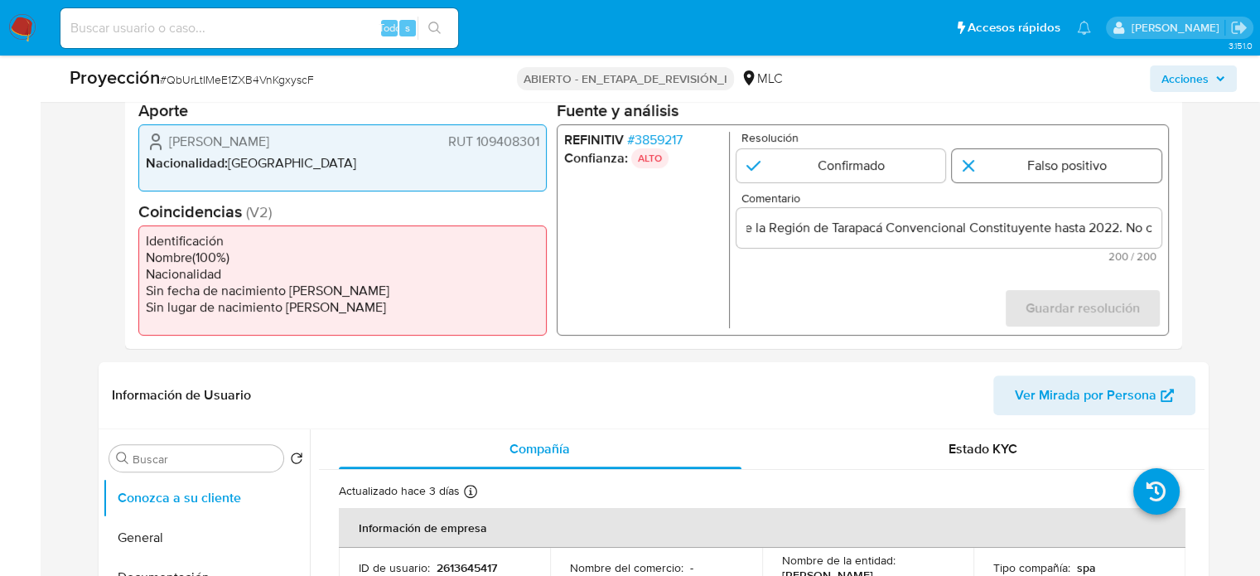
scroll to position [0, 0]
click at [1040, 163] on input "1 de 1" at bounding box center [1057, 165] width 210 height 33
radio input "true"
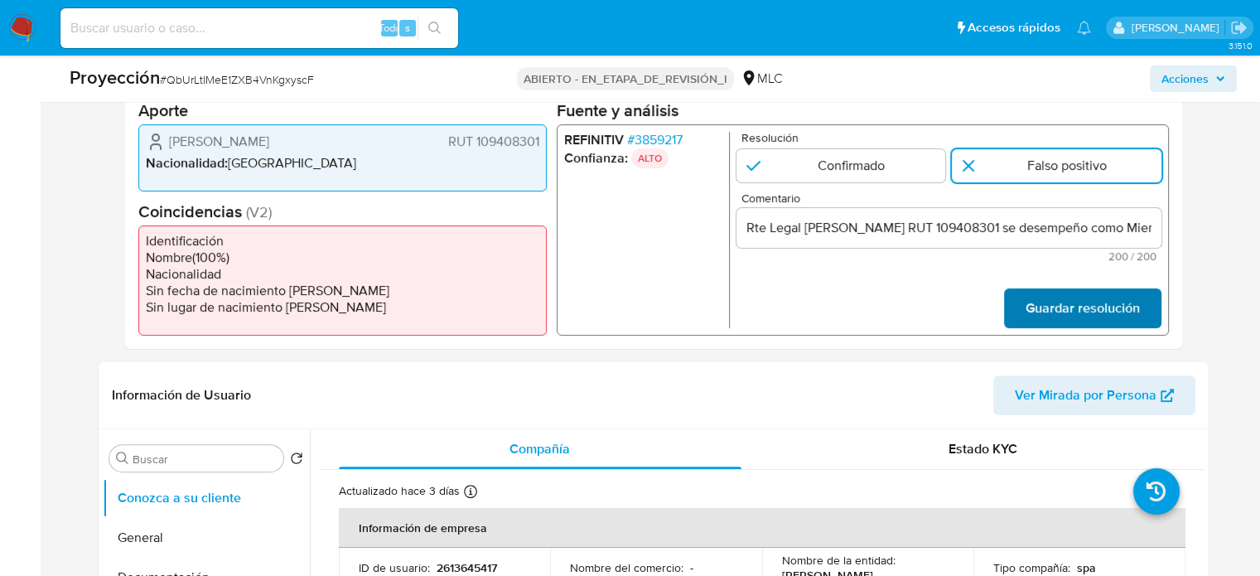
click at [1057, 297] on span "Guardar resolución" at bounding box center [1082, 308] width 114 height 36
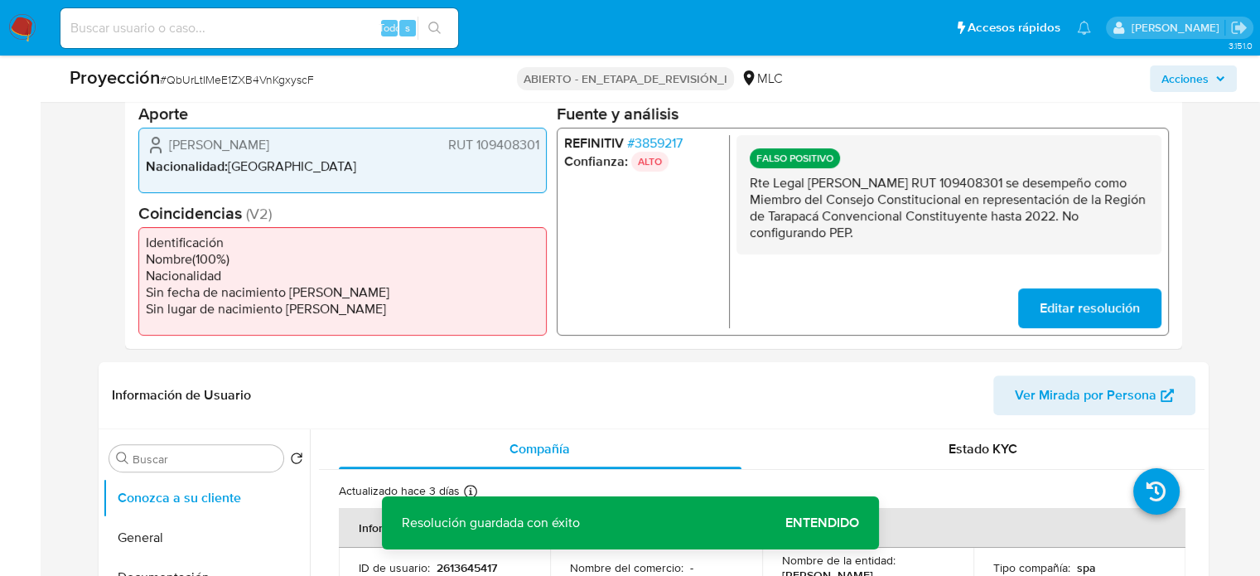
drag, startPoint x: 743, startPoint y: 184, endPoint x: 910, endPoint y: 231, distance: 173.1
click at [910, 231] on div "FALSO POSITIVO Rte Legal [PERSON_NAME] RUT 109408301 se desempeño como Miembro …" at bounding box center [948, 193] width 425 height 119
click at [1059, 312] on span "Editar resolución" at bounding box center [1089, 308] width 100 height 36
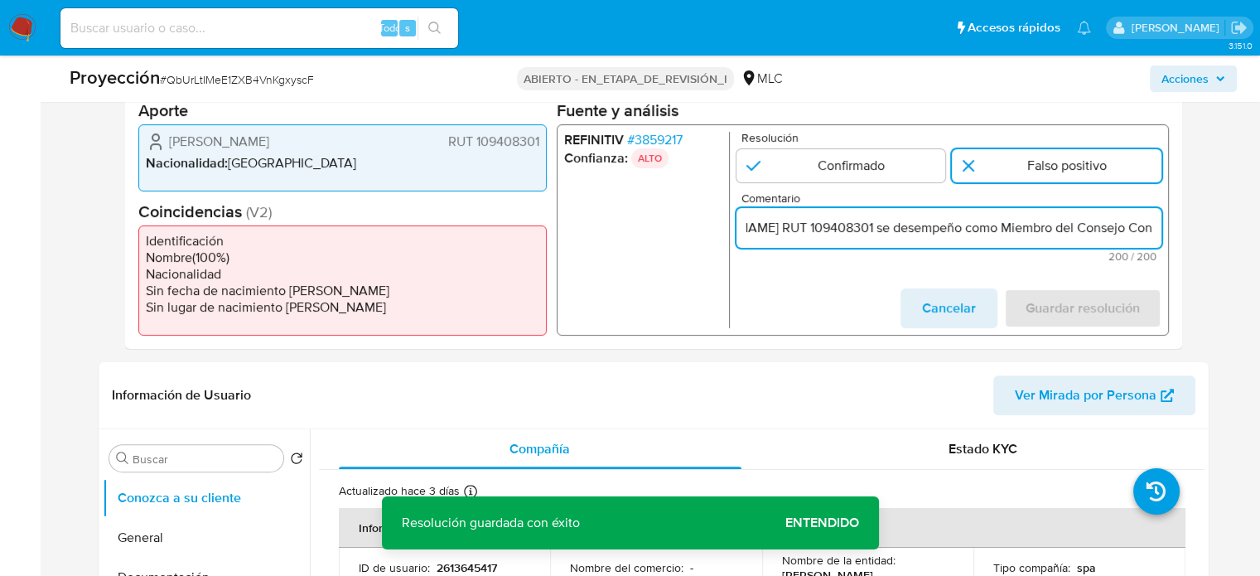
scroll to position [0, 252]
drag, startPoint x: 1034, startPoint y: 227, endPoint x: 1150, endPoint y: 227, distance: 116.0
click at [1150, 227] on input "Rte Legal [PERSON_NAME] RUT 109408301 se desempeño como Miembro del Consejo Con…" at bounding box center [948, 228] width 425 height 22
click at [938, 224] on input "Rte Legal [PERSON_NAME] RUT 109408301 se desempeño como Miembro del Consejo Con…" at bounding box center [948, 228] width 425 height 22
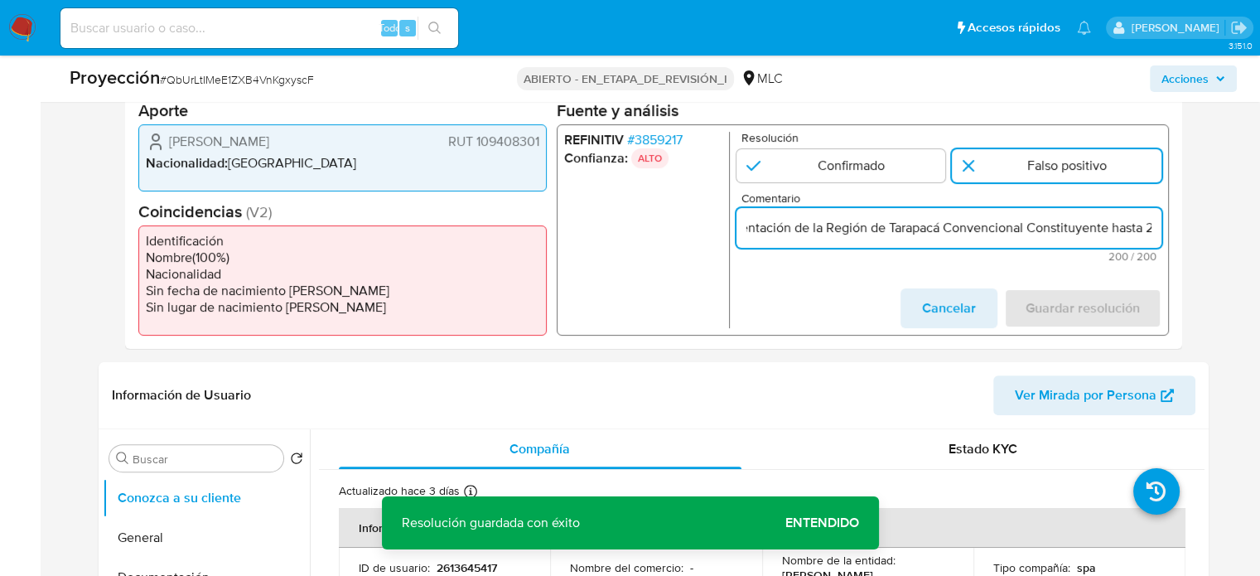
drag, startPoint x: 899, startPoint y: 228, endPoint x: 964, endPoint y: 234, distance: 65.7
click at [964, 234] on input "Rte Legal [PERSON_NAME] RUT 109408301 se desempeño como Miembro del Consejo Con…" at bounding box center [948, 228] width 425 height 22
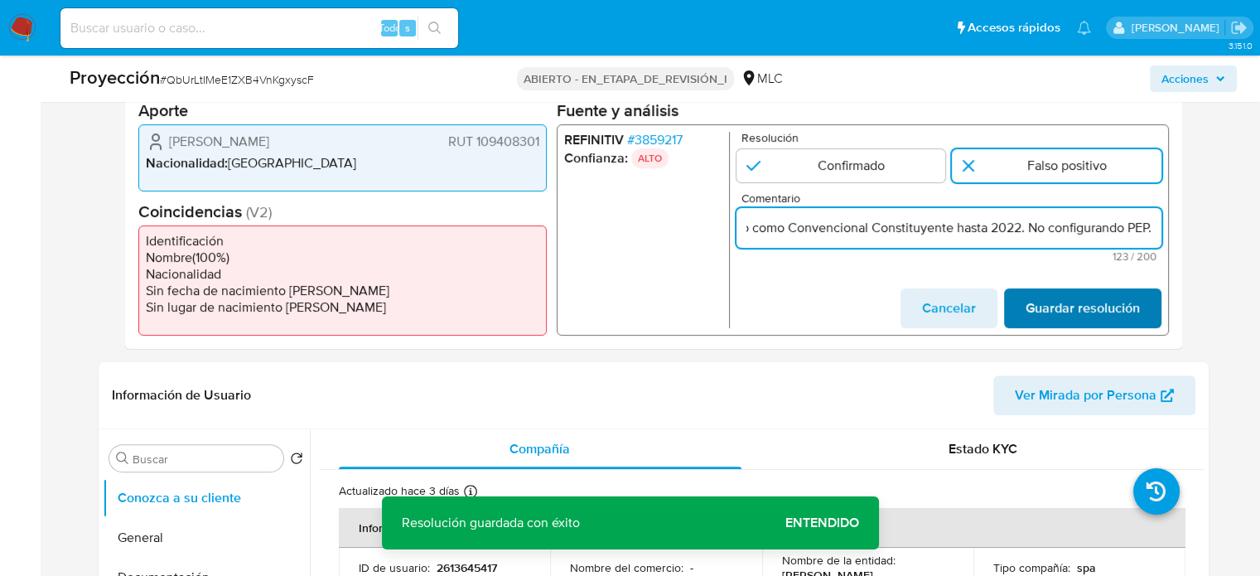
scroll to position [0, 364]
type input "Rte Legal [PERSON_NAME] RUT 109408301 se desempeño como Convencional Constituye…"
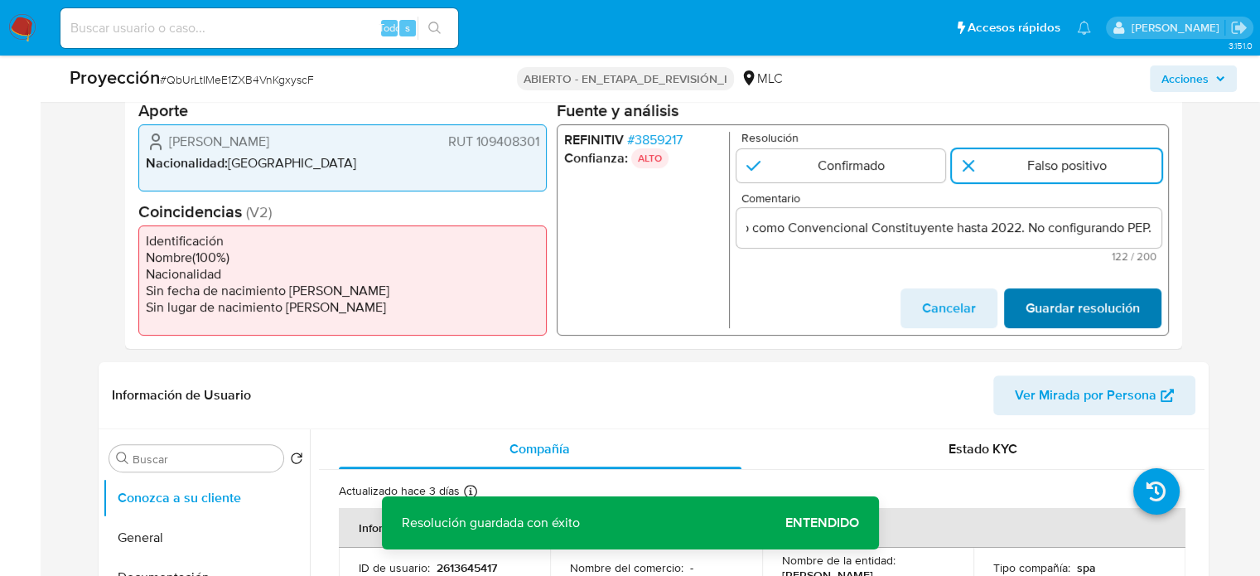
scroll to position [0, 0]
click at [1074, 311] on span "Guardar resolución" at bounding box center [1082, 308] width 114 height 36
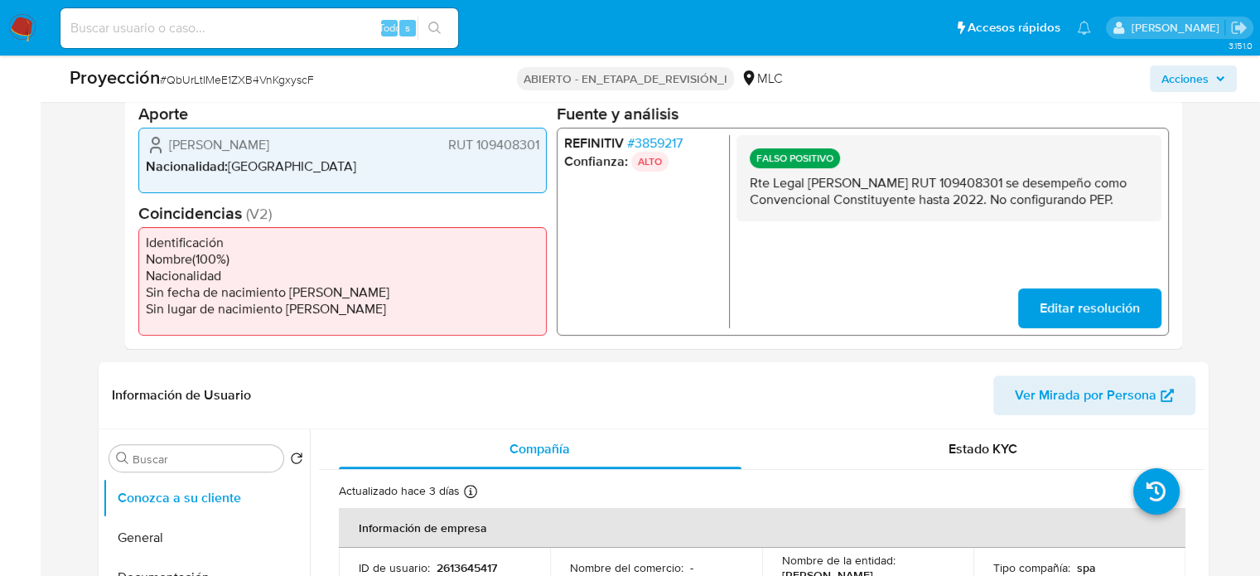
drag, startPoint x: 745, startPoint y: 182, endPoint x: 812, endPoint y: 215, distance: 73.7
click at [812, 215] on div "FALSO POSITIVO Rte Legal [PERSON_NAME] RUT 109408301 se desempeño como Convenci…" at bounding box center [948, 177] width 425 height 86
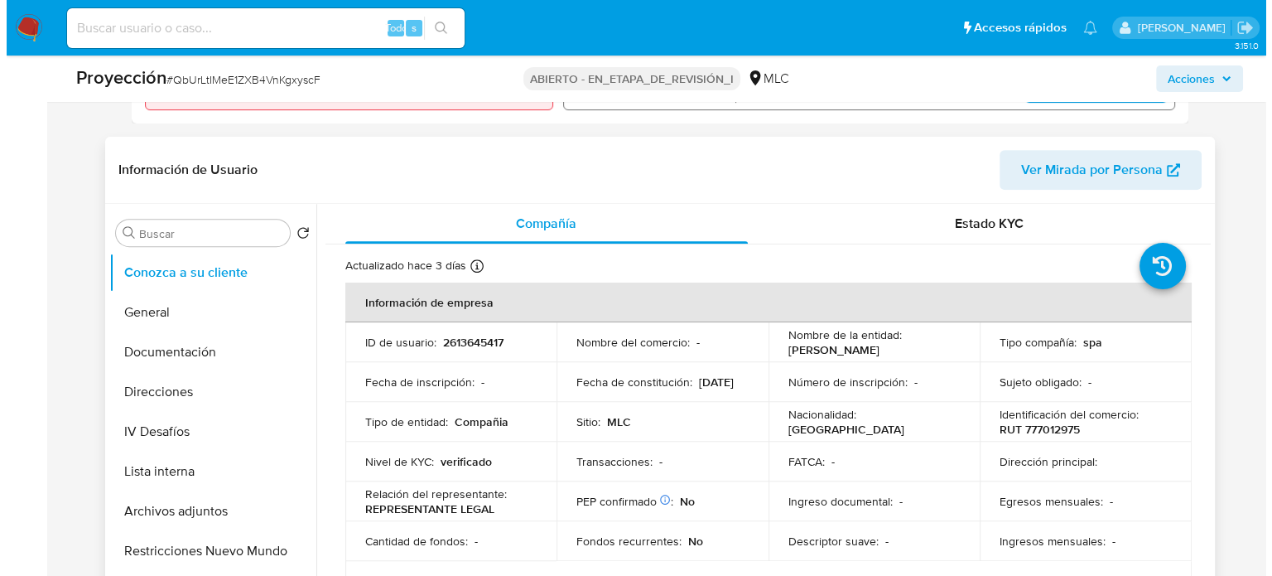
scroll to position [745, 0]
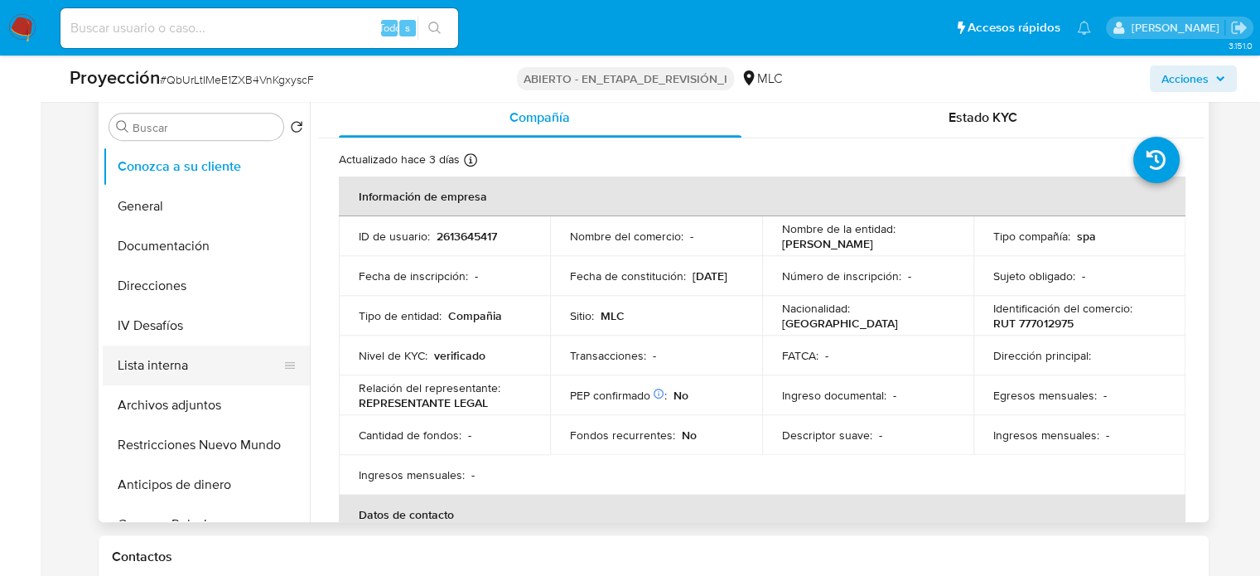
click at [173, 367] on button "Lista interna" at bounding box center [200, 365] width 194 height 40
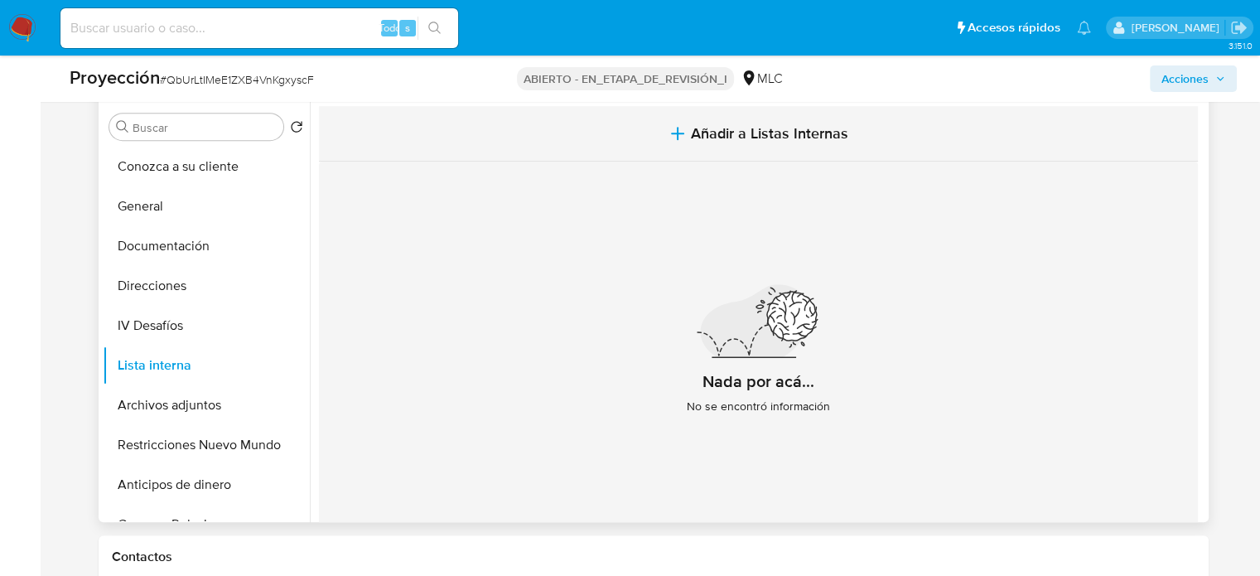
click at [793, 128] on span "Añadir a Listas Internas" at bounding box center [769, 133] width 157 height 18
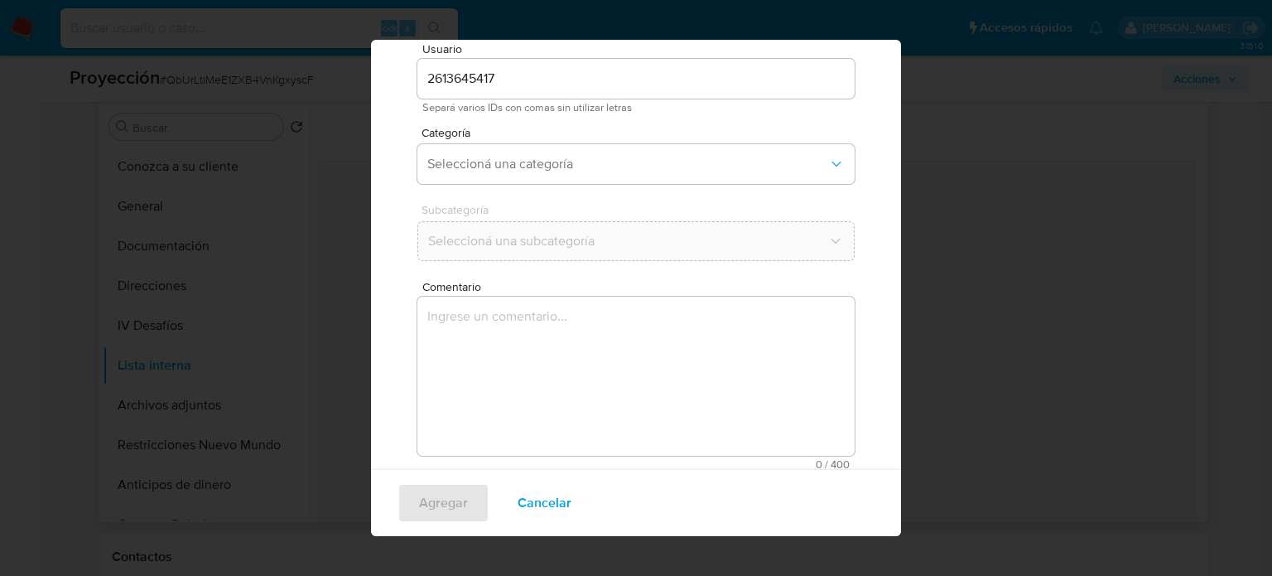
scroll to position [130, 0]
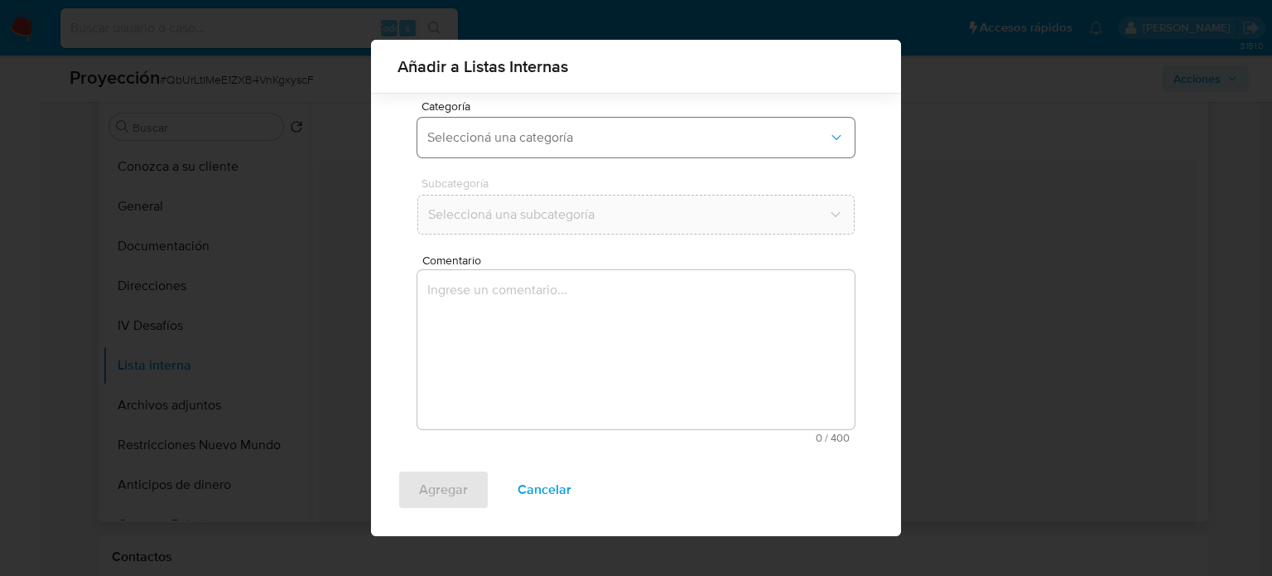
click at [558, 138] on span "Seleccioná una categoría" at bounding box center [627, 137] width 401 height 17
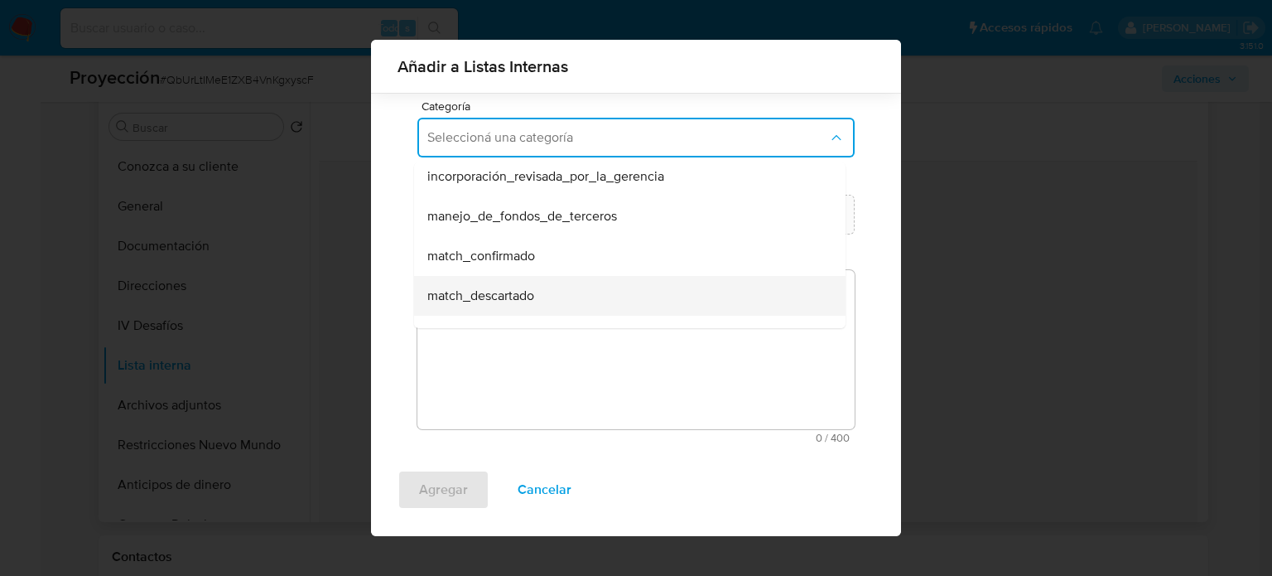
scroll to position [83, 0]
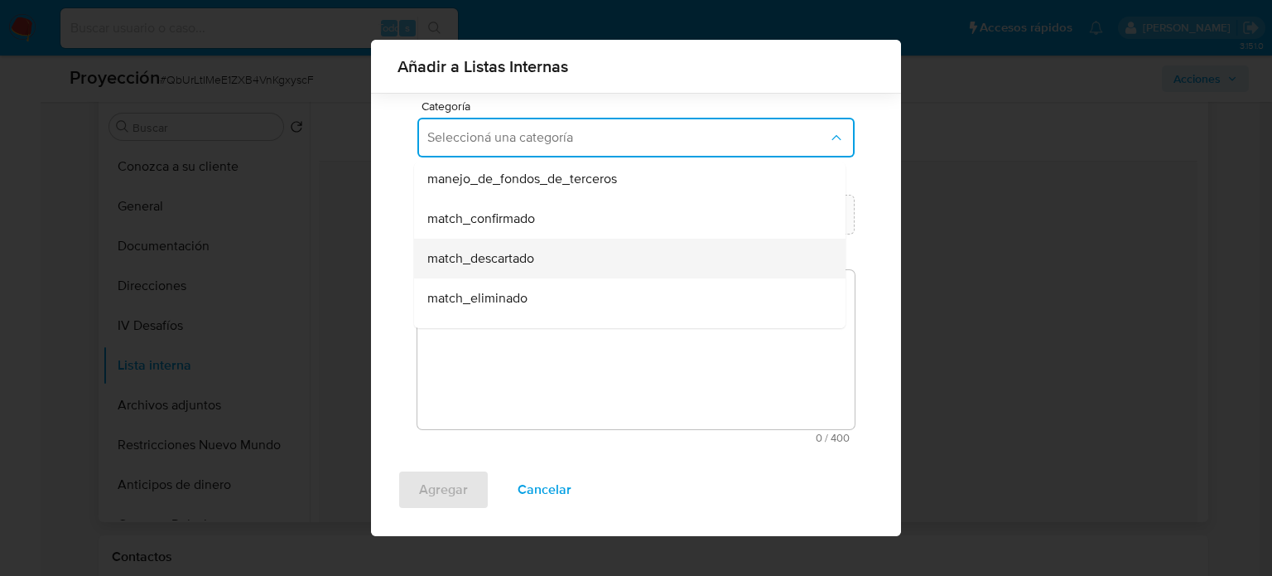
click at [549, 255] on div "match_descartado" at bounding box center [624, 259] width 395 height 40
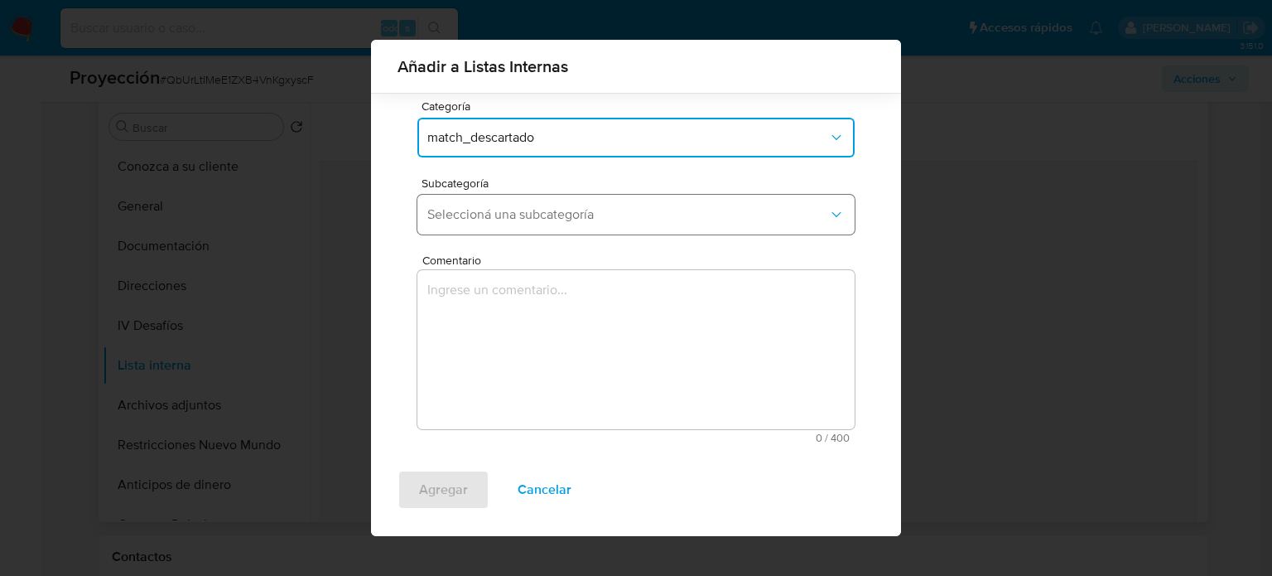
click at [548, 211] on span "Seleccioná una subcategoría" at bounding box center [627, 214] width 401 height 17
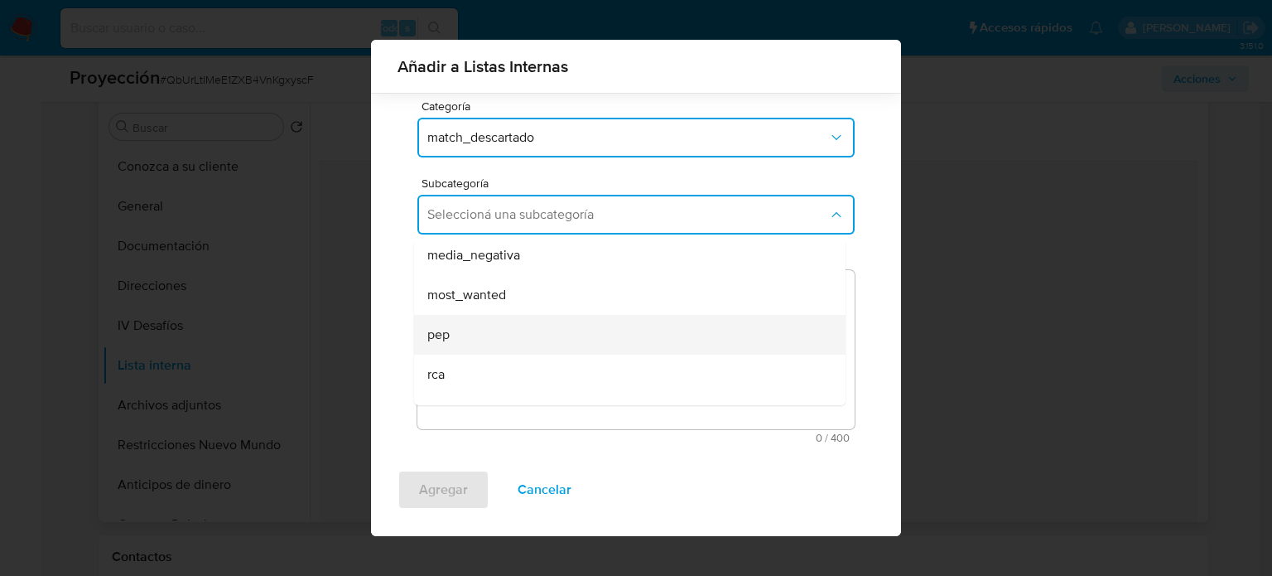
scroll to position [113, 0]
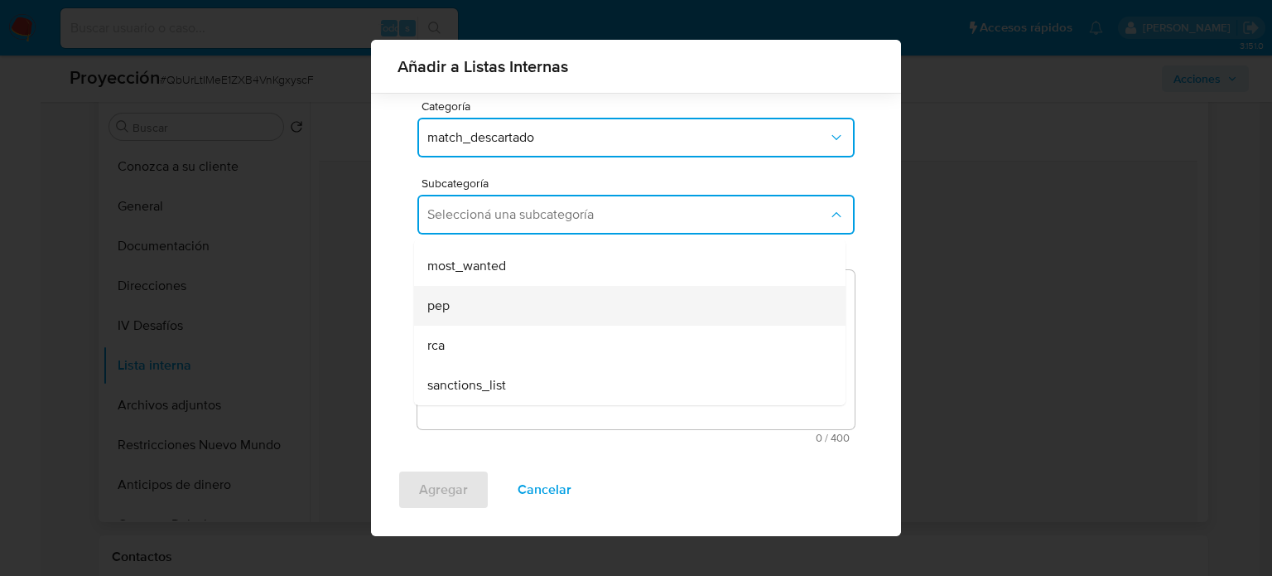
click at [493, 315] on div "pep" at bounding box center [624, 306] width 395 height 40
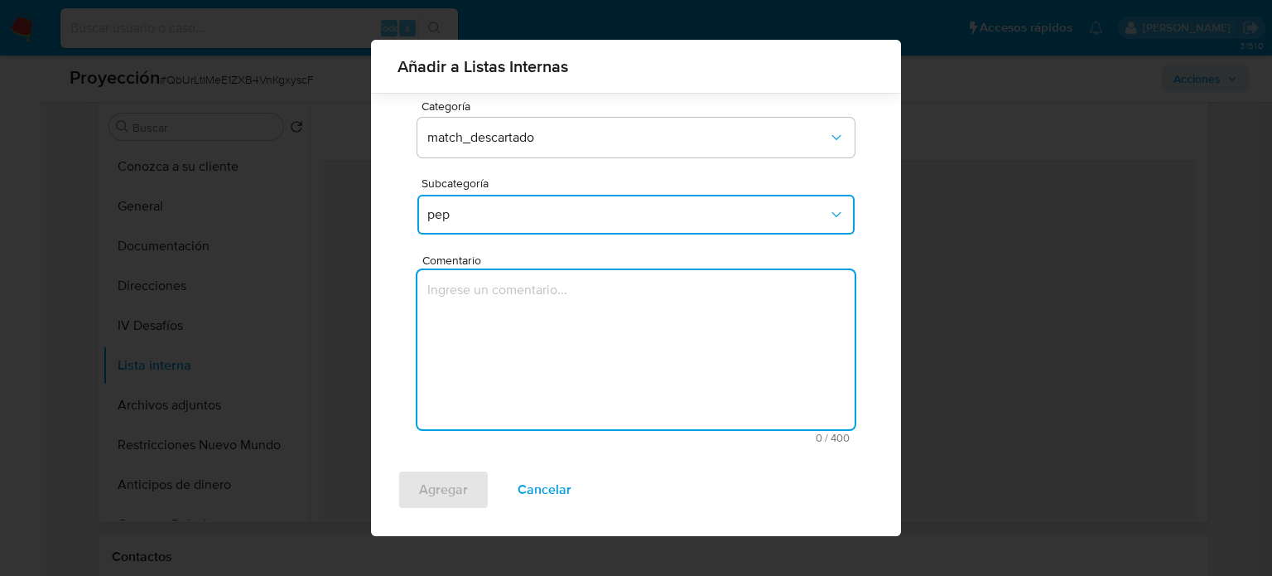
click at [493, 315] on textarea "Comentario" at bounding box center [635, 349] width 437 height 159
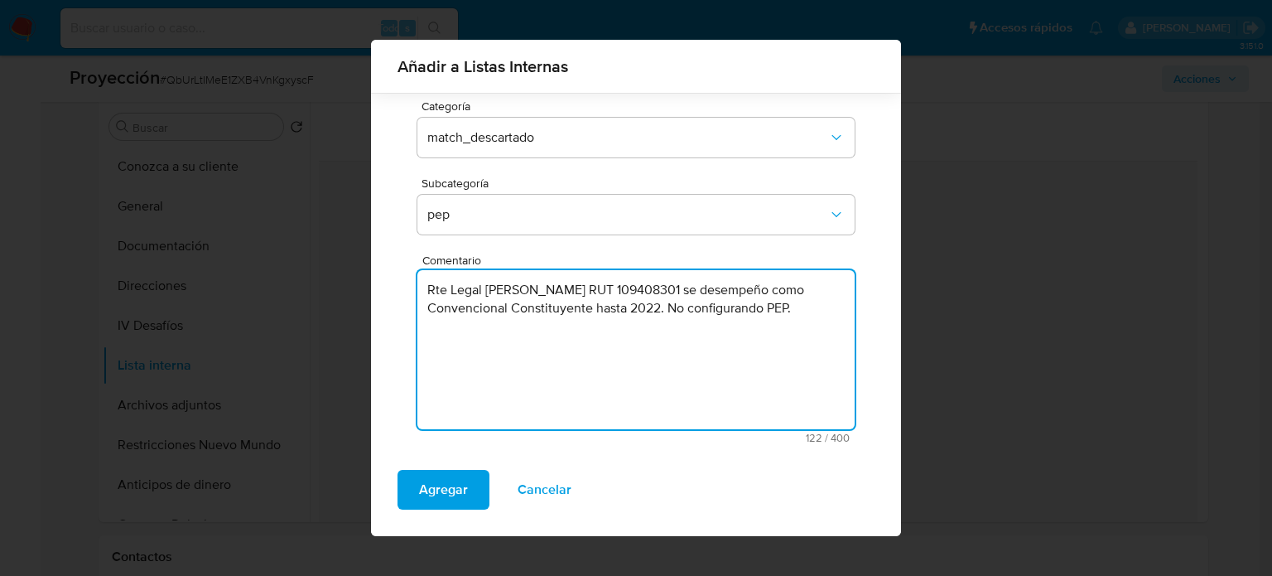
click at [525, 292] on textarea "Rte Legal [PERSON_NAME] RUT 109408301 se desempeño como Convencional Constituye…" at bounding box center [635, 349] width 437 height 159
click at [745, 287] on textarea "Rte Legal [PERSON_NAME] RUT 109408301 se desempeño como Convencional Constituye…" at bounding box center [635, 349] width 437 height 159
click at [507, 329] on textarea "Rte Legal [PERSON_NAME] RUT 109408301 quien se desempeño como Convencional Cons…" at bounding box center [635, 349] width 437 height 159
type textarea "Rte Legal [PERSON_NAME] RUT 109408301 quien se desempeño como Convencional Cons…"
click at [464, 493] on span "Agregar" at bounding box center [443, 489] width 49 height 36
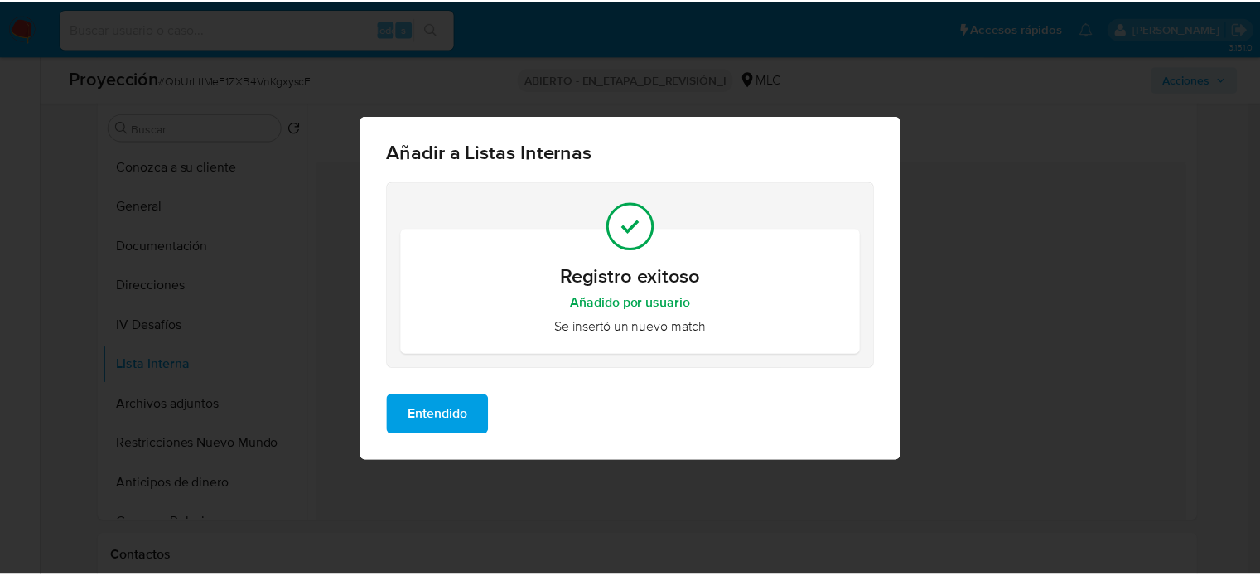
scroll to position [0, 0]
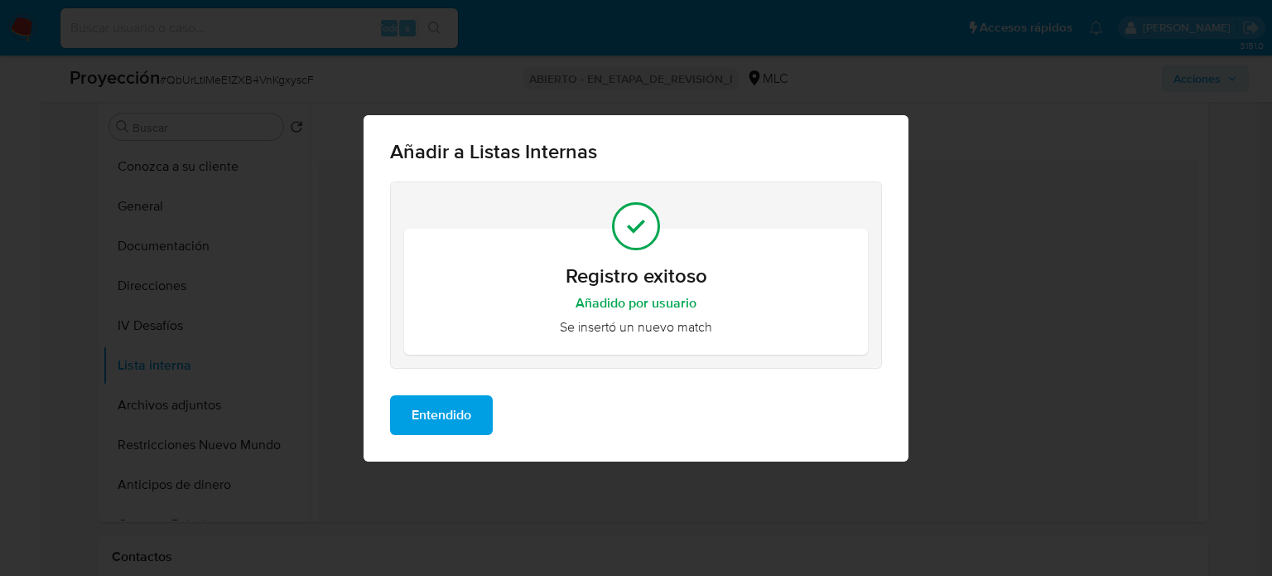
click at [457, 412] on span "Entendido" at bounding box center [442, 415] width 60 height 36
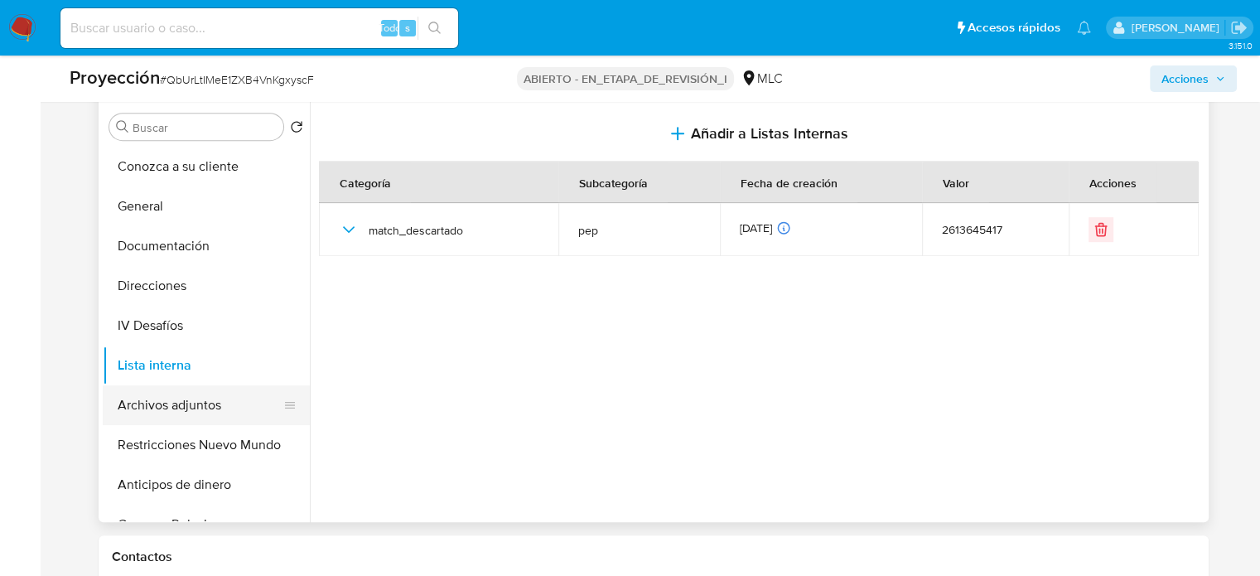
click at [142, 397] on button "Archivos adjuntos" at bounding box center [200, 405] width 194 height 40
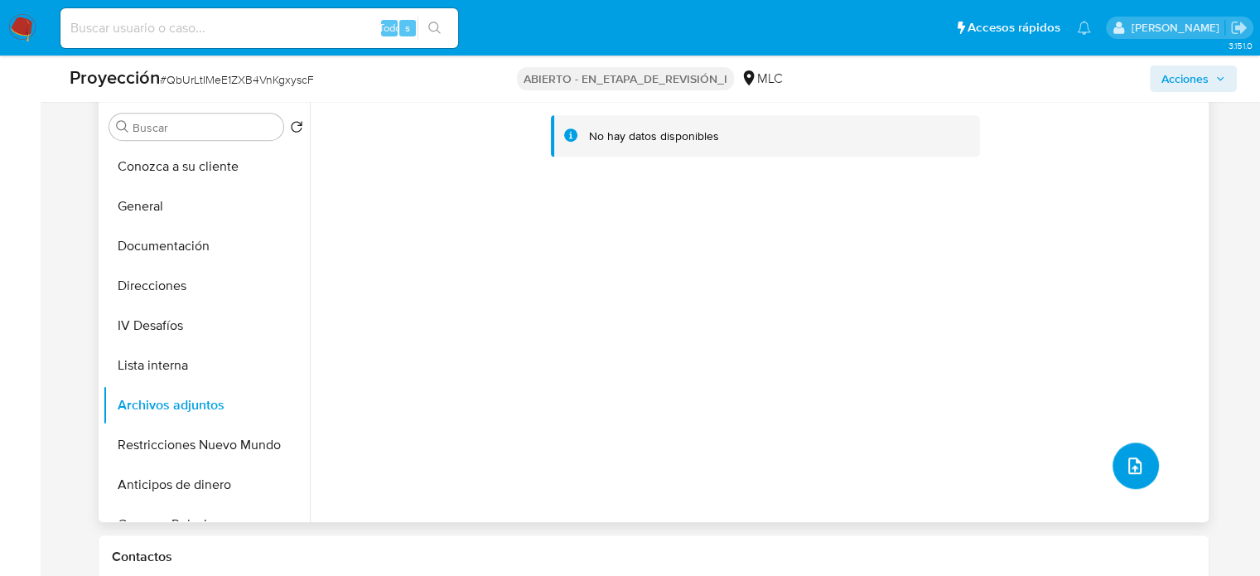
click at [1131, 460] on icon "subir archivo" at bounding box center [1135, 466] width 20 height 20
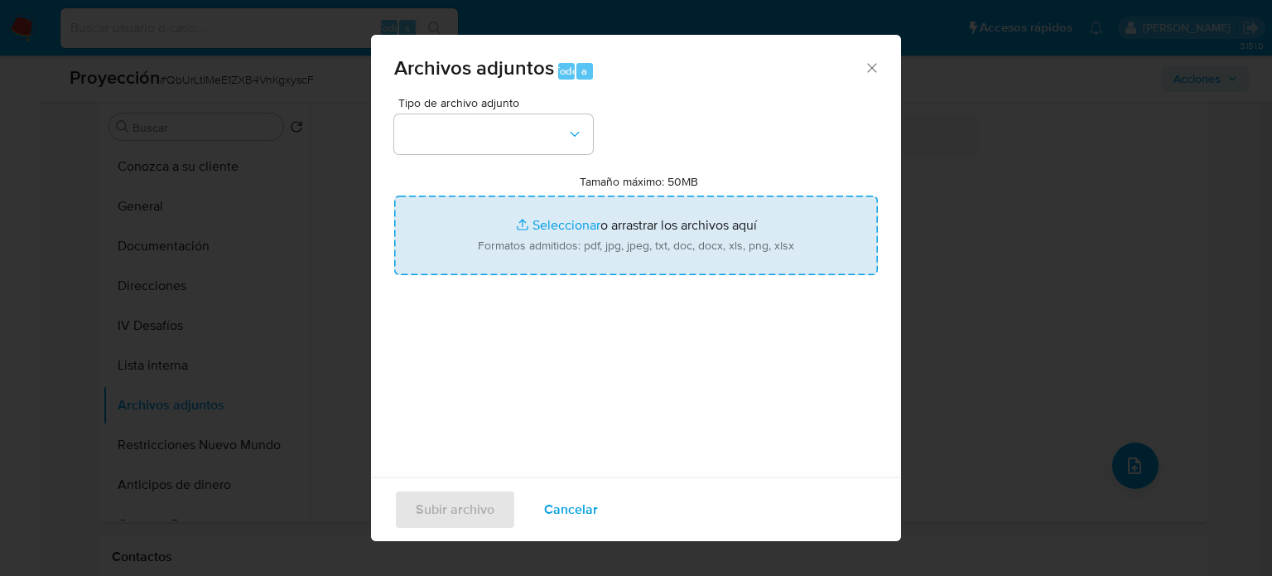
click at [630, 227] on input "Tamaño máximo: 50MB Seleccionar archivos" at bounding box center [636, 235] width 484 height 80
type input "C:\fakepath\Ley [GEOGRAPHIC_DATA] - Decreto 514 [DATE] MIN...IOR - Biblioteca d…"
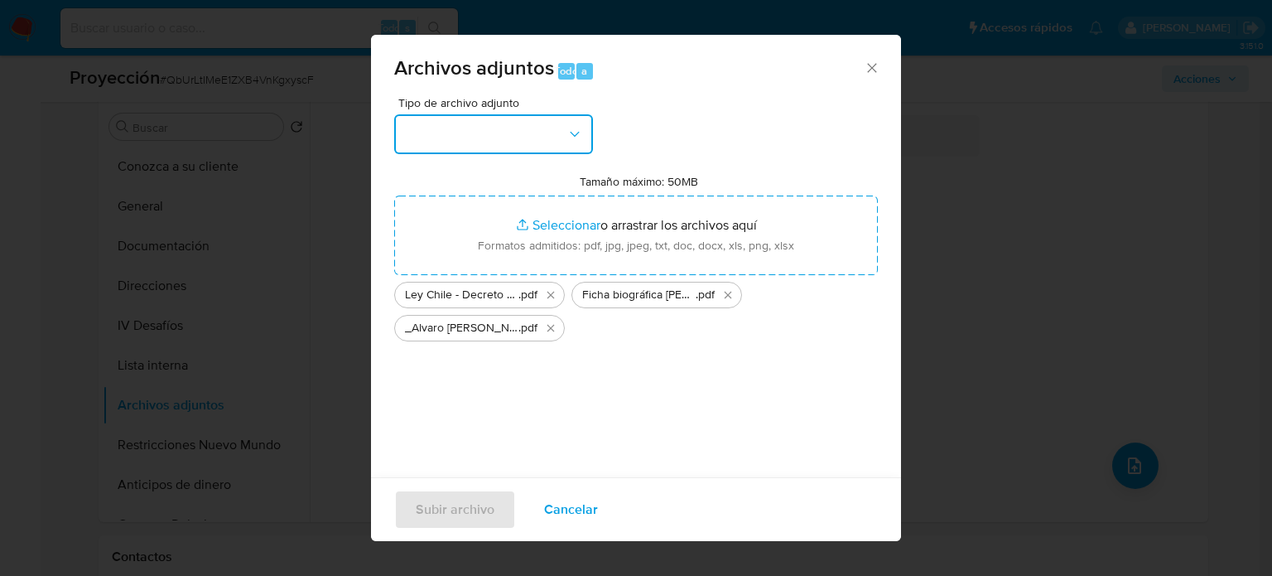
drag, startPoint x: 630, startPoint y: 227, endPoint x: 428, endPoint y: 141, distance: 218.9
click at [428, 141] on button "button" at bounding box center [493, 134] width 199 height 40
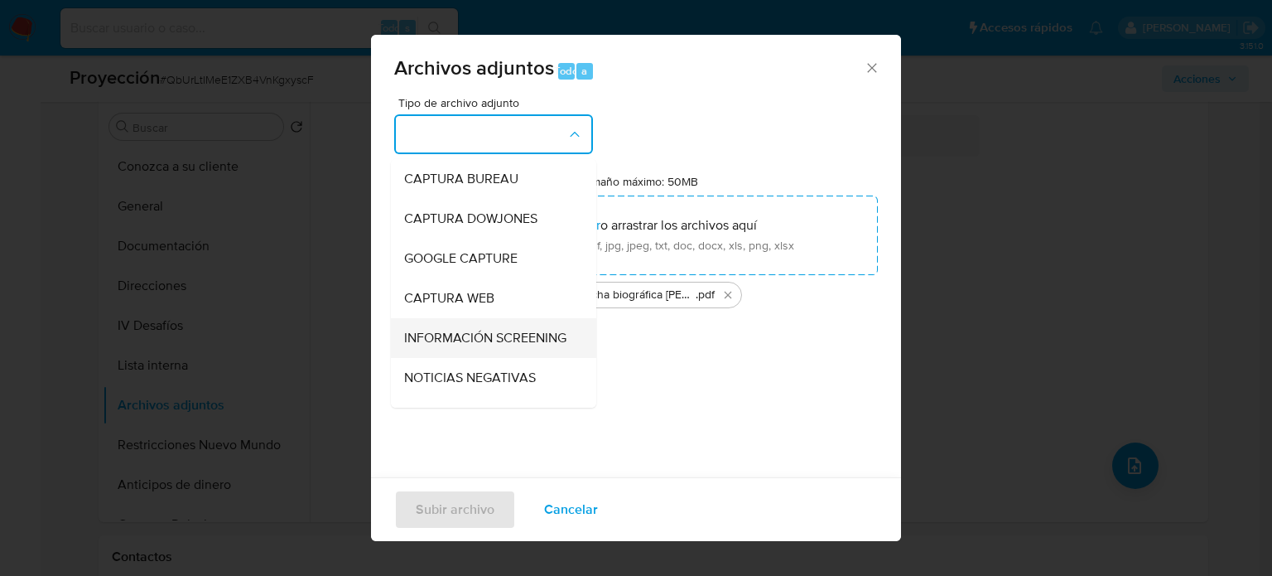
click at [462, 346] on span "INFORMACIÓN SCREENING" at bounding box center [485, 338] width 162 height 17
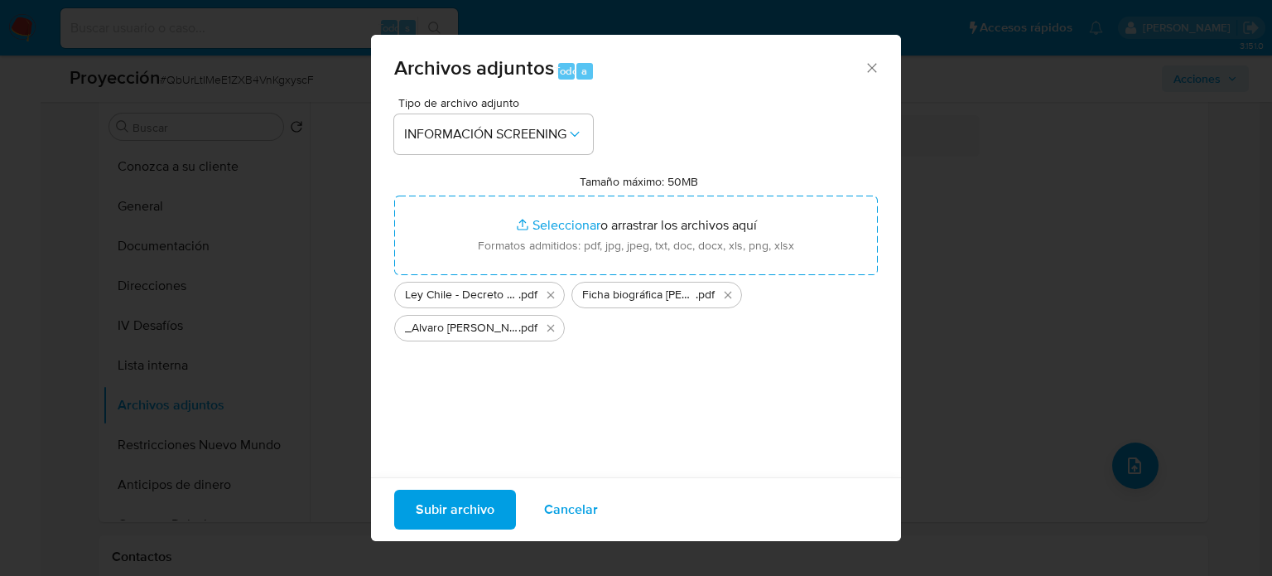
click at [466, 508] on span "Subir archivo" at bounding box center [455, 509] width 79 height 36
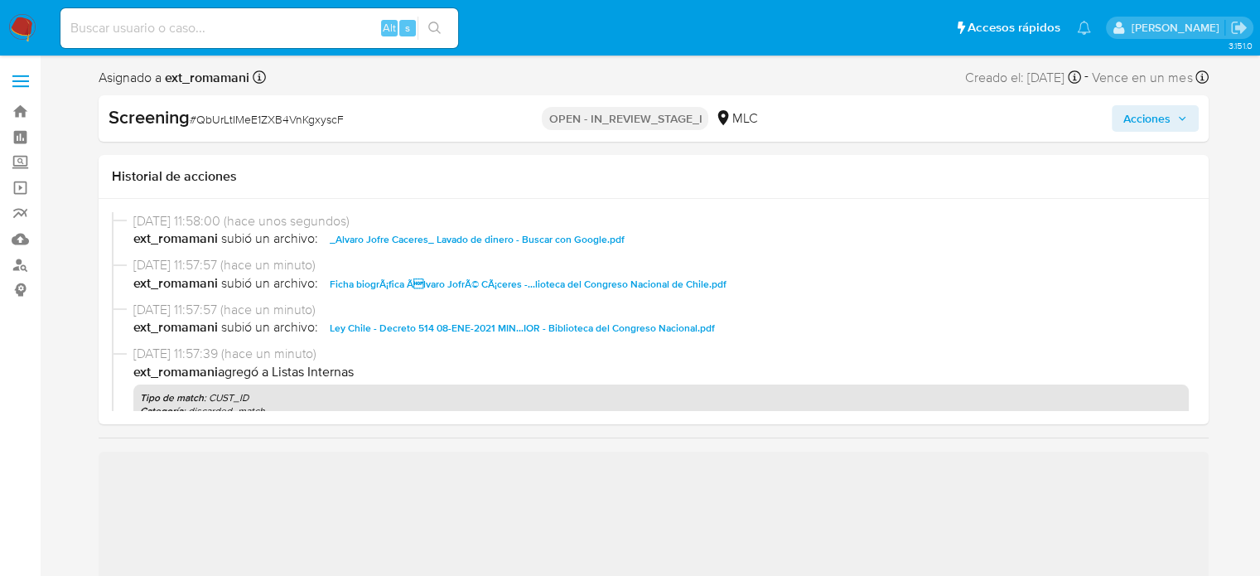
select select "10"
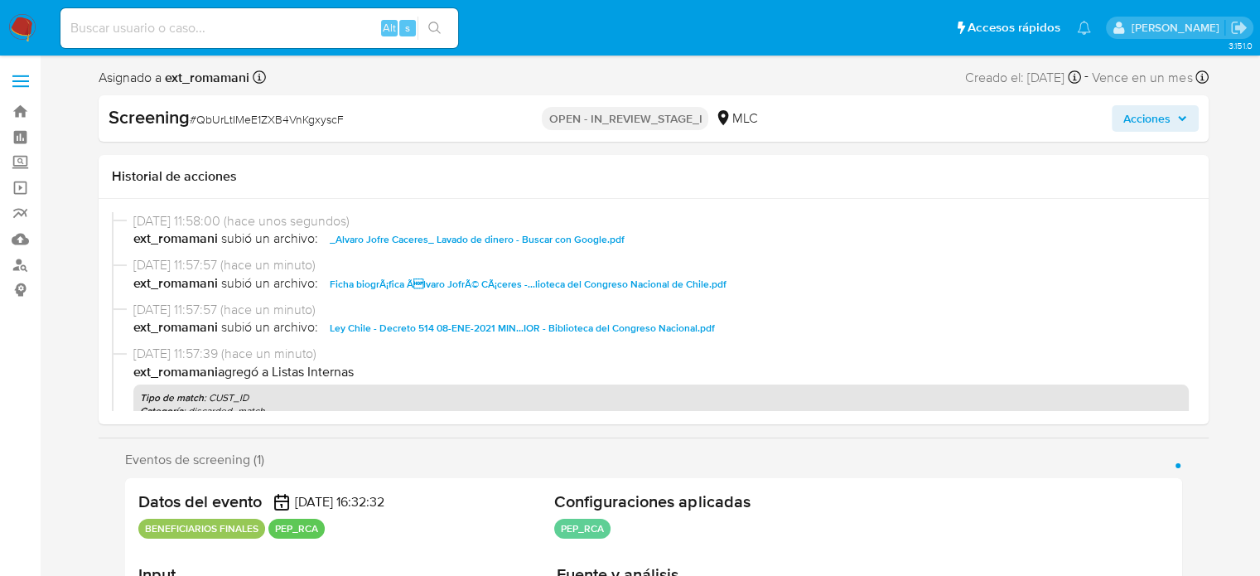
click at [1175, 114] on span "Acciones" at bounding box center [1155, 118] width 64 height 23
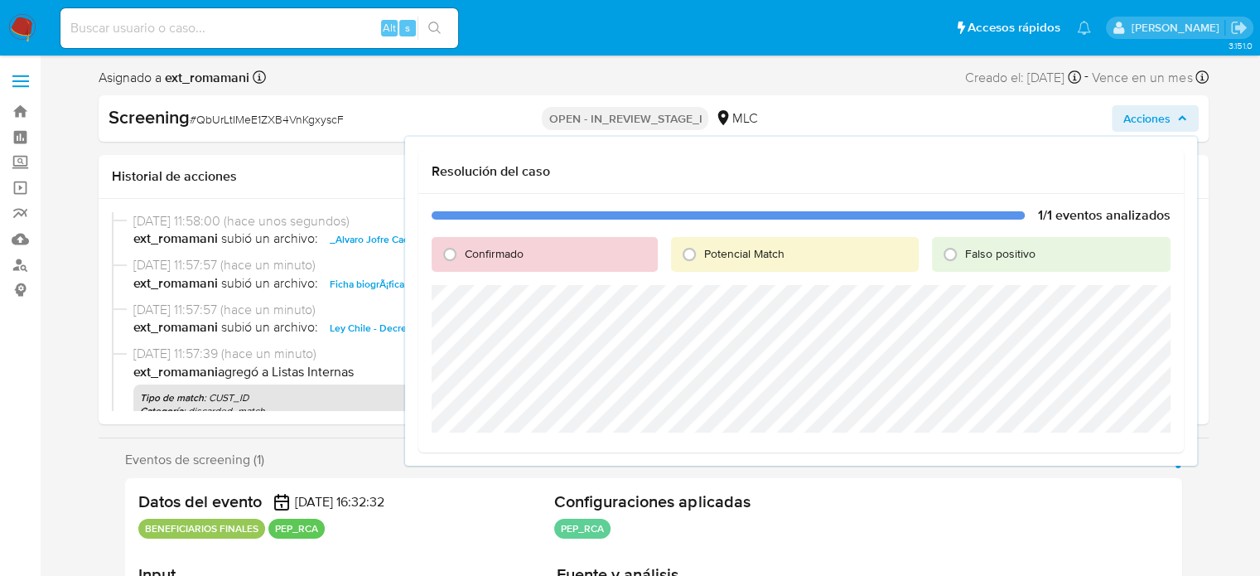
click at [987, 254] on span "Falso positivo" at bounding box center [1000, 253] width 70 height 17
click at [963, 254] on input "Falso positivo" at bounding box center [950, 254] width 27 height 27
radio input "true"
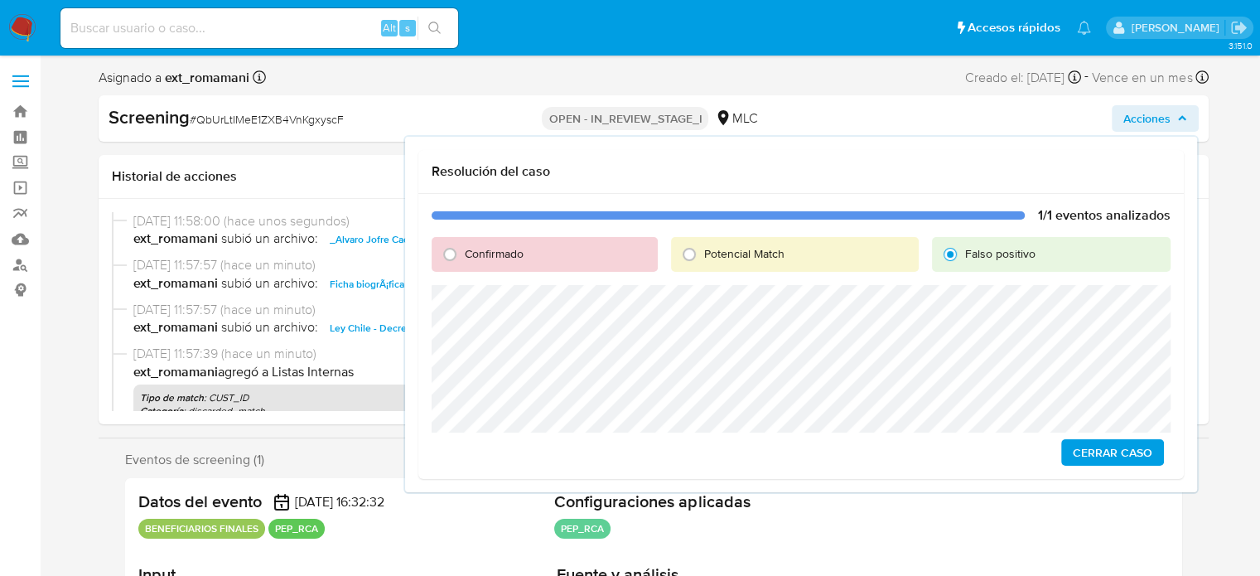
click at [1078, 448] on span "Cerrar Caso" at bounding box center [1113, 452] width 80 height 23
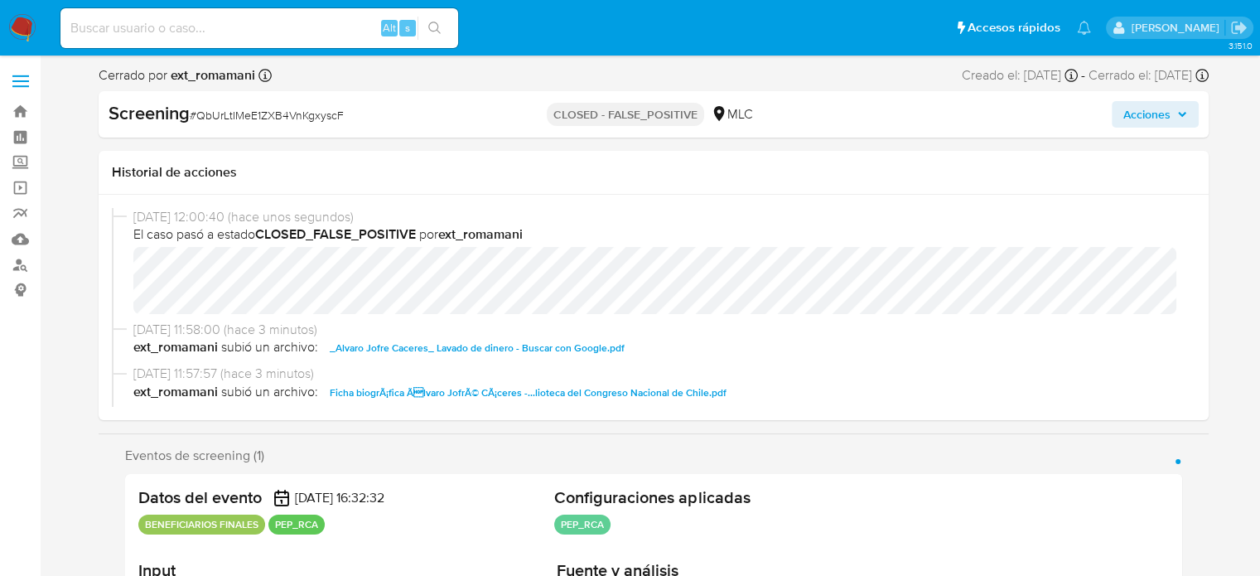
select select "10"
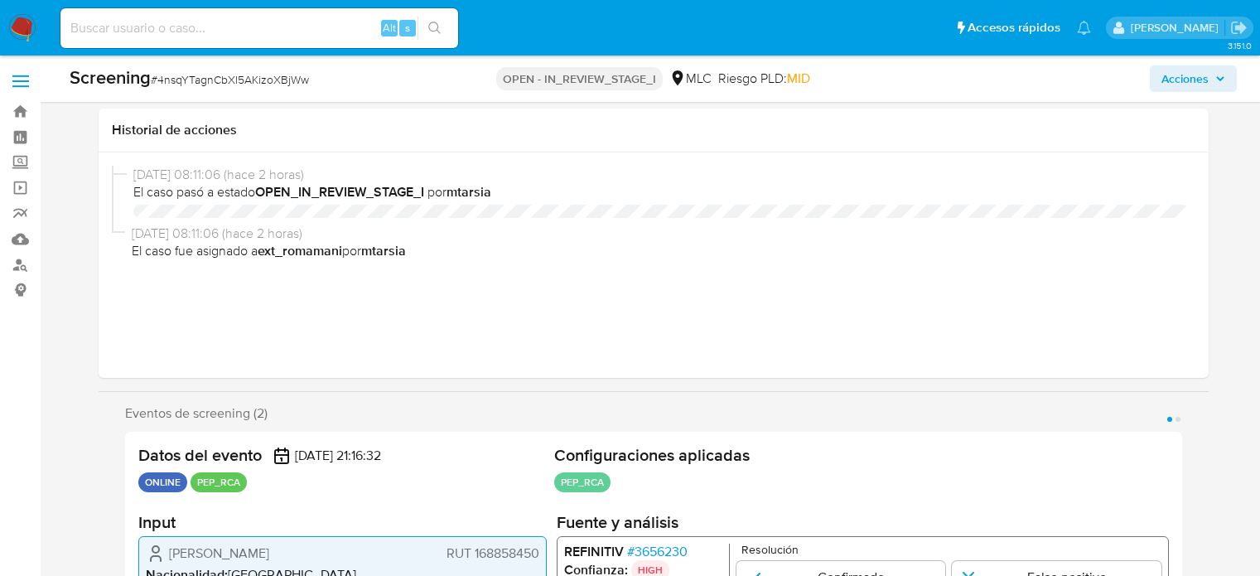
select select "10"
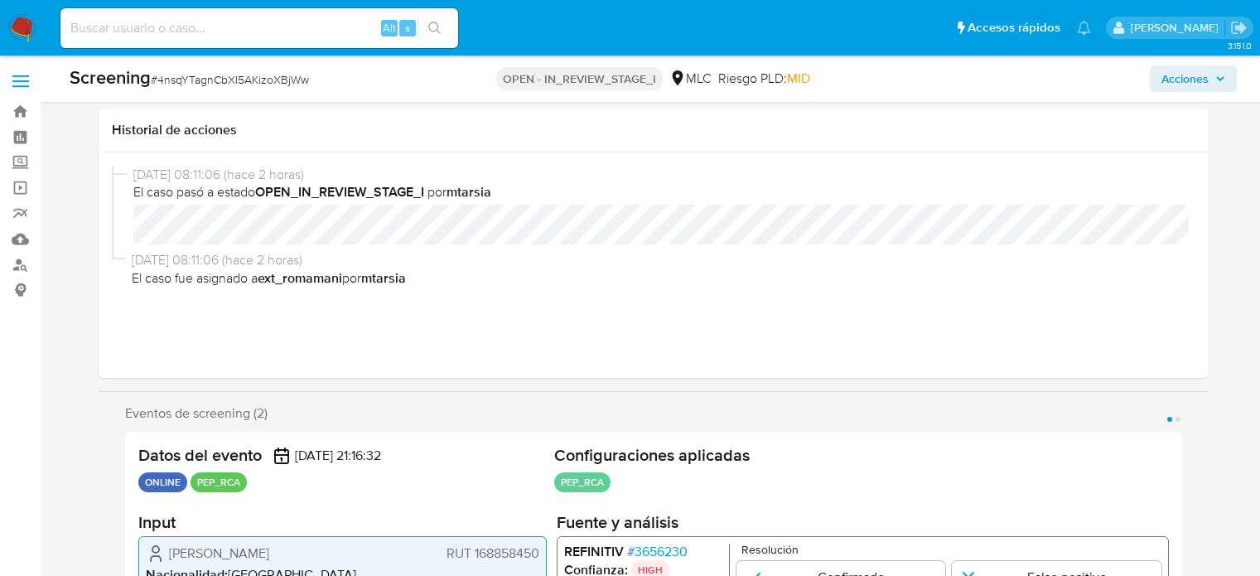
scroll to position [331, 0]
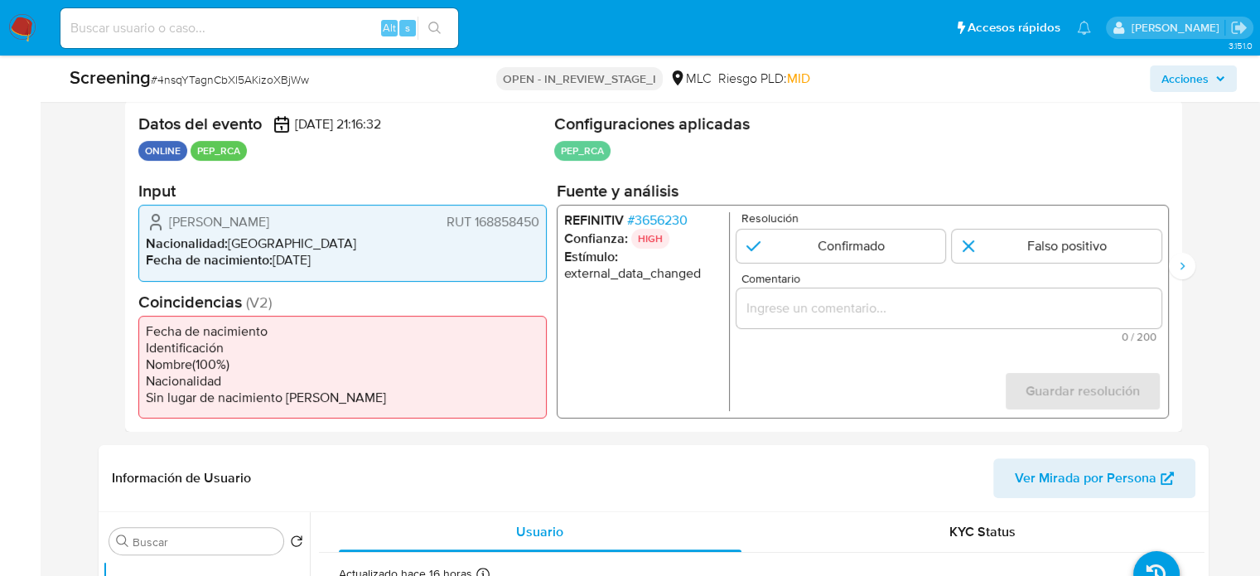
drag, startPoint x: 402, startPoint y: 221, endPoint x: 159, endPoint y: 221, distance: 242.7
click at [159, 221] on div "[PERSON_NAME] RUT 168858450" at bounding box center [342, 222] width 393 height 20
click at [643, 220] on span "# 3656230" at bounding box center [656, 220] width 60 height 17
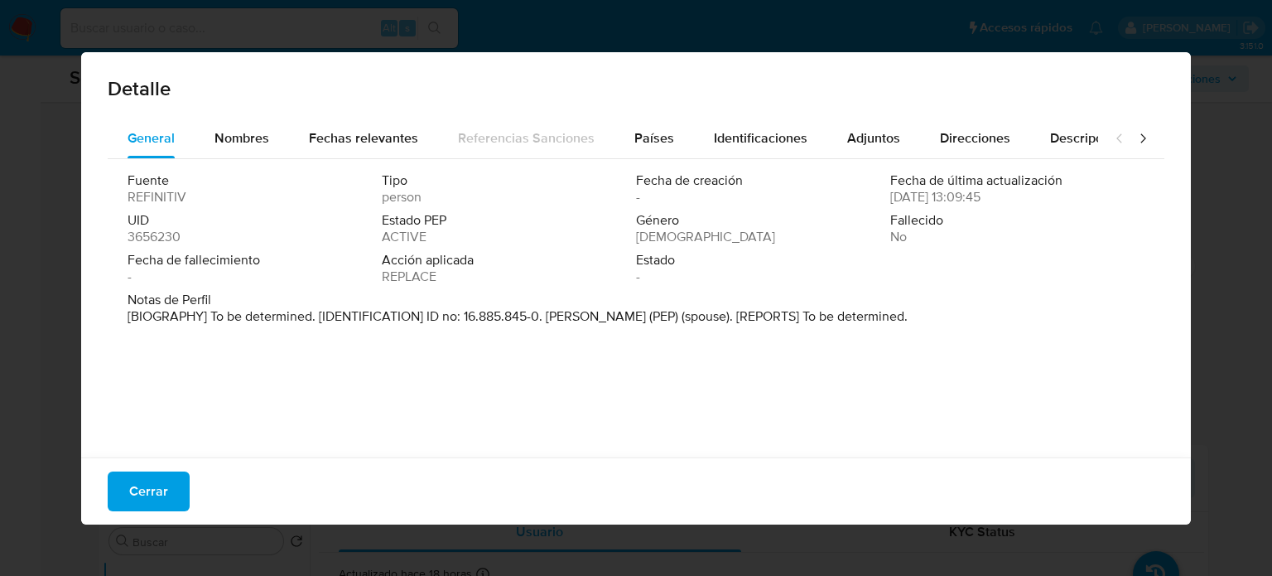
drag, startPoint x: 547, startPoint y: 316, endPoint x: 704, endPoint y: 322, distance: 157.5
click at [704, 322] on p "[BIOGRAPHY] To be determined. [IDENTIFICATION] ID no: 16.885.845-0. [PERSON_NAM…" at bounding box center [518, 316] width 780 height 17
click at [159, 486] on span "Cerrar" at bounding box center [148, 491] width 39 height 36
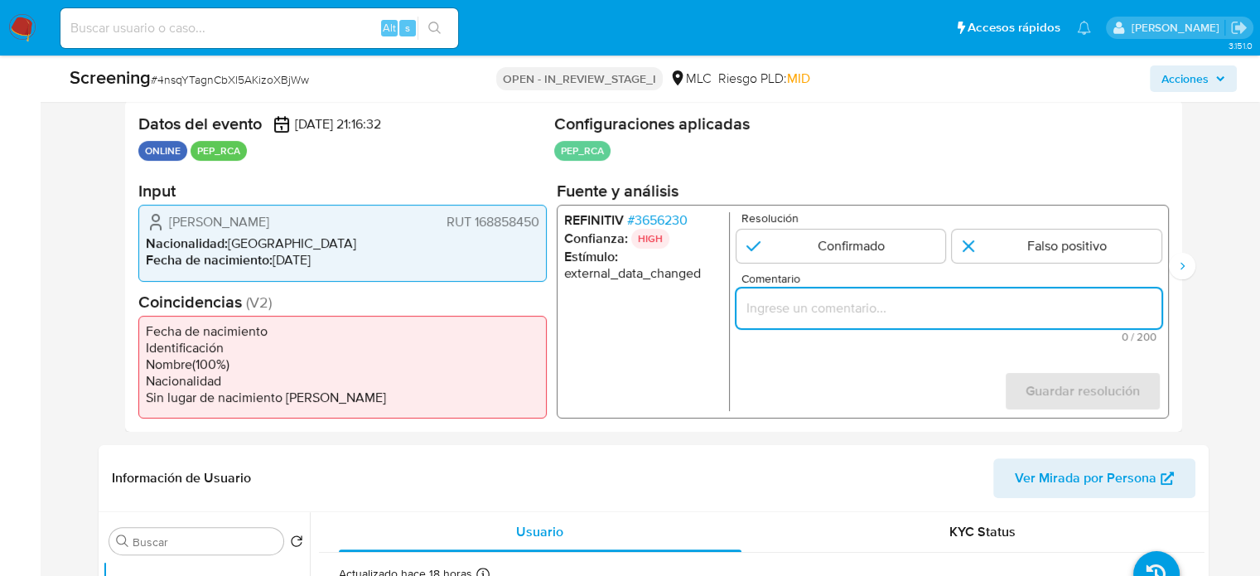
click at [839, 306] on input "Comentario" at bounding box center [948, 308] width 425 height 22
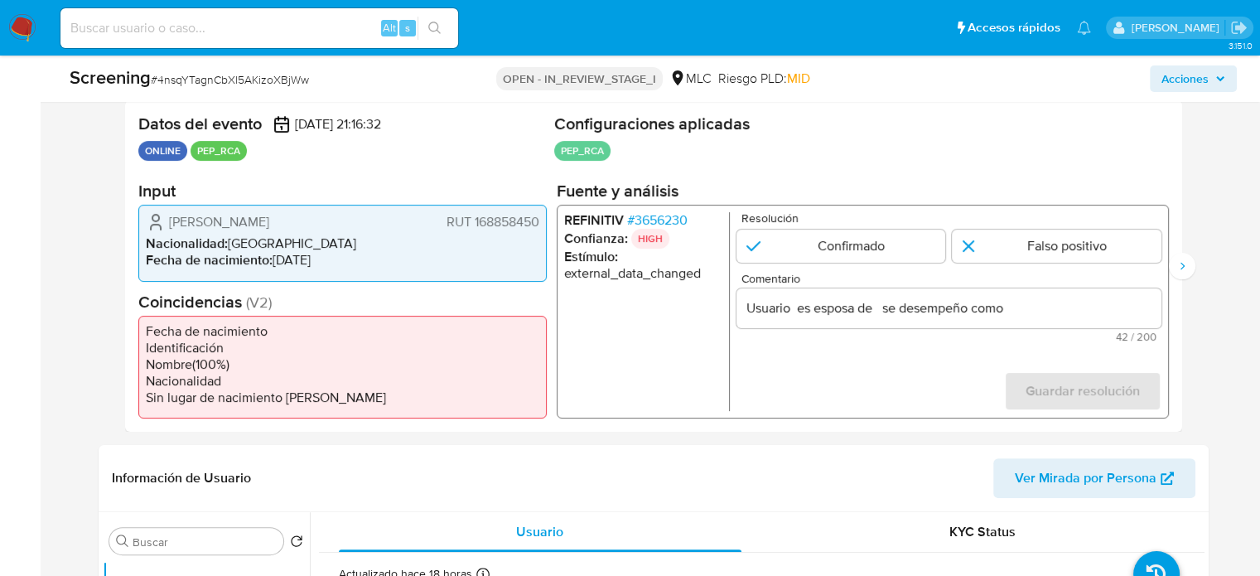
drag, startPoint x: 162, startPoint y: 221, endPoint x: 545, endPoint y: 228, distance: 383.6
click at [545, 228] on div "[PERSON_NAME] RUT 168858450 Nacionalidad : [DEMOGRAPHIC_DATA] Fecha de nacimien…" at bounding box center [342, 243] width 408 height 76
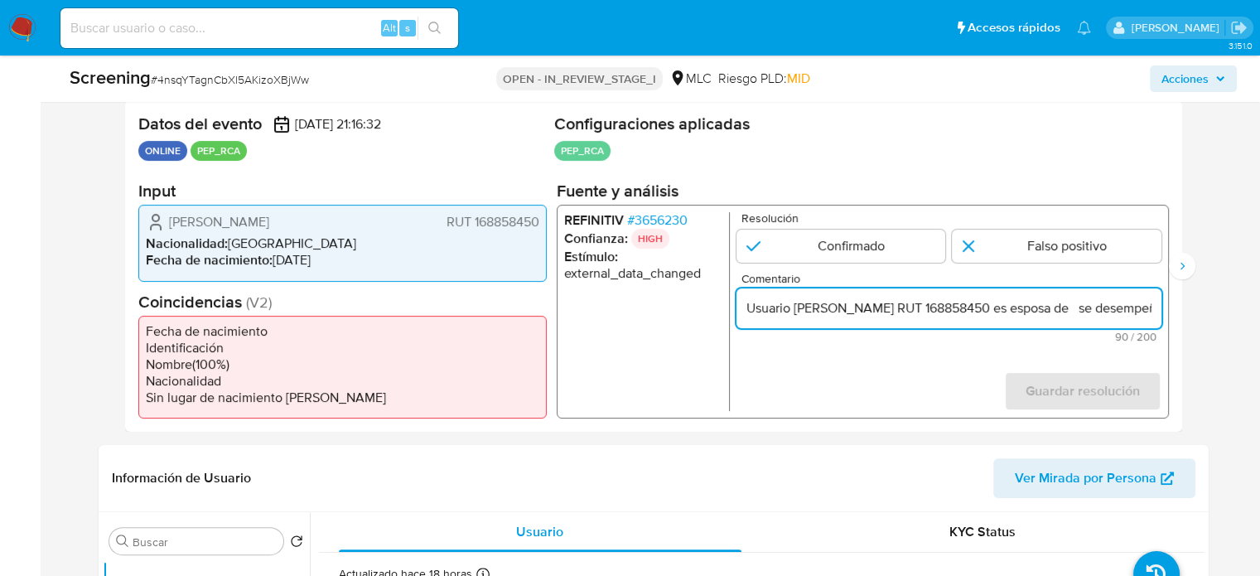
click at [663, 215] on span "# 3656230" at bounding box center [656, 220] width 60 height 17
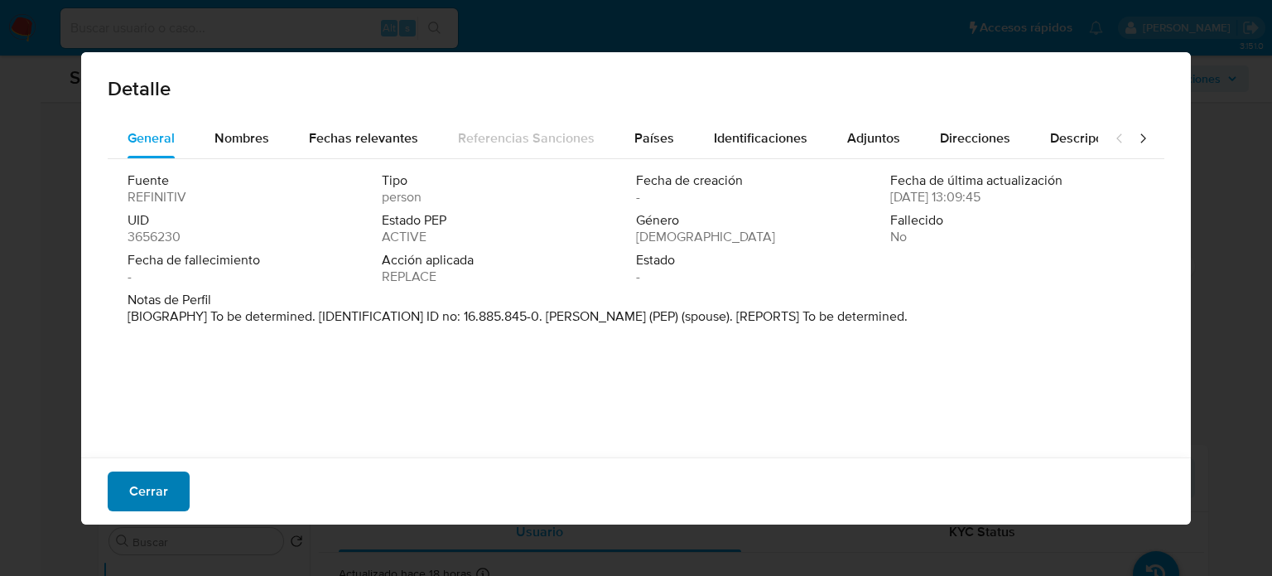
click at [149, 480] on span "Cerrar" at bounding box center [148, 491] width 39 height 36
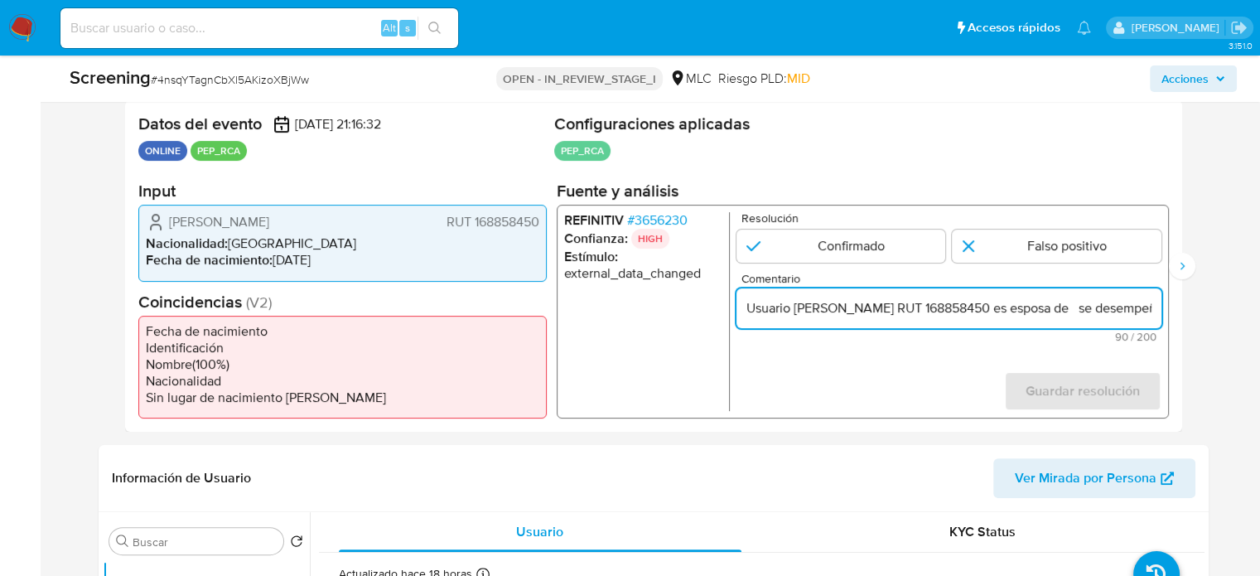
scroll to position [0, 162]
drag, startPoint x: 1135, startPoint y: 308, endPoint x: 1177, endPoint y: 308, distance: 42.2
click at [1177, 308] on div "Datos del evento [DATE] 21:16:32 ONLINE PEP_RCA Configuraciones aplicadas PEP_R…" at bounding box center [653, 265] width 1057 height 331
click at [1151, 307] on input "Usuario [PERSON_NAME] RUT 168858450 es esposa de se desempeño como" at bounding box center [948, 308] width 425 height 22
paste input "Vicepresidente del Partido Democrático Cristiano"
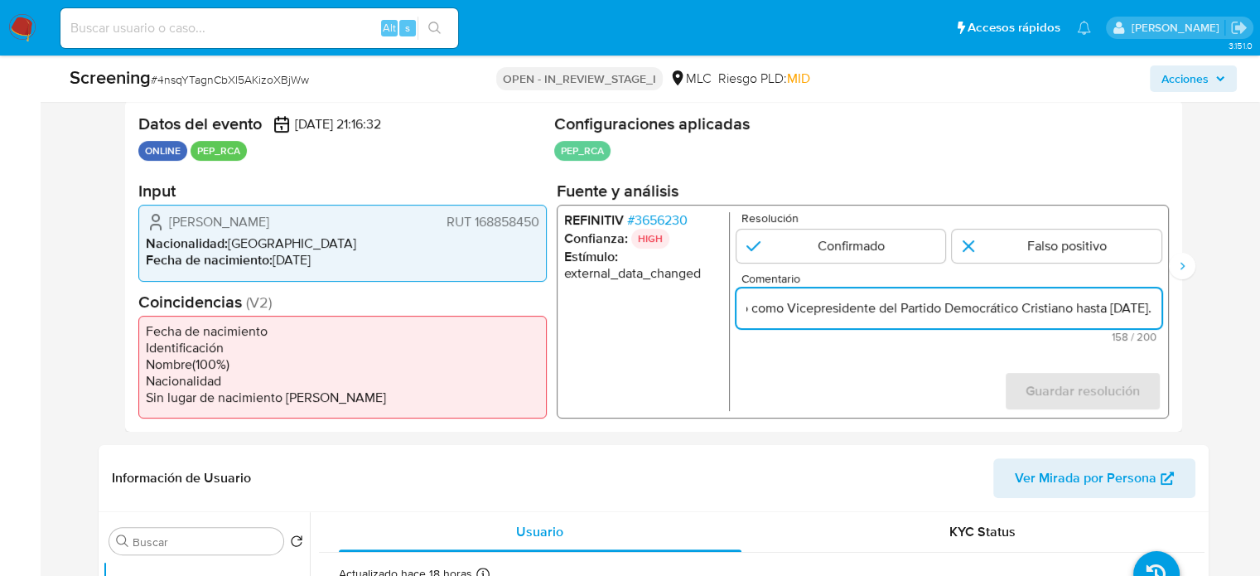
scroll to position [0, 0]
click at [1151, 309] on input "Usuario [PERSON_NAME] RUT 168858450 es esposa de se desempeño como Vicepresiden…" at bounding box center [948, 308] width 425 height 22
click at [900, 305] on input "Usuario [PERSON_NAME] RUT 168858450 es esposa de se desempeño como Vicepresiden…" at bounding box center [948, 308] width 425 height 22
click at [890, 308] on input "Usuario [PERSON_NAME] RUT 168858450 es esposa de se desempeño como Vicepresiden…" at bounding box center [948, 308] width 425 height 22
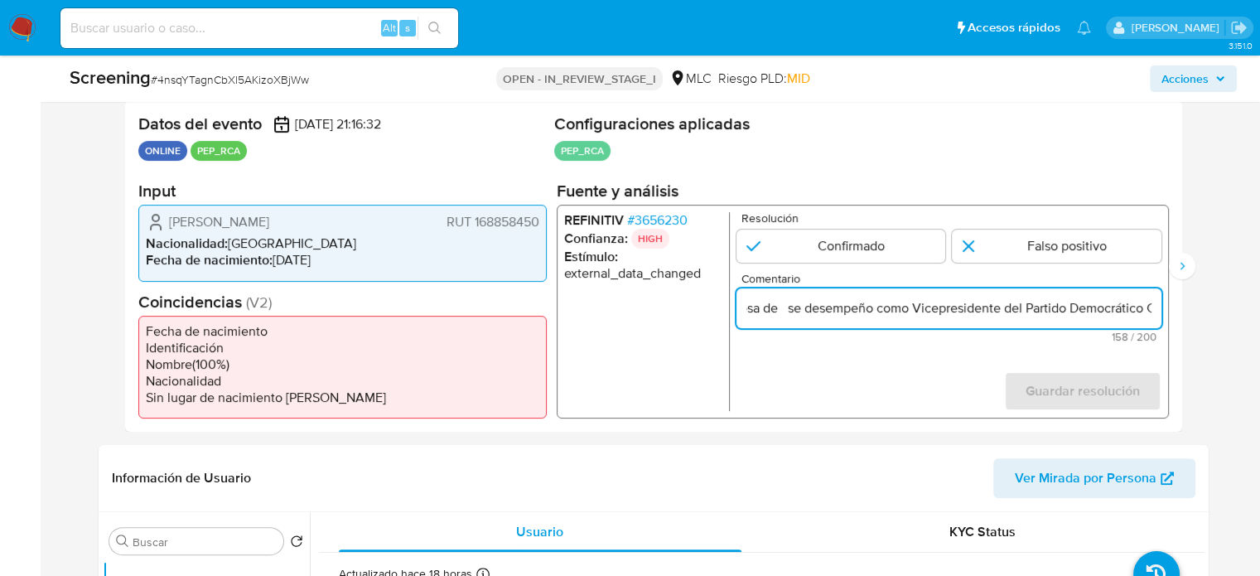
paste input "[PERSON_NAME] Foo"
drag, startPoint x: 1131, startPoint y: 311, endPoint x: 1143, endPoint y: 313, distance: 12.7
click at [1143, 313] on input "Usuario [PERSON_NAME] RUT 168858450 es esposa de [PERSON_NAME] se desempeño com…" at bounding box center [948, 308] width 425 height 22
click at [895, 309] on input "Usuario [PERSON_NAME] RUT 168858450 es esposa de [PERSON_NAME] se desempeño com…" at bounding box center [948, 308] width 425 height 22
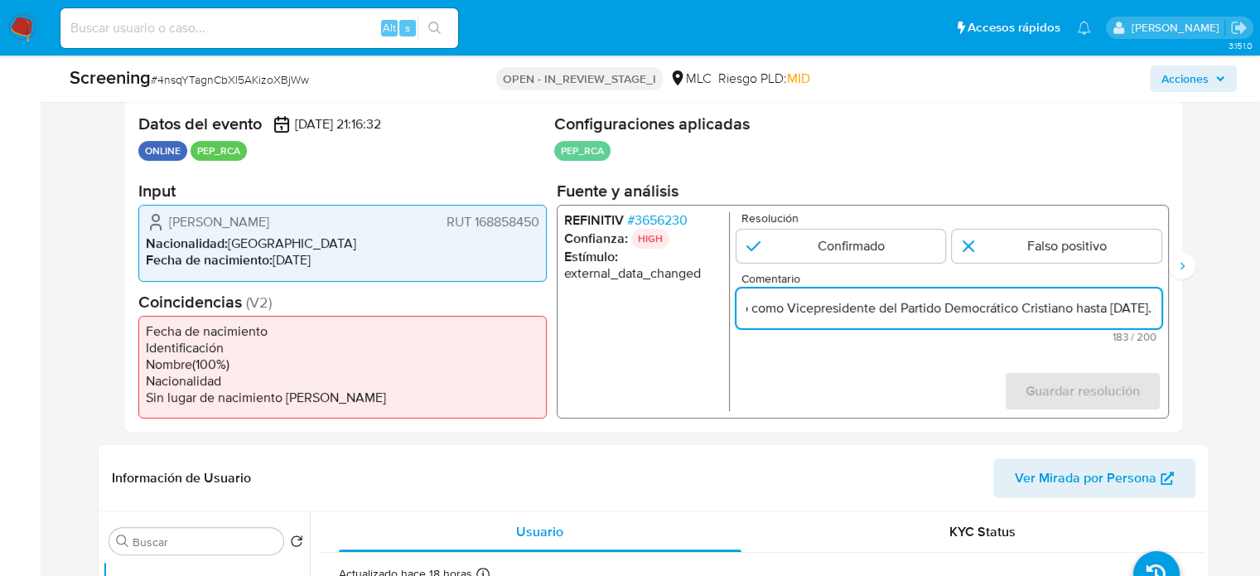
drag, startPoint x: 770, startPoint y: 311, endPoint x: 750, endPoint y: 311, distance: 19.1
click at [750, 311] on input "Usuario [PERSON_NAME] RUT 168858450 es esposa de [PERSON_NAME] se desempeño com…" at bounding box center [948, 308] width 425 height 22
click at [996, 306] on input "Usuario Claudia Francisca Matallana Pastén RUT 168858450 es esposa de Gianni Ma…" at bounding box center [948, 308] width 425 height 22
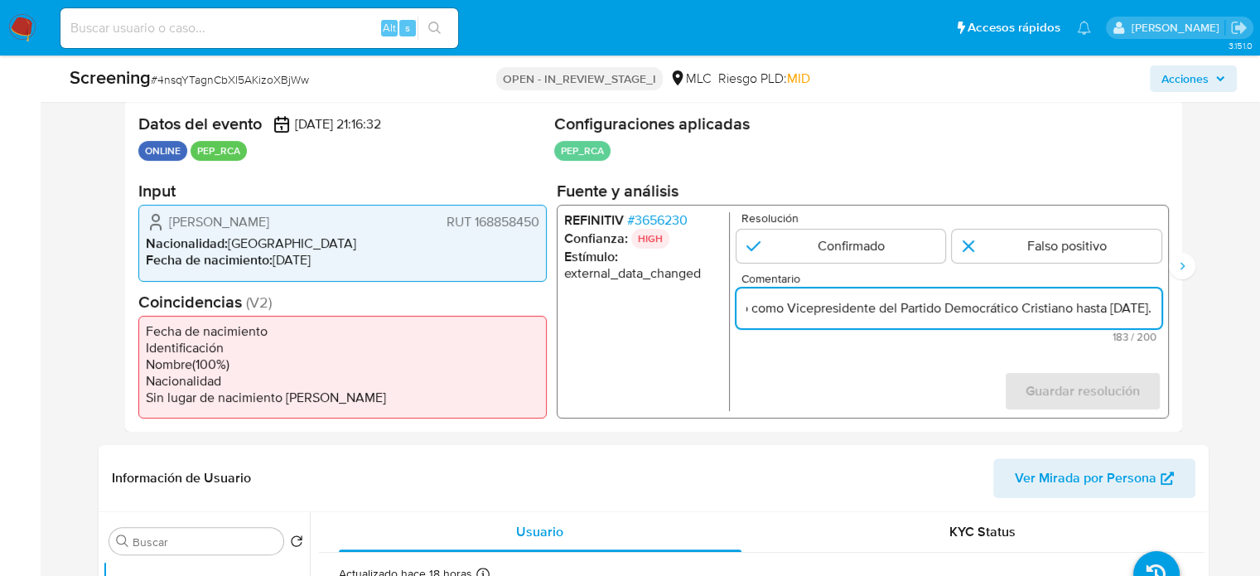
drag, startPoint x: 1032, startPoint y: 304, endPoint x: 1160, endPoint y: 315, distance: 128.0
click at [1160, 315] on input "Usuario Claudia Francisca Matallana Pastén RUT 168858450 es esposa de Gianni Ma…" at bounding box center [948, 308] width 425 height 22
click at [1092, 311] on input "Usuario Claudia Francisca Matallana Pastén RUT 168858450 es esposa de Gianni Ma…" at bounding box center [948, 308] width 425 height 22
click at [1160, 309] on div "REFINITIV # 3656230 Confianza: HIGH Estímulo : external_data_changed Resolución…" at bounding box center [862, 312] width 612 height 214
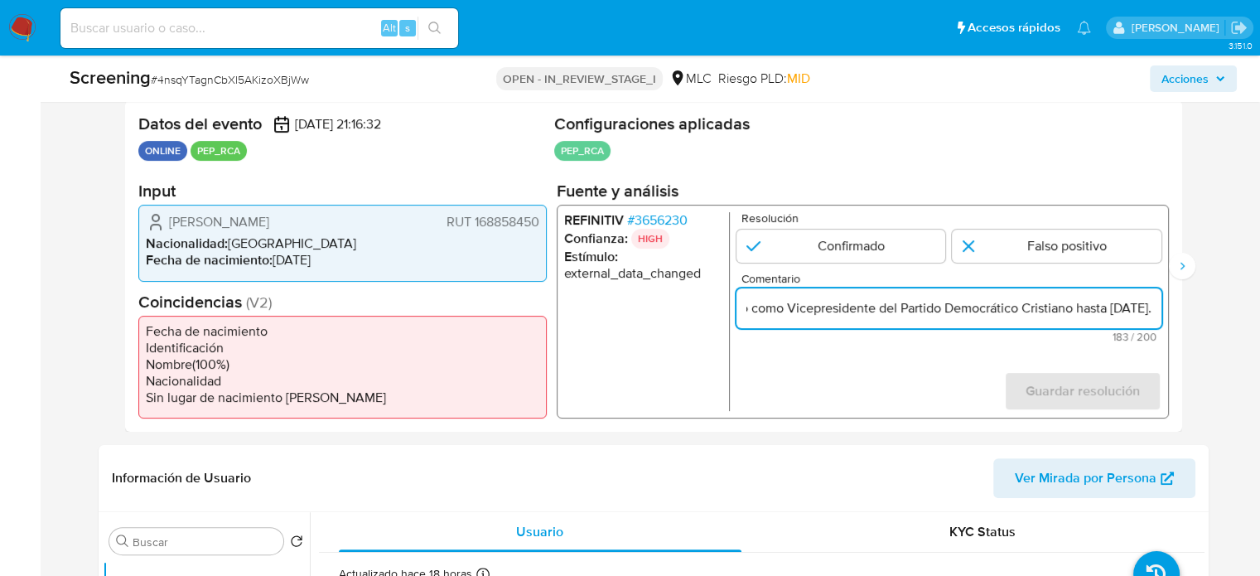
scroll to position [0, 726]
drag, startPoint x: 1127, startPoint y: 307, endPoint x: 1158, endPoint y: 307, distance: 30.6
click at [1158, 307] on input "Usuario Claudia Francisca Matallana Pastén RUT 168858450 es esposa de Gianni Ma…" at bounding box center [948, 308] width 425 height 22
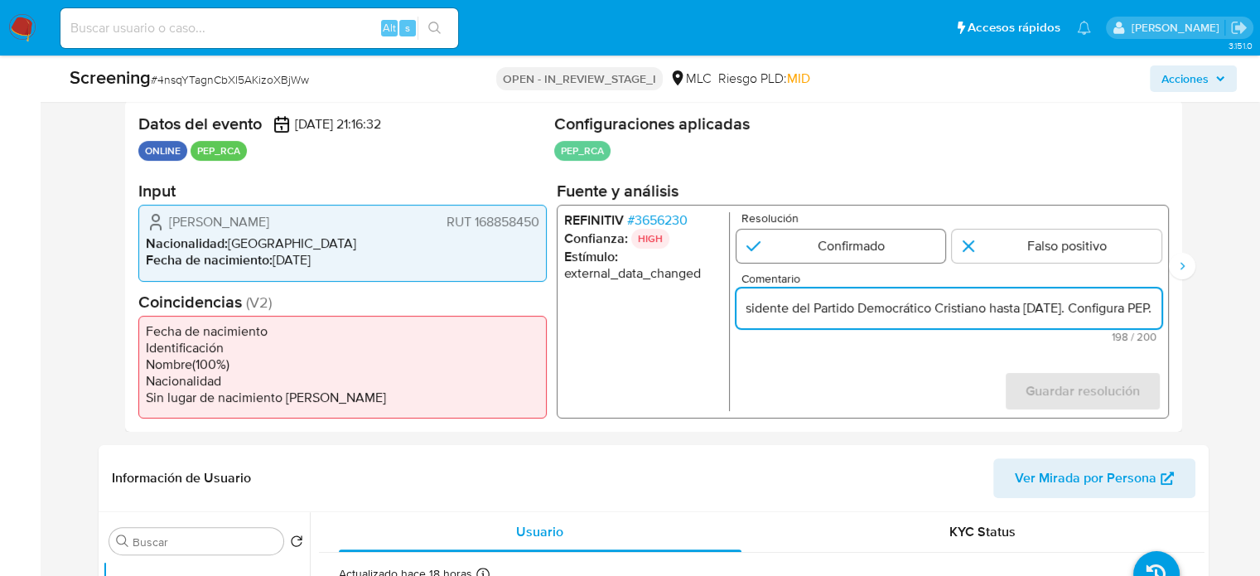
type input "Usuario Claudia Francisca Matallana Pastén RUT 168858450 es esposa de Gianni Ma…"
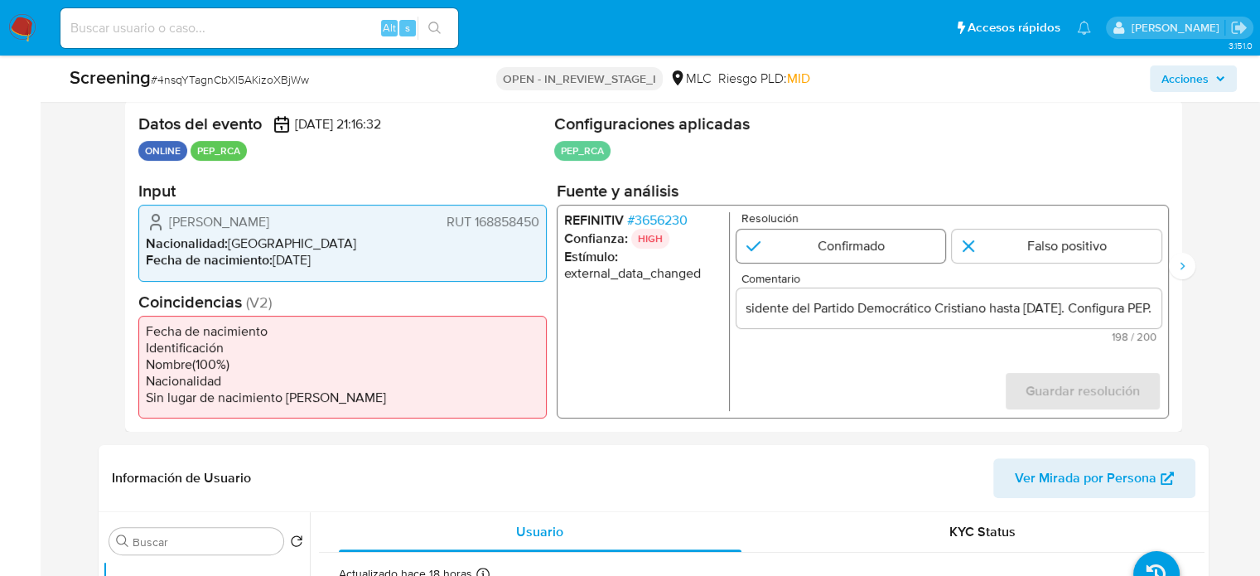
scroll to position [0, 0]
click at [875, 245] on input "1 de 2" at bounding box center [841, 245] width 210 height 33
radio input "true"
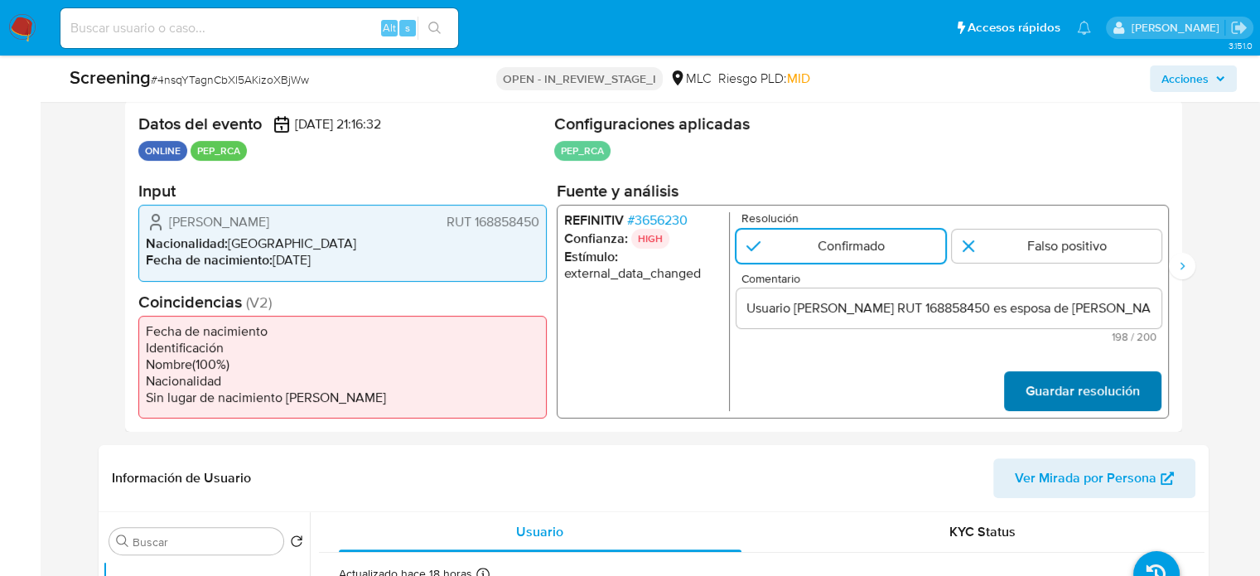
click at [1110, 399] on span "Guardar resolución" at bounding box center [1082, 391] width 114 height 36
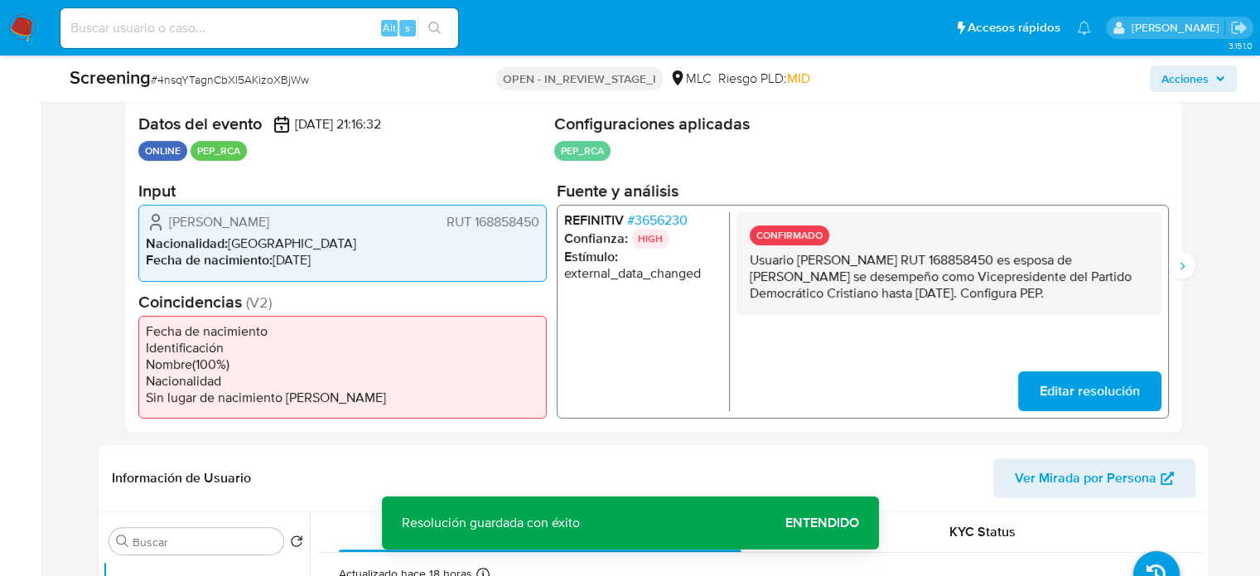
drag, startPoint x: 867, startPoint y: 311, endPoint x: 739, endPoint y: 257, distance: 139.2
click at [739, 257] on div "CONFIRMADO Usuario Claudia Francisca Matallana Pastén RUT 168858450 es esposa d…" at bounding box center [948, 263] width 425 height 103
click at [1182, 267] on icon "Siguiente" at bounding box center [1182, 265] width 4 height 7
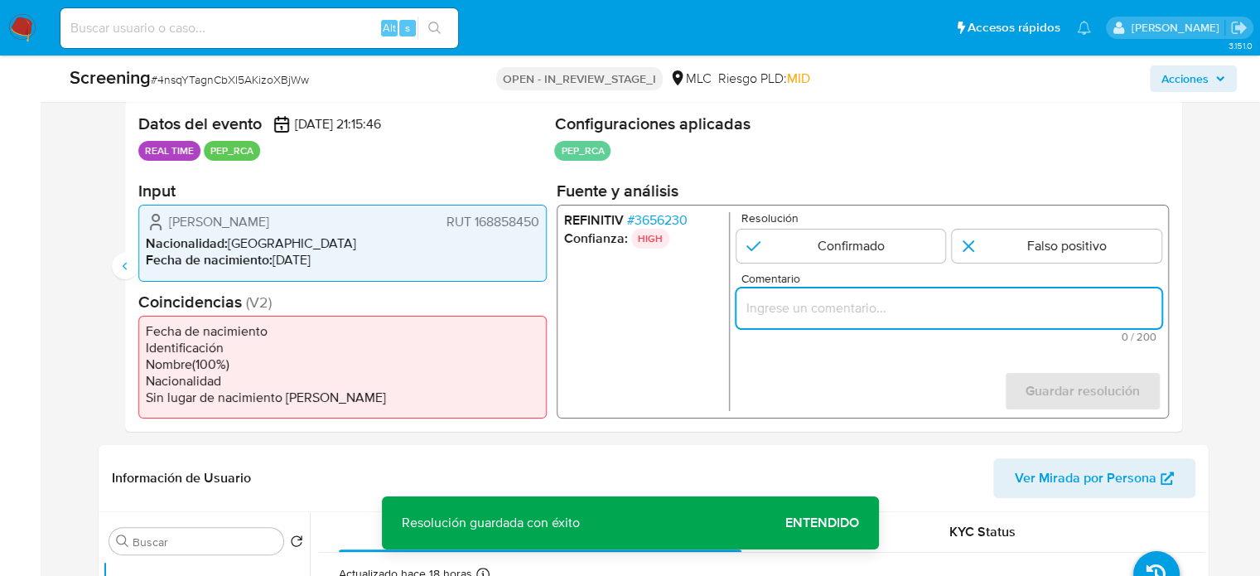
click at [886, 307] on input "Comentario" at bounding box center [948, 308] width 425 height 22
paste input "Usuario Claudia Francisca Matallana Pastén RUT 168858450 es esposa de Gianni Ma…"
type input "Usuario Claudia Francisca Matallana Pastén RUT 168858450 es esposa de Gianni Ma…"
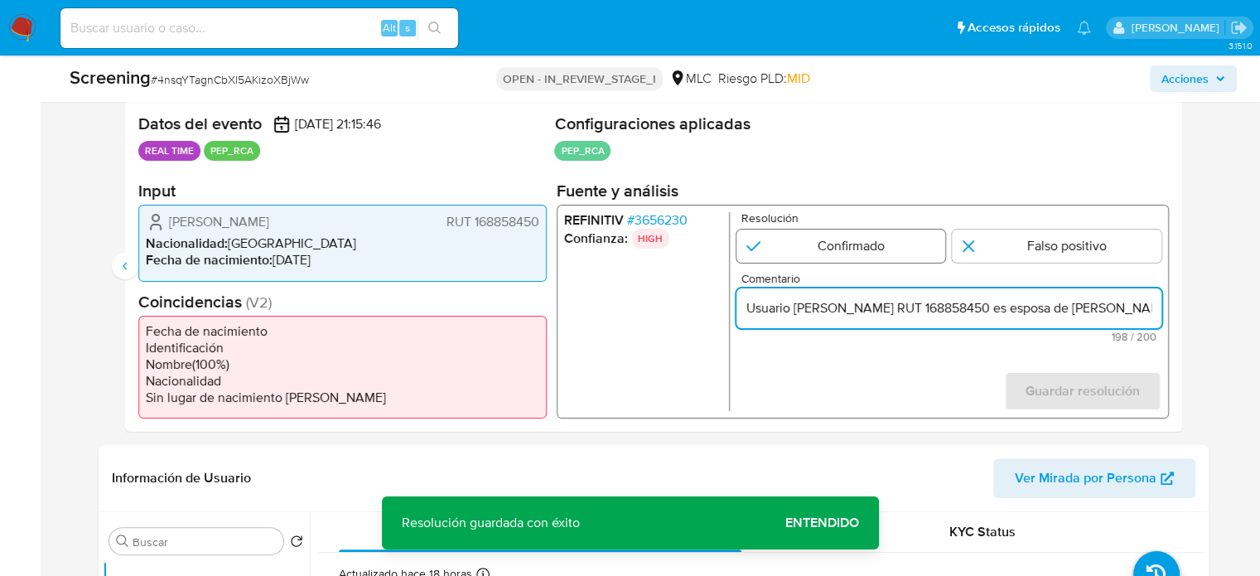
drag, startPoint x: 874, startPoint y: 253, endPoint x: 899, endPoint y: 261, distance: 25.9
click at [876, 253] on input "2 de 2" at bounding box center [841, 245] width 210 height 33
radio input "true"
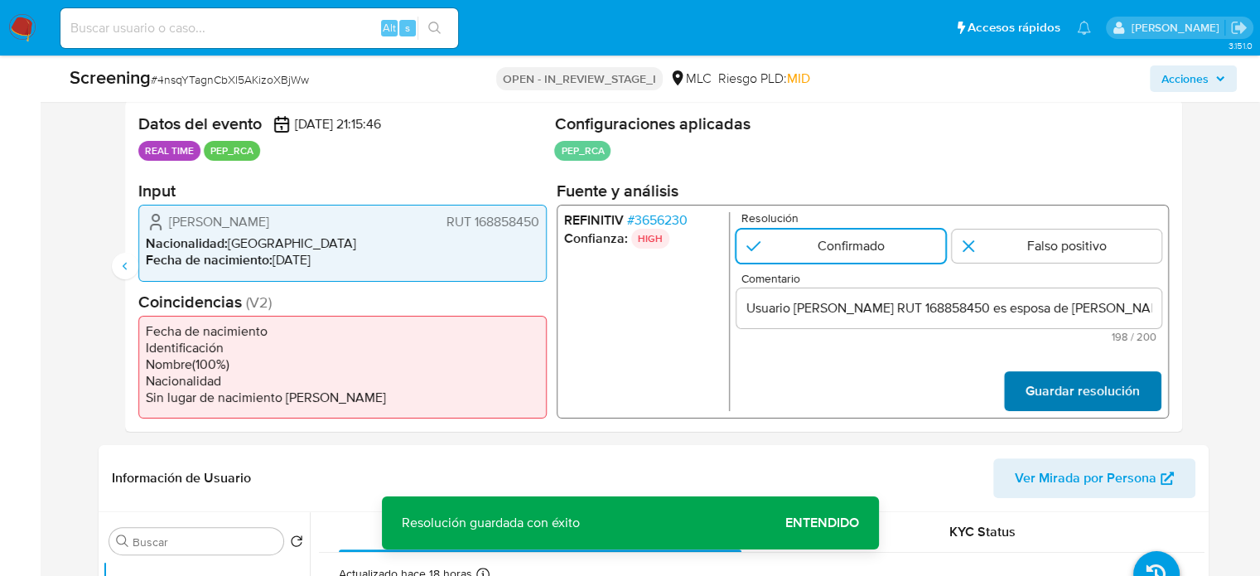
click at [1059, 386] on span "Guardar resolución" at bounding box center [1082, 391] width 114 height 36
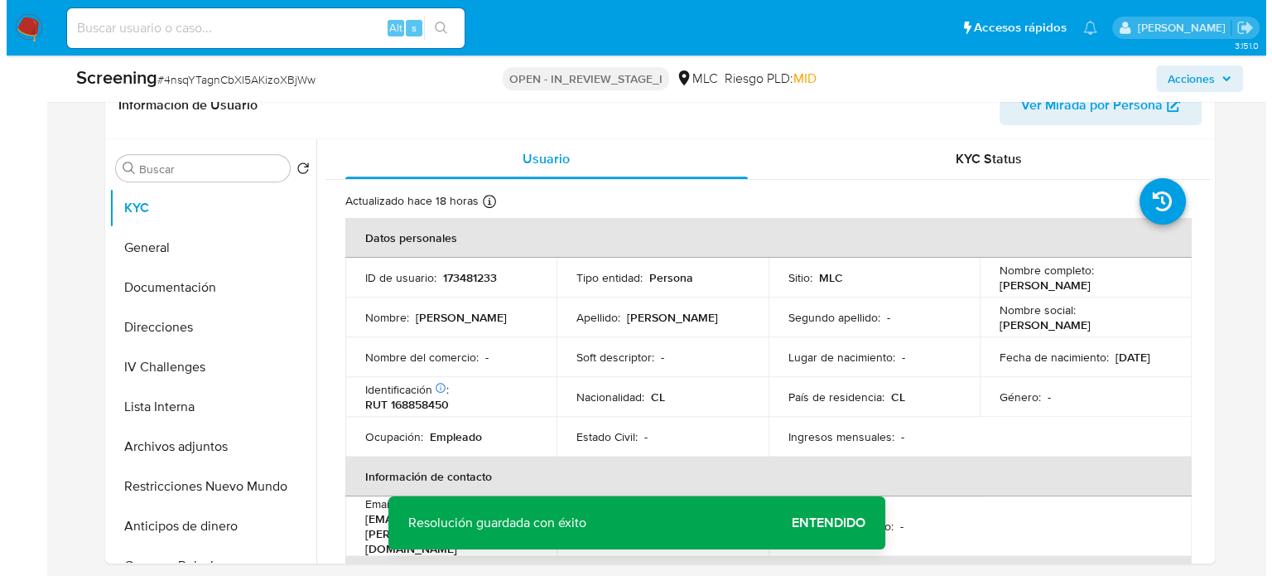
scroll to position [745, 0]
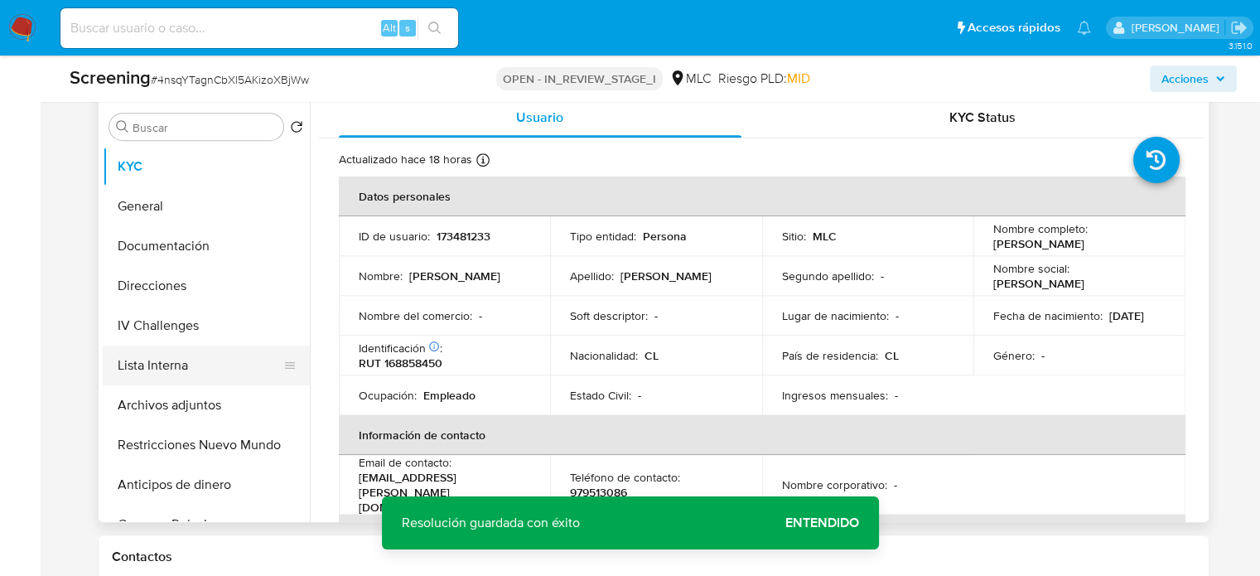
click at [146, 374] on button "Lista Interna" at bounding box center [200, 365] width 194 height 40
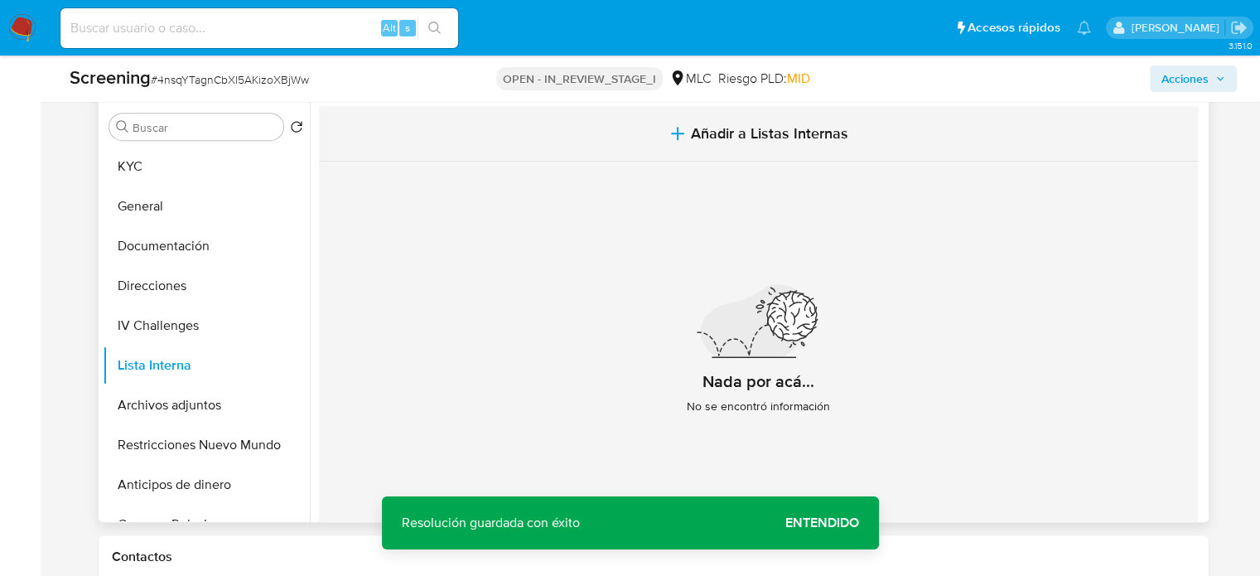
click at [669, 142] on icon "button" at bounding box center [678, 133] width 20 height 20
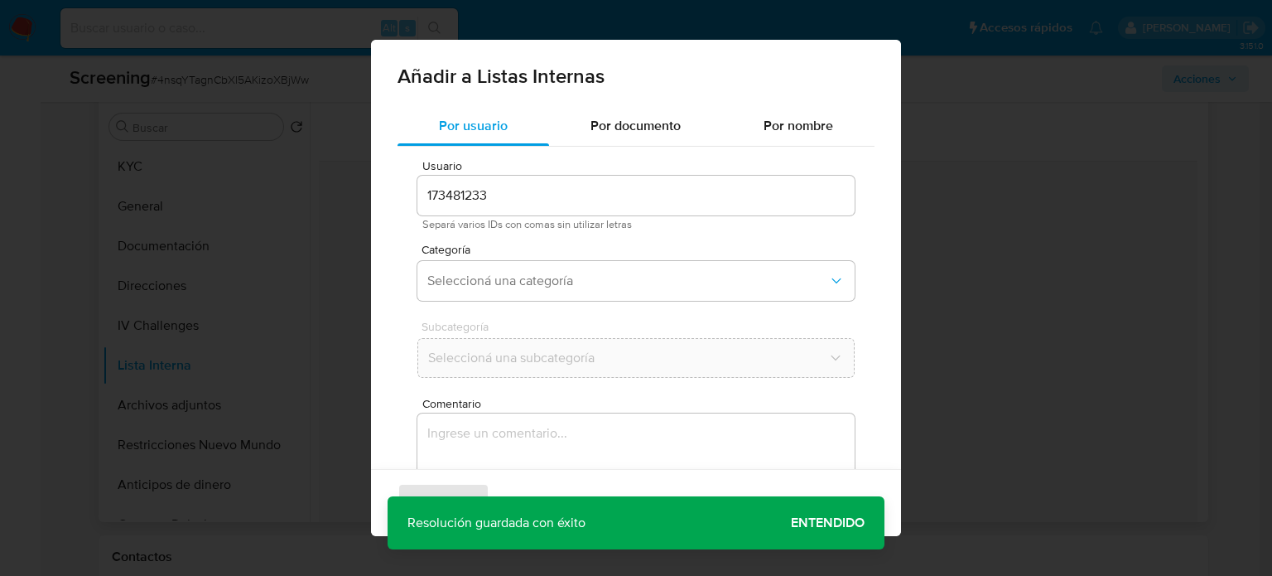
scroll to position [70, 0]
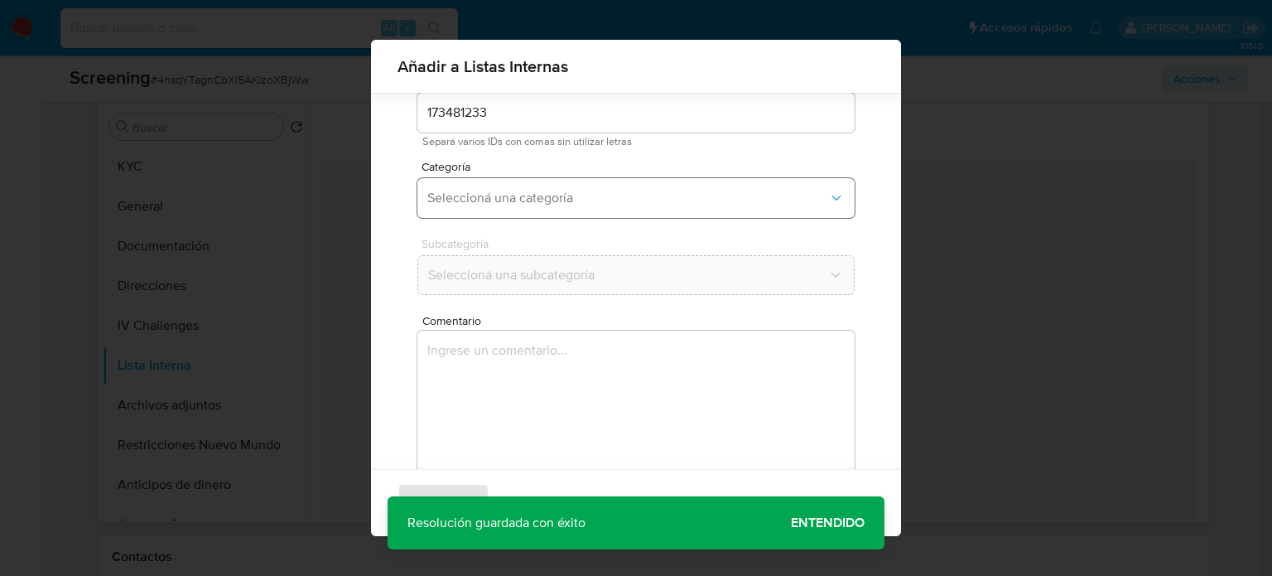
click at [590, 188] on button "Seleccioná una categoría" at bounding box center [635, 198] width 437 height 40
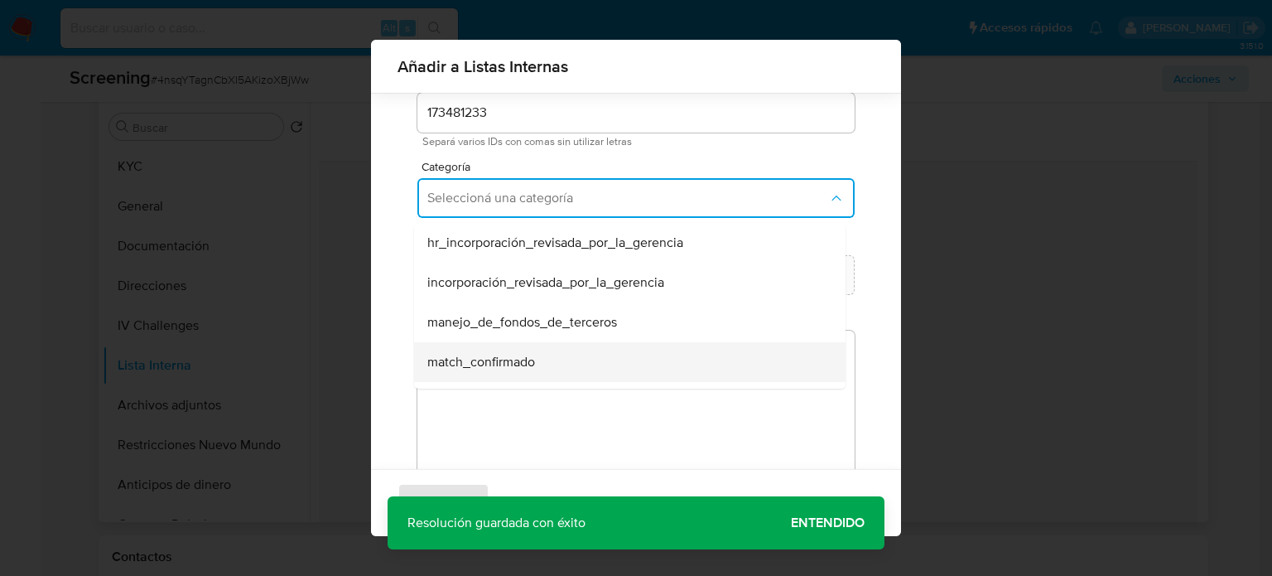
click at [514, 374] on div "match_confirmado" at bounding box center [624, 362] width 395 height 40
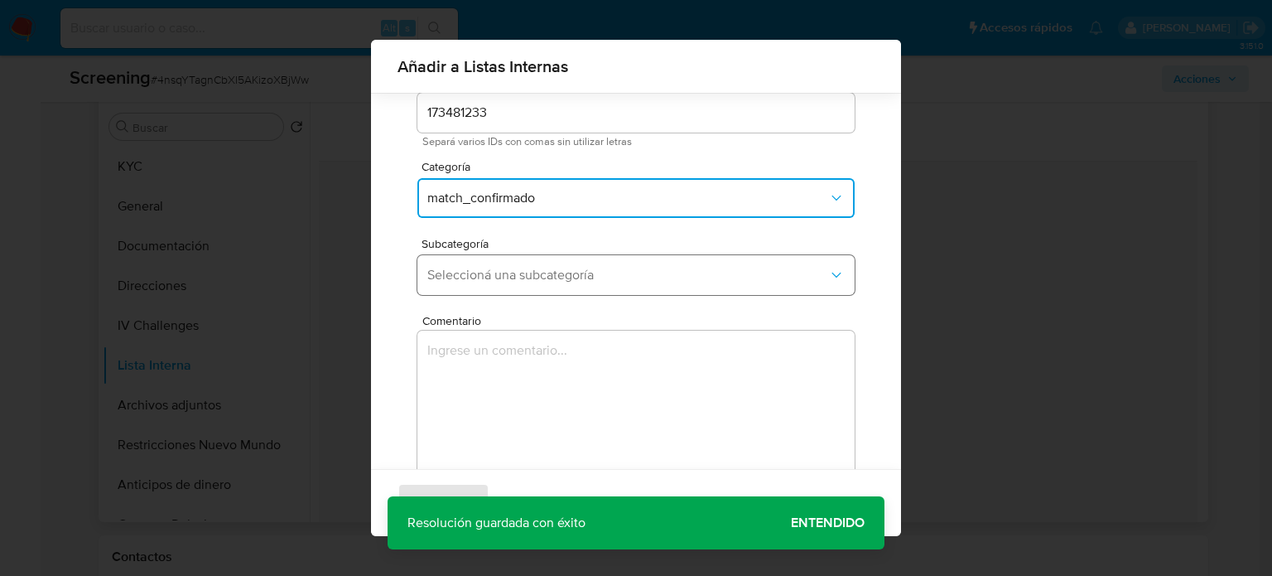
click at [560, 277] on span "Seleccioná una subcategoría" at bounding box center [627, 275] width 401 height 17
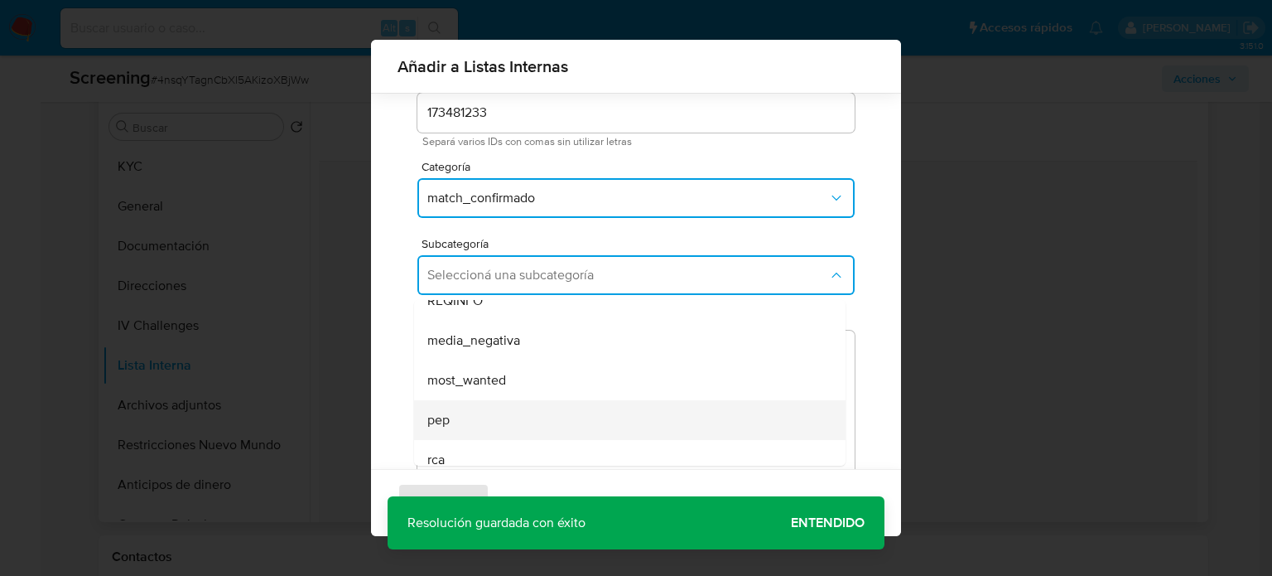
scroll to position [113, 0]
click at [464, 396] on div "rca" at bounding box center [624, 406] width 395 height 40
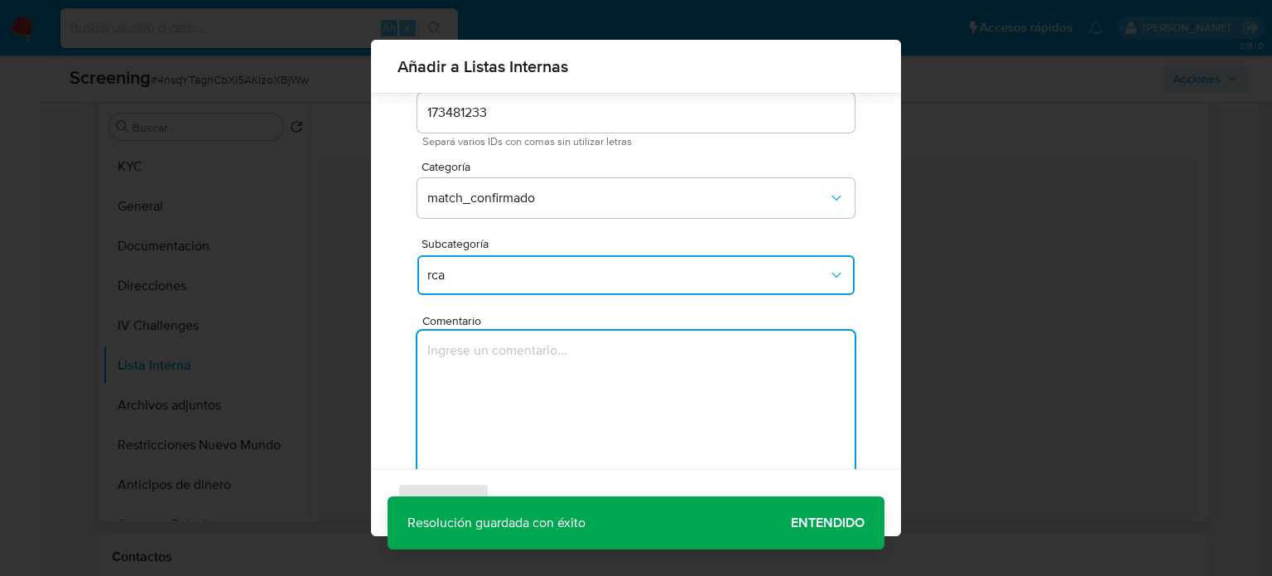
click at [465, 393] on textarea "Comentario" at bounding box center [635, 410] width 437 height 159
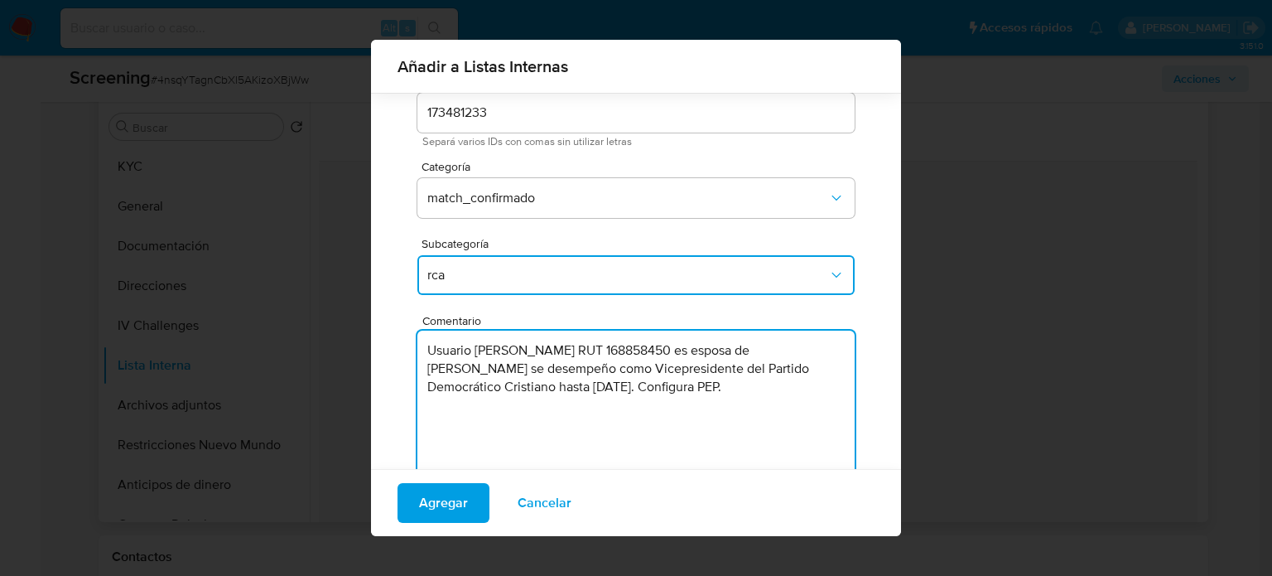
click at [651, 372] on textarea "Usuario Claudia Francisca Matallana Pastén RUT 168858450 es esposa de Gianni Ma…" at bounding box center [635, 410] width 437 height 159
click at [526, 403] on textarea "Usuario Claudia Francisca Matallana Pastén RUT 168858450 es esposa de Gianni Ma…" at bounding box center [635, 410] width 437 height 159
type textarea "Usuario Claudia Francisca Matallana Pastén RUT 168858450 es esposa de Gianni Ma…"
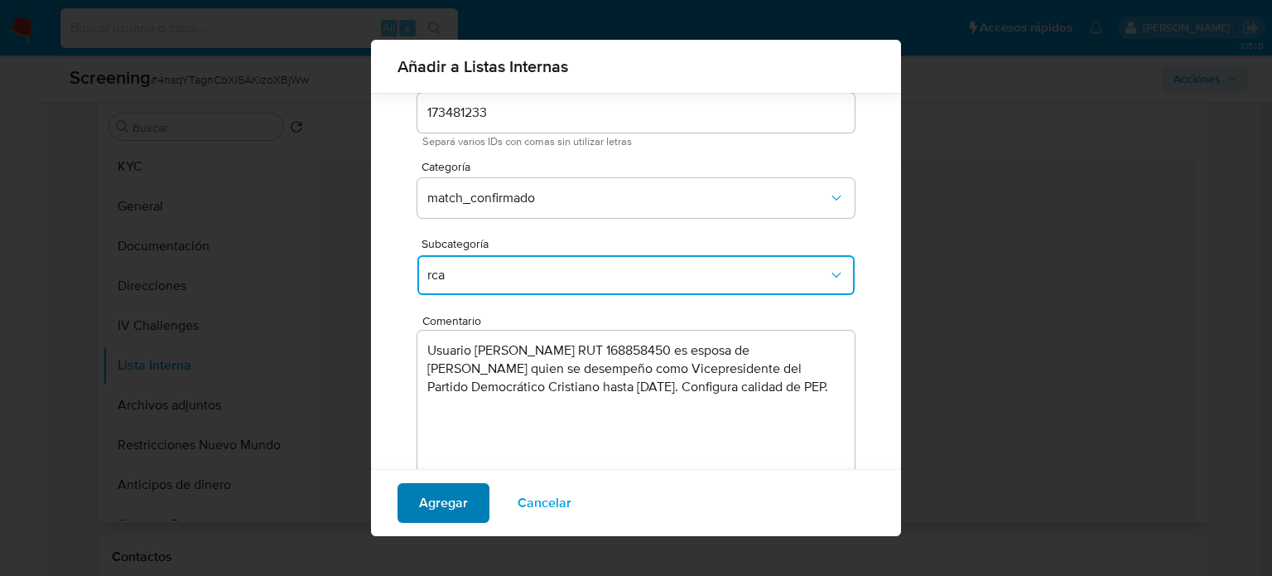
click at [444, 510] on span "Agregar" at bounding box center [443, 503] width 49 height 36
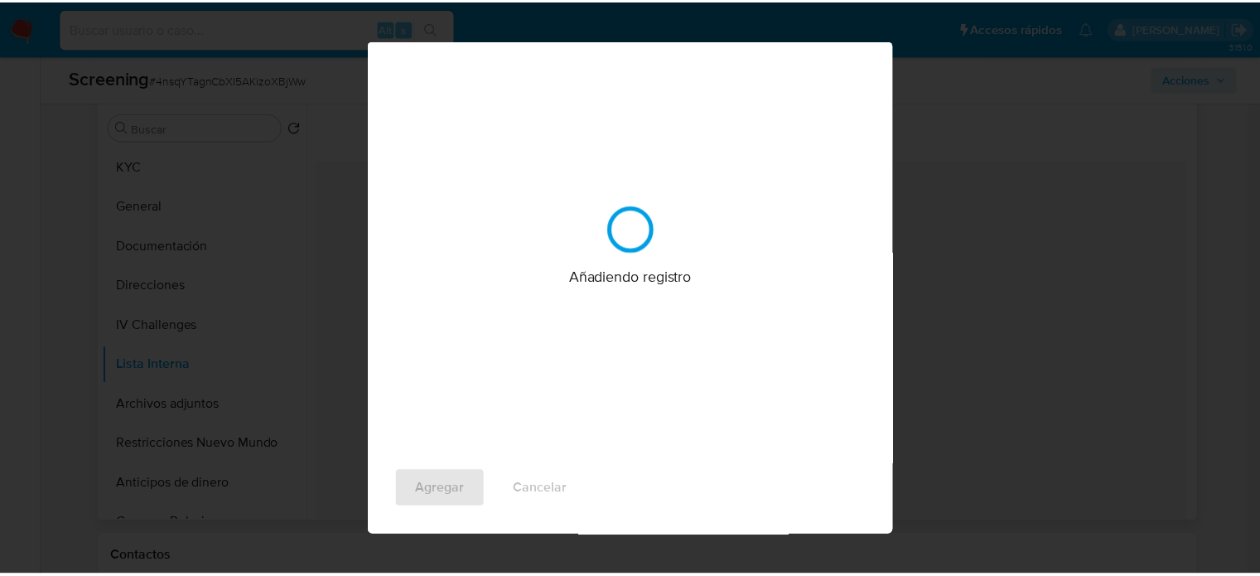
scroll to position [0, 0]
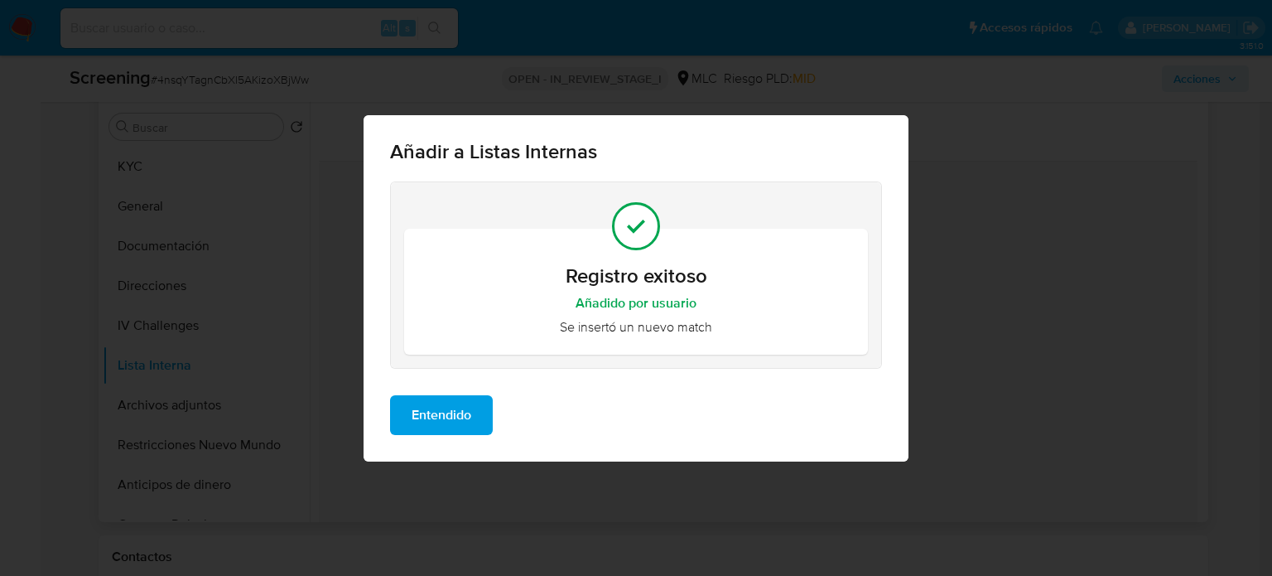
click at [453, 408] on span "Entendido" at bounding box center [442, 415] width 60 height 36
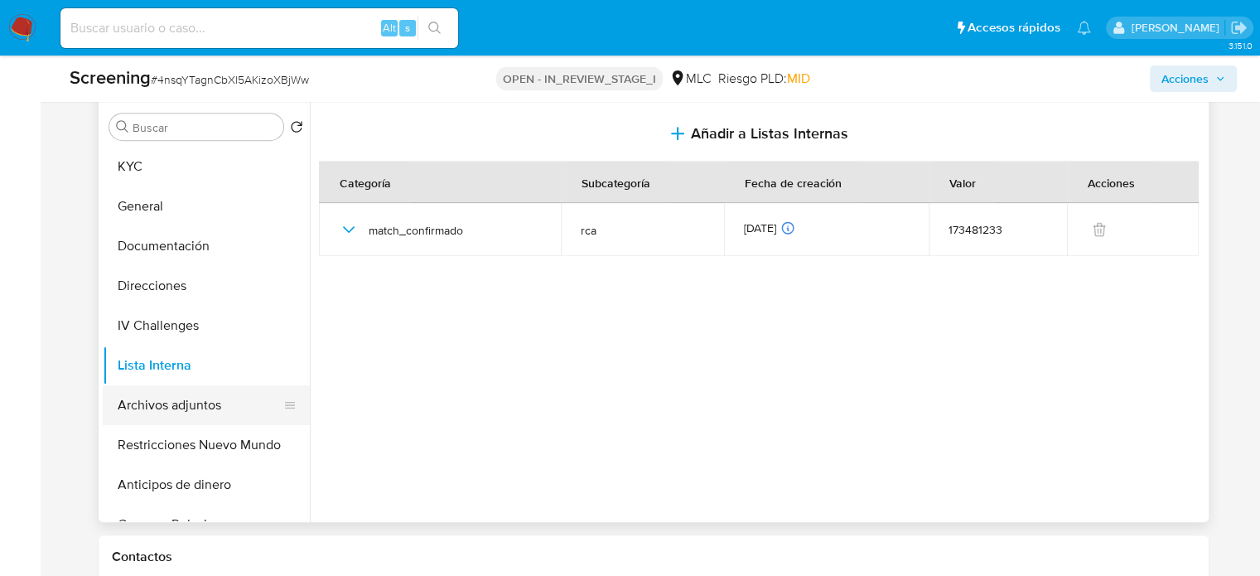
click at [182, 402] on button "Archivos adjuntos" at bounding box center [200, 405] width 194 height 40
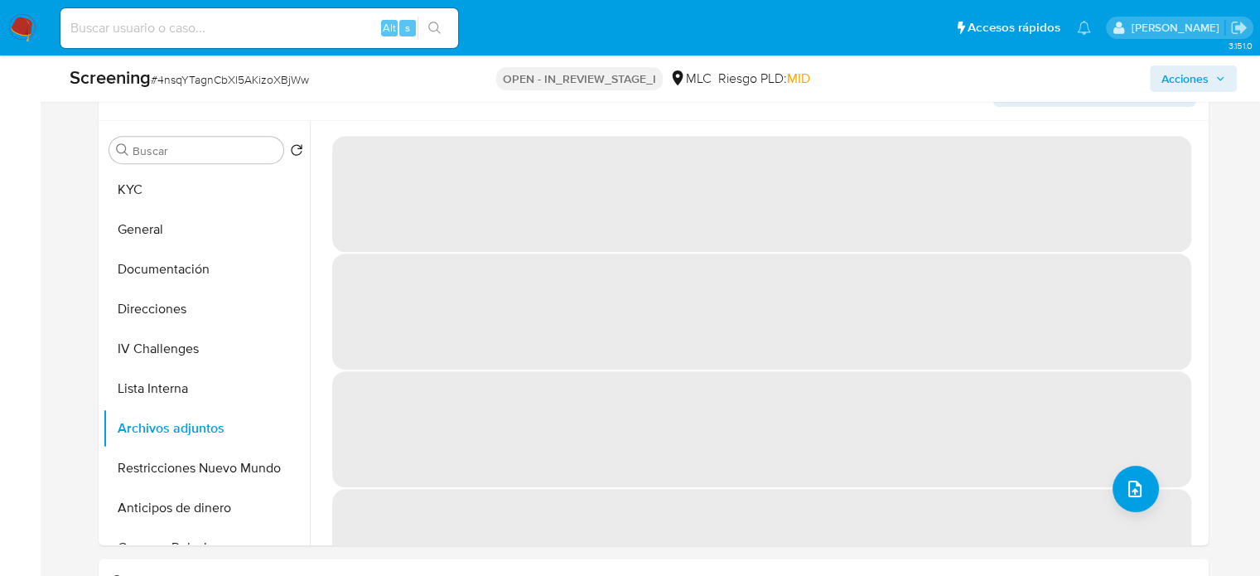
scroll to position [745, 0]
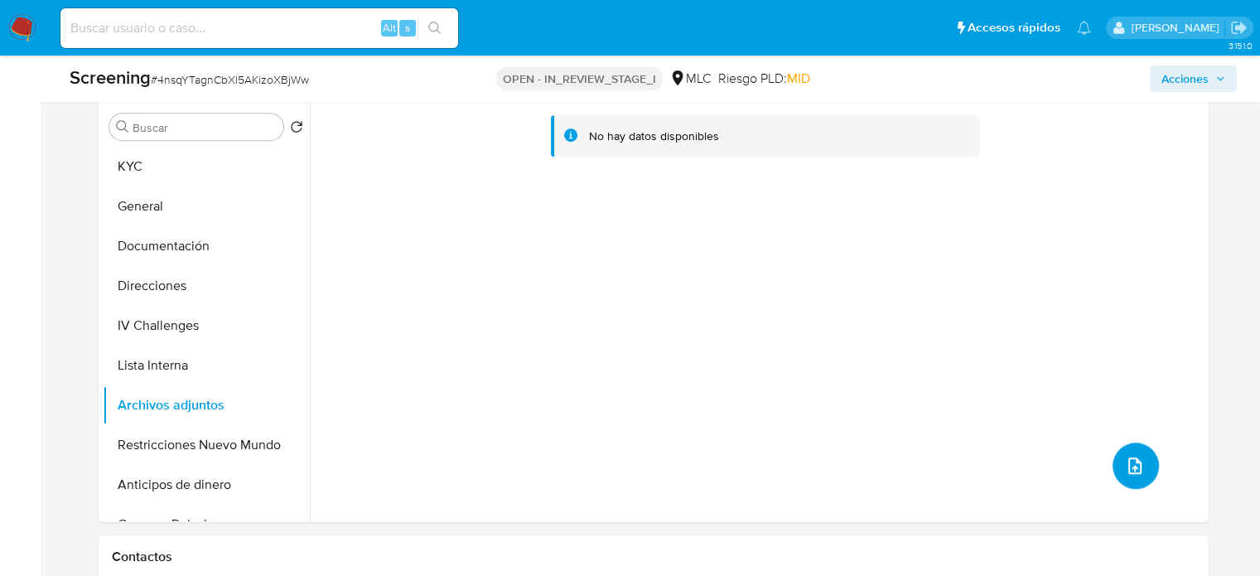
click at [1126, 463] on icon "upload-file" at bounding box center [1135, 466] width 20 height 20
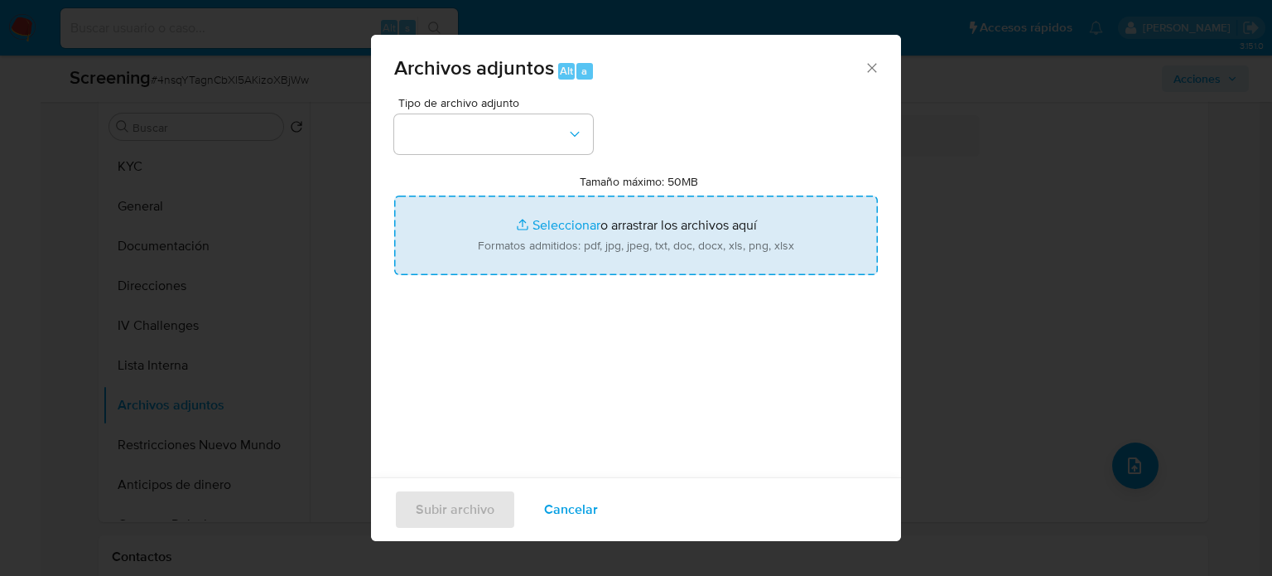
click at [594, 214] on input "Tamaño máximo: 50MB Seleccionar archivos" at bounding box center [636, 235] width 484 height 80
type input "C:\fakepath\Impacto en el mundo político causa denu...ontra Gianni Rivera - Clo…"
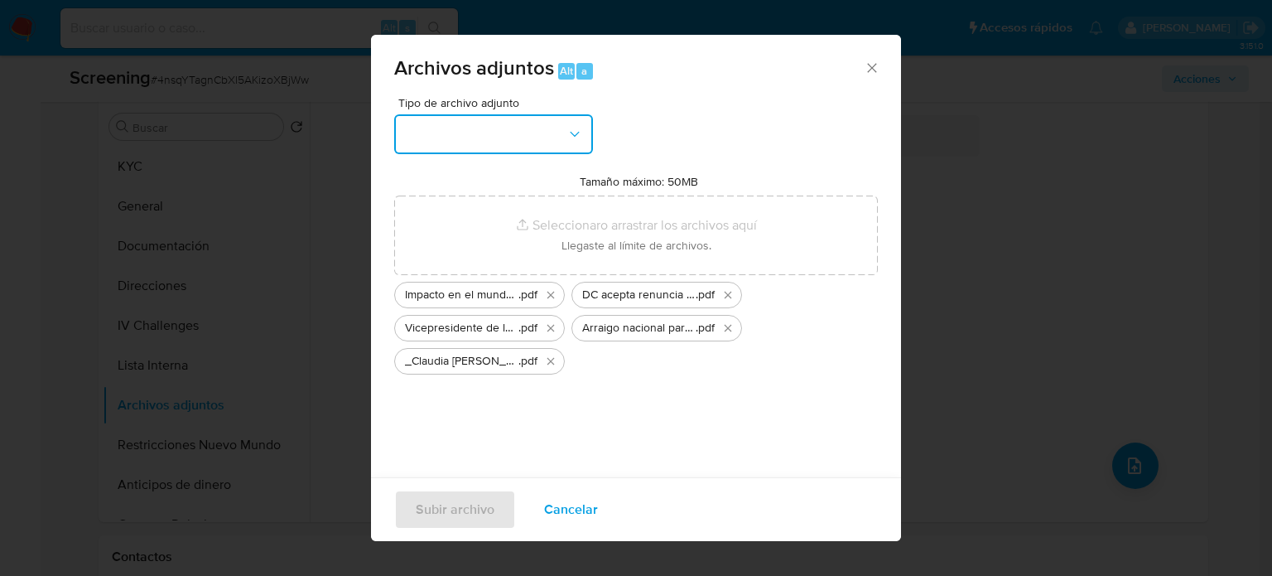
click at [434, 136] on button "button" at bounding box center [493, 134] width 199 height 40
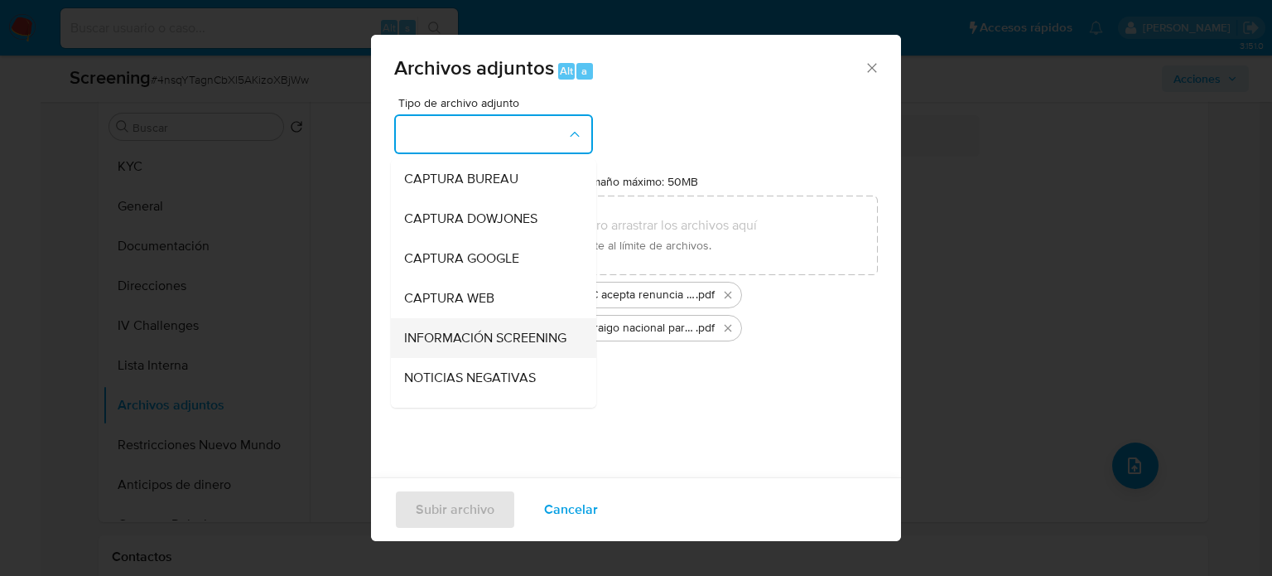
click at [466, 338] on span "INFORMACIÓN SCREENING" at bounding box center [485, 338] width 162 height 17
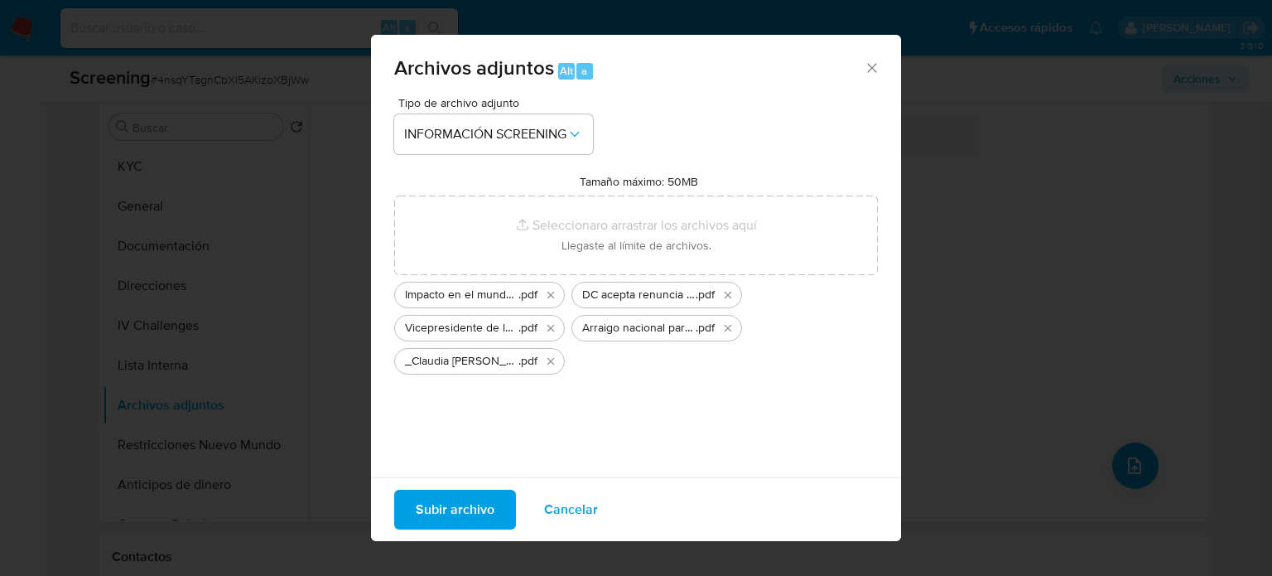
click at [459, 503] on span "Subir archivo" at bounding box center [455, 509] width 79 height 36
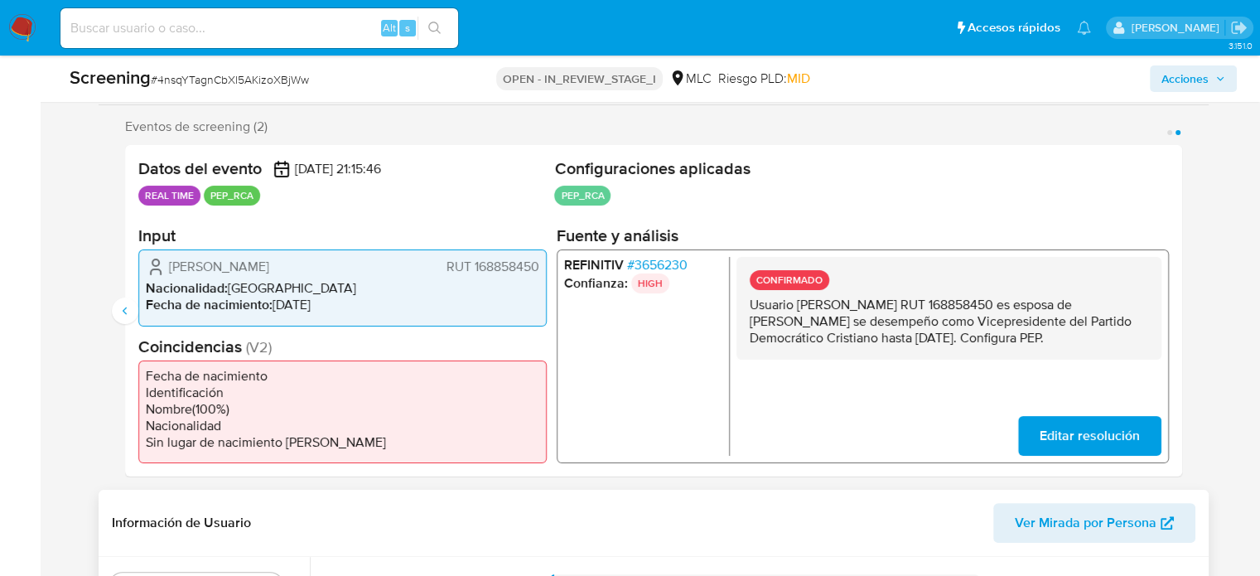
scroll to position [166, 0]
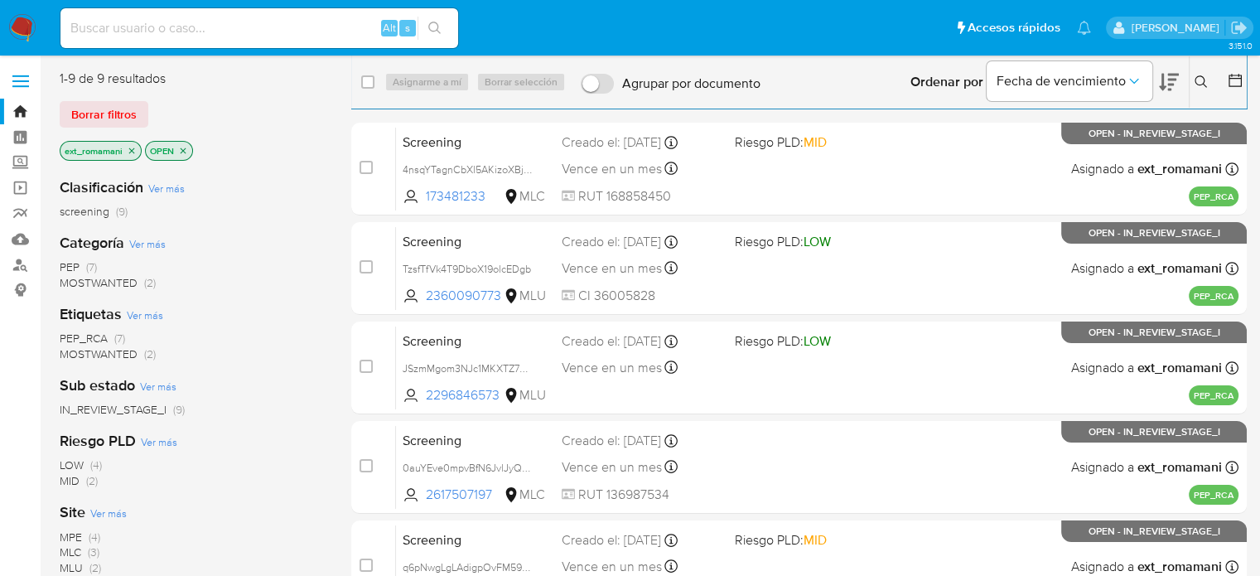
click at [24, 24] on img at bounding box center [22, 28] width 28 height 28
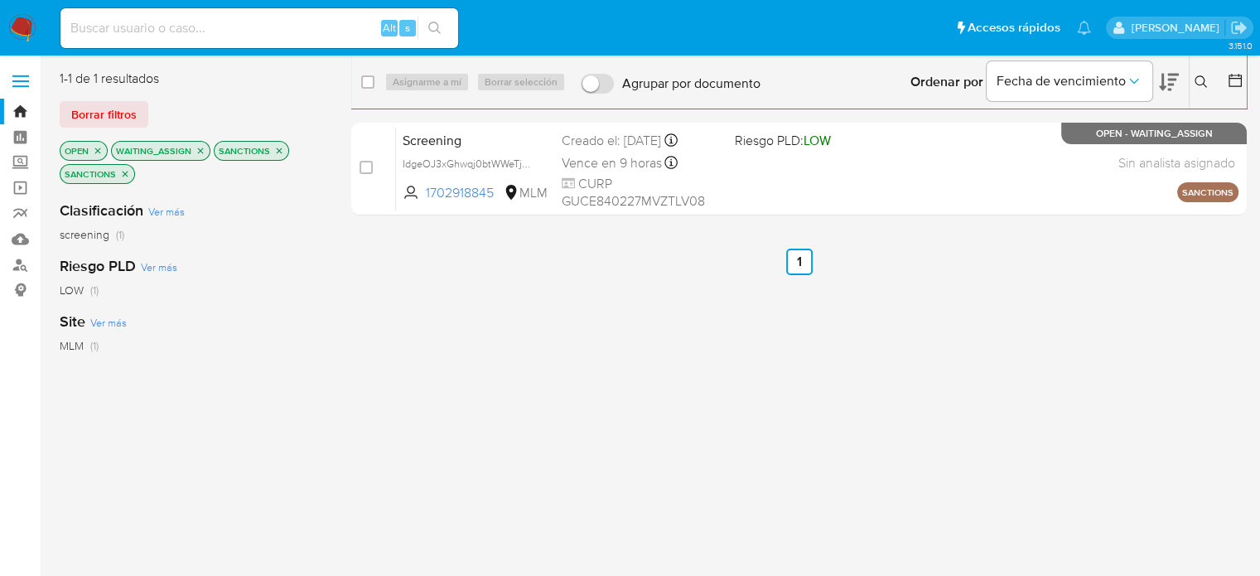
click at [276, 153] on icon "close-filter" at bounding box center [279, 151] width 10 height 10
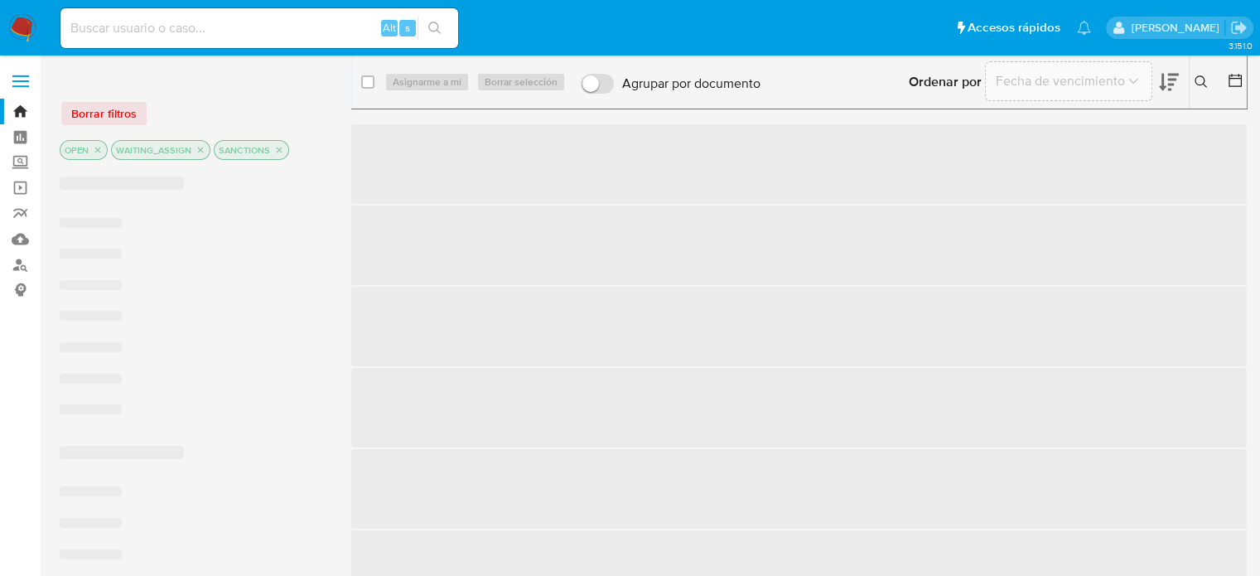
click at [276, 153] on icon "close-filter" at bounding box center [279, 150] width 10 height 10
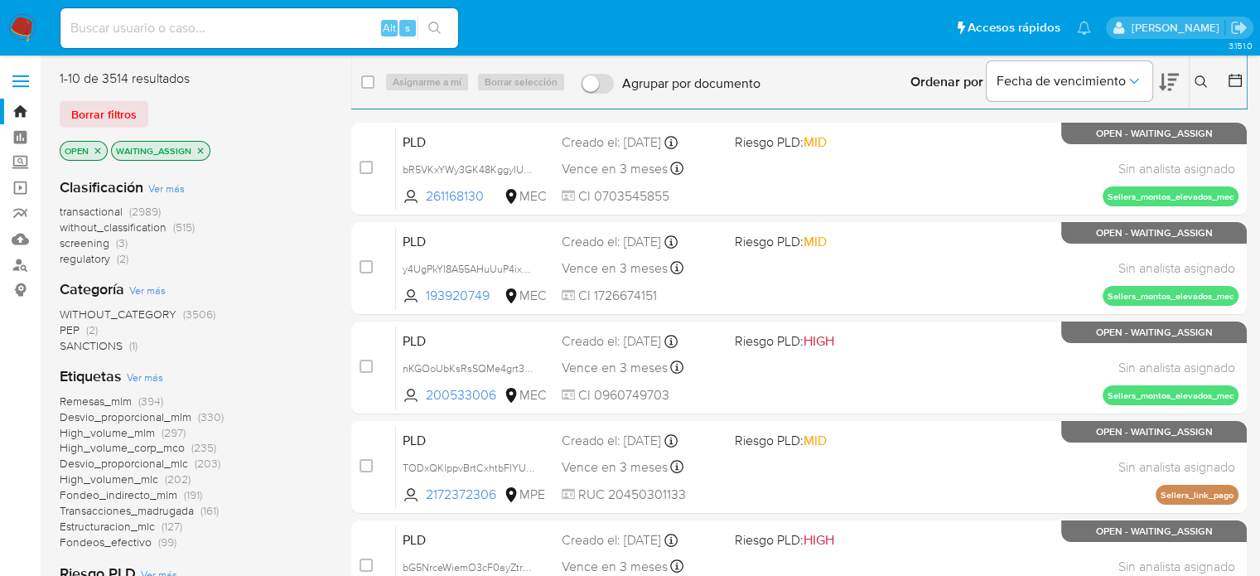
click at [114, 243] on span "screening (3)" at bounding box center [94, 243] width 68 height 16
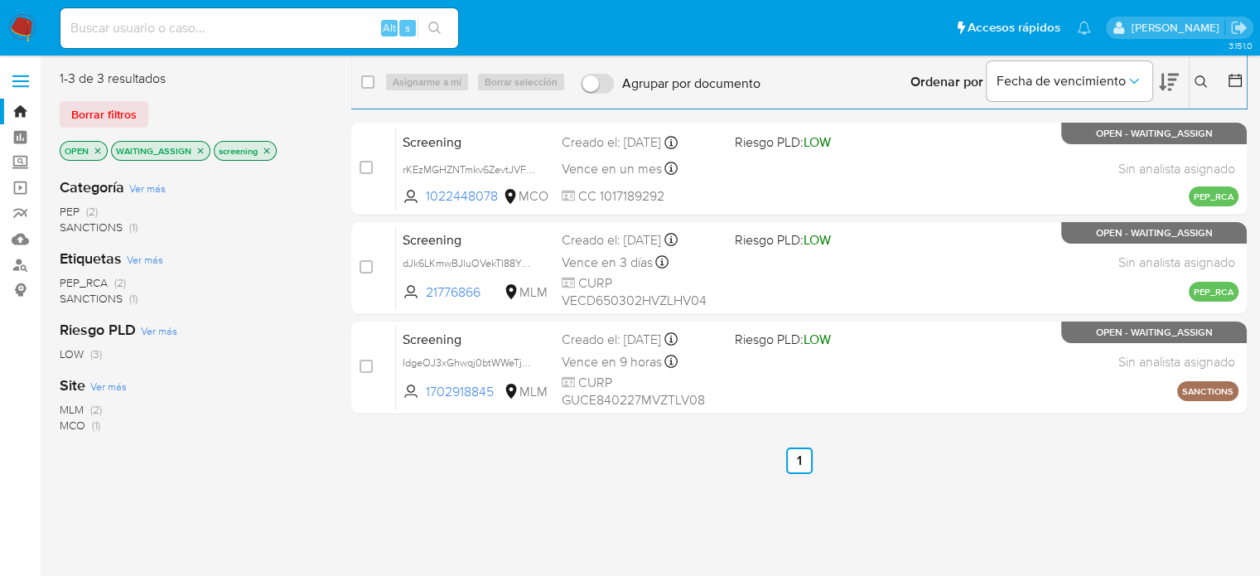
click at [76, 413] on span "MLM" at bounding box center [72, 409] width 24 height 17
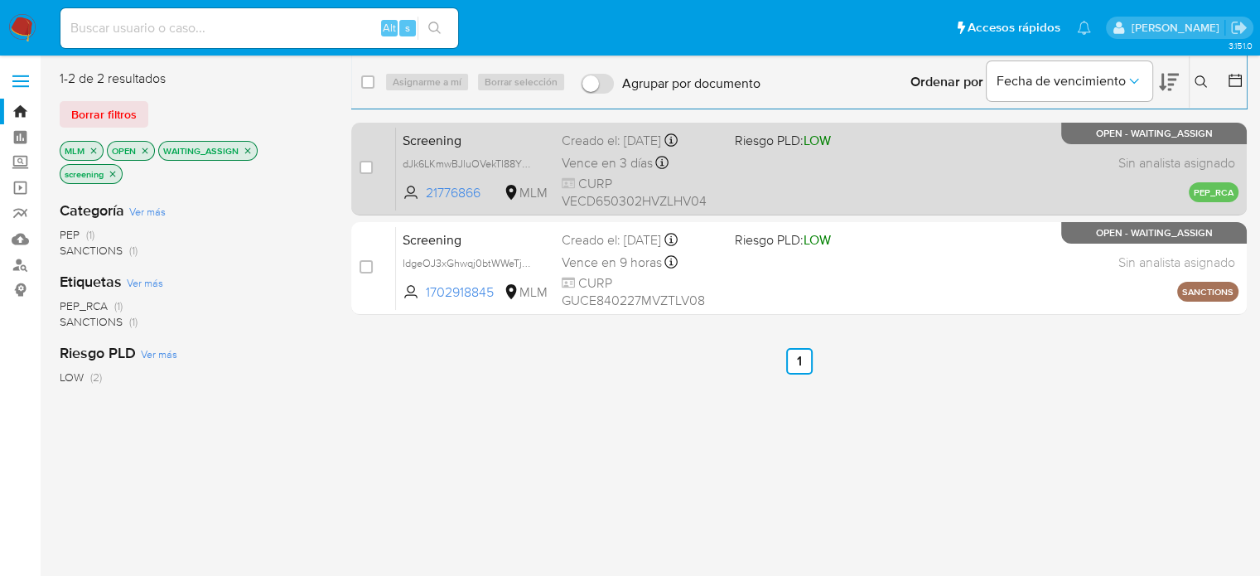
click at [758, 181] on div "Screening dJk6LKmwBJluOVekTI88Yk46 21776866 MLM Riesgo PLD: LOW Creado el: 12/0…" at bounding box center [817, 169] width 842 height 84
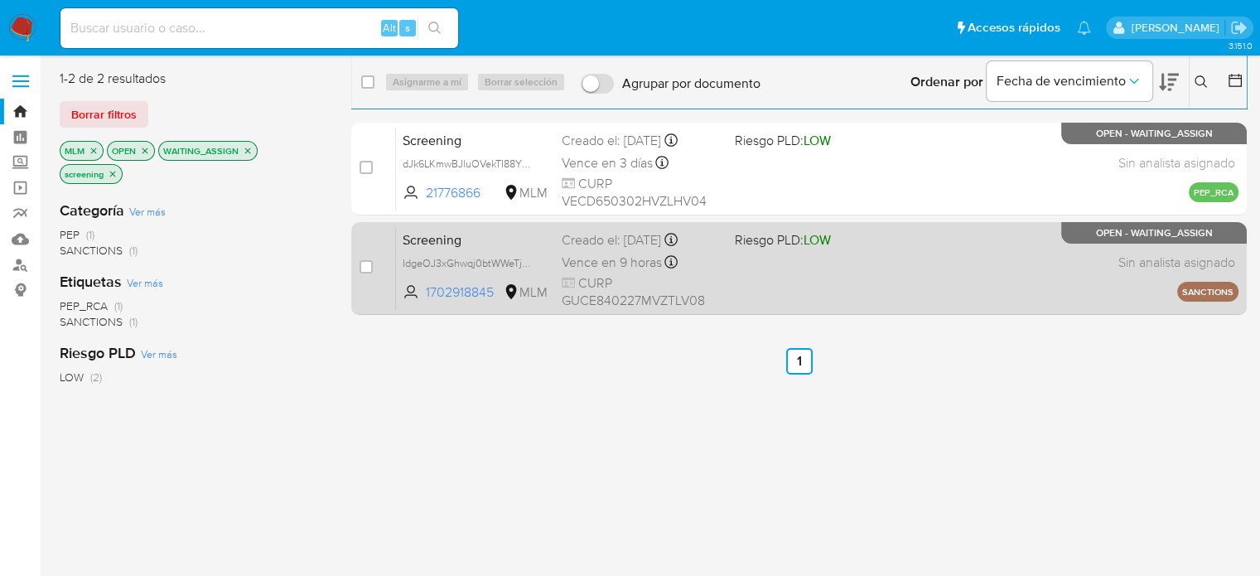
click at [746, 271] on div "Screening IdgeOJ3xGhwqj0btWWeTjHxG 1702918845 MLM Riesgo PLD: LOW Creado el: 11…" at bounding box center [817, 268] width 842 height 84
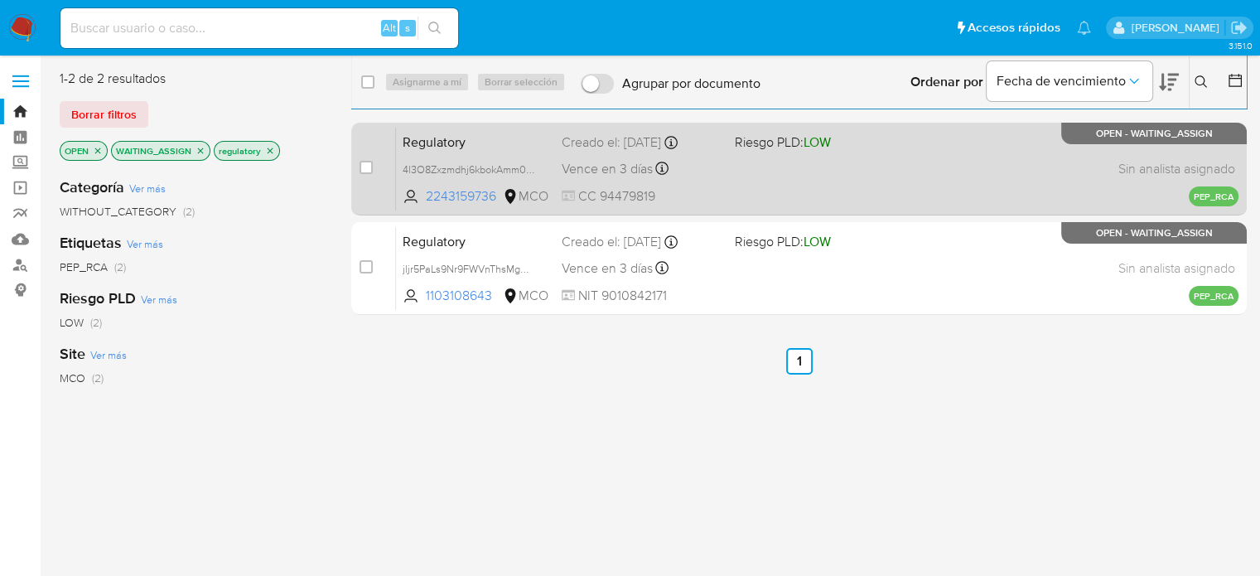
click at [765, 171] on div "Regulatory 4l3O8Zxzmdhj6kbokAmm0TFP 2243159736 MCO Riesgo PLD: LOW Creado el: […" at bounding box center [817, 169] width 842 height 84
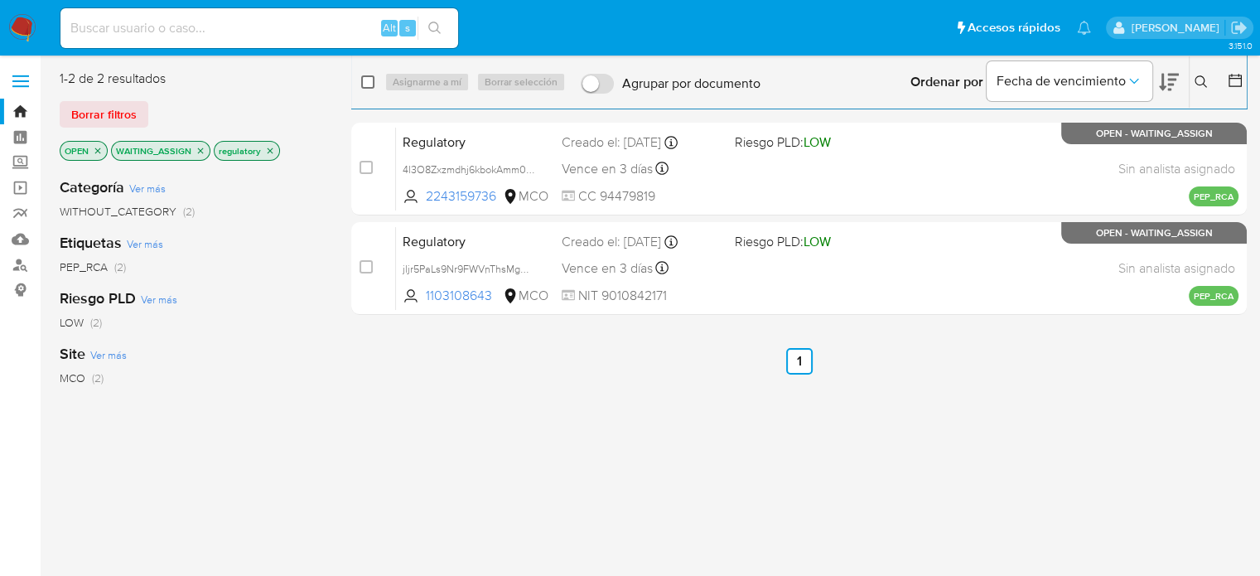
click at [364, 82] on input "checkbox" at bounding box center [367, 81] width 13 height 13
checkbox input "true"
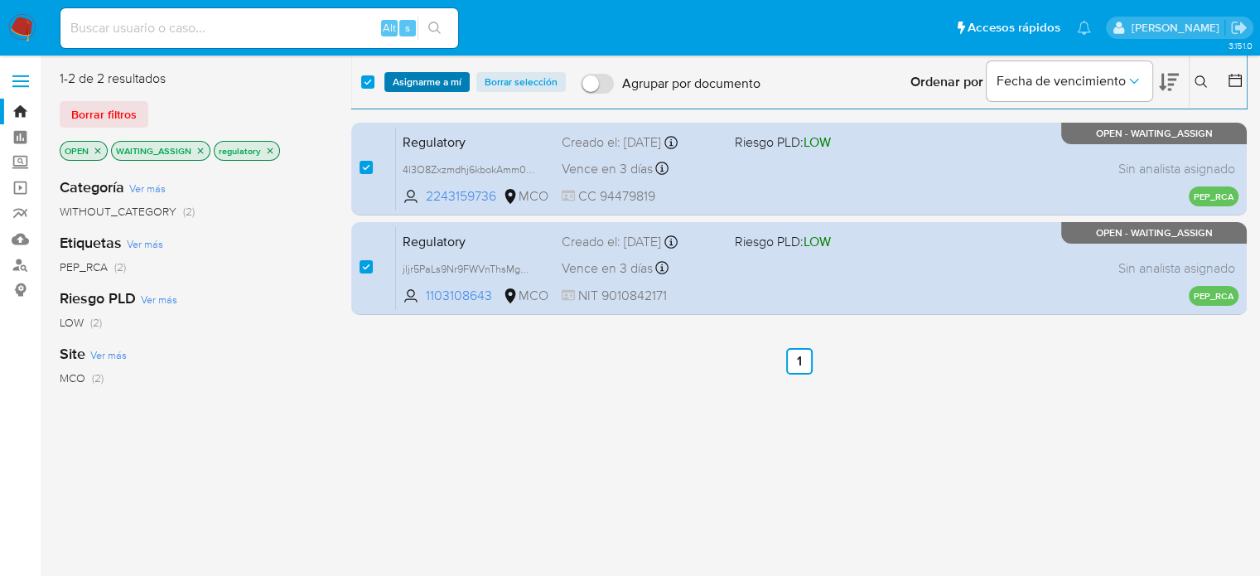
click at [441, 84] on span "Asignarme a mí" at bounding box center [427, 82] width 69 height 17
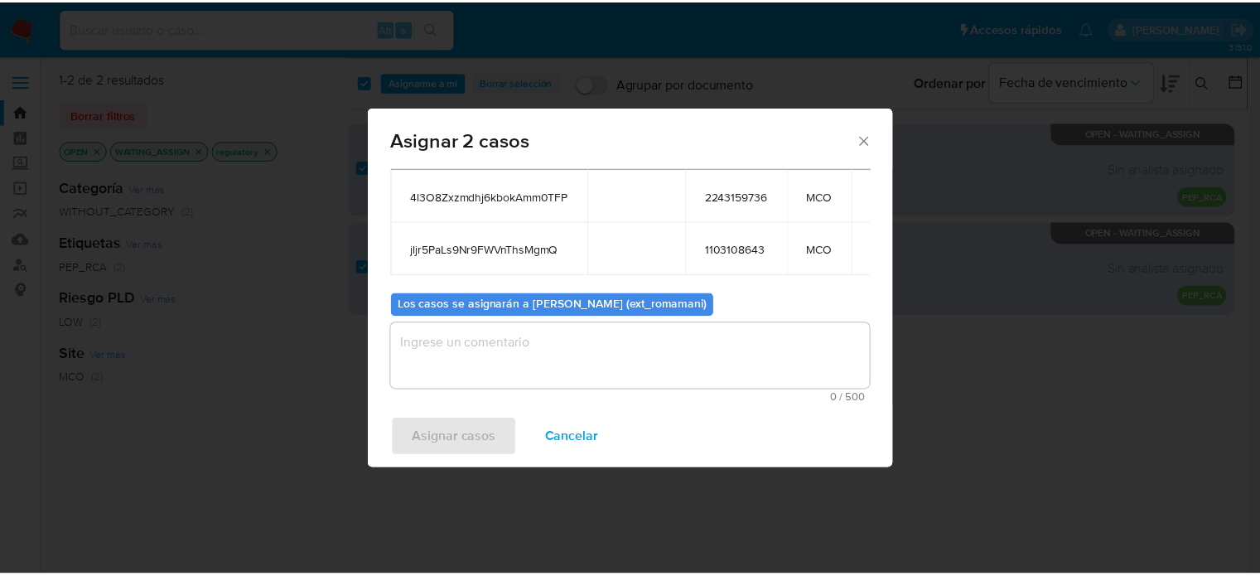
scroll to position [93, 0]
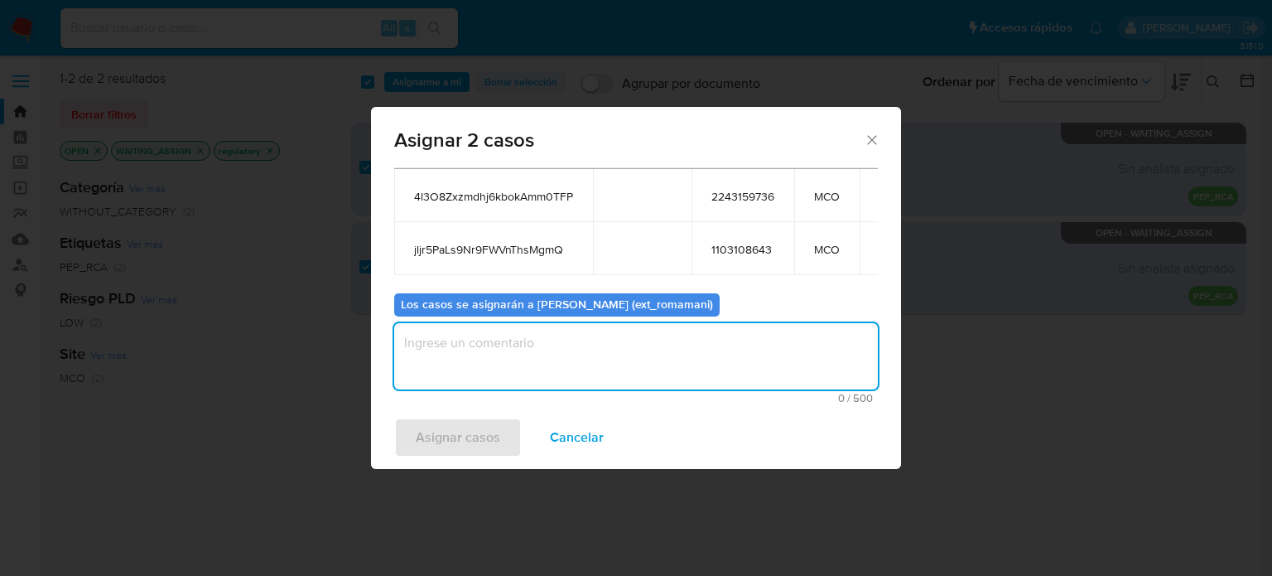
click at [597, 367] on textarea "assign-modal" at bounding box center [636, 356] width 484 height 66
type textarea "Asignacion"
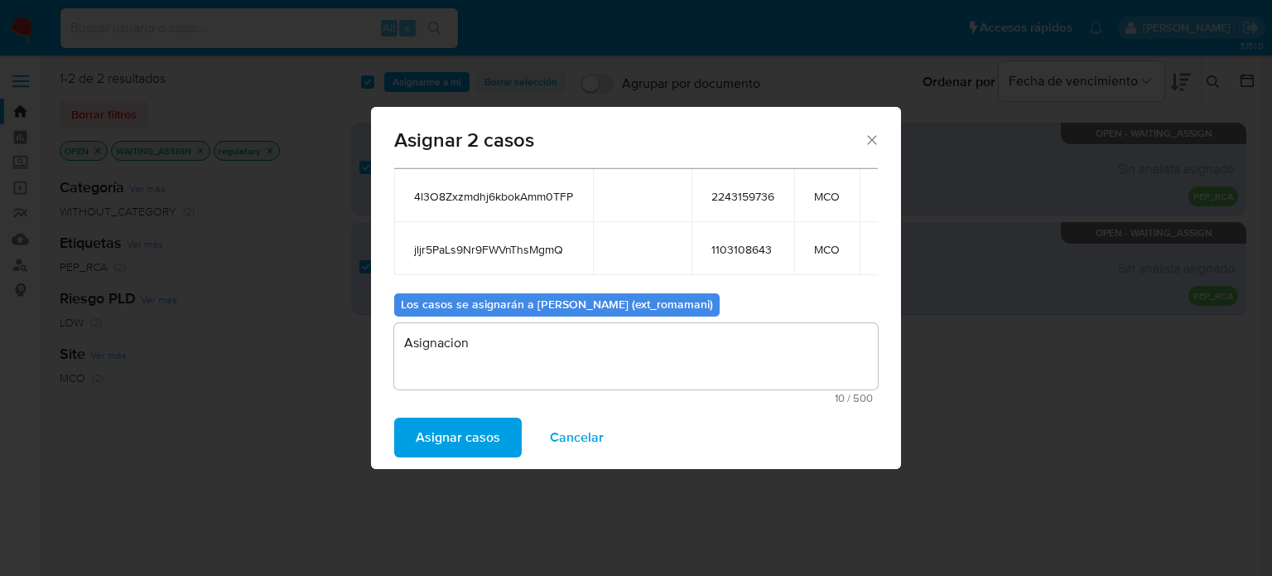
click at [467, 430] on span "Asignar casos" at bounding box center [458, 437] width 84 height 36
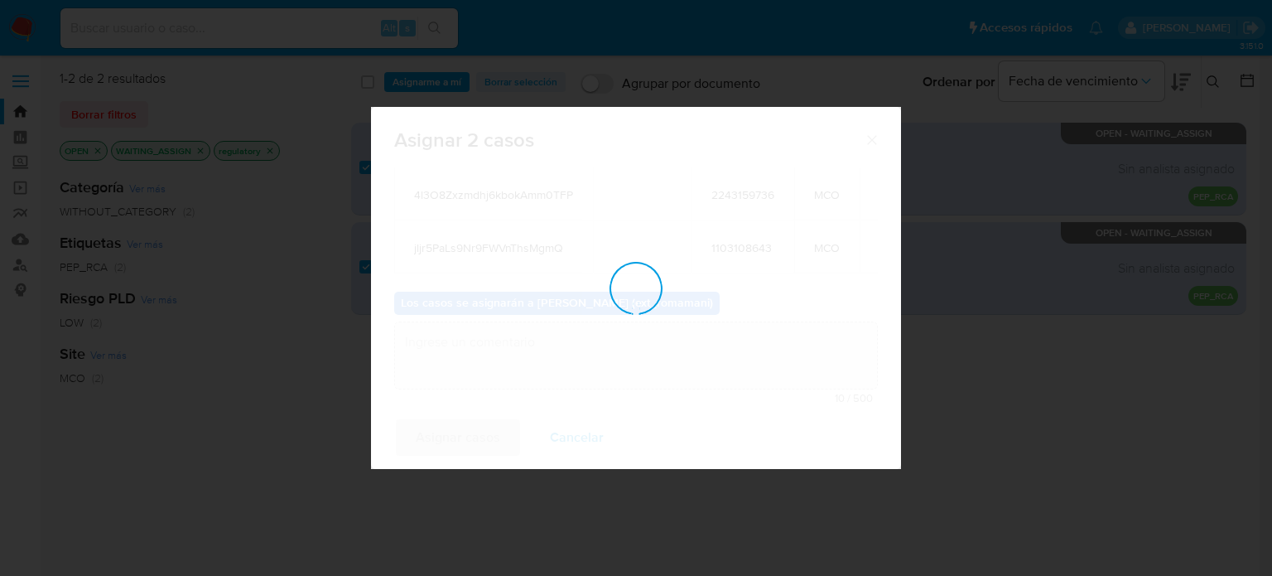
checkbox input "false"
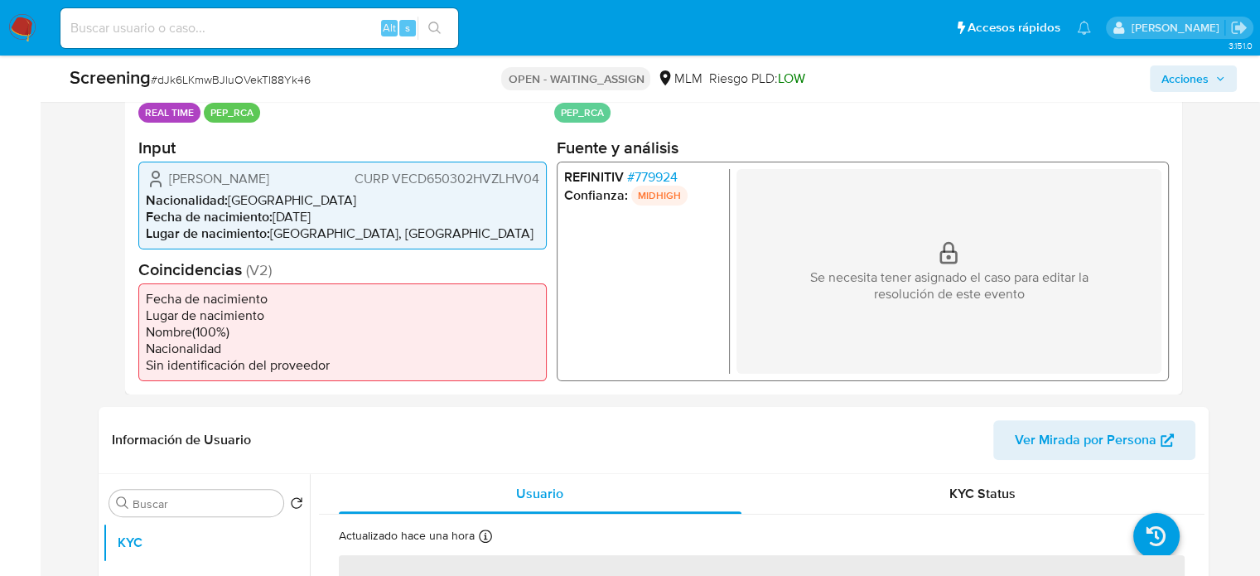
select select "10"
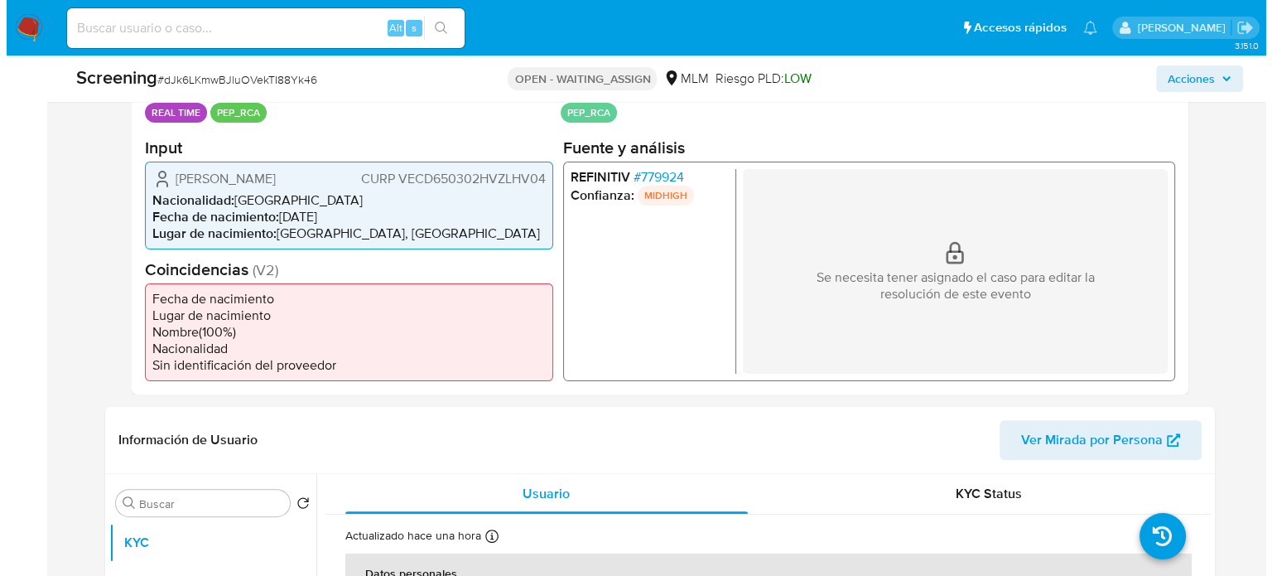
scroll to position [414, 0]
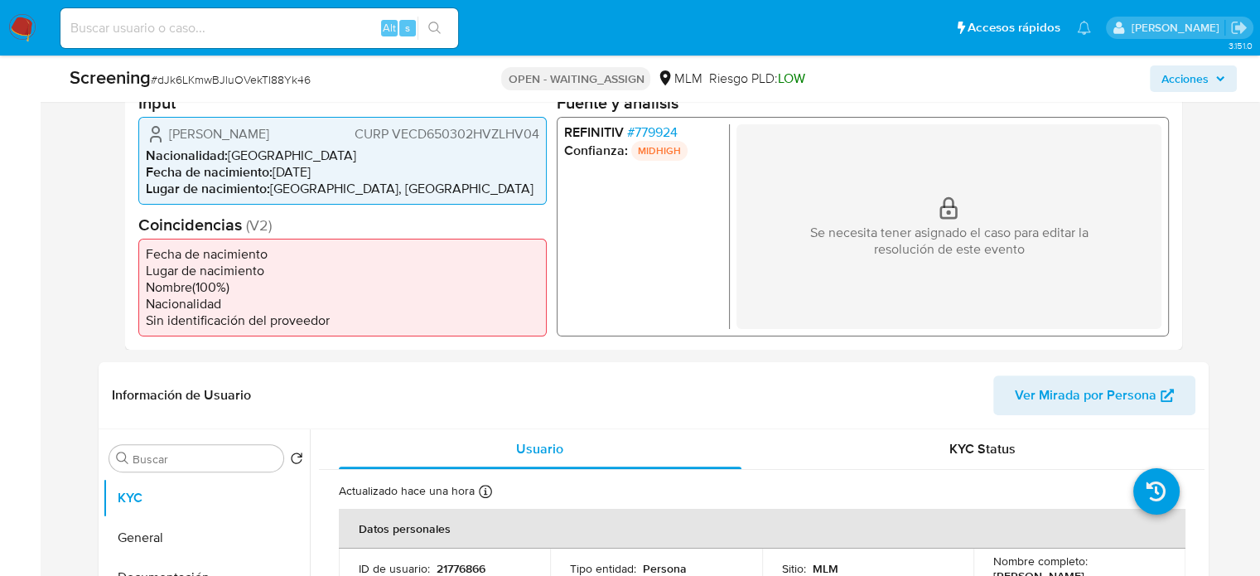
click at [649, 132] on span "# 779924" at bounding box center [651, 131] width 51 height 17
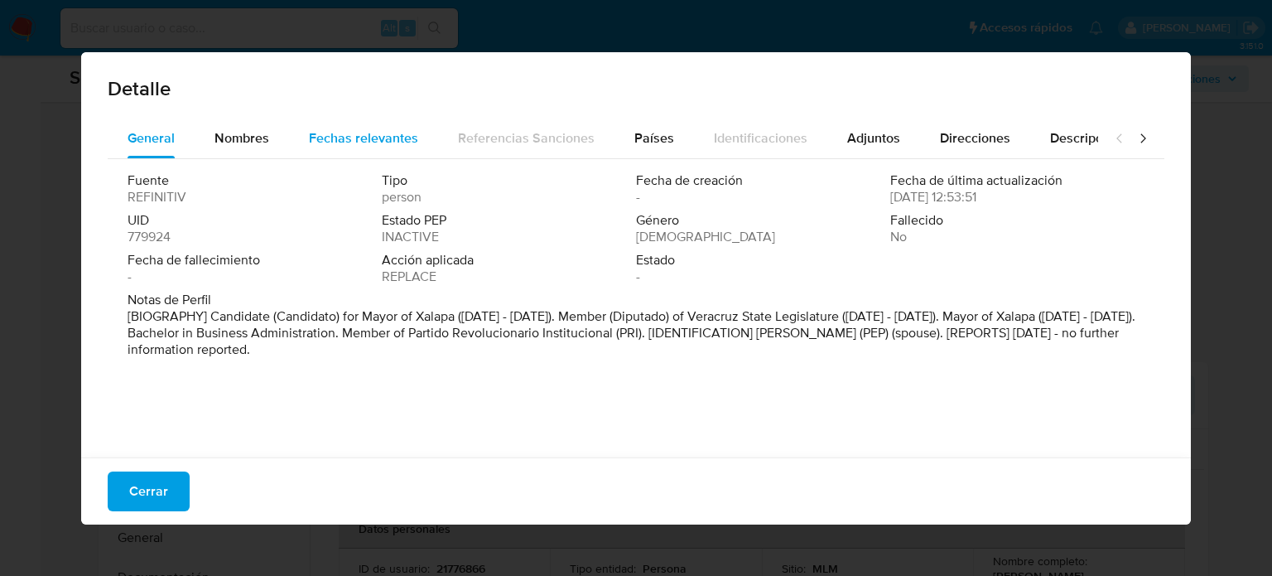
click at [372, 135] on span "Fechas relevantes" at bounding box center [363, 137] width 109 height 19
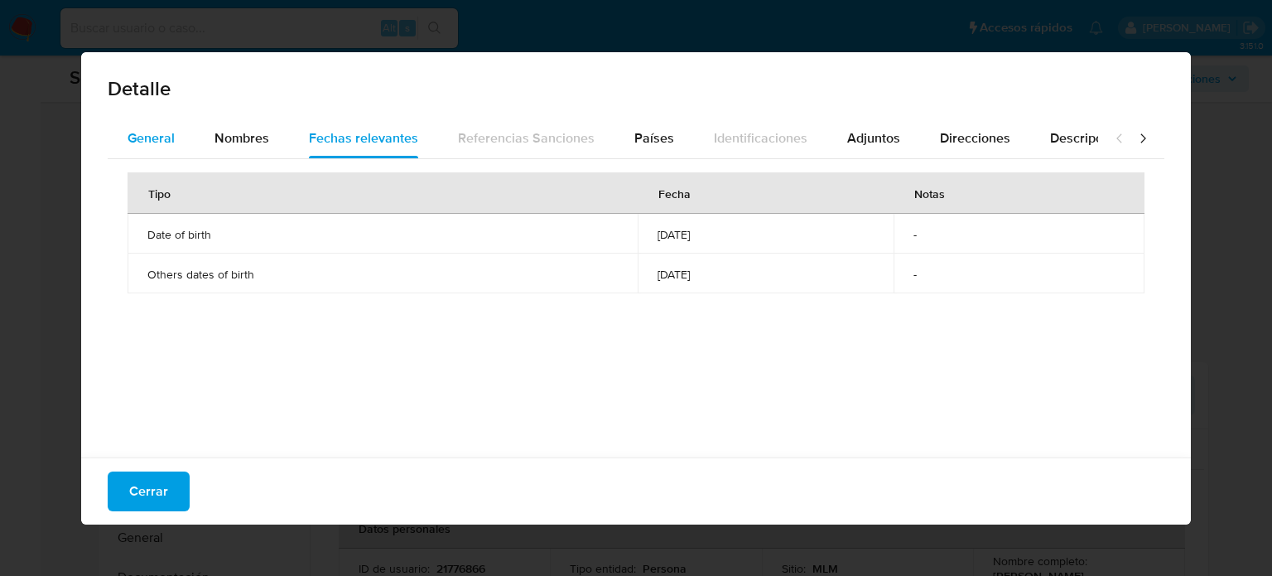
click at [128, 147] on span "General" at bounding box center [151, 137] width 47 height 19
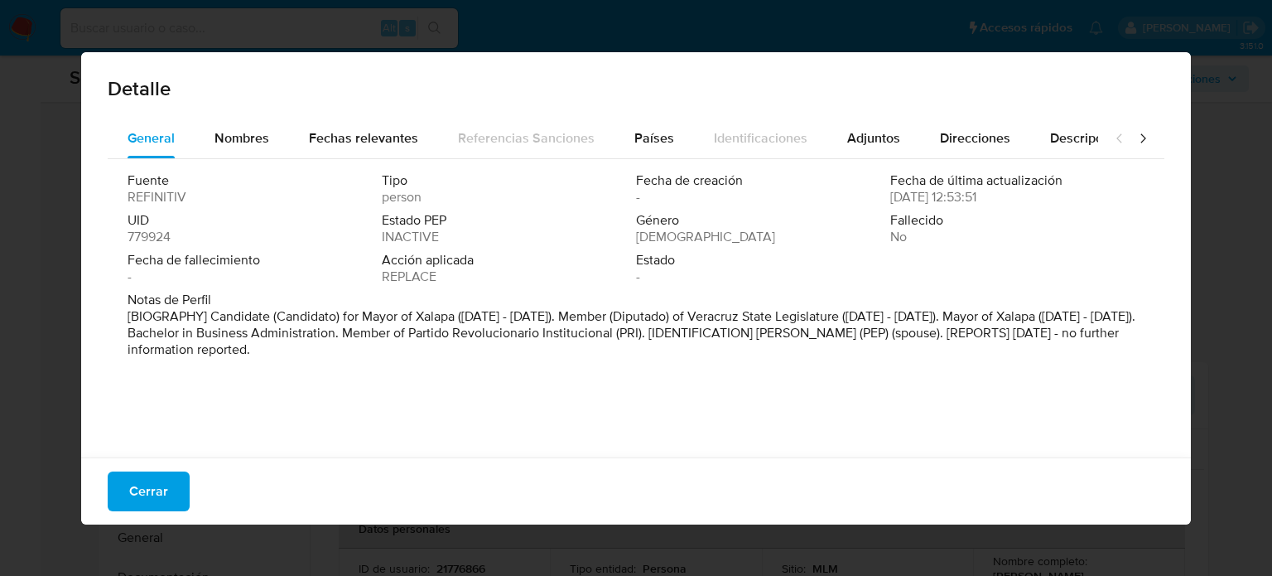
drag, startPoint x: 838, startPoint y: 338, endPoint x: 1000, endPoint y: 336, distance: 161.5
click at [1000, 336] on p "[BIOGRAPHY] Candidate (Candidato) for Mayor of Xalapa (May 2021 - Jun 2021). Me…" at bounding box center [635, 333] width 1014 height 50
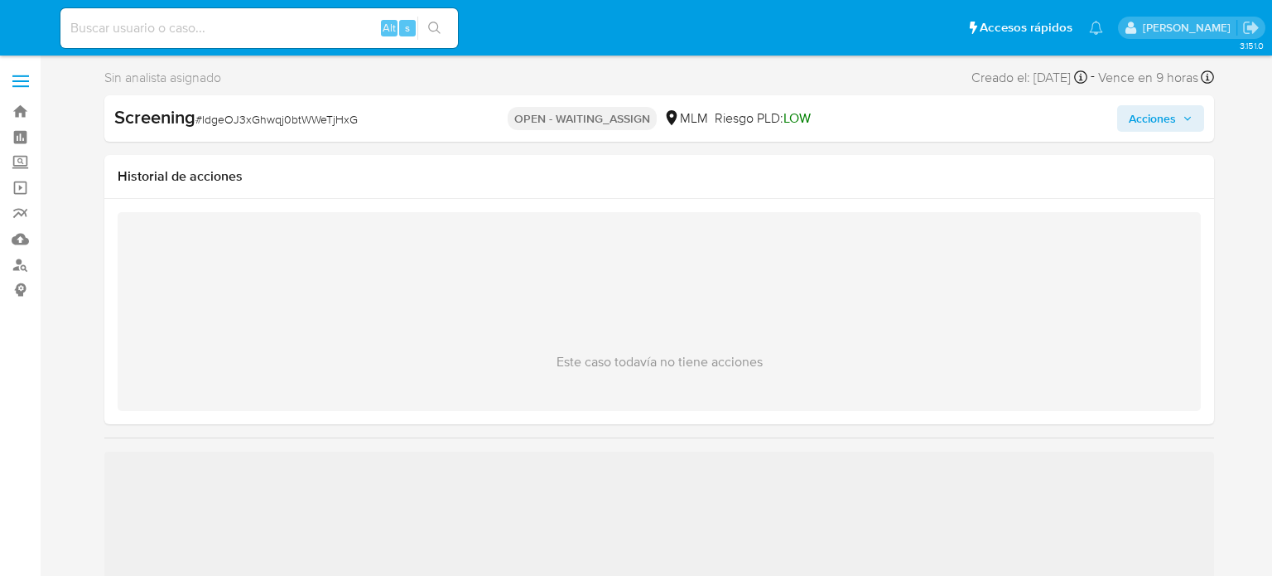
select select "10"
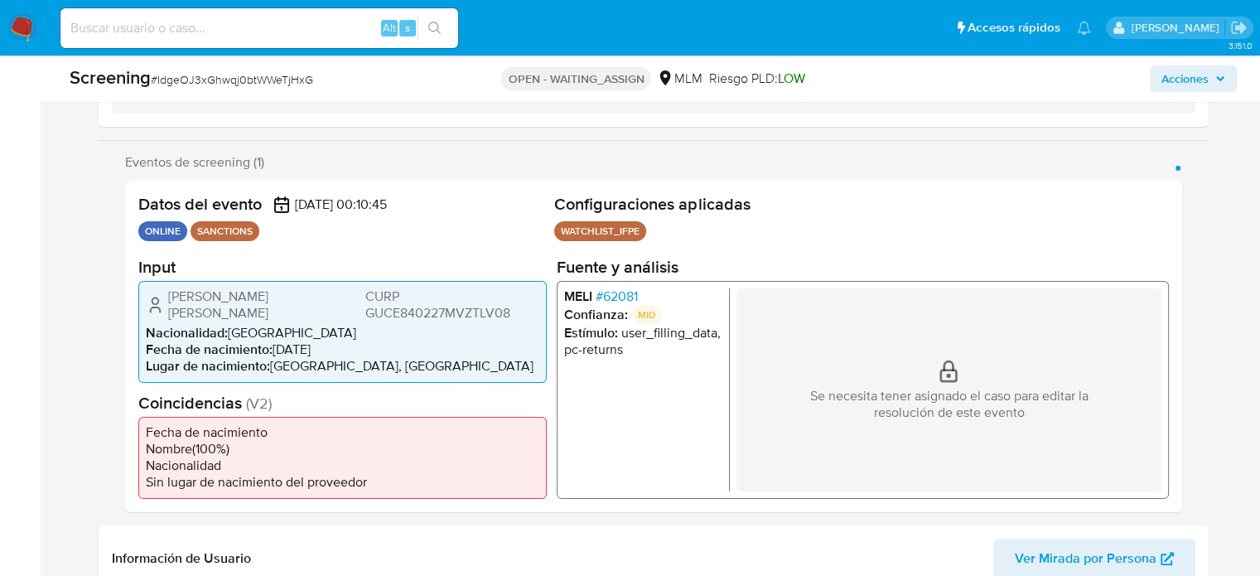
scroll to position [248, 0]
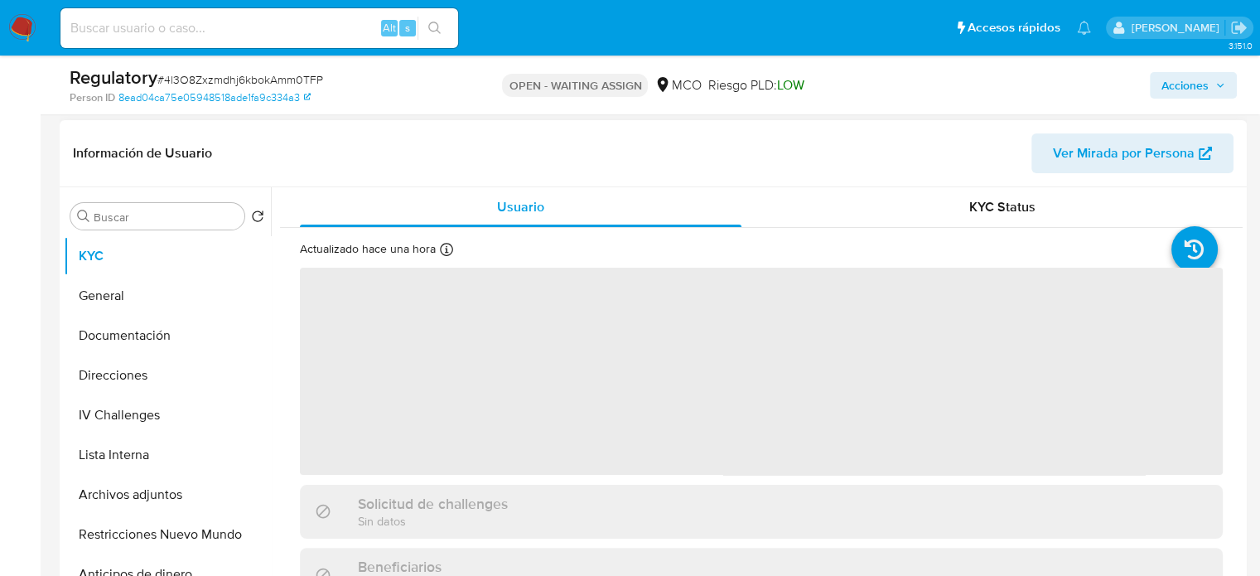
scroll to position [248, 0]
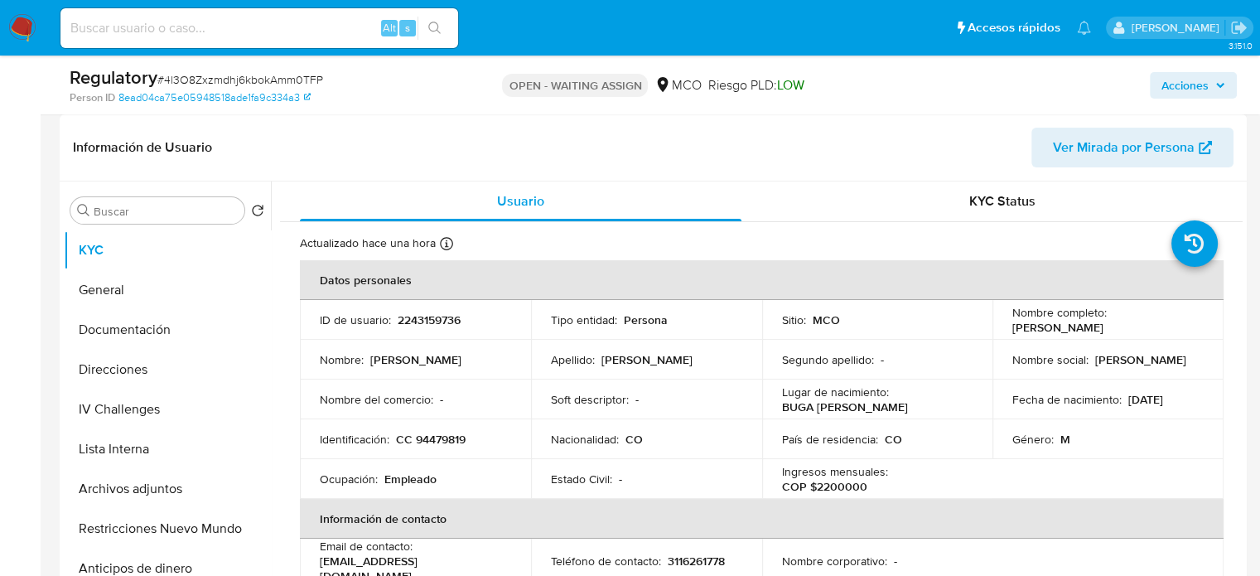
select select "10"
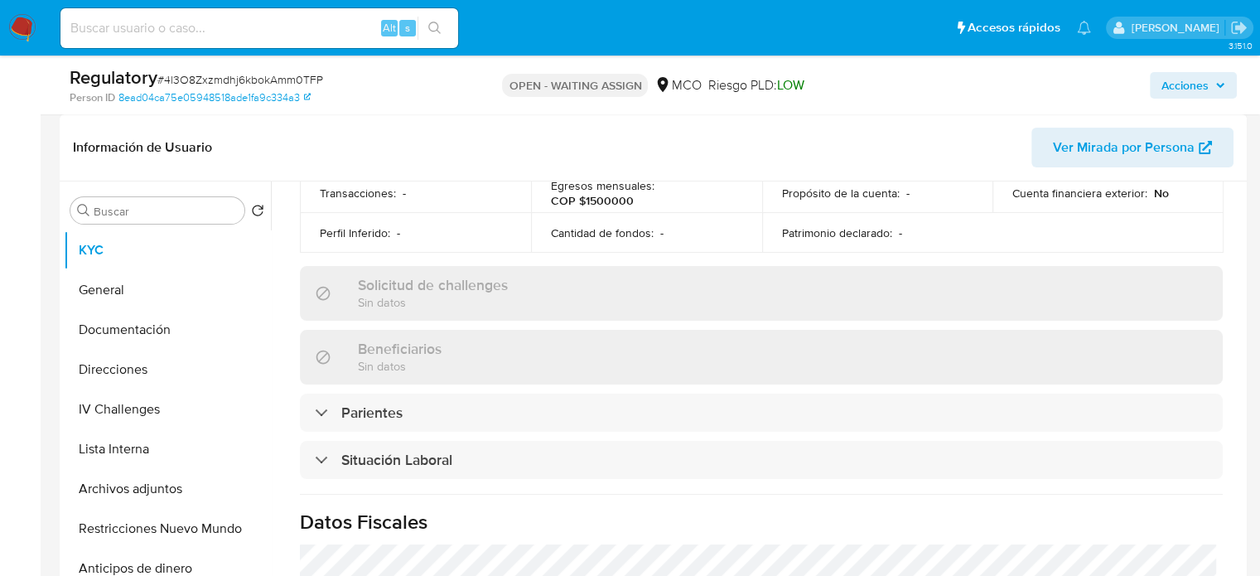
scroll to position [663, 0]
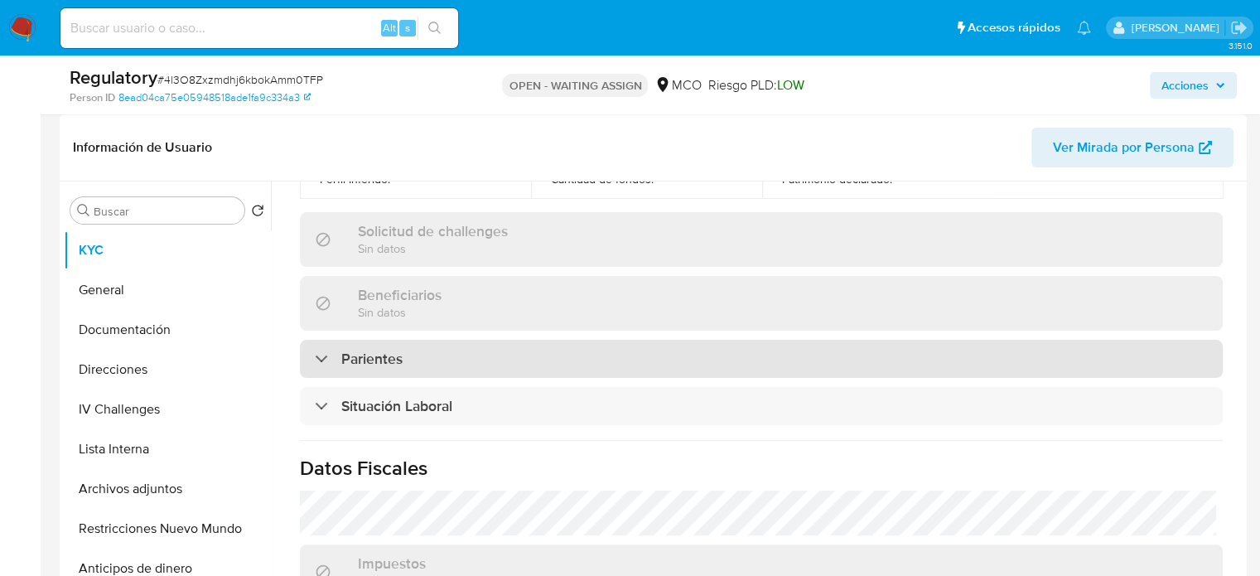
click at [470, 367] on div "Parientes" at bounding box center [761, 359] width 923 height 38
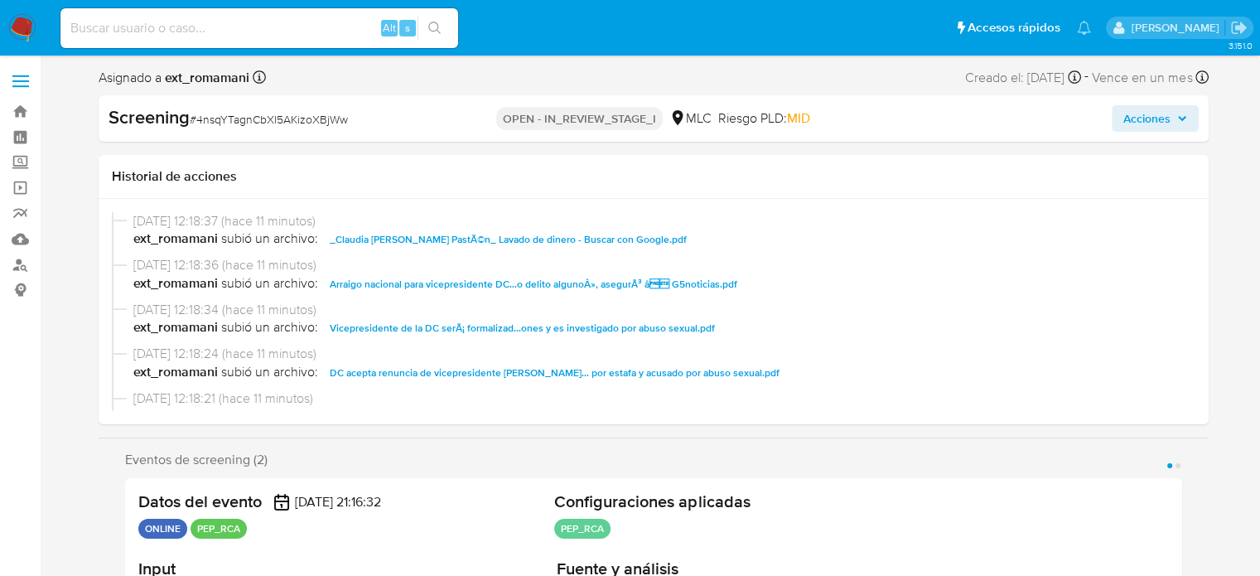
select select "10"
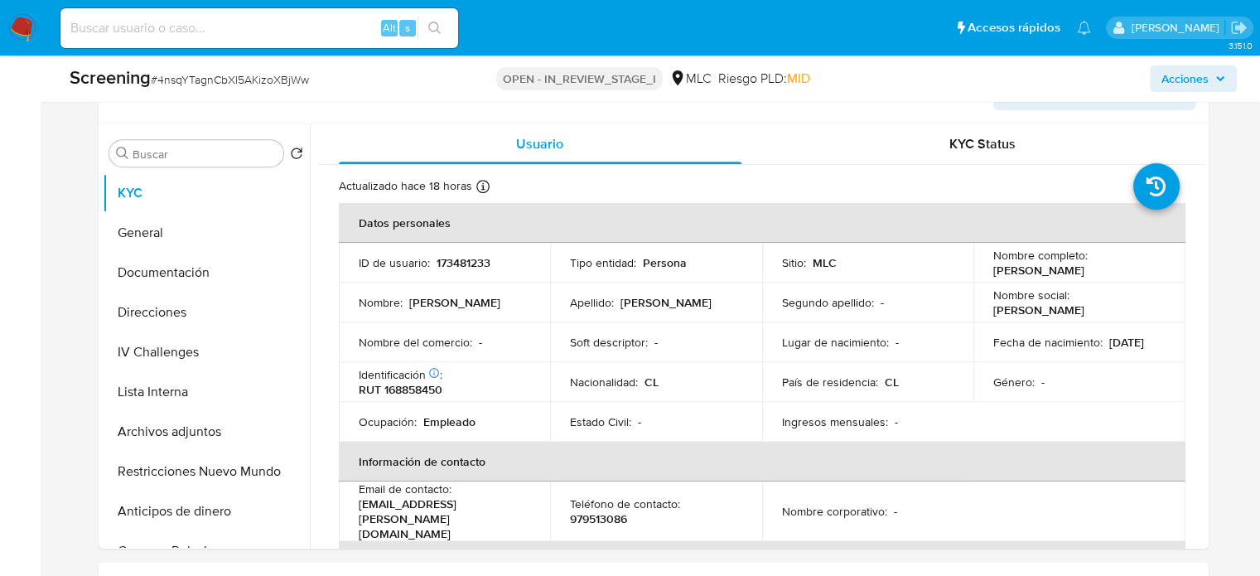
scroll to position [745, 0]
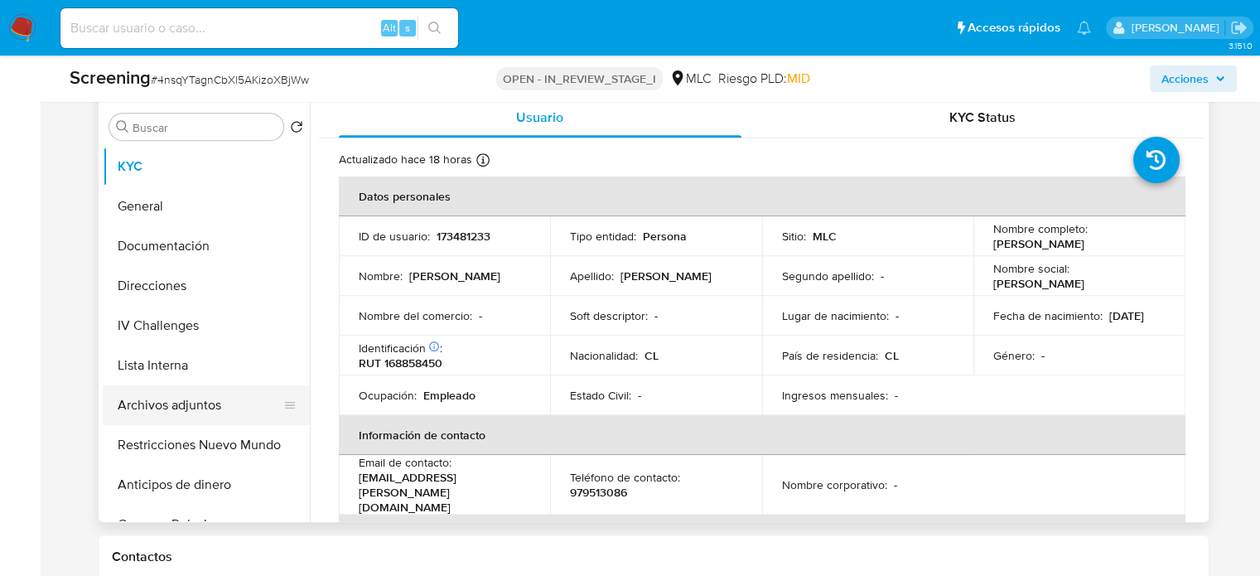
click at [109, 402] on button "Archivos adjuntos" at bounding box center [200, 405] width 194 height 40
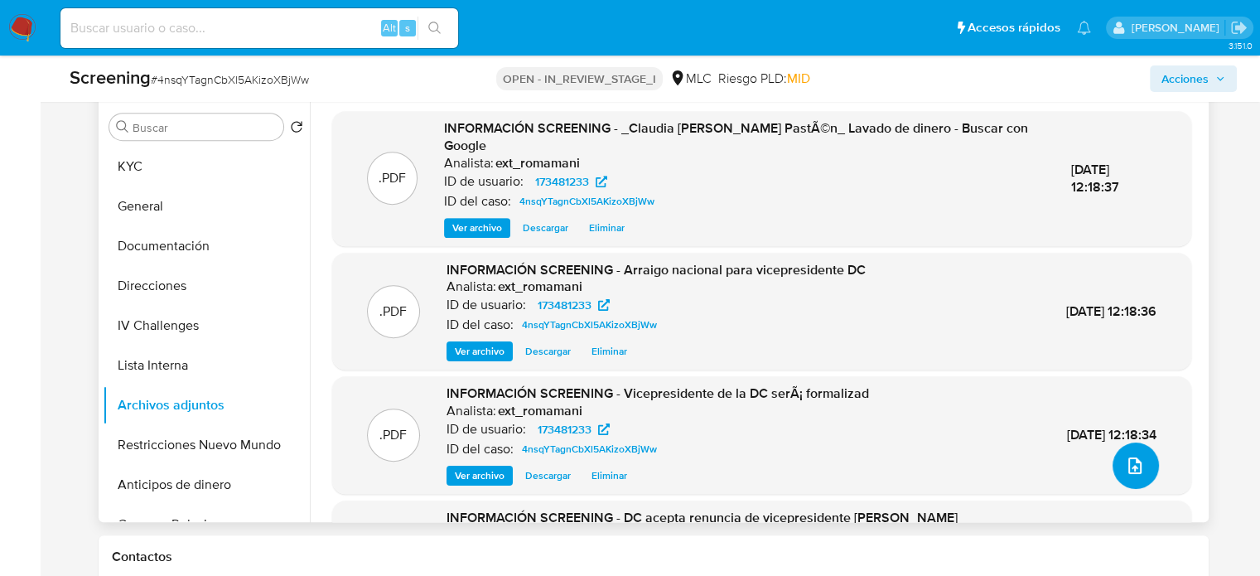
click at [1130, 470] on icon "upload-file" at bounding box center [1134, 465] width 13 height 17
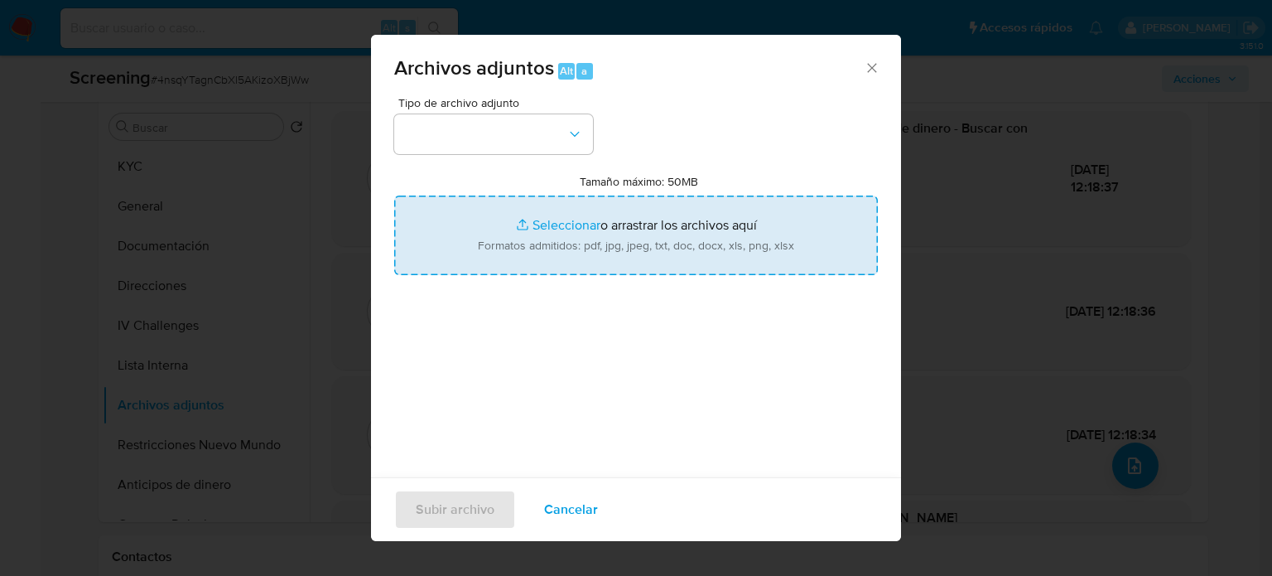
click at [660, 237] on input "Tamaño máximo: 50MB Seleccionar archivos" at bounding box center [636, 235] width 484 height 80
type input "C:\fakepath\_Gianni Mauricio Rivera Foo_ Lavado de dinero - Buscar con Google.p…"
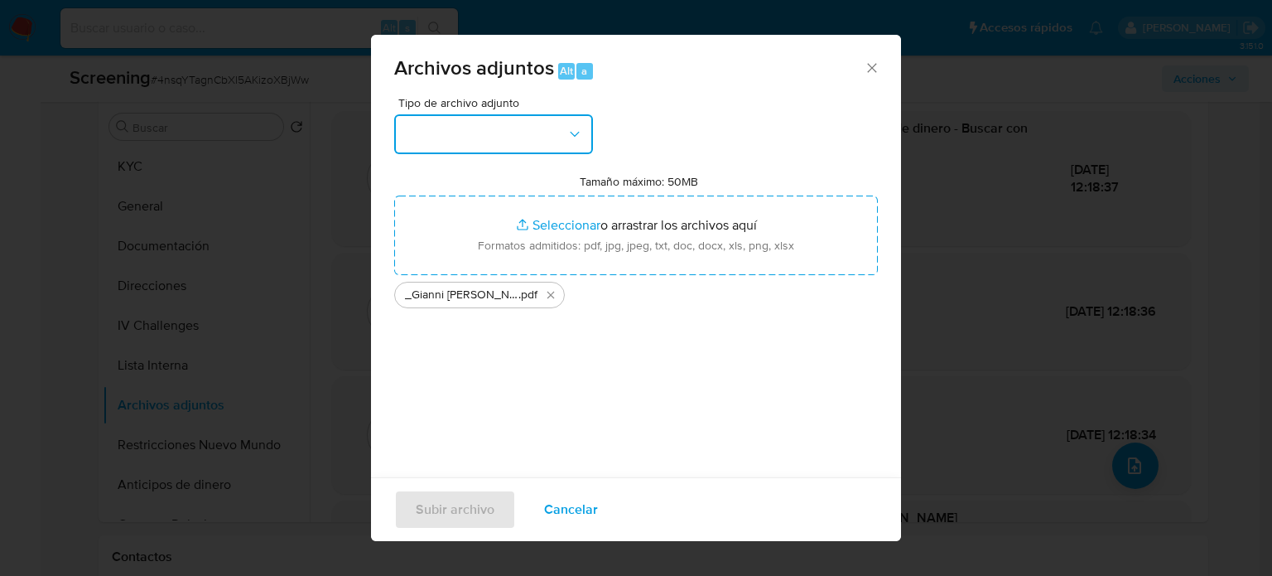
click at [528, 146] on button "button" at bounding box center [493, 134] width 199 height 40
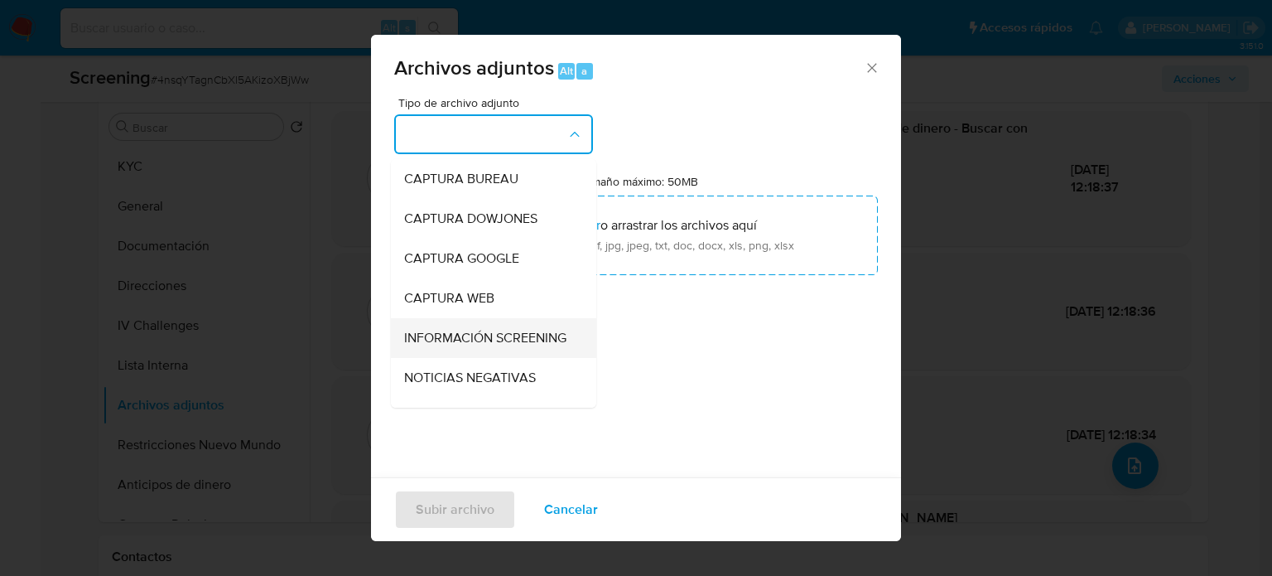
click at [499, 345] on span "INFORMACIÓN SCREENING" at bounding box center [485, 338] width 162 height 17
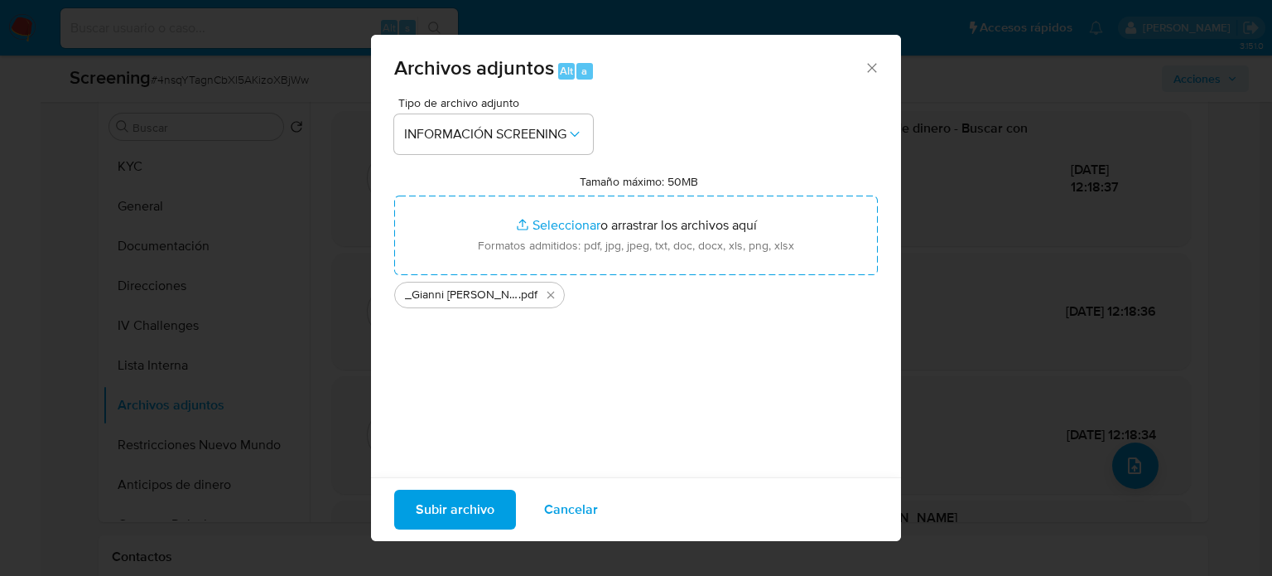
click at [461, 513] on span "Subir archivo" at bounding box center [455, 509] width 79 height 36
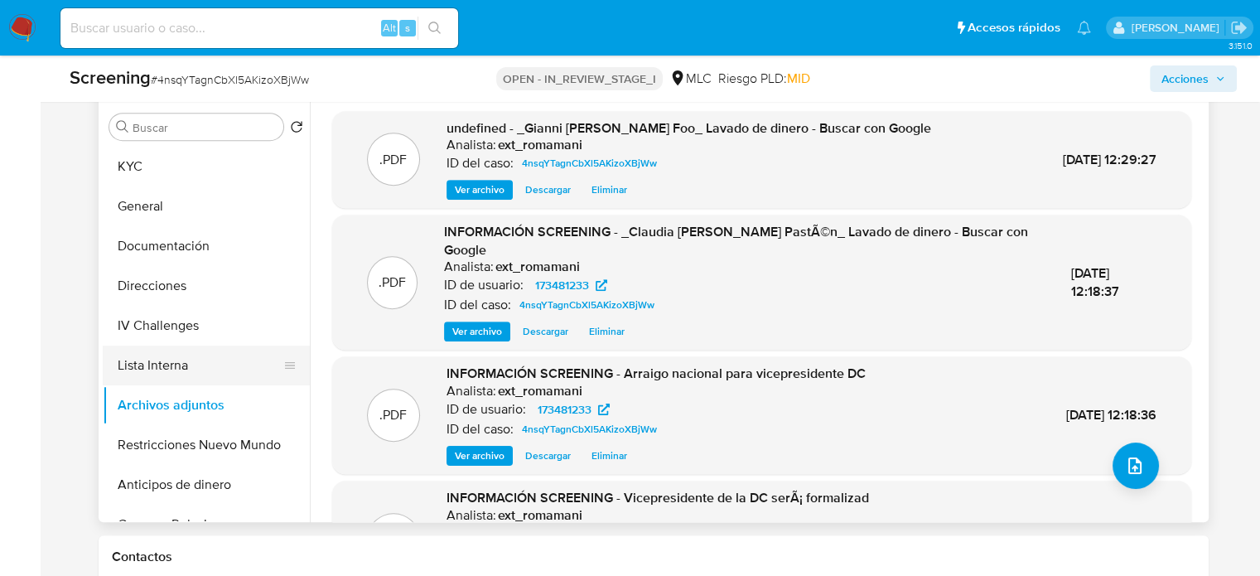
click at [167, 374] on button "Lista Interna" at bounding box center [200, 365] width 194 height 40
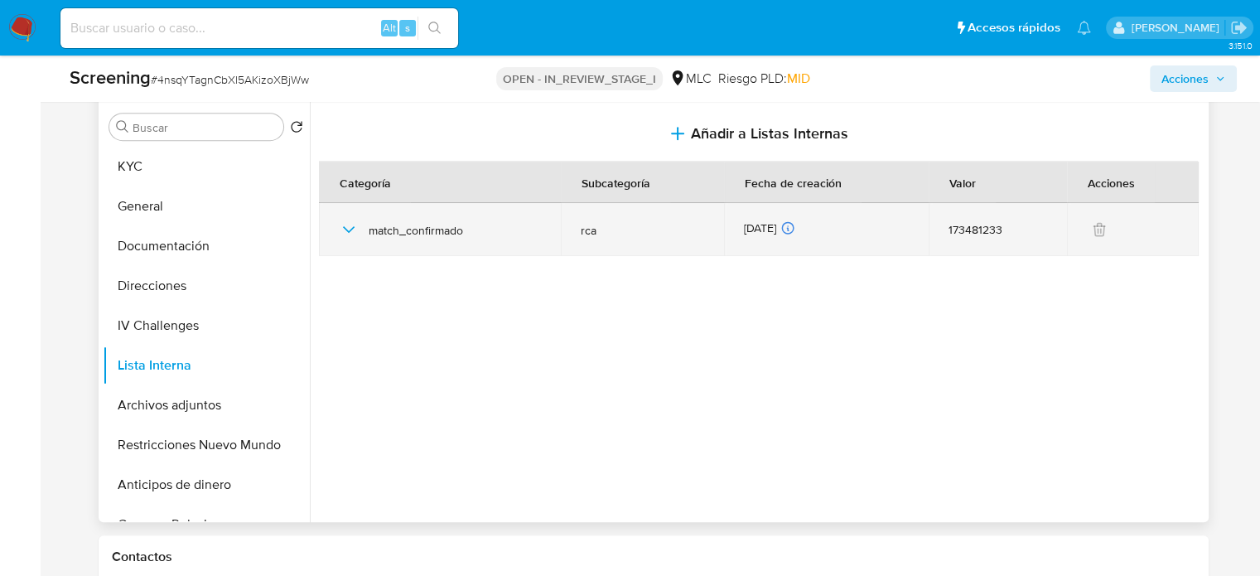
click at [355, 229] on icon "button" at bounding box center [349, 230] width 20 height 20
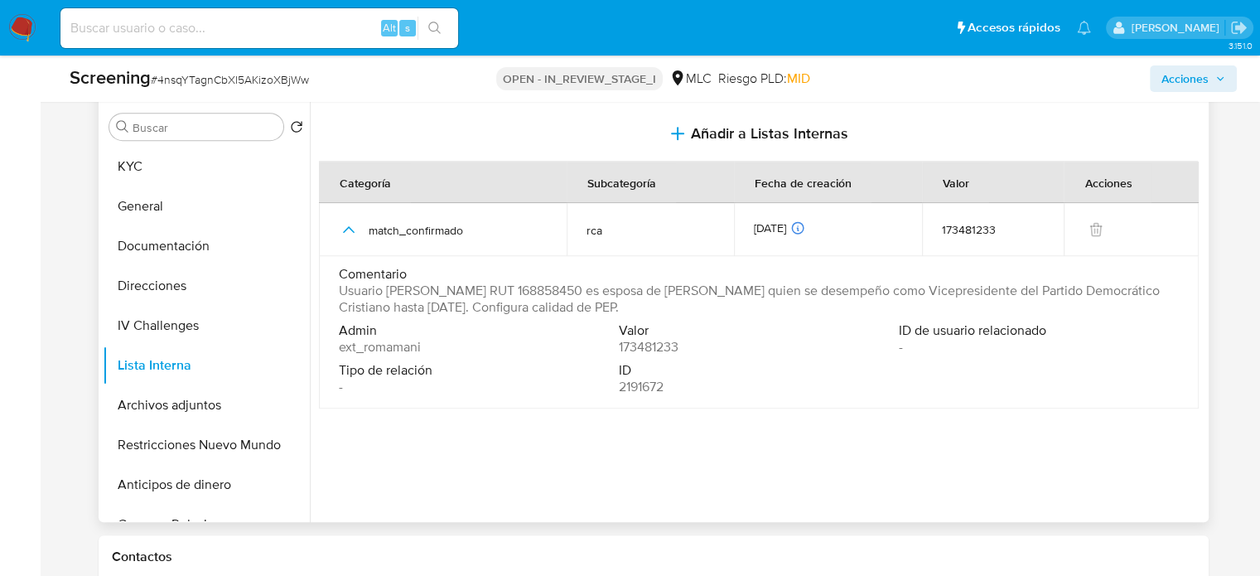
drag, startPoint x: 905, startPoint y: 304, endPoint x: 330, endPoint y: 294, distance: 574.9
click at [330, 294] on td "Comentario Usuario Claudia Francisca Matallana Pastén RUT 168858450 es esposa d…" at bounding box center [759, 332] width 880 height 152
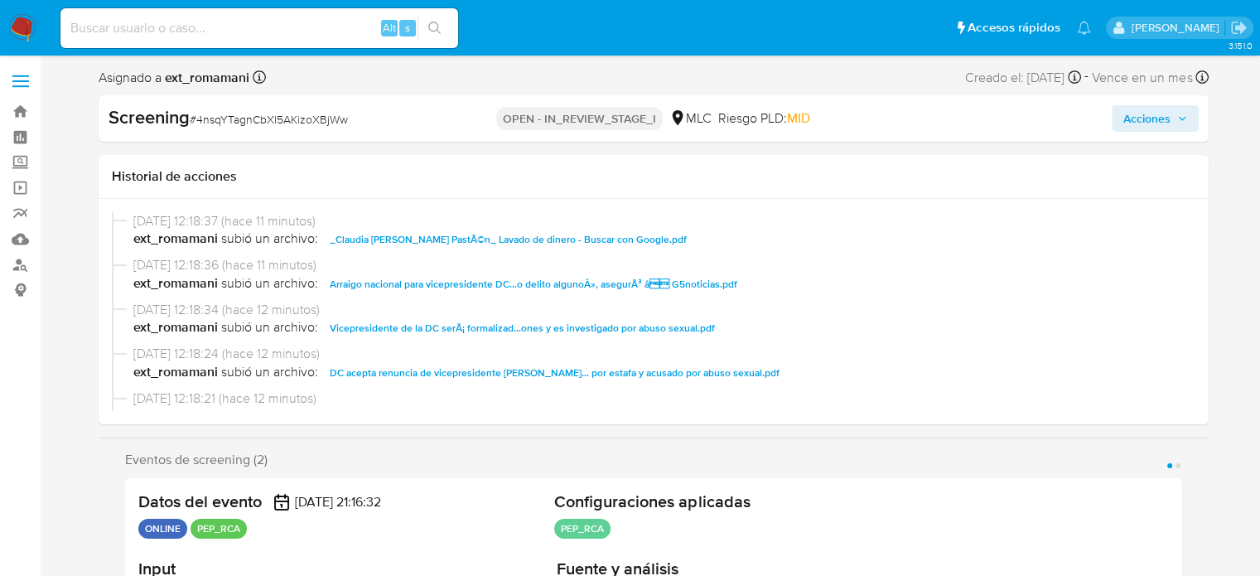
scroll to position [83, 0]
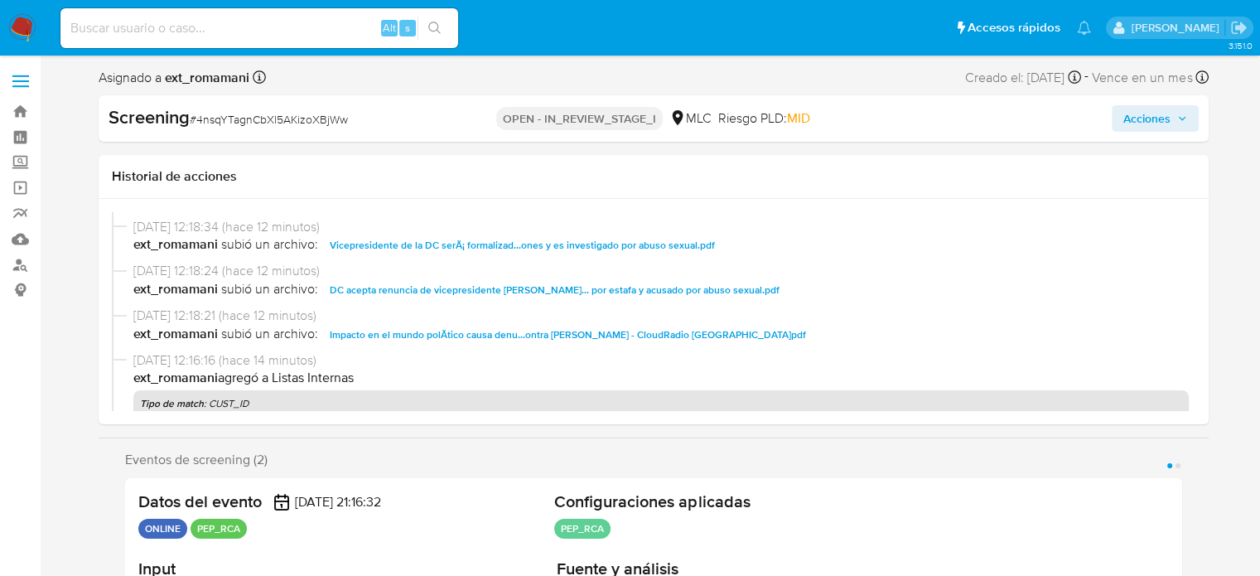
click at [1161, 110] on span "Acciones" at bounding box center [1146, 118] width 47 height 27
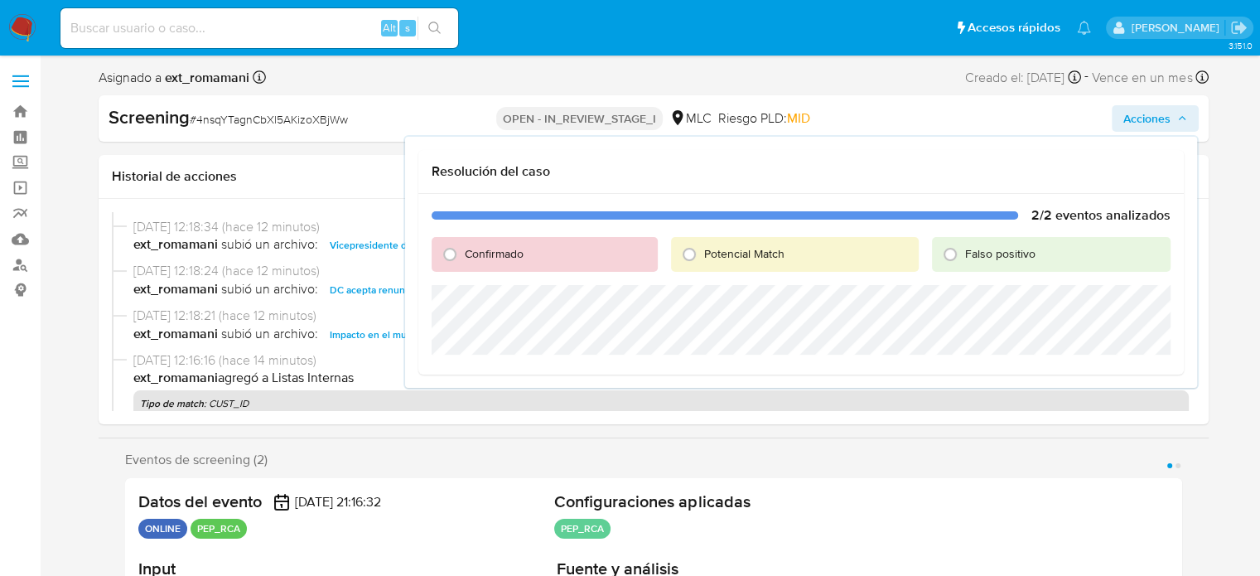
click at [725, 258] on span "Potencial Match" at bounding box center [744, 253] width 80 height 17
click at [702, 258] on input "Potencial Match" at bounding box center [689, 254] width 27 height 27
radio input "true"
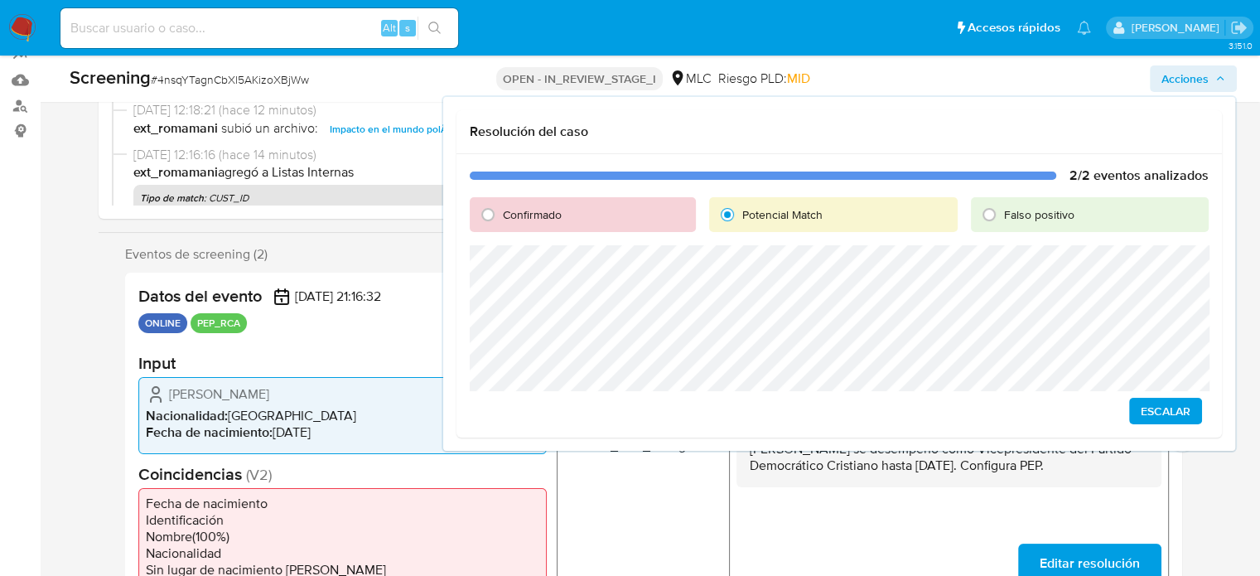
scroll to position [166, 0]
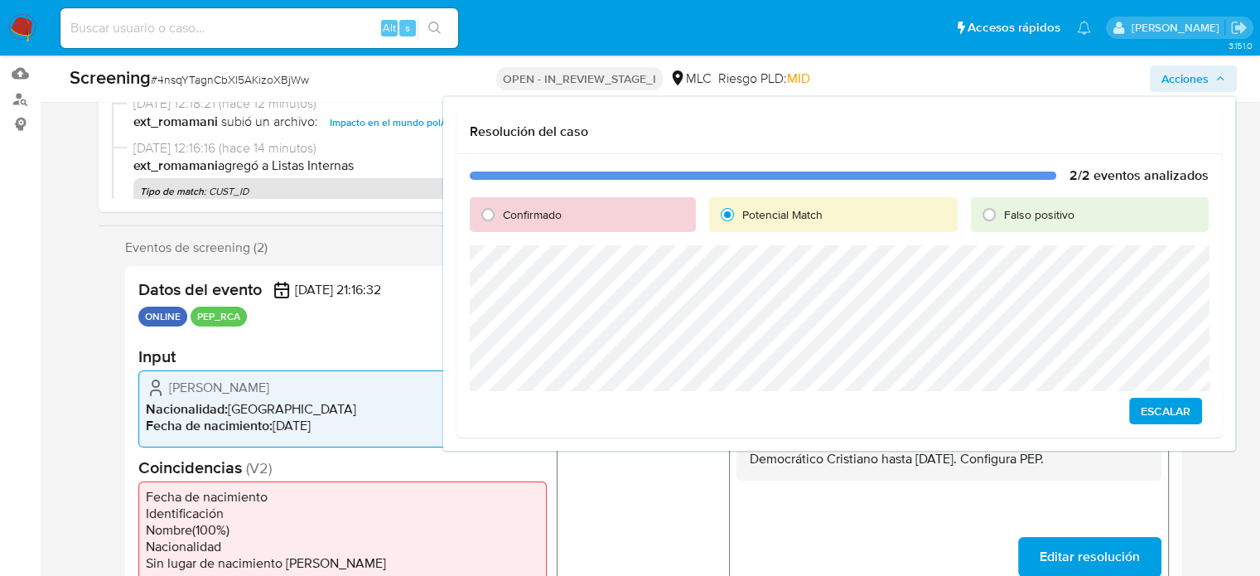
click at [1167, 410] on span "Escalar" at bounding box center [1166, 410] width 50 height 23
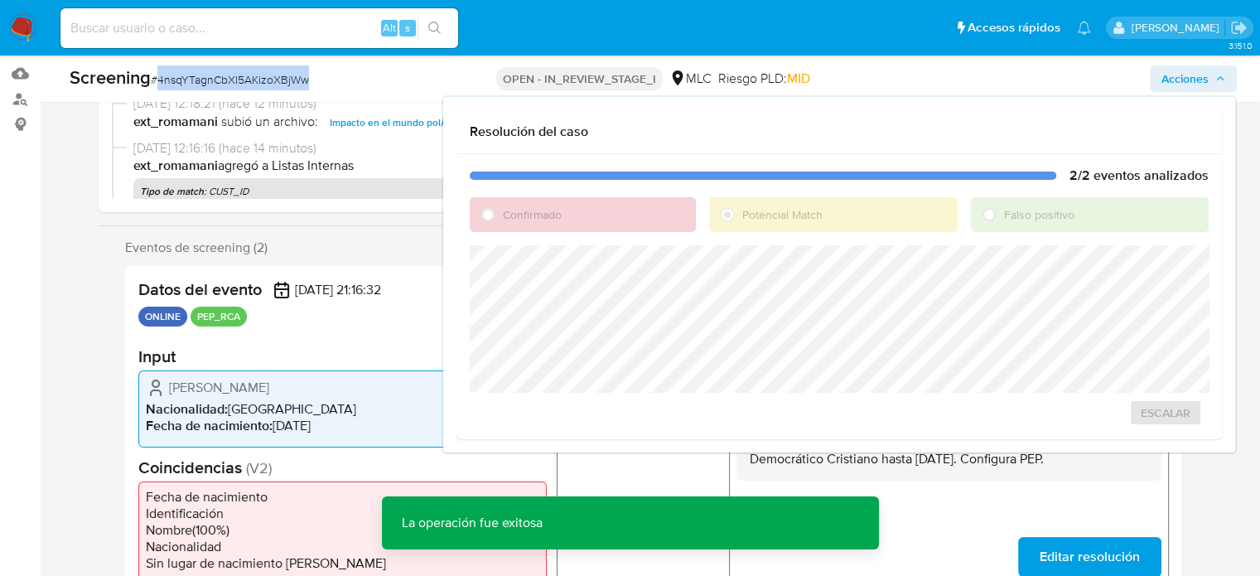
drag, startPoint x: 341, startPoint y: 78, endPoint x: 160, endPoint y: 89, distance: 181.8
click at [160, 89] on div "Screening # 4nsqYTagnCbXl5AKizoXBjWw" at bounding box center [261, 77] width 383 height 25
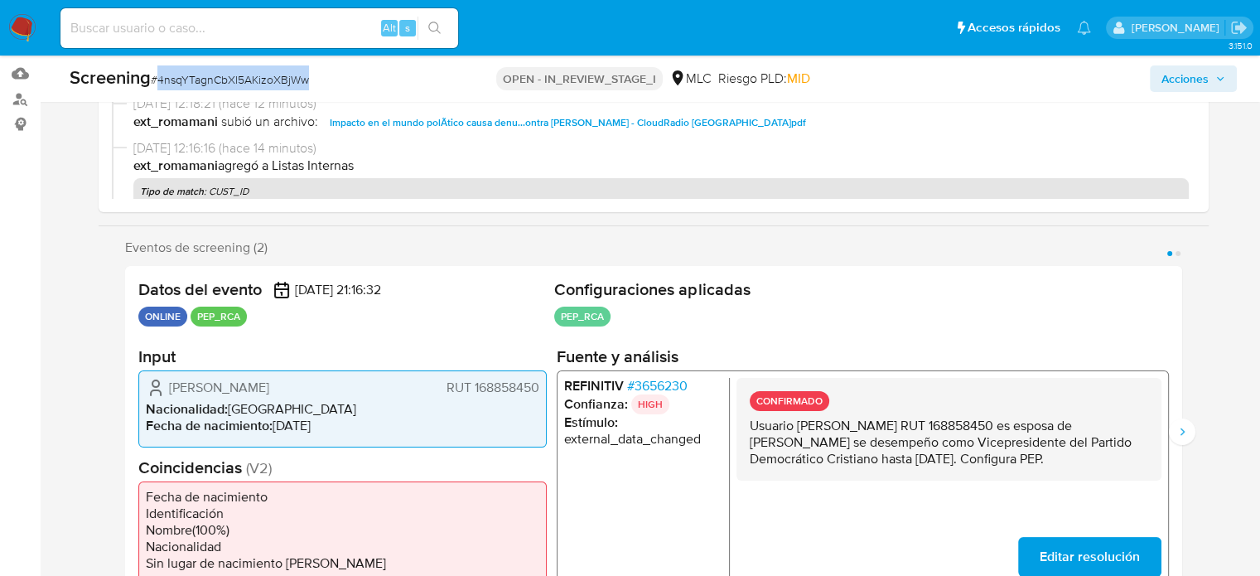
copy span "4nsqYTagnCbXl5AKizoXBjWw"
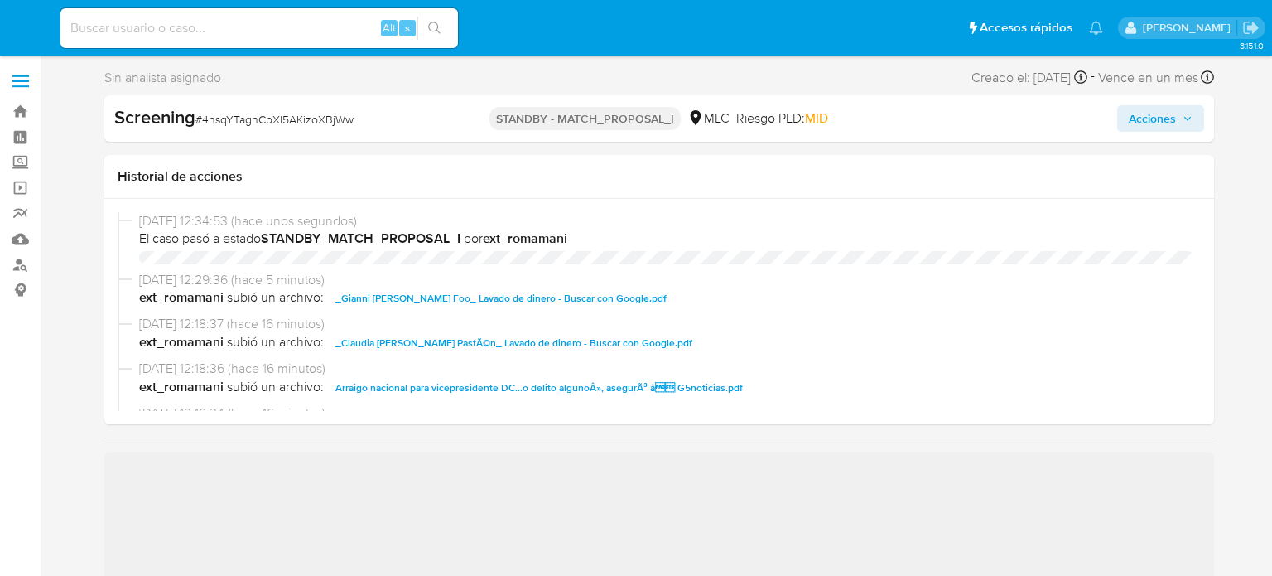
select select "10"
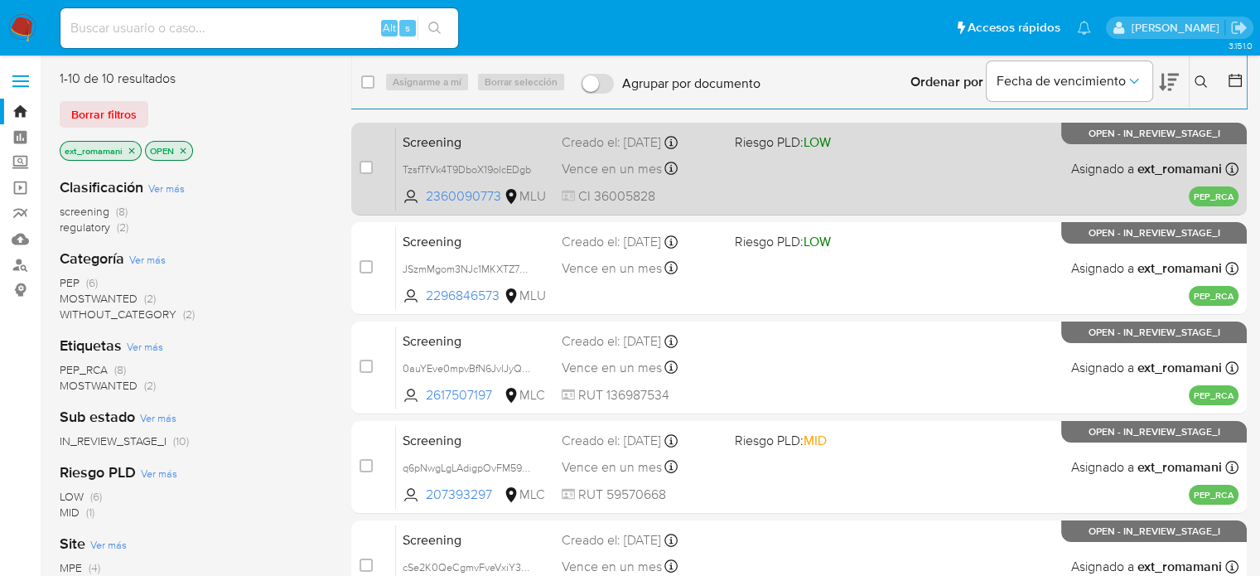
click at [787, 161] on div "Screening TzsfTfVk4T9DboX19olcEDgb 2360090773 MLU Riesgo PLD: LOW Creado el: [D…" at bounding box center [817, 169] width 842 height 84
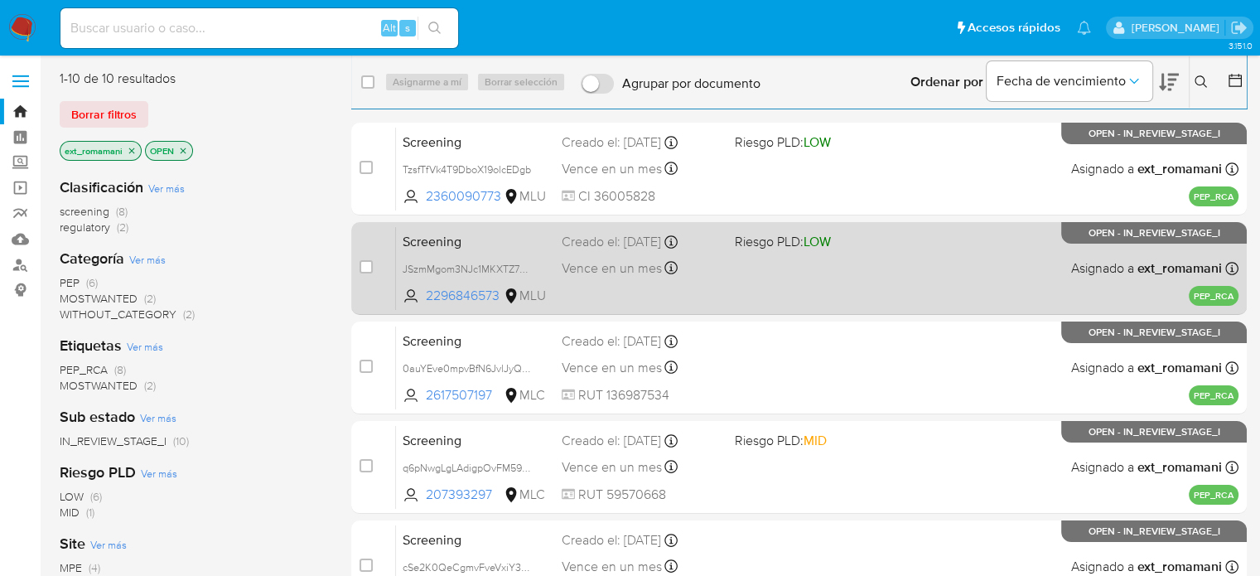
click at [779, 263] on div "Screening JSzmMgom3NJc1MKXTZ7MeOGe 2296846573 MLU Riesgo PLD: LOW Creado el: [D…" at bounding box center [817, 268] width 842 height 84
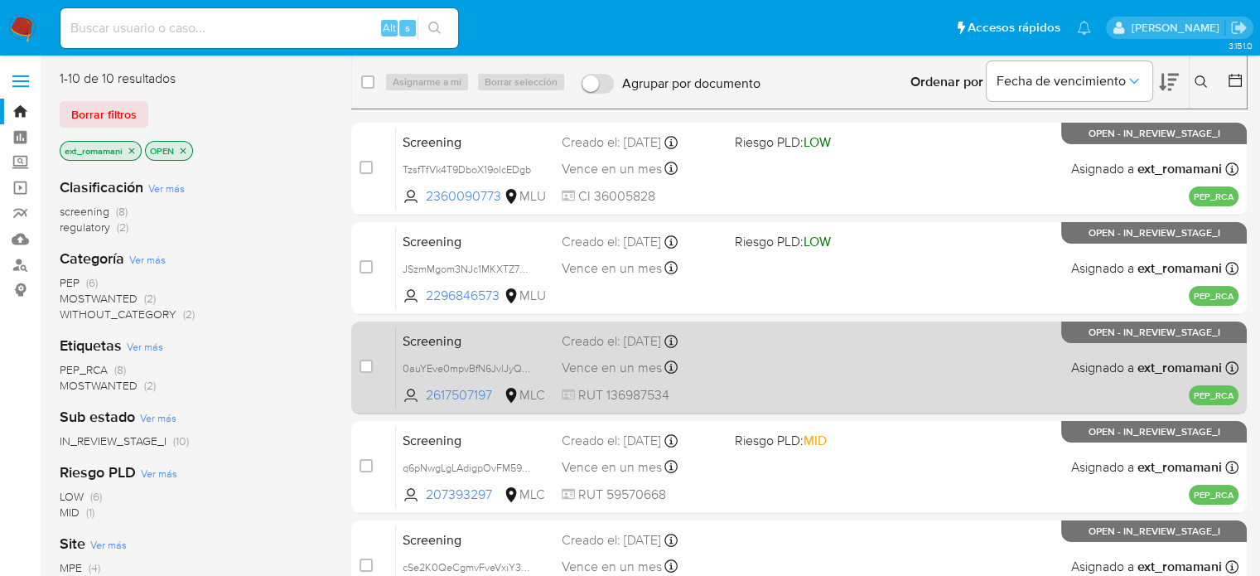
scroll to position [83, 0]
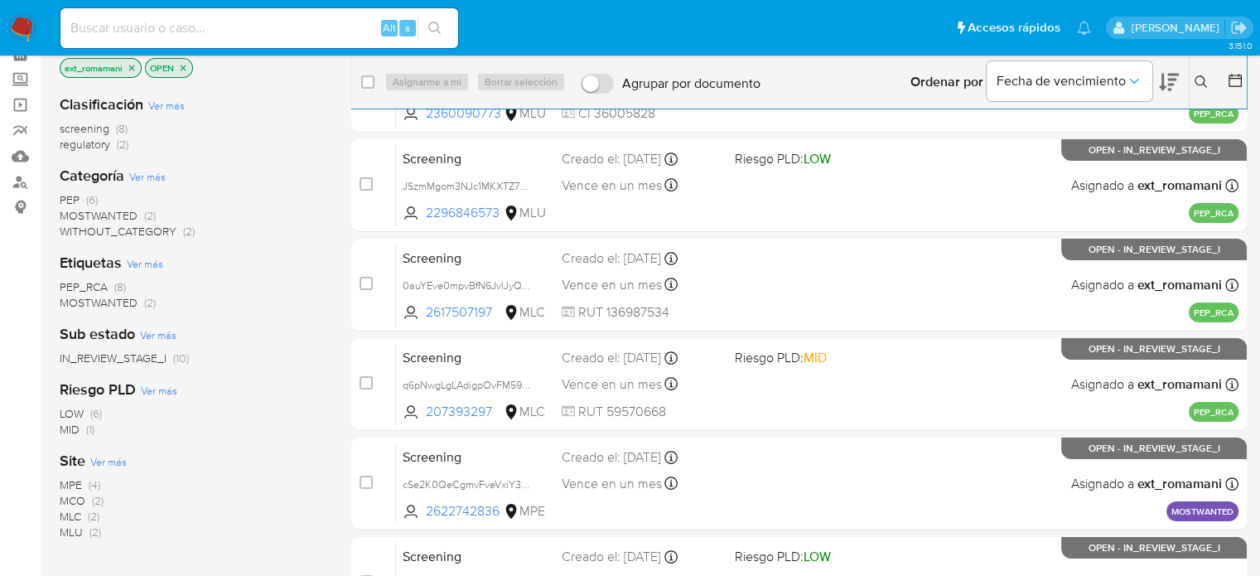
drag, startPoint x: 20, startPoint y: 30, endPoint x: 33, endPoint y: 3, distance: 29.6
click at [19, 30] on img at bounding box center [22, 28] width 28 height 28
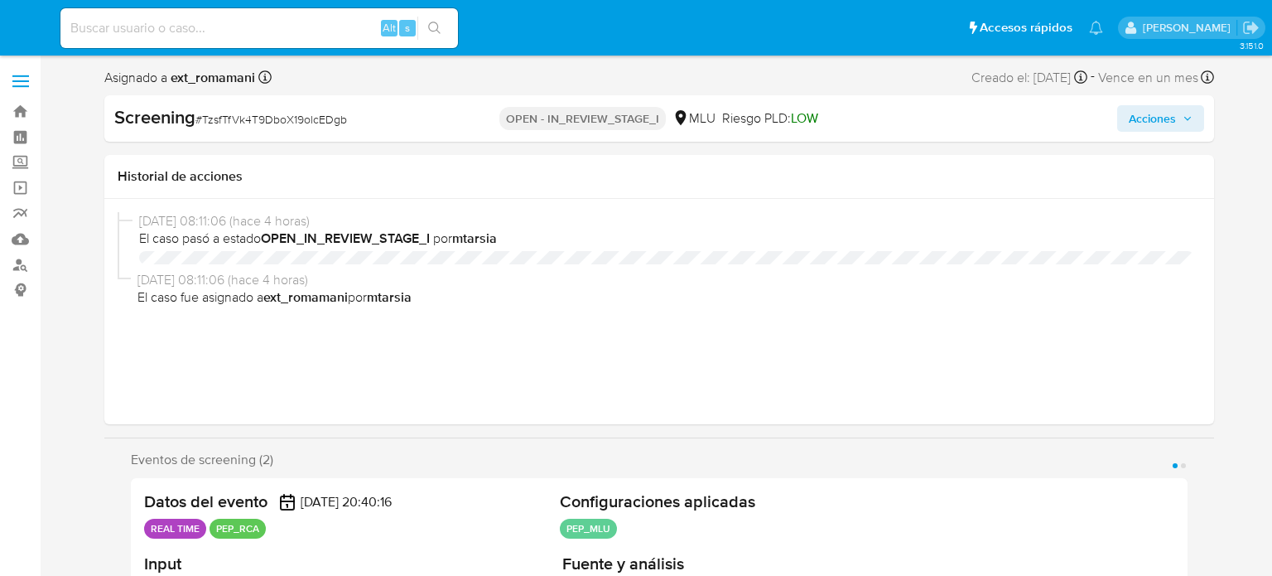
select select "10"
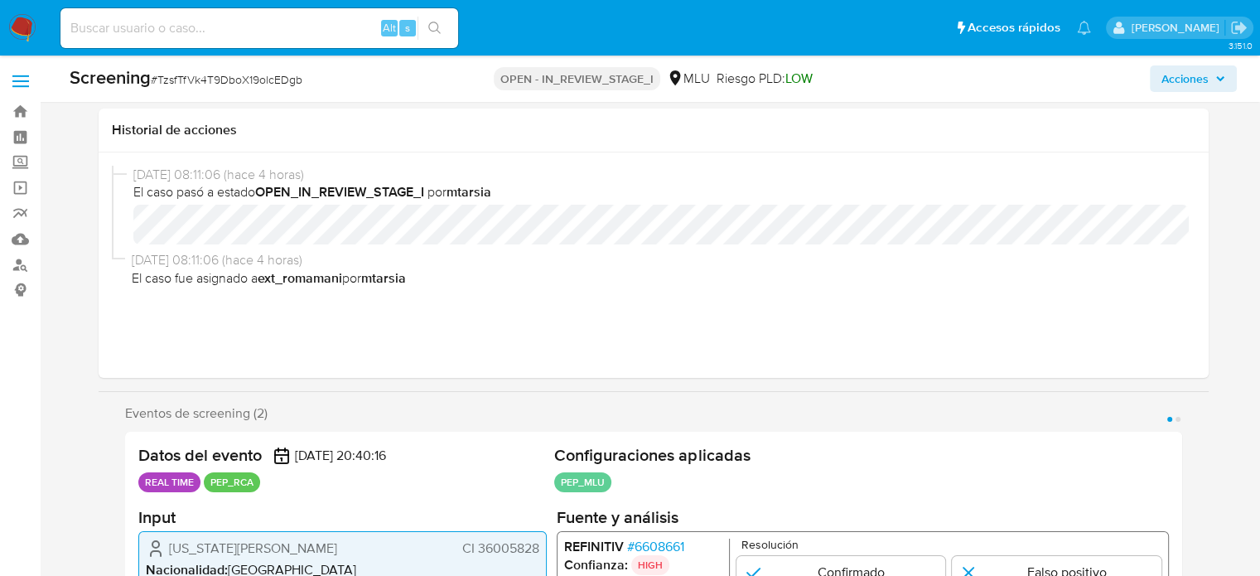
scroll to position [414, 0]
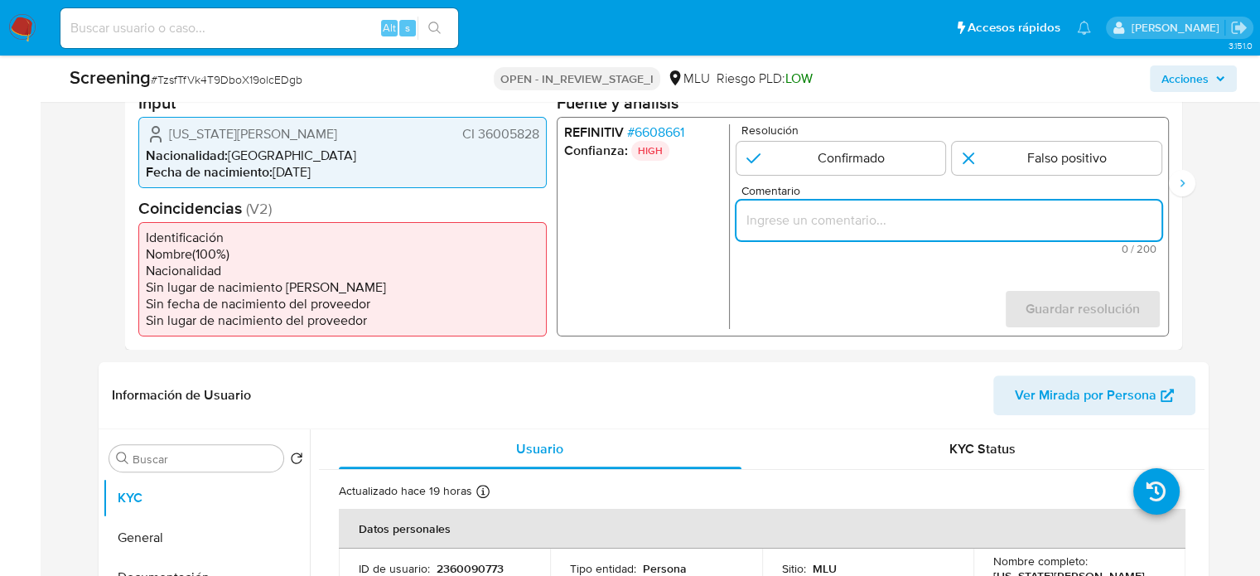
click at [782, 218] on input "Comentario" at bounding box center [948, 220] width 425 height 22
paste input "Titular de cuenta se desempeña como Configurando calidad PEP."
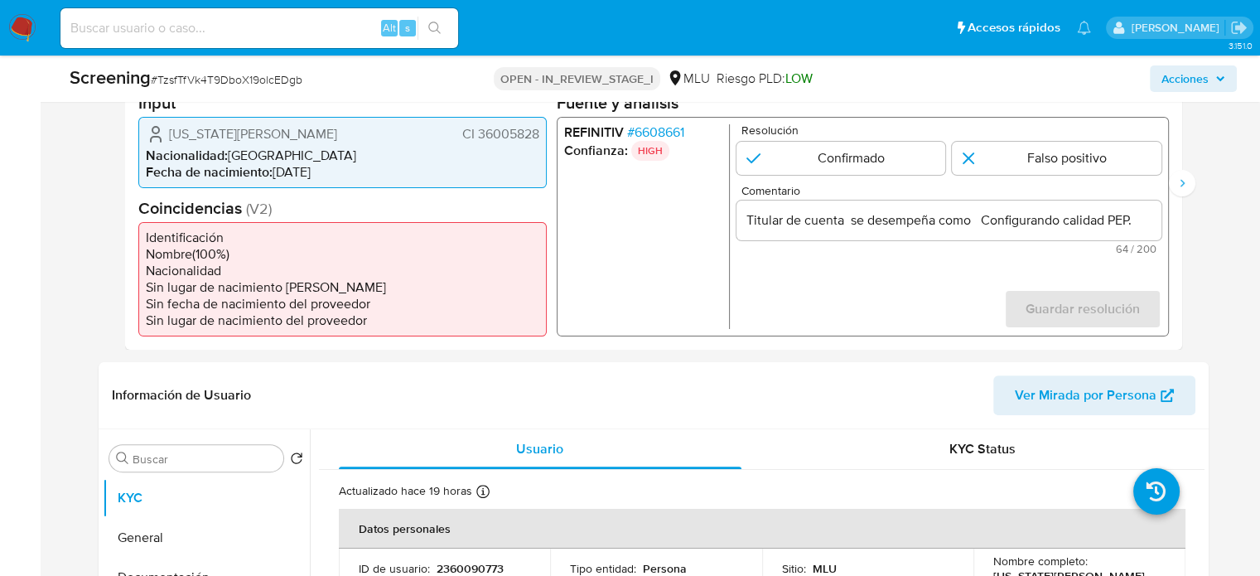
drag, startPoint x: 168, startPoint y: 133, endPoint x: 539, endPoint y: 135, distance: 371.1
click at [539, 135] on div "[US_STATE][PERSON_NAME] CI 36005828 Nacionalidad : [DEMOGRAPHIC_DATA] Fecha de …" at bounding box center [342, 151] width 408 height 71
drag, startPoint x: 348, startPoint y: 135, endPoint x: 171, endPoint y: 142, distance: 177.4
click at [171, 142] on div "[US_STATE][PERSON_NAME] CI 36005828" at bounding box center [342, 133] width 393 height 20
drag, startPoint x: 540, startPoint y: 133, endPoint x: 479, endPoint y: 135, distance: 61.3
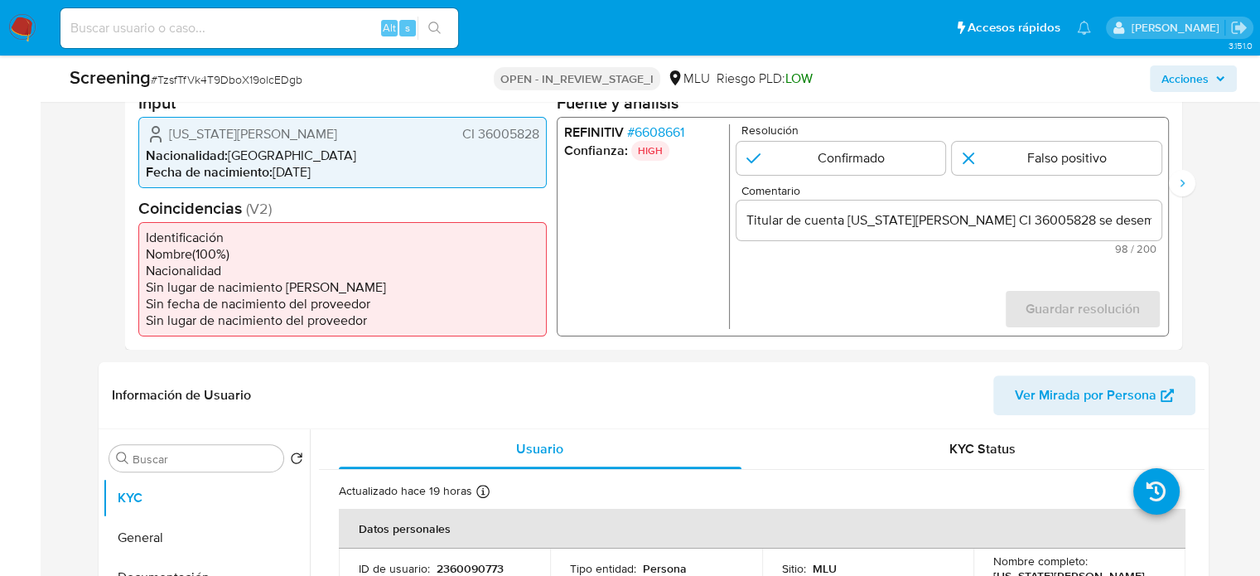
click at [479, 135] on div "[US_STATE][PERSON_NAME] CI 36005828 Nacionalidad : [DEMOGRAPHIC_DATA] Fecha de …" at bounding box center [342, 151] width 408 height 71
click at [663, 128] on span "# 6608661" at bounding box center [654, 131] width 57 height 17
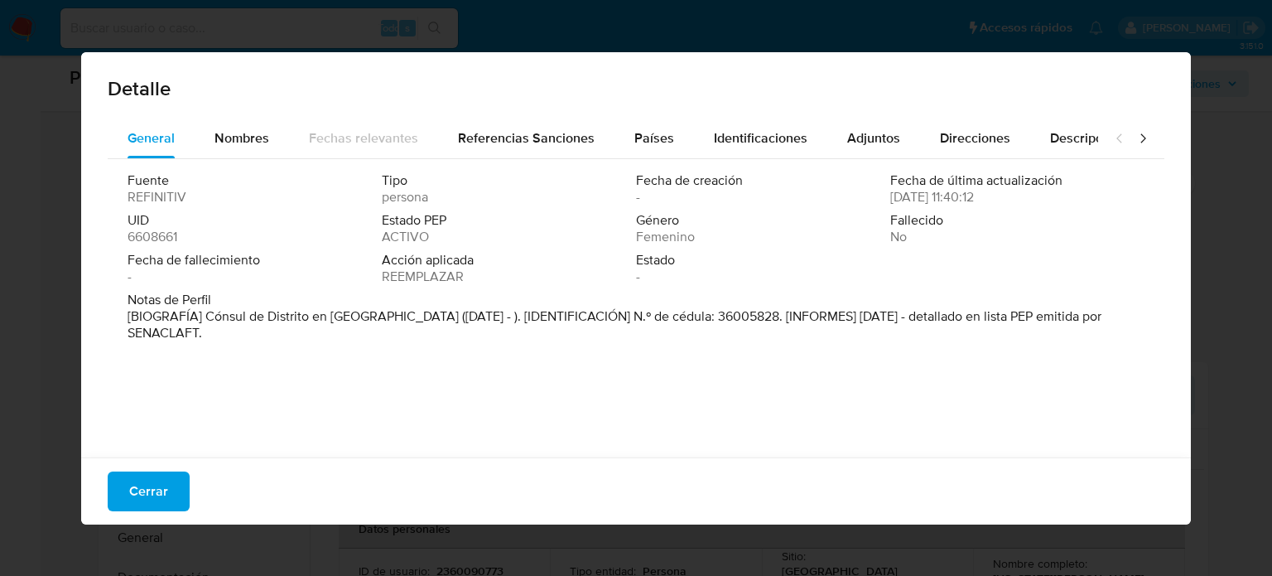
drag, startPoint x: 203, startPoint y: 316, endPoint x: 390, endPoint y: 321, distance: 187.3
click at [391, 321] on font "[BIOGRAFÍA] Cónsul de Distrito en Barcelona (enero 2021 - ). [IDENTIFICACIÓN] N…" at bounding box center [615, 324] width 974 height 36
click at [159, 491] on span "Cerrar" at bounding box center [148, 491] width 39 height 36
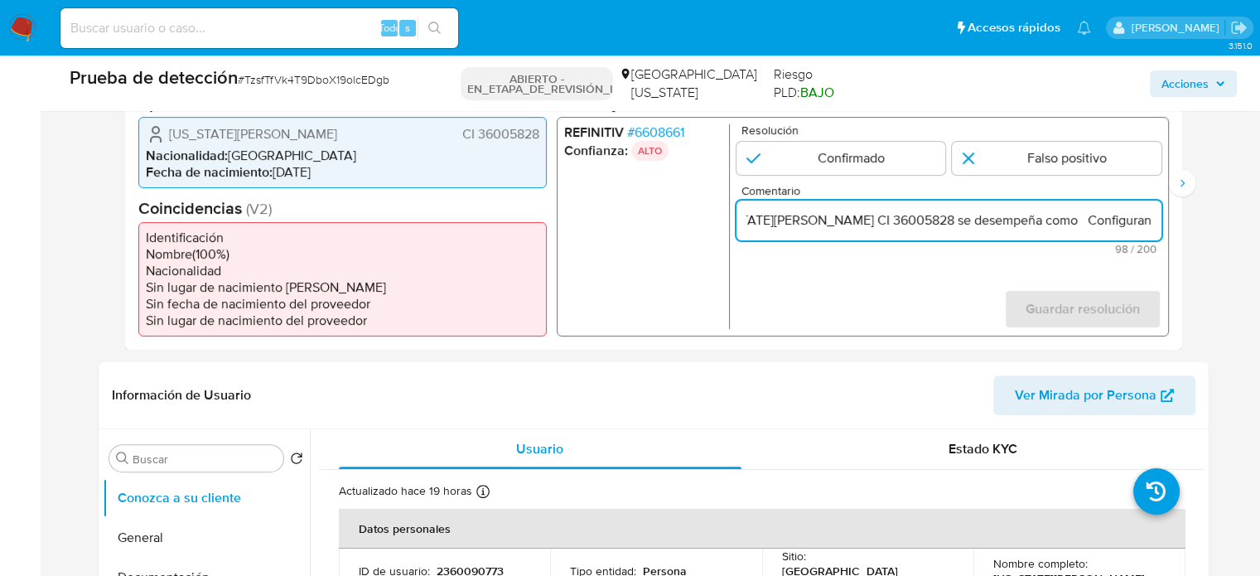
scroll to position [0, 200]
click at [1160, 215] on input "Titular de cuenta Virginia Pacheco Prado CI 36005828 se desempeña como Configur…" at bounding box center [948, 220] width 425 height 22
click at [990, 220] on input "Titular de cuenta Virginia Pacheco Prado CI 36005828 se desempeña como Configur…" at bounding box center [948, 220] width 425 height 22
paste input "Cónsul de Distrito en Barcelona"
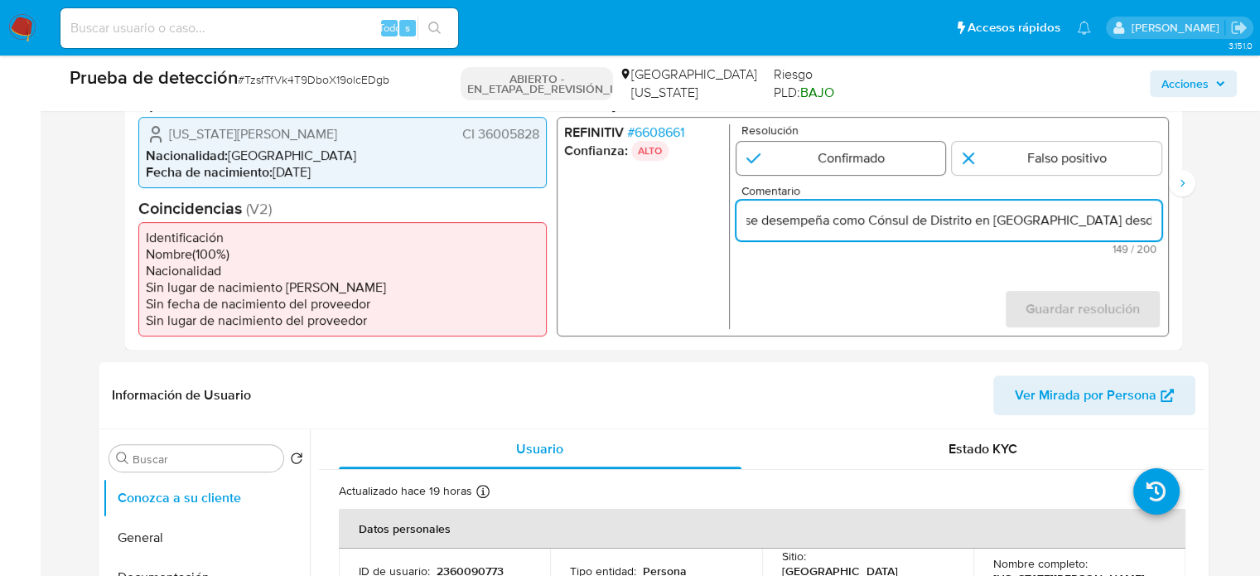
type input "Titular de cuenta Virginia Pacheco Prado CI 36005828 se desempeña como Cónsul d…"
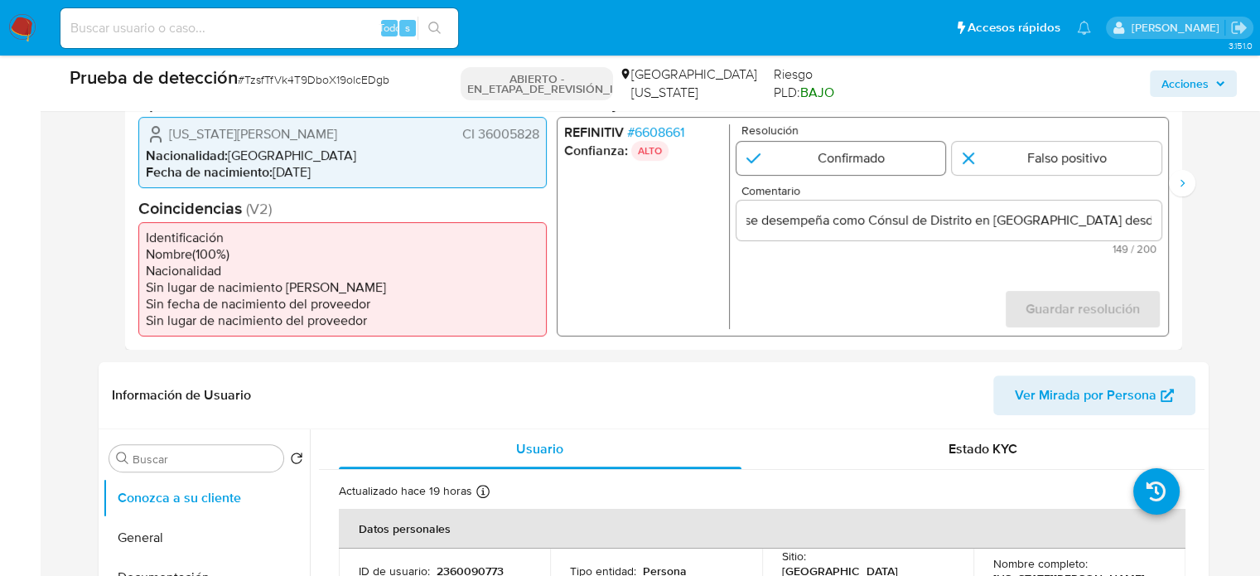
click at [873, 162] on input "1 de 2" at bounding box center [841, 157] width 210 height 33
radio input "true"
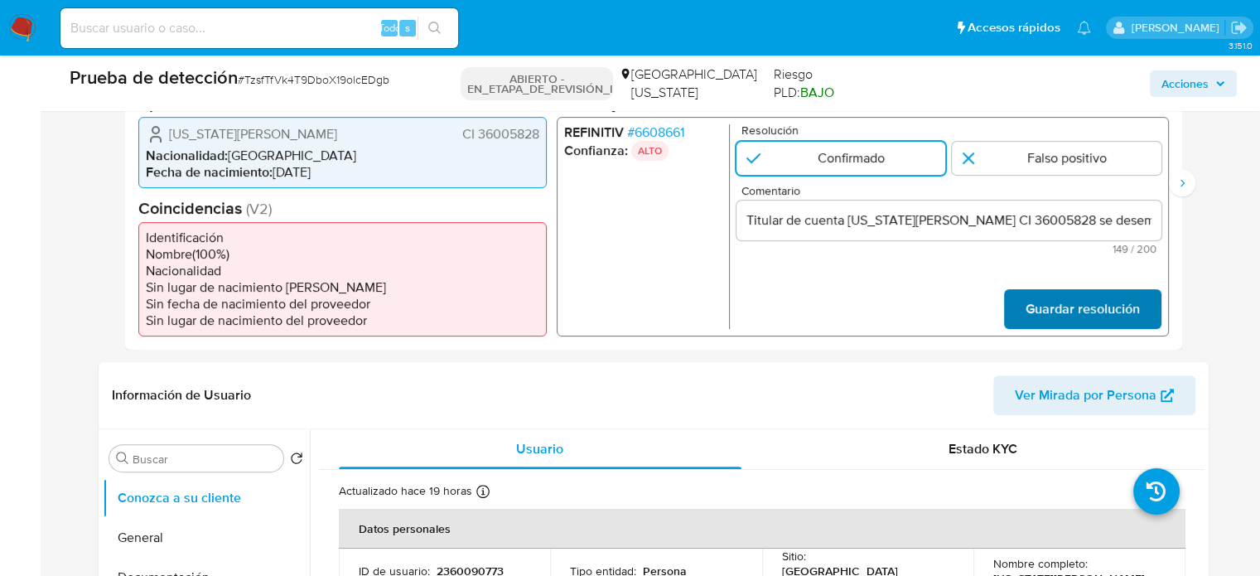
click at [1040, 299] on span "Guardar resolución" at bounding box center [1082, 308] width 114 height 36
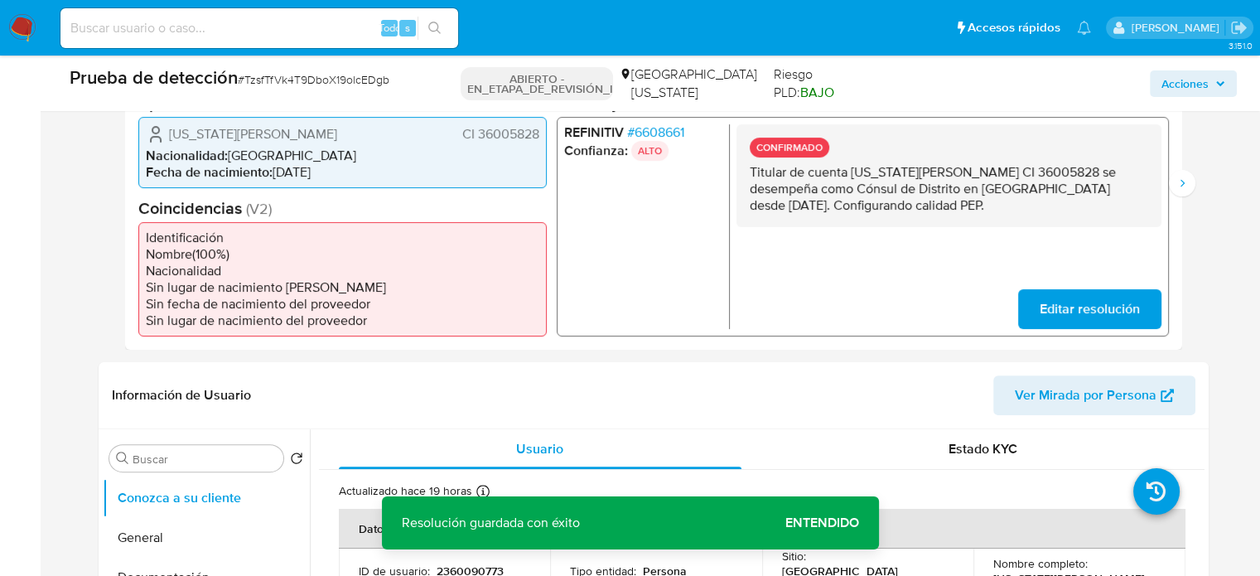
drag, startPoint x: 961, startPoint y: 202, endPoint x: 739, endPoint y: 173, distance: 223.9
click at [739, 173] on div "CONFIRMADO Titular de cuenta Virginia Pacheco Prado CI 36005828 se desempeña co…" at bounding box center [948, 174] width 425 height 103
click at [1180, 190] on button "Siguiente" at bounding box center [1182, 183] width 27 height 27
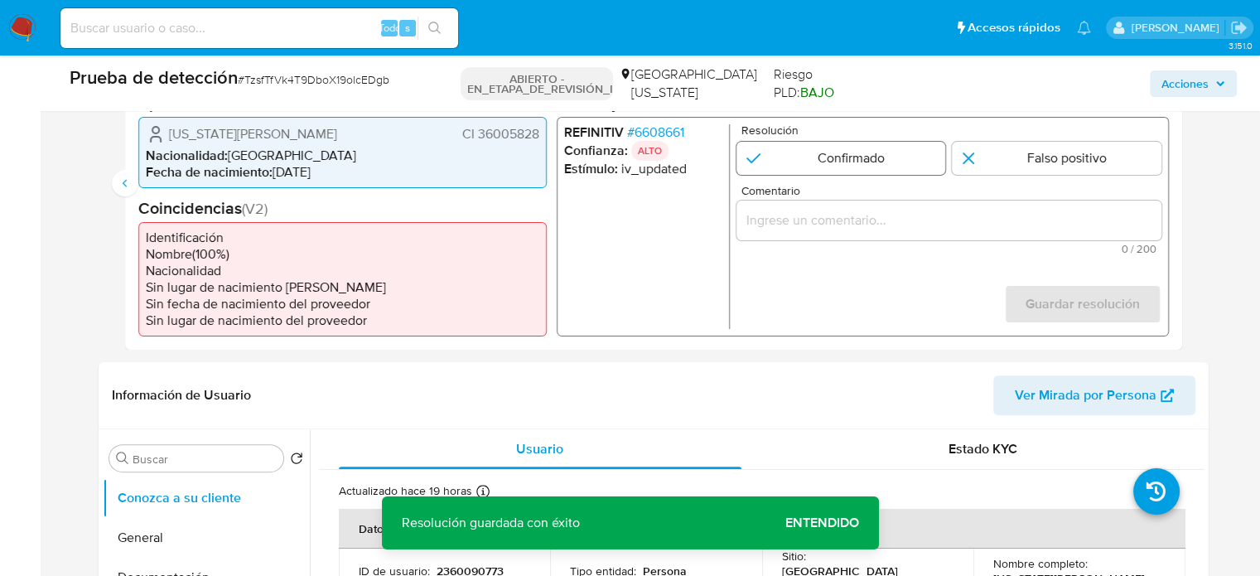
click at [849, 166] on input "2 de 2" at bounding box center [841, 157] width 210 height 33
radio input "true"
click at [847, 225] on input "Comentario" at bounding box center [948, 220] width 425 height 22
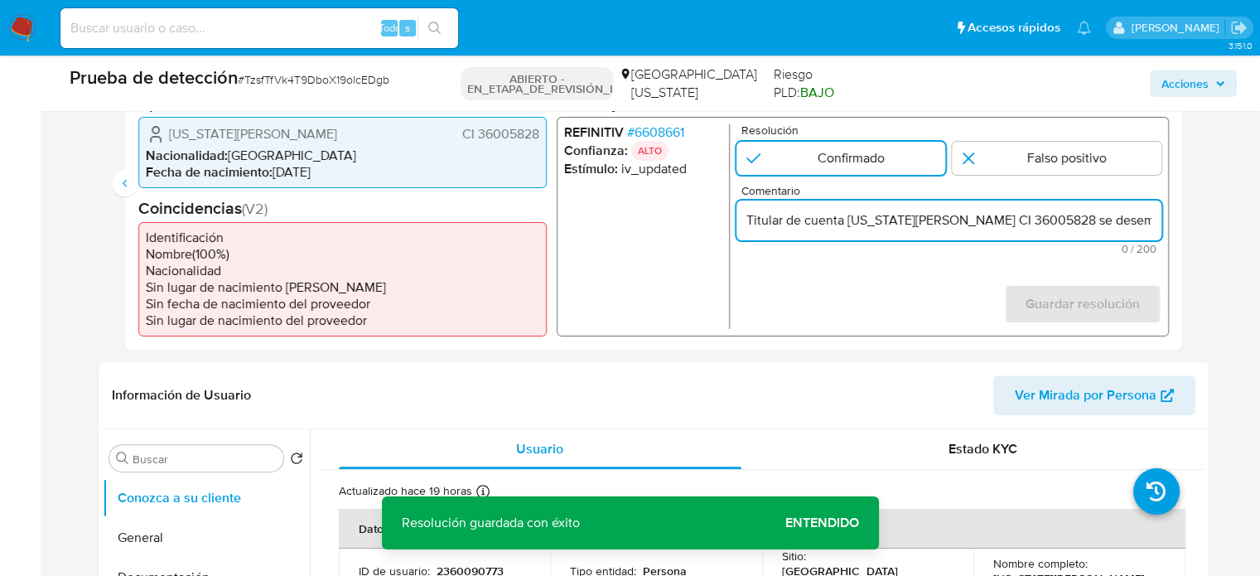
scroll to position [0, 510]
type input "Titular de cuenta Virginia Pacheco Prado CI 36005828 se desempeña como Cónsul d…"
click at [1069, 298] on font "Guardar resolución" at bounding box center [1082, 304] width 114 height 40
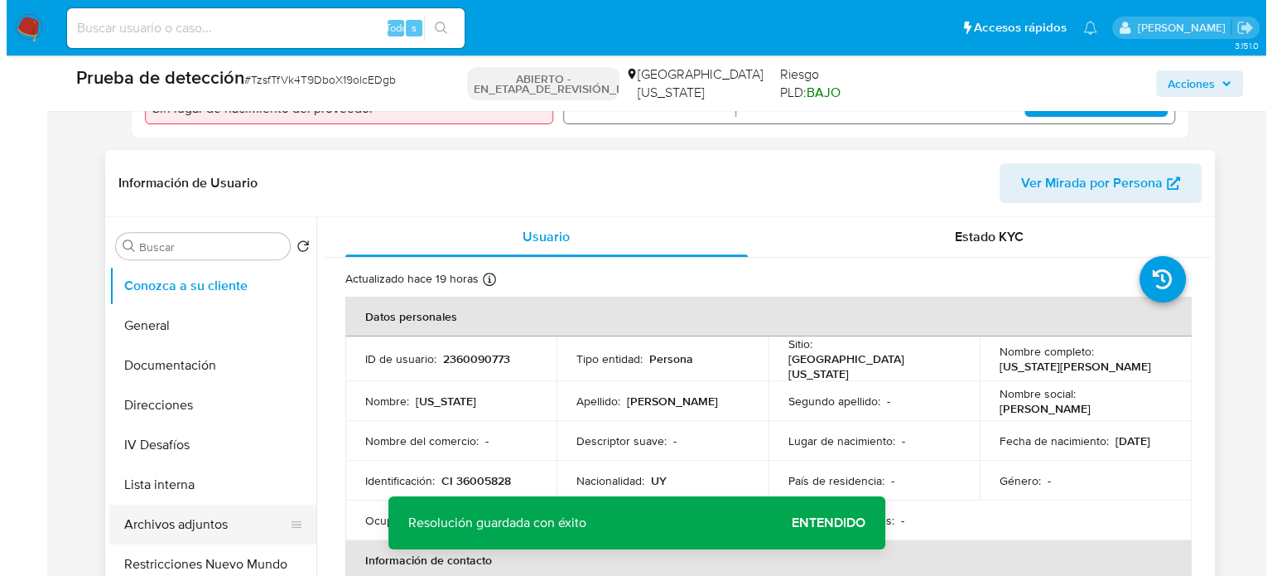
scroll to position [745, 0]
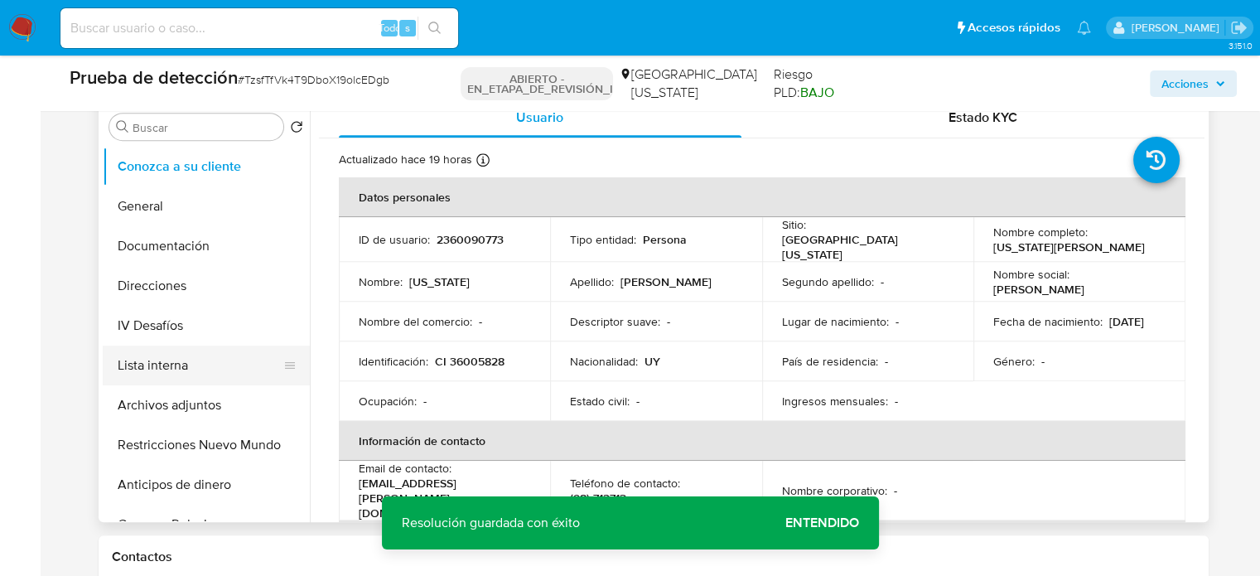
click at [159, 374] on button "Lista interna" at bounding box center [200, 365] width 194 height 40
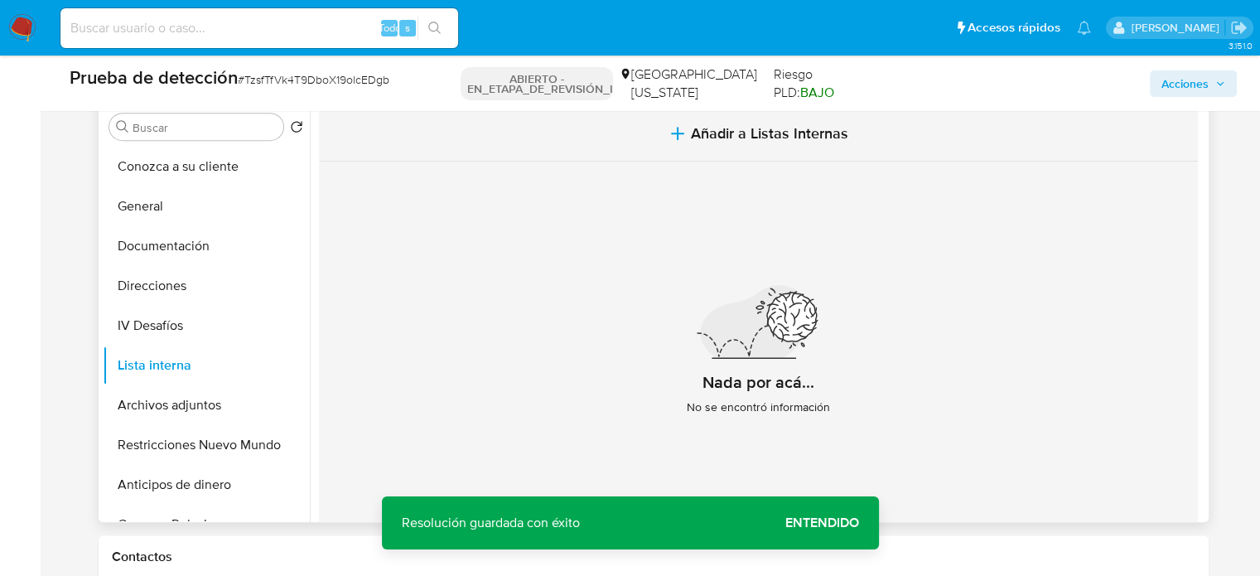
click at [680, 134] on icon "button" at bounding box center [678, 133] width 20 height 20
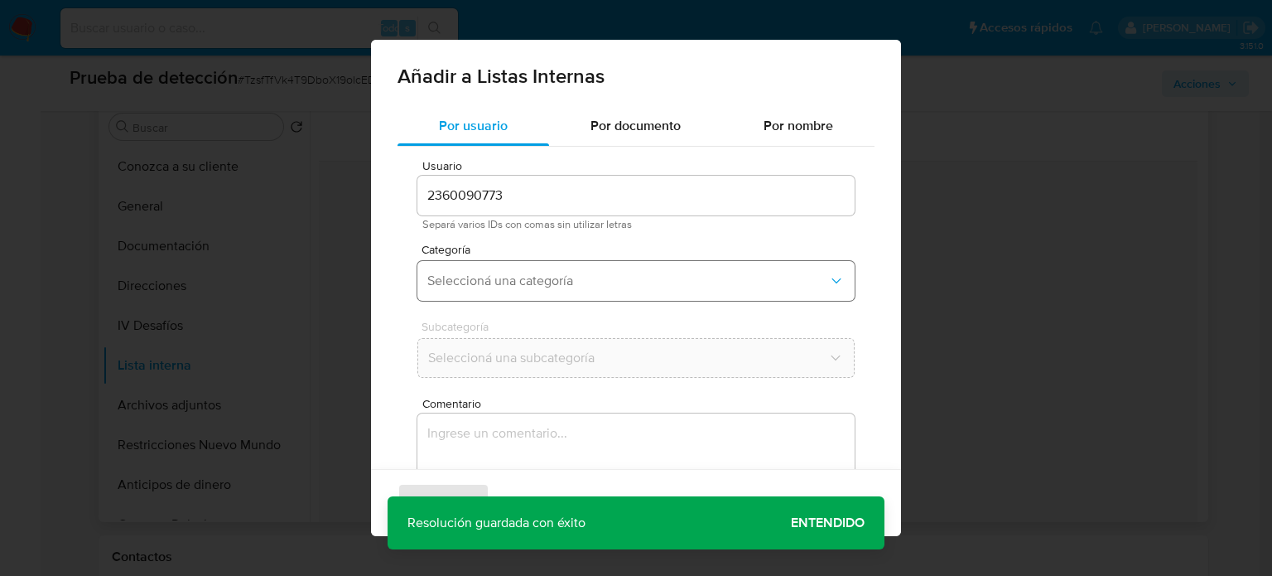
click at [495, 283] on span "Seleccioná una categoría" at bounding box center [627, 281] width 401 height 17
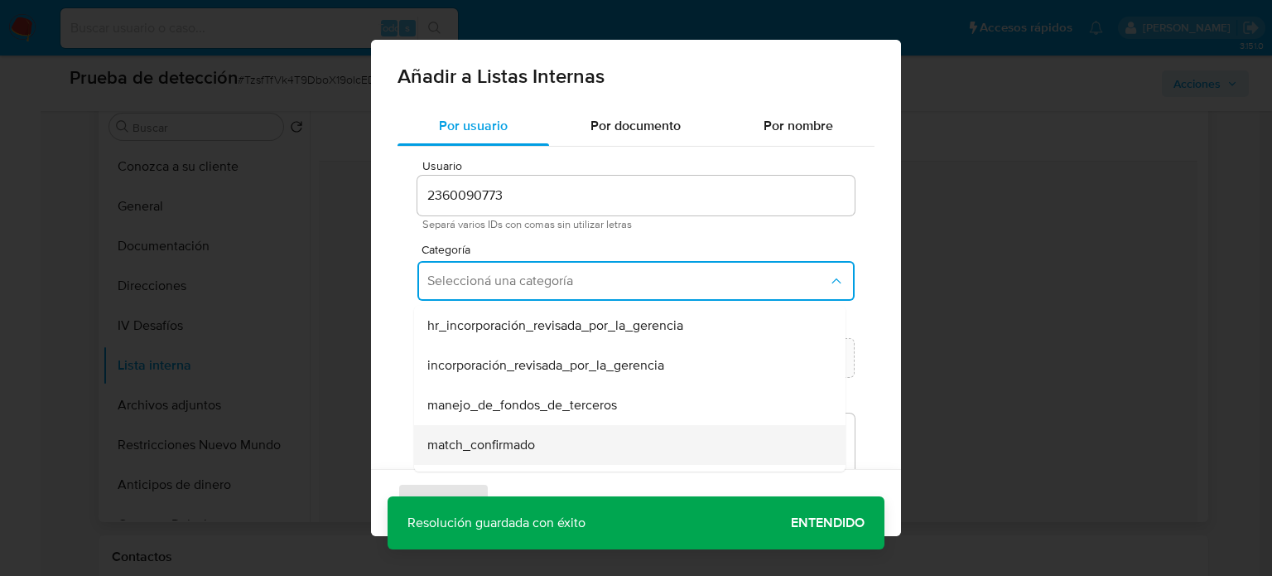
click at [497, 443] on span "match_confirmado" at bounding box center [481, 445] width 108 height 17
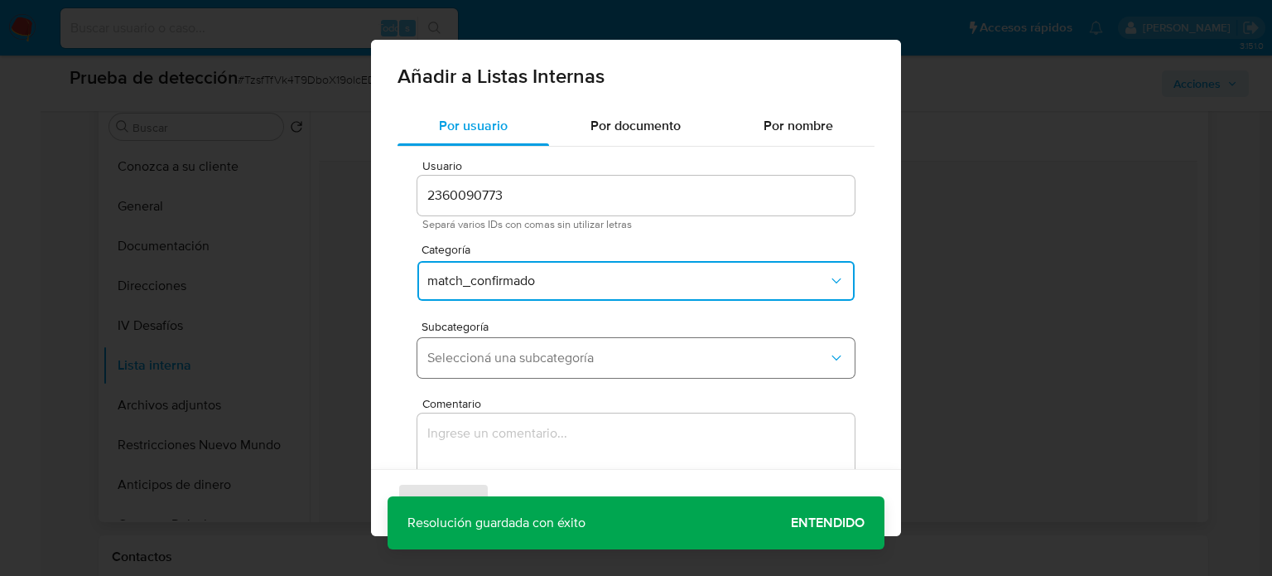
click at [507, 351] on span "Seleccioná una subcategoría" at bounding box center [627, 358] width 401 height 17
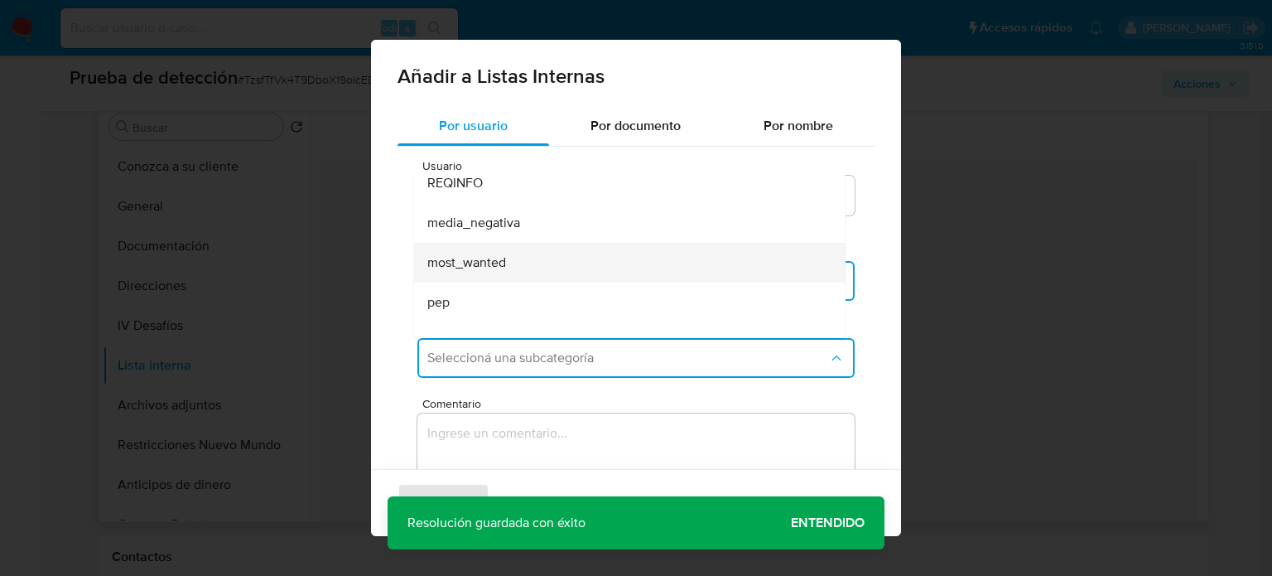
scroll to position [113, 0]
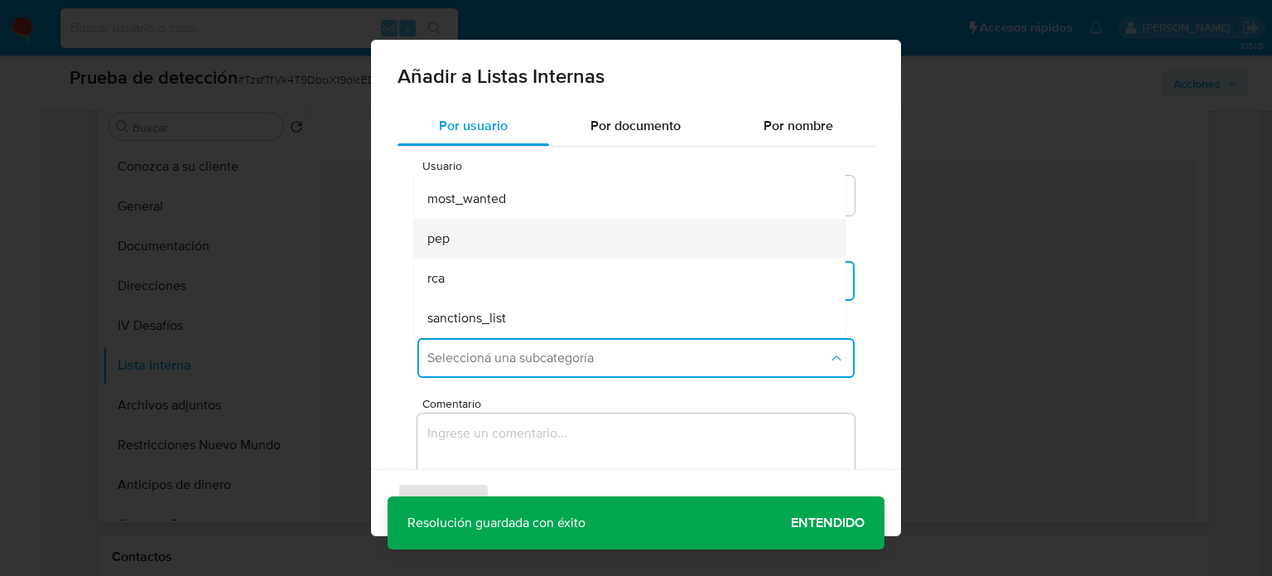
click at [470, 241] on div "pep" at bounding box center [624, 239] width 395 height 40
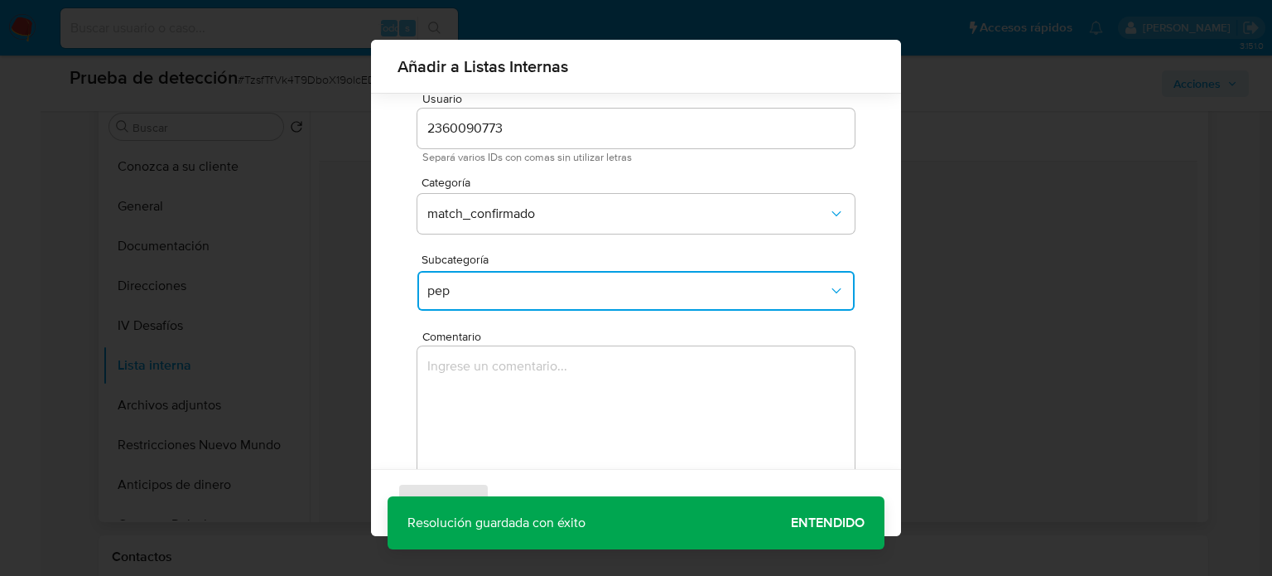
scroll to position [70, 0]
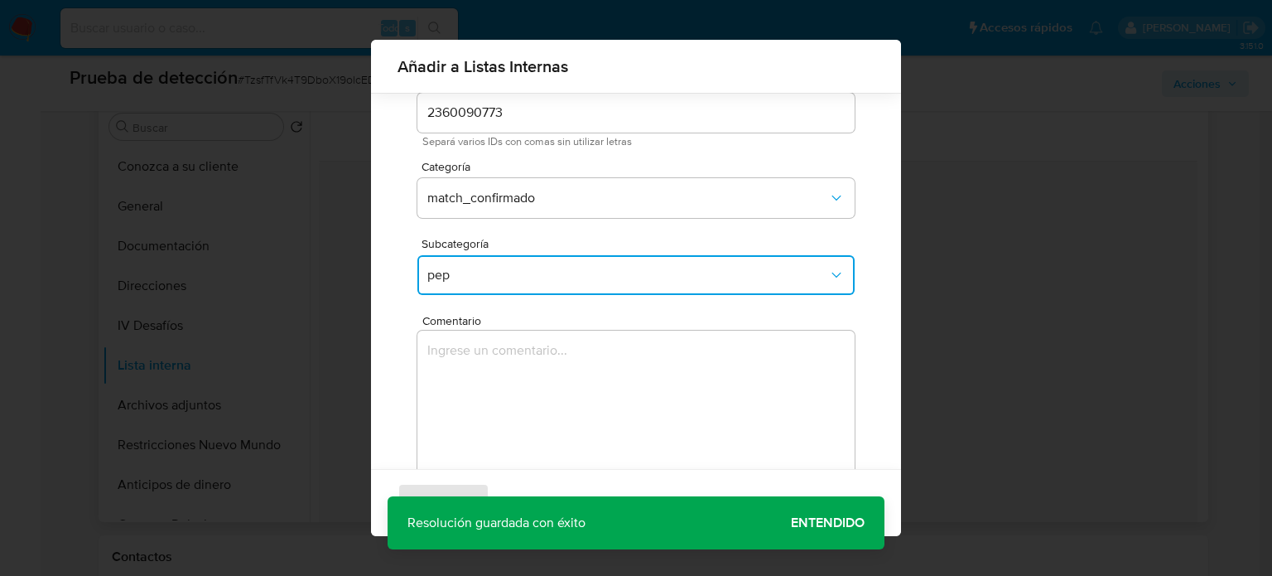
click at [478, 362] on textarea "Comentario" at bounding box center [635, 410] width 437 height 159
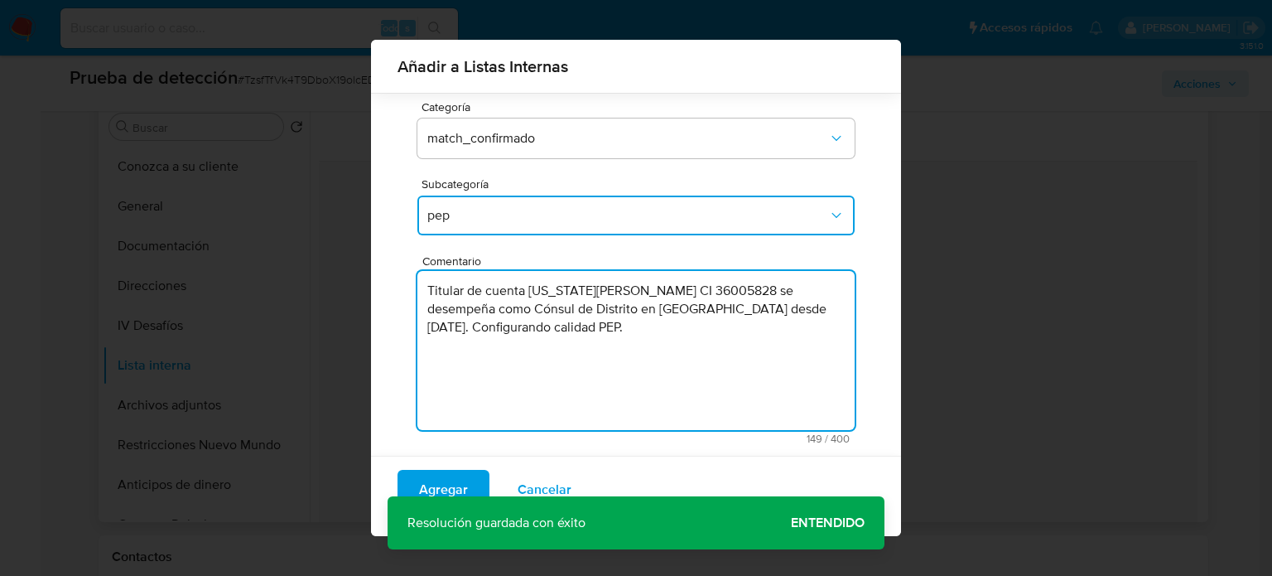
scroll to position [130, 0]
click at [543, 333] on textarea "Titular de cuenta Virginia Pacheco Prado CI 36005828 se desempeña como Cónsul d…" at bounding box center [635, 349] width 437 height 159
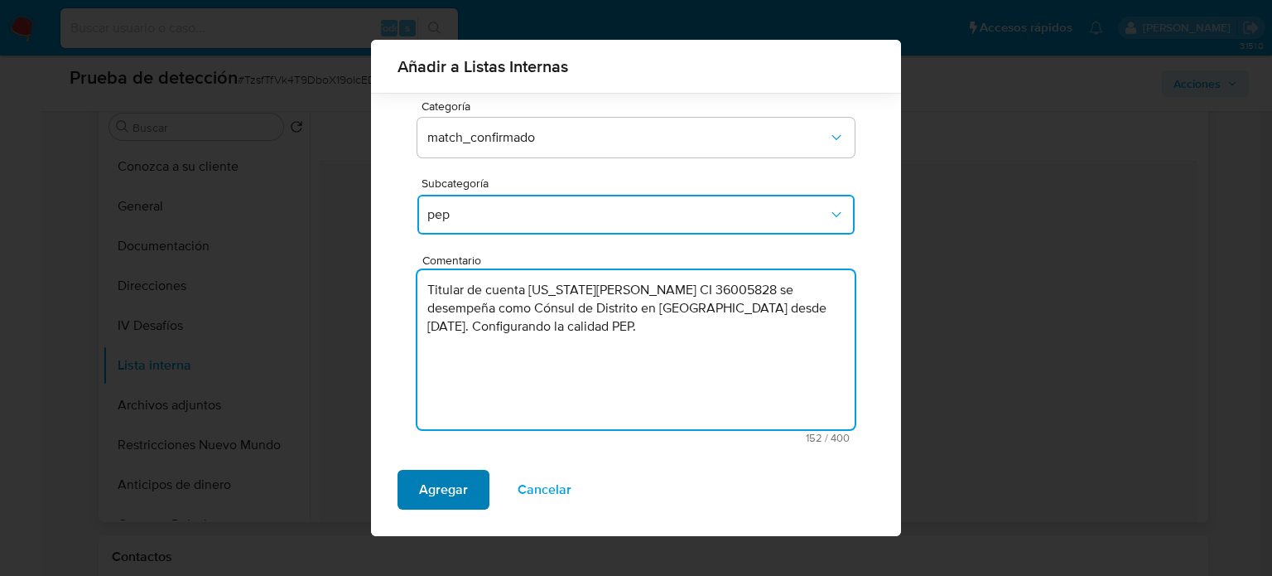
type textarea "Titular de cuenta Virginia Pacheco Prado CI 36005828 se desempeña como Cónsul d…"
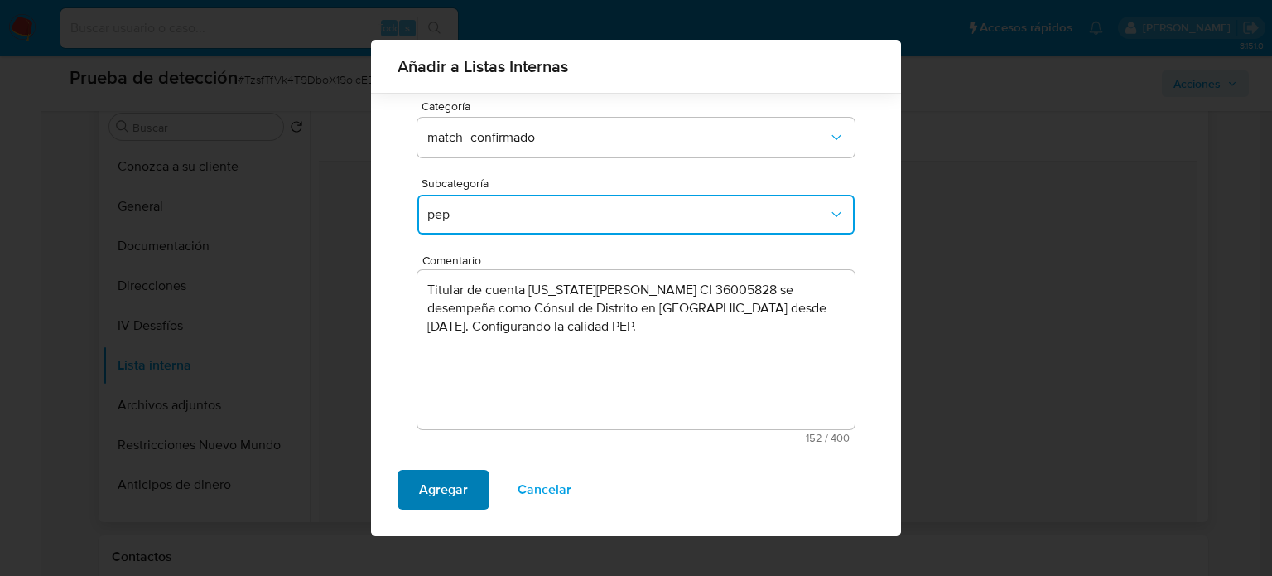
click at [432, 481] on span "Agregar" at bounding box center [443, 489] width 49 height 36
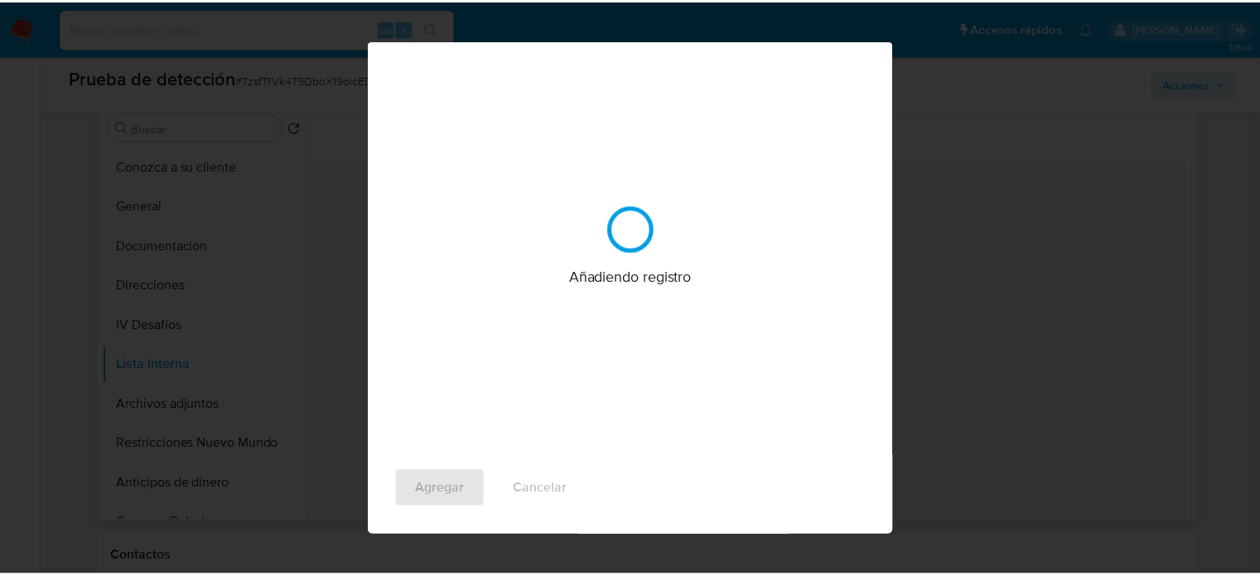
scroll to position [0, 0]
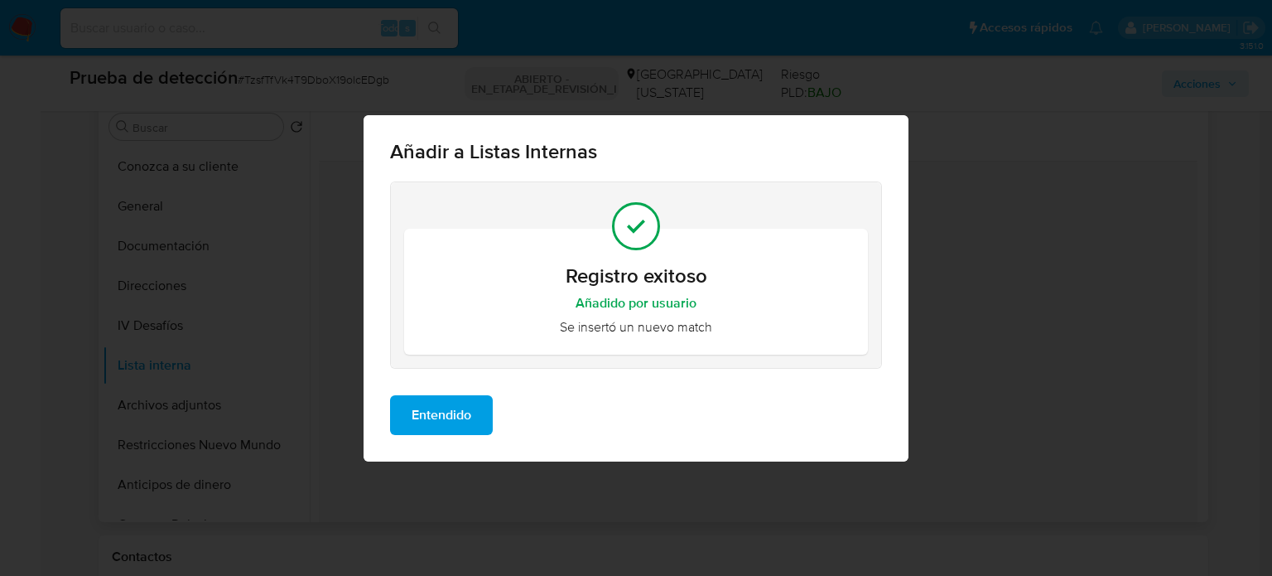
click at [441, 415] on span "Entendido" at bounding box center [442, 415] width 60 height 36
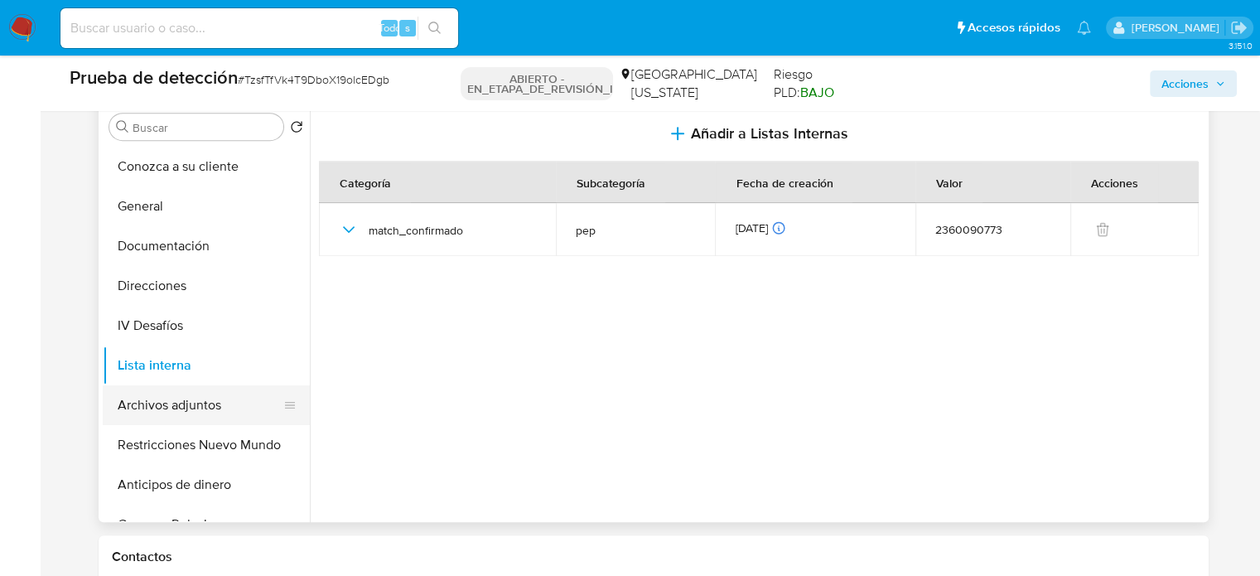
click at [171, 402] on button "Archivos adjuntos" at bounding box center [200, 405] width 194 height 40
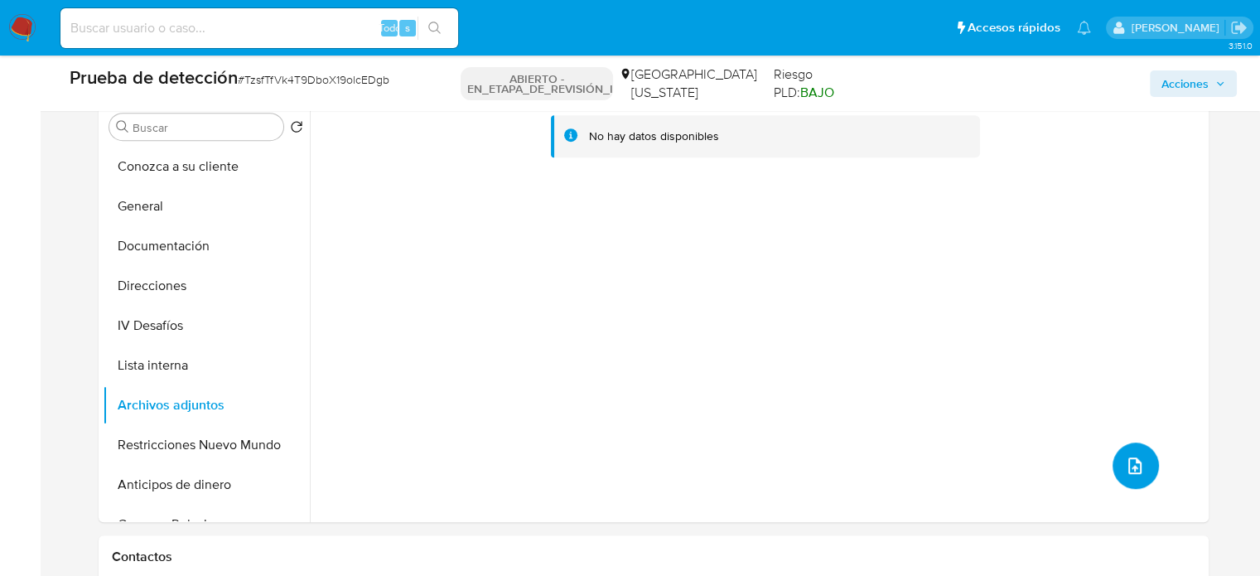
click at [1127, 460] on icon "subir archivo" at bounding box center [1135, 466] width 20 height 20
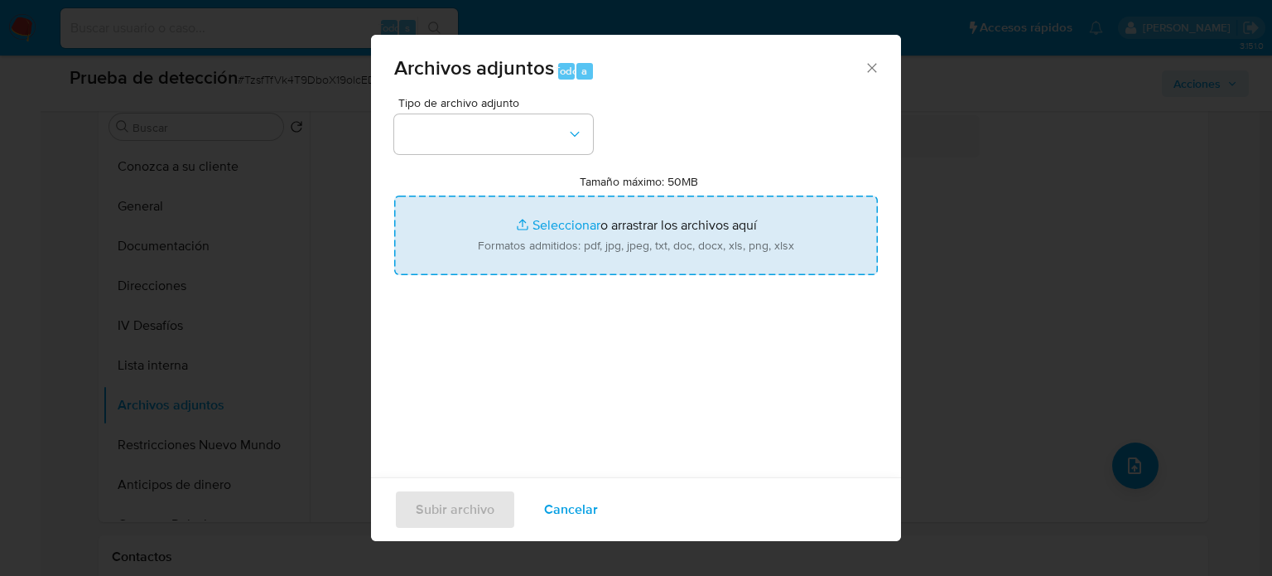
click at [585, 213] on input "Tamaño máximo: 50MB Seleccionar archivos" at bounding box center [636, 235] width 484 height 80
type input "C:\fakepath\_Virginia Pacheco Prado_ Lavado de dinero - Buscar con Google.pdf"
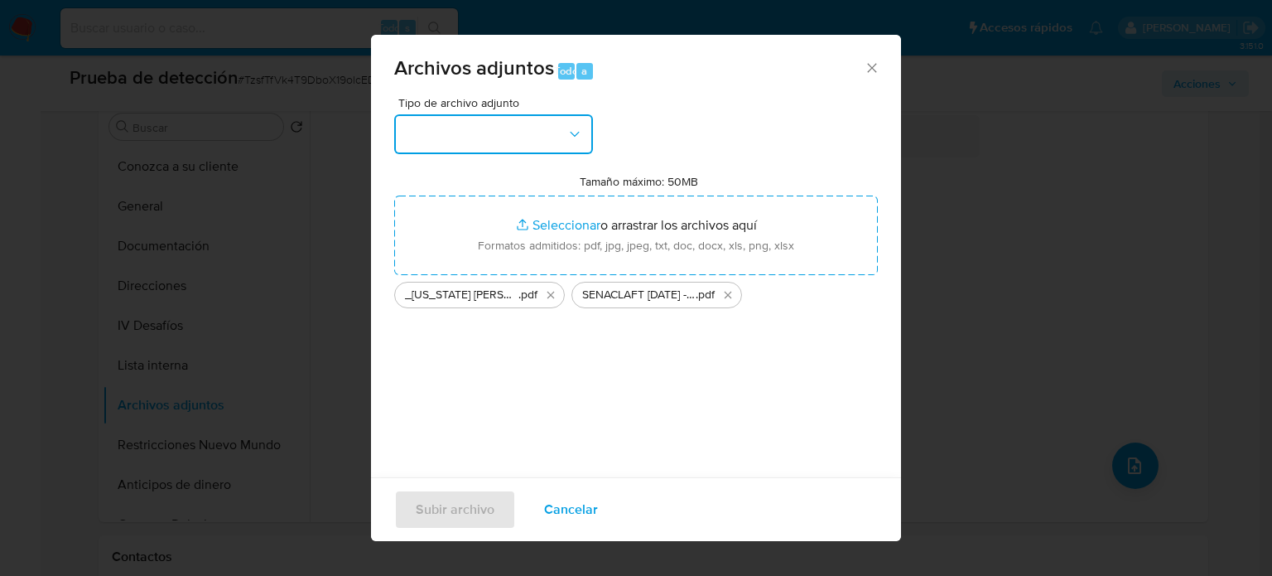
click at [430, 138] on button "button" at bounding box center [493, 134] width 199 height 40
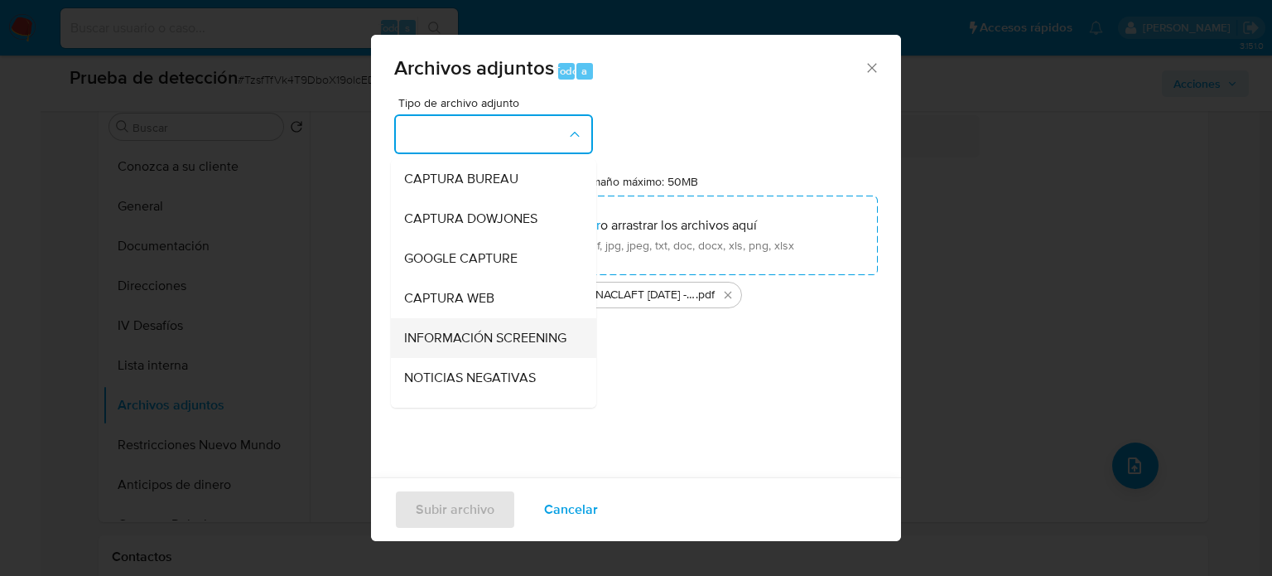
click at [457, 338] on span "INFORMACIÓN SCREENING" at bounding box center [485, 338] width 162 height 17
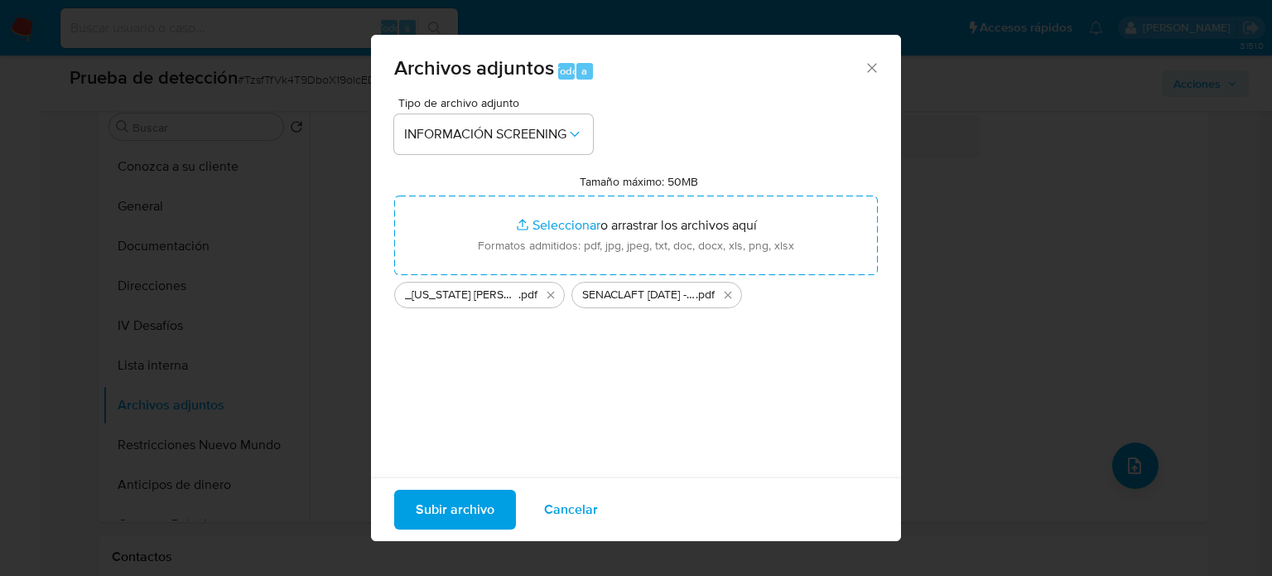
click at [466, 514] on span "Subir archivo" at bounding box center [455, 509] width 79 height 36
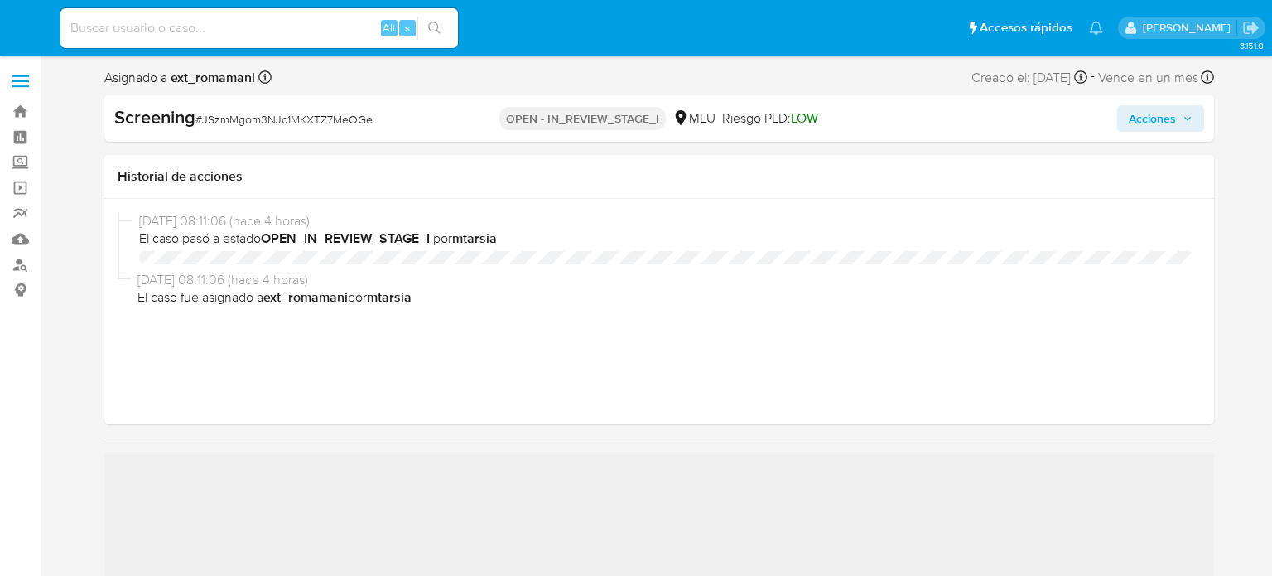
select select "10"
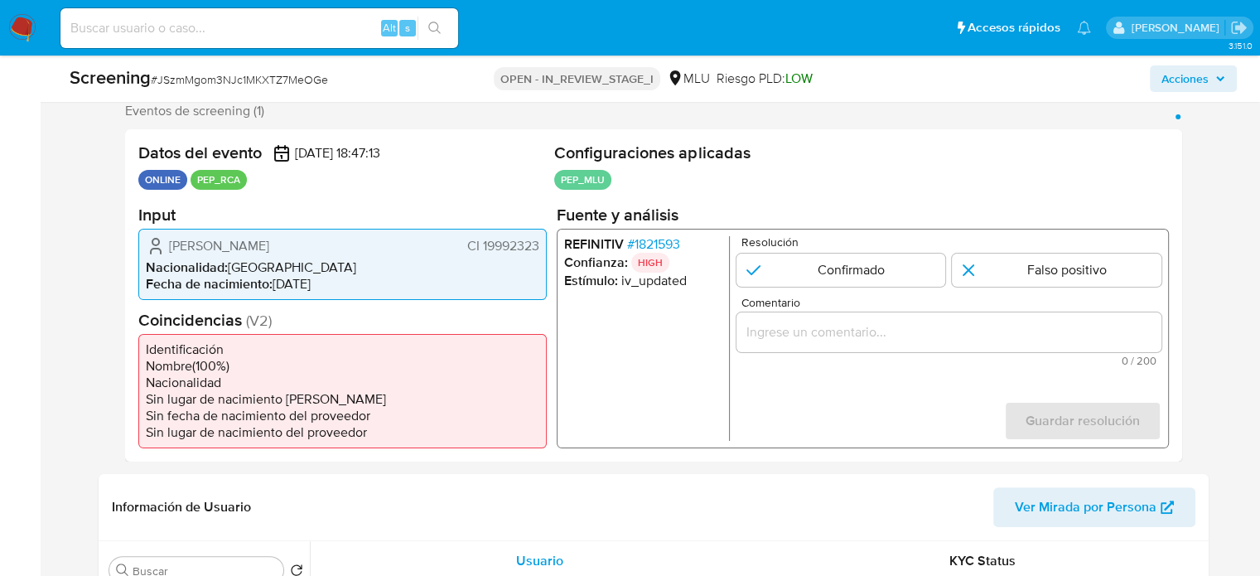
scroll to position [331, 0]
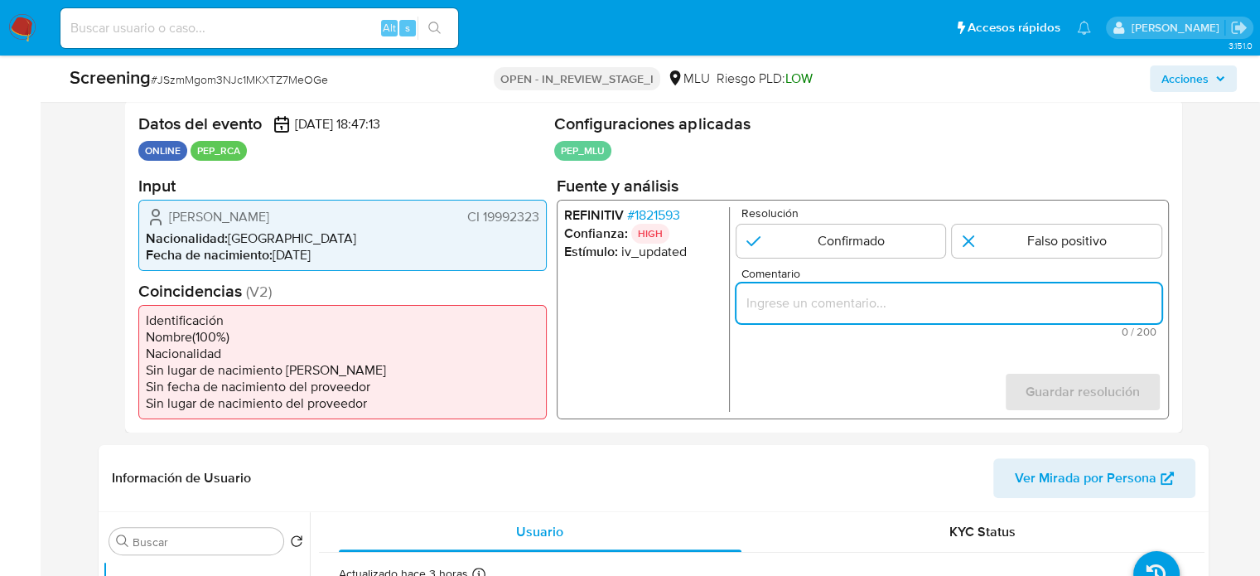
click at [779, 305] on input "Comentario" at bounding box center [948, 303] width 425 height 22
paste input "Titular de cuenta se desempeña como Configurando calidad PEP."
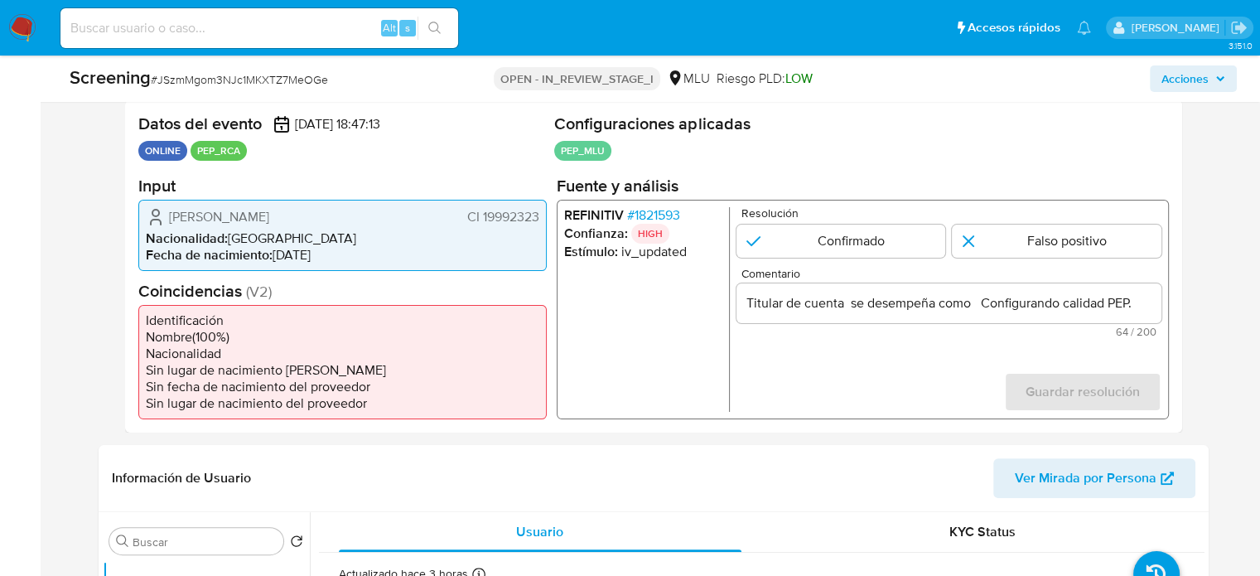
drag, startPoint x: 172, startPoint y: 214, endPoint x: 329, endPoint y: 216, distance: 156.6
click at [269, 216] on span "[PERSON_NAME]" at bounding box center [219, 216] width 100 height 17
drag, startPoint x: 248, startPoint y: 216, endPoint x: 543, endPoint y: 216, distance: 294.1
click at [543, 216] on div "[PERSON_NAME] CI 19992323 Nacionalidad : [DEMOGRAPHIC_DATA] Fecha de nacimiento…" at bounding box center [342, 234] width 408 height 71
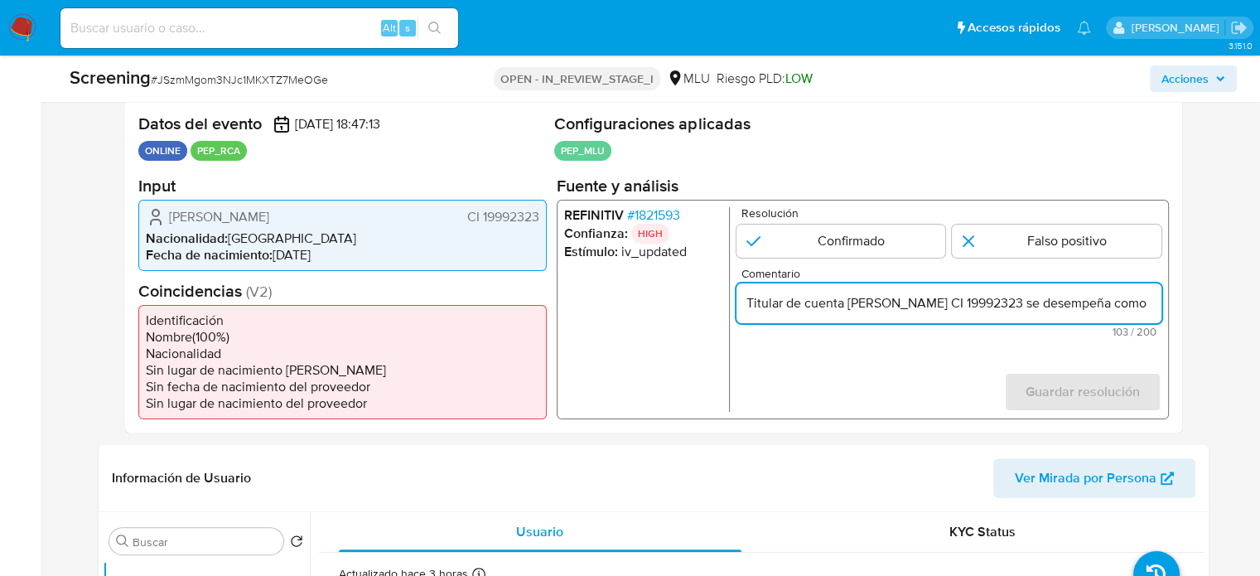
click at [669, 215] on span "# 1821593" at bounding box center [652, 214] width 53 height 17
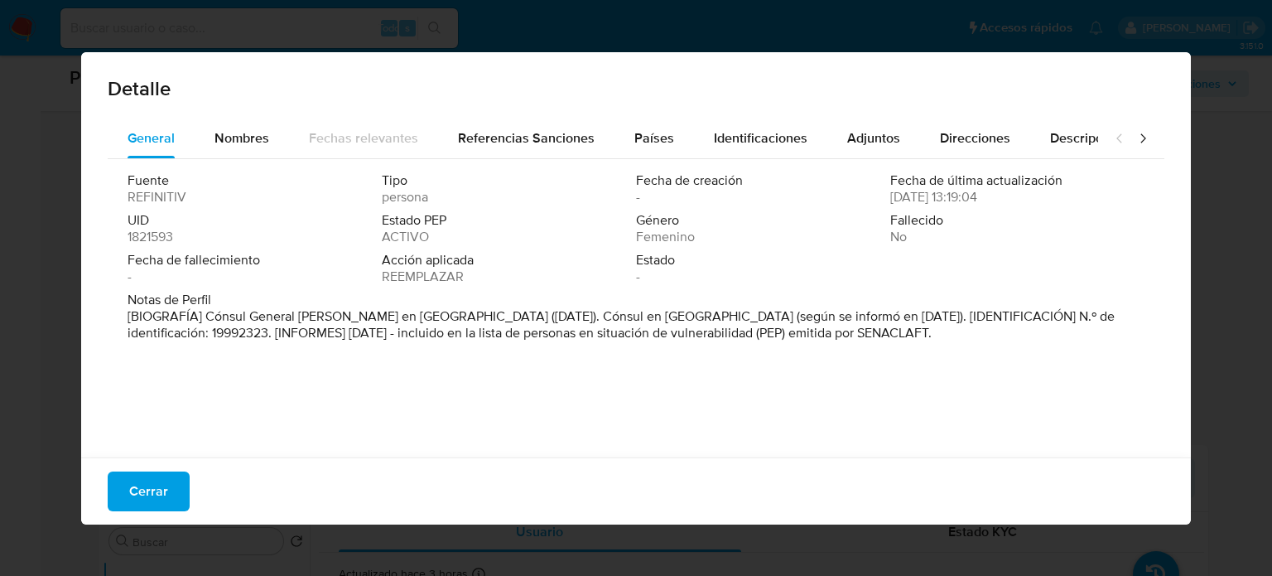
drag, startPoint x: 204, startPoint y: 311, endPoint x: 401, endPoint y: 320, distance: 197.3
click at [401, 320] on font "[BIOGRAFÍA] Cónsul General [PERSON_NAME] en [GEOGRAPHIC_DATA] ([DATE]). Cónsul …" at bounding box center [621, 324] width 987 height 36
click at [151, 495] on span "Cerrar" at bounding box center [148, 491] width 39 height 36
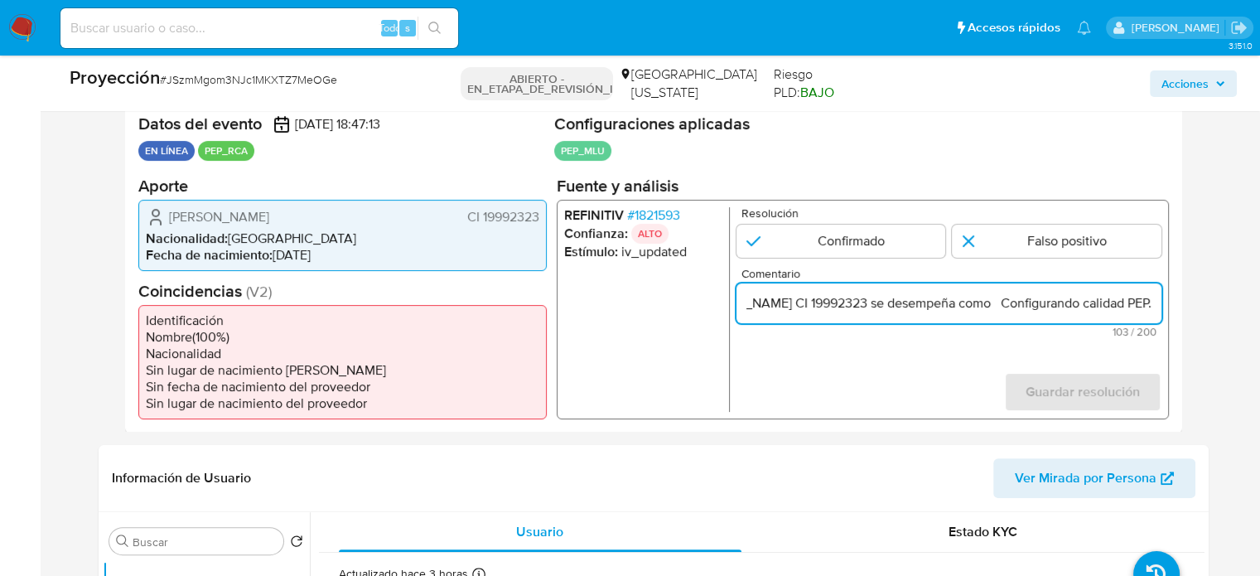
scroll to position [0, 234]
drag, startPoint x: 1153, startPoint y: 303, endPoint x: 1080, endPoint y: 307, distance: 73.0
click at [1156, 305] on input "Titular de cuenta [PERSON_NAME] CI 19992323 se desempeña como Configurando cali…" at bounding box center [948, 303] width 425 height 22
click at [992, 306] on input "Titular de cuenta [PERSON_NAME] CI 19992323 se desempeña como Configurando cali…" at bounding box center [948, 303] width 425 height 22
paste input "Cónsul General [PERSON_NAME] en [GEOGRAPHIC_DATA]"
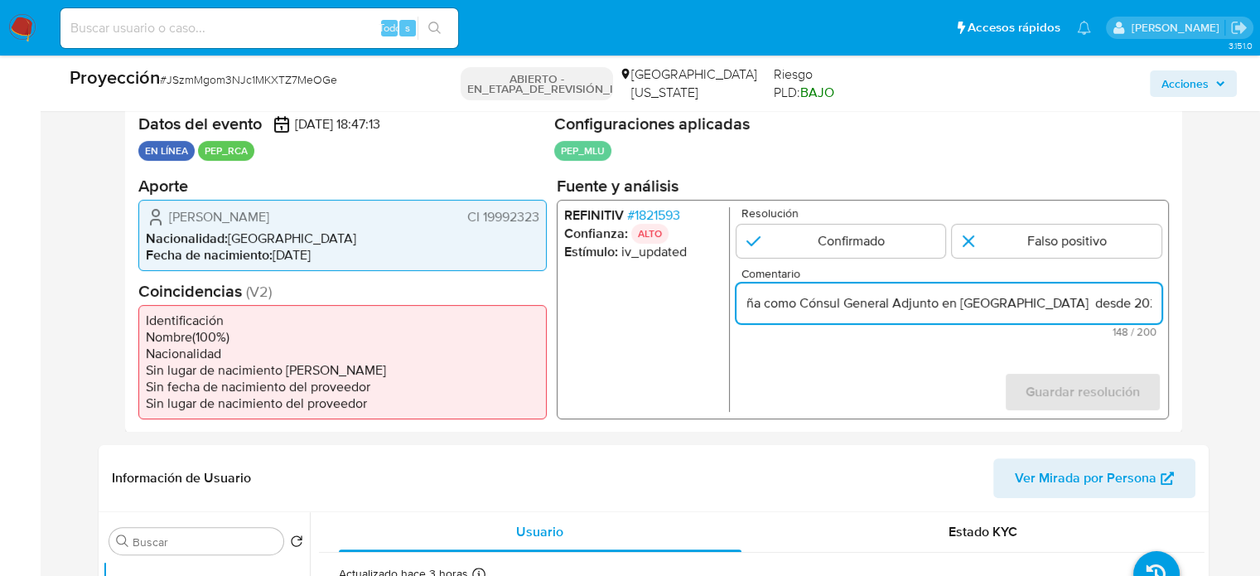
scroll to position [0, 355]
type input "Titular de cuenta [PERSON_NAME] CI 19992323 se desempeña como Cónsul General Ad…"
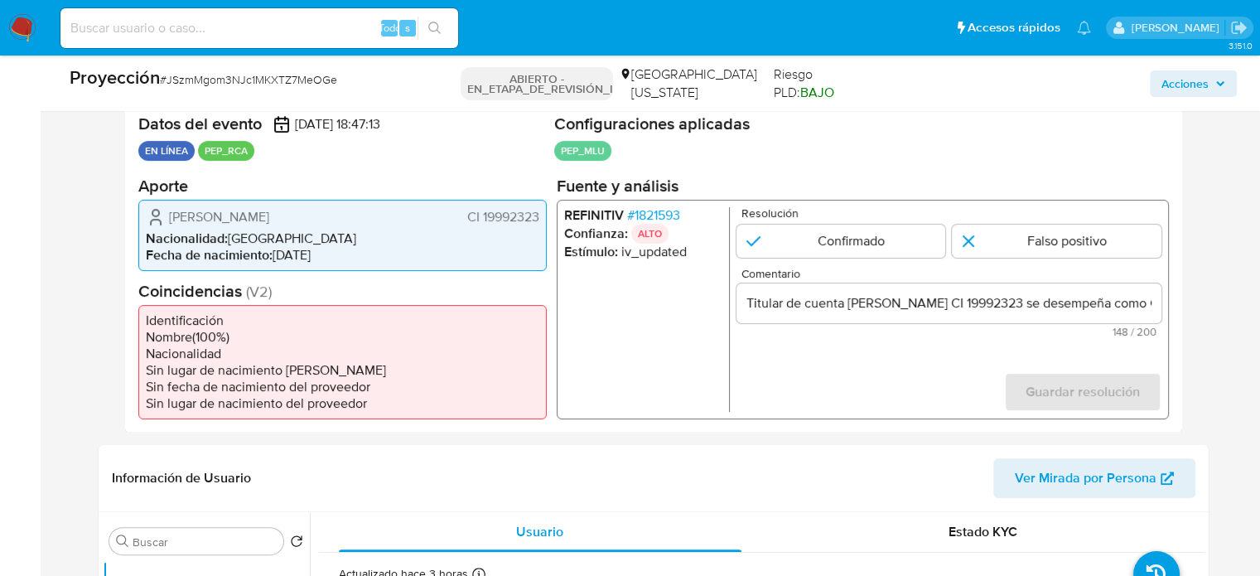
drag, startPoint x: 541, startPoint y: 218, endPoint x: 479, endPoint y: 224, distance: 62.5
click at [479, 224] on div "[PERSON_NAME] CI 19992323 Nacionalidad : [DEMOGRAPHIC_DATA] Fecha de nacimiento…" at bounding box center [342, 234] width 408 height 71
drag, startPoint x: 345, startPoint y: 207, endPoint x: 163, endPoint y: 217, distance: 181.7
click at [163, 217] on div "[PERSON_NAME] CI 19992323" at bounding box center [342, 216] width 393 height 20
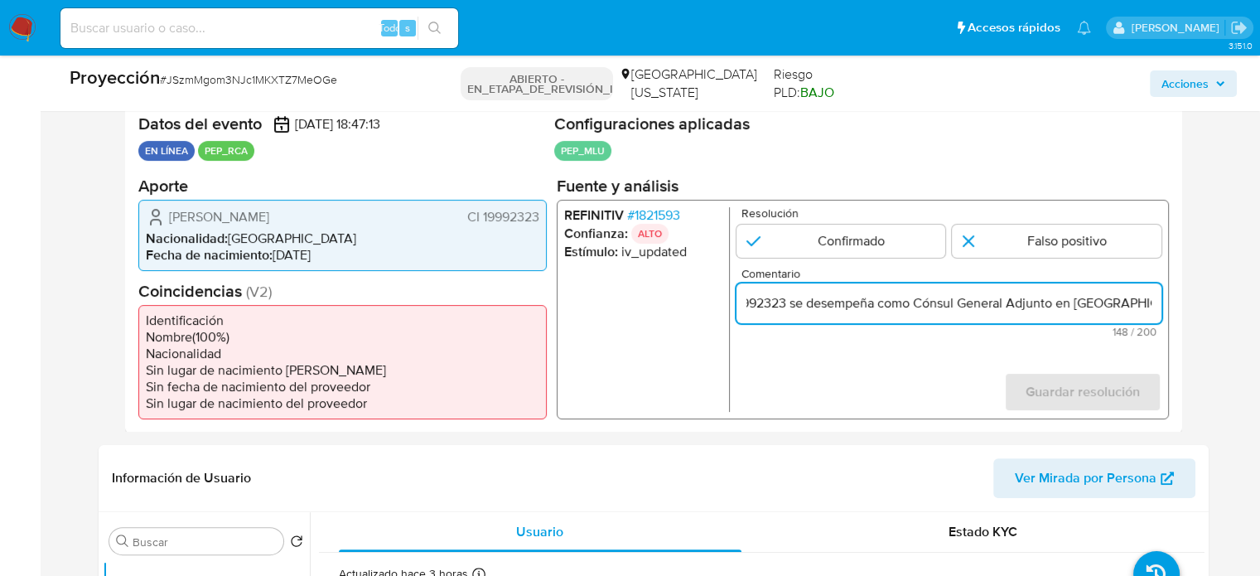
scroll to position [0, 513]
drag, startPoint x: 1116, startPoint y: 307, endPoint x: 1158, endPoint y: 312, distance: 42.5
click at [1158, 312] on div "Titular de cuenta [PERSON_NAME] CI 19992323 se desempeña como Cónsul General Ad…" at bounding box center [948, 302] width 425 height 40
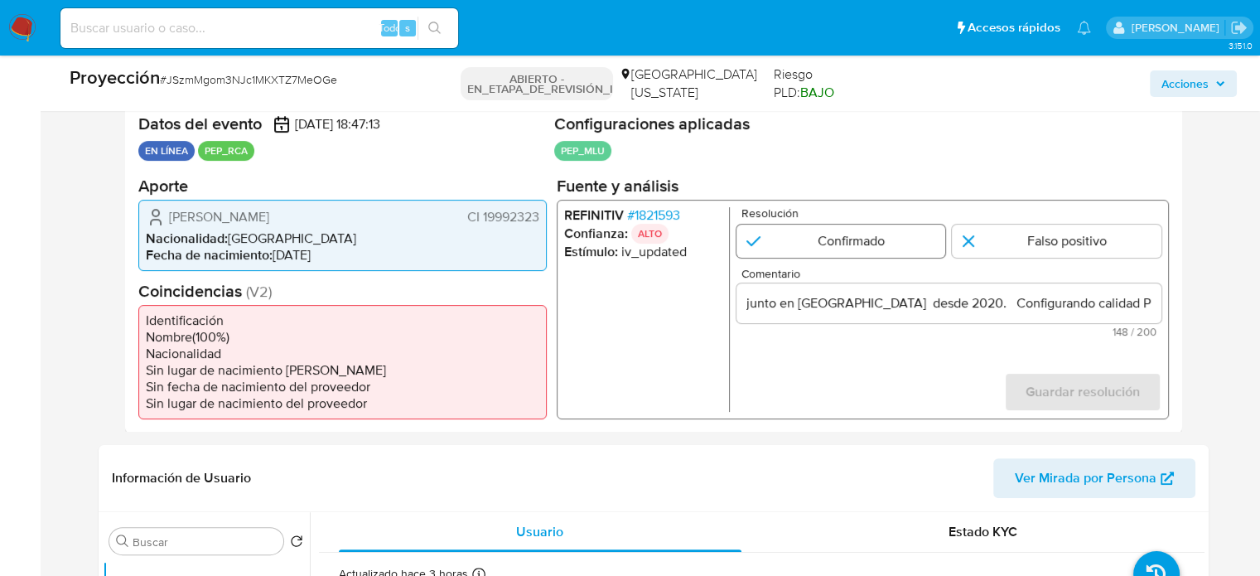
click at [853, 237] on input "1 de 1" at bounding box center [841, 240] width 210 height 33
radio input "true"
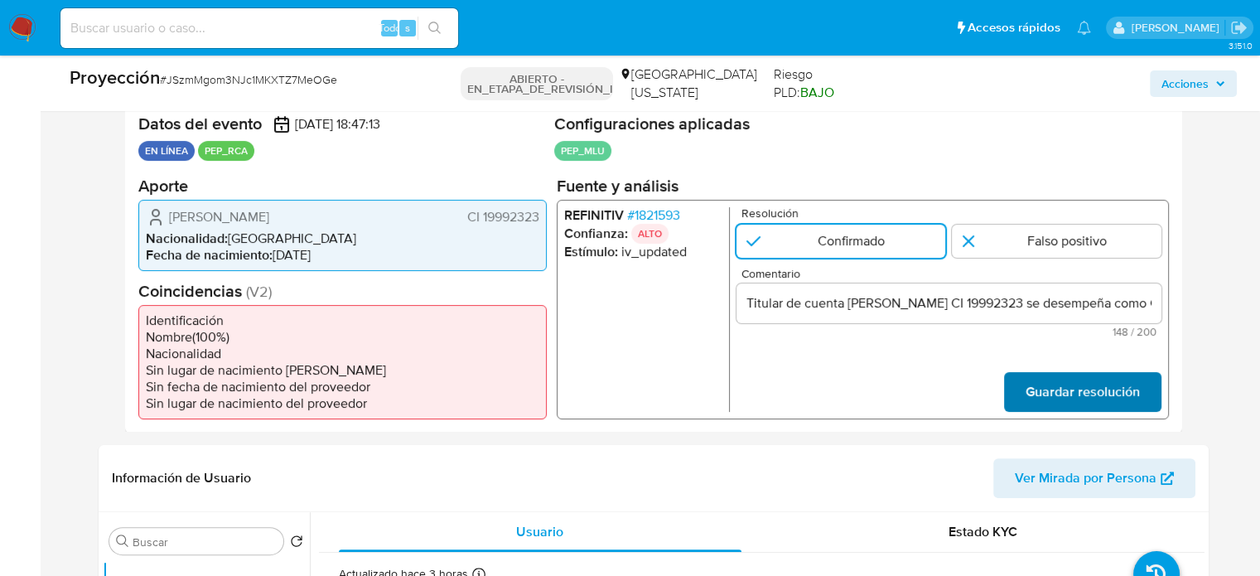
click at [1088, 397] on span "Guardar resolución" at bounding box center [1082, 391] width 114 height 36
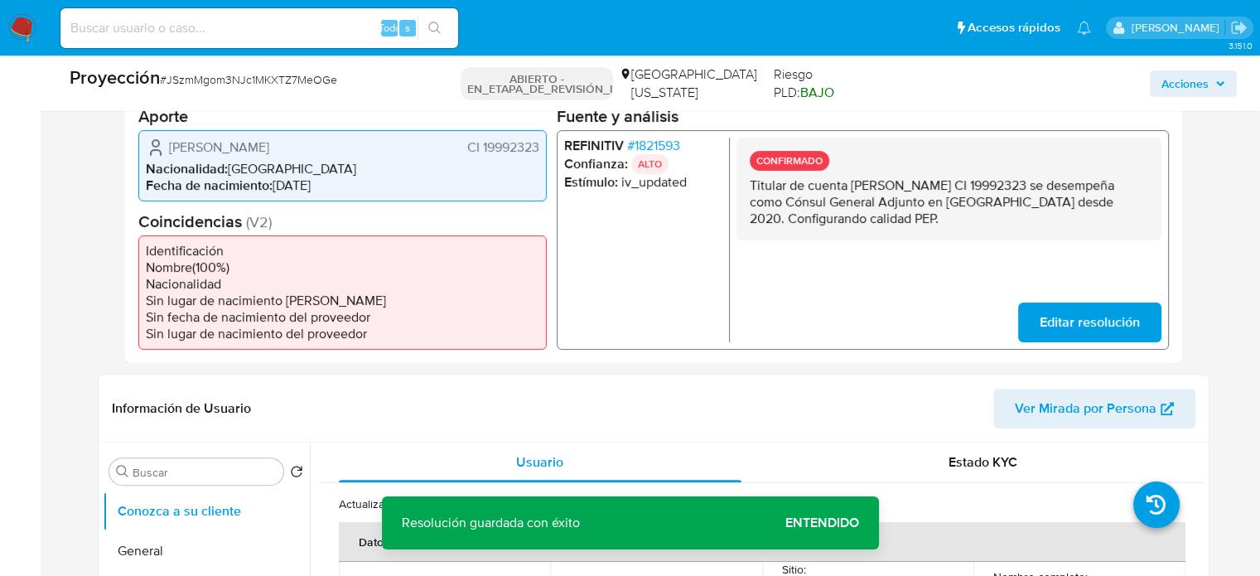
scroll to position [331, 0]
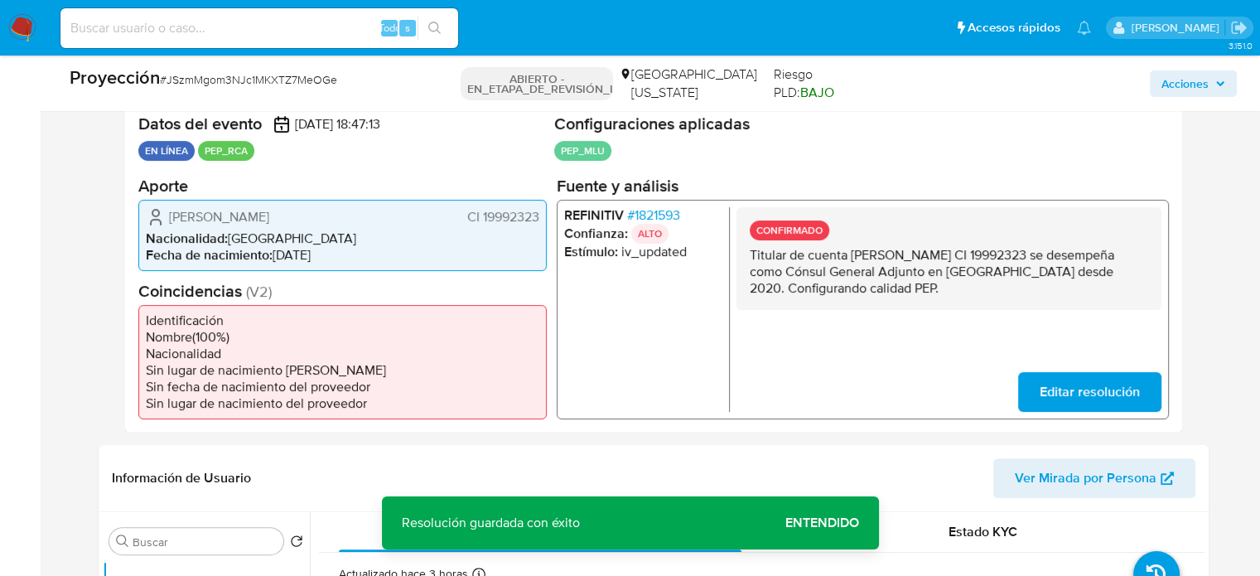
drag, startPoint x: 914, startPoint y: 291, endPoint x: 737, endPoint y: 257, distance: 179.7
click at [737, 257] on div "CONFIRMADO Titular de cuenta [PERSON_NAME] CI 19992323 se desempeña como Cónsul…" at bounding box center [948, 257] width 425 height 103
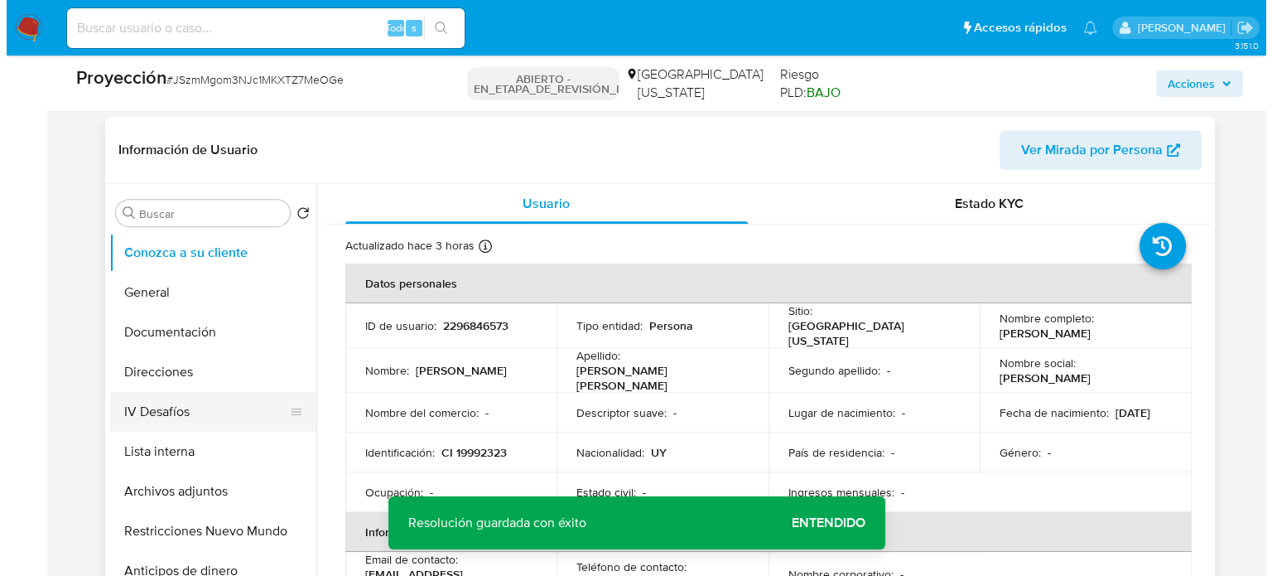
scroll to position [663, 0]
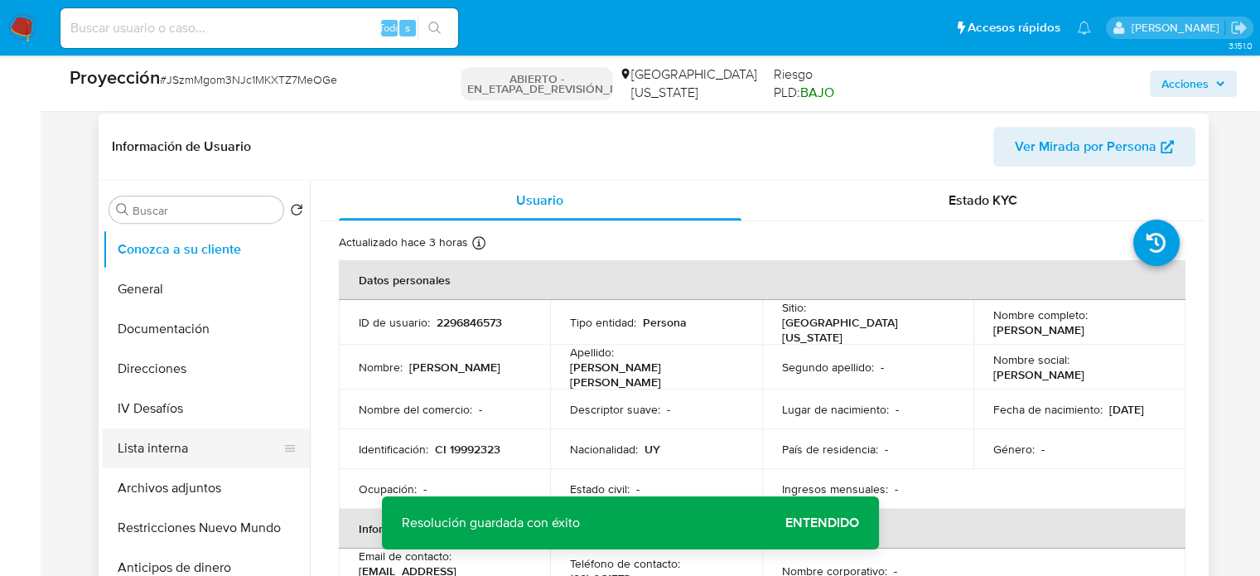
click at [177, 457] on button "Lista interna" at bounding box center [200, 448] width 194 height 40
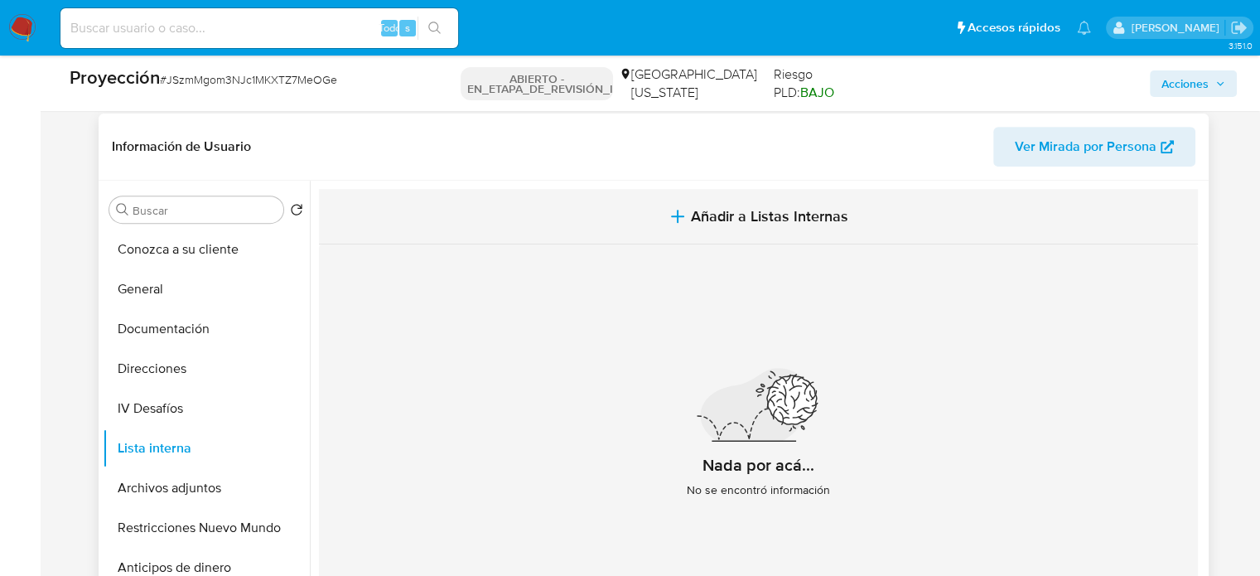
click at [749, 195] on button "Añadir a Listas Internas" at bounding box center [758, 216] width 879 height 55
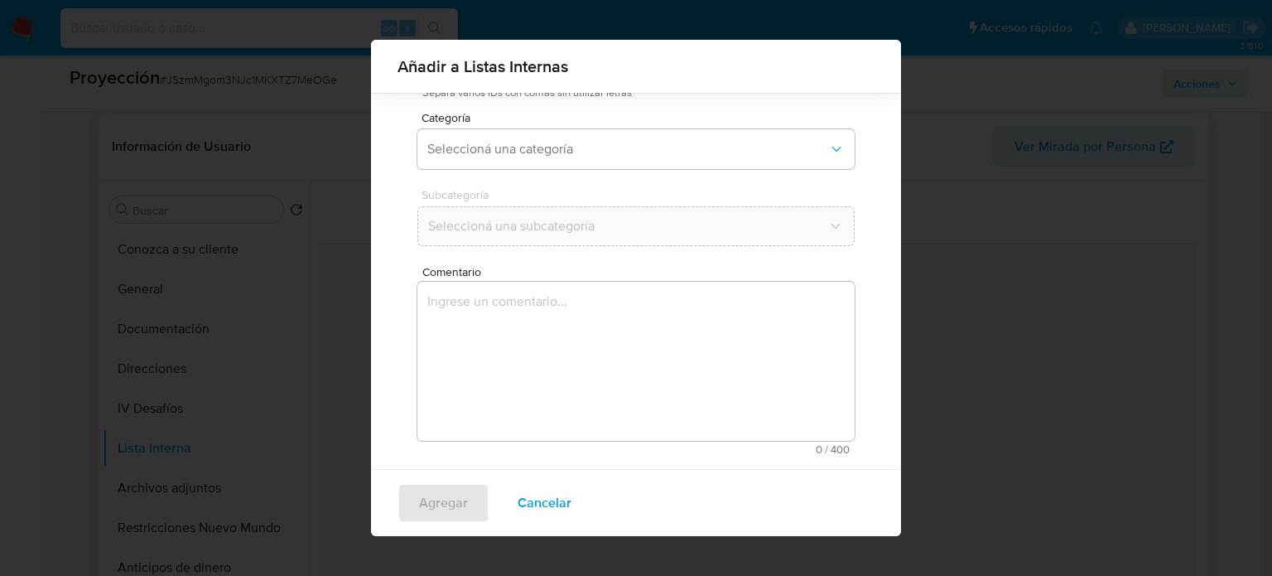
scroll to position [130, 0]
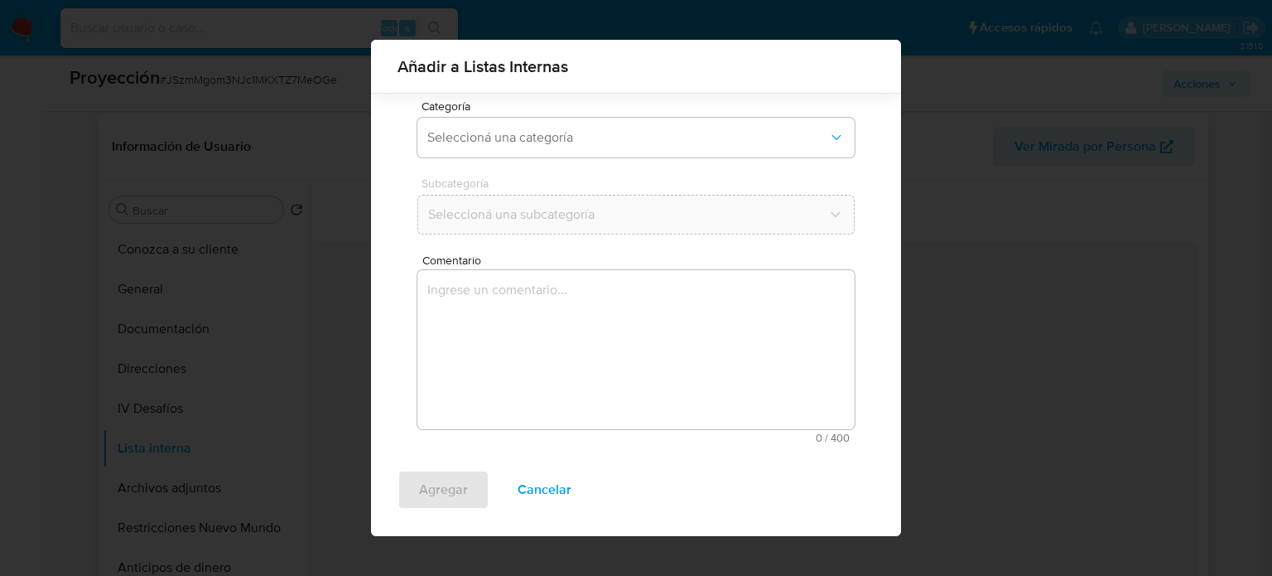
click at [497, 387] on textarea "Comentario" at bounding box center [635, 349] width 437 height 159
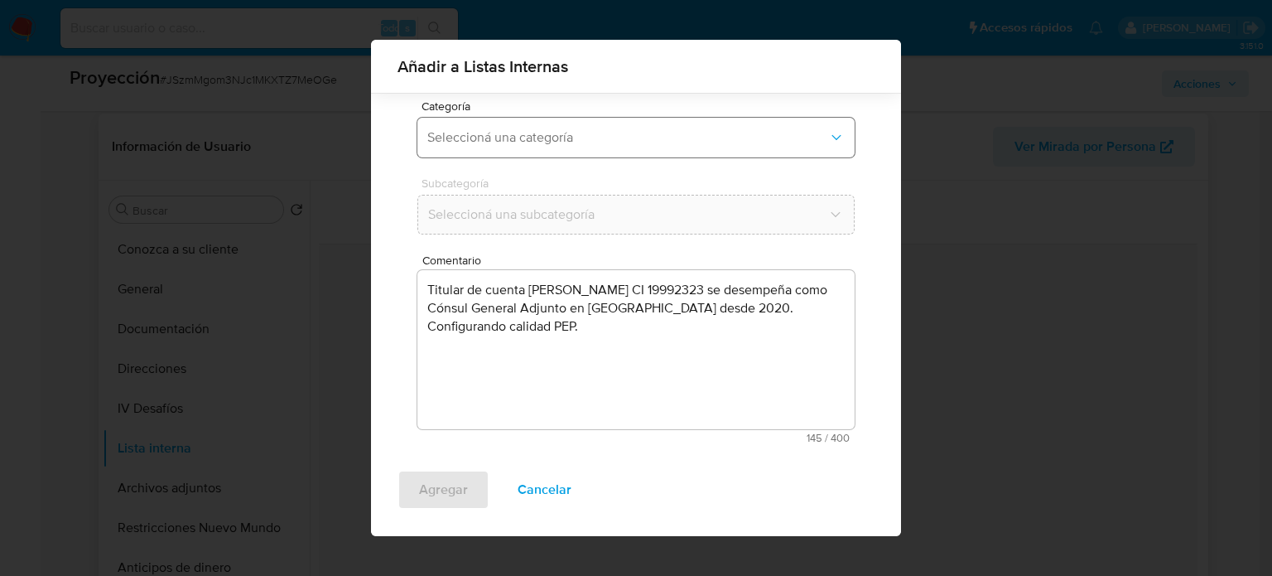
click at [515, 142] on span "Seleccioná una categoría" at bounding box center [627, 137] width 401 height 17
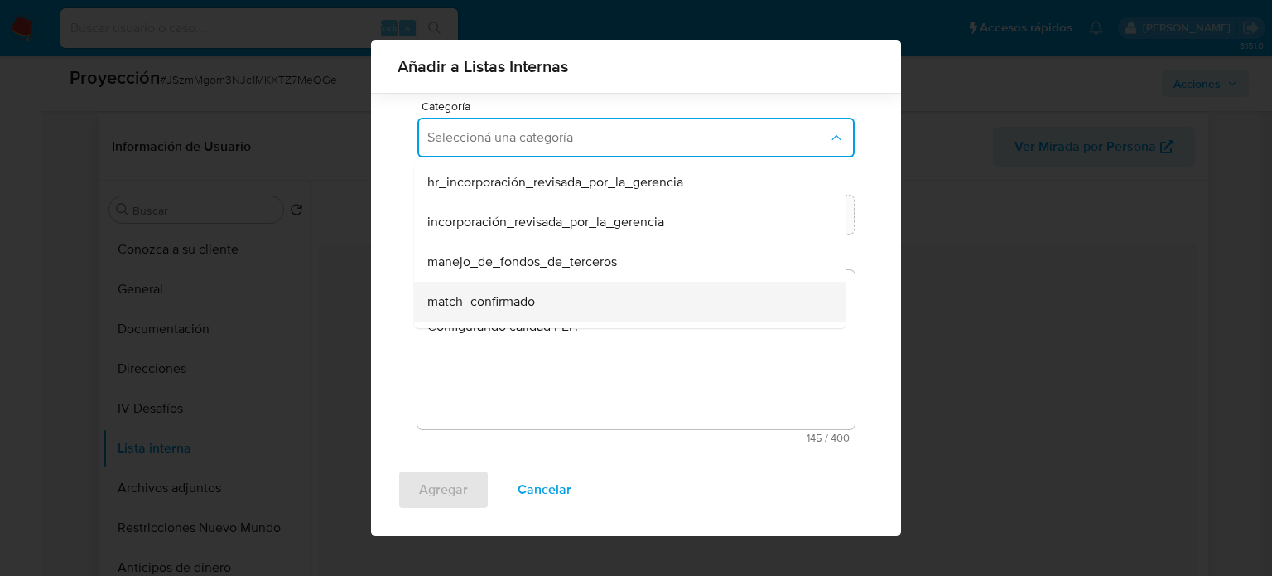
click at [494, 294] on span "match_confirmado" at bounding box center [481, 301] width 108 height 17
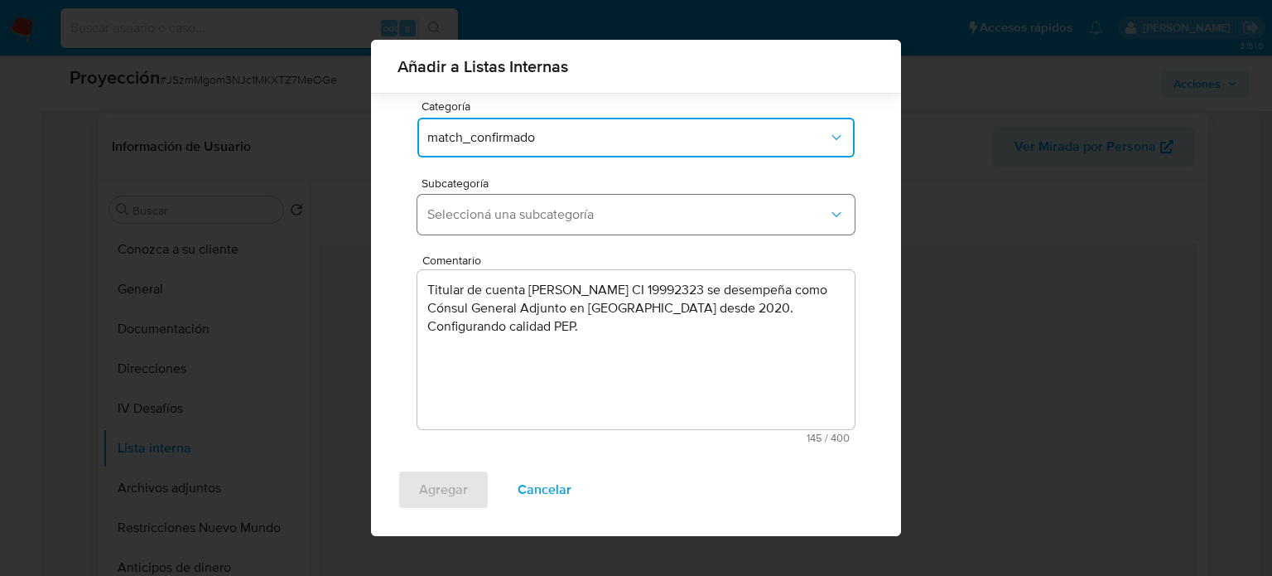
click at [517, 206] on span "Seleccioná una subcategoría" at bounding box center [627, 214] width 401 height 17
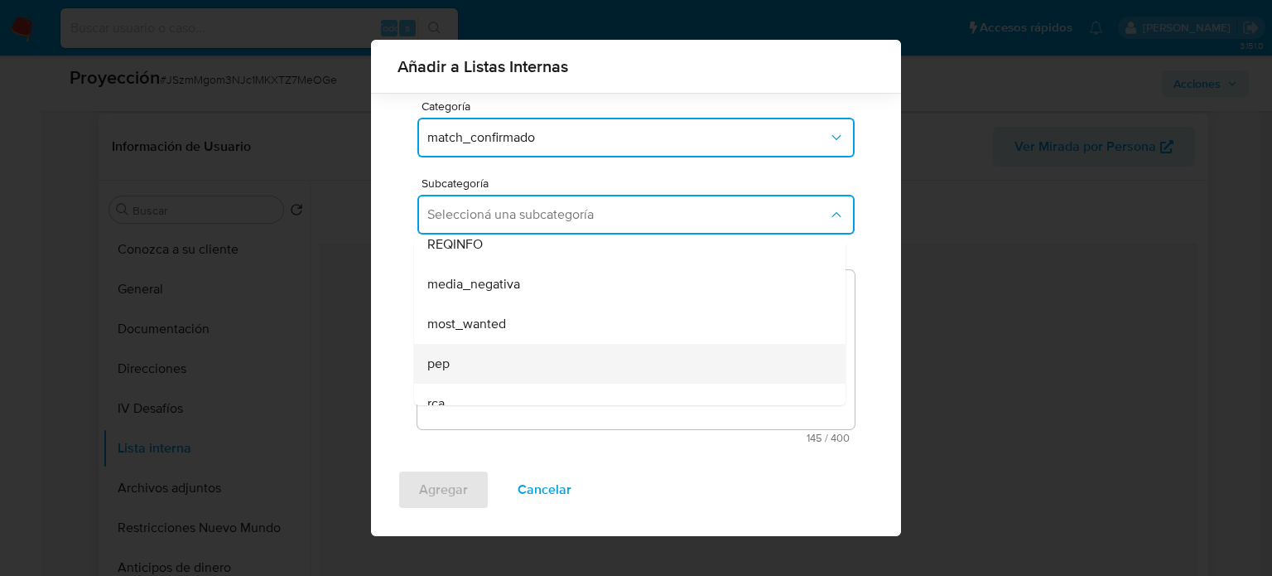
scroll to position [83, 0]
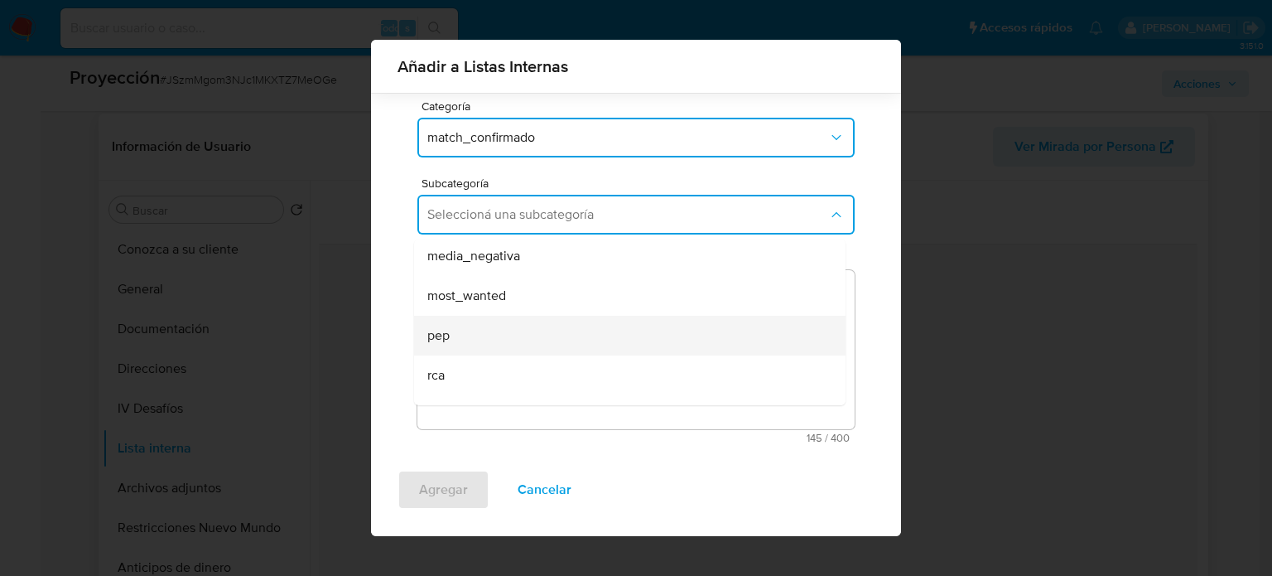
click at [471, 327] on div "pep" at bounding box center [624, 336] width 395 height 40
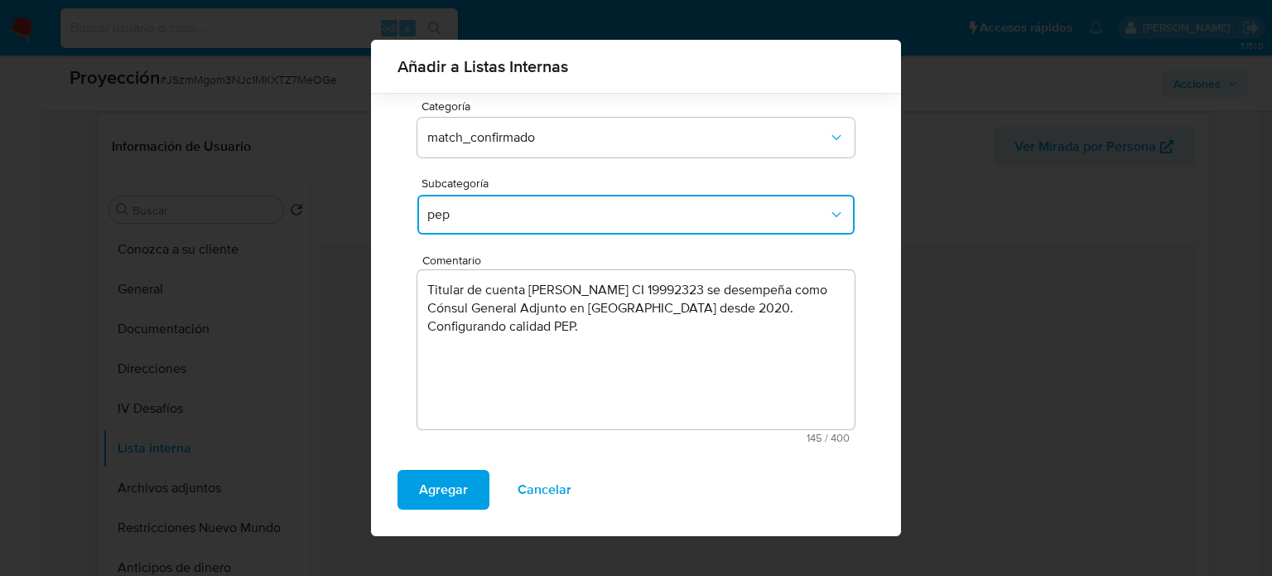
click at [511, 331] on textarea "Titular de cuenta Jimena Veronica Borges Sosa CI 19992323 se desempeña como Cón…" at bounding box center [635, 349] width 437 height 159
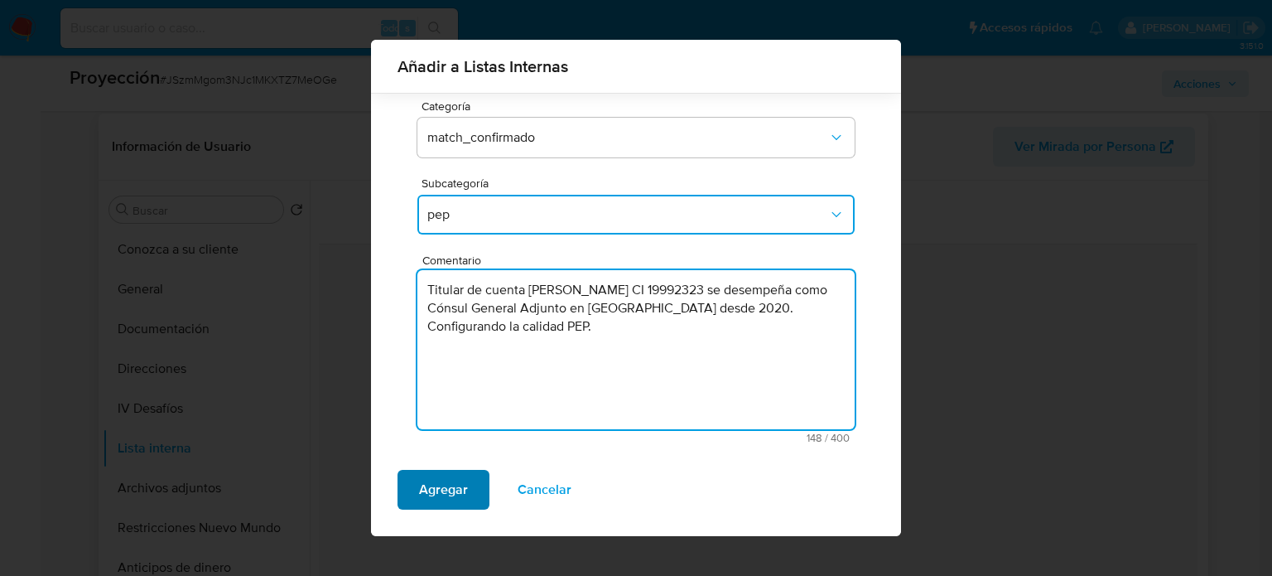
type textarea "Titular de cuenta [PERSON_NAME] CI 19992323 se desempeña como Cónsul General Ad…"
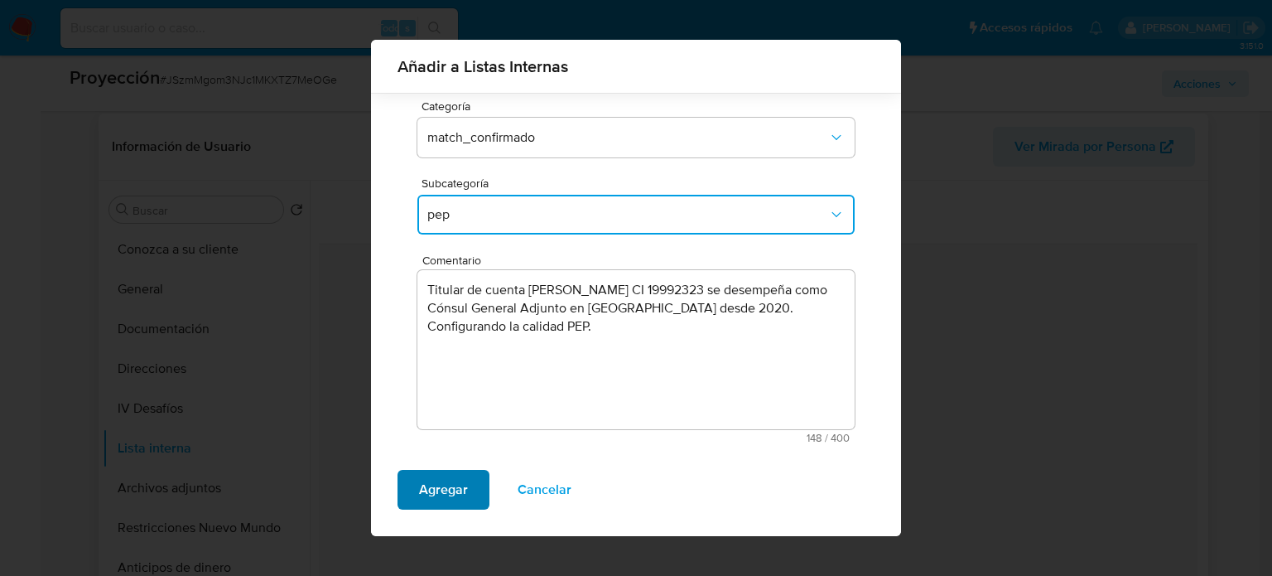
click at [453, 488] on span "Agregar" at bounding box center [443, 489] width 49 height 36
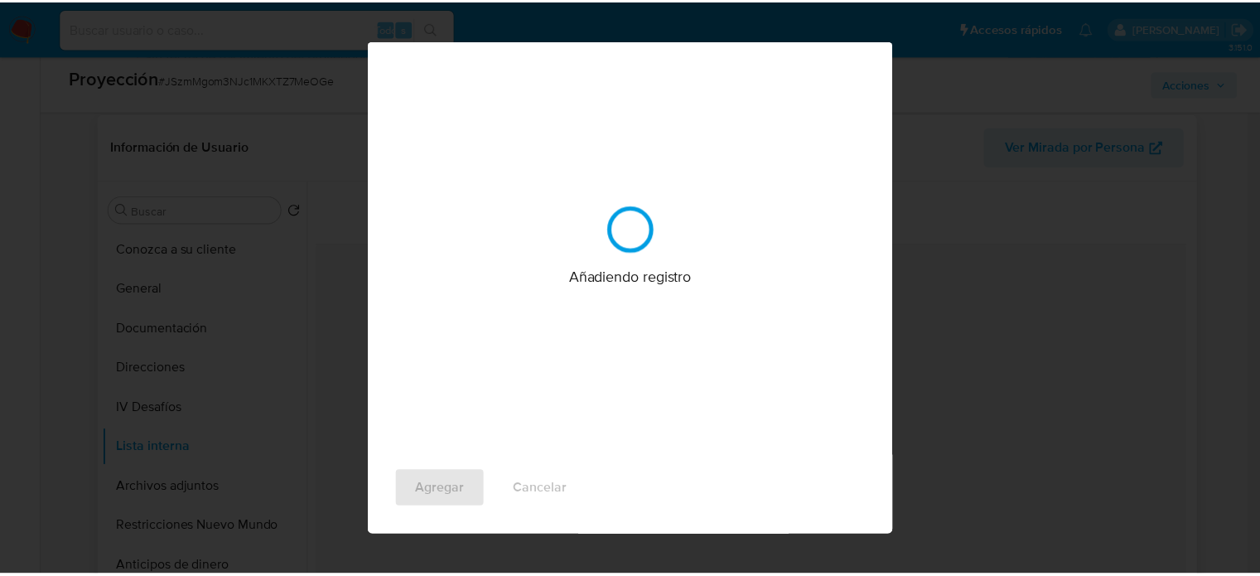
scroll to position [0, 0]
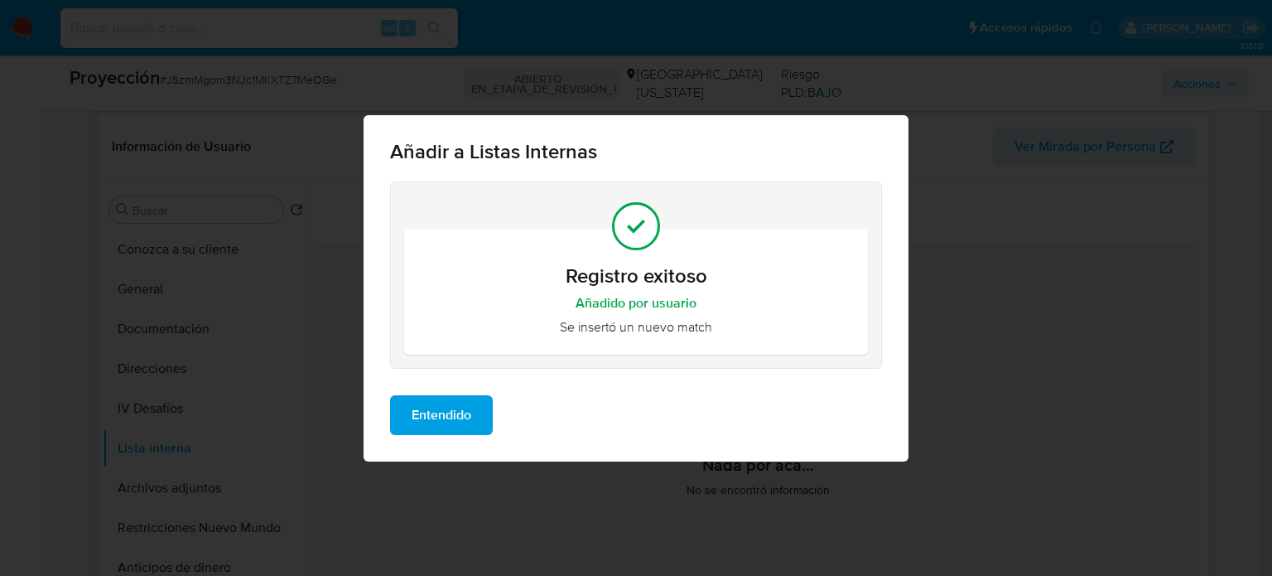
click at [450, 413] on span "Entendido" at bounding box center [442, 415] width 60 height 36
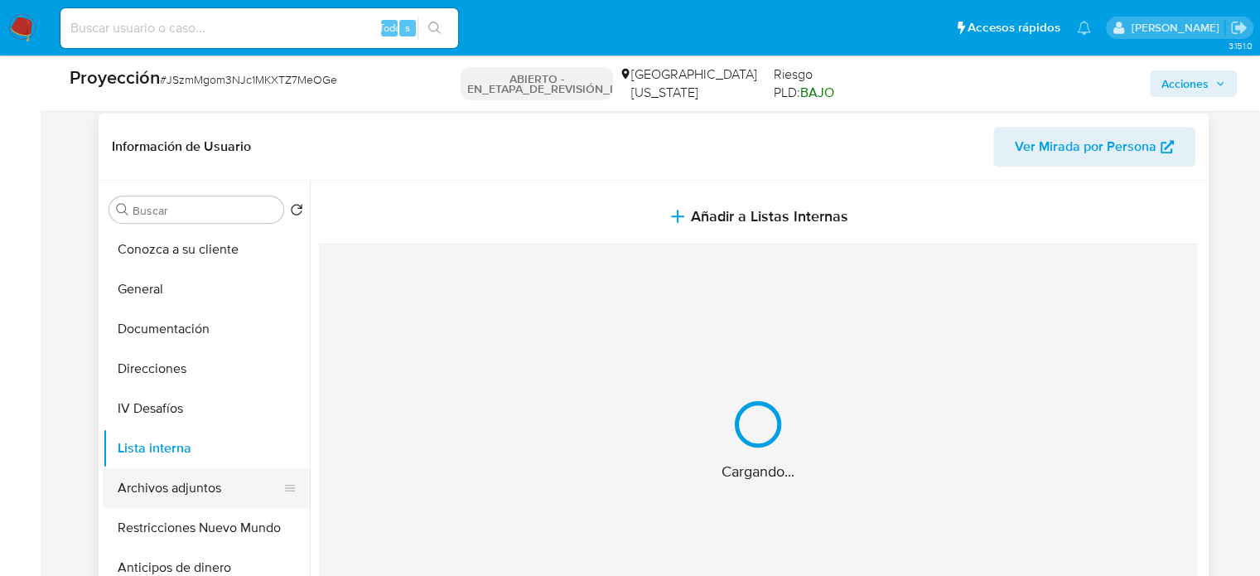
click at [186, 492] on button "Archivos adjuntos" at bounding box center [200, 488] width 194 height 40
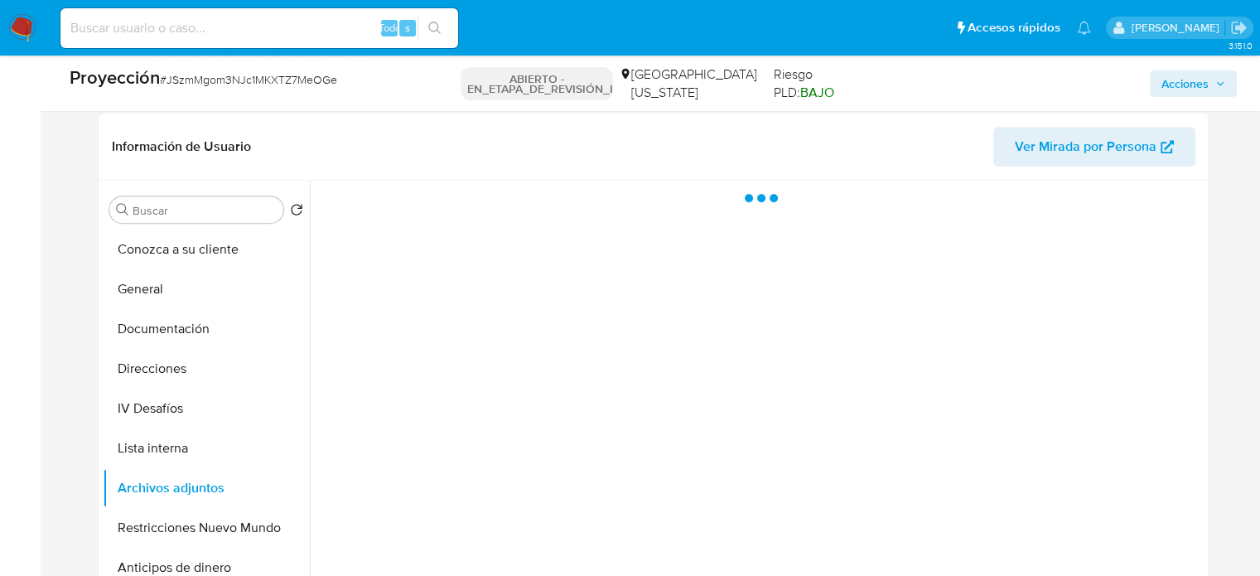
scroll to position [745, 0]
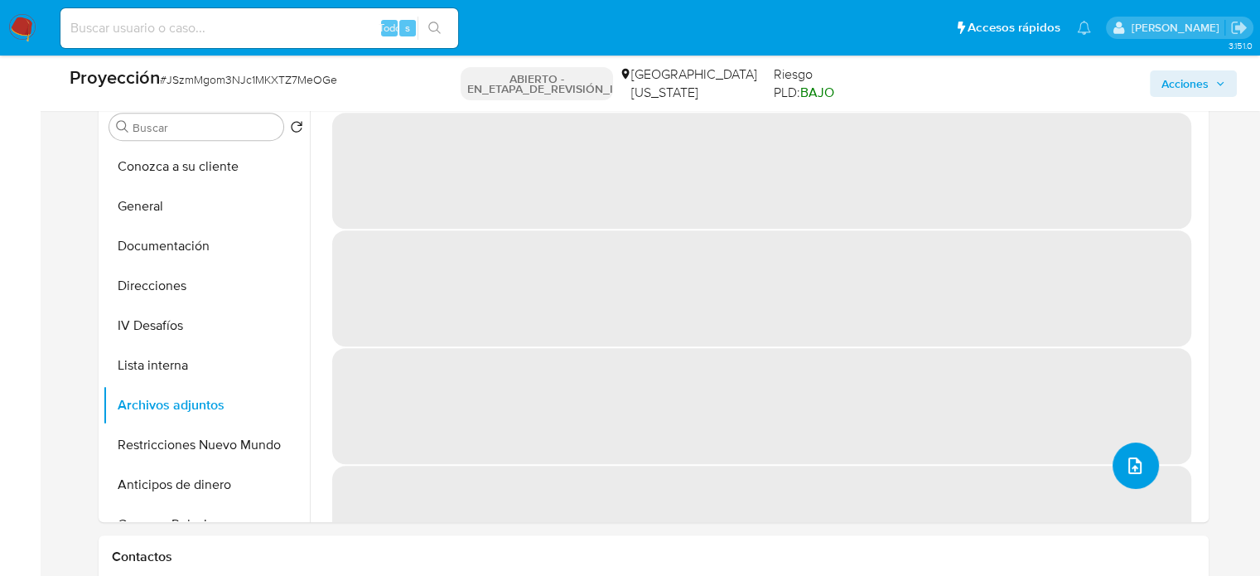
click at [1125, 460] on icon "subir archivo" at bounding box center [1135, 466] width 20 height 20
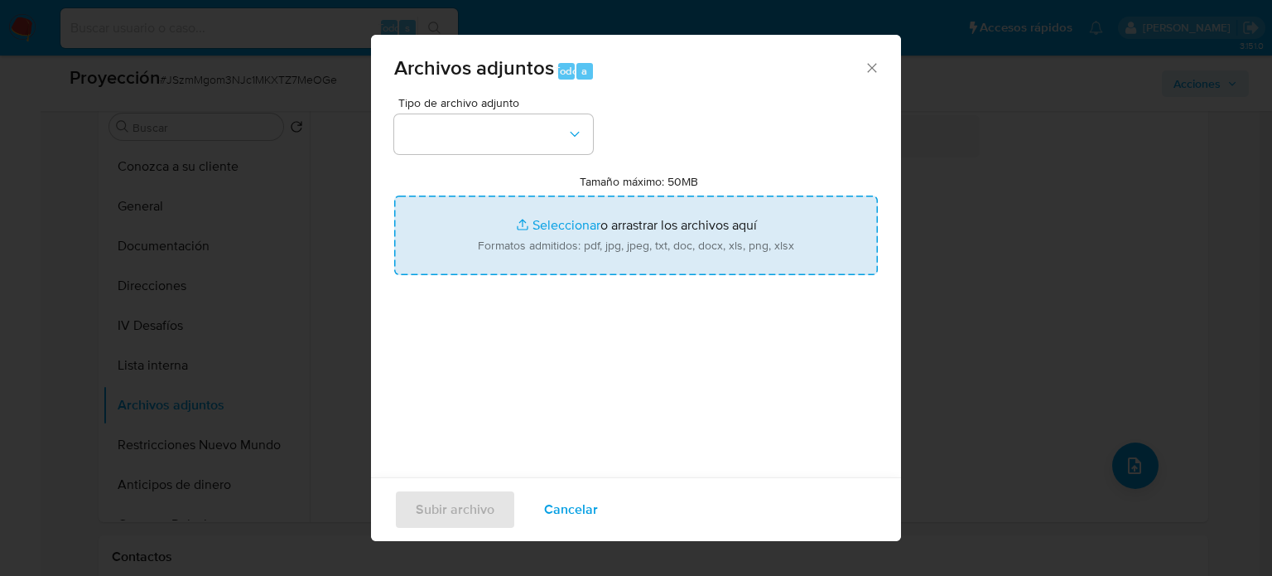
click at [650, 250] on input "Tamaño máximo: 50MB Seleccionar archivos" at bounding box center [636, 235] width 484 height 80
type input "C:\fakepath\mrree_17.pdf"
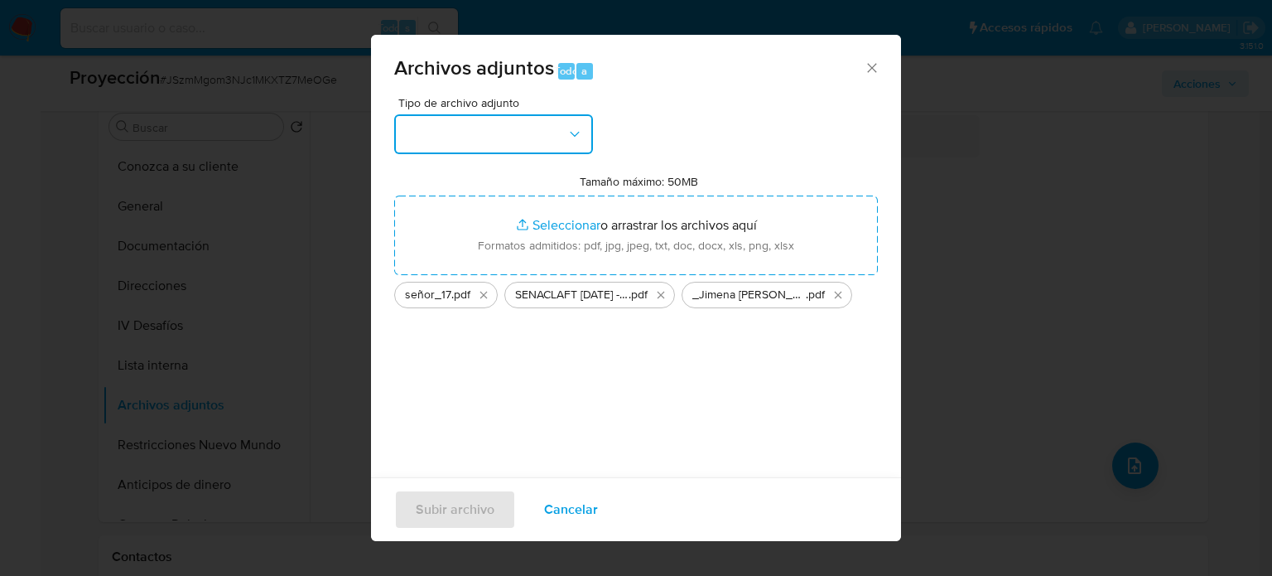
click at [526, 147] on button "button" at bounding box center [493, 134] width 199 height 40
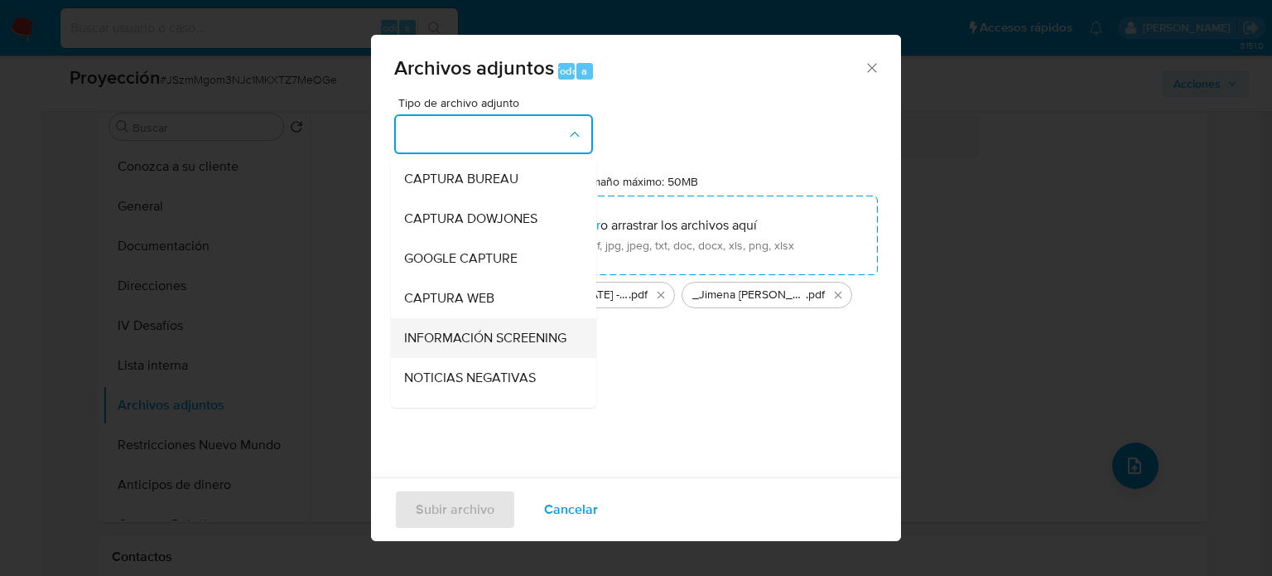
click at [482, 343] on span "INFORMACIÓN SCREENING" at bounding box center [485, 338] width 162 height 17
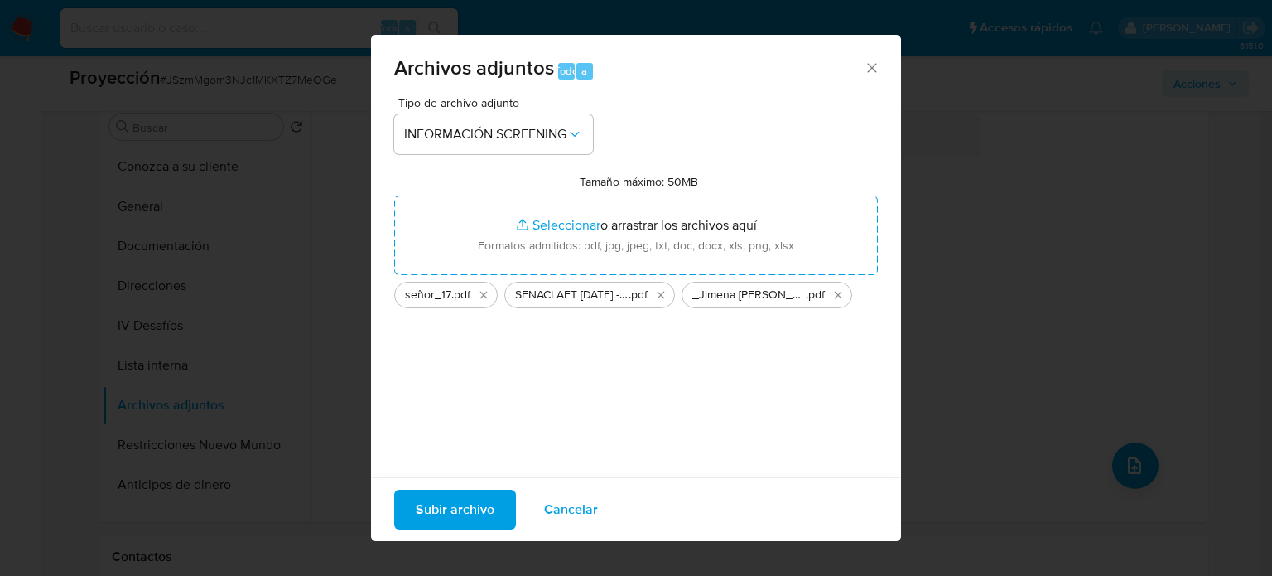
click at [473, 505] on span "Subir archivo" at bounding box center [455, 509] width 79 height 36
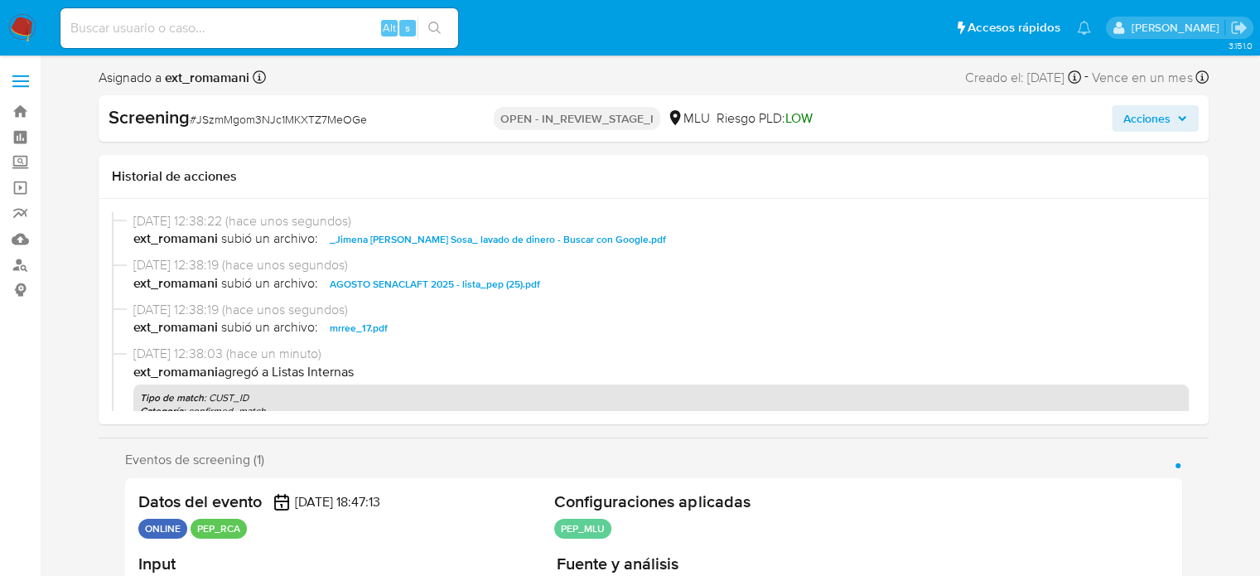
select select "10"
click at [1138, 118] on span "Acciones" at bounding box center [1146, 118] width 47 height 27
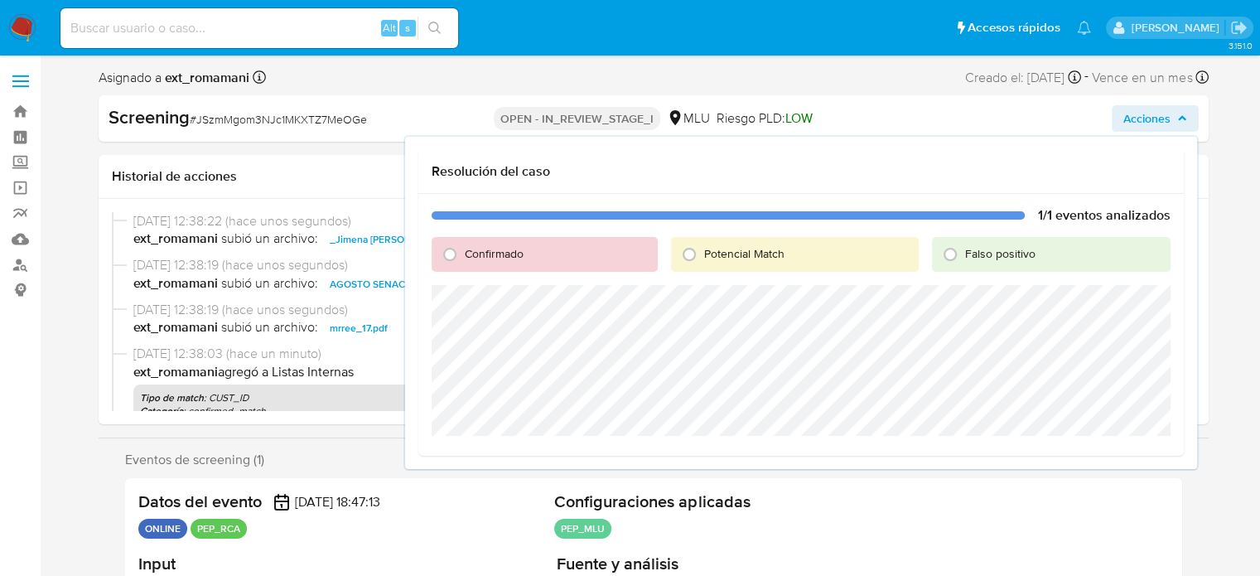
click at [478, 249] on span "Confirmado" at bounding box center [494, 253] width 59 height 17
click at [463, 249] on input "Confirmado" at bounding box center [450, 254] width 27 height 27
radio input "true"
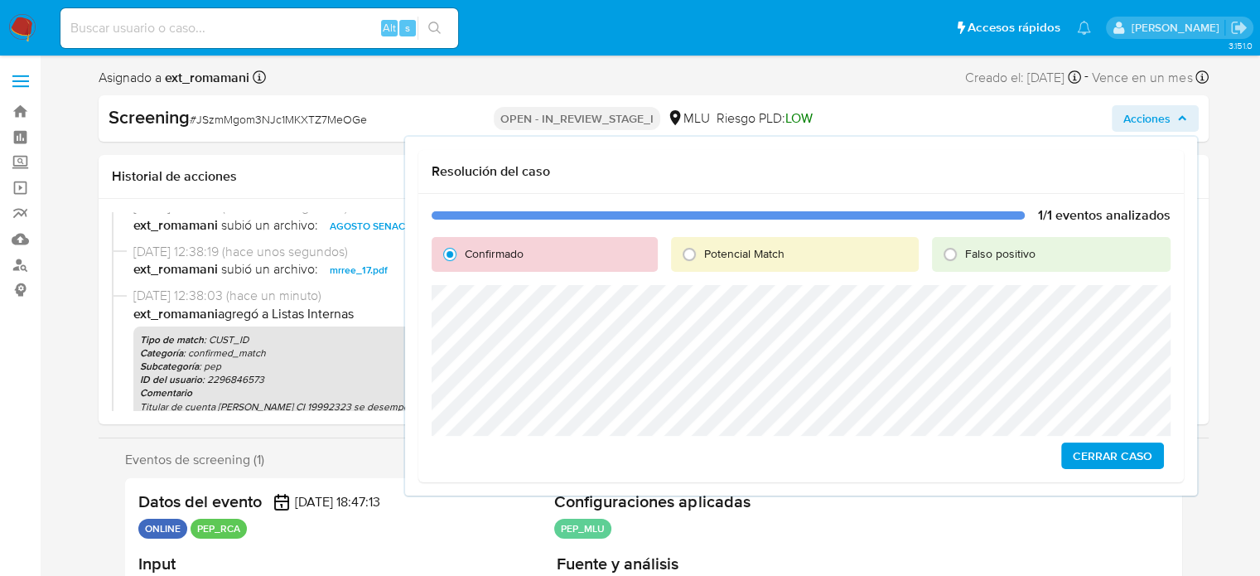
scroll to position [83, 0]
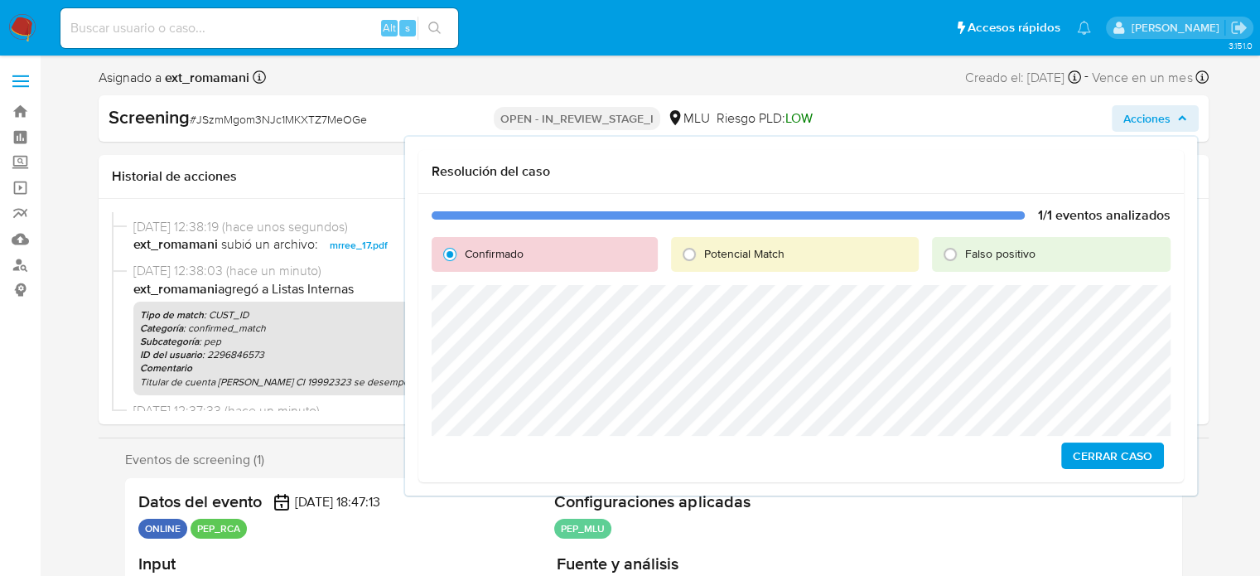
click at [1107, 452] on span "Cerrar Caso" at bounding box center [1113, 455] width 80 height 23
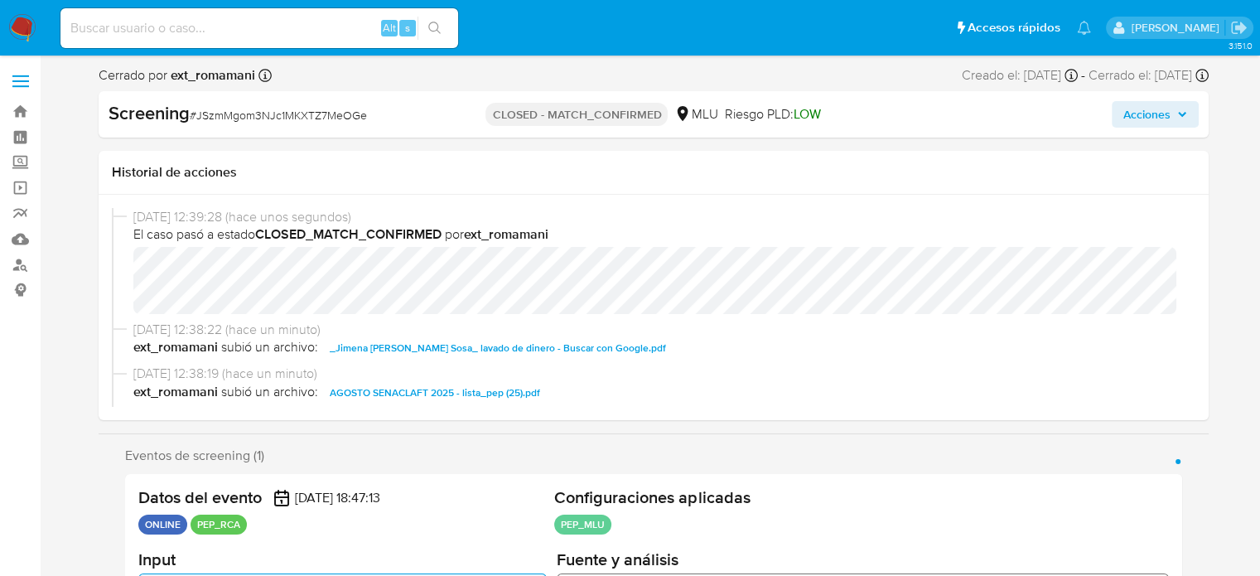
select select "10"
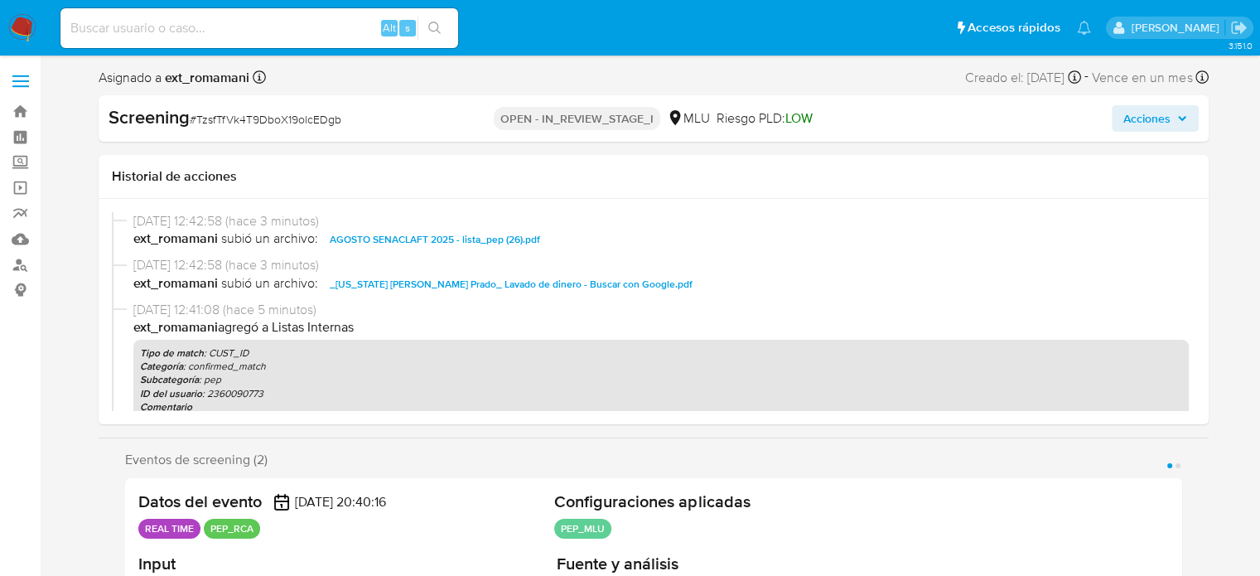
select select "10"
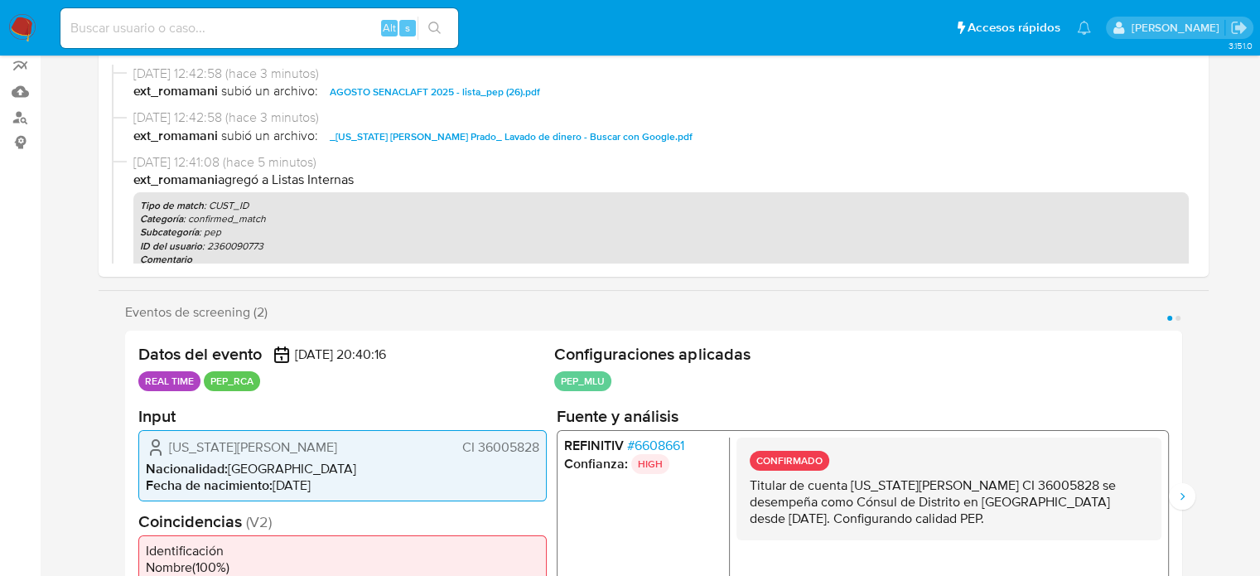
scroll to position [166, 0]
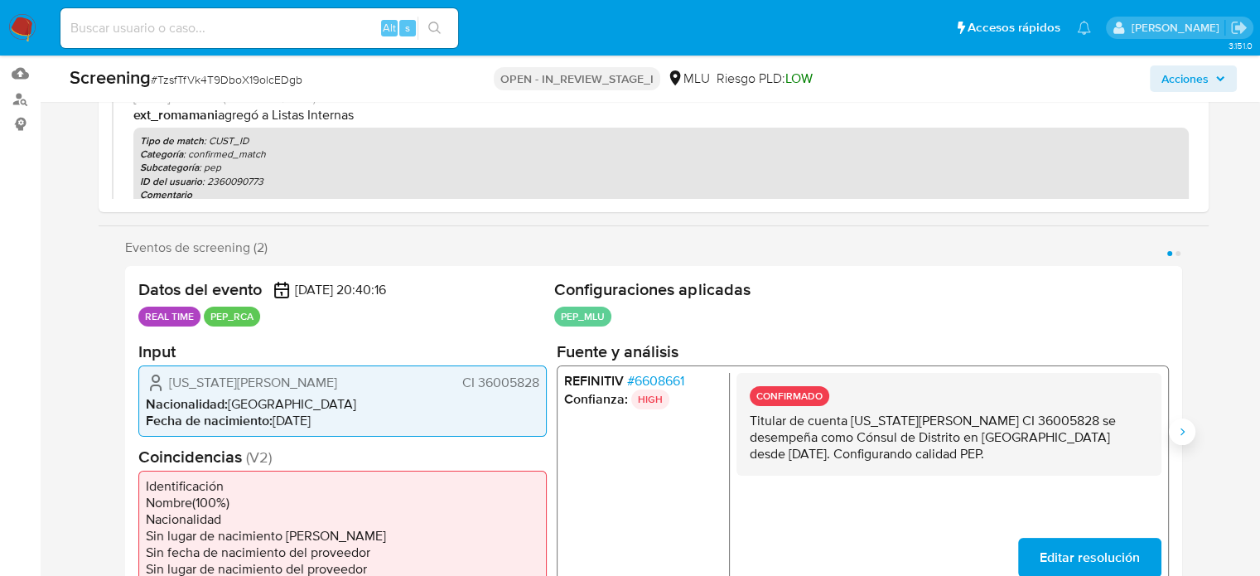
click at [1183, 436] on icon "Siguiente" at bounding box center [1181, 431] width 13 height 13
drag, startPoint x: 973, startPoint y: 453, endPoint x: 752, endPoint y: 420, distance: 223.6
click at [752, 420] on p "Titular de cuenta [US_STATE][PERSON_NAME] CI 36005828 se desempeña como Cónsul …" at bounding box center [948, 437] width 398 height 50
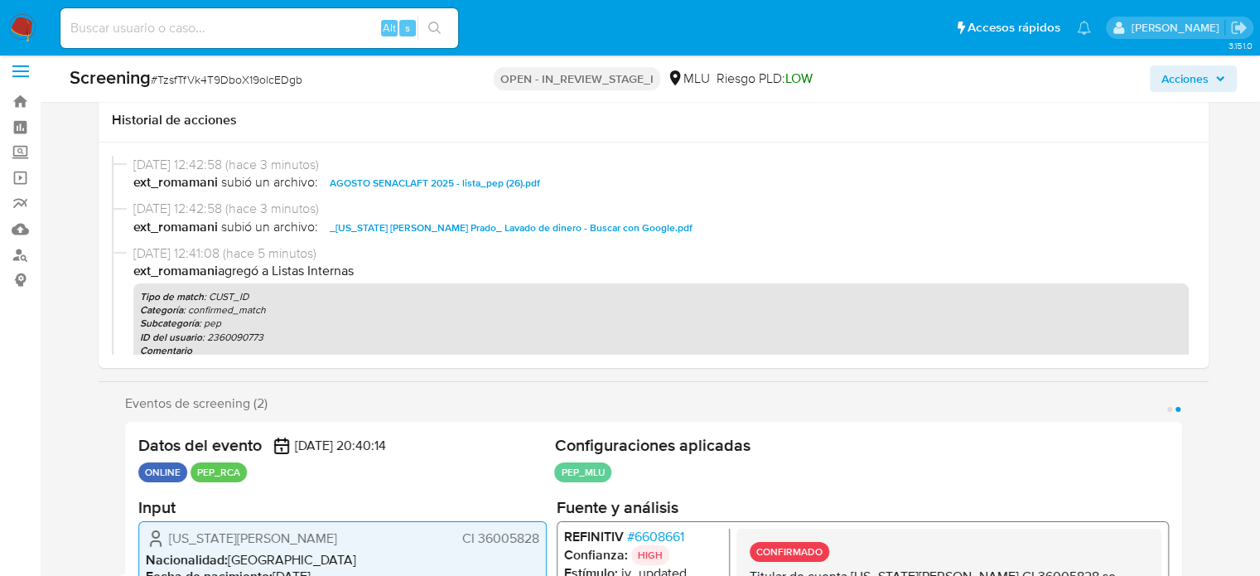
scroll to position [0, 0]
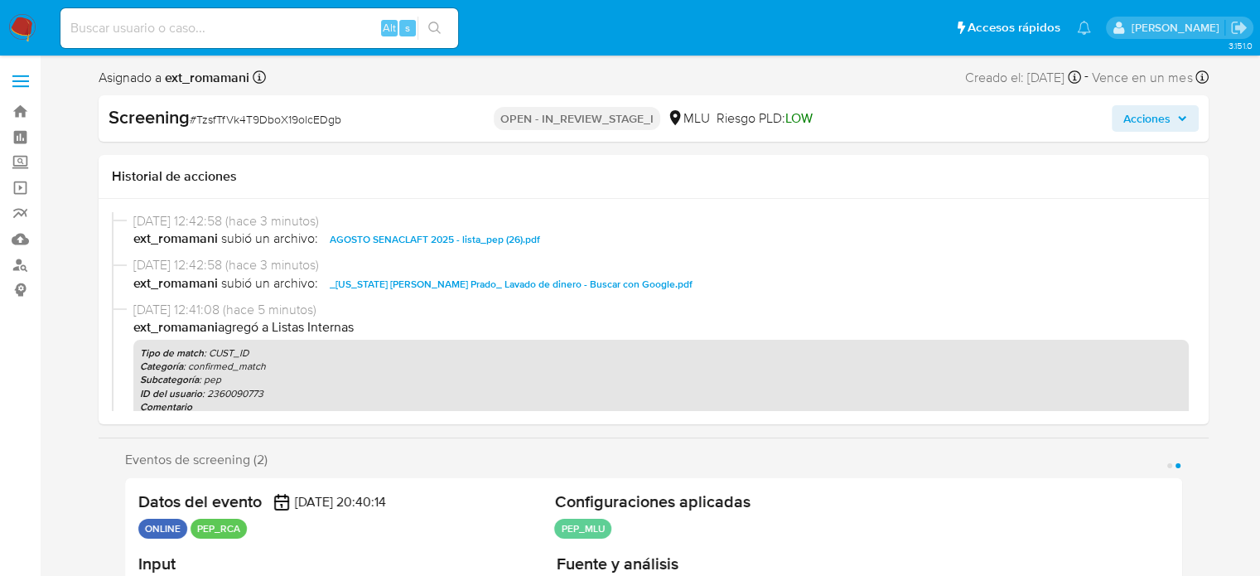
click at [1150, 126] on span "Acciones" at bounding box center [1146, 118] width 47 height 27
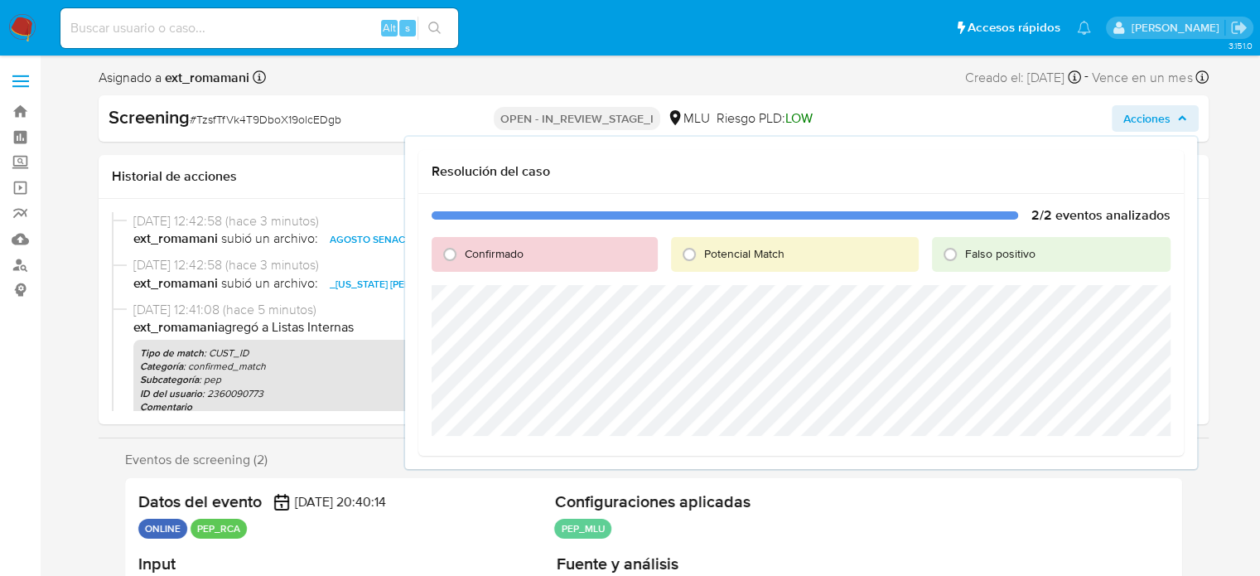
click at [476, 258] on span "Confirmado" at bounding box center [494, 253] width 59 height 17
click at [463, 258] on input "Confirmado" at bounding box center [450, 254] width 27 height 27
radio input "true"
click at [1117, 457] on span "Cerrar Caso" at bounding box center [1113, 455] width 80 height 23
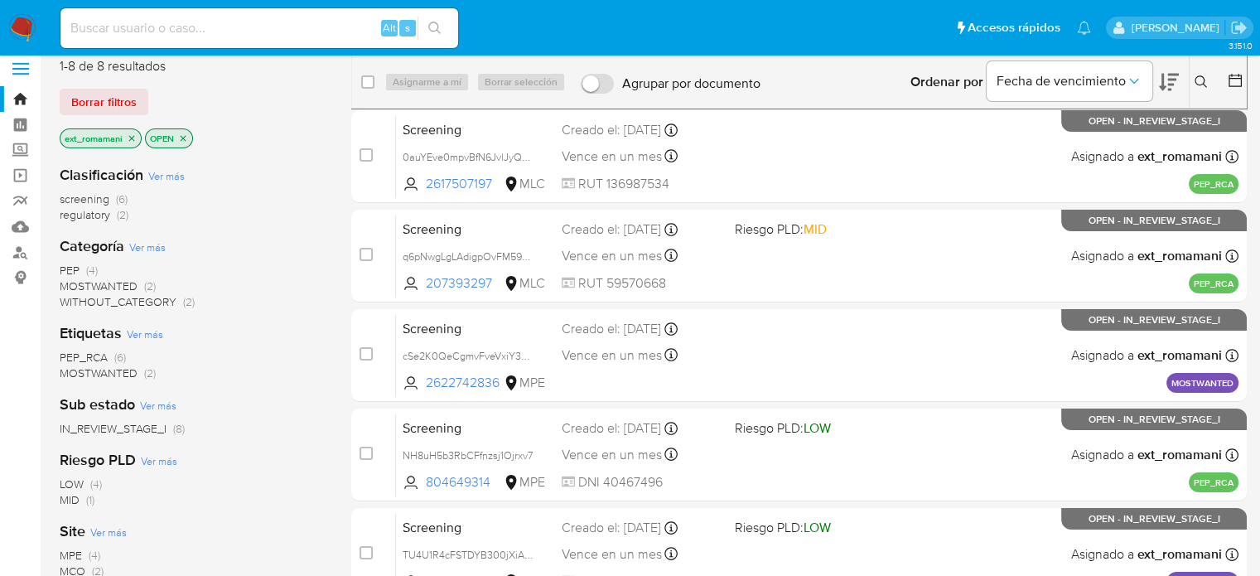
scroll to position [166, 0]
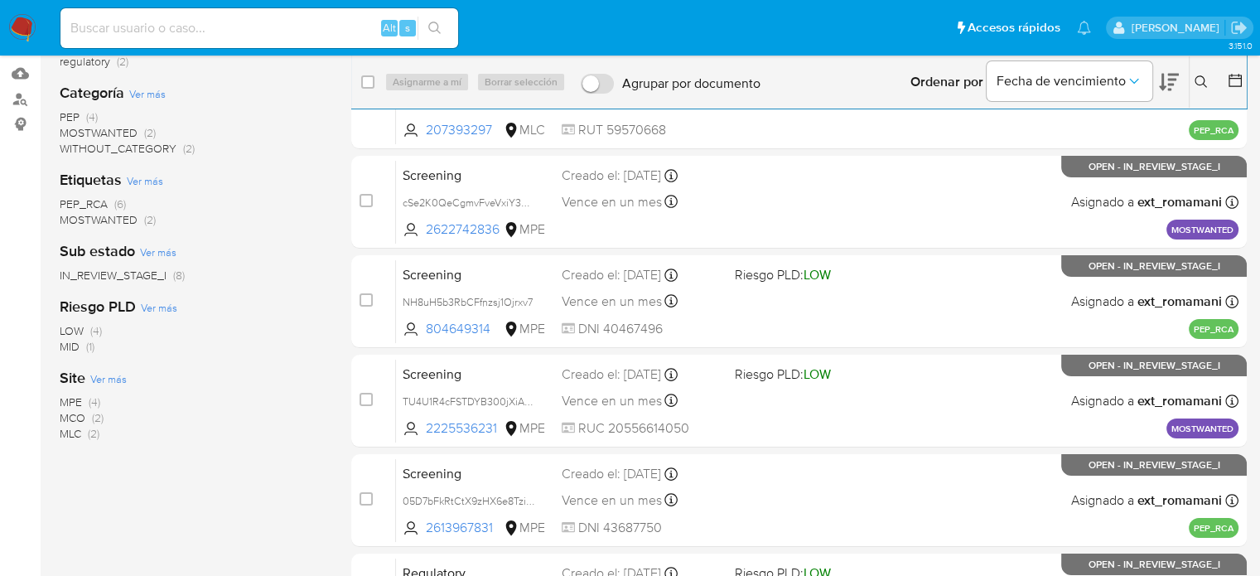
click at [81, 403] on span "MPE" at bounding box center [71, 401] width 22 height 17
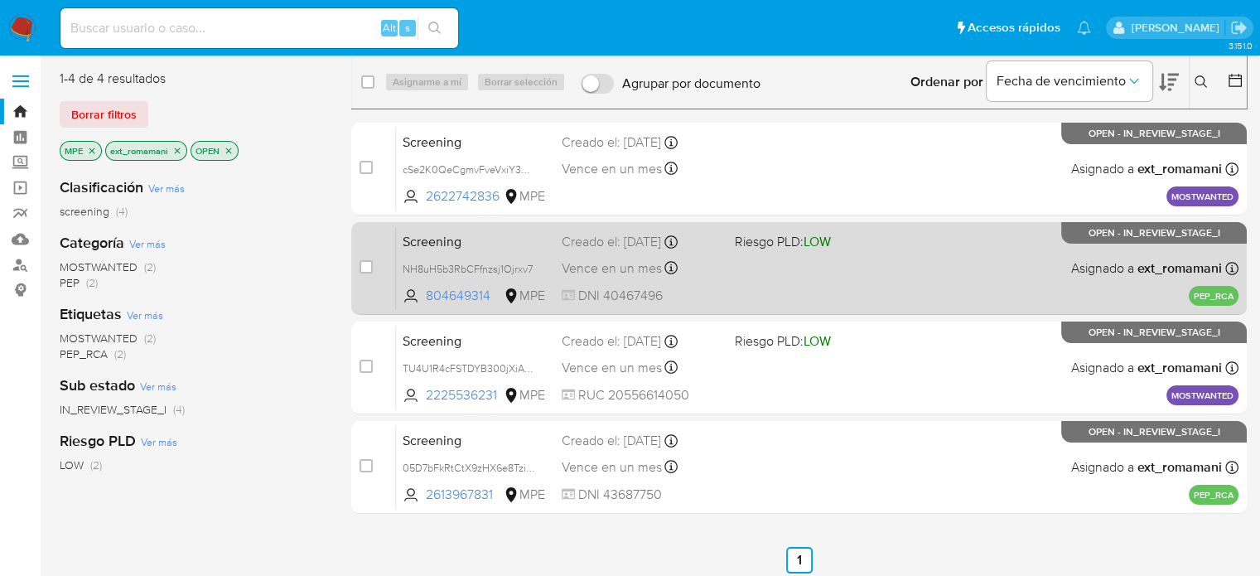
click at [797, 275] on div "Screening NH8uH5b3RbCFfnzsj1Ojrxv7 804649314 MPE Riesgo PLD: LOW Creado el: 11/…" at bounding box center [817, 268] width 842 height 84
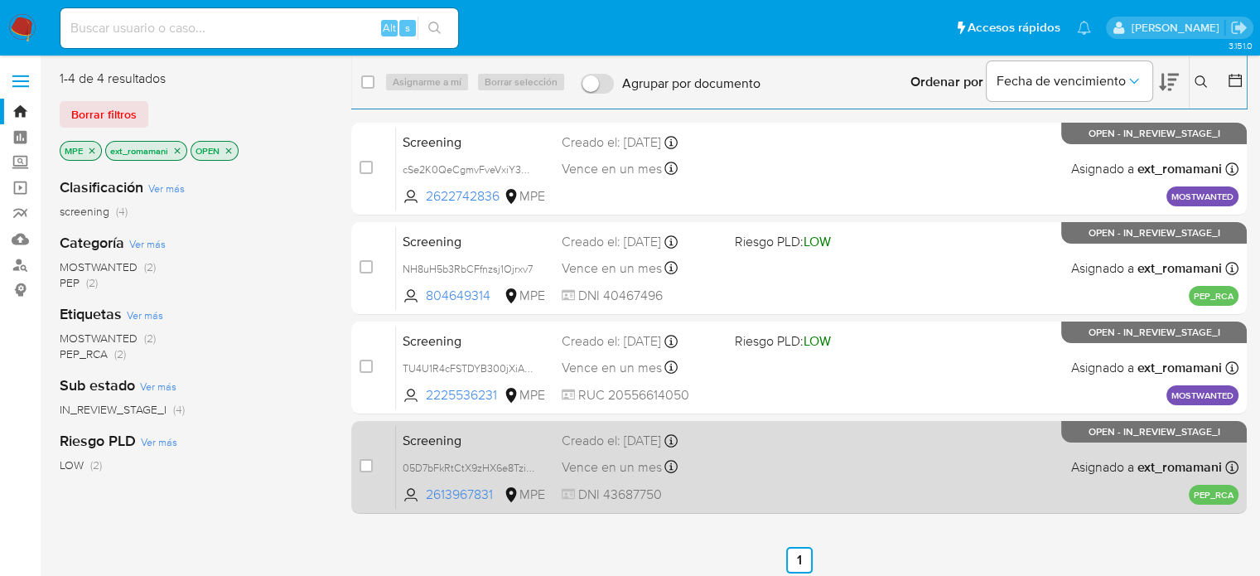
click at [718, 465] on div "Vence en un mes Vence el 08/09/2025 16:15:56" at bounding box center [641, 467] width 159 height 22
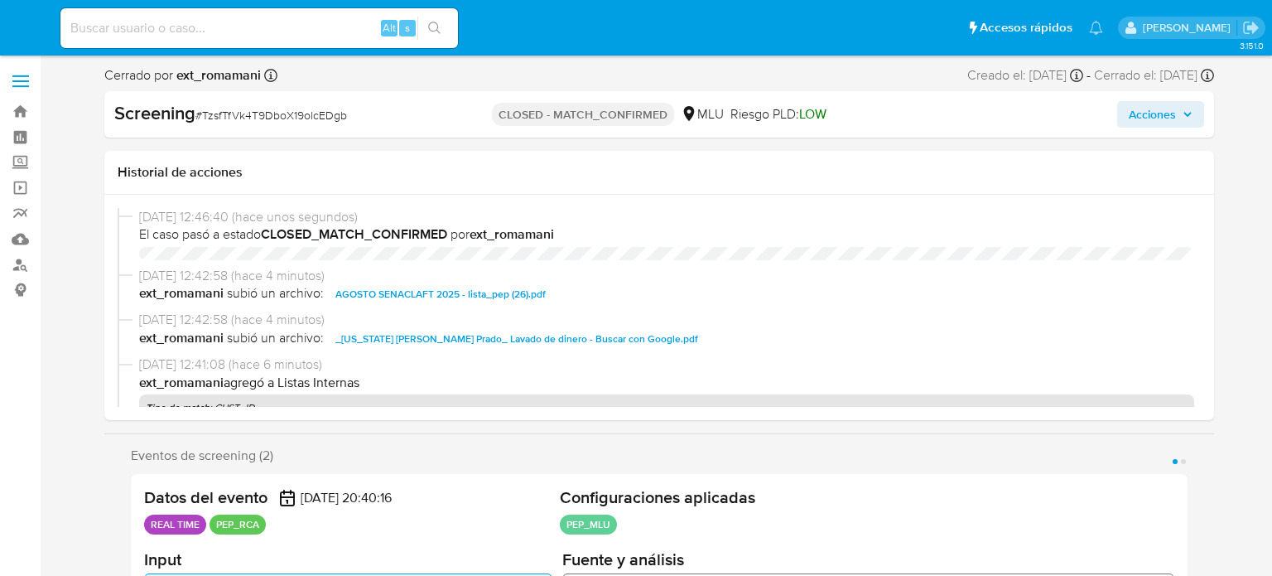
select select "10"
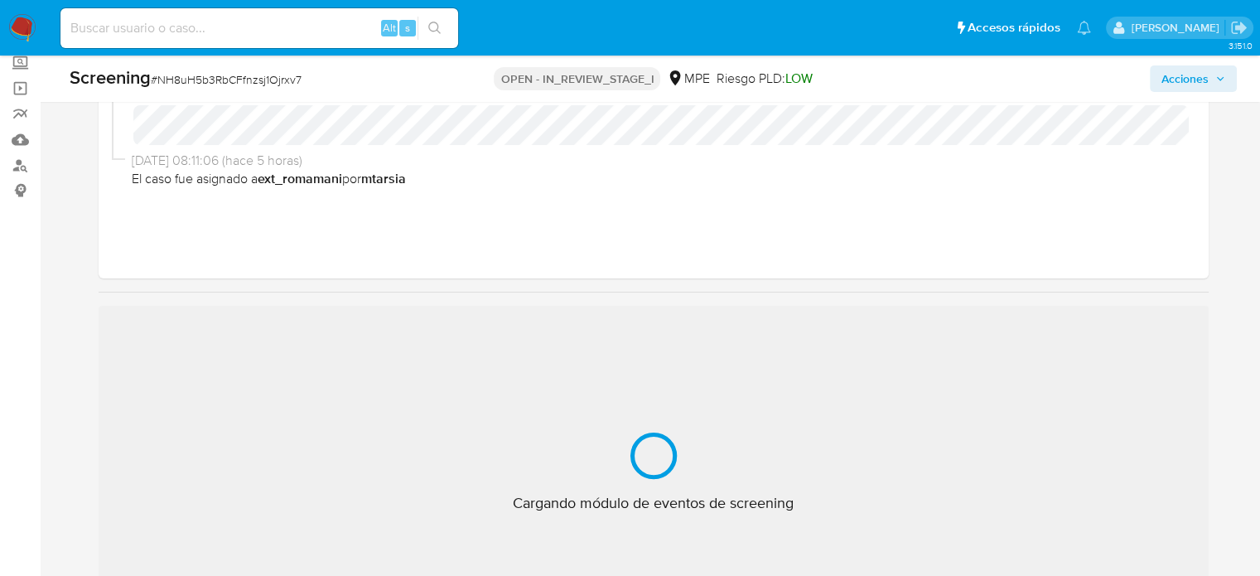
scroll to position [166, 0]
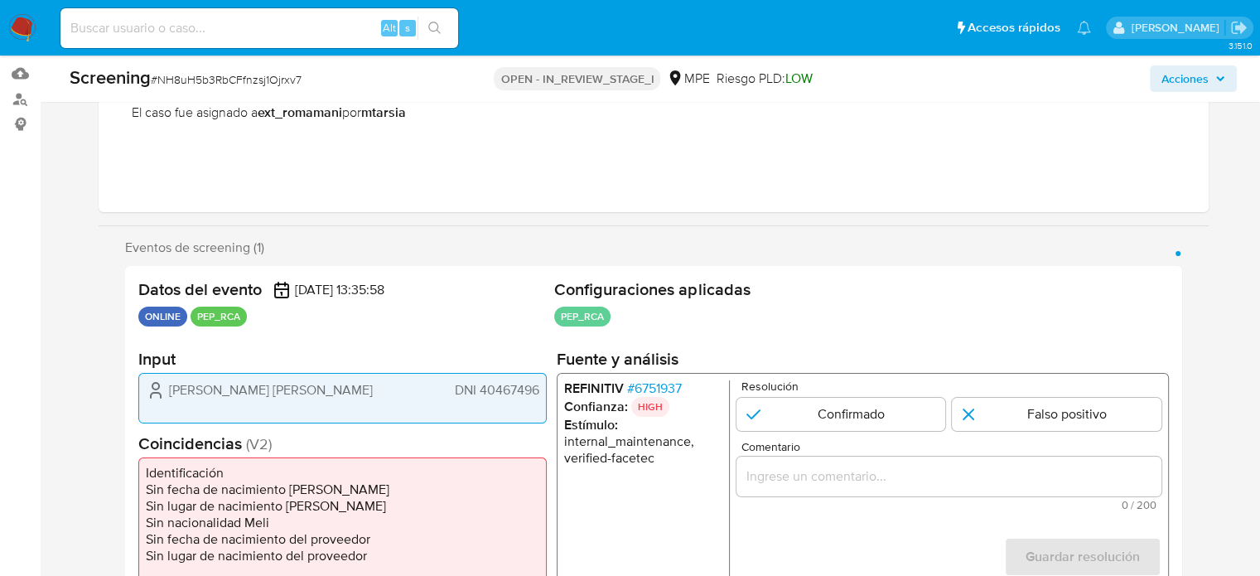
select select "10"
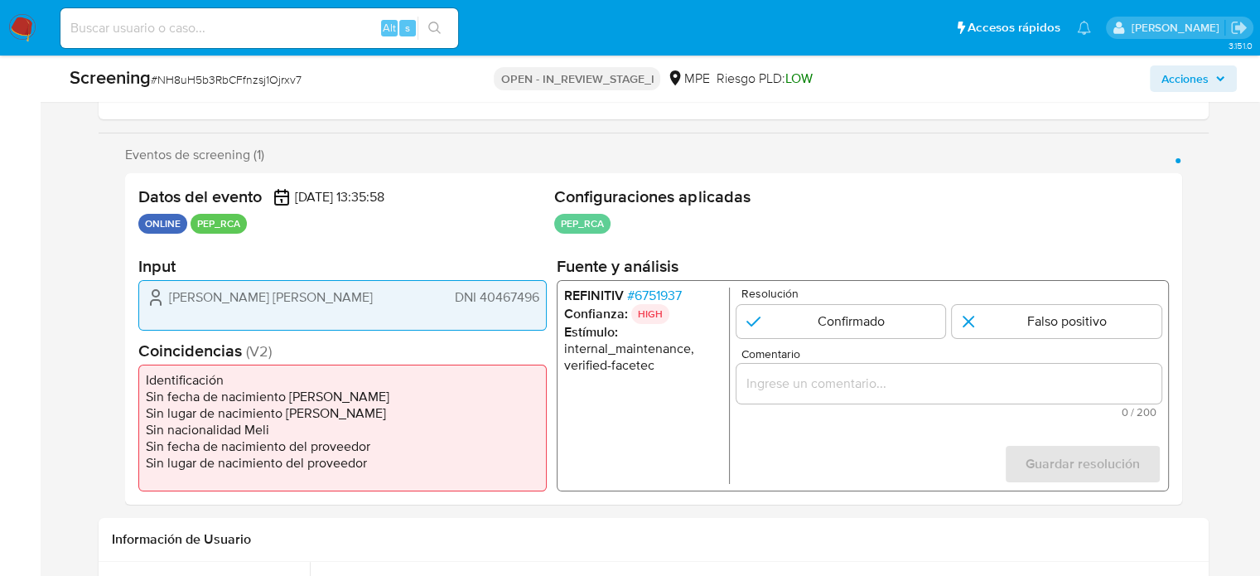
scroll to position [331, 0]
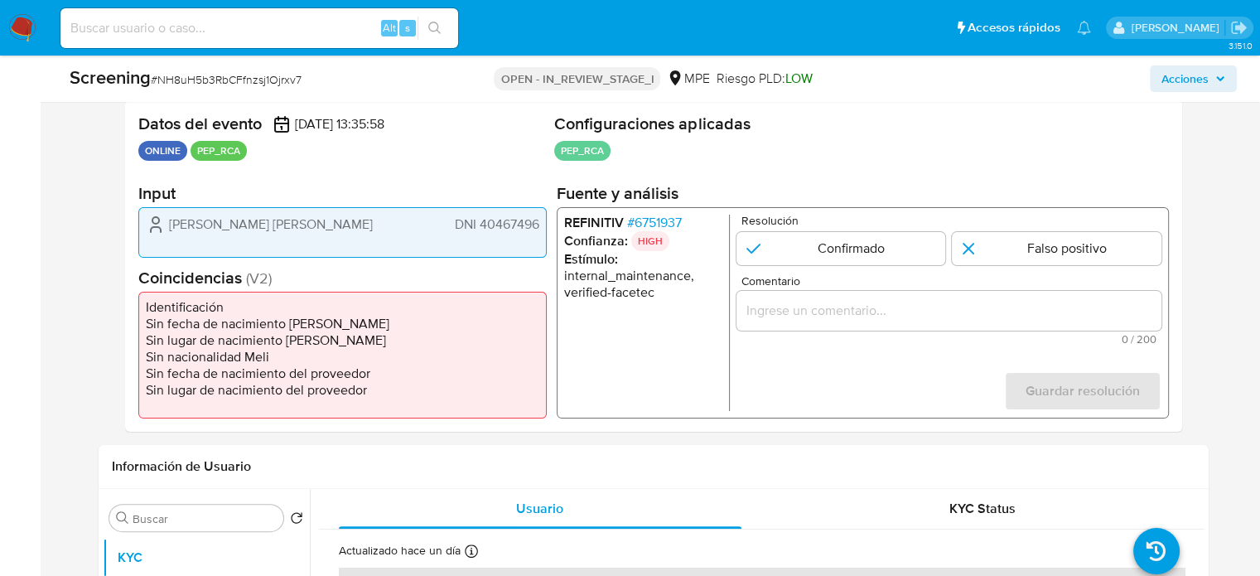
click at [673, 221] on span "# 6751937" at bounding box center [653, 223] width 55 height 17
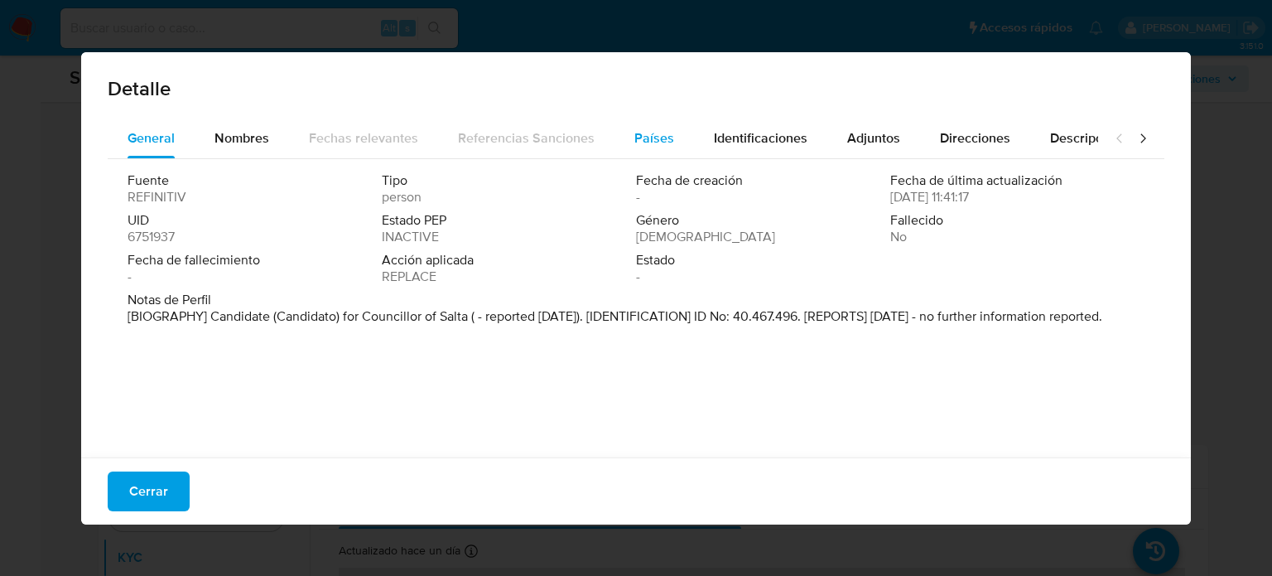
click at [648, 138] on span "Países" at bounding box center [654, 137] width 40 height 19
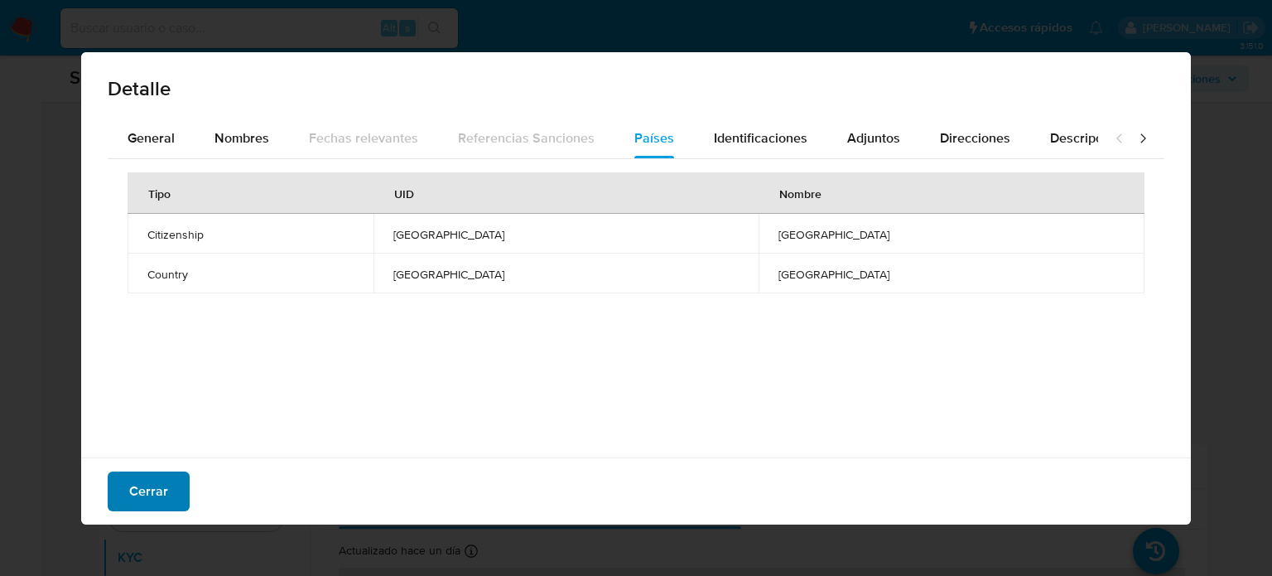
click at [130, 484] on span "Cerrar" at bounding box center [148, 491] width 39 height 36
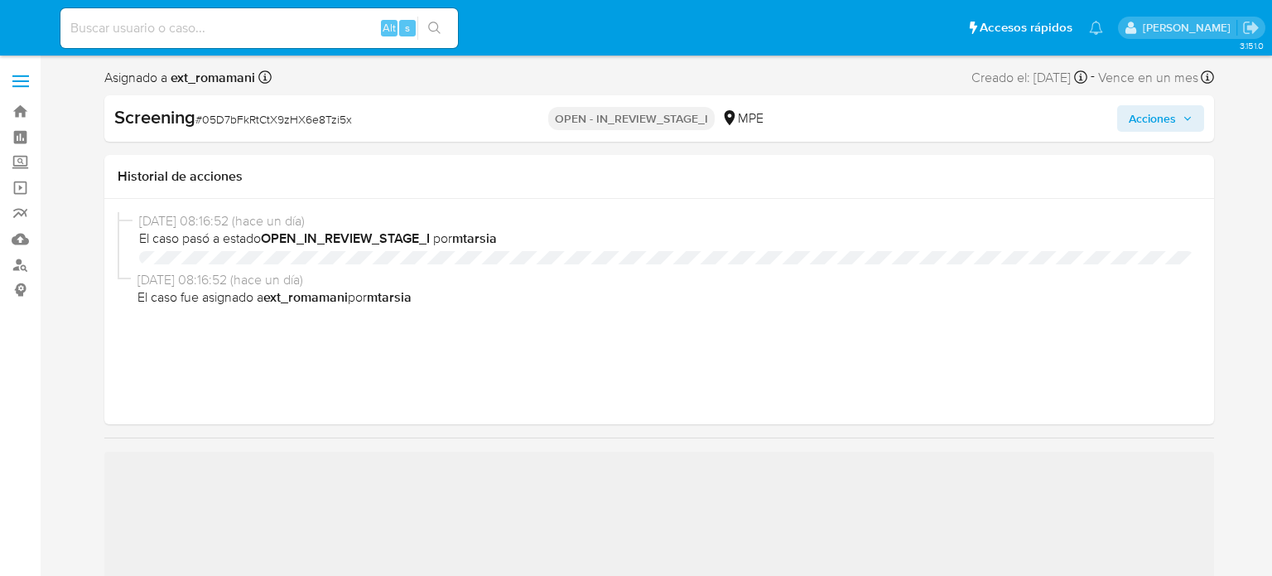
select select "10"
